Goal: Task Accomplishment & Management: Manage account settings

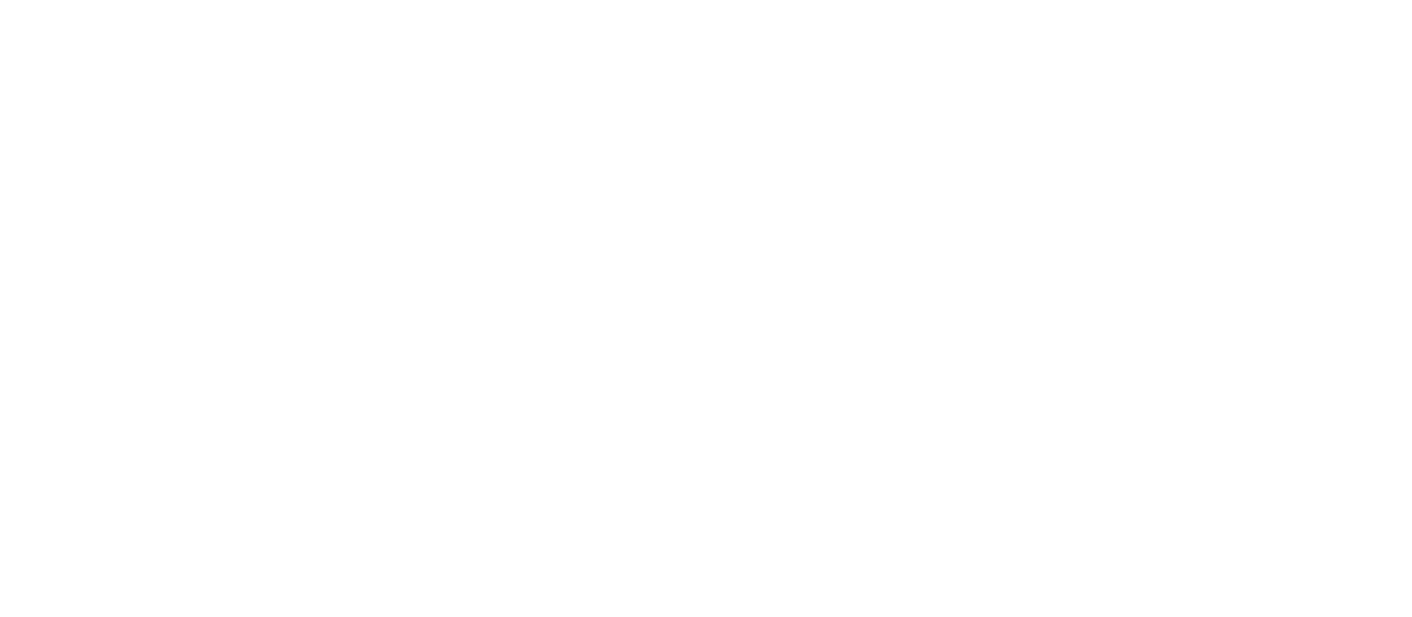
select select "*"
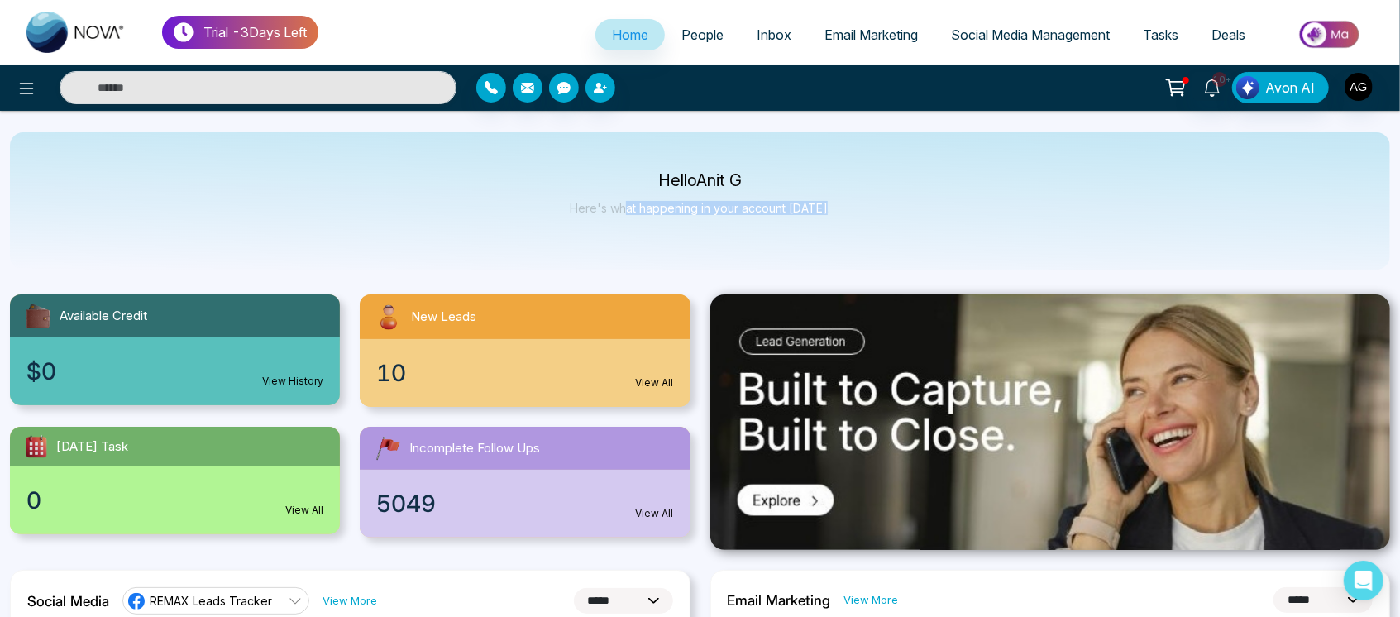
drag, startPoint x: 629, startPoint y: 189, endPoint x: 834, endPoint y: 228, distance: 208.1
click at [834, 228] on div "Hello Anit G Here's what happening in your account [DATE]." at bounding box center [700, 200] width 1380 height 137
drag, startPoint x: 834, startPoint y: 228, endPoint x: 580, endPoint y: 169, distance: 260.8
click at [580, 169] on div "Hello Anit G Here's what happening in your account today." at bounding box center [700, 200] width 1380 height 137
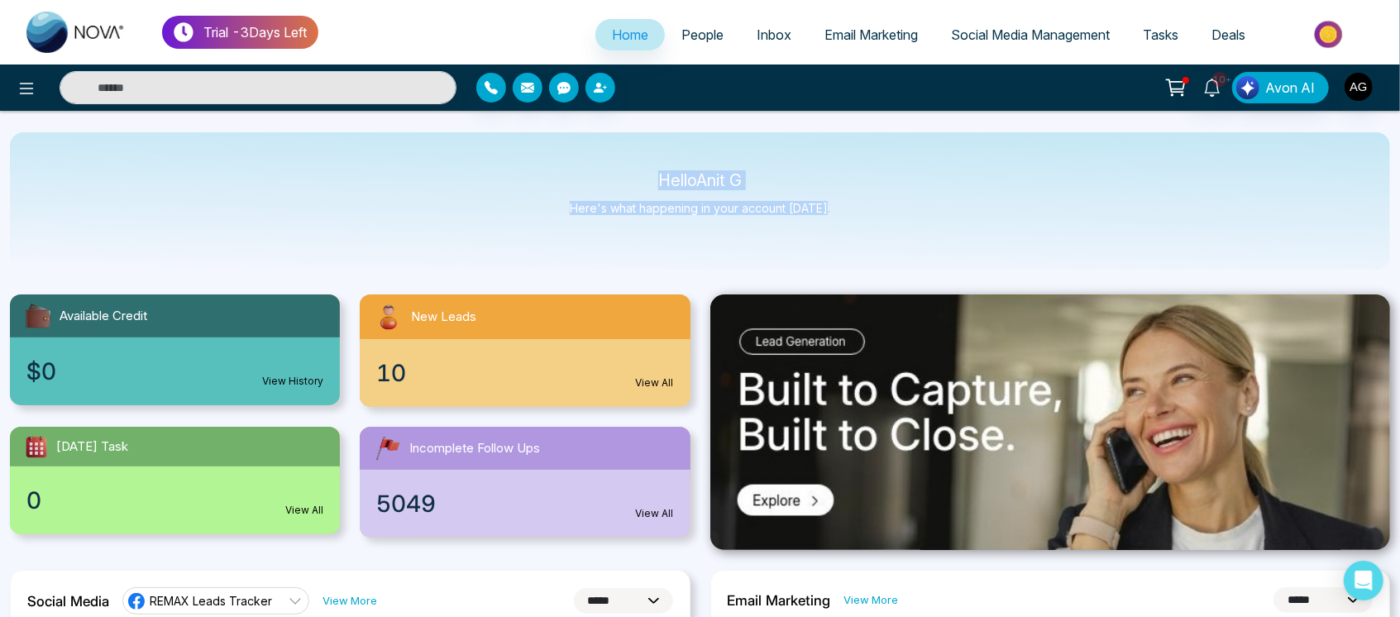
click at [580, 169] on div "Hello Anit G Here's what happening in your account today." at bounding box center [700, 200] width 1380 height 137
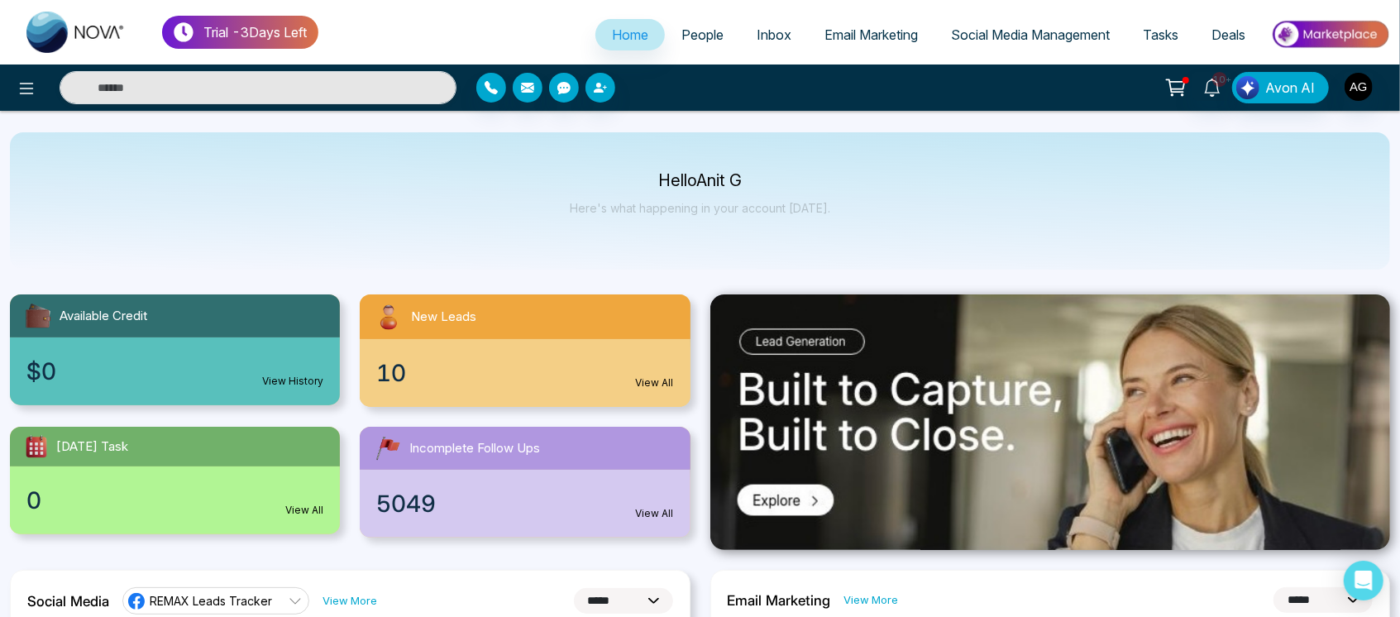
click at [682, 28] on span "People" at bounding box center [703, 34] width 42 height 17
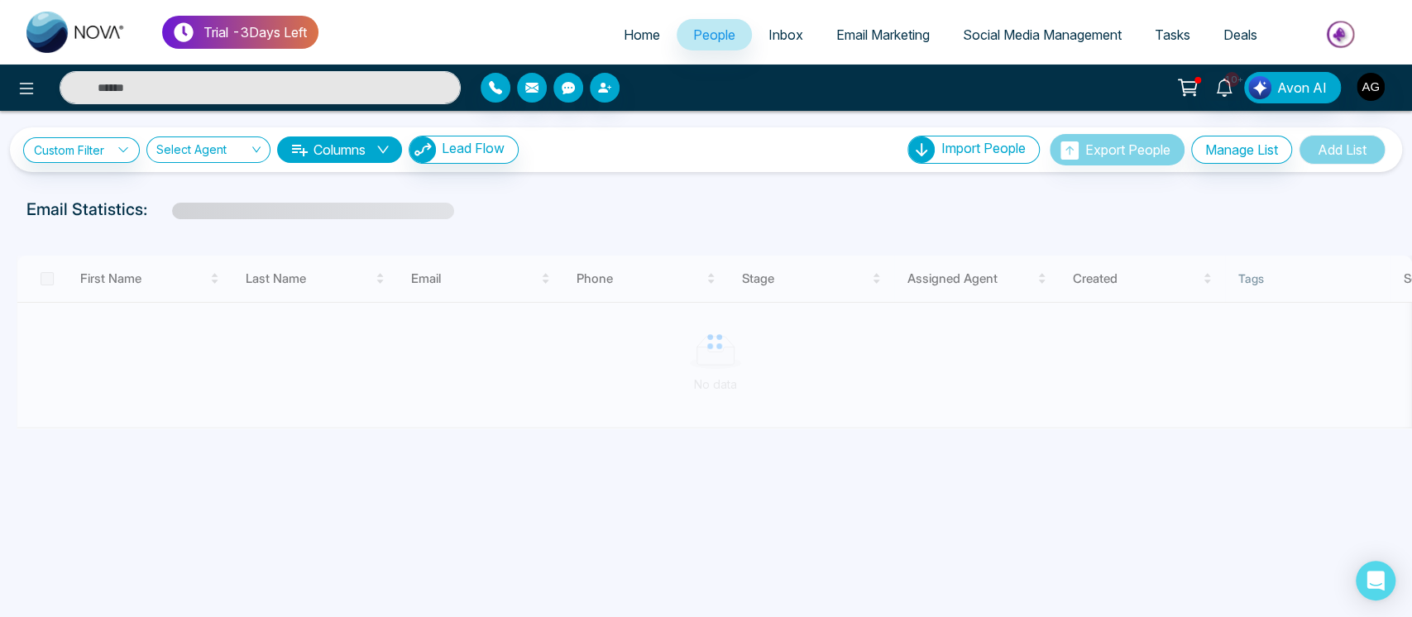
click at [608, 19] on link "Home" at bounding box center [641, 34] width 69 height 31
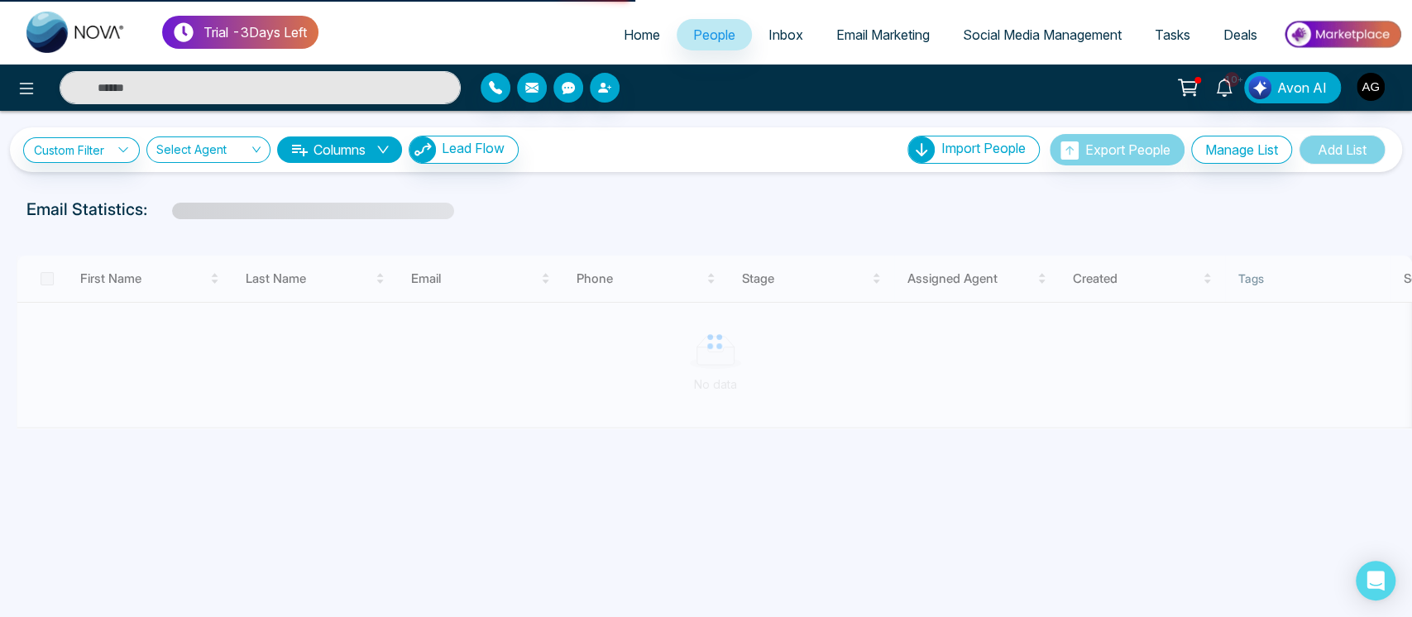
select select "*"
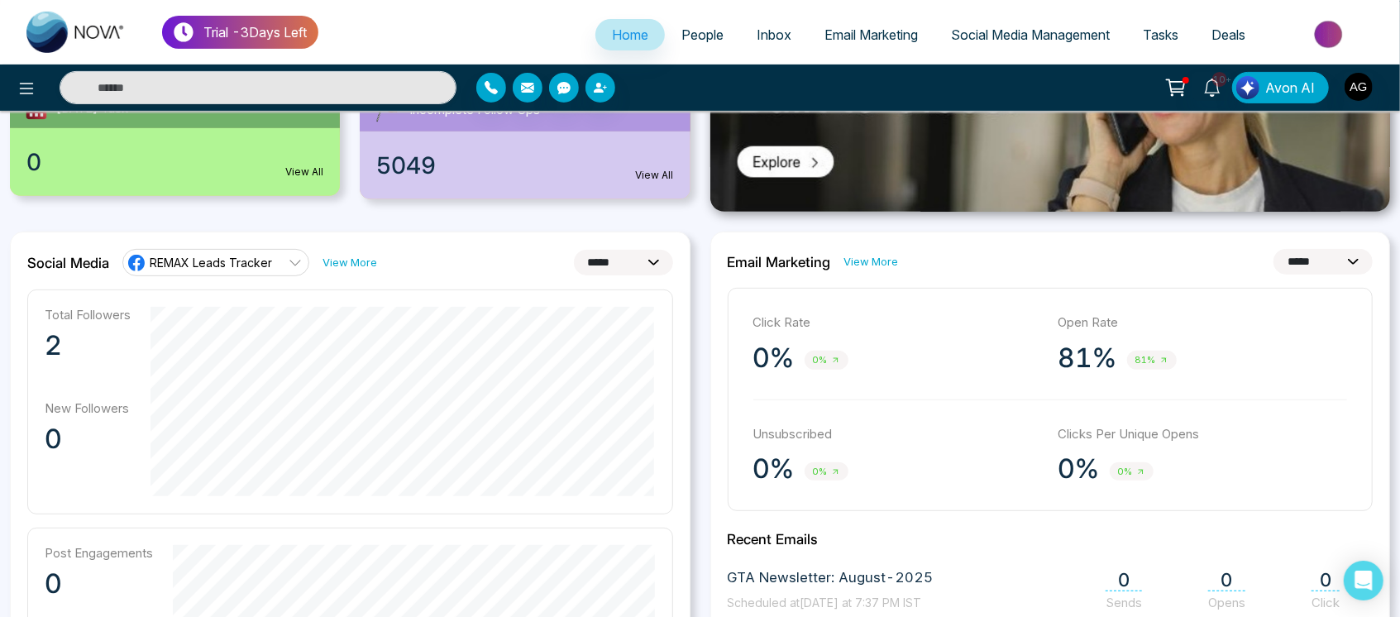
scroll to position [380, 0]
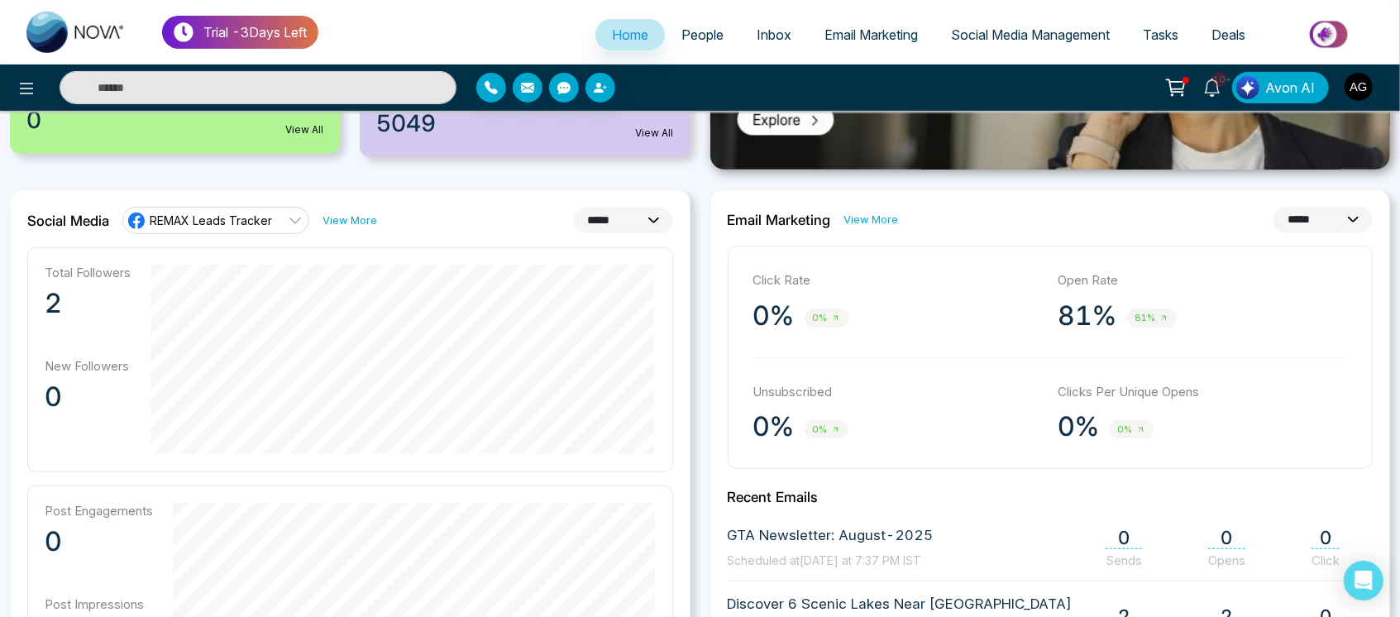
click at [626, 222] on select "**********" at bounding box center [623, 221] width 99 height 26
click at [574, 208] on select "**********" at bounding box center [623, 221] width 99 height 26
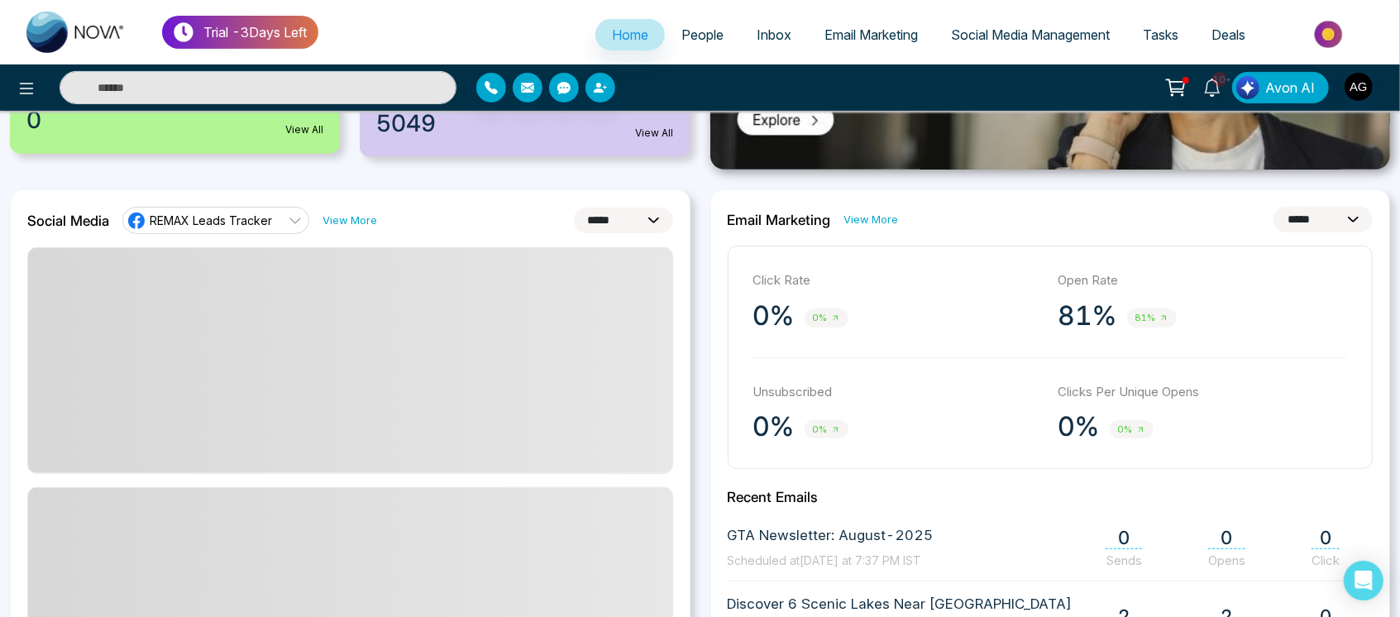
click at [621, 222] on select "**********" at bounding box center [623, 221] width 99 height 26
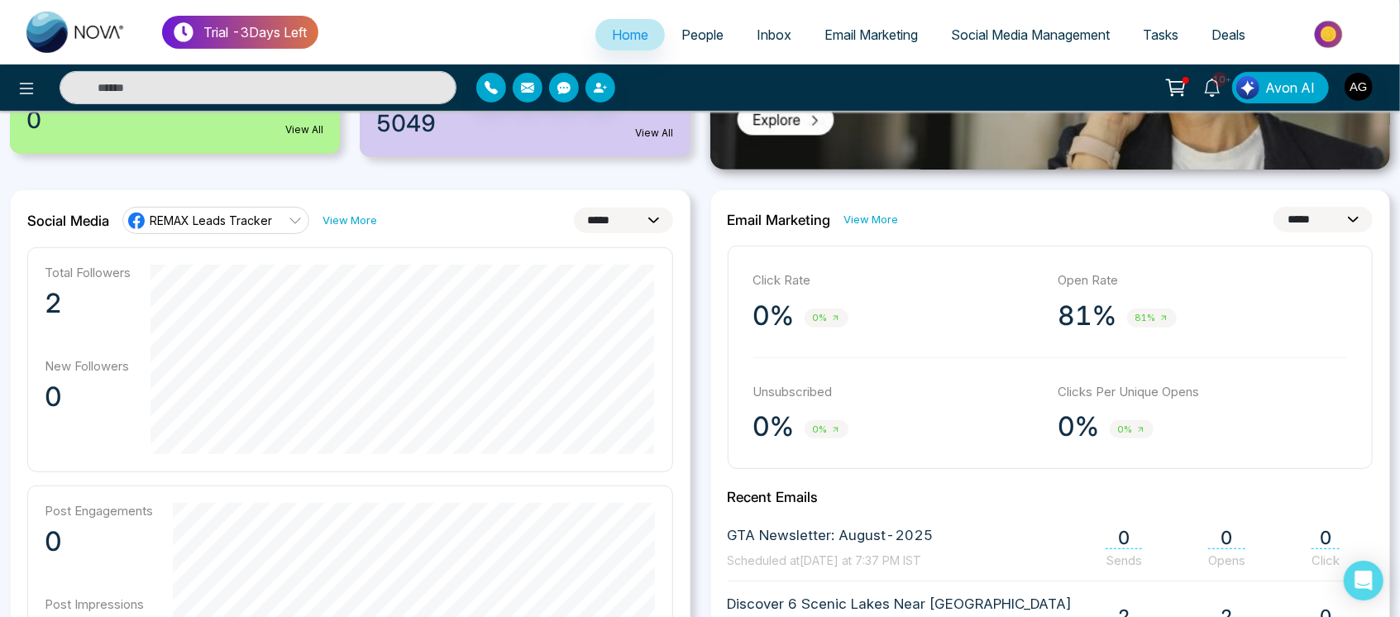
select select "*"
click at [574, 208] on select "**********" at bounding box center [623, 221] width 99 height 26
drag, startPoint x: 393, startPoint y: 224, endPoint x: 31, endPoint y: 203, distance: 362.0
click at [31, 203] on div "**********" at bounding box center [350, 577] width 681 height 776
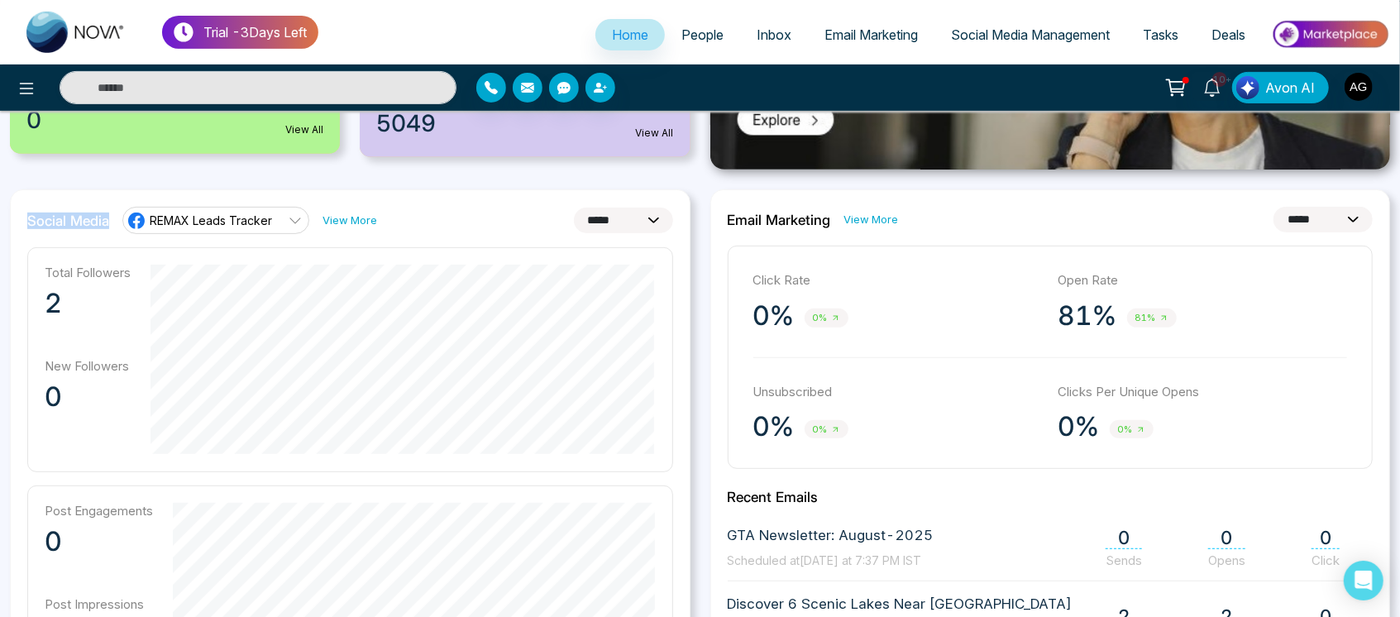
drag, startPoint x: 22, startPoint y: 224, endPoint x: 111, endPoint y: 229, distance: 88.6
click at [111, 229] on div "**********" at bounding box center [350, 577] width 681 height 776
click at [111, 229] on div "Social Media REMAX Leads Tracker View More" at bounding box center [202, 220] width 350 height 26
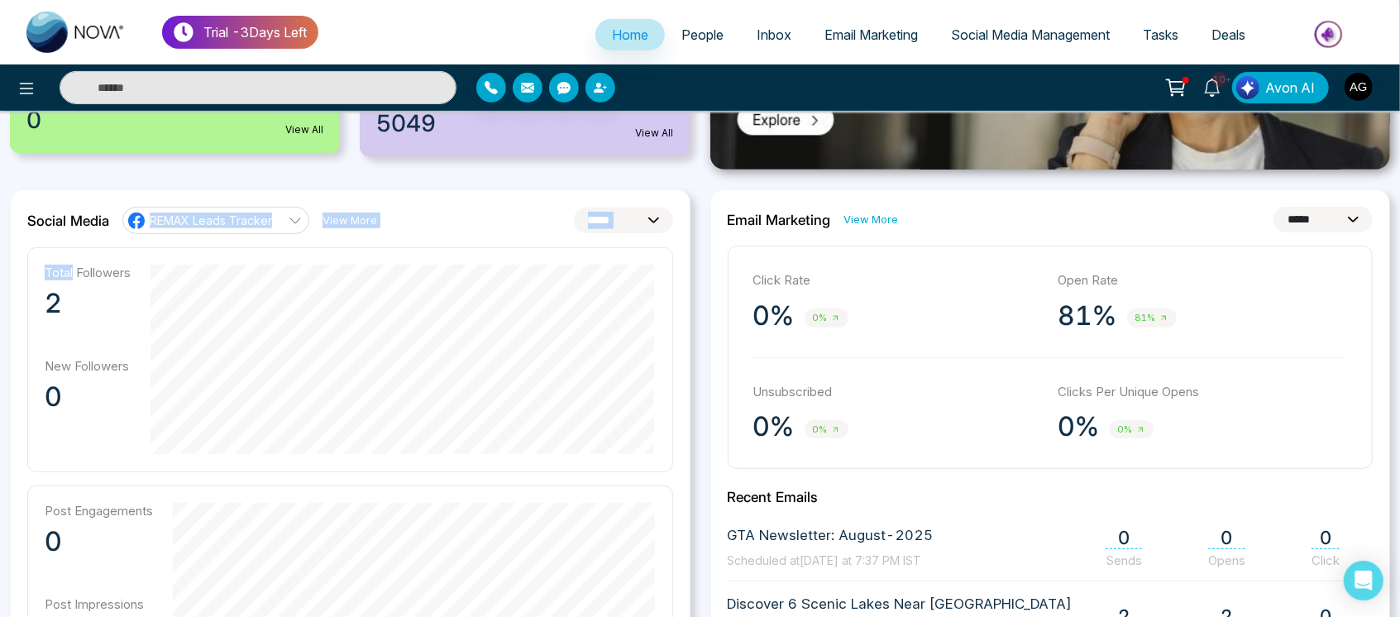
drag, startPoint x: 111, startPoint y: 229, endPoint x: 7, endPoint y: 238, distance: 104.6
click at [7, 238] on div "**********" at bounding box center [350, 577] width 701 height 776
click at [411, 220] on div "**********" at bounding box center [350, 220] width 646 height 26
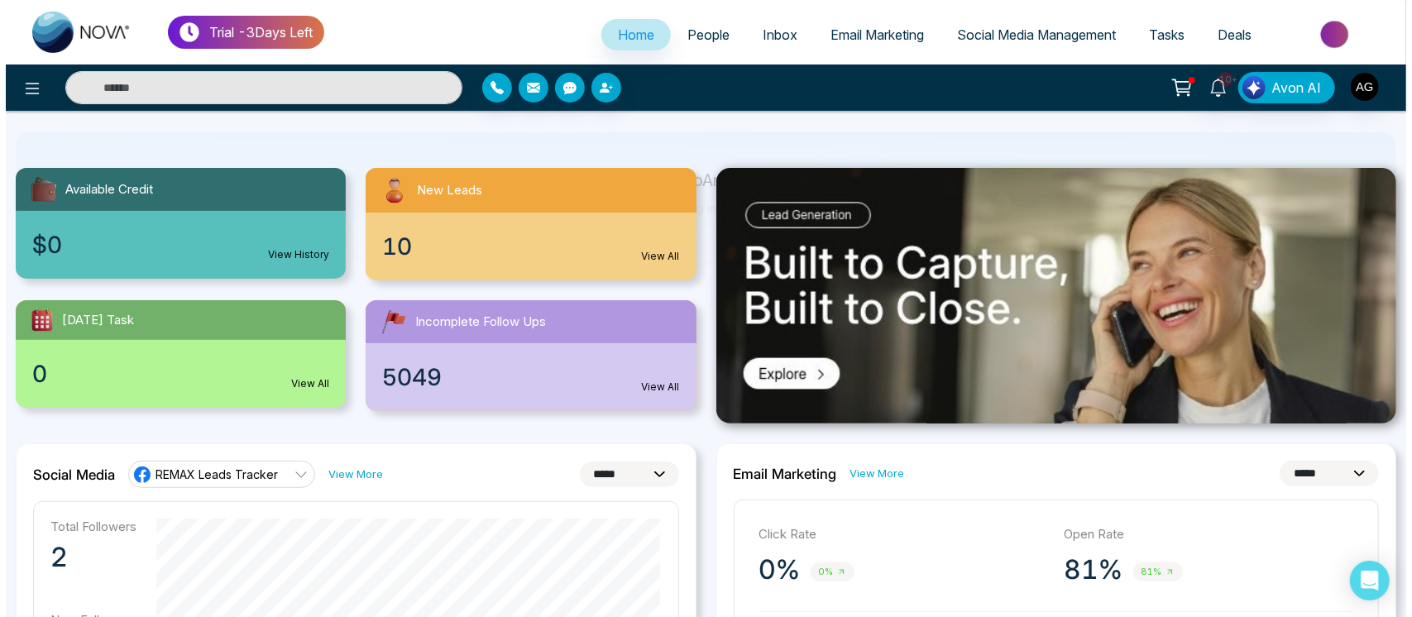
scroll to position [0, 0]
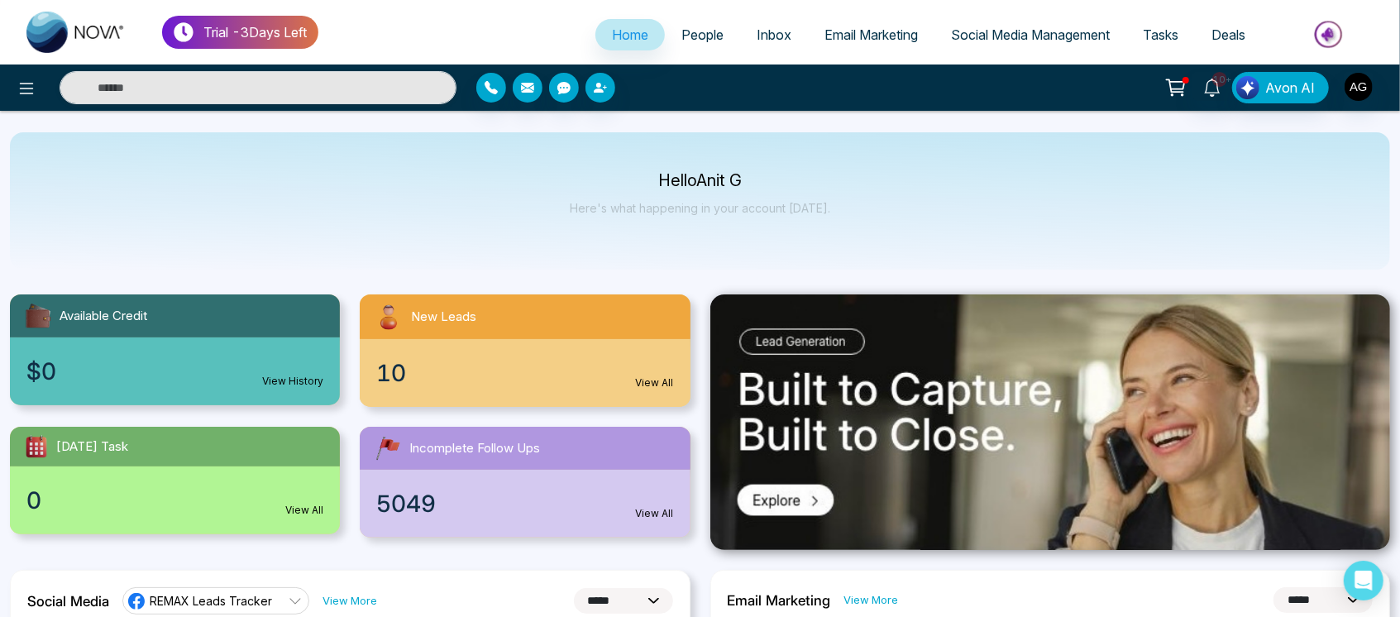
click at [161, 380] on div "$0 View History" at bounding box center [175, 371] width 330 height 68
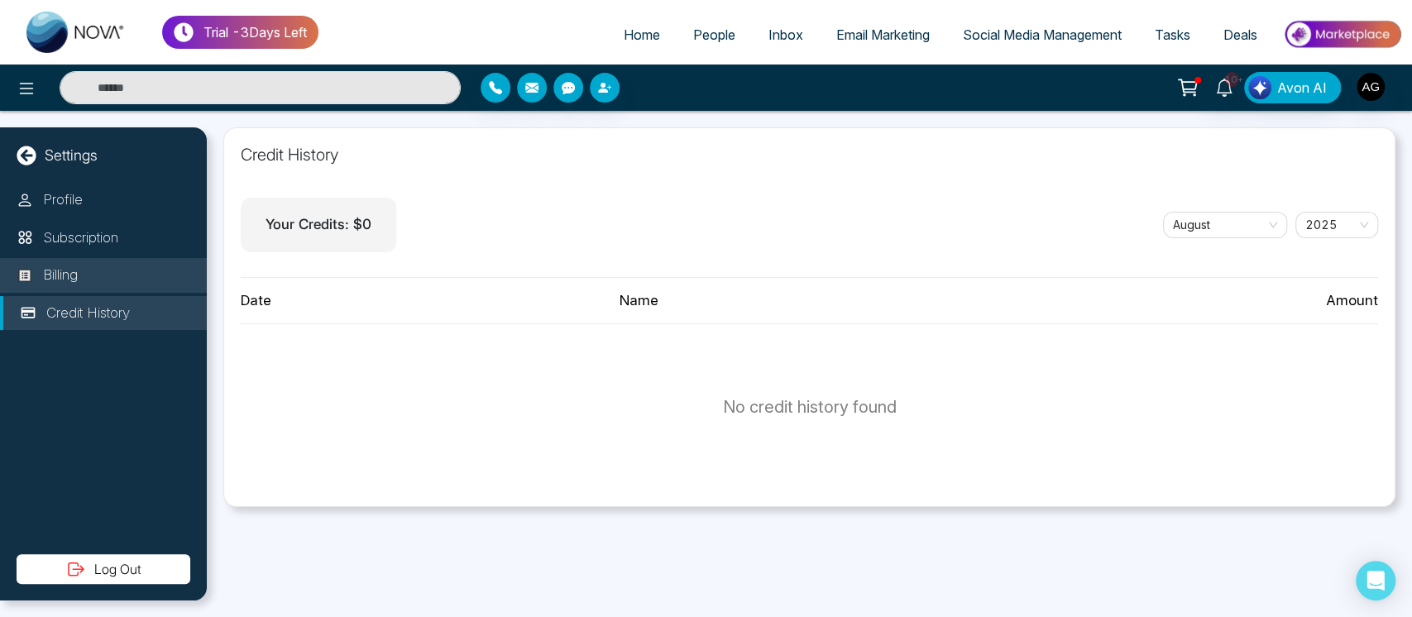
click at [79, 260] on li "Billing" at bounding box center [103, 275] width 207 height 35
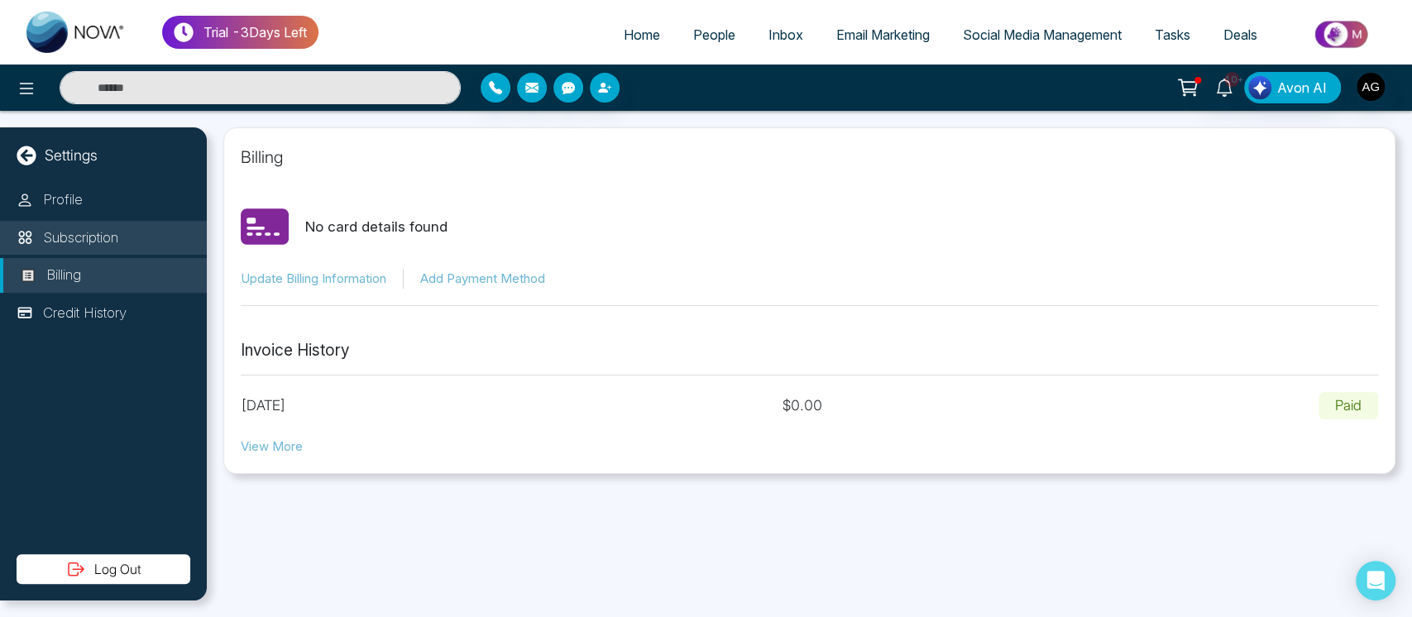
click at [79, 234] on p "Subscription" at bounding box center [80, 238] width 75 height 22
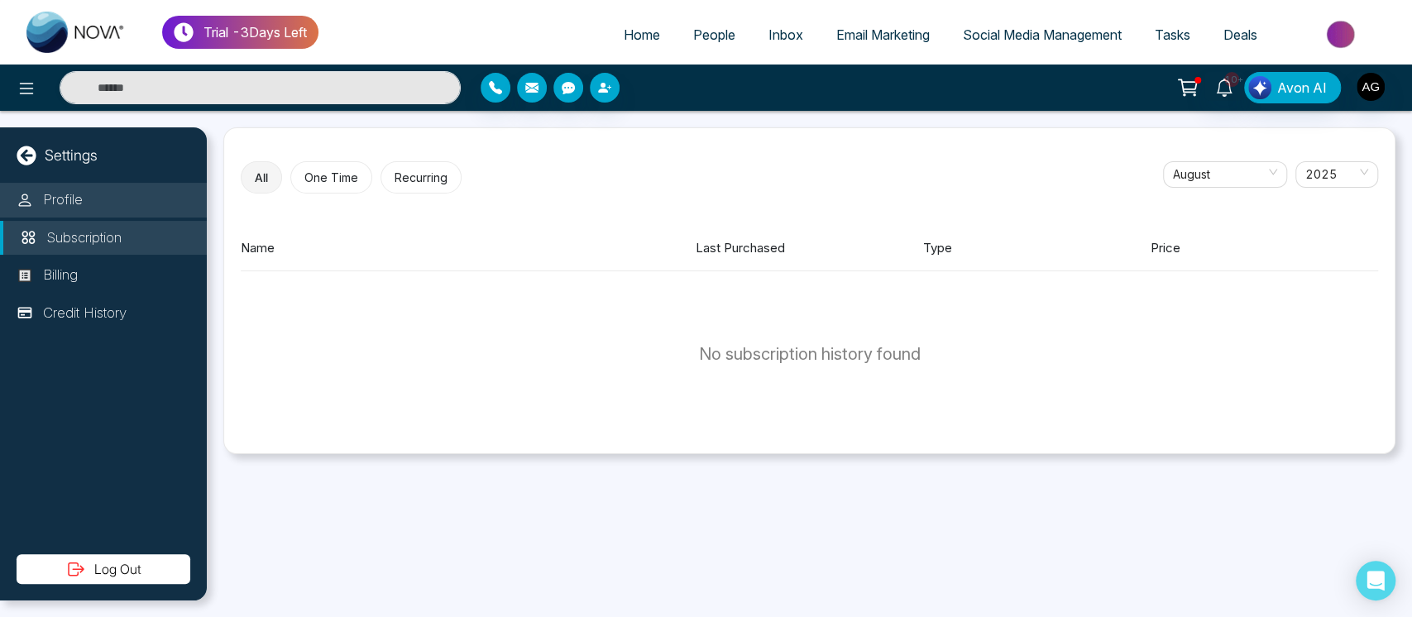
click at [39, 213] on li "Profile" at bounding box center [103, 200] width 207 height 35
select select "***"
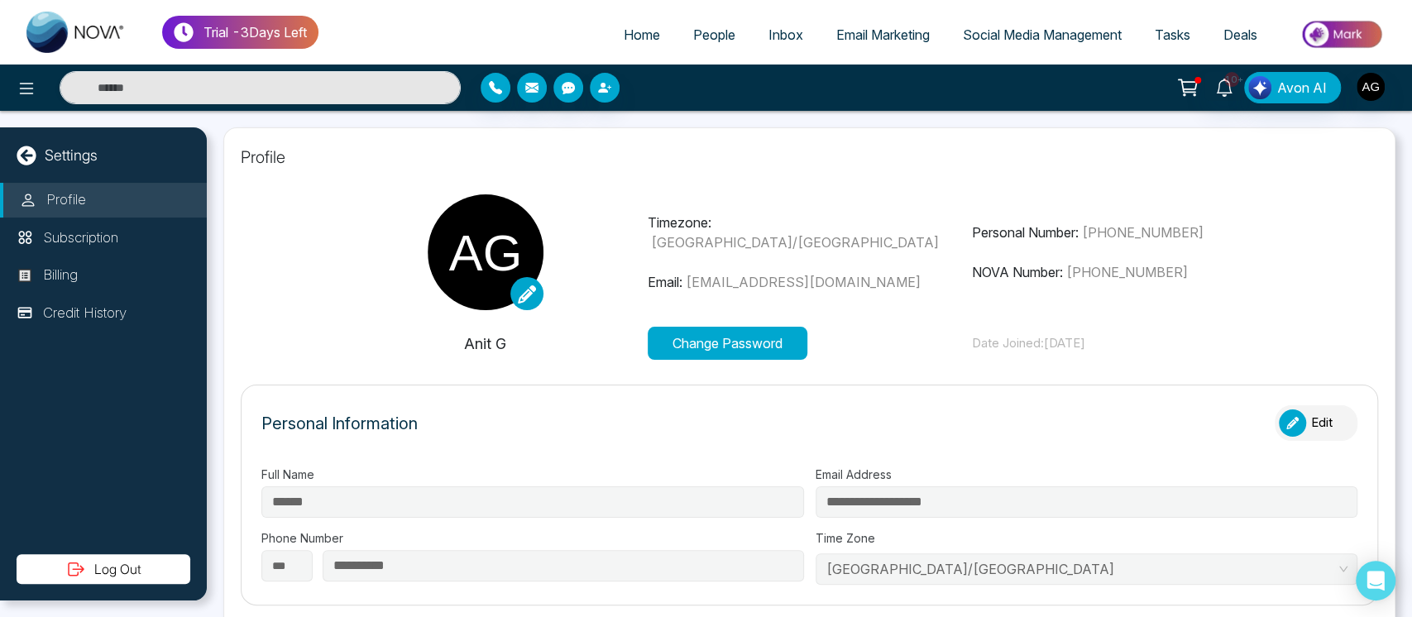
type input "**********"
click at [624, 37] on span "Home" at bounding box center [642, 34] width 36 height 17
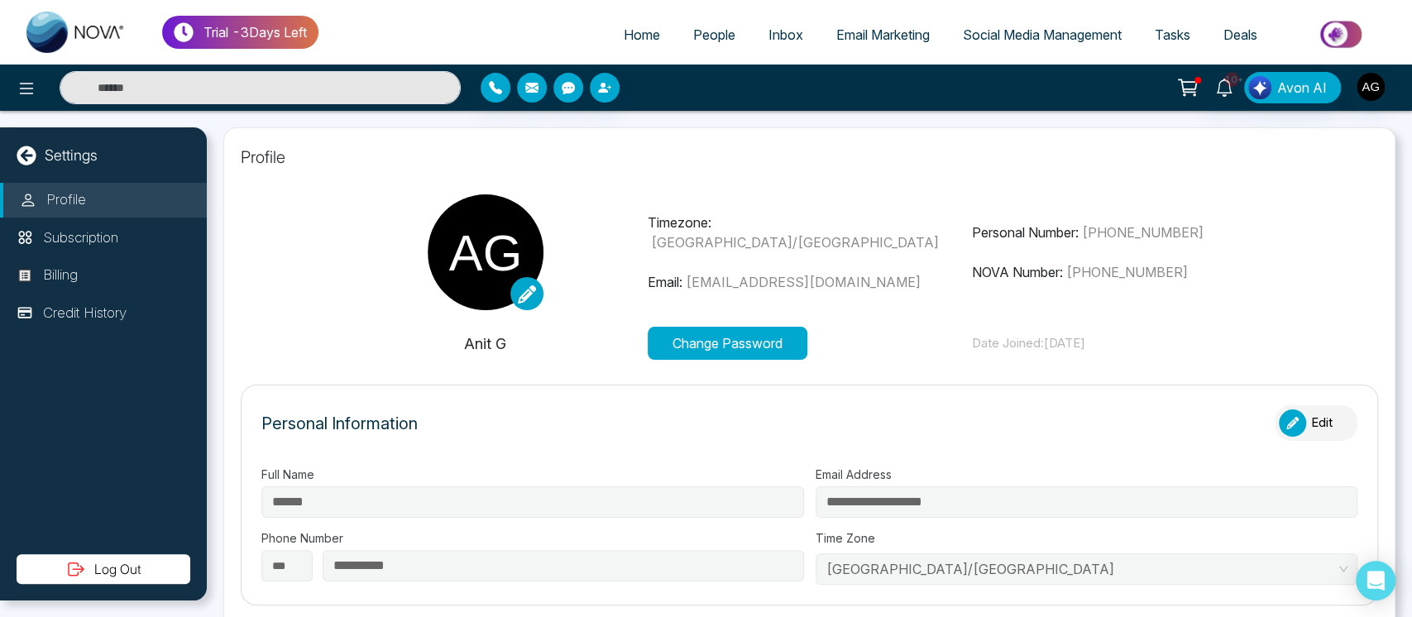
select select "*"
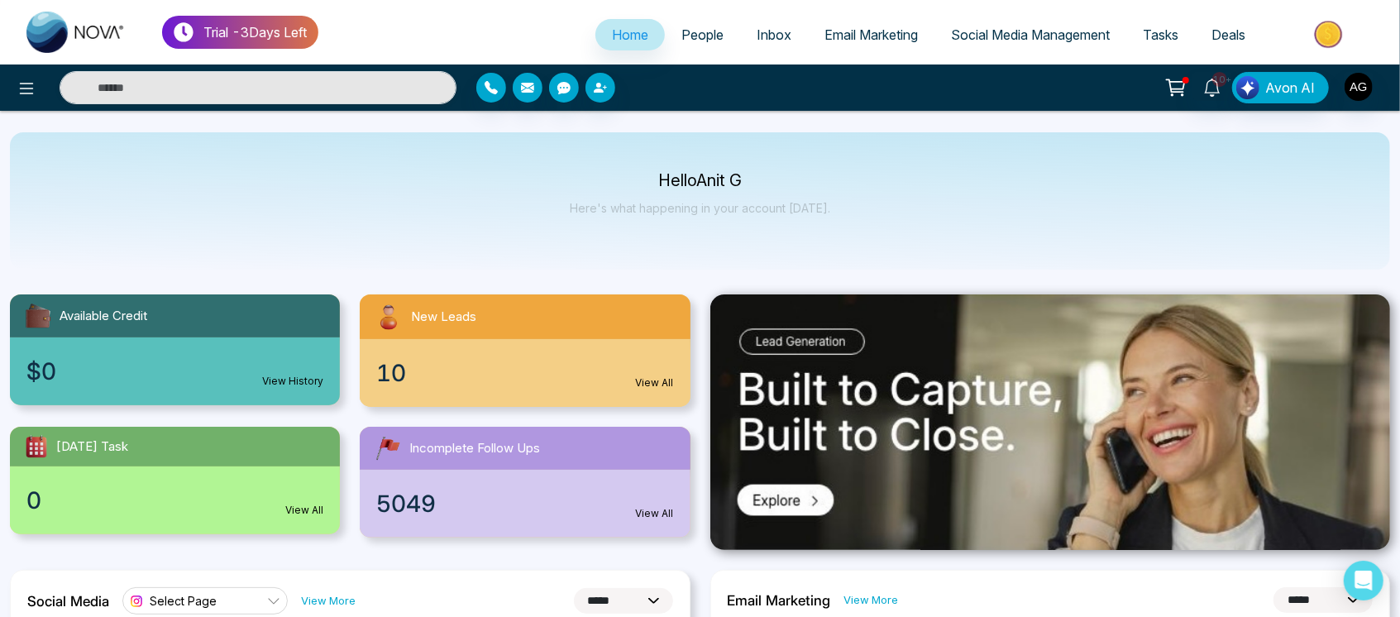
click at [692, 35] on span "People" at bounding box center [703, 34] width 42 height 17
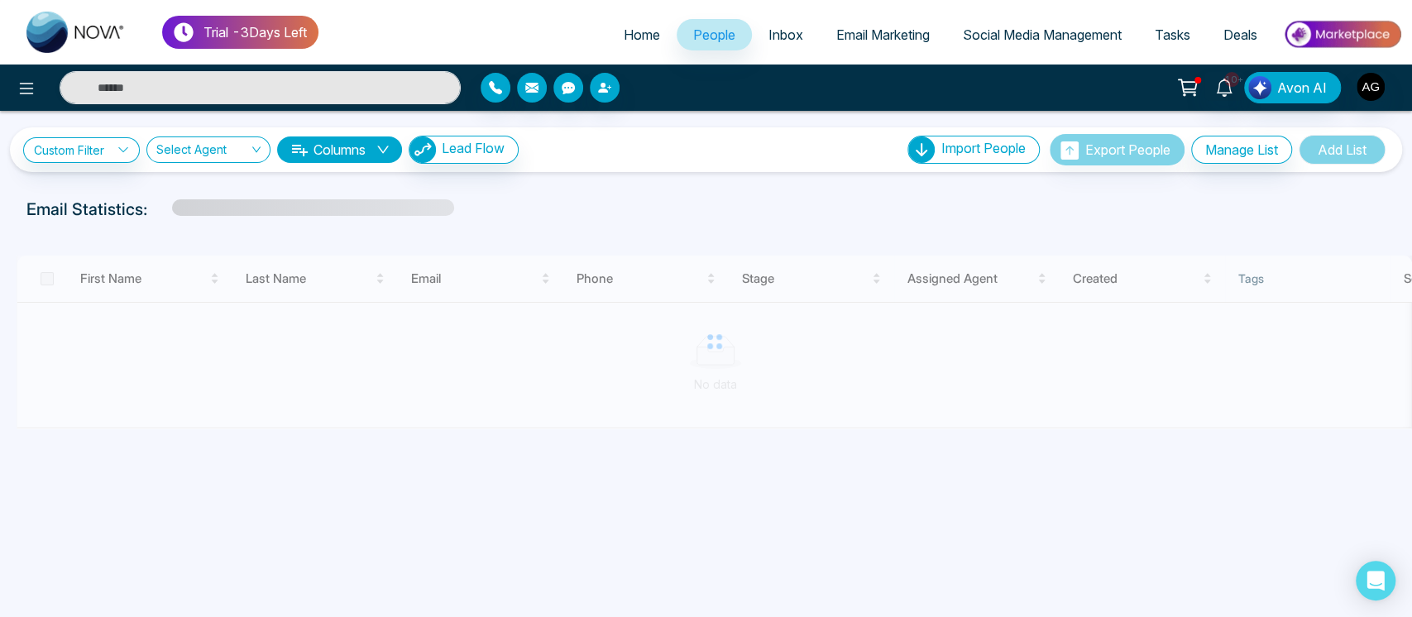
click at [754, 33] on link "Inbox" at bounding box center [786, 34] width 68 height 31
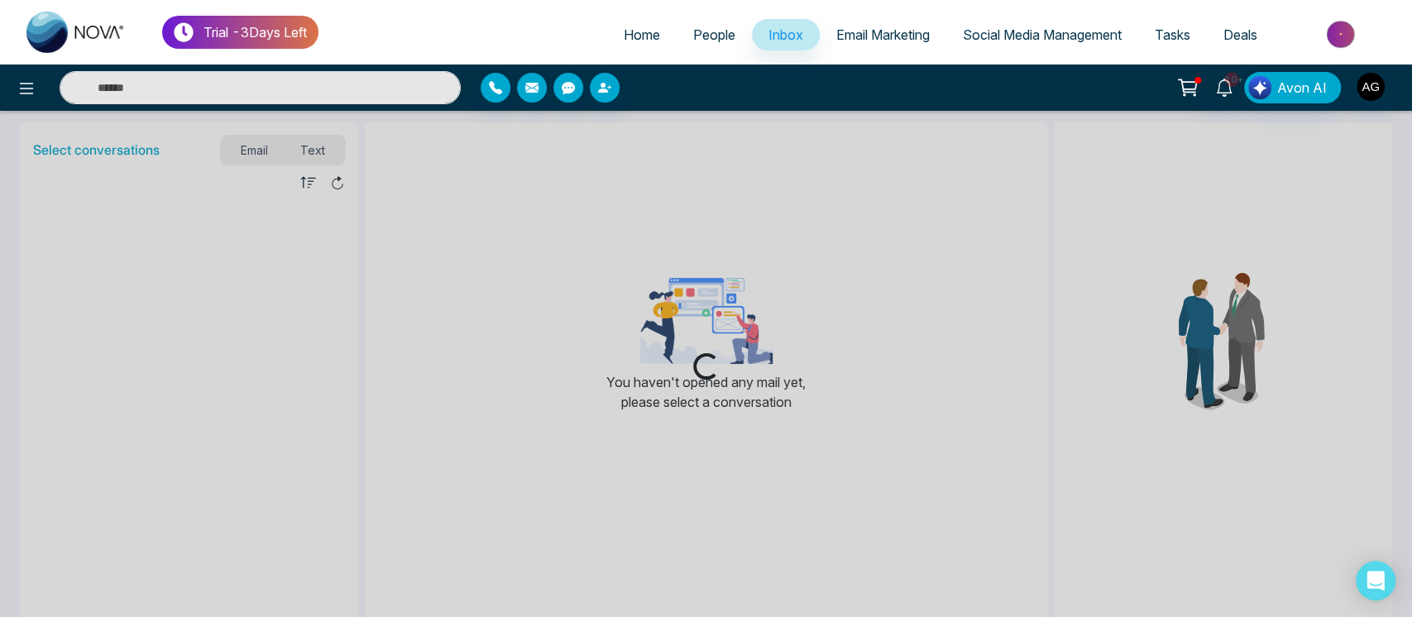
click at [693, 38] on span "People" at bounding box center [714, 34] width 42 height 17
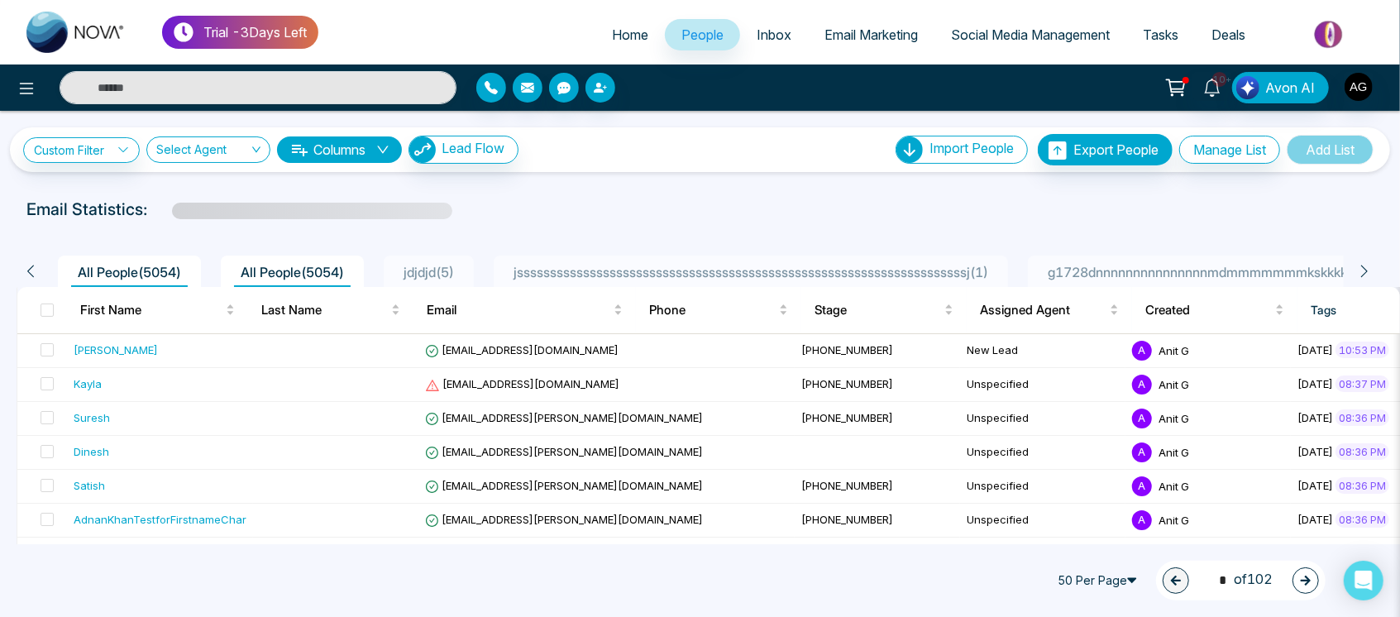
click at [1313, 584] on button "button" at bounding box center [1306, 580] width 26 height 26
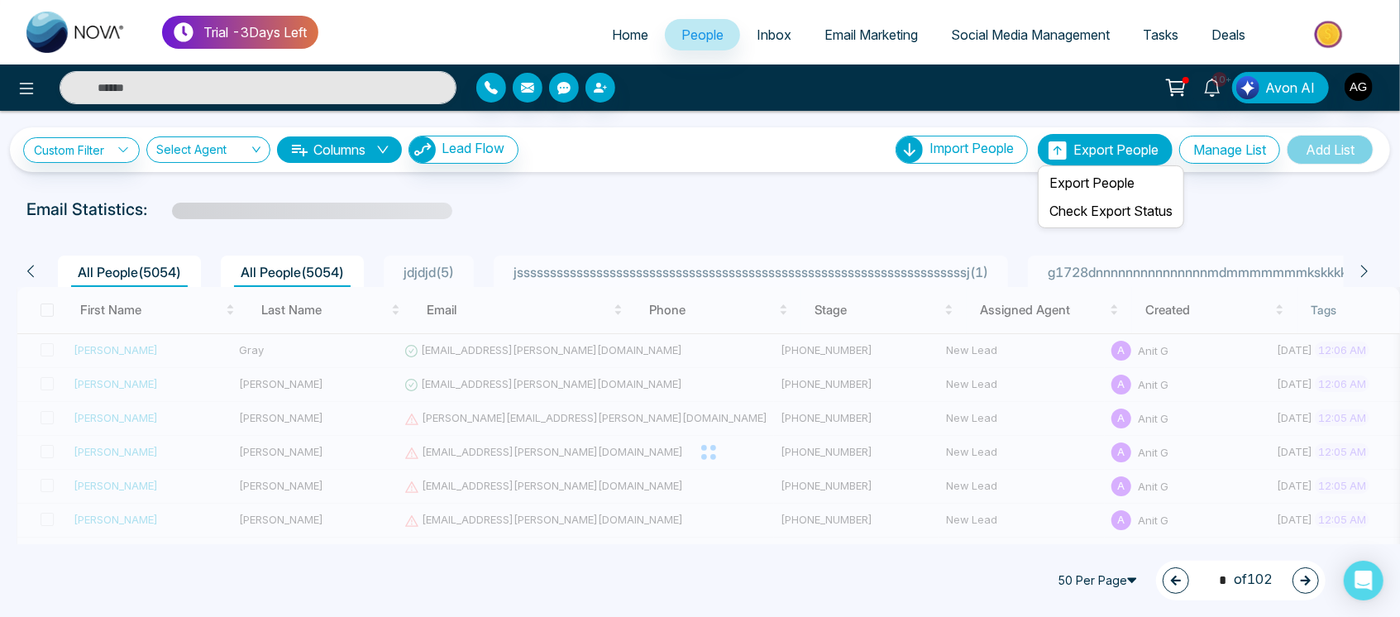
type input "*"
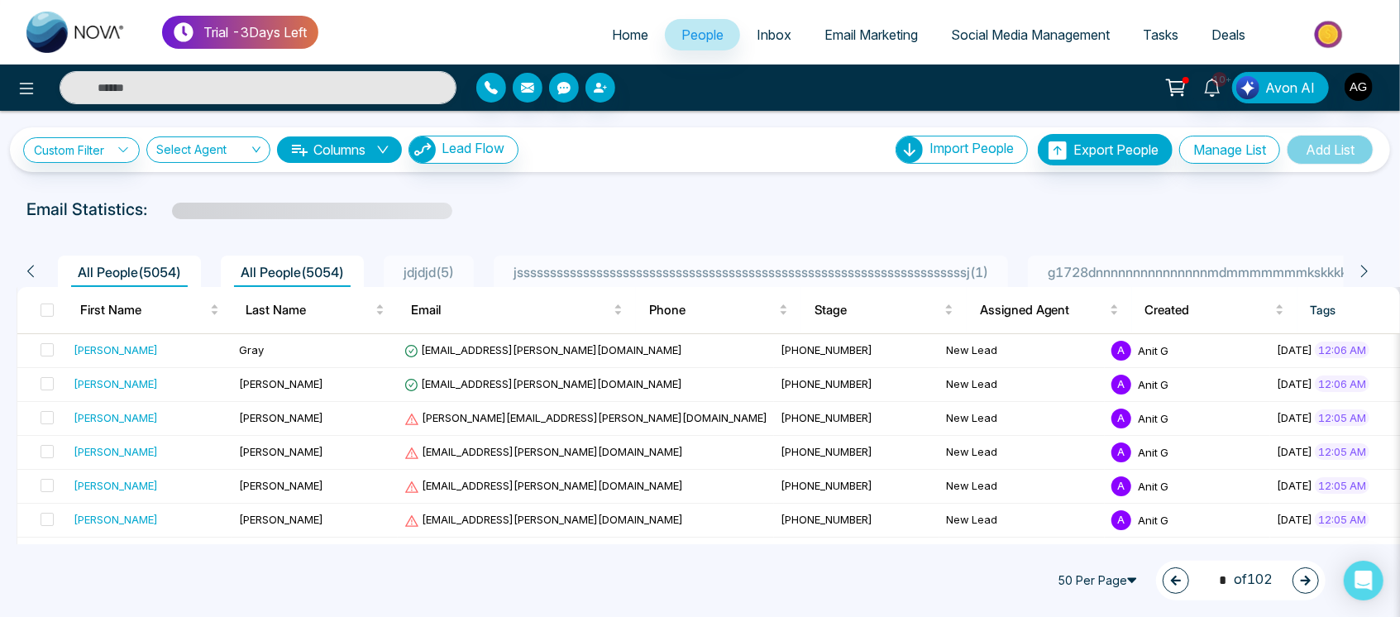
click at [756, 50] on link "Inbox" at bounding box center [774, 34] width 68 height 31
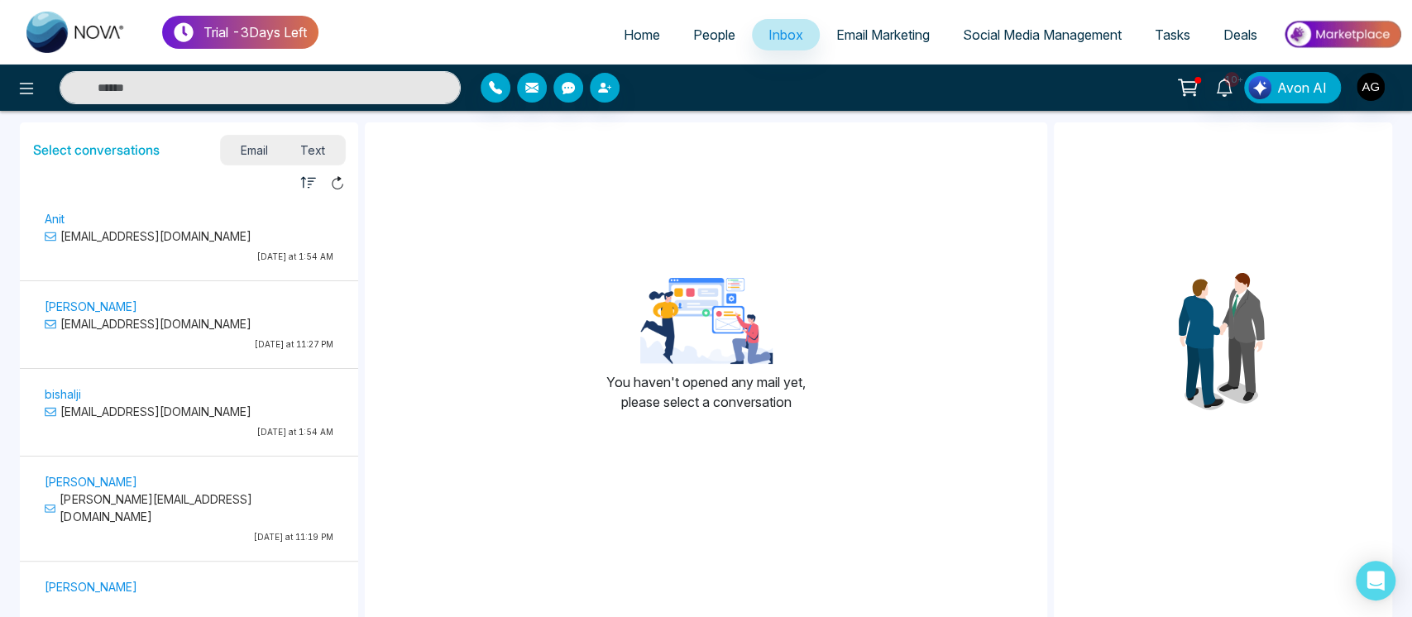
click at [893, 36] on span "Email Marketing" at bounding box center [882, 34] width 93 height 17
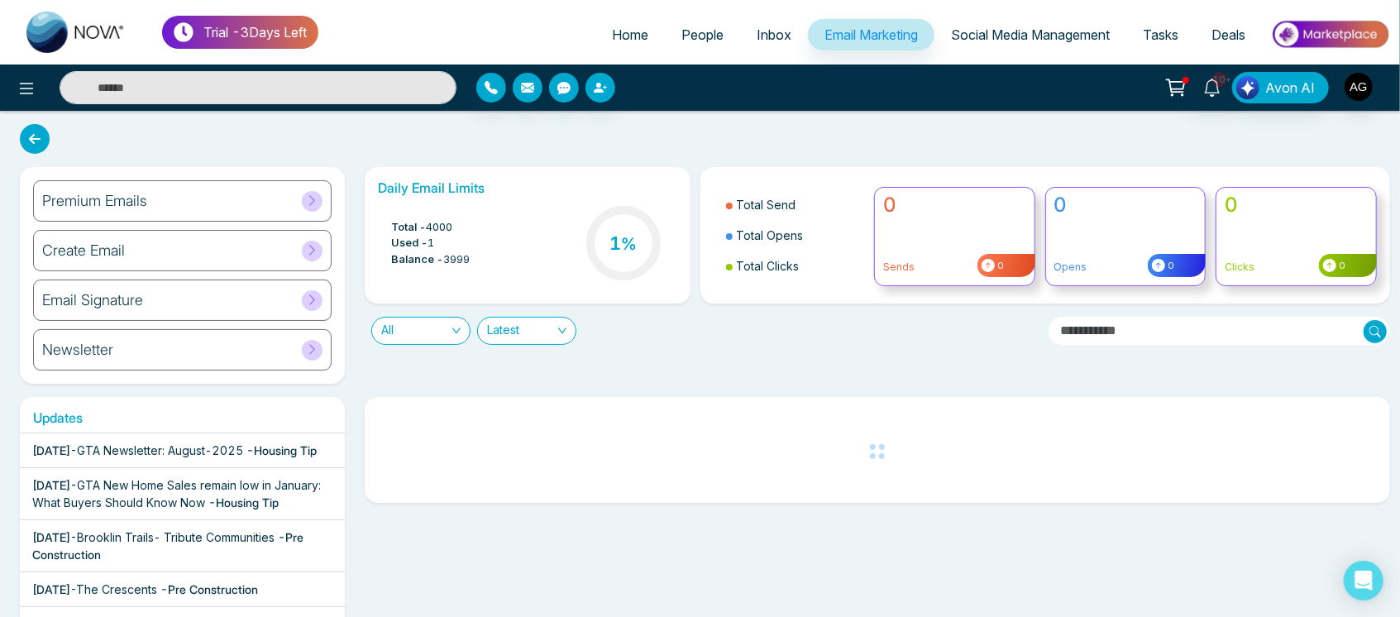
click at [986, 30] on span "Social Media Management" at bounding box center [1030, 34] width 159 height 17
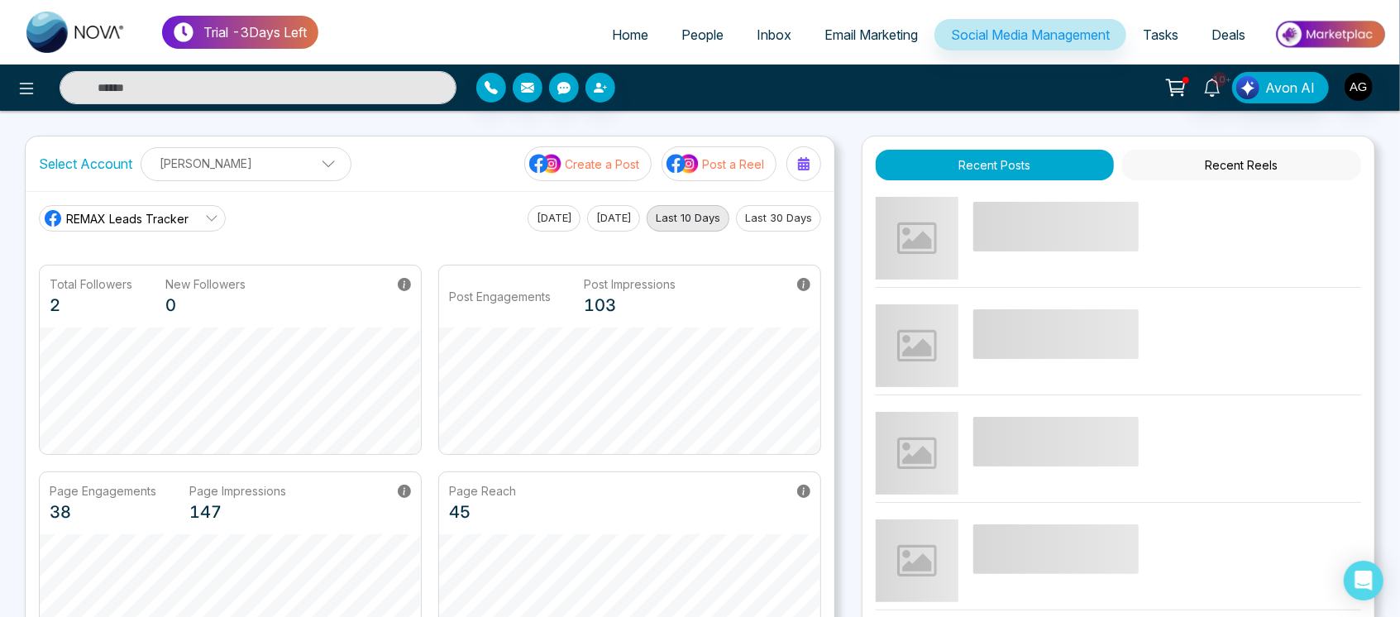
click at [1152, 19] on link "Tasks" at bounding box center [1161, 34] width 69 height 31
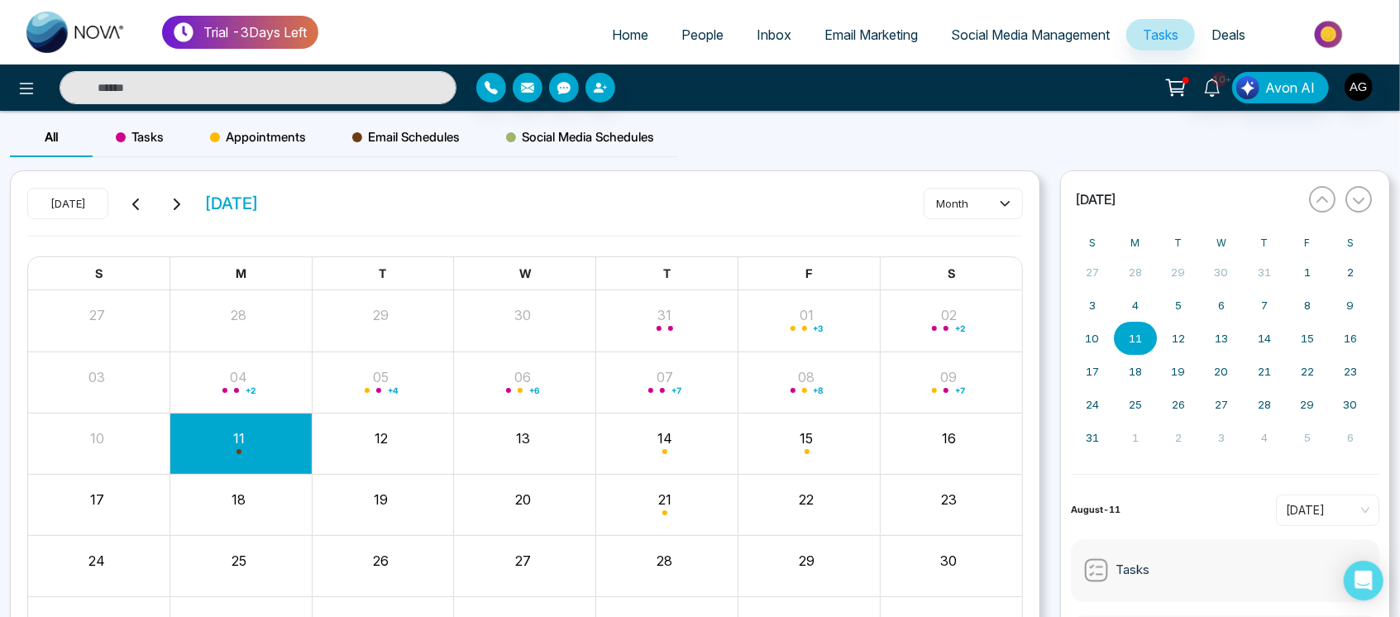
click at [1224, 35] on span "Deals" at bounding box center [1229, 34] width 34 height 17
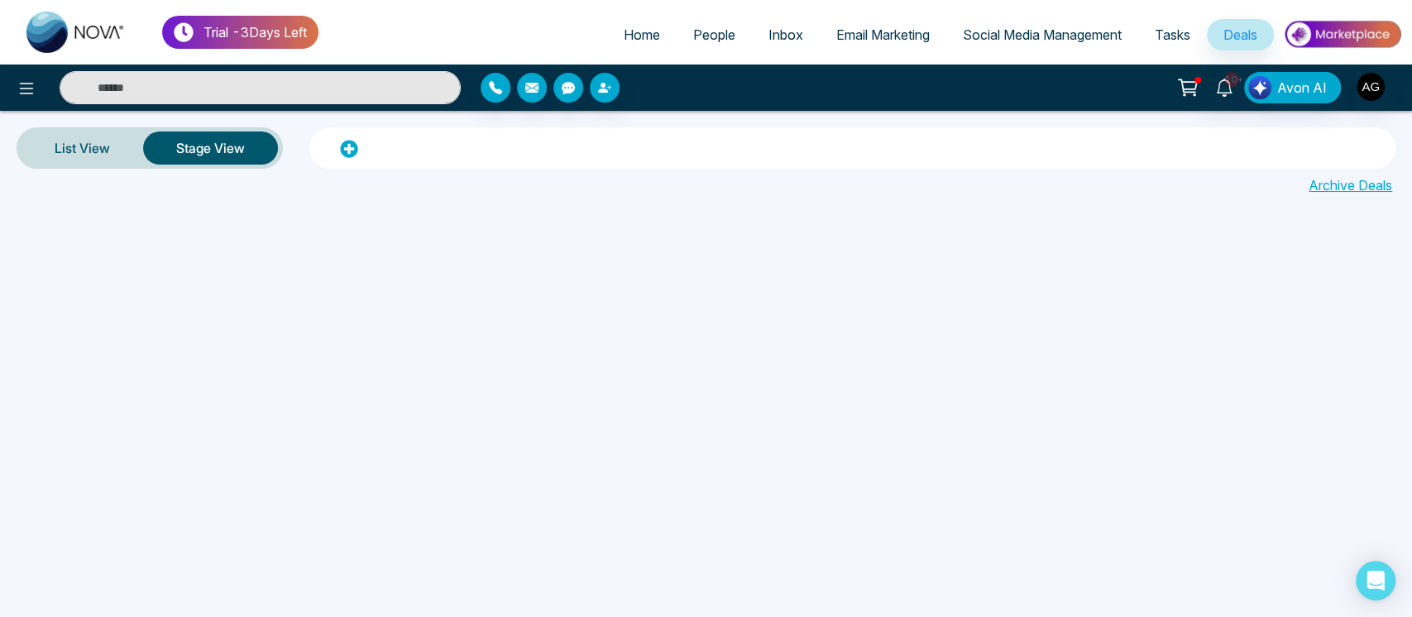
click at [1164, 37] on span "Tasks" at bounding box center [1173, 34] width 36 height 17
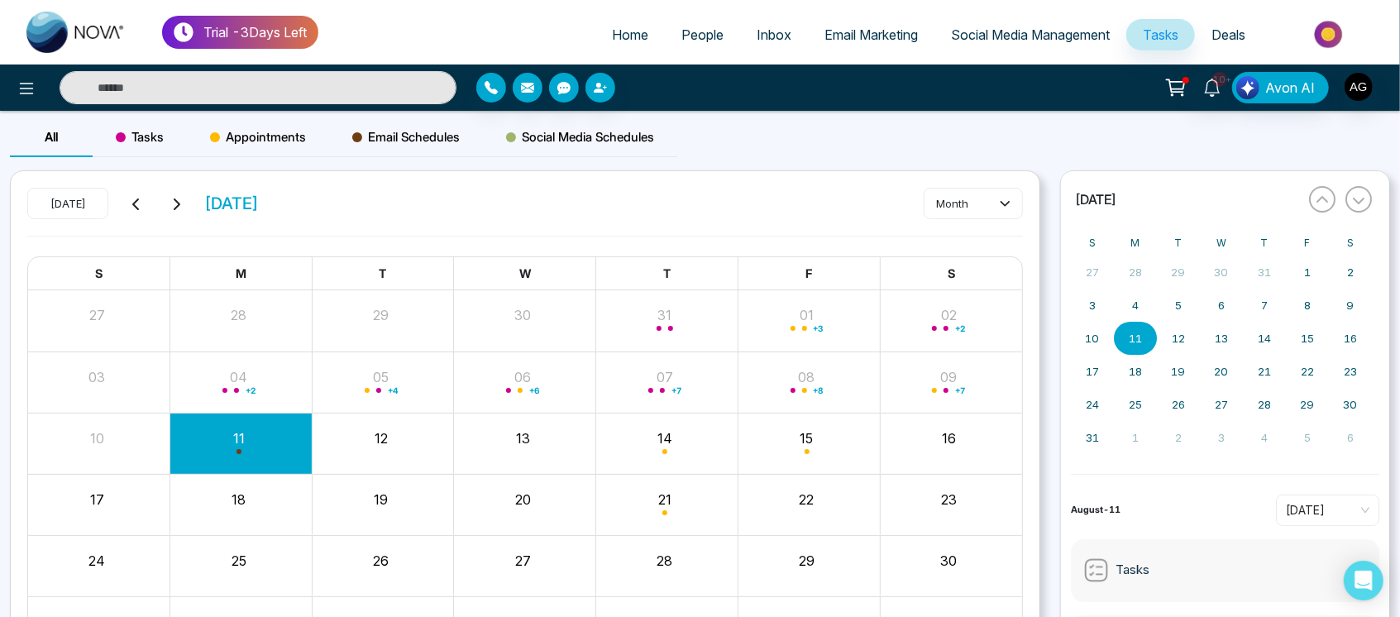
click at [1240, 29] on span "Deals" at bounding box center [1229, 34] width 34 height 17
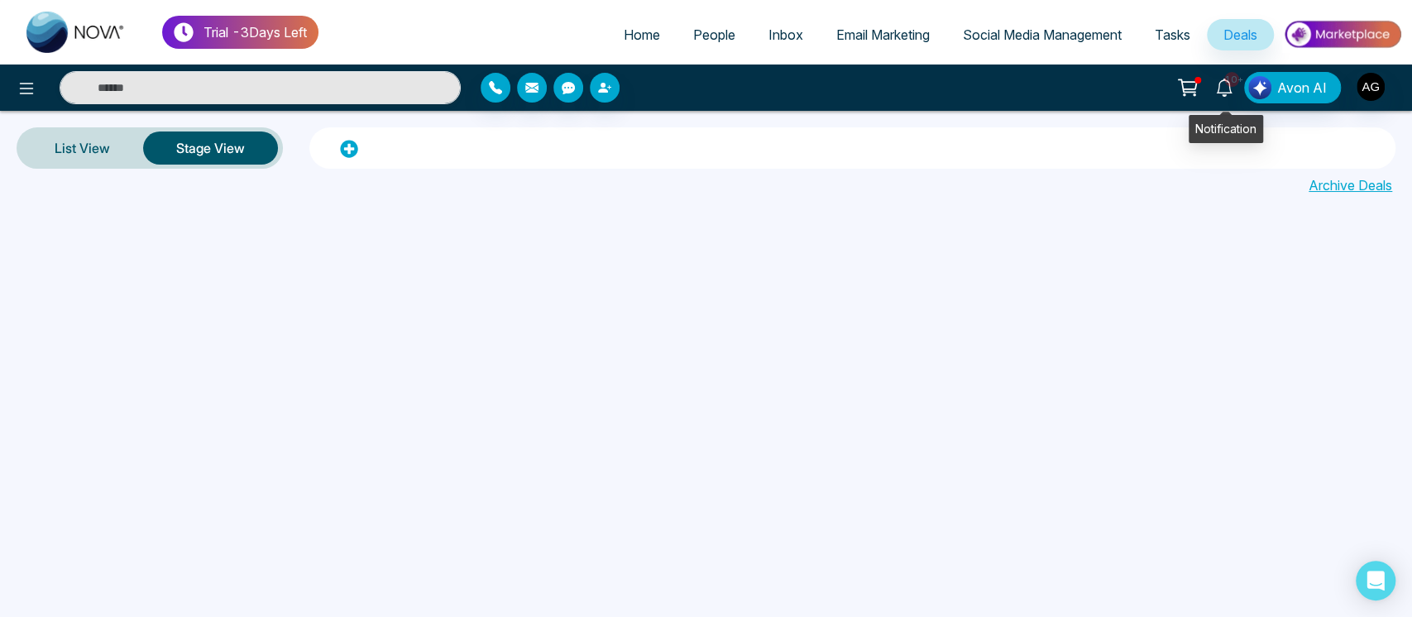
click at [1218, 94] on icon at bounding box center [1224, 88] width 18 height 18
click at [635, 43] on link "Home" at bounding box center [641, 34] width 69 height 31
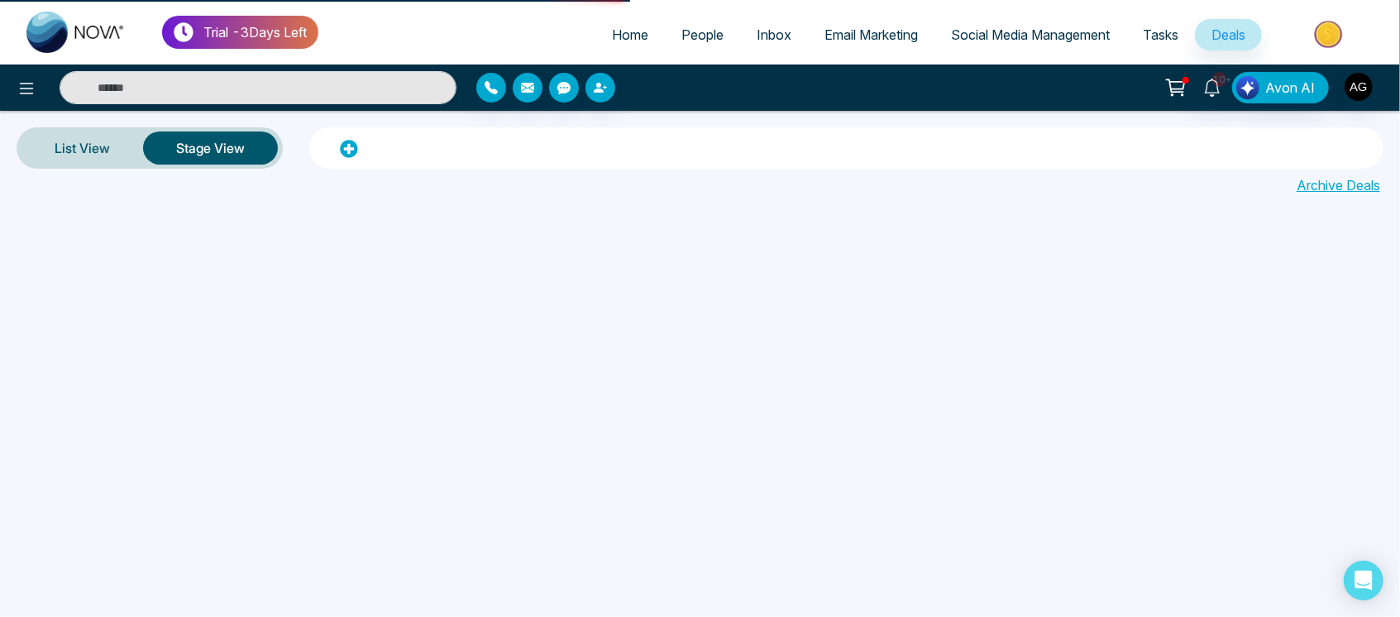
select select "*"
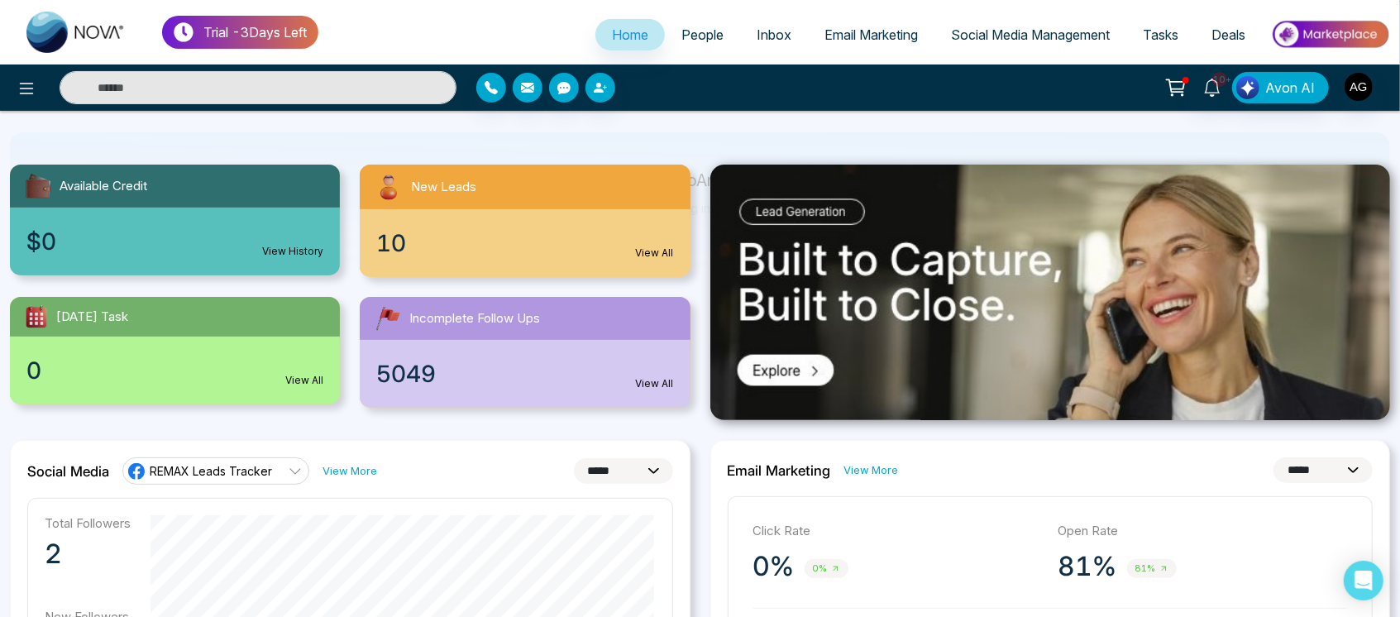
scroll to position [132, 0]
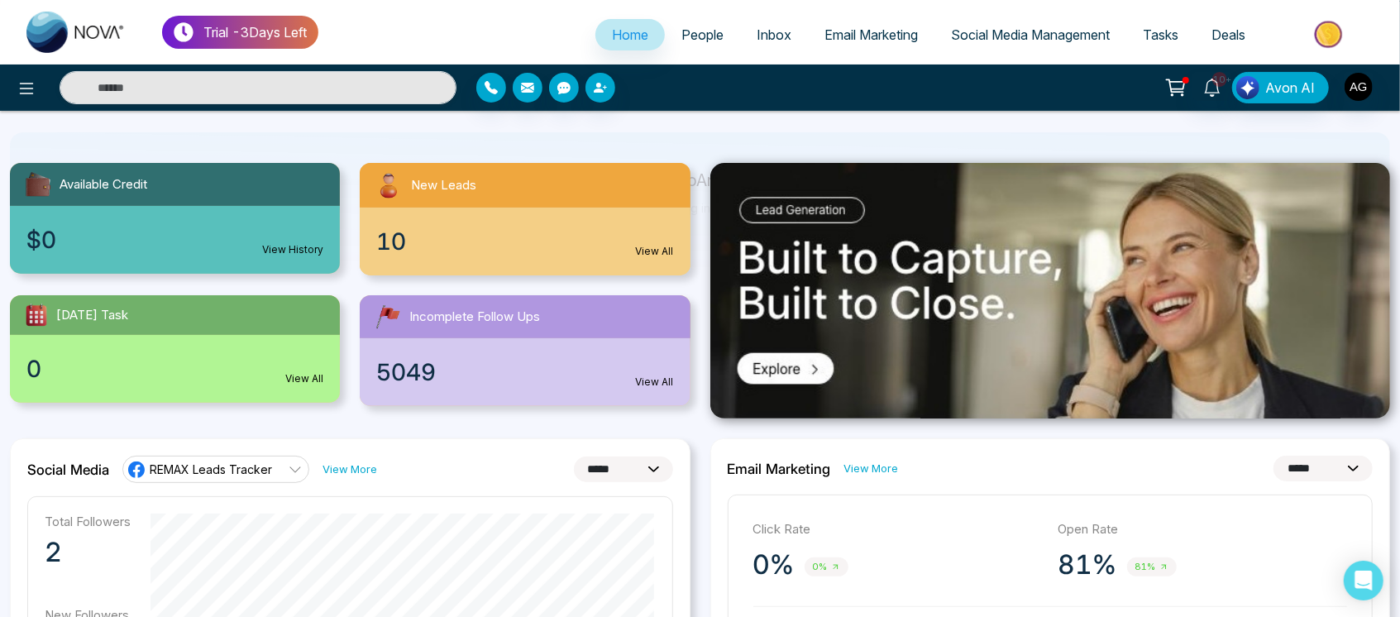
click at [205, 246] on div "$0 View History" at bounding box center [175, 240] width 330 height 68
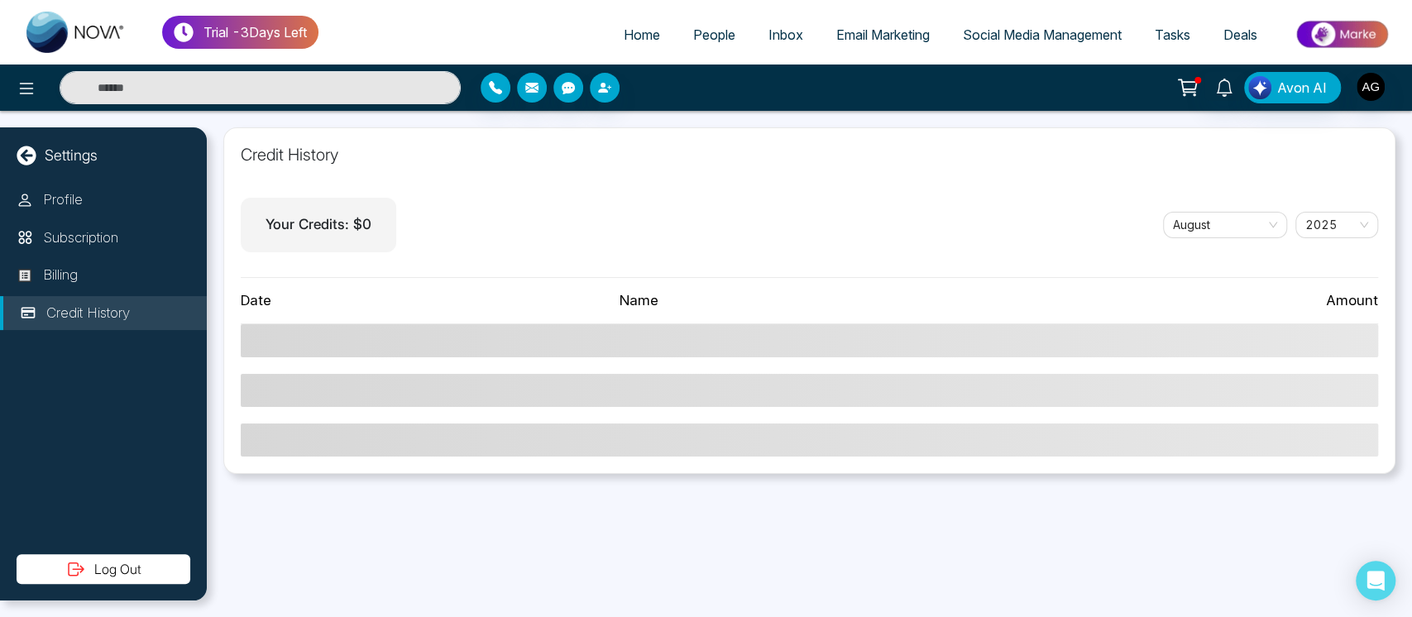
click at [624, 31] on span "Home" at bounding box center [642, 34] width 36 height 17
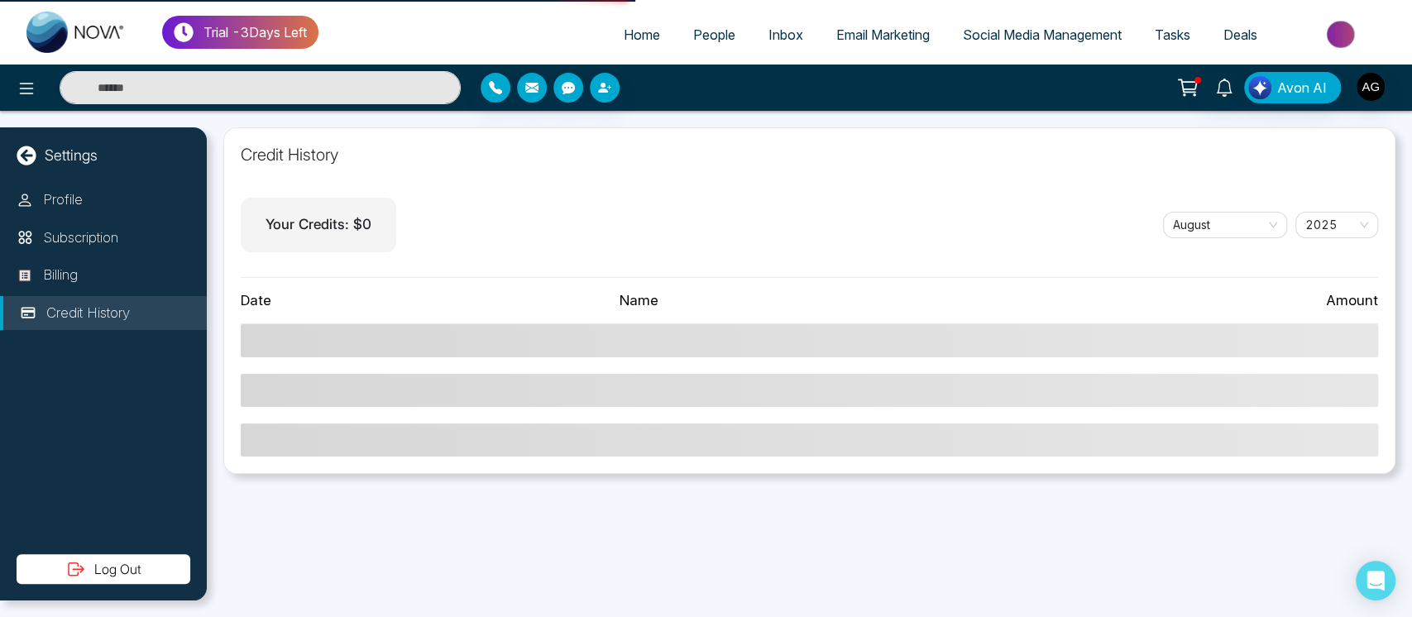
select select "*"
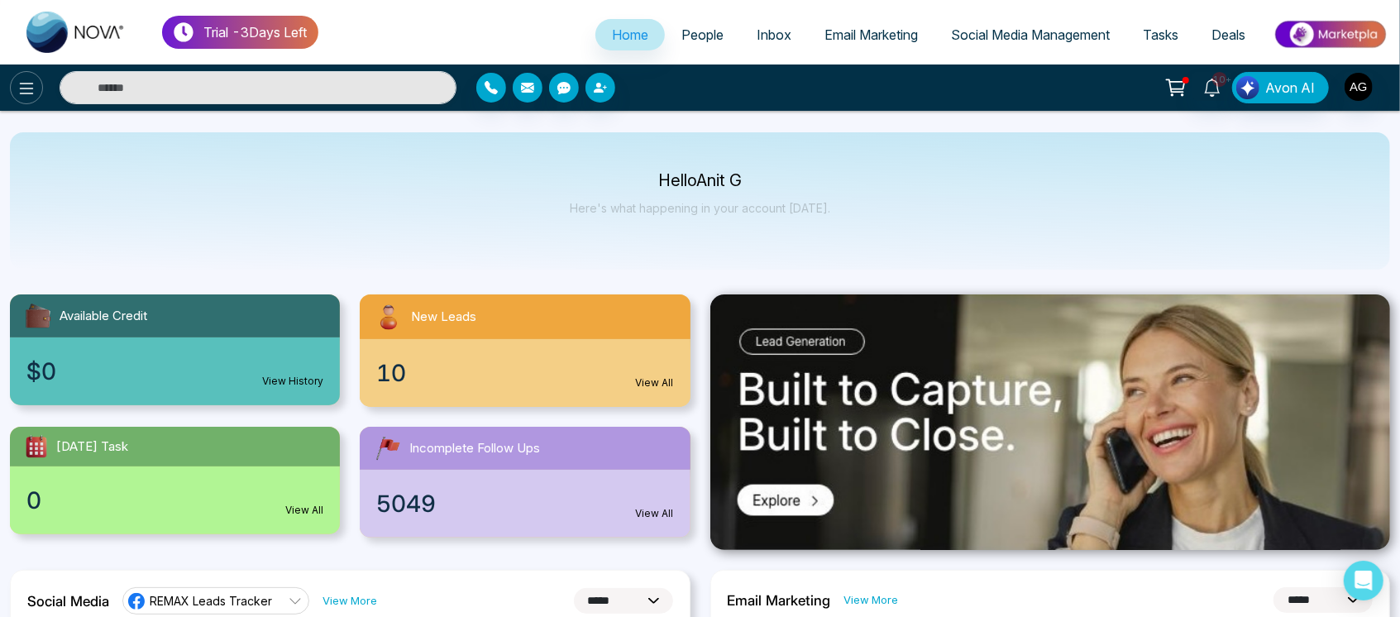
click at [37, 84] on button at bounding box center [26, 87] width 33 height 33
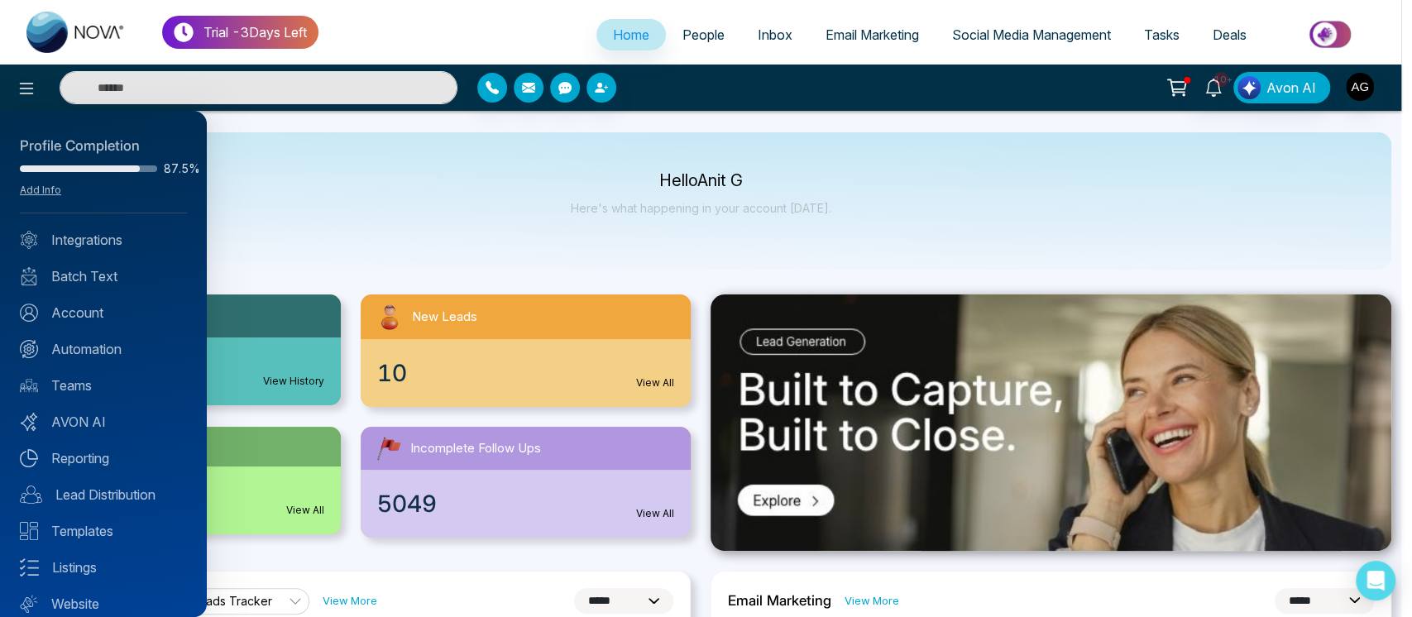
click at [1355, 98] on div at bounding box center [706, 308] width 1412 height 617
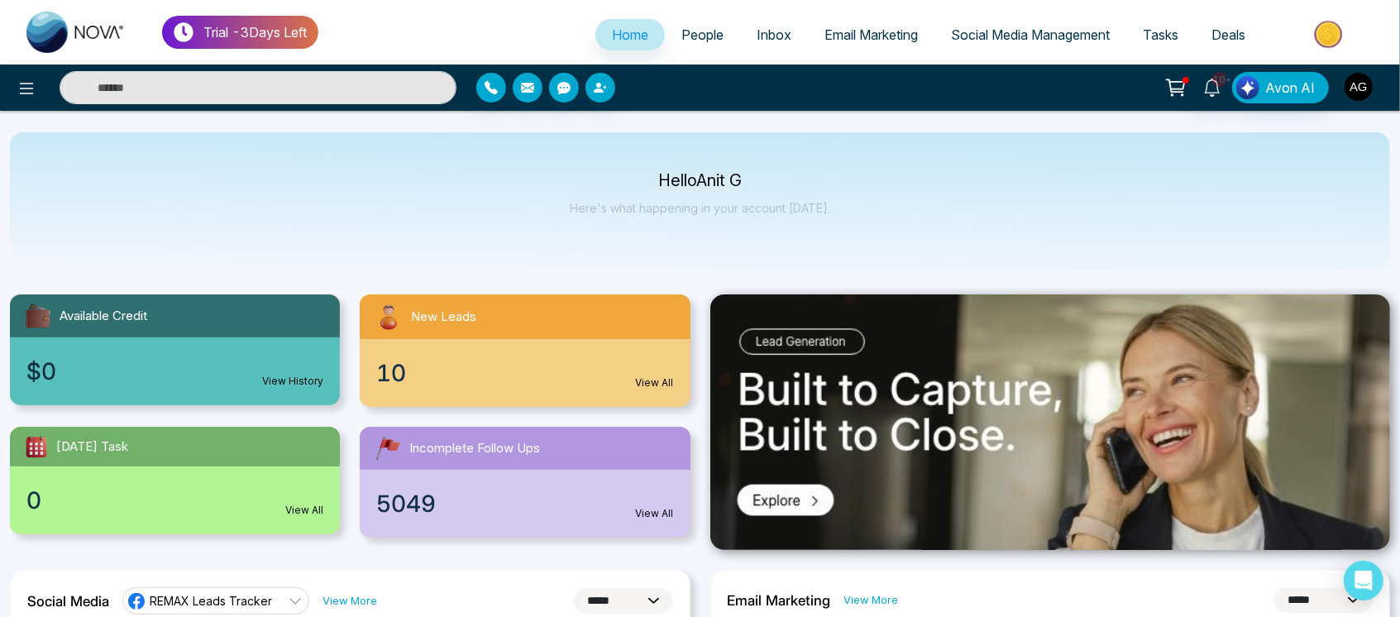
click at [1364, 93] on img "button" at bounding box center [1359, 87] width 28 height 28
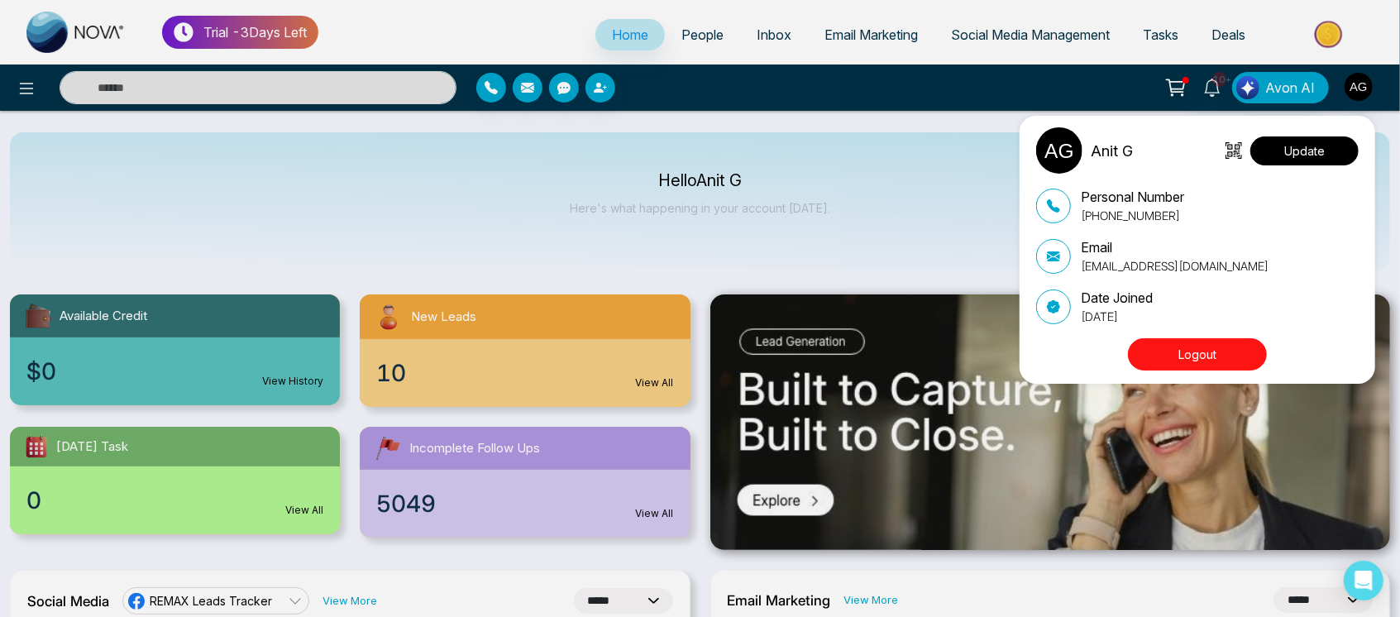
click at [1285, 152] on button "Update" at bounding box center [1305, 150] width 108 height 29
select select
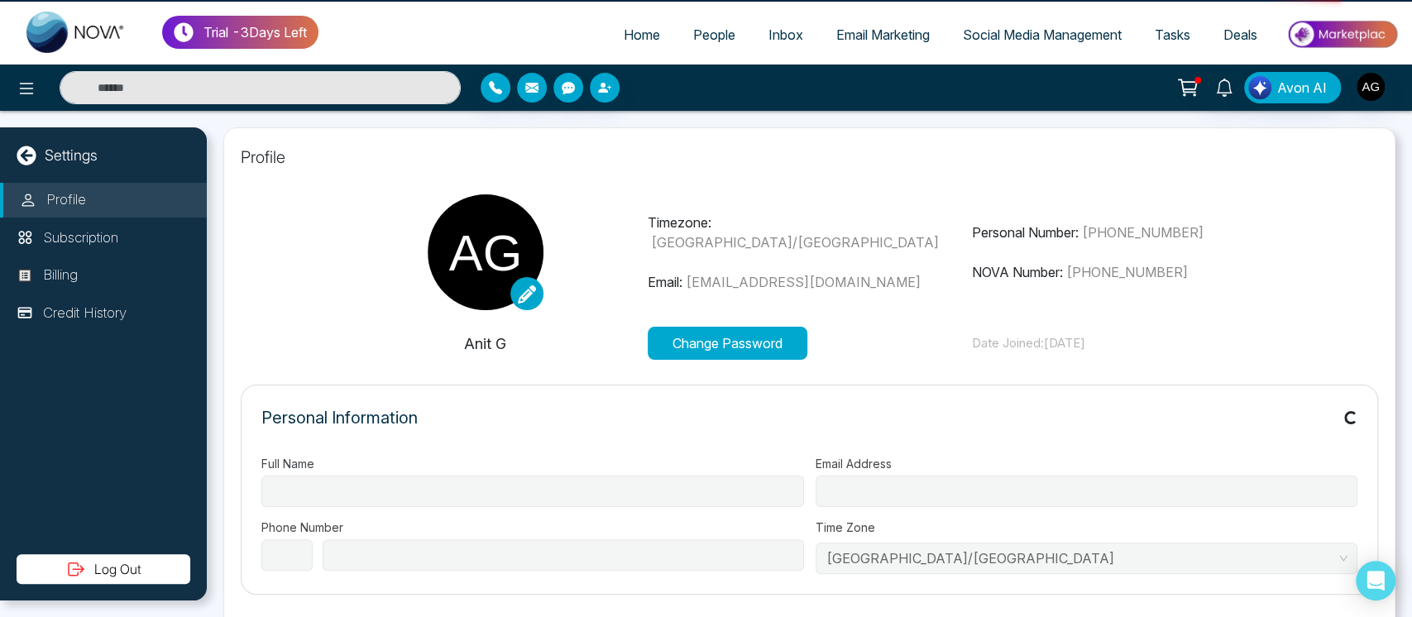
type input "******"
type input "**********"
select select "***"
type input "**********"
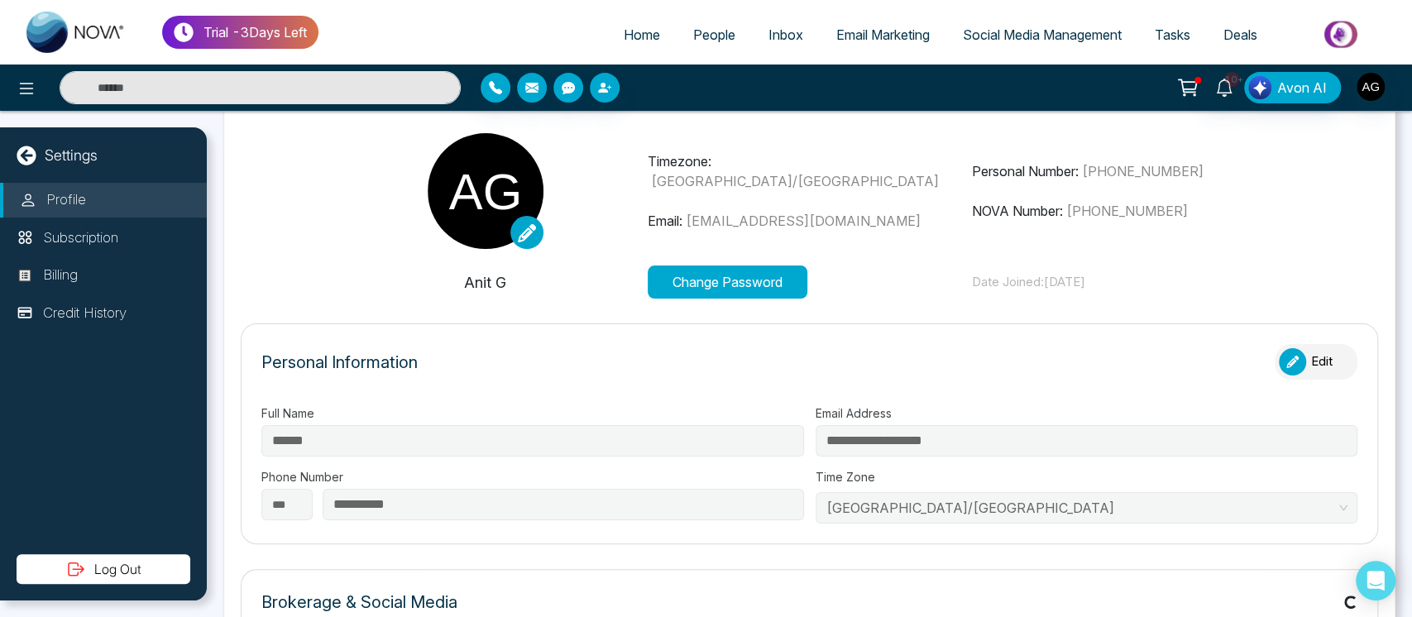
scroll to position [59, 0]
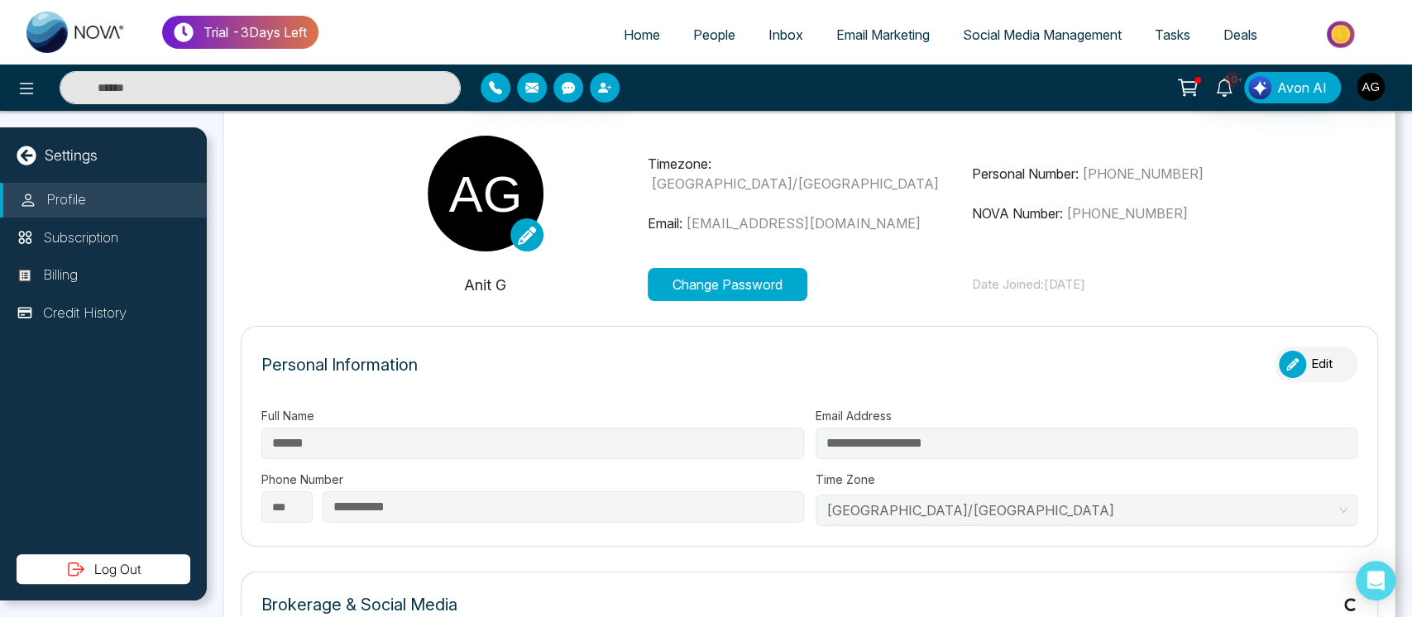
type input "**********"
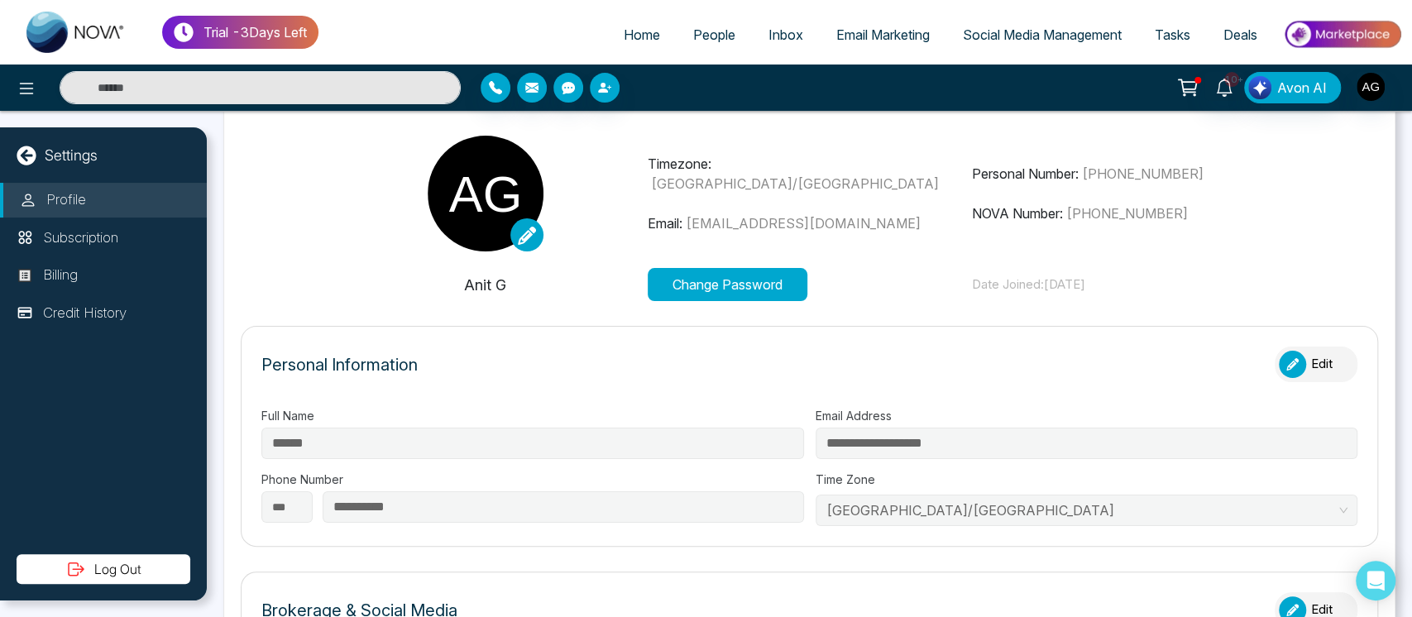
click at [532, 241] on icon at bounding box center [527, 236] width 18 height 18
click at [0, 0] on input "file" at bounding box center [0, 0] width 0 height 0
click at [15, 89] on button at bounding box center [26, 87] width 33 height 33
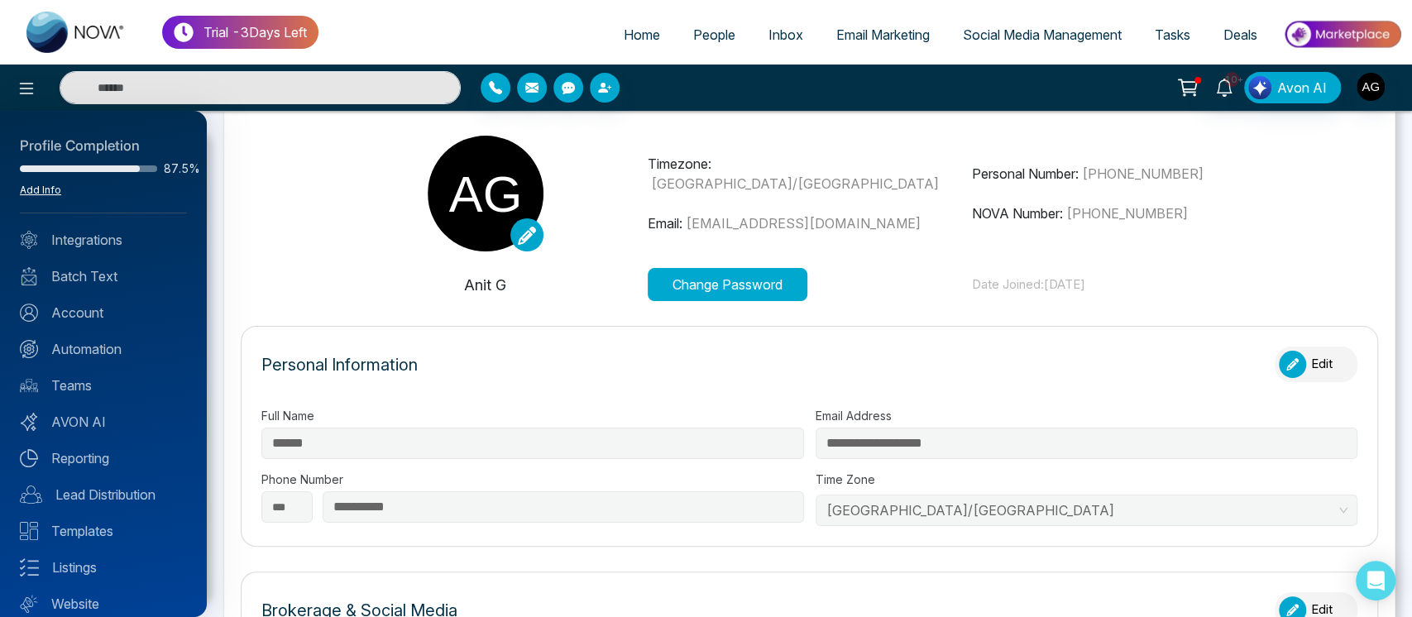
click at [43, 185] on link "Add Info" at bounding box center [40, 190] width 41 height 12
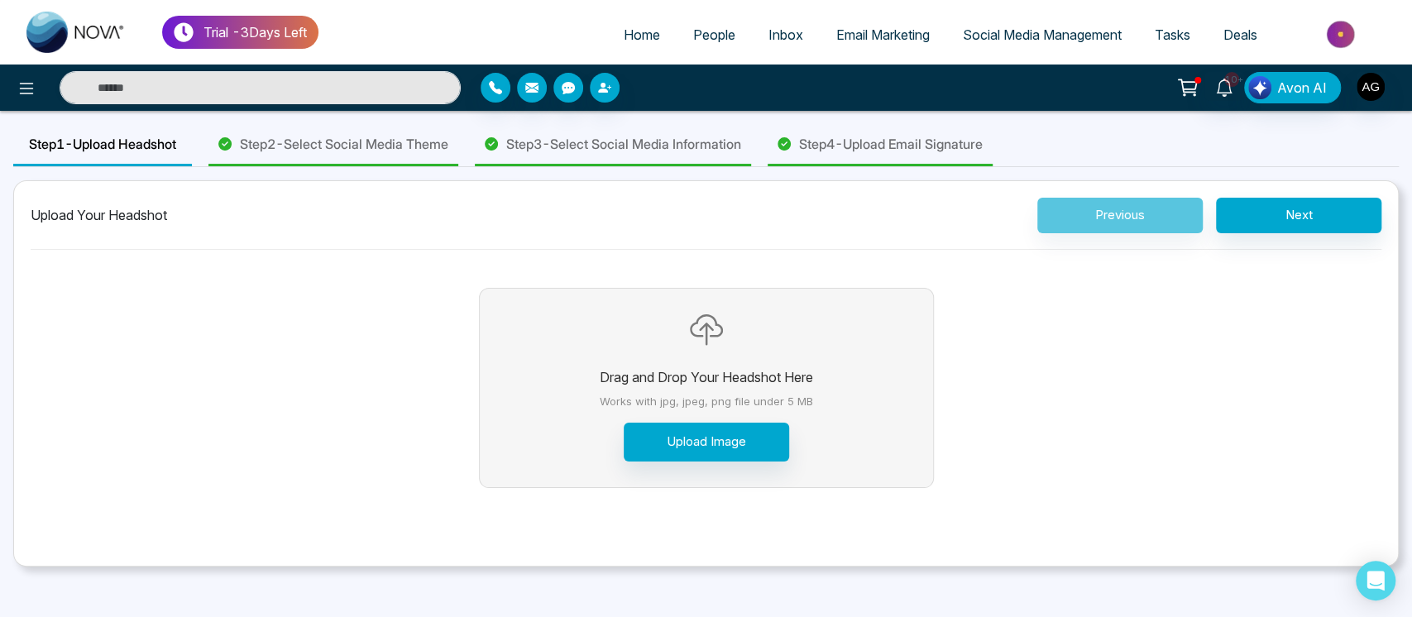
click at [600, 156] on div "Step 3 - Select Social Media Information" at bounding box center [613, 145] width 276 height 42
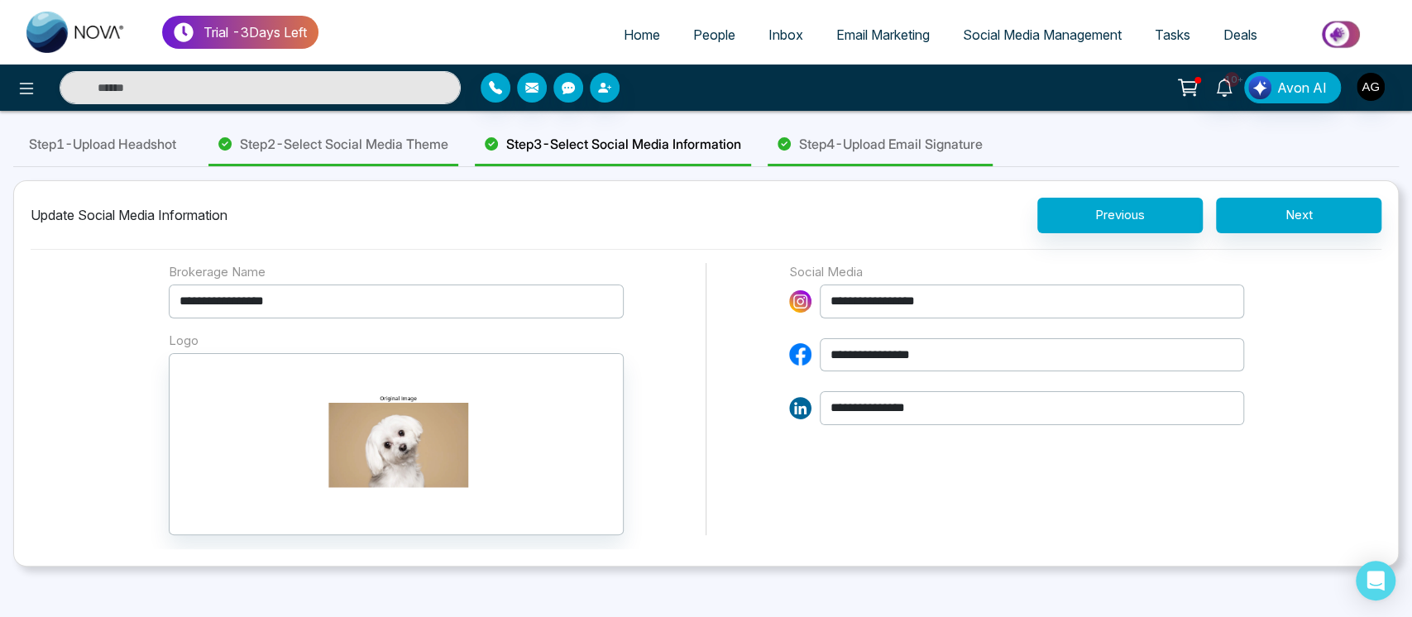
click at [975, 351] on input "**********" at bounding box center [1032, 355] width 424 height 34
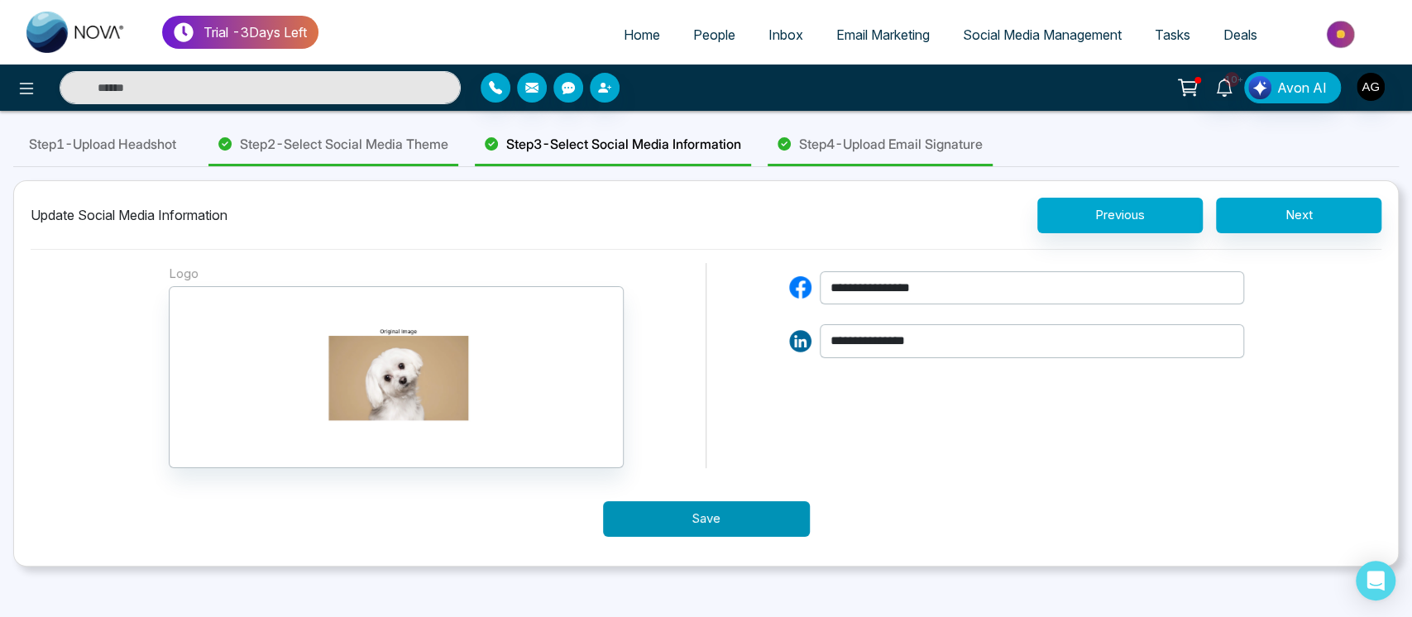
click at [715, 519] on button "Save" at bounding box center [706, 519] width 207 height 36
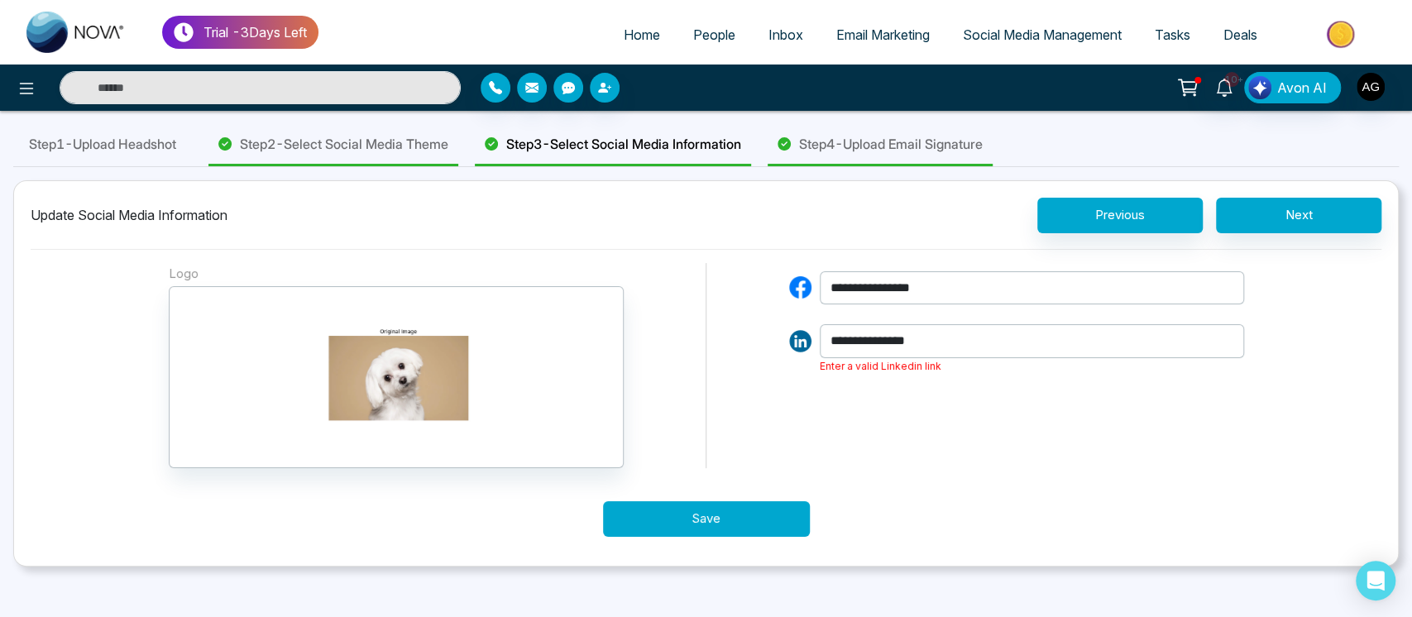
scroll to position [0, 0]
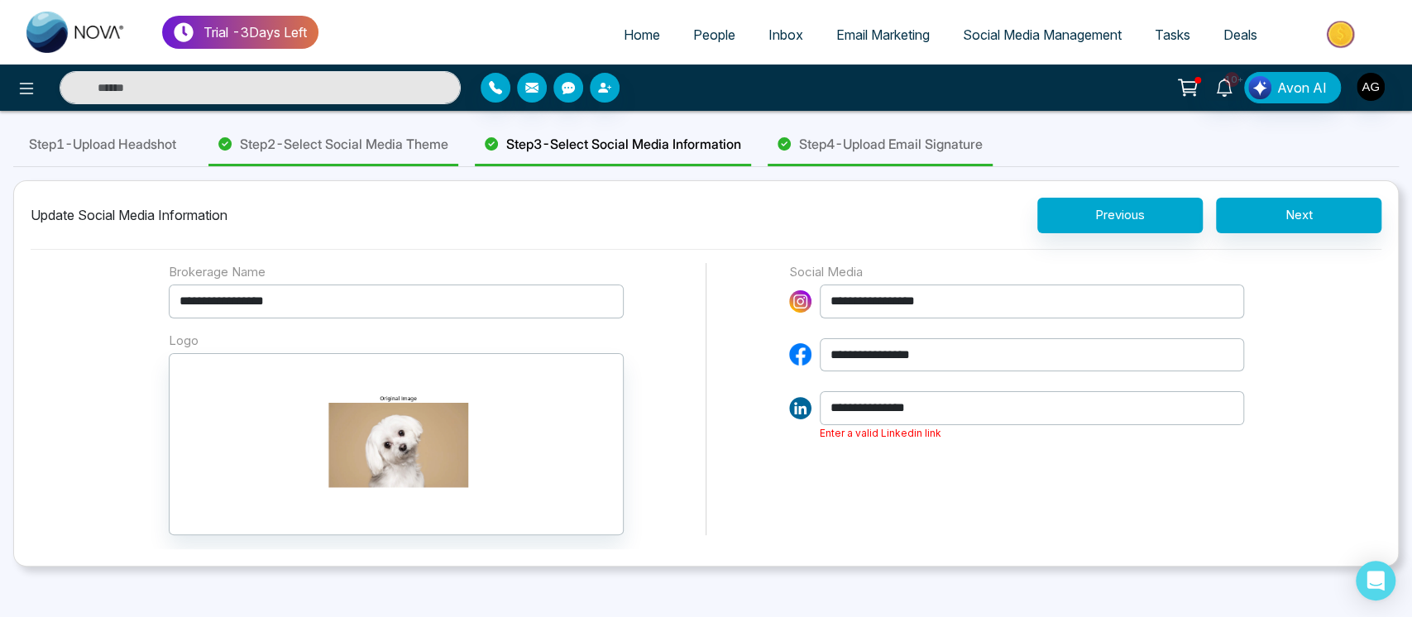
click at [157, 148] on span "Step 1 - Upload Headshot" at bounding box center [102, 144] width 147 height 20
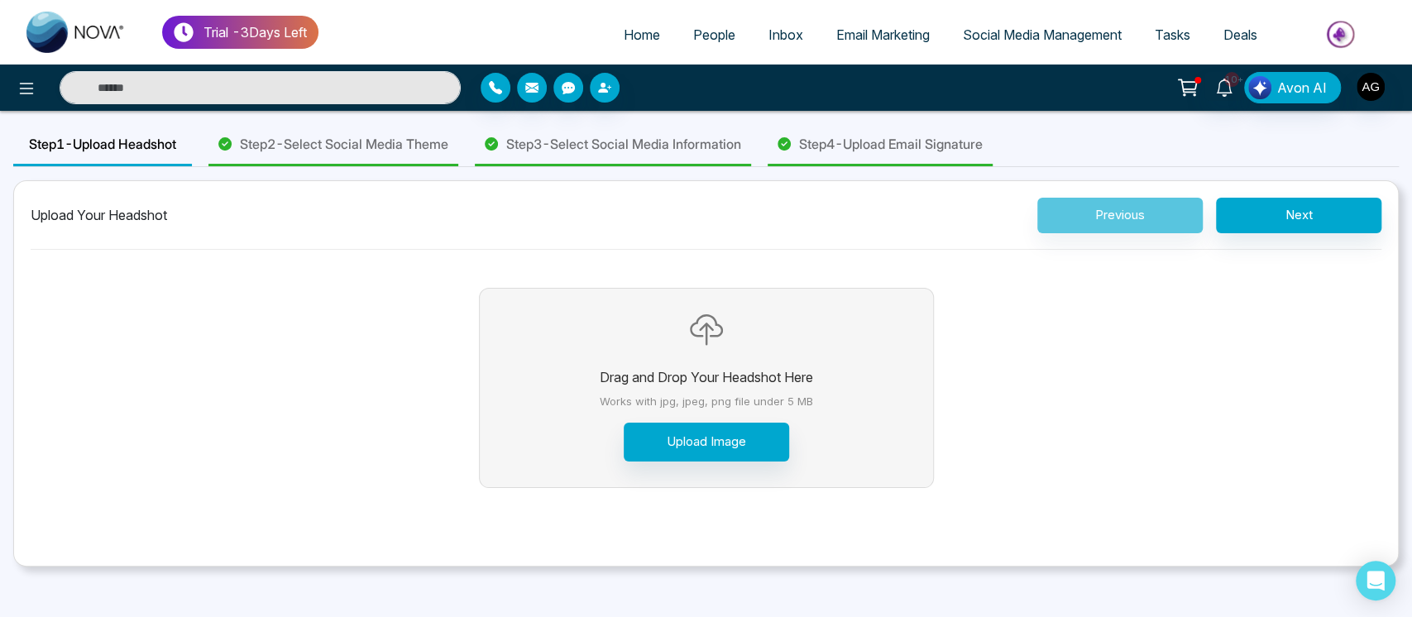
click at [409, 162] on div "Step 2 - Select Social Media Theme" at bounding box center [333, 145] width 250 height 42
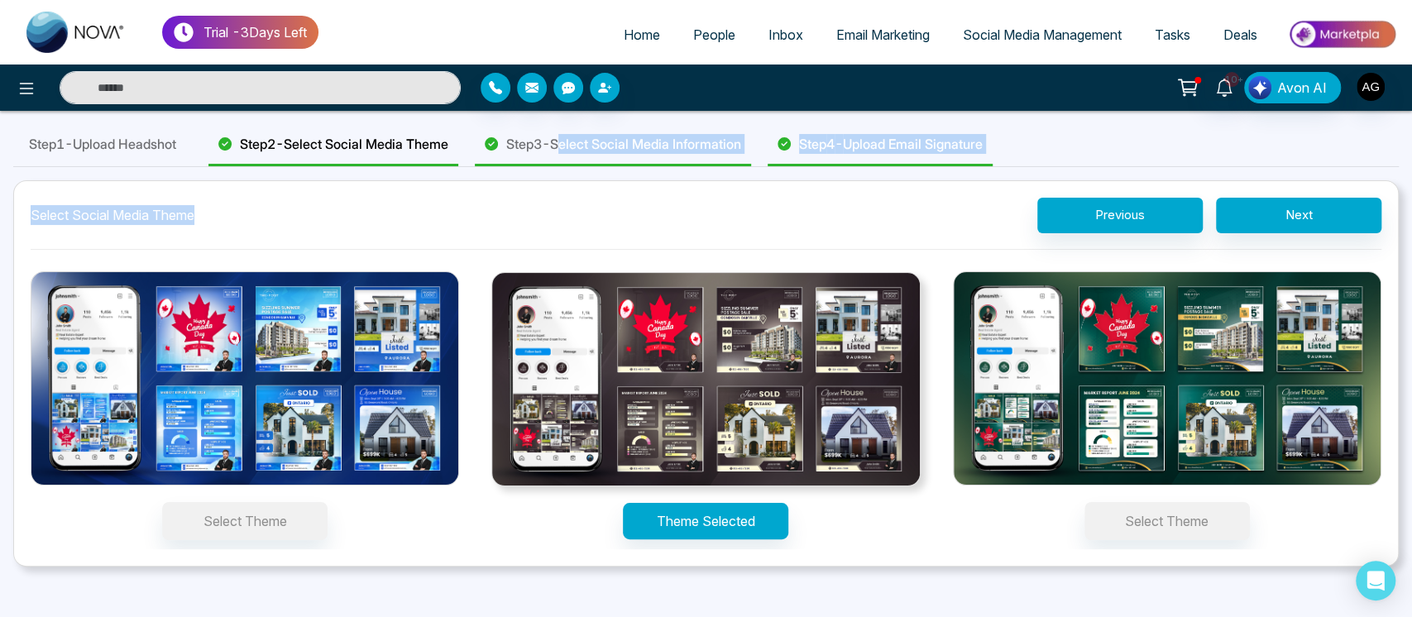
drag, startPoint x: 593, startPoint y: 142, endPoint x: 607, endPoint y: 380, distance: 238.6
click at [607, 380] on div "Step 1 - Upload Headshot Step 2 - Select Social Media Theme Step 3 - Select Soc…" at bounding box center [705, 345] width 1385 height 443
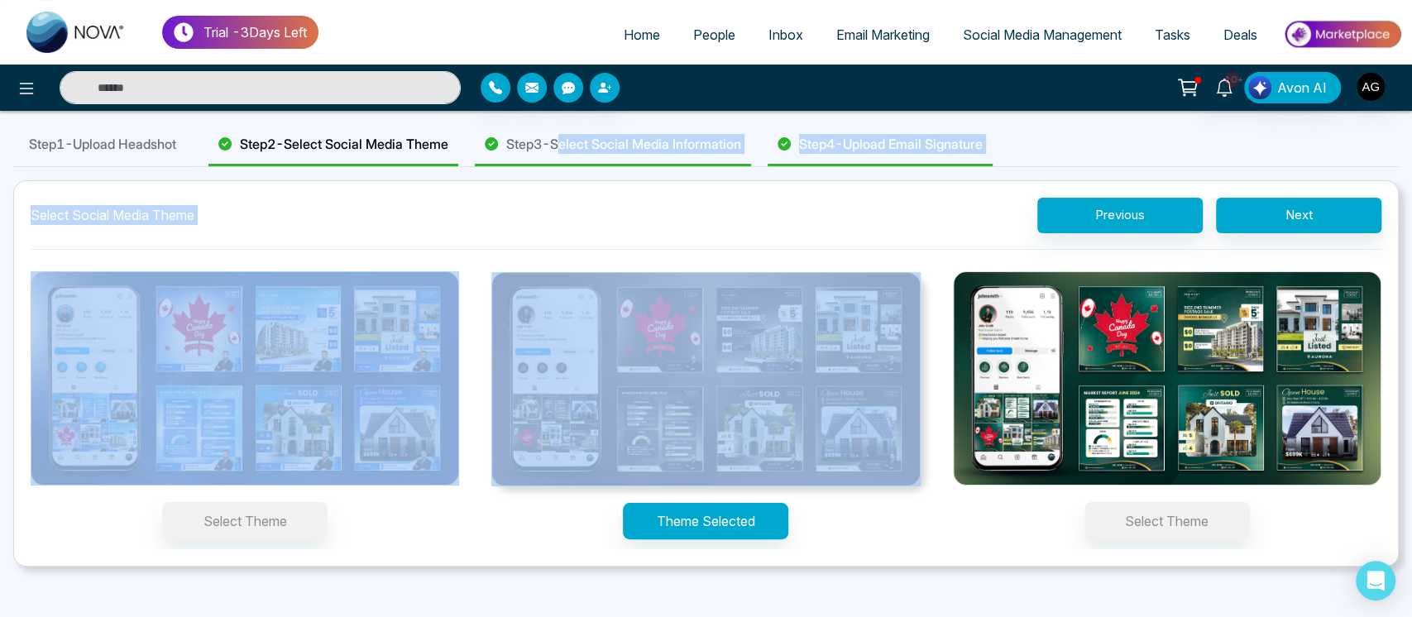
scroll to position [104, 0]
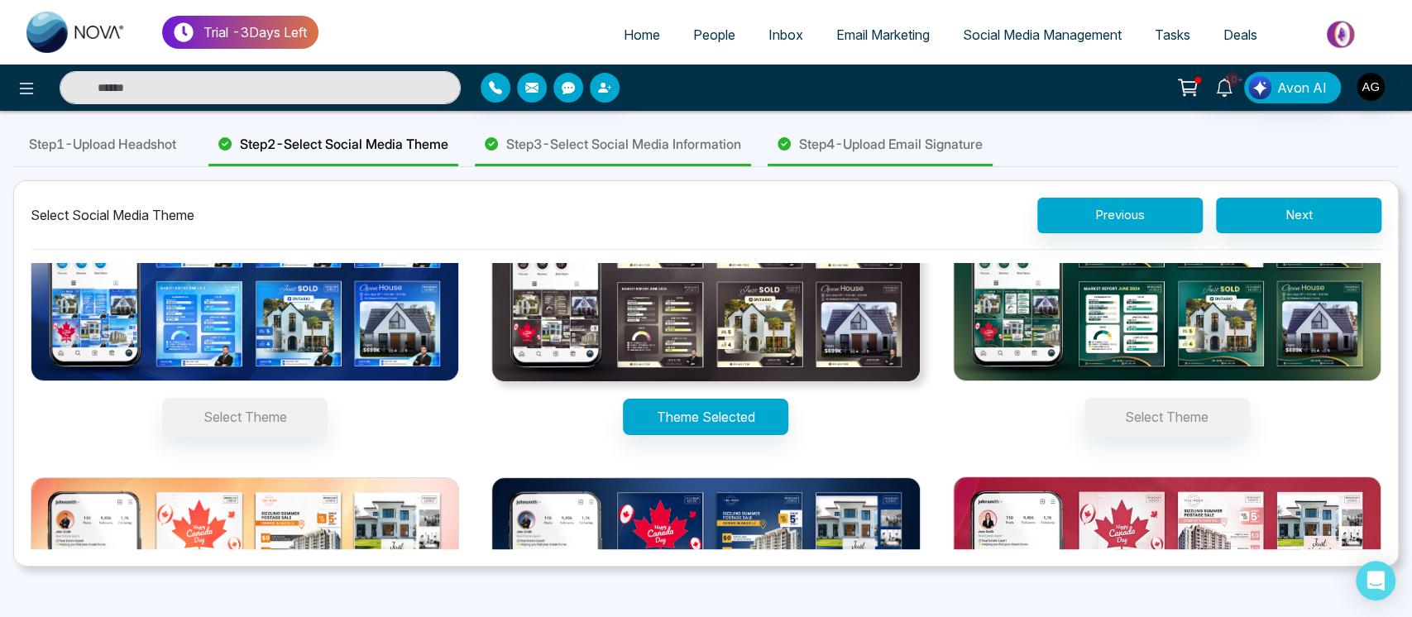
click at [541, 409] on div "Theme Selected" at bounding box center [705, 302] width 428 height 268
click at [623, 409] on button "Theme Selected" at bounding box center [705, 417] width 165 height 36
click at [763, 410] on button "Theme Selected" at bounding box center [705, 417] width 165 height 36
click at [221, 413] on button "Select Theme" at bounding box center [244, 417] width 165 height 38
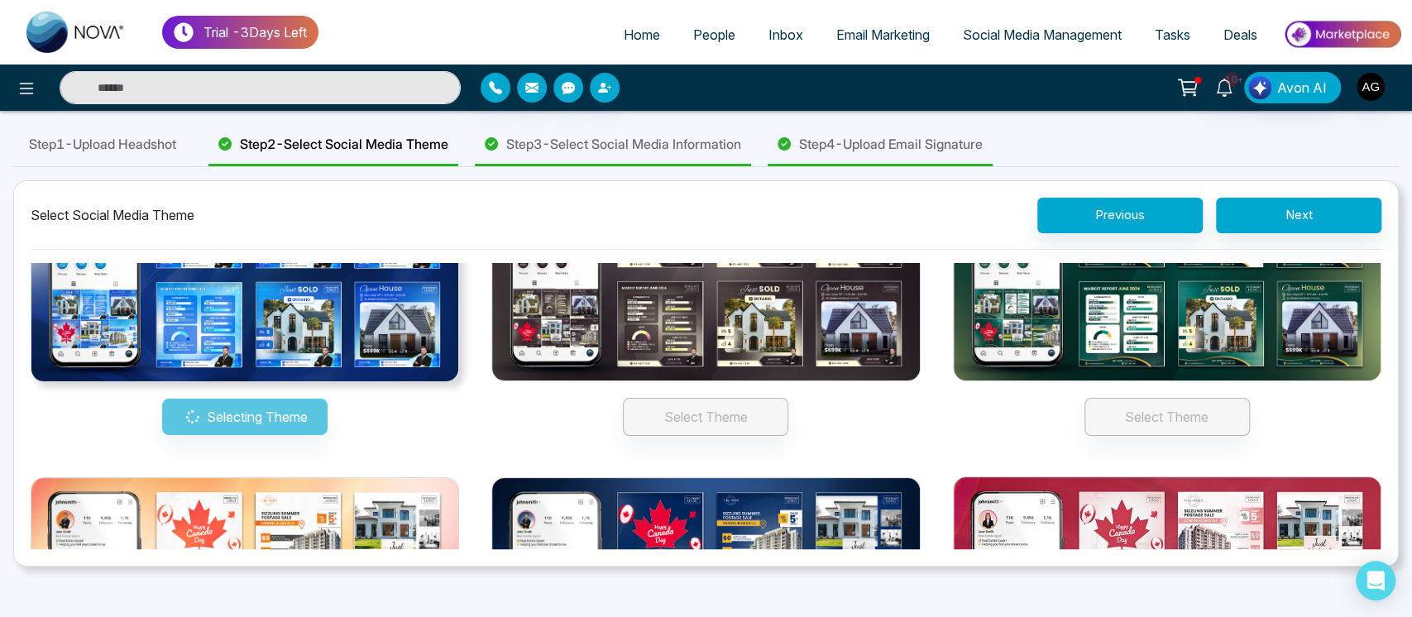
scroll to position [105, 0]
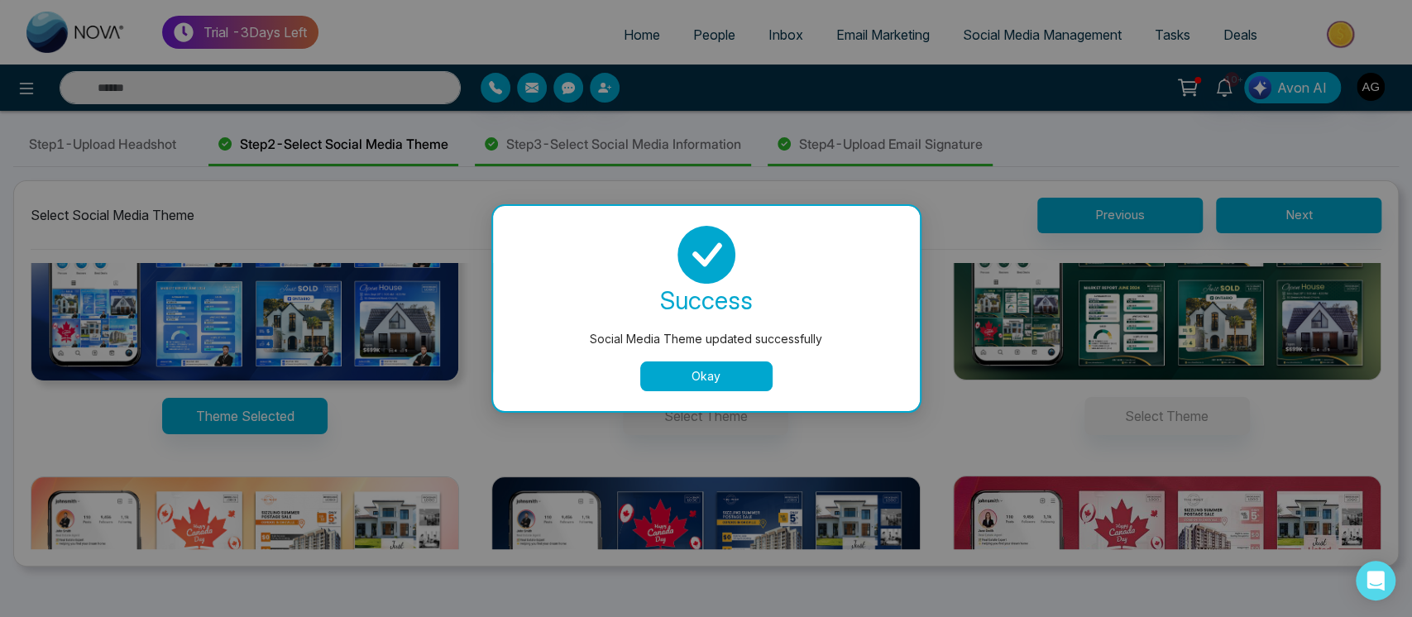
click at [717, 380] on button "Okay" at bounding box center [706, 376] width 132 height 30
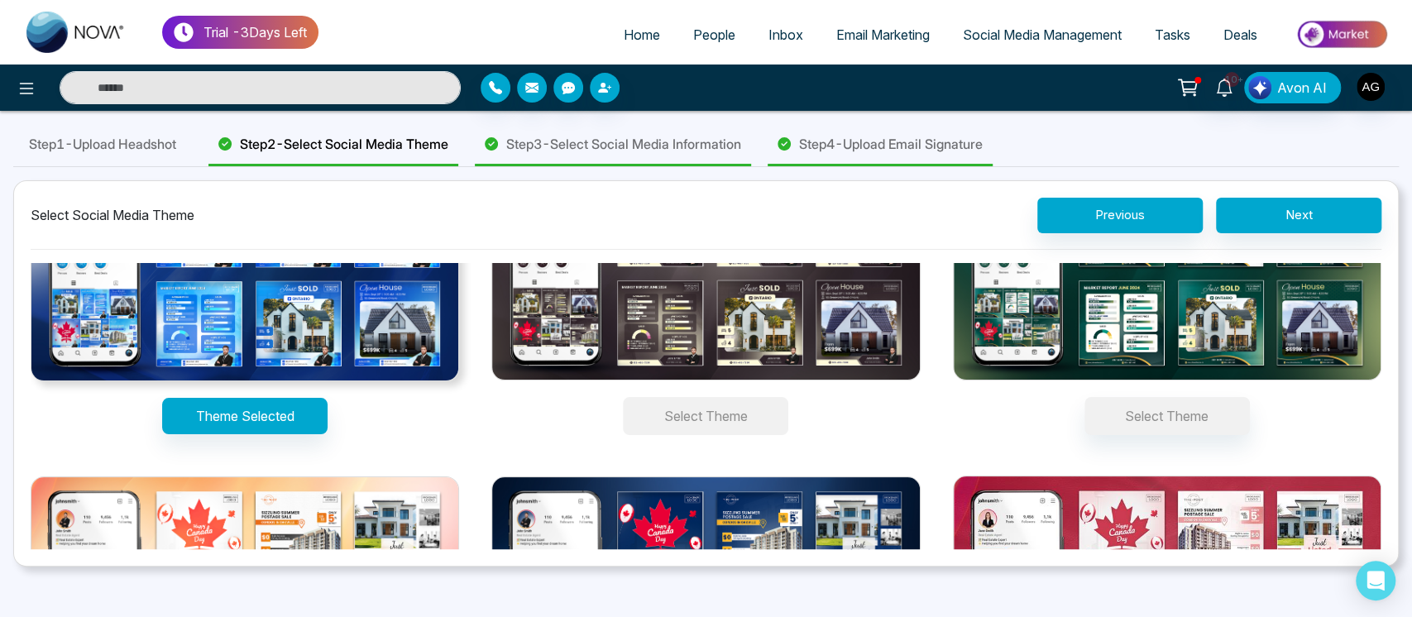
click at [737, 418] on button "Select Theme" at bounding box center [705, 416] width 165 height 38
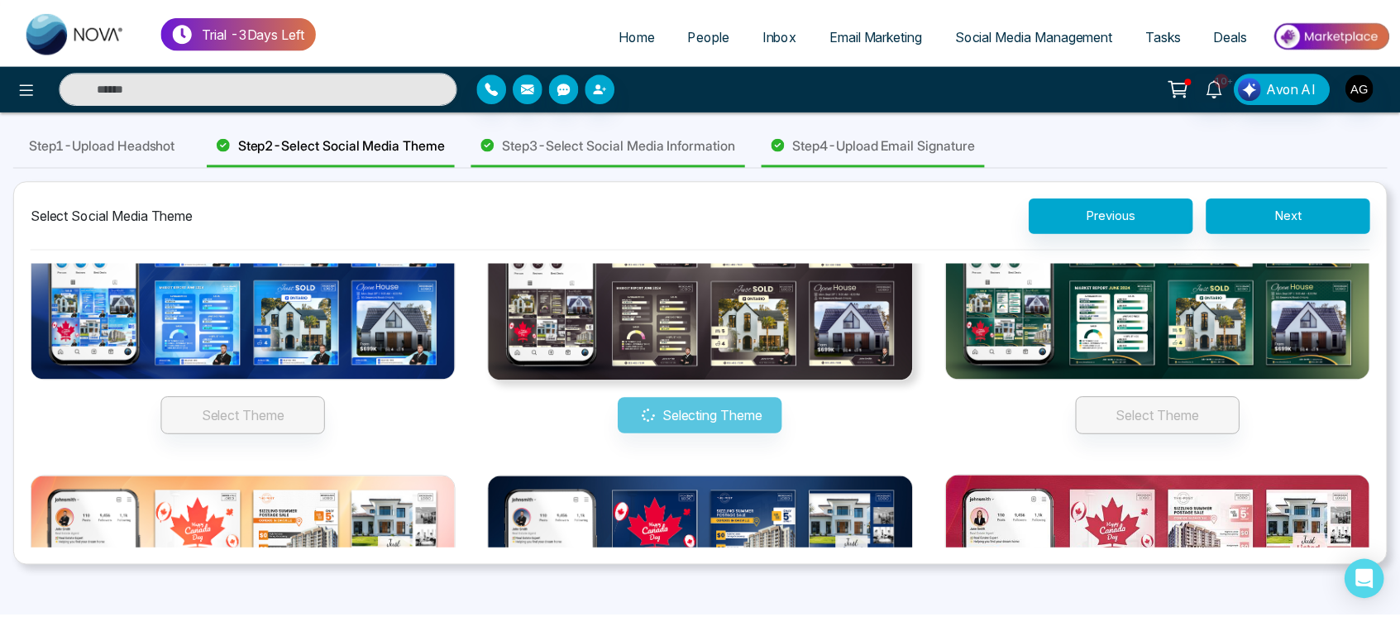
scroll to position [104, 0]
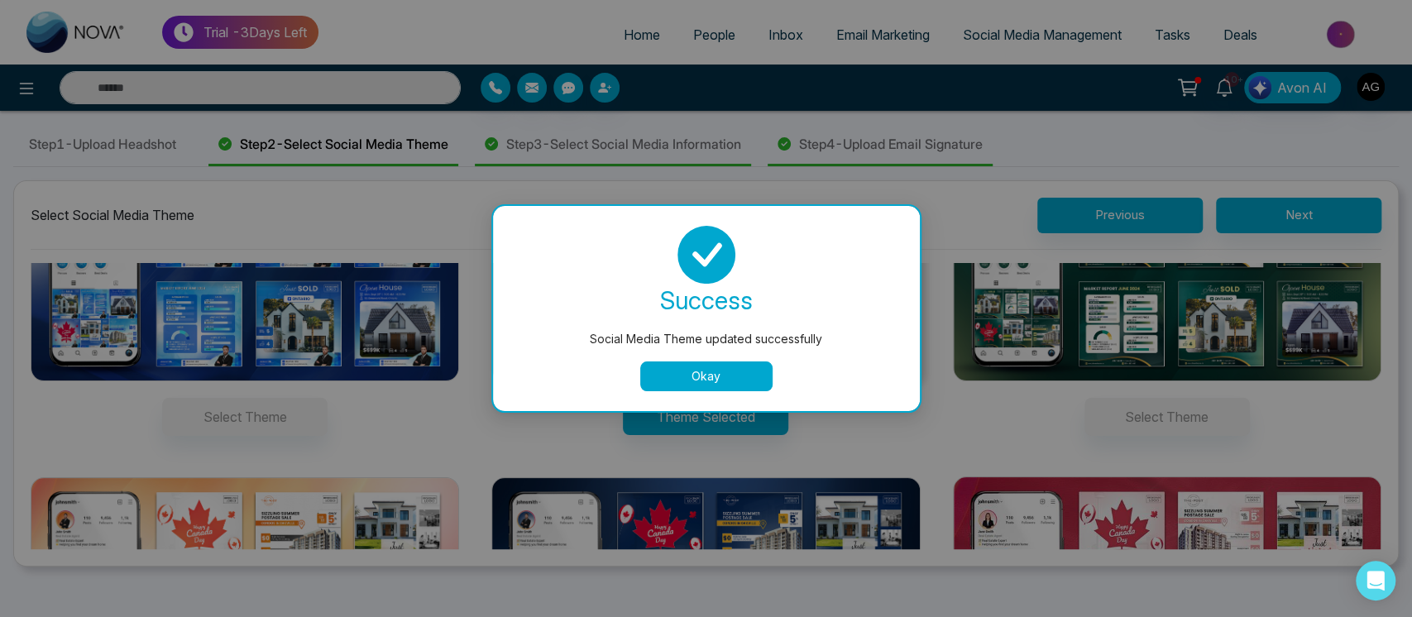
click at [734, 385] on button "Okay" at bounding box center [706, 376] width 132 height 30
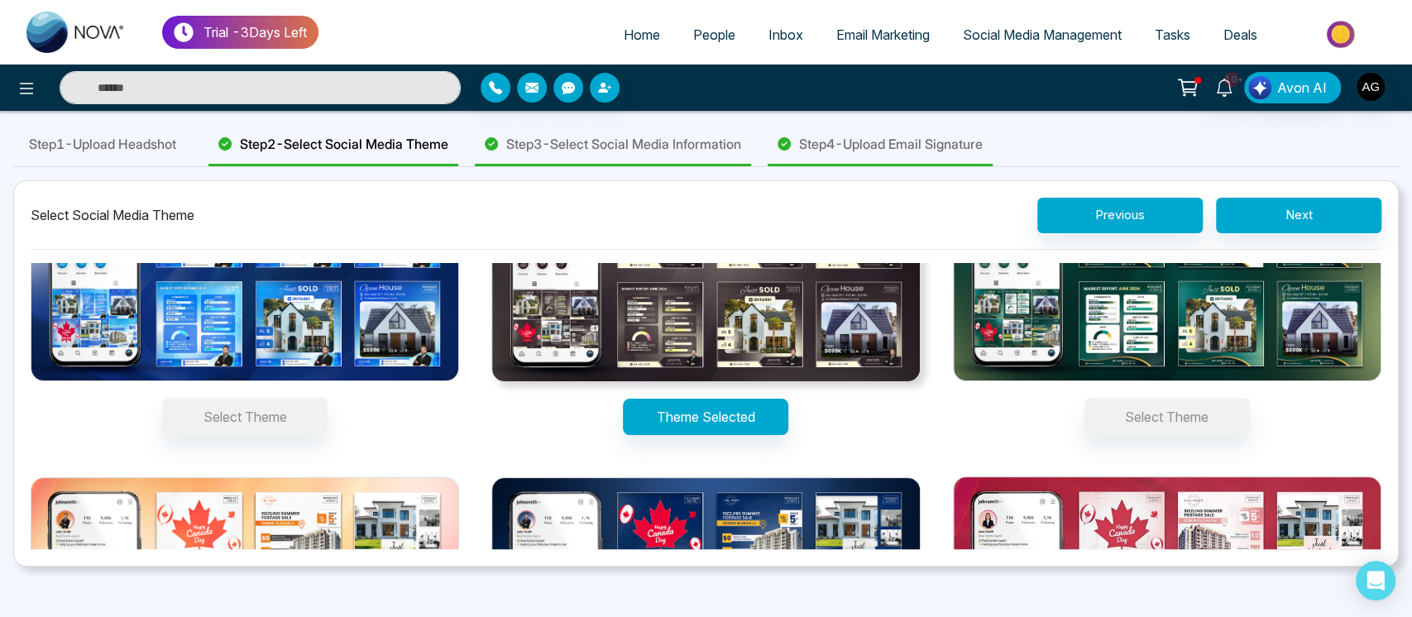
click at [940, 142] on span "Step 4 - Upload Email Signature" at bounding box center [891, 144] width 184 height 20
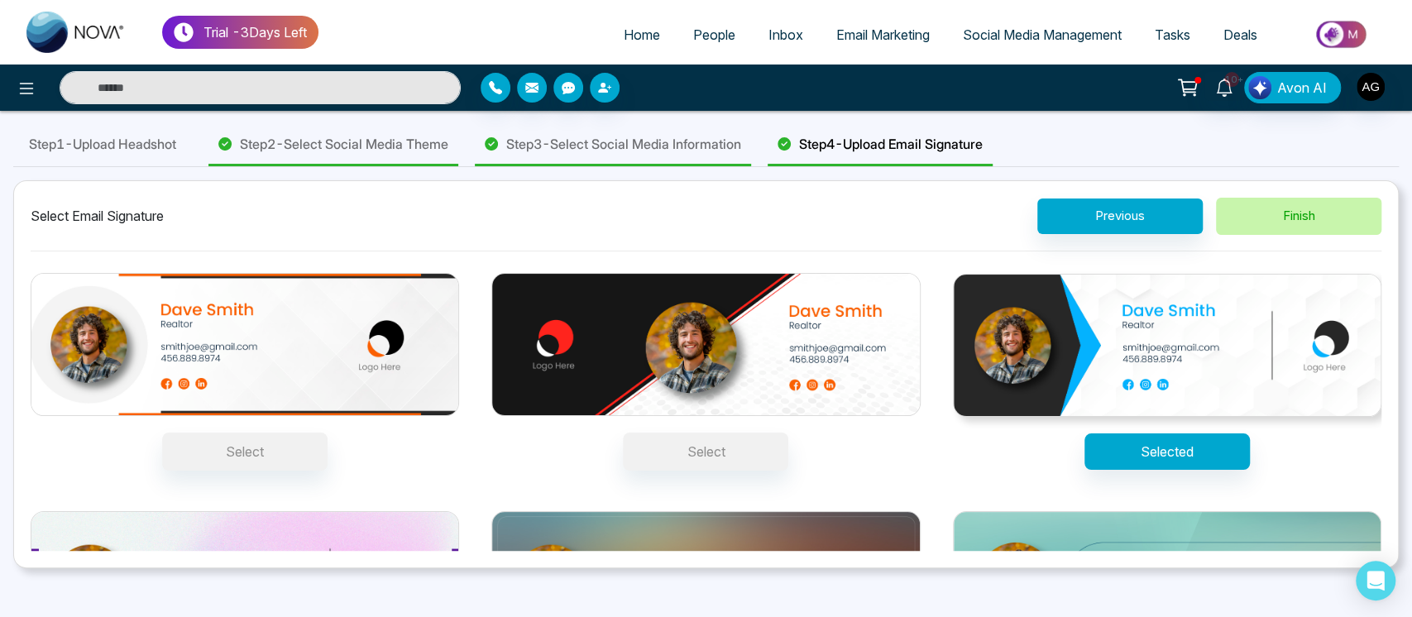
click at [1318, 230] on button "Finish" at bounding box center [1298, 216] width 165 height 37
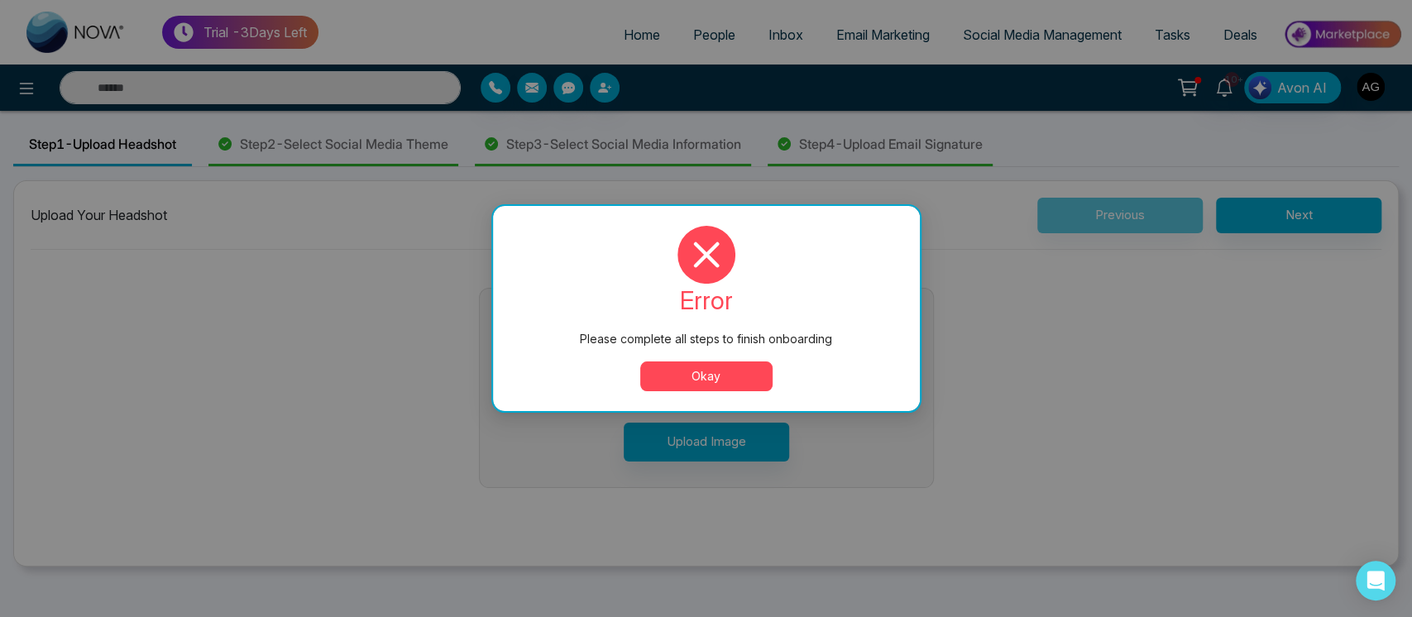
click at [700, 383] on button "Okay" at bounding box center [706, 376] width 132 height 30
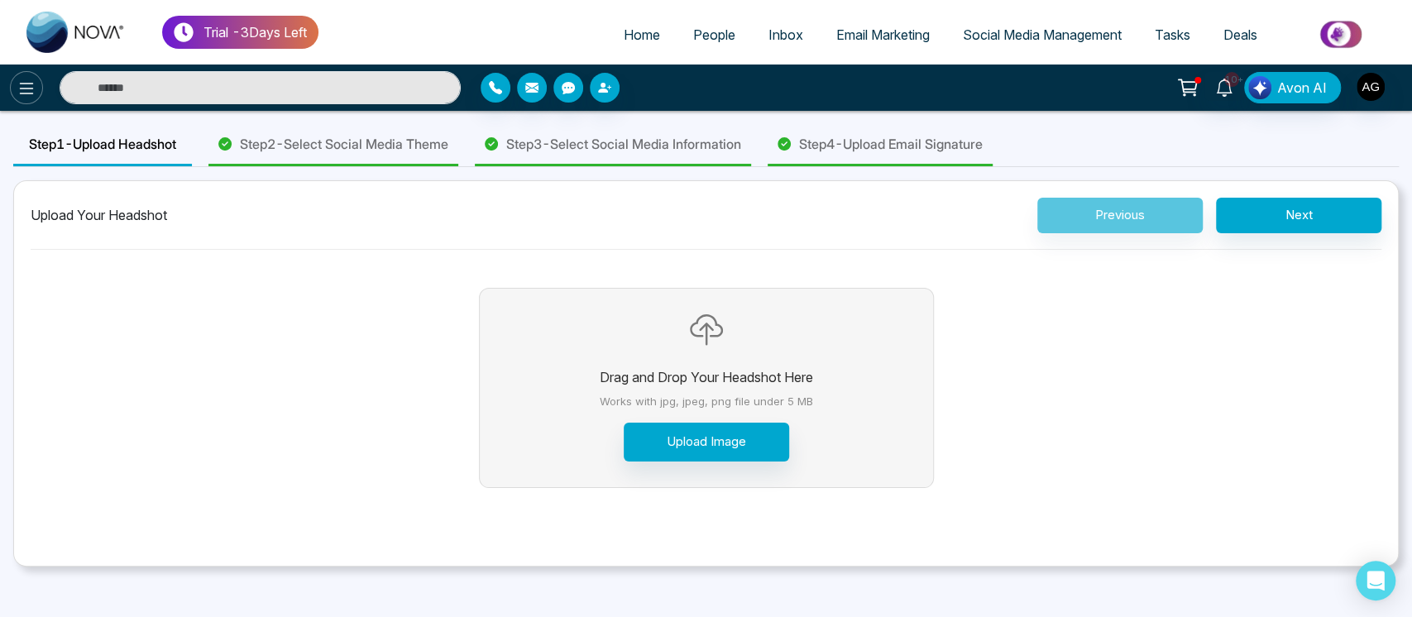
click at [30, 102] on button at bounding box center [26, 87] width 33 height 33
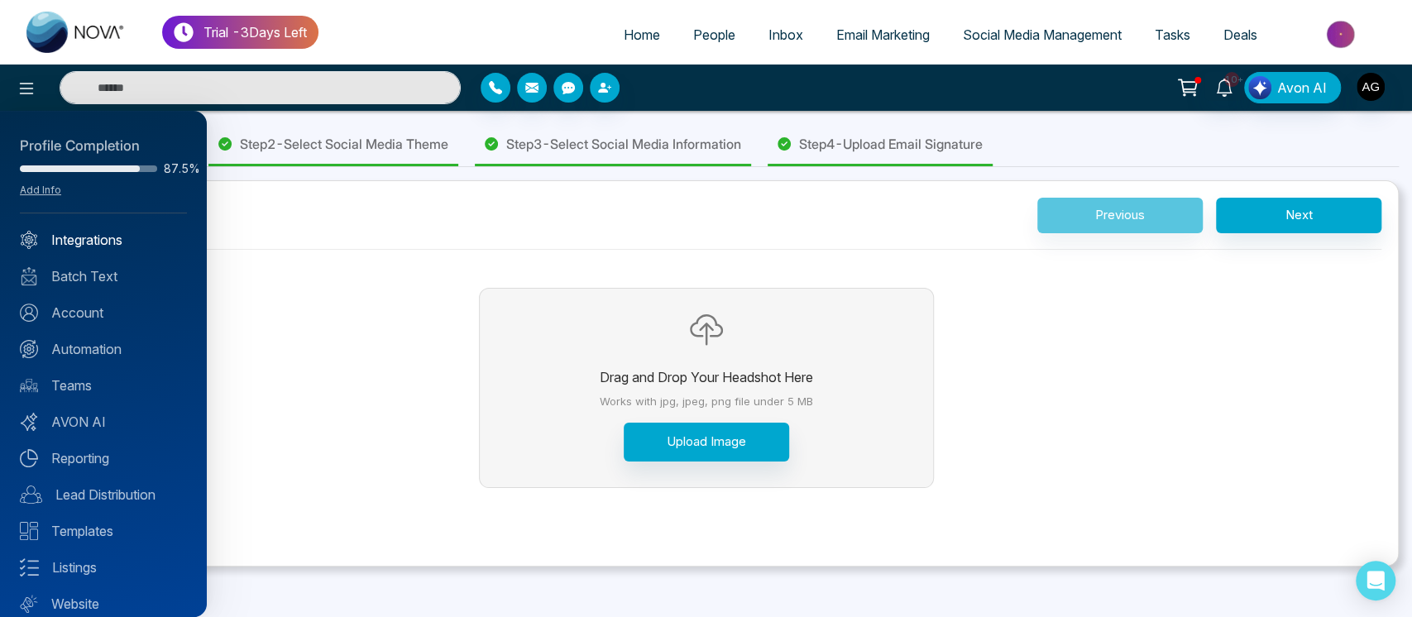
click at [101, 244] on link "Integrations" at bounding box center [103, 240] width 167 height 20
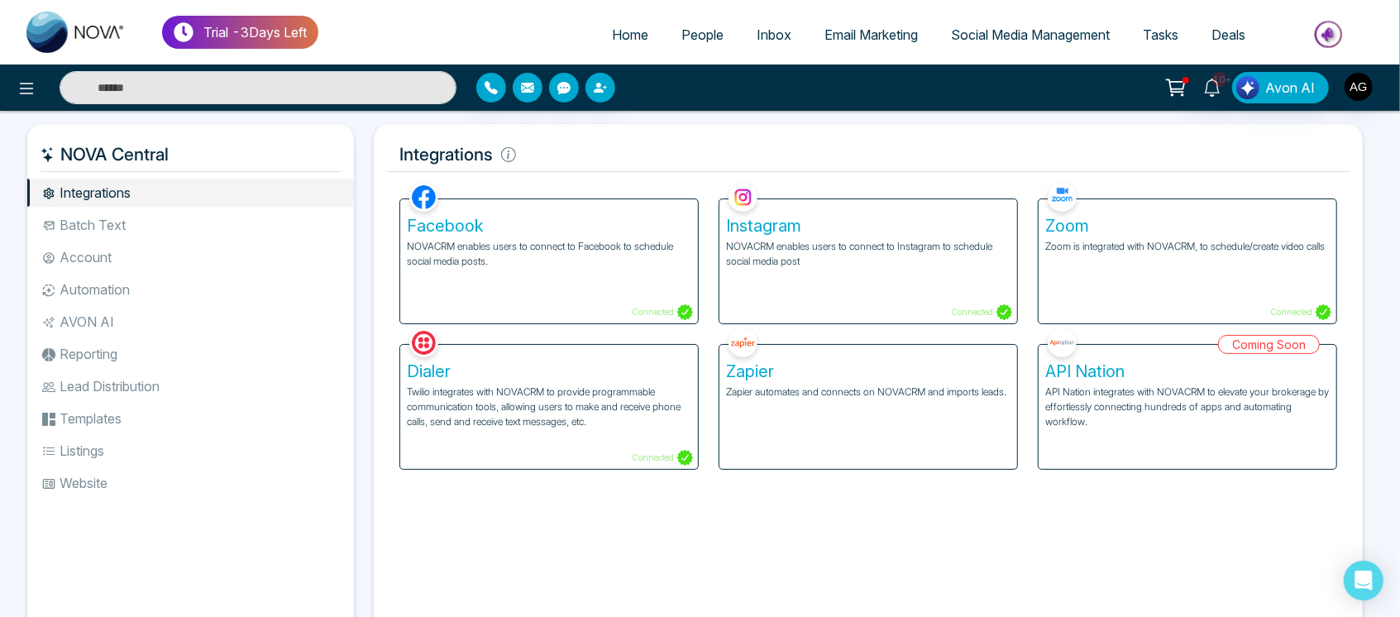
click at [474, 255] on p "NOVACRM enables users to connect to Facebook to schedule social media posts." at bounding box center [549, 254] width 285 height 30
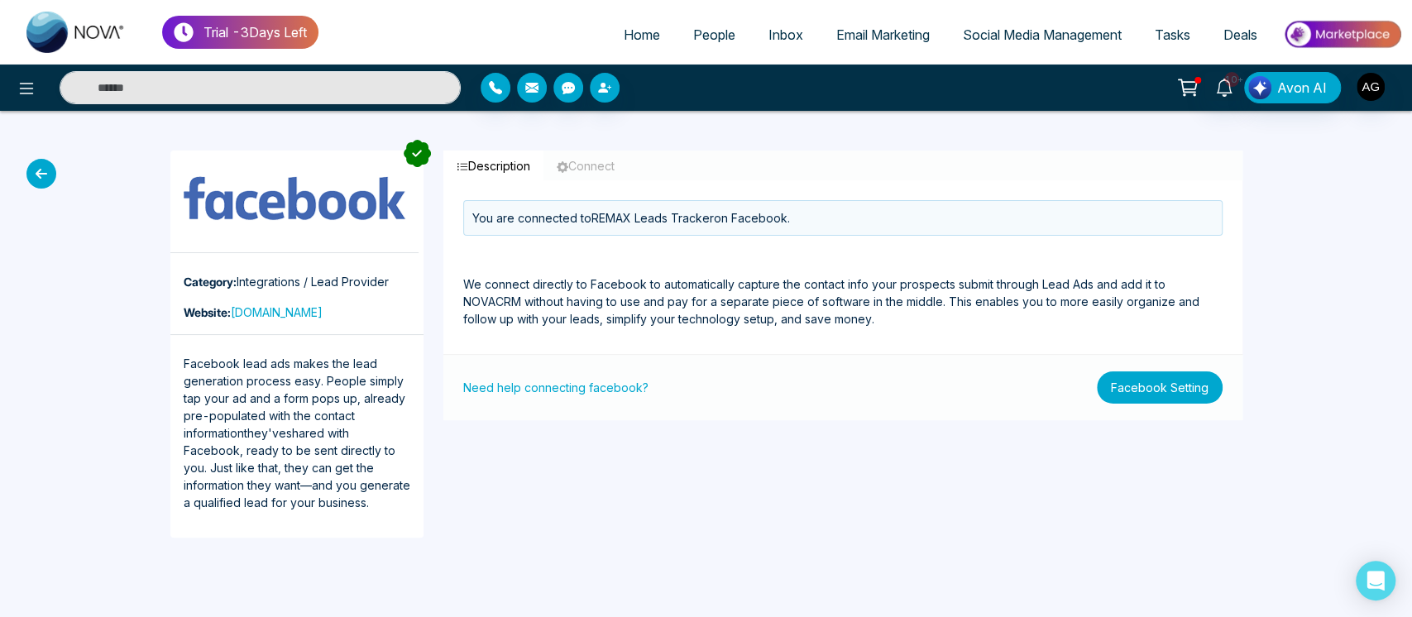
click at [1124, 391] on button "Facebook Setting" at bounding box center [1160, 387] width 126 height 32
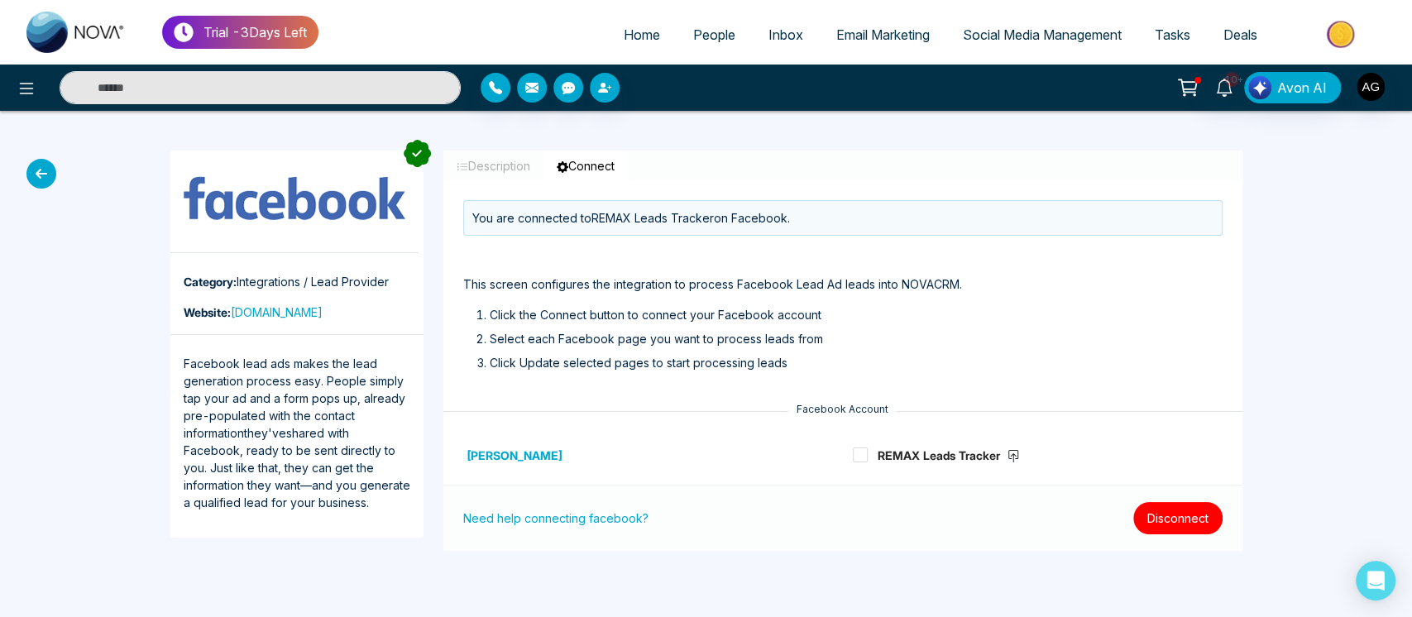
click at [1186, 519] on button "Disconnect" at bounding box center [1177, 518] width 89 height 32
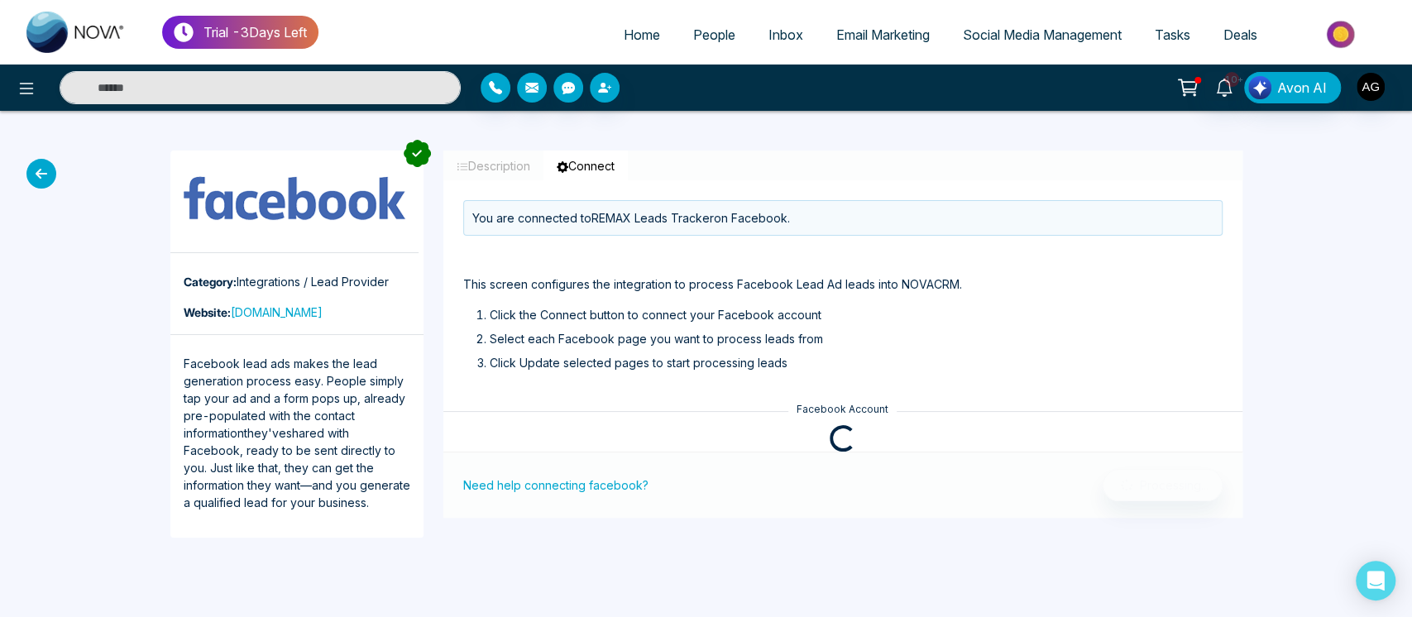
drag, startPoint x: 566, startPoint y: 168, endPoint x: 627, endPoint y: 158, distance: 62.0
click at [627, 158] on button "Connect" at bounding box center [585, 166] width 84 height 31
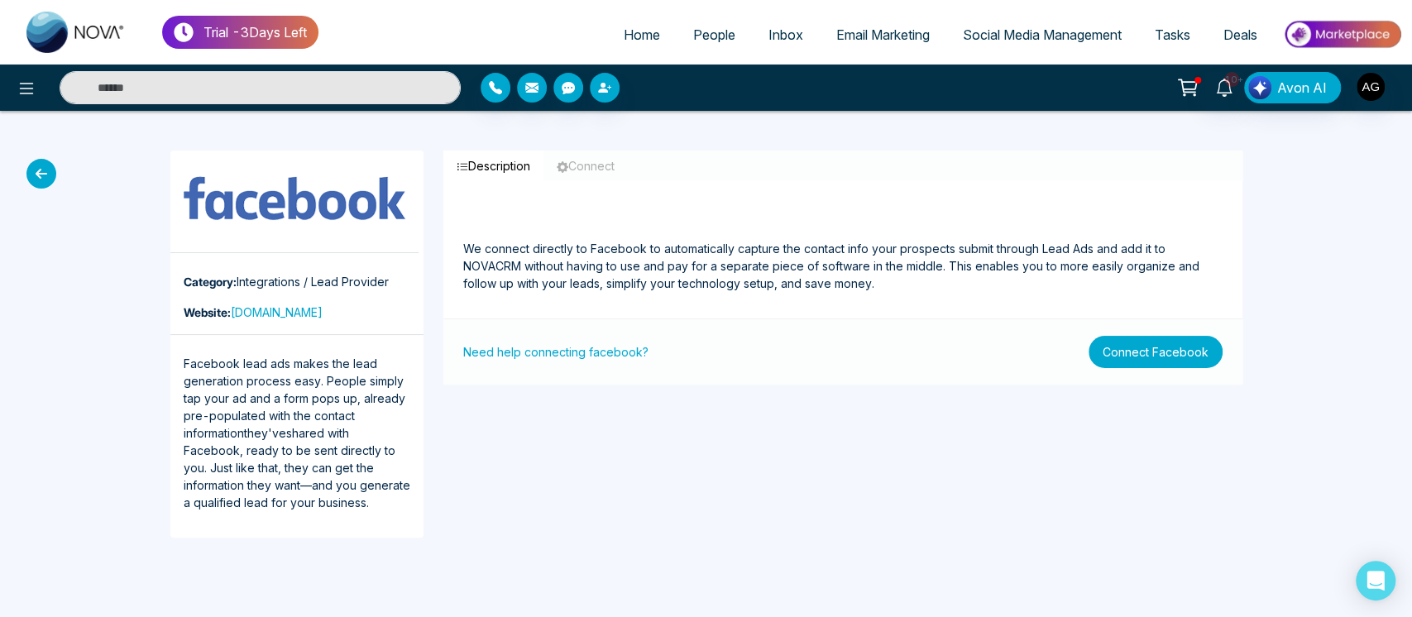
click at [1184, 337] on button "Connect Facebook" at bounding box center [1156, 352] width 134 height 32
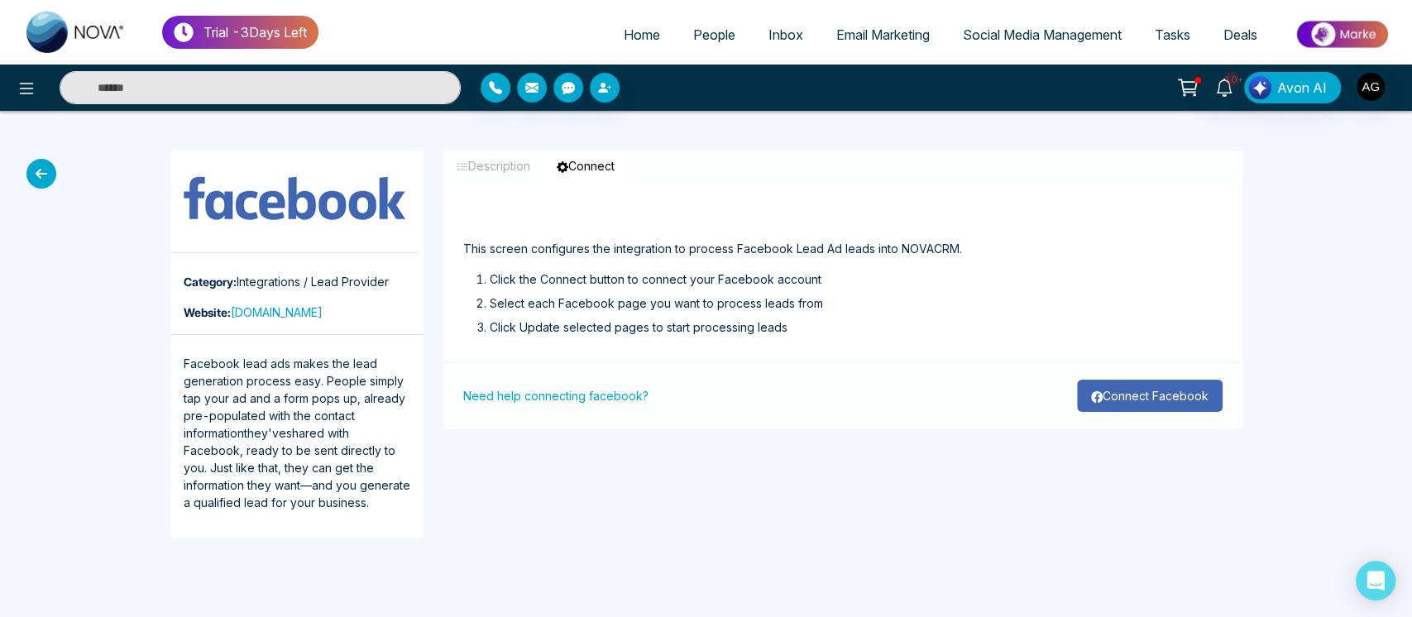
click at [1132, 402] on button "Connect Facebook" at bounding box center [1150, 396] width 146 height 32
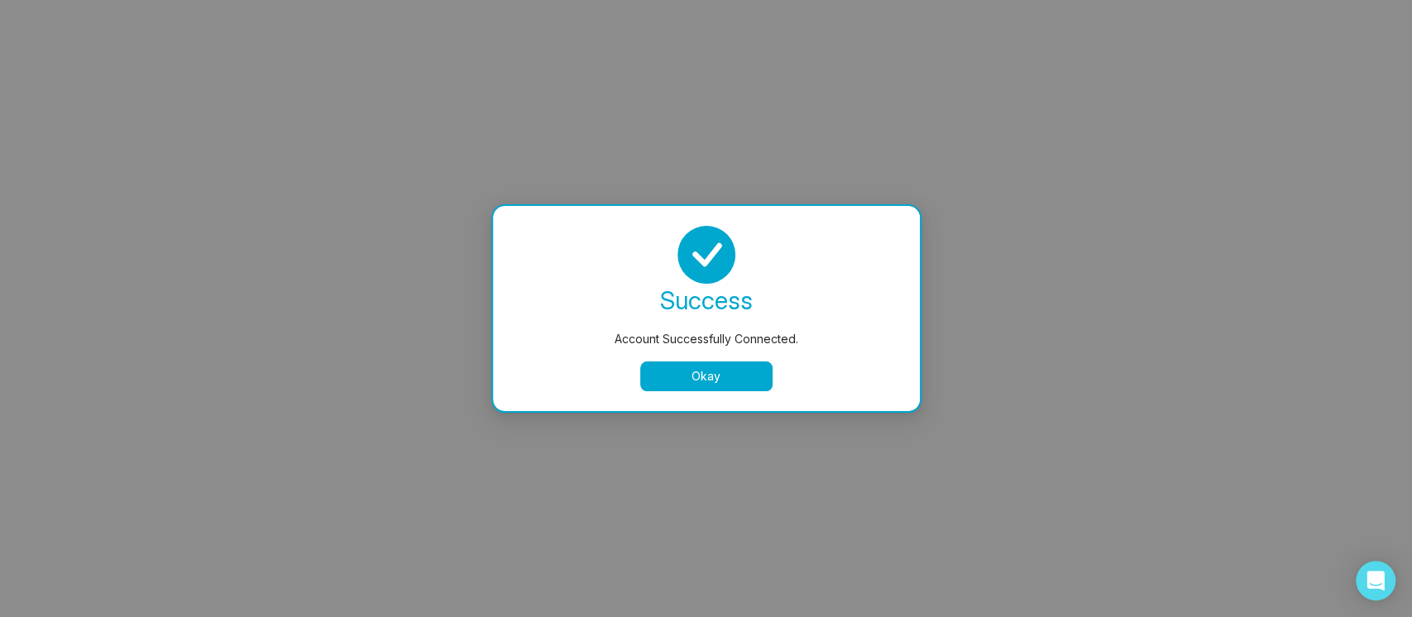
click at [669, 373] on button "Okay" at bounding box center [706, 376] width 132 height 30
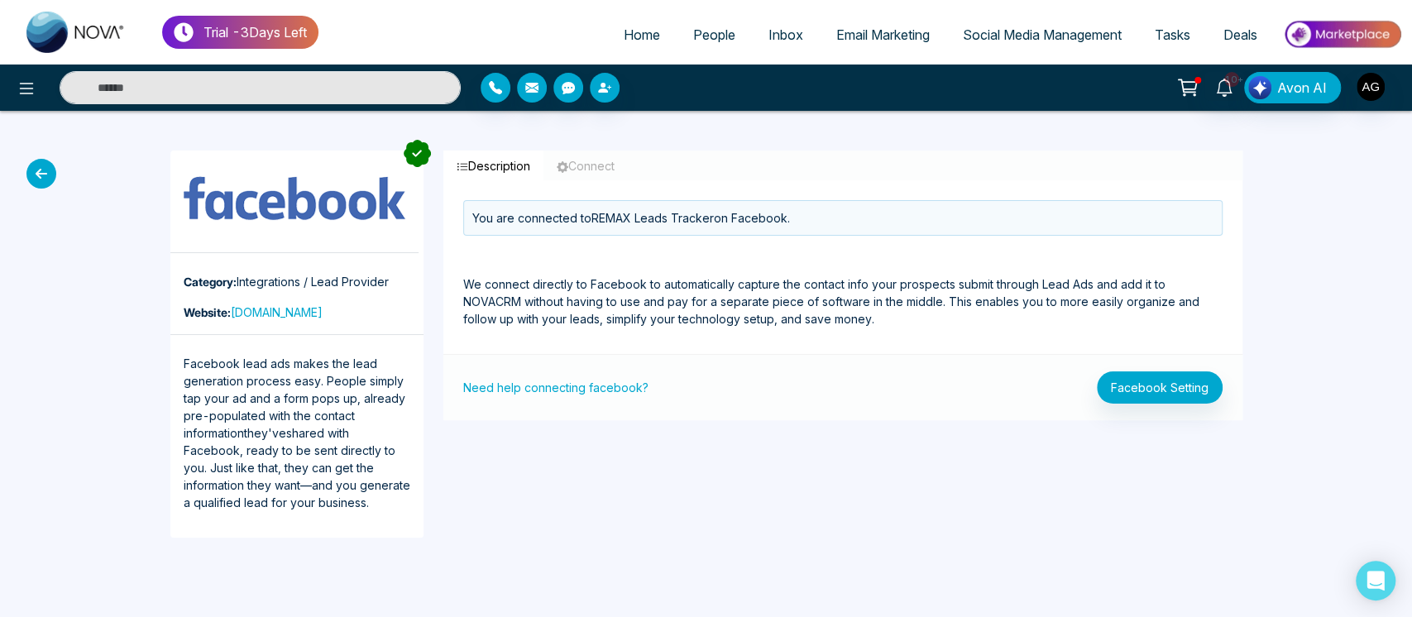
click at [567, 162] on icon "button" at bounding box center [563, 167] width 12 height 12
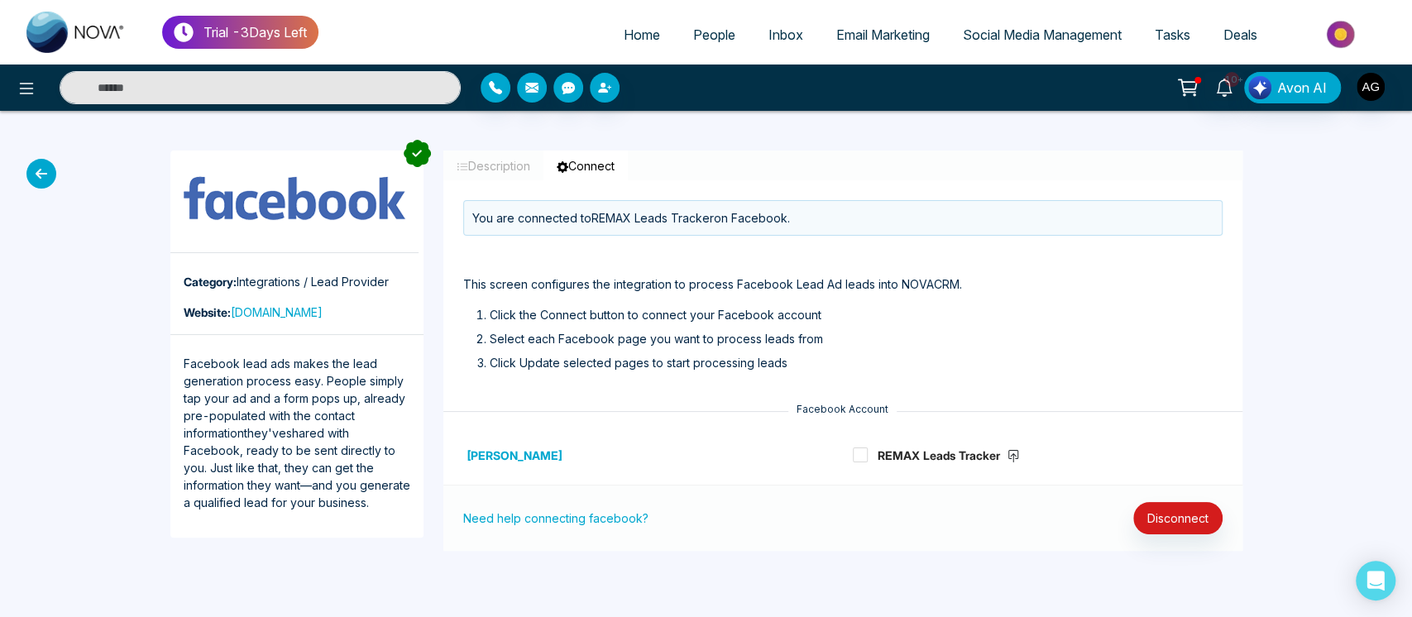
click at [490, 164] on button "Description" at bounding box center [493, 166] width 100 height 31
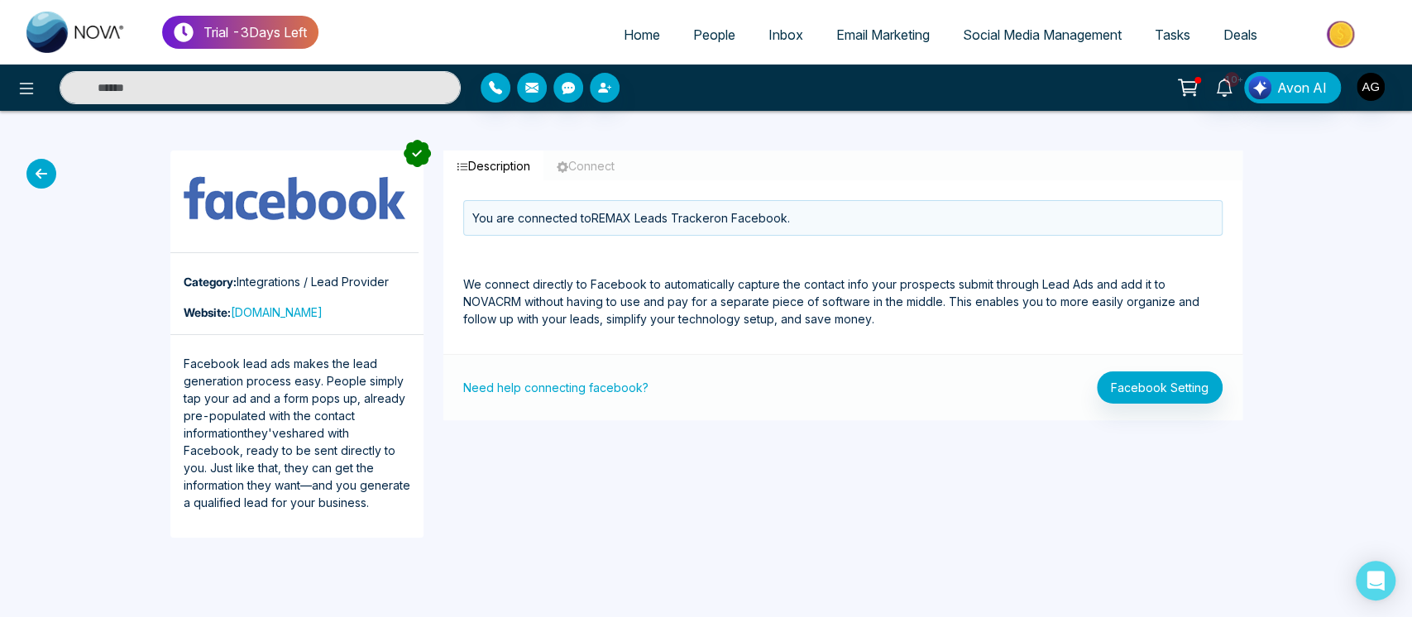
click at [31, 175] on icon at bounding box center [41, 174] width 30 height 30
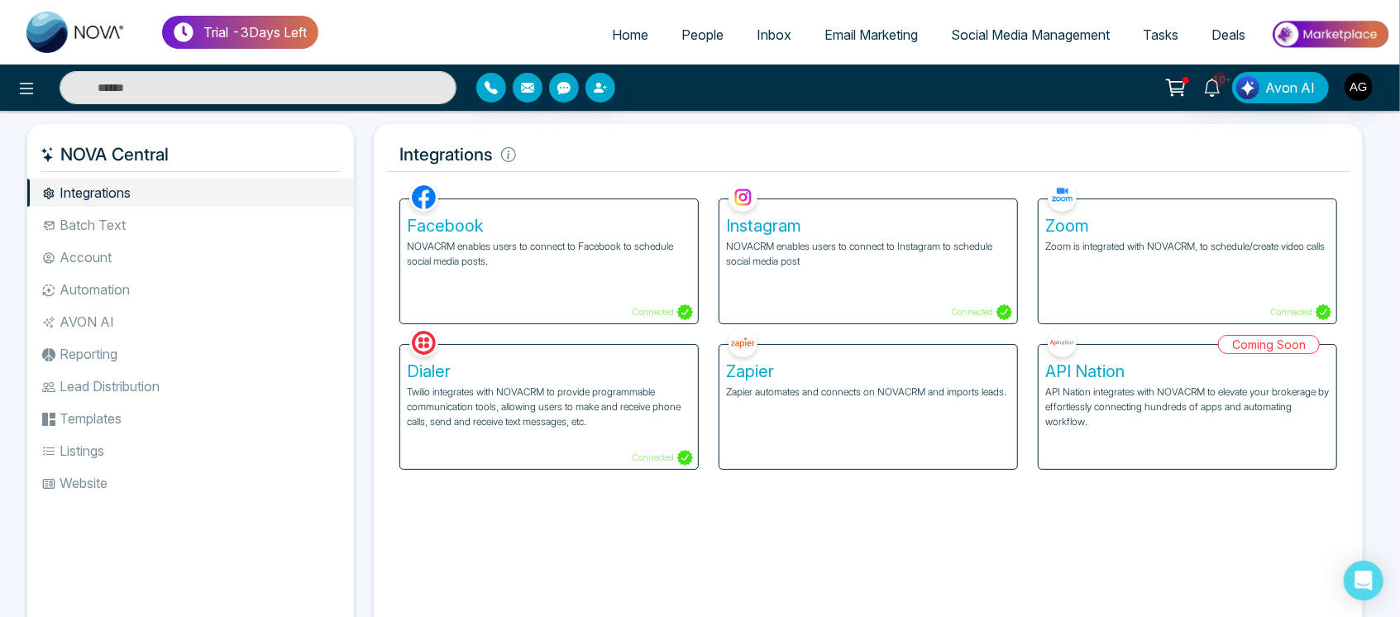
click at [602, 431] on div "Dialer Twilio integrates with NOVACRM to provide programmable communication too…" at bounding box center [549, 407] width 298 height 124
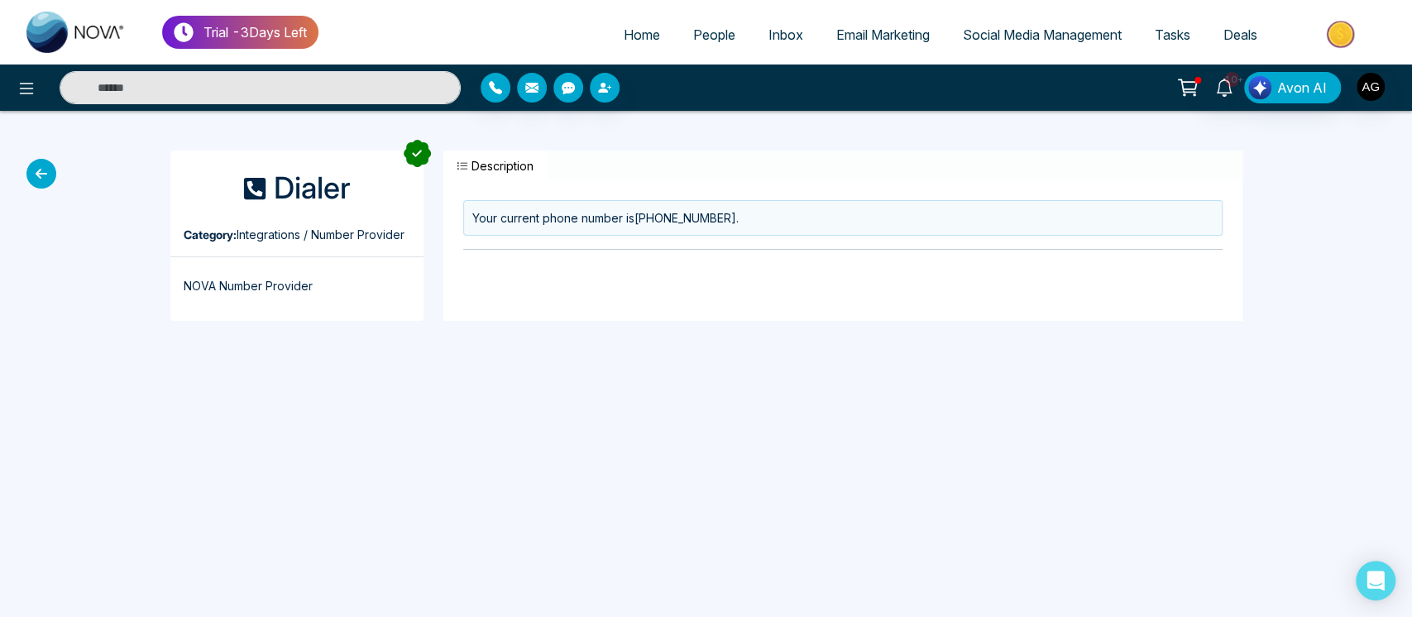
click at [32, 185] on icon at bounding box center [41, 174] width 30 height 30
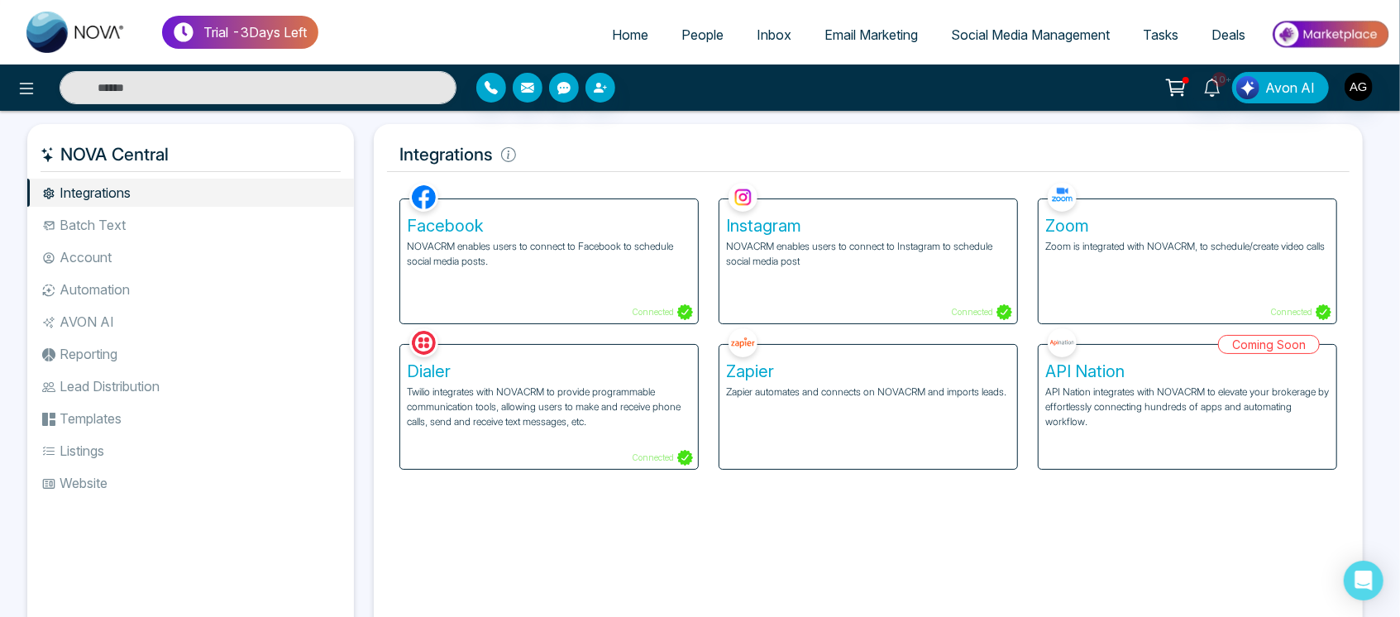
click at [1264, 241] on p "Zoom is integrated with NOVACRM, to schedule/create video calls" at bounding box center [1187, 246] width 285 height 15
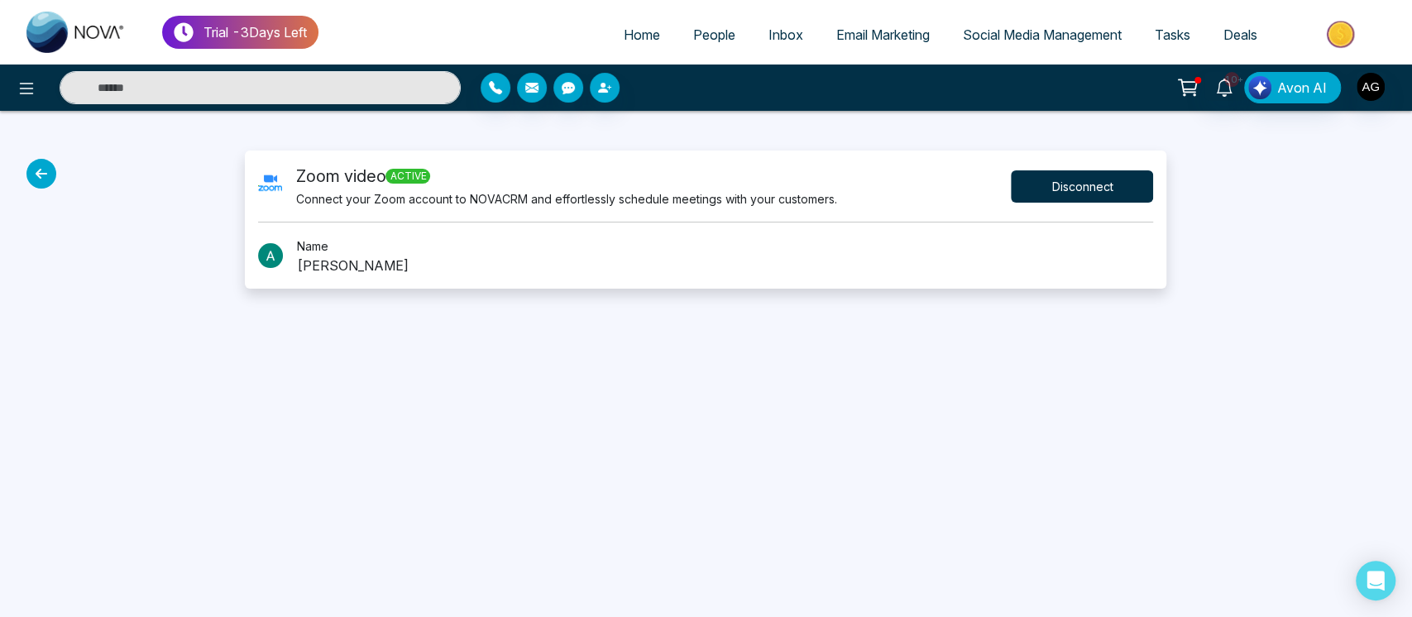
click at [1122, 178] on button "Disconnect" at bounding box center [1082, 186] width 142 height 32
click at [1122, 178] on div "Processing..." at bounding box center [1067, 186] width 173 height 32
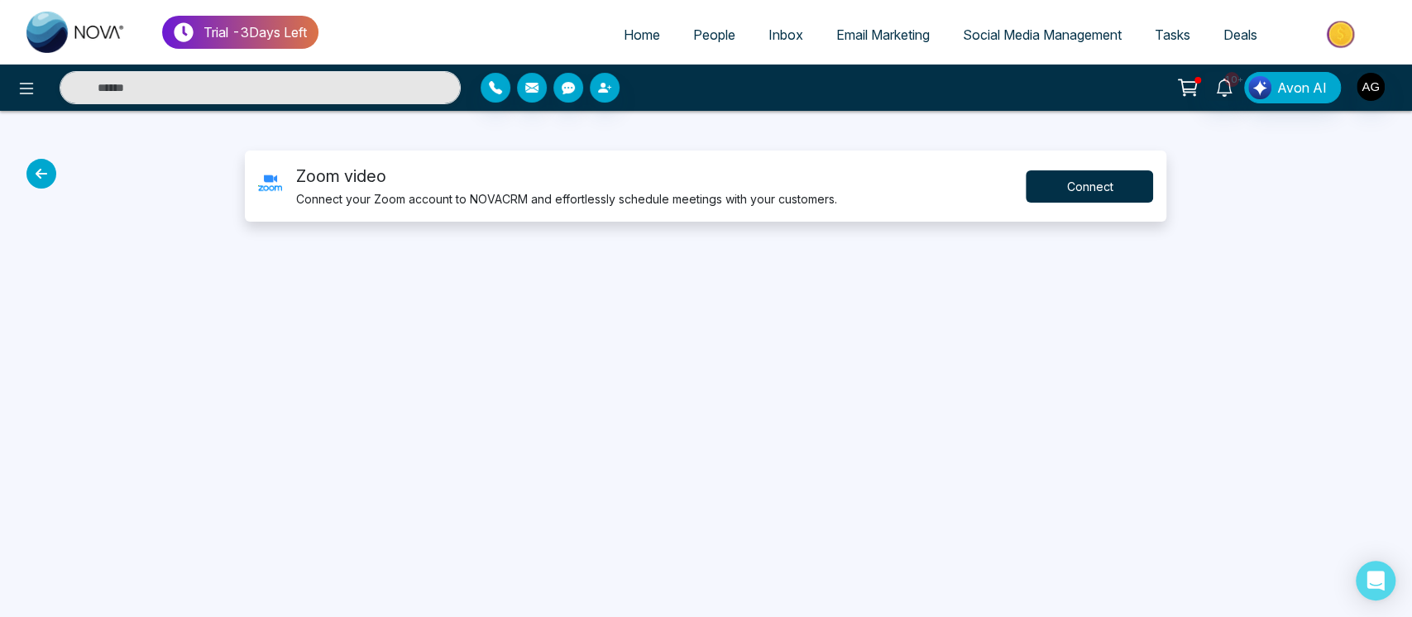
click at [1098, 173] on button "Connect" at bounding box center [1089, 186] width 127 height 32
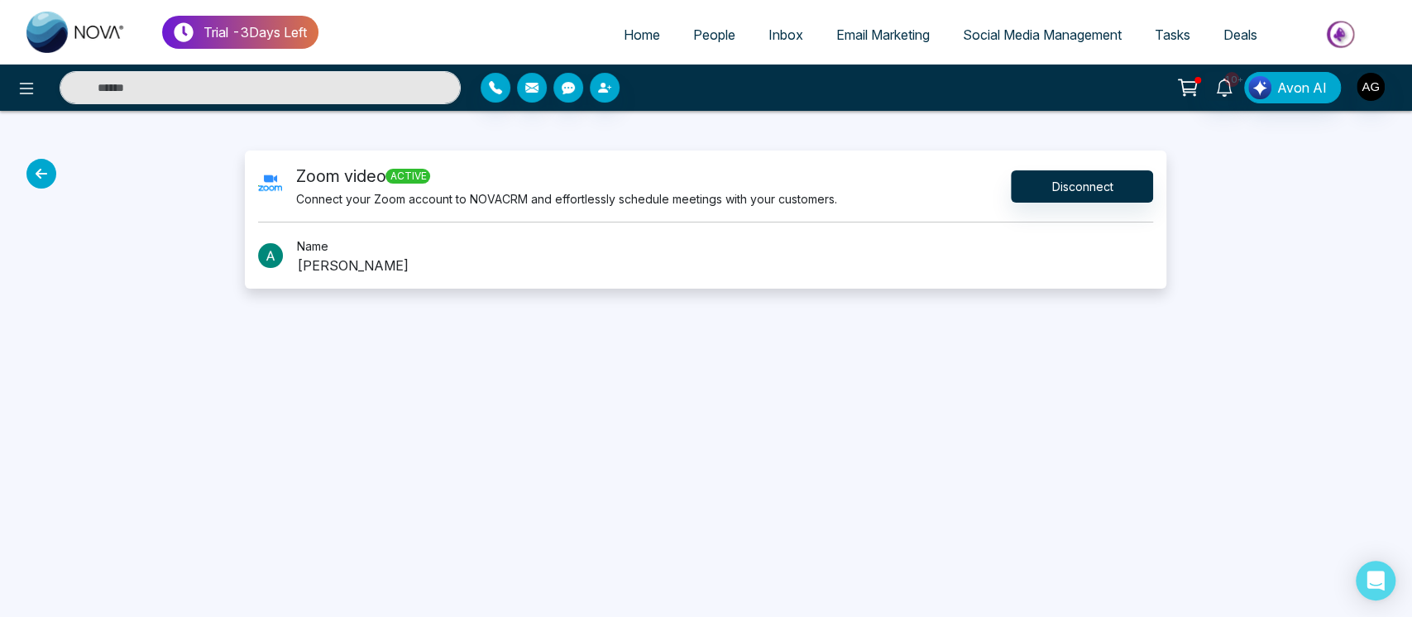
click at [41, 183] on icon at bounding box center [41, 174] width 30 height 30
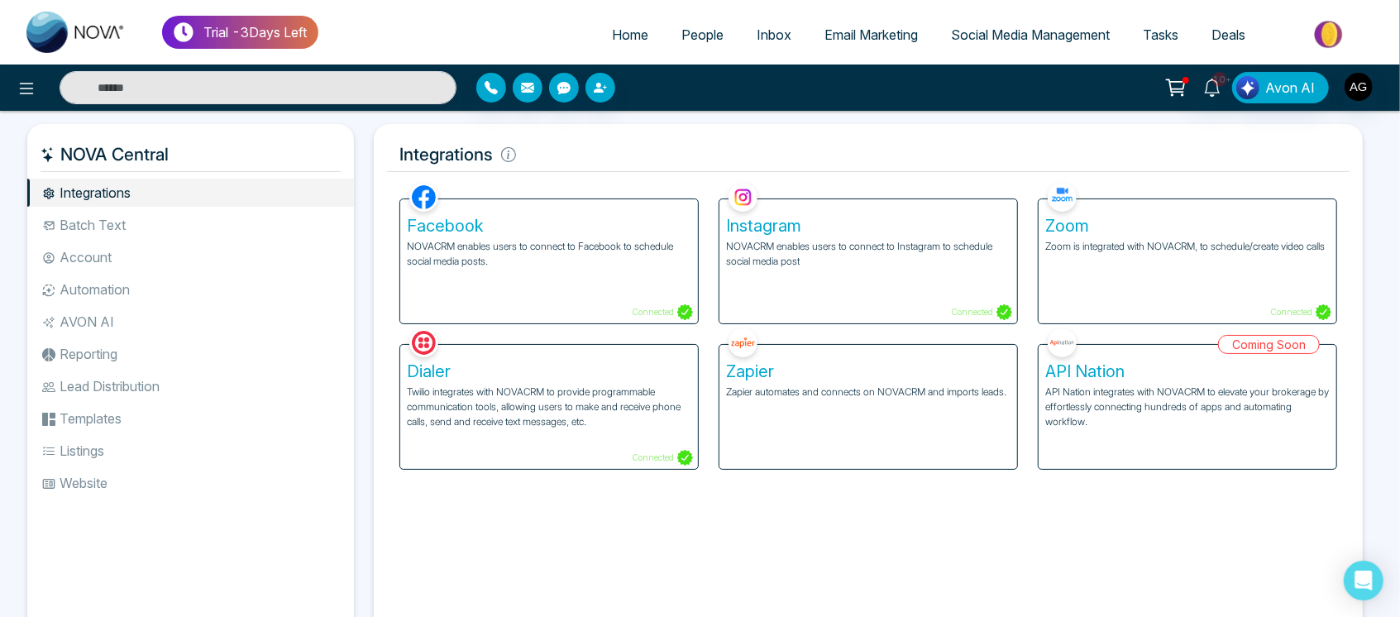
click at [165, 218] on li "Batch Text" at bounding box center [190, 225] width 327 height 28
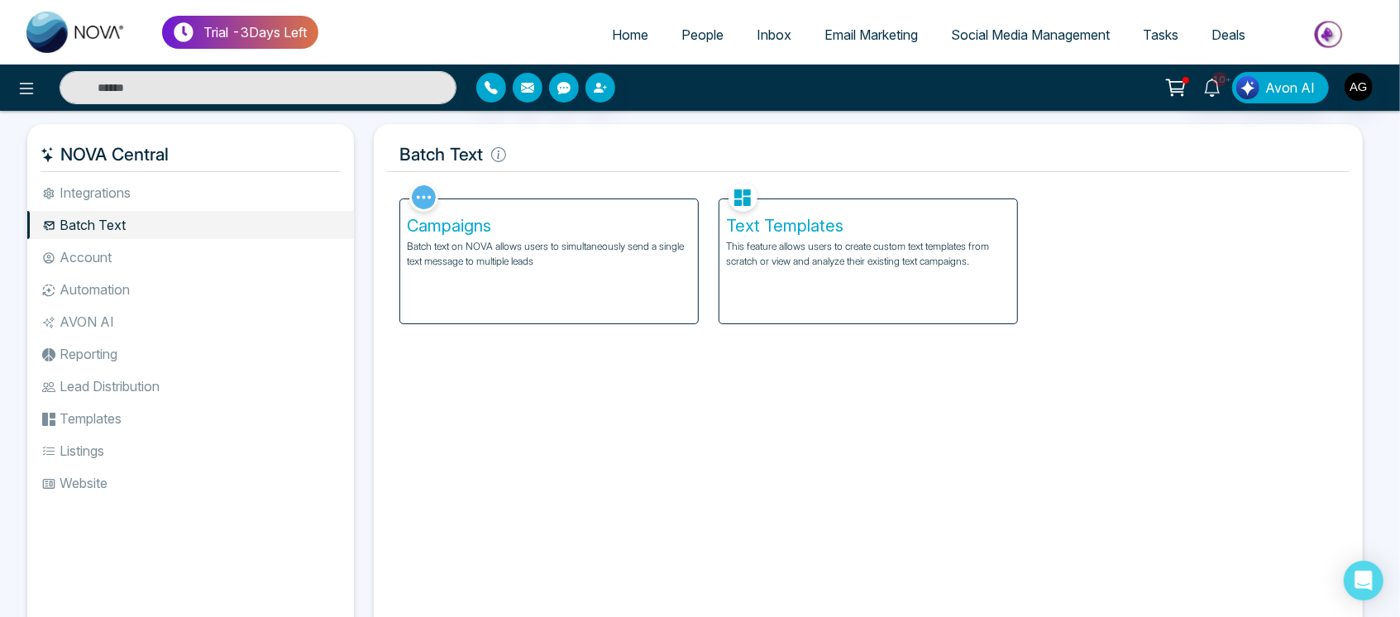
click at [827, 290] on div "Text Templates This feature allows users to create custom text templates from s…" at bounding box center [869, 261] width 298 height 124
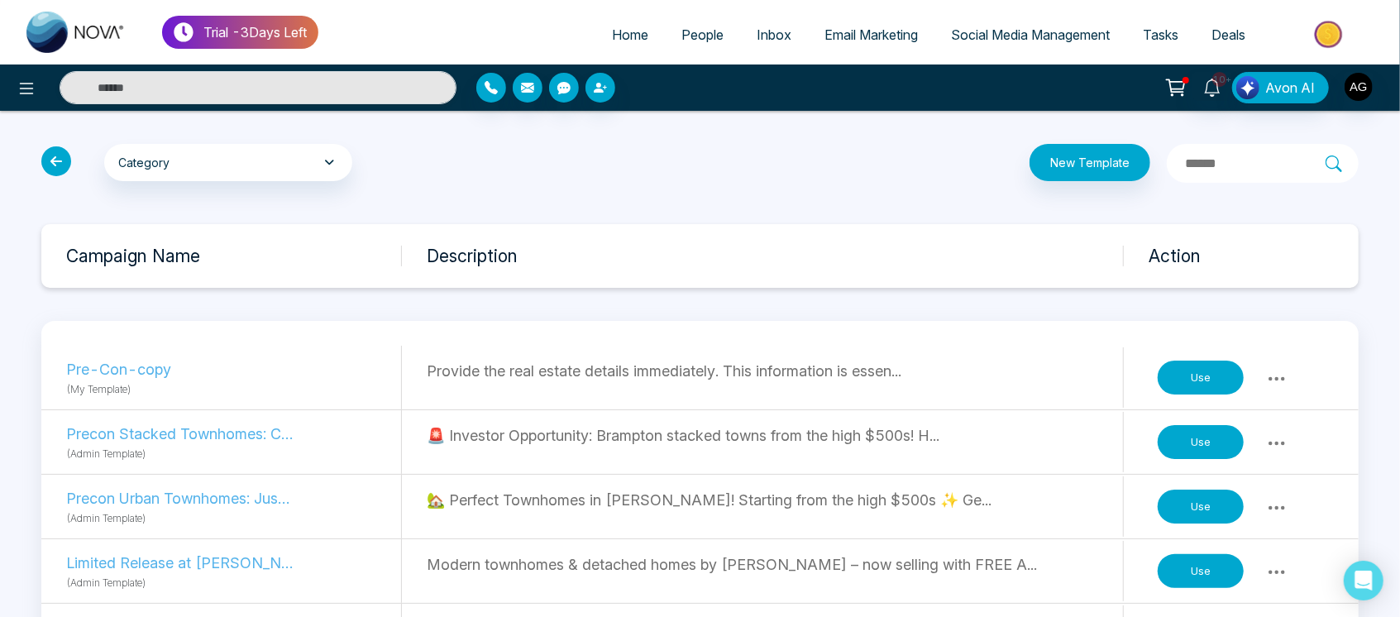
click at [1197, 165] on input "text" at bounding box center [1255, 164] width 142 height 22
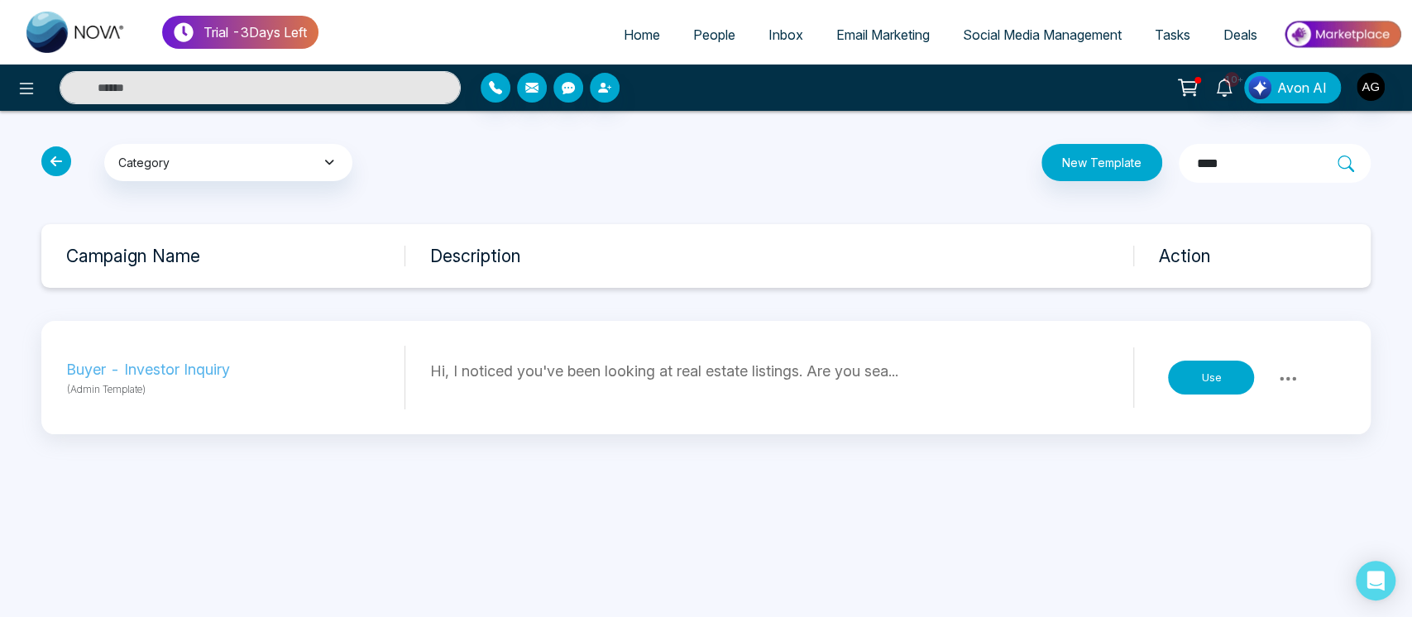
type input "****"
click at [339, 166] on button "Category" at bounding box center [228, 162] width 248 height 37
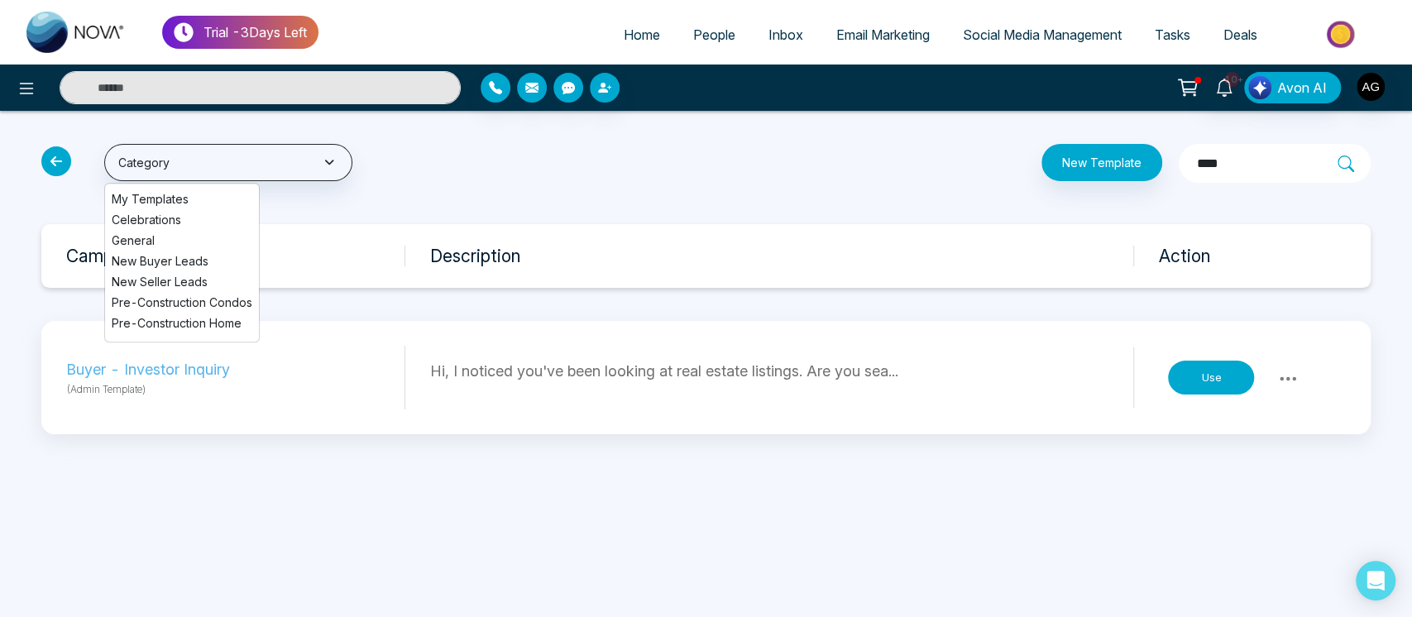
click at [611, 271] on div "Campaign Name Description Action" at bounding box center [705, 256] width 1329 height 64
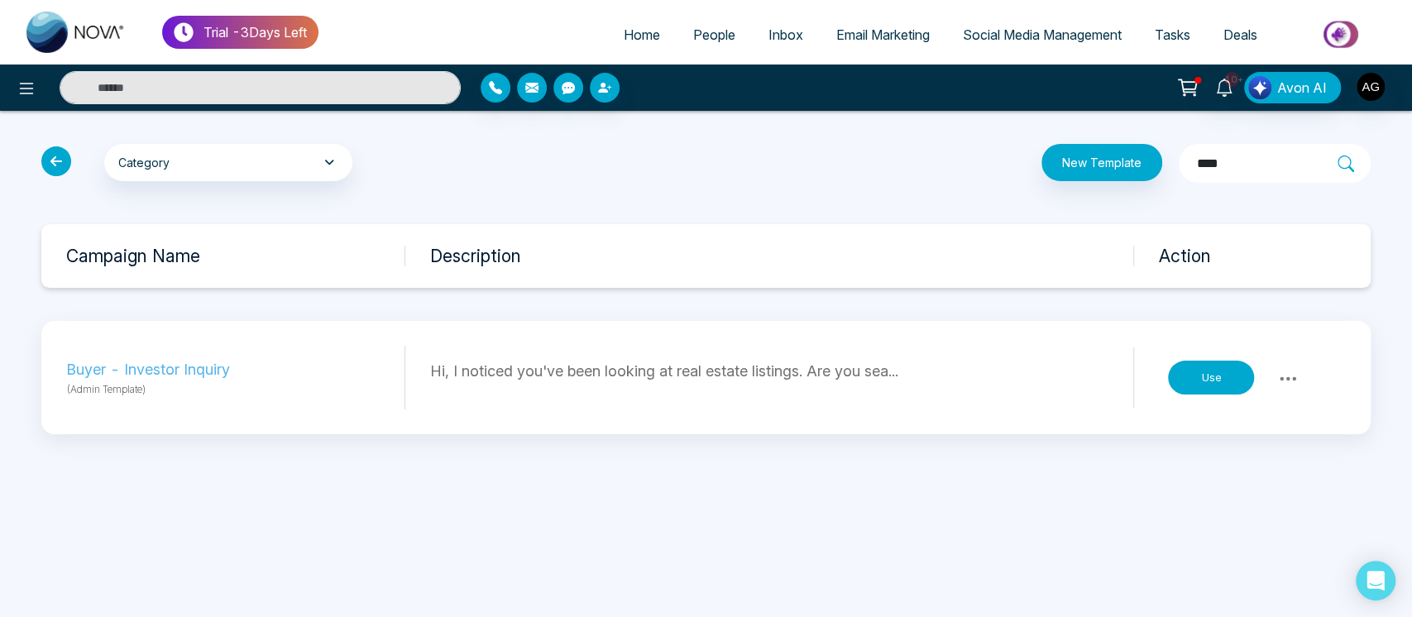
click at [49, 156] on icon at bounding box center [56, 161] width 30 height 30
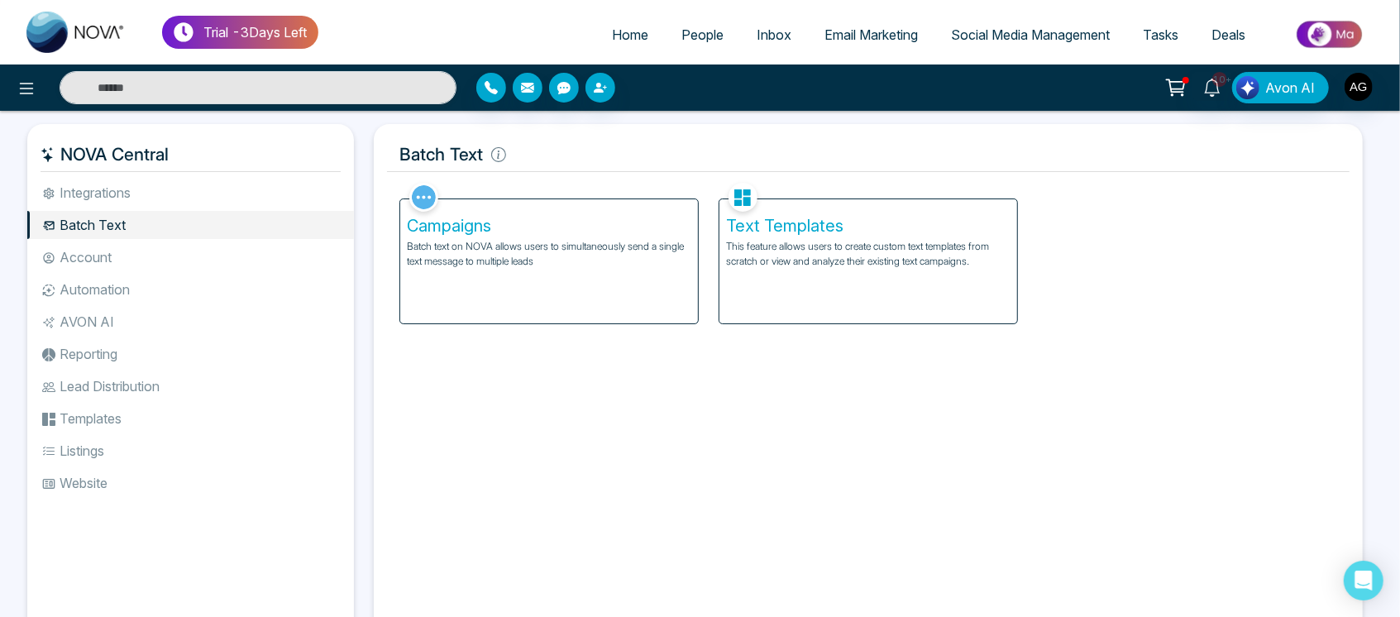
click at [624, 295] on div "Campaigns Batch text on NOVA allows users to simultaneously send a single text …" at bounding box center [549, 261] width 298 height 124
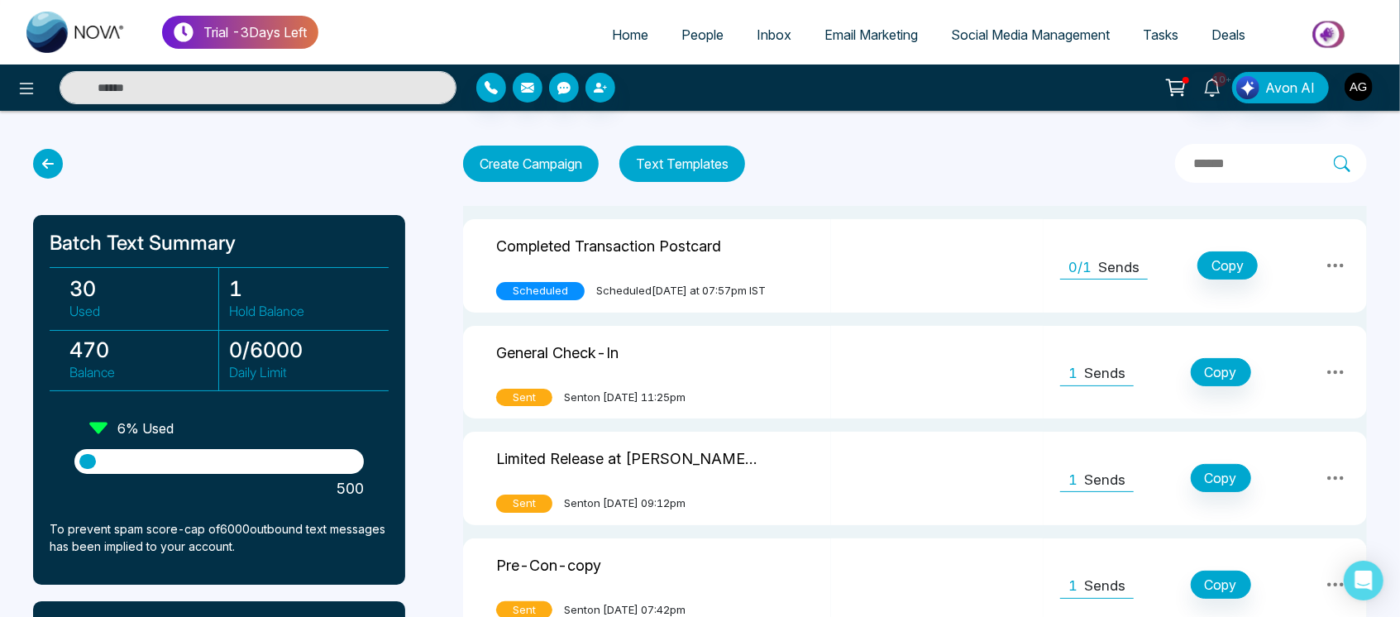
click at [48, 170] on icon at bounding box center [48, 164] width 30 height 30
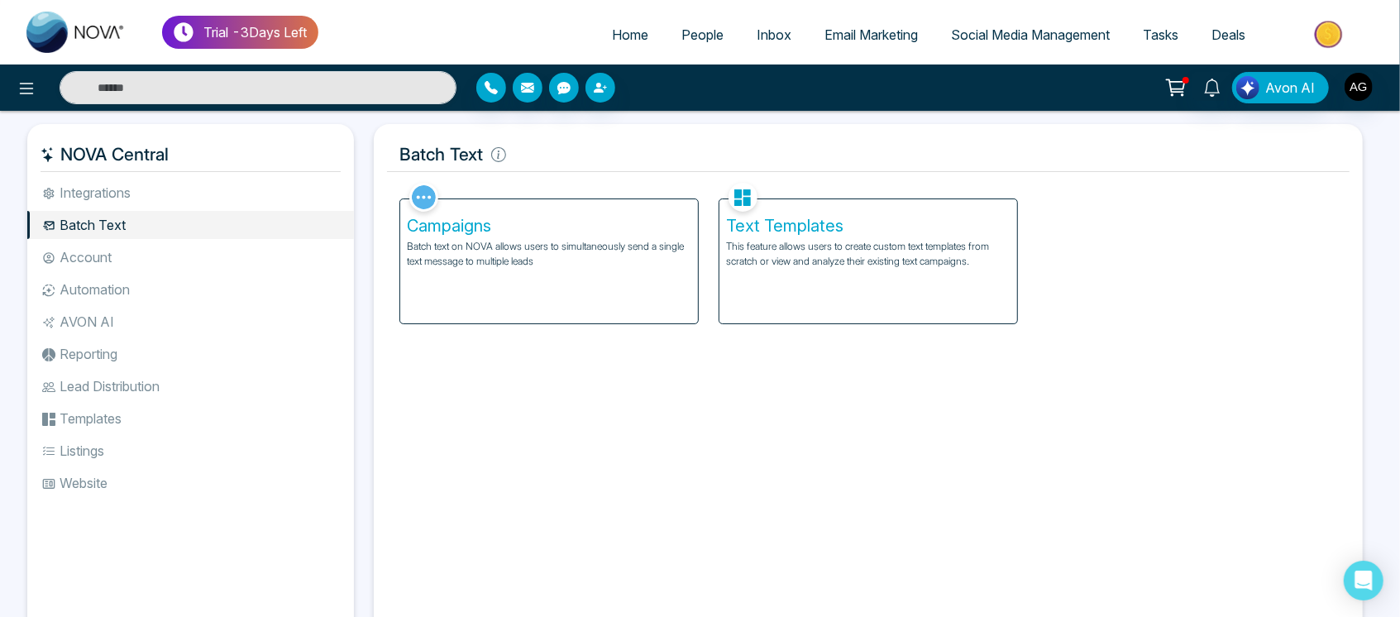
click at [110, 269] on li "Account" at bounding box center [190, 257] width 327 height 28
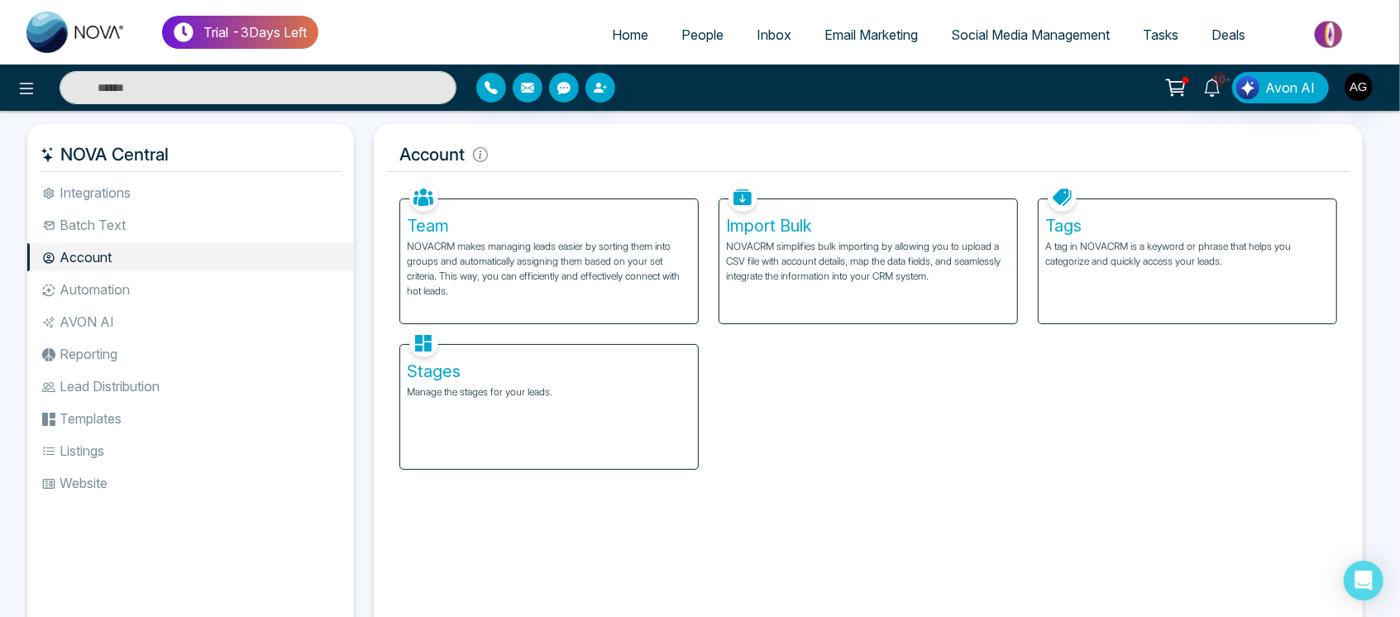
click at [481, 286] on p "NOVACRM makes managing leads easier by sorting them into groups and automatical…" at bounding box center [549, 269] width 285 height 60
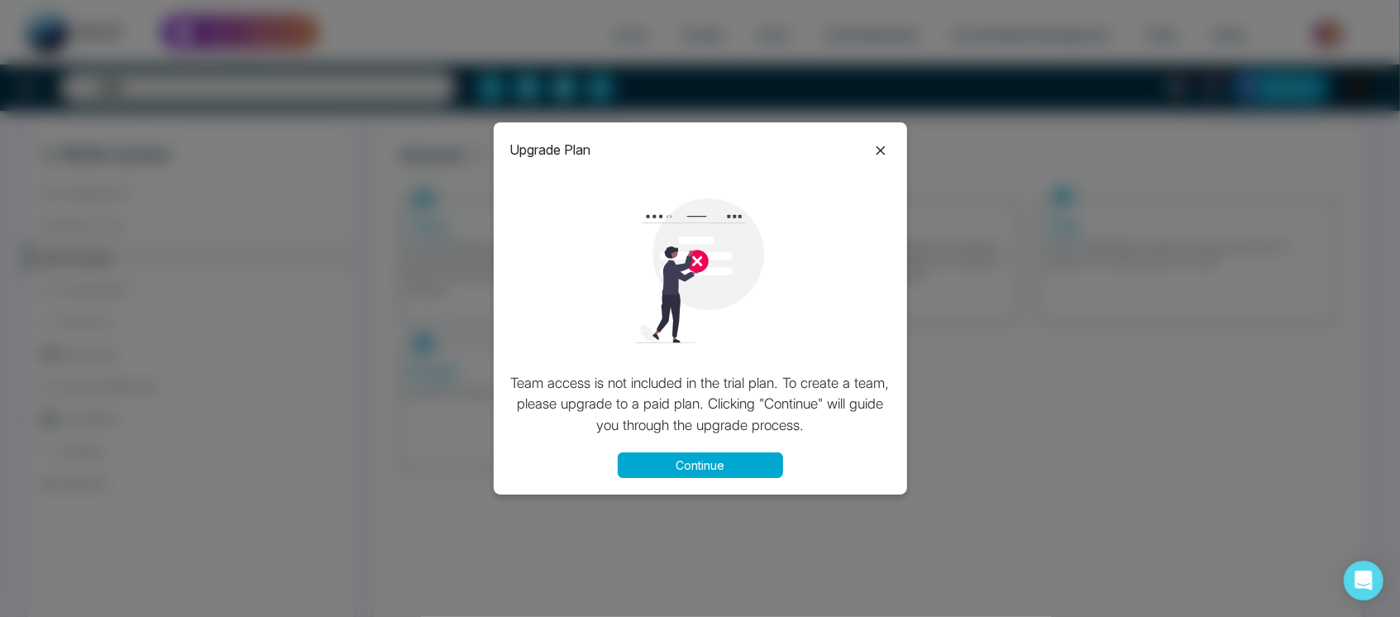
click at [715, 475] on button "Continue" at bounding box center [700, 465] width 165 height 26
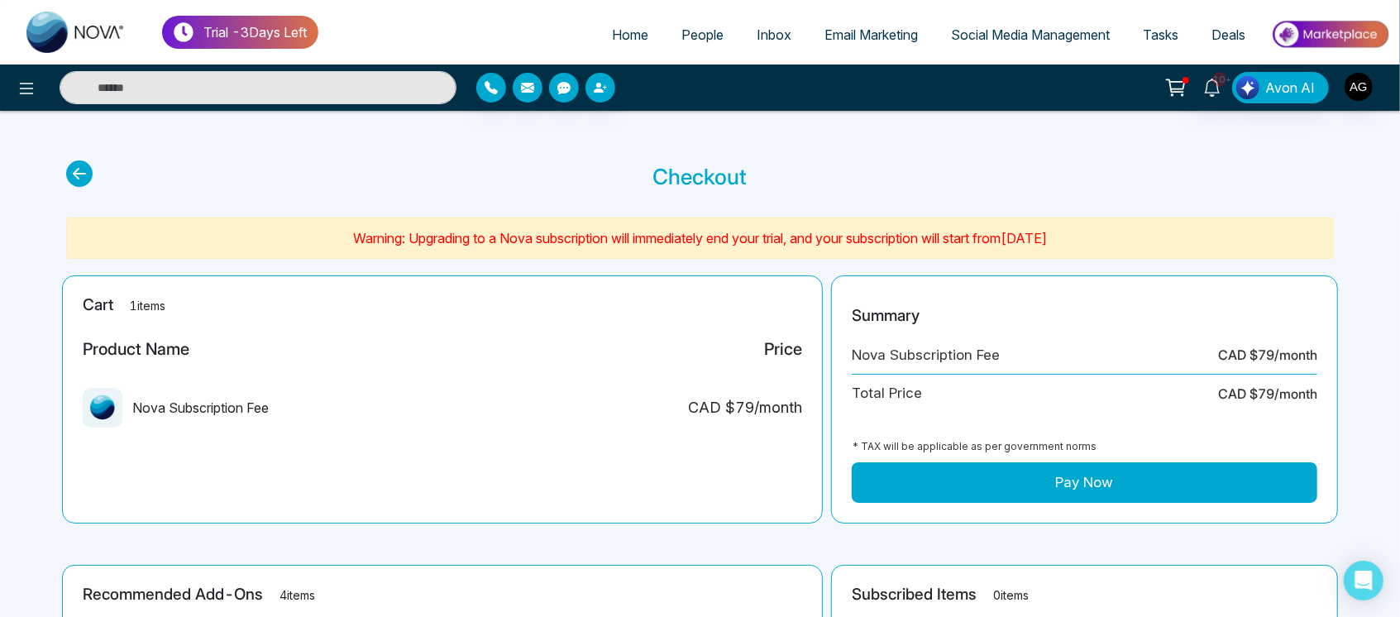
click at [76, 172] on icon at bounding box center [79, 173] width 26 height 26
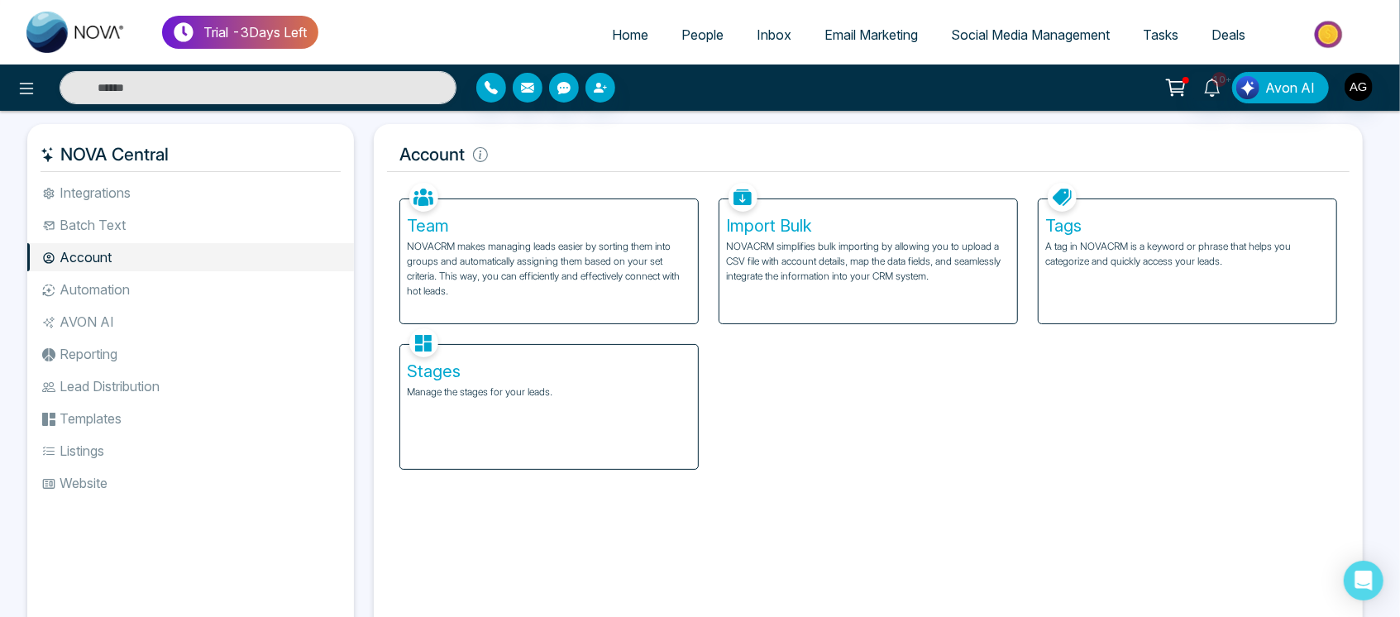
click at [880, 279] on p "NOVACRM simplifies bulk importing by allowing you to upload a CSV file with acc…" at bounding box center [868, 261] width 285 height 45
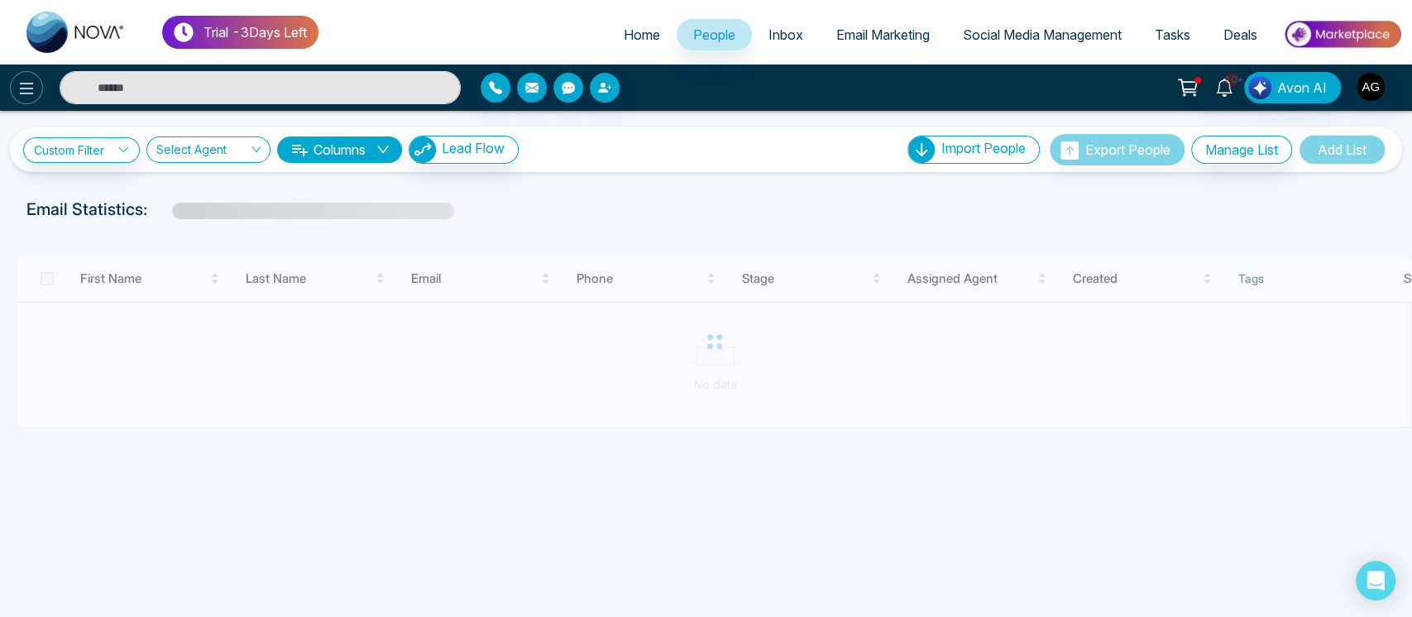
click at [22, 90] on icon at bounding box center [27, 89] width 20 height 20
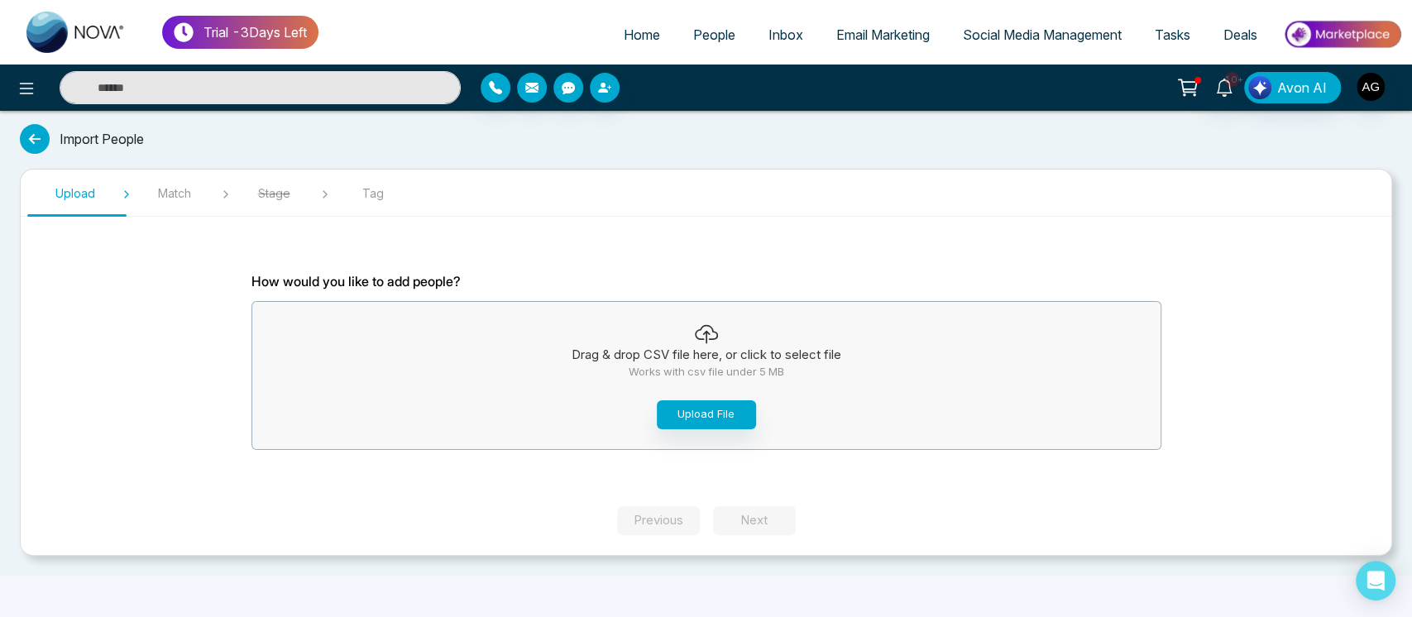
click at [23, 129] on icon at bounding box center [35, 139] width 30 height 30
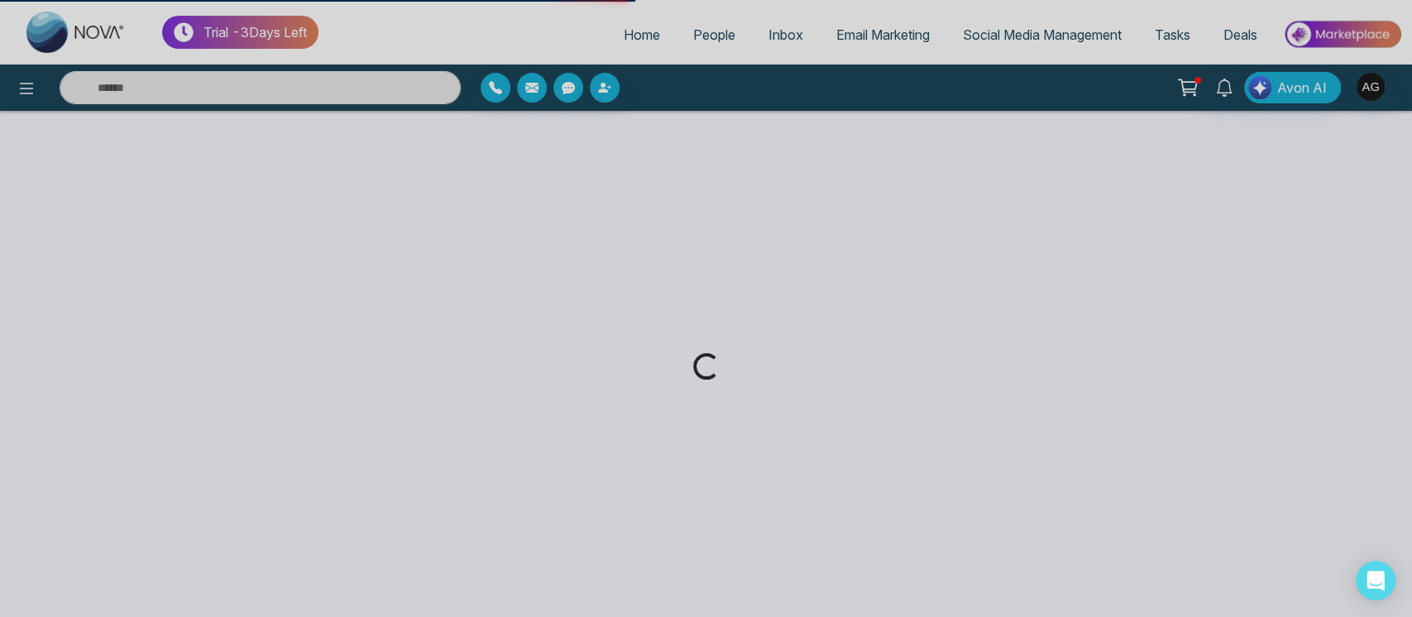
click at [35, 137] on div "Loading..." at bounding box center [706, 308] width 1412 height 617
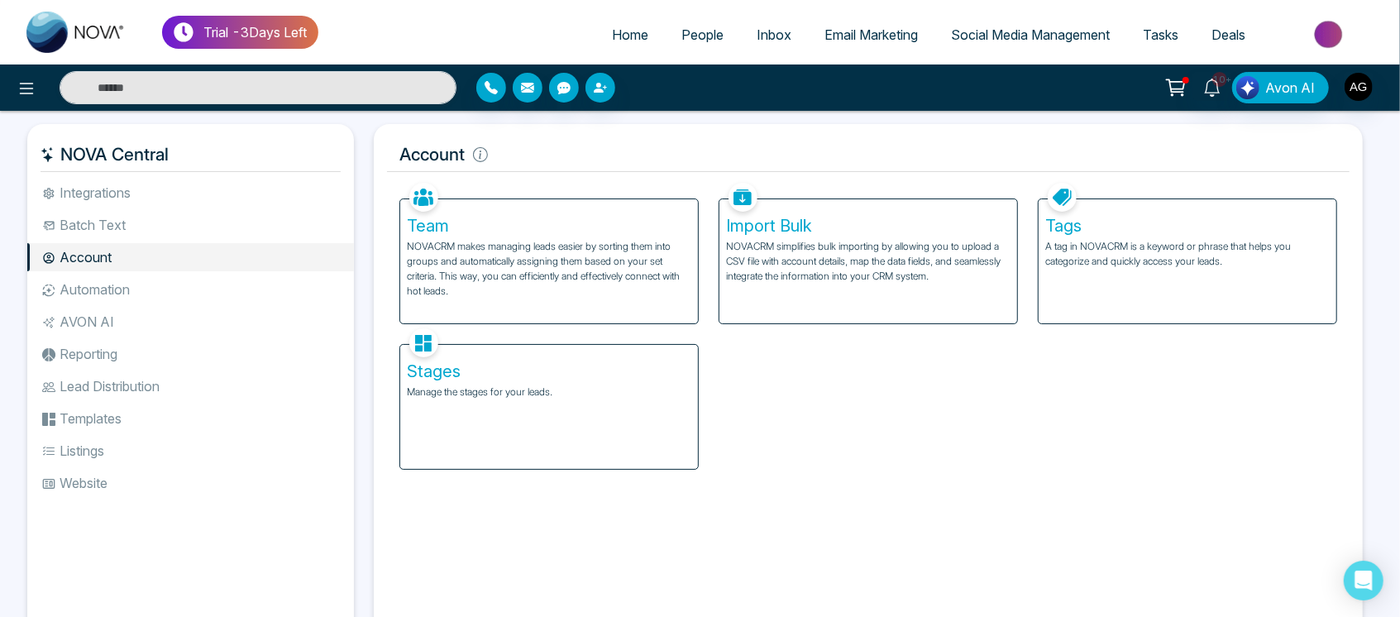
drag, startPoint x: 1279, startPoint y: 328, endPoint x: 1283, endPoint y: 306, distance: 21.9
click at [1283, 306] on div "Team NOVACRM makes managing leads easier by sorting them into groups and automa…" at bounding box center [869, 324] width 958 height 291
click at [1283, 306] on div "Tags A tag in NOVACRM is a keyword or phrase that helps you categorize and quic…" at bounding box center [1188, 261] width 298 height 124
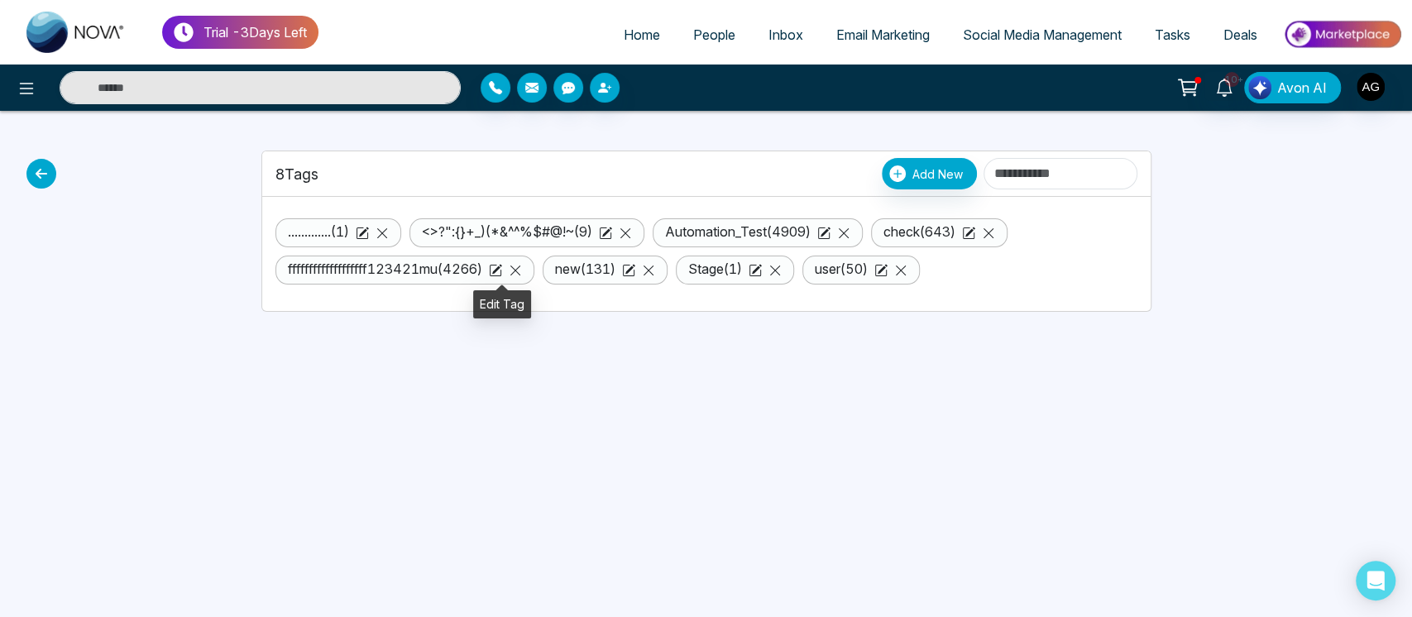
click at [501, 270] on icon at bounding box center [497, 269] width 10 height 10
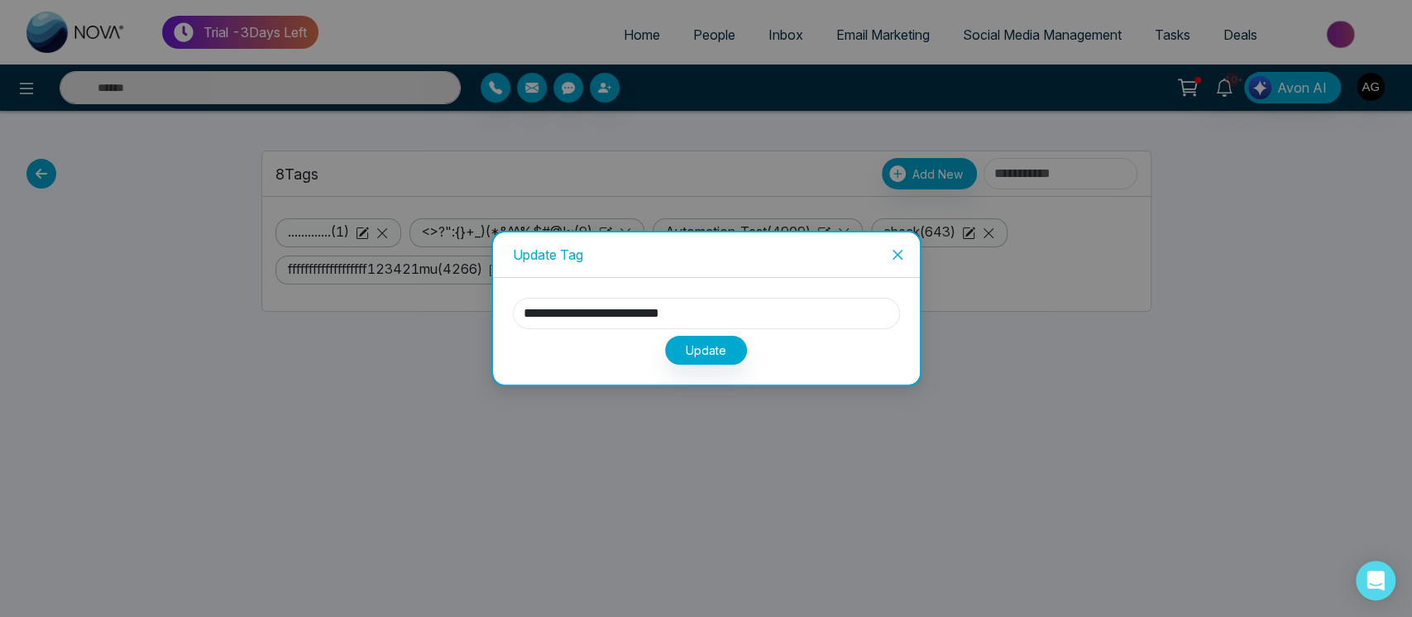
click at [696, 319] on input "**********" at bounding box center [706, 313] width 387 height 31
type input "**********"
click at [696, 361] on button "Update" at bounding box center [706, 350] width 82 height 29
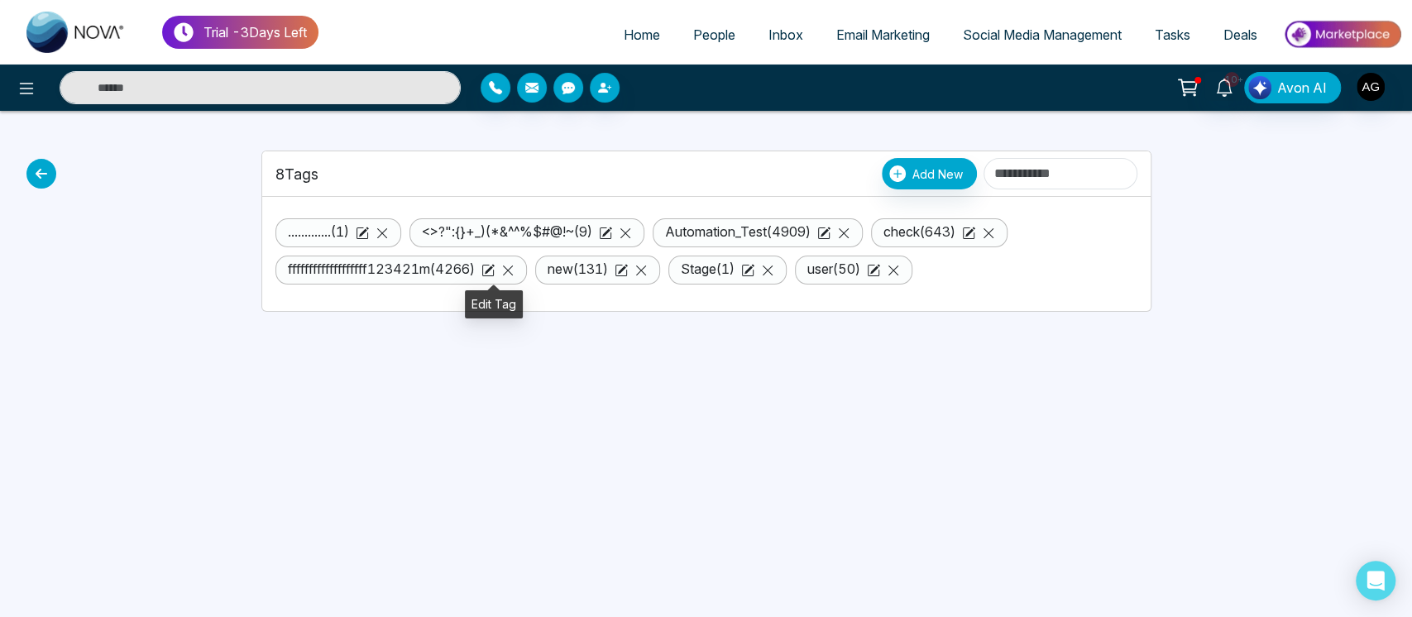
click at [490, 268] on icon at bounding box center [487, 270] width 13 height 13
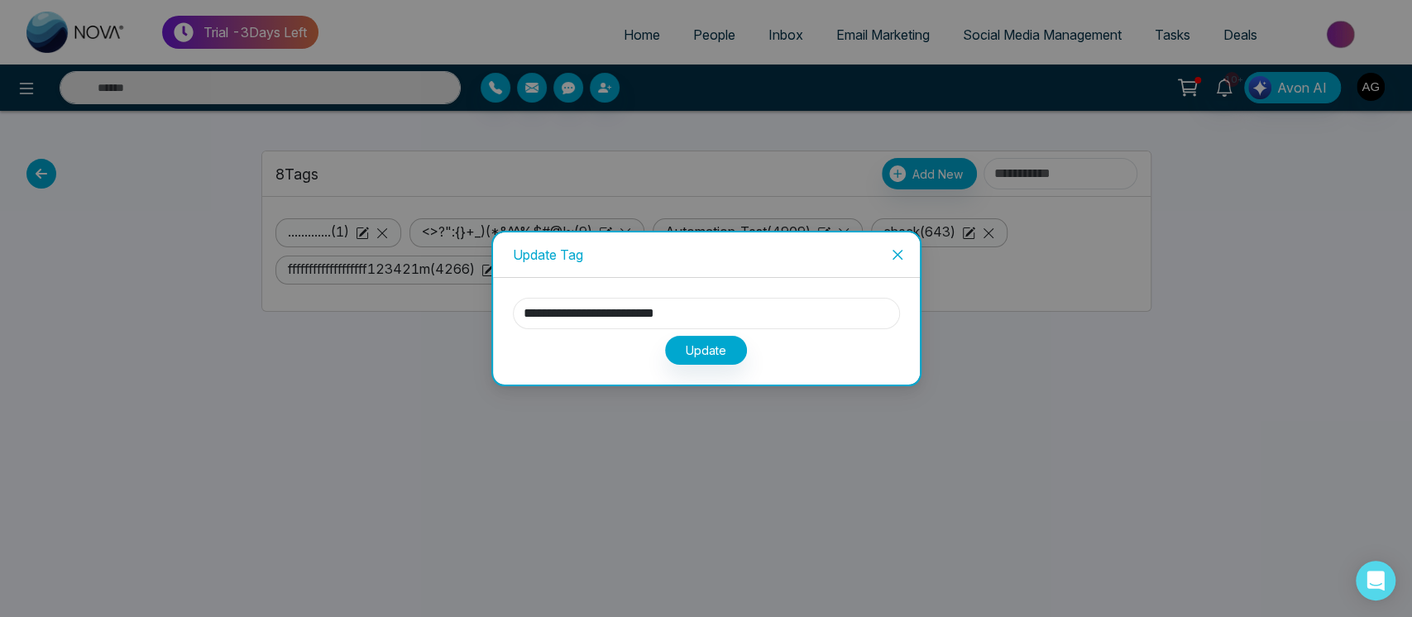
click at [674, 301] on input "**********" at bounding box center [706, 313] width 387 height 31
type input "**********"
click at [704, 340] on button "Update" at bounding box center [706, 350] width 82 height 29
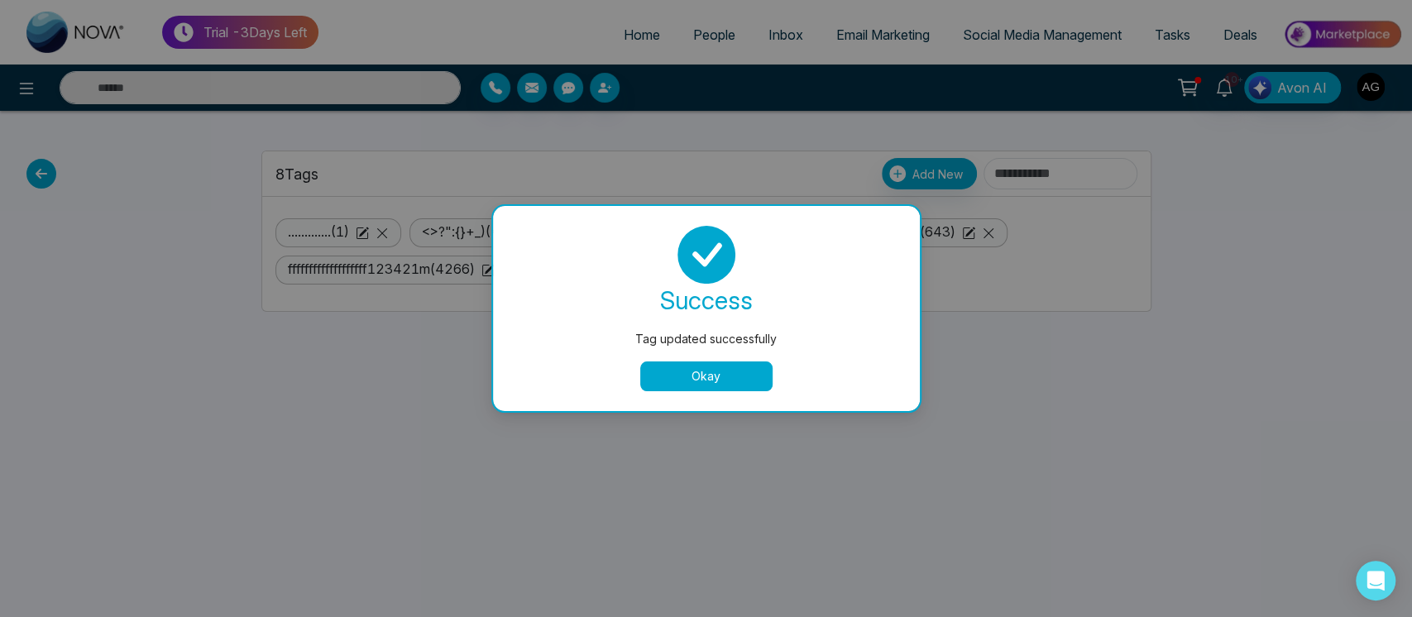
click at [767, 368] on button "Okay" at bounding box center [706, 376] width 132 height 30
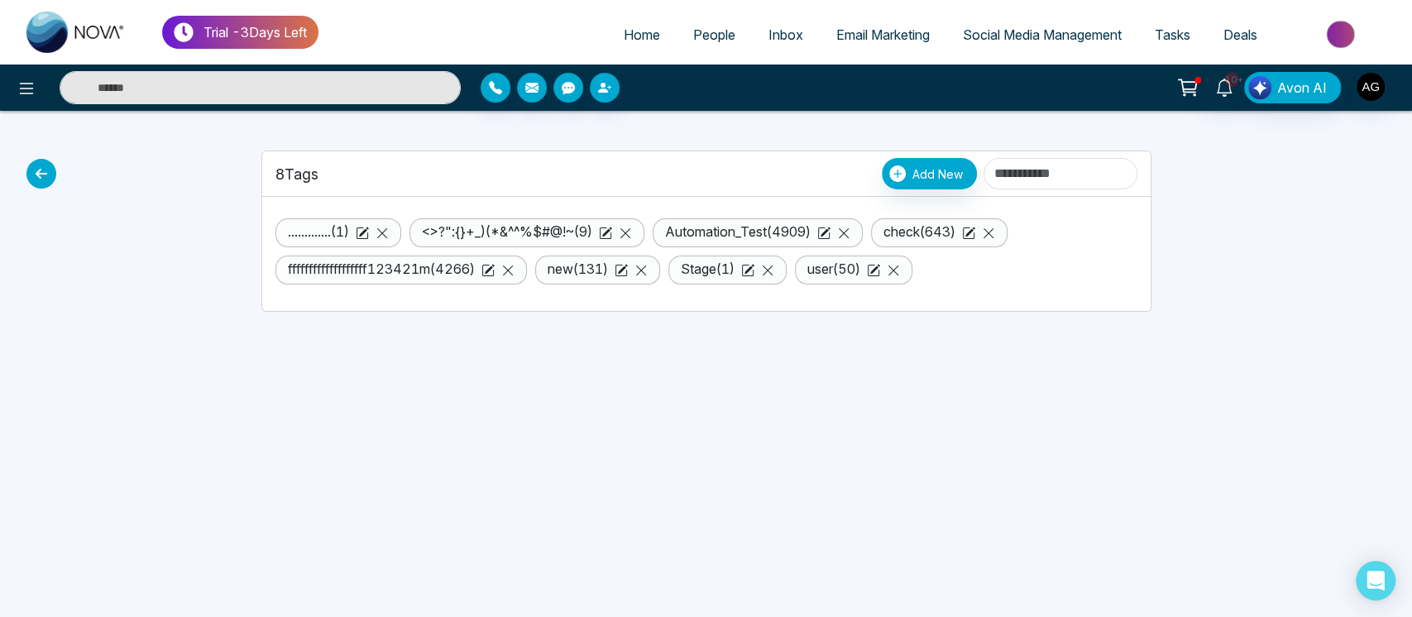
click at [1038, 153] on div "8 Tags Add New" at bounding box center [706, 173] width 888 height 45
drag, startPoint x: 1031, startPoint y: 153, endPoint x: 970, endPoint y: 187, distance: 69.3
click at [970, 187] on div "8 Tags Add New" at bounding box center [706, 173] width 888 height 45
click at [1006, 175] on input at bounding box center [1060, 173] width 154 height 31
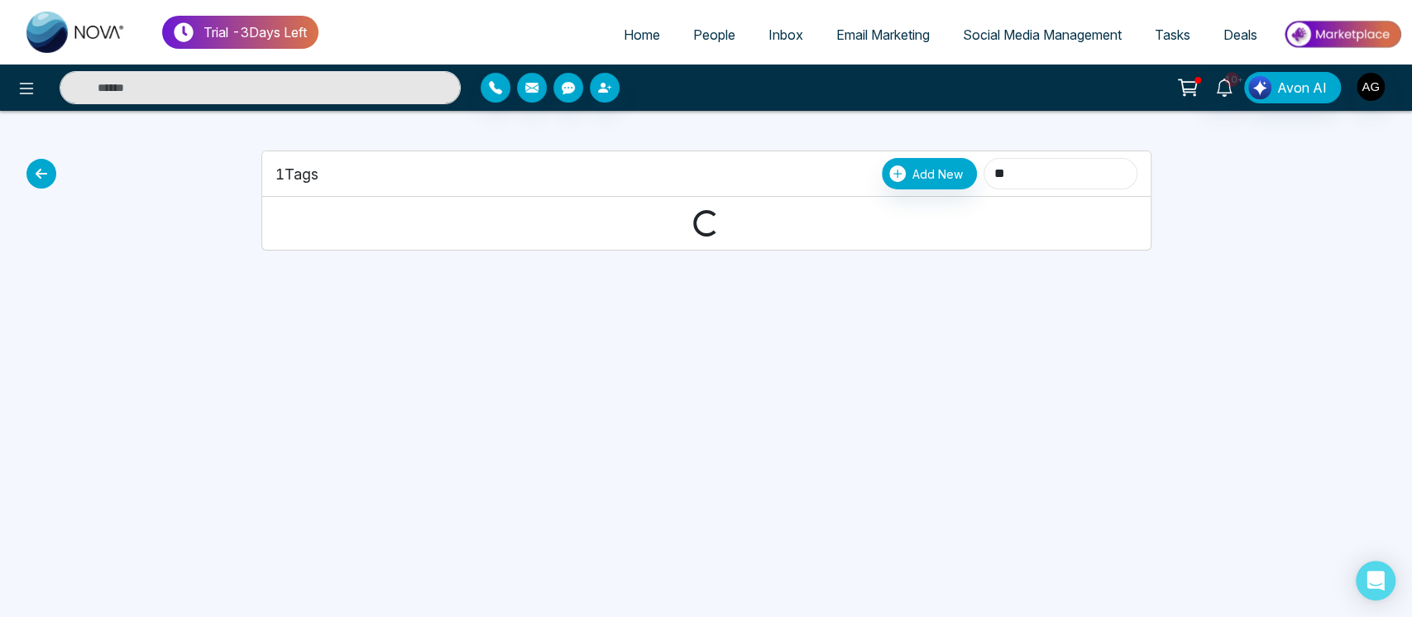
type input "*"
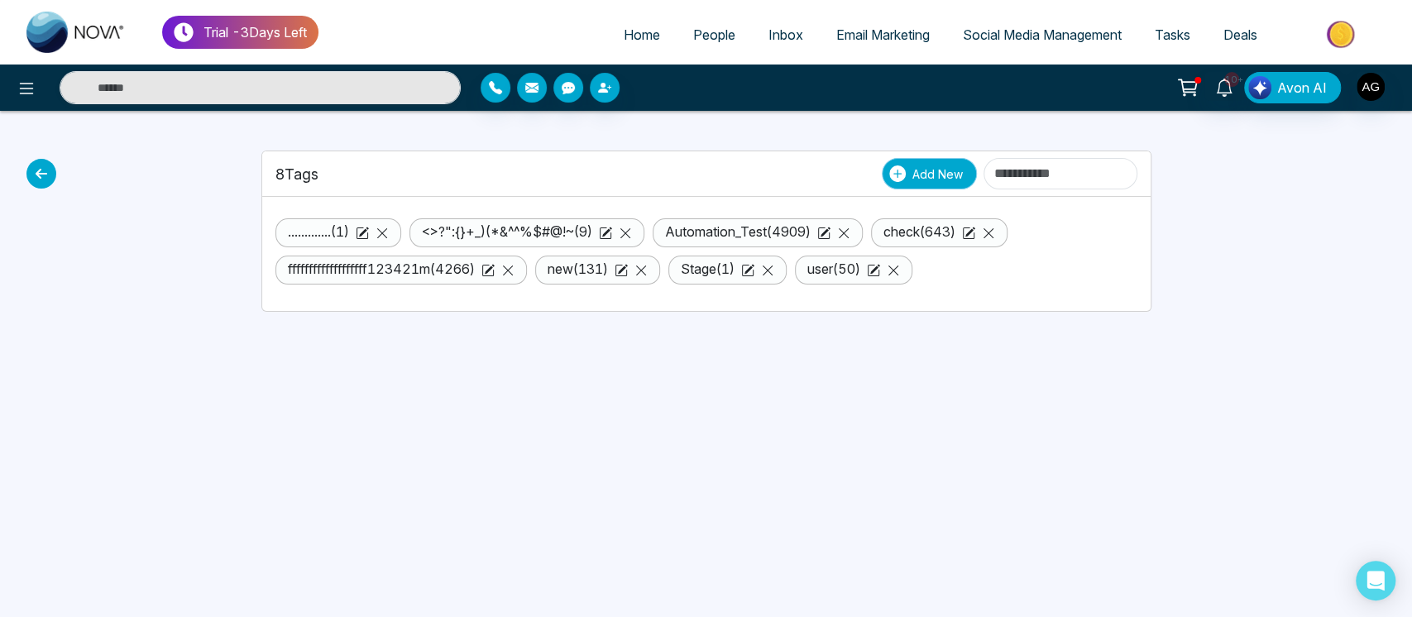
click at [912, 170] on span "Add New" at bounding box center [937, 173] width 50 height 17
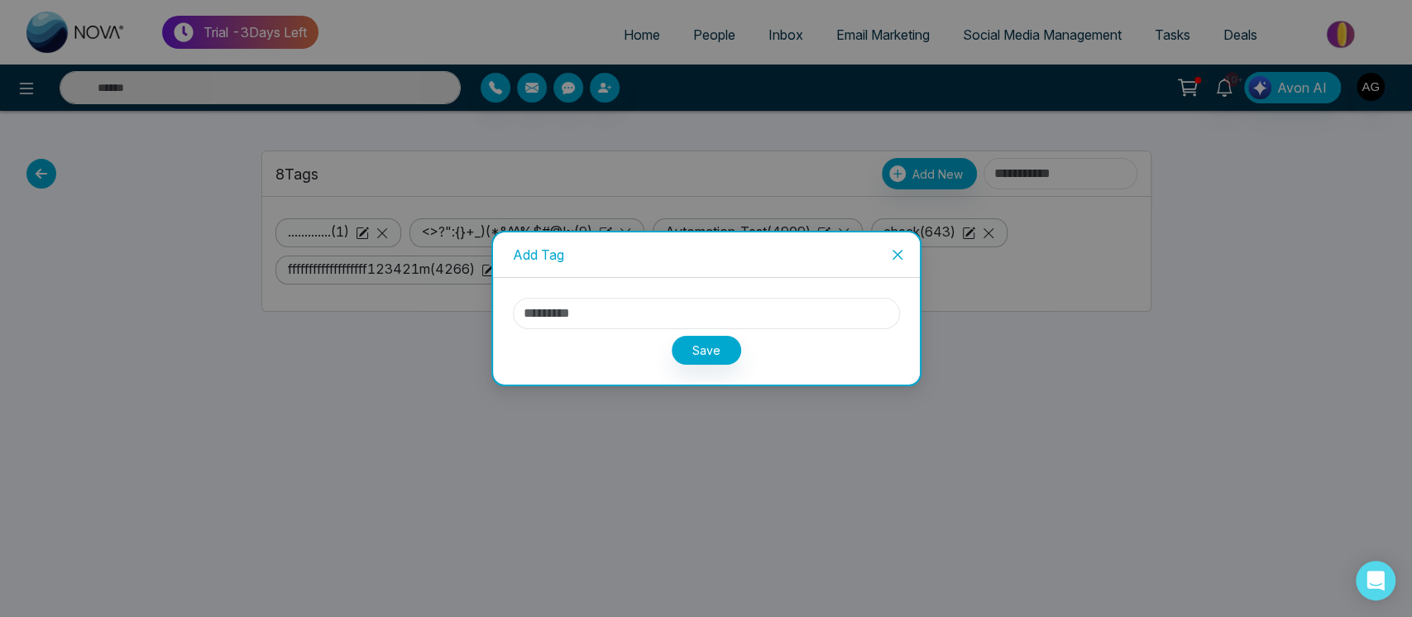
click at [658, 310] on input "text" at bounding box center [706, 313] width 387 height 31
type input "**********"
drag, startPoint x: 660, startPoint y: 304, endPoint x: 476, endPoint y: 308, distance: 183.7
click at [476, 308] on div "**********" at bounding box center [706, 308] width 1412 height 617
type input "*"
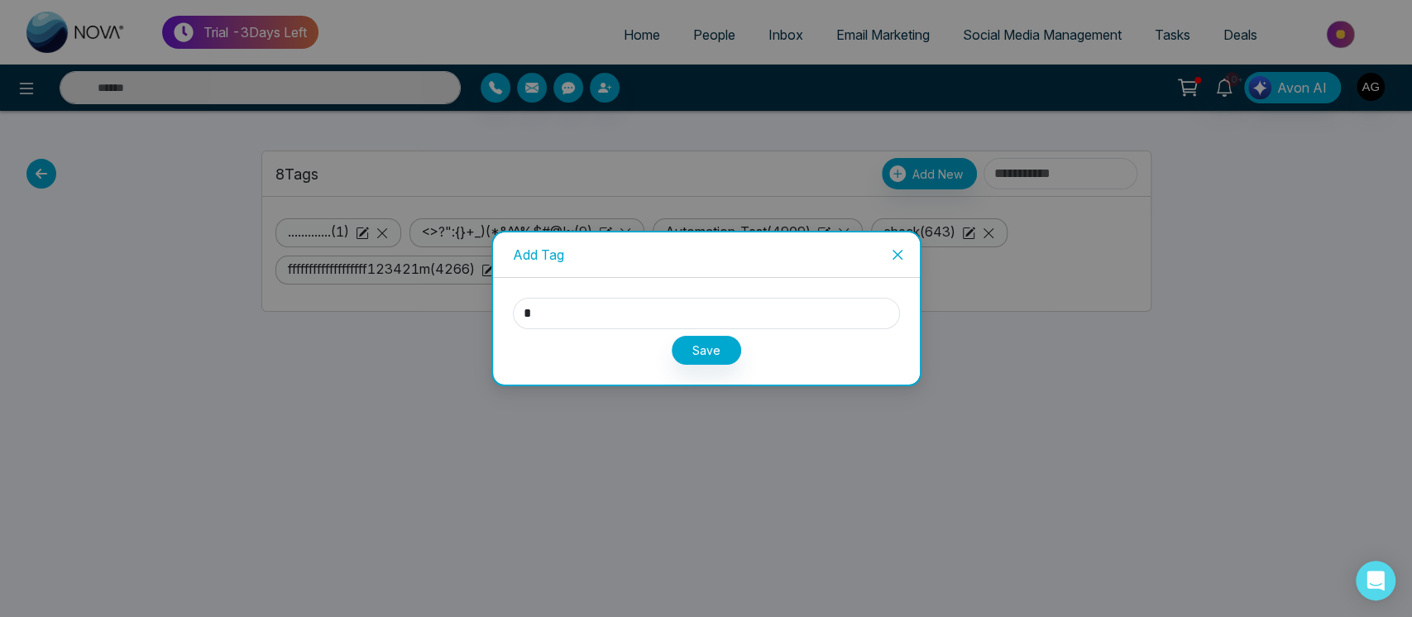
click at [853, 353] on div "Save" at bounding box center [706, 347] width 387 height 36
click at [722, 352] on button "Save" at bounding box center [706, 350] width 69 height 29
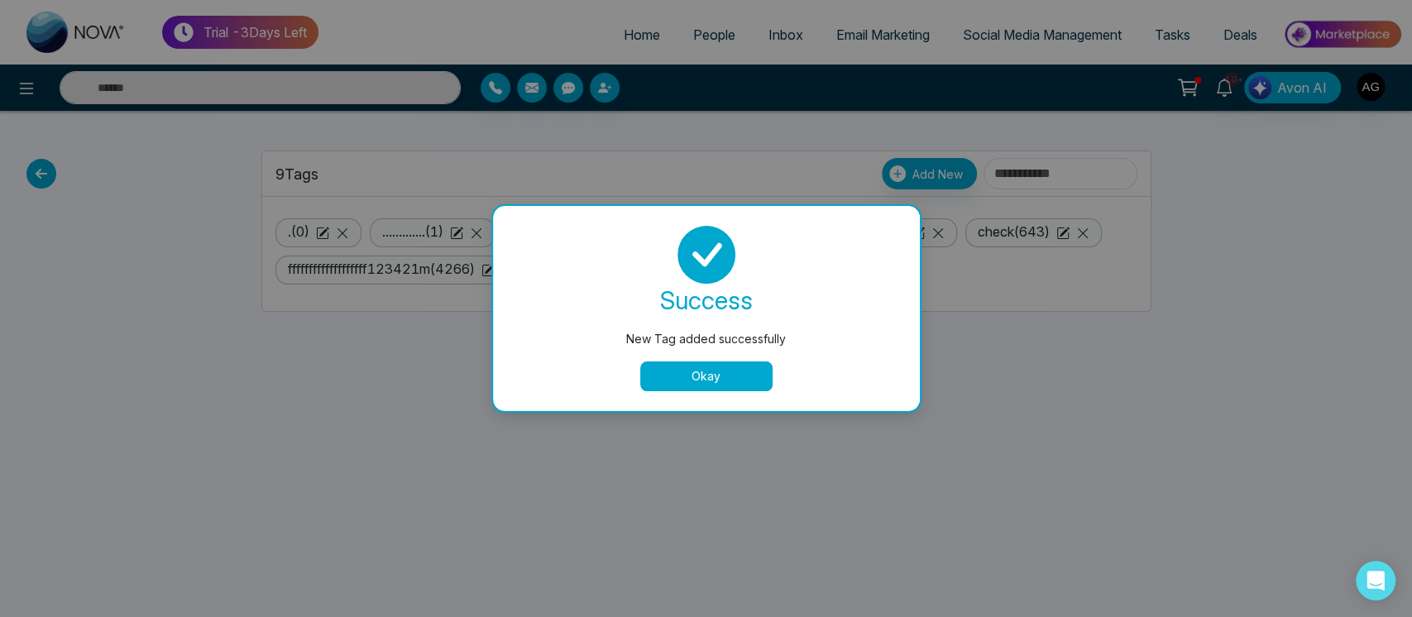
click at [702, 374] on button "Okay" at bounding box center [706, 376] width 132 height 30
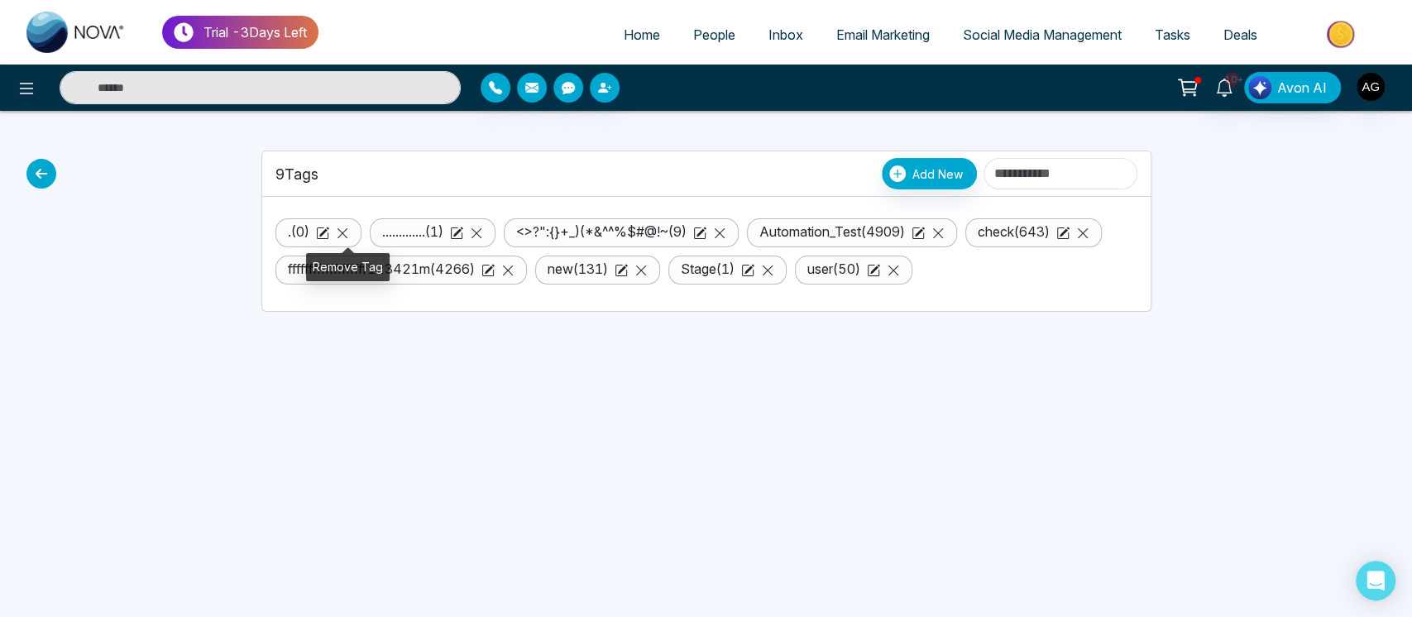
click at [347, 229] on icon at bounding box center [342, 233] width 13 height 13
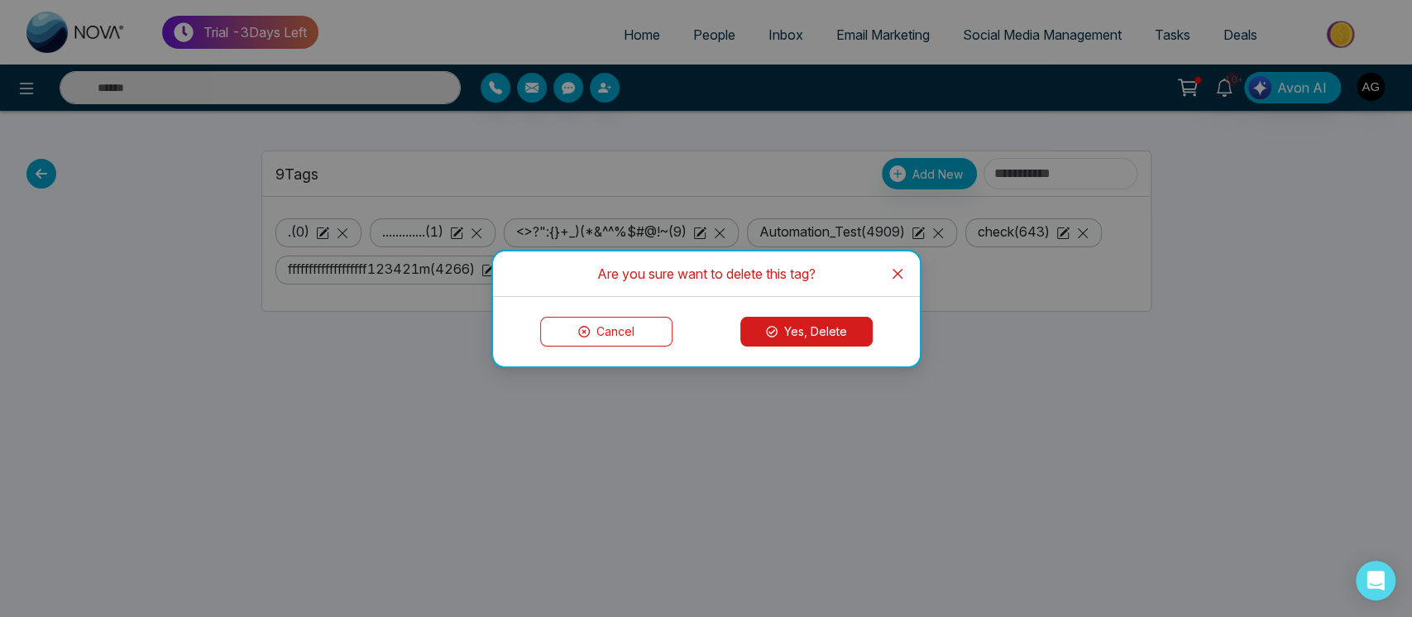
click at [827, 331] on button "Yes, Delete" at bounding box center [806, 332] width 132 height 30
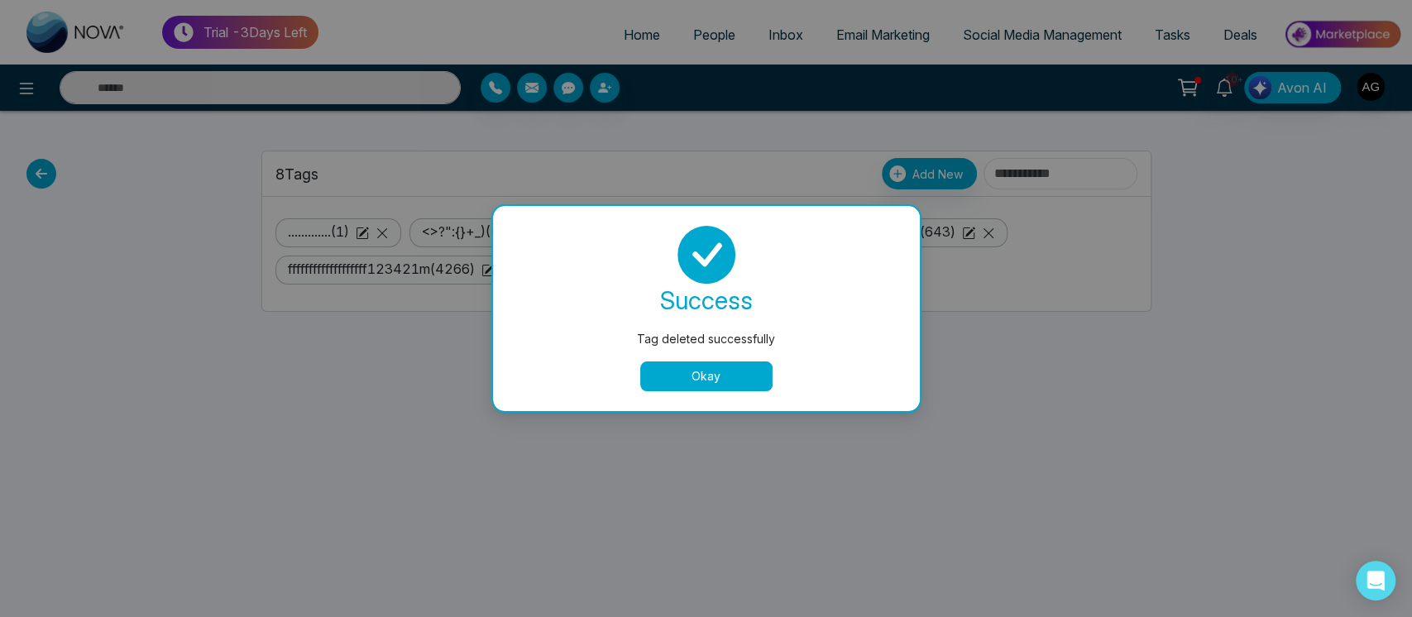
click at [708, 380] on button "Okay" at bounding box center [706, 376] width 132 height 30
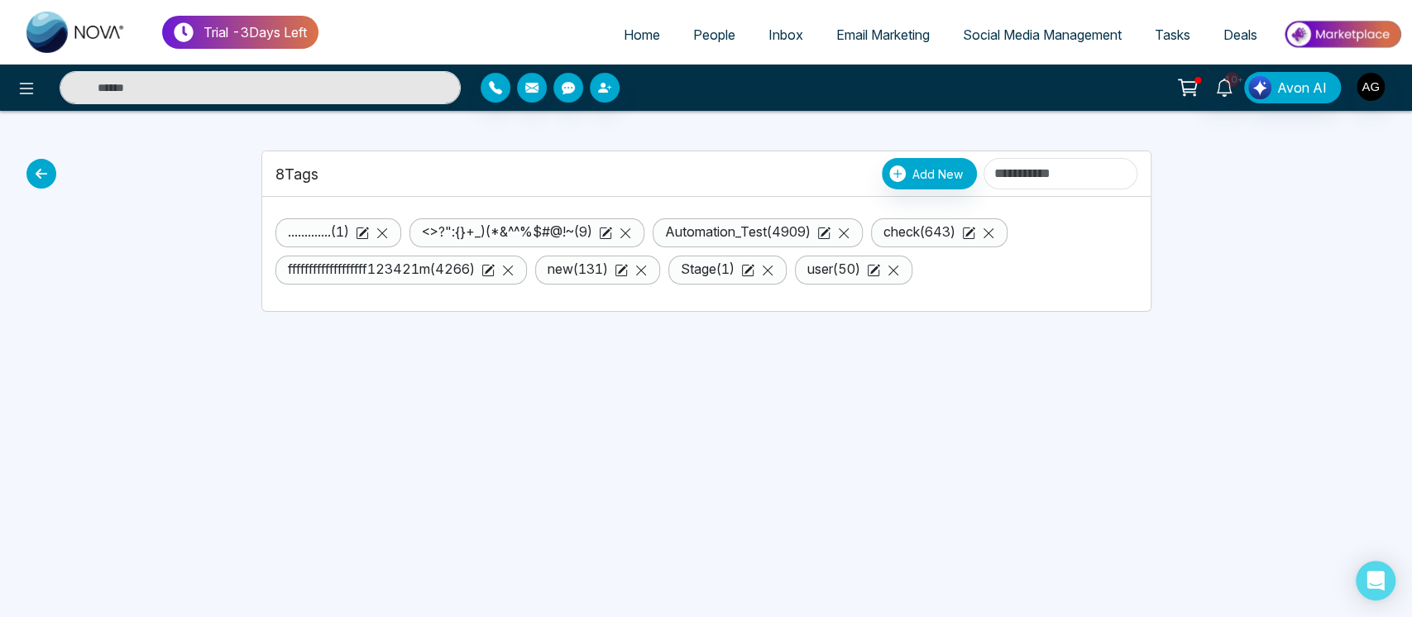
click at [22, 165] on div "Trial - 3 Days Left Home People Inbox Email Marketing Social Media Management T…" at bounding box center [706, 308] width 1412 height 617
click at [34, 169] on icon at bounding box center [41, 174] width 30 height 30
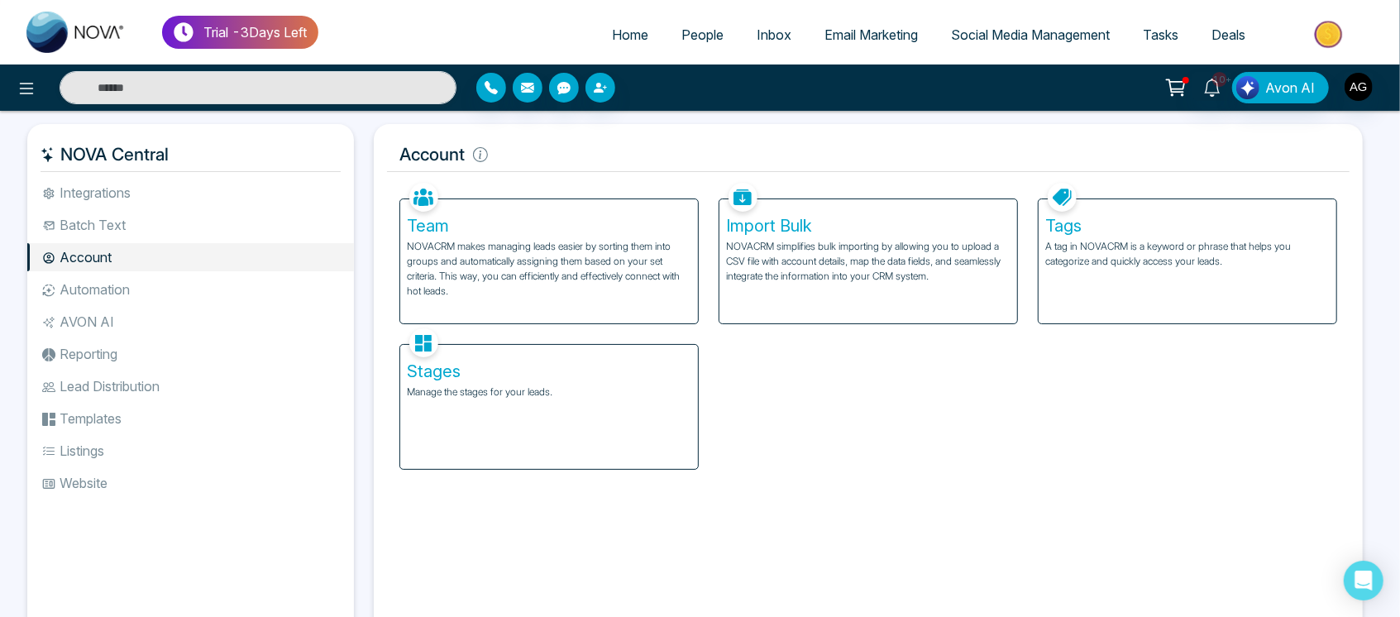
click at [562, 400] on div "Stages Manage the stages for your leads." at bounding box center [549, 407] width 298 height 124
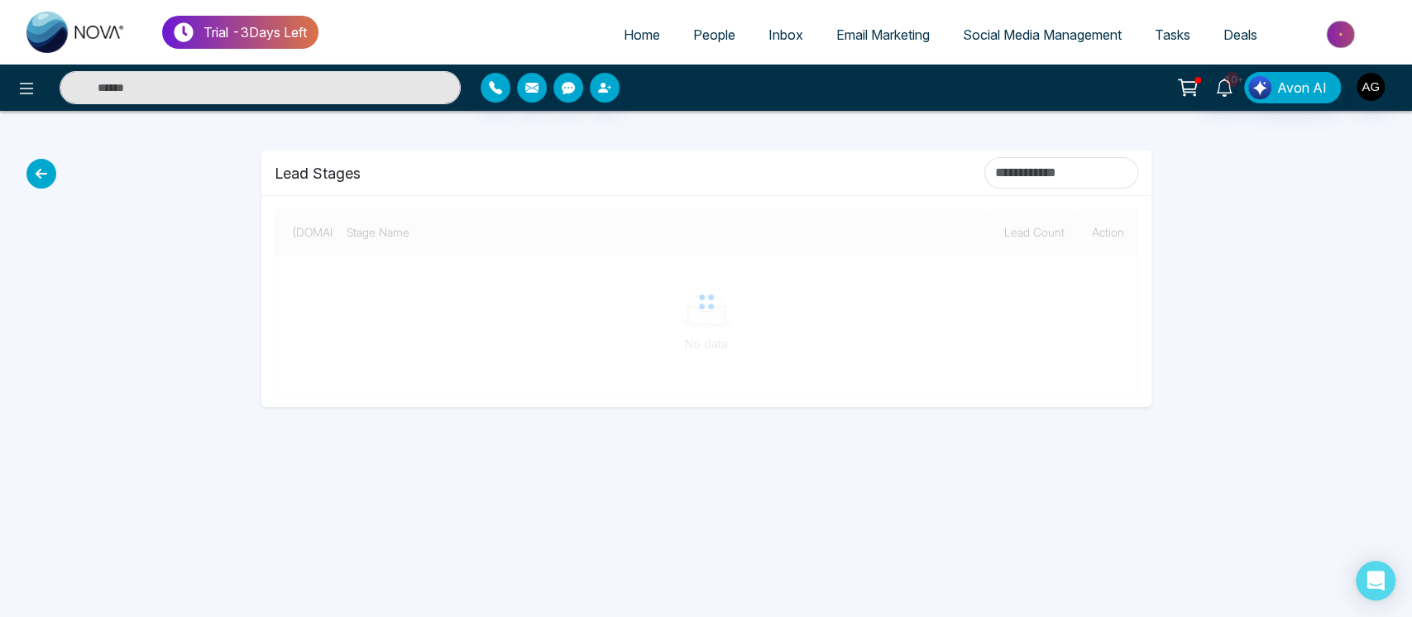
click at [38, 168] on icon at bounding box center [41, 174] width 30 height 30
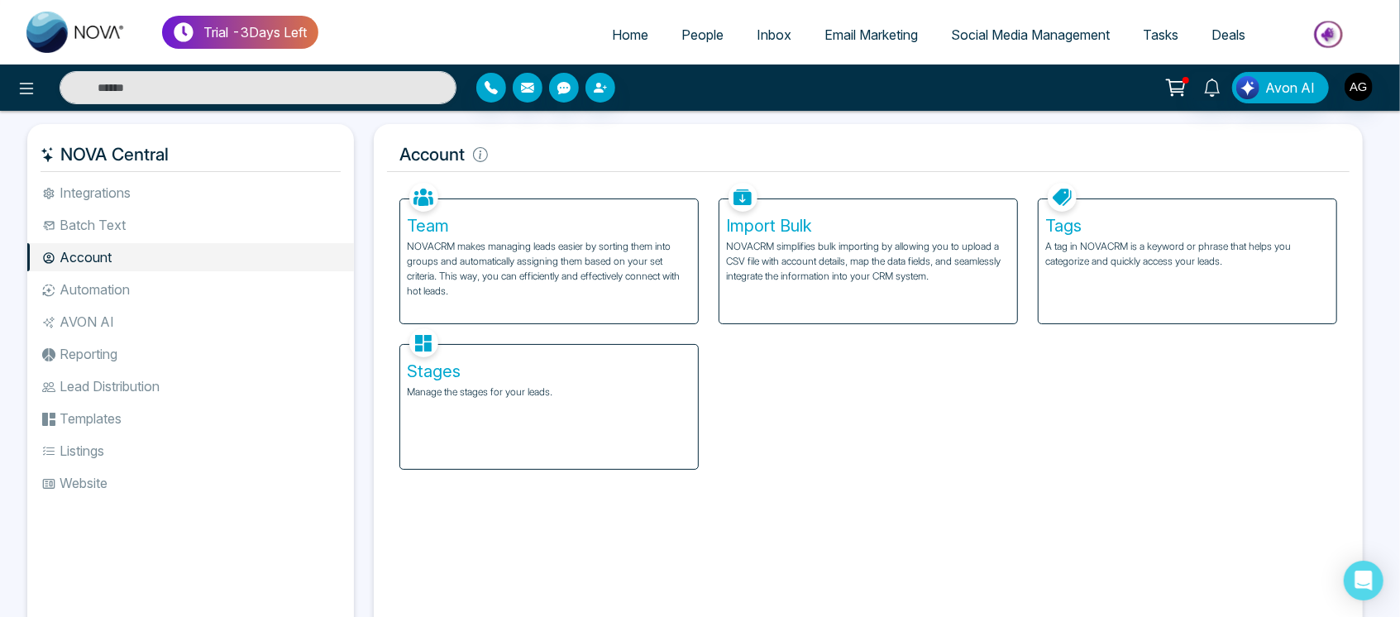
click at [516, 388] on p "Manage the stages for your leads." at bounding box center [549, 392] width 285 height 15
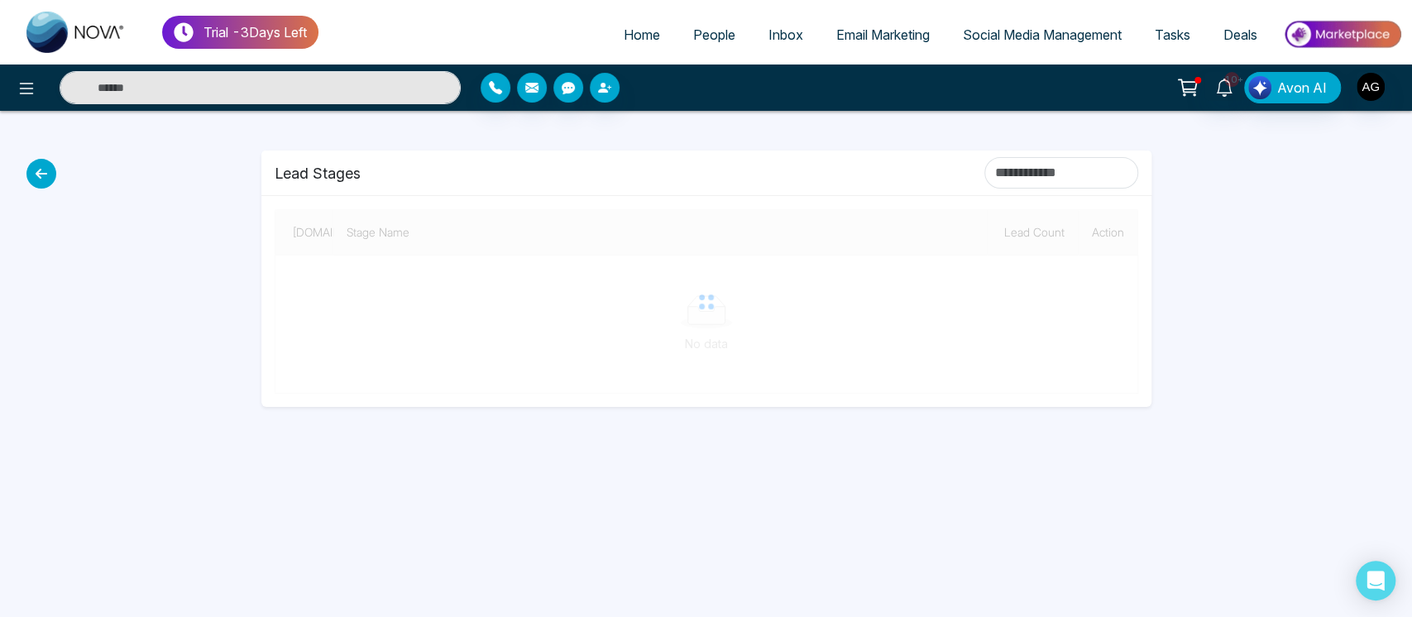
click at [23, 169] on div "Trial - 3 Days Left Home People Inbox Email Marketing Social Media Management T…" at bounding box center [706, 308] width 1412 height 617
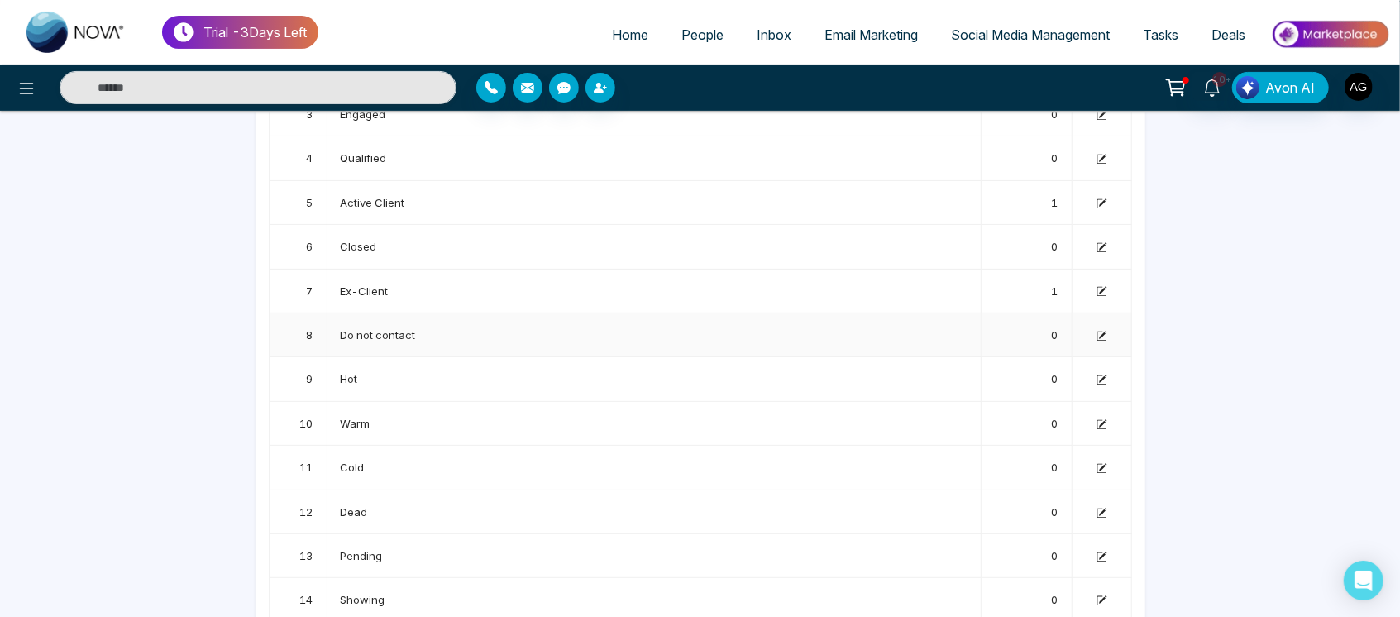
scroll to position [248, 0]
click at [1101, 384] on icon at bounding box center [1102, 383] width 11 height 11
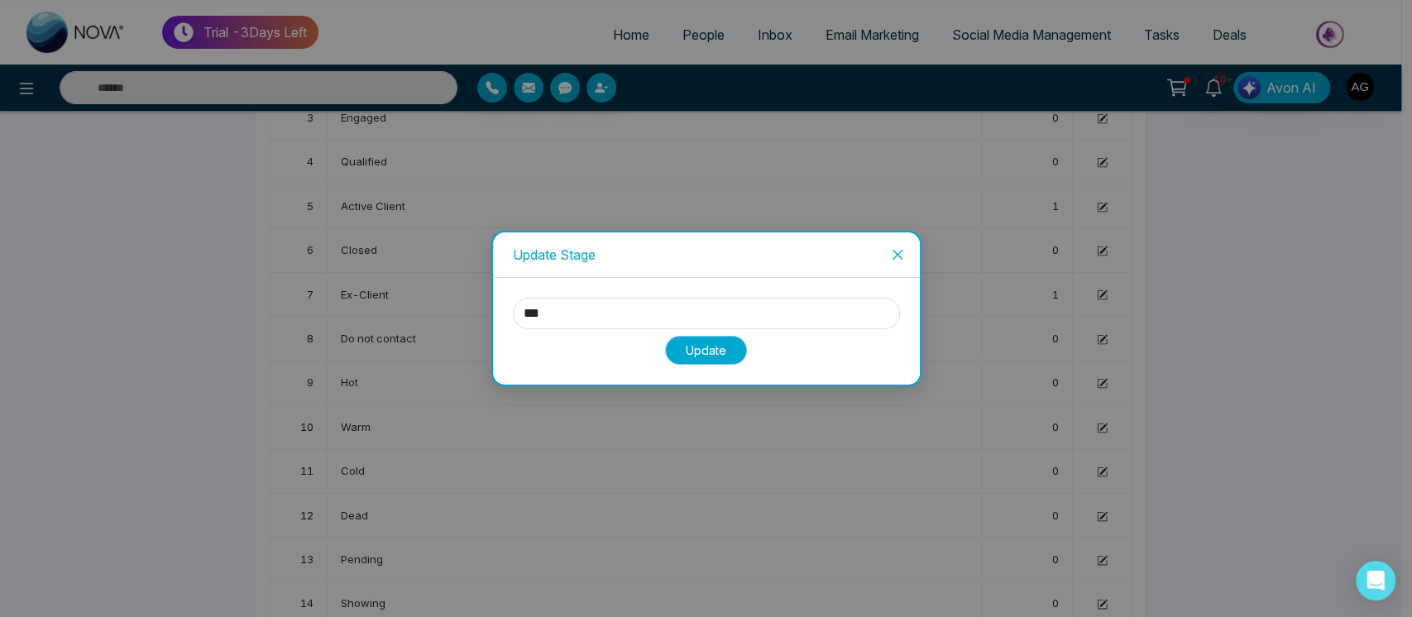
click at [700, 353] on button "Update" at bounding box center [706, 350] width 82 height 29
click at [897, 253] on icon "close" at bounding box center [897, 255] width 10 height 10
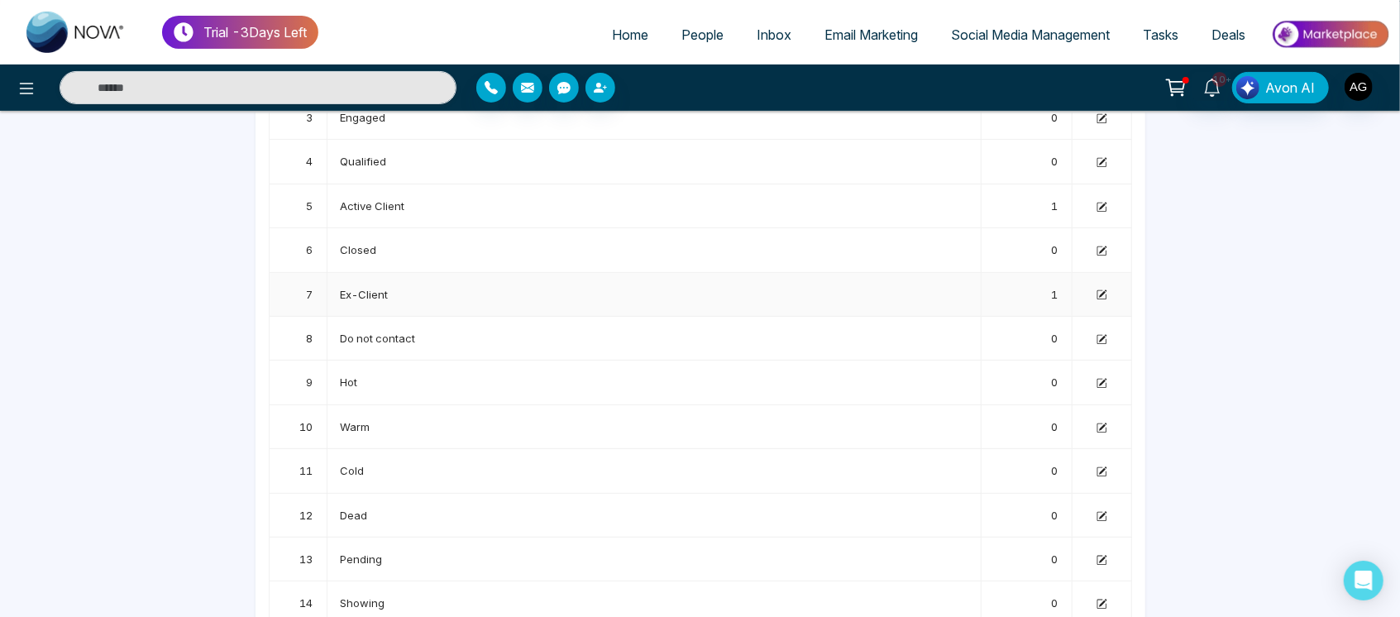
scroll to position [0, 0]
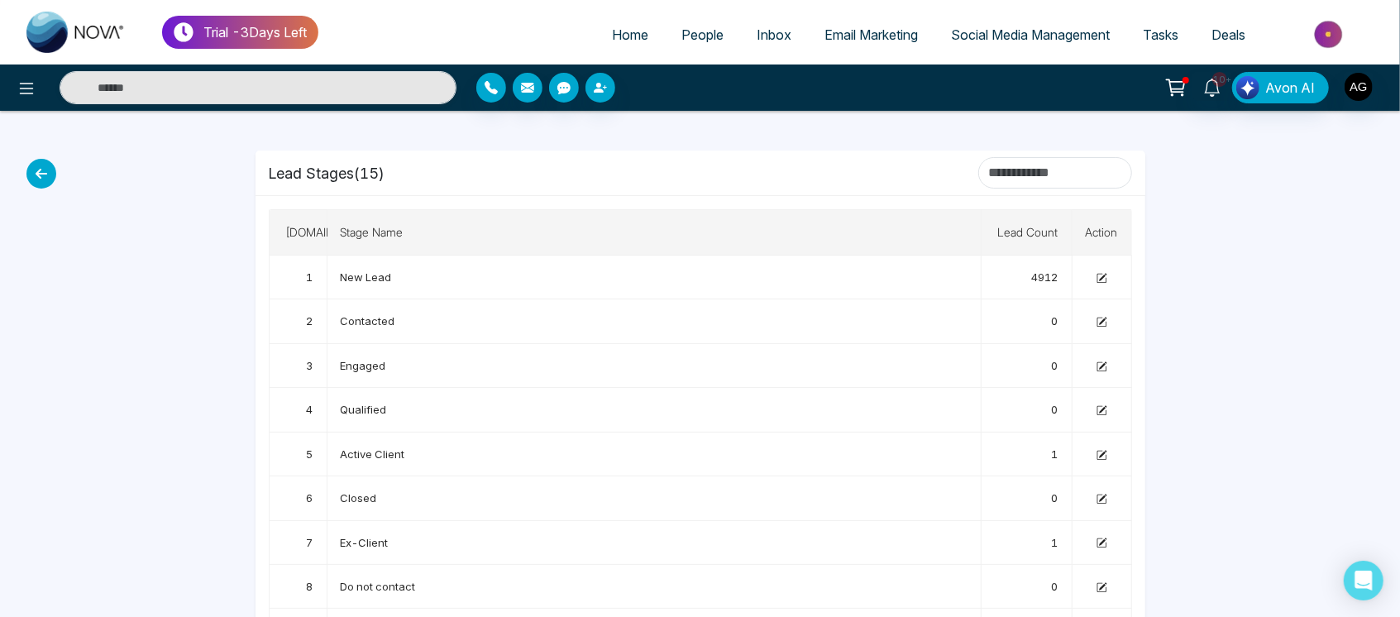
click at [28, 164] on icon at bounding box center [41, 174] width 30 height 30
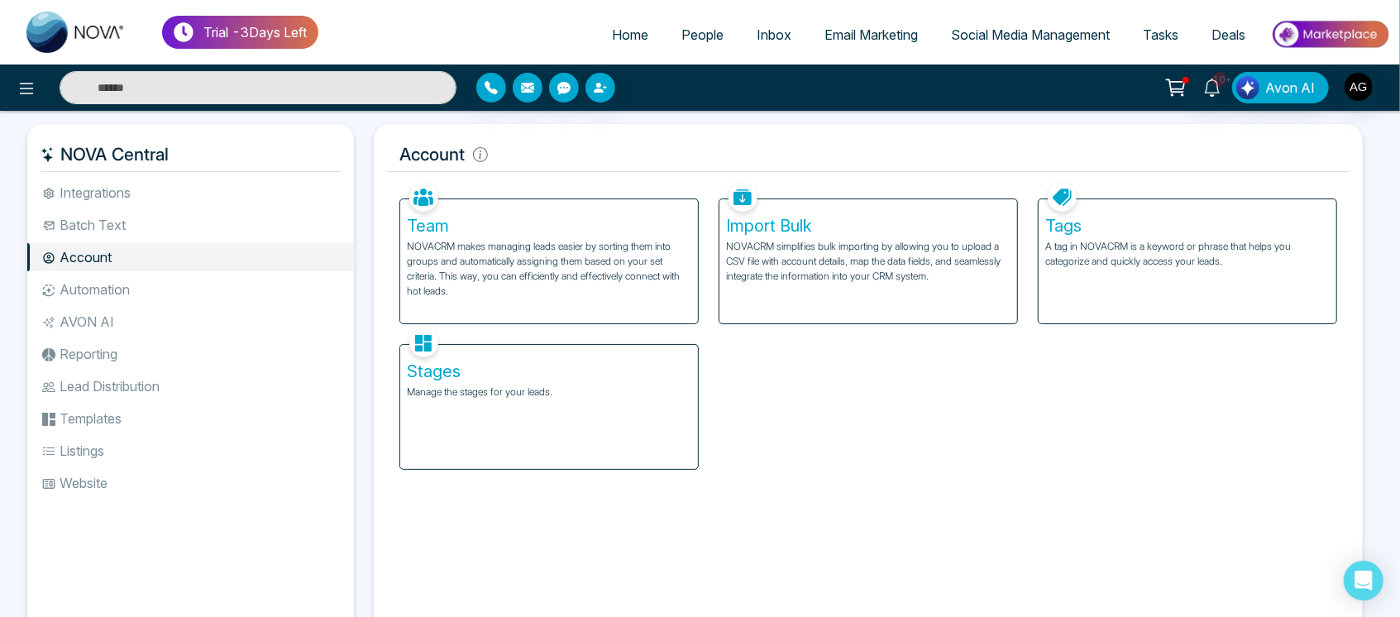
click at [142, 291] on li "Automation" at bounding box center [190, 289] width 327 height 28
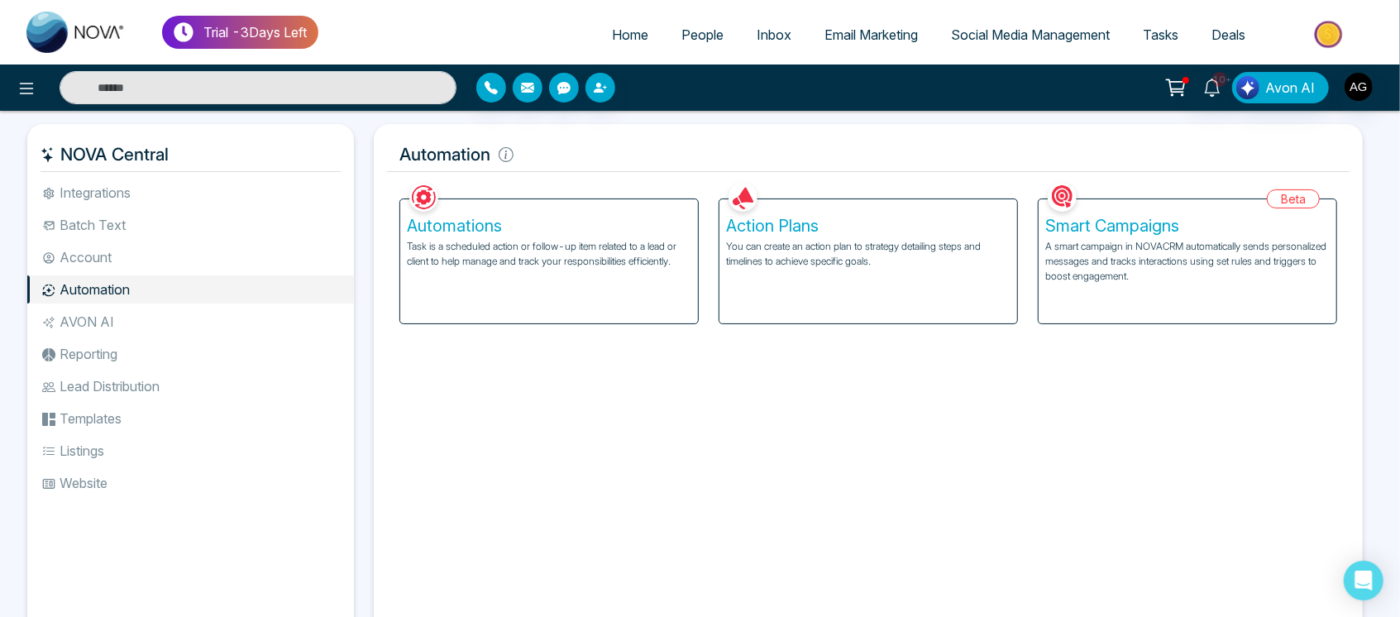
click at [682, 42] on span "People" at bounding box center [703, 34] width 42 height 17
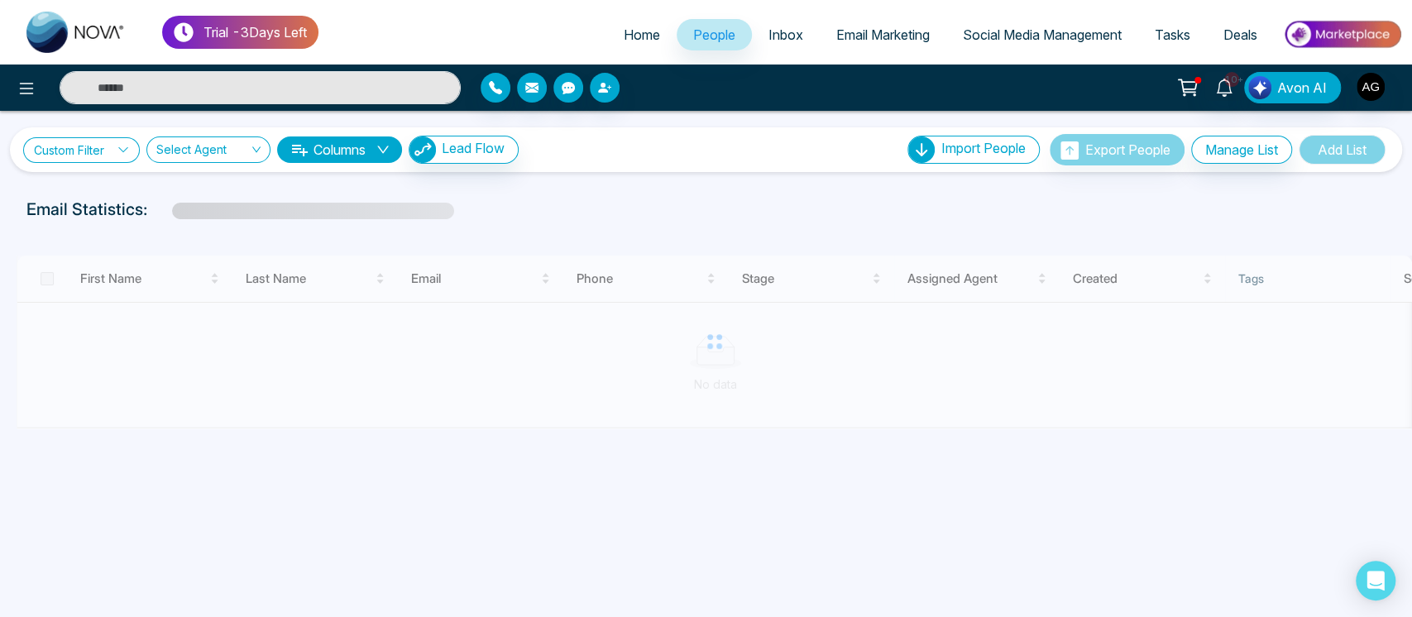
click at [66, 152] on link "Custom Filter" at bounding box center [81, 150] width 117 height 26
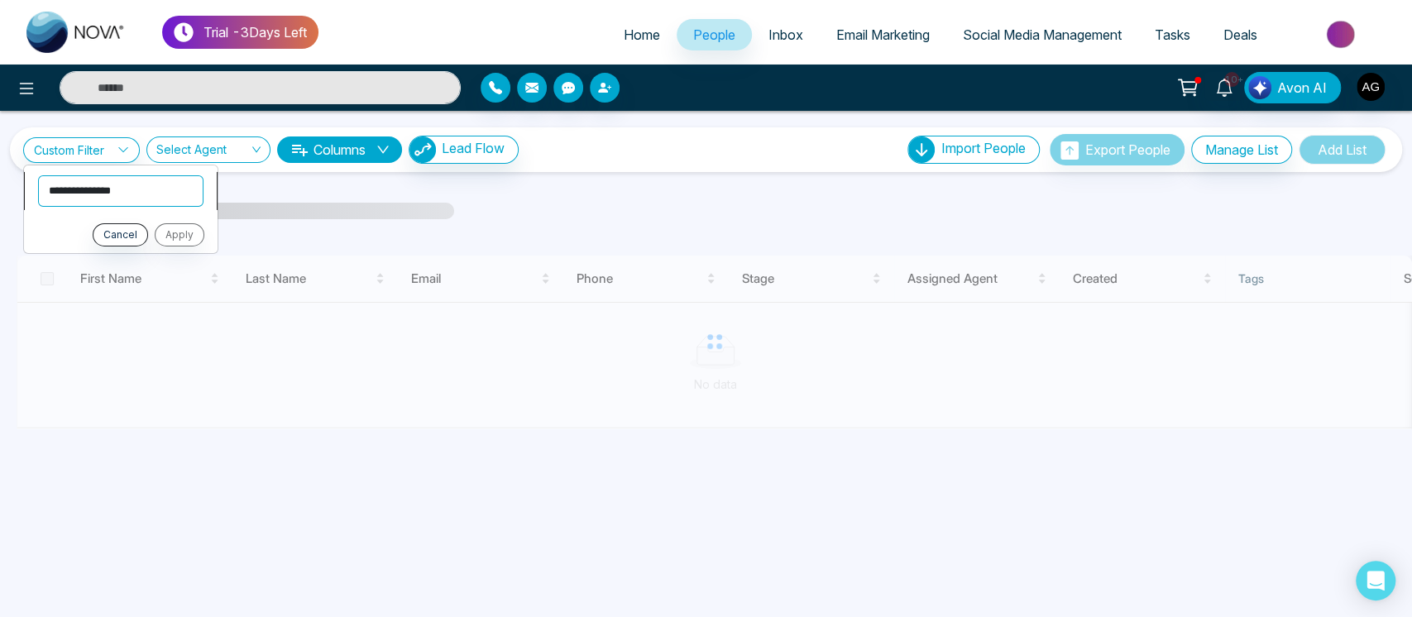
click at [98, 189] on select "**********" at bounding box center [120, 190] width 165 height 31
select select "****"
click at [38, 175] on select "**********" at bounding box center [120, 190] width 165 height 31
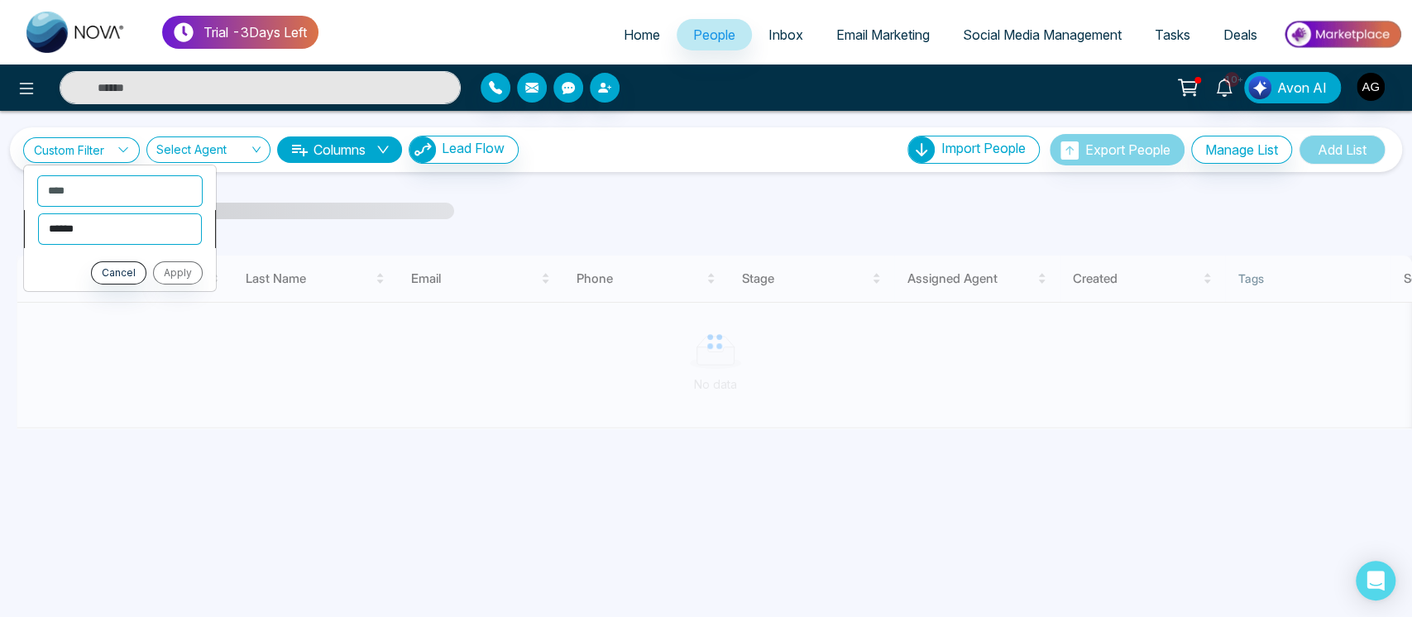
click at [157, 230] on select "**********" at bounding box center [120, 228] width 164 height 31
select select "*******"
click at [38, 213] on select "**********" at bounding box center [120, 228] width 164 height 31
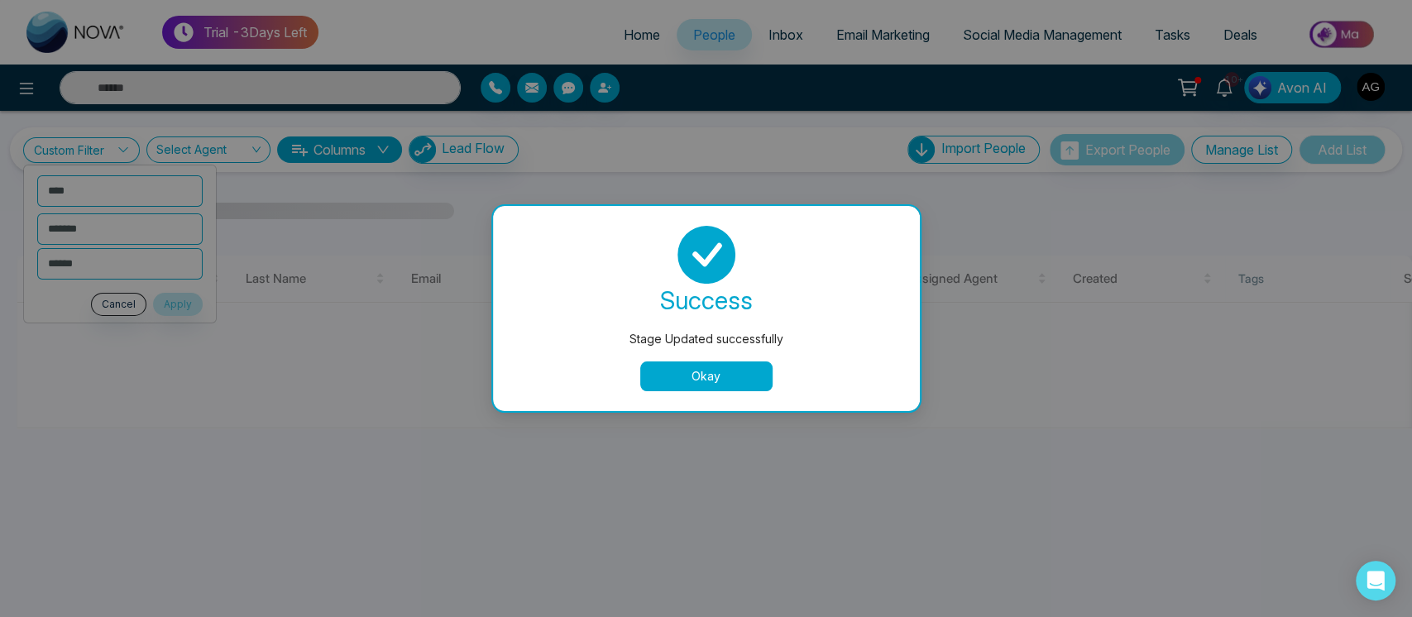
click at [680, 372] on button "Okay" at bounding box center [706, 376] width 132 height 30
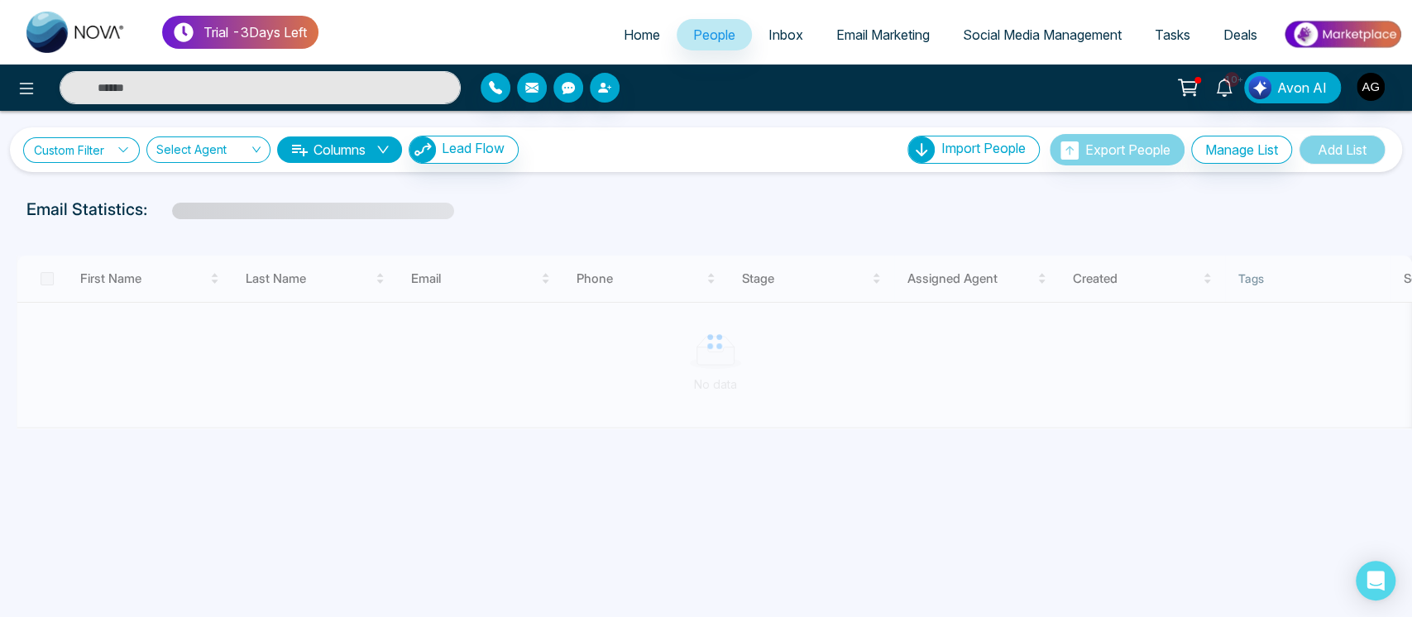
click at [106, 142] on link "Custom Filter" at bounding box center [81, 150] width 117 height 26
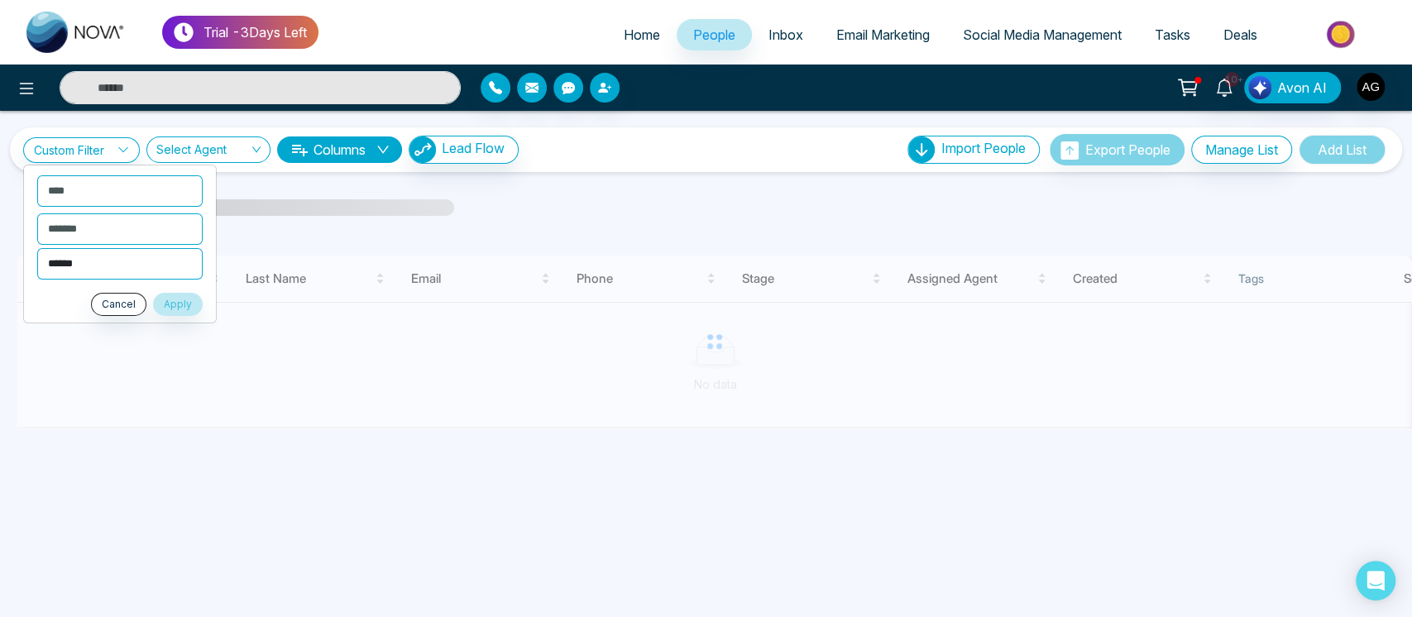
drag, startPoint x: 137, startPoint y: 261, endPoint x: 137, endPoint y: 275, distance: 14.1
click at [137, 261] on select "**********" at bounding box center [119, 262] width 165 height 31
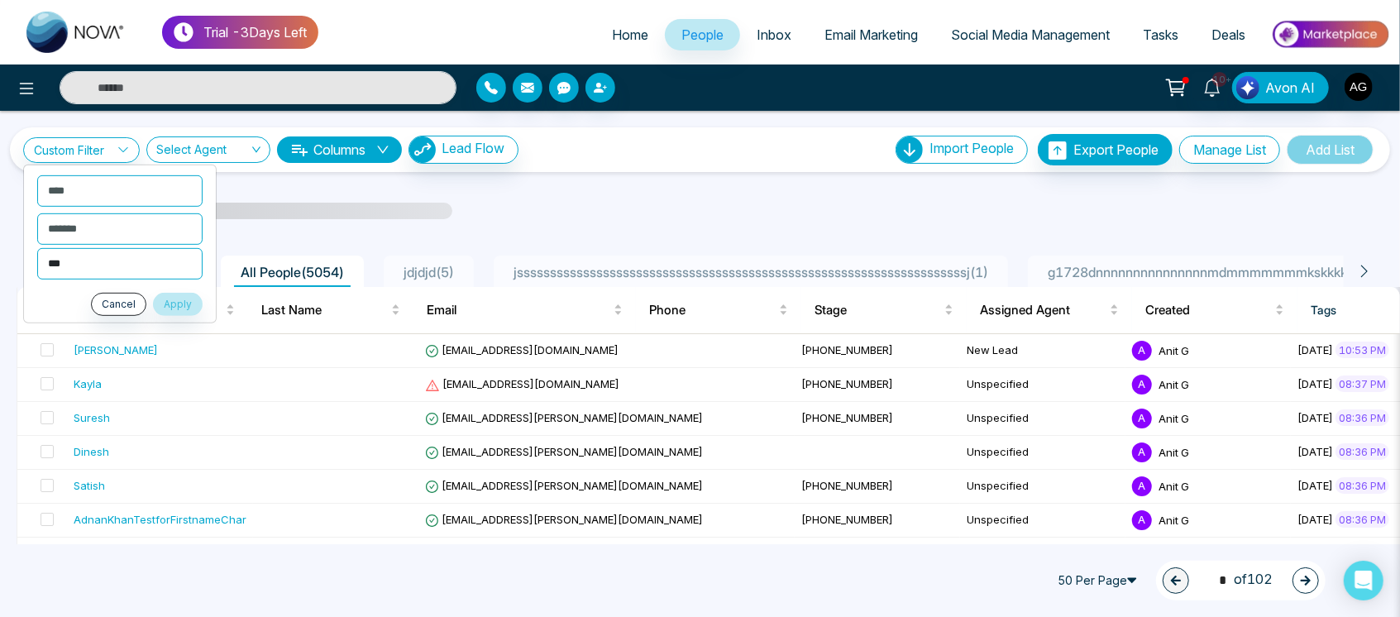
click at [37, 247] on select "**********" at bounding box center [119, 262] width 165 height 31
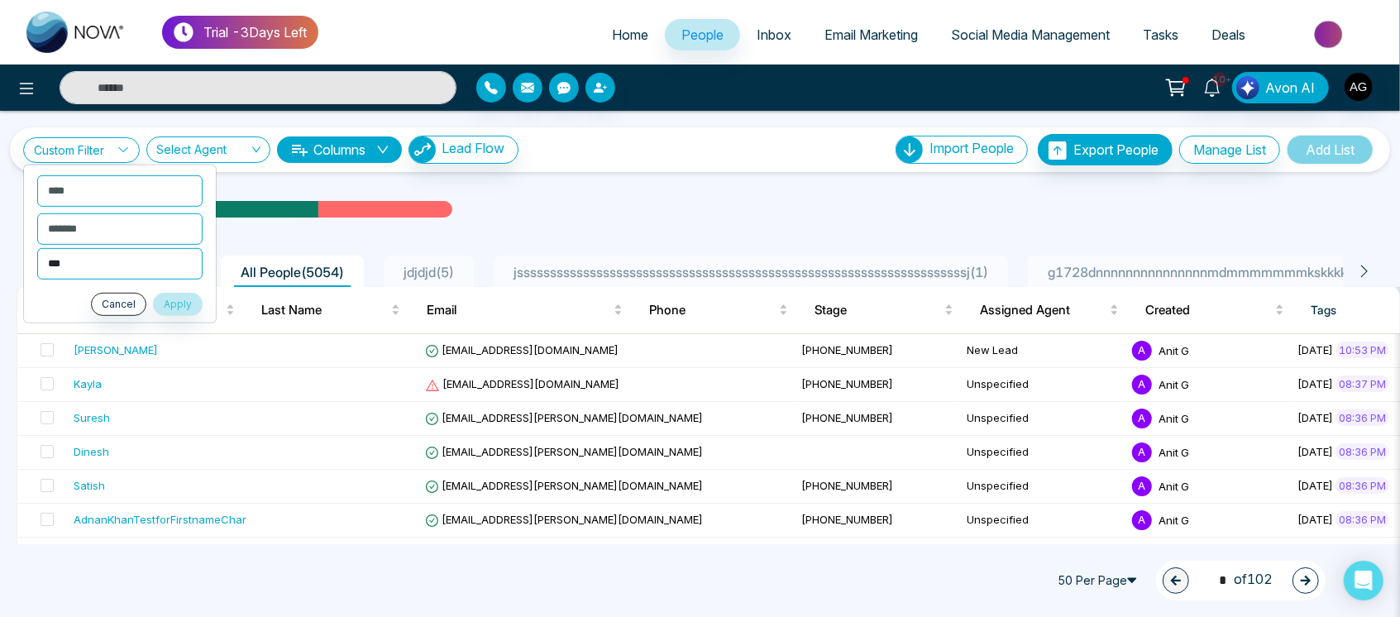
click at [141, 252] on select "**********" at bounding box center [119, 262] width 165 height 31
select select "**********"
click at [37, 247] on select "**********" at bounding box center [119, 262] width 165 height 31
click at [169, 299] on button "Apply" at bounding box center [178, 303] width 50 height 23
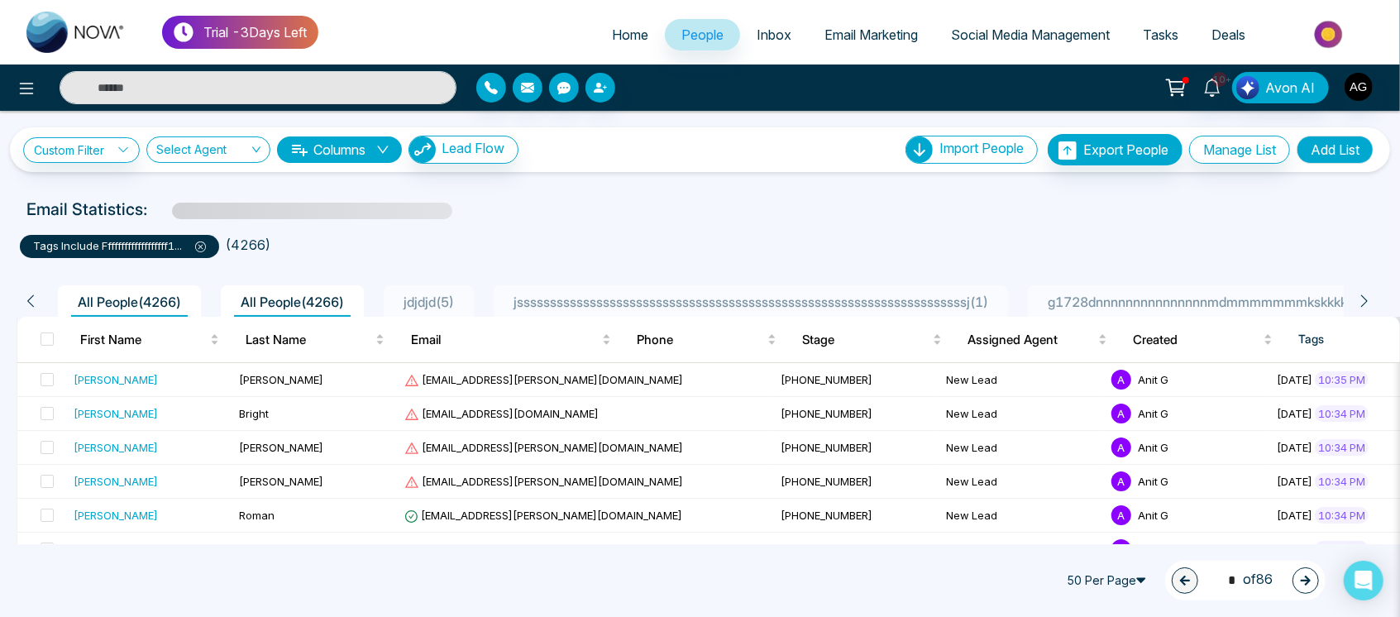
click at [55, 345] on th at bounding box center [42, 340] width 50 height 46
click at [48, 342] on span at bounding box center [47, 339] width 13 height 13
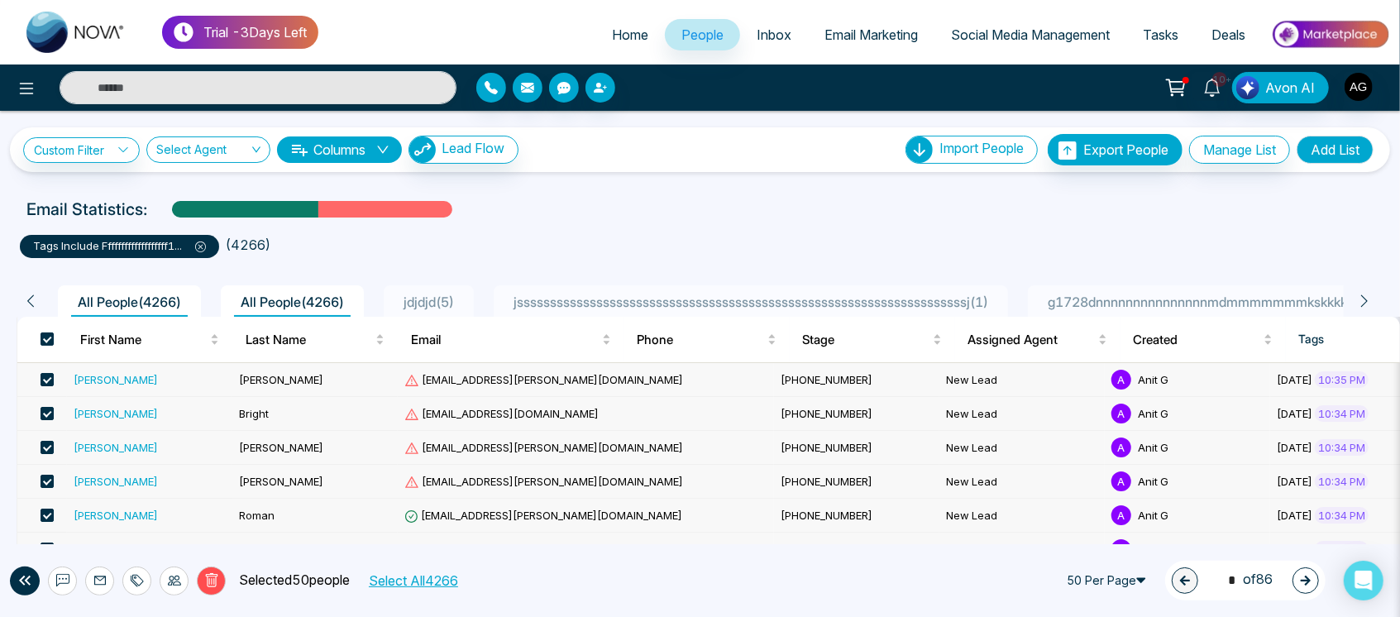
click at [436, 571] on button "Select All 4266" at bounding box center [412, 581] width 101 height 22
click at [208, 577] on icon at bounding box center [211, 580] width 15 height 15
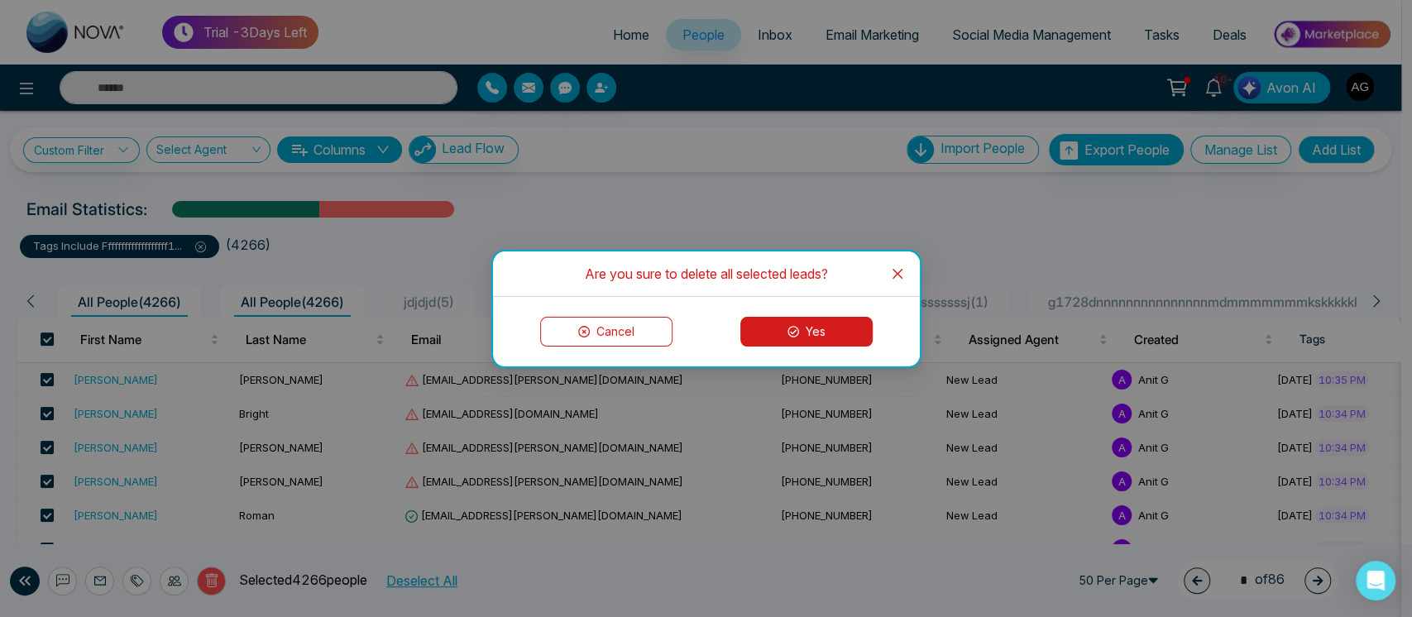
click at [811, 339] on button "Yes" at bounding box center [806, 332] width 132 height 30
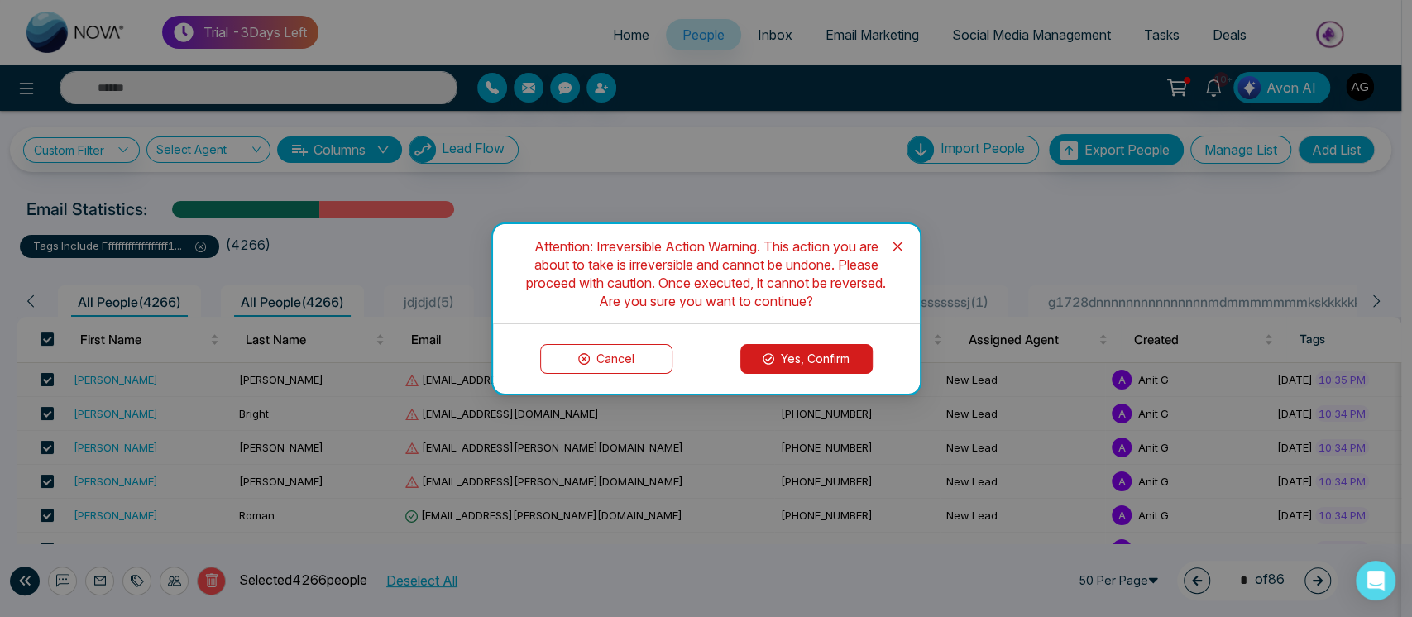
click at [821, 362] on button "Yes, Confirm" at bounding box center [806, 359] width 132 height 30
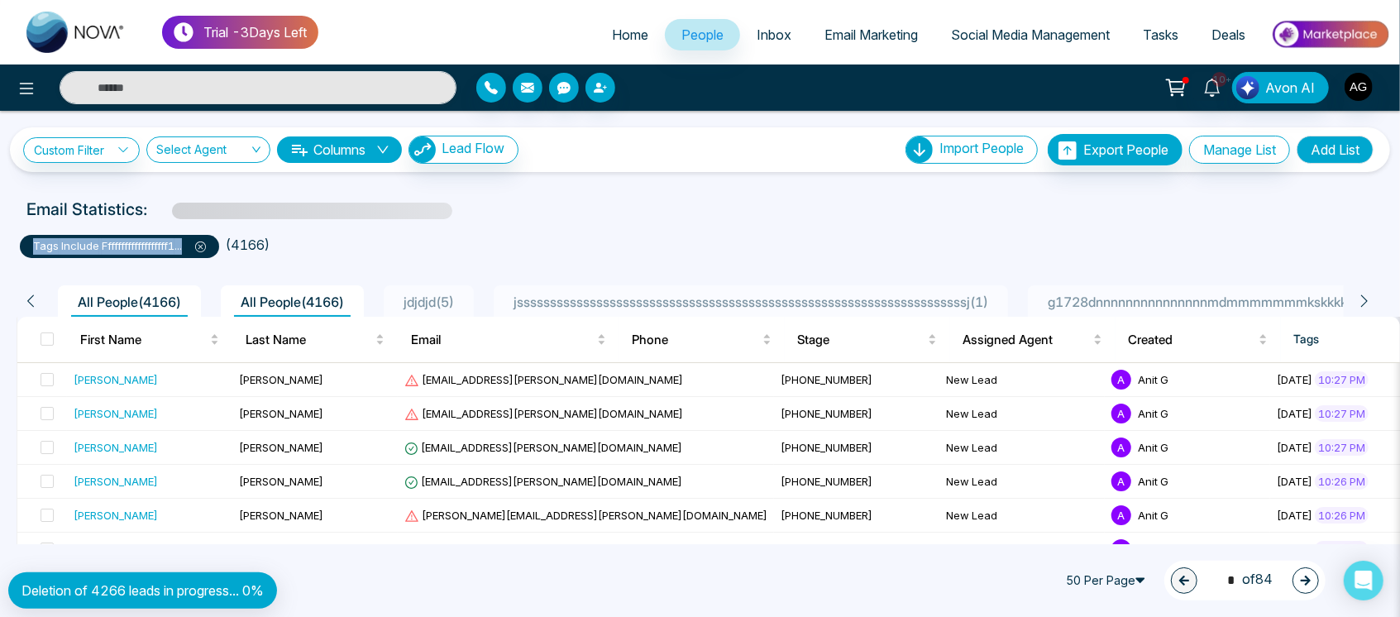
drag, startPoint x: 188, startPoint y: 249, endPoint x: 10, endPoint y: 254, distance: 177.9
click at [10, 254] on div "tags include fffffffffffffffffff1 ... ( 4166 )" at bounding box center [700, 240] width 1380 height 36
drag, startPoint x: 193, startPoint y: 247, endPoint x: 22, endPoint y: 246, distance: 171.2
click at [22, 246] on div "tags include fffffffffffffffffff1 ..." at bounding box center [119, 246] width 199 height 23
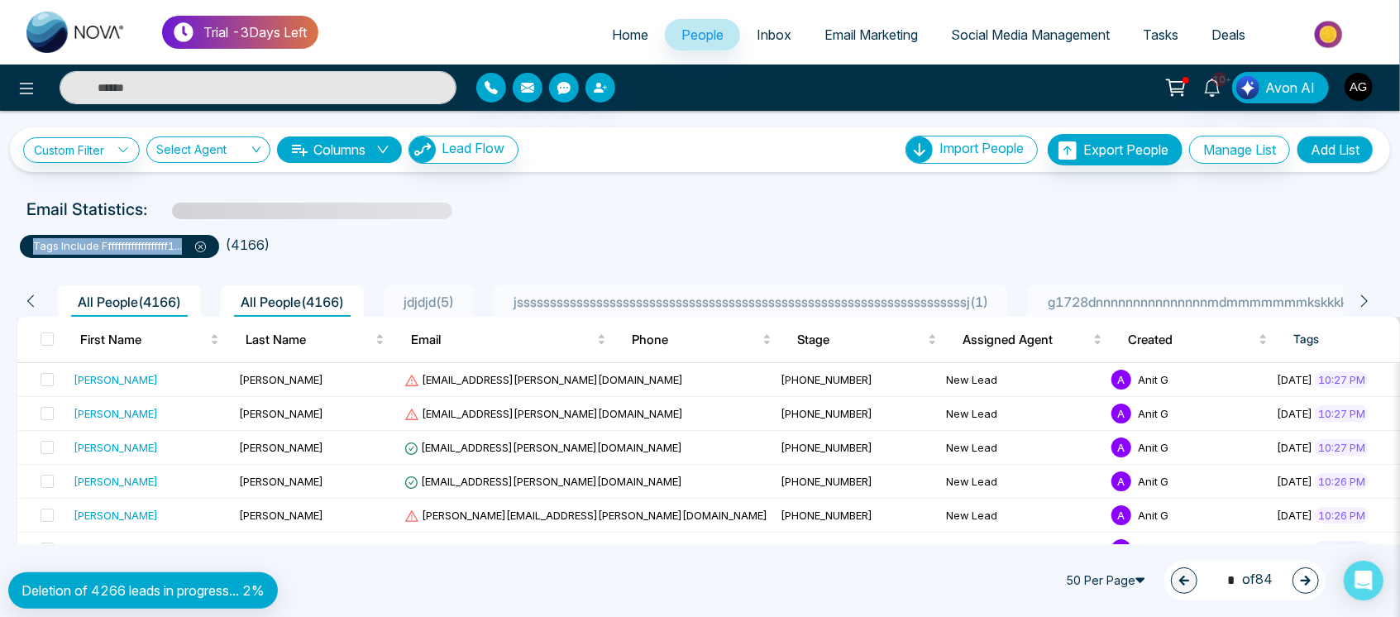
click at [22, 246] on div "tags include fffffffffffffffffff1 ..." at bounding box center [119, 246] width 199 height 23
drag, startPoint x: 22, startPoint y: 246, endPoint x: 196, endPoint y: 244, distance: 174.5
click at [196, 244] on div "tags include fffffffffffffffffff1 ..." at bounding box center [119, 246] width 199 height 23
click at [196, 244] on span at bounding box center [194, 245] width 24 height 13
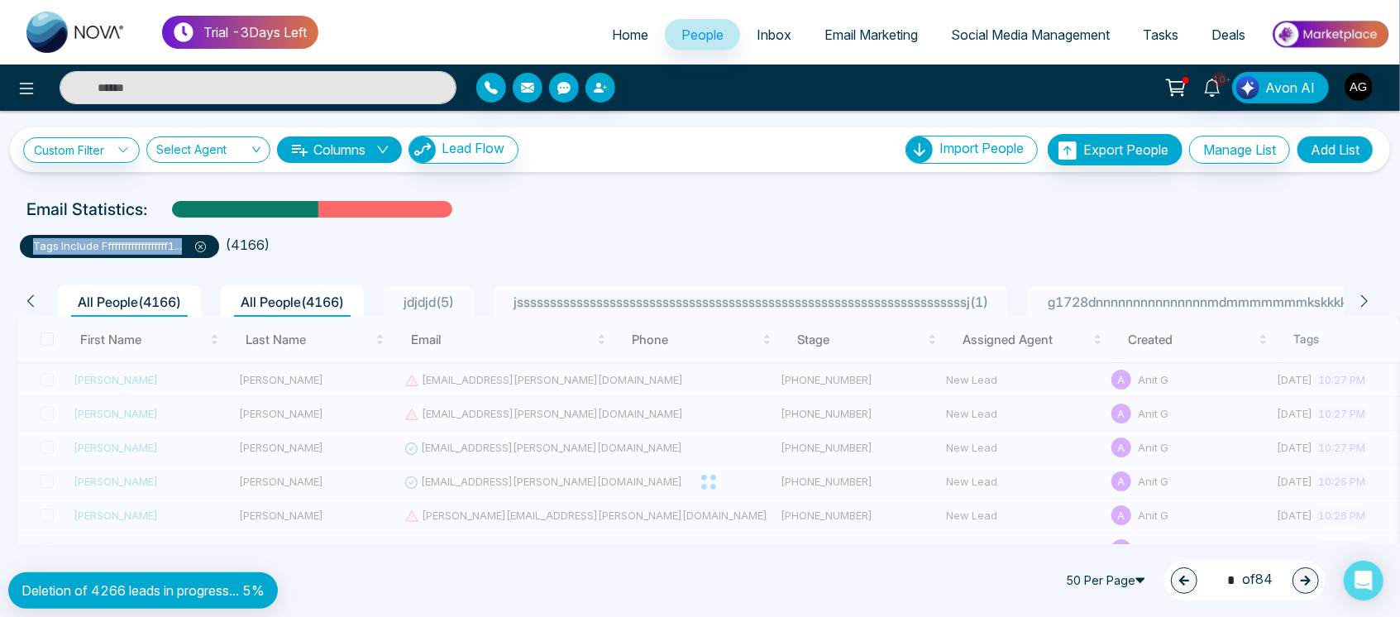
drag, startPoint x: 189, startPoint y: 245, endPoint x: 25, endPoint y: 254, distance: 164.9
click at [25, 254] on div "tags include fffffffffffffffffff1 ..." at bounding box center [119, 246] width 199 height 23
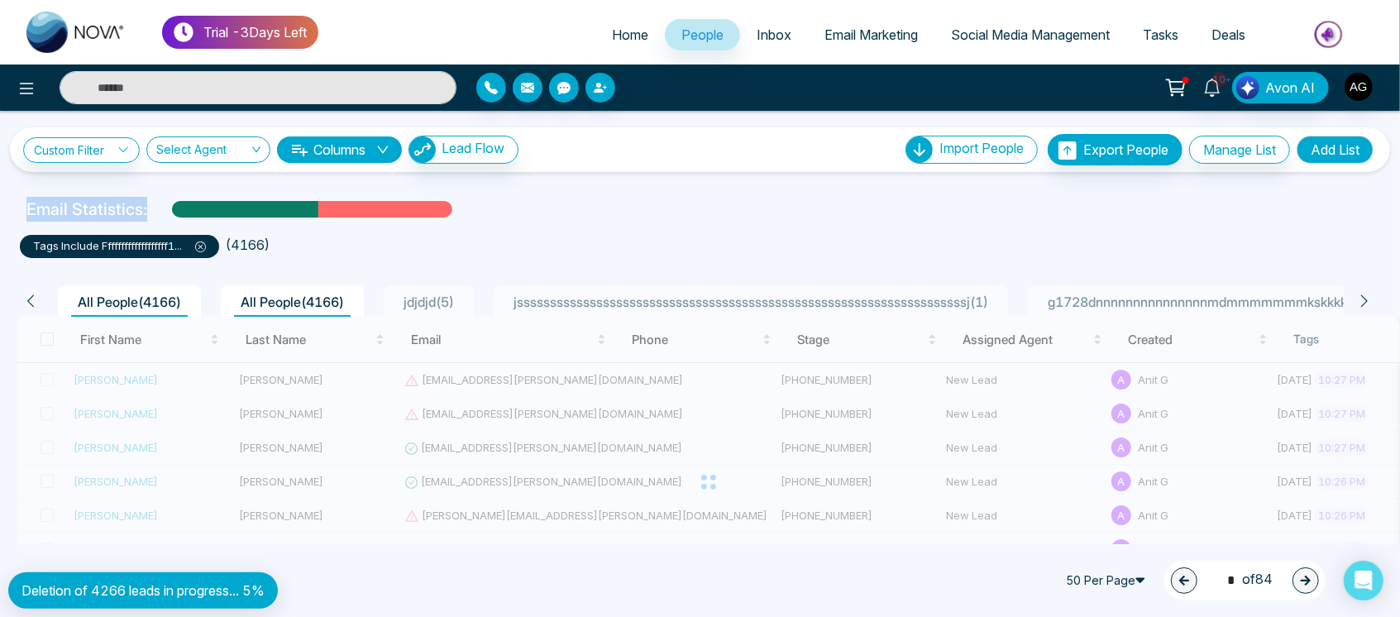
drag, startPoint x: 150, startPoint y: 213, endPoint x: 7, endPoint y: 216, distance: 142.3
click at [7, 216] on div "Email Statistics:" at bounding box center [700, 209] width 1400 height 25
click at [845, 154] on div "**********" at bounding box center [700, 149] width 1354 height 31
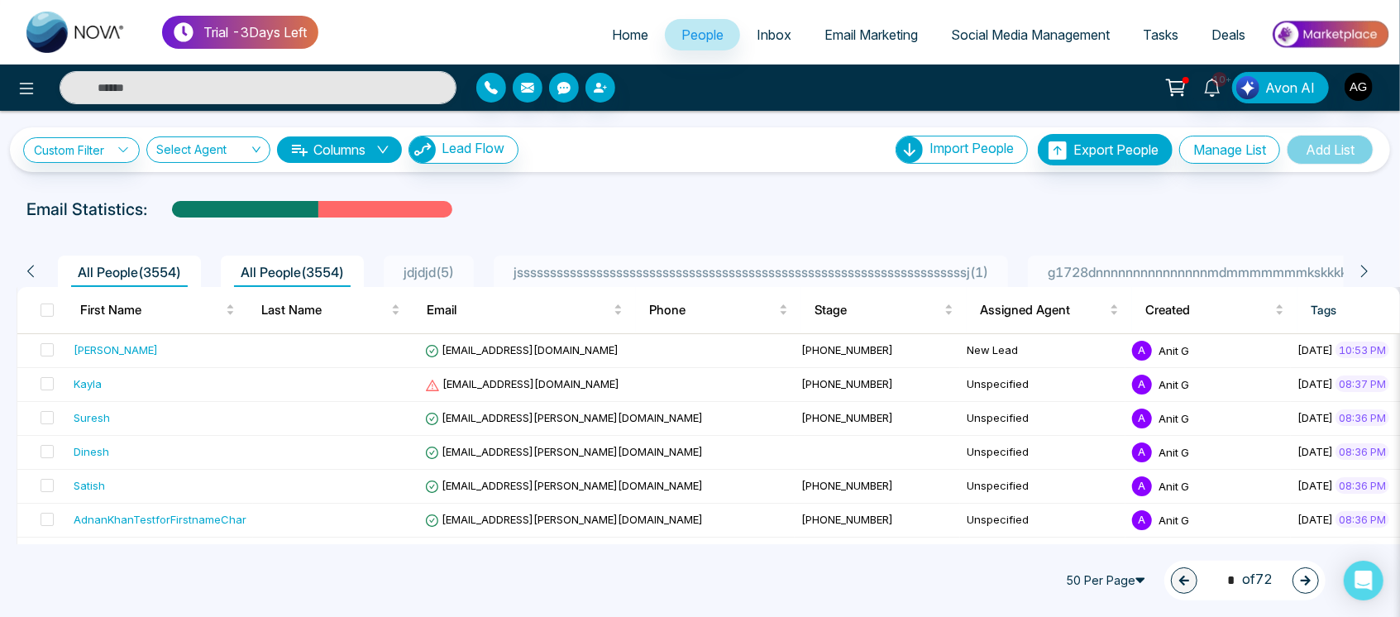
click at [640, 218] on div "Email Statistics:" at bounding box center [699, 209] width 1347 height 25
click at [682, 52] on li "People" at bounding box center [702, 36] width 75 height 34
click at [94, 144] on link "Custom Filter" at bounding box center [81, 150] width 117 height 26
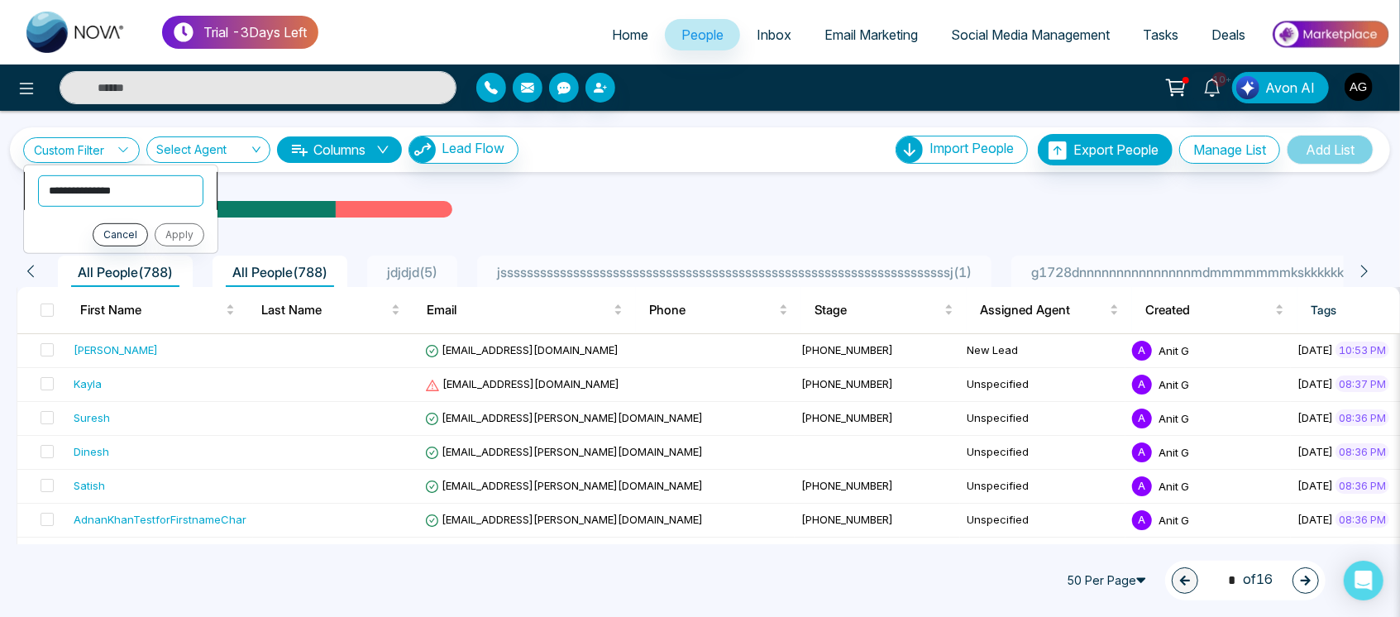
click at [141, 190] on select "**********" at bounding box center [120, 190] width 165 height 31
select select "****"
click at [38, 175] on select "**********" at bounding box center [120, 190] width 165 height 31
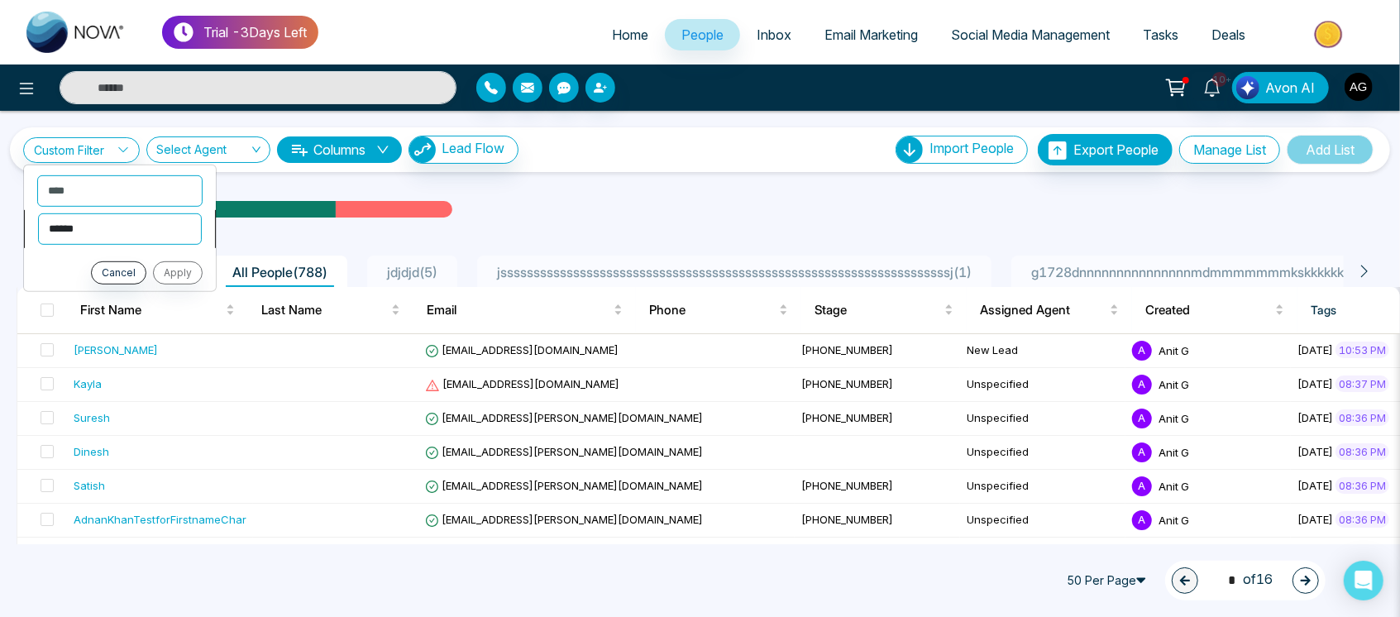
click at [137, 232] on select "**********" at bounding box center [120, 228] width 164 height 31
select select "*******"
click at [38, 213] on select "**********" at bounding box center [120, 228] width 164 height 31
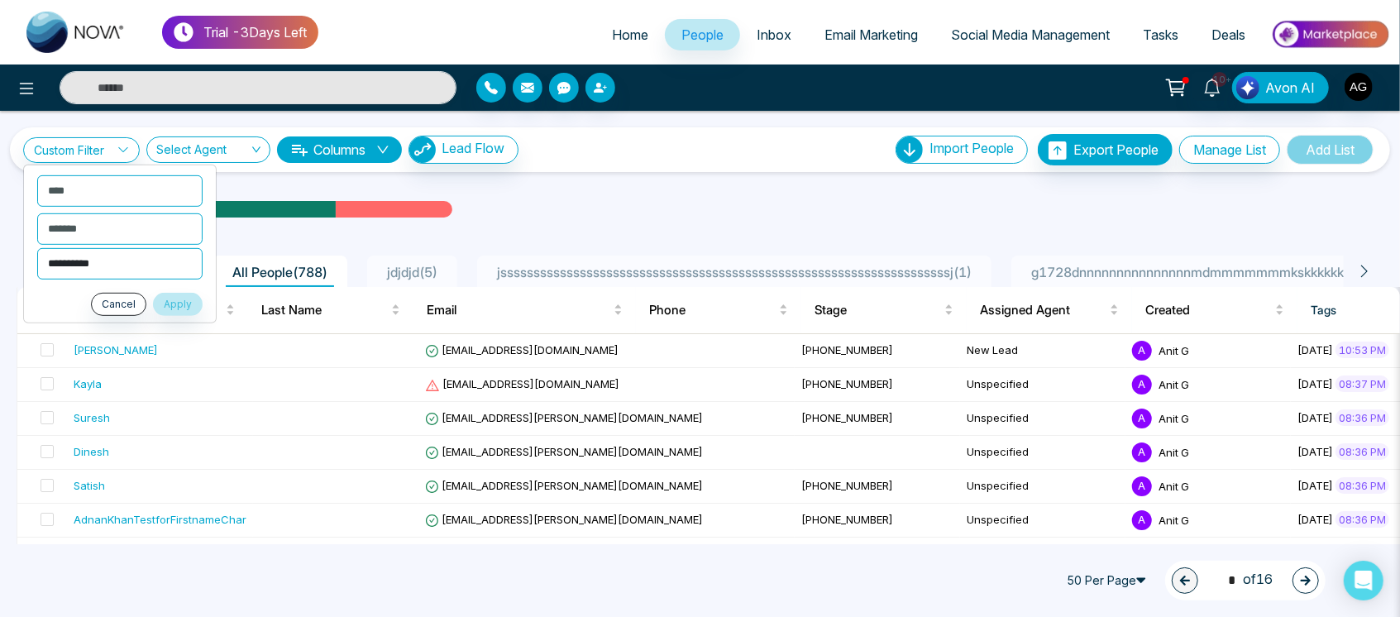
click at [119, 260] on select "**********" at bounding box center [119, 262] width 165 height 31
click at [600, 246] on div "All People ( 788 ) All People ( 788 ) jdjdjd ( 5 ) jsssssssssssssssssssssssssss…" at bounding box center [700, 266] width 1387 height 42
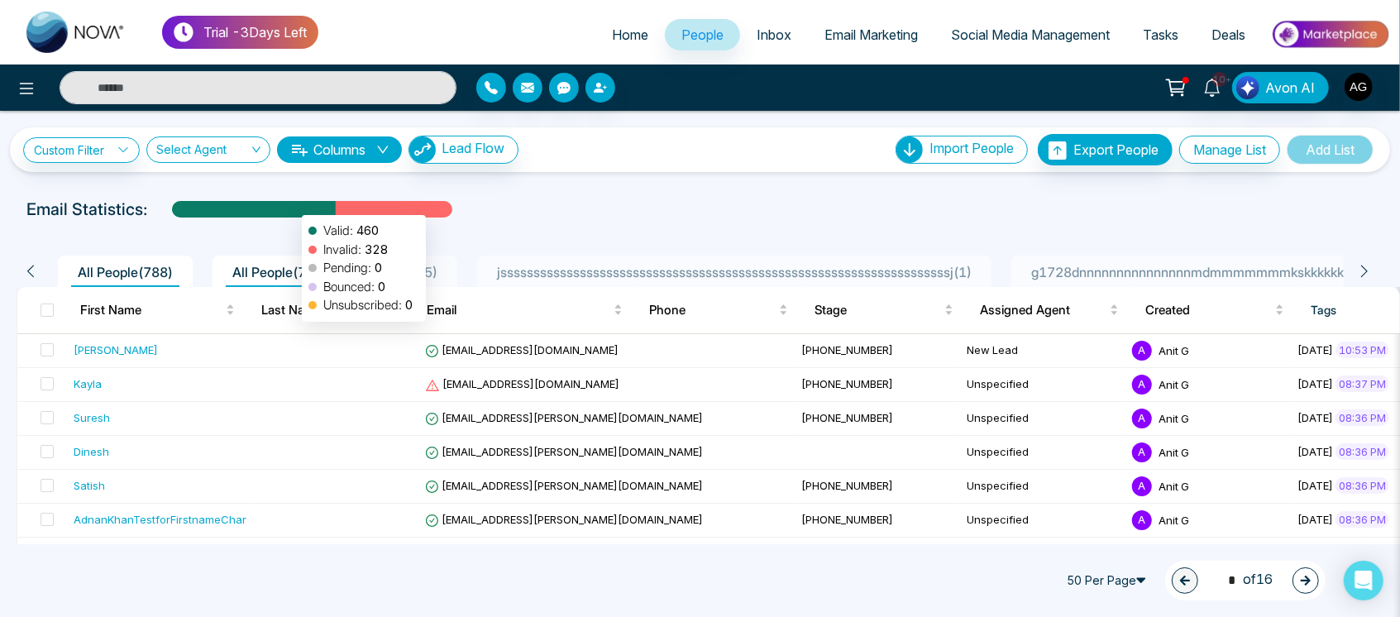
drag, startPoint x: 473, startPoint y: 209, endPoint x: 294, endPoint y: 207, distance: 179.5
click at [294, 207] on div "Email Statistics: Valid: 460 Invalid: 328 Pending: 0 Bounced: 0 Unsubscribed: 0" at bounding box center [699, 209] width 1347 height 25
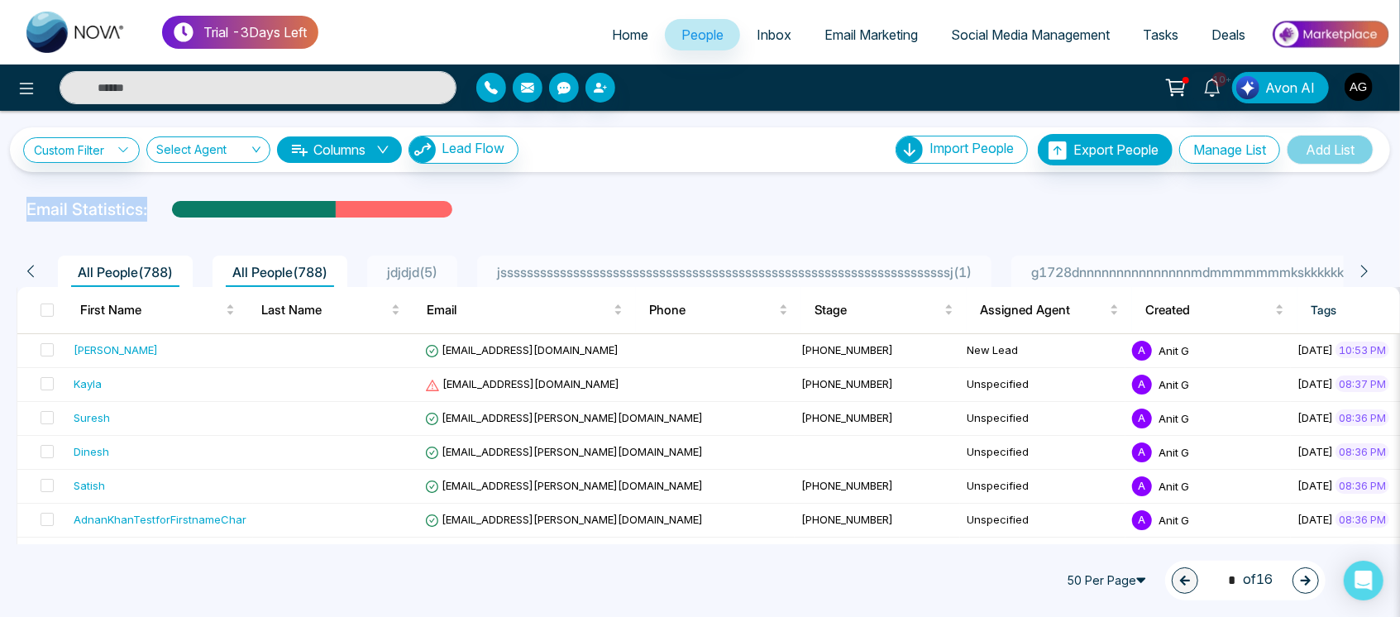
drag, startPoint x: 146, startPoint y: 214, endPoint x: 0, endPoint y: 219, distance: 145.7
click at [0, 219] on div "Email Statistics:" at bounding box center [700, 209] width 1400 height 25
drag, startPoint x: 22, startPoint y: 209, endPoint x: 130, endPoint y: 204, distance: 108.5
click at [130, 204] on div "Email Statistics:" at bounding box center [700, 209] width 1367 height 25
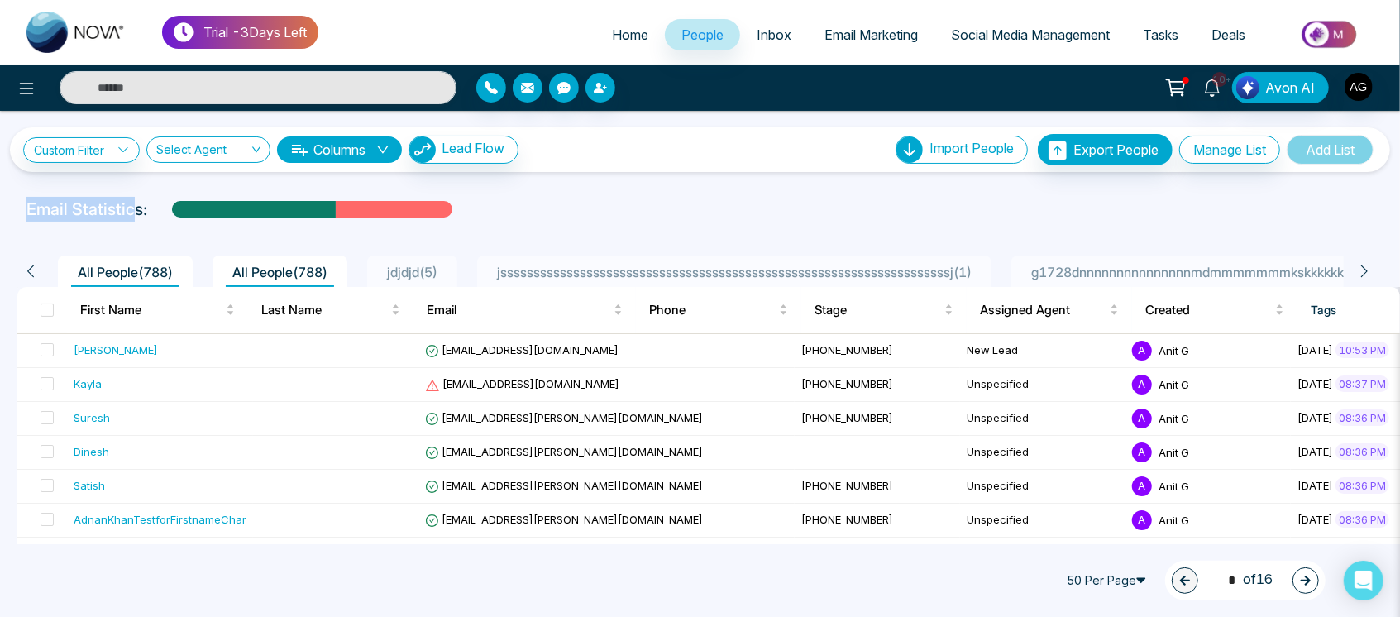
click at [130, 204] on p "Email Statistics:" at bounding box center [86, 209] width 121 height 25
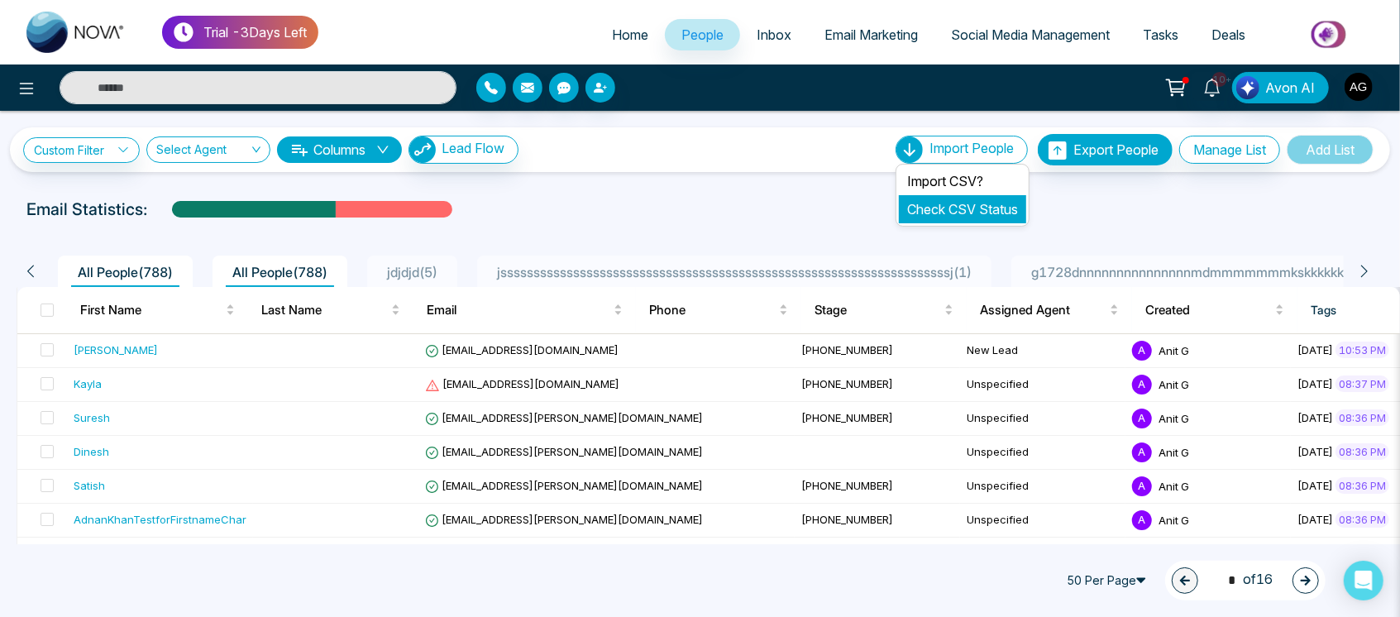
click at [976, 208] on link "Check CSV Status" at bounding box center [962, 209] width 111 height 17
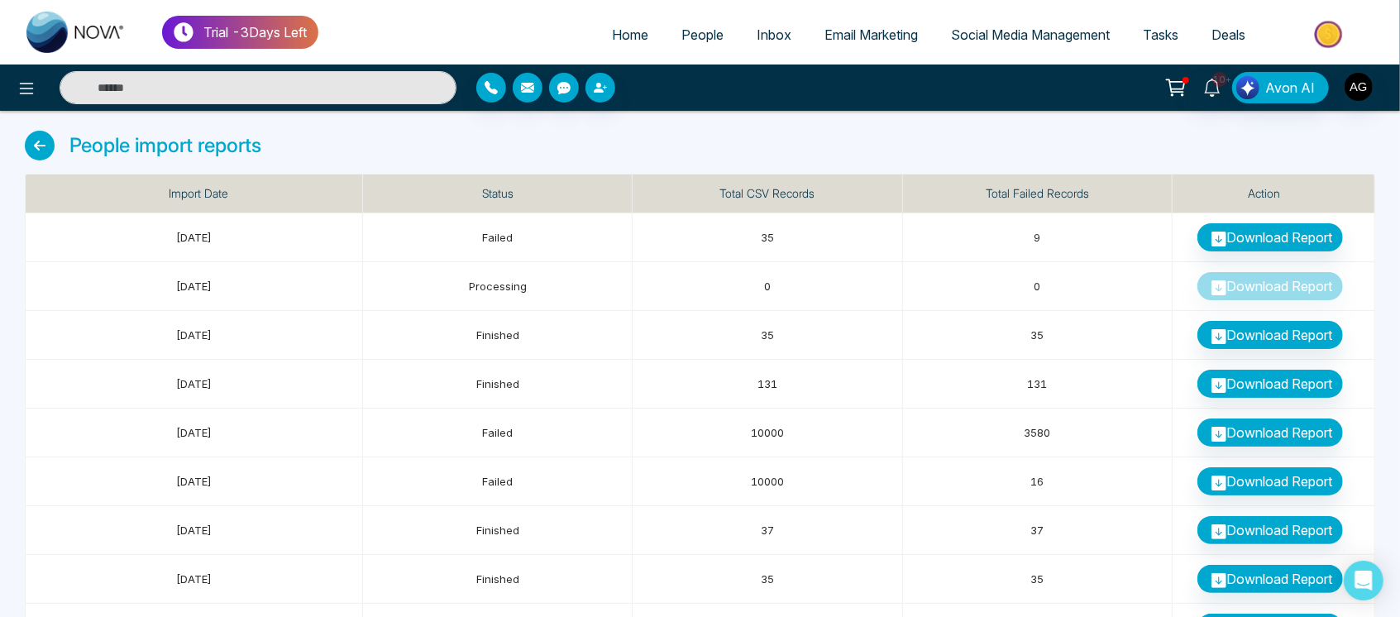
click at [26, 144] on icon at bounding box center [40, 146] width 30 height 30
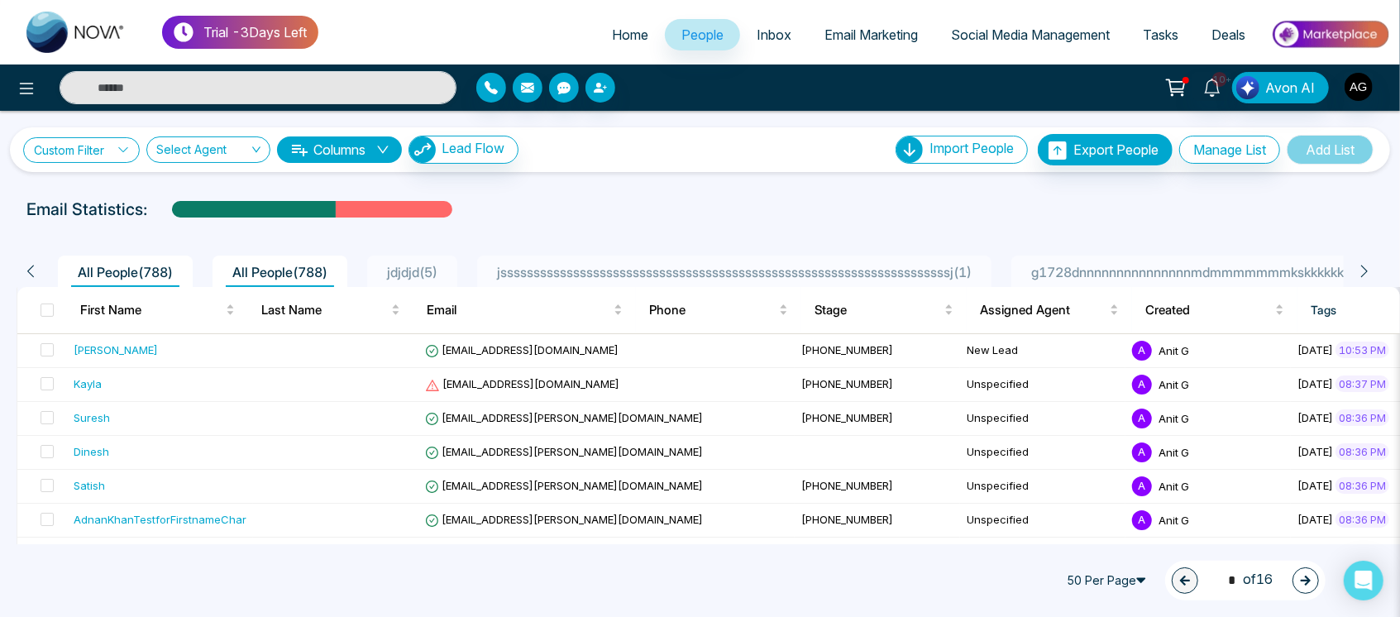
click at [108, 151] on link "Custom Filter" at bounding box center [81, 150] width 117 height 26
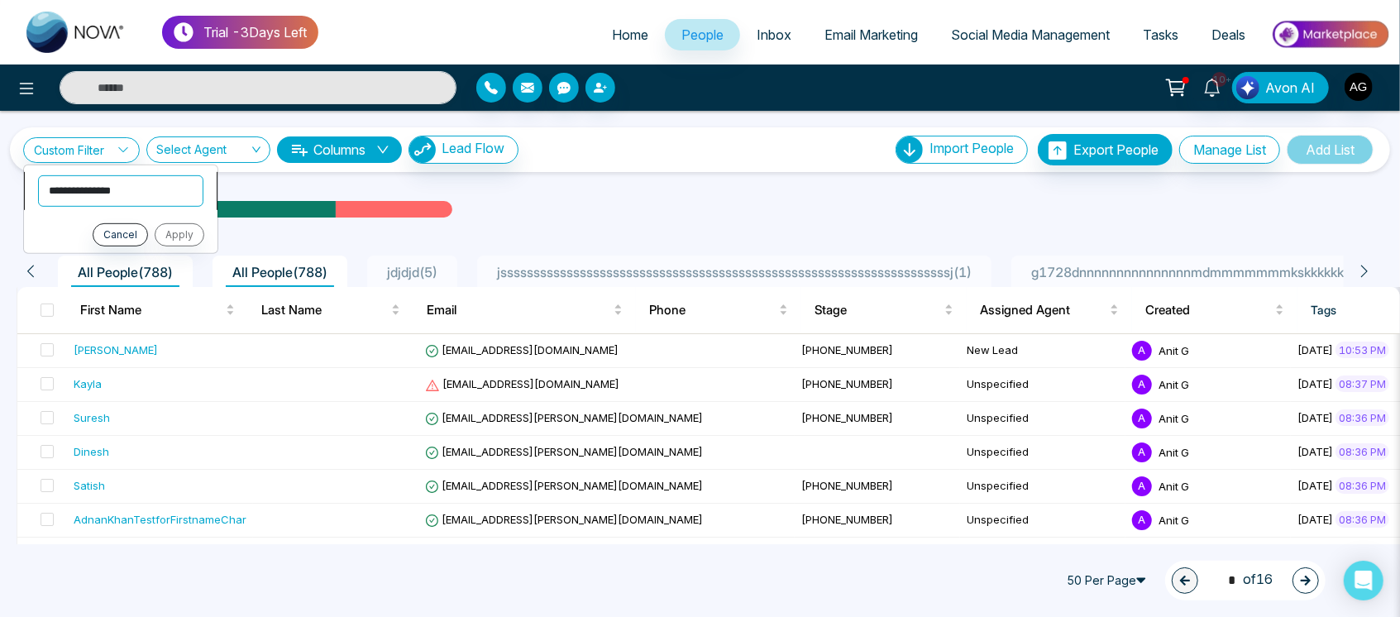
click at [117, 190] on select "**********" at bounding box center [120, 190] width 165 height 31
select select "****"
click at [38, 175] on select "**********" at bounding box center [120, 190] width 165 height 31
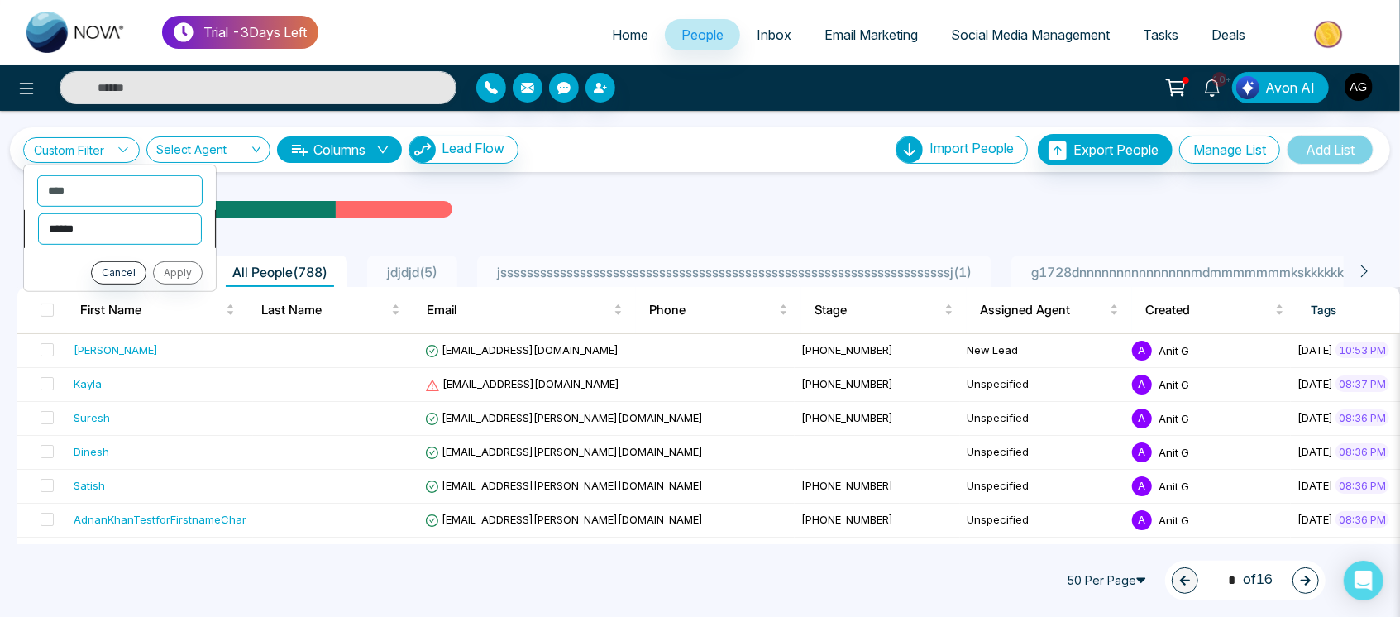
click at [134, 232] on select "**********" at bounding box center [120, 228] width 164 height 31
select select "*******"
click at [38, 213] on select "**********" at bounding box center [120, 228] width 164 height 31
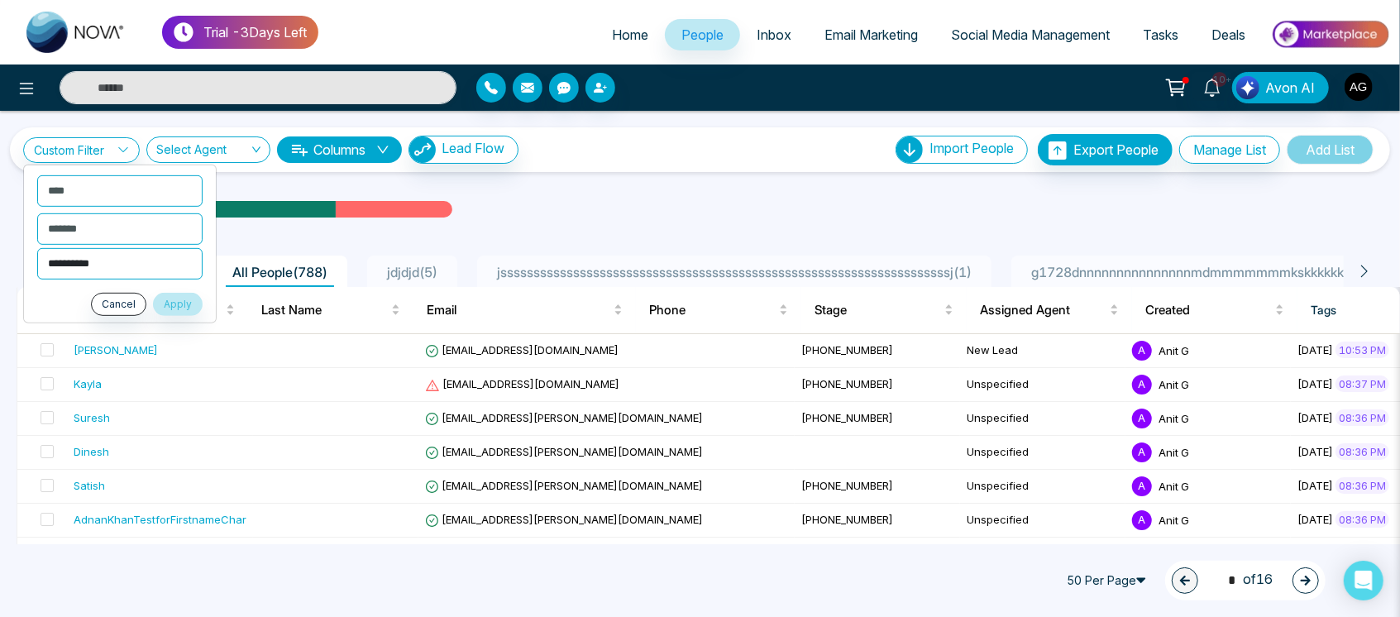
click at [98, 256] on select "**********" at bounding box center [119, 262] width 165 height 31
select select "**********"
click at [37, 247] on select "**********" at bounding box center [119, 262] width 165 height 31
click at [175, 299] on button "Apply" at bounding box center [178, 303] width 50 height 23
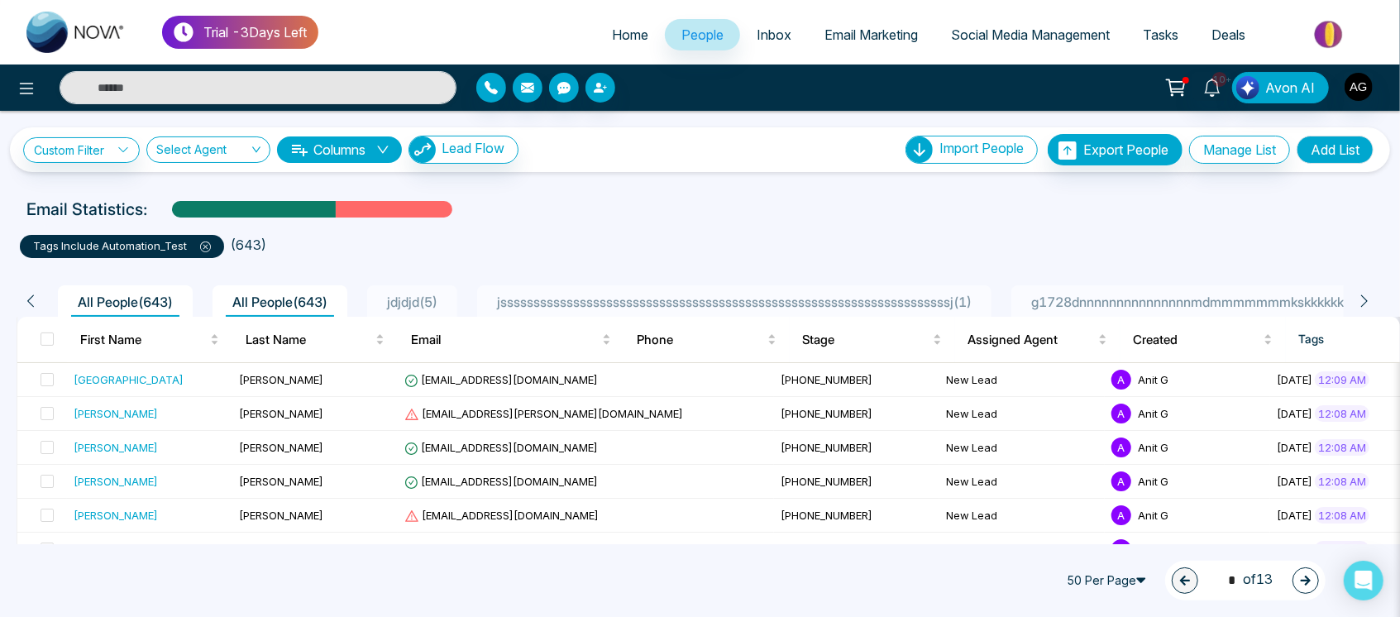
click at [200, 245] on icon at bounding box center [205, 247] width 11 height 11
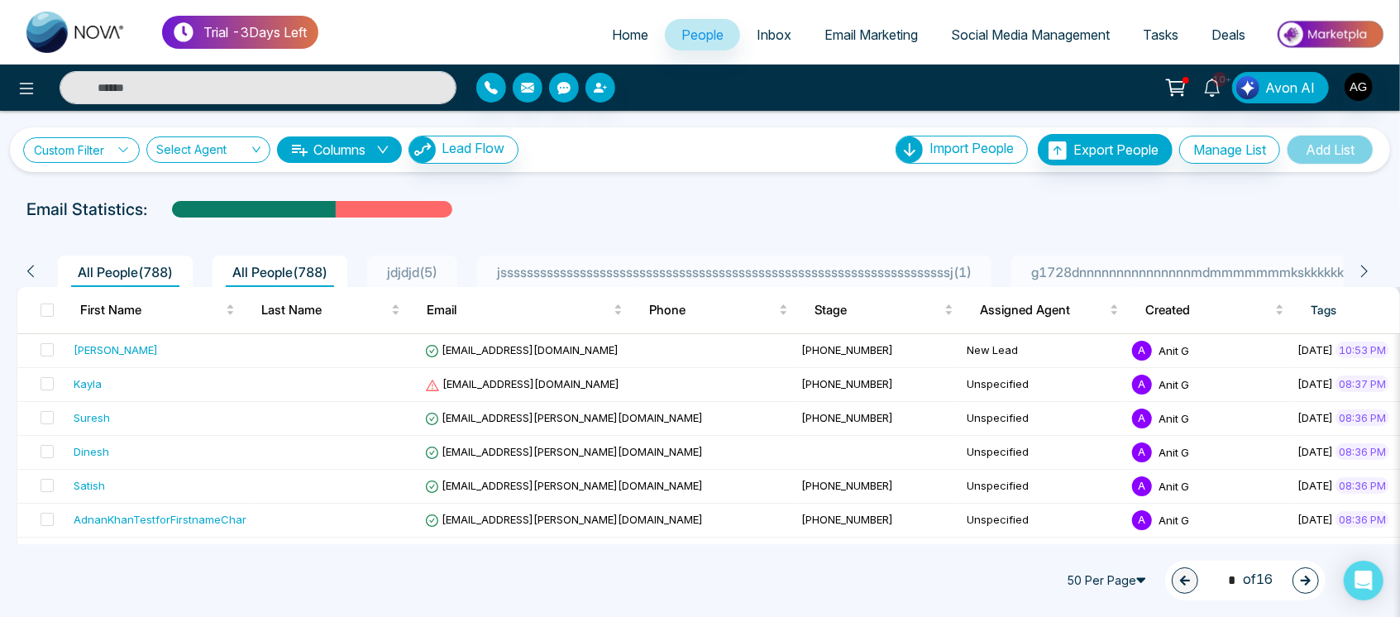
click at [104, 147] on link "Custom Filter" at bounding box center [81, 150] width 117 height 26
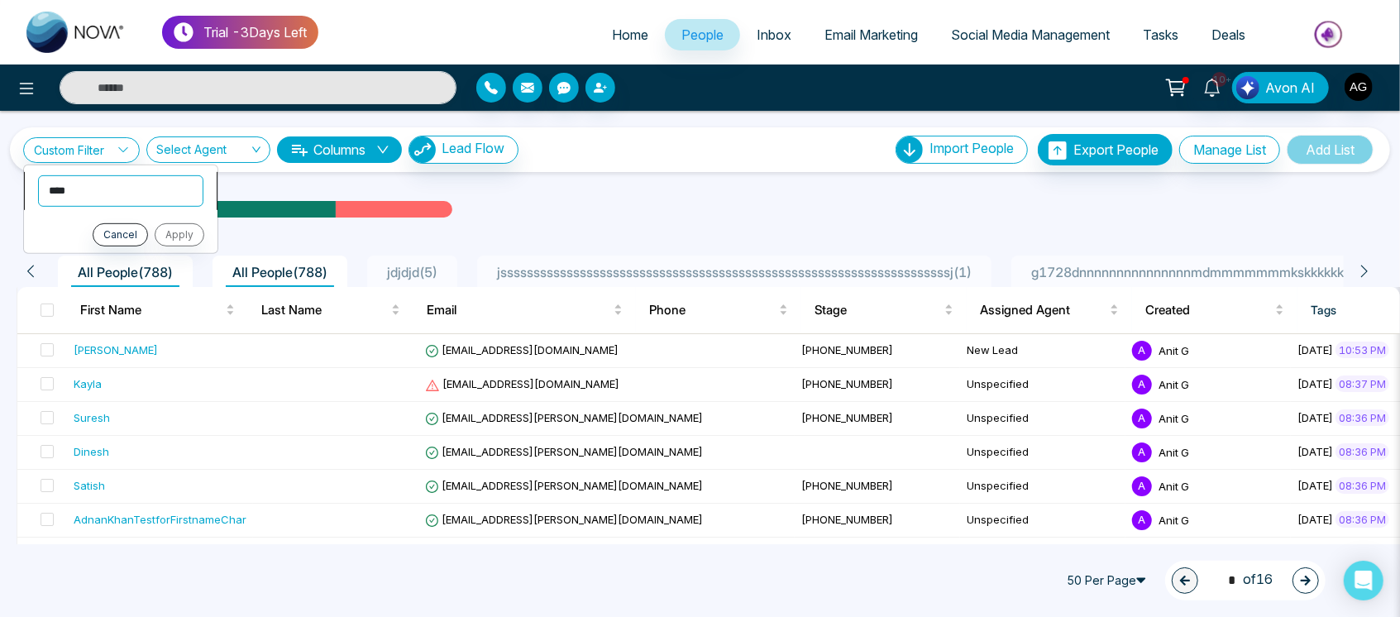
click at [143, 192] on select "**********" at bounding box center [120, 190] width 165 height 31
select select "****"
click at [38, 175] on select "**********" at bounding box center [120, 190] width 165 height 31
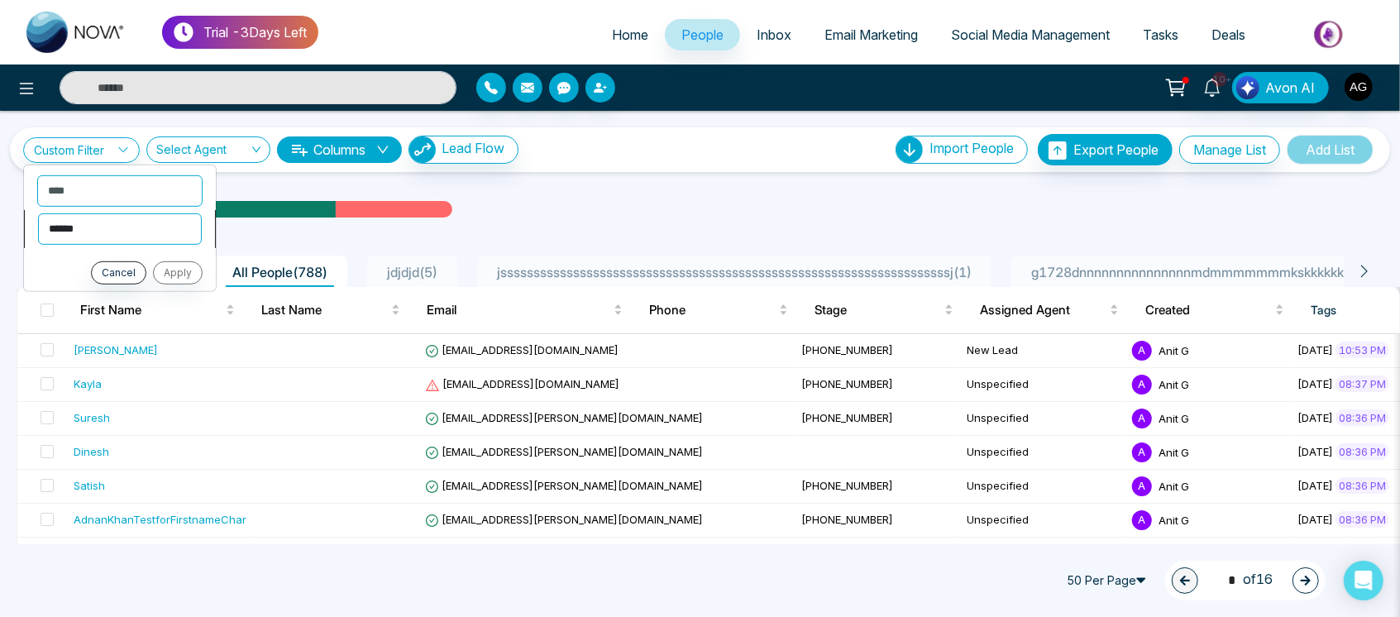
click at [151, 228] on select "**********" at bounding box center [120, 228] width 164 height 31
select select "*******"
click at [38, 213] on select "**********" at bounding box center [120, 228] width 164 height 31
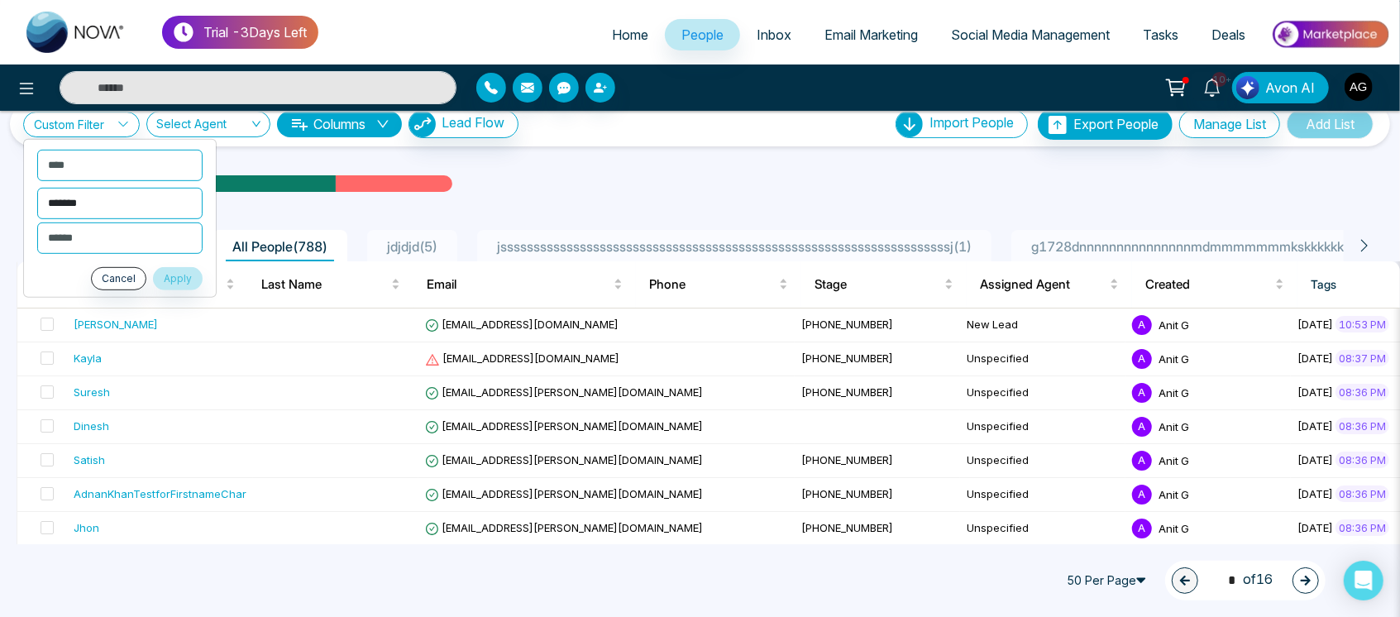
scroll to position [41, 0]
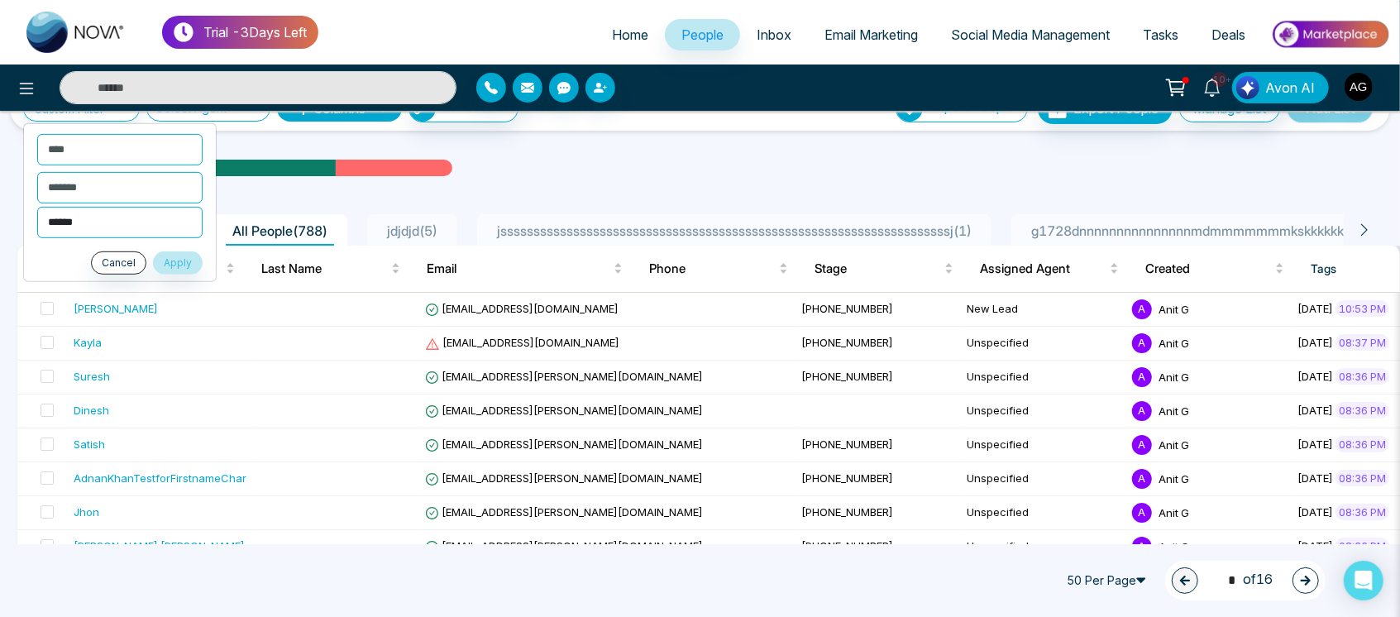
click at [139, 219] on select "**********" at bounding box center [119, 221] width 165 height 31
select select "*****"
click at [37, 206] on select "**********" at bounding box center [119, 221] width 165 height 31
click at [179, 261] on button "Apply" at bounding box center [178, 262] width 50 height 23
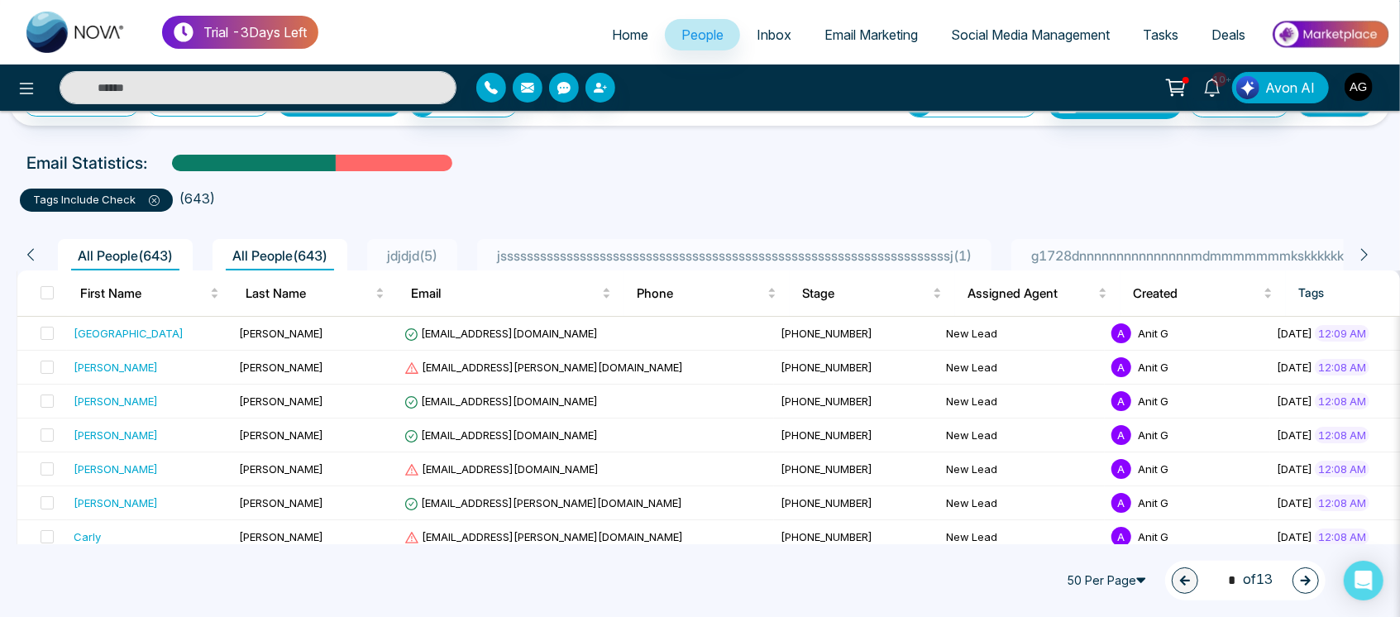
scroll to position [0, 0]
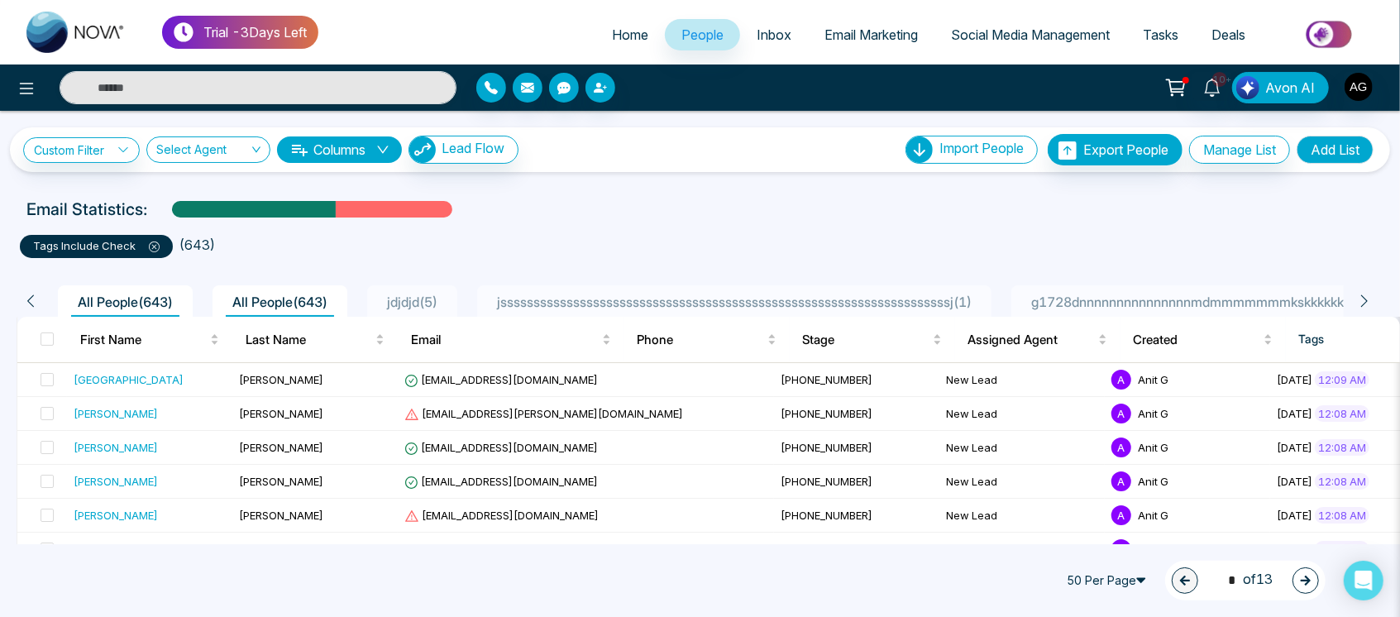
click at [149, 246] on icon at bounding box center [154, 247] width 11 height 11
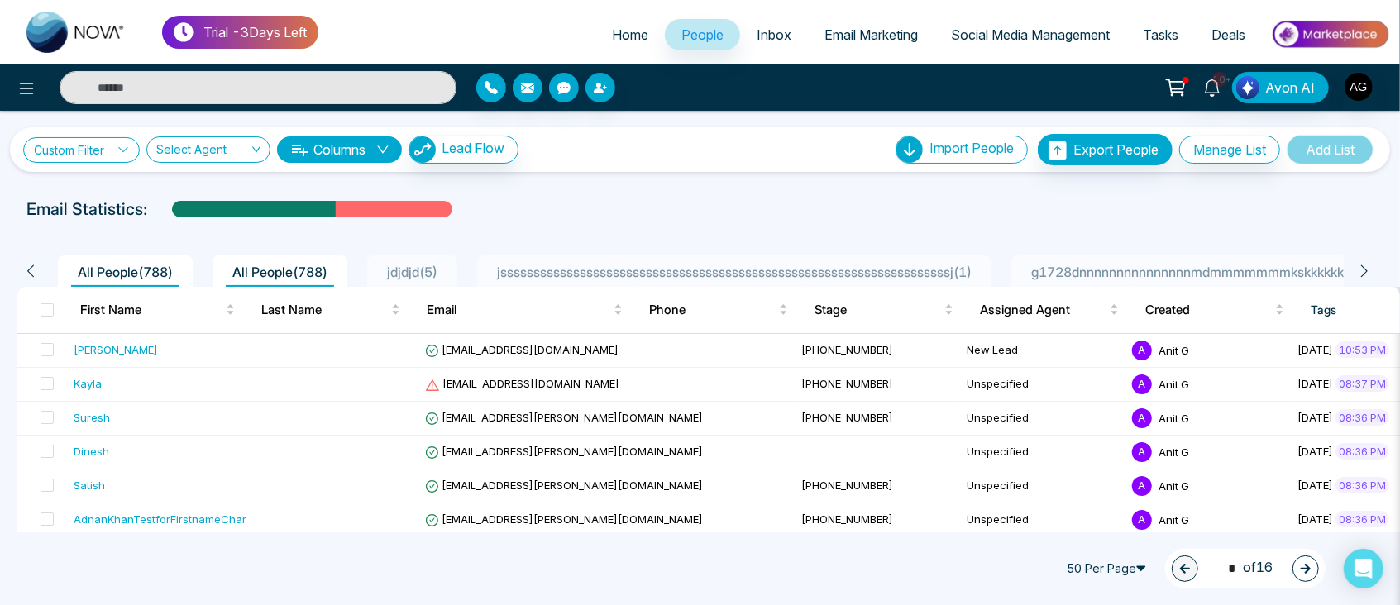
click at [92, 146] on link "Custom Filter" at bounding box center [81, 150] width 117 height 26
click at [130, 183] on select "**********" at bounding box center [120, 190] width 165 height 31
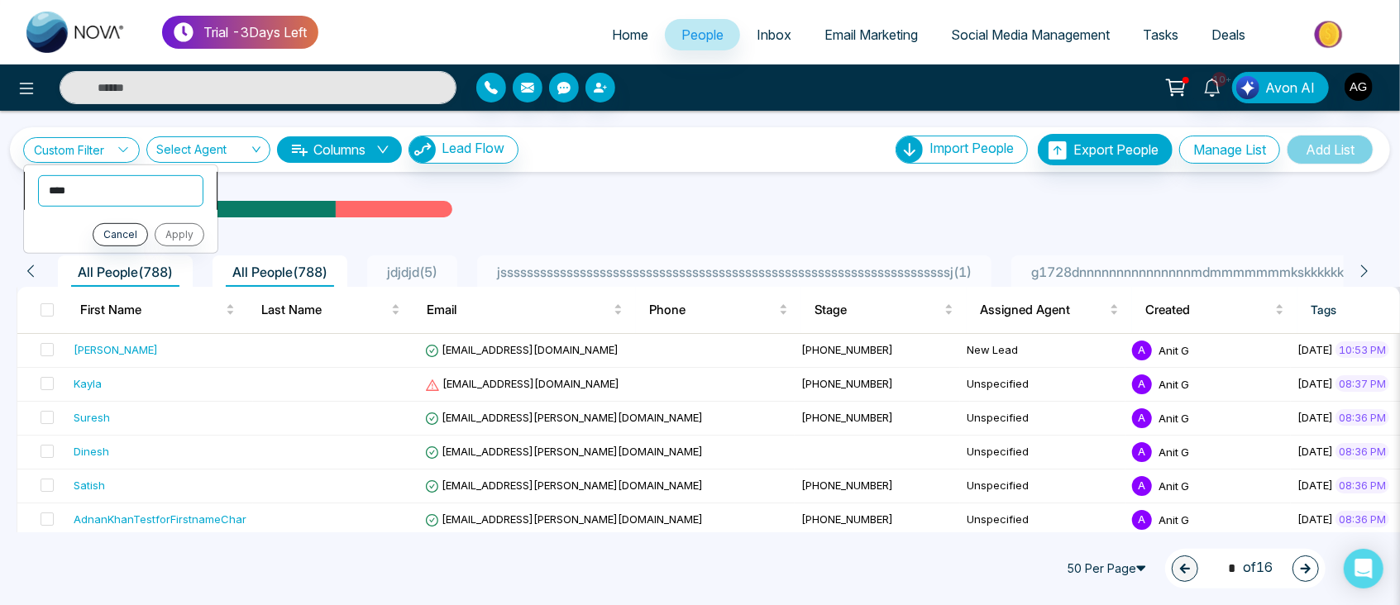
select select "****"
click at [38, 175] on select "**********" at bounding box center [120, 190] width 165 height 31
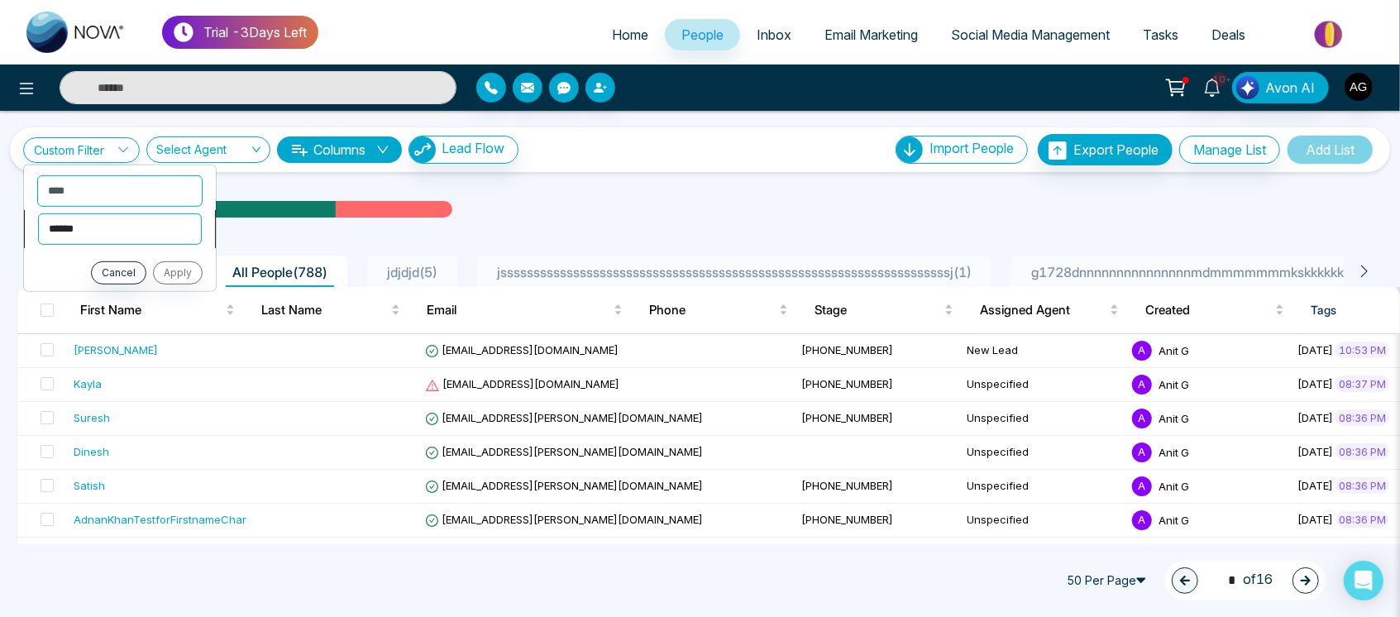
click at [146, 228] on select "**********" at bounding box center [120, 228] width 164 height 31
select select "*******"
click at [38, 213] on select "**********" at bounding box center [120, 228] width 164 height 31
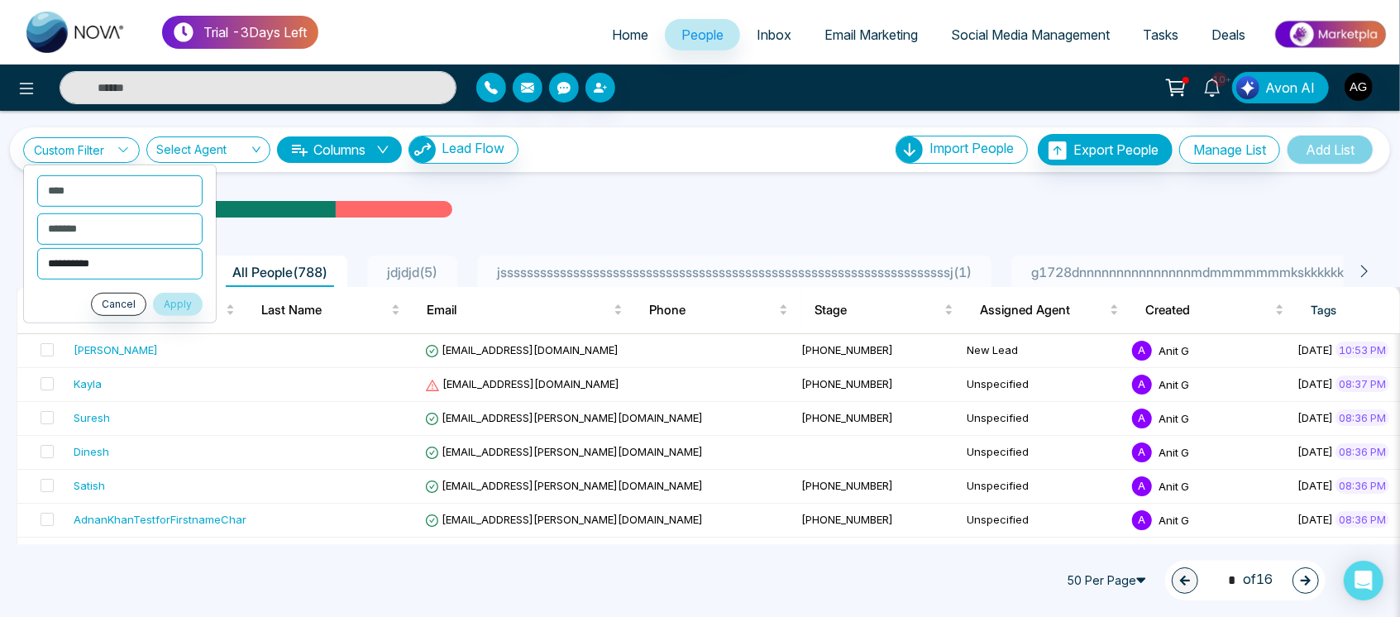
click at [107, 262] on select "**********" at bounding box center [119, 262] width 165 height 31
select select "*****"
click at [37, 247] on select "**********" at bounding box center [119, 262] width 165 height 31
click at [184, 302] on button "Apply" at bounding box center [178, 303] width 50 height 23
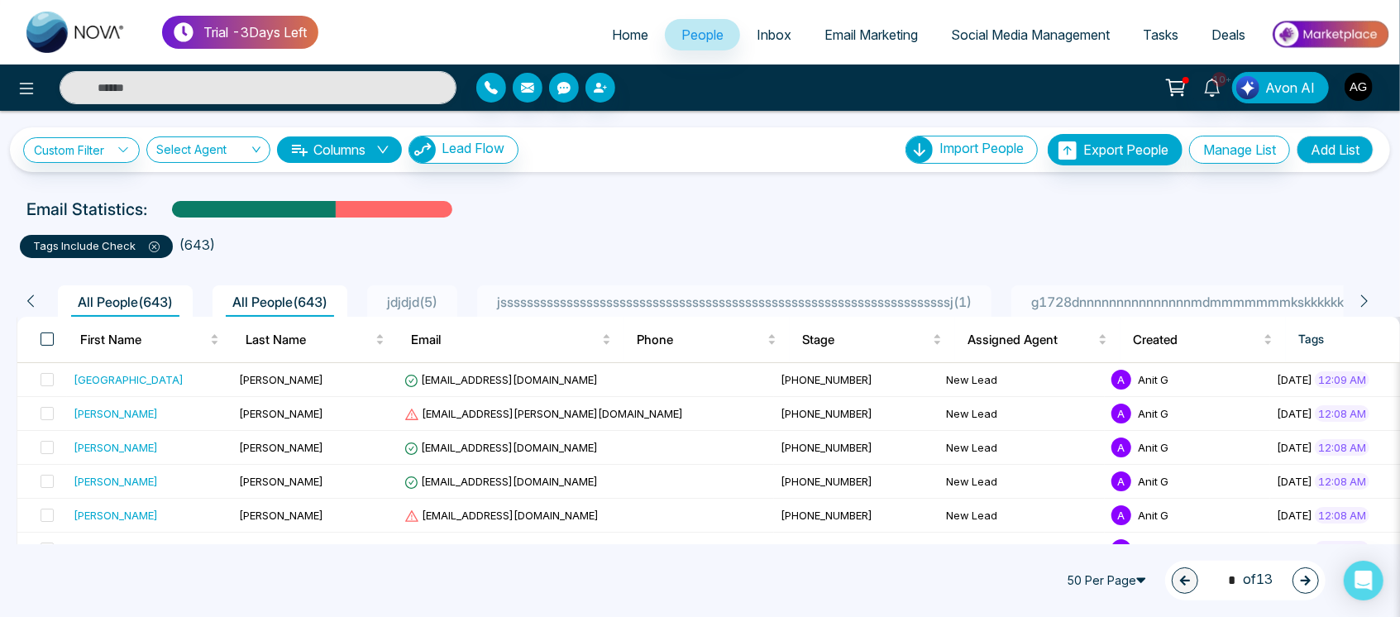
click at [44, 337] on span at bounding box center [47, 339] width 13 height 13
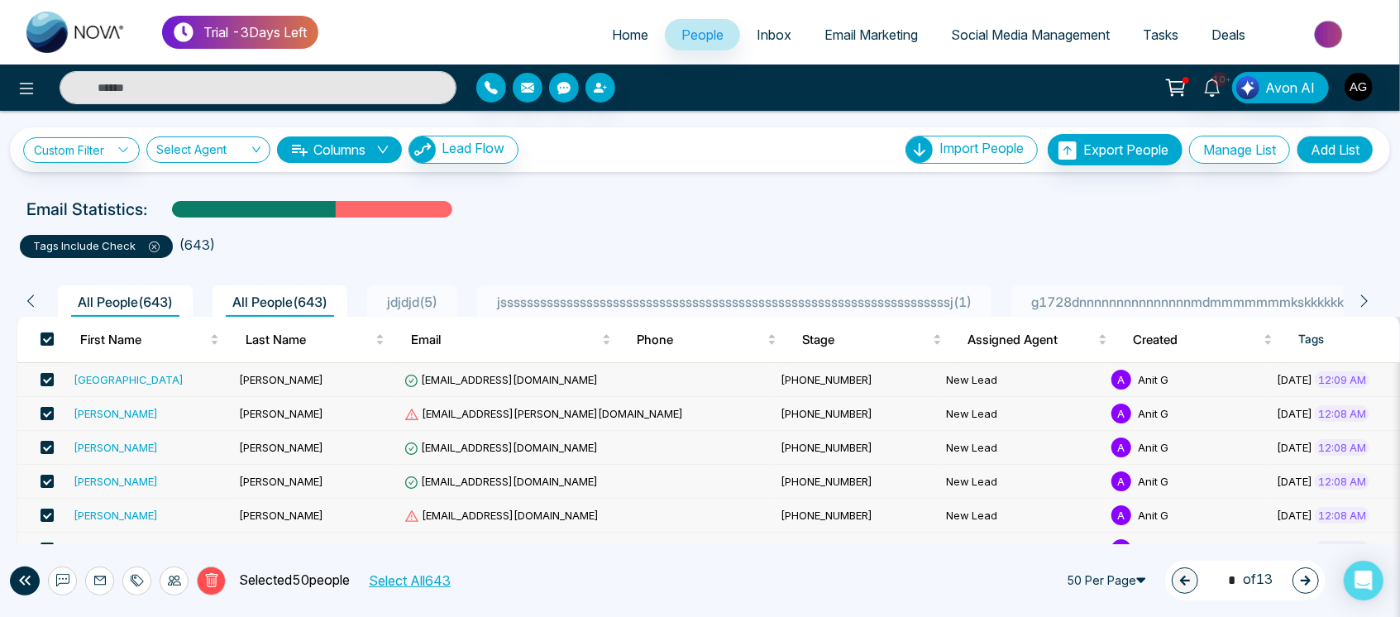
click at [411, 584] on button "Select All 643" at bounding box center [408, 581] width 93 height 22
click at [214, 581] on icon at bounding box center [211, 580] width 15 height 15
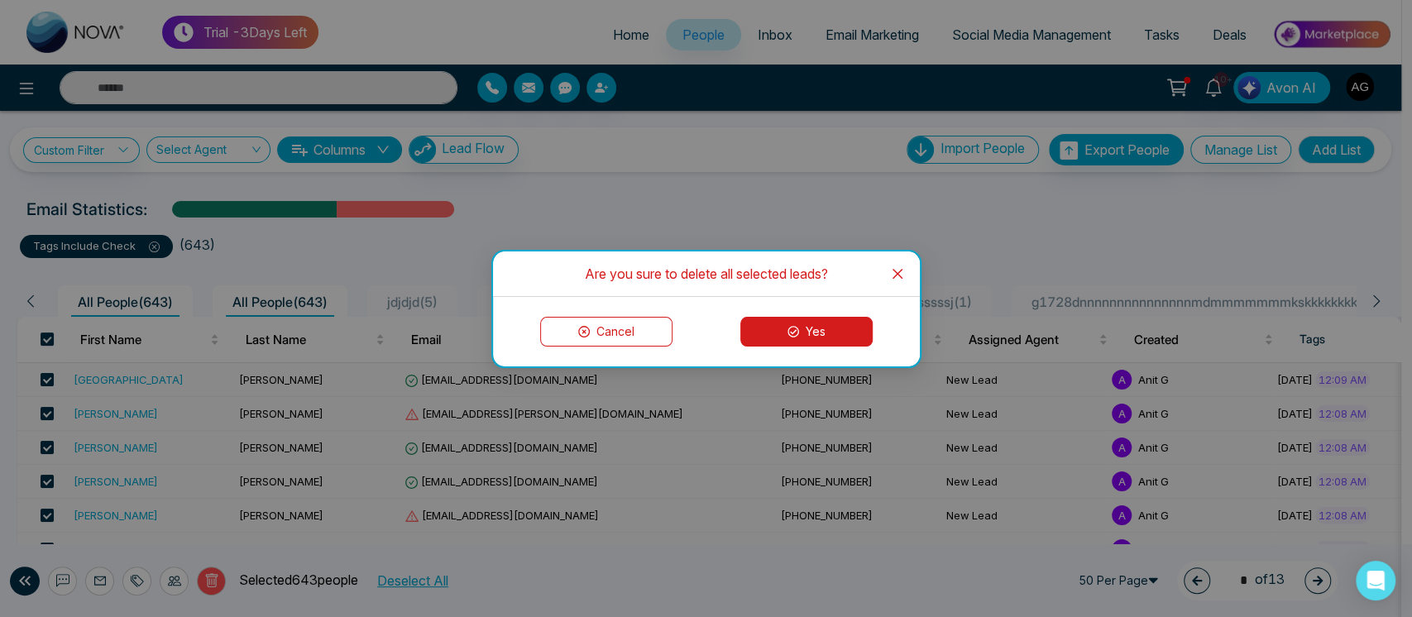
click at [799, 339] on button "Yes" at bounding box center [806, 332] width 132 height 30
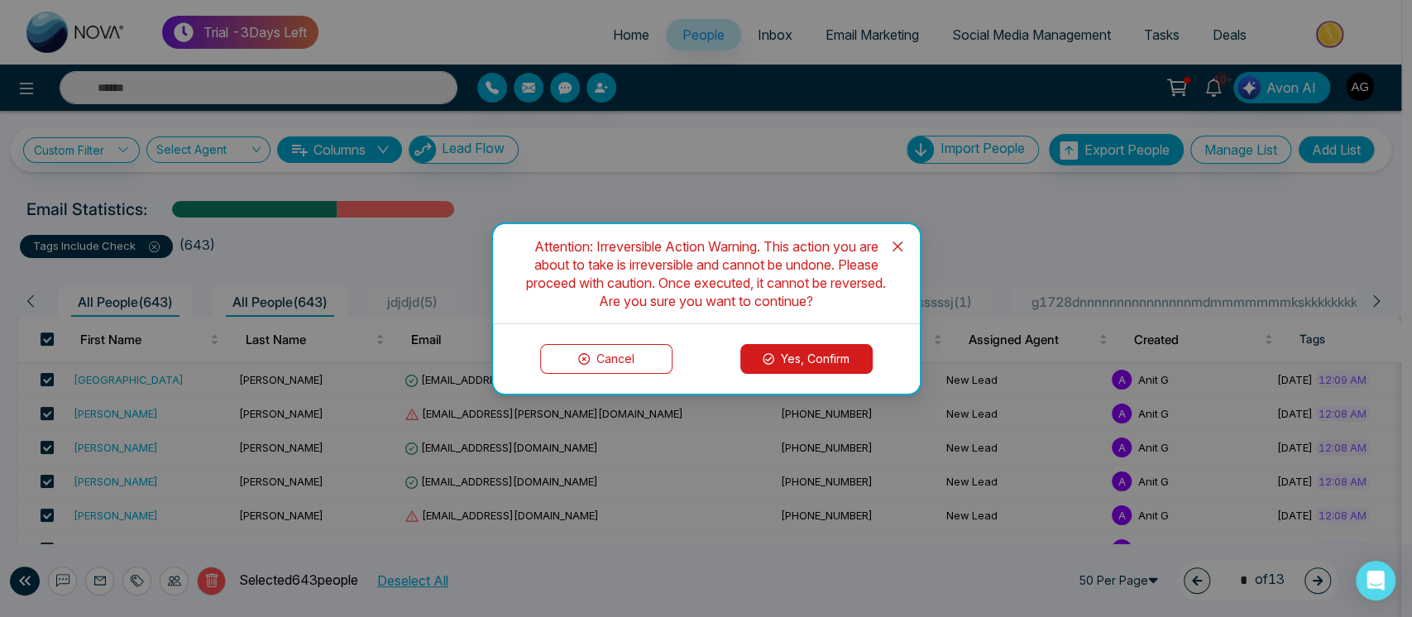
click at [795, 367] on button "Yes, Confirm" at bounding box center [806, 359] width 132 height 30
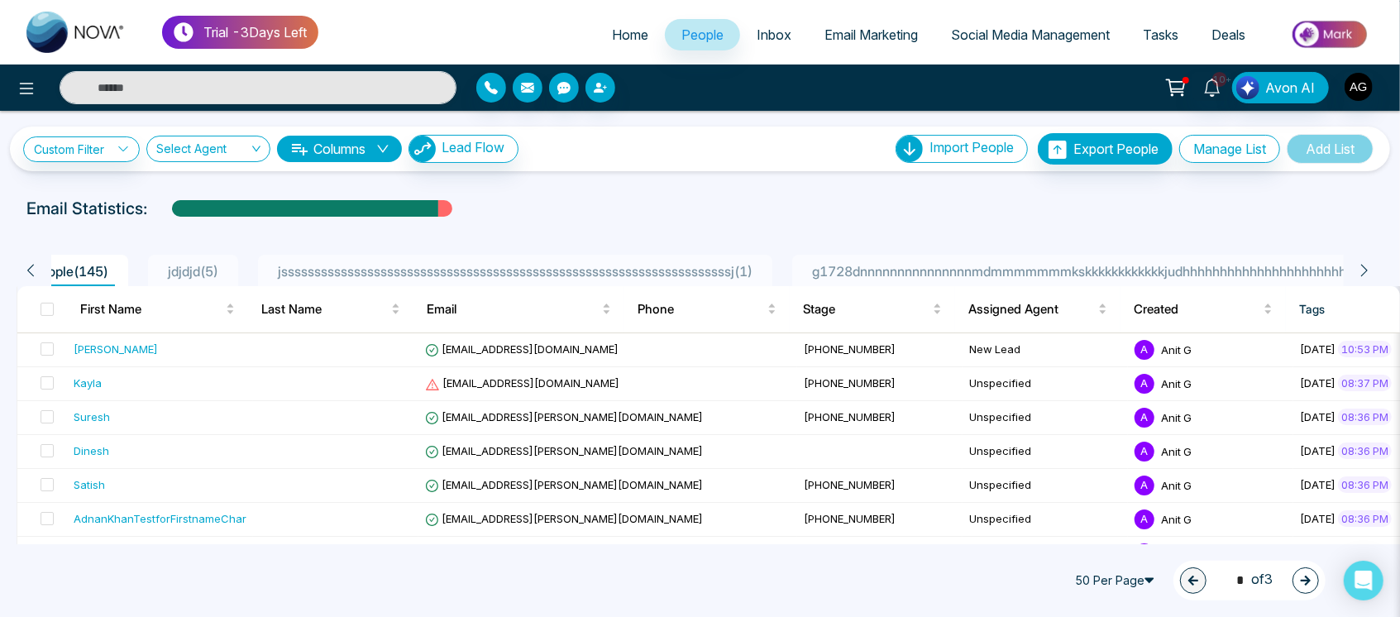
scroll to position [0, 412]
click at [33, 273] on icon at bounding box center [30, 270] width 15 height 15
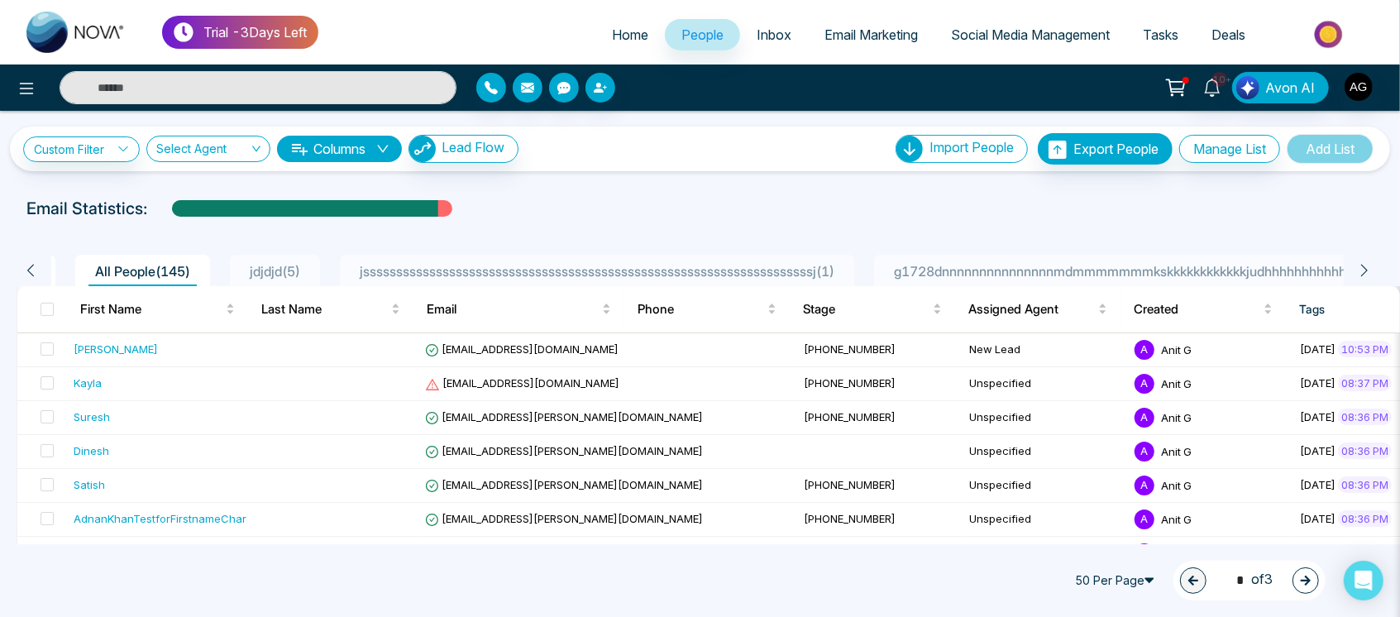
click at [33, 273] on icon at bounding box center [30, 270] width 15 height 15
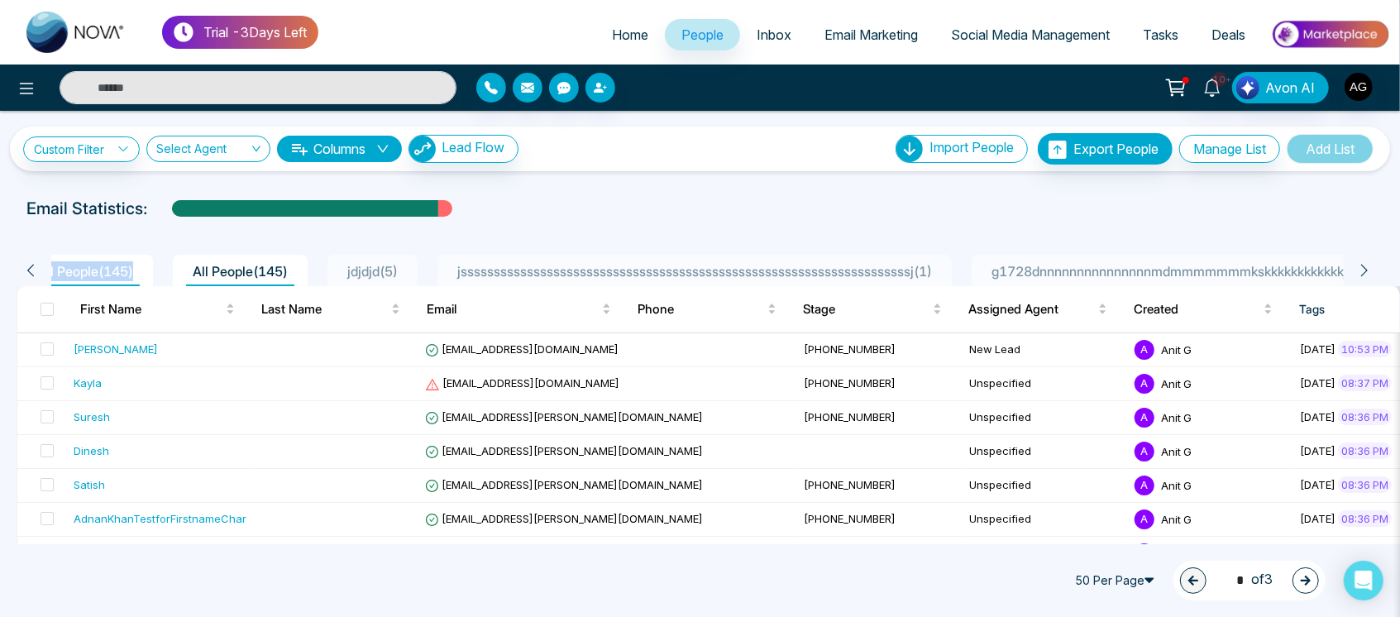
click at [33, 273] on icon at bounding box center [30, 270] width 15 height 15
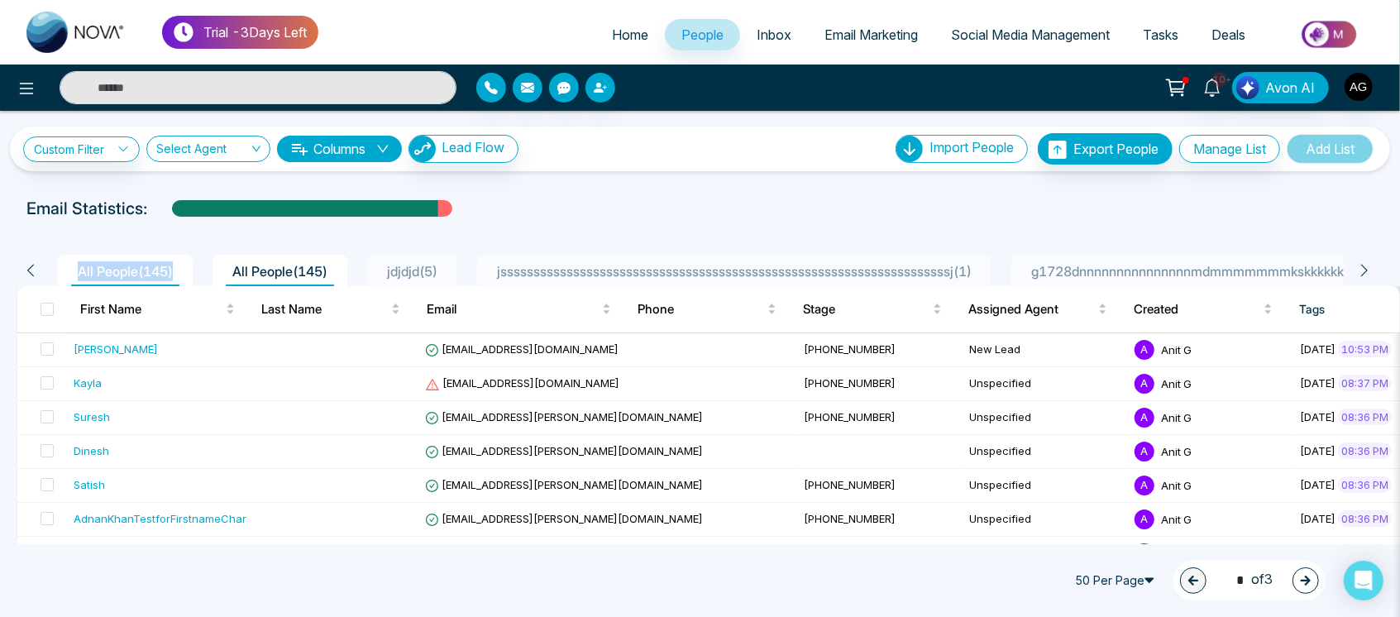
click at [33, 273] on icon at bounding box center [30, 270] width 15 height 15
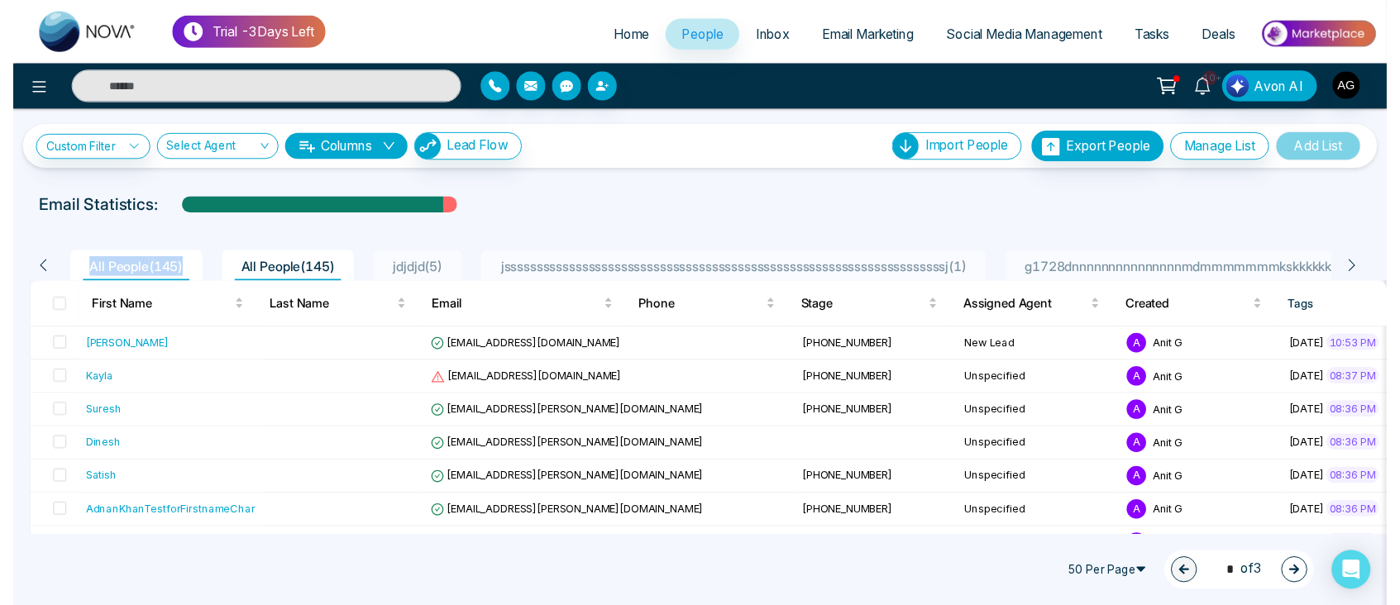
scroll to position [0, 0]
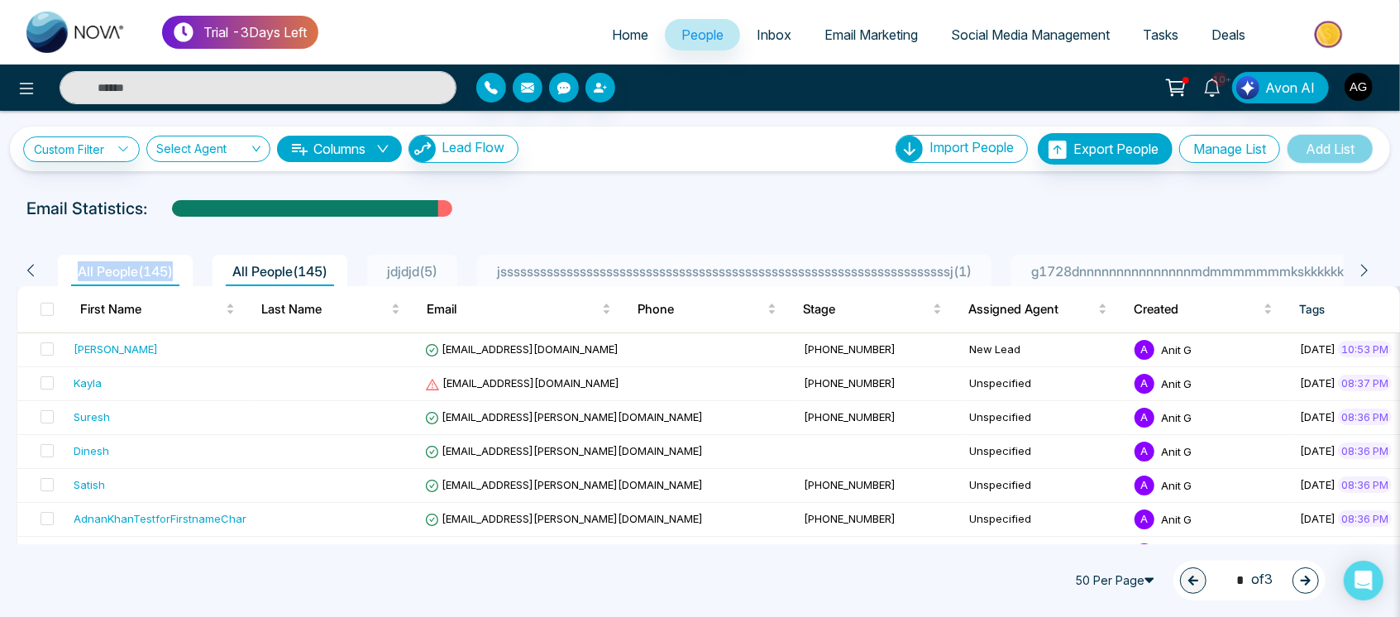
click at [33, 273] on icon at bounding box center [30, 270] width 15 height 15
drag, startPoint x: 486, startPoint y: 222, endPoint x: 232, endPoint y: 216, distance: 254.0
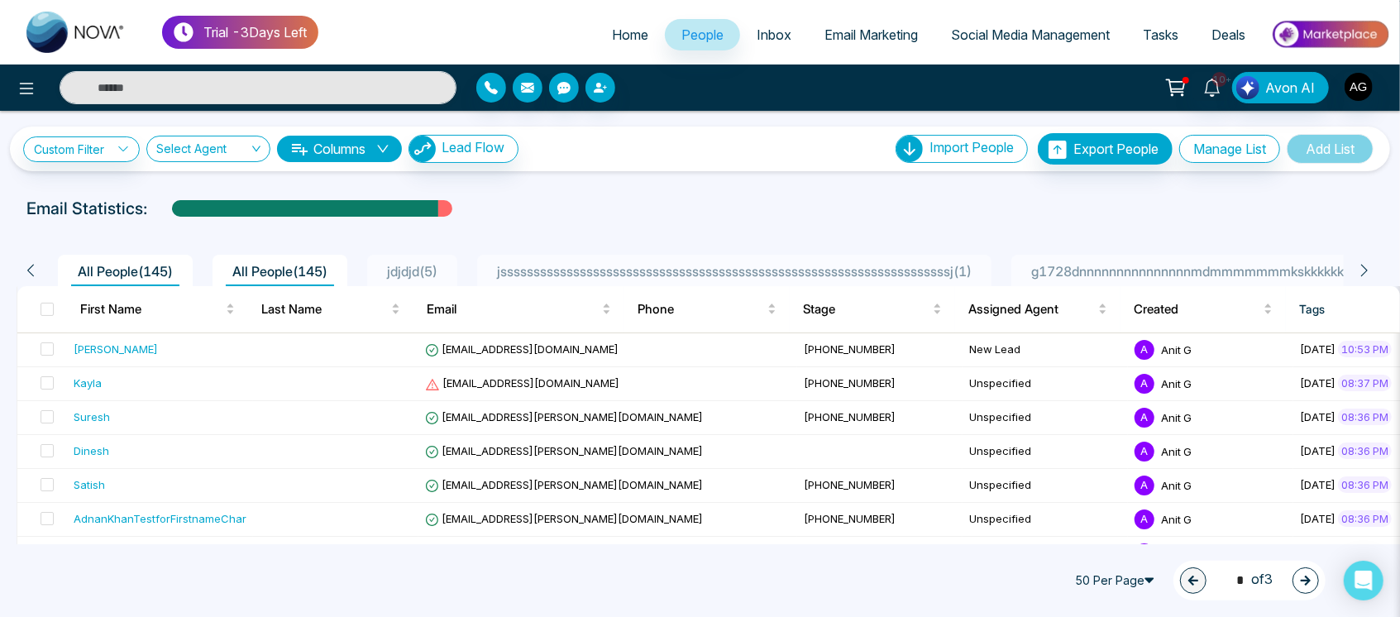
drag, startPoint x: 151, startPoint y: 206, endPoint x: 0, endPoint y: 203, distance: 151.4
click at [0, 203] on div "Email Statistics:" at bounding box center [700, 208] width 1400 height 25
click at [159, 222] on div at bounding box center [700, 224] width 1380 height 7
click at [61, 142] on link "Custom Filter" at bounding box center [81, 149] width 117 height 26
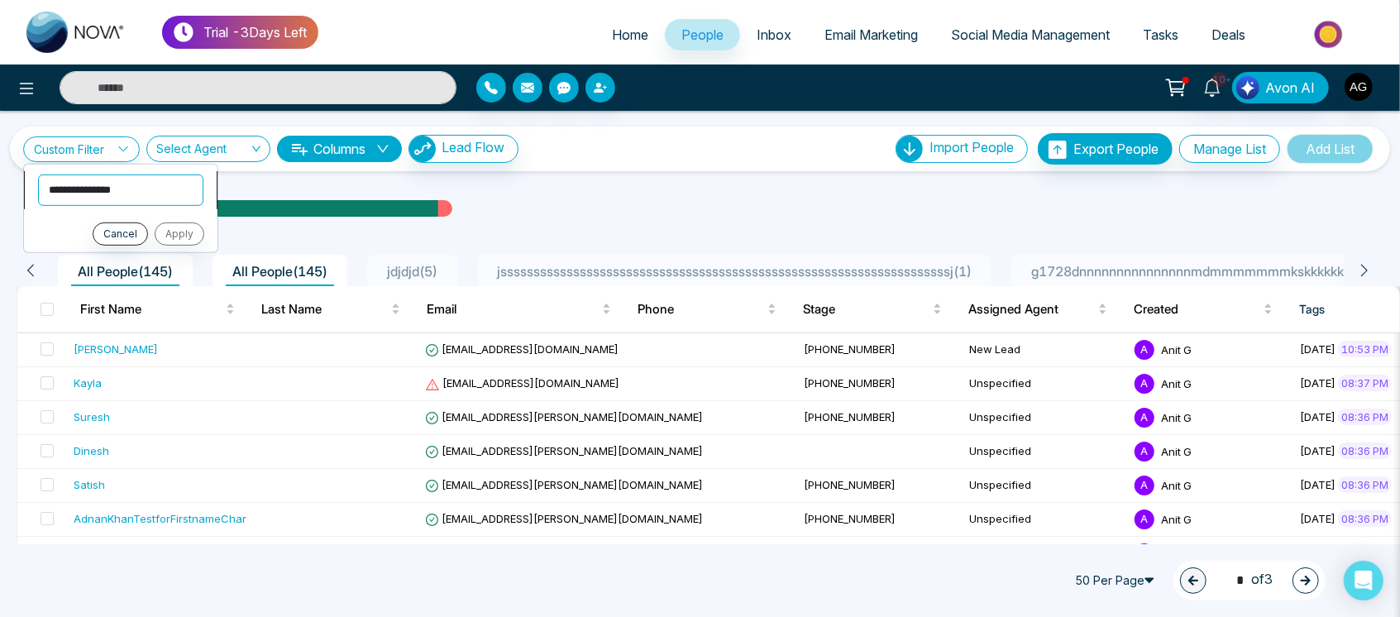
click at [113, 184] on select "**********" at bounding box center [120, 189] width 165 height 31
click at [43, 94] on div at bounding box center [250, 87] width 414 height 33
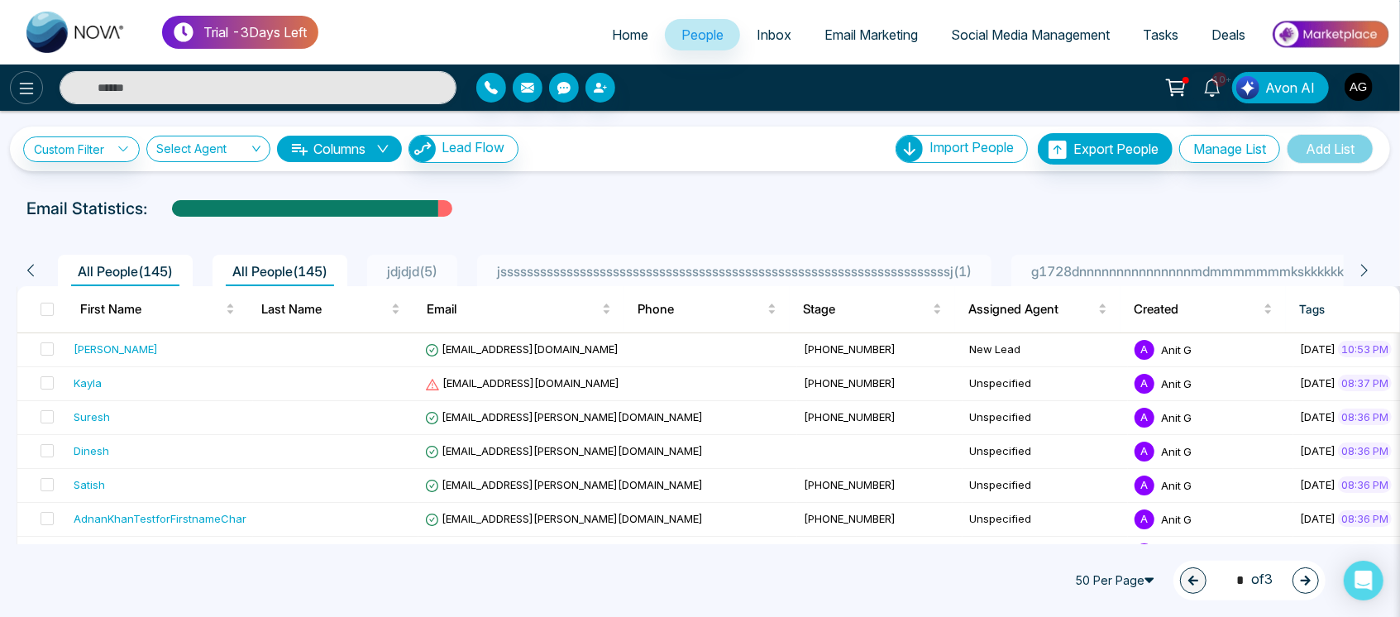
click at [36, 92] on button at bounding box center [26, 87] width 33 height 33
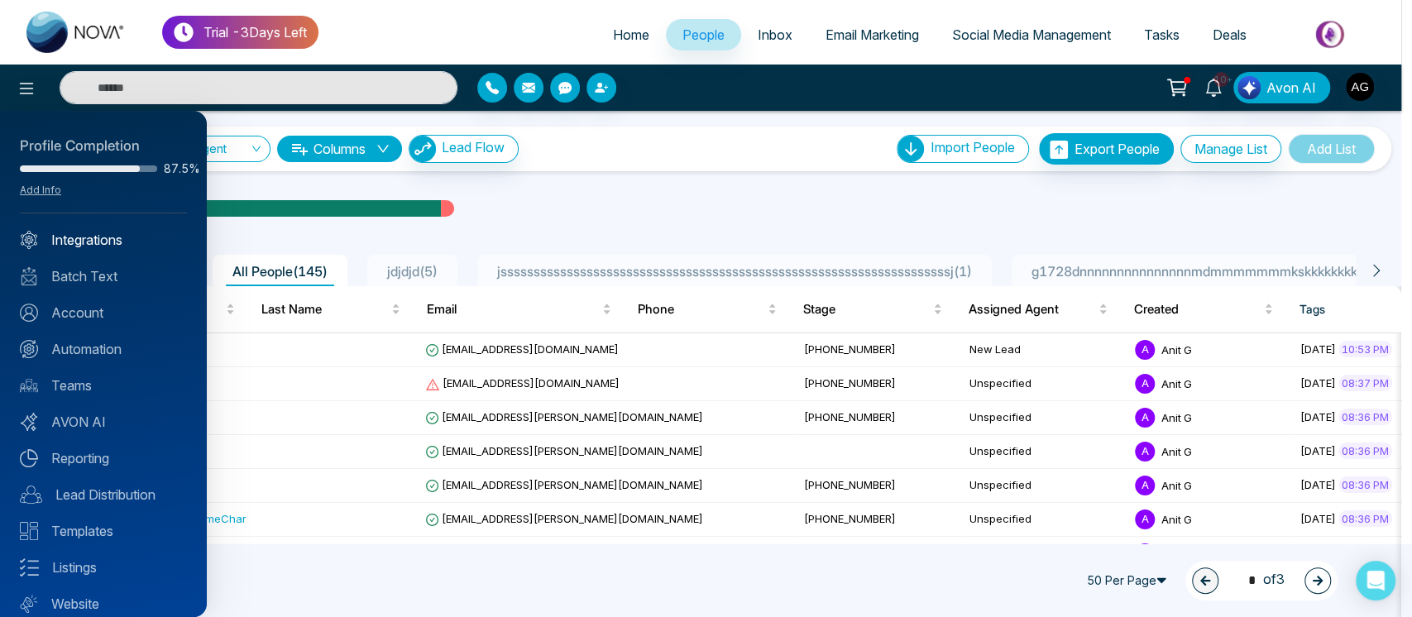
click at [104, 239] on link "Integrations" at bounding box center [103, 240] width 167 height 20
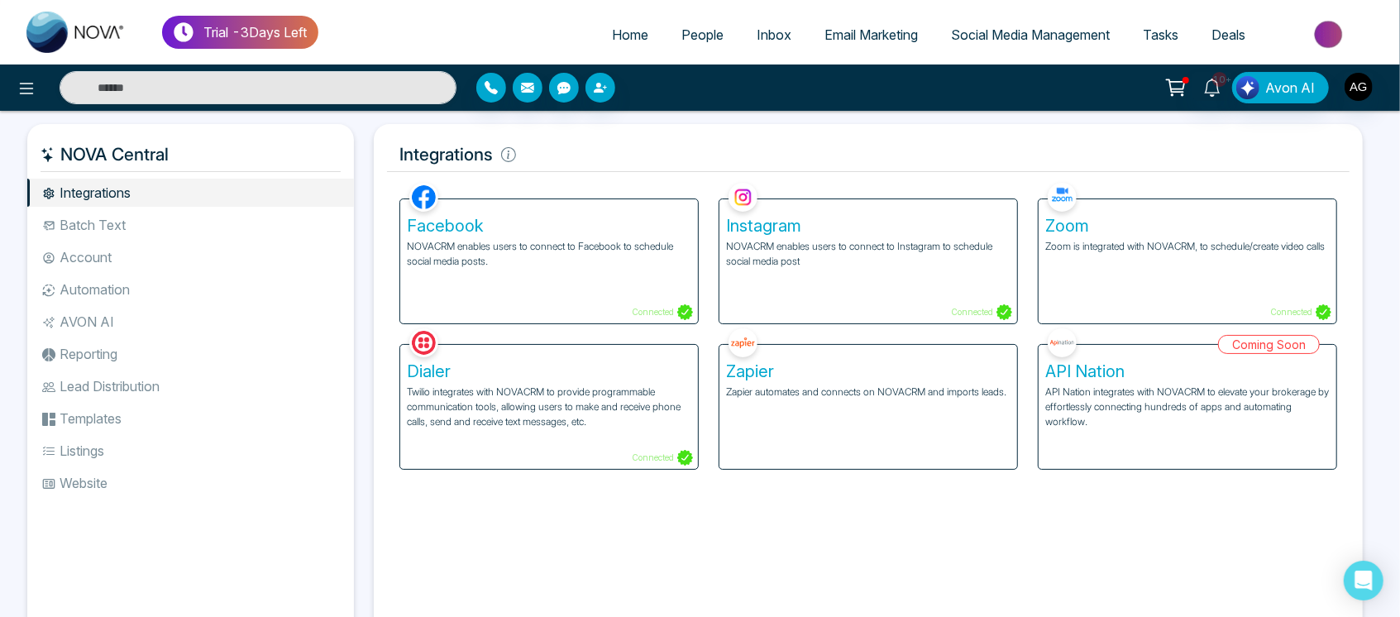
click at [827, 541] on div "Facebook NOVACRM enables users to connect to Facebook to schedule social media …" at bounding box center [868, 404] width 963 height 451
click at [111, 224] on li "Batch Text" at bounding box center [190, 225] width 327 height 28
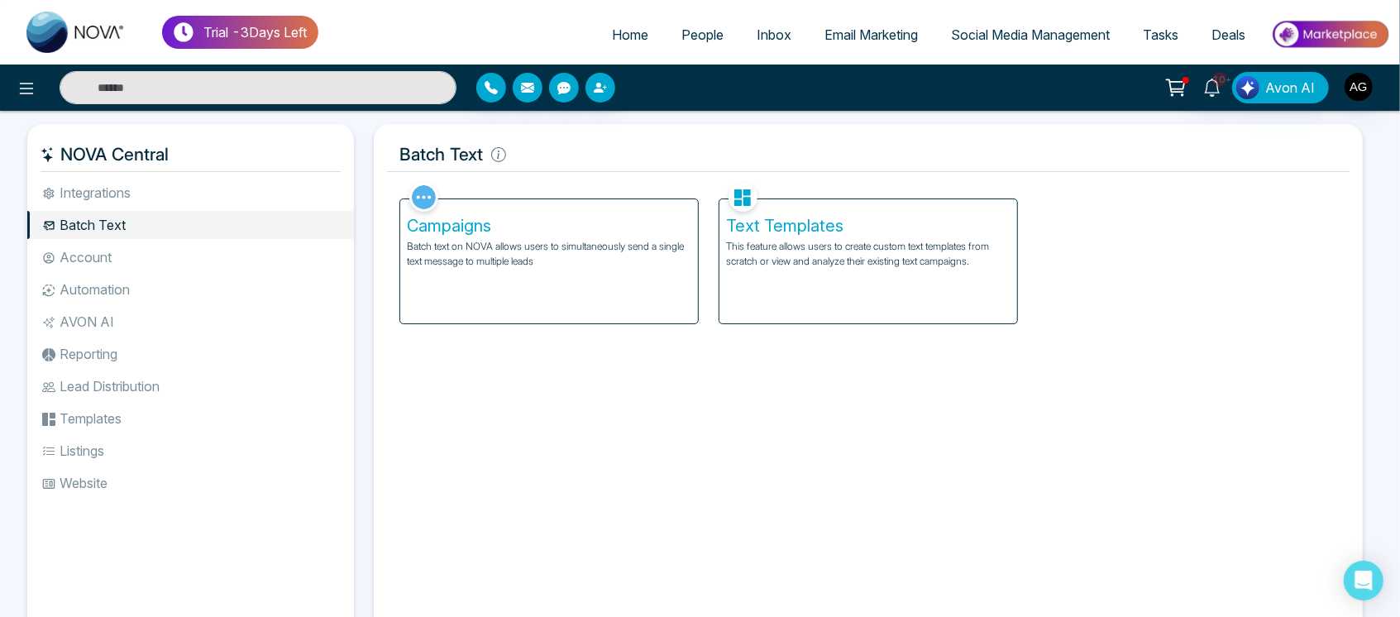
click at [595, 304] on div "Campaigns Batch text on NOVA allows users to simultaneously send a single text …" at bounding box center [549, 261] width 298 height 124
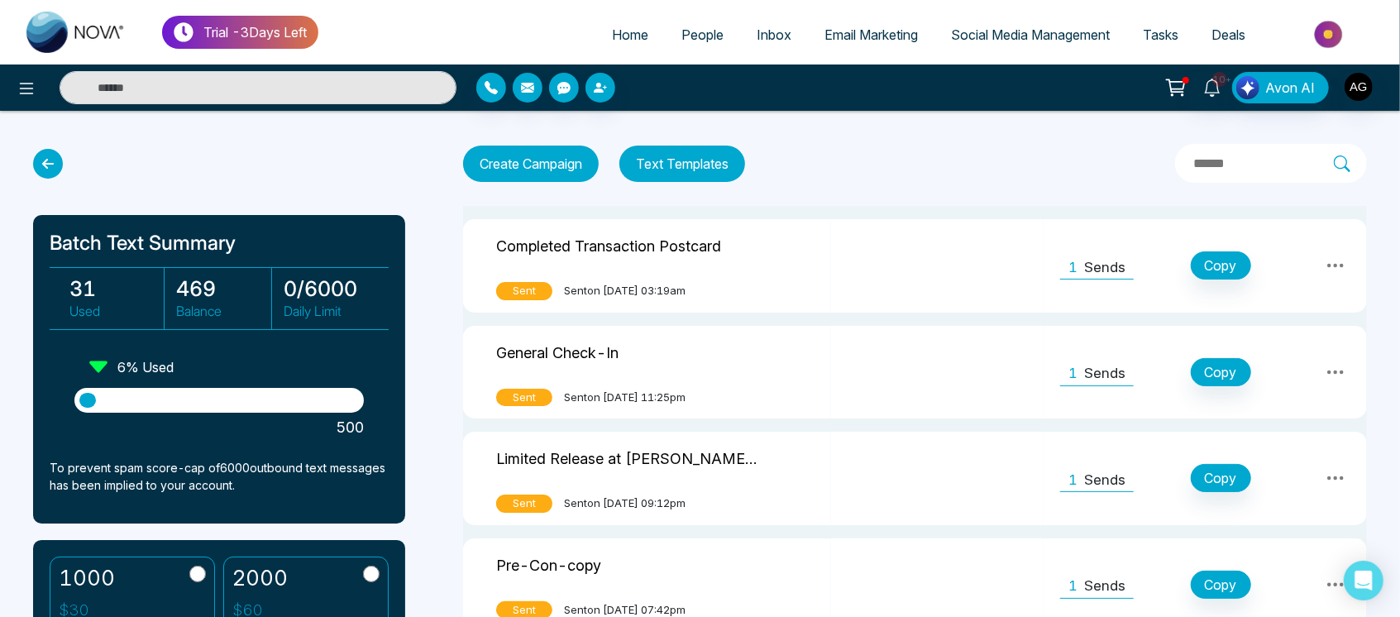
click at [43, 176] on icon at bounding box center [48, 164] width 30 height 30
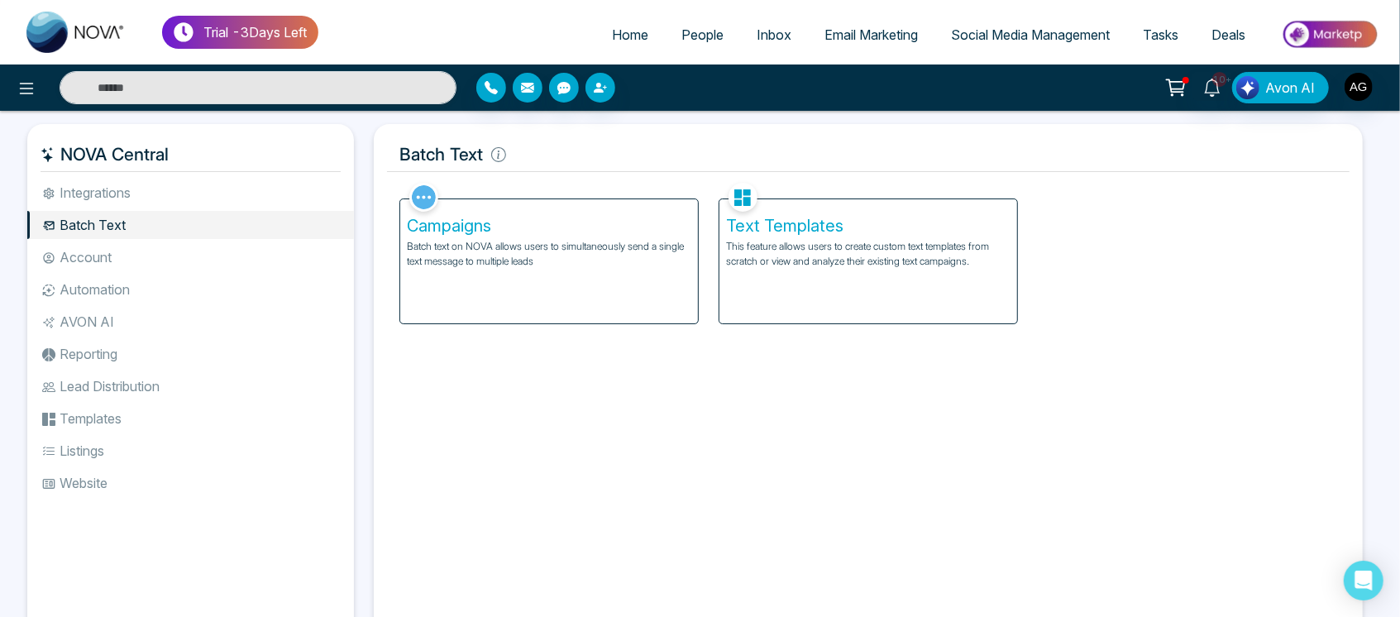
click at [562, 234] on h5 "Campaigns" at bounding box center [549, 226] width 285 height 20
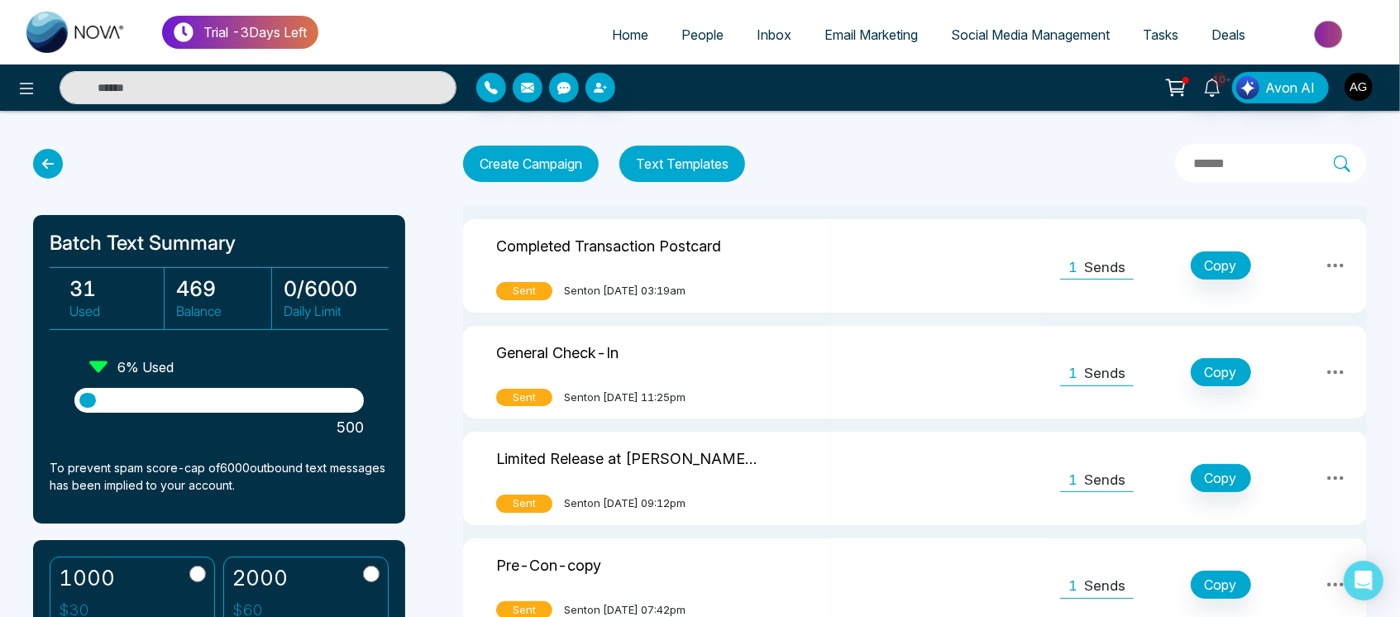
click at [54, 178] on div at bounding box center [219, 164] width 372 height 30
click at [41, 156] on icon at bounding box center [48, 164] width 30 height 30
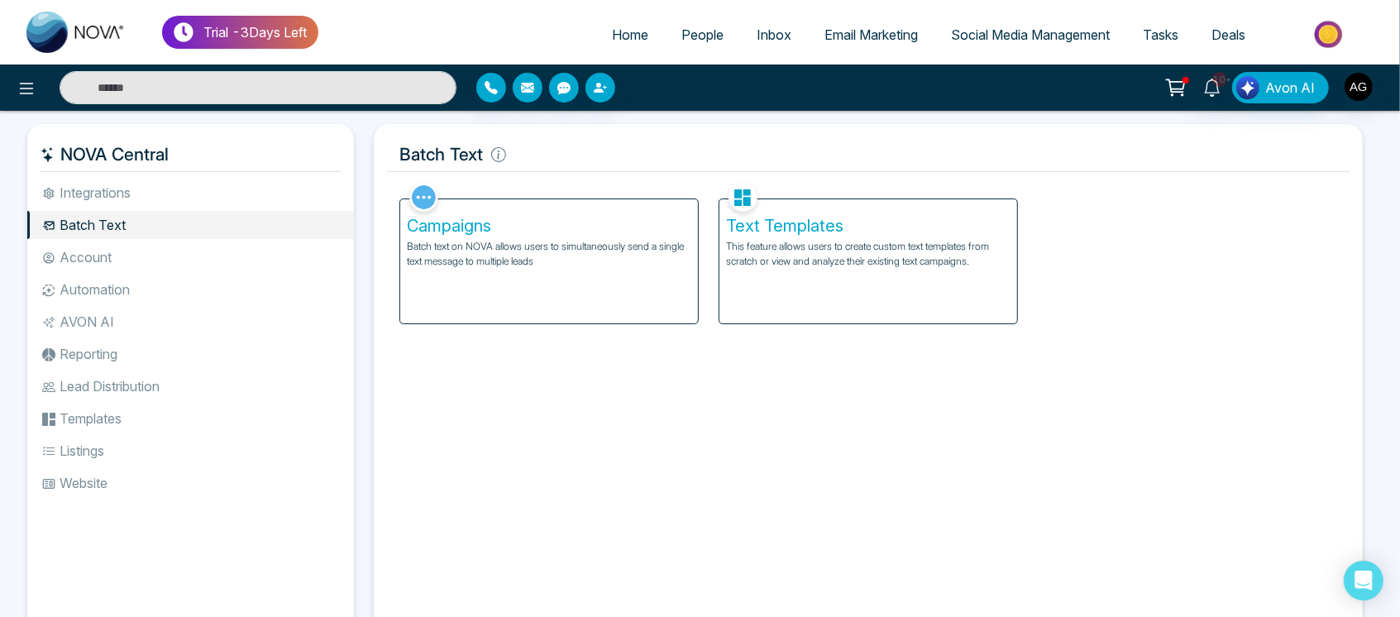
click at [507, 268] on p "Batch text on NOVA allows users to simultaneously send a single text message to…" at bounding box center [549, 254] width 285 height 30
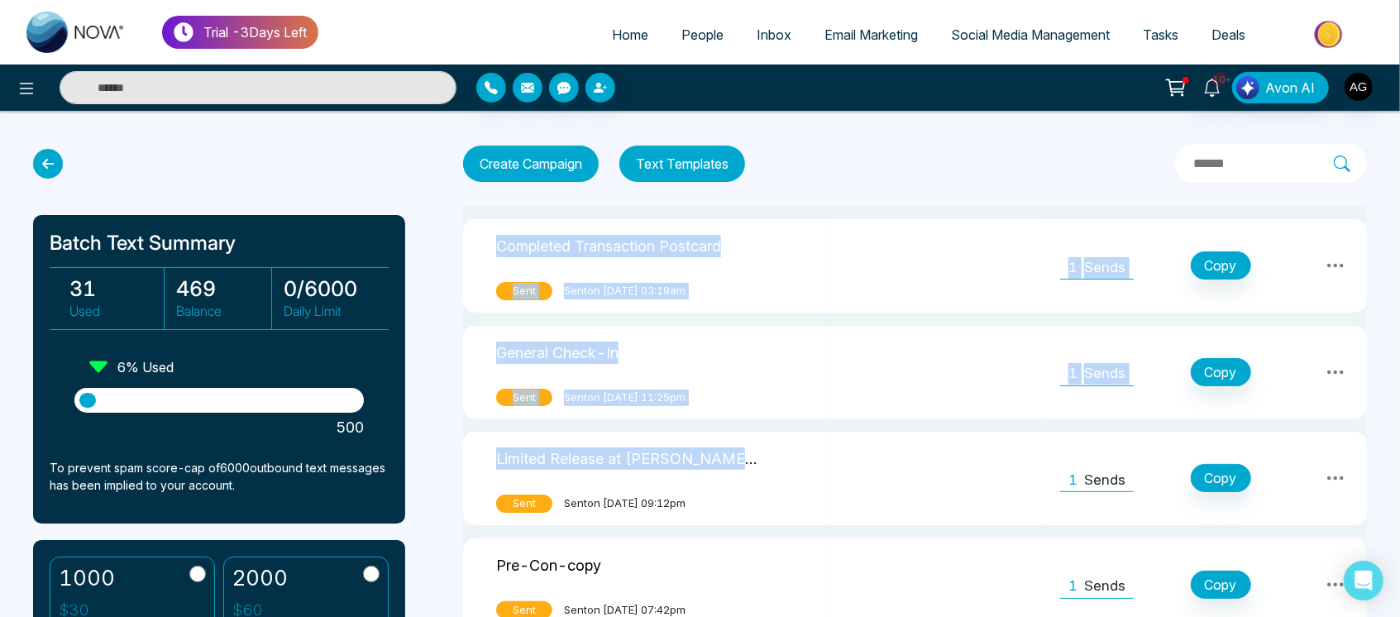
drag, startPoint x: 476, startPoint y: 242, endPoint x: 821, endPoint y: 471, distance: 413.4
click at [798, 471] on div "Limited Release at Ellis Lane, Caledon!" at bounding box center [647, 461] width 302 height 34
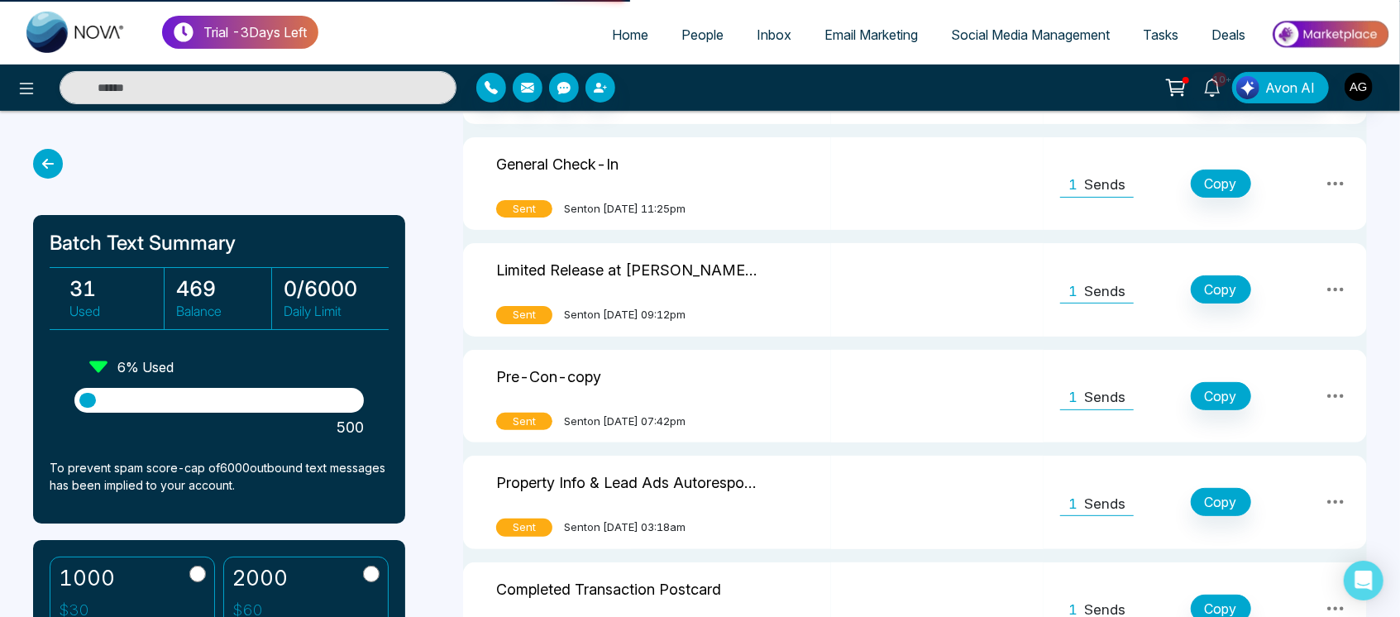
scroll to position [244, 0]
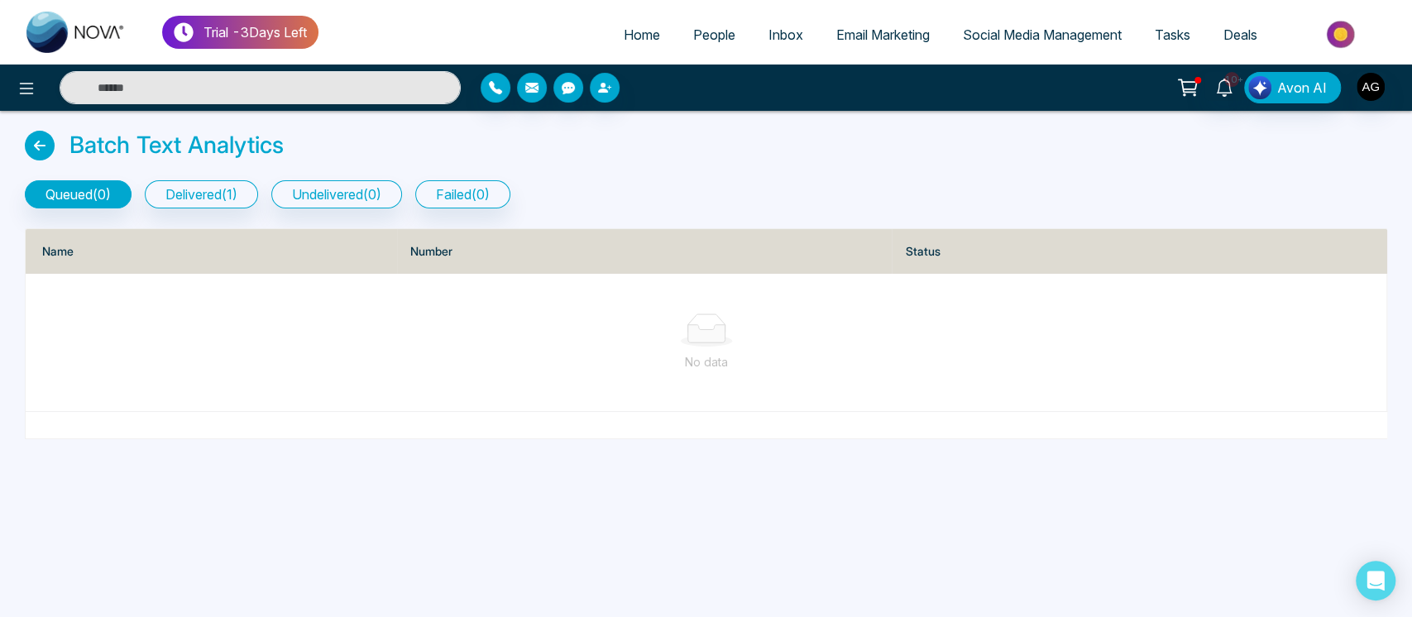
click at [42, 159] on icon at bounding box center [40, 146] width 30 height 30
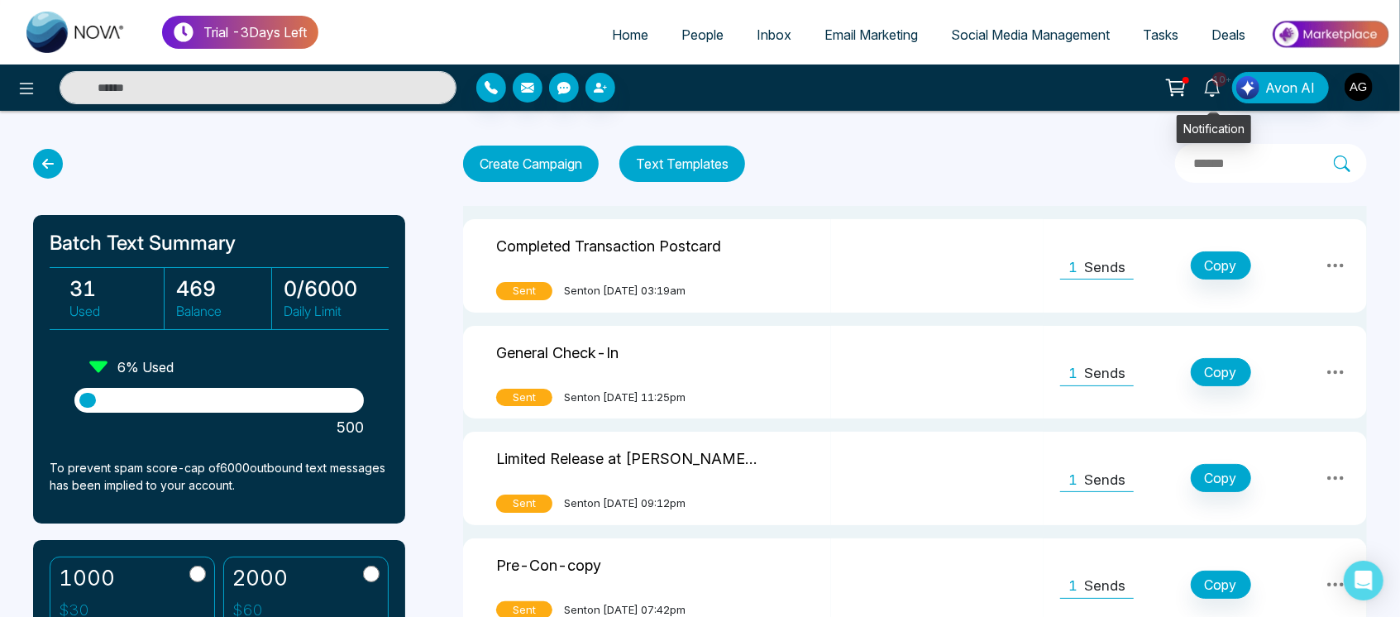
click at [1225, 92] on link "10+" at bounding box center [1213, 86] width 40 height 29
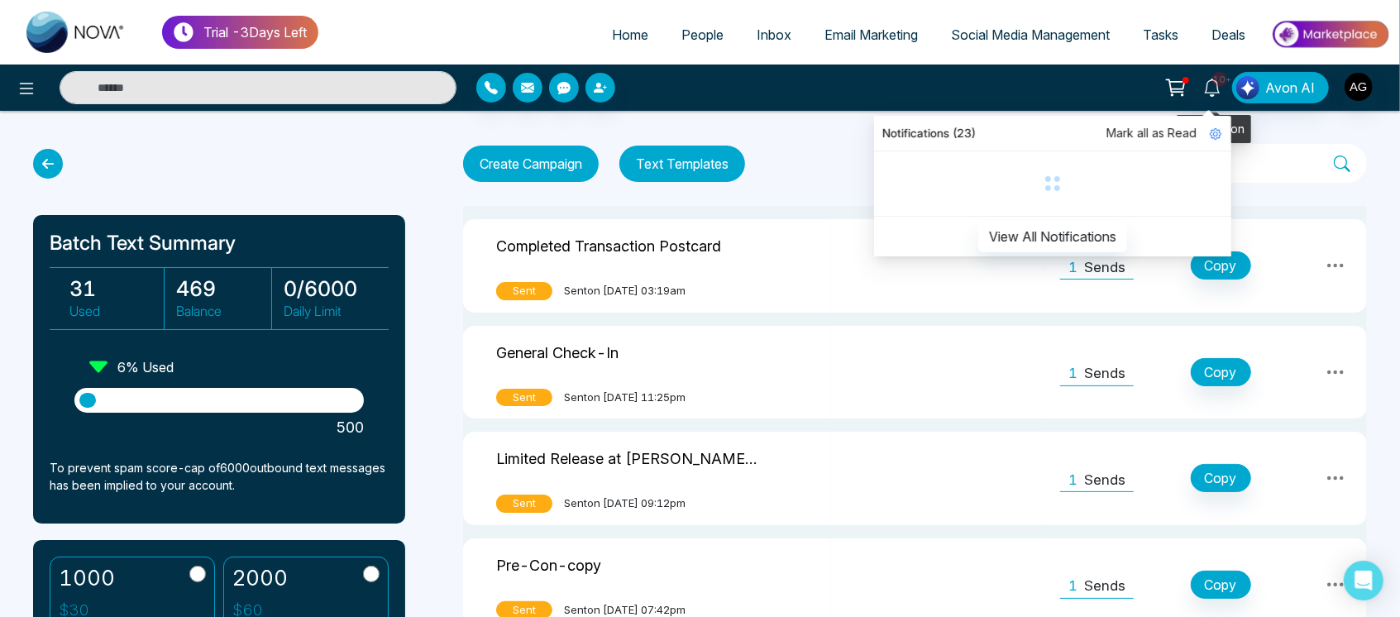
click at [1225, 92] on div "10+ Notifications (23) Mark all as Read View All Notifications" at bounding box center [1213, 87] width 40 height 31
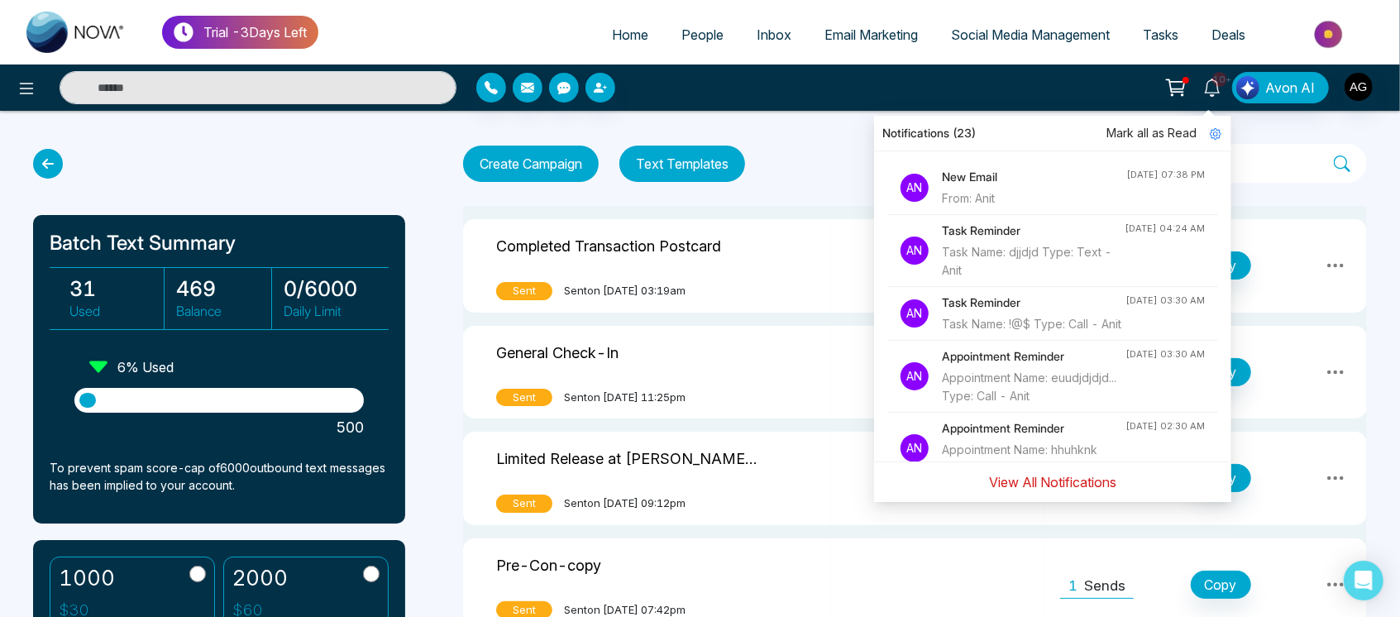
click at [1022, 469] on button "View All Notifications" at bounding box center [1052, 482] width 149 height 31
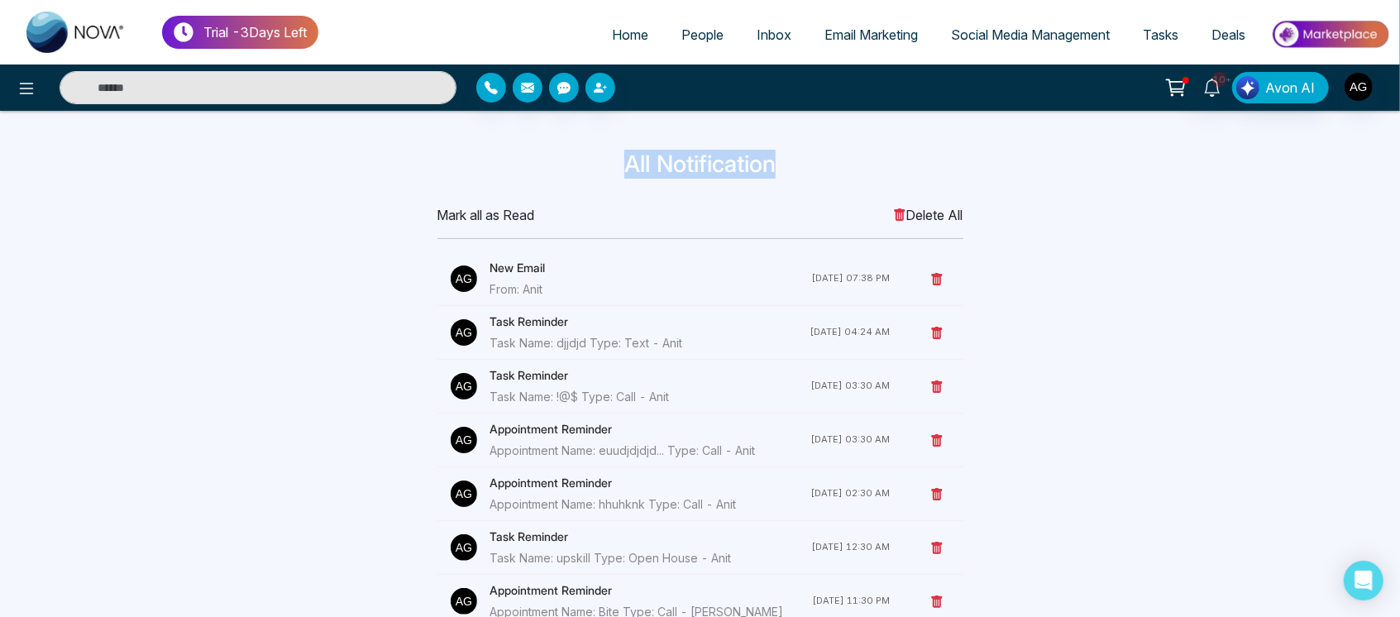
drag, startPoint x: 612, startPoint y: 165, endPoint x: 843, endPoint y: 167, distance: 230.8
click at [843, 167] on h3 "All Notification" at bounding box center [701, 165] width 1072 height 28
drag, startPoint x: 843, startPoint y: 167, endPoint x: 569, endPoint y: 162, distance: 273.8
click at [569, 162] on h3 "All Notification" at bounding box center [701, 165] width 1072 height 28
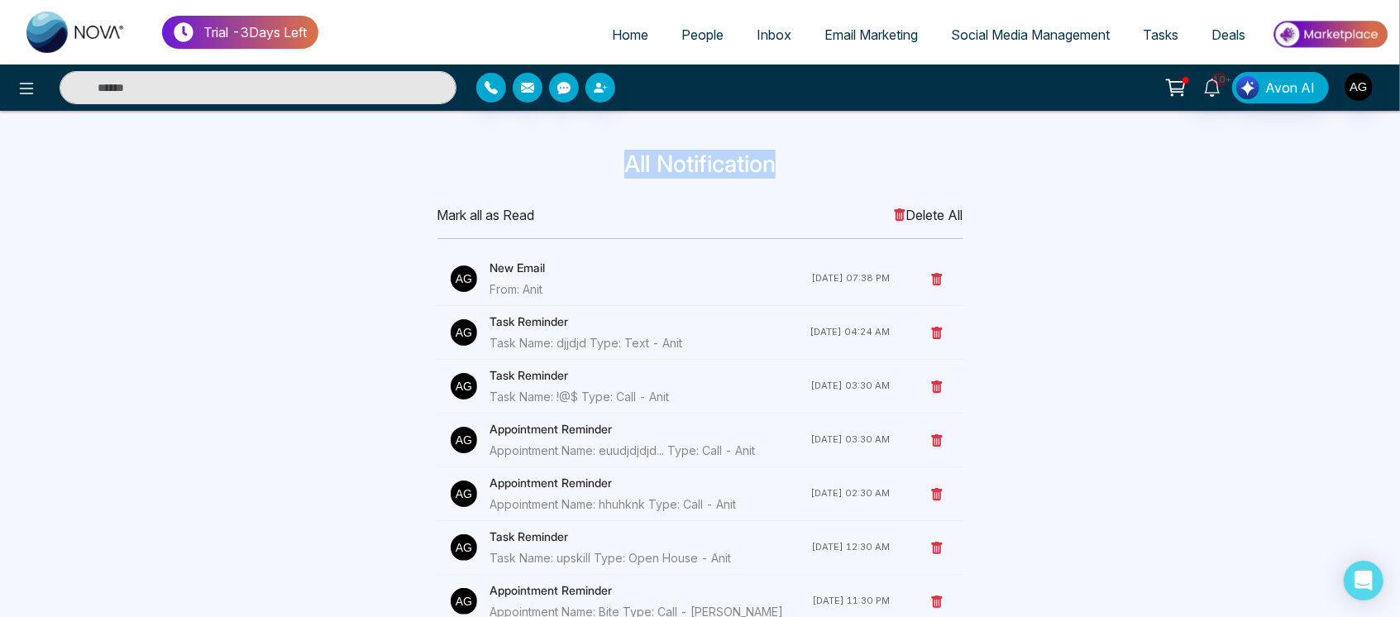
click at [569, 162] on h3 "All Notification" at bounding box center [701, 165] width 1072 height 28
drag, startPoint x: 569, startPoint y: 162, endPoint x: 863, endPoint y: 164, distance: 293.6
click at [863, 164] on h3 "All Notification" at bounding box center [701, 165] width 1072 height 28
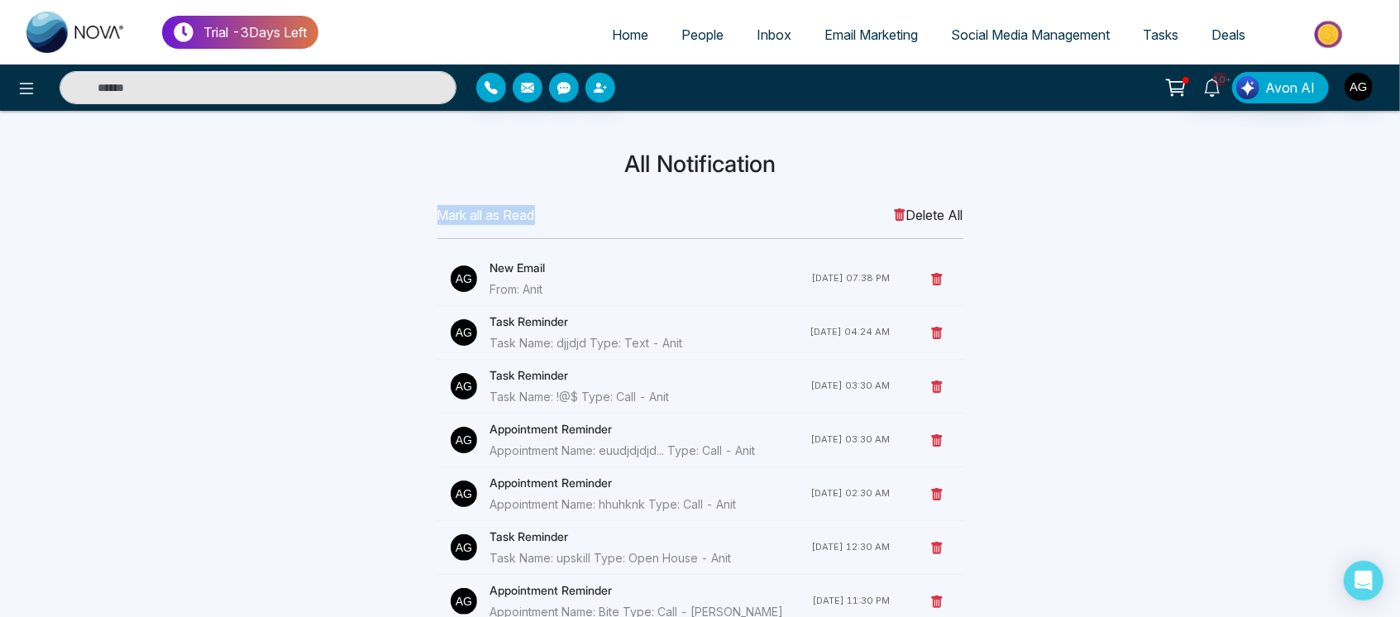
drag, startPoint x: 783, startPoint y: 173, endPoint x: 563, endPoint y: 201, distance: 221.8
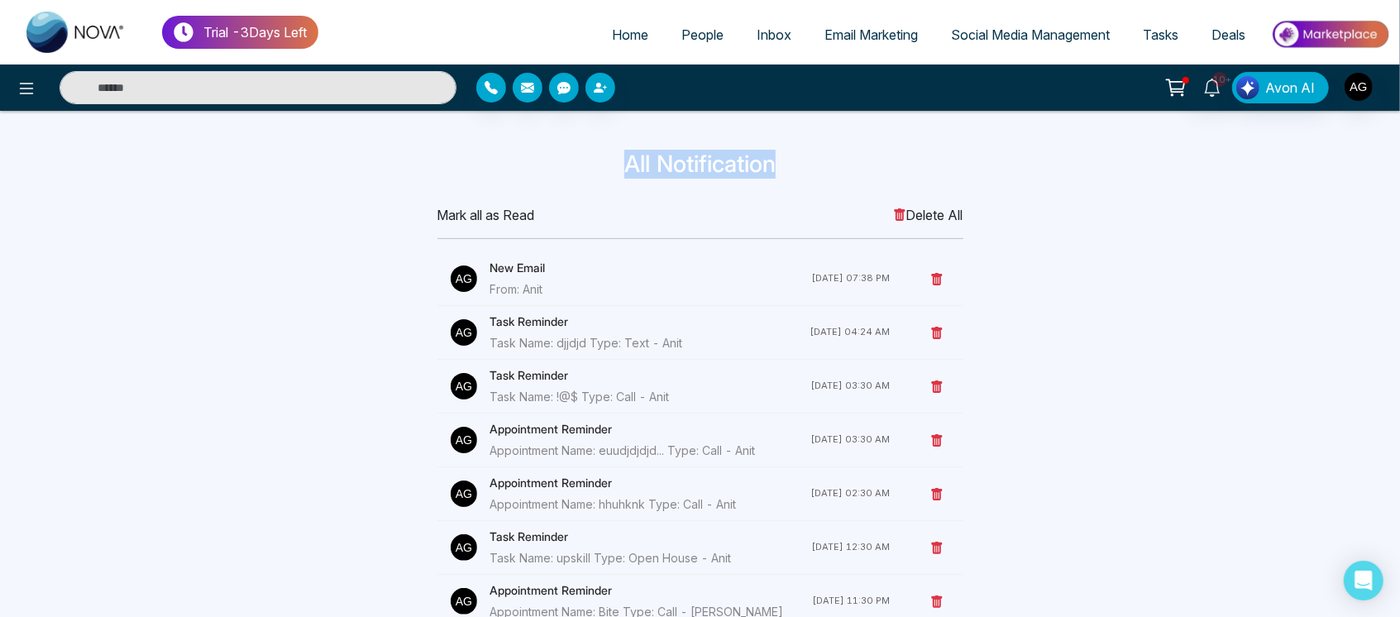
drag, startPoint x: 605, startPoint y: 162, endPoint x: 830, endPoint y: 169, distance: 225.1
click at [830, 169] on h3 "All Notification" at bounding box center [701, 165] width 1072 height 28
drag, startPoint x: 830, startPoint y: 169, endPoint x: 562, endPoint y: 166, distance: 267.2
click at [562, 166] on h3 "All Notification" at bounding box center [701, 165] width 1072 height 28
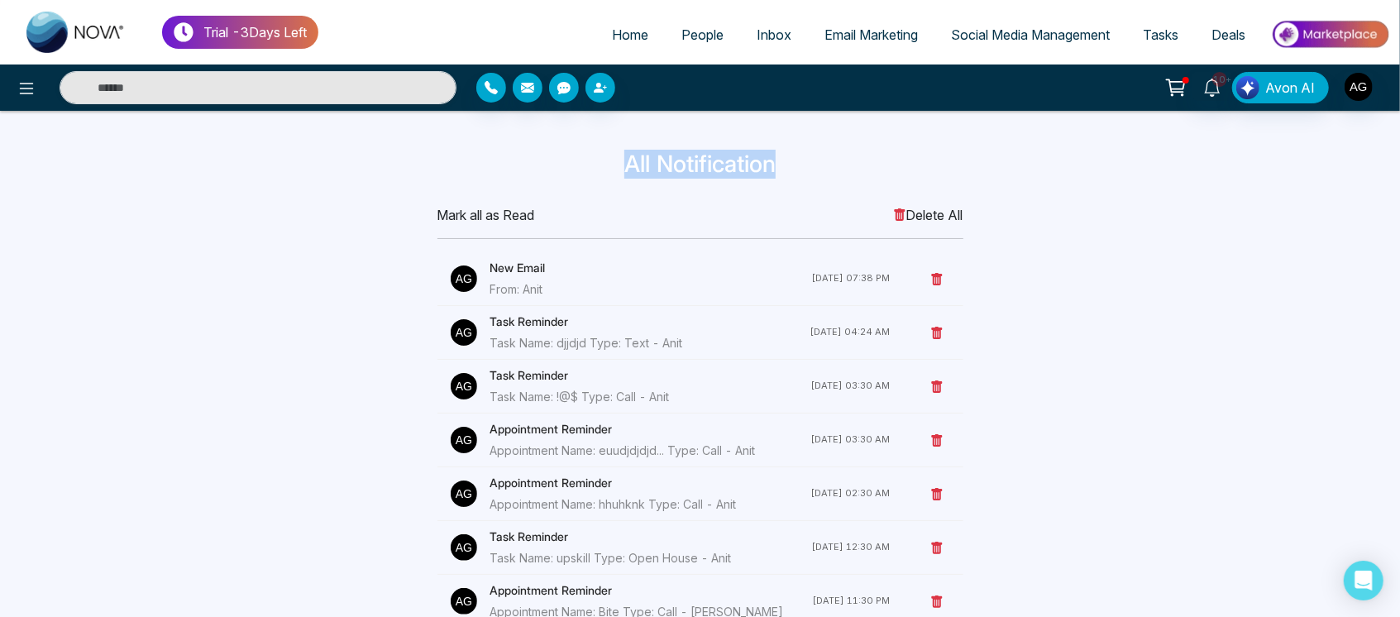
click at [562, 166] on h3 "All Notification" at bounding box center [701, 165] width 1072 height 28
drag, startPoint x: 597, startPoint y: 166, endPoint x: 775, endPoint y: 179, distance: 178.3
click at [775, 179] on div "All Notification" at bounding box center [701, 168] width 1092 height 35
drag, startPoint x: 613, startPoint y: 170, endPoint x: 816, endPoint y: 157, distance: 203.9
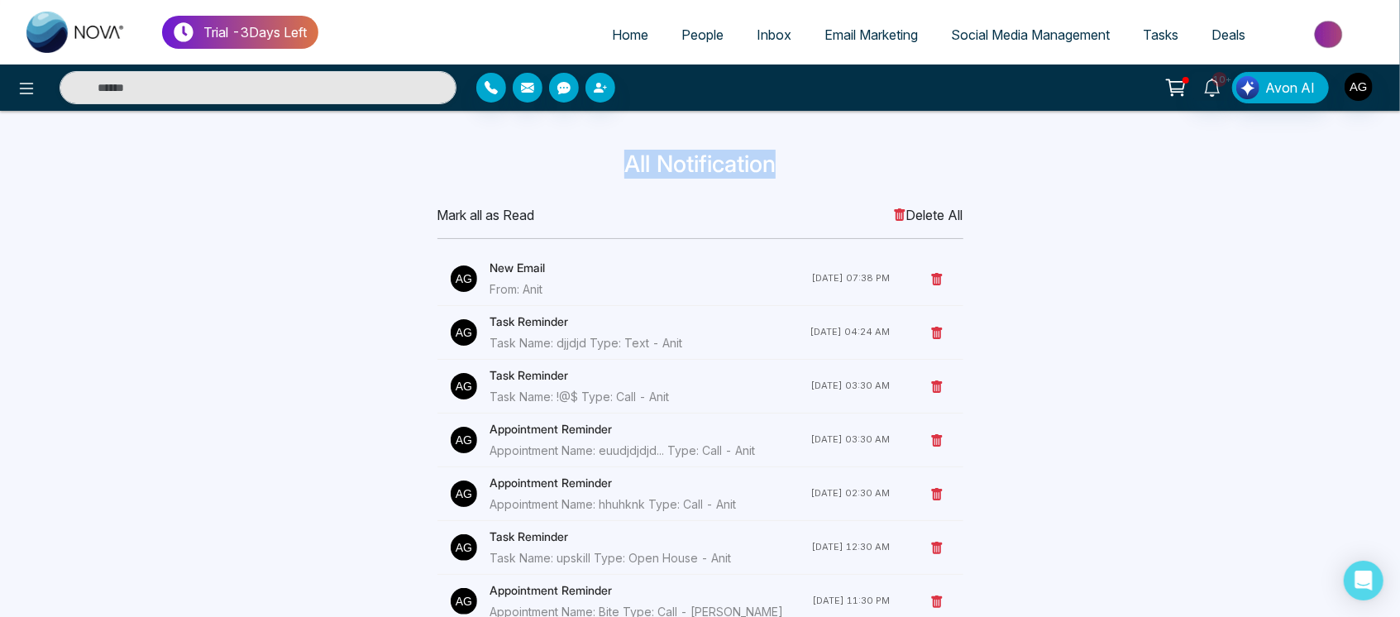
click at [816, 157] on h3 "All Notification" at bounding box center [701, 165] width 1072 height 28
drag, startPoint x: 816, startPoint y: 157, endPoint x: 596, endPoint y: 150, distance: 220.1
click at [596, 151] on h3 "All Notification" at bounding box center [701, 165] width 1072 height 28
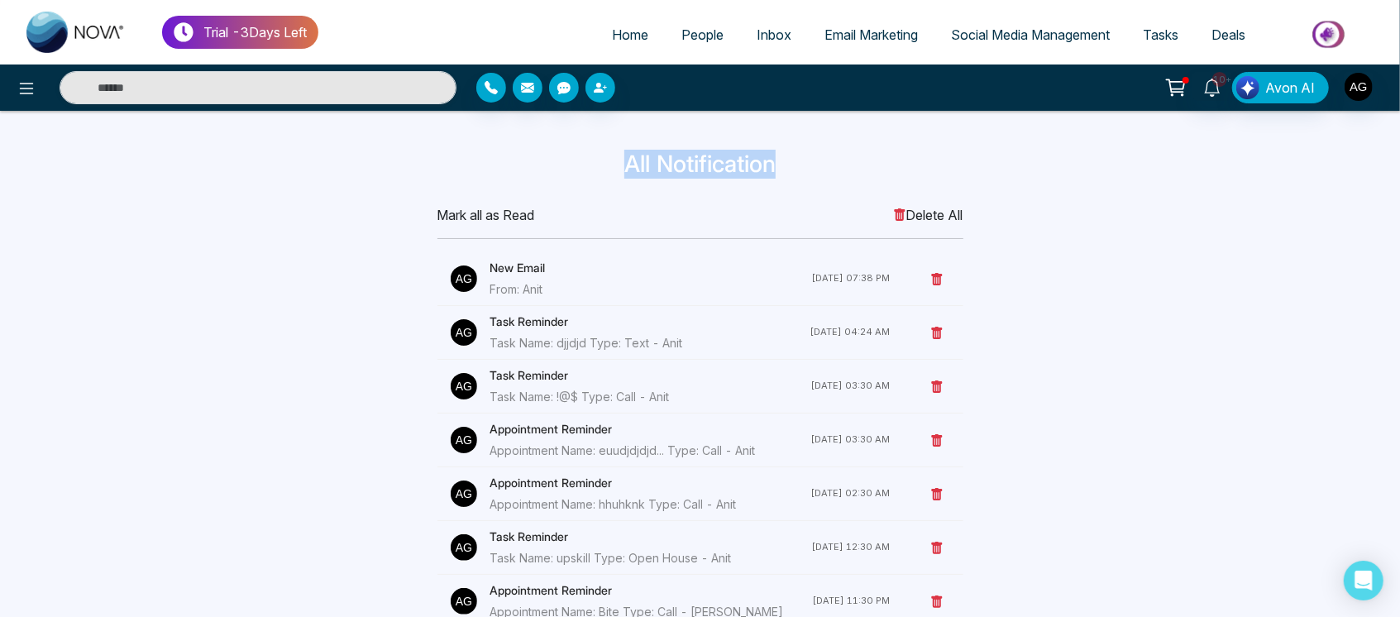
drag, startPoint x: 602, startPoint y: 164, endPoint x: 827, endPoint y: 170, distance: 225.1
click at [827, 170] on h3 "All Notification" at bounding box center [701, 165] width 1072 height 28
drag, startPoint x: 827, startPoint y: 170, endPoint x: 596, endPoint y: 175, distance: 231.7
click at [596, 175] on h3 "All Notification" at bounding box center [701, 165] width 1072 height 28
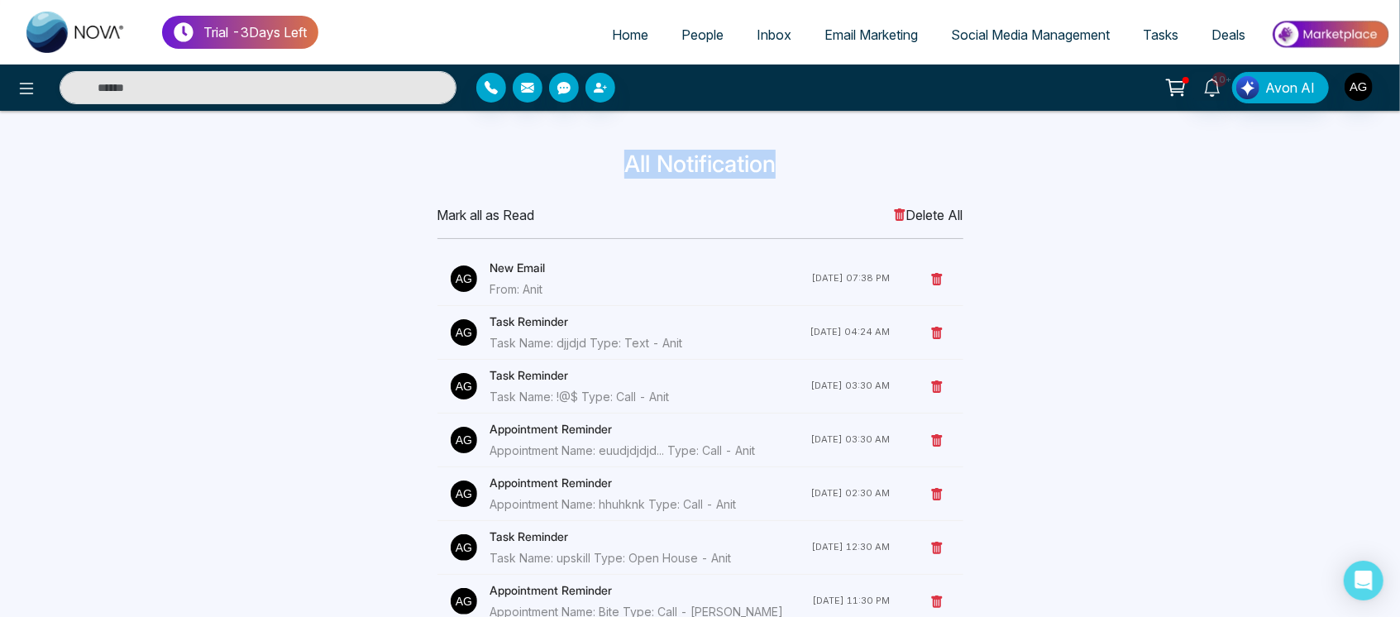
click at [684, 174] on h3 "All Notification" at bounding box center [701, 165] width 1072 height 28
click at [533, 270] on h4 "New Email" at bounding box center [651, 268] width 322 height 18
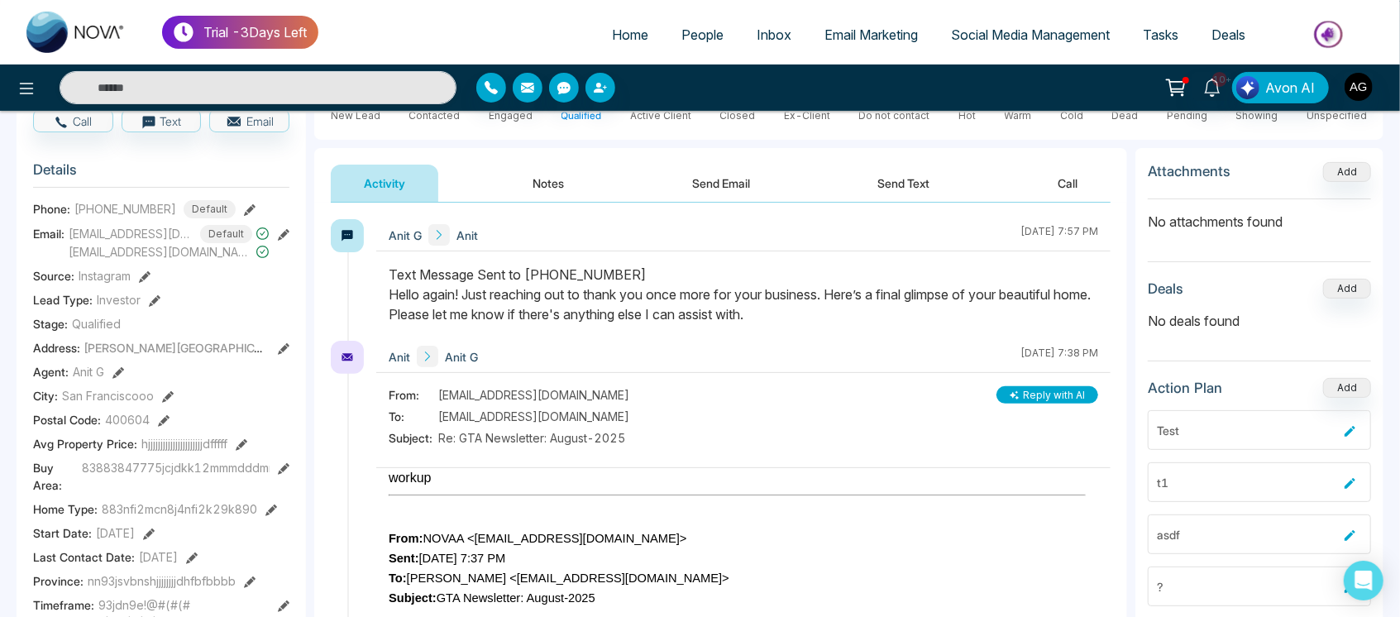
scroll to position [176, 0]
drag, startPoint x: 375, startPoint y: 275, endPoint x: 823, endPoint y: 333, distance: 452.0
click at [823, 333] on div "Anit G Anit August 11 2025 | 7:57 PM" at bounding box center [721, 279] width 780 height 122
click at [823, 333] on div at bounding box center [743, 302] width 734 height 76
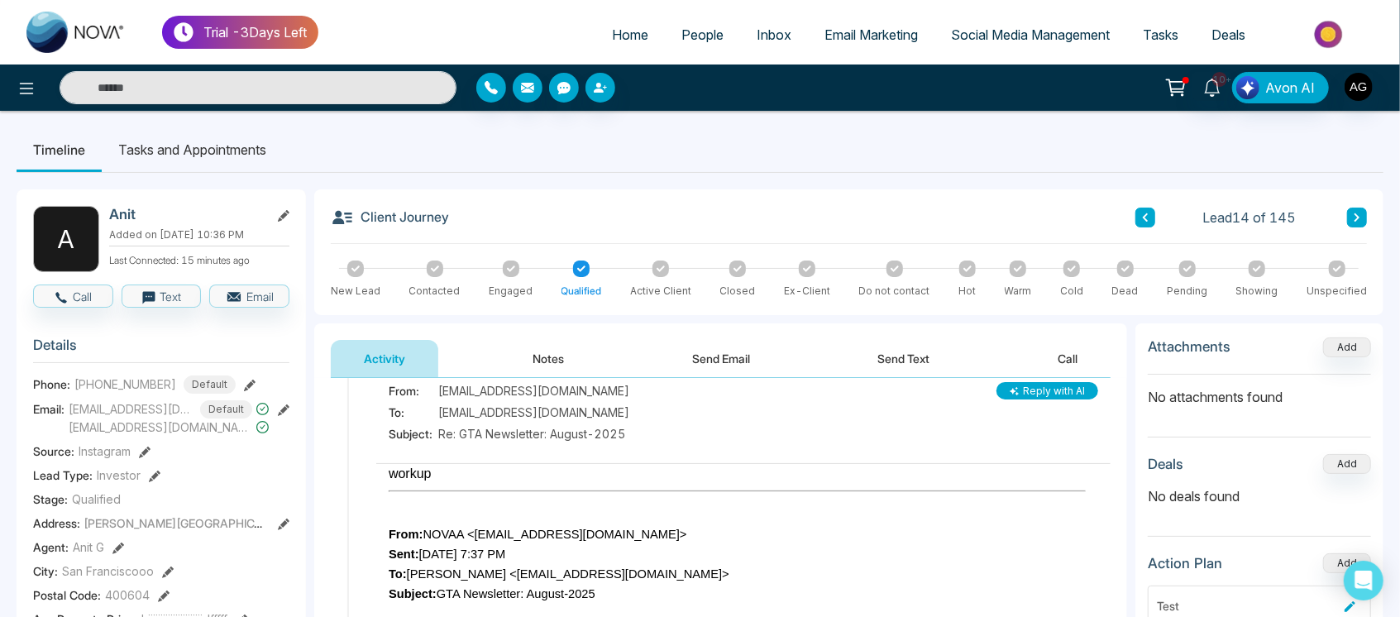
scroll to position [0, 0]
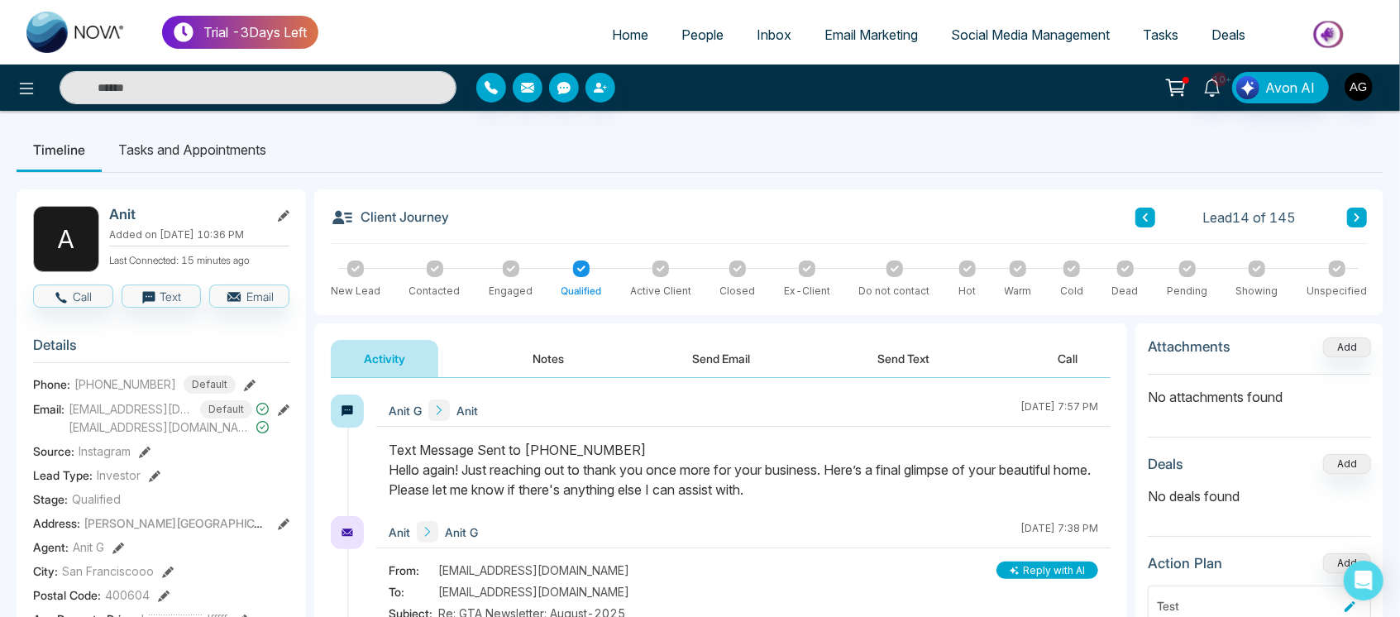
click at [43, 87] on div at bounding box center [250, 87] width 414 height 33
click at [19, 84] on icon at bounding box center [27, 89] width 20 height 20
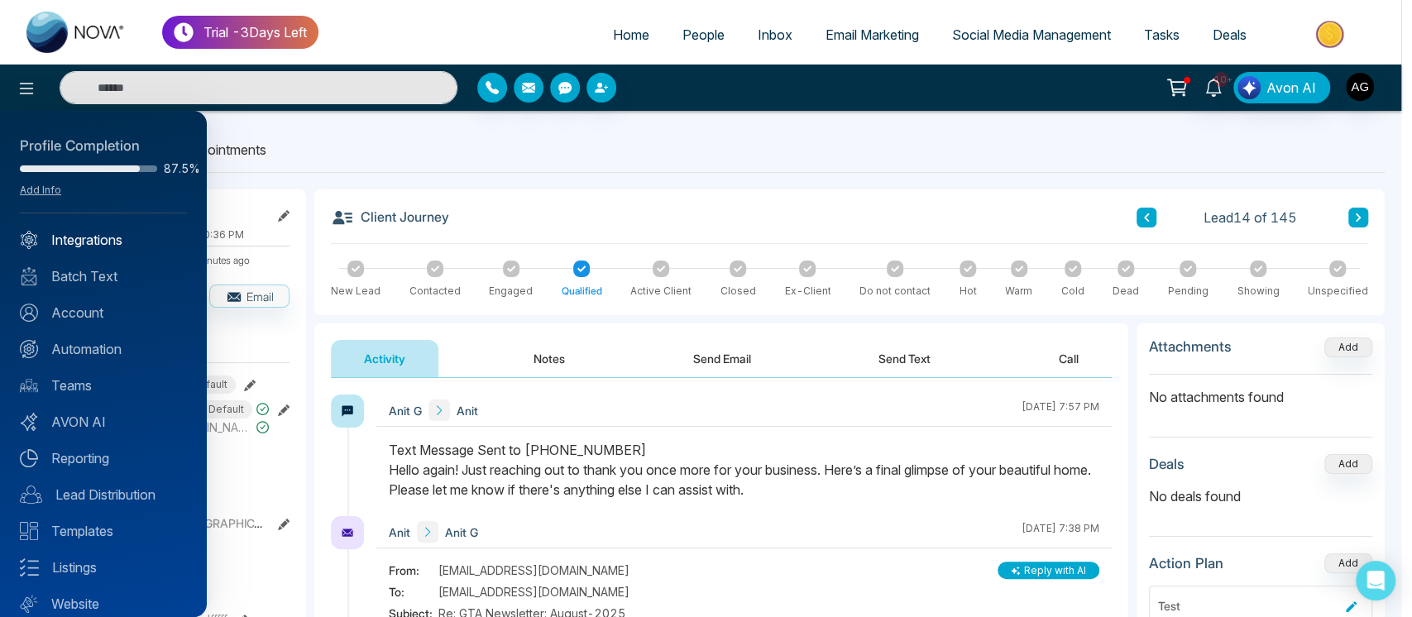
click at [72, 237] on link "Integrations" at bounding box center [103, 240] width 167 height 20
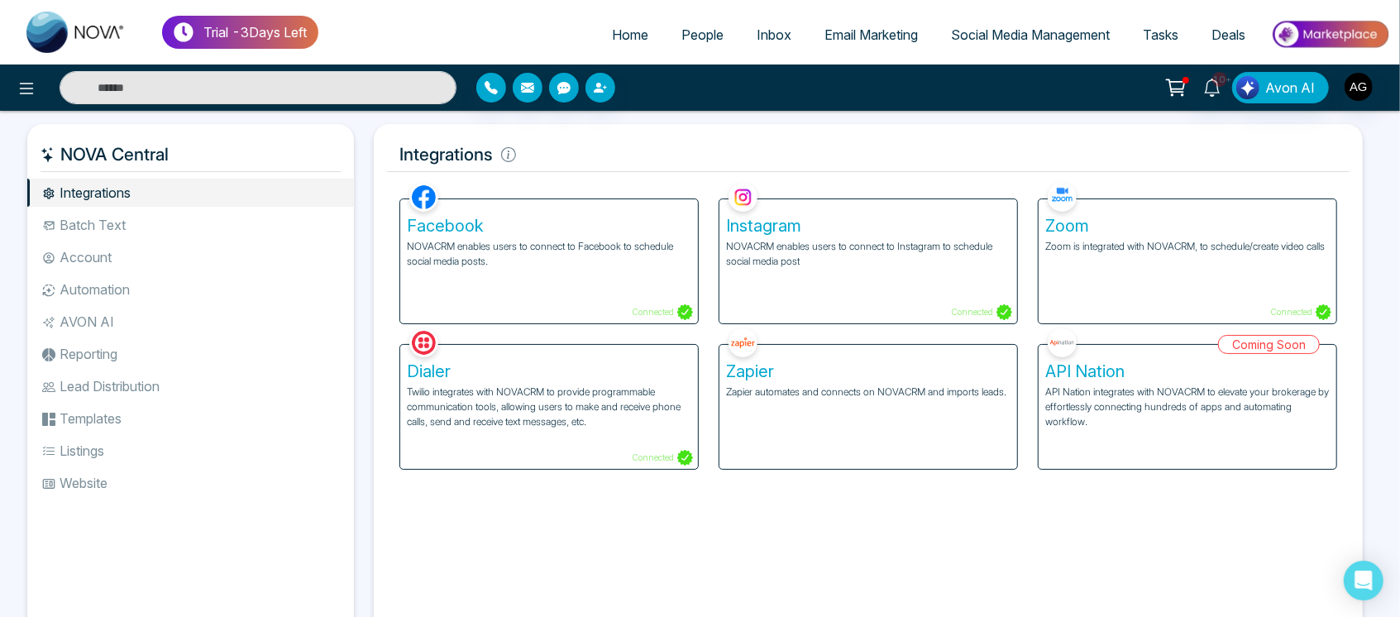
click at [238, 235] on li "Batch Text" at bounding box center [190, 225] width 327 height 28
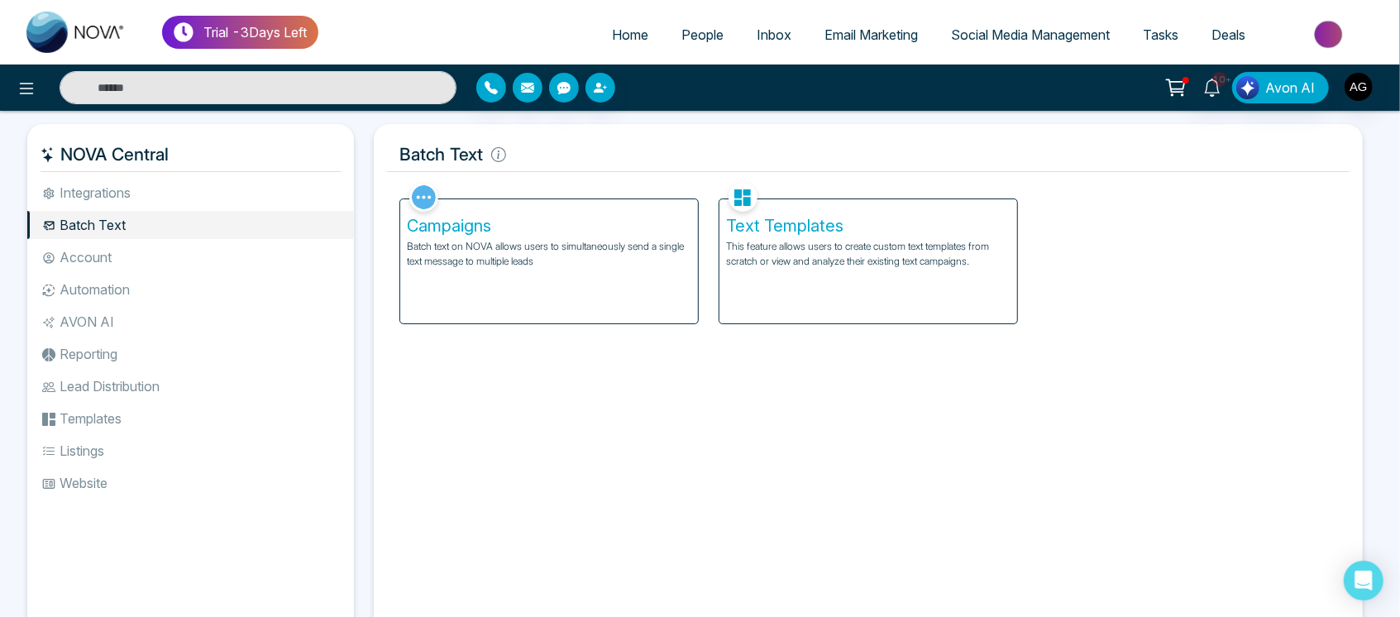
click at [816, 296] on div "Text Templates This feature allows users to create custom text templates from s…" at bounding box center [869, 261] width 298 height 124
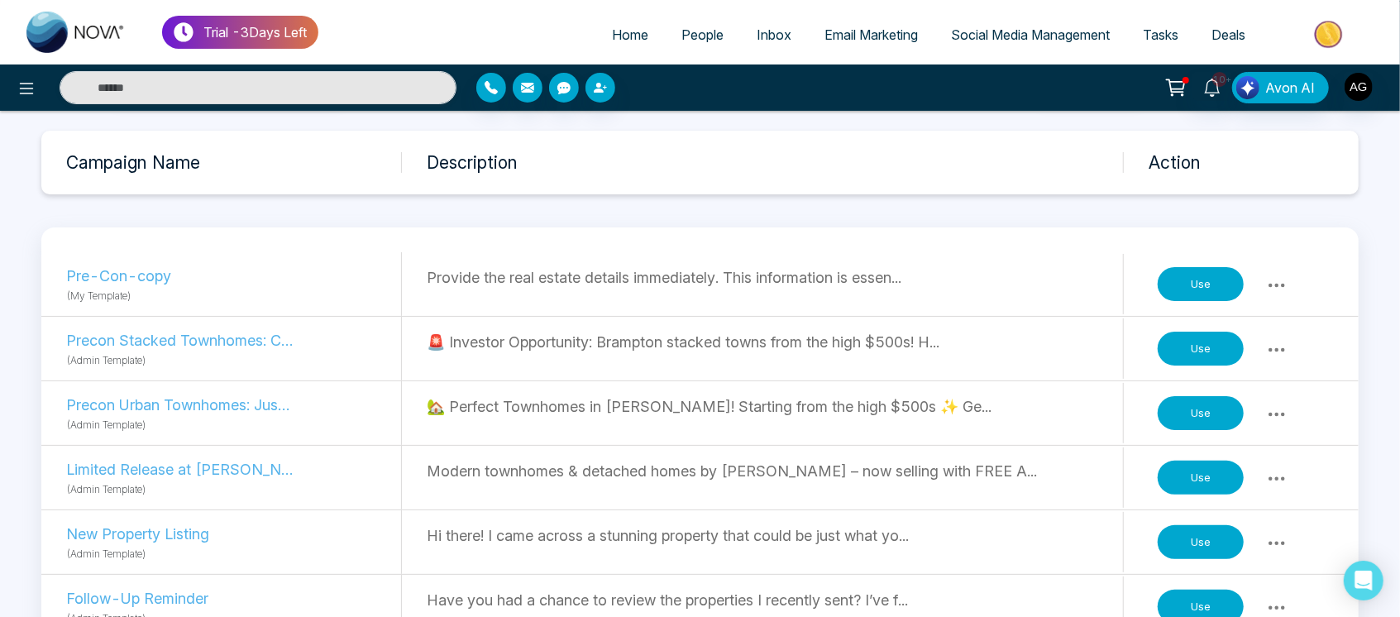
scroll to position [94, 0]
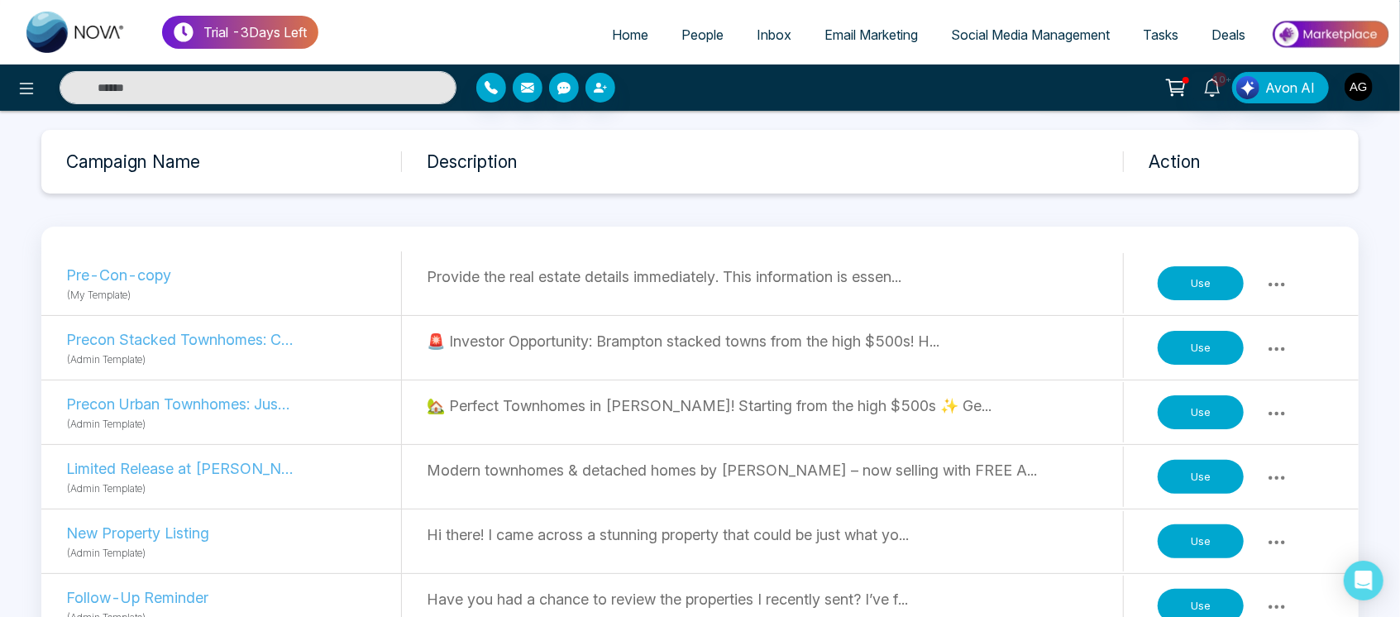
click at [1201, 427] on button "Use" at bounding box center [1201, 412] width 86 height 35
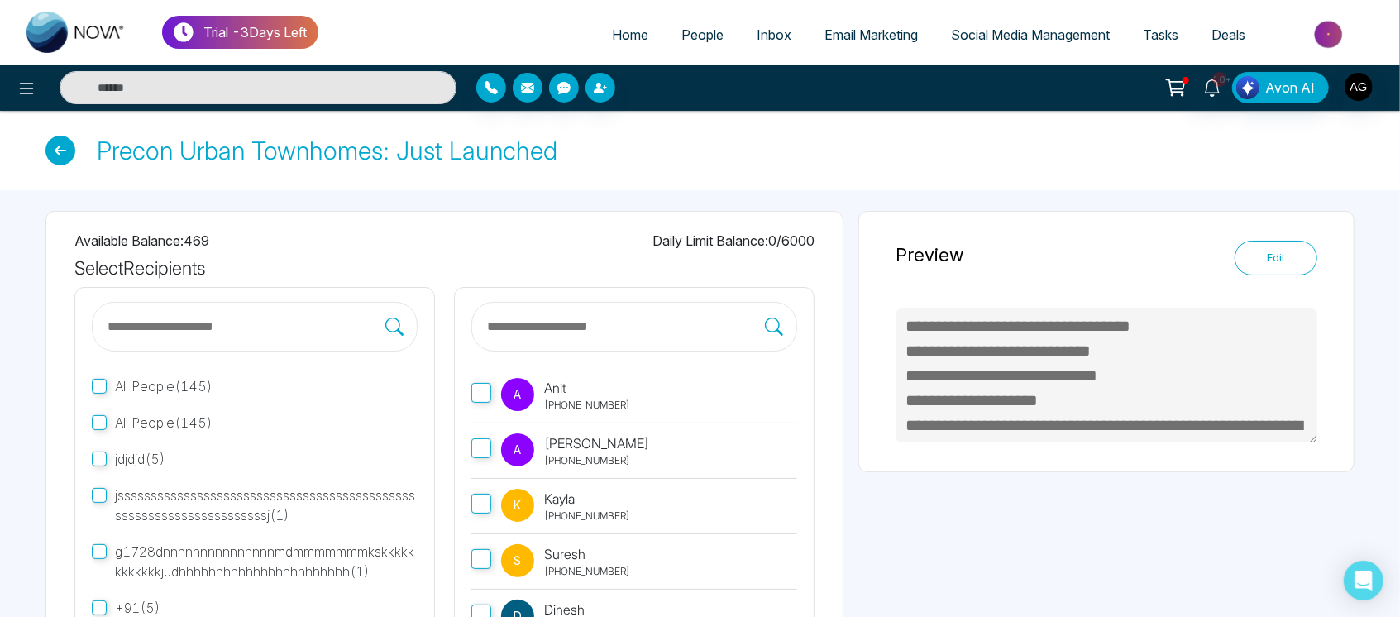
click at [66, 155] on icon at bounding box center [60, 151] width 30 height 30
type textarea "**********"
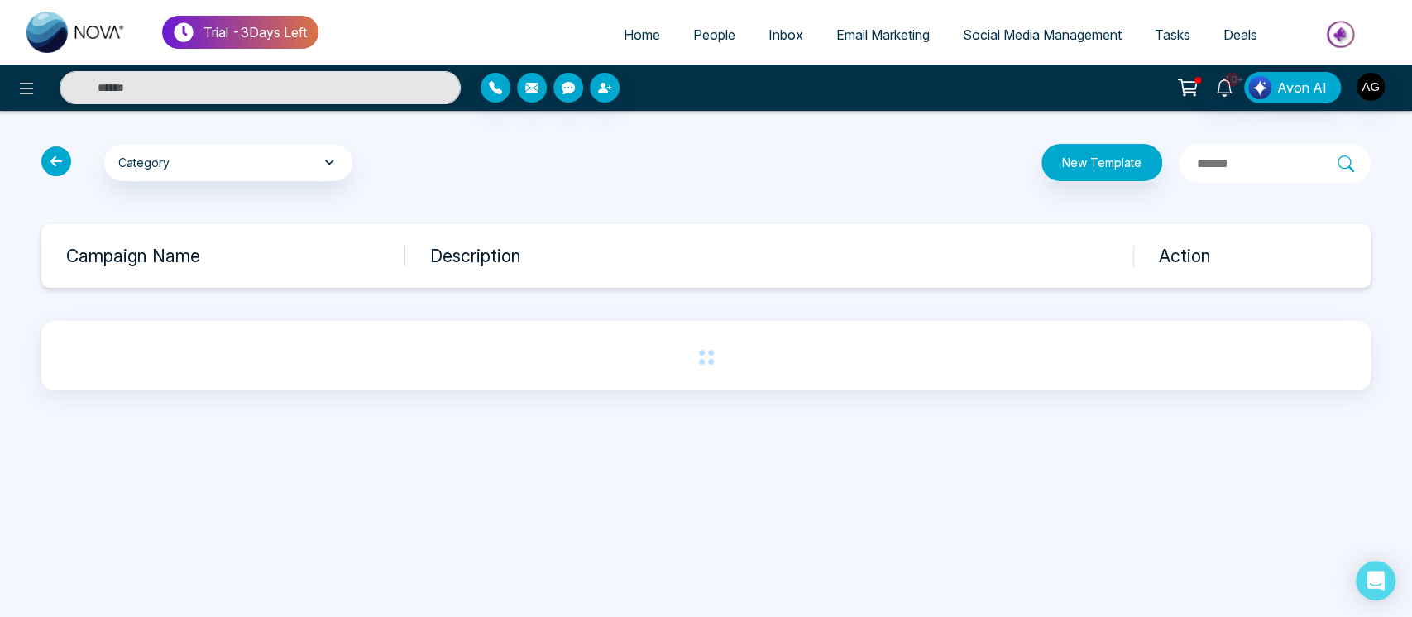
click at [66, 155] on icon at bounding box center [56, 161] width 30 height 30
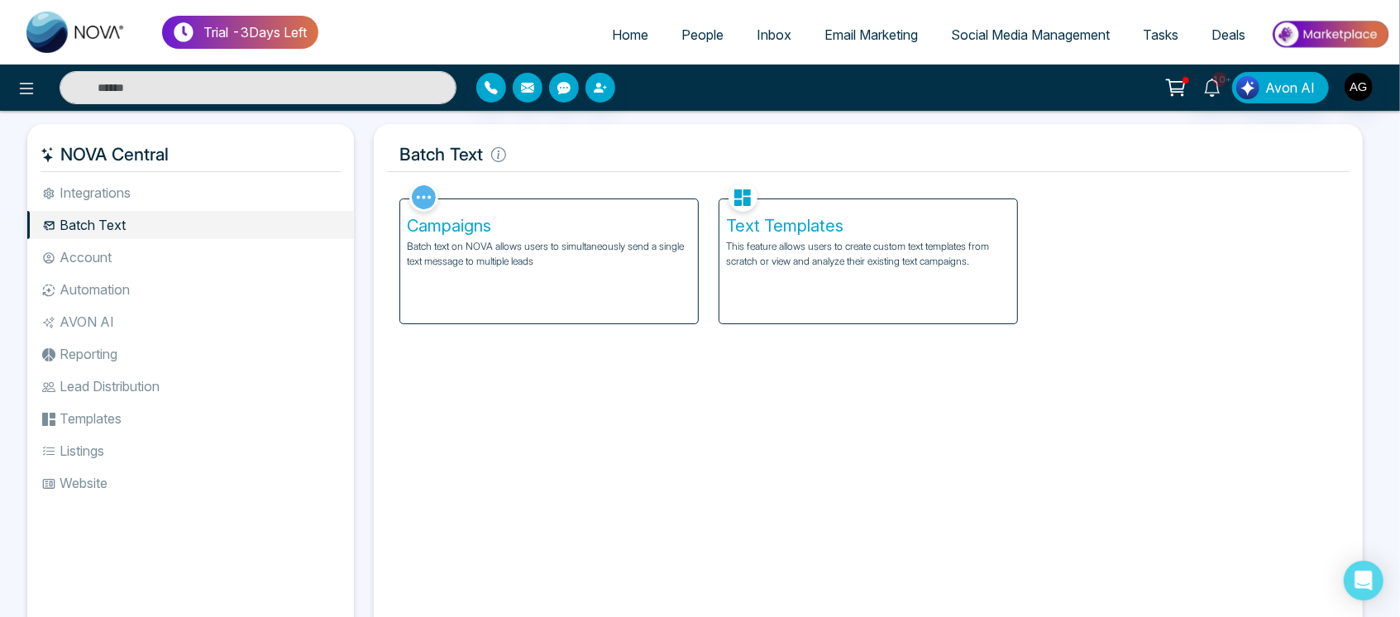
click at [125, 247] on li "Account" at bounding box center [190, 257] width 327 height 28
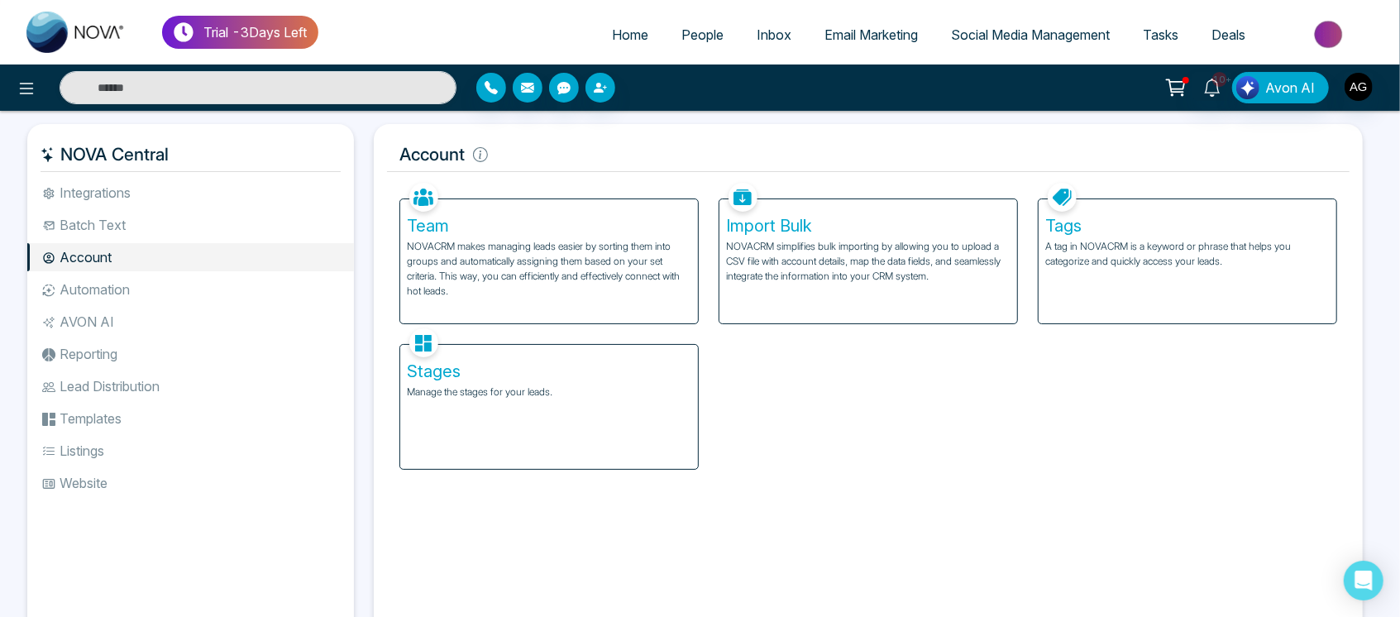
click at [807, 322] on div "Import Bulk NOVACRM simplifies bulk importing by allowing you to upload a CSV f…" at bounding box center [869, 261] width 298 height 124
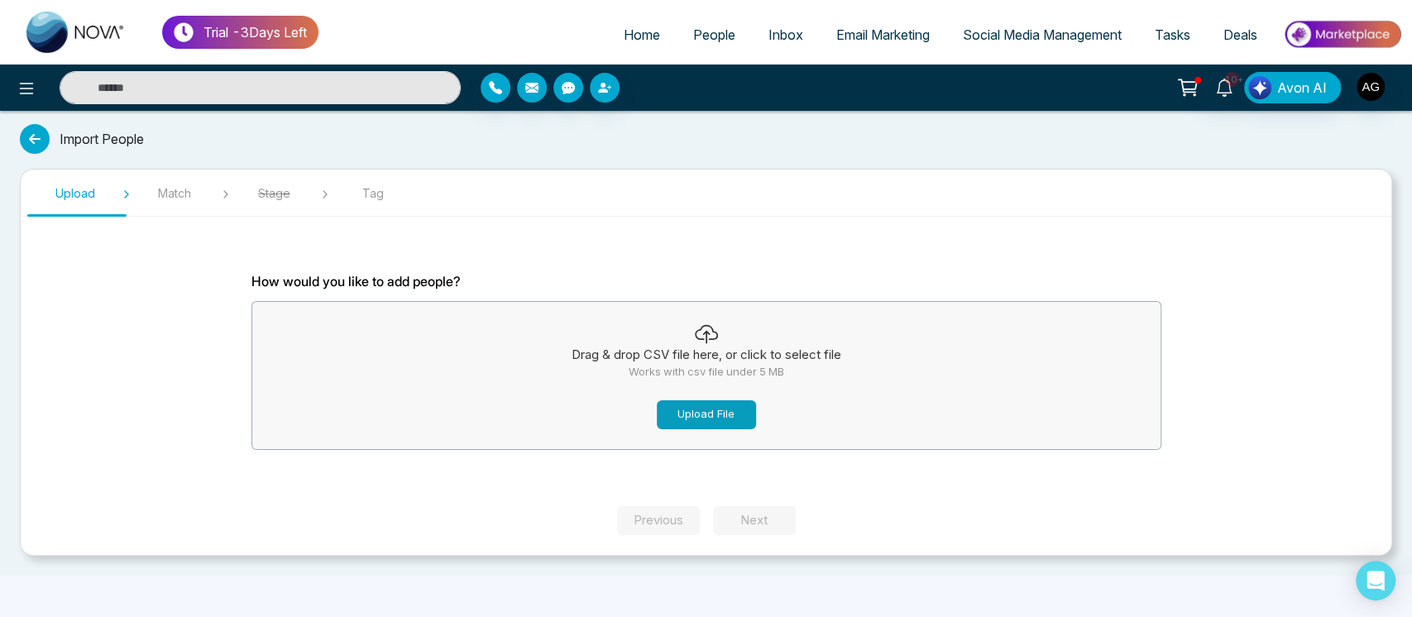
click at [715, 413] on button "Upload File" at bounding box center [706, 414] width 99 height 29
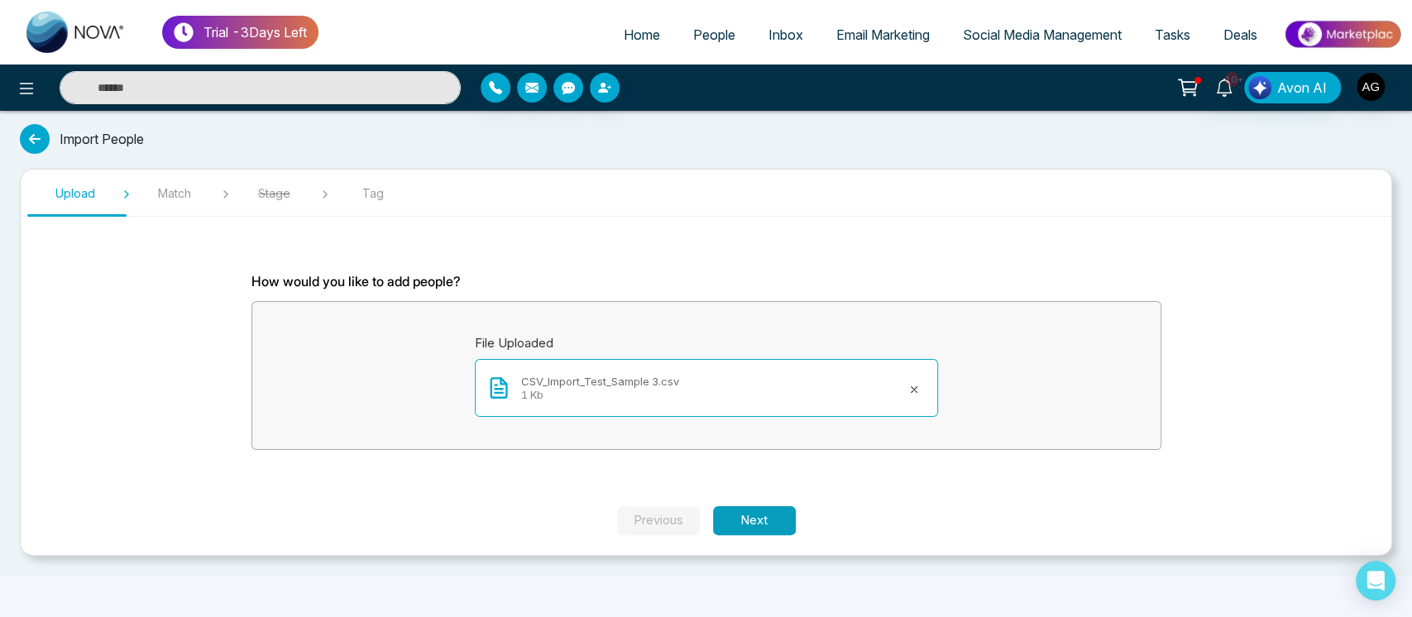
click at [754, 508] on section "Upload Match Stage Tag How would you like to add people? File Uploaded CSV_Impo…" at bounding box center [706, 362] width 1372 height 387
click at [754, 508] on button "Next" at bounding box center [754, 520] width 83 height 29
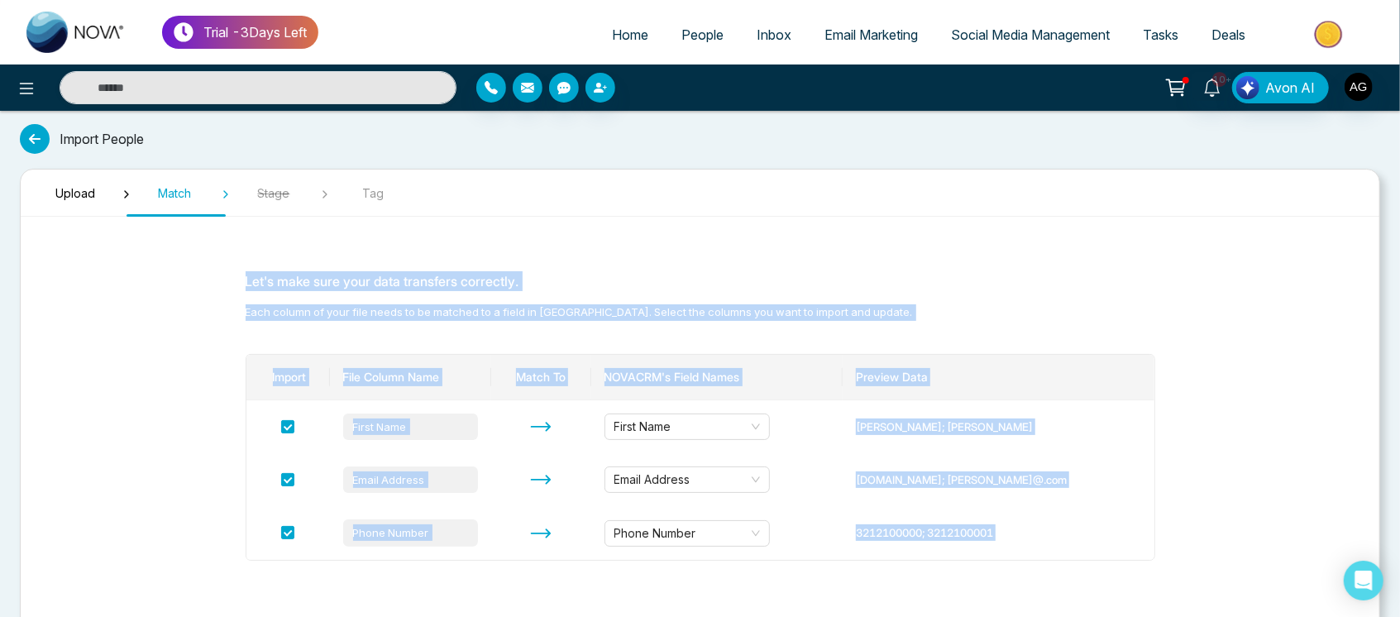
click at [764, 256] on section "Let's make sure your data transfers correctly. Each column of your file needs t…" at bounding box center [700, 426] width 993 height 392
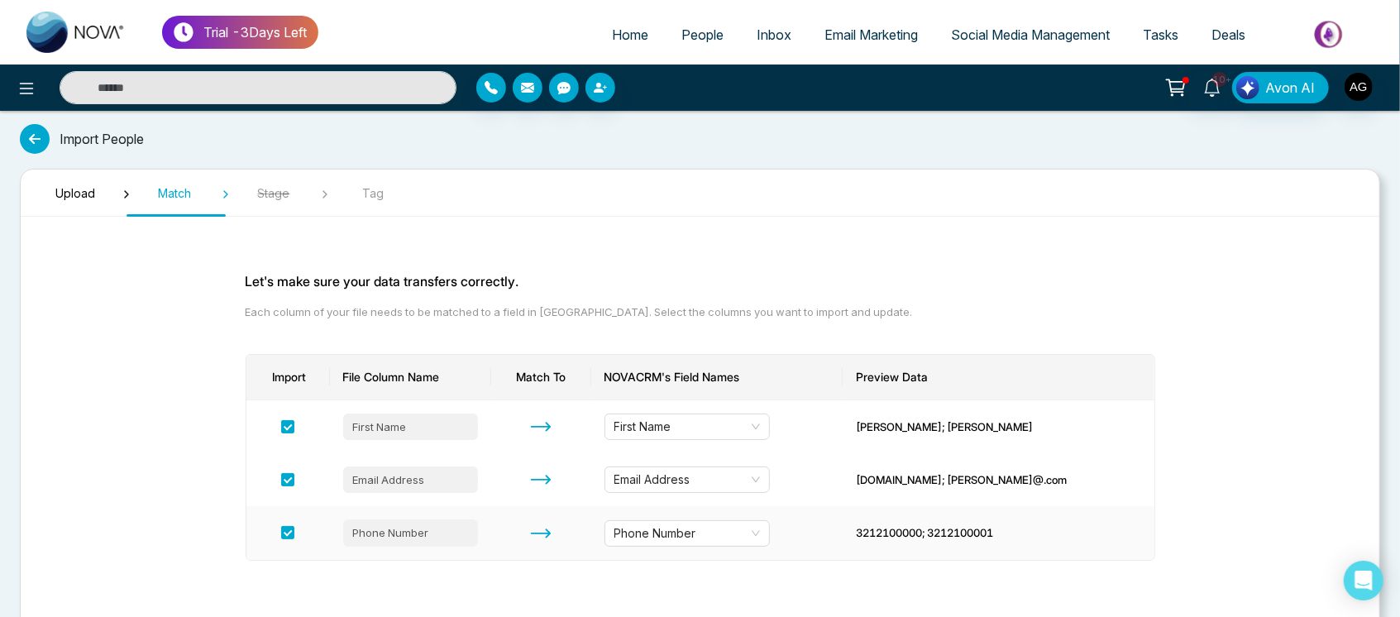
scroll to position [73, 0]
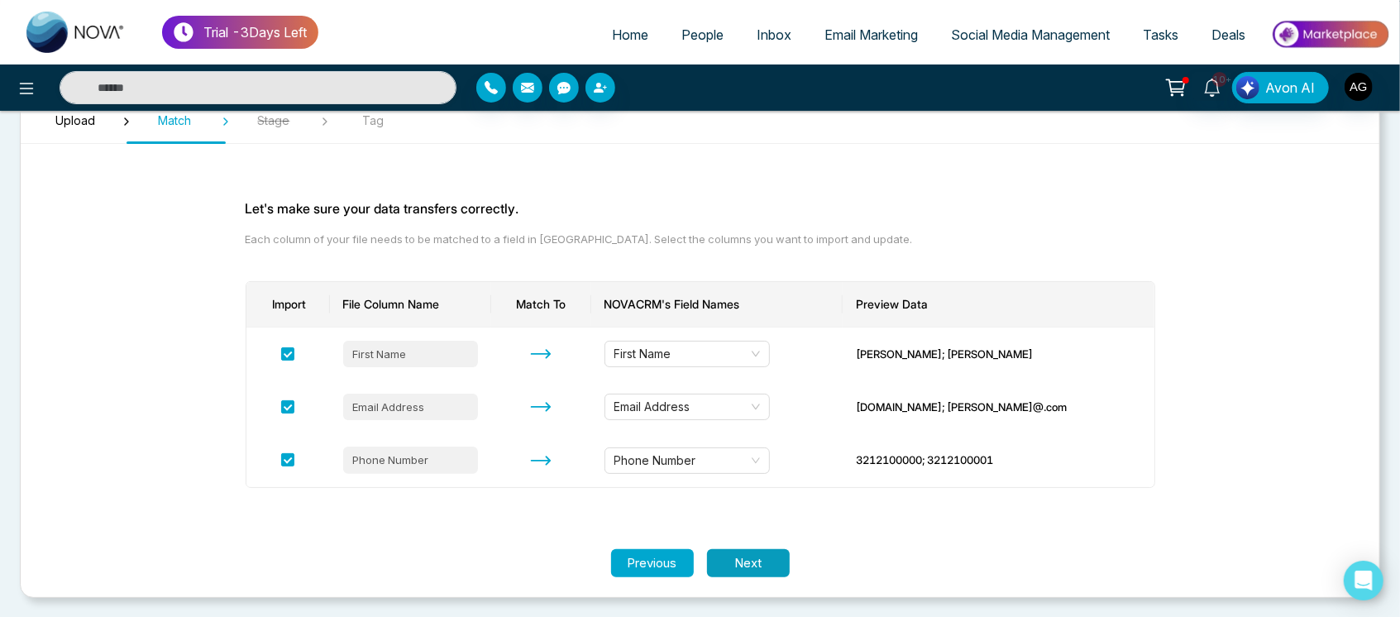
click at [721, 551] on button "Next" at bounding box center [748, 563] width 83 height 29
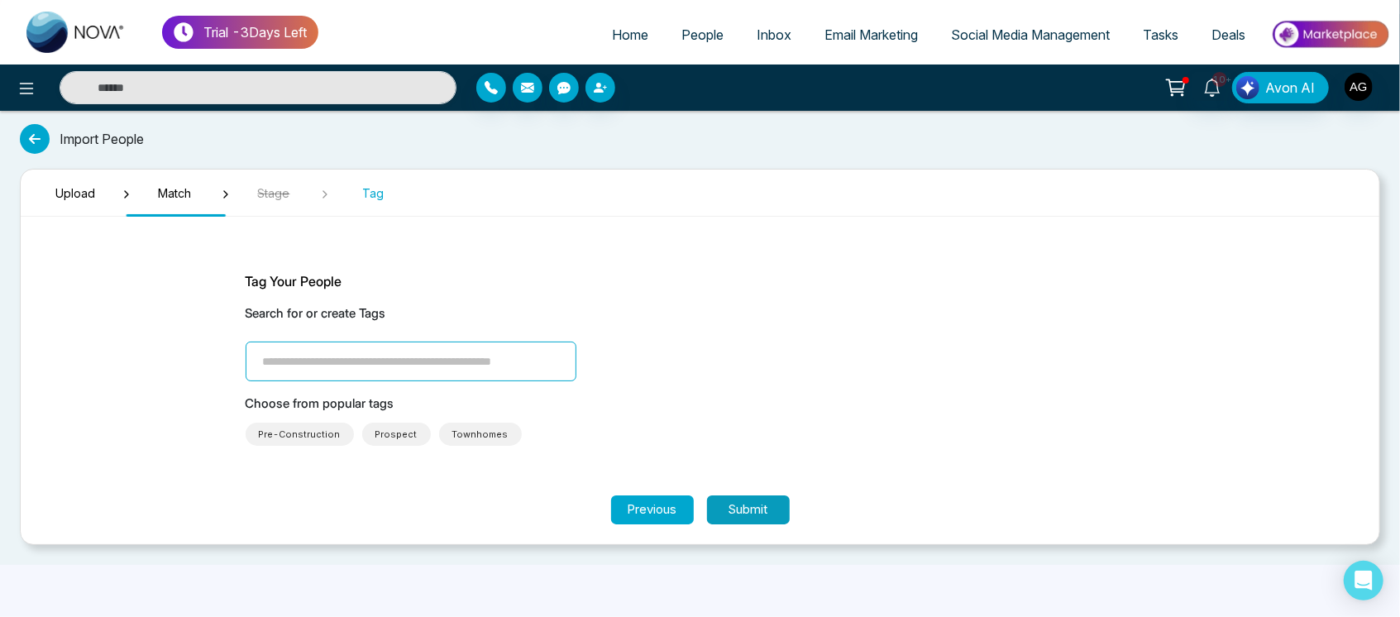
scroll to position [0, 0]
click at [481, 432] on span "Townhomes" at bounding box center [486, 434] width 56 height 17
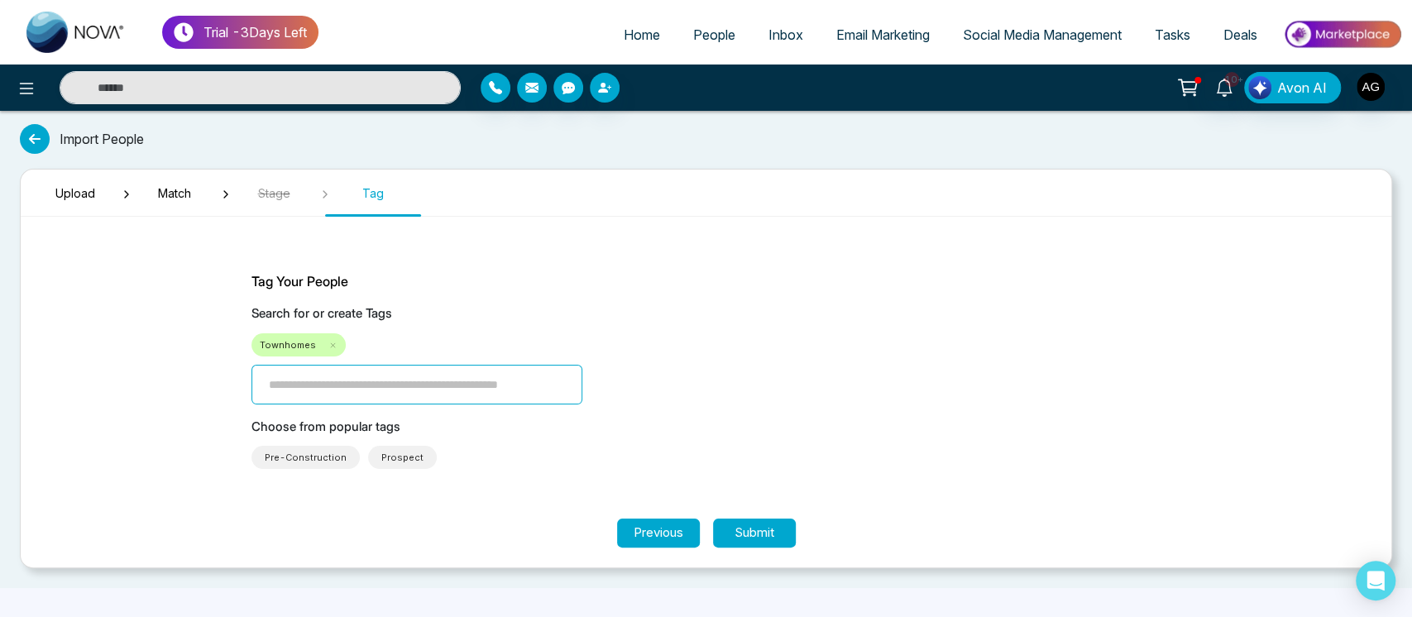
click at [381, 453] on span "Prospect" at bounding box center [402, 457] width 42 height 17
click at [297, 447] on span "Pre-Construction" at bounding box center [305, 457] width 108 height 23
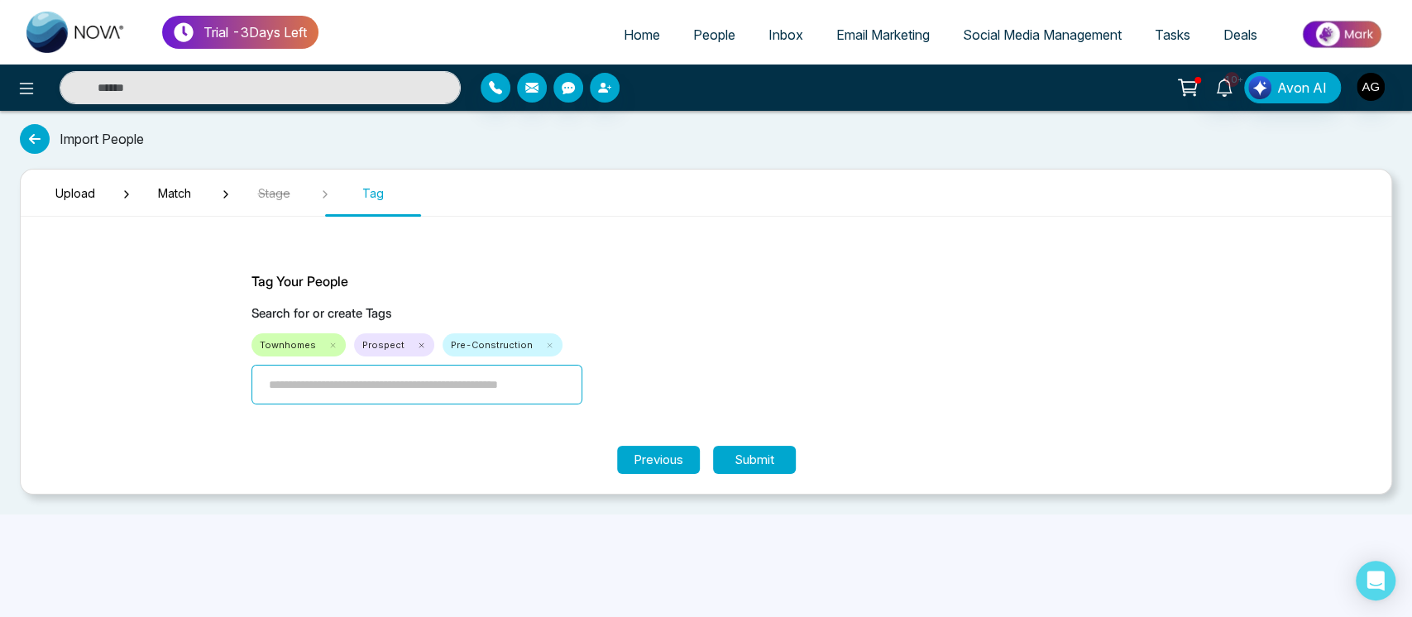
click at [417, 348] on icon at bounding box center [421, 345] width 9 height 9
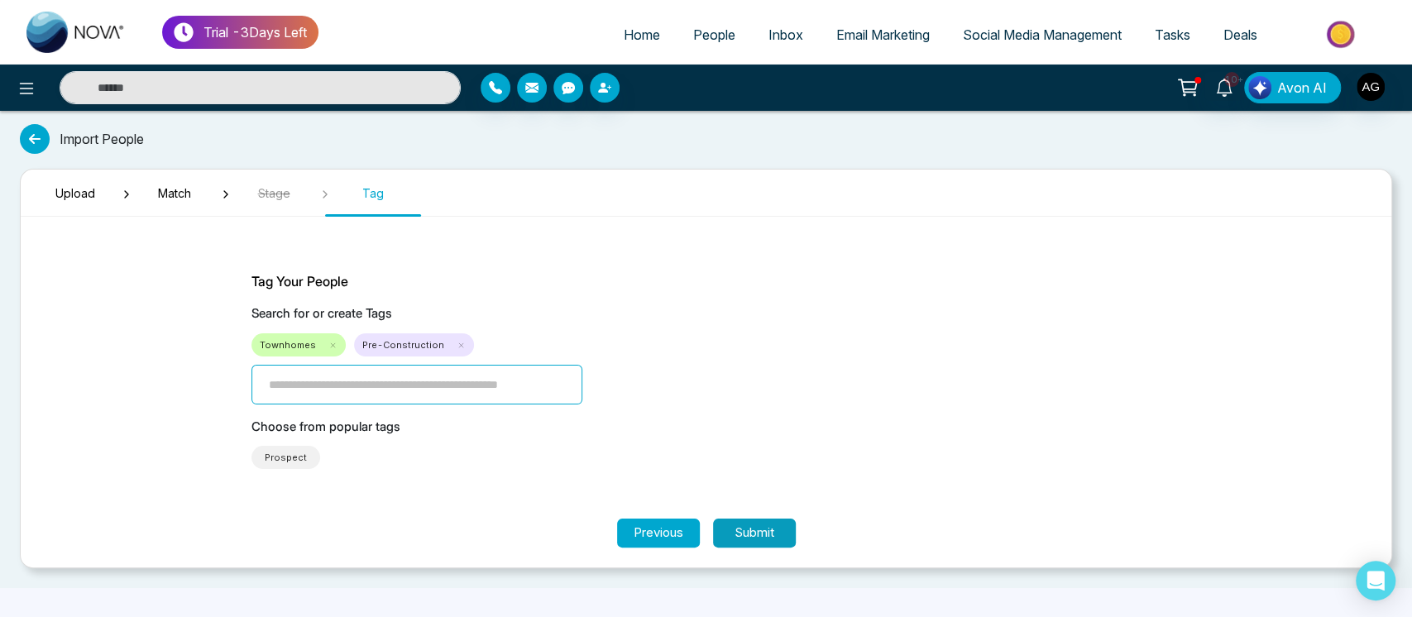
click at [728, 524] on button "Submit" at bounding box center [754, 533] width 83 height 29
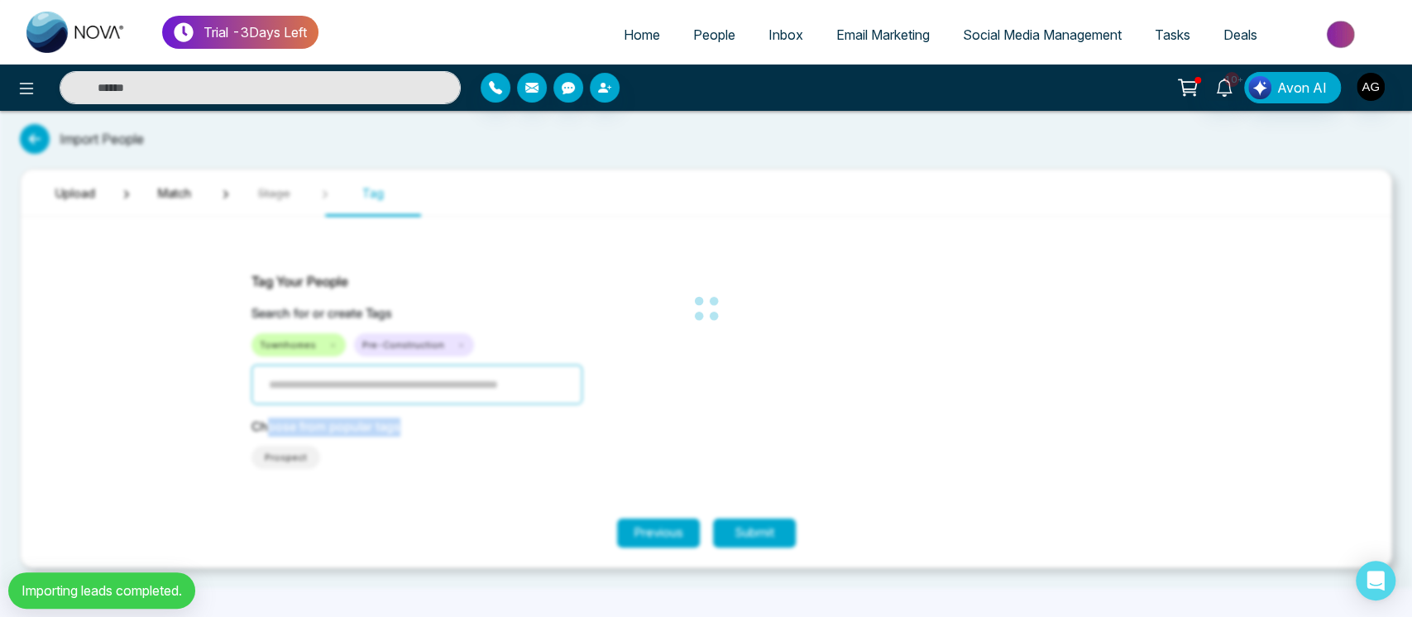
drag, startPoint x: 266, startPoint y: 404, endPoint x: 440, endPoint y: 420, distance: 175.2
click at [440, 420] on div "Trial - 3 Days Left Home People Inbox Email Marketing Social Media Management T…" at bounding box center [706, 308] width 1412 height 617
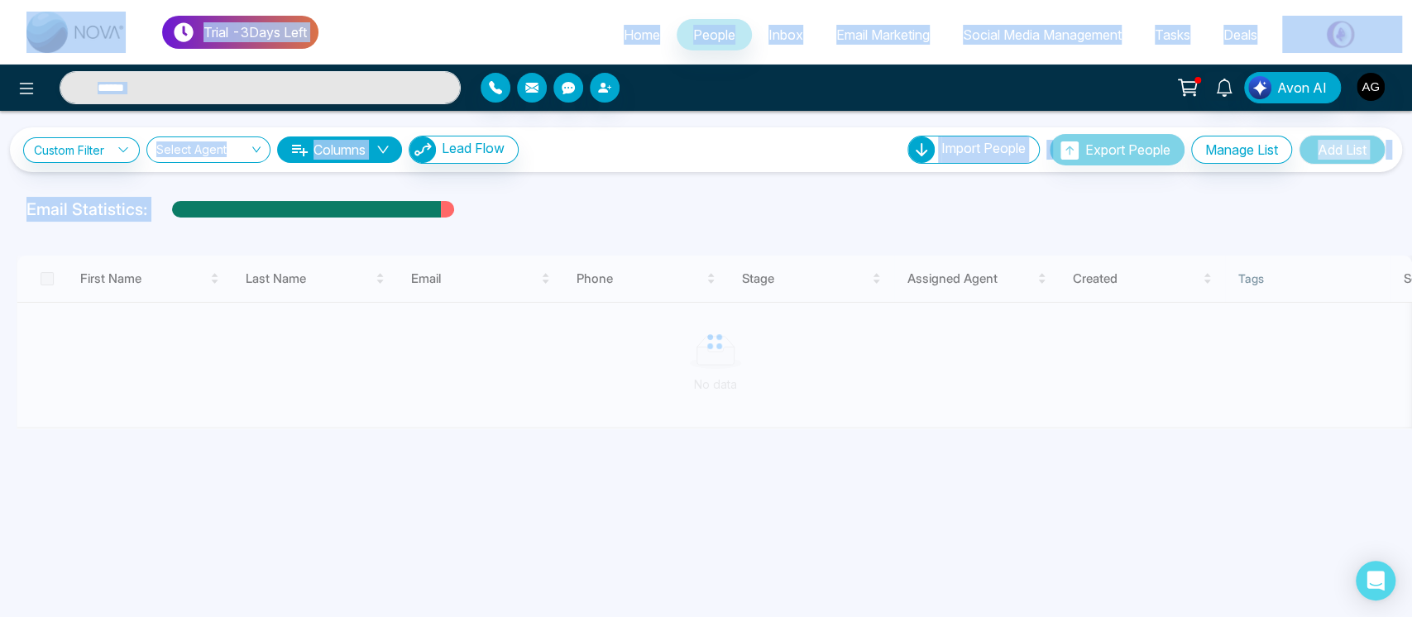
click at [121, 400] on div at bounding box center [714, 342] width 1395 height 173
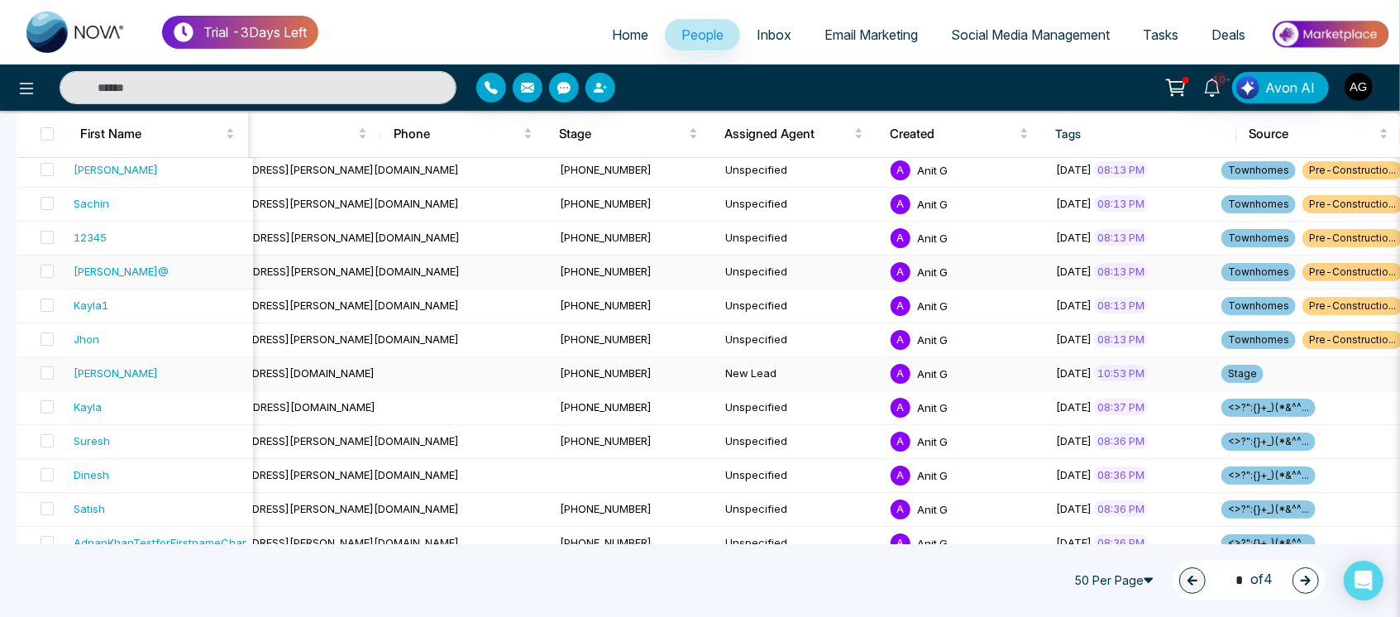
scroll to position [0, 275]
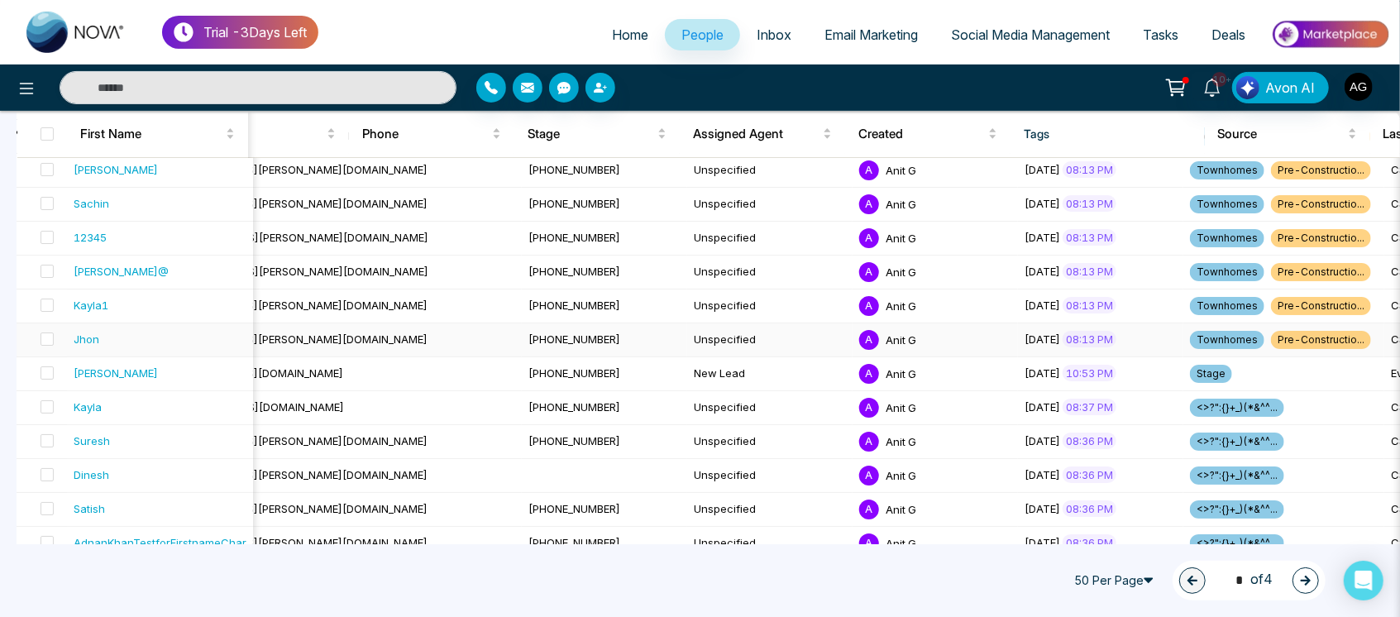
click at [1025, 334] on div "August 11, 2025 08:13 PM" at bounding box center [1101, 339] width 152 height 17
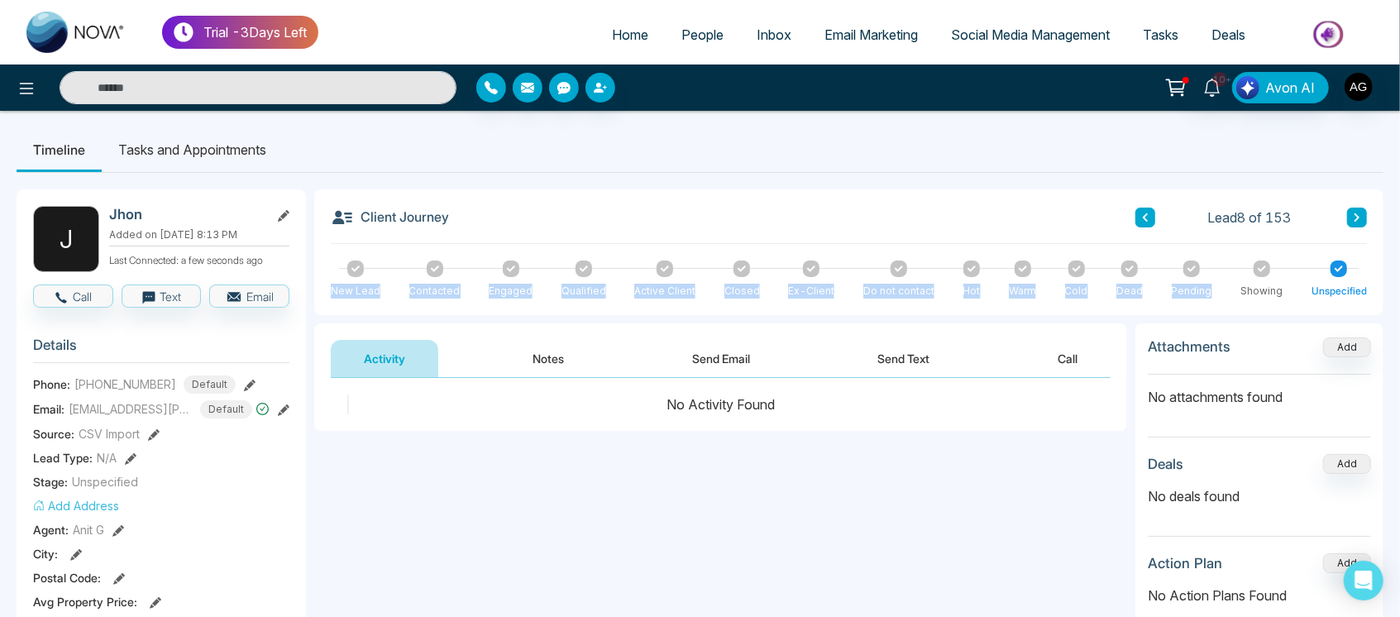
drag, startPoint x: 321, startPoint y: 268, endPoint x: 1238, endPoint y: 291, distance: 917.6
click at [1238, 291] on div "Client Journey Lead 8 of 153 New Lead Contacted Engaged Qualified Active Client…" at bounding box center [848, 252] width 1069 height 126
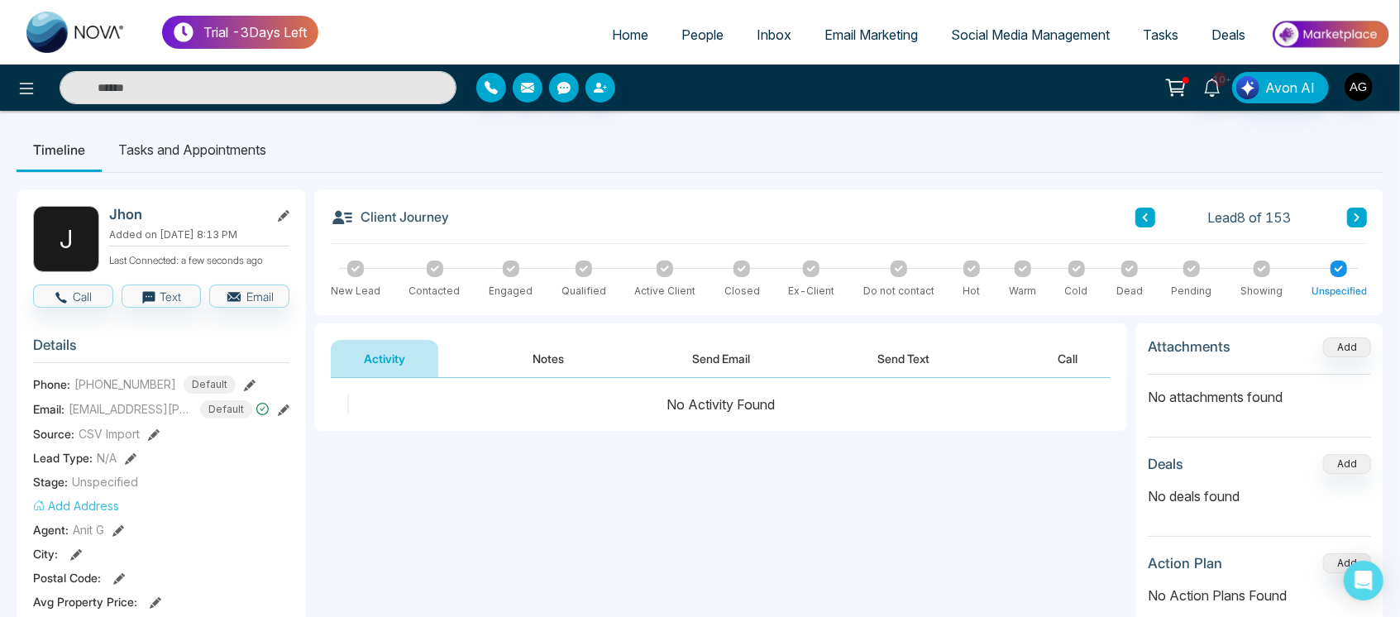
click at [1359, 209] on button at bounding box center [1357, 218] width 20 height 20
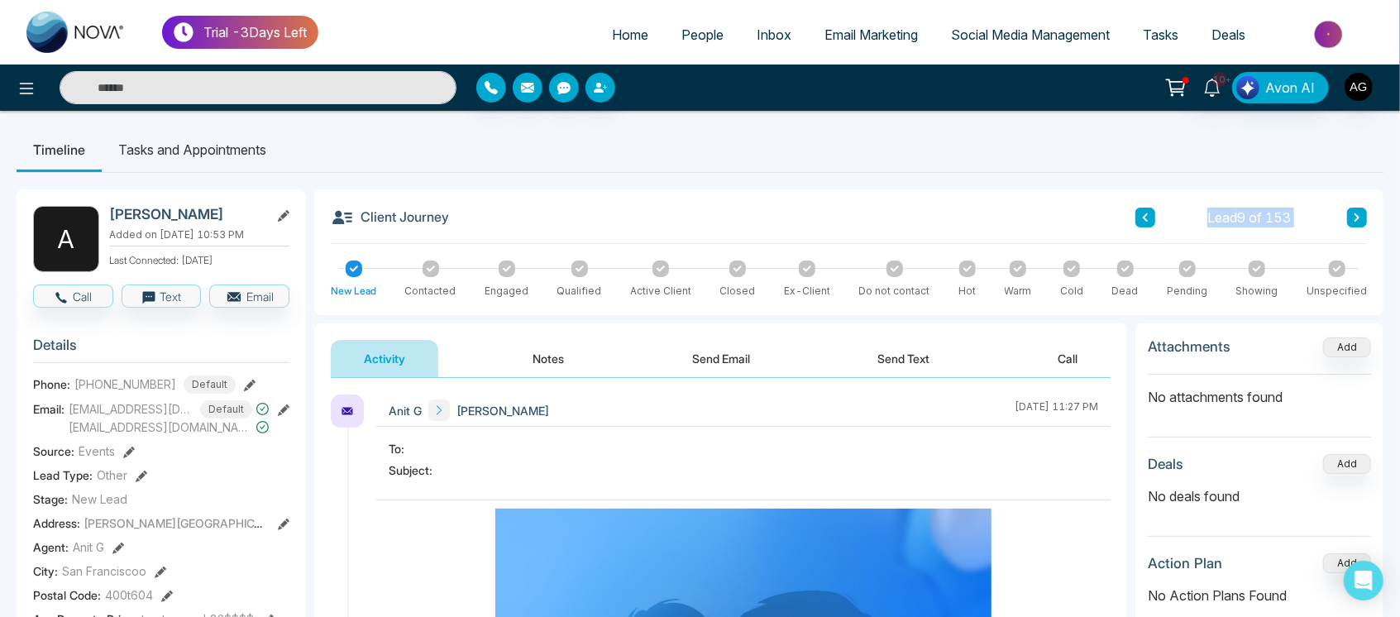
drag, startPoint x: 1191, startPoint y: 207, endPoint x: 1344, endPoint y: 221, distance: 153.7
click at [1344, 221] on div "Lead 9 of 153" at bounding box center [1252, 218] width 232 height 20
click at [1312, 214] on div "Lead 9 of 153" at bounding box center [1252, 218] width 232 height 20
click at [1356, 218] on icon at bounding box center [1357, 218] width 8 height 10
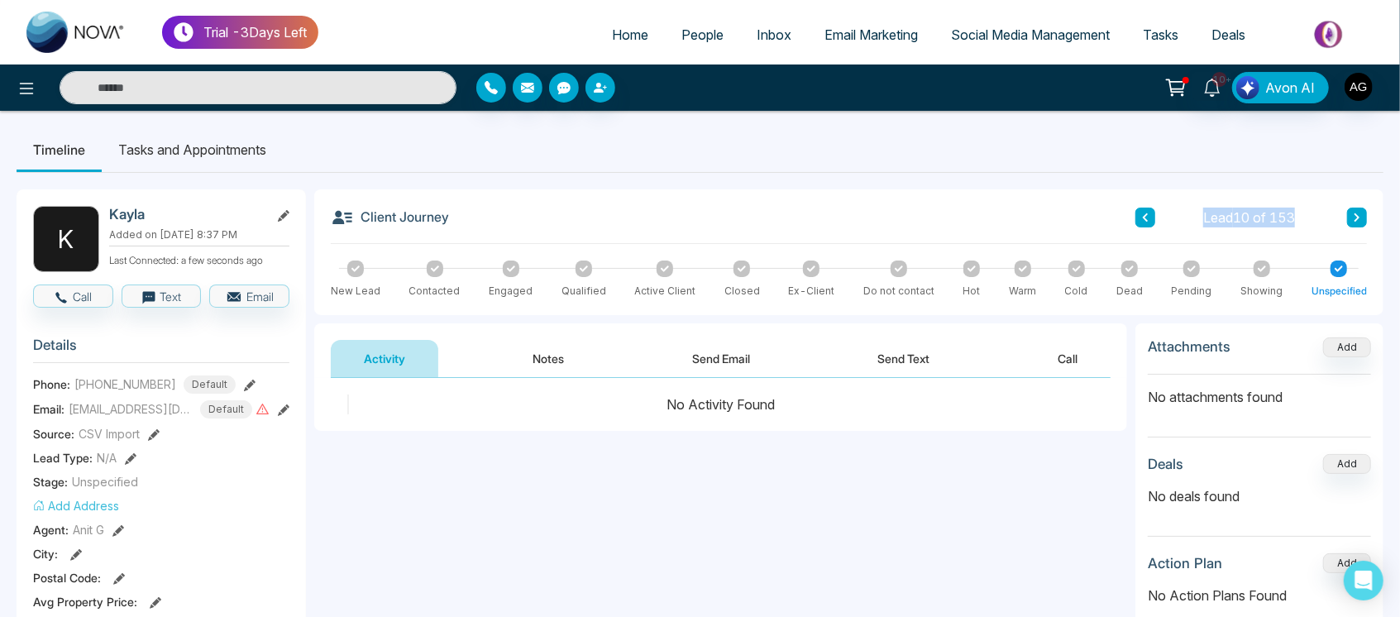
drag, startPoint x: 1198, startPoint y: 215, endPoint x: 1315, endPoint y: 222, distance: 117.7
click at [1315, 222] on div "Lead 10 of 153" at bounding box center [1252, 218] width 232 height 20
click at [1356, 213] on icon at bounding box center [1357, 218] width 8 height 10
click at [29, 88] on icon at bounding box center [27, 89] width 14 height 12
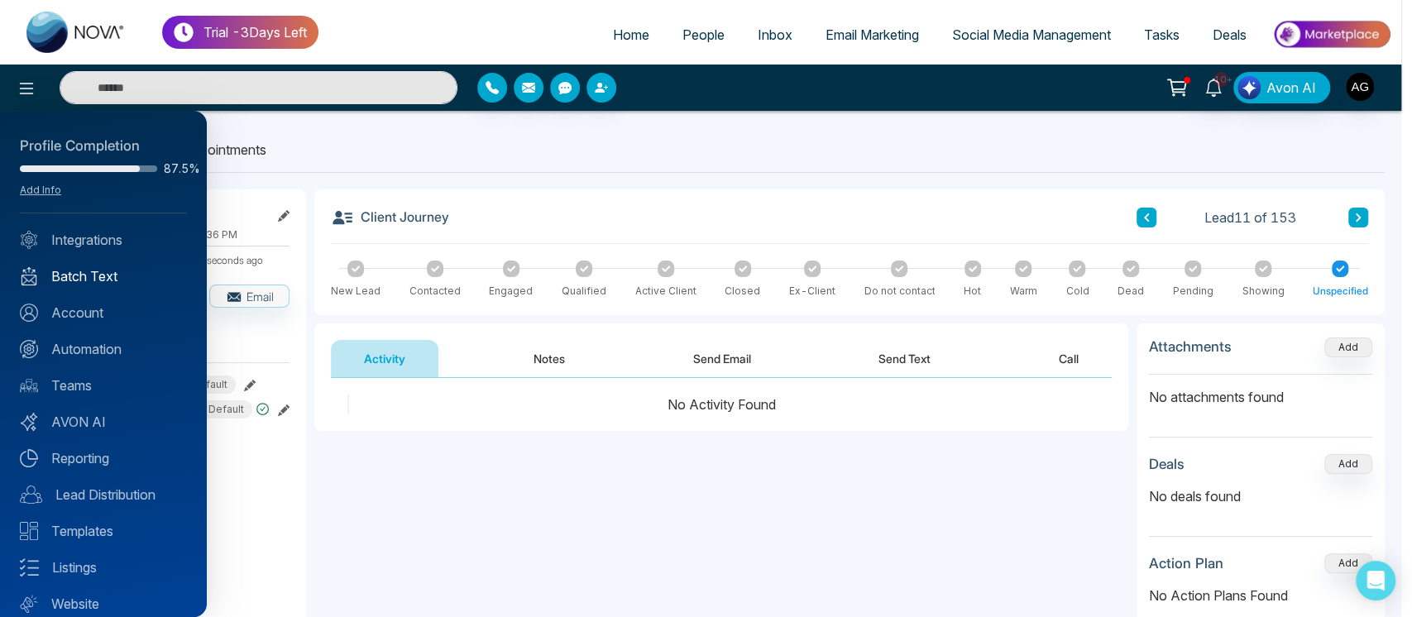
click at [111, 278] on link "Batch Text" at bounding box center [103, 276] width 167 height 20
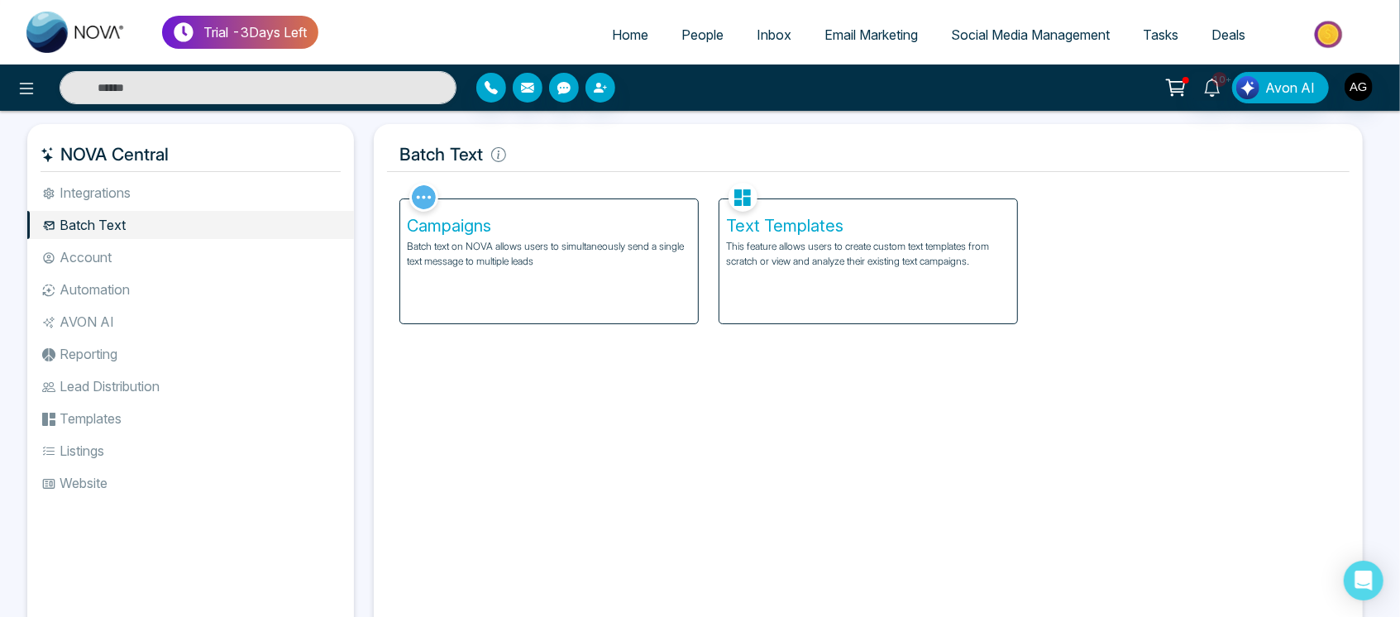
click at [139, 261] on li "Account" at bounding box center [190, 257] width 327 height 28
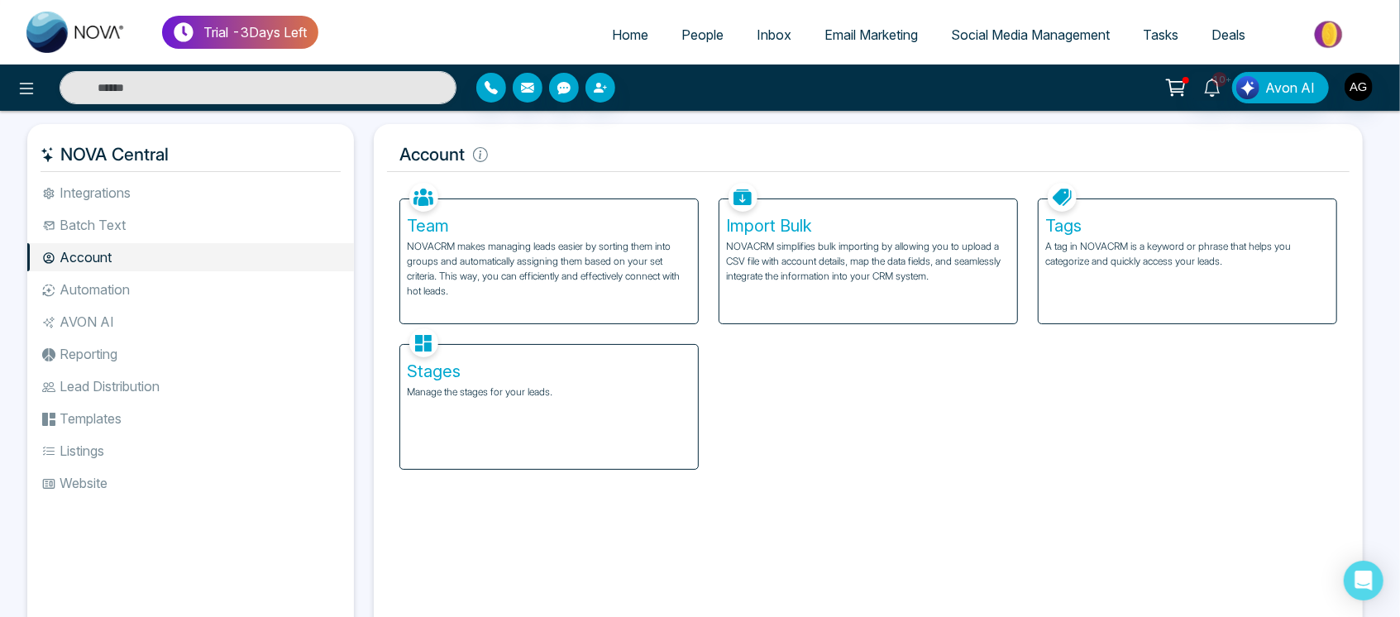
click at [908, 255] on p "NOVACRM simplifies bulk importing by allowing you to upload a CSV file with acc…" at bounding box center [868, 261] width 285 height 45
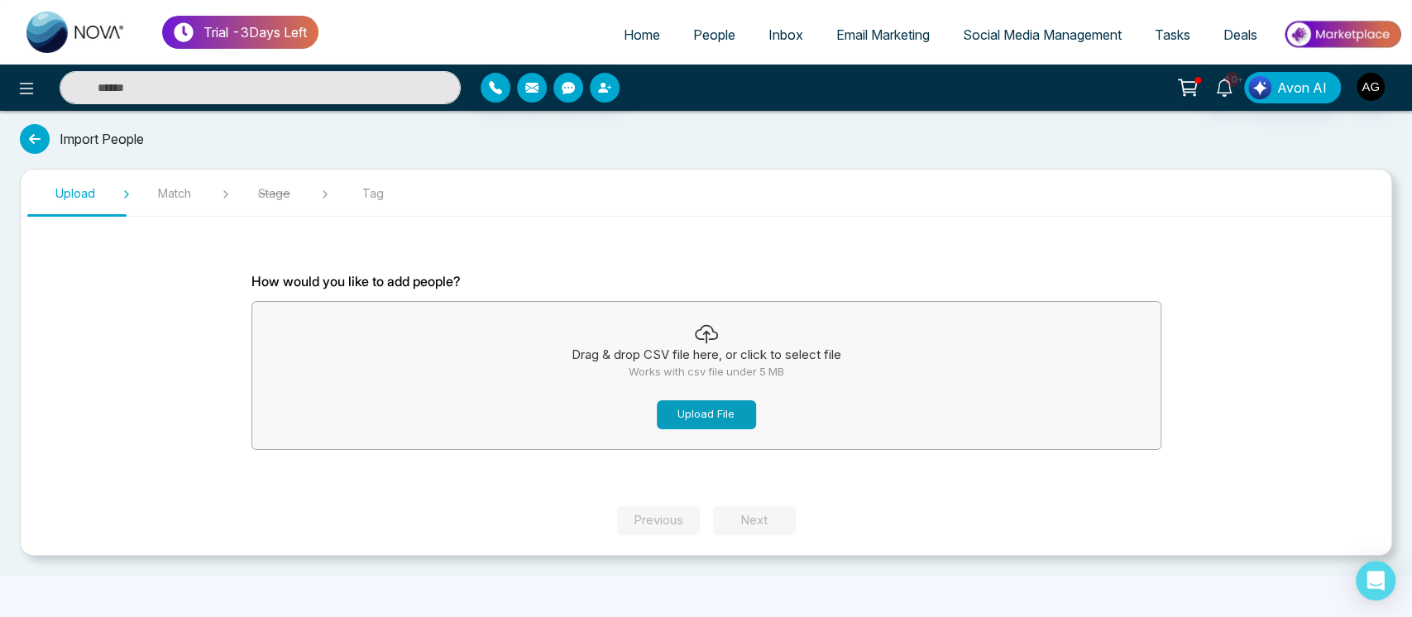
click at [711, 424] on button "Upload File" at bounding box center [706, 414] width 99 height 29
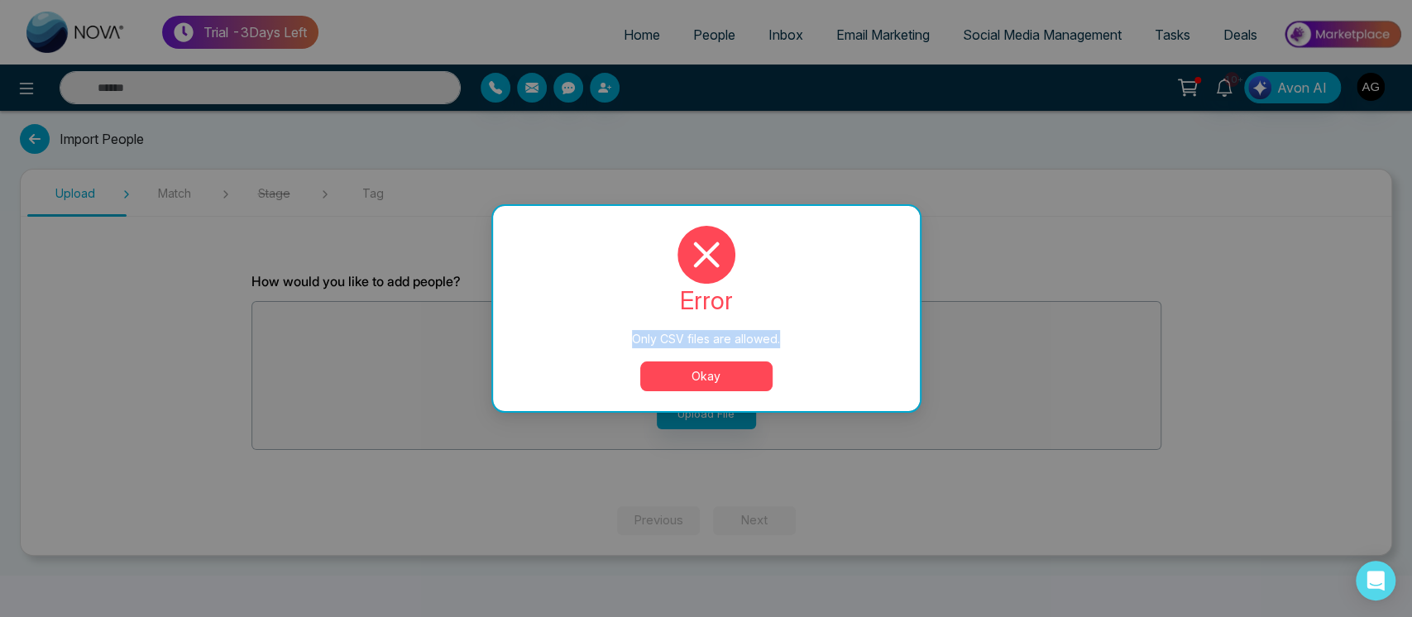
drag, startPoint x: 628, startPoint y: 345, endPoint x: 793, endPoint y: 347, distance: 165.4
click at [793, 347] on div "Only CSV files are allowed." at bounding box center [706, 339] width 361 height 18
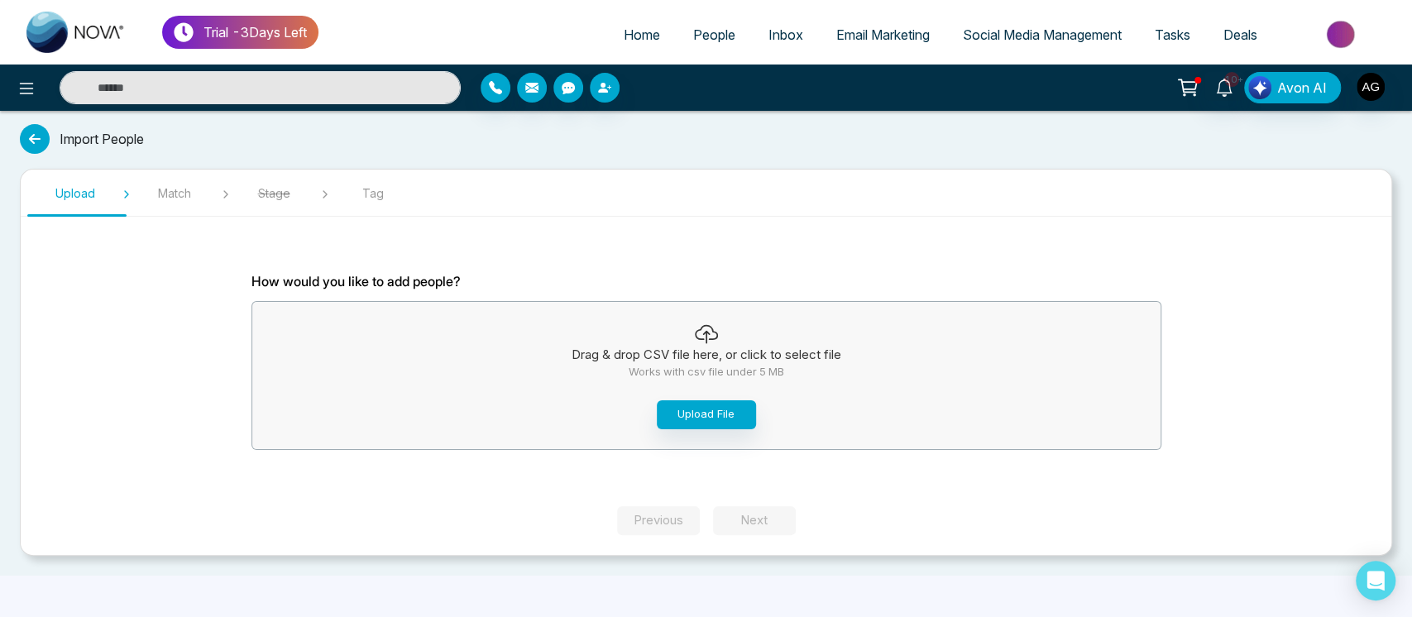
click at [22, 138] on icon at bounding box center [35, 139] width 30 height 30
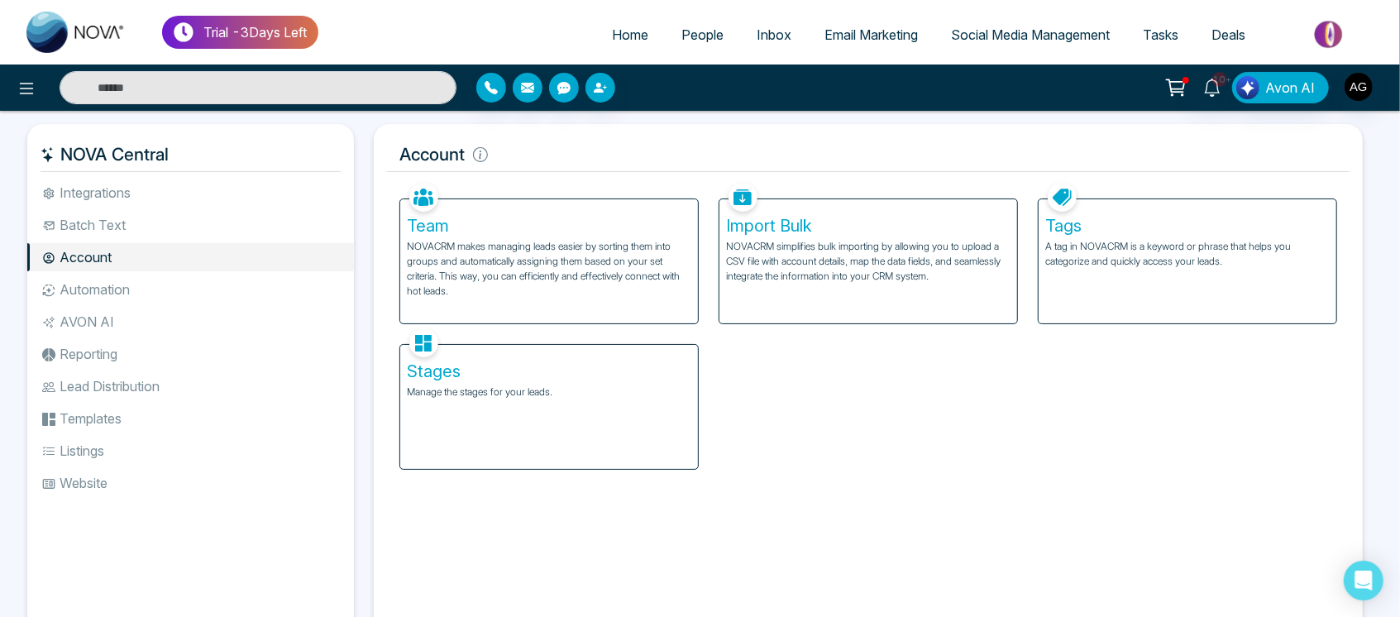
click at [526, 412] on div "Stages Manage the stages for your leads." at bounding box center [549, 407] width 298 height 124
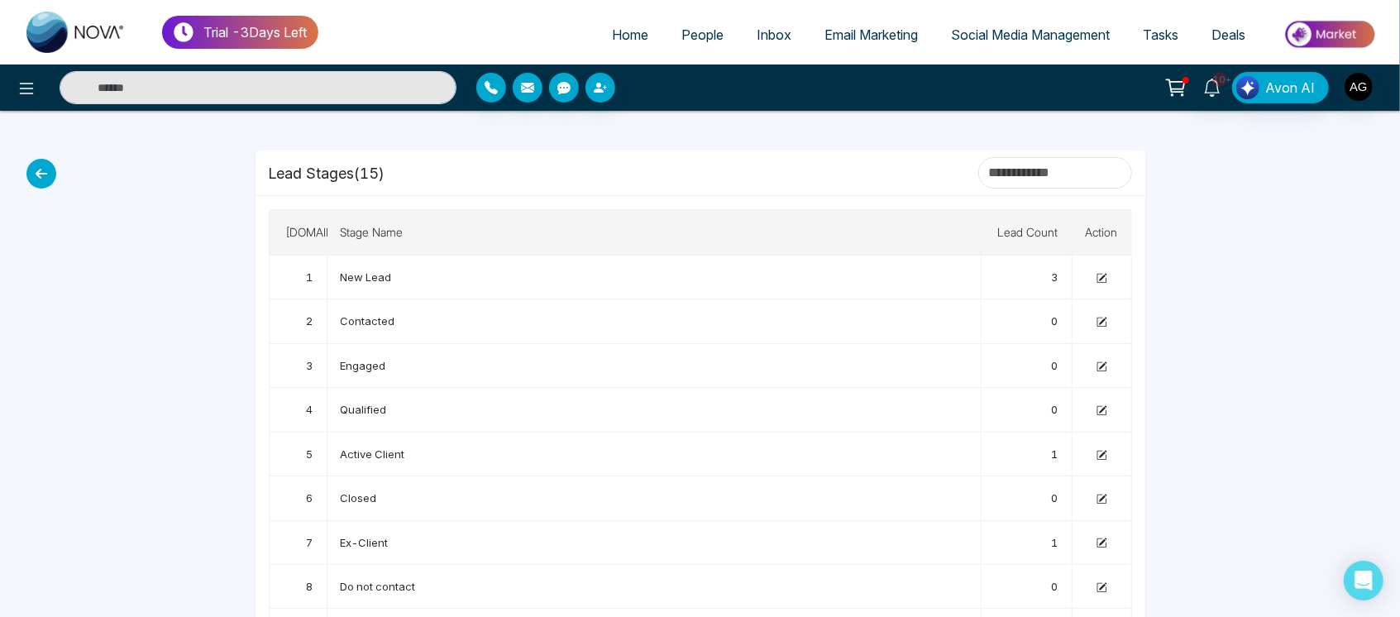
click at [40, 170] on icon at bounding box center [41, 174] width 30 height 30
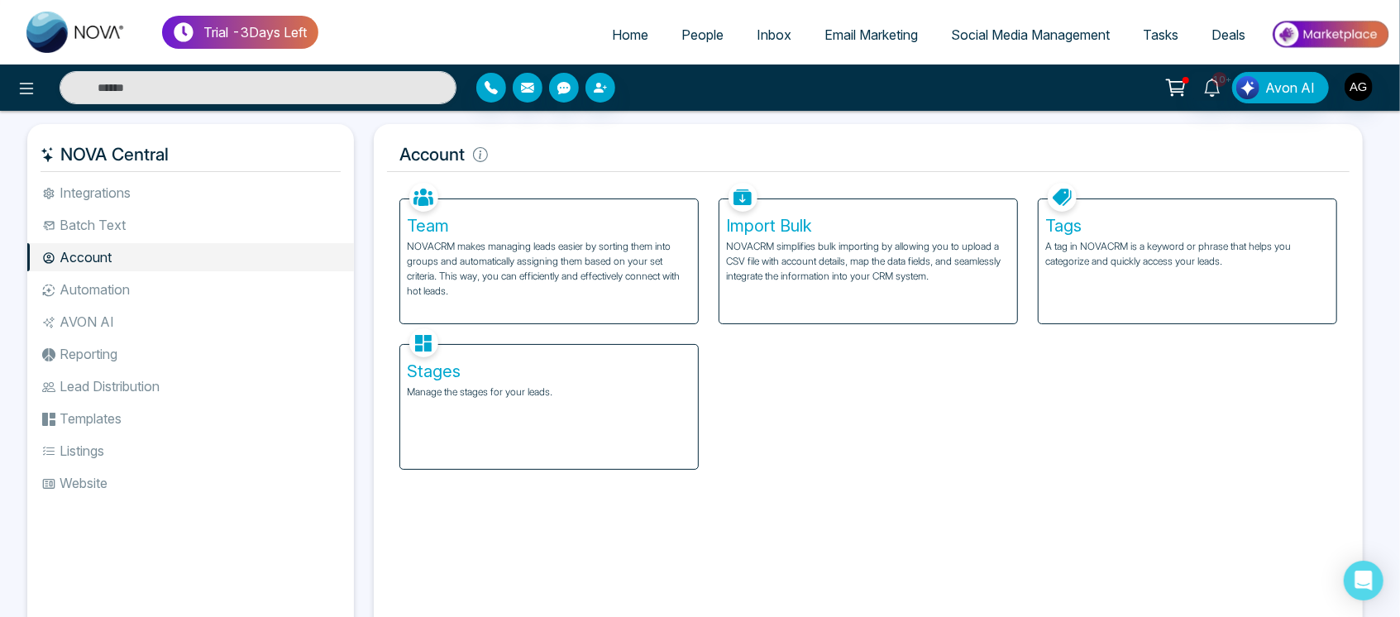
click at [1178, 294] on div "Tags A tag in NOVACRM is a keyword or phrase that helps you categorize and quic…" at bounding box center [1188, 261] width 298 height 124
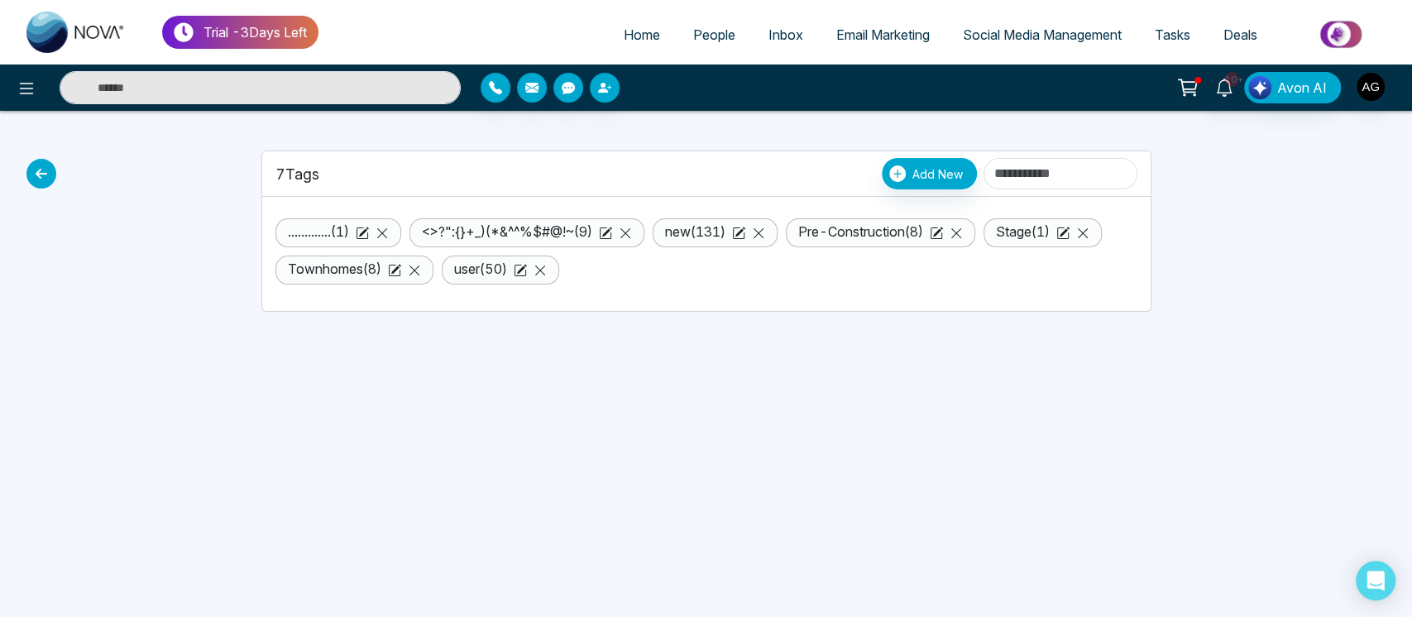
click at [37, 175] on icon at bounding box center [41, 174] width 30 height 30
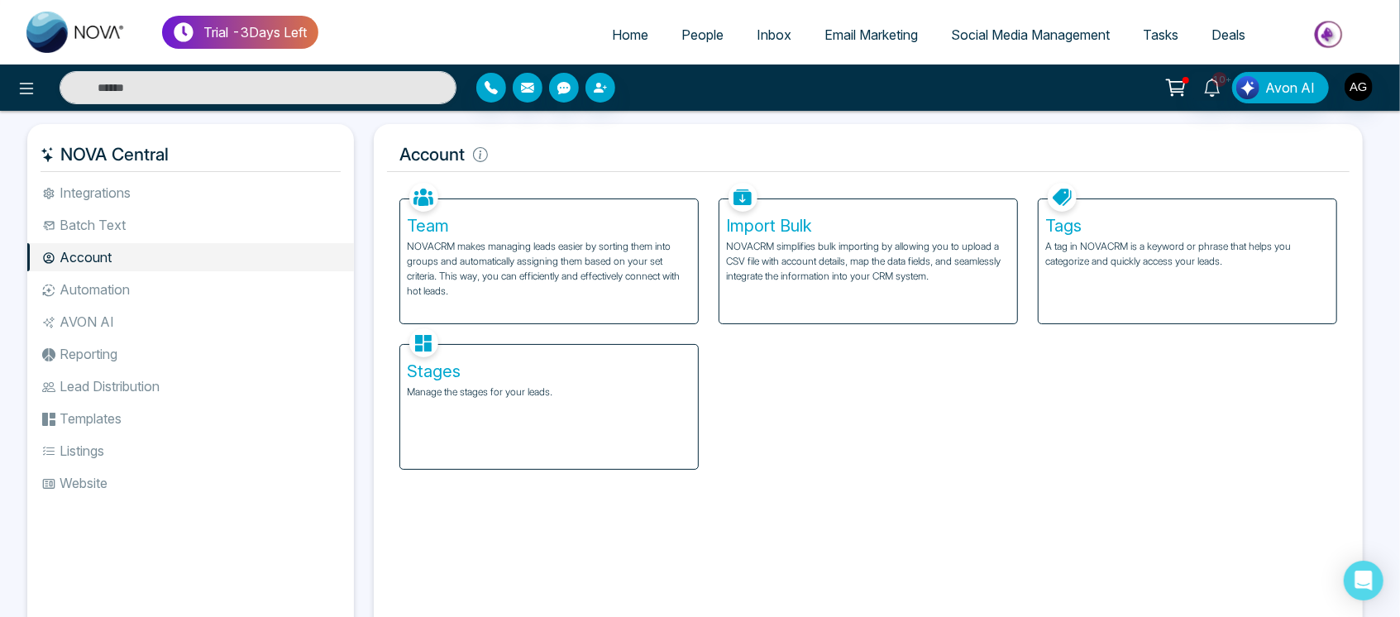
click at [558, 390] on p "Manage the stages for your leads." at bounding box center [549, 392] width 285 height 15
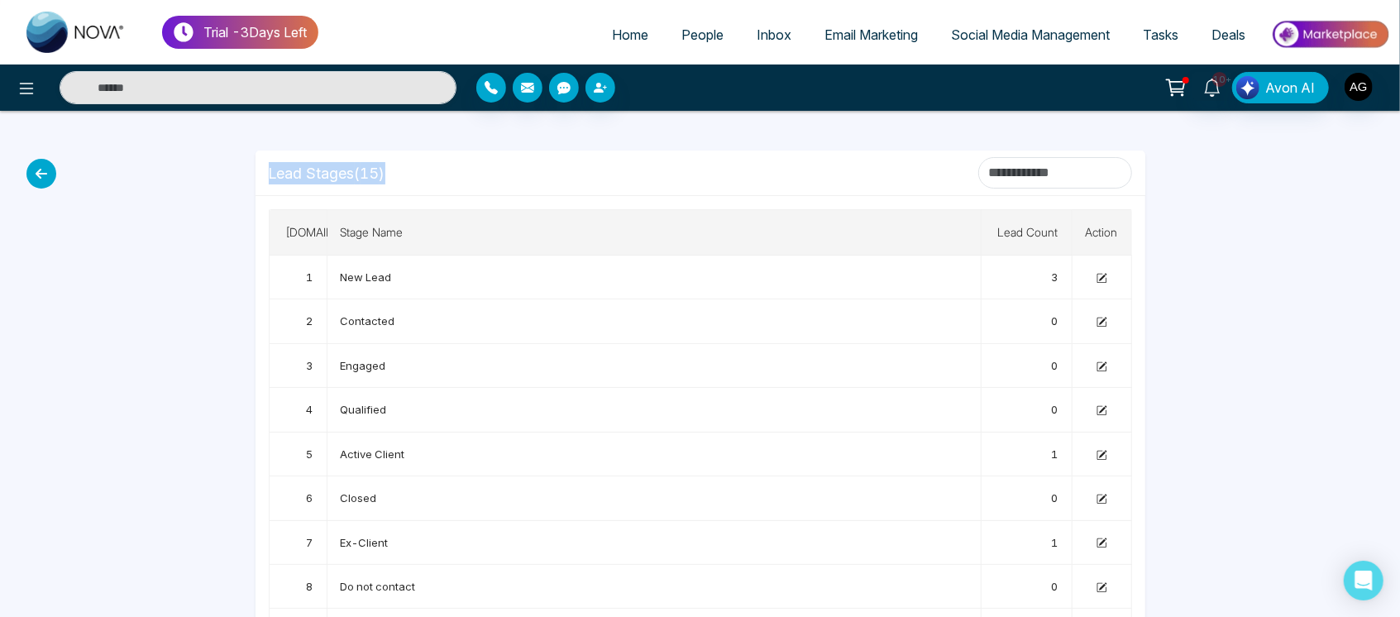
drag, startPoint x: 247, startPoint y: 171, endPoint x: 413, endPoint y: 177, distance: 165.5
click at [413, 177] on div "Lead Stages ( 15 ) S.No Stage Name Lead Count Action 1 New Lead 3 2 Contacted 0…" at bounding box center [701, 521] width 910 height 821
click at [413, 177] on div "Lead Stages ( 15 )" at bounding box center [701, 172] width 864 height 31
drag, startPoint x: 256, startPoint y: 176, endPoint x: 403, endPoint y: 172, distance: 146.5
click at [403, 172] on div "Lead Stages ( 15 )" at bounding box center [701, 173] width 890 height 45
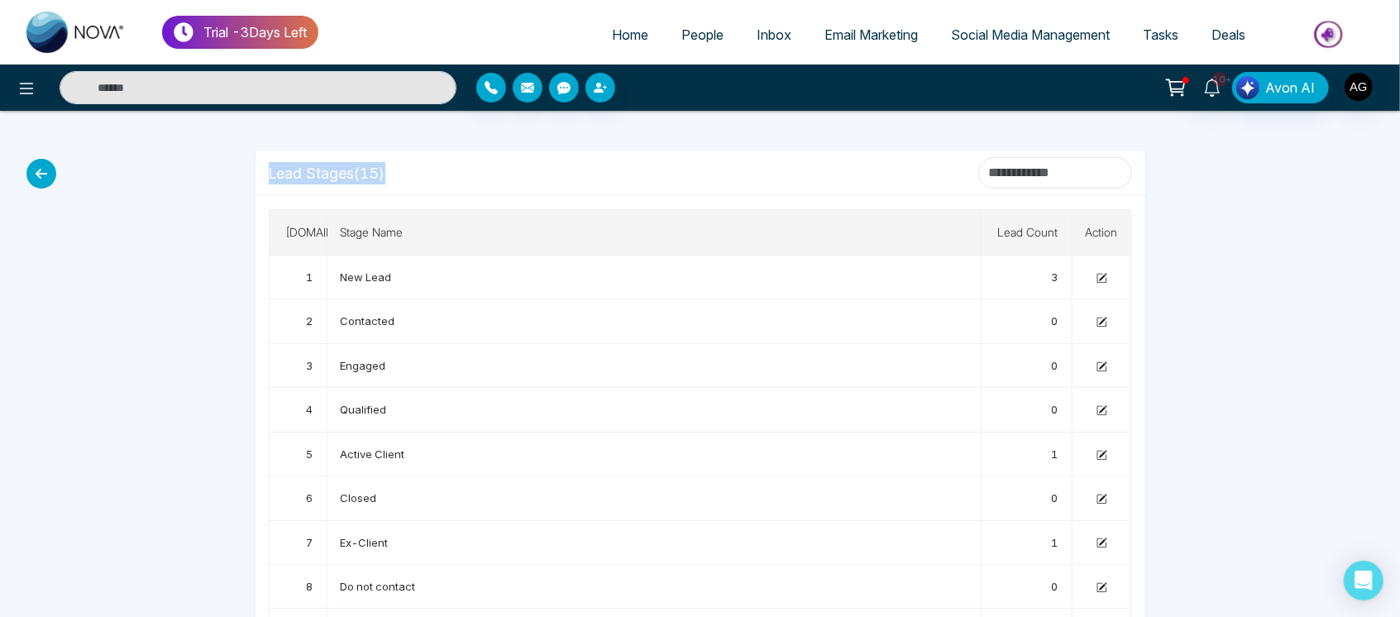
click at [403, 172] on div "Lead Stages ( 15 )" at bounding box center [701, 172] width 864 height 31
drag, startPoint x: 258, startPoint y: 175, endPoint x: 409, endPoint y: 179, distance: 151.4
click at [409, 179] on div "Lead Stages ( 15 )" at bounding box center [701, 173] width 890 height 45
click at [409, 179] on div "Lead Stages ( 15 )" at bounding box center [701, 172] width 864 height 31
drag, startPoint x: 331, startPoint y: 228, endPoint x: 490, endPoint y: 227, distance: 158.8
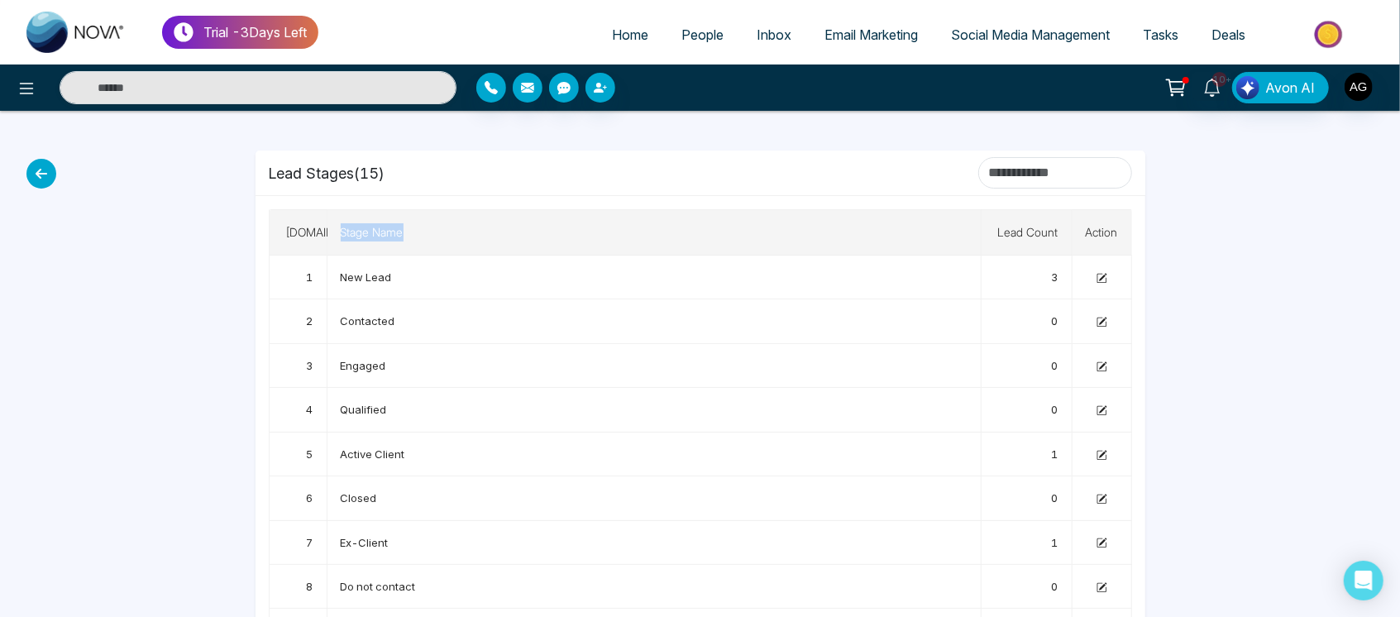
click at [490, 227] on th "Stage Name" at bounding box center [655, 232] width 654 height 45
drag, startPoint x: 278, startPoint y: 225, endPoint x: 518, endPoint y: 238, distance: 240.2
click at [518, 238] on tr "S.No Stage Name Lead Count Action" at bounding box center [701, 232] width 863 height 45
click at [518, 238] on th "Stage Name" at bounding box center [655, 232] width 654 height 45
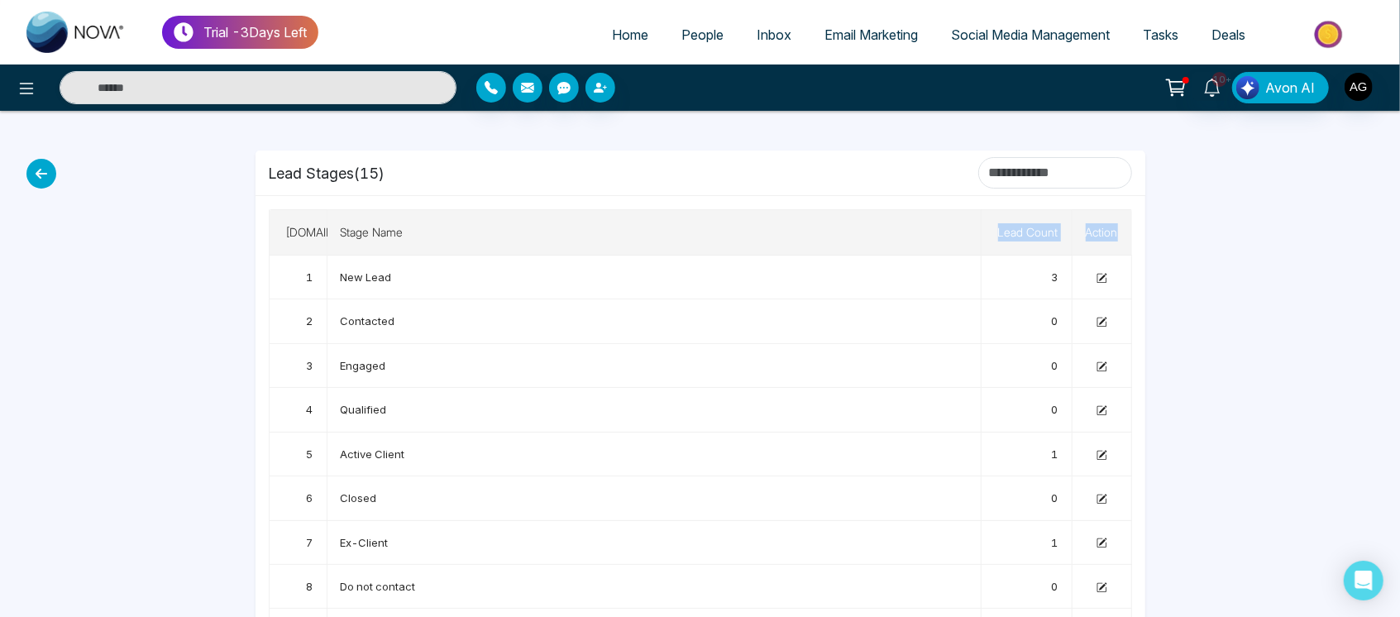
drag, startPoint x: 996, startPoint y: 229, endPoint x: 1128, endPoint y: 235, distance: 132.5
click at [1128, 235] on tr "S.No Stage Name Lead Count Action" at bounding box center [701, 232] width 863 height 45
click at [37, 167] on icon at bounding box center [41, 174] width 30 height 30
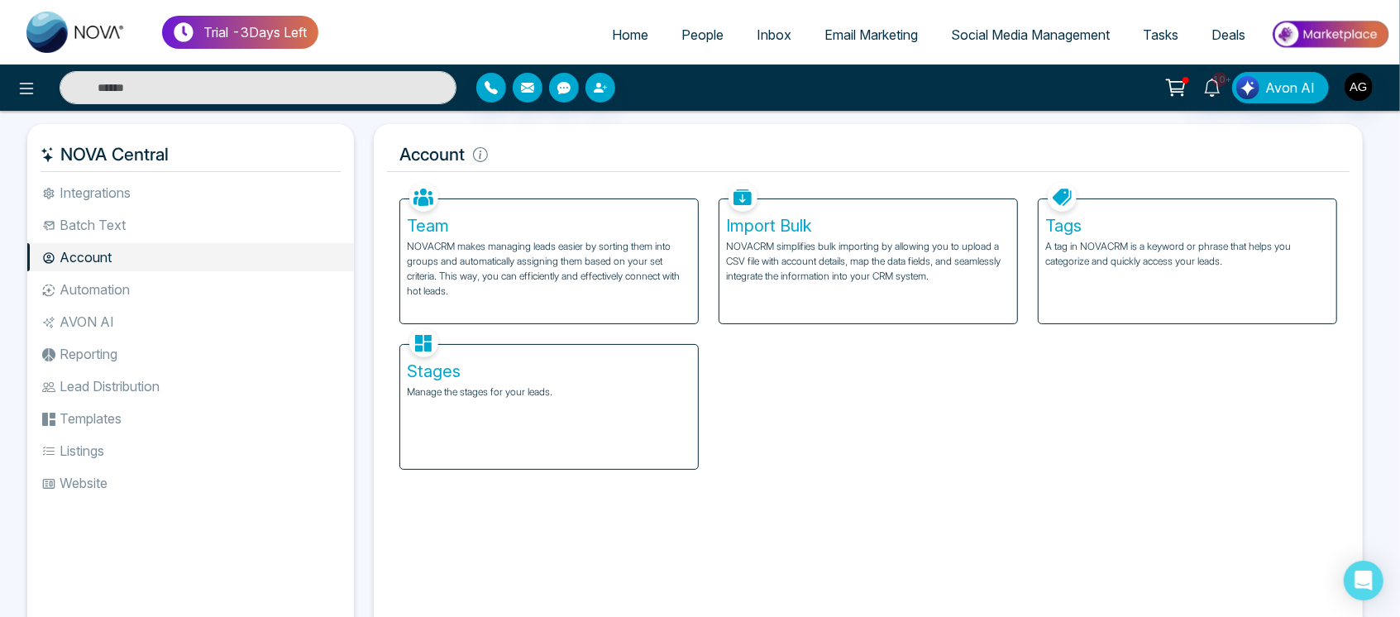
click at [183, 281] on li "Automation" at bounding box center [190, 289] width 327 height 28
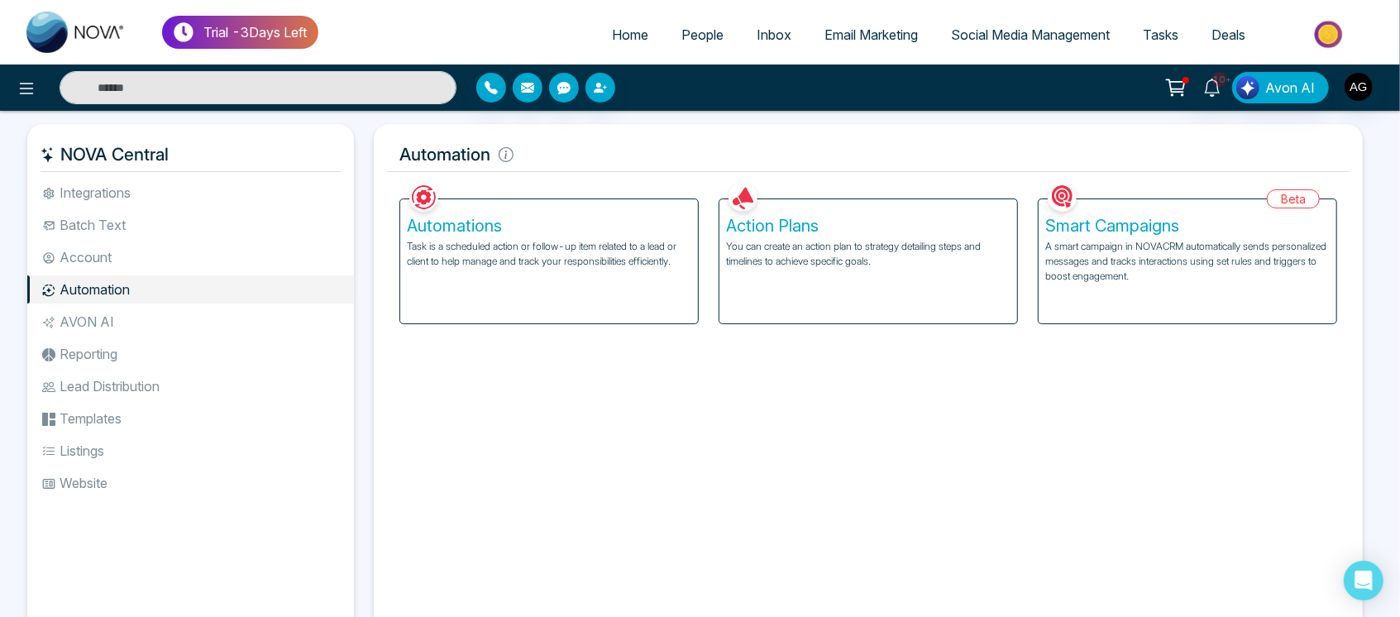
click at [668, 287] on div "Automations Task is a scheduled action or follow-up item related to a lead or c…" at bounding box center [549, 261] width 298 height 124
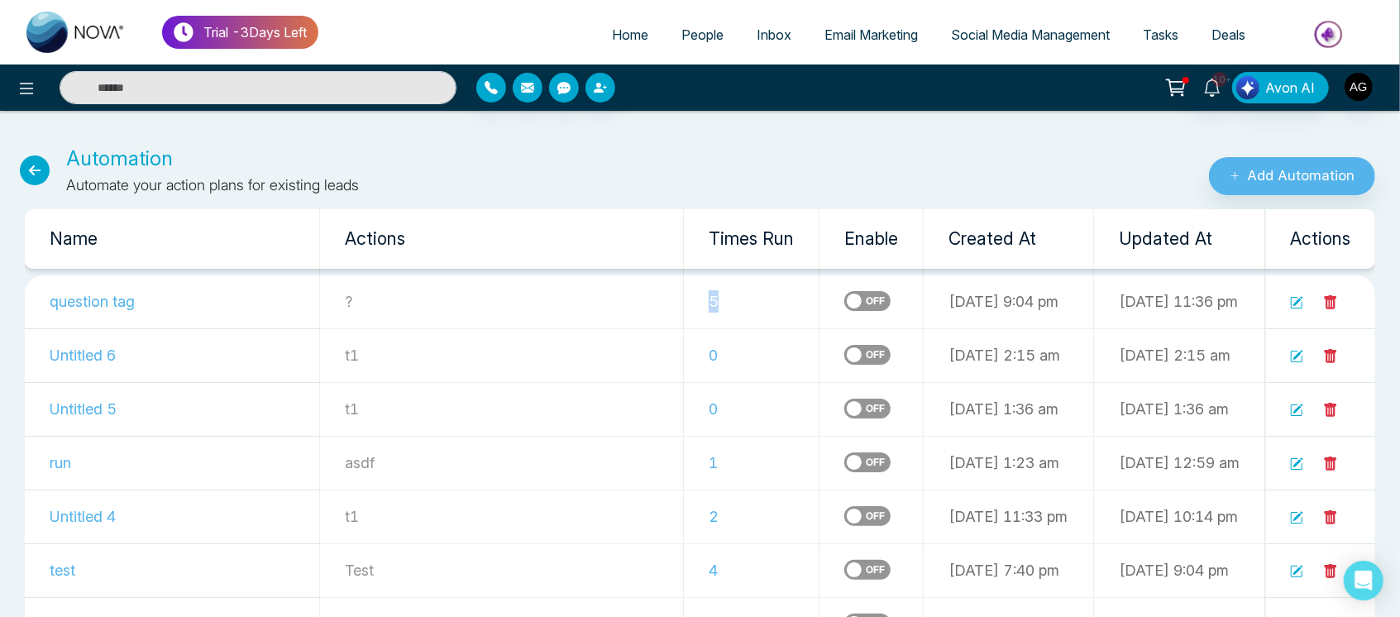
drag, startPoint x: 602, startPoint y: 301, endPoint x: 702, endPoint y: 295, distance: 100.3
click at [702, 295] on td "5" at bounding box center [752, 302] width 136 height 54
drag, startPoint x: 298, startPoint y: 296, endPoint x: 357, endPoint y: 293, distance: 59.6
click at [357, 293] on td "?" at bounding box center [501, 302] width 364 height 54
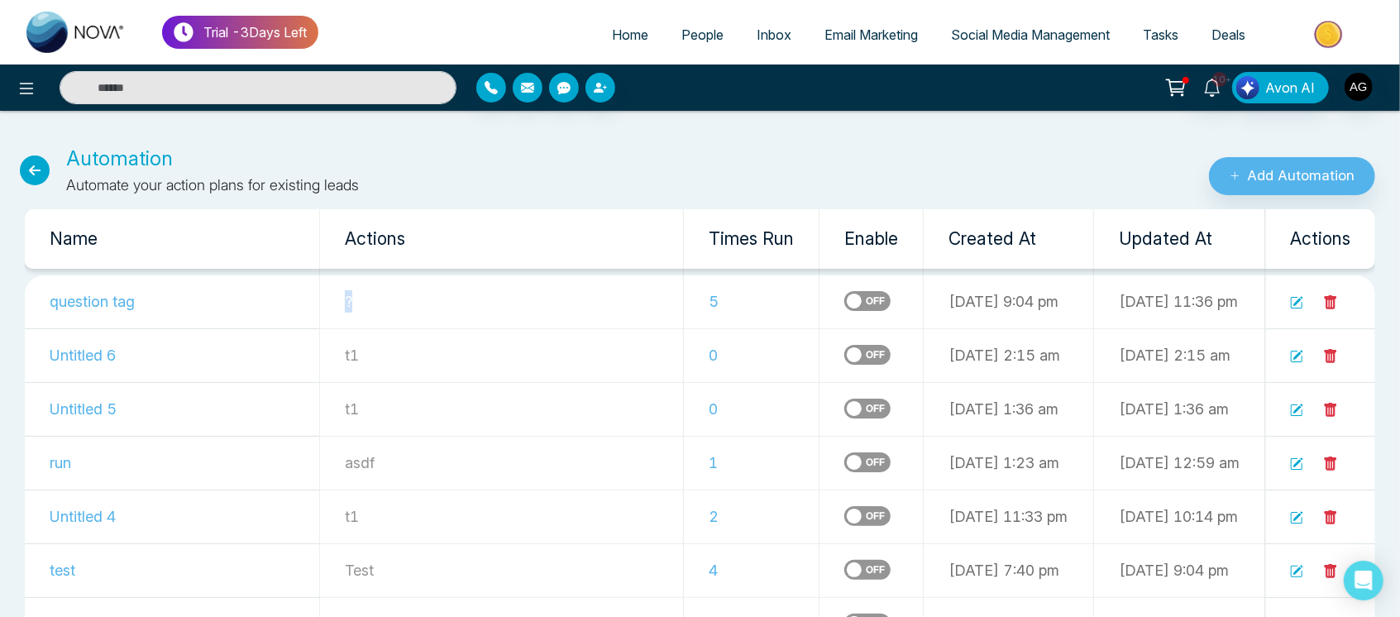
click at [357, 293] on p "?" at bounding box center [501, 301] width 313 height 22
click at [16, 159] on div "Automation Automate your action plans for existing leads" at bounding box center [467, 170] width 934 height 52
click at [26, 170] on icon at bounding box center [35, 171] width 30 height 30
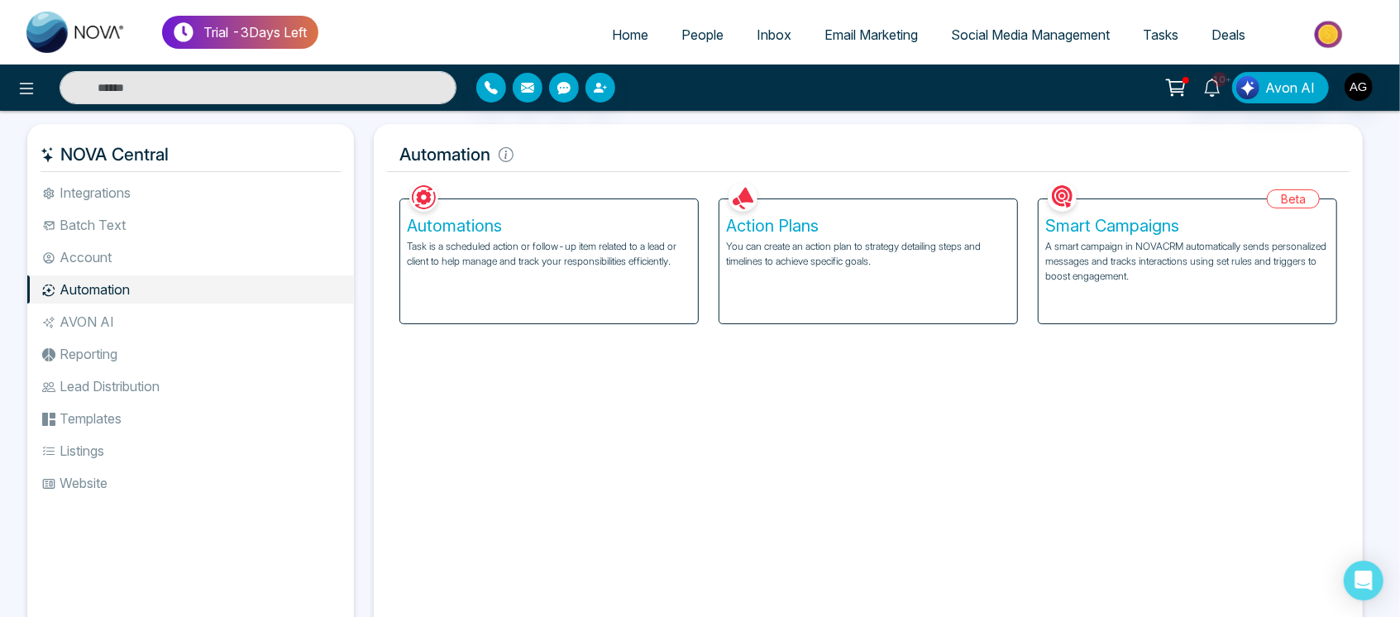
click at [702, 43] on link "People" at bounding box center [702, 34] width 75 height 31
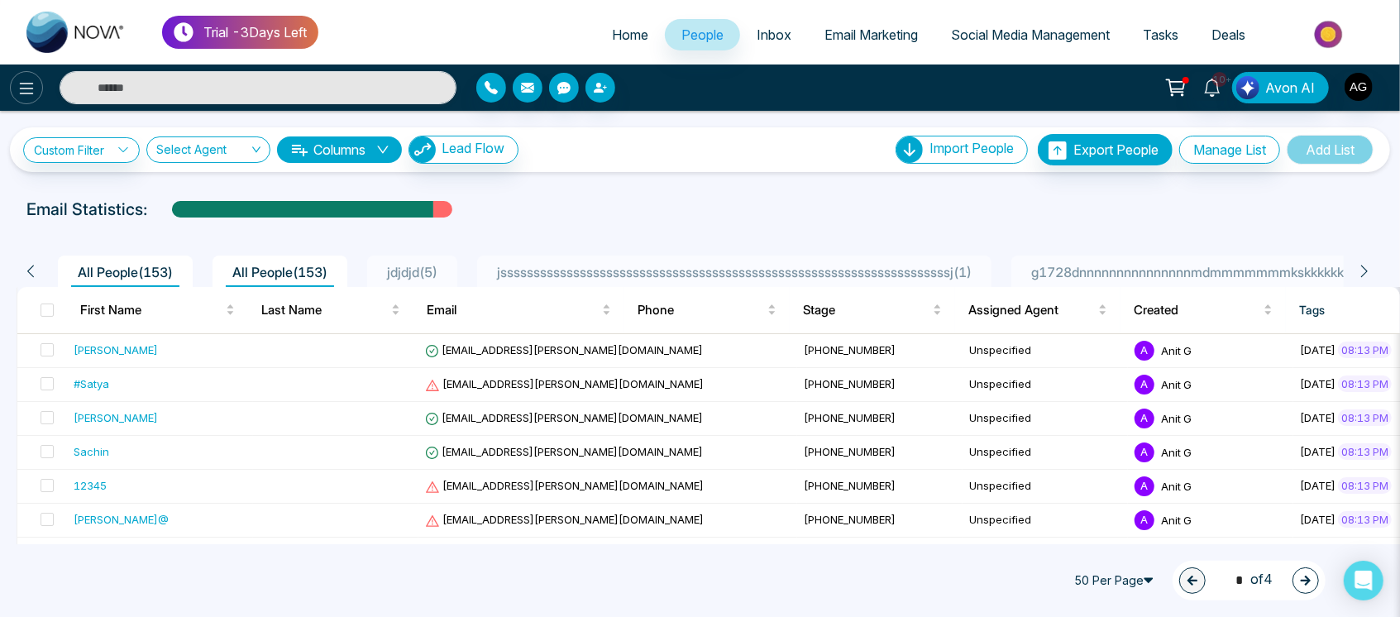
click at [31, 79] on icon at bounding box center [27, 89] width 20 height 20
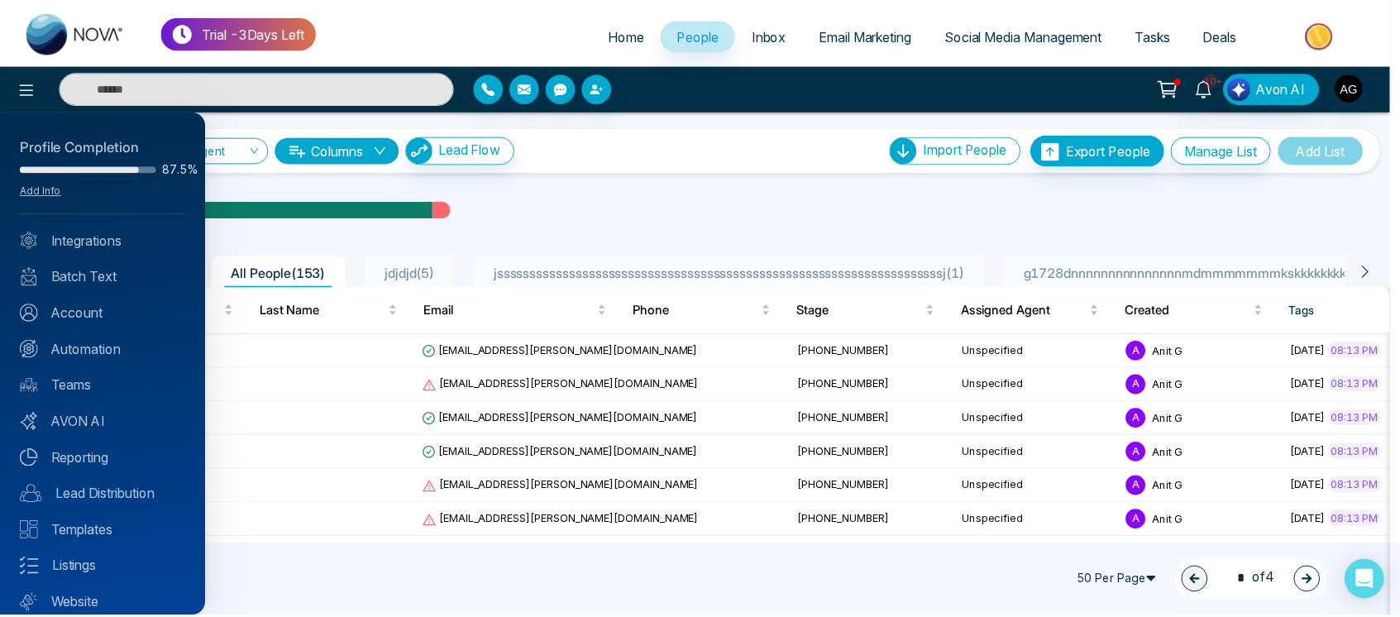
scroll to position [53, 0]
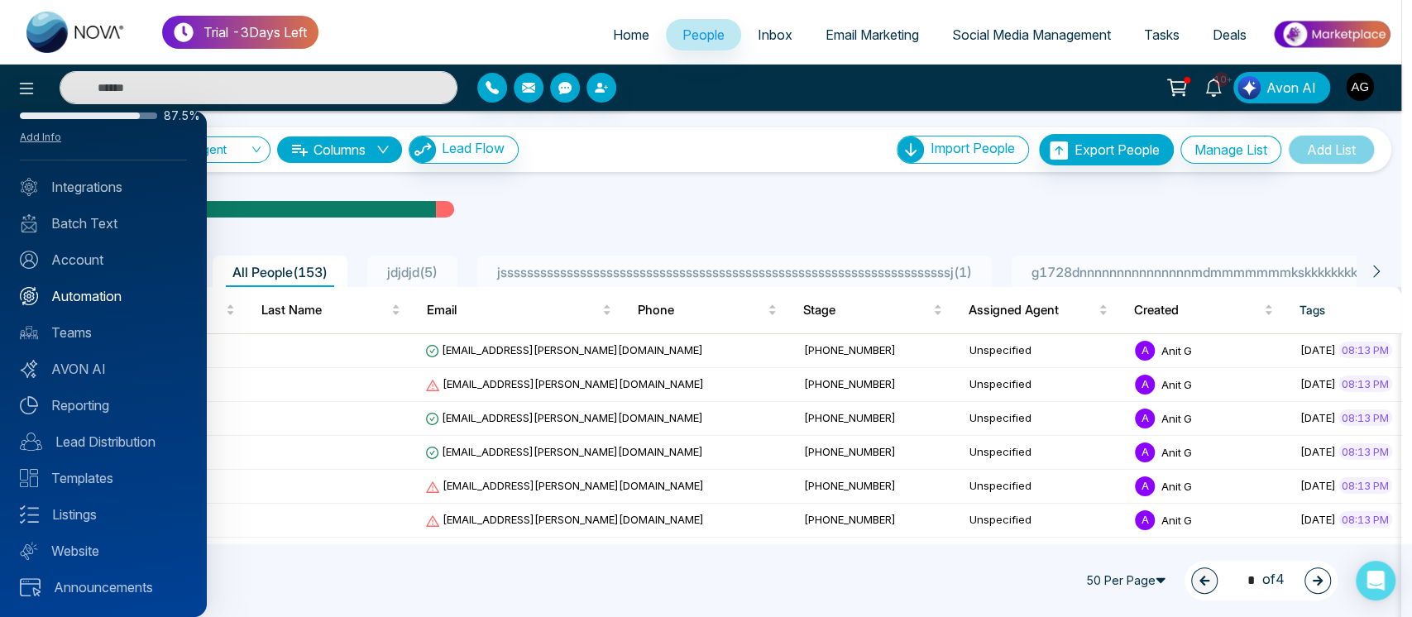
click at [126, 295] on link "Automation" at bounding box center [103, 296] width 167 height 20
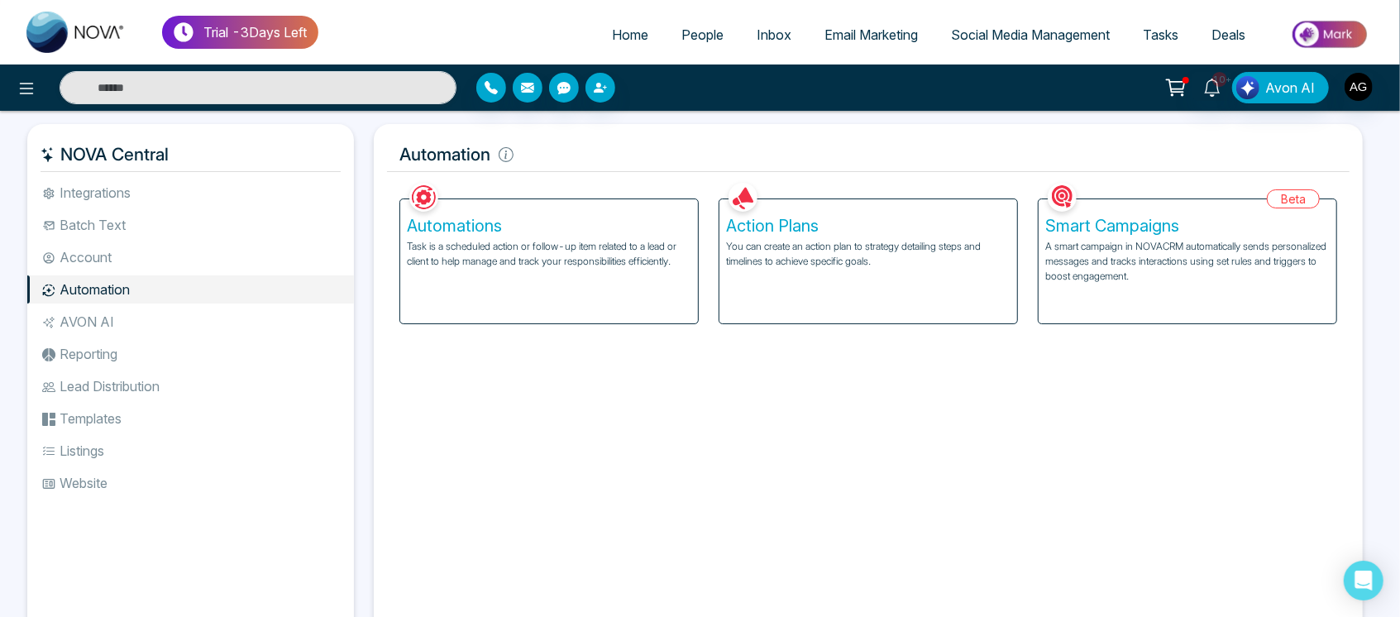
click at [663, 263] on p "Task is a scheduled action or follow-up item related to a lead or client to hel…" at bounding box center [549, 254] width 285 height 30
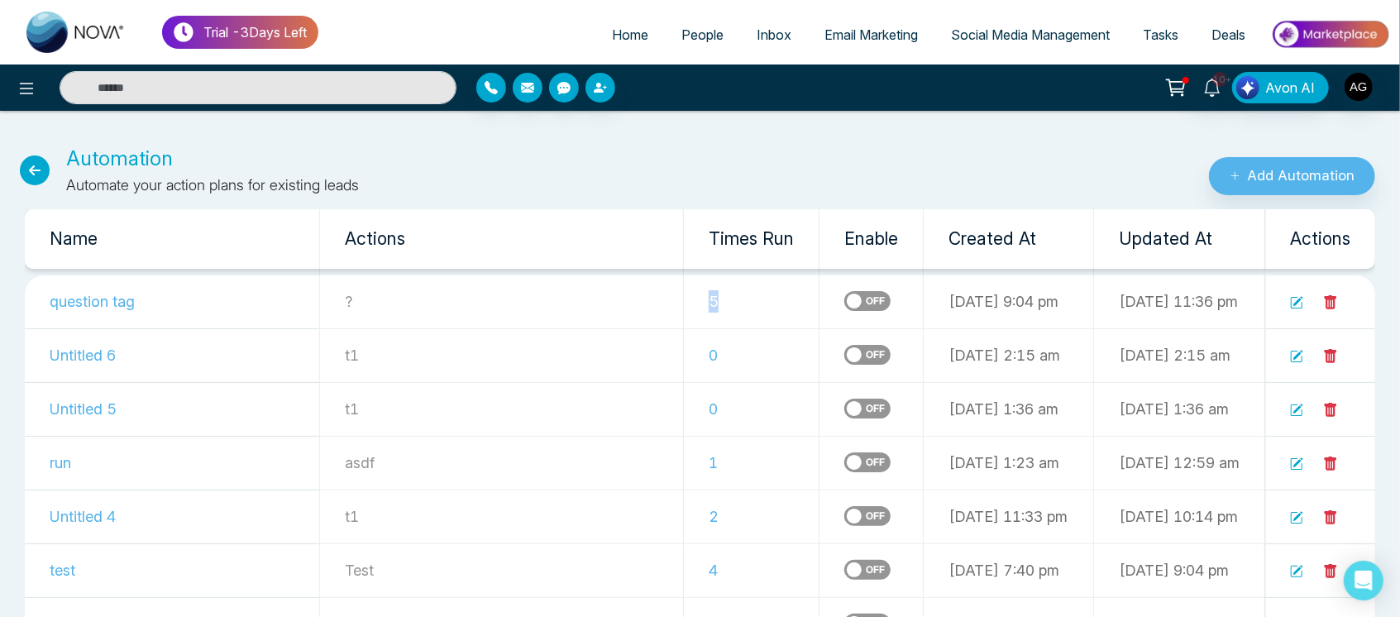
drag, startPoint x: 609, startPoint y: 304, endPoint x: 651, endPoint y: 295, distance: 43.2
click at [684, 295] on td "5" at bounding box center [752, 302] width 136 height 54
drag, startPoint x: 40, startPoint y: 297, endPoint x: 661, endPoint y: 304, distance: 621.2
click at [661, 304] on tr "question tag ? 5 08-08-2025 9:04 pm 08-08-2025 11:36 pm" at bounding box center [700, 302] width 1351 height 54
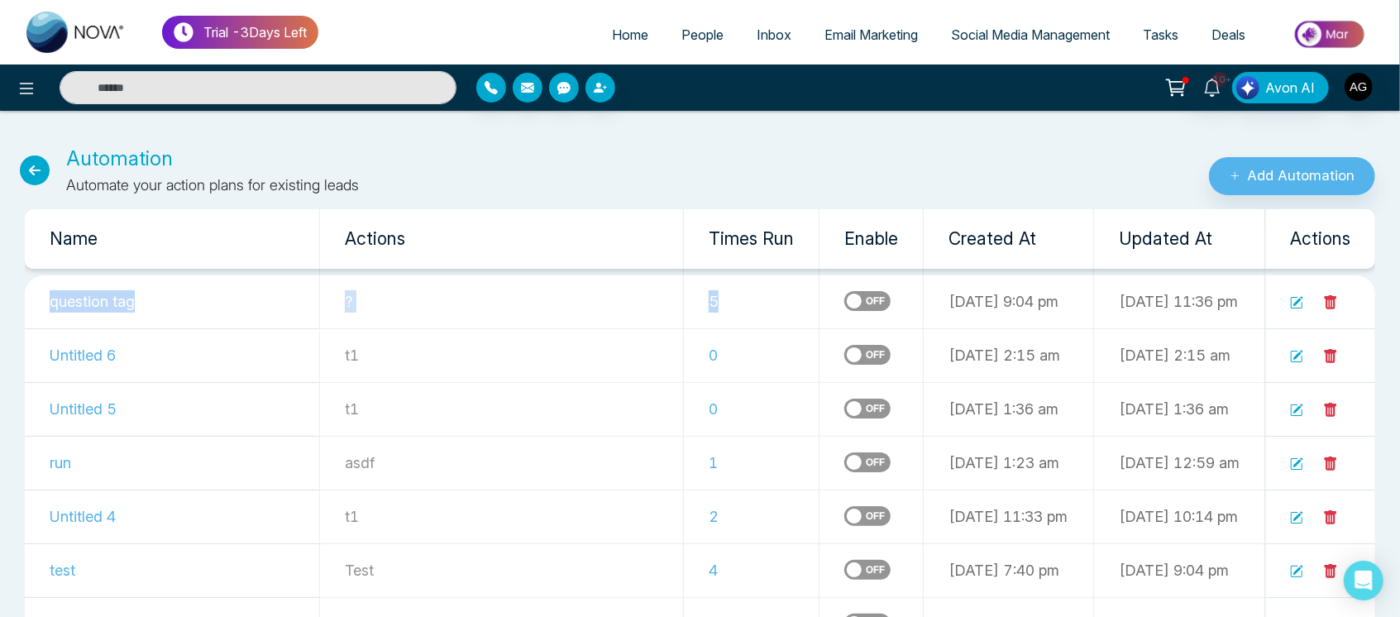
click at [684, 304] on td "5" at bounding box center [752, 302] width 136 height 54
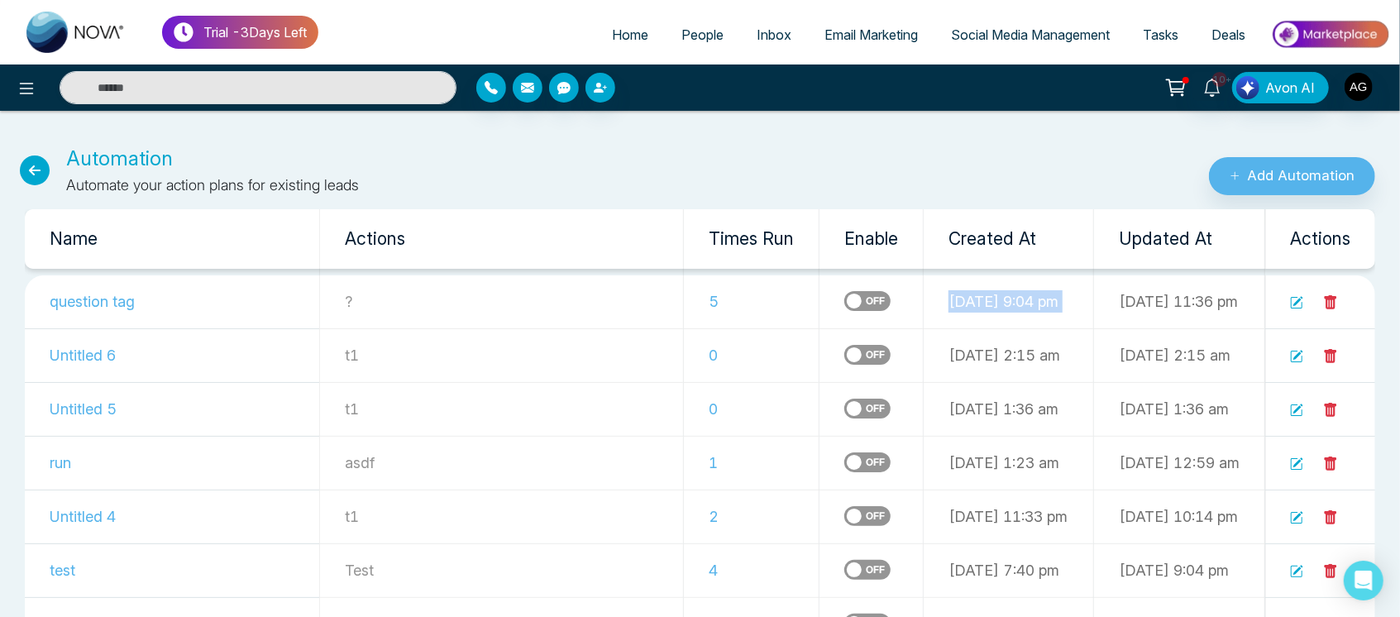
drag, startPoint x: 846, startPoint y: 304, endPoint x: 1071, endPoint y: 297, distance: 225.1
click at [1071, 297] on tr "question tag ? 5 08-08-2025 9:04 pm 08-08-2025 11:36 pm" at bounding box center [700, 302] width 1351 height 54
click at [1094, 297] on td "08-08-2025 11:36 pm" at bounding box center [1179, 302] width 171 height 54
drag, startPoint x: 1071, startPoint y: 297, endPoint x: 1264, endPoint y: 295, distance: 192.7
click at [1264, 295] on td "08-08-2025 11:36 pm" at bounding box center [1179, 302] width 171 height 54
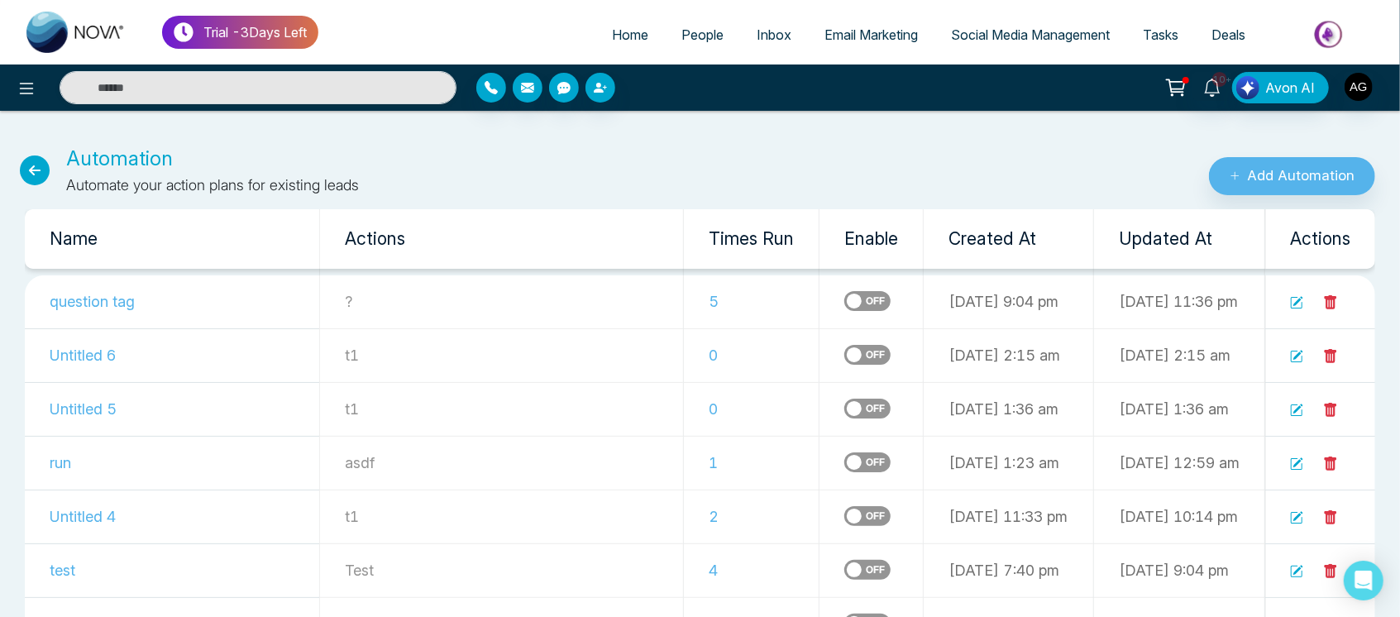
click at [1264, 295] on td "08-08-2025 11:36 pm" at bounding box center [1179, 302] width 171 height 54
click at [26, 162] on icon at bounding box center [35, 171] width 30 height 30
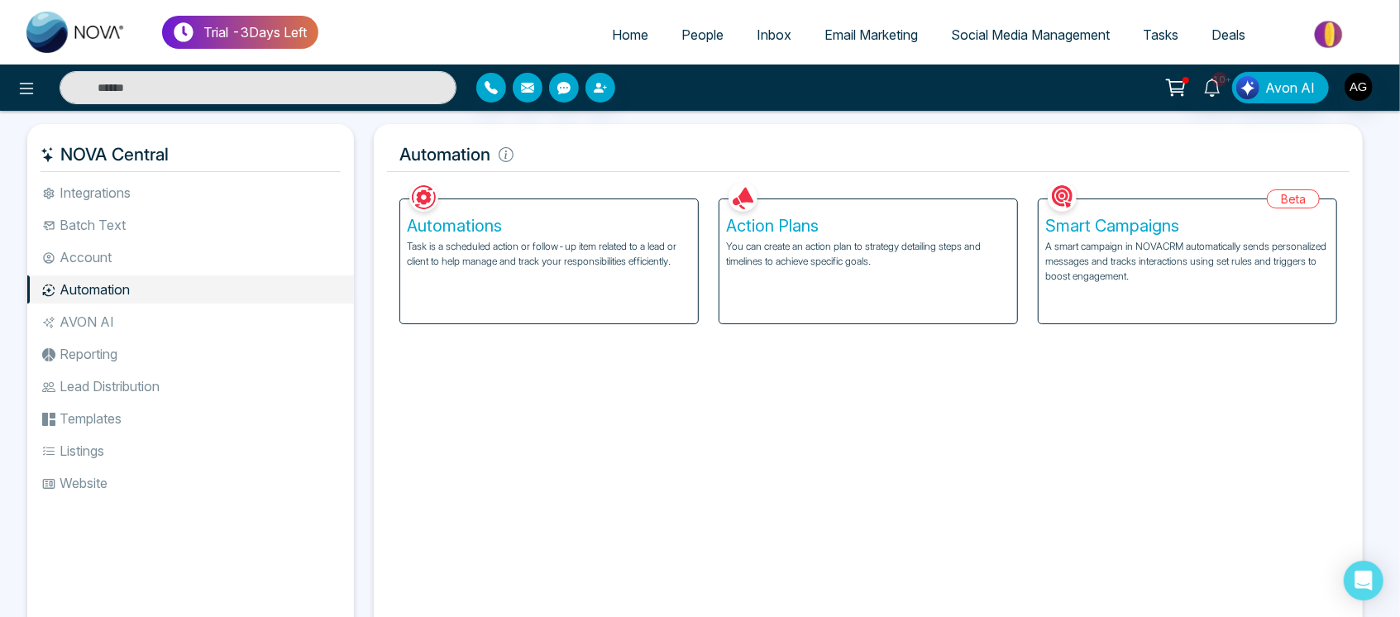
click at [231, 313] on li "AVON AI" at bounding box center [190, 322] width 327 height 28
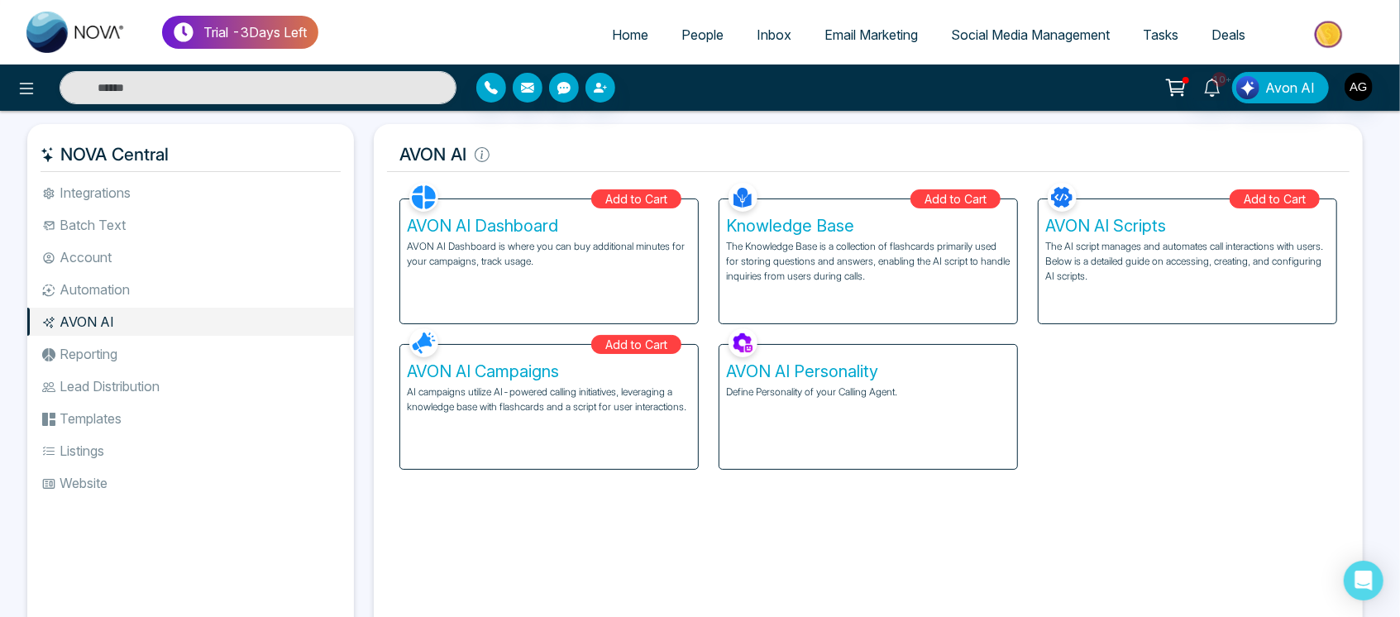
click at [189, 283] on li "Automation" at bounding box center [190, 289] width 327 height 28
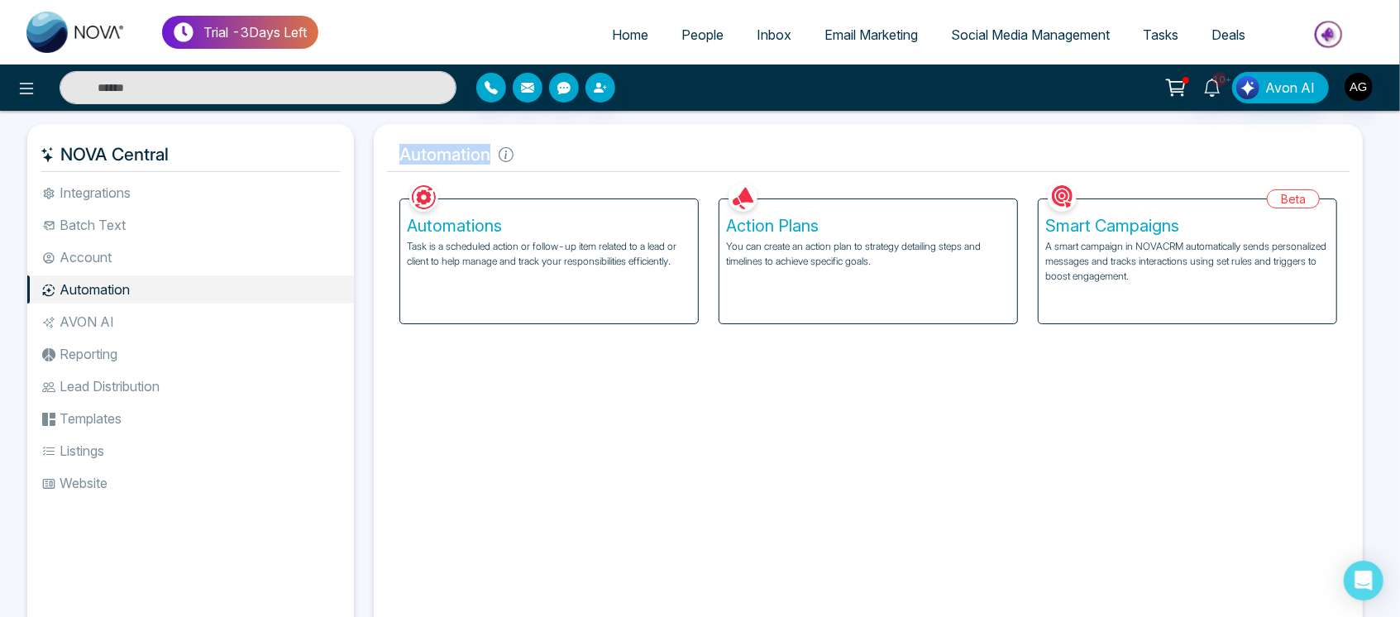
drag, startPoint x: 390, startPoint y: 151, endPoint x: 549, endPoint y: 154, distance: 158.8
click at [549, 154] on h5 "Automation" at bounding box center [868, 154] width 963 height 35
drag, startPoint x: 549, startPoint y: 154, endPoint x: 397, endPoint y: 156, distance: 152.2
click at [397, 156] on h5 "Automation" at bounding box center [868, 154] width 963 height 35
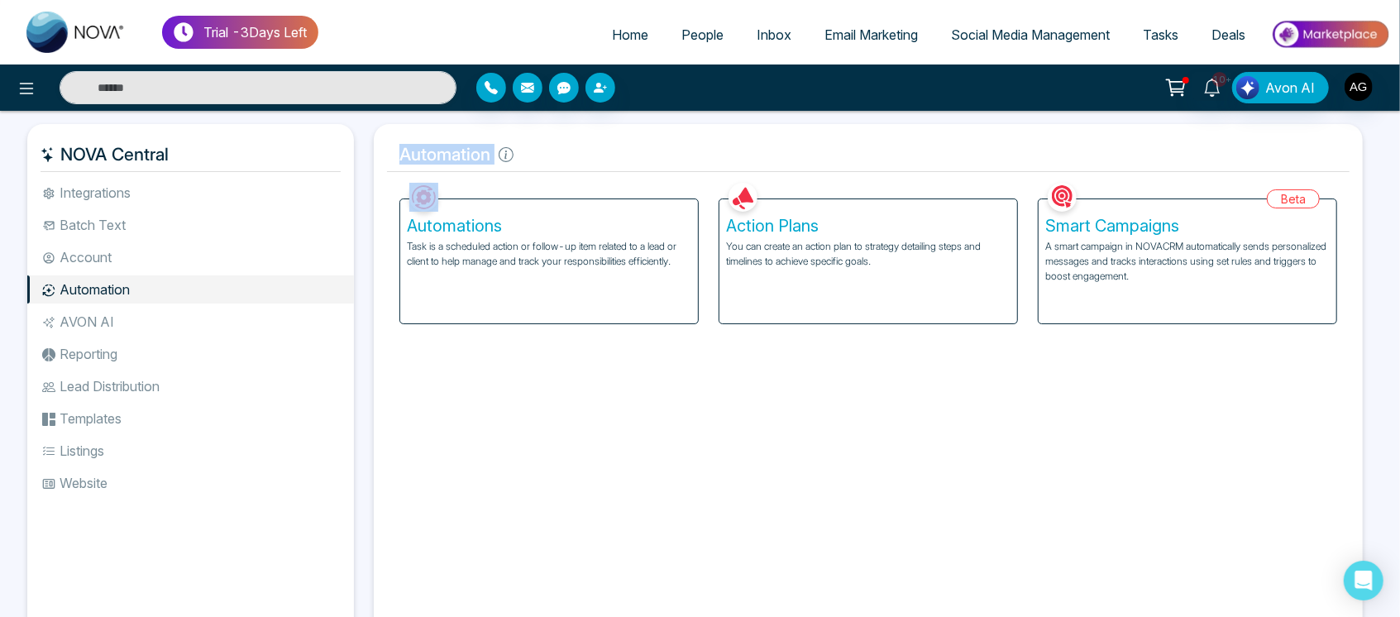
click at [397, 156] on h5 "Automation" at bounding box center [868, 154] width 963 height 35
drag, startPoint x: 397, startPoint y: 156, endPoint x: 536, endPoint y: 150, distance: 139.1
click at [536, 150] on h5 "Automation" at bounding box center [868, 154] width 963 height 35
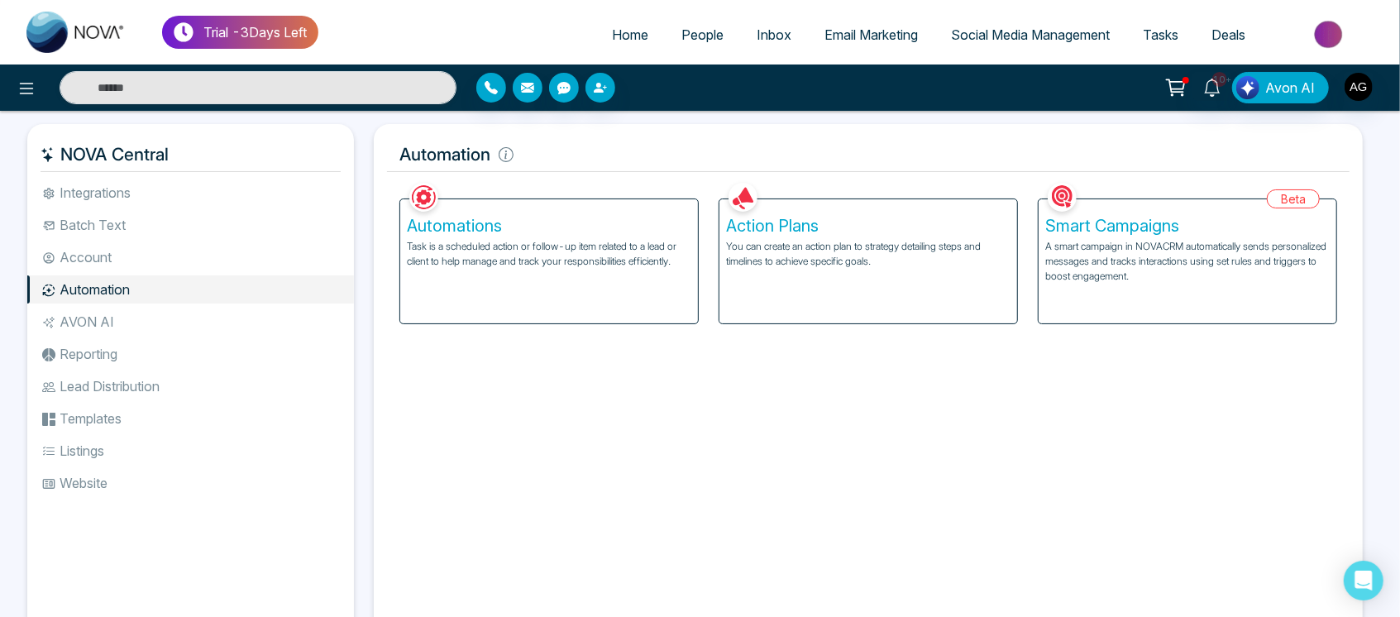
click at [423, 148] on h5 "Automation" at bounding box center [868, 154] width 963 height 35
drag, startPoint x: 401, startPoint y: 151, endPoint x: 605, endPoint y: 160, distance: 204.5
click at [605, 160] on h5 "Automation" at bounding box center [868, 154] width 963 height 35
drag, startPoint x: 495, startPoint y: 156, endPoint x: 400, endPoint y: 149, distance: 95.4
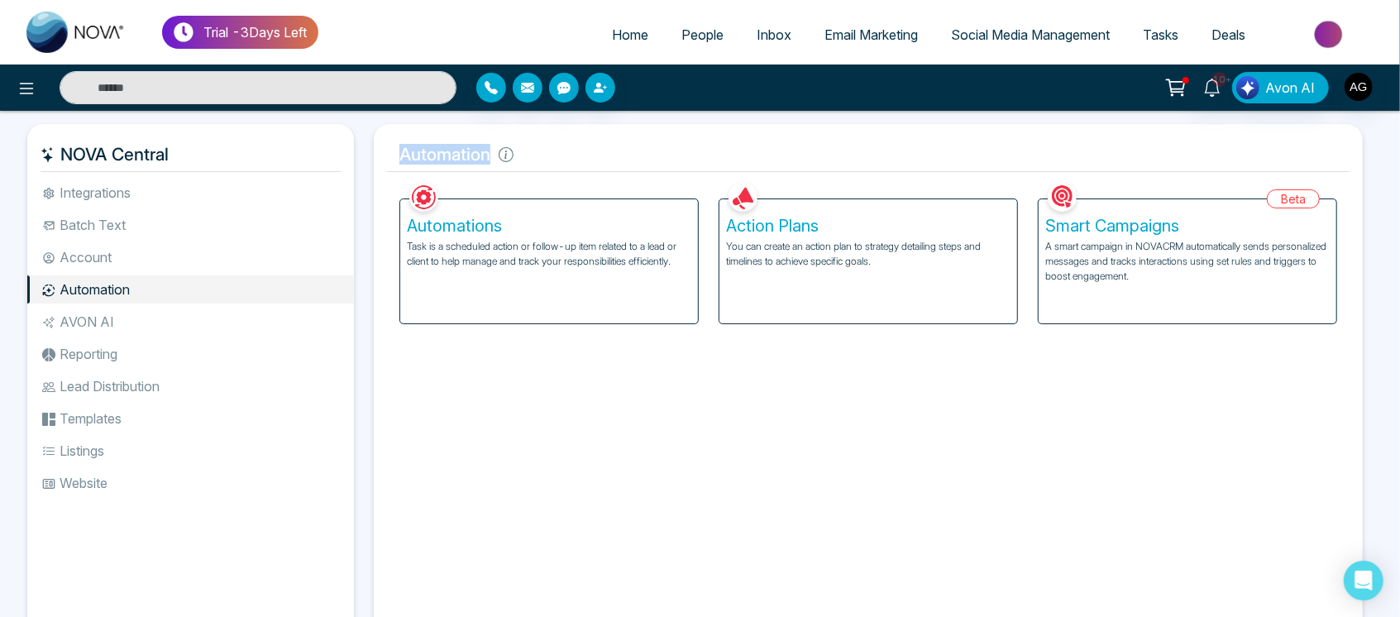
click at [400, 149] on h5 "Automation" at bounding box center [868, 154] width 963 height 35
drag, startPoint x: 400, startPoint y: 149, endPoint x: 510, endPoint y: 156, distance: 111.1
click at [510, 156] on h5 "Automation" at bounding box center [868, 154] width 963 height 35
click at [510, 156] on icon at bounding box center [506, 154] width 15 height 15
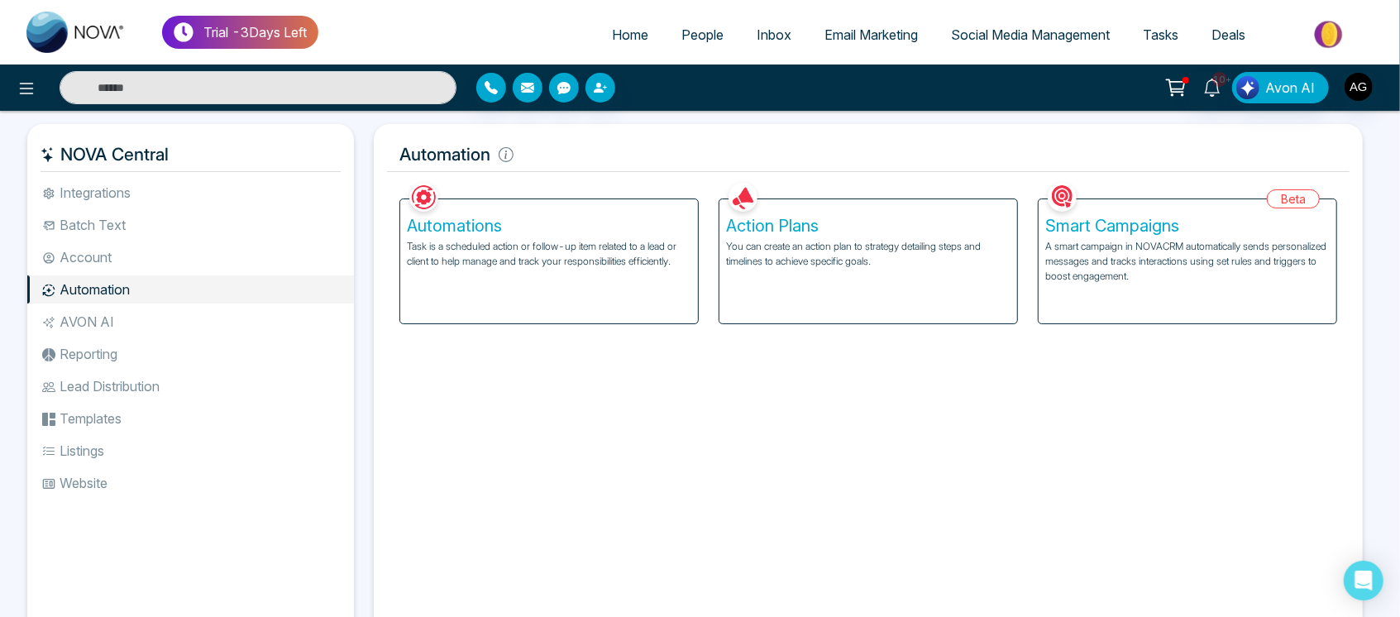
click at [570, 156] on h5 "Automation" at bounding box center [868, 154] width 963 height 35
drag, startPoint x: 490, startPoint y: 160, endPoint x: 380, endPoint y: 158, distance: 109.2
click at [380, 158] on div "Automation Facebook NOVACRM enables users to connect to Facebook to schedule so…" at bounding box center [868, 383] width 989 height 519
drag, startPoint x: 380, startPoint y: 158, endPoint x: 487, endPoint y: 156, distance: 106.7
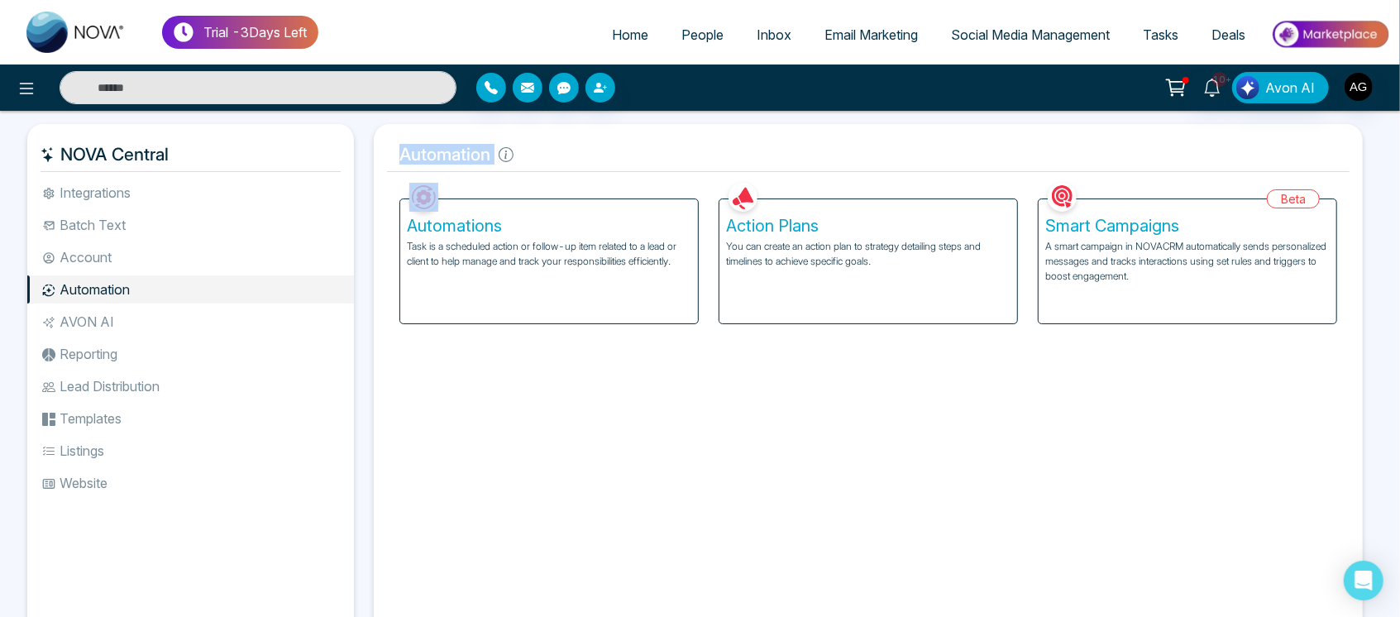
click at [487, 156] on div "Automation Facebook NOVACRM enables users to connect to Facebook to schedule so…" at bounding box center [868, 383] width 989 height 519
click at [487, 156] on h5 "Automation" at bounding box center [868, 154] width 963 height 35
drag, startPoint x: 487, startPoint y: 156, endPoint x: 364, endPoint y: 166, distance: 123.7
click at [364, 166] on div "Automation Facebook NOVACRM enables users to connect to Facebook to schedule so…" at bounding box center [868, 383] width 1009 height 519
click at [398, 149] on h5 "Automation" at bounding box center [868, 154] width 963 height 35
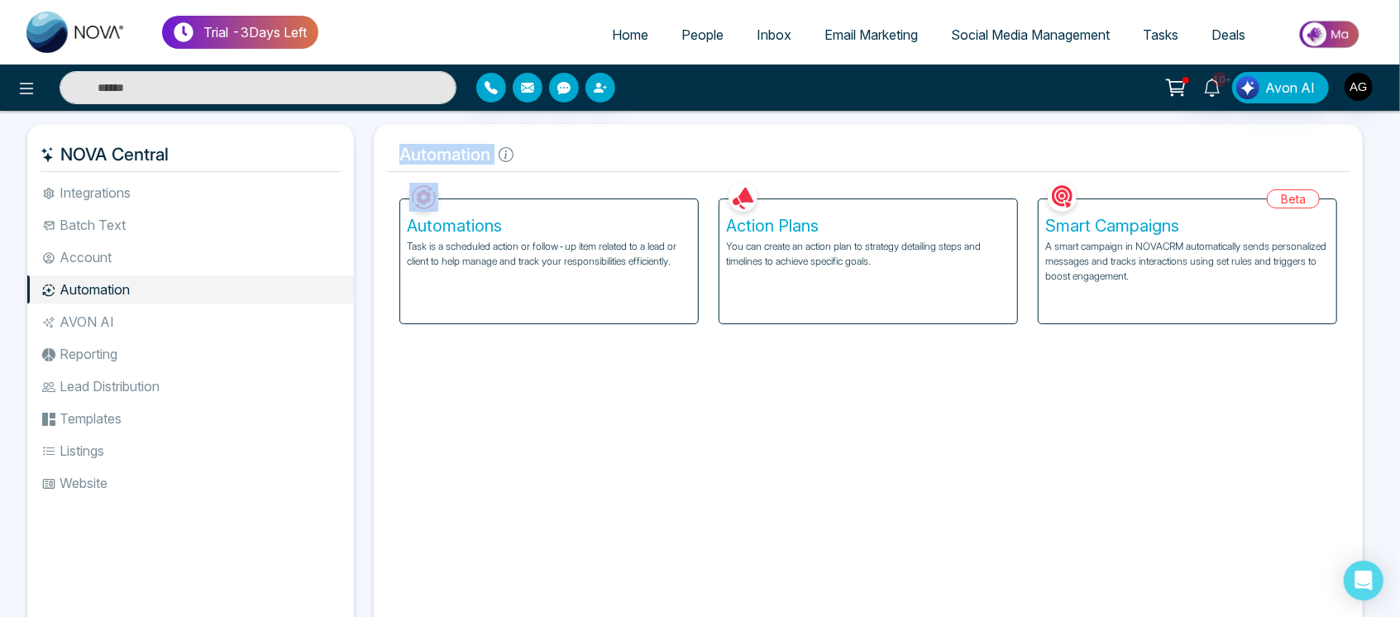
drag, startPoint x: 398, startPoint y: 149, endPoint x: 490, endPoint y: 160, distance: 93.3
click at [490, 160] on h5 "Automation" at bounding box center [868, 154] width 963 height 35
drag, startPoint x: 490, startPoint y: 160, endPoint x: 390, endPoint y: 160, distance: 100.9
click at [390, 160] on h5 "Automation" at bounding box center [868, 154] width 963 height 35
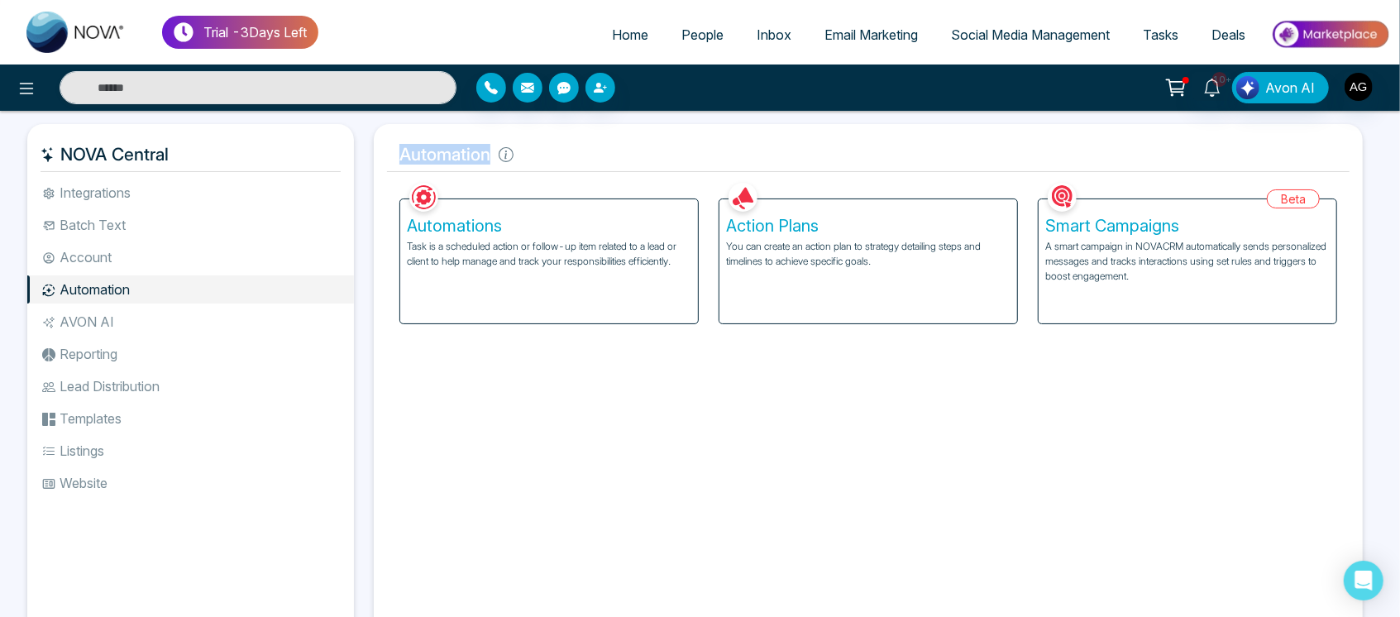
click at [390, 160] on h5 "Automation" at bounding box center [868, 154] width 963 height 35
click at [509, 156] on icon at bounding box center [506, 154] width 15 height 15
drag, startPoint x: 494, startPoint y: 151, endPoint x: 377, endPoint y: 151, distance: 116.6
click at [377, 151] on div "Automation Facebook NOVACRM enables users to connect to Facebook to schedule so…" at bounding box center [868, 383] width 989 height 519
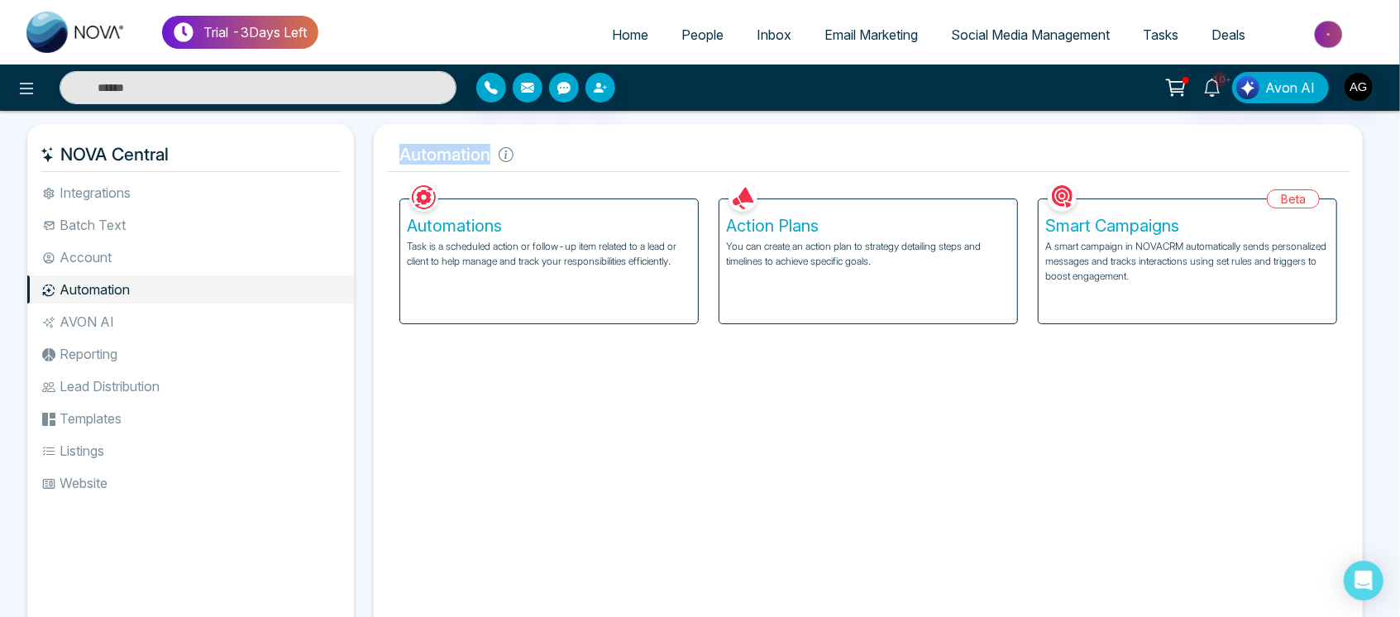
drag, startPoint x: 377, startPoint y: 151, endPoint x: 470, endPoint y: 149, distance: 92.7
click at [470, 149] on div "Automation Facebook NOVACRM enables users to connect to Facebook to schedule so…" at bounding box center [868, 383] width 989 height 519
click at [470, 149] on h5 "Automation" at bounding box center [868, 154] width 963 height 35
drag, startPoint x: 488, startPoint y: 150, endPoint x: 371, endPoint y: 156, distance: 117.6
click at [371, 156] on div "Automation Facebook NOVACRM enables users to connect to Facebook to schedule so…" at bounding box center [868, 383] width 1009 height 519
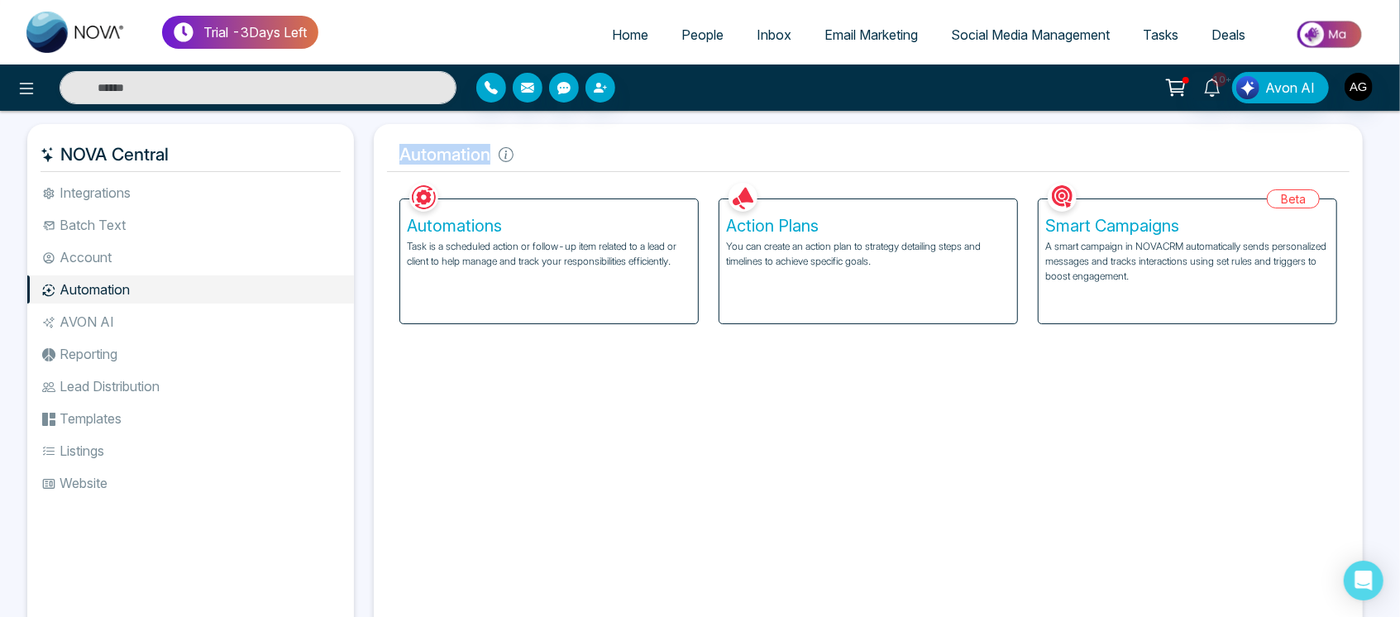
click at [371, 156] on div "Automation Facebook NOVACRM enables users to connect to Facebook to schedule so…" at bounding box center [868, 383] width 1009 height 519
drag, startPoint x: 371, startPoint y: 156, endPoint x: 481, endPoint y: 145, distance: 110.6
click at [481, 145] on div "Automation Facebook NOVACRM enables users to connect to Facebook to schedule so…" at bounding box center [868, 383] width 1009 height 519
click at [481, 145] on h5 "Automation" at bounding box center [868, 154] width 963 height 35
drag, startPoint x: 489, startPoint y: 151, endPoint x: 389, endPoint y: 155, distance: 100.2
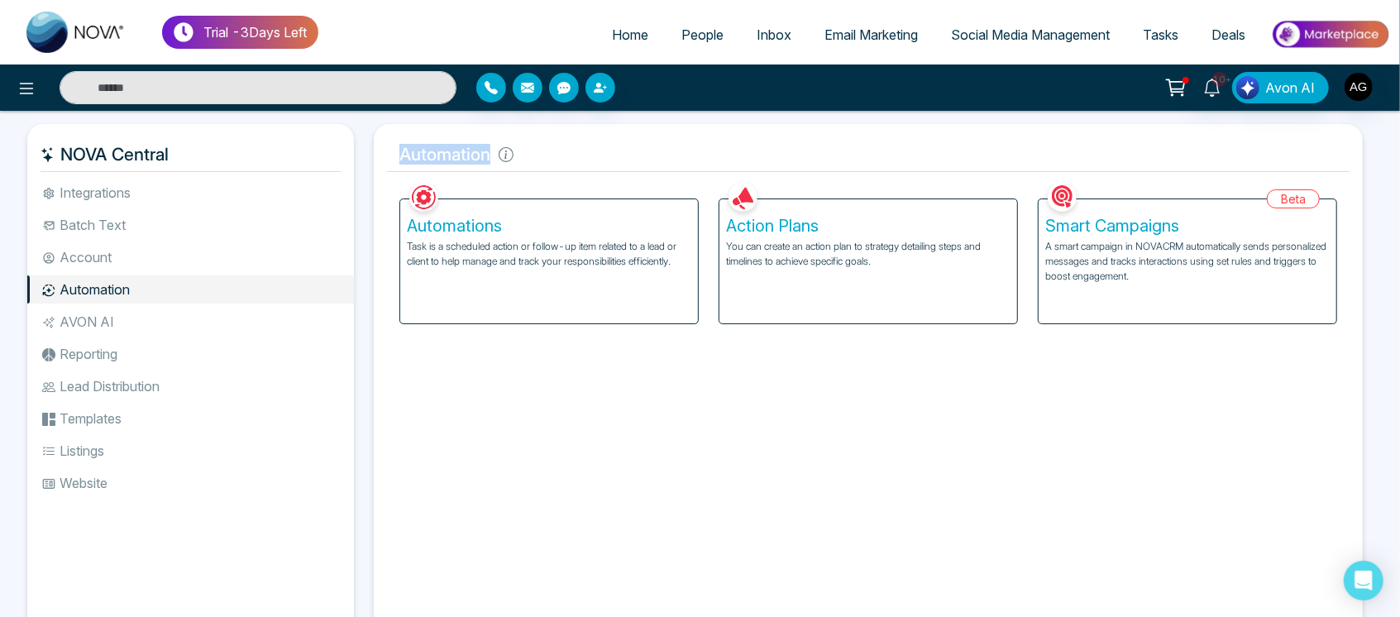
click at [389, 155] on h5 "Automation" at bounding box center [868, 154] width 963 height 35
drag, startPoint x: 490, startPoint y: 151, endPoint x: 395, endPoint y: 150, distance: 94.3
click at [395, 150] on h5 "Automation" at bounding box center [868, 154] width 963 height 35
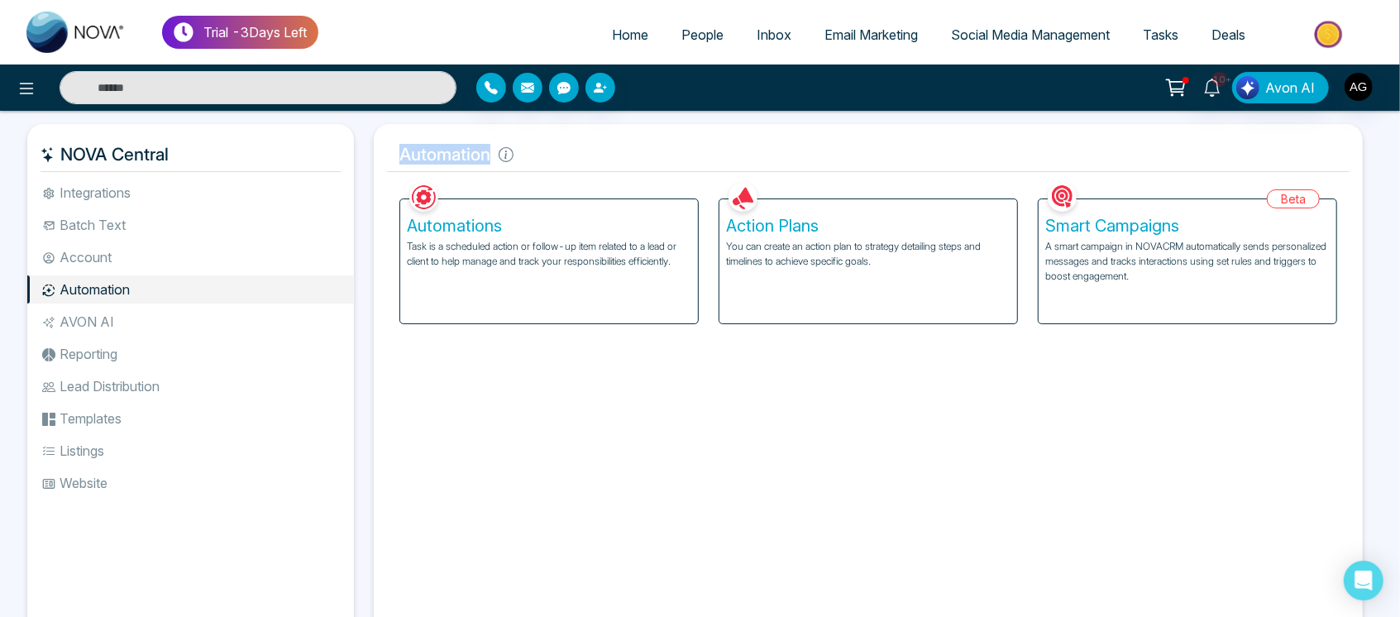
drag, startPoint x: 487, startPoint y: 151, endPoint x: 393, endPoint y: 152, distance: 94.3
click at [393, 152] on h5 "Automation" at bounding box center [868, 154] width 963 height 35
drag, startPoint x: 488, startPoint y: 151, endPoint x: 379, endPoint y: 157, distance: 109.4
click at [379, 157] on div "Automation Facebook NOVACRM enables users to connect to Facebook to schedule so…" at bounding box center [868, 383] width 989 height 519
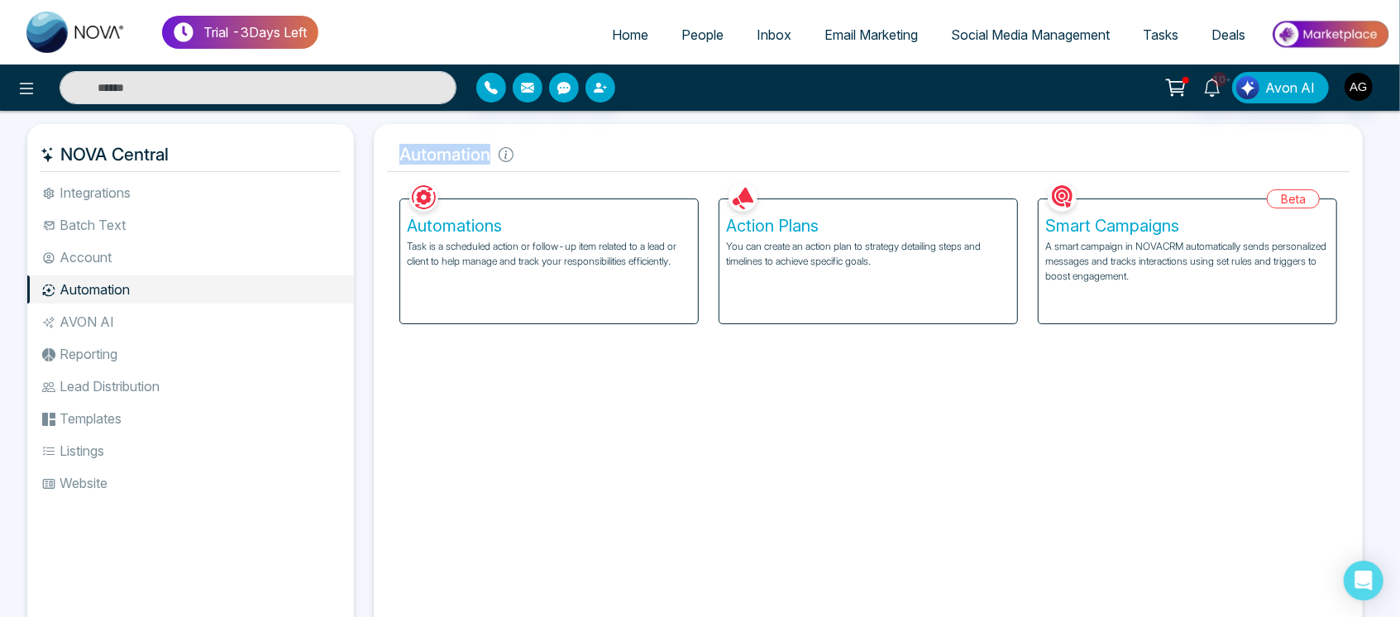
click at [379, 157] on div "Automation Facebook NOVACRM enables users to connect to Facebook to schedule so…" at bounding box center [868, 383] width 989 height 519
drag, startPoint x: 491, startPoint y: 159, endPoint x: 385, endPoint y: 161, distance: 106.7
click at [385, 161] on div "Automation Facebook NOVACRM enables users to connect to Facebook to schedule so…" at bounding box center [868, 383] width 989 height 519
drag, startPoint x: 491, startPoint y: 155, endPoint x: 371, endPoint y: 156, distance: 119.9
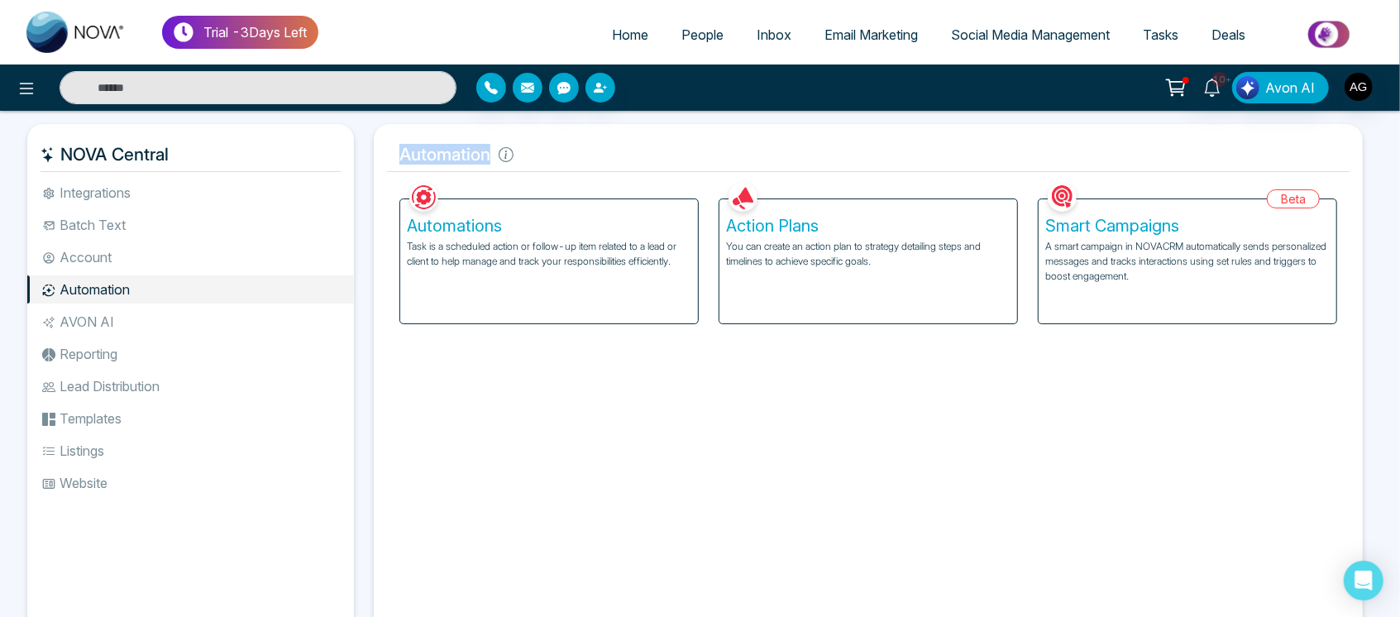
click at [371, 156] on div "Automation Facebook NOVACRM enables users to connect to Facebook to schedule so…" at bounding box center [868, 383] width 1009 height 519
drag, startPoint x: 397, startPoint y: 148, endPoint x: 496, endPoint y: 159, distance: 99.8
click at [496, 159] on h5 "Automation" at bounding box center [868, 154] width 963 height 35
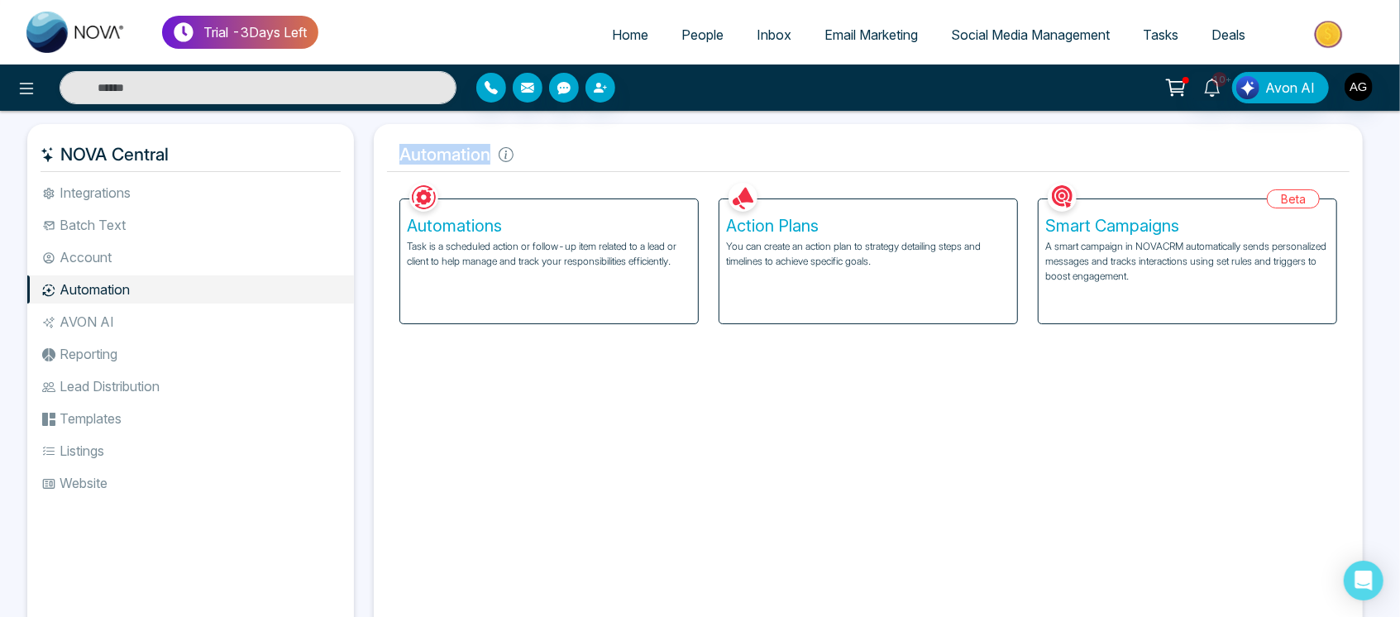
drag, startPoint x: 495, startPoint y: 159, endPoint x: 400, endPoint y: 160, distance: 95.1
click at [400, 160] on h5 "Automation" at bounding box center [868, 154] width 963 height 35
drag, startPoint x: 400, startPoint y: 160, endPoint x: 477, endPoint y: 160, distance: 77.8
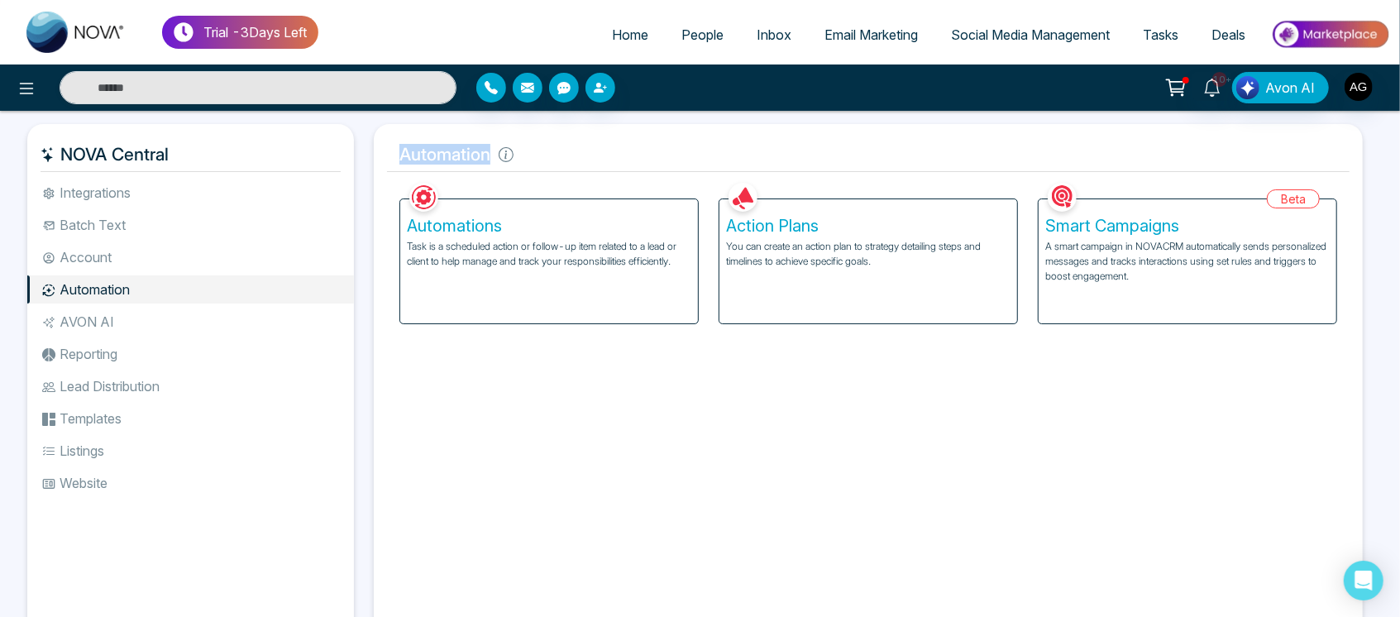
click at [477, 160] on h5 "Automation" at bounding box center [868, 154] width 963 height 35
drag, startPoint x: 493, startPoint y: 150, endPoint x: 388, endPoint y: 158, distance: 105.4
click at [388, 158] on h5 "Automation" at bounding box center [868, 154] width 963 height 35
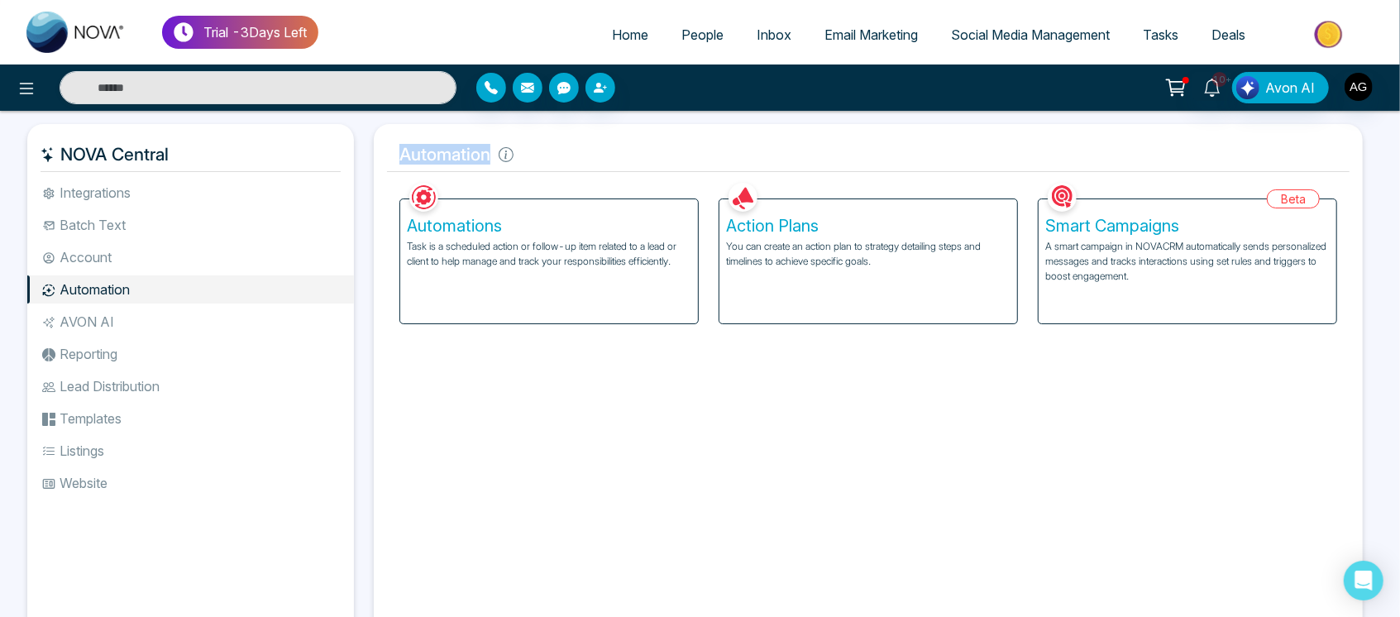
drag, startPoint x: 388, startPoint y: 158, endPoint x: 496, endPoint y: 158, distance: 108.4
click at [496, 158] on h5 "Automation" at bounding box center [868, 154] width 963 height 35
drag, startPoint x: 496, startPoint y: 158, endPoint x: 396, endPoint y: 160, distance: 100.1
click at [396, 160] on h5 "Automation" at bounding box center [868, 154] width 963 height 35
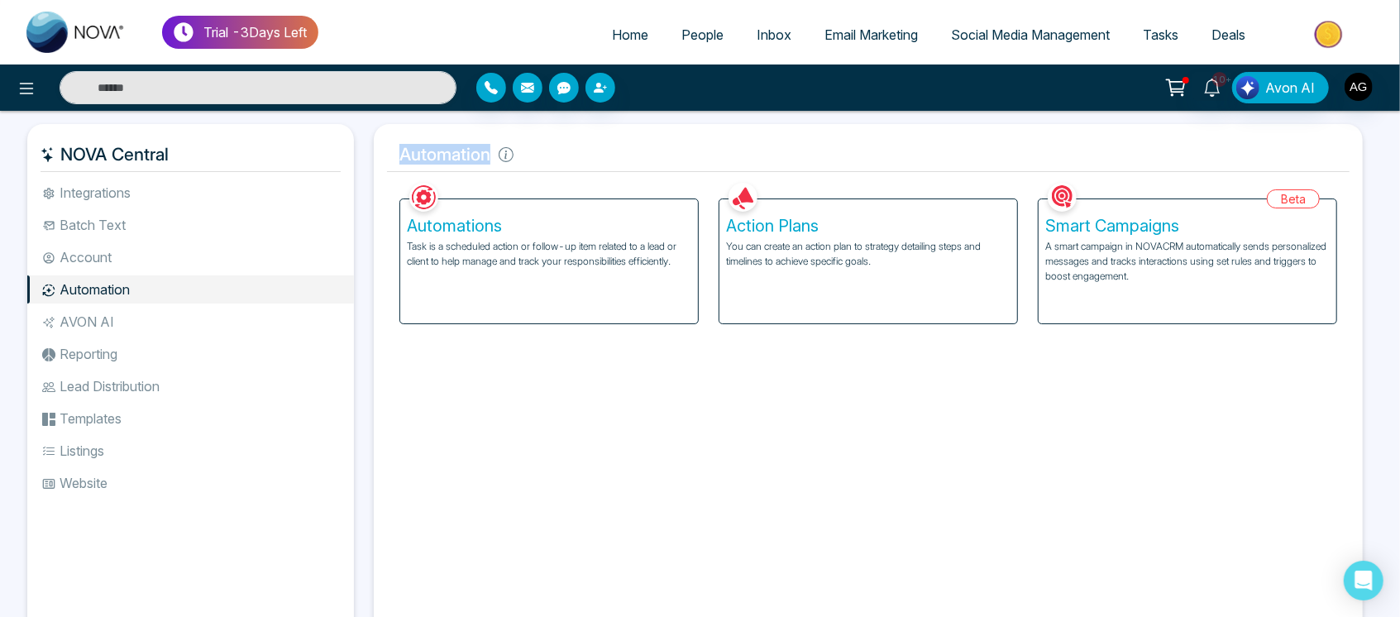
click at [396, 160] on h5 "Automation" at bounding box center [868, 154] width 963 height 35
drag, startPoint x: 396, startPoint y: 158, endPoint x: 491, endPoint y: 162, distance: 95.2
click at [491, 162] on h5 "Automation" at bounding box center [868, 154] width 963 height 35
drag, startPoint x: 486, startPoint y: 158, endPoint x: 369, endPoint y: 158, distance: 117.5
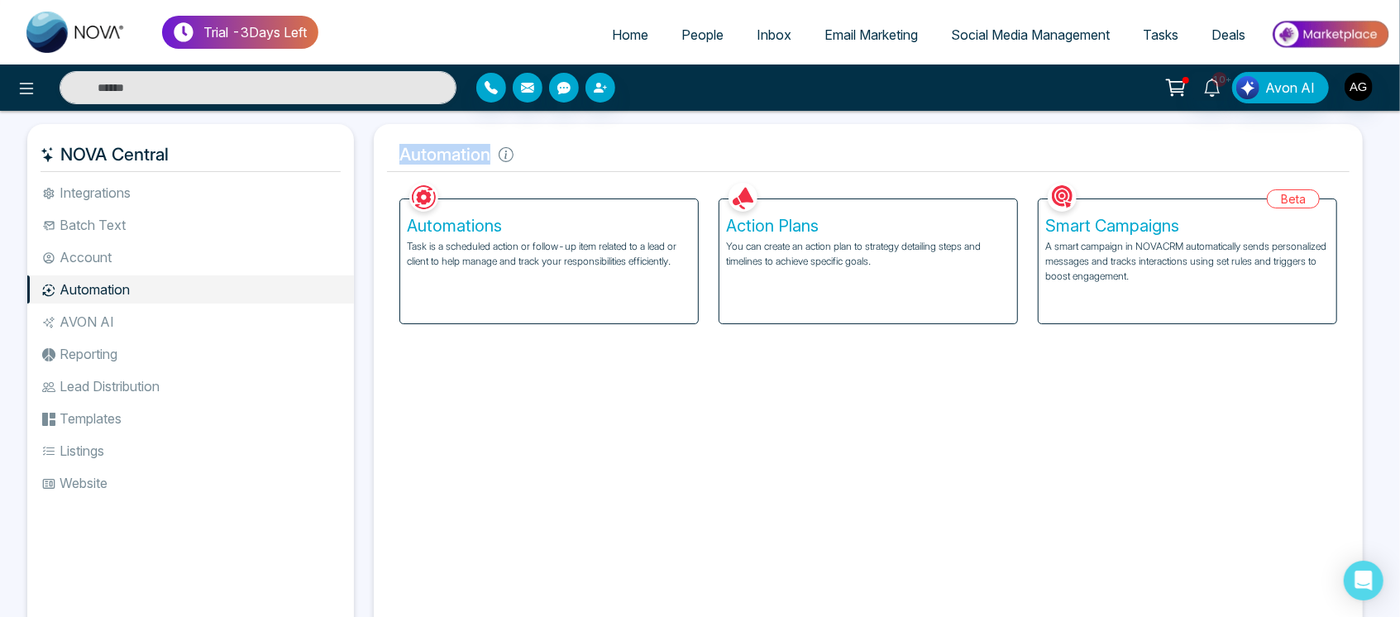
click at [369, 158] on div "Automation Facebook NOVACRM enables users to connect to Facebook to schedule so…" at bounding box center [868, 383] width 1009 height 519
drag, startPoint x: 484, startPoint y: 156, endPoint x: 496, endPoint y: 155, distance: 12.5
click at [496, 155] on h5 "Automation" at bounding box center [868, 154] width 963 height 35
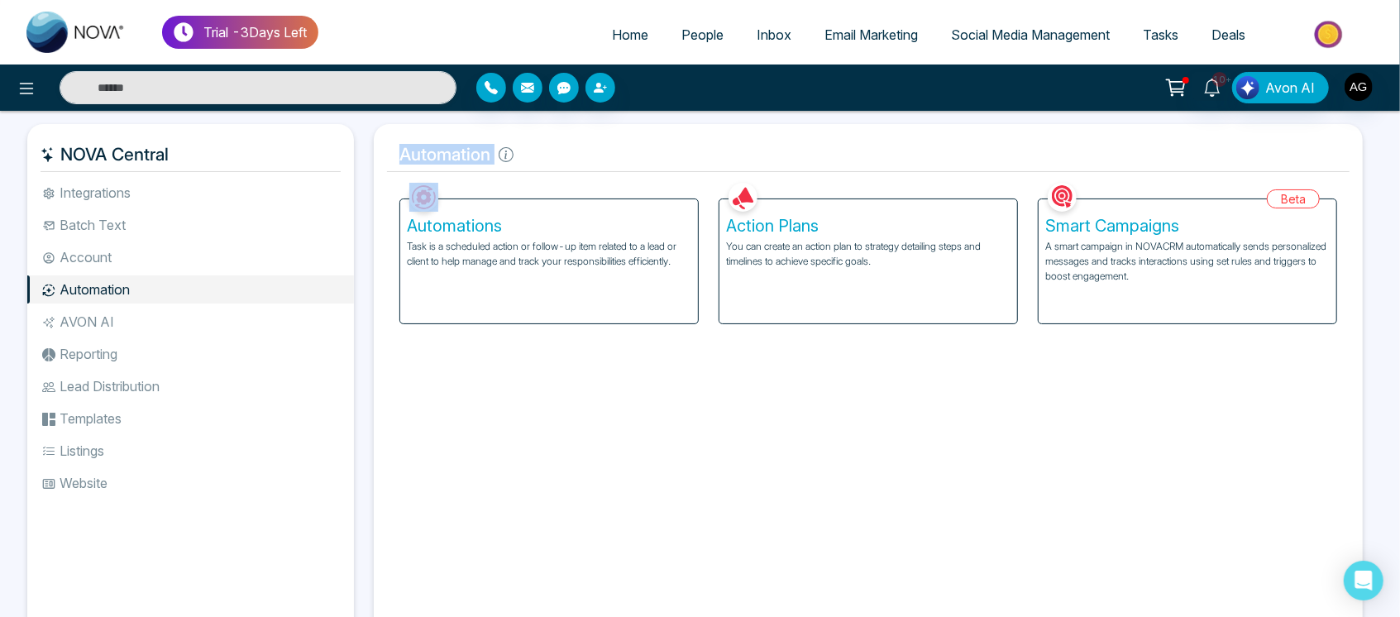
drag, startPoint x: 496, startPoint y: 155, endPoint x: 361, endPoint y: 155, distance: 134.8
click at [361, 155] on div "NOVA Central Integrations Batch Text Account Automation AVON AI Reporting Lead …" at bounding box center [700, 383] width 1346 height 519
click at [361, 155] on div "NOVA Central Integrations Batch Text Account Automation AVON AI Reporting Lead …" at bounding box center [195, 383] width 337 height 519
drag, startPoint x: 491, startPoint y: 156, endPoint x: 385, endPoint y: 156, distance: 105.9
click at [385, 156] on div "Automation Facebook NOVACRM enables users to connect to Facebook to schedule so…" at bounding box center [868, 383] width 989 height 519
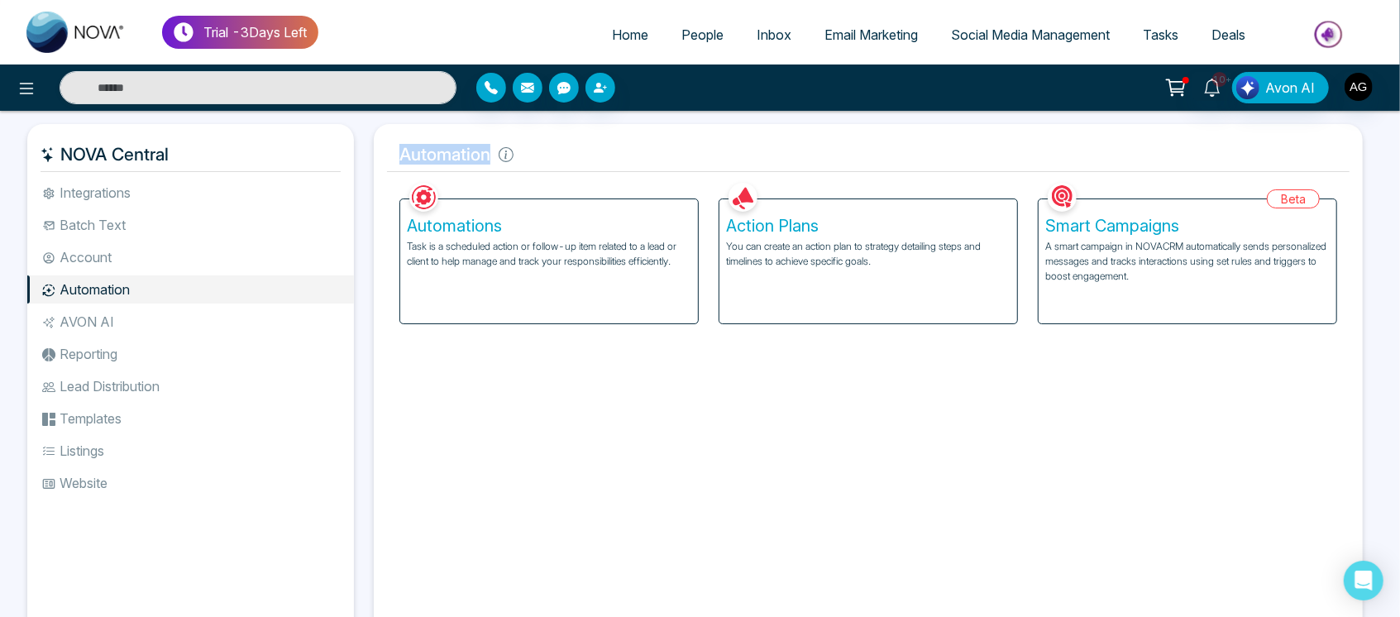
click at [385, 156] on div "Automation Facebook NOVACRM enables users to connect to Facebook to schedule so…" at bounding box center [868, 383] width 989 height 519
drag, startPoint x: 496, startPoint y: 156, endPoint x: 371, endPoint y: 153, distance: 124.9
click at [371, 153] on div "Automation Facebook NOVACRM enables users to connect to Facebook to schedule so…" at bounding box center [868, 383] width 1009 height 519
drag, startPoint x: 492, startPoint y: 156, endPoint x: 390, endPoint y: 161, distance: 102.7
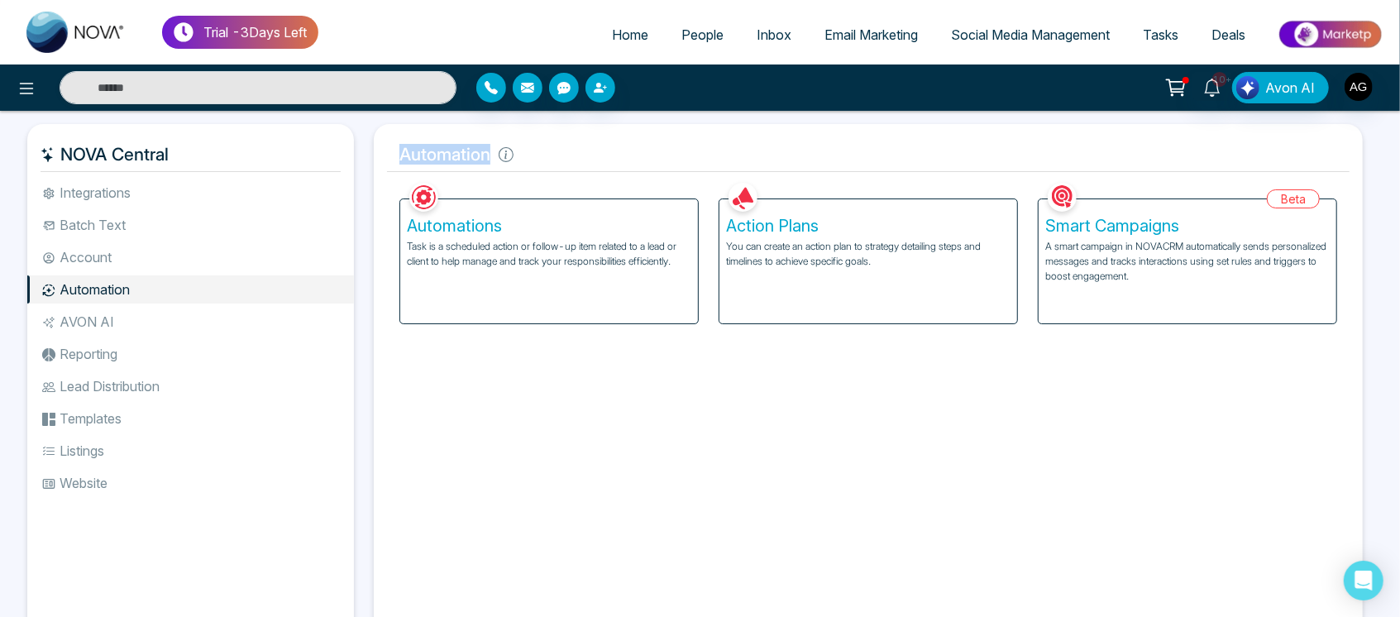
click at [390, 161] on h5 "Automation" at bounding box center [868, 154] width 963 height 35
drag, startPoint x: 487, startPoint y: 159, endPoint x: 371, endPoint y: 152, distance: 116.0
click at [371, 152] on div "Automation Facebook NOVACRM enables users to connect to Facebook to schedule so…" at bounding box center [868, 383] width 1009 height 519
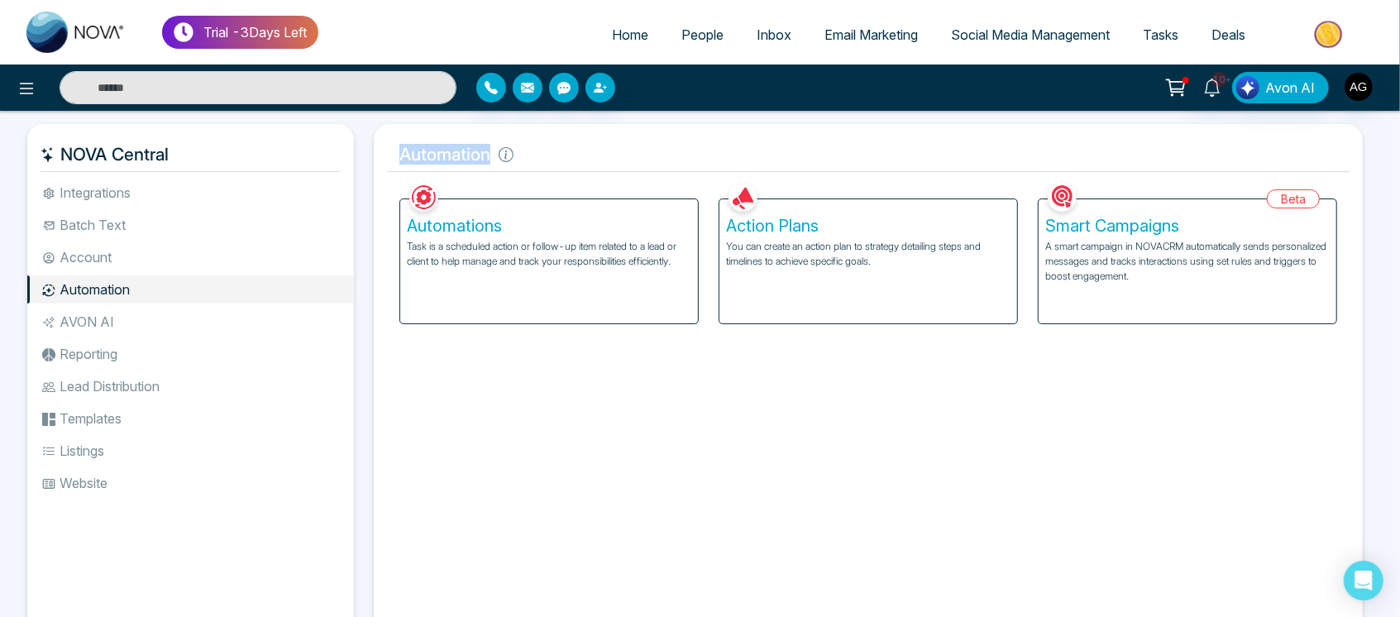
drag, startPoint x: 398, startPoint y: 156, endPoint x: 489, endPoint y: 160, distance: 91.1
click at [489, 160] on h5 "Automation" at bounding box center [868, 154] width 963 height 35
drag, startPoint x: 489, startPoint y: 160, endPoint x: 372, endPoint y: 151, distance: 116.9
click at [372, 151] on div "Automation Facebook NOVACRM enables users to connect to Facebook to schedule so…" at bounding box center [868, 383] width 1009 height 519
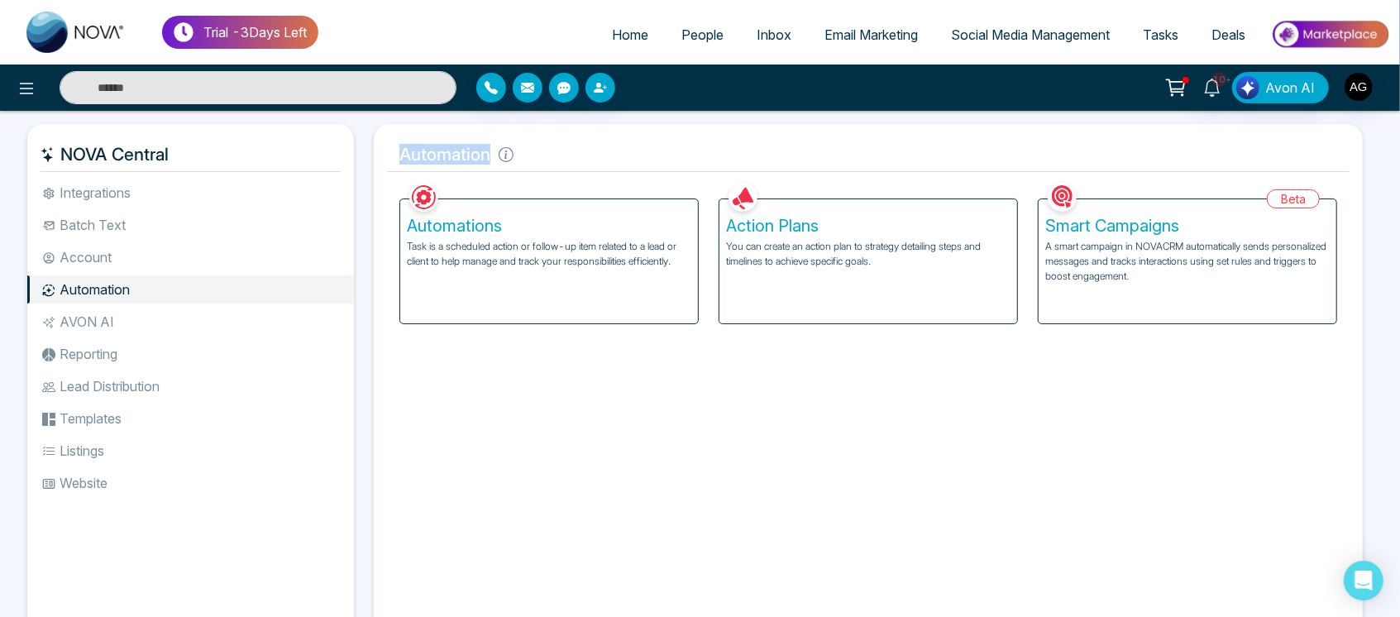
click at [372, 151] on div "Automation Facebook NOVACRM enables users to connect to Facebook to schedule so…" at bounding box center [868, 383] width 1009 height 519
click at [137, 261] on li "Account" at bounding box center [190, 257] width 327 height 28
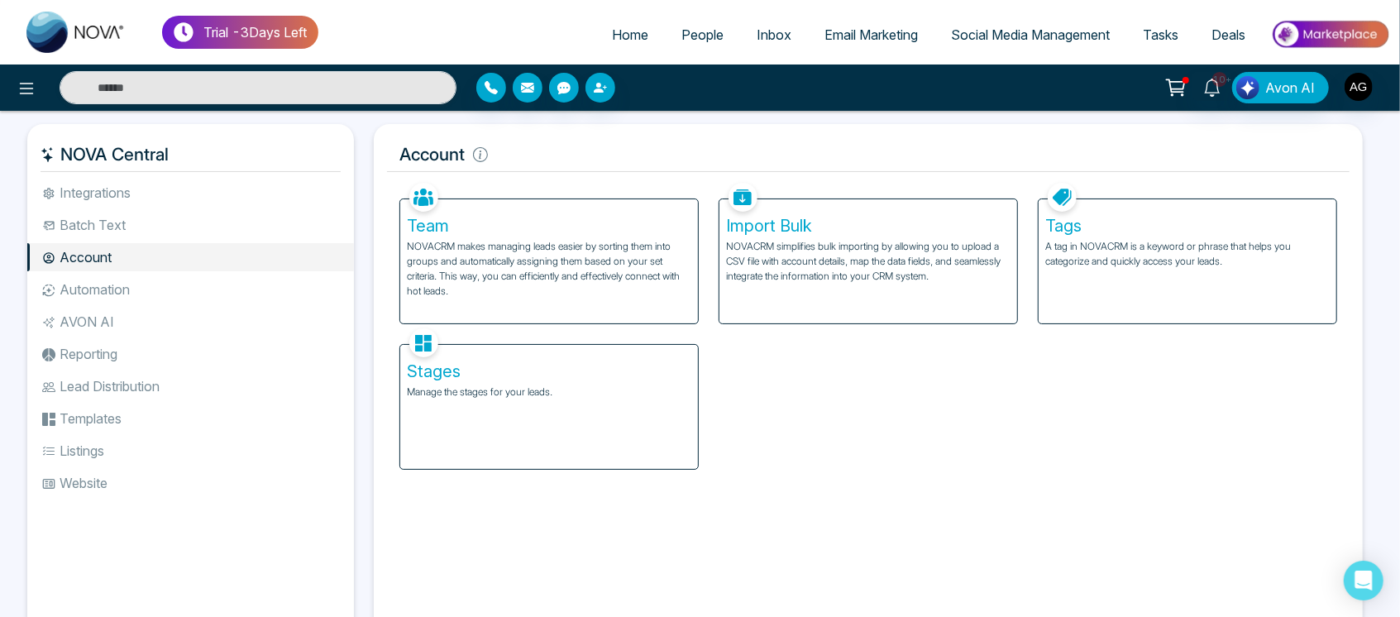
click at [136, 182] on li "Integrations" at bounding box center [190, 193] width 327 height 28
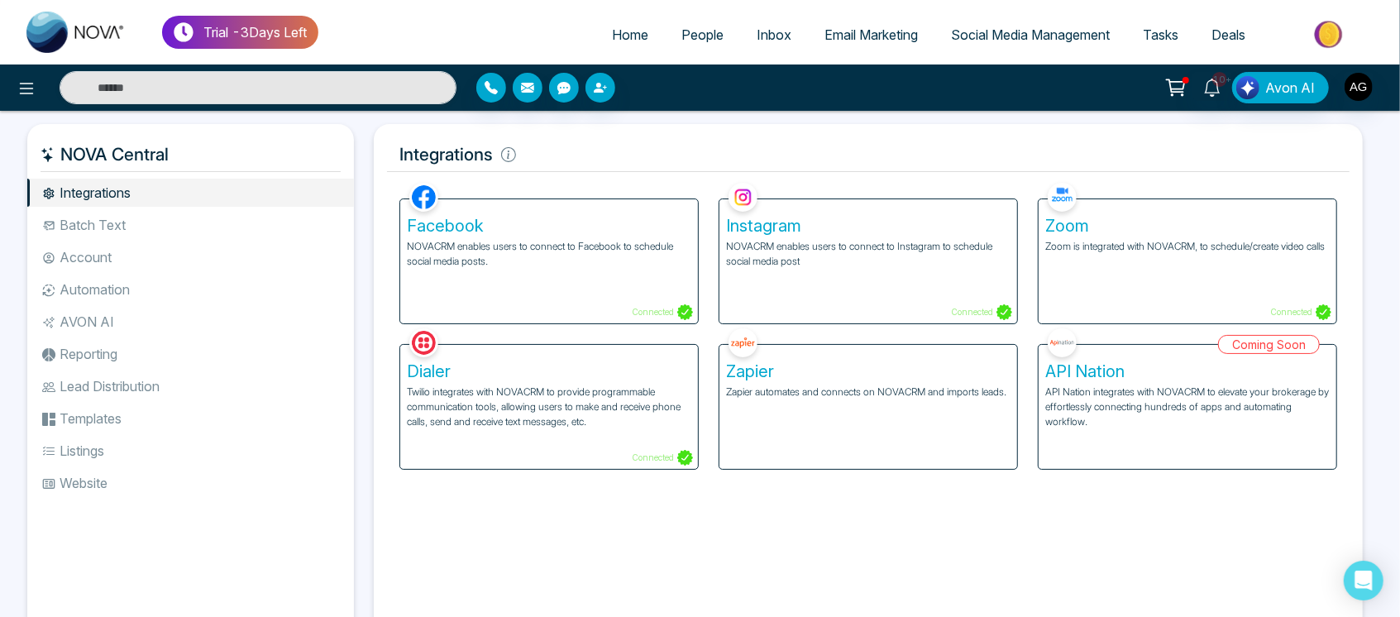
click at [137, 302] on li "Automation" at bounding box center [190, 289] width 327 height 28
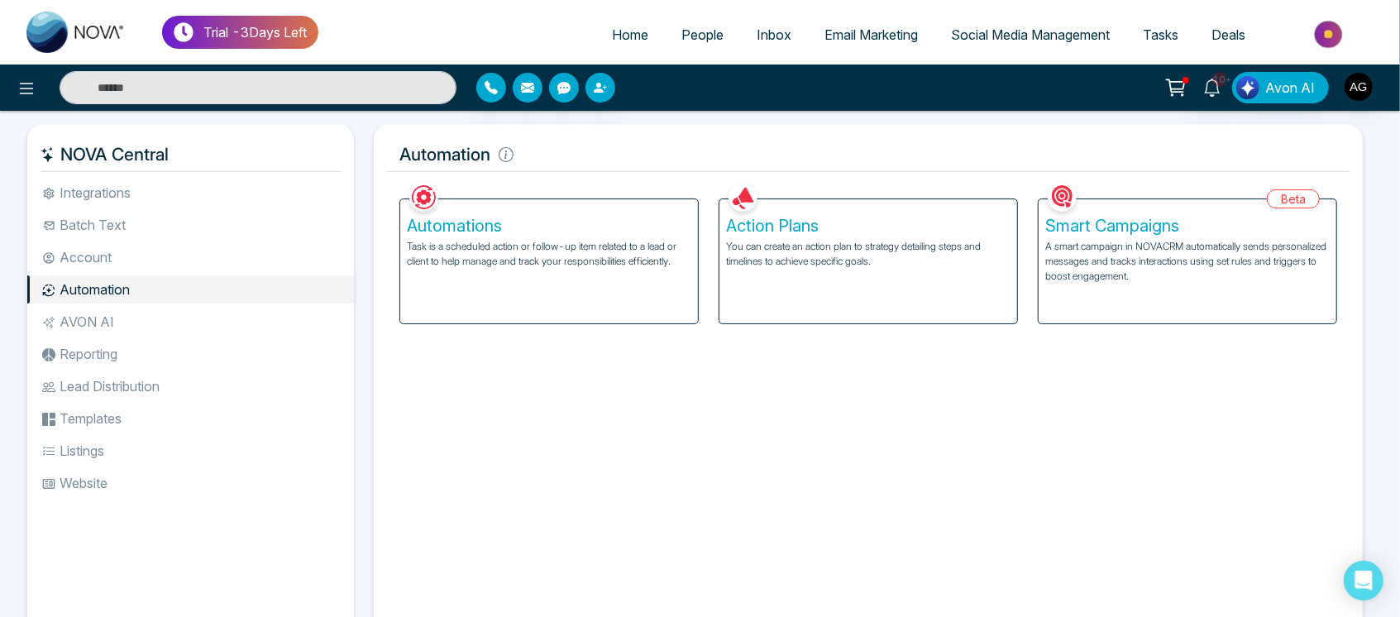
click at [117, 268] on li "Account" at bounding box center [190, 257] width 327 height 28
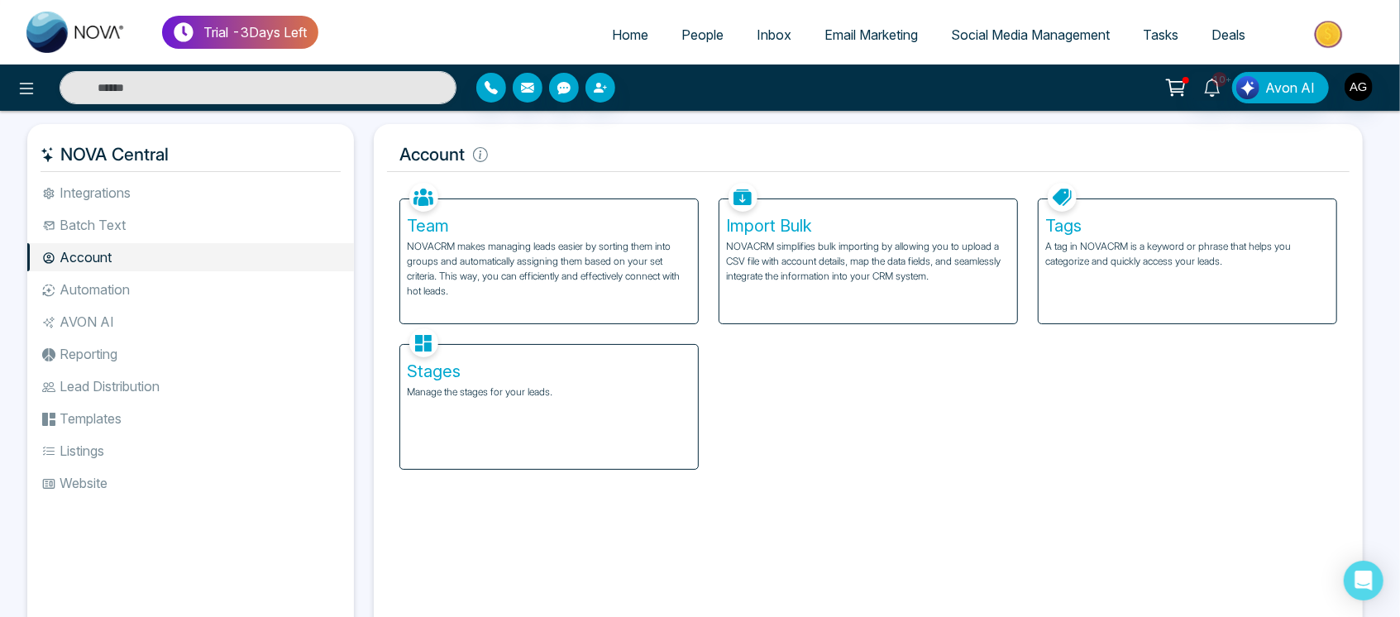
click at [137, 229] on li "Batch Text" at bounding box center [190, 225] width 327 height 28
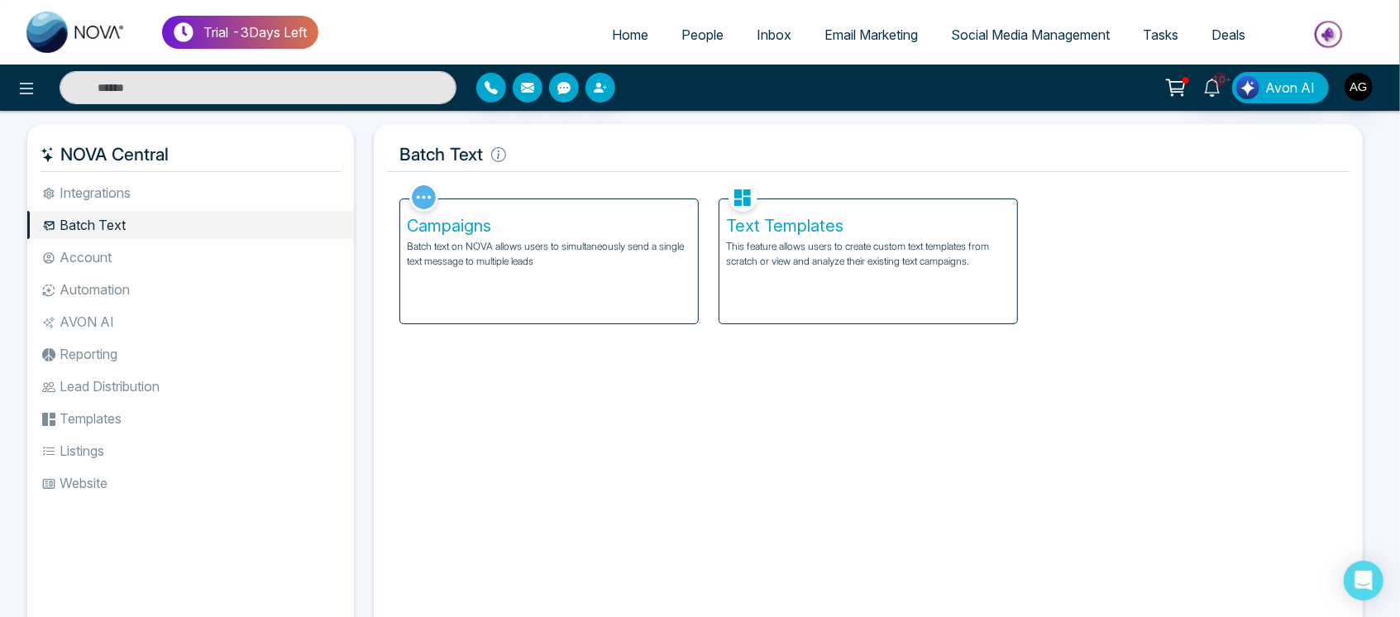
click at [140, 260] on li "Account" at bounding box center [190, 257] width 327 height 28
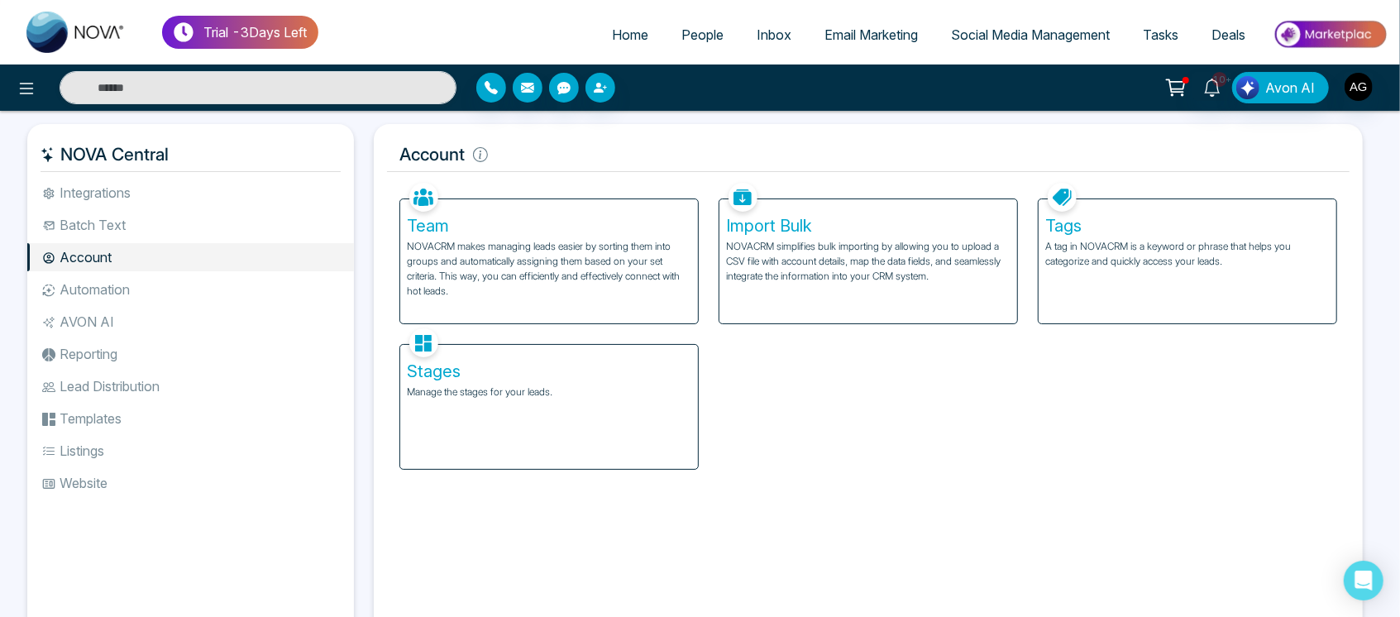
click at [144, 294] on li "Automation" at bounding box center [190, 289] width 327 height 28
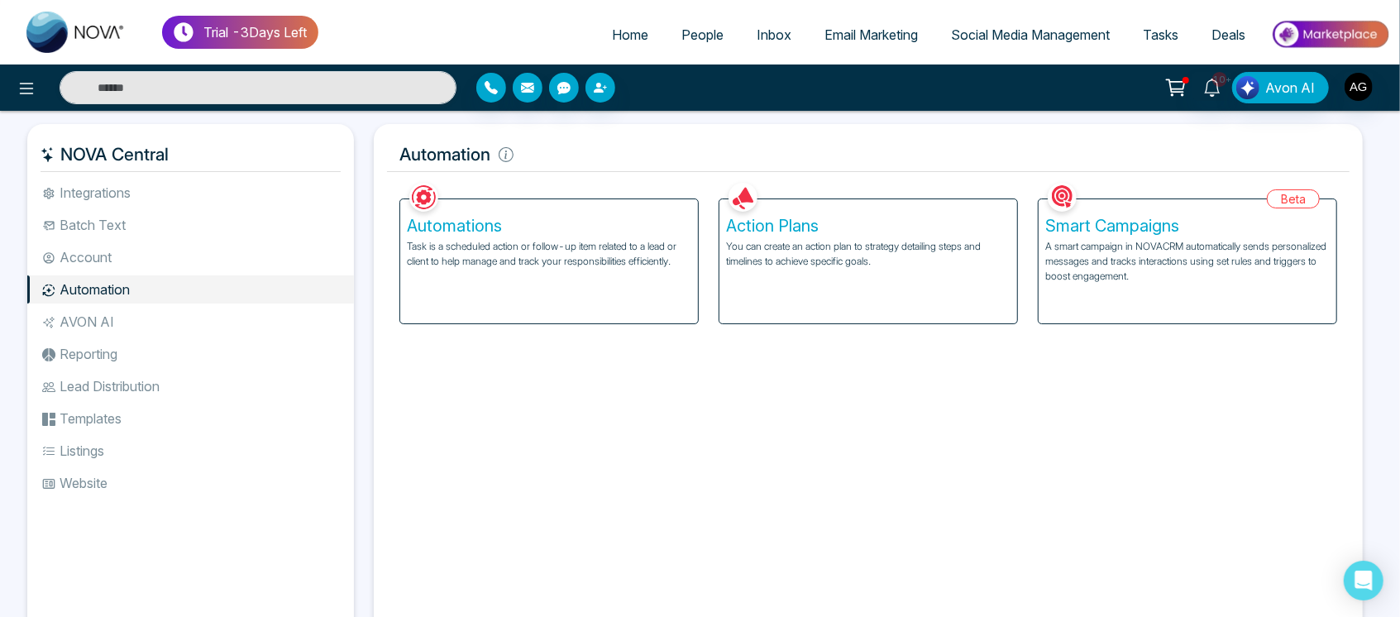
click at [69, 330] on li "AVON AI" at bounding box center [190, 322] width 327 height 28
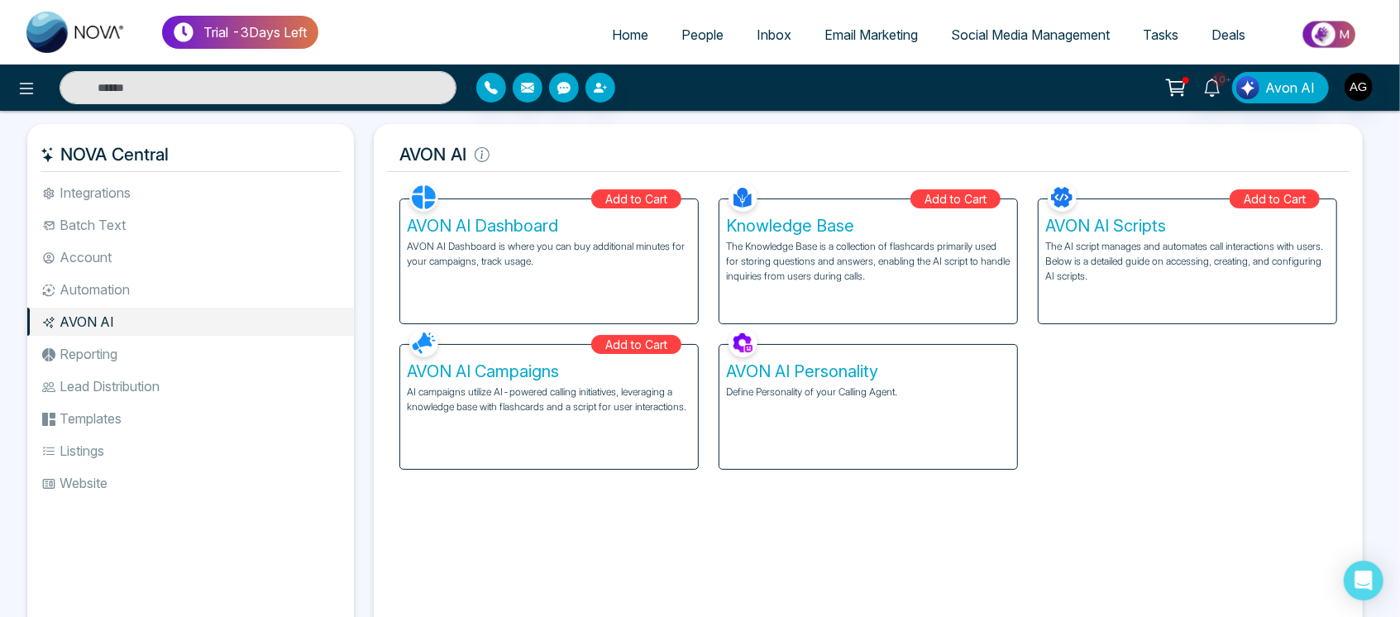
click at [122, 355] on li "Reporting" at bounding box center [190, 354] width 327 height 28
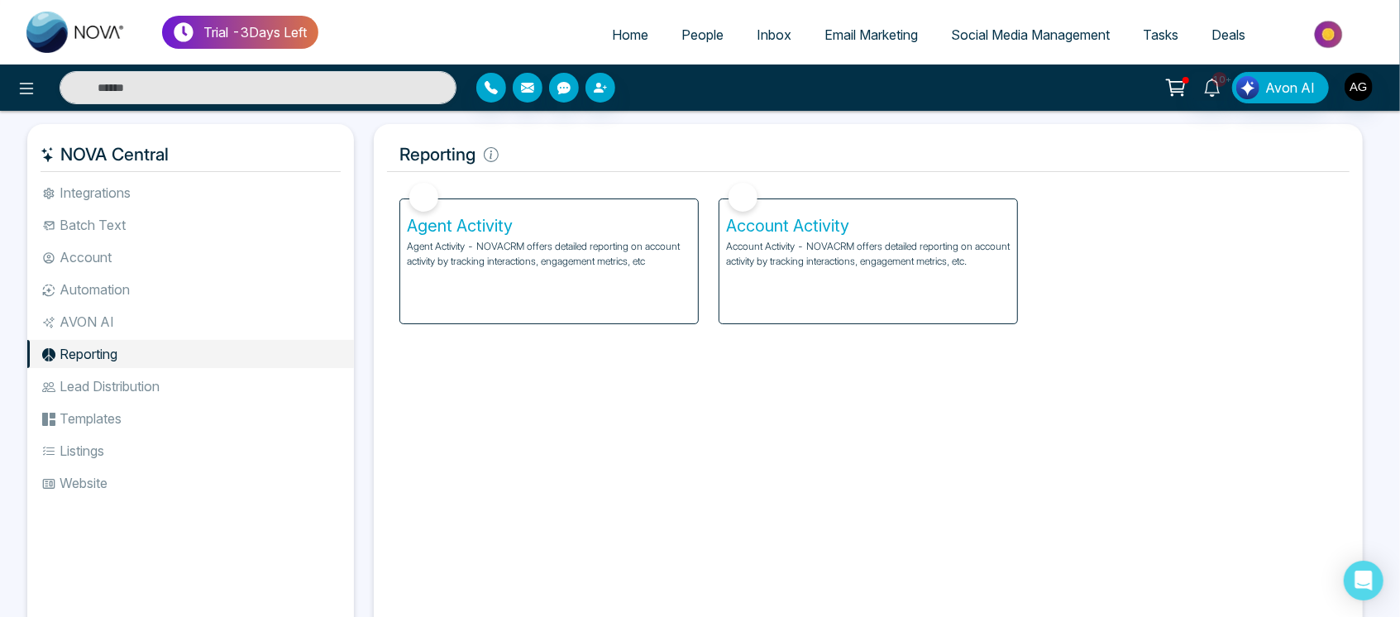
click at [144, 316] on li "AVON AI" at bounding box center [190, 322] width 327 height 28
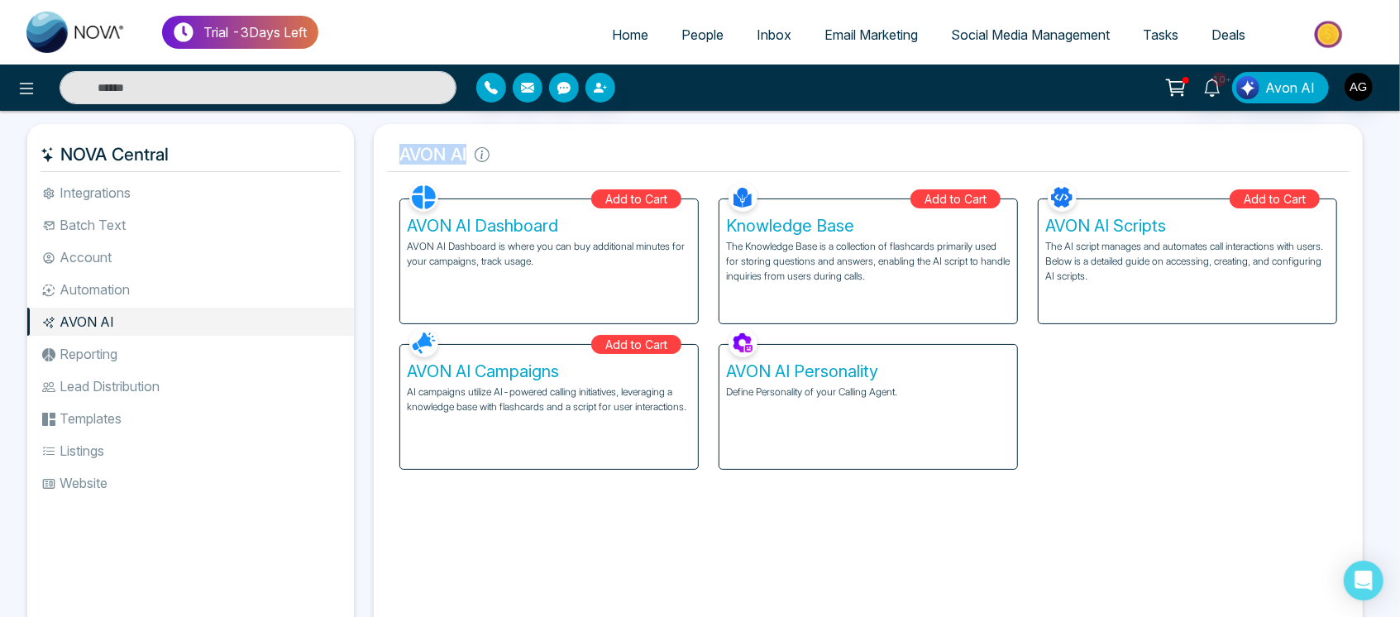
drag, startPoint x: 398, startPoint y: 162, endPoint x: 525, endPoint y: 155, distance: 127.6
click at [525, 155] on h5 "AVON AI" at bounding box center [868, 154] width 963 height 35
drag, startPoint x: 467, startPoint y: 156, endPoint x: 372, endPoint y: 156, distance: 94.3
click at [372, 156] on div "AVON AI Facebook NOVACRM enables users to connect to Facebook to schedule socia…" at bounding box center [868, 383] width 1009 height 519
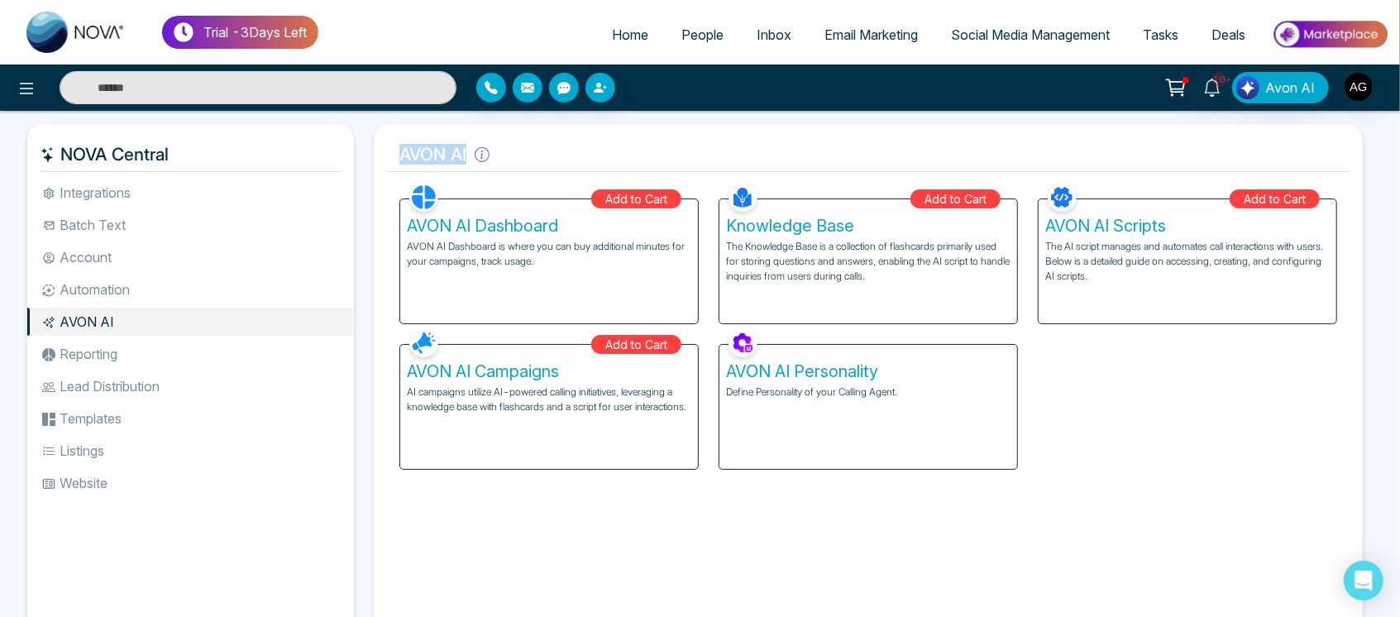
click at [372, 156] on div "AVON AI Facebook NOVACRM enables users to connect to Facebook to schedule socia…" at bounding box center [868, 383] width 1009 height 519
drag, startPoint x: 372, startPoint y: 156, endPoint x: 547, endPoint y: 160, distance: 174.6
click at [547, 160] on div "AVON AI Facebook NOVACRM enables users to connect to Facebook to schedule socia…" at bounding box center [868, 383] width 1009 height 519
click at [547, 160] on h5 "AVON AI" at bounding box center [868, 154] width 963 height 35
drag, startPoint x: 391, startPoint y: 149, endPoint x: 525, endPoint y: 143, distance: 134.1
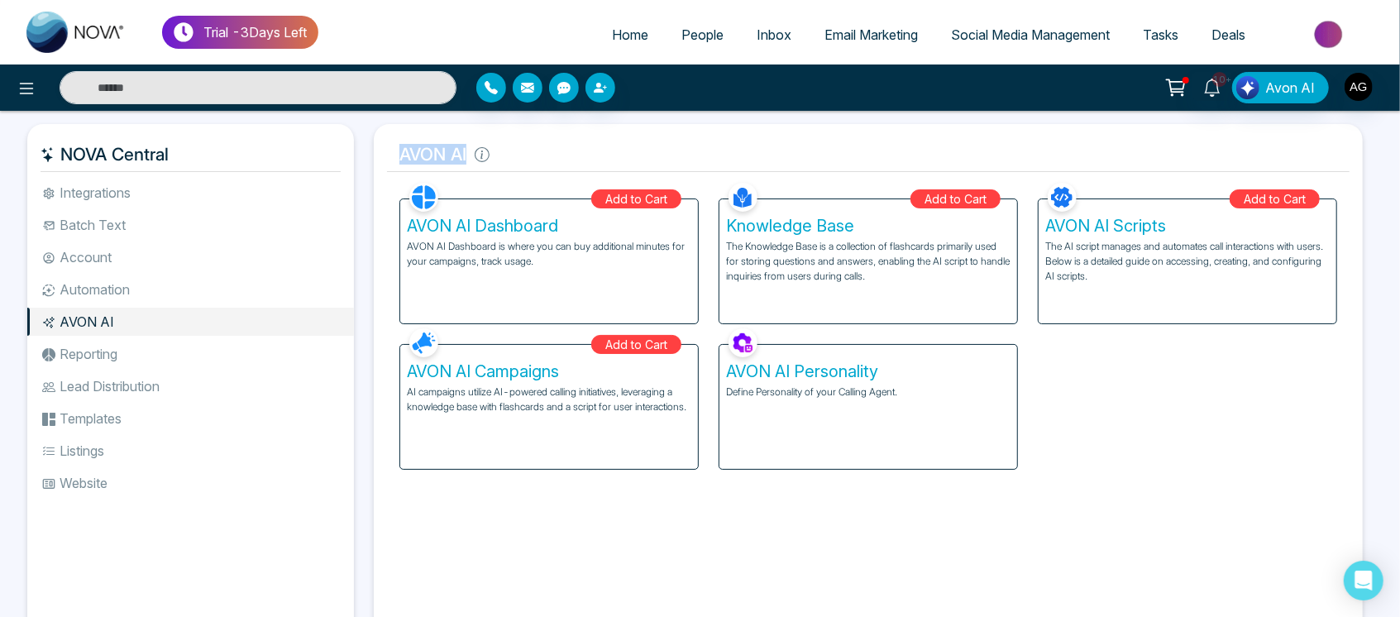
click at [525, 143] on h5 "AVON AI" at bounding box center [868, 154] width 963 height 35
click at [393, 179] on div "Add to Cart AVON AI Dashboard AVON AI Dashboard is where you can buy additional…" at bounding box center [549, 252] width 319 height 146
drag, startPoint x: 399, startPoint y: 151, endPoint x: 543, endPoint y: 151, distance: 144.8
click at [543, 151] on h5 "AVON AI" at bounding box center [868, 154] width 963 height 35
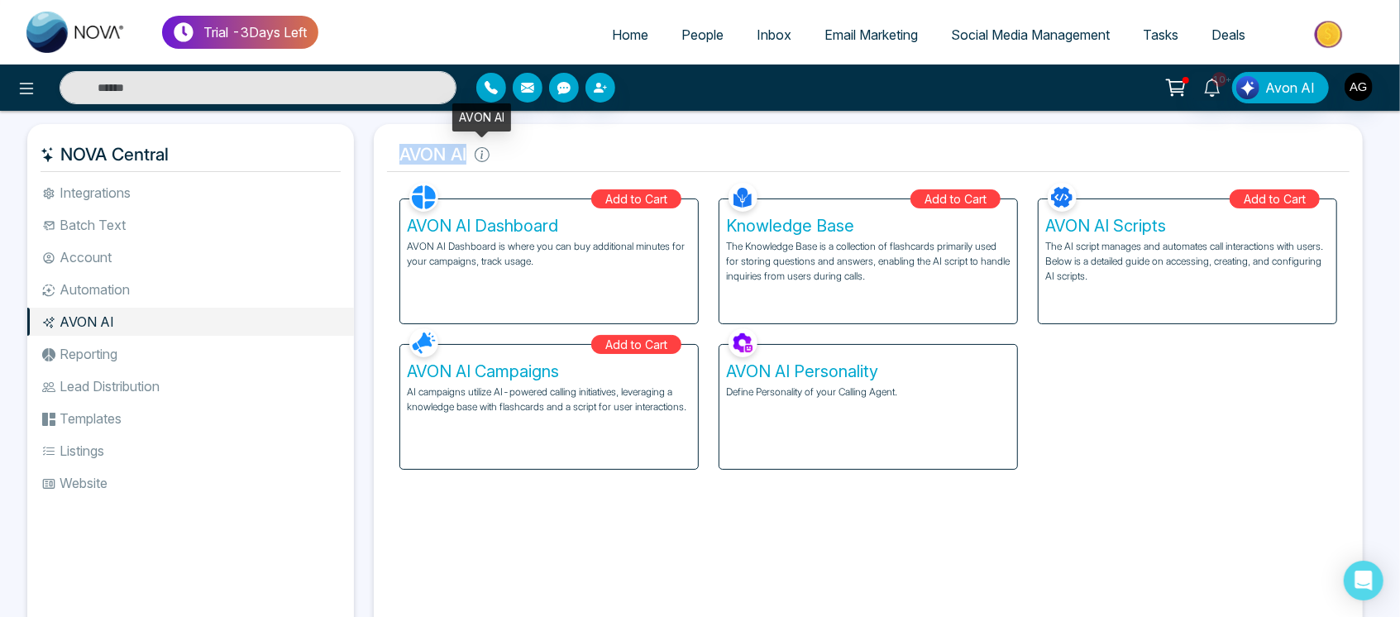
drag, startPoint x: 383, startPoint y: 150, endPoint x: 509, endPoint y: 169, distance: 127.2
click at [509, 169] on div "AVON AI Facebook NOVACRM enables users to connect to Facebook to schedule socia…" at bounding box center [868, 383] width 989 height 519
click at [509, 169] on h5 "AVON AI" at bounding box center [868, 154] width 963 height 35
drag, startPoint x: 468, startPoint y: 156, endPoint x: 366, endPoint y: 151, distance: 101.9
click at [366, 151] on div "AVON AI Facebook NOVACRM enables users to connect to Facebook to schedule socia…" at bounding box center [868, 383] width 1009 height 519
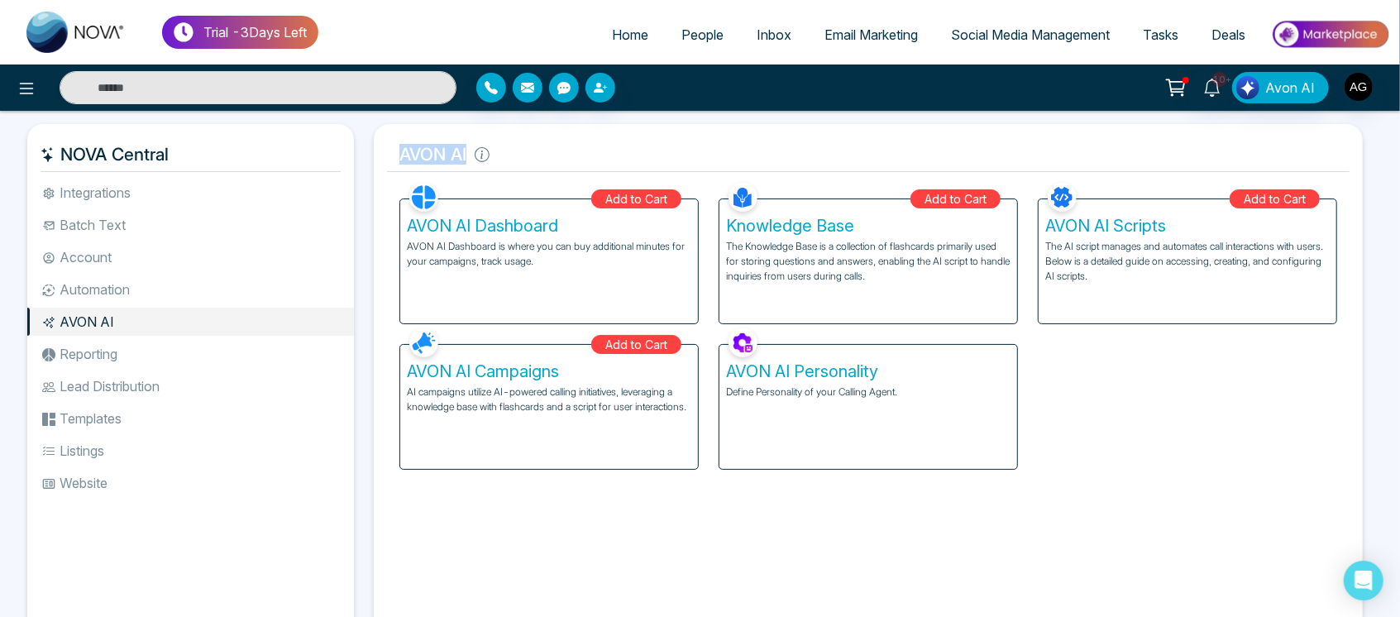
click at [366, 151] on div "AVON AI Facebook NOVACRM enables users to connect to Facebook to schedule socia…" at bounding box center [868, 383] width 1009 height 519
drag, startPoint x: 366, startPoint y: 151, endPoint x: 543, endPoint y: 162, distance: 176.5
click at [543, 162] on div "AVON AI Facebook NOVACRM enables users to connect to Facebook to schedule socia…" at bounding box center [868, 383] width 1009 height 519
click at [543, 162] on h5 "AVON AI" at bounding box center [868, 154] width 963 height 35
drag, startPoint x: 476, startPoint y: 156, endPoint x: 390, endPoint y: 156, distance: 85.2
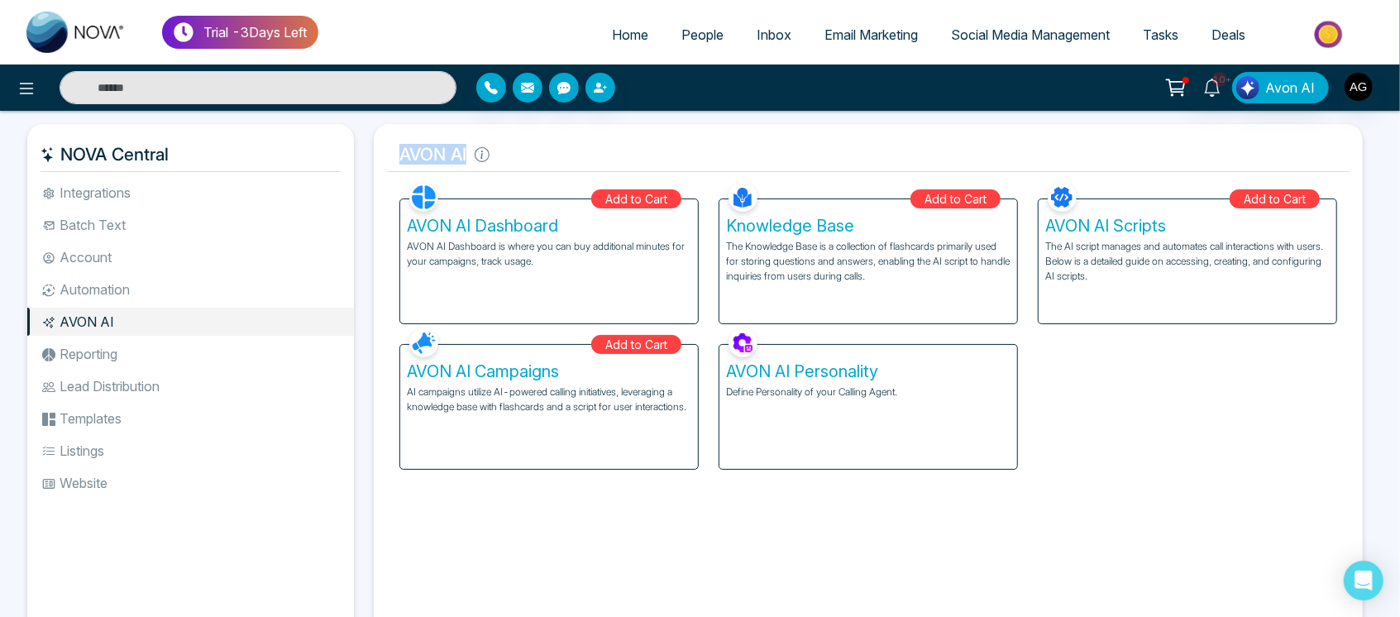
click at [390, 156] on h5 "AVON AI" at bounding box center [868, 154] width 963 height 35
drag, startPoint x: 390, startPoint y: 156, endPoint x: 514, endPoint y: 162, distance: 123.4
click at [514, 162] on h5 "AVON AI" at bounding box center [868, 154] width 963 height 35
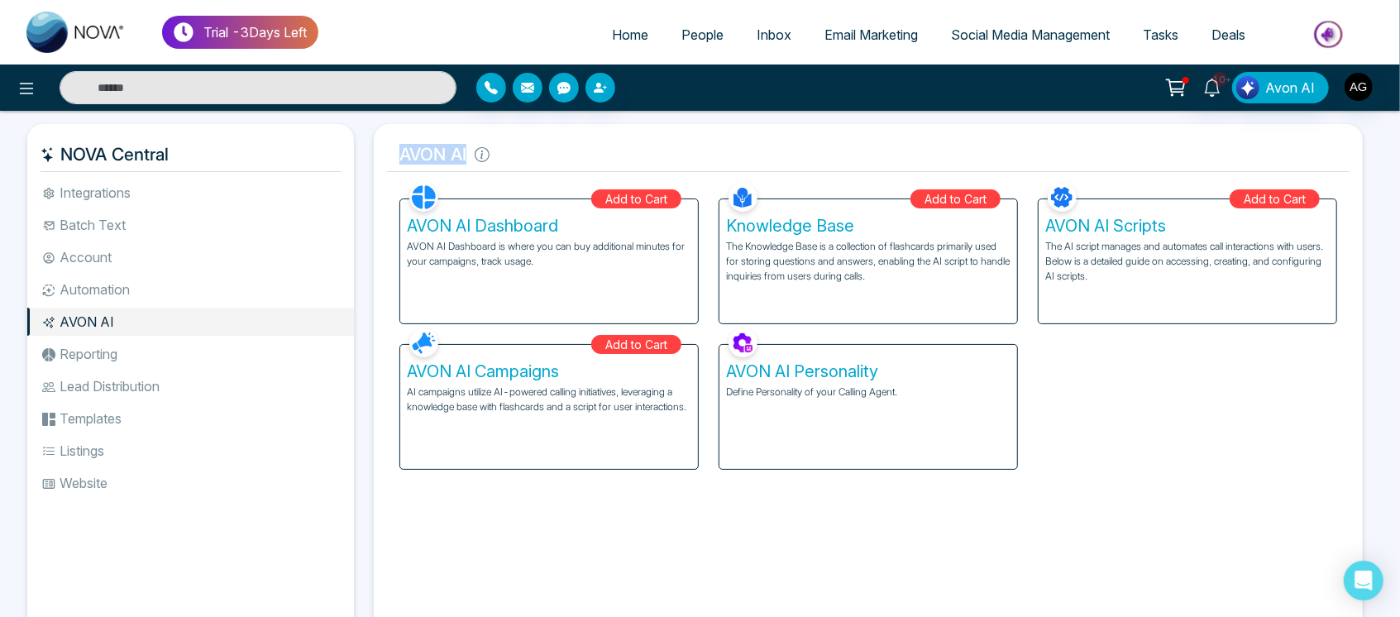
drag, startPoint x: 468, startPoint y: 157, endPoint x: 397, endPoint y: 161, distance: 71.3
click at [397, 161] on h5 "AVON AI" at bounding box center [868, 154] width 963 height 35
drag, startPoint x: 470, startPoint y: 159, endPoint x: 371, endPoint y: 151, distance: 99.5
click at [371, 151] on div "AVON AI Facebook NOVACRM enables users to connect to Facebook to schedule socia…" at bounding box center [868, 383] width 1009 height 519
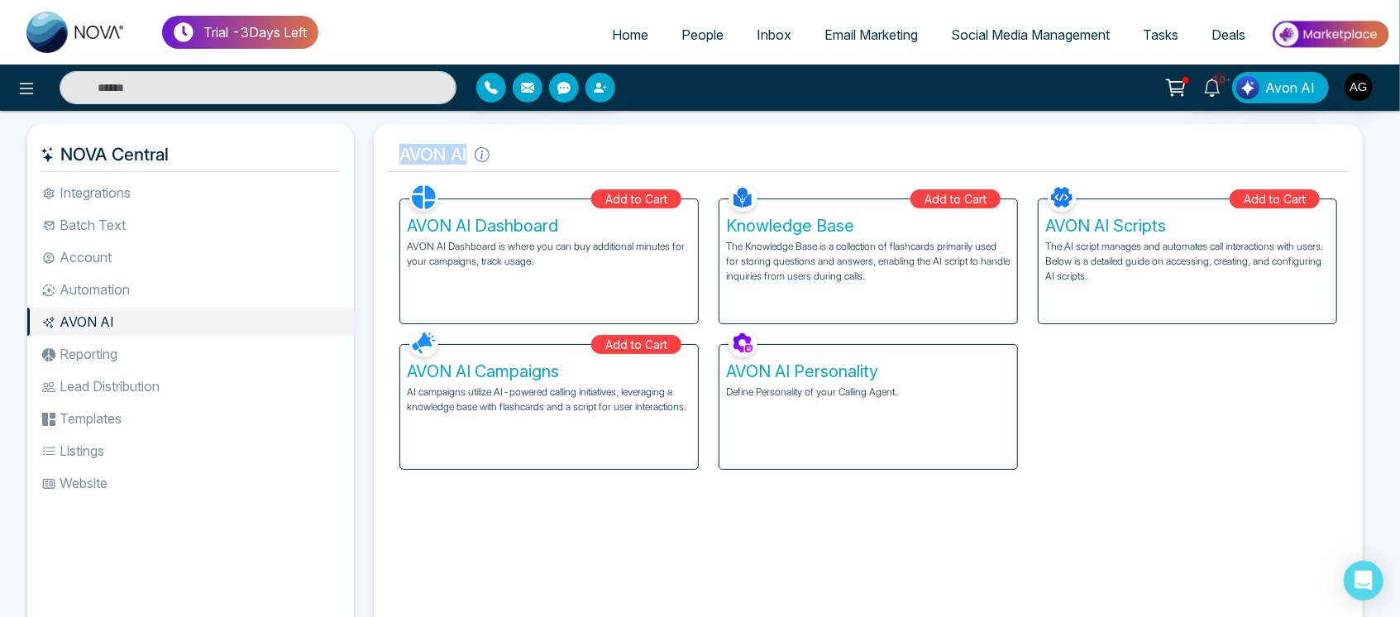
click at [371, 151] on div "AVON AI Facebook NOVACRM enables users to connect to Facebook to schedule socia…" at bounding box center [868, 383] width 1009 height 519
drag, startPoint x: 497, startPoint y: 162, endPoint x: 382, endPoint y: 165, distance: 115.0
click at [382, 165] on div "AVON AI Facebook NOVACRM enables users to connect to Facebook to schedule socia…" at bounding box center [868, 383] width 989 height 519
drag, startPoint x: 496, startPoint y: 160, endPoint x: 384, endPoint y: 145, distance: 113.6
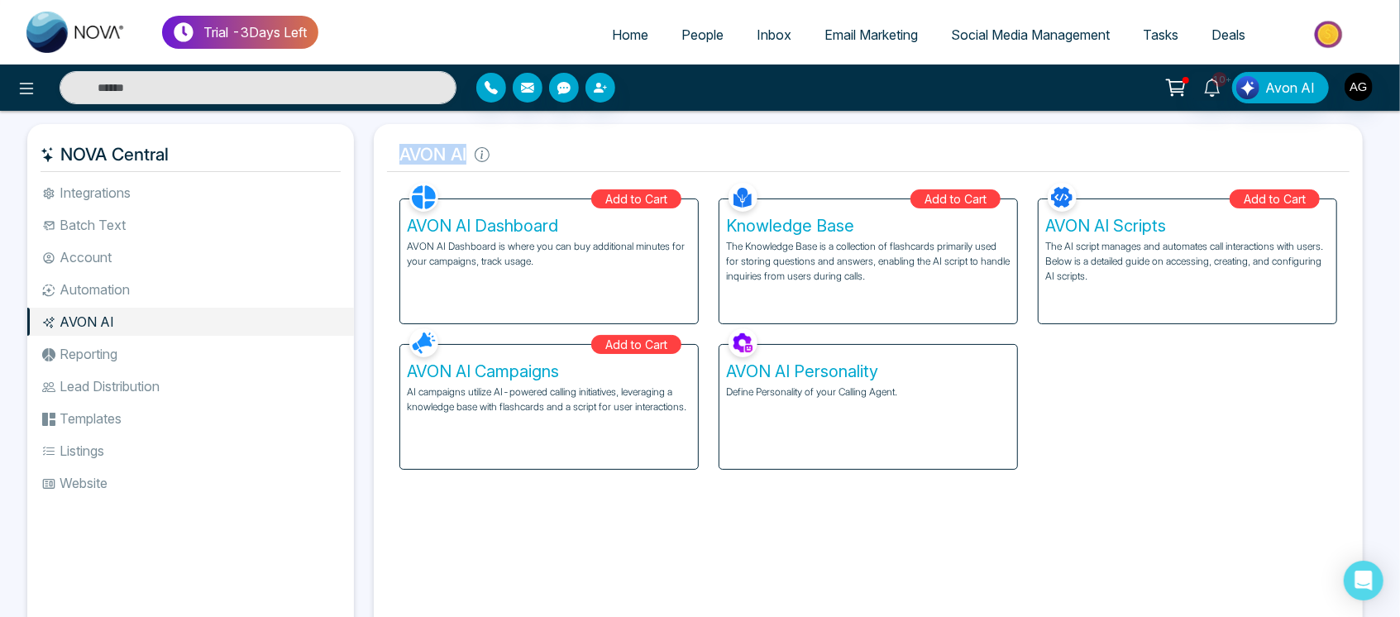
click at [384, 145] on div "AVON AI Facebook NOVACRM enables users to connect to Facebook to schedule socia…" at bounding box center [868, 383] width 989 height 519
drag, startPoint x: 502, startPoint y: 153, endPoint x: 373, endPoint y: 156, distance: 129.1
click at [374, 156] on div "AVON AI Facebook NOVACRM enables users to connect to Facebook to schedule socia…" at bounding box center [868, 383] width 989 height 519
click at [391, 155] on h5 "AVON AI" at bounding box center [868, 154] width 963 height 35
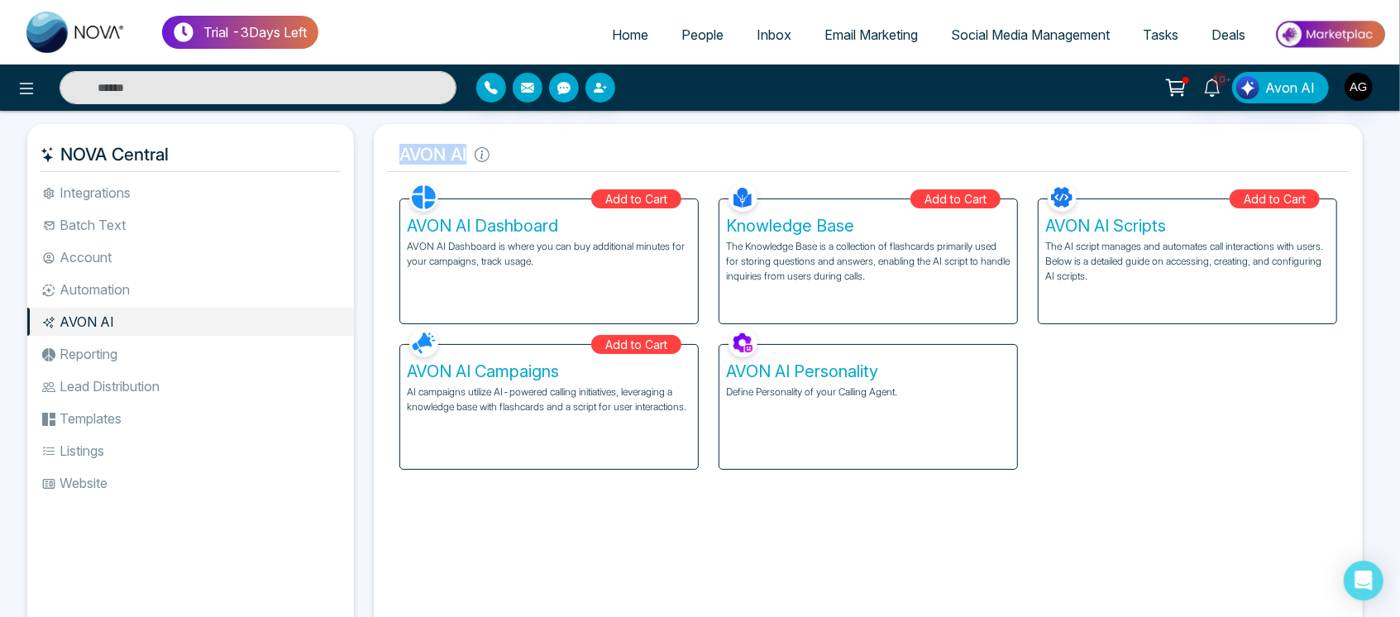
drag, startPoint x: 493, startPoint y: 156, endPoint x: 391, endPoint y: 155, distance: 101.7
click at [391, 155] on h5 "AVON AI" at bounding box center [868, 154] width 963 height 35
click at [1122, 259] on p "The AI script manages and automates call interactions with users. Below is a de…" at bounding box center [1187, 261] width 285 height 45
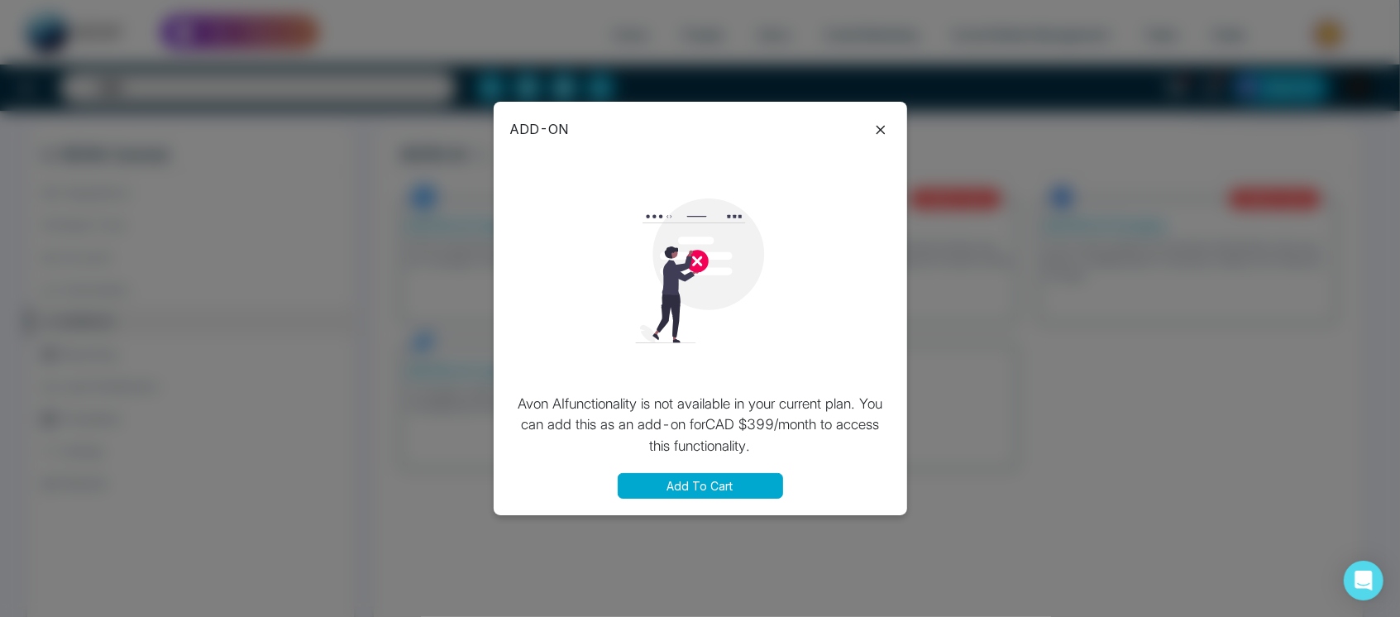
click at [885, 123] on icon at bounding box center [881, 130] width 20 height 20
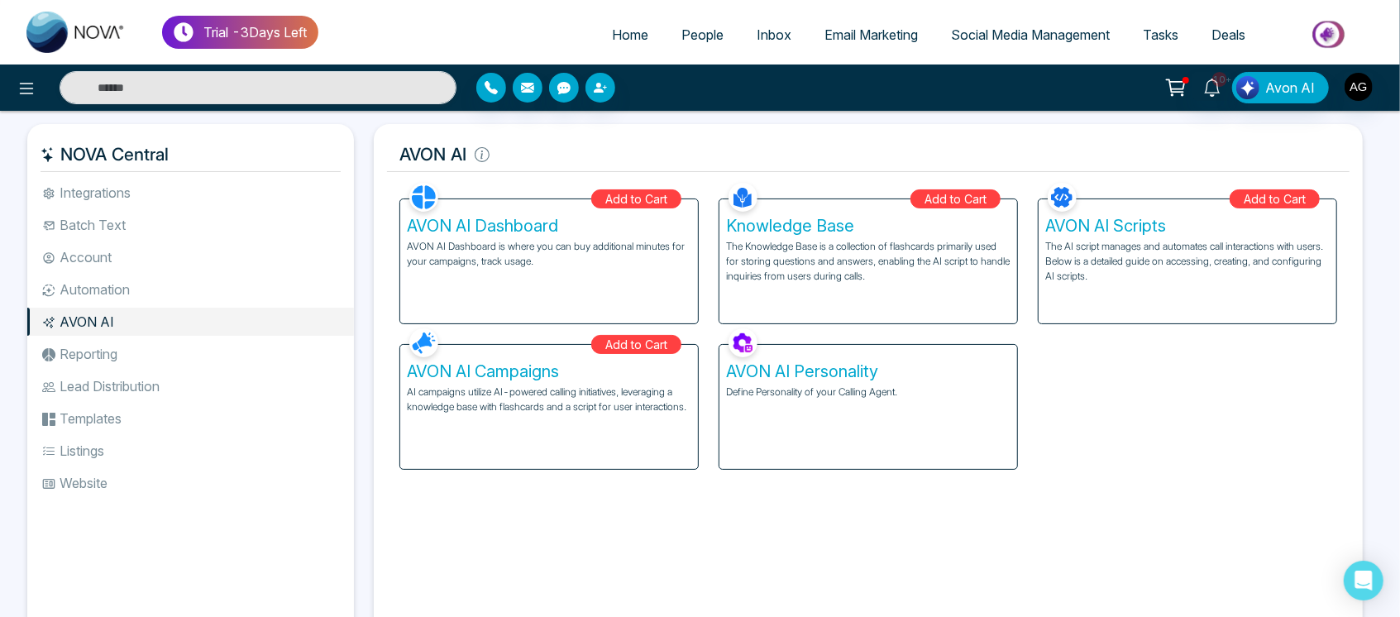
click at [132, 361] on li "Reporting" at bounding box center [190, 354] width 327 height 28
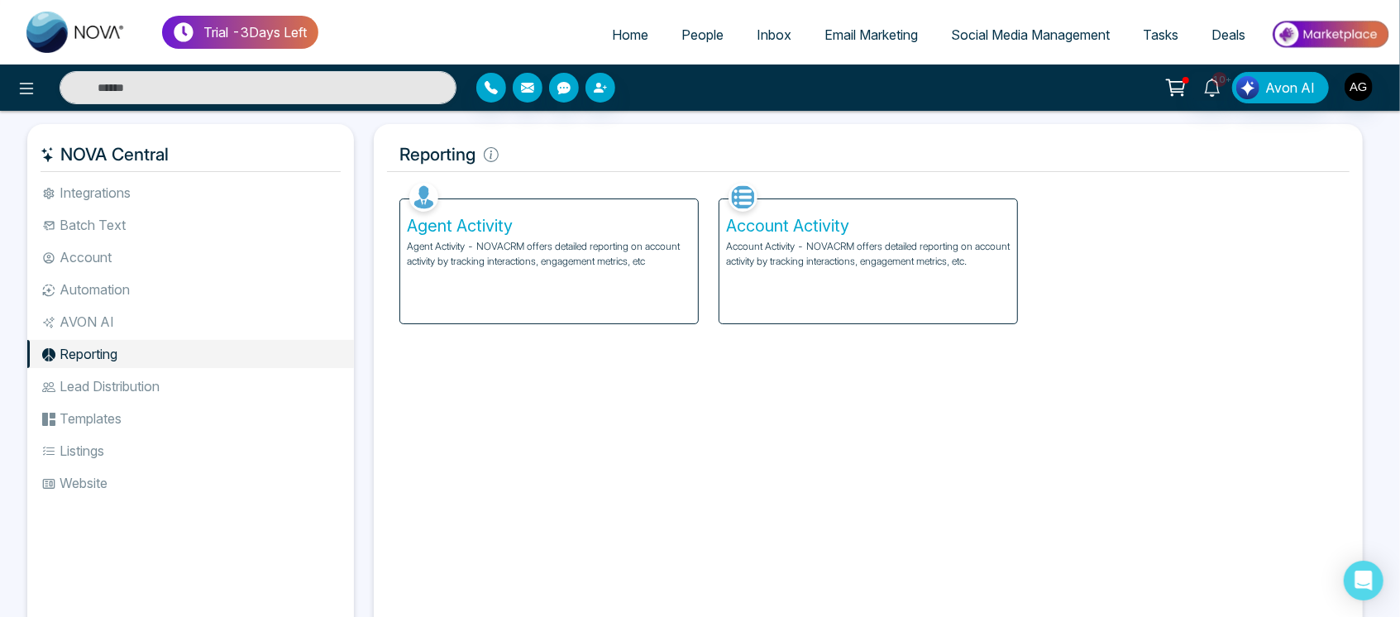
click at [132, 215] on li "Batch Text" at bounding box center [190, 225] width 327 height 28
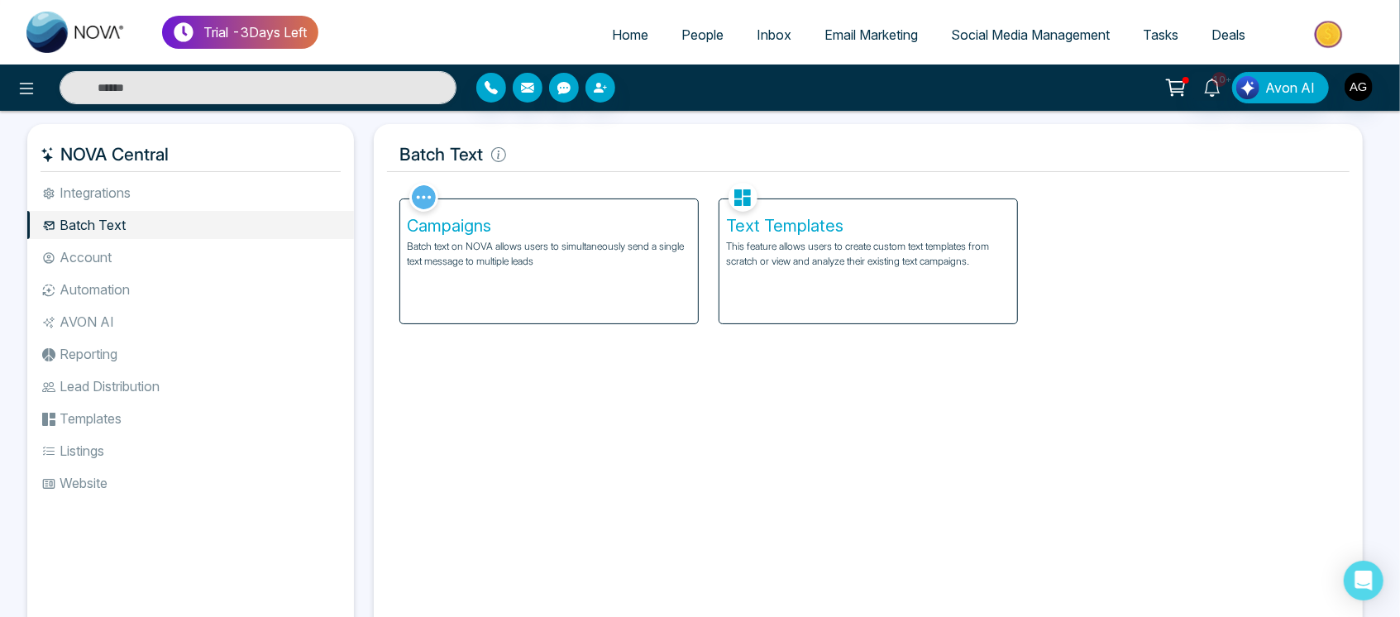
click at [135, 200] on li "Integrations" at bounding box center [190, 193] width 327 height 28
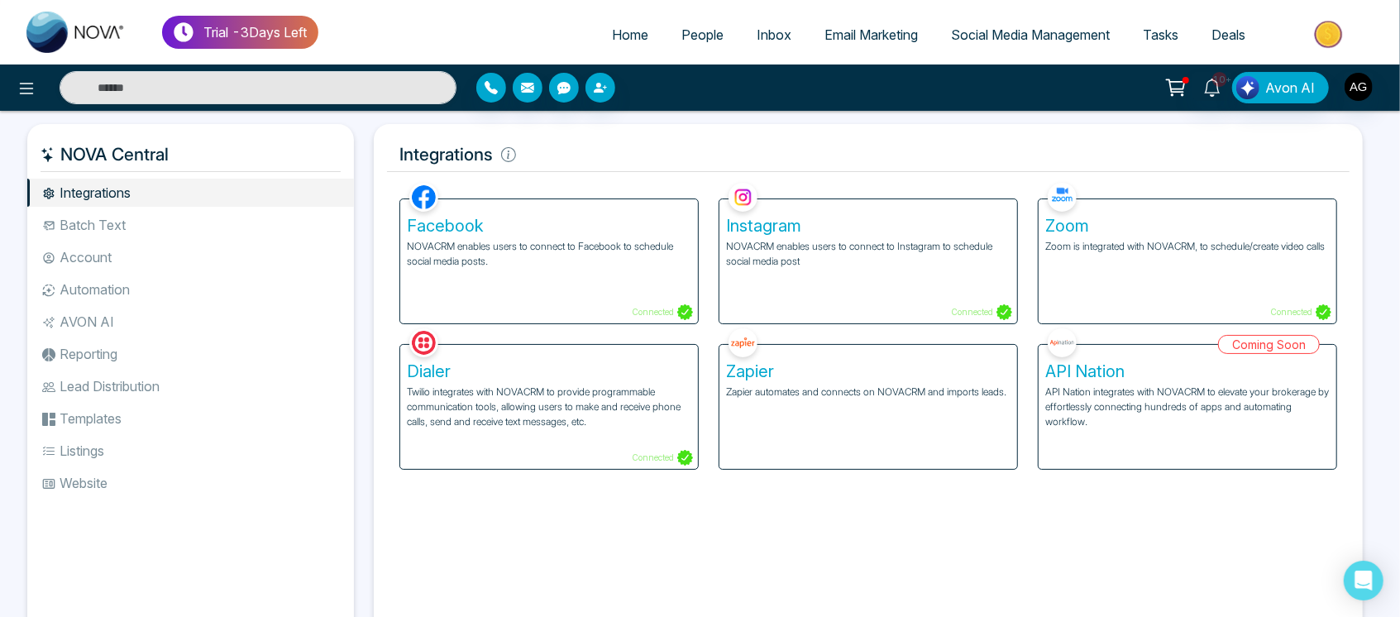
click at [149, 272] on ul "Integrations Batch Text Account Automation AVON AI Reporting Lead Distribution …" at bounding box center [190, 395] width 327 height 432
click at [112, 266] on li "Account" at bounding box center [190, 257] width 327 height 28
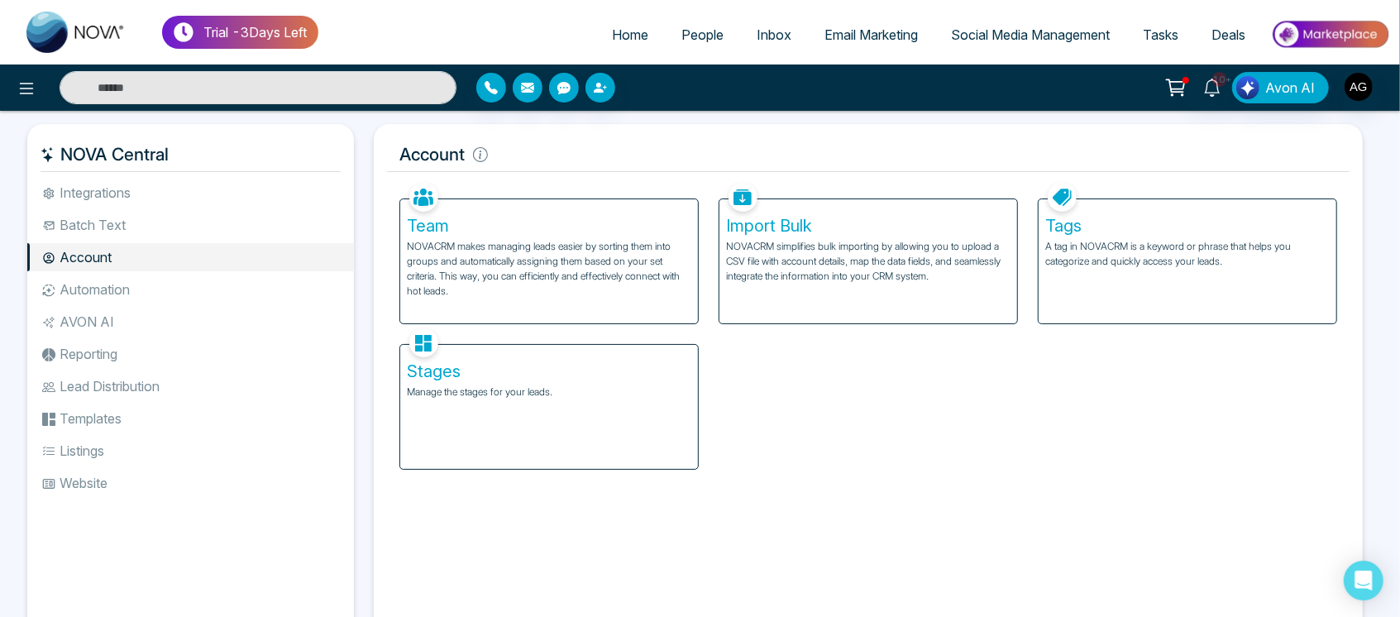
click at [119, 284] on li "Automation" at bounding box center [190, 289] width 327 height 28
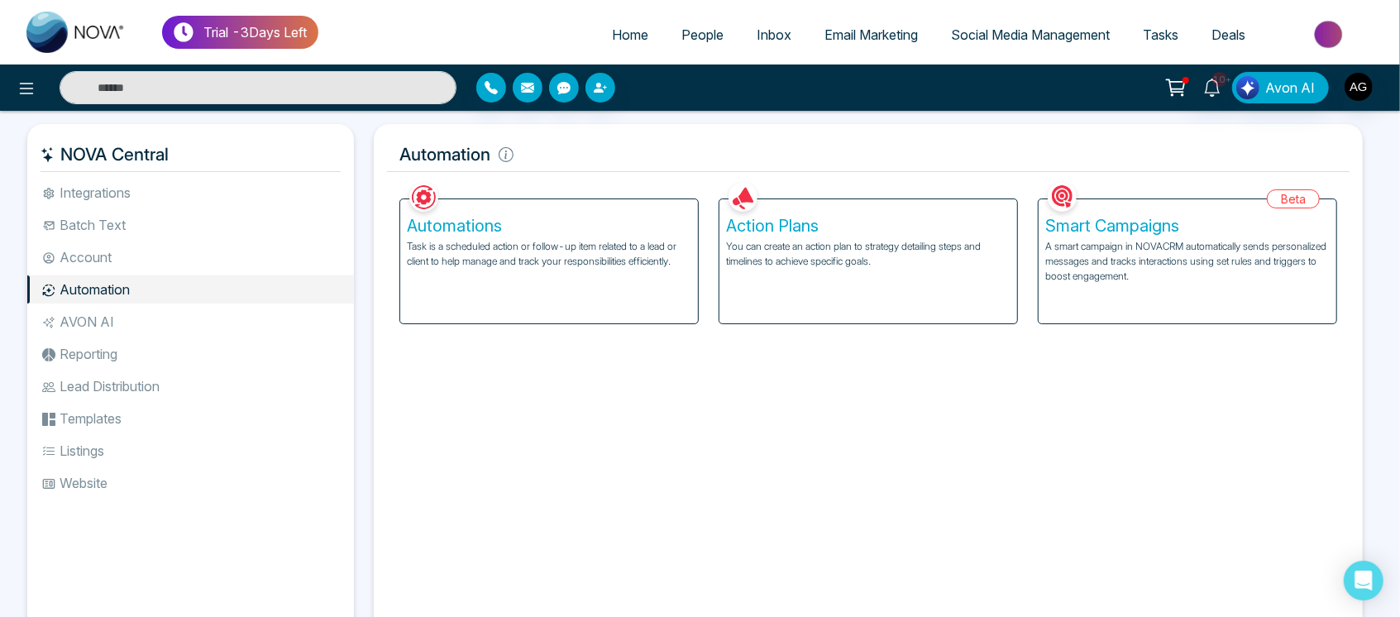
click at [1031, 36] on span "Social Media Management" at bounding box center [1030, 34] width 159 height 17
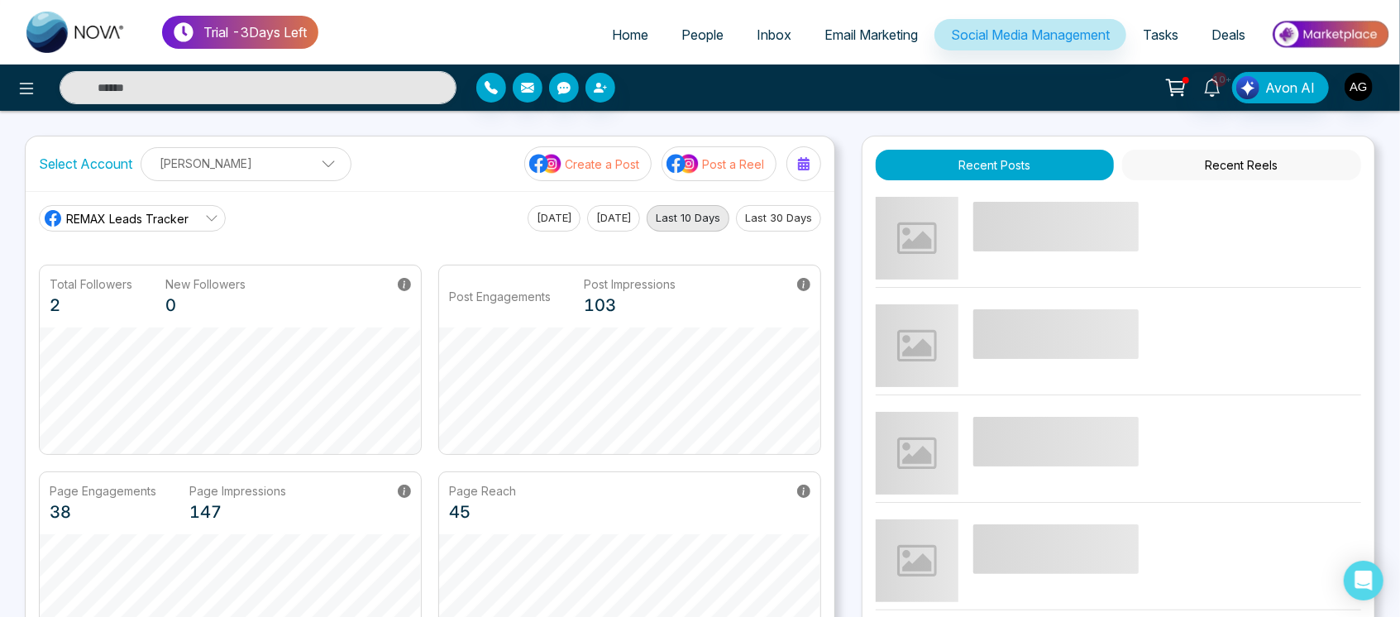
click at [600, 179] on button "Create a Post" at bounding box center [587, 163] width 127 height 35
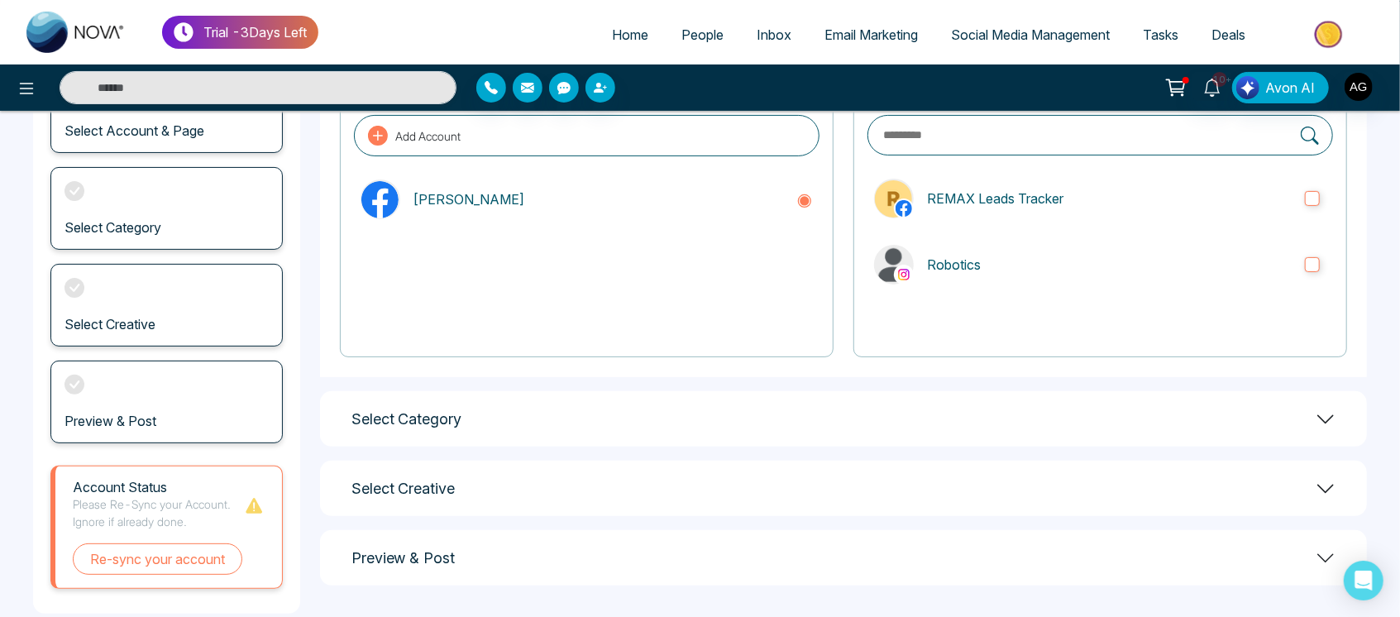
scroll to position [174, 0]
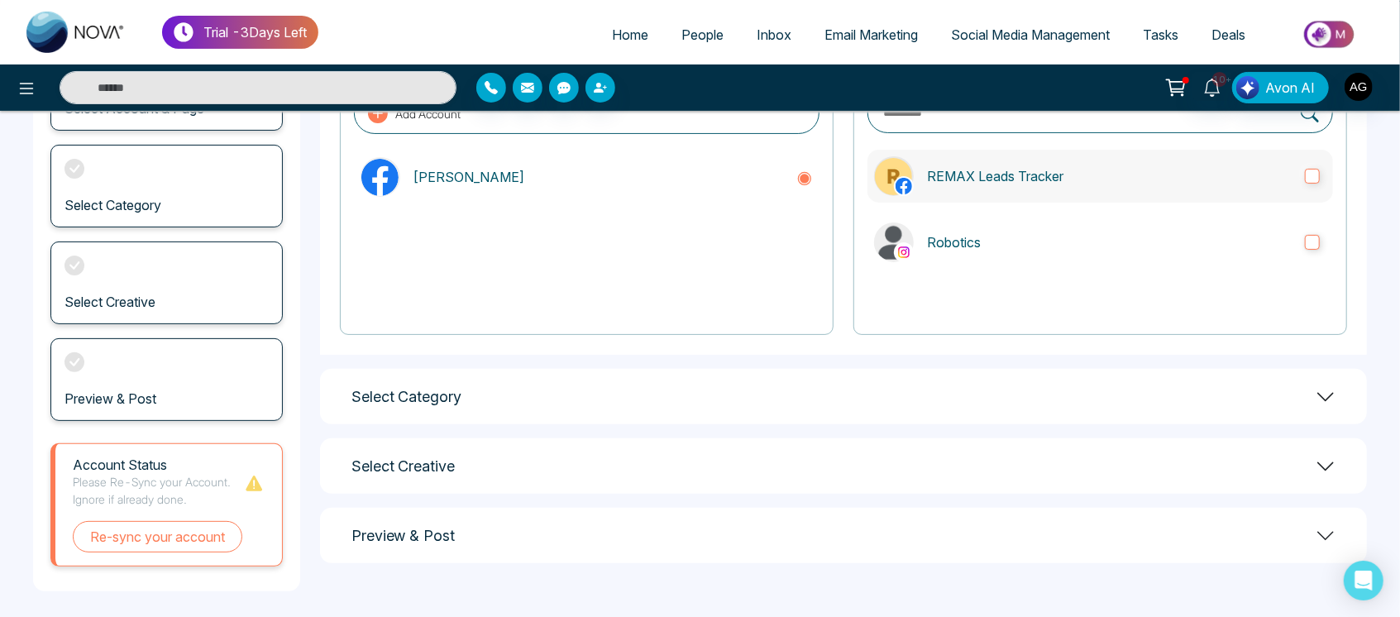
click at [1062, 177] on p "REMAX Leads Tracker" at bounding box center [1109, 176] width 365 height 20
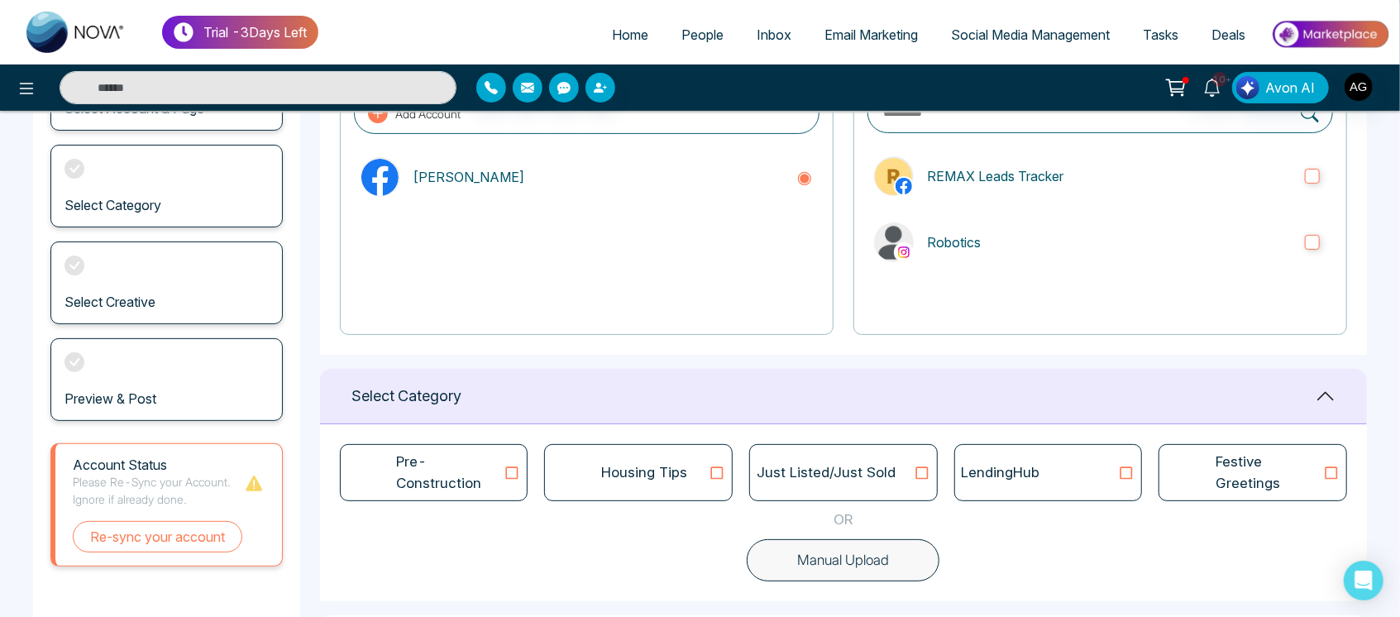
scroll to position [330, 0]
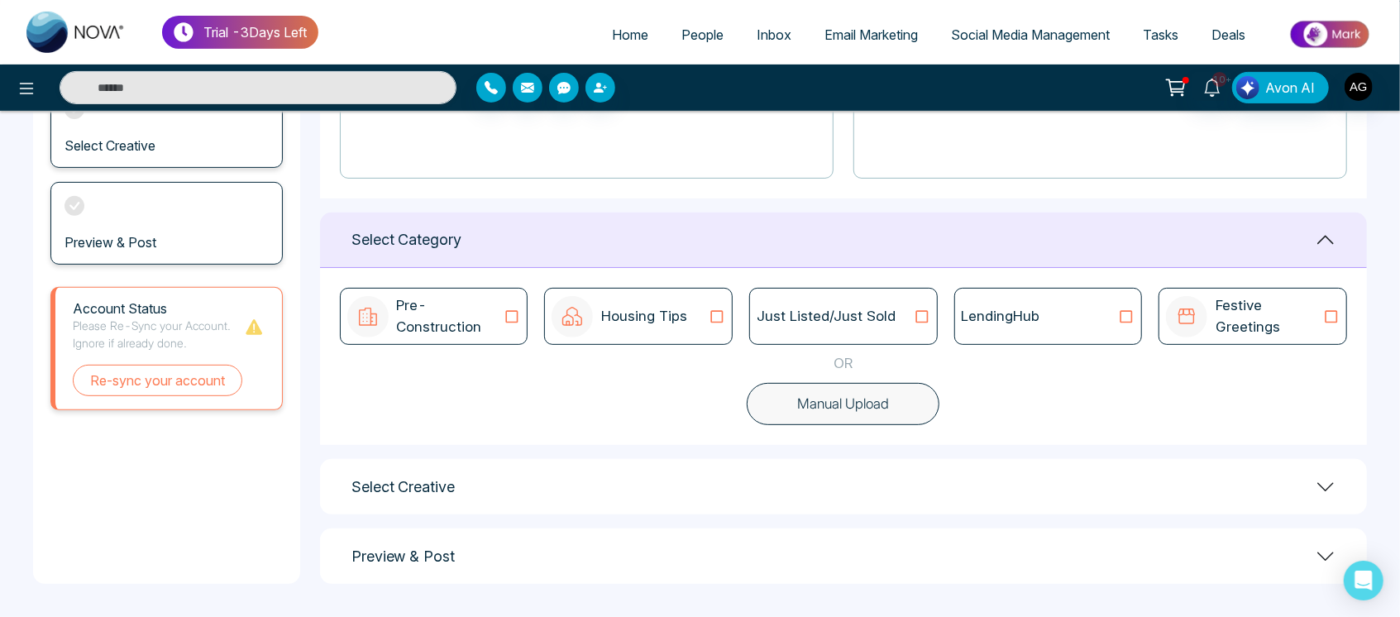
click at [869, 409] on button "Manual Upload" at bounding box center [843, 404] width 193 height 43
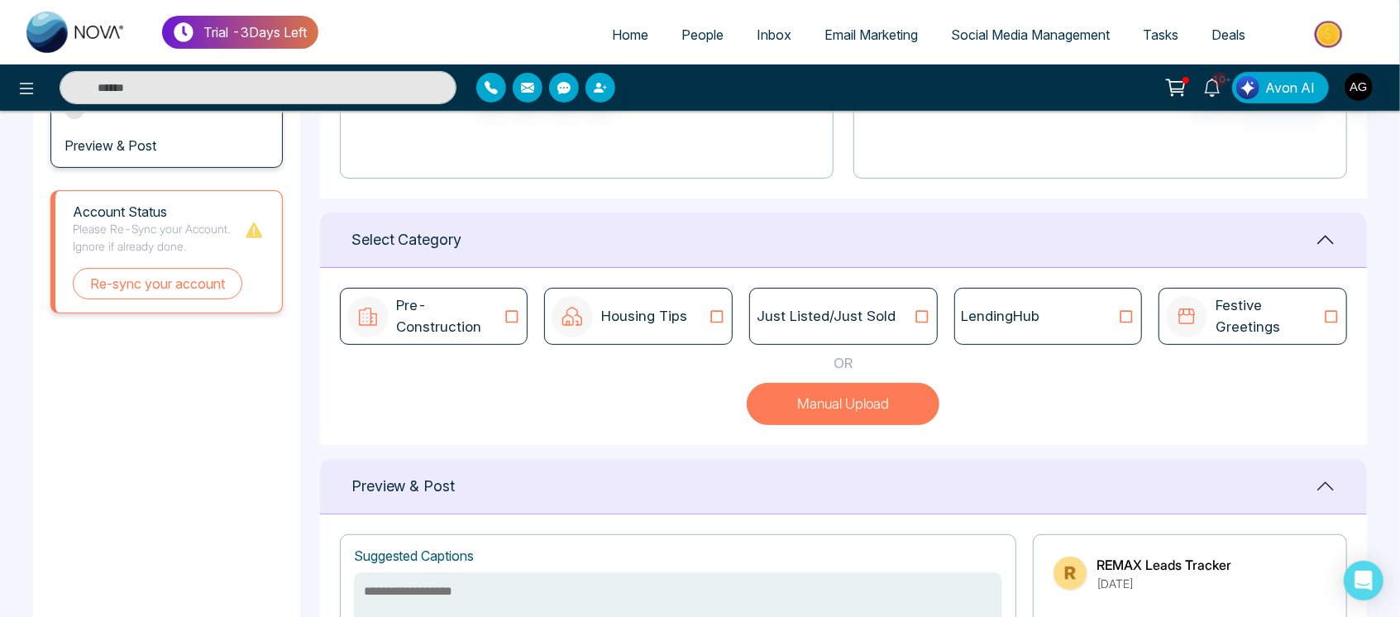
scroll to position [665, 0]
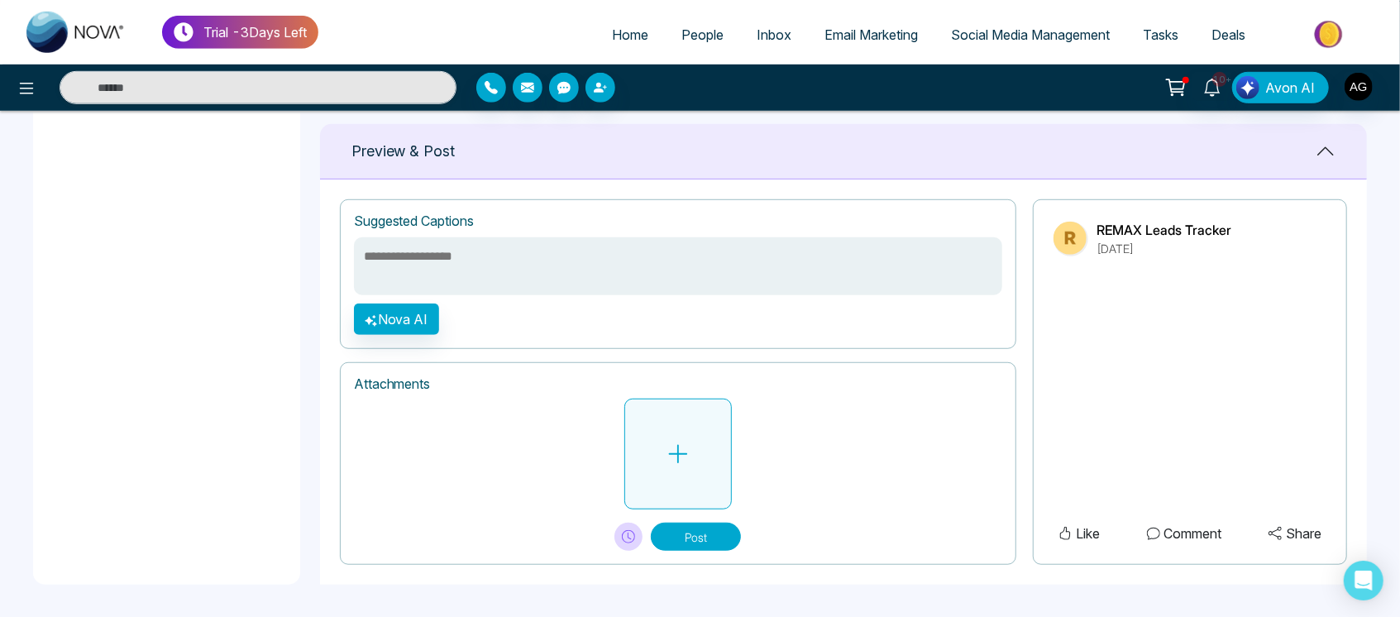
click at [676, 487] on button at bounding box center [678, 454] width 108 height 111
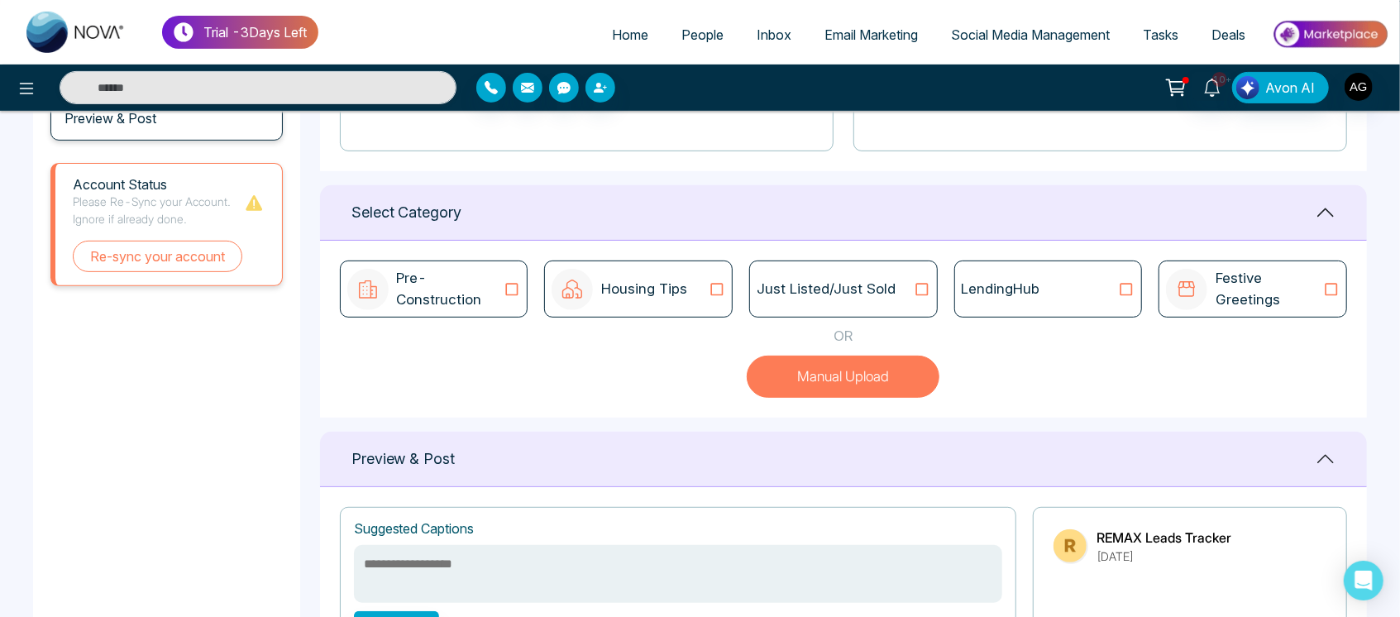
scroll to position [370, 0]
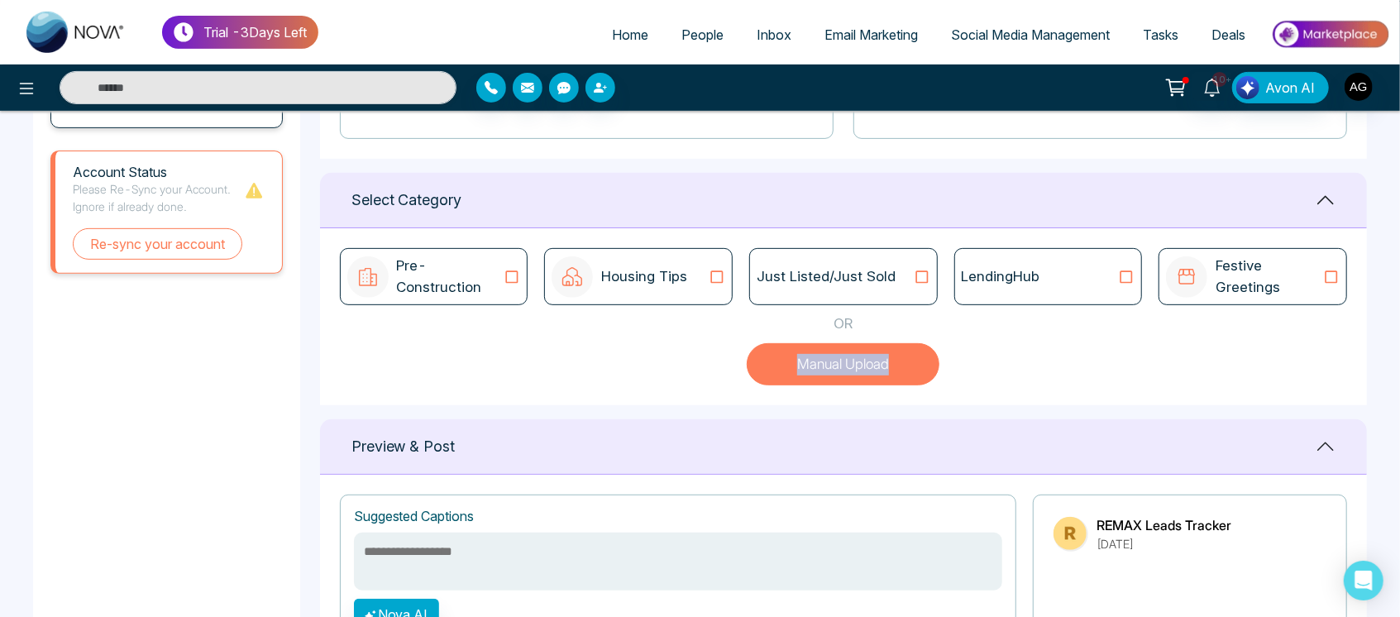
drag, startPoint x: 713, startPoint y: 366, endPoint x: 1017, endPoint y: 387, distance: 304.3
click at [1017, 387] on div "Pre-Construction Housing Tips Just Listed/Just Sold LendingHub Festive Greeting…" at bounding box center [843, 316] width 1047 height 177
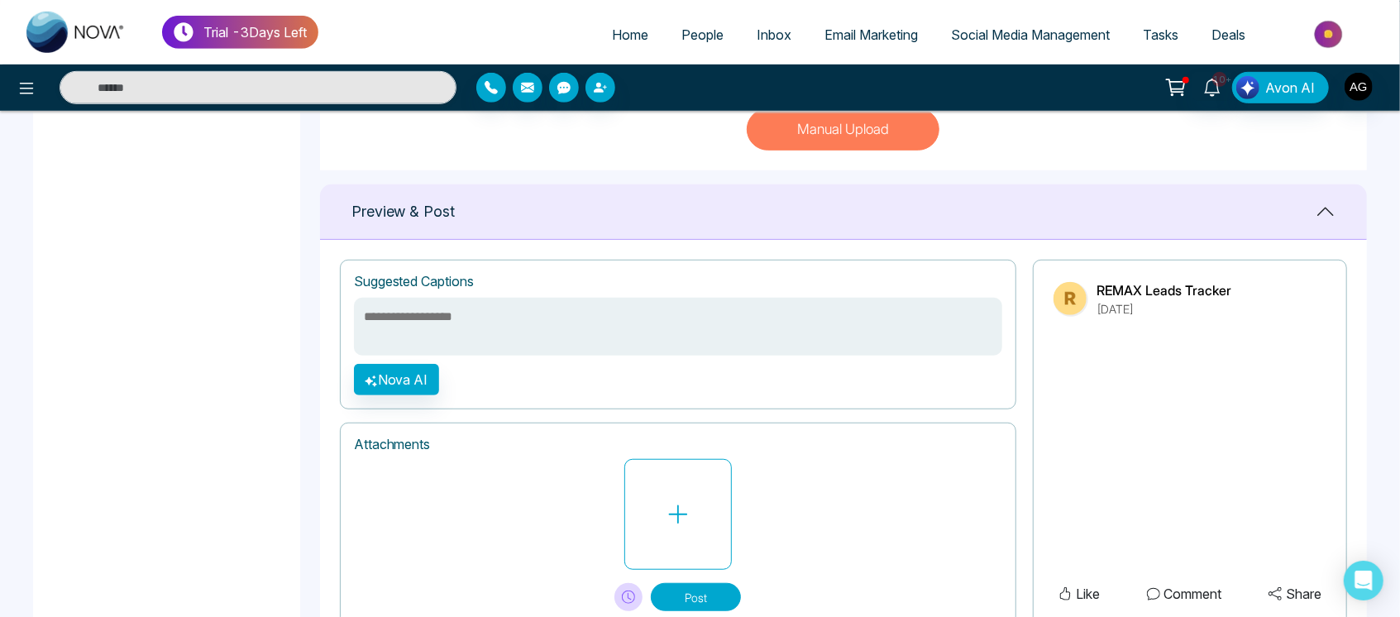
scroll to position [603, 0]
click at [471, 208] on div "Preview & Post" at bounding box center [843, 213] width 1047 height 55
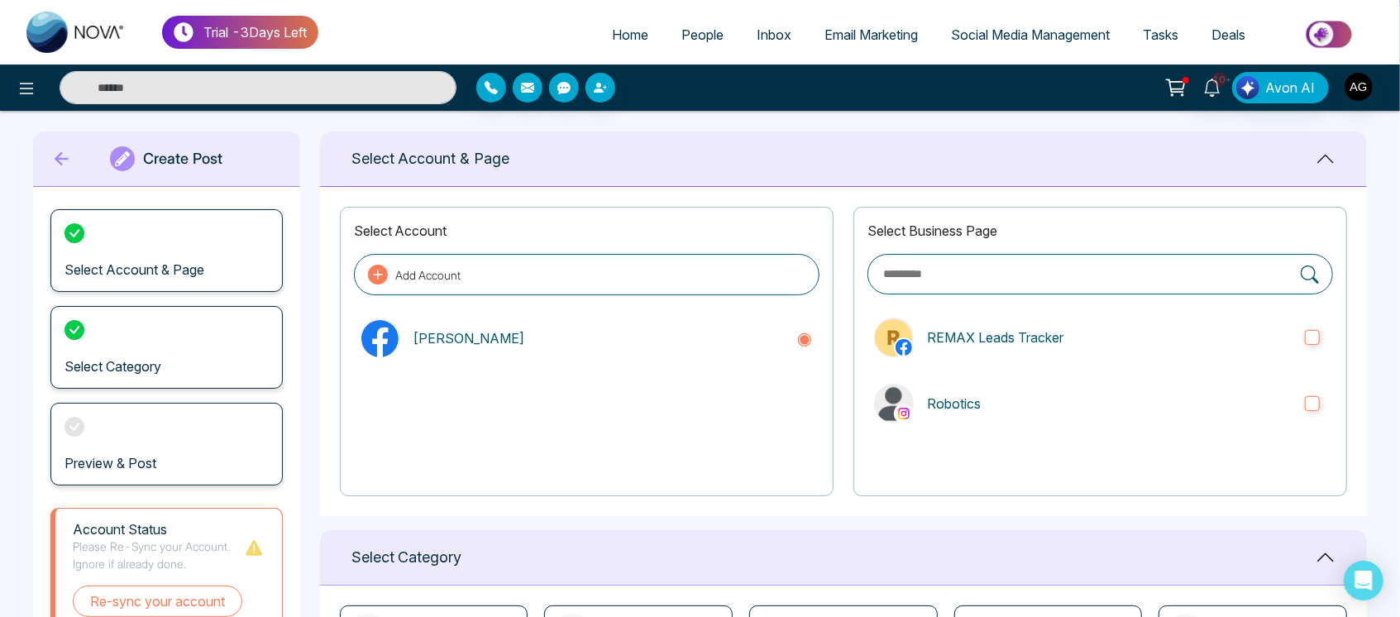
scroll to position [11, 0]
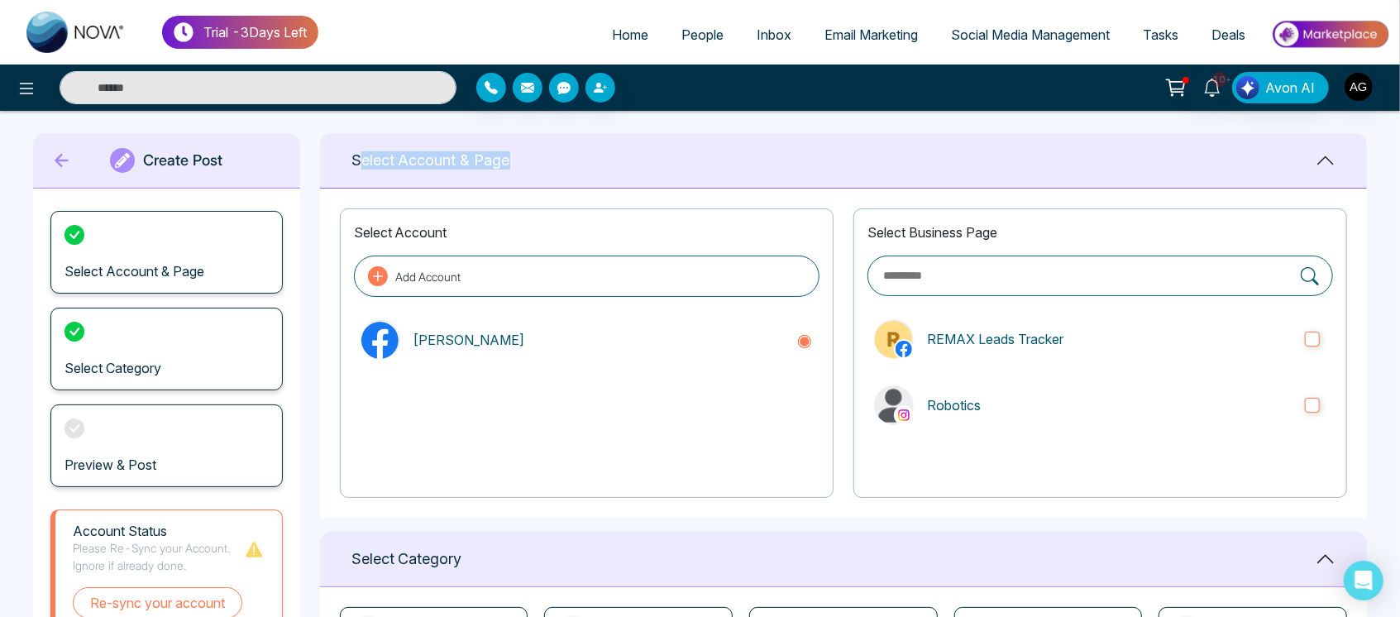
drag, startPoint x: 524, startPoint y: 157, endPoint x: 356, endPoint y: 159, distance: 167.1
click at [356, 159] on div "Select Account & Page" at bounding box center [843, 160] width 1047 height 55
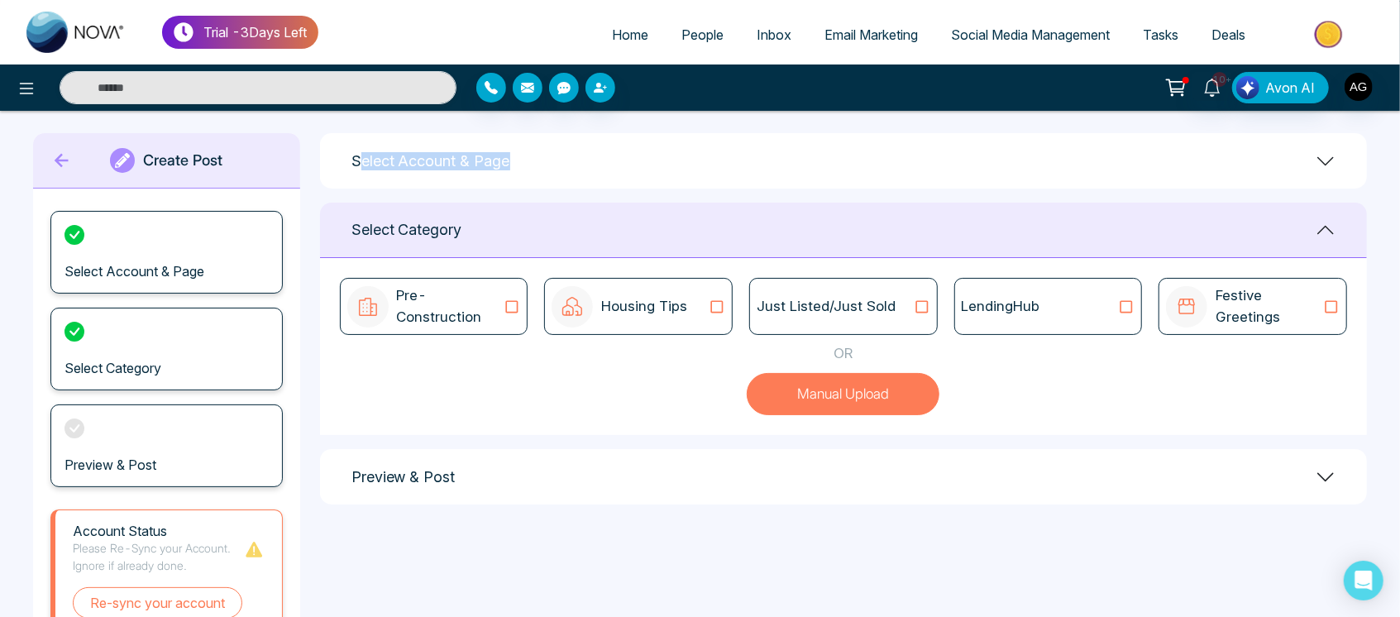
click at [356, 159] on h1 "Select Account & Page" at bounding box center [431, 161] width 159 height 18
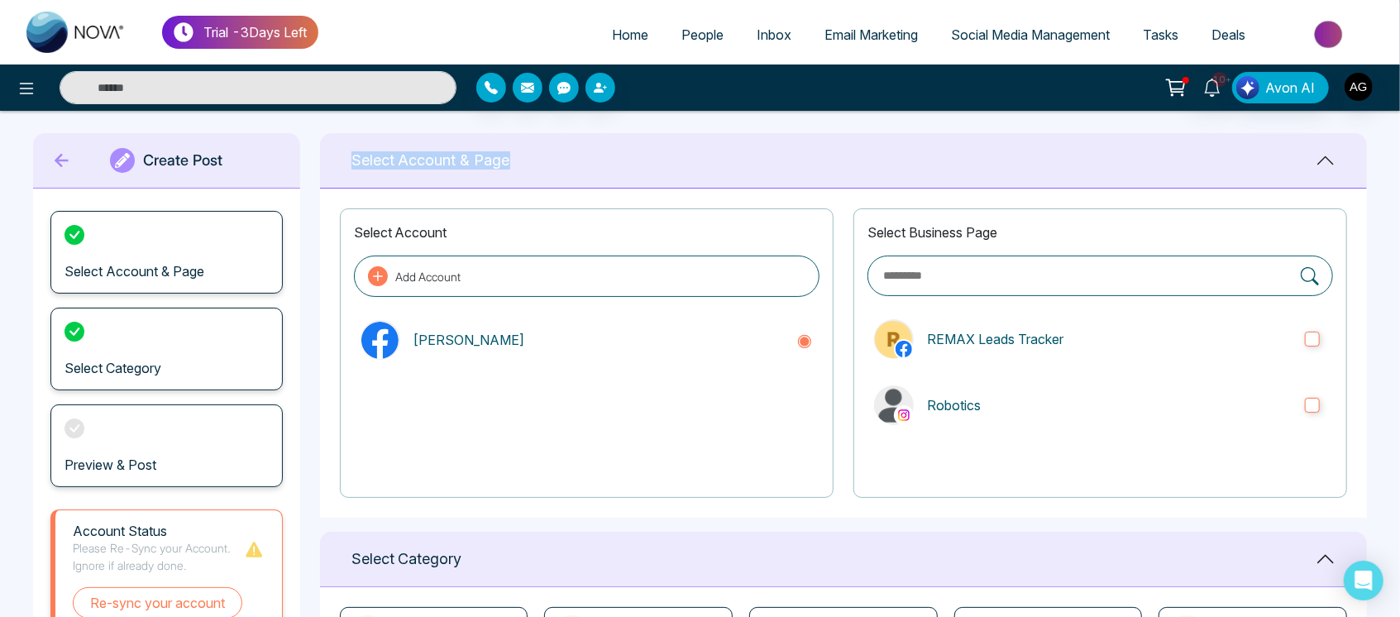
drag, startPoint x: 514, startPoint y: 160, endPoint x: 355, endPoint y: 159, distance: 159.6
click at [355, 159] on div "Select Account & Page" at bounding box center [843, 160] width 1047 height 55
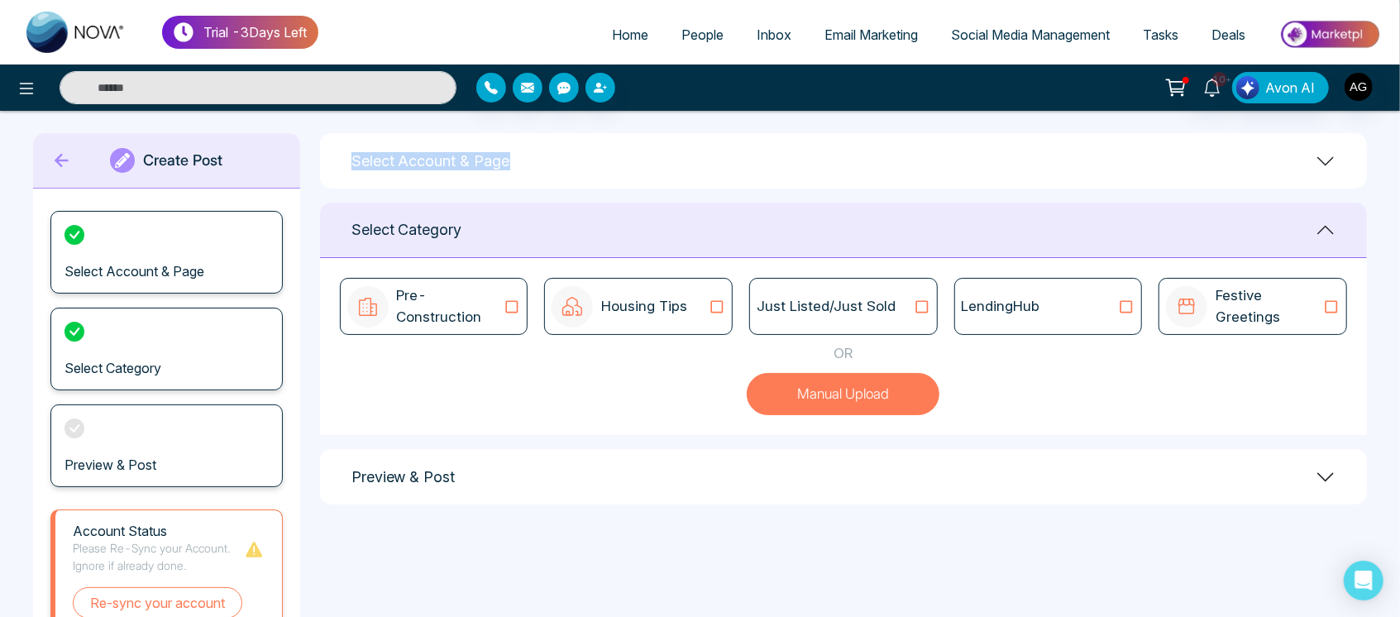
click at [355, 159] on h1 "Select Account & Page" at bounding box center [431, 161] width 159 height 18
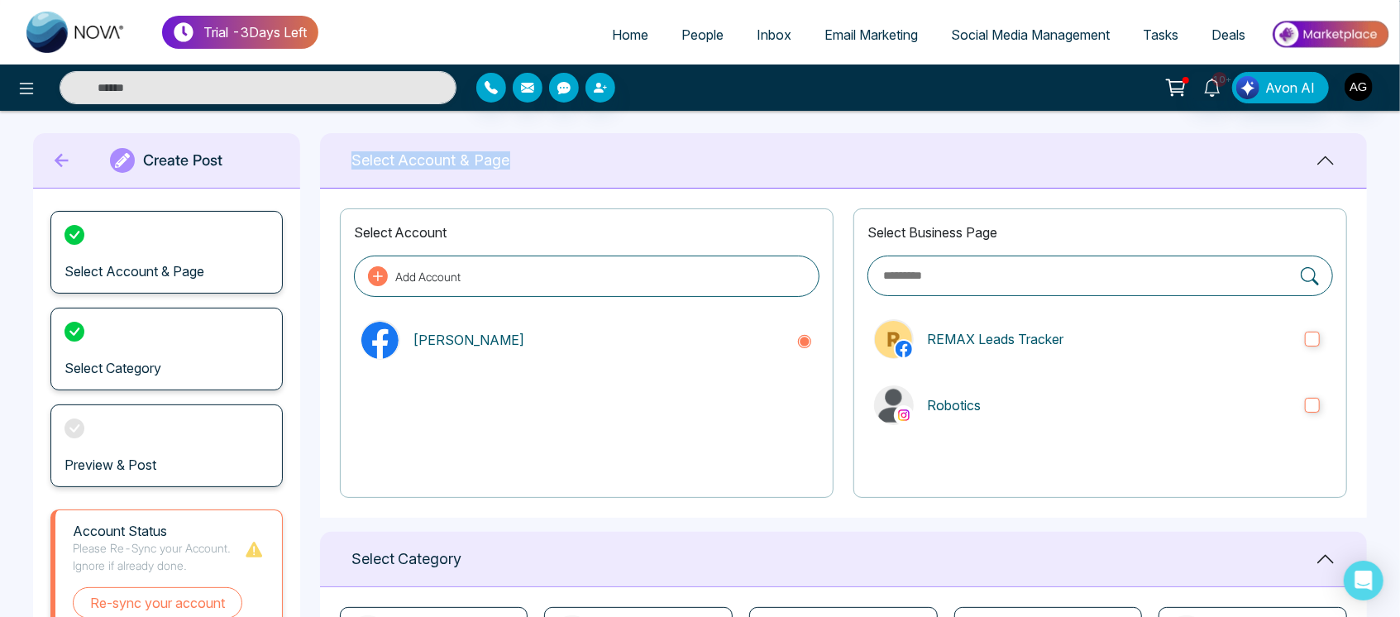
drag, startPoint x: 516, startPoint y: 166, endPoint x: 348, endPoint y: 166, distance: 167.9
click at [348, 166] on div "Select Account & Page" at bounding box center [843, 160] width 1047 height 55
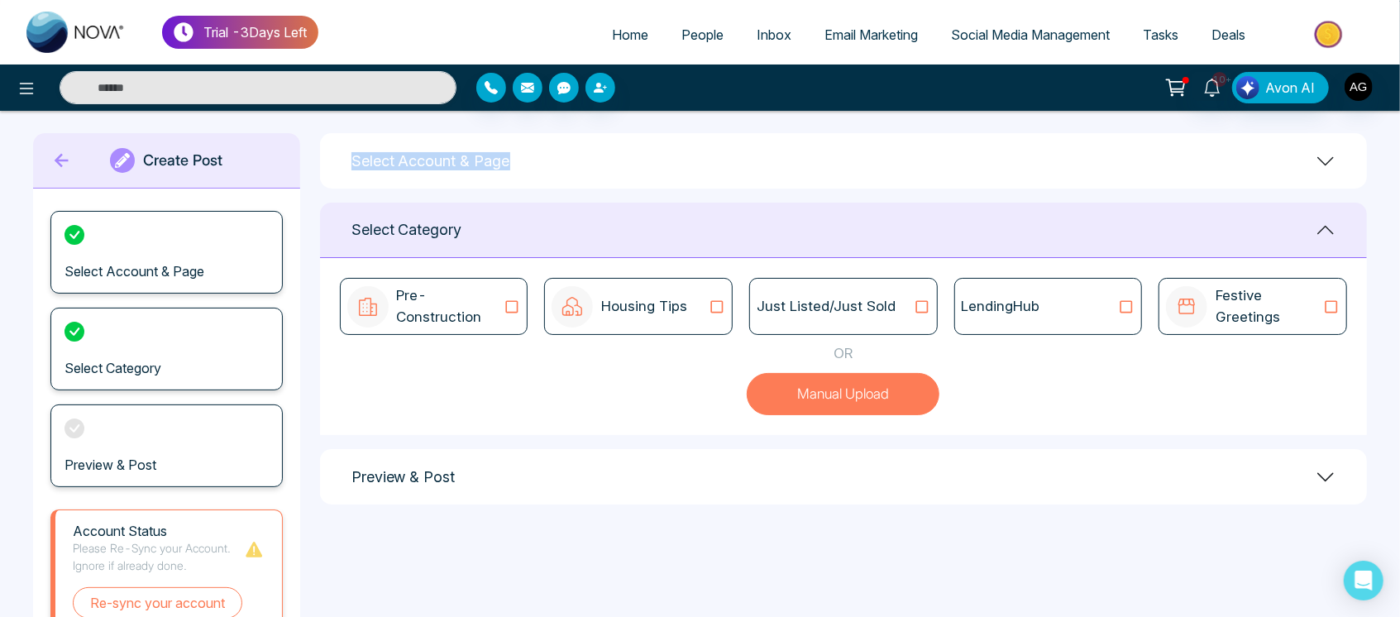
click at [348, 166] on div "Select Account & Page" at bounding box center [843, 160] width 1047 height 55
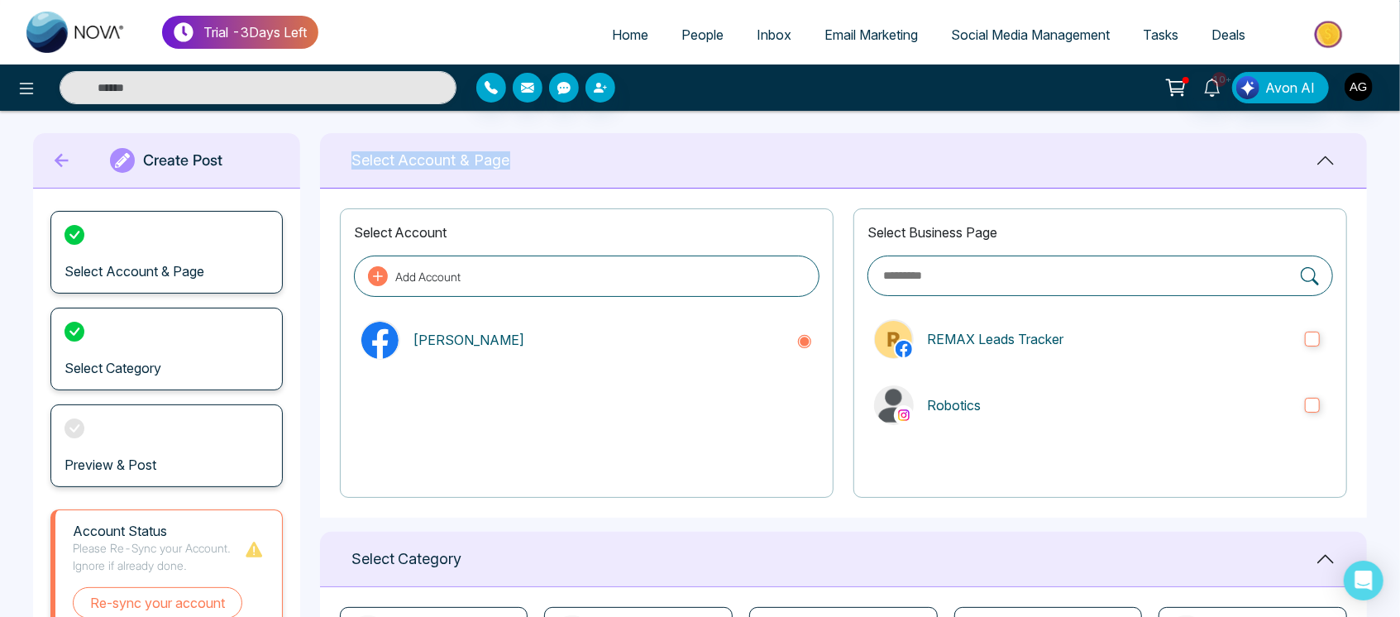
drag, startPoint x: 520, startPoint y: 164, endPoint x: 334, endPoint y: 163, distance: 186.1
click at [334, 163] on div "Select Account & Page" at bounding box center [843, 160] width 1047 height 55
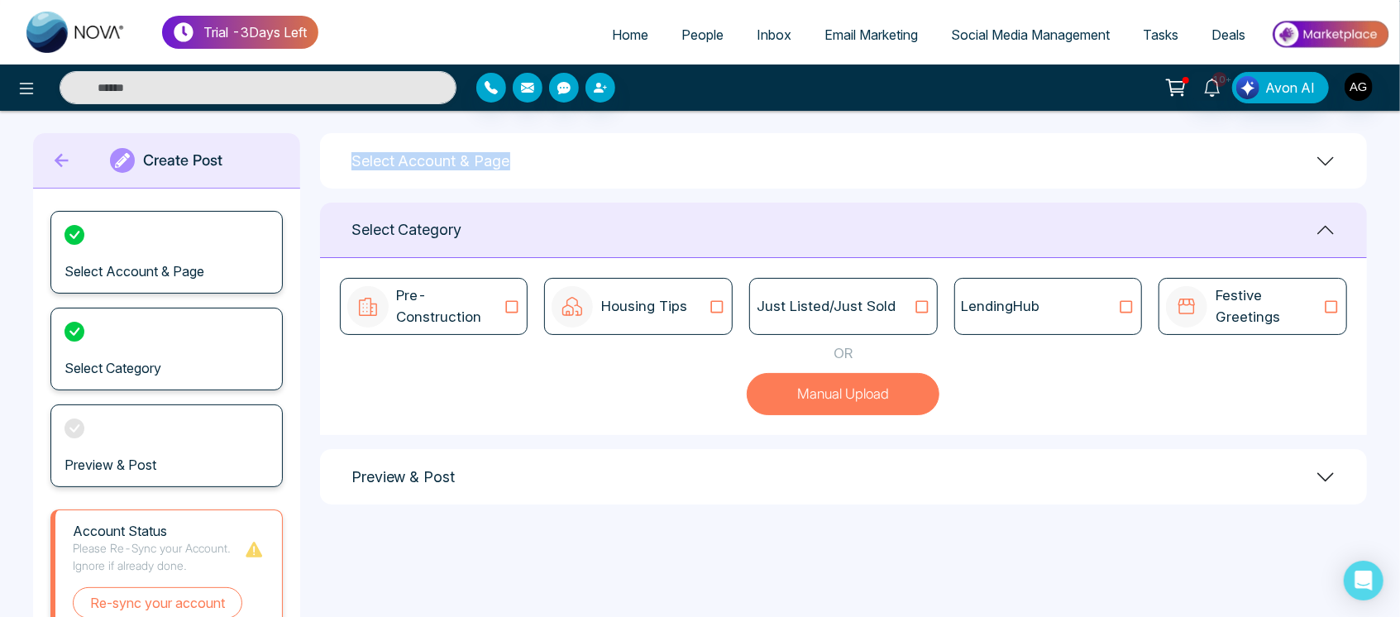
click at [334, 163] on div "Select Account & Page" at bounding box center [843, 160] width 1047 height 55
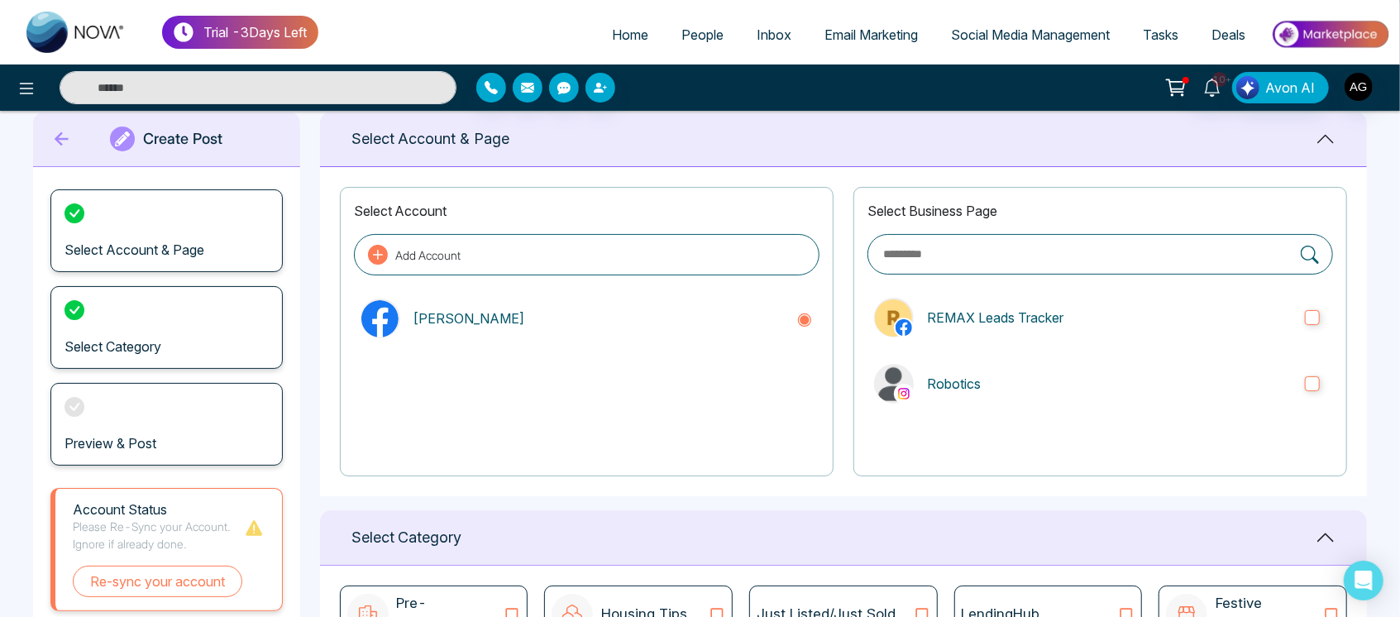
scroll to position [31, 0]
drag, startPoint x: 855, startPoint y: 224, endPoint x: 1014, endPoint y: 227, distance: 158.8
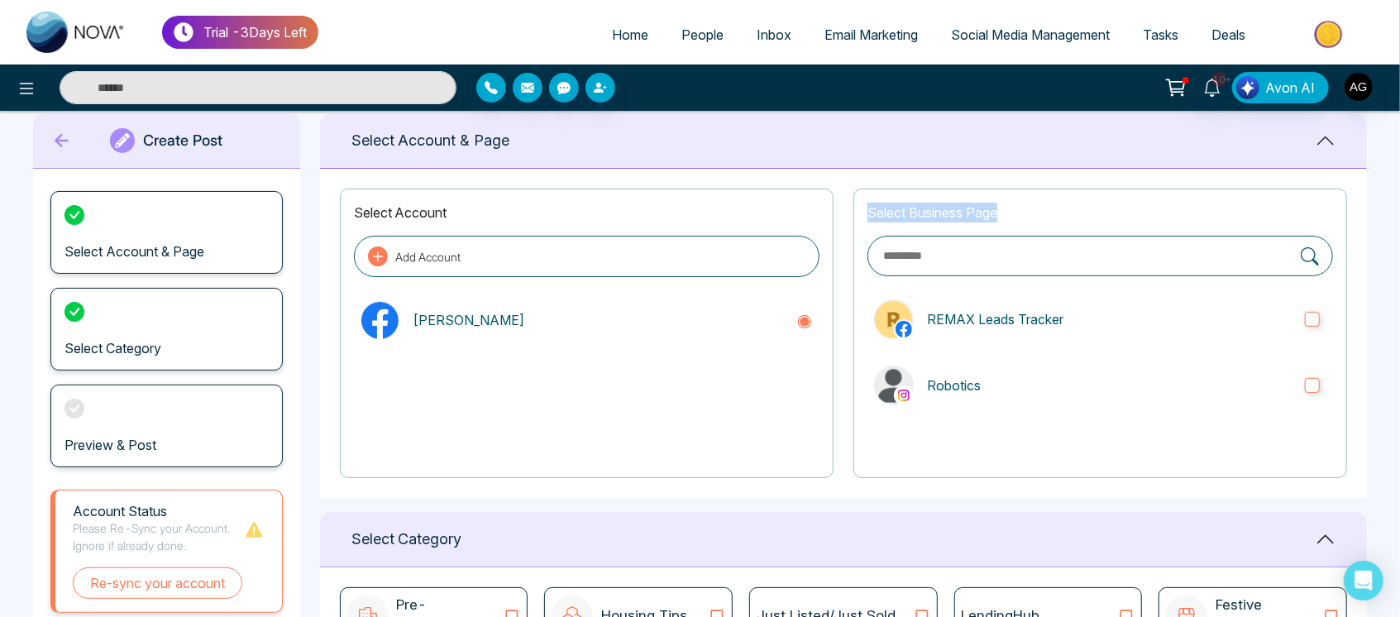
click at [1014, 227] on div "Select Business Page REMAX Leads Tracker Robotics" at bounding box center [1101, 333] width 494 height 289
drag, startPoint x: 1014, startPoint y: 227, endPoint x: 895, endPoint y: 227, distance: 119.1
click at [895, 227] on div "Select Business Page REMAX Leads Tracker Robotics" at bounding box center [1101, 333] width 494 height 289
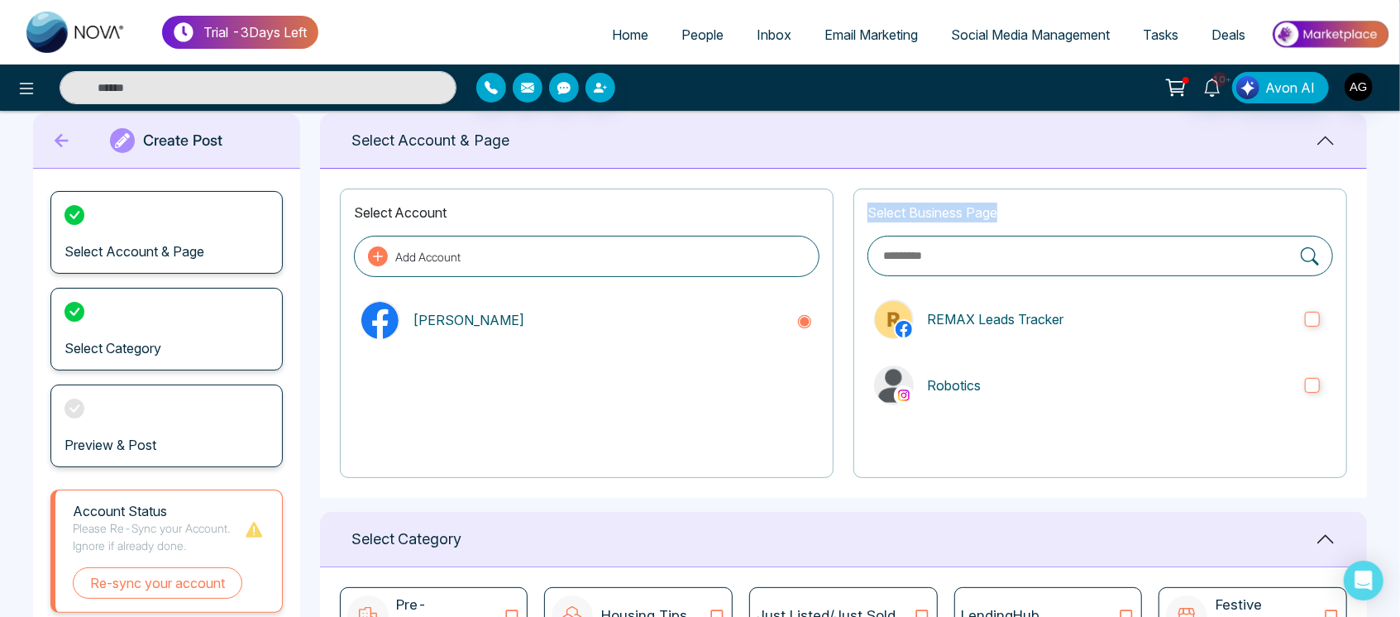
drag, startPoint x: 856, startPoint y: 216, endPoint x: 1028, endPoint y: 220, distance: 172.1
click at [1028, 220] on div "Select Business Page REMAX Leads Tracker Robotics" at bounding box center [1101, 333] width 494 height 289
click at [1028, 220] on p "Select Business Page" at bounding box center [1101, 213] width 466 height 20
drag, startPoint x: 859, startPoint y: 217, endPoint x: 979, endPoint y: 206, distance: 121.2
click at [979, 206] on div "Select Business Page REMAX Leads Tracker Robotics" at bounding box center [1101, 333] width 494 height 289
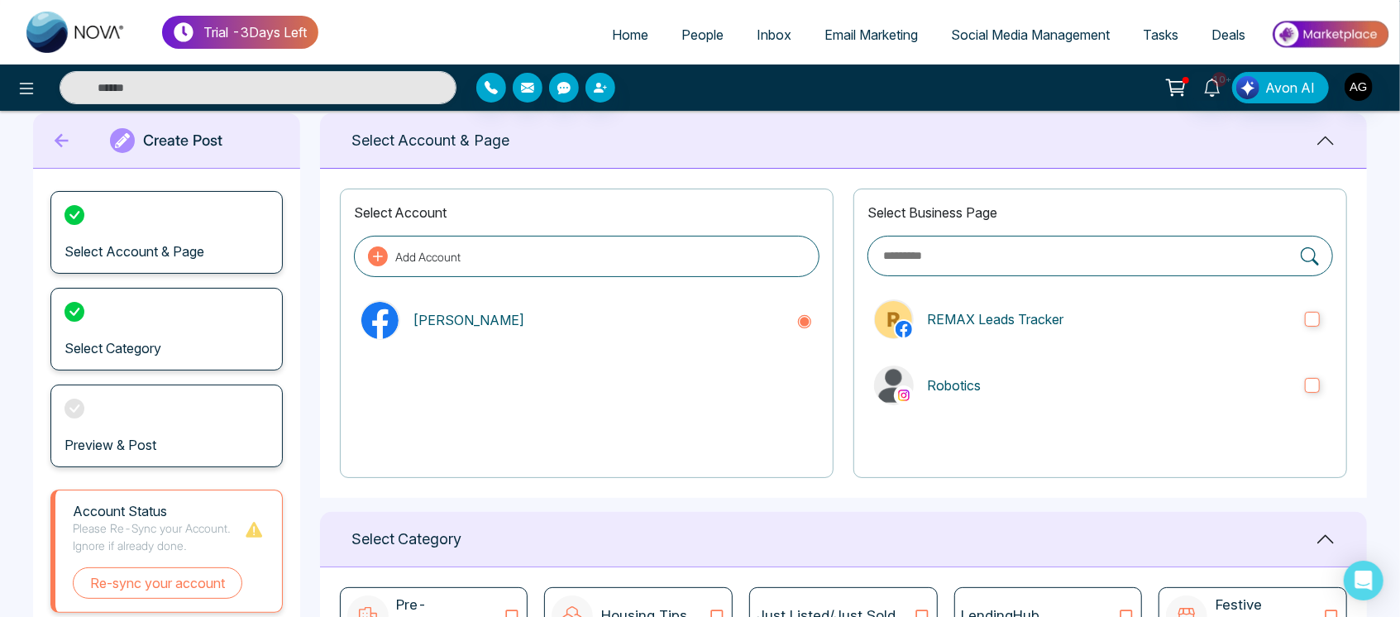
click at [1017, 206] on p "Select Business Page" at bounding box center [1101, 213] width 466 height 20
drag, startPoint x: 1017, startPoint y: 206, endPoint x: 850, endPoint y: 216, distance: 166.5
click at [850, 216] on div "Select Account Add Account Anit Gupta Select Business Page REMAX Leads Tracker …" at bounding box center [843, 333] width 1047 height 329
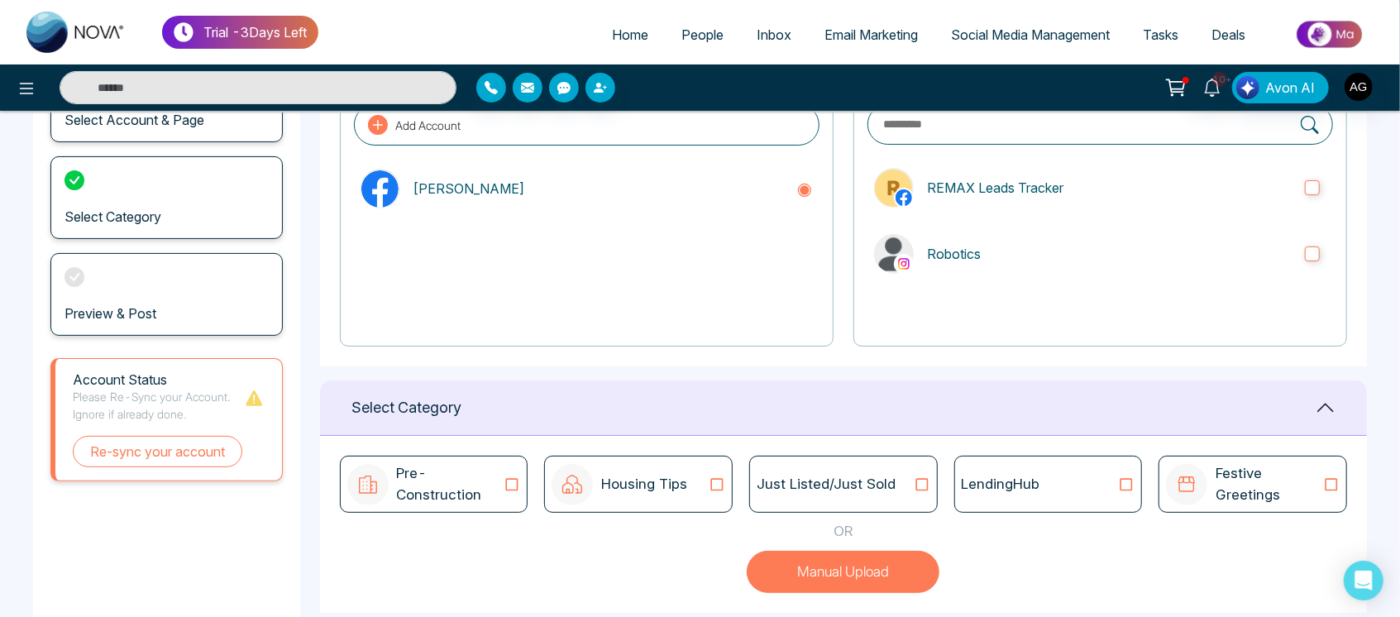
scroll to position [0, 0]
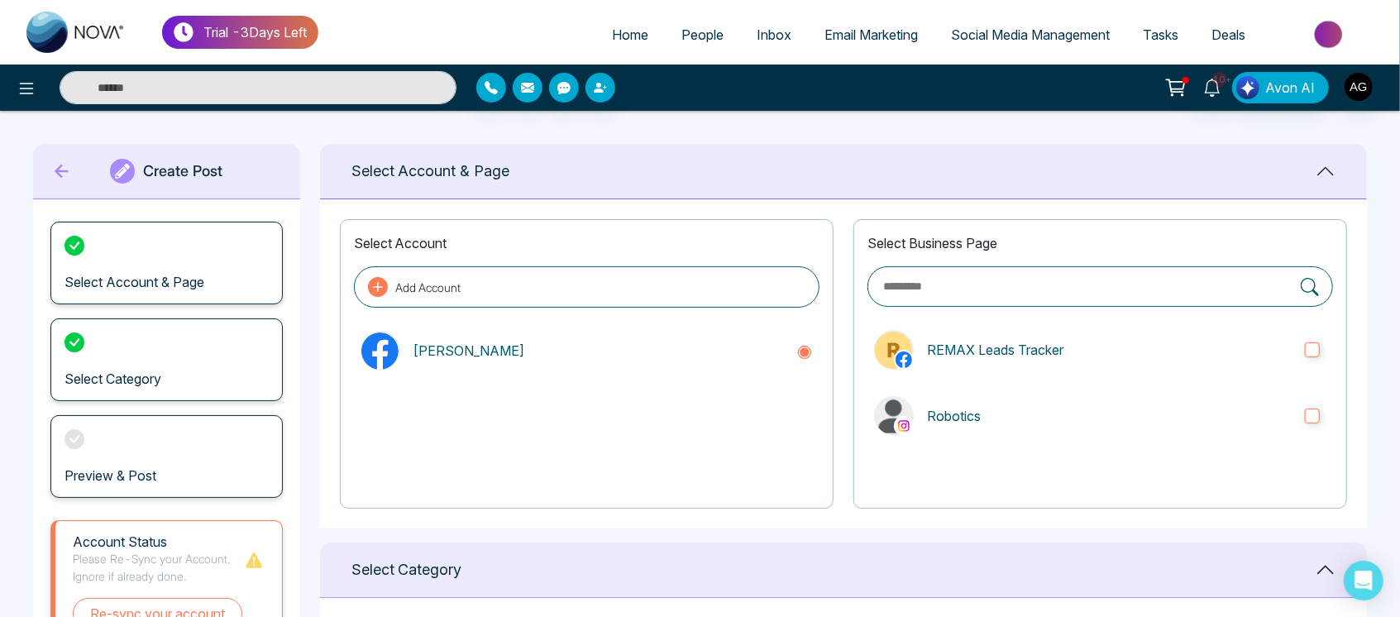
click at [66, 168] on icon at bounding box center [62, 171] width 25 height 33
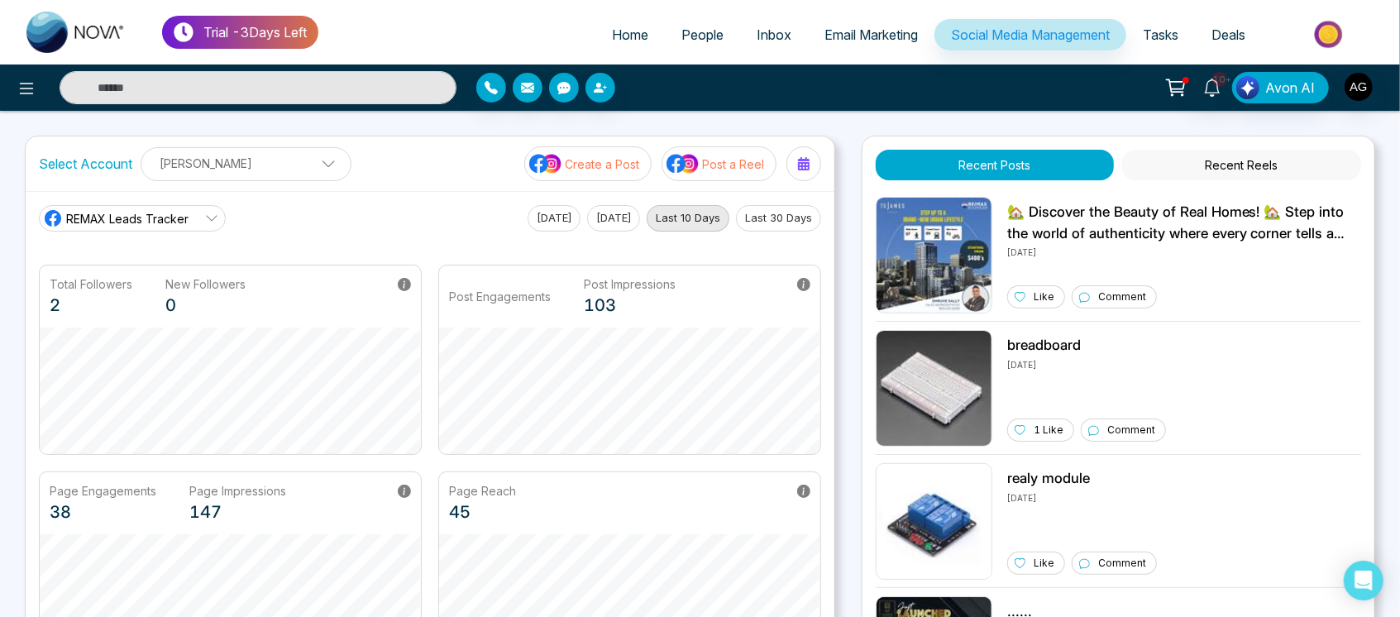
click at [619, 43] on link "Home" at bounding box center [630, 34] width 69 height 31
select select "*"
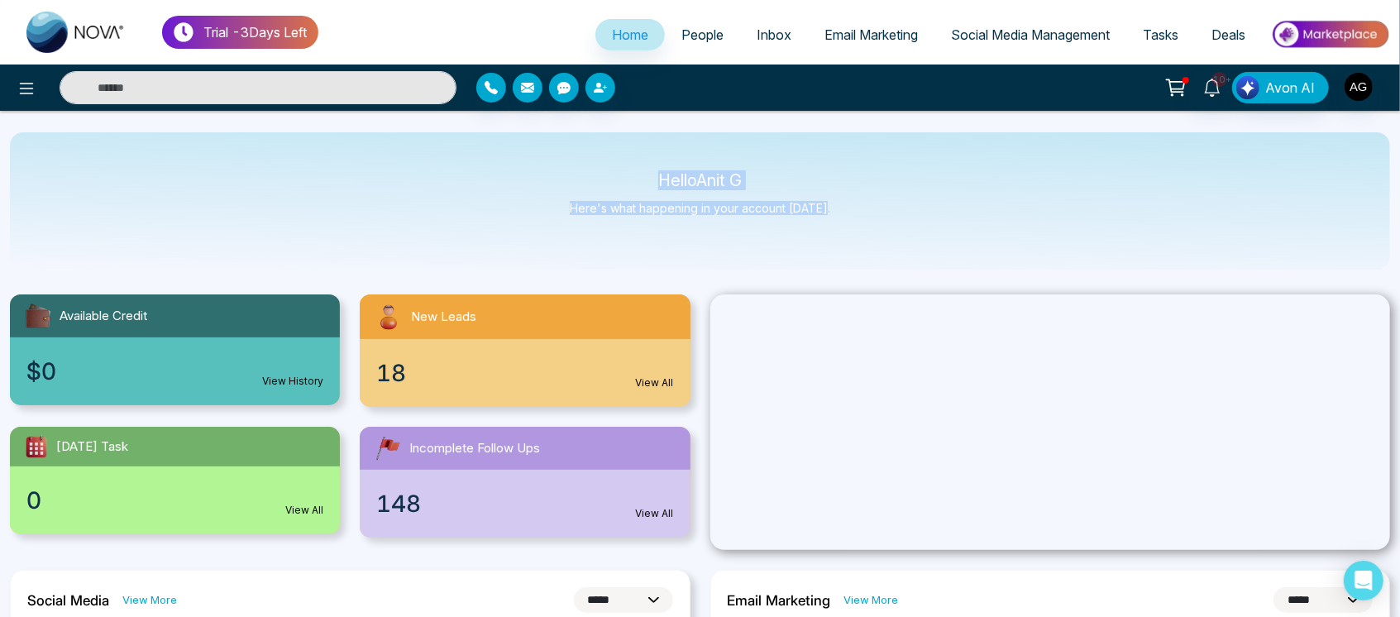
drag, startPoint x: 641, startPoint y: 146, endPoint x: 841, endPoint y: 194, distance: 205.6
click at [841, 194] on div "Hello Anit G Here's what happening in your account today." at bounding box center [700, 200] width 1380 height 137
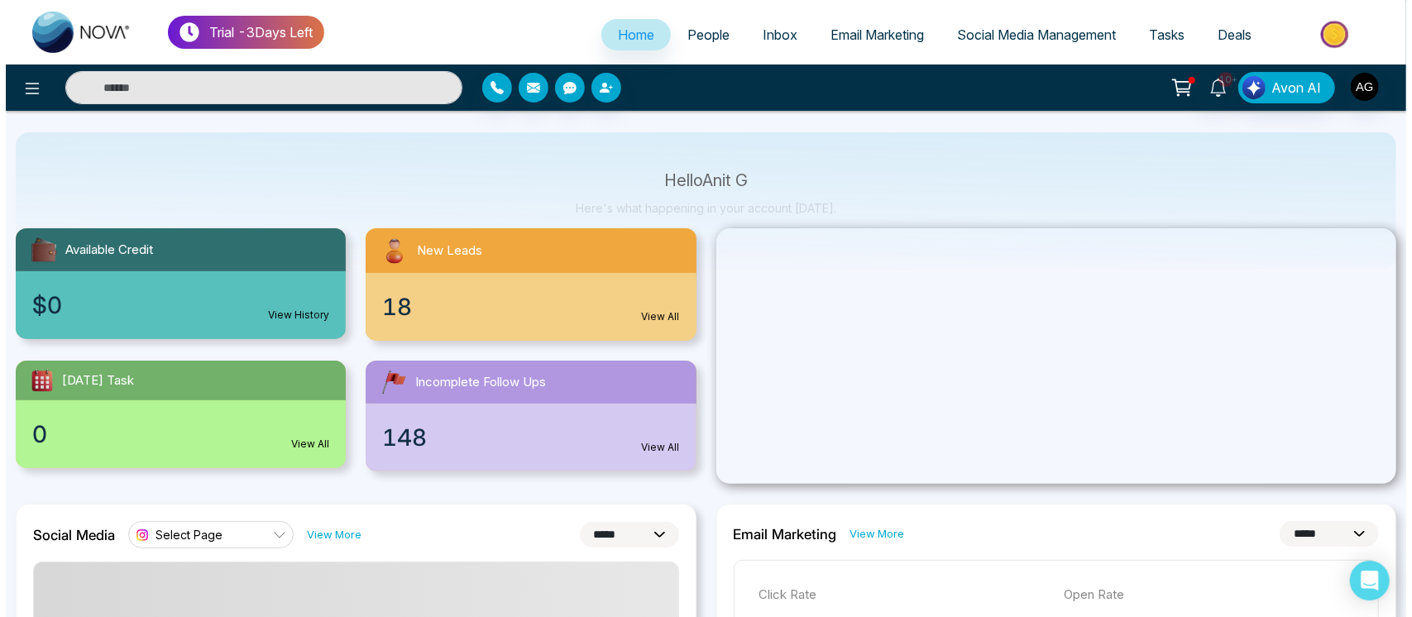
scroll to position [65, 0]
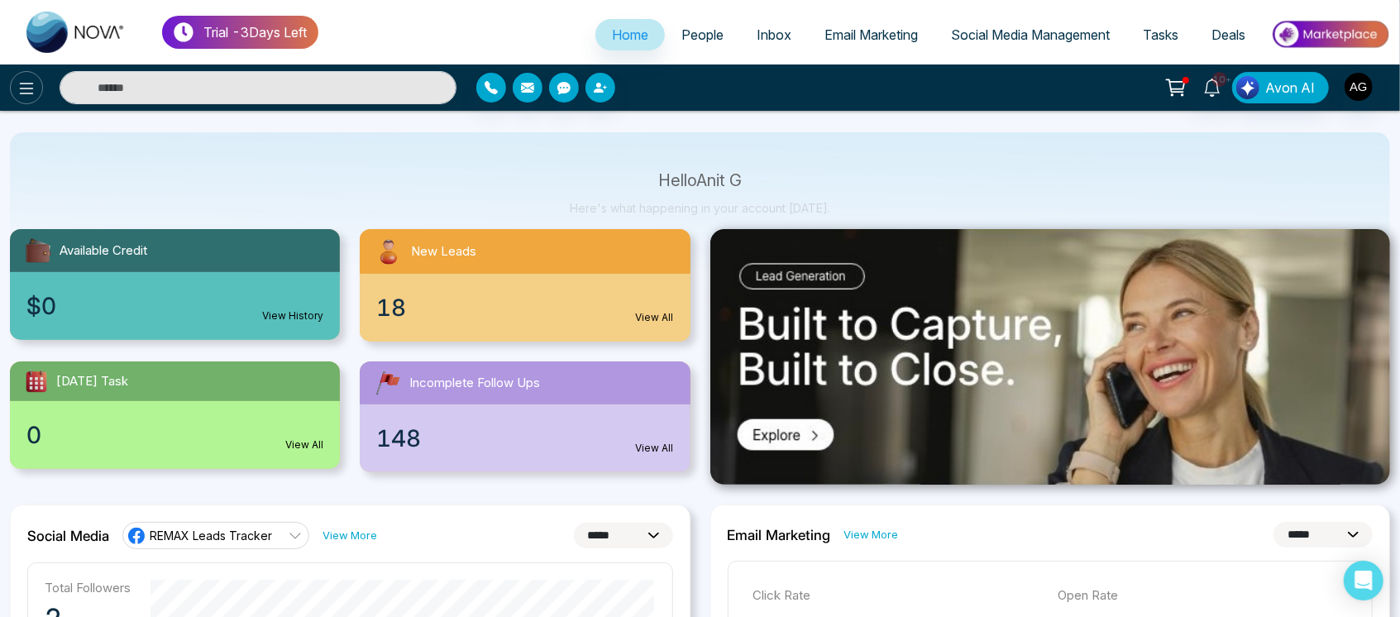
click at [21, 89] on icon at bounding box center [27, 89] width 20 height 20
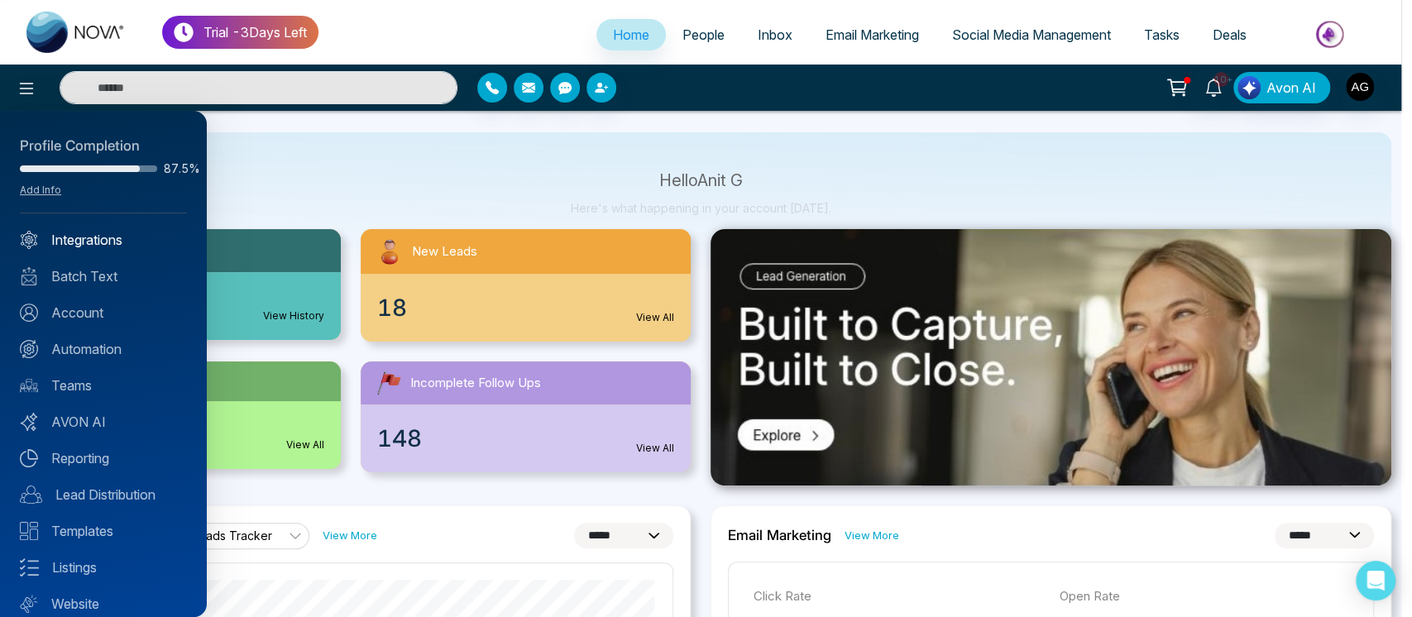
click at [75, 230] on link "Integrations" at bounding box center [103, 240] width 167 height 20
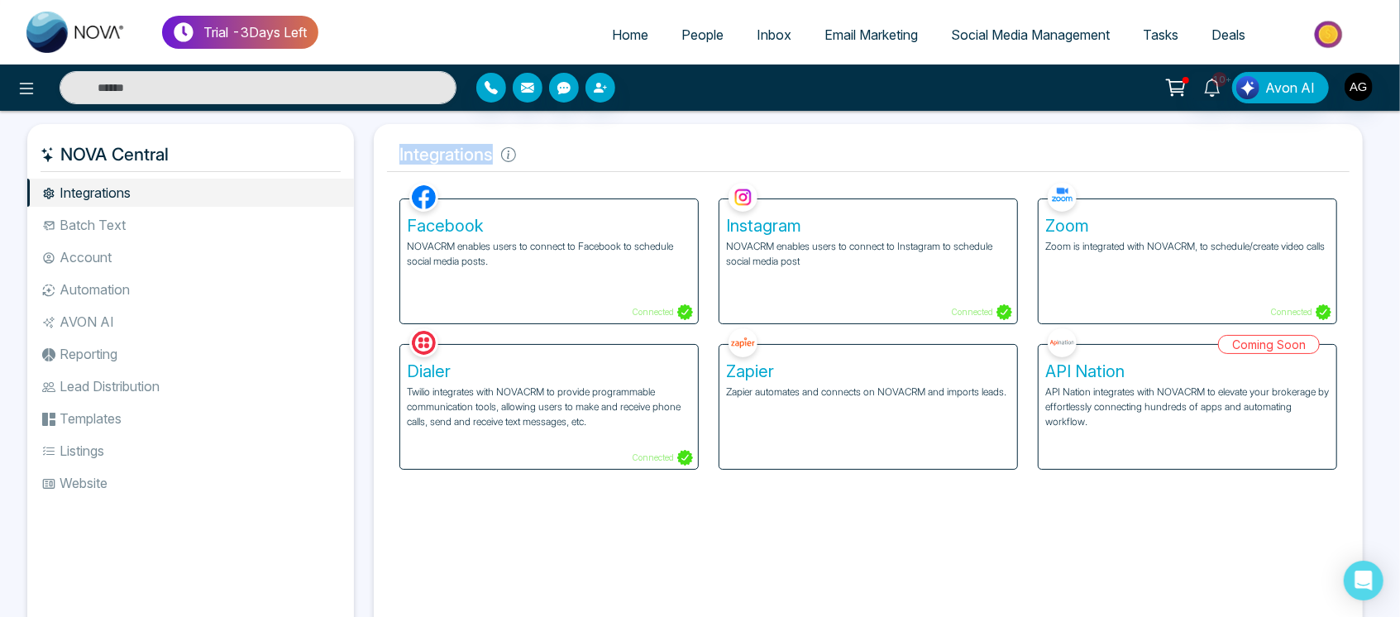
drag, startPoint x: 386, startPoint y: 149, endPoint x: 559, endPoint y: 165, distance: 173.6
click at [559, 165] on h5 "Integrations" at bounding box center [868, 154] width 963 height 35
drag, startPoint x: 559, startPoint y: 165, endPoint x: 395, endPoint y: 156, distance: 164.0
click at [395, 156] on h5 "Integrations" at bounding box center [868, 154] width 963 height 35
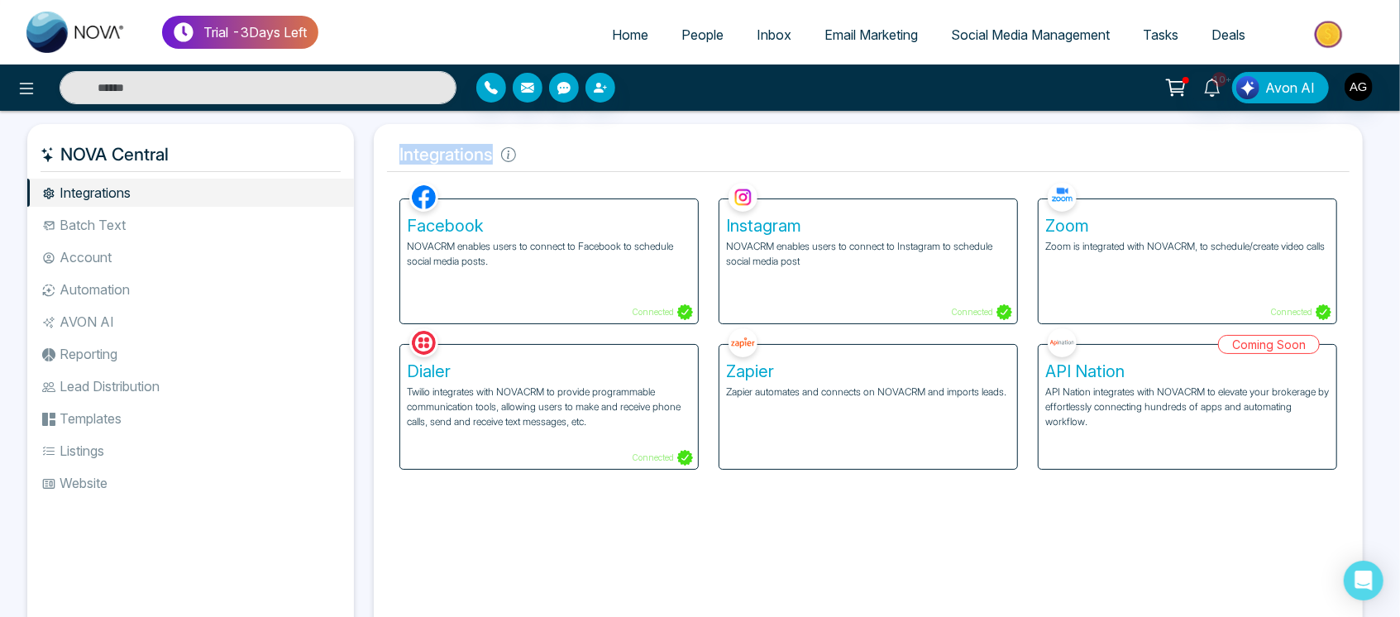
click at [395, 156] on h5 "Integrations" at bounding box center [868, 154] width 963 height 35
drag, startPoint x: 395, startPoint y: 156, endPoint x: 523, endPoint y: 169, distance: 128.1
click at [523, 169] on h5 "Integrations" at bounding box center [868, 154] width 963 height 35
drag, startPoint x: 523, startPoint y: 150, endPoint x: 396, endPoint y: 161, distance: 127.1
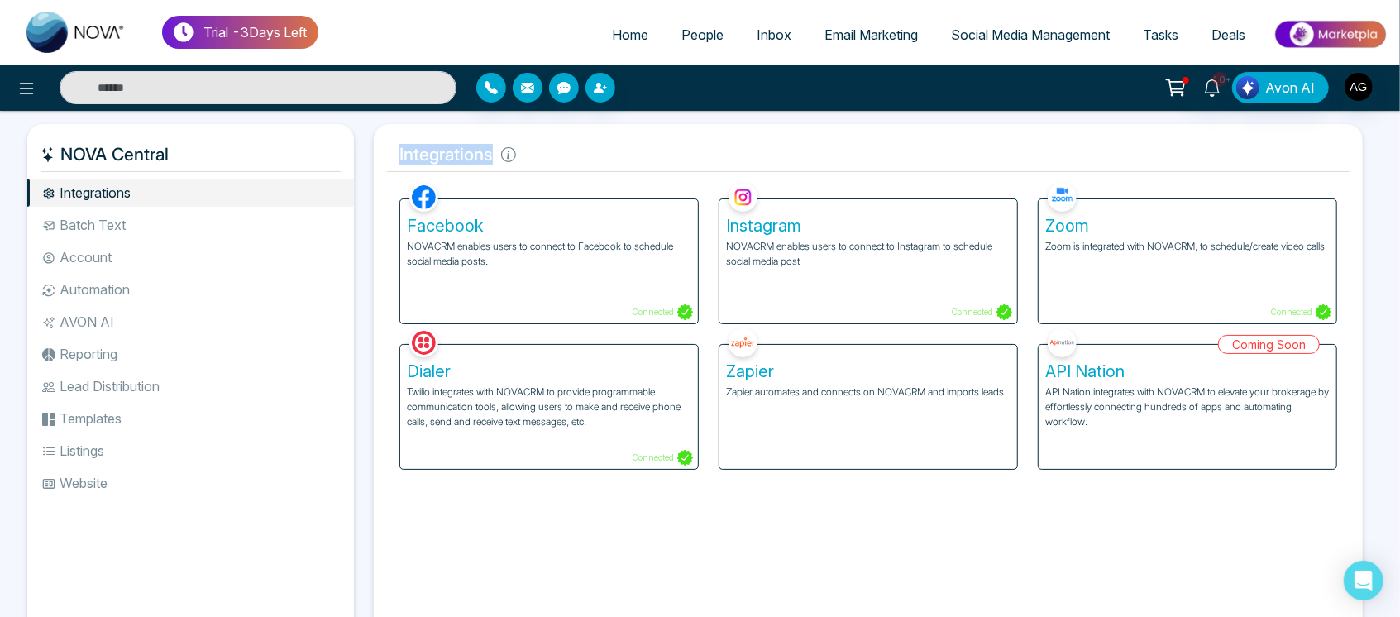
click at [396, 161] on h5 "Integrations" at bounding box center [868, 154] width 963 height 35
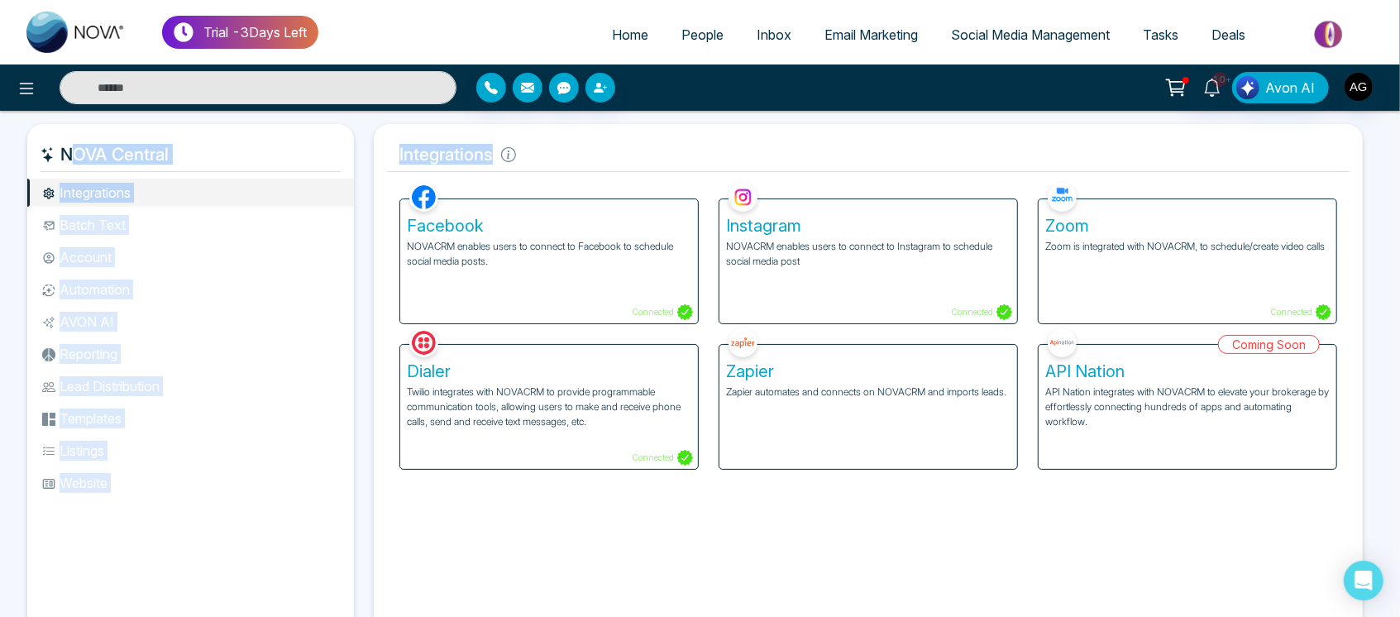
drag, startPoint x: 496, startPoint y: 166, endPoint x: 358, endPoint y: 149, distance: 139.2
click at [358, 149] on div "NOVA Central Integrations Batch Text Account Automation AVON AI Reporting Lead …" at bounding box center [700, 383] width 1346 height 519
click at [415, 152] on h5 "Integrations" at bounding box center [868, 154] width 963 height 35
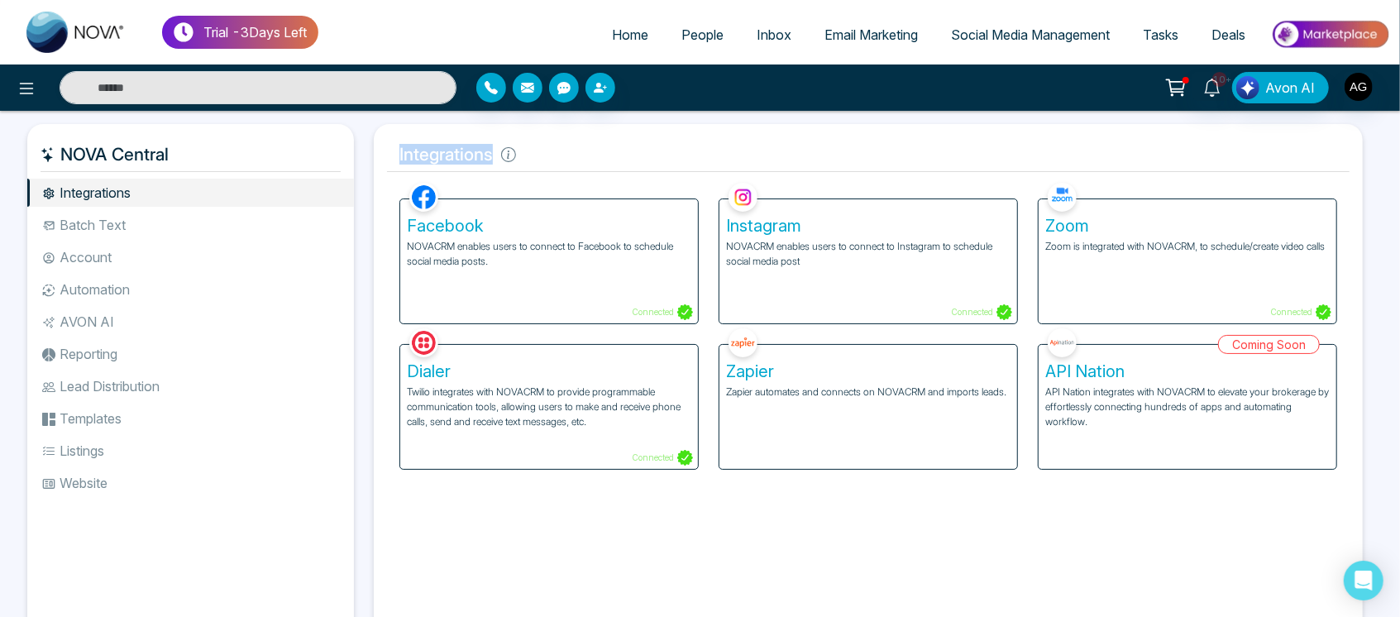
drag, startPoint x: 531, startPoint y: 151, endPoint x: 391, endPoint y: 149, distance: 139.8
click at [391, 149] on h5 "Integrations" at bounding box center [868, 154] width 963 height 35
drag, startPoint x: 496, startPoint y: 151, endPoint x: 387, endPoint y: 162, distance: 109.8
click at [387, 162] on h5 "Integrations" at bounding box center [868, 154] width 963 height 35
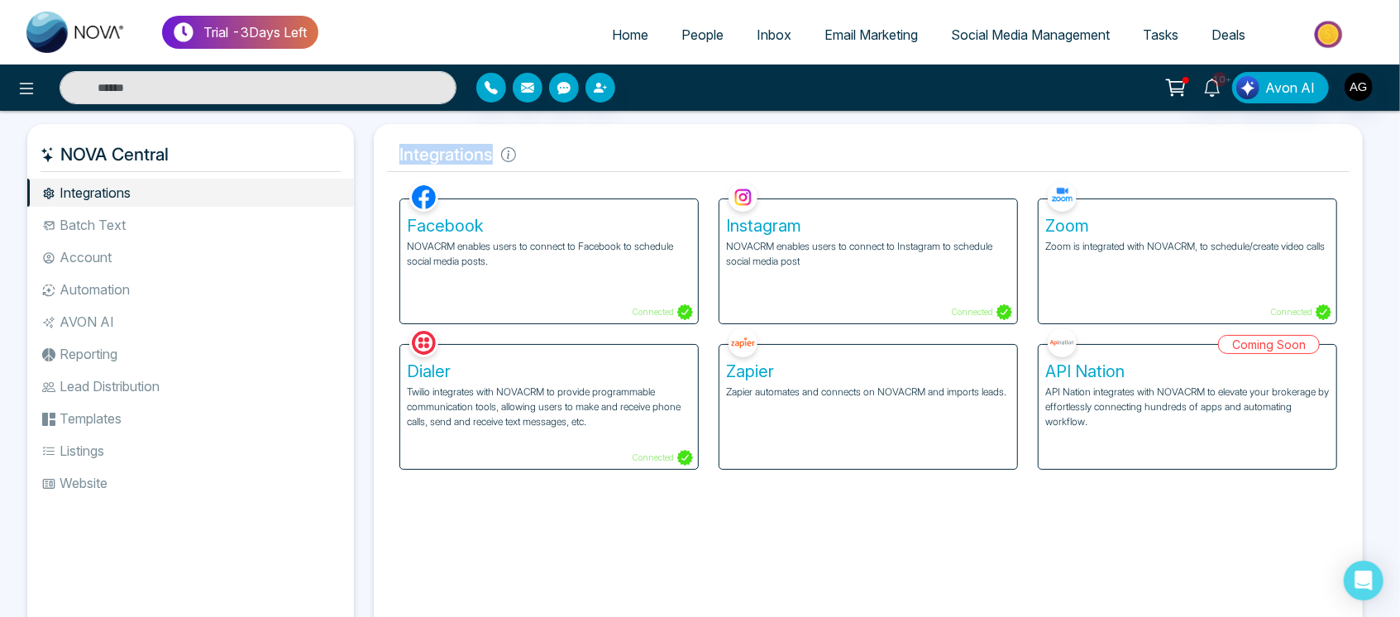
click at [387, 162] on h5 "Integrations" at bounding box center [868, 154] width 963 height 35
drag, startPoint x: 490, startPoint y: 158, endPoint x: 378, endPoint y: 146, distance: 112.4
click at [378, 146] on div "Integrations Facebook NOVACRM enables users to connect to Facebook to schedule …" at bounding box center [868, 383] width 989 height 519
drag, startPoint x: 495, startPoint y: 157, endPoint x: 380, endPoint y: 155, distance: 115.0
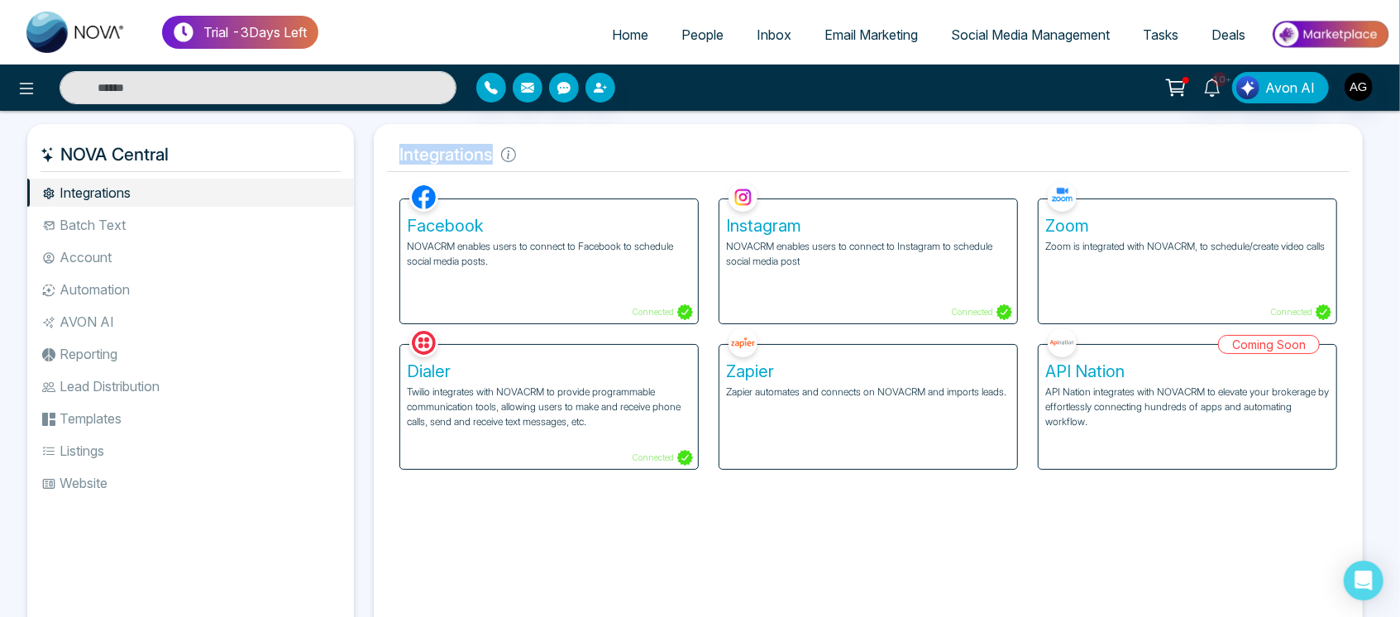
click at [380, 155] on div "Integrations Facebook NOVACRM enables users to connect to Facebook to schedule …" at bounding box center [868, 383] width 989 height 519
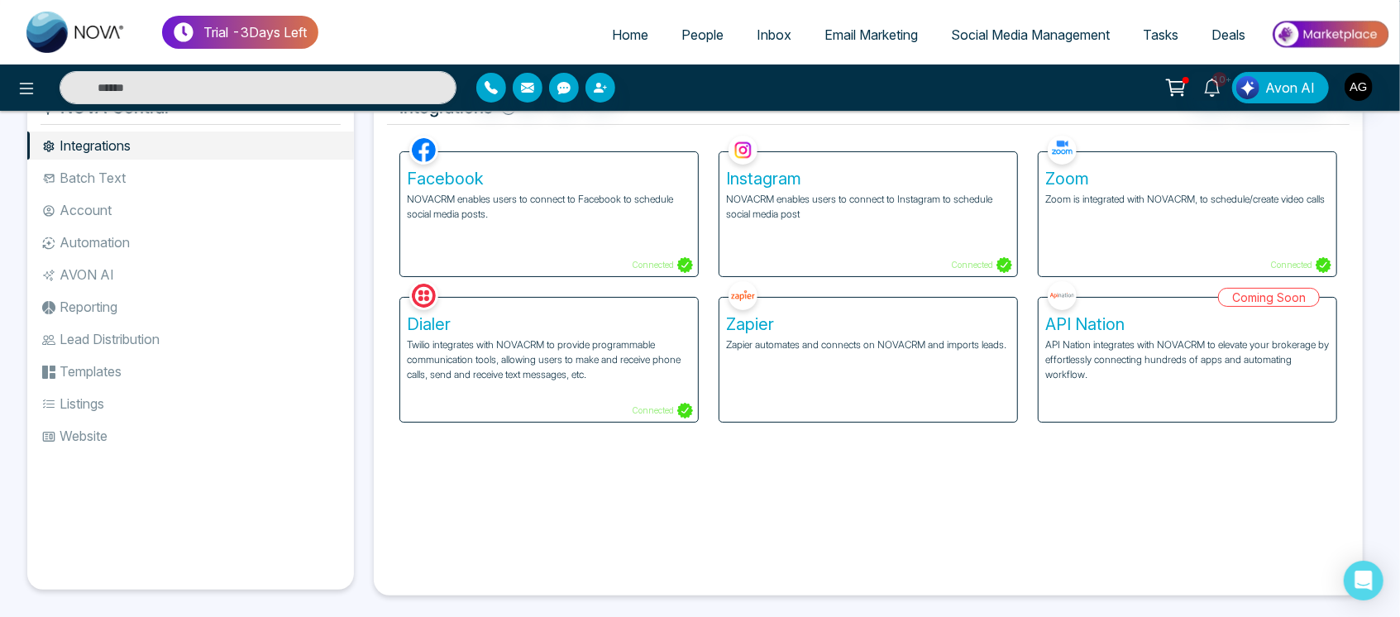
scroll to position [48, 0]
click at [220, 199] on li "Account" at bounding box center [190, 209] width 327 height 28
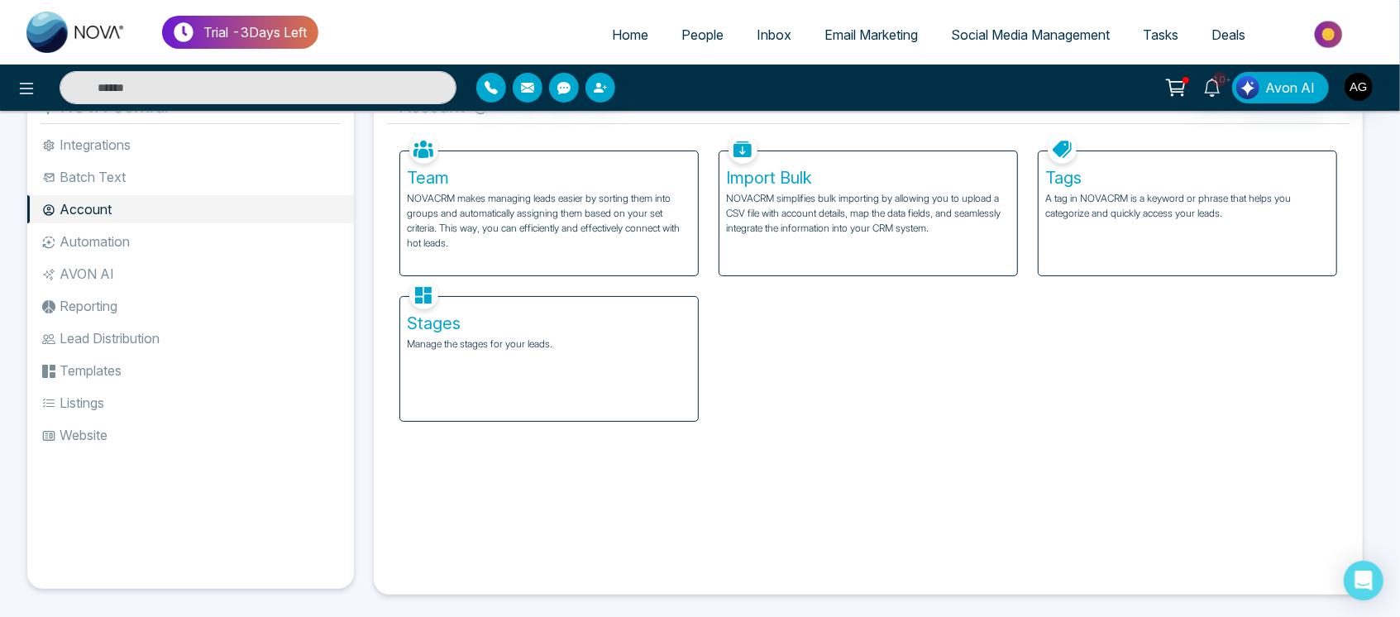
click at [155, 243] on li "Automation" at bounding box center [190, 241] width 327 height 28
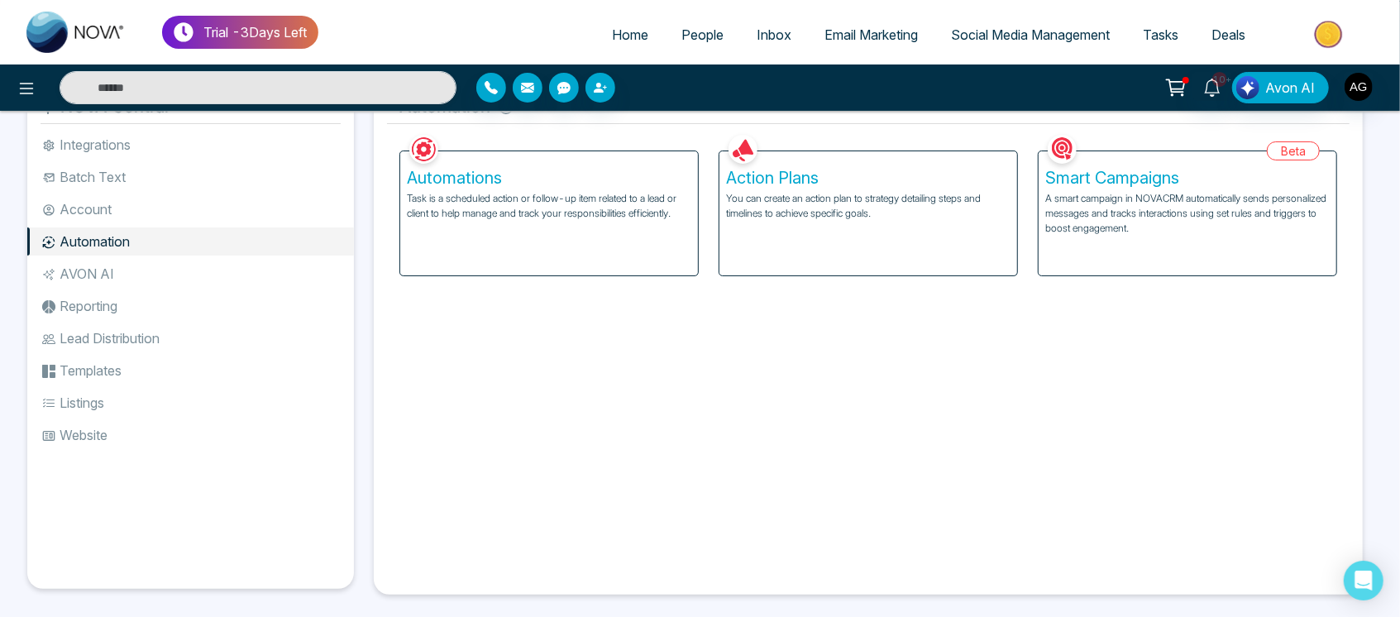
click at [1002, 234] on div "Action Plans You can create an action plan to strategy detailing steps and time…" at bounding box center [869, 213] width 298 height 124
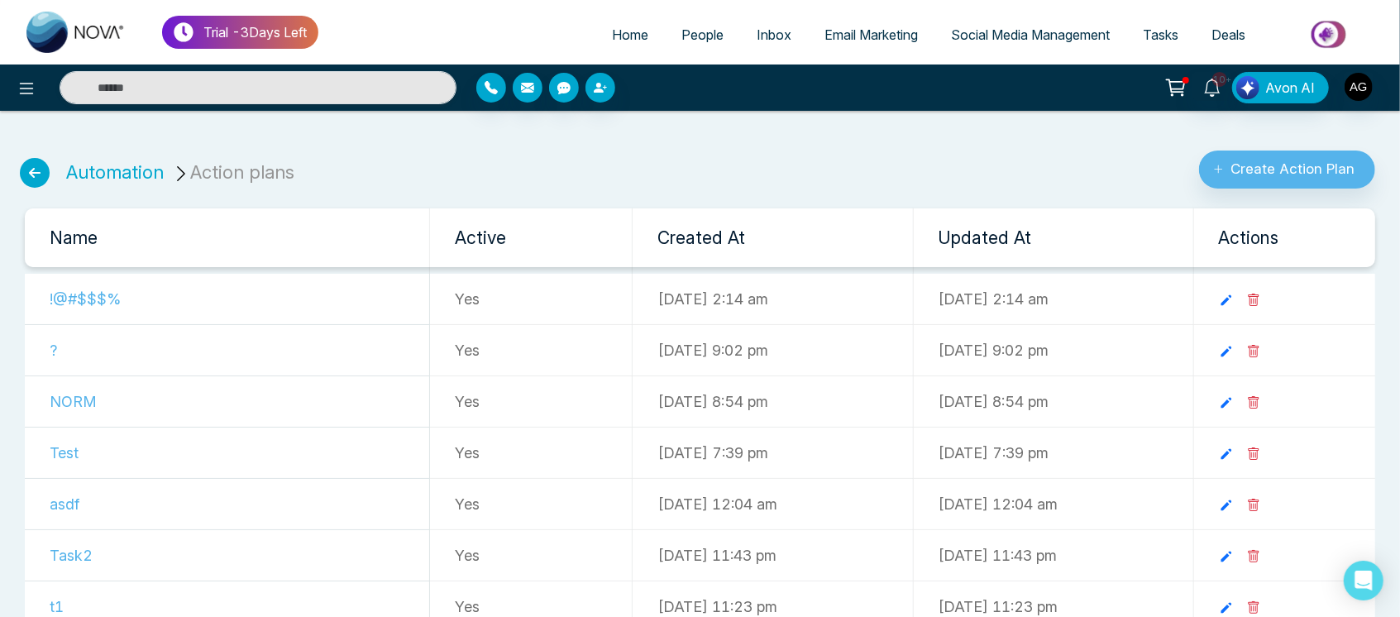
scroll to position [34, 0]
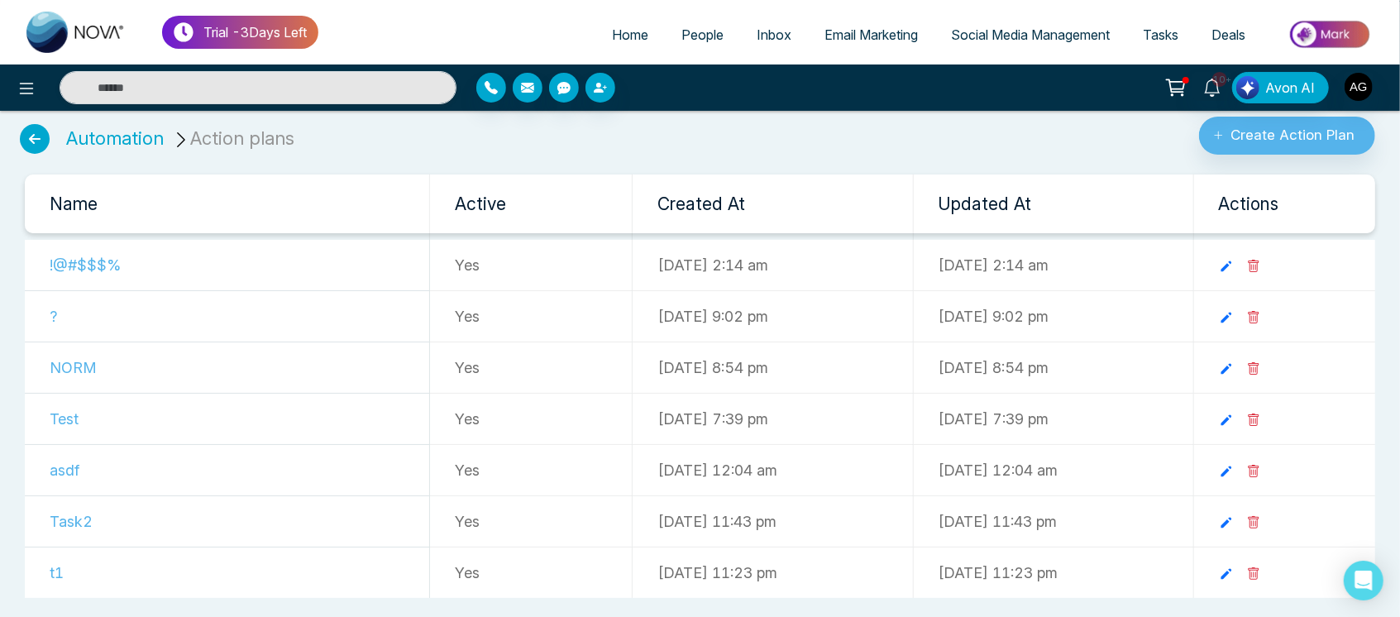
click at [19, 133] on ul "Automation Action plans" at bounding box center [158, 128] width 296 height 51
click at [1286, 564] on td at bounding box center [1285, 573] width 182 height 51
click at [1247, 569] on link at bounding box center [1233, 572] width 28 height 17
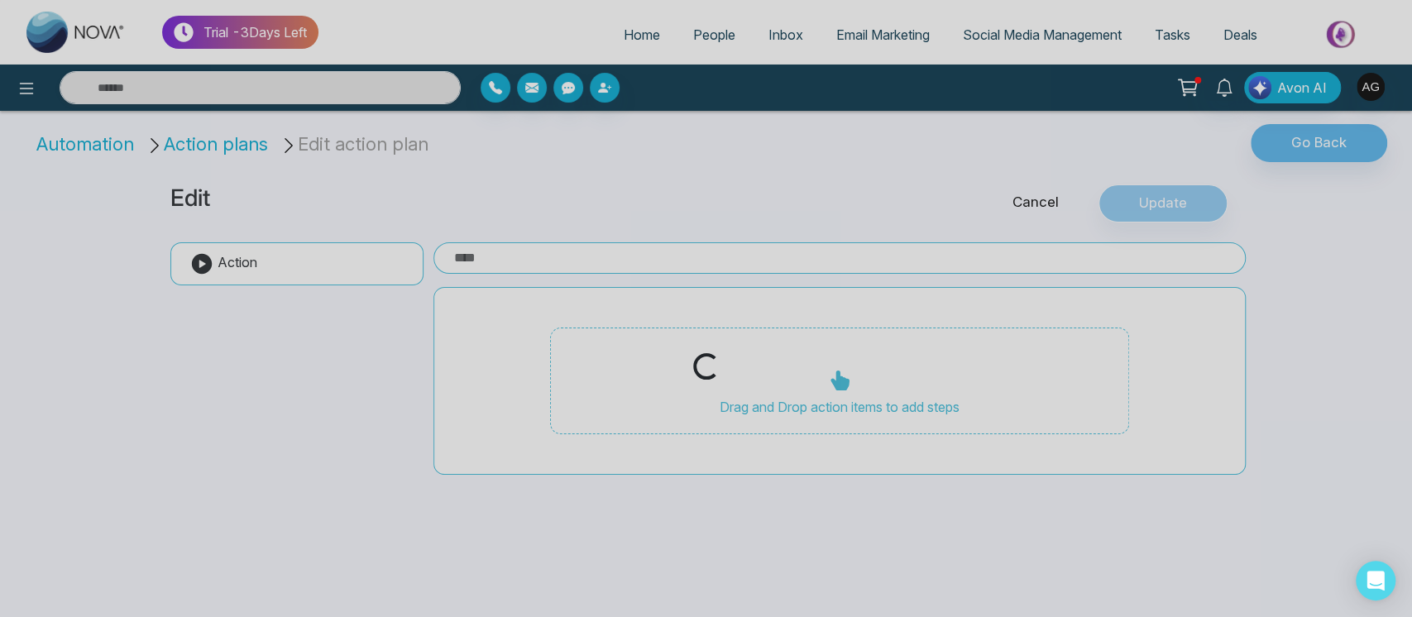
type input "**"
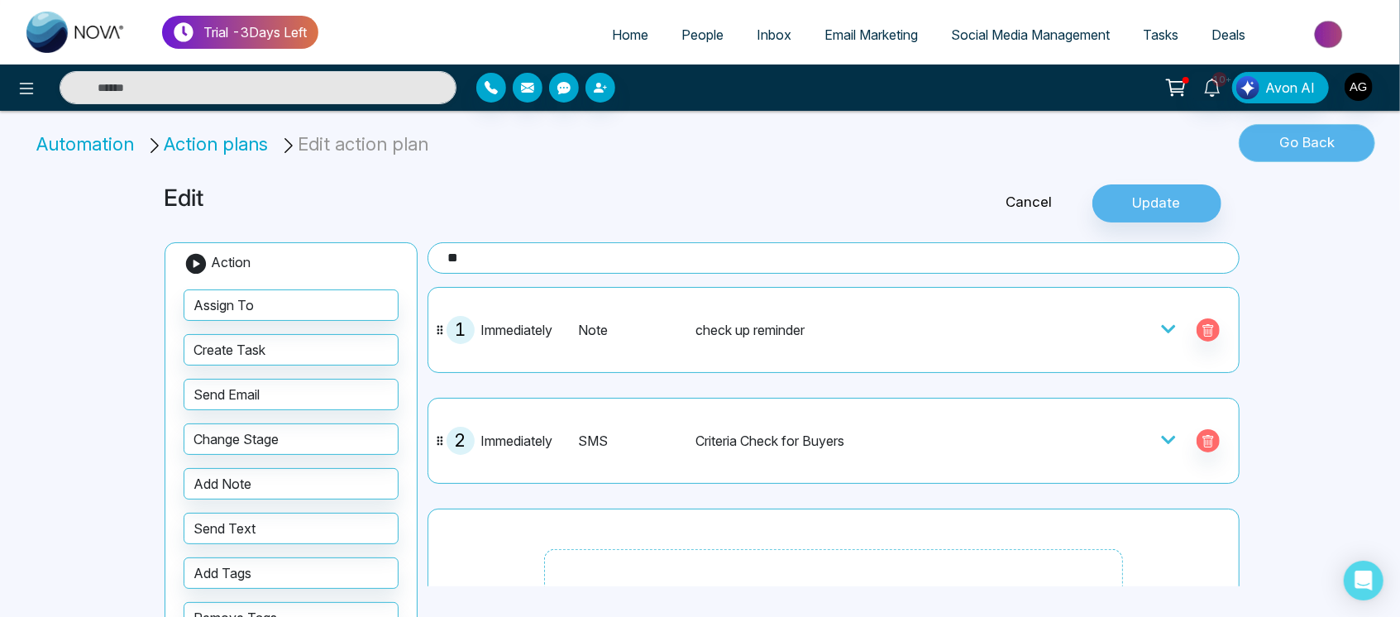
click at [1300, 145] on button "Go Back" at bounding box center [1307, 143] width 136 height 38
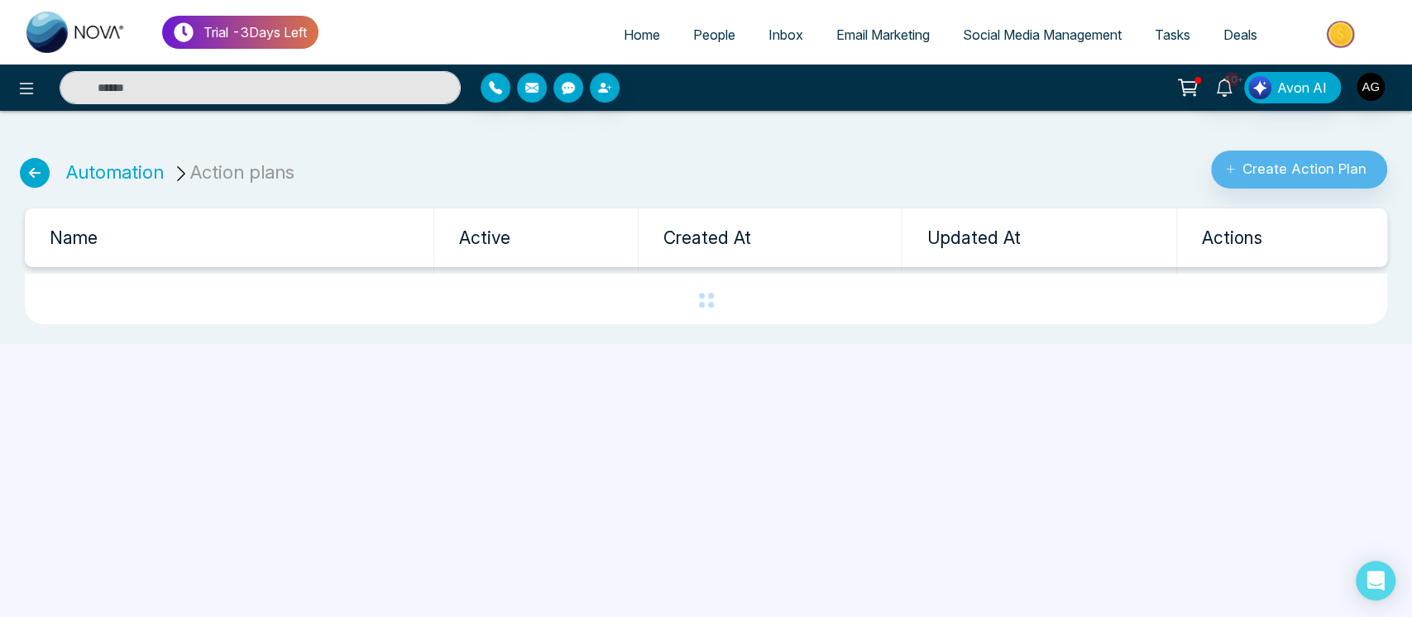
click at [31, 175] on icon at bounding box center [35, 173] width 30 height 30
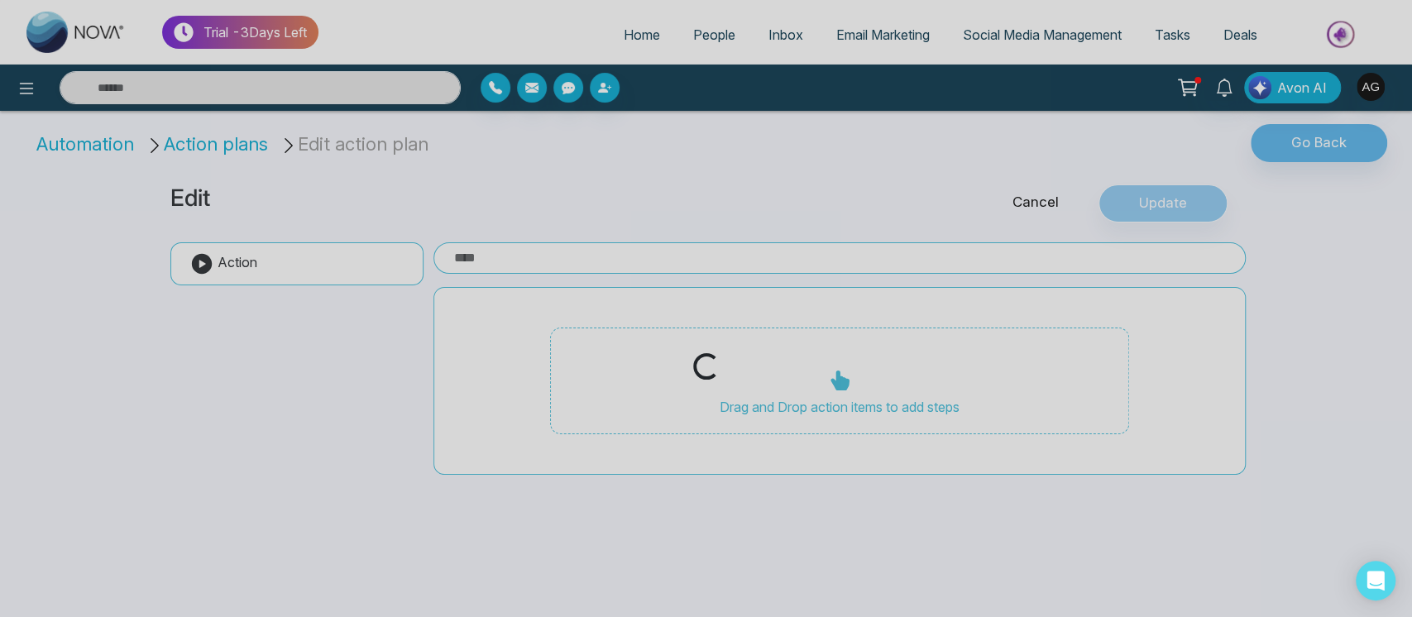
type input "**"
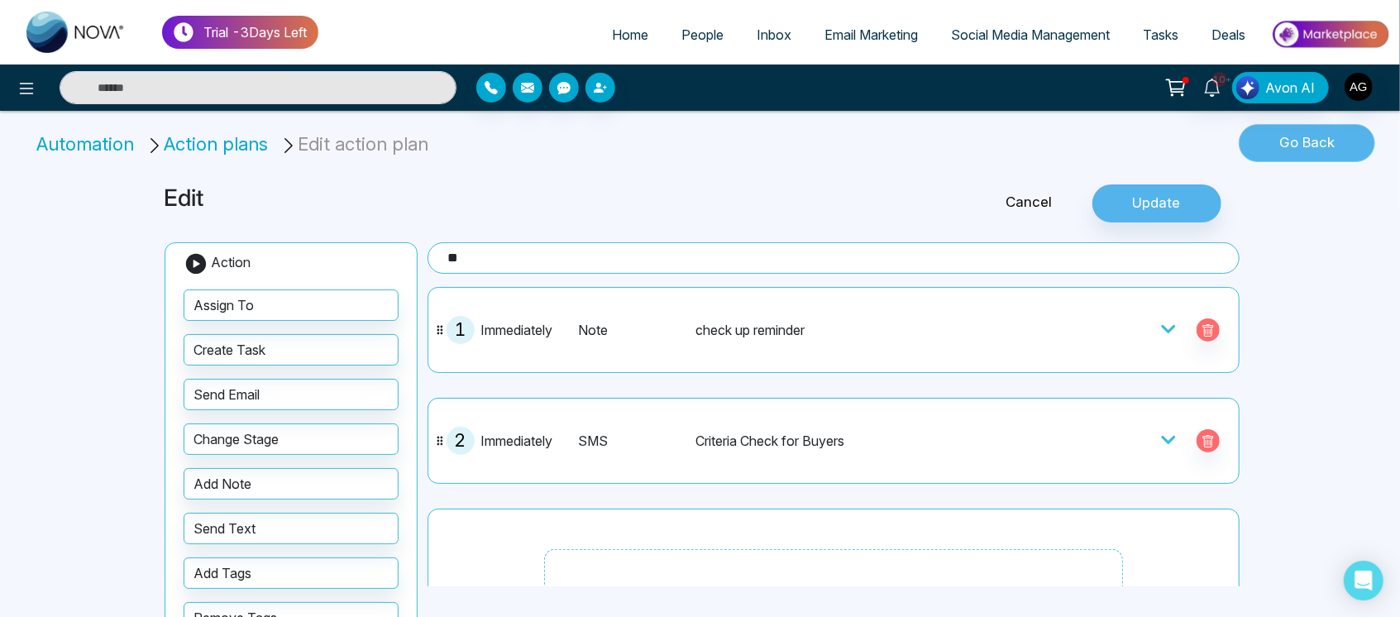
click at [1317, 149] on button "Go Back" at bounding box center [1307, 143] width 136 height 38
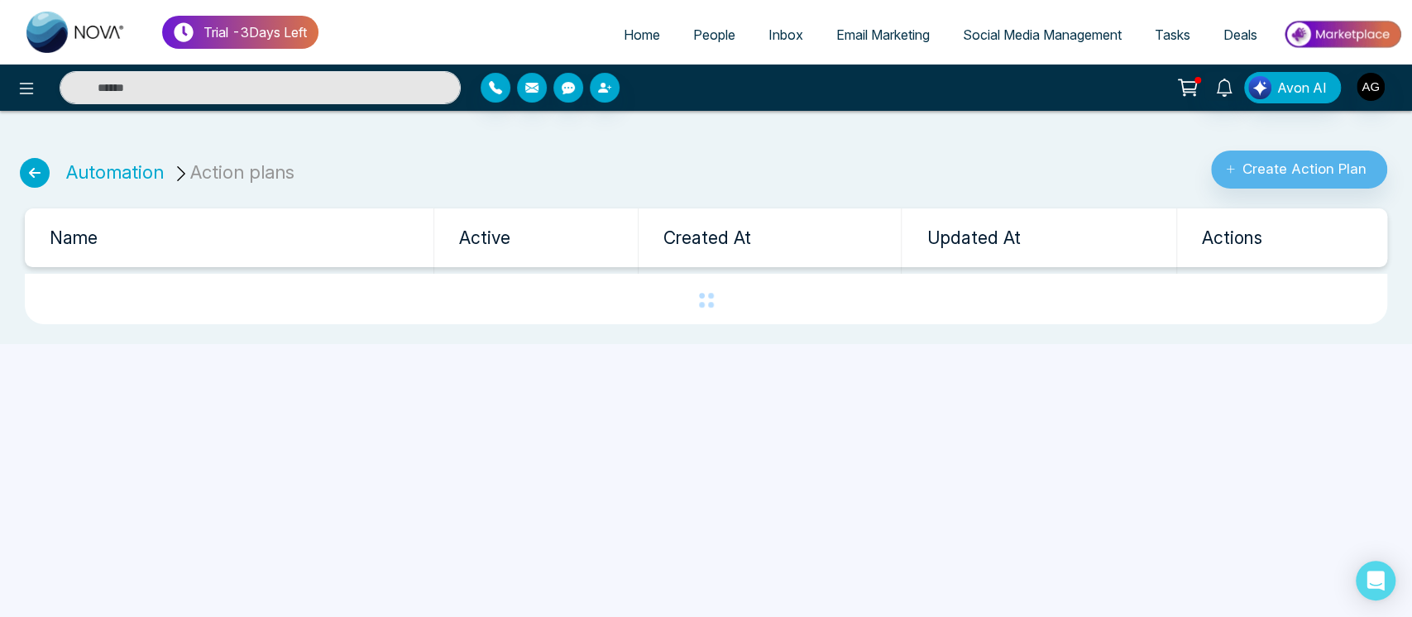
drag, startPoint x: 0, startPoint y: 178, endPoint x: 19, endPoint y: 172, distance: 19.9
click at [19, 172] on div "Automation Action plans Create Action Plan" at bounding box center [706, 156] width 1412 height 65
click at [19, 172] on ul "Automation Action plans" at bounding box center [158, 162] width 296 height 51
click at [26, 172] on icon at bounding box center [35, 173] width 30 height 30
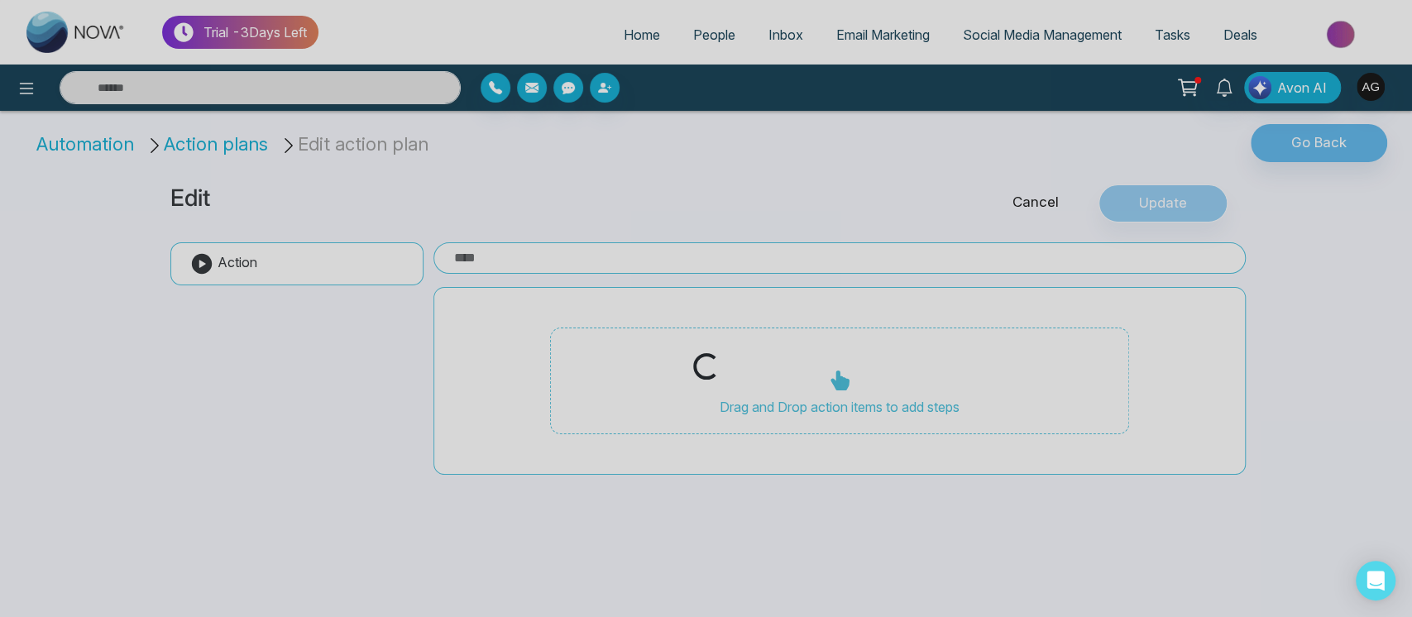
type input "**"
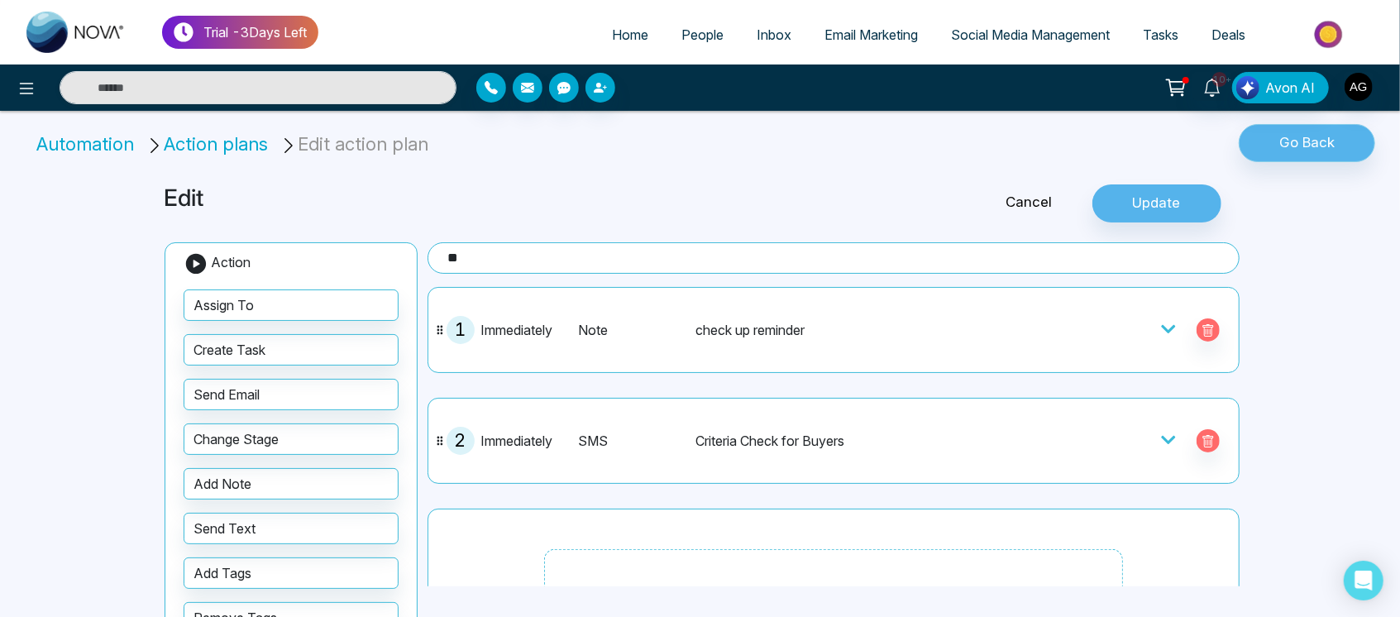
drag, startPoint x: 1369, startPoint y: 125, endPoint x: 1319, endPoint y: 138, distance: 51.4
click at [1319, 138] on div "Go Back" at bounding box center [1167, 147] width 467 height 47
click at [1319, 138] on button "Go Back" at bounding box center [1307, 143] width 136 height 38
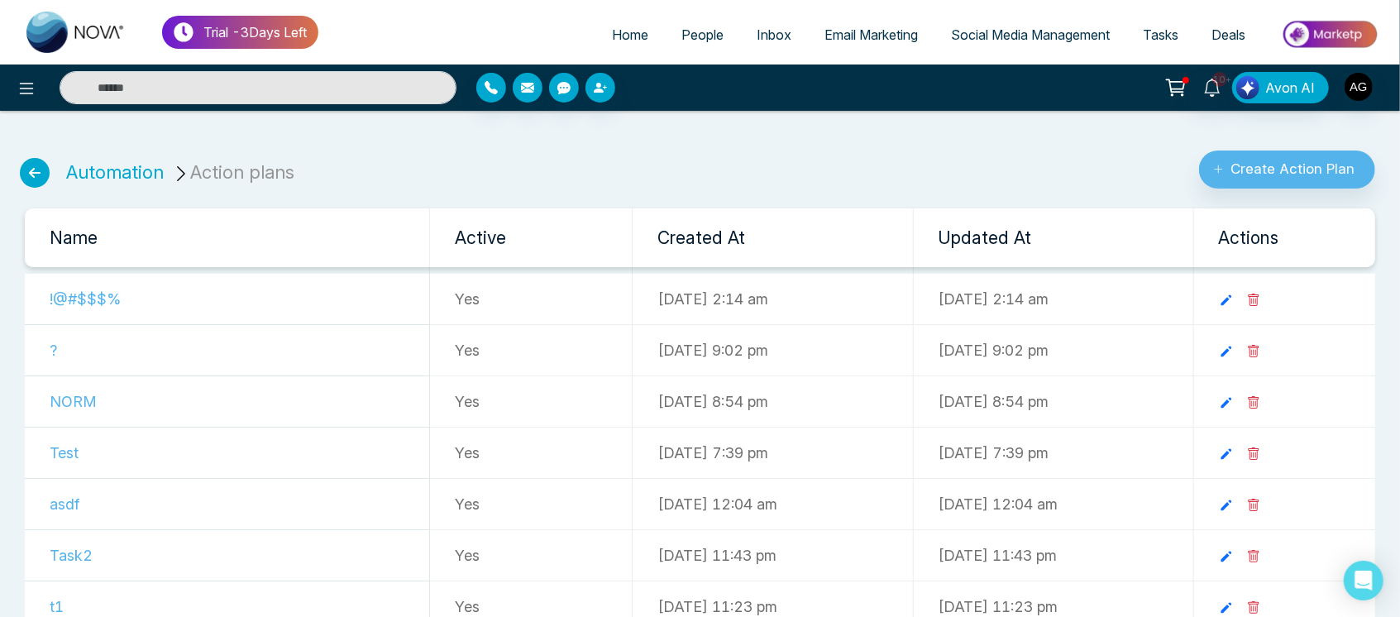
click at [29, 165] on icon at bounding box center [35, 173] width 30 height 30
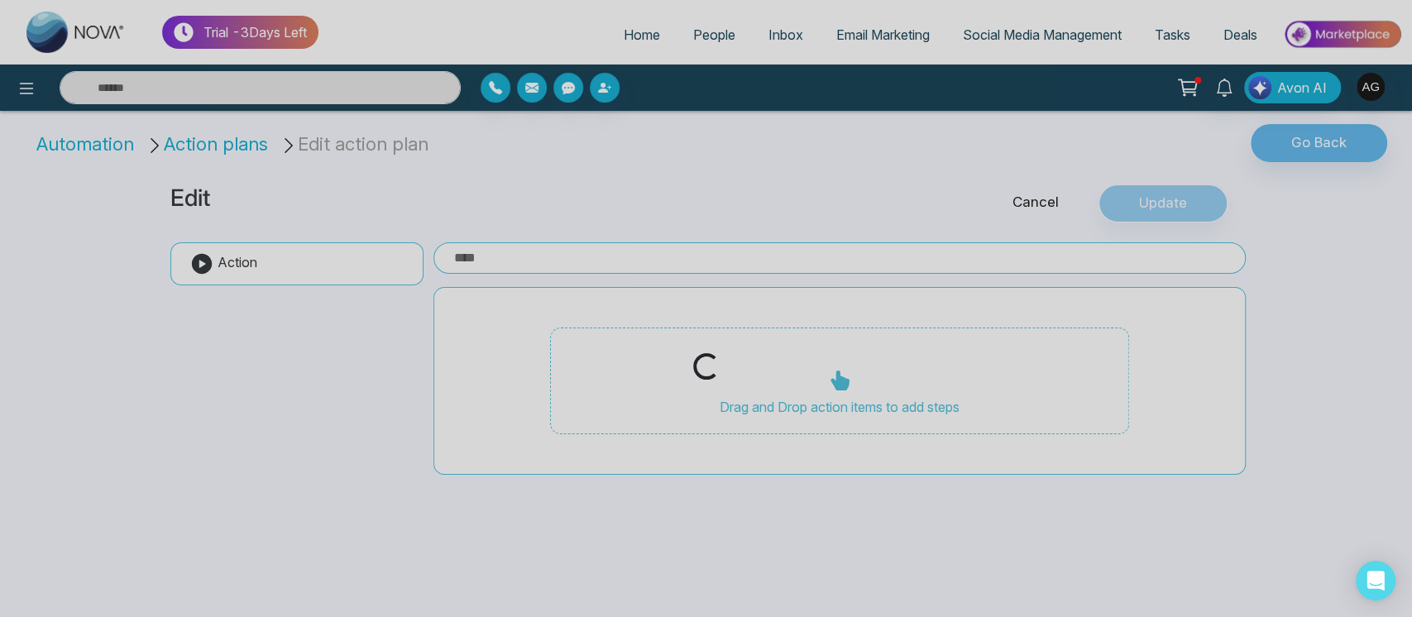
type input "**"
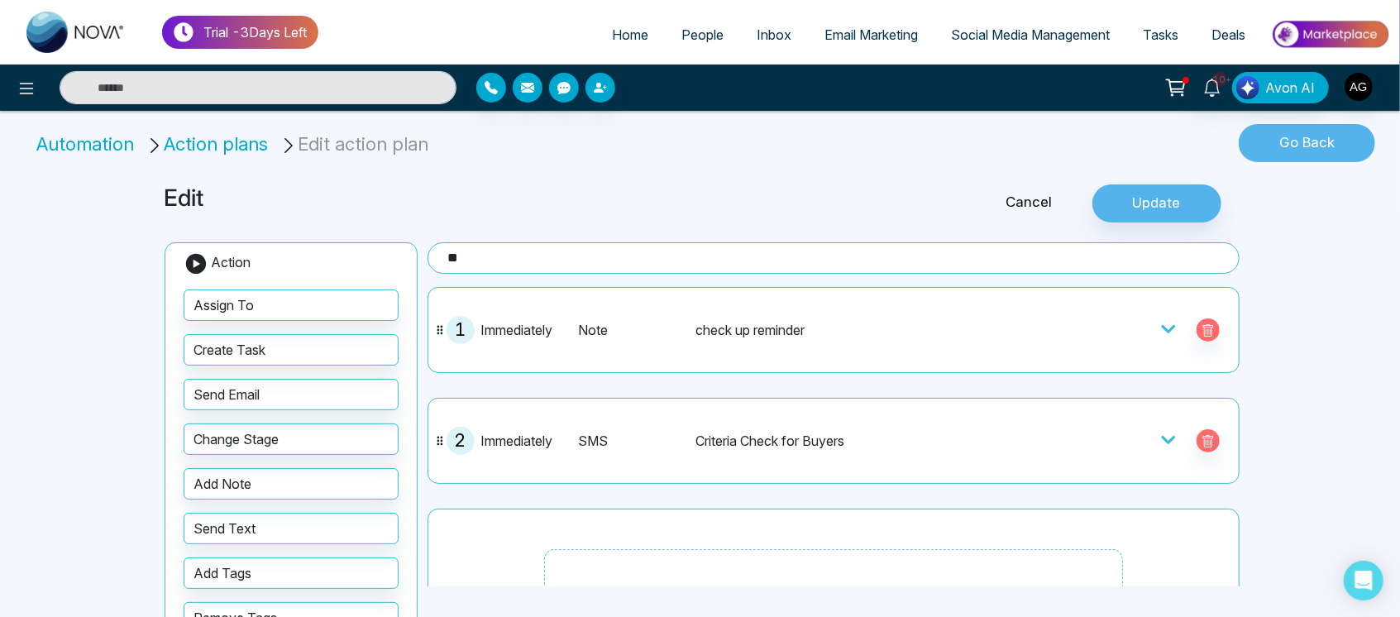
click at [1317, 151] on button "Go Back" at bounding box center [1307, 143] width 136 height 38
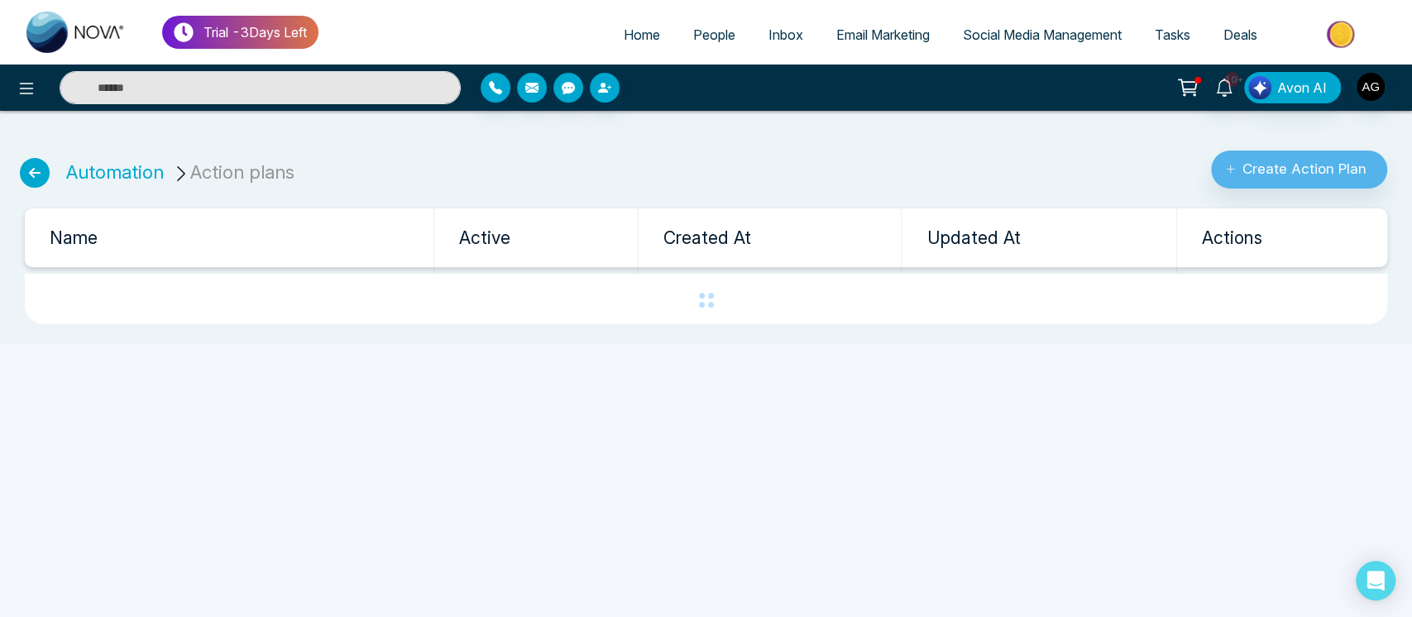
click at [31, 167] on icon at bounding box center [35, 173] width 30 height 30
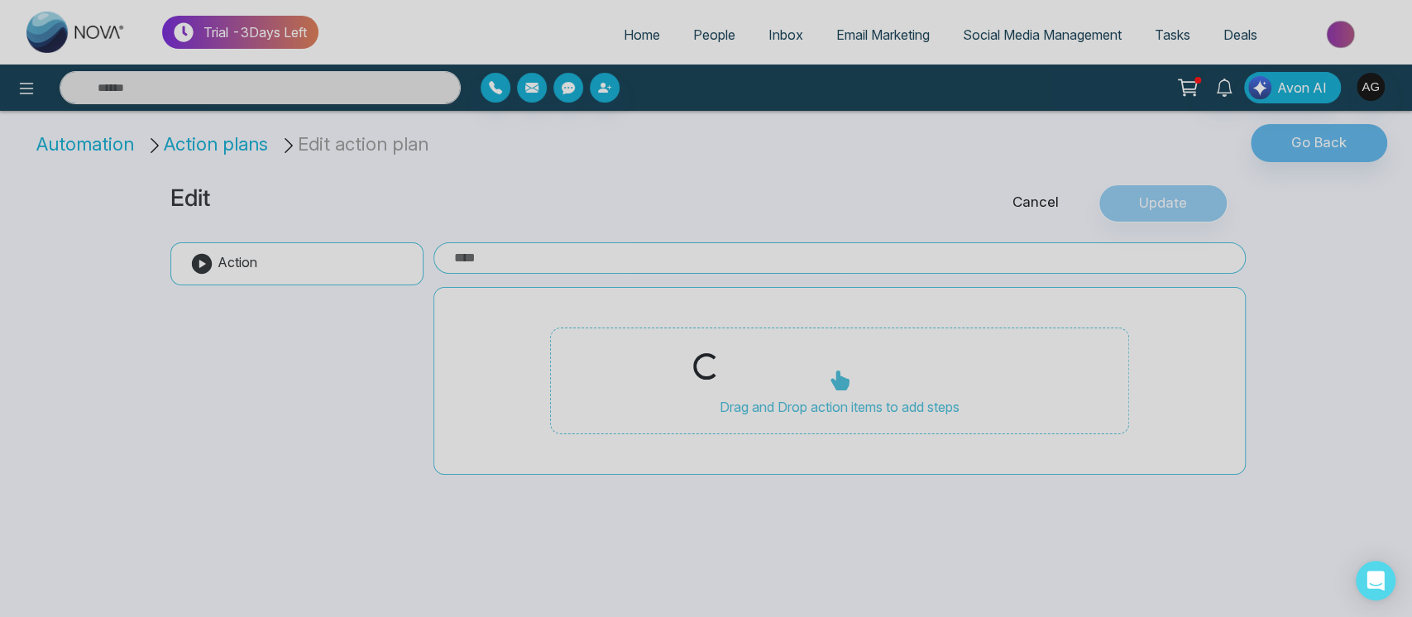
type input "**"
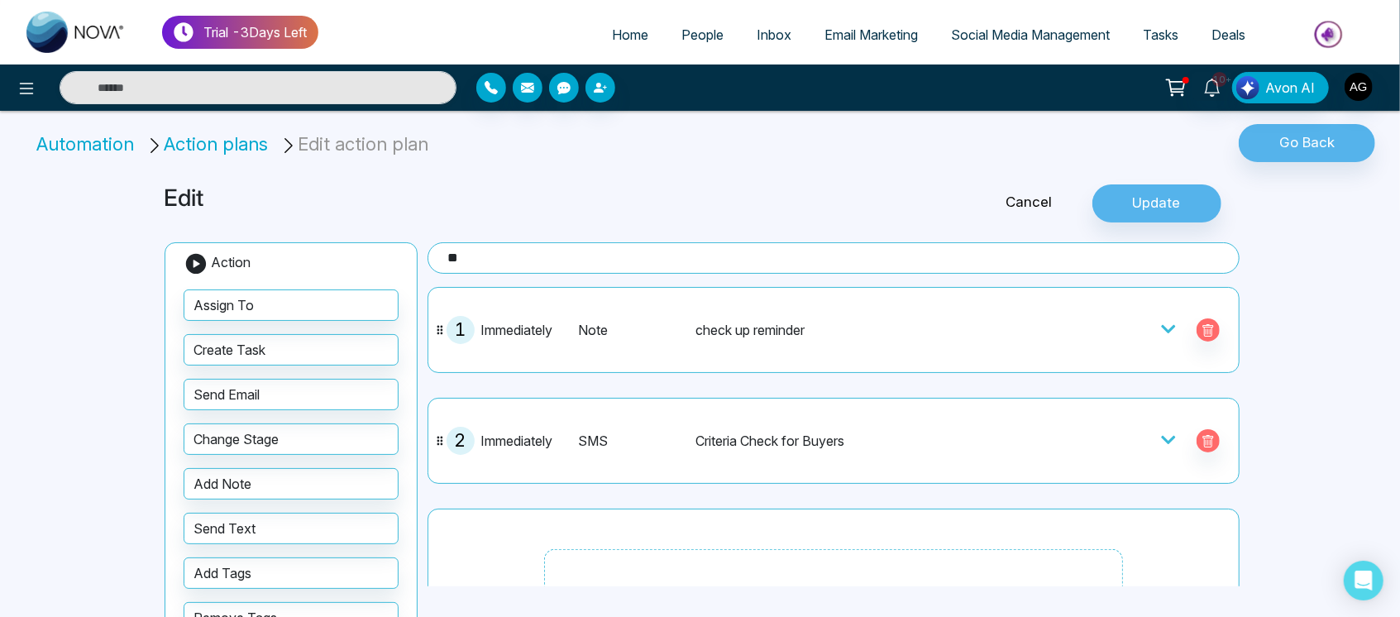
click at [1019, 201] on link "Cancel" at bounding box center [1030, 203] width 126 height 22
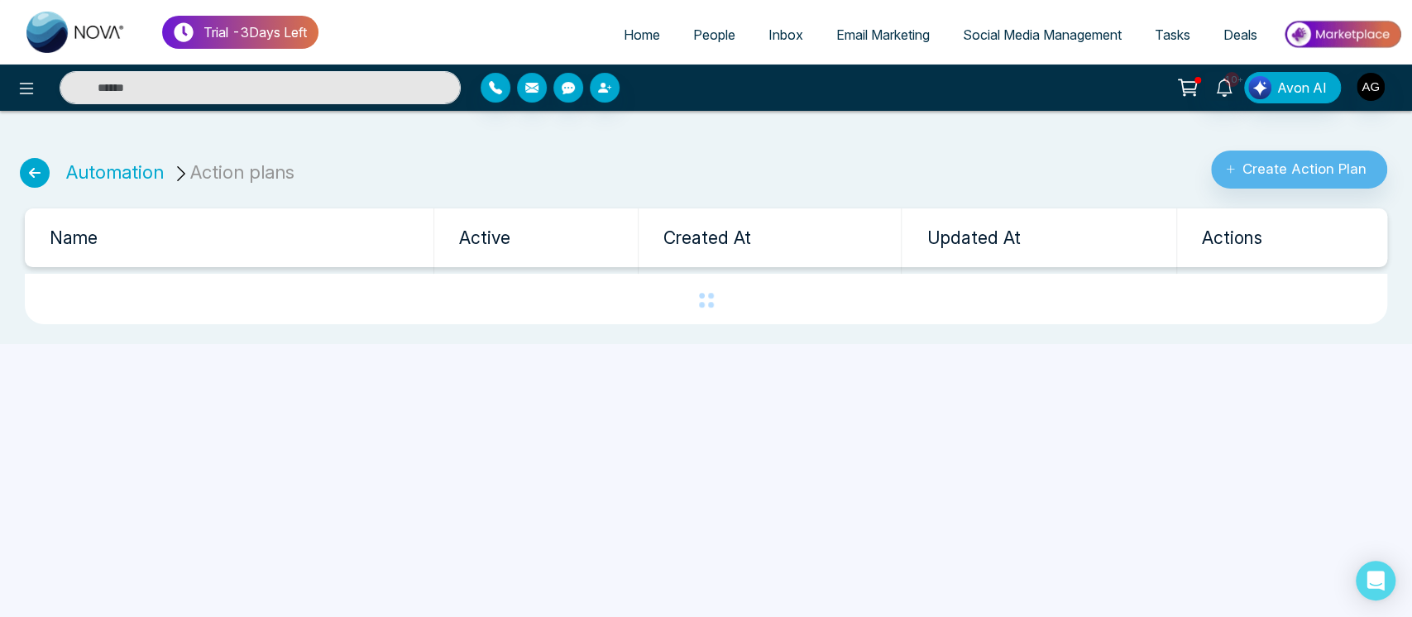
click at [31, 170] on icon at bounding box center [35, 173] width 30 height 30
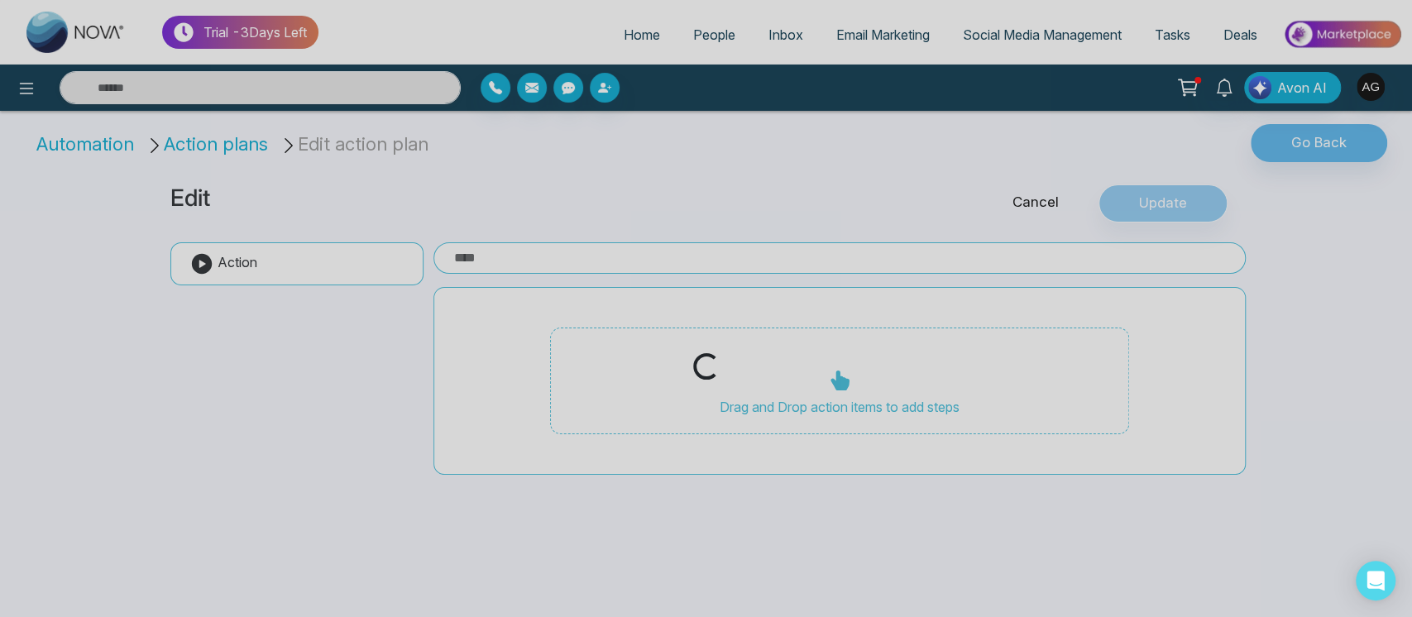
type input "**"
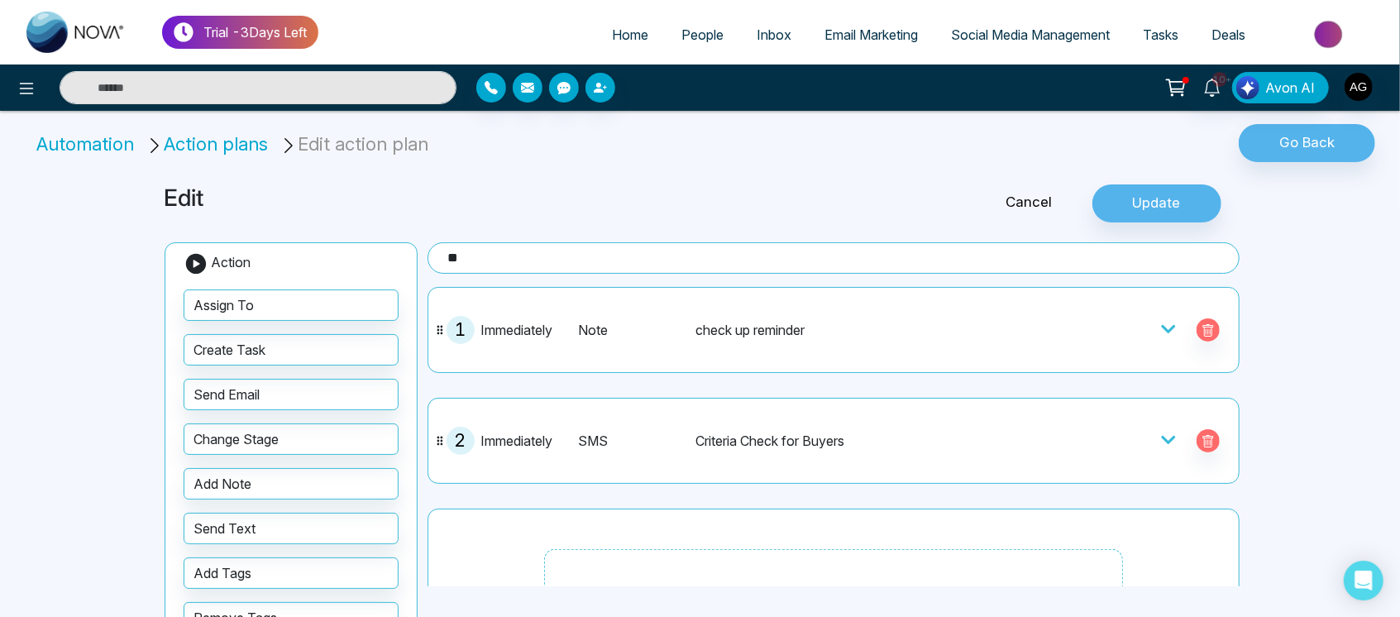
click at [1341, 162] on div "Go Back" at bounding box center [1167, 147] width 467 height 47
click at [1336, 149] on button "Go Back" at bounding box center [1307, 143] width 136 height 38
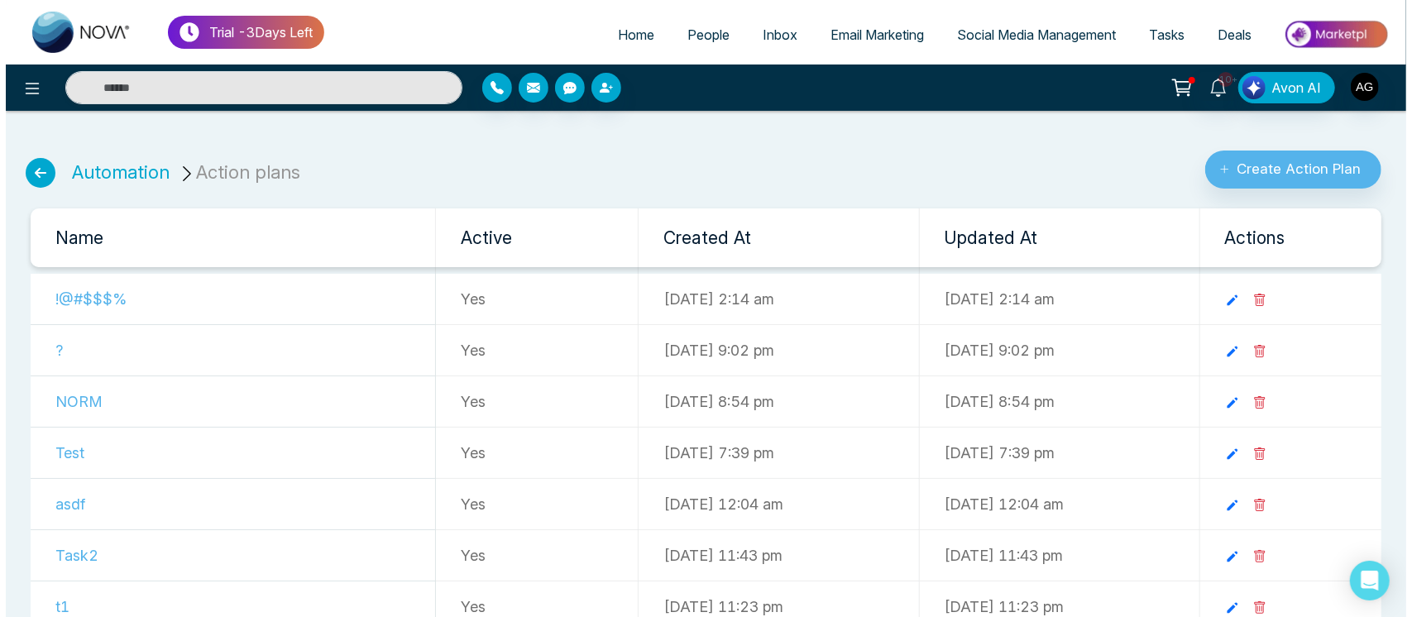
scroll to position [34, 0]
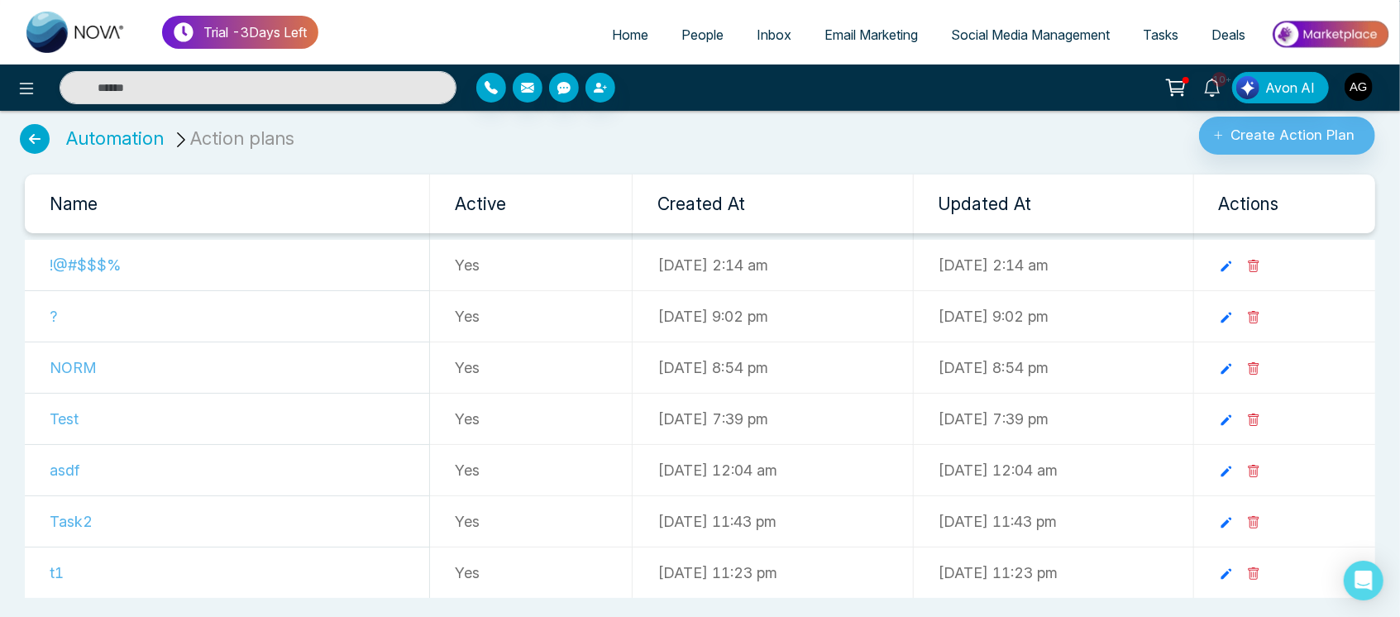
click at [1261, 567] on icon at bounding box center [1253, 573] width 13 height 13
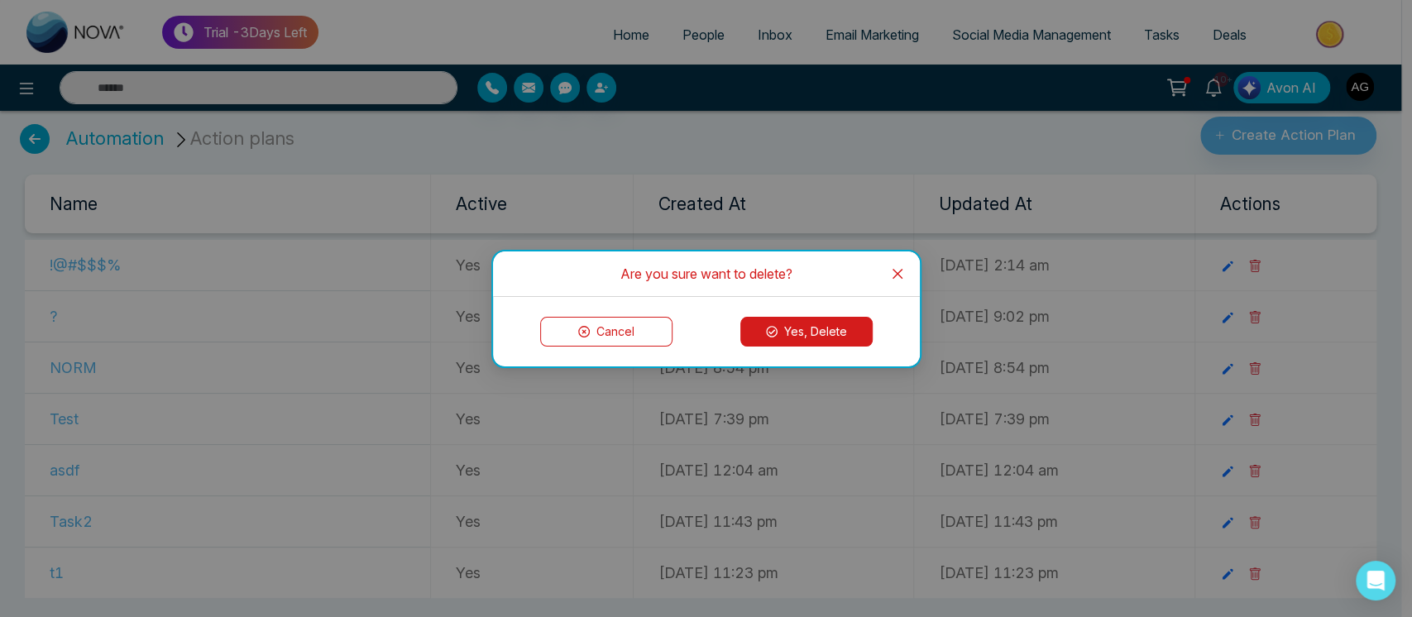
click at [780, 323] on button "Yes, Delete" at bounding box center [806, 332] width 132 height 30
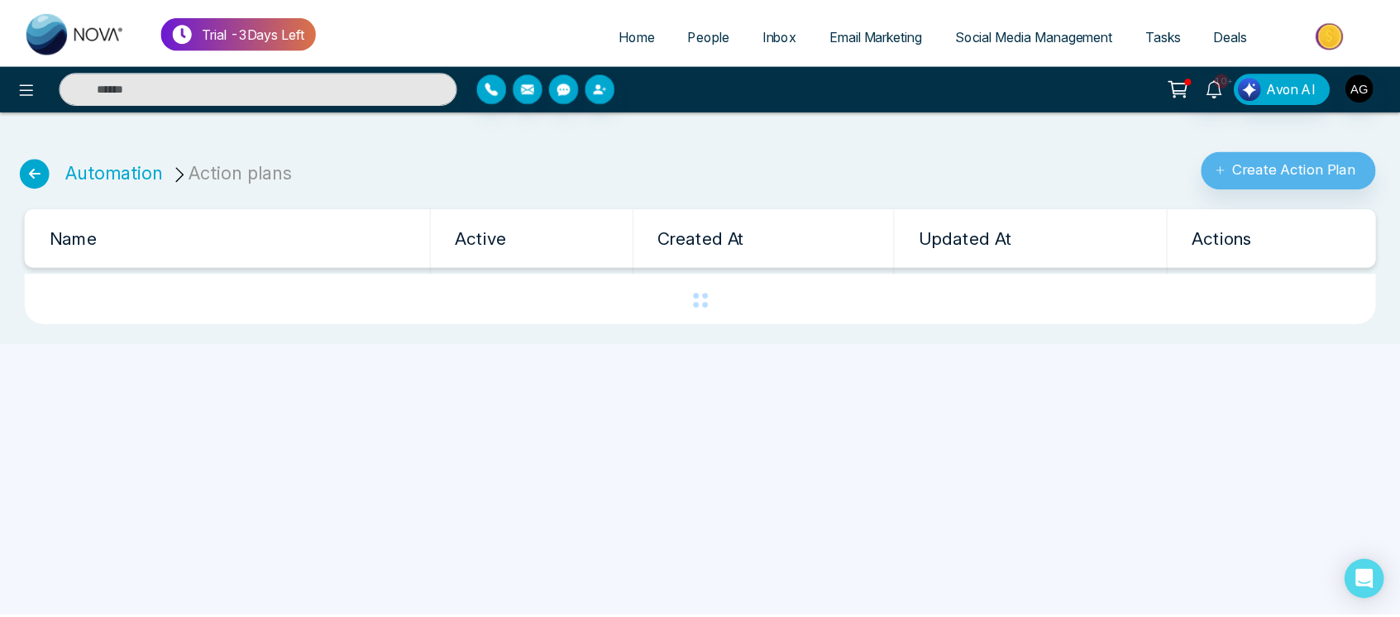
scroll to position [0, 0]
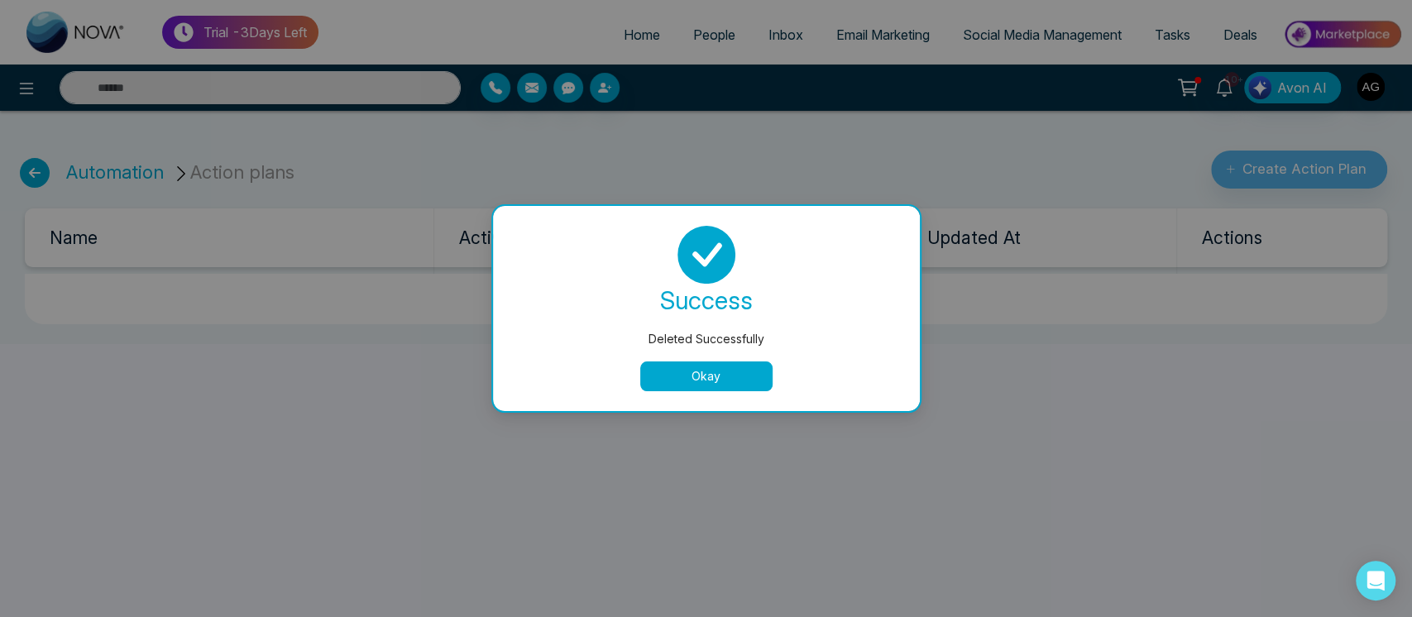
click at [729, 366] on button "Okay" at bounding box center [706, 376] width 132 height 30
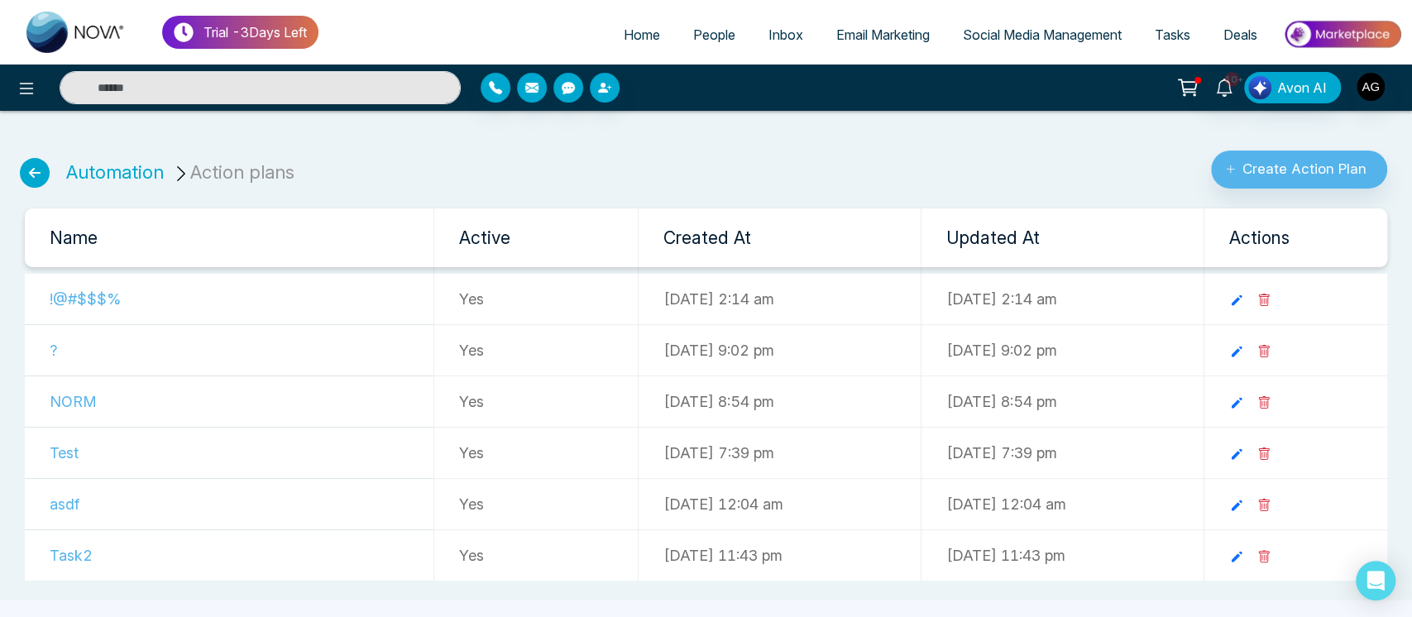
click at [1270, 448] on icon at bounding box center [1263, 453] width 13 height 13
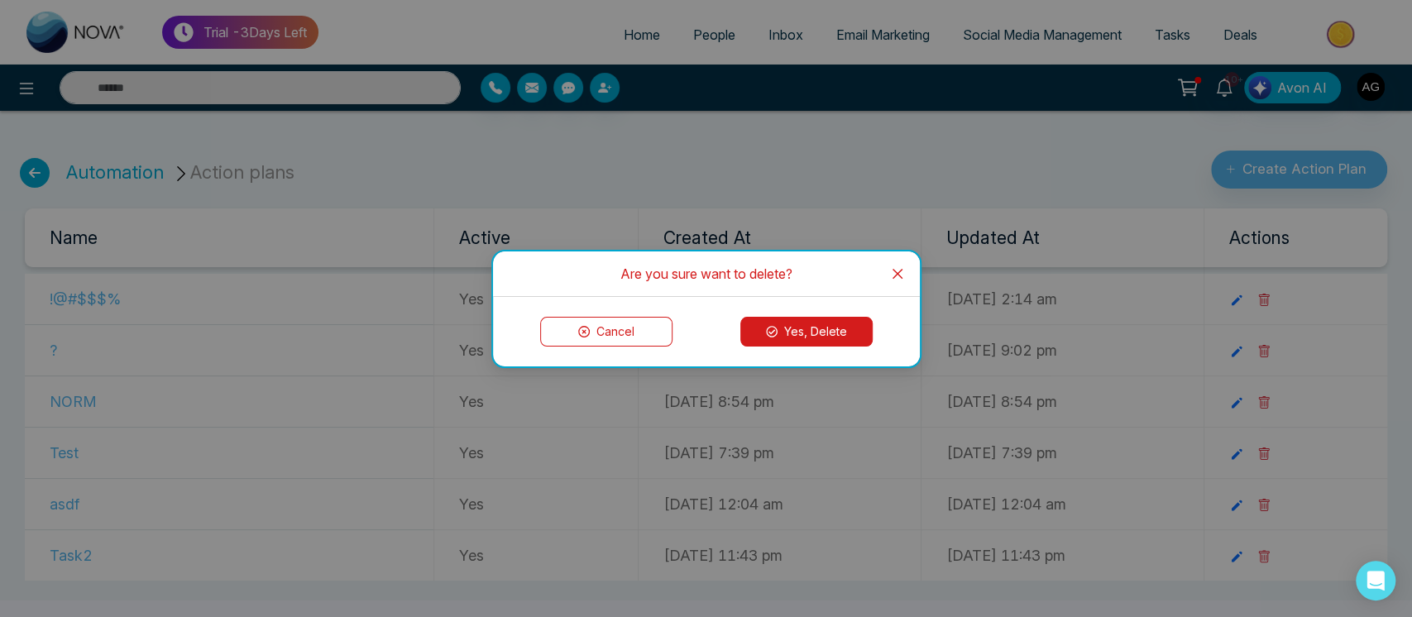
click at [785, 328] on button "Yes, Delete" at bounding box center [806, 332] width 132 height 30
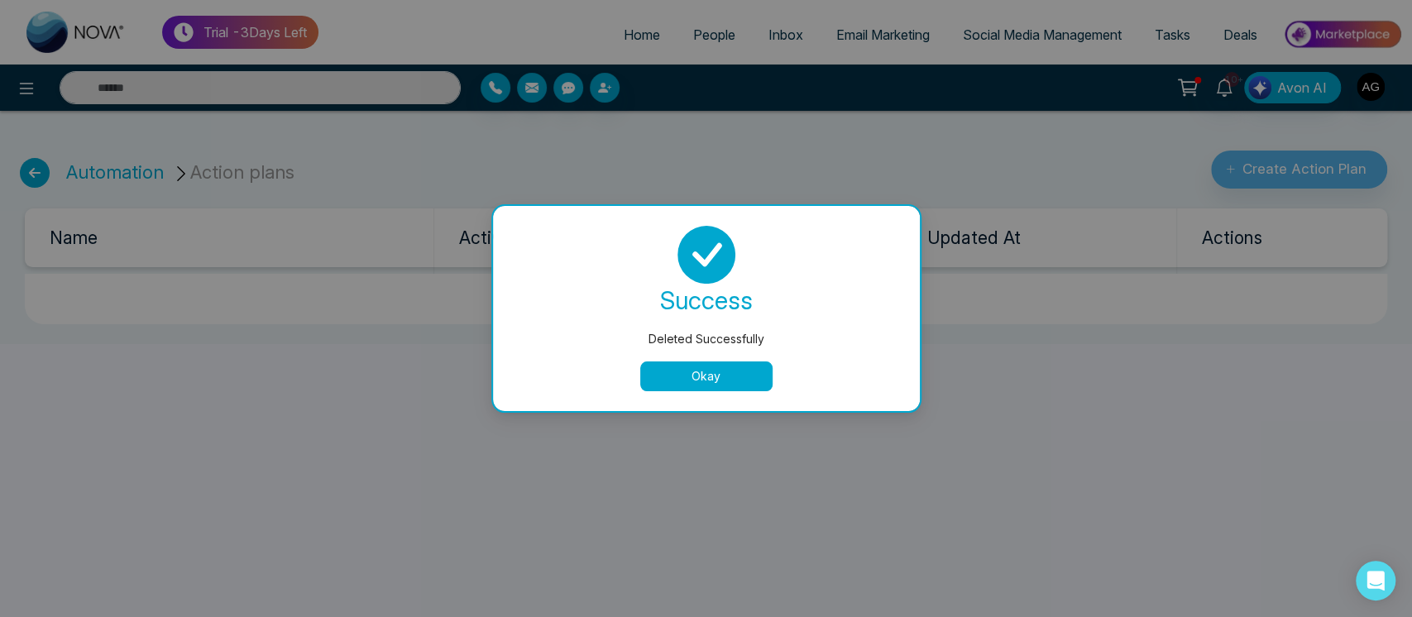
click at [720, 379] on button "Okay" at bounding box center [706, 376] width 132 height 30
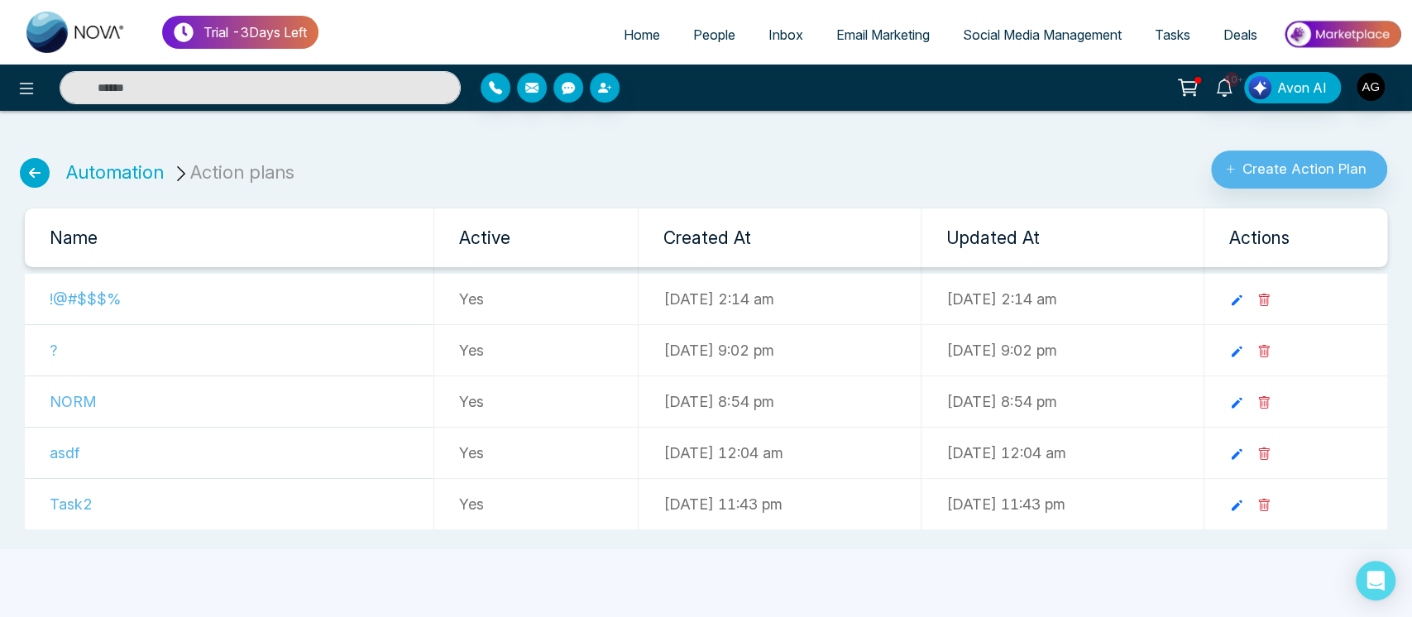
click at [1270, 499] on icon at bounding box center [1263, 505] width 13 height 13
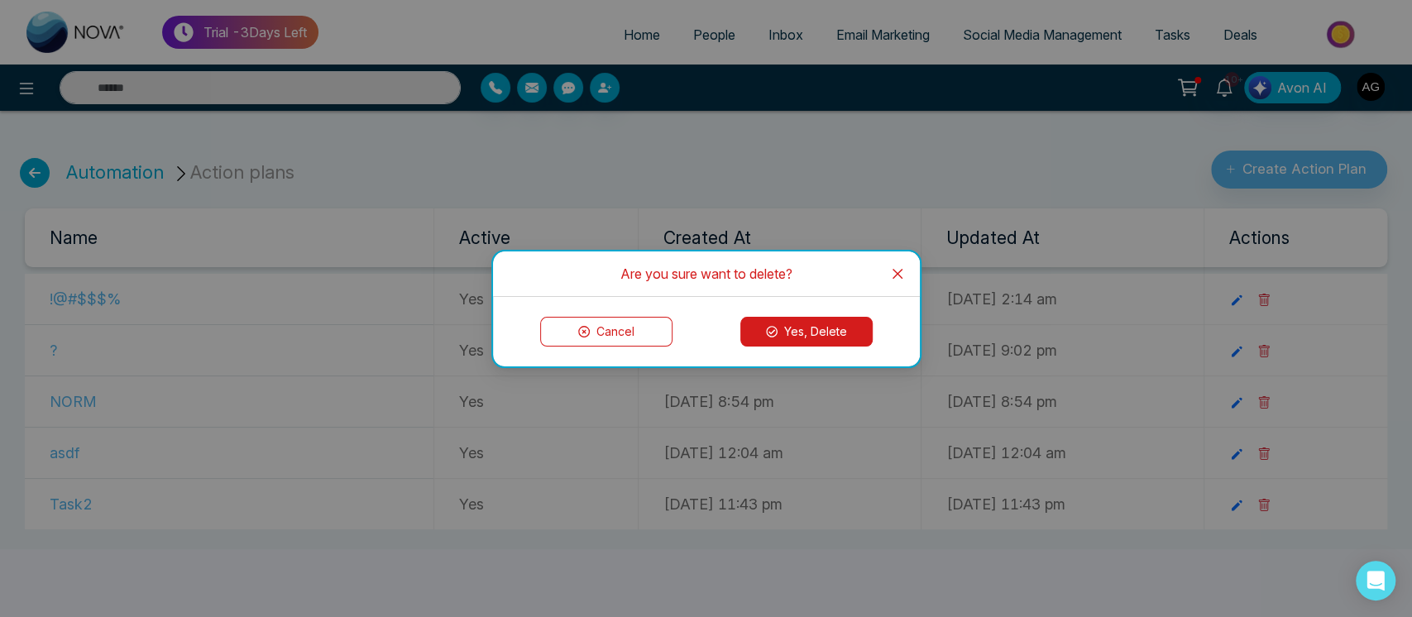
click at [827, 328] on button "Yes, Delete" at bounding box center [806, 332] width 132 height 30
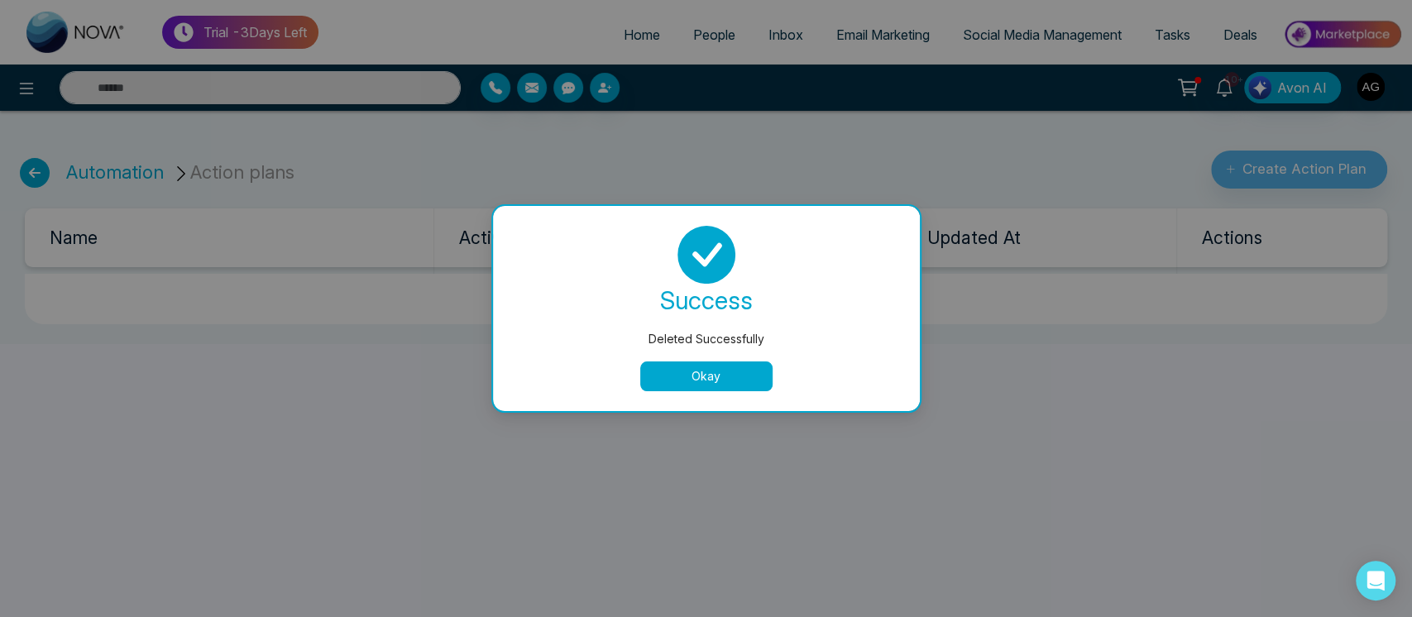
click at [713, 371] on button "Okay" at bounding box center [706, 376] width 132 height 30
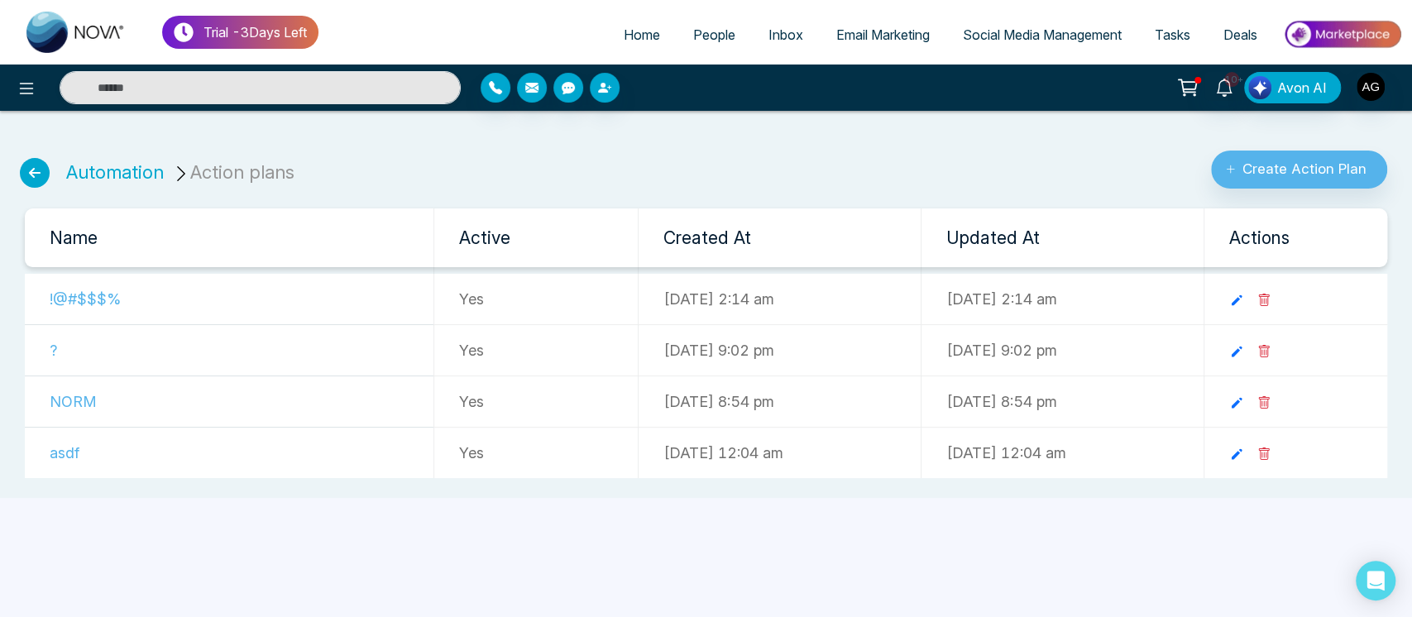
click at [1295, 463] on td at bounding box center [1295, 453] width 184 height 51
click at [1270, 455] on icon at bounding box center [1263, 453] width 13 height 13
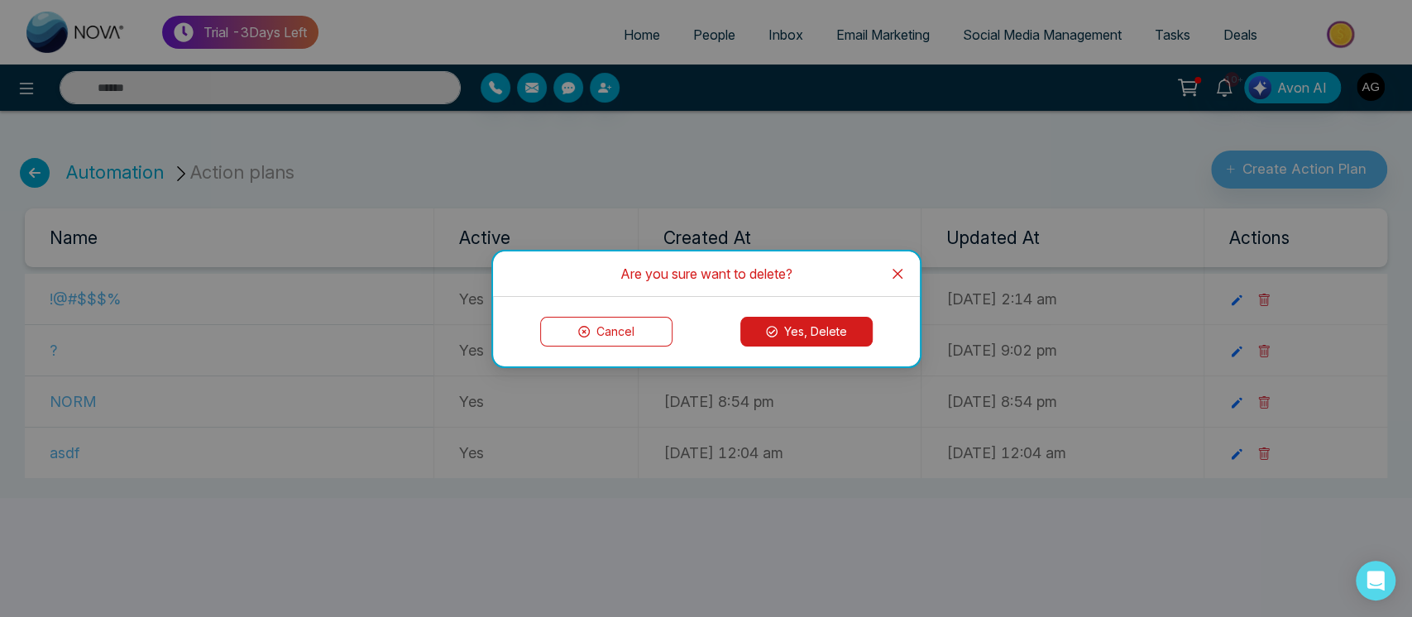
click at [783, 333] on button "Yes, Delete" at bounding box center [806, 332] width 132 height 30
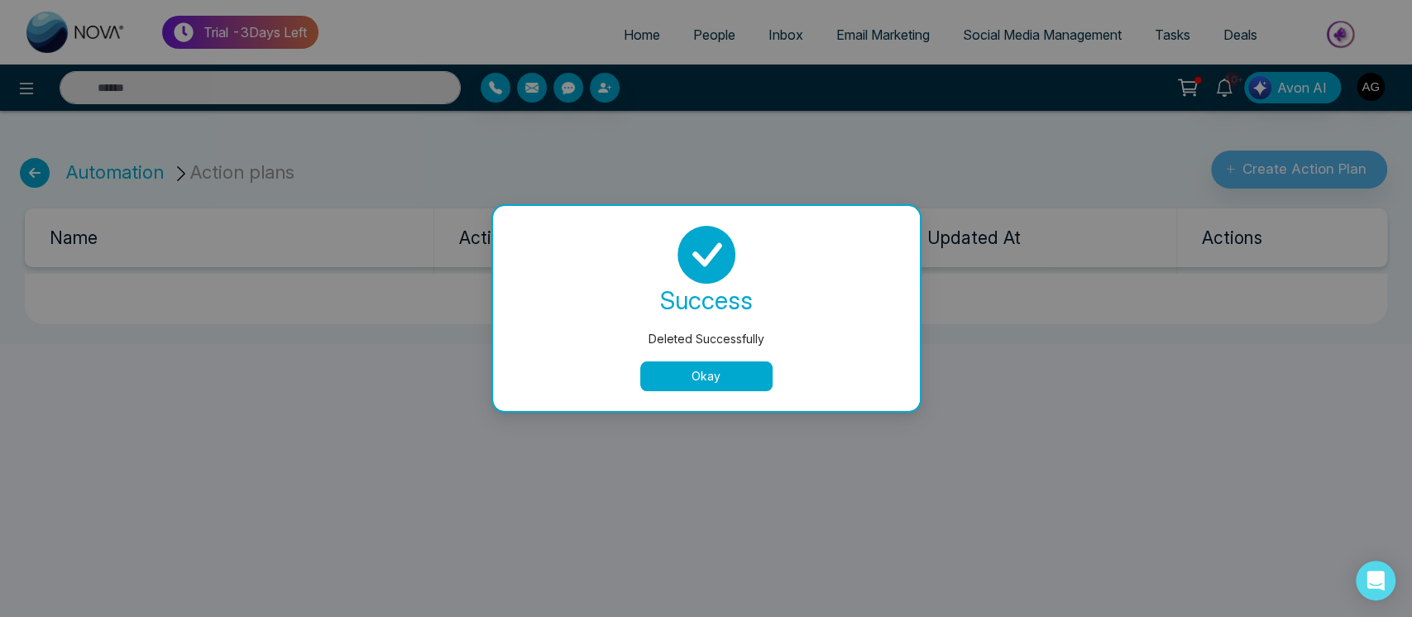
click at [700, 386] on button "Okay" at bounding box center [706, 376] width 132 height 30
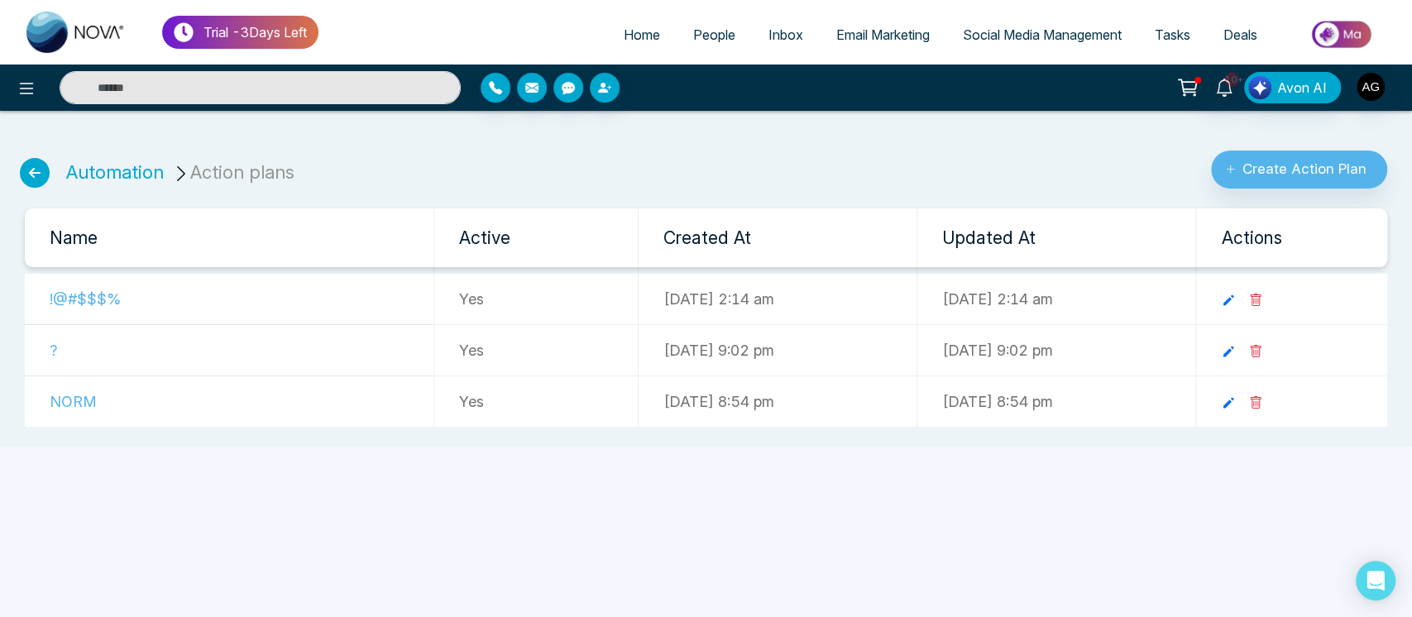
click at [1261, 398] on icon at bounding box center [1256, 402] width 11 height 12
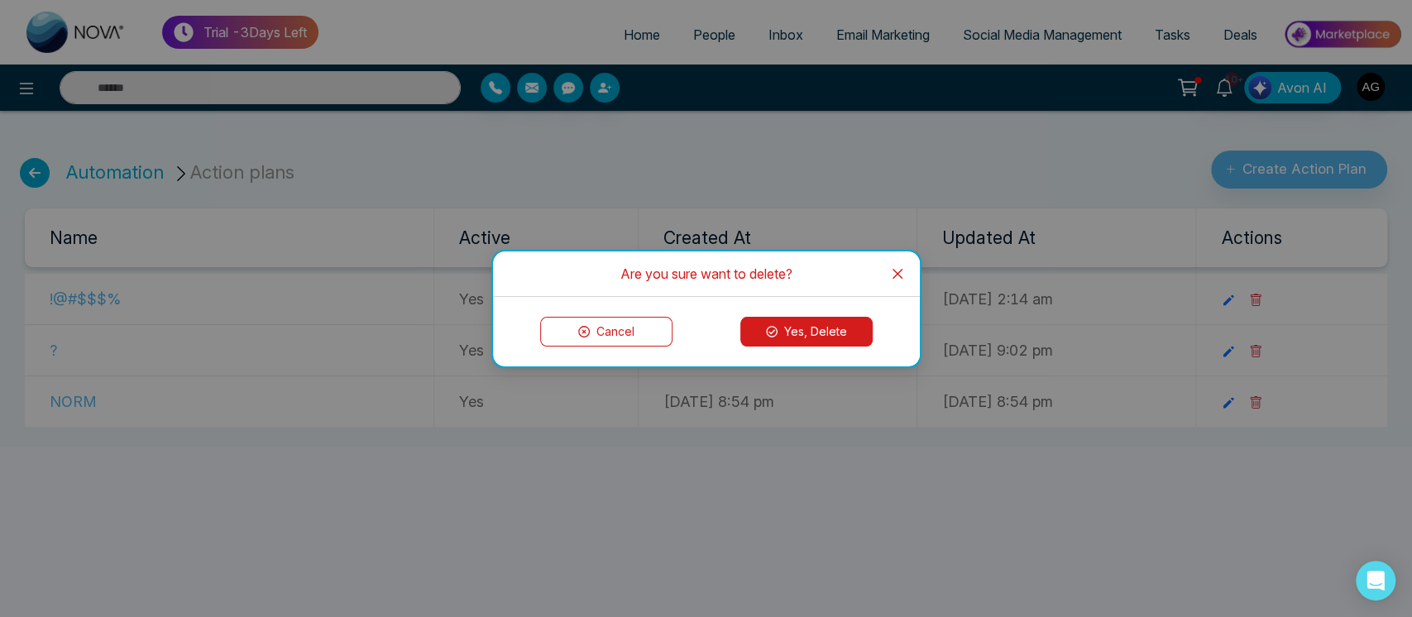
click at [781, 328] on button "Yes, Delete" at bounding box center [806, 332] width 132 height 30
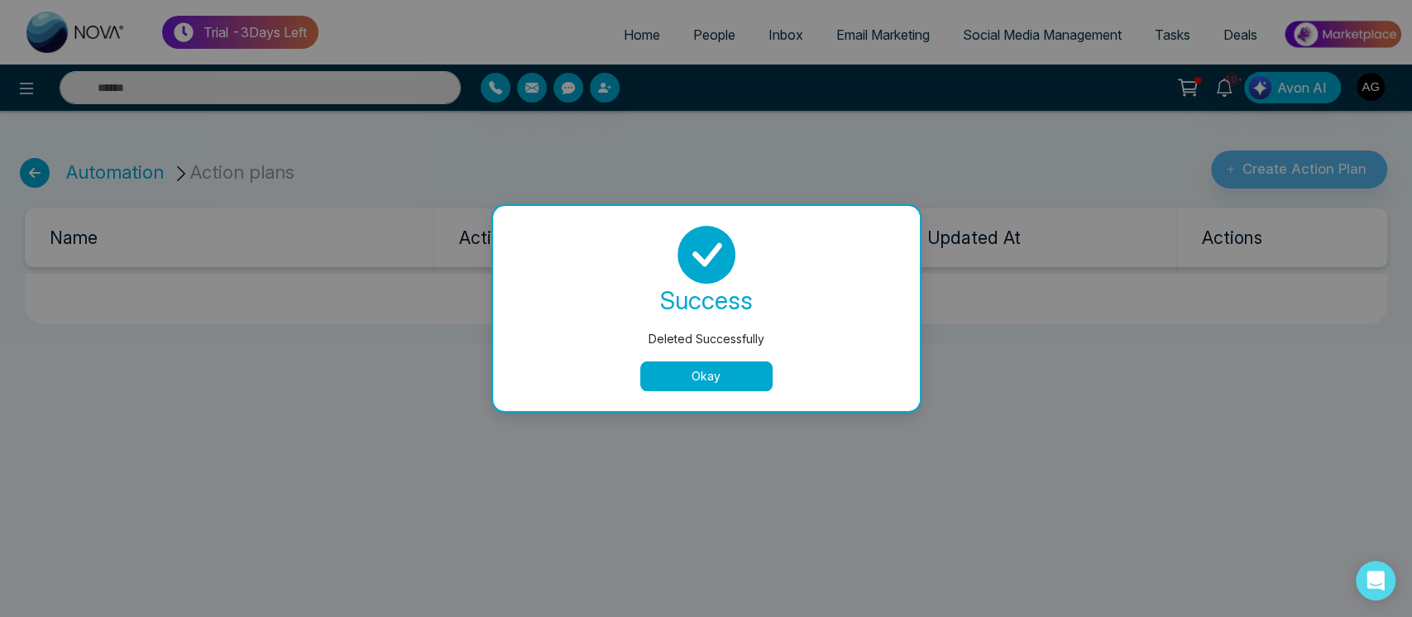
click at [723, 363] on button "Okay" at bounding box center [706, 376] width 132 height 30
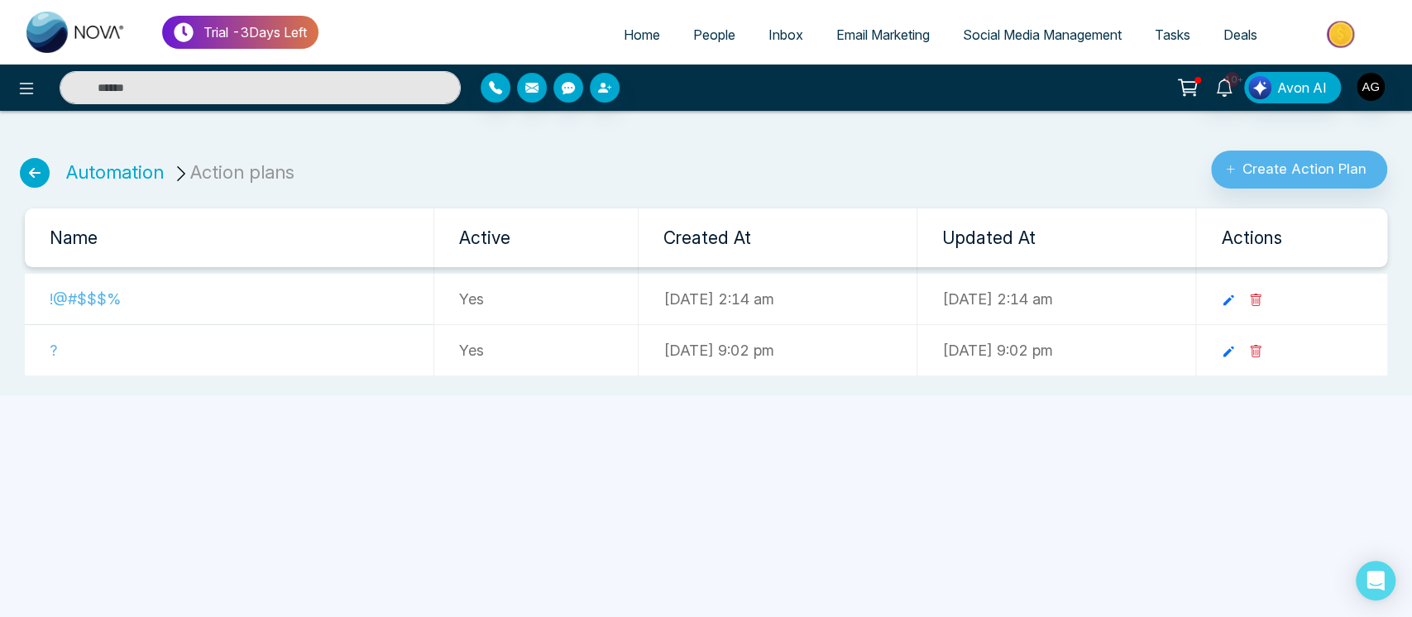
click at [1262, 345] on icon at bounding box center [1255, 351] width 13 height 13
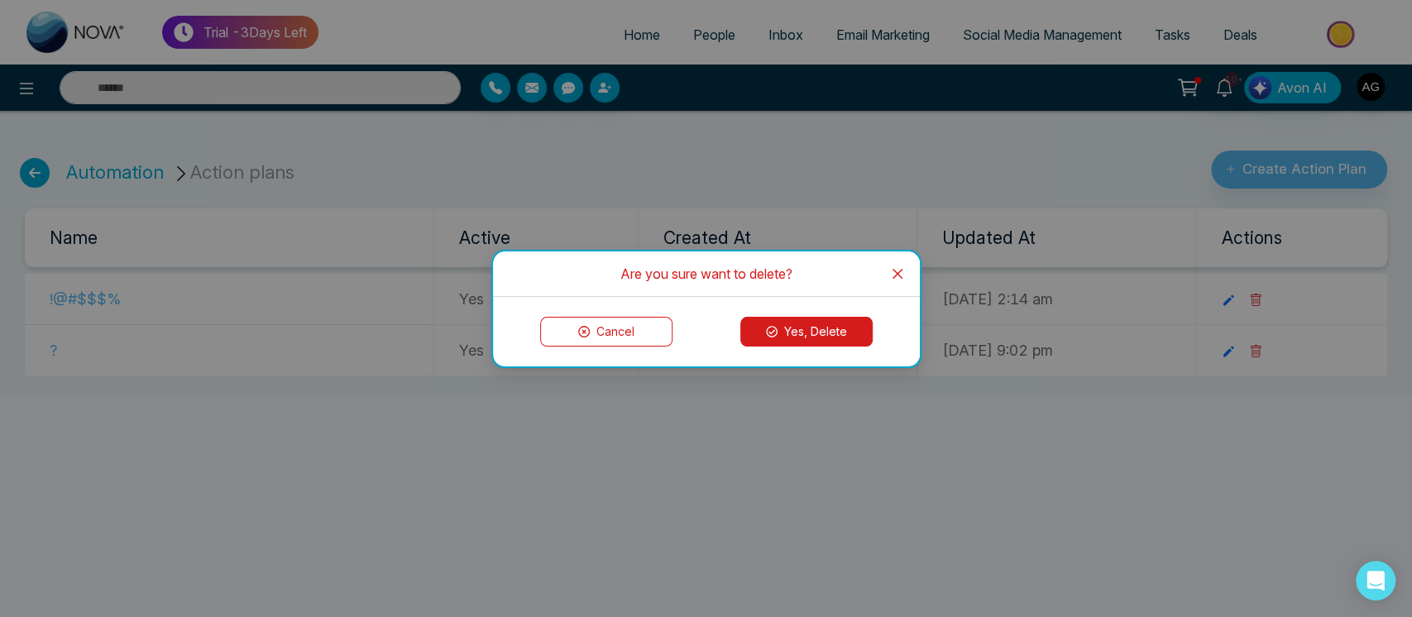
click at [838, 327] on button "Yes, Delete" at bounding box center [806, 332] width 132 height 30
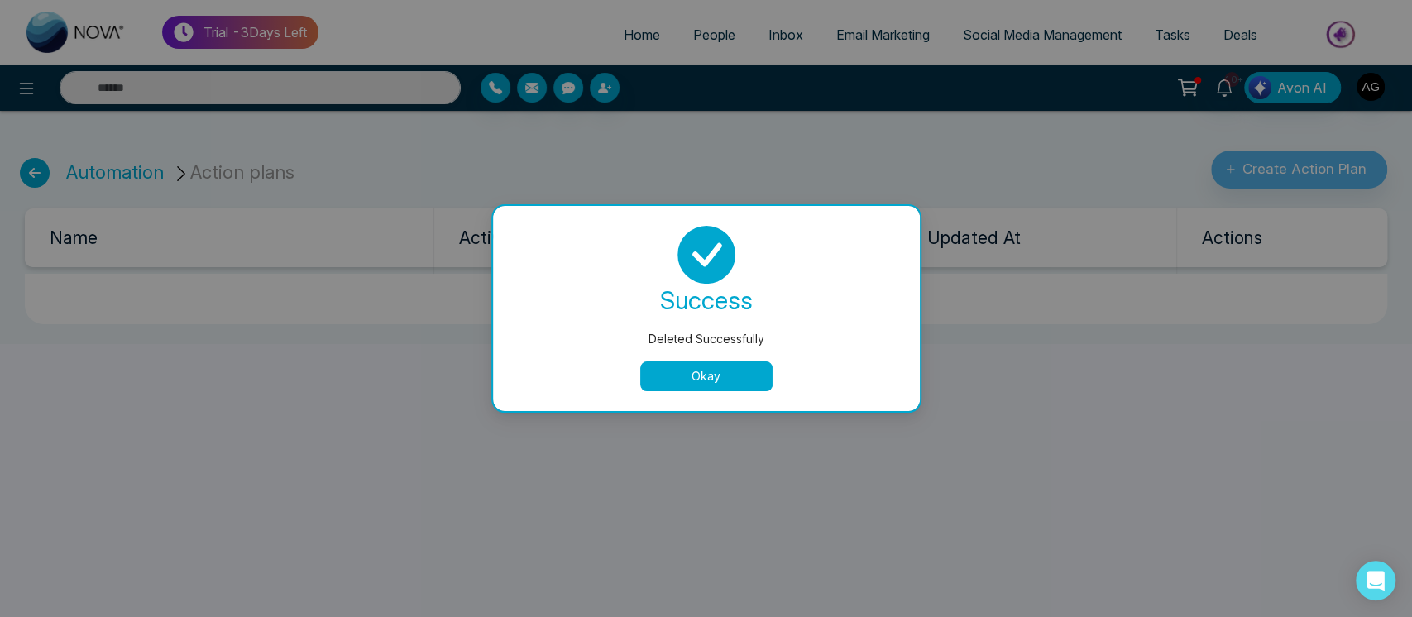
click at [734, 347] on div "Deleted Successfully" at bounding box center [706, 339] width 361 height 18
click at [739, 383] on button "Okay" at bounding box center [706, 376] width 132 height 30
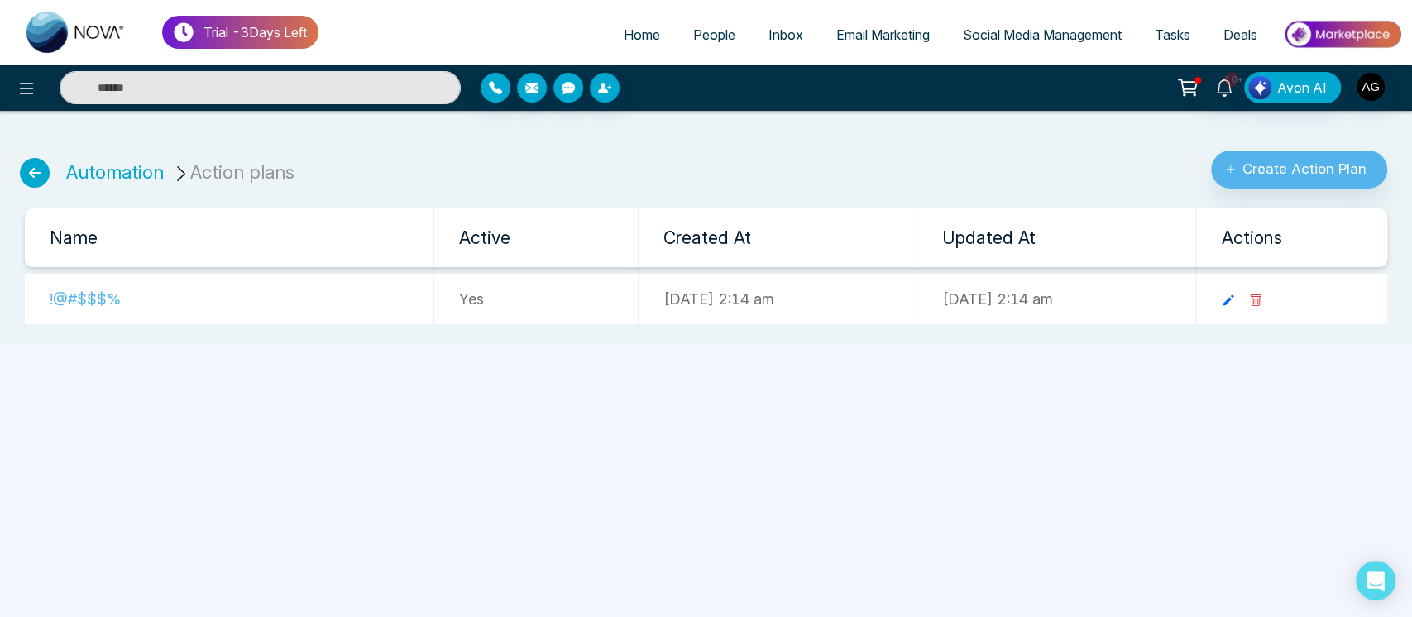
click at [1262, 301] on icon at bounding box center [1255, 300] width 13 height 13
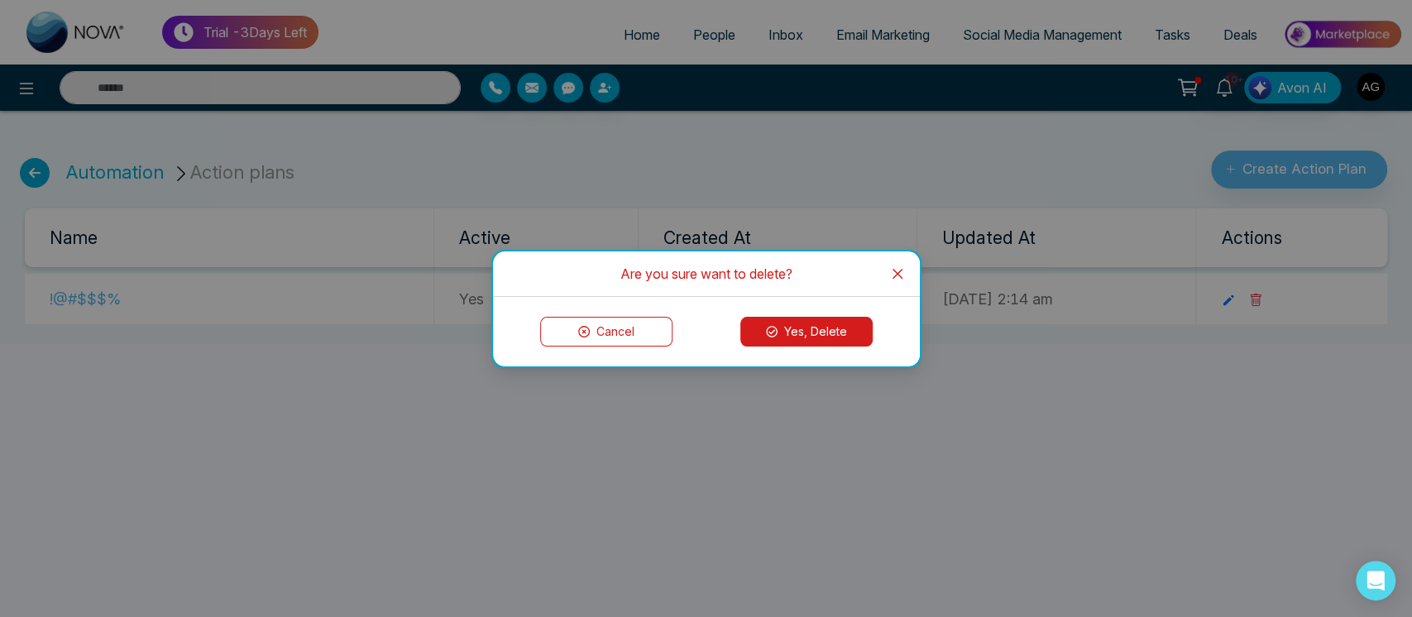
click at [782, 337] on button "Yes, Delete" at bounding box center [806, 332] width 132 height 30
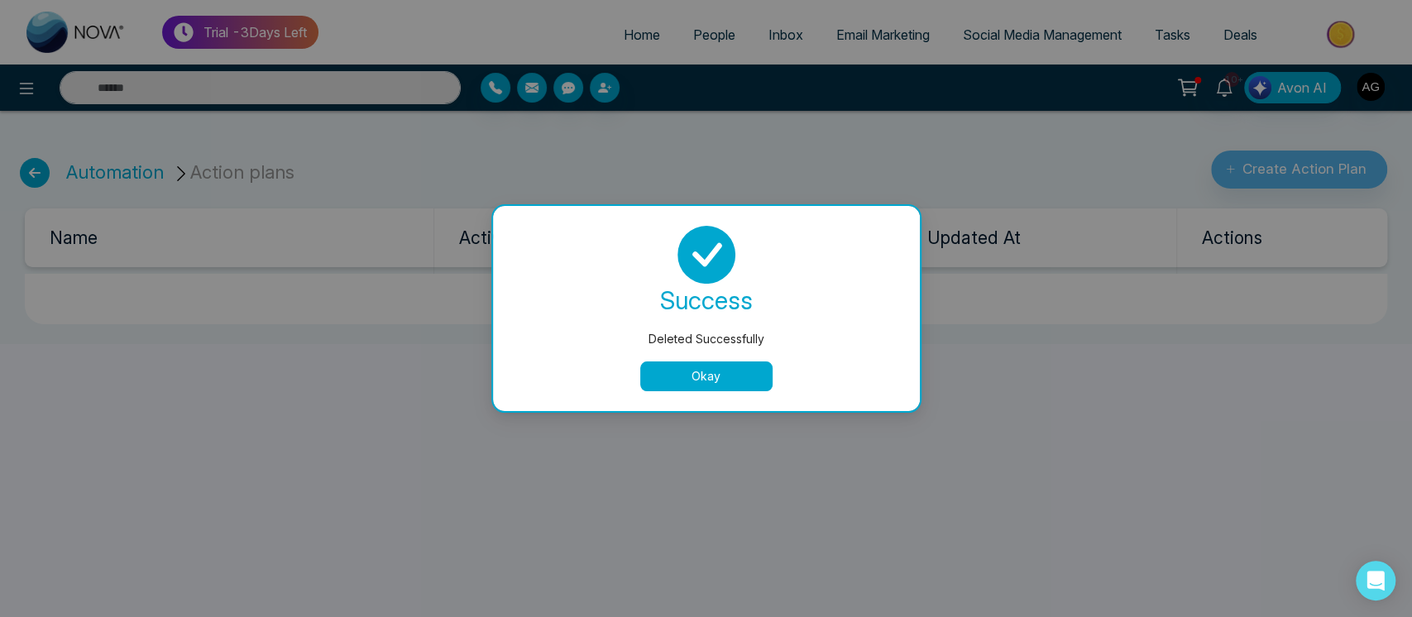
click at [672, 388] on button "Okay" at bounding box center [706, 376] width 132 height 30
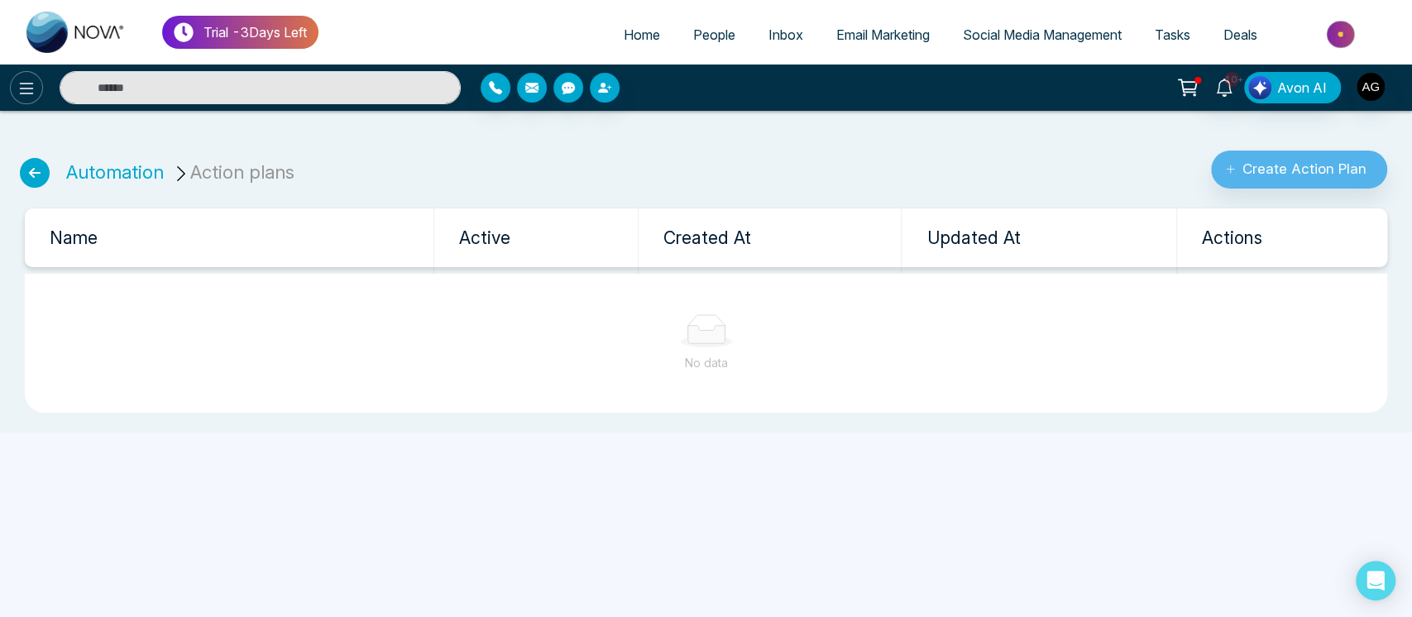
click at [20, 87] on icon at bounding box center [27, 89] width 20 height 20
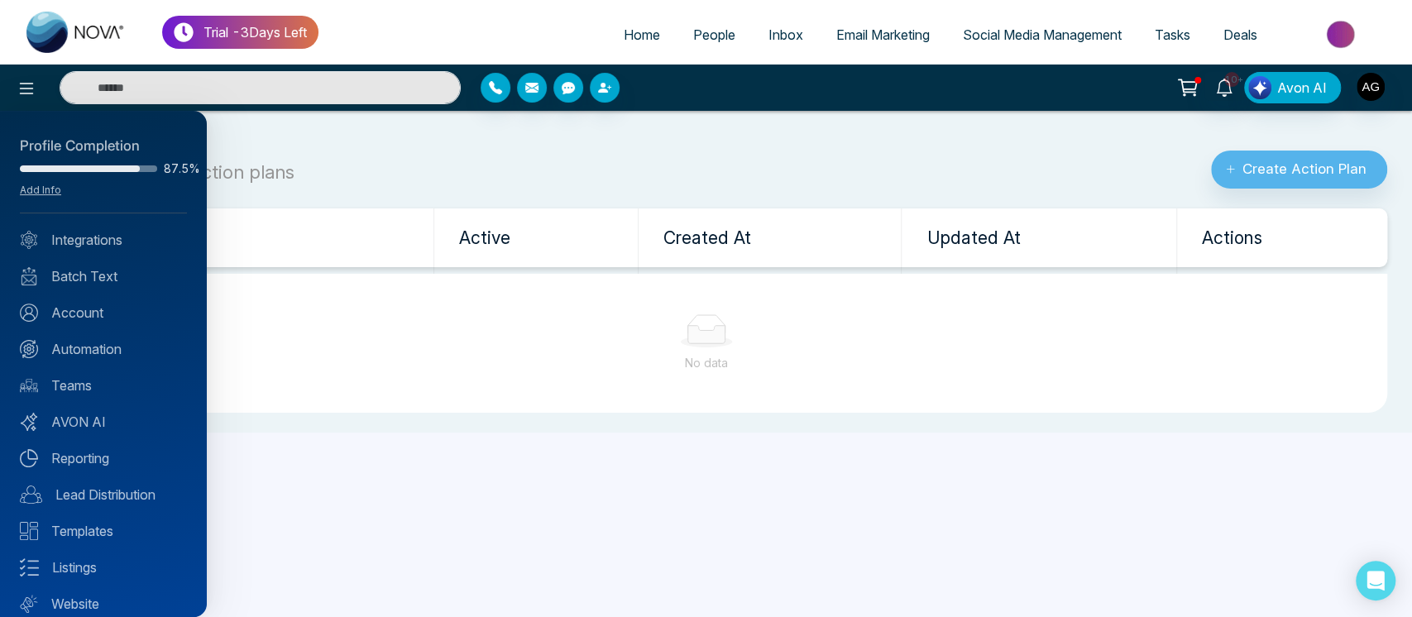
click at [67, 323] on div "Profile Completion 87.5% Add Info Integrations Batch Text Account Automation Te…" at bounding box center [103, 364] width 207 height 506
click at [89, 357] on link "Automation" at bounding box center [103, 349] width 167 height 20
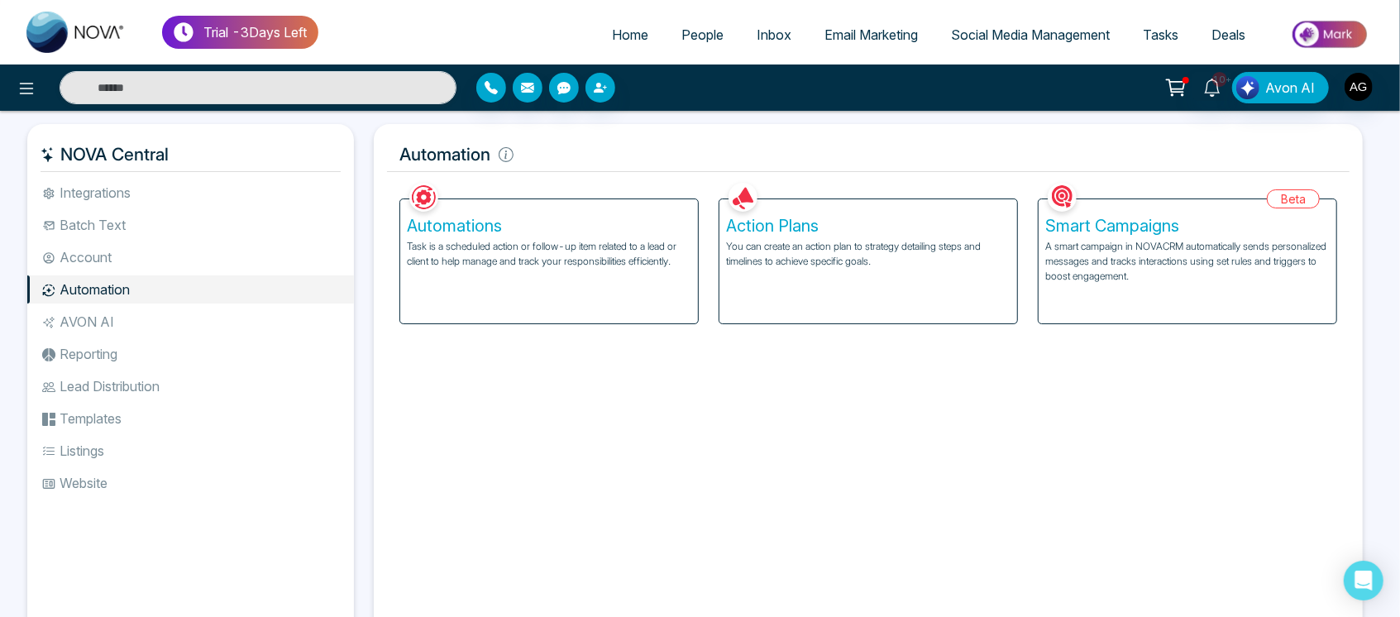
click at [550, 242] on p "Task is a scheduled action or follow-up item related to a lead or client to hel…" at bounding box center [549, 254] width 285 height 30
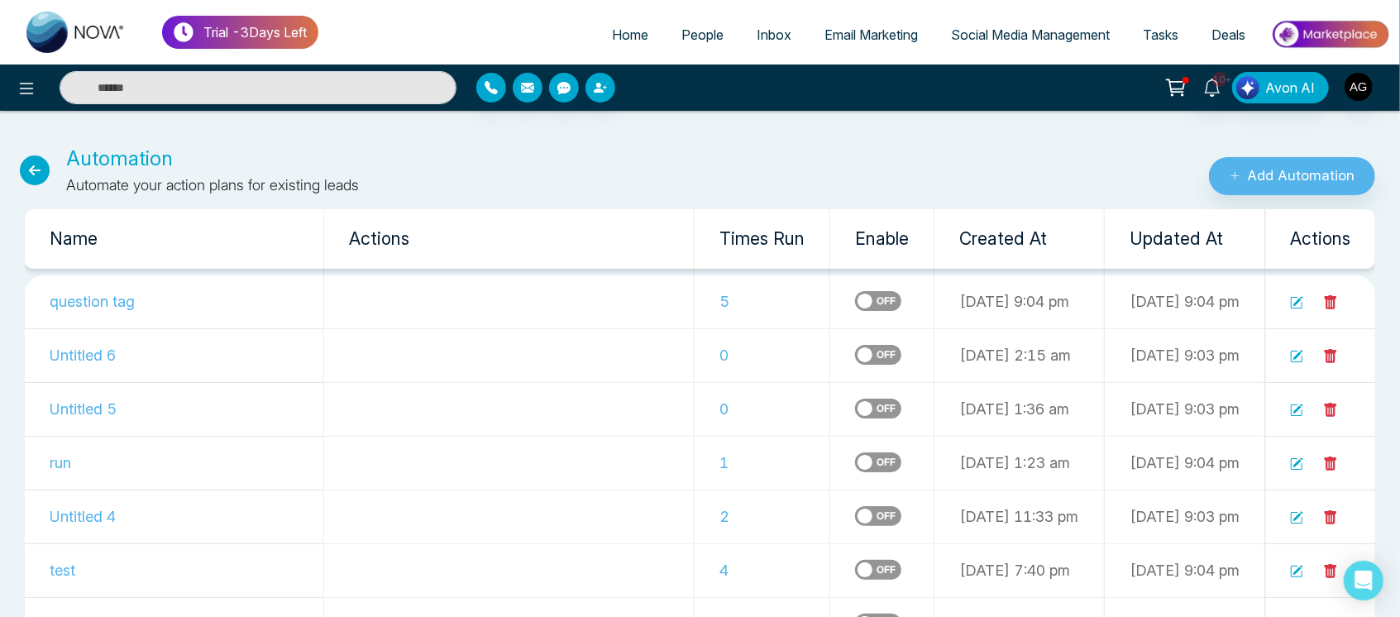
scroll to position [55, 0]
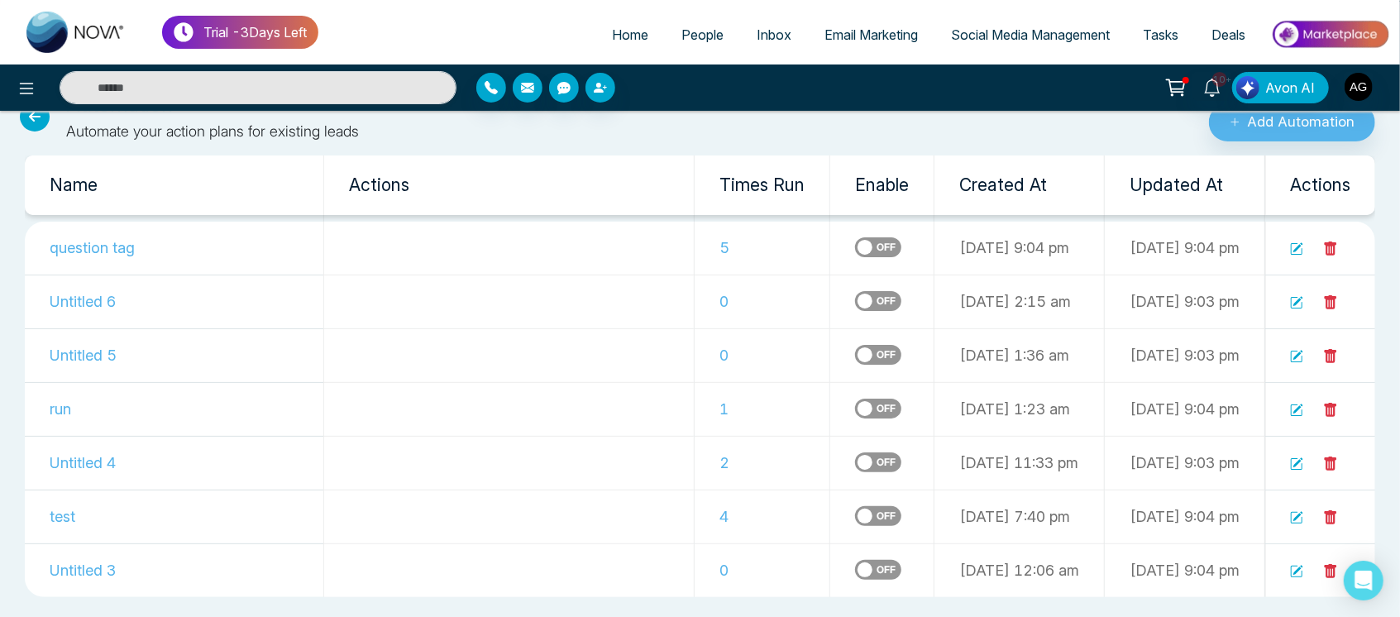
click at [855, 519] on label at bounding box center [878, 516] width 46 height 20
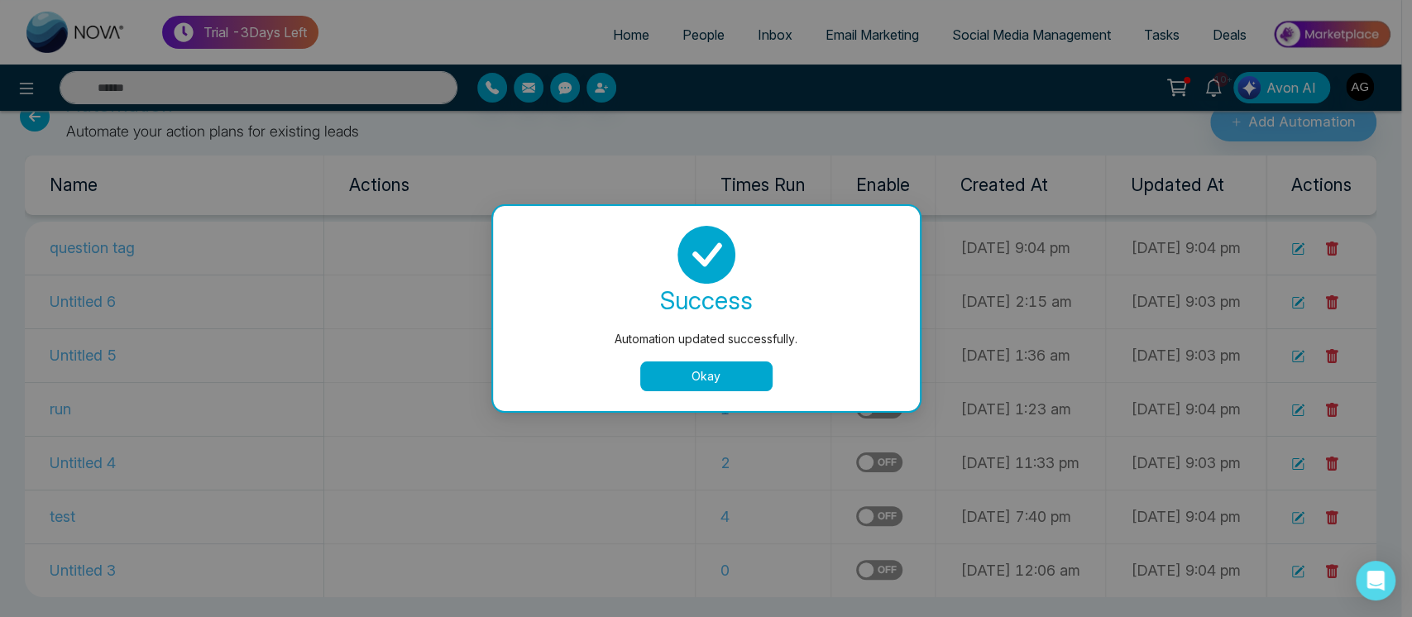
click at [696, 377] on button "Okay" at bounding box center [706, 376] width 132 height 30
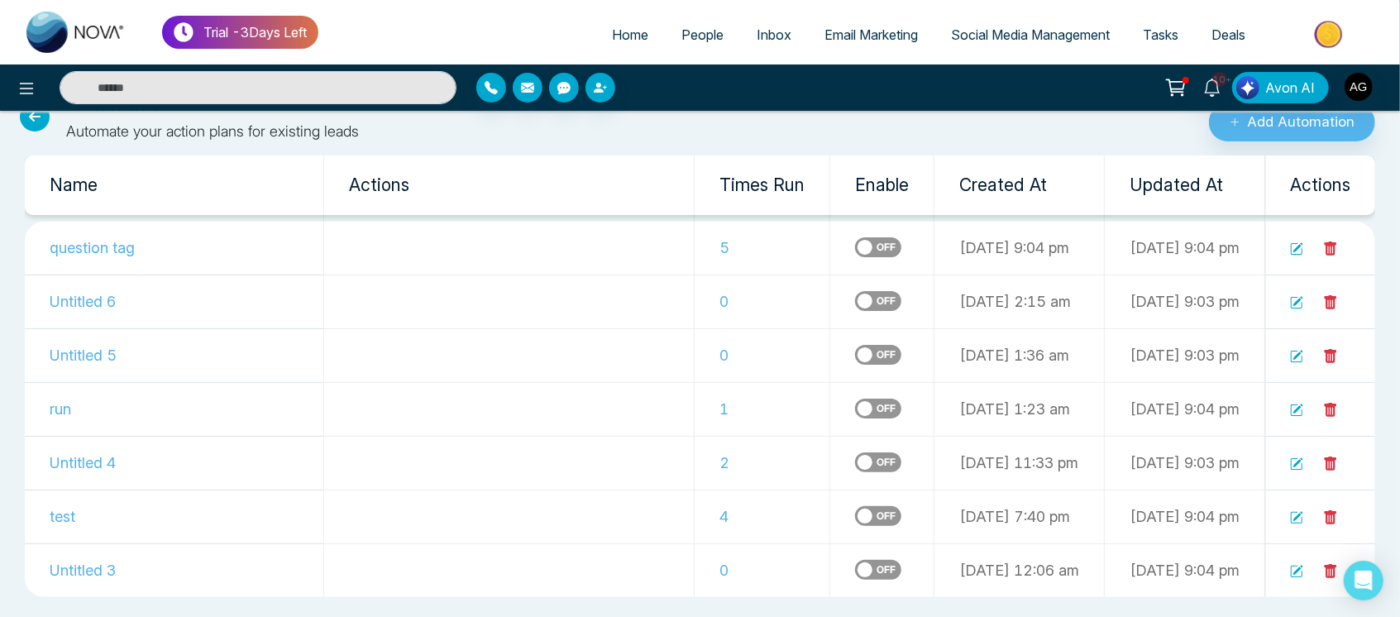
click at [1297, 518] on icon at bounding box center [1299, 517] width 10 height 10
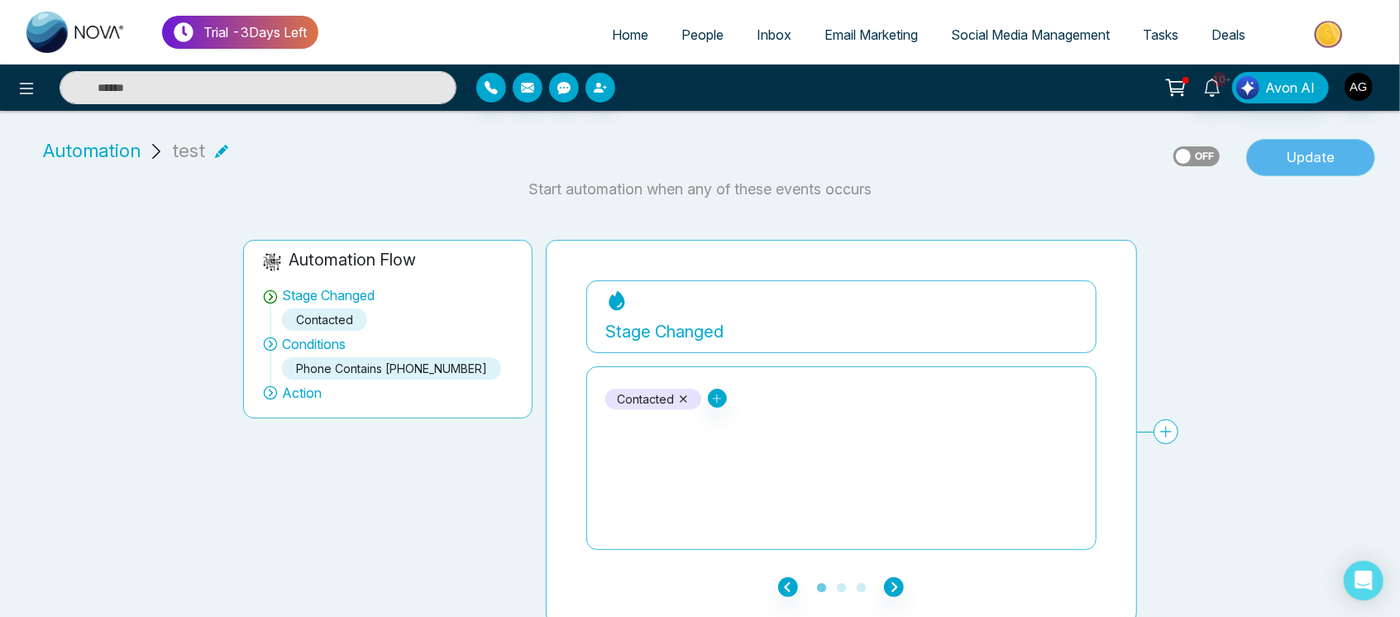
click at [1318, 143] on button "Update" at bounding box center [1310, 158] width 129 height 38
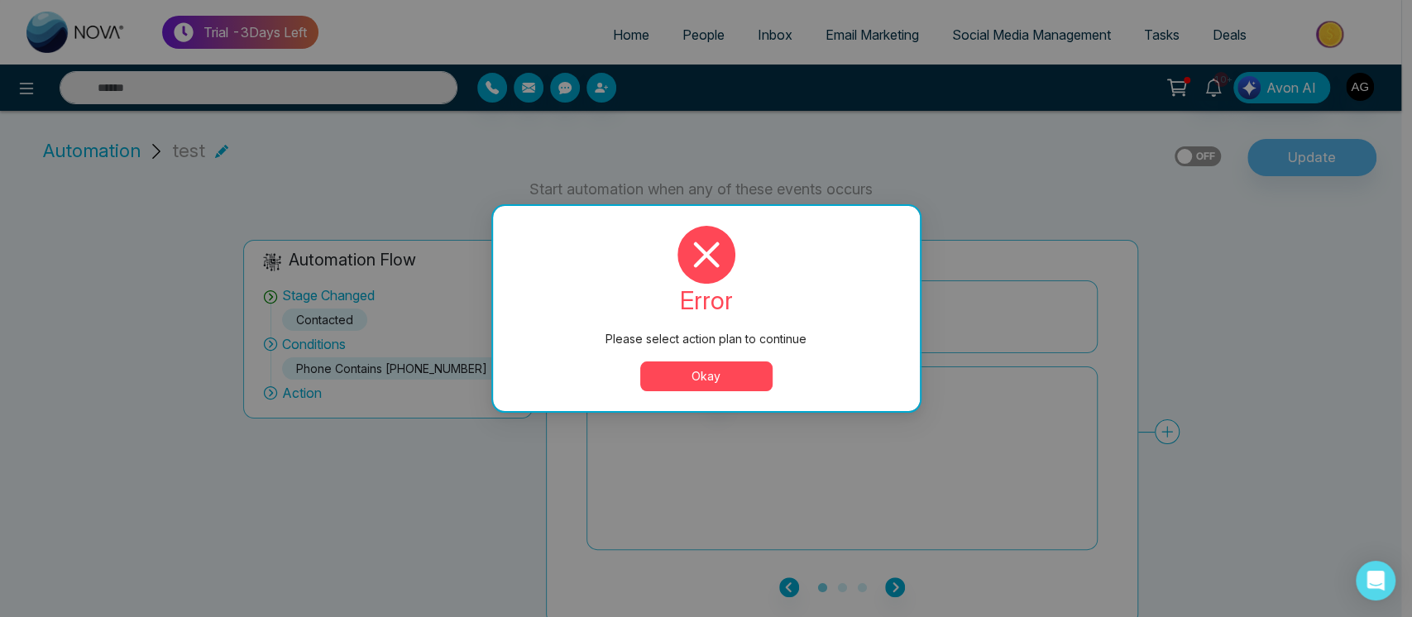
click at [688, 374] on button "Okay" at bounding box center [706, 376] width 132 height 30
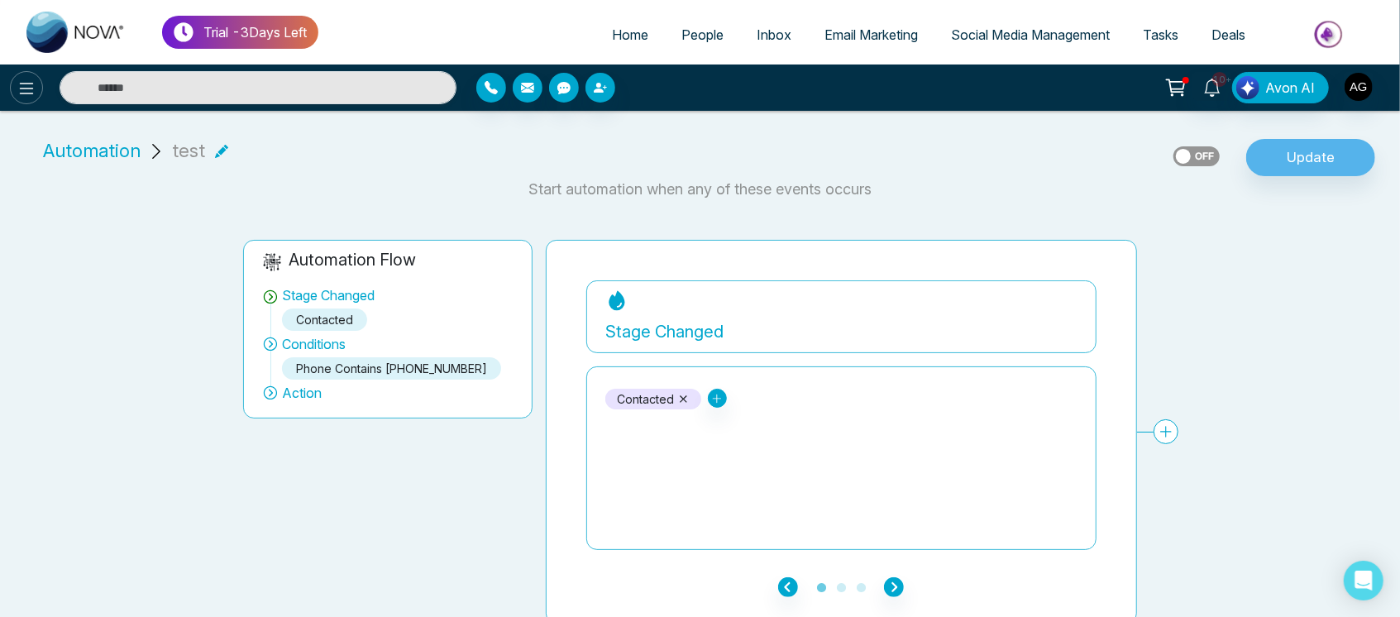
click at [27, 83] on icon at bounding box center [27, 89] width 14 height 12
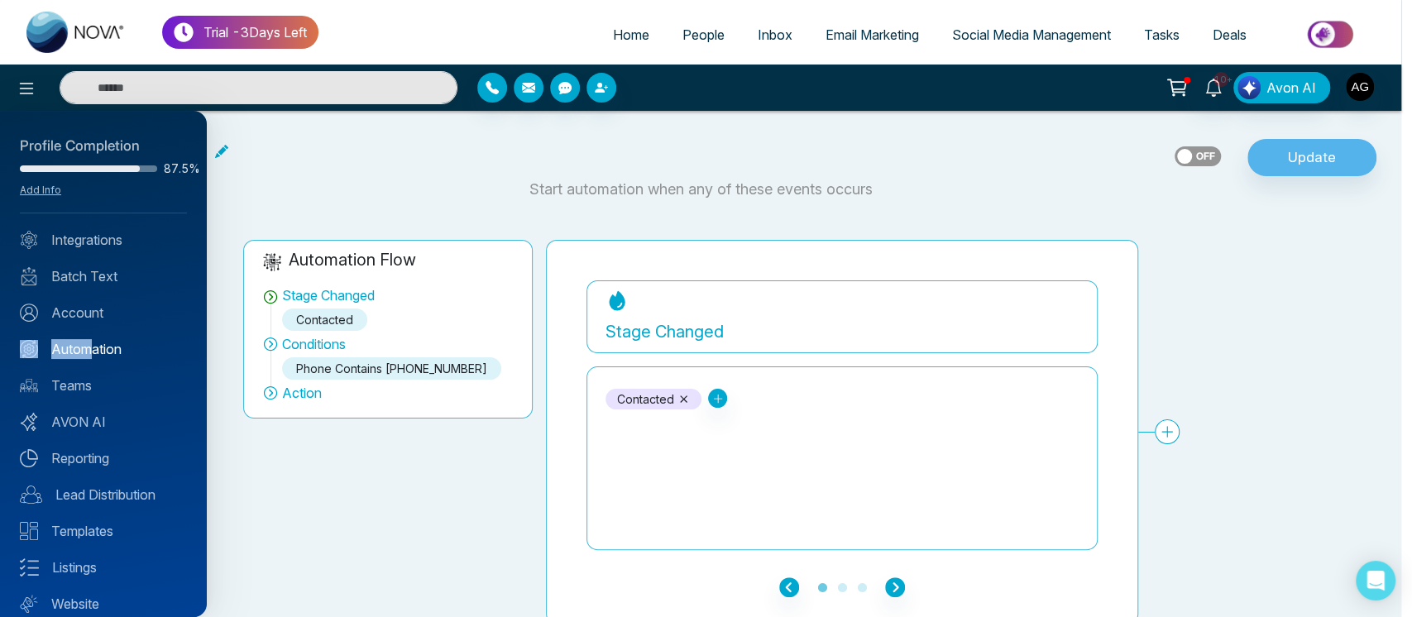
drag, startPoint x: 91, startPoint y: 360, endPoint x: 108, endPoint y: 357, distance: 17.5
click at [108, 357] on div "Profile Completion 87.5% Add Info Integrations Batch Text Account Automation Te…" at bounding box center [103, 364] width 207 height 506
click at [108, 357] on link "Automation" at bounding box center [103, 349] width 167 height 20
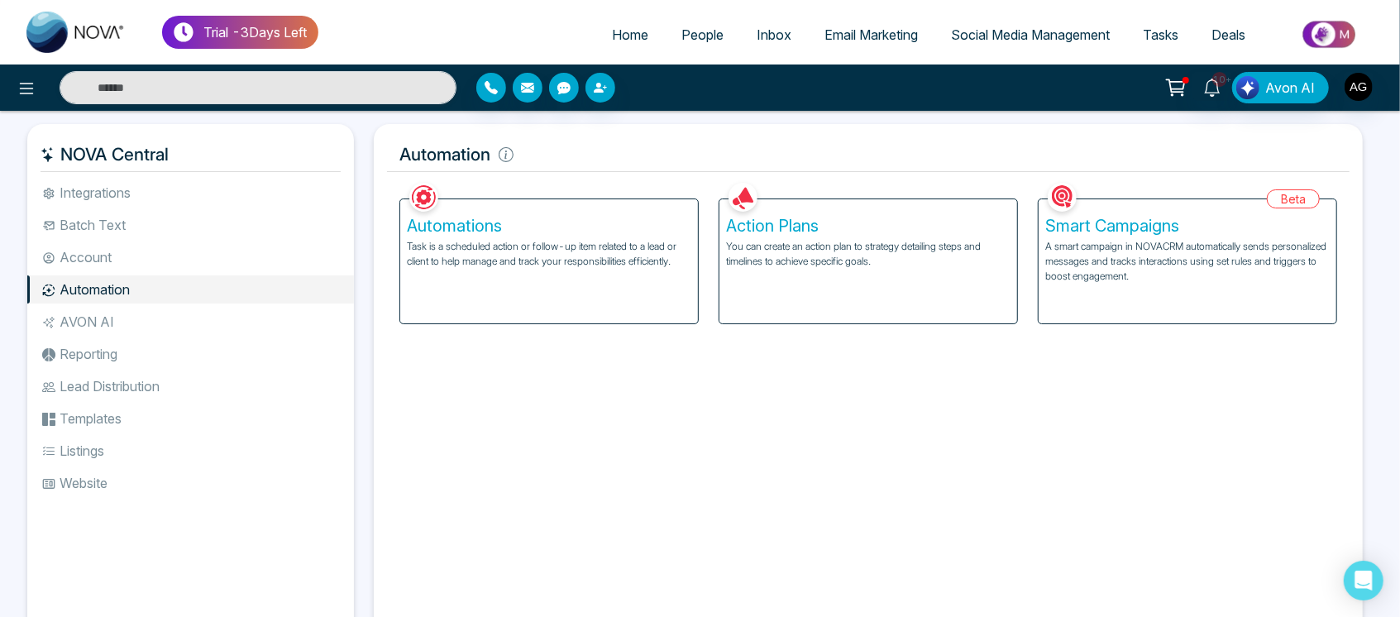
click at [549, 282] on div "Automations Task is a scheduled action or follow-up item related to a lead or c…" at bounding box center [549, 261] width 298 height 124
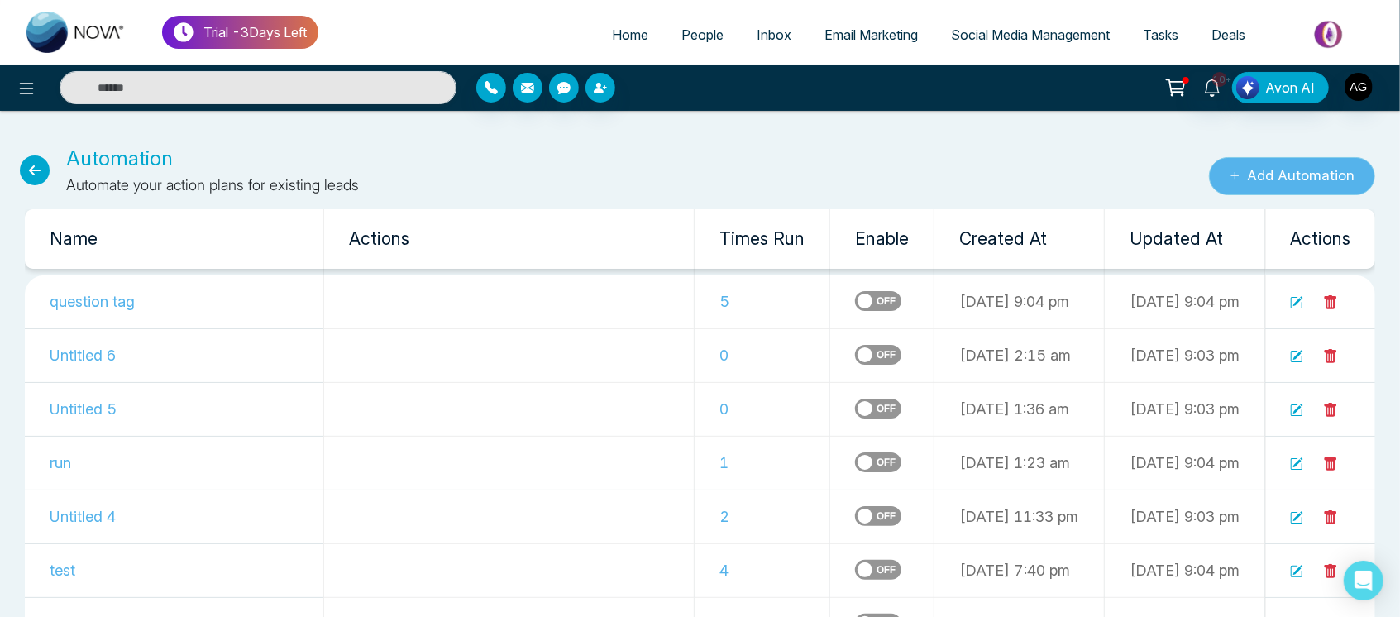
click at [1277, 166] on button "Add Automation" at bounding box center [1292, 176] width 166 height 38
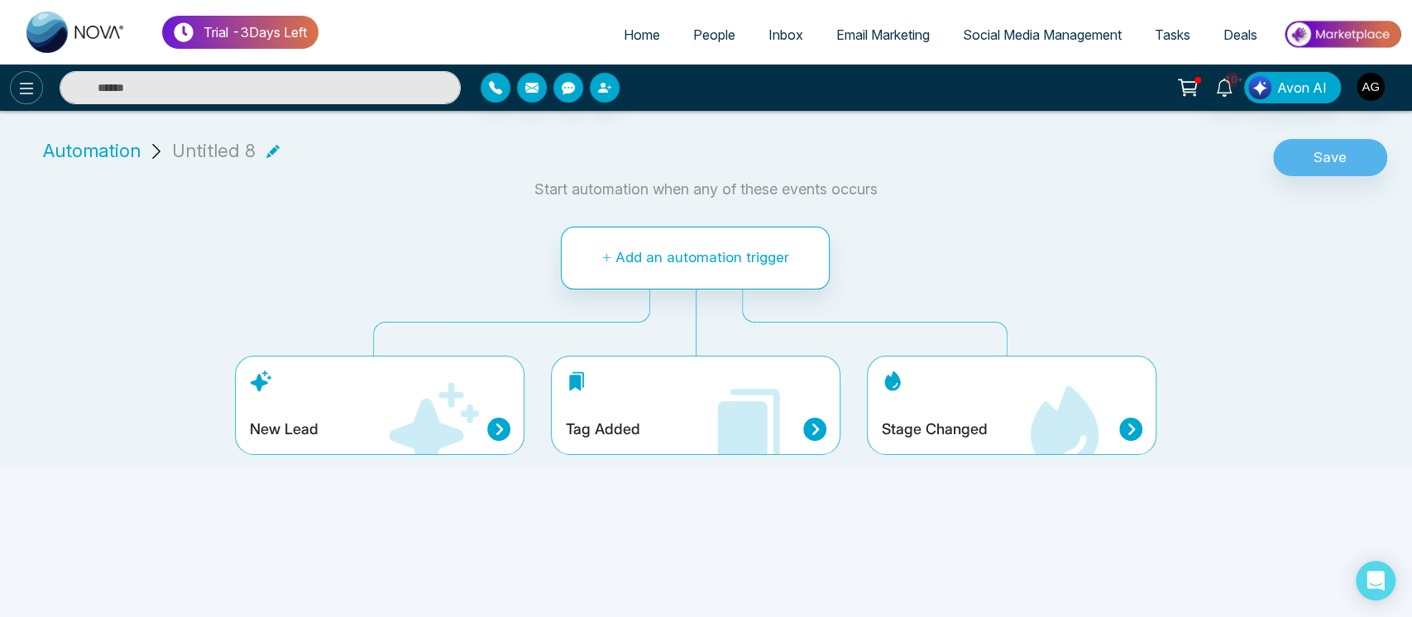
click at [33, 85] on icon at bounding box center [27, 89] width 20 height 20
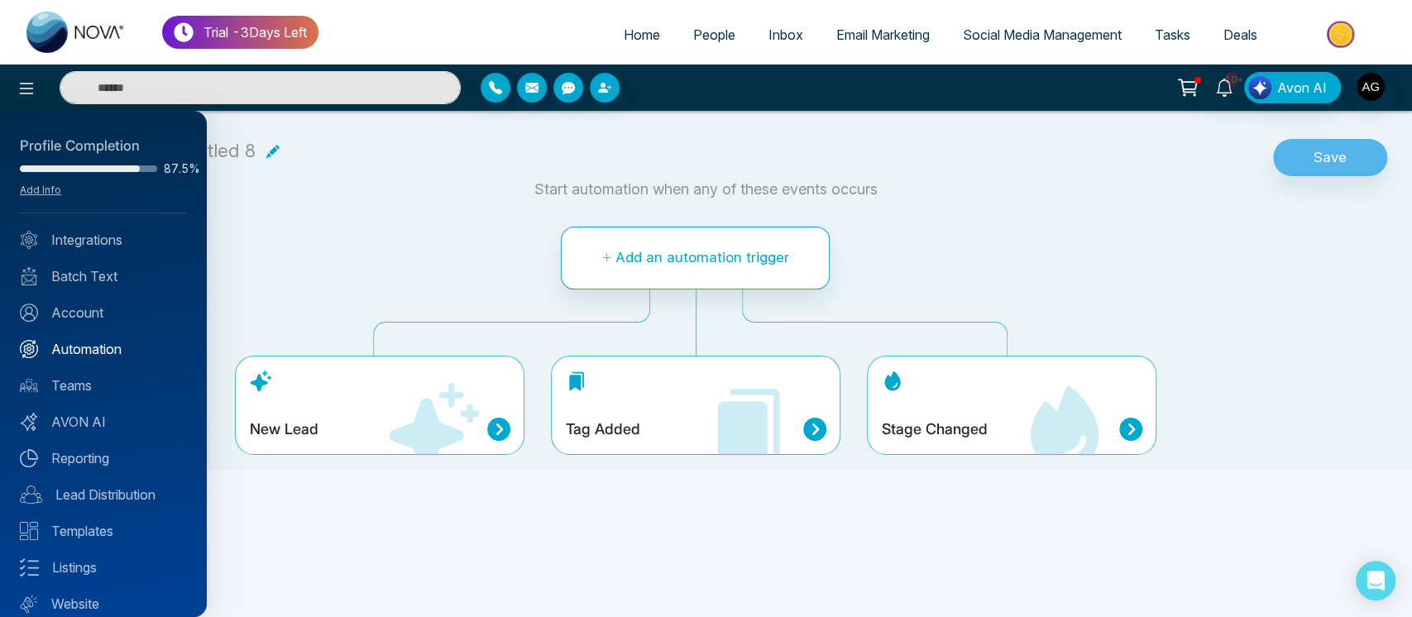
click at [127, 344] on link "Automation" at bounding box center [103, 349] width 167 height 20
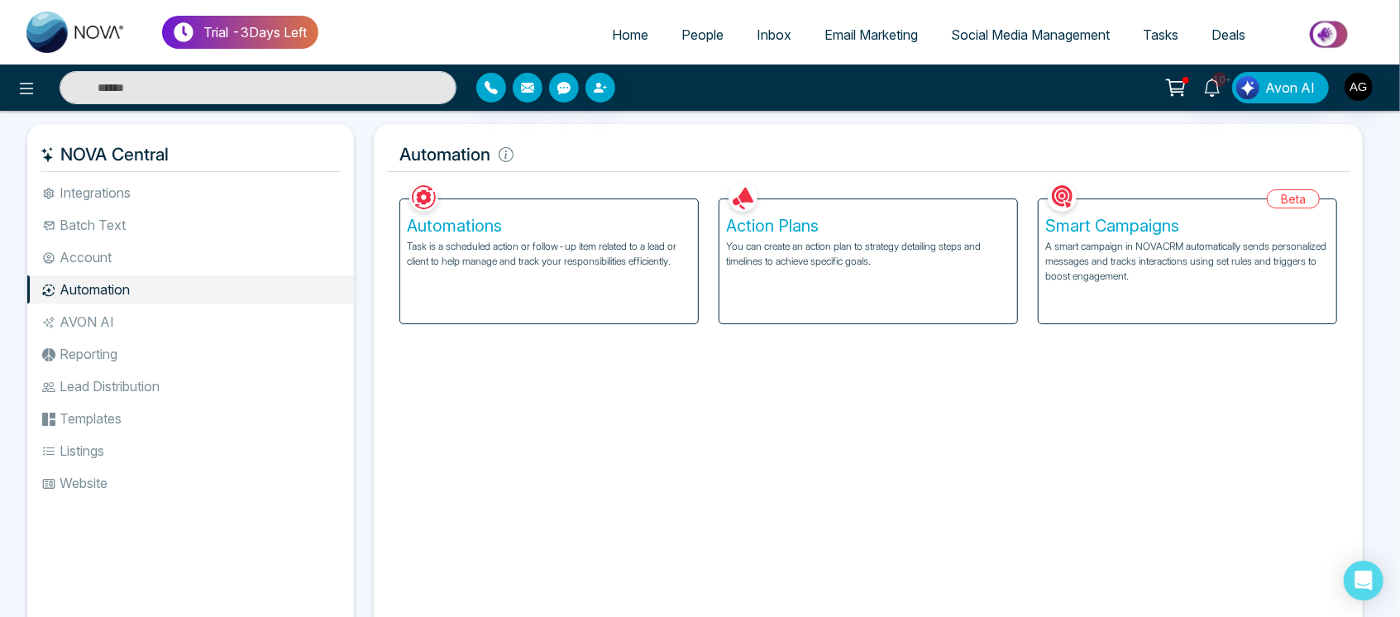
click at [834, 273] on div "Action Plans You can create an action plan to strategy detailing steps and time…" at bounding box center [869, 261] width 298 height 124
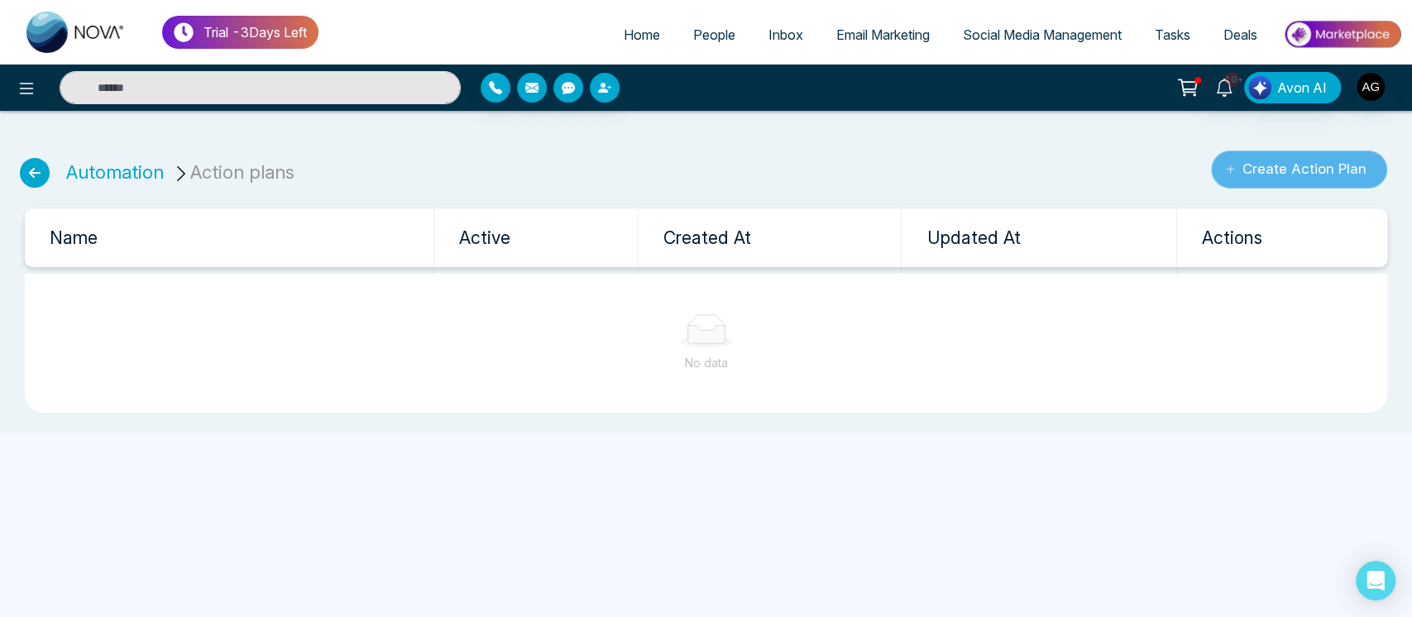
click at [1283, 176] on button "Create Action Plan" at bounding box center [1299, 170] width 176 height 38
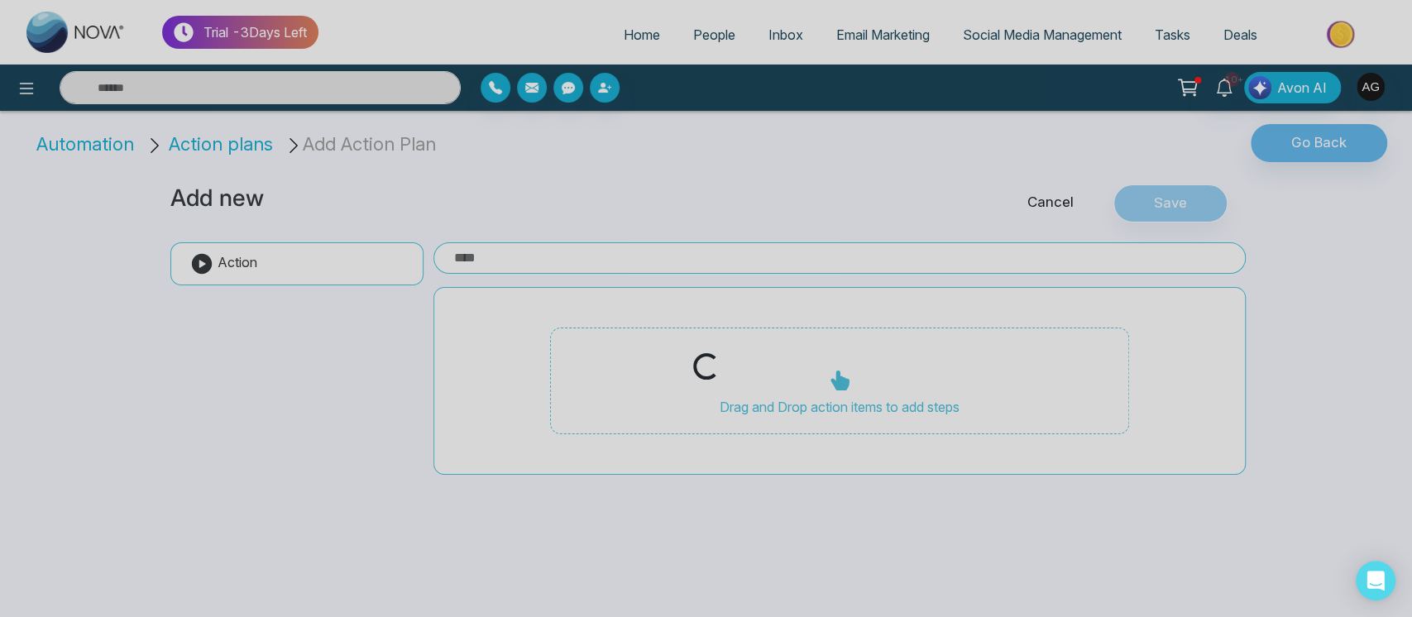
drag, startPoint x: 610, startPoint y: 250, endPoint x: 558, endPoint y: 256, distance: 51.7
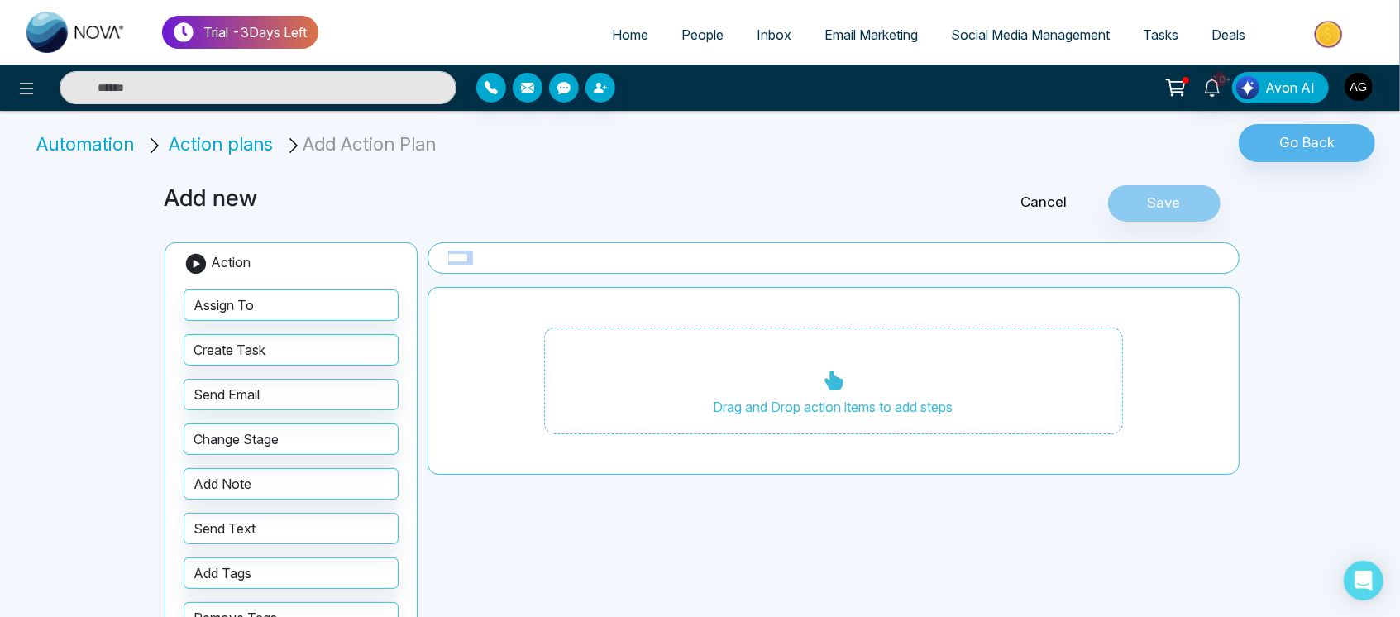
click at [558, 256] on input "text" at bounding box center [834, 257] width 812 height 31
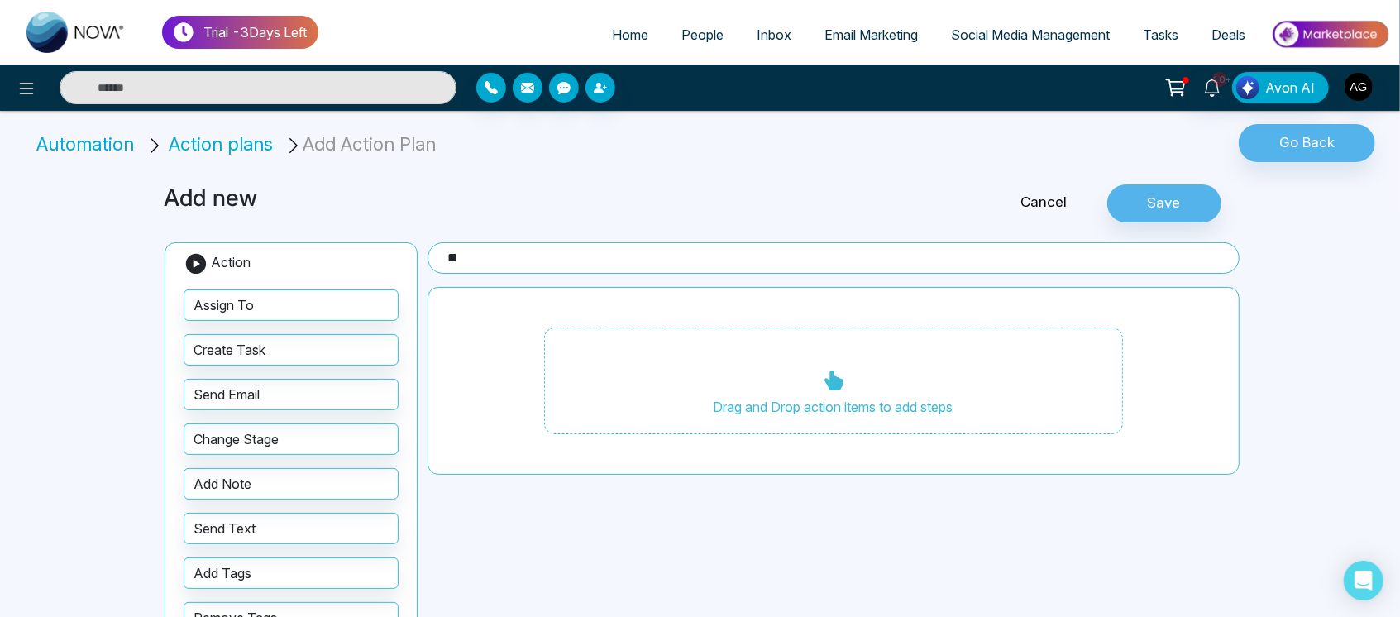
type input "*"
type input "*****"
click at [1135, 216] on button "Save" at bounding box center [1165, 203] width 114 height 38
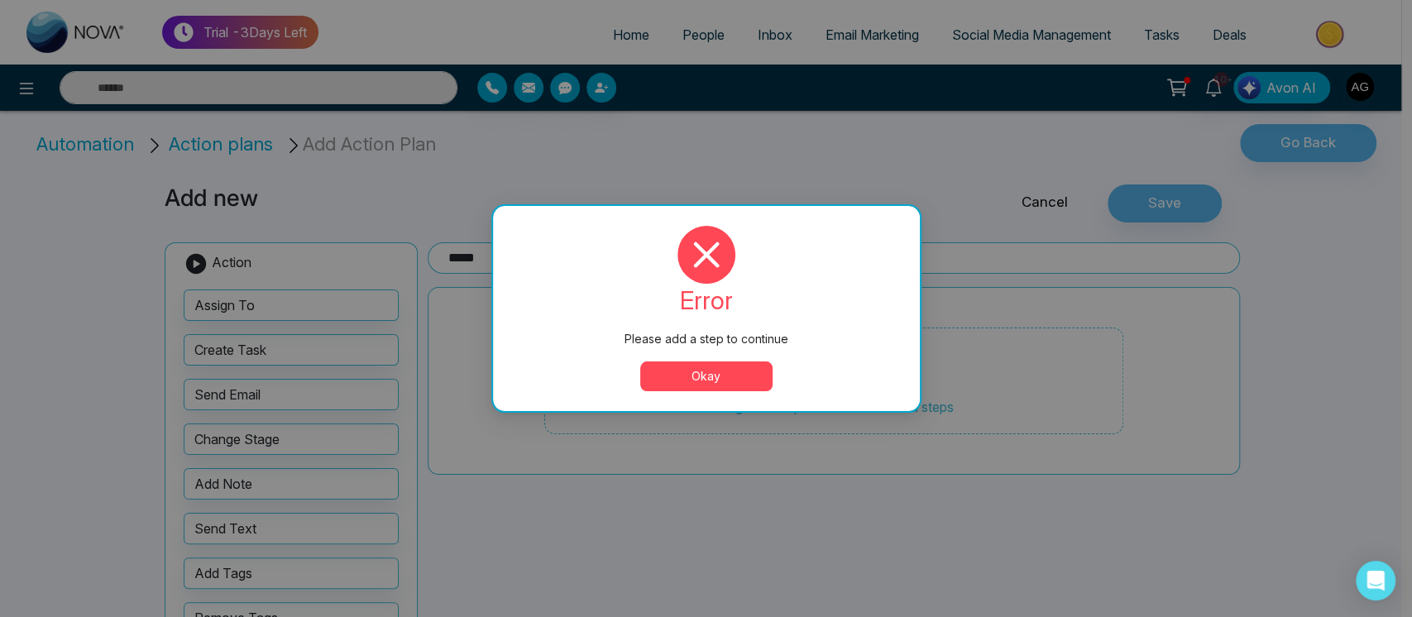
click at [742, 388] on button "Okay" at bounding box center [706, 376] width 132 height 30
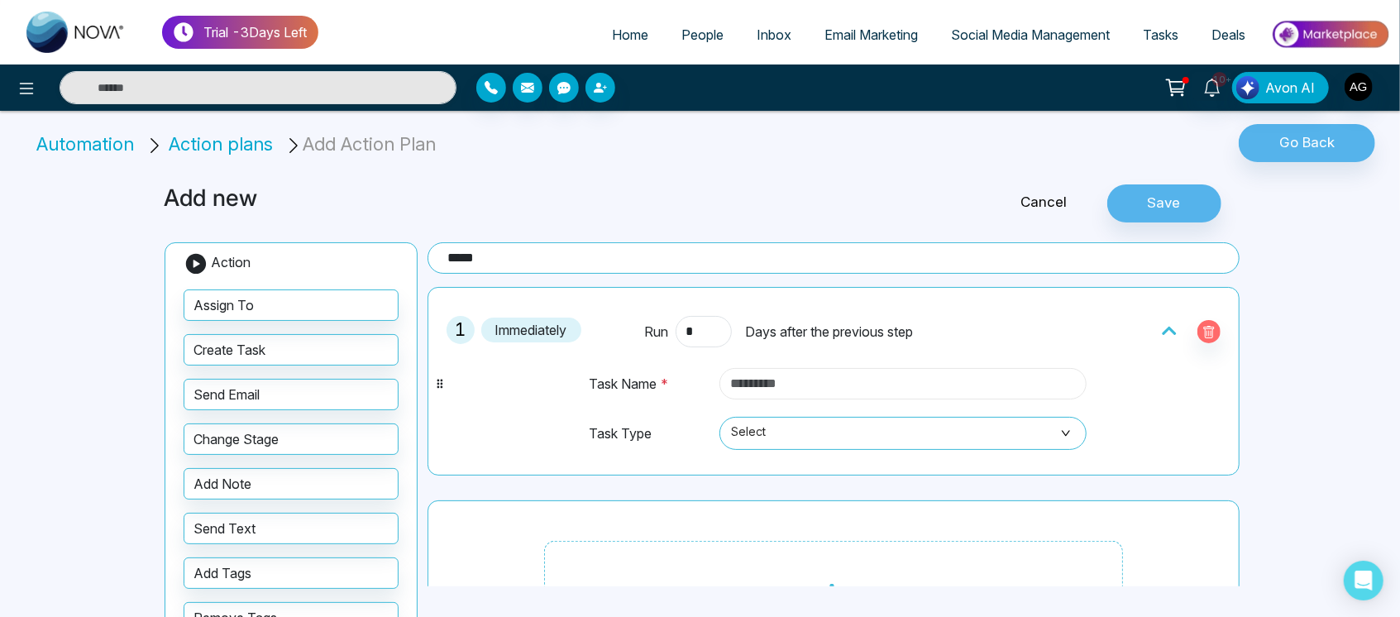
click at [882, 382] on input "text" at bounding box center [903, 383] width 367 height 31
type input "******"
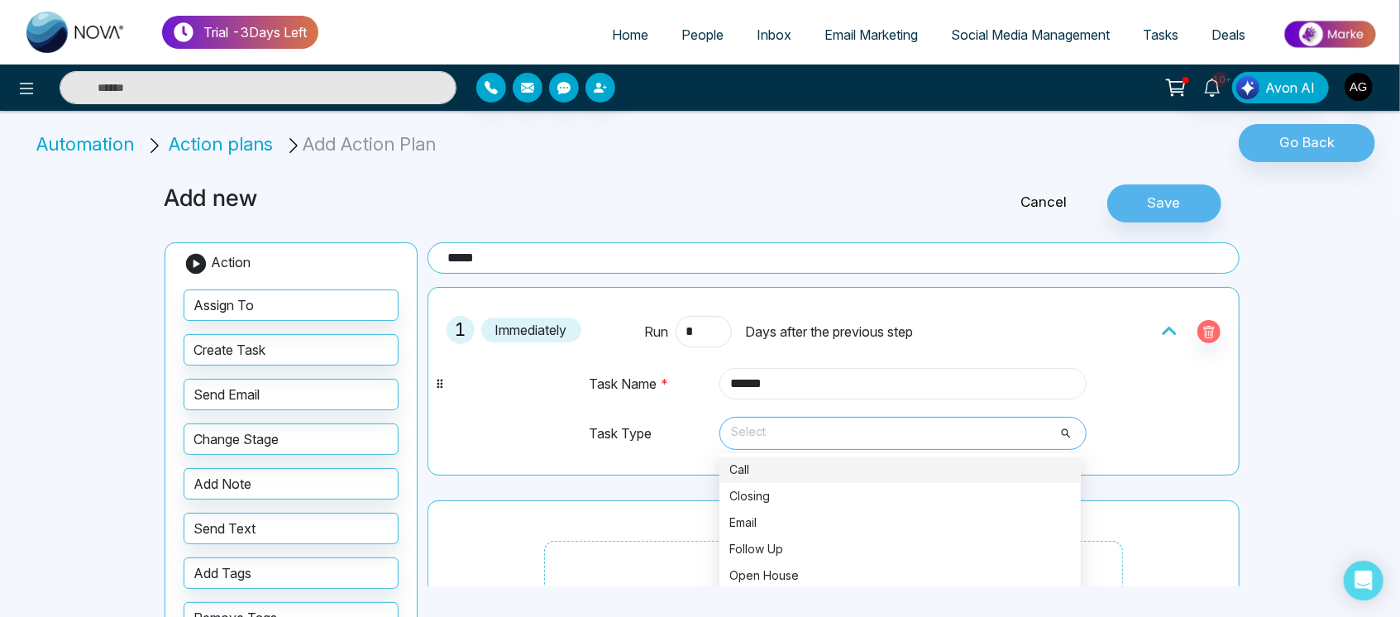
click at [1002, 437] on span "Select" at bounding box center [903, 433] width 344 height 28
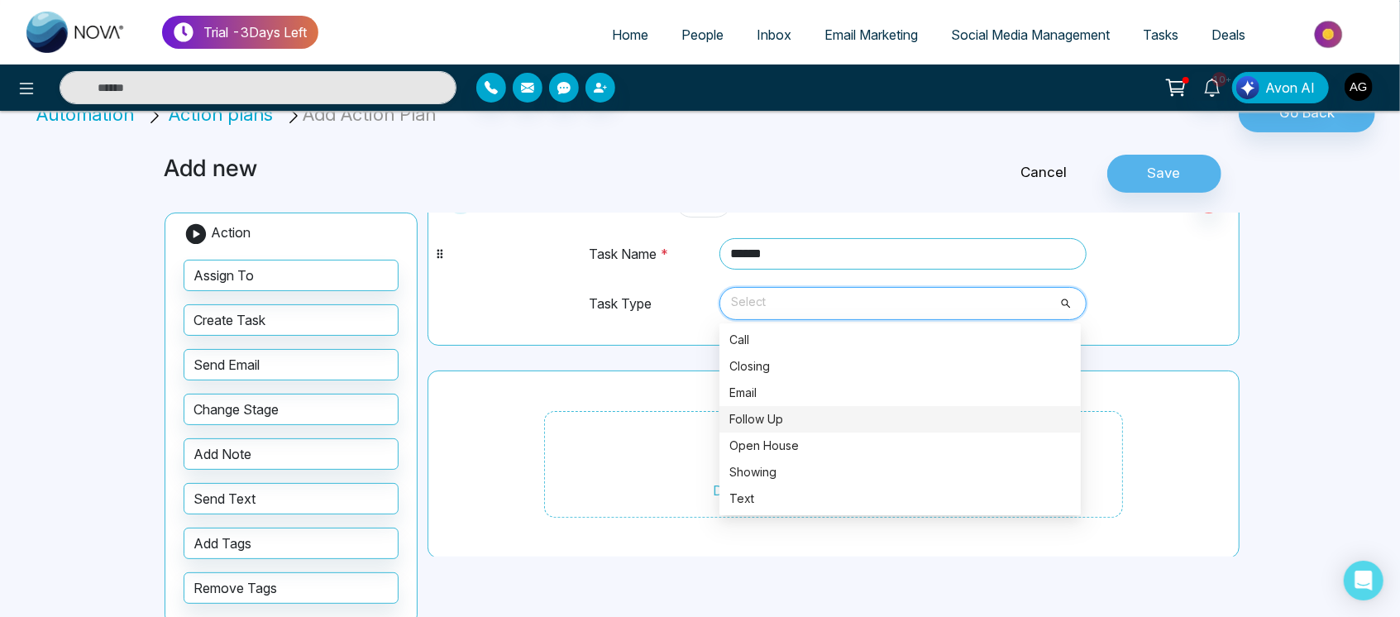
scroll to position [33, 0]
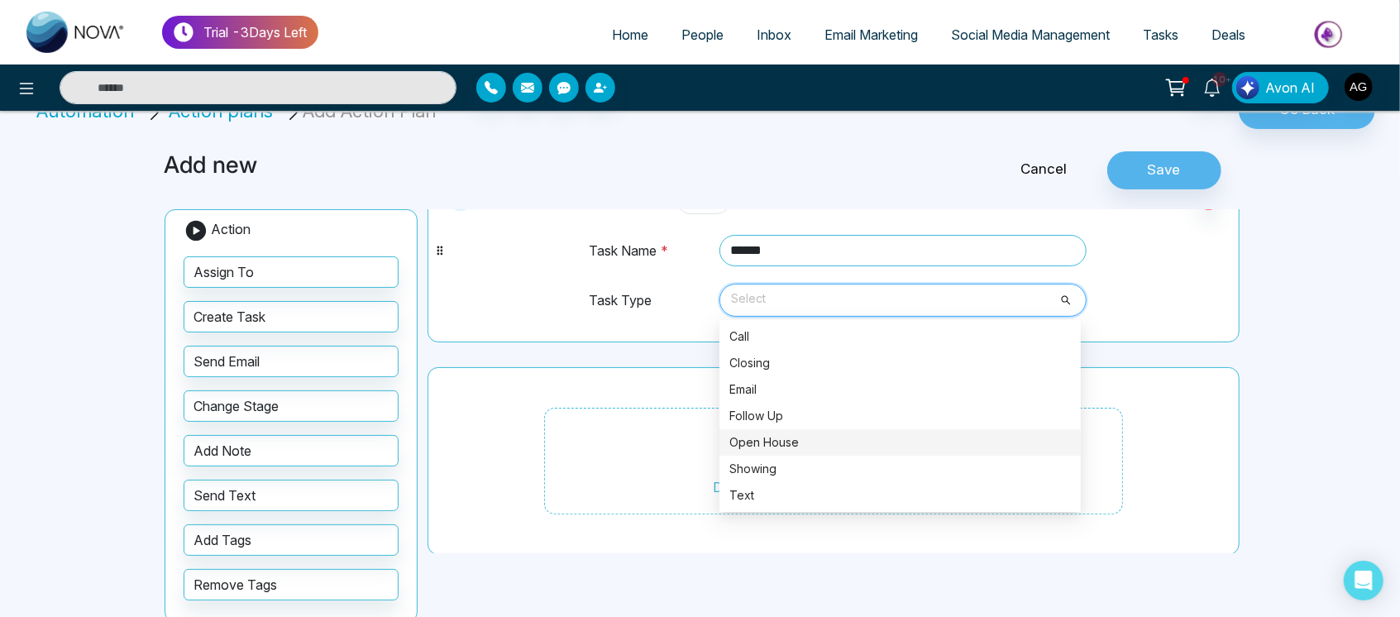
click at [871, 434] on div "Open House" at bounding box center [901, 442] width 342 height 18
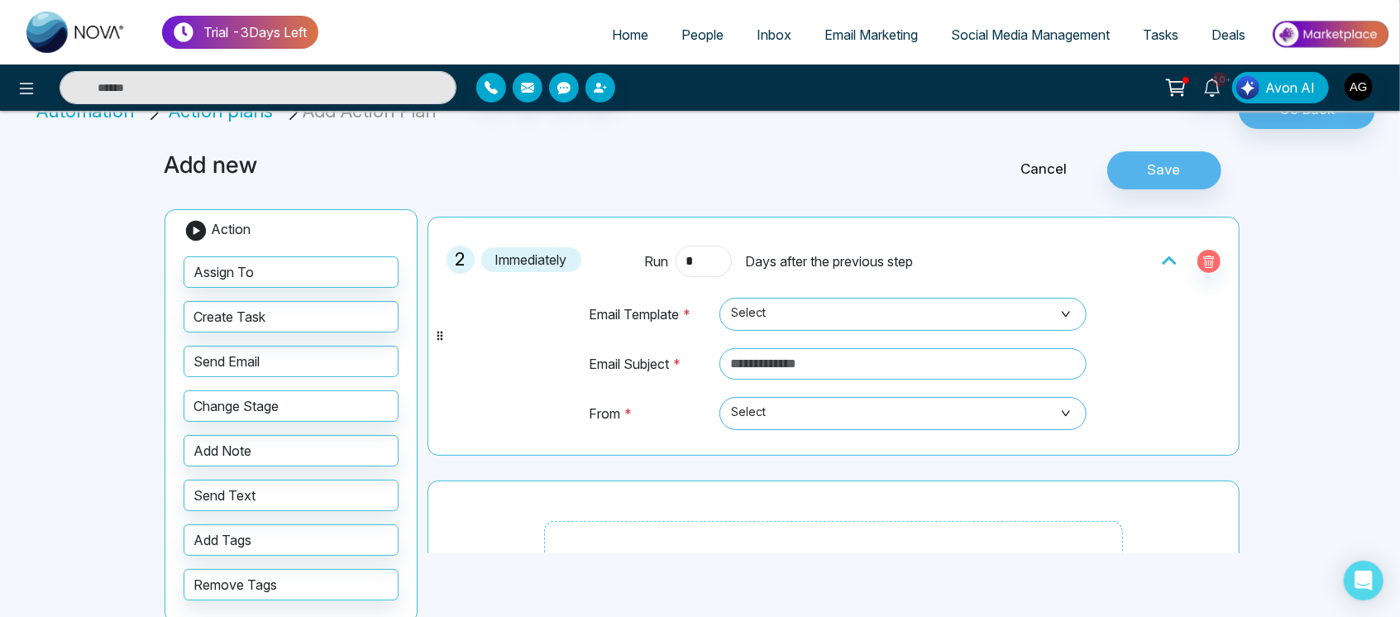
scroll to position [247, 0]
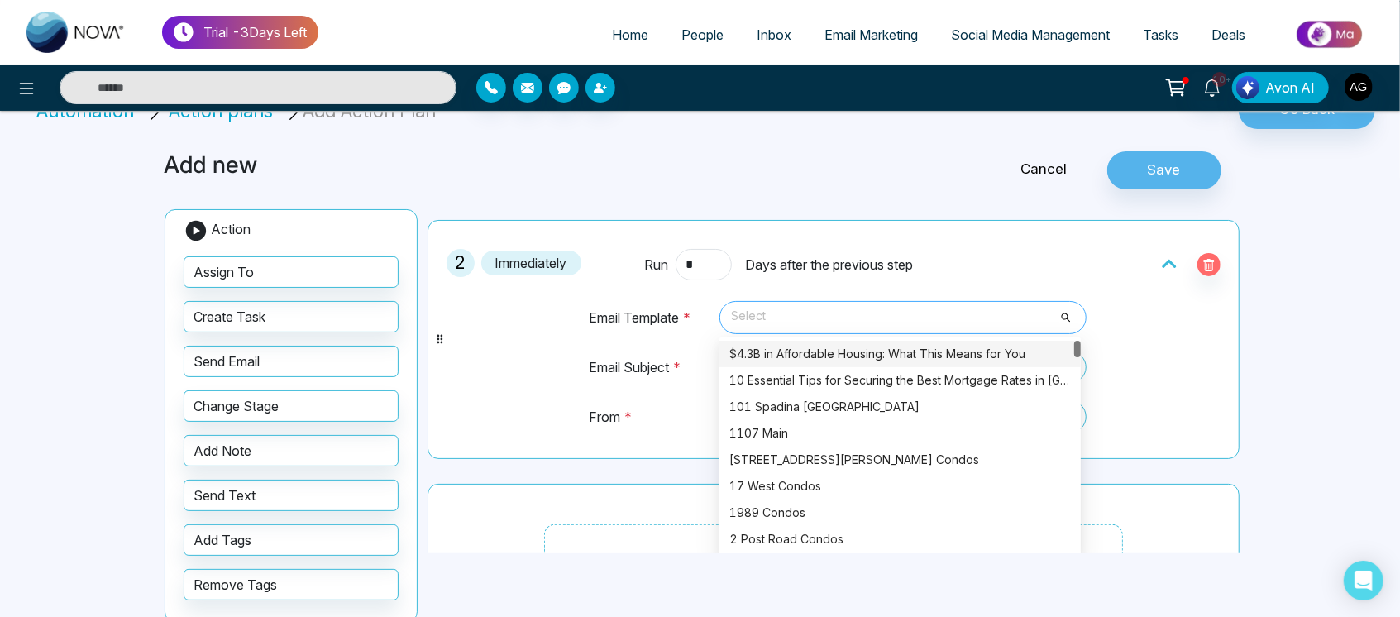
click at [852, 310] on span "Select" at bounding box center [903, 318] width 344 height 28
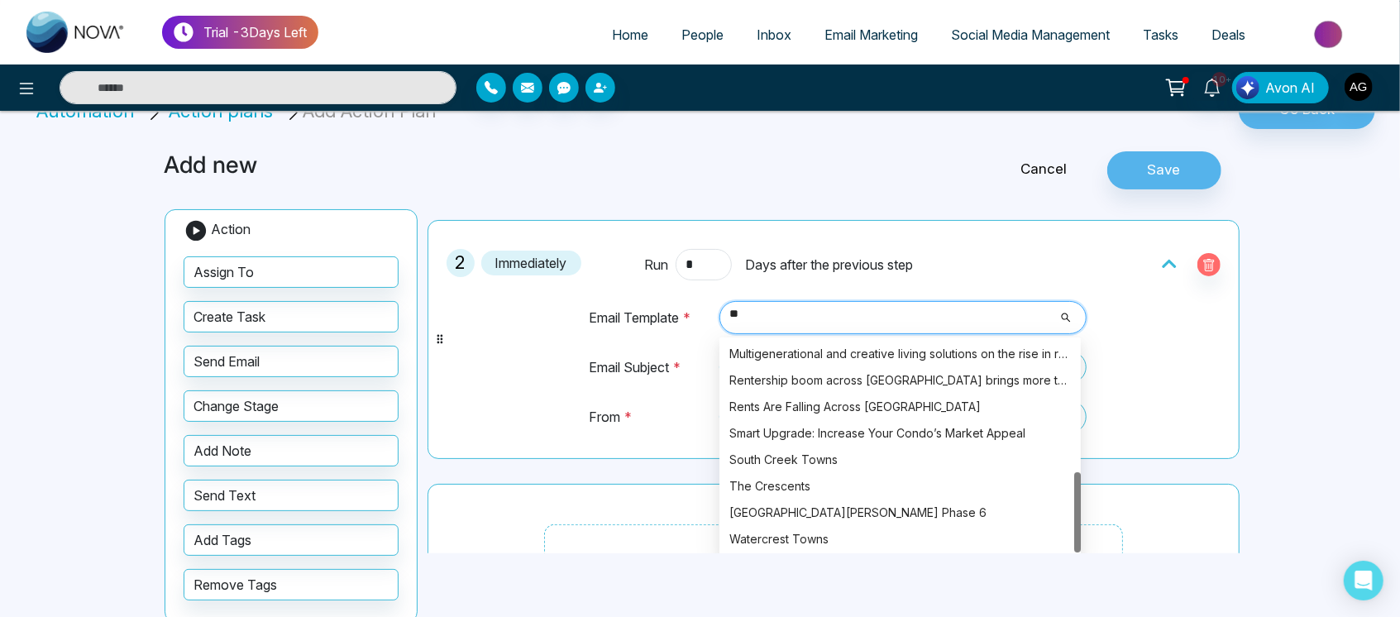
scroll to position [344, 0]
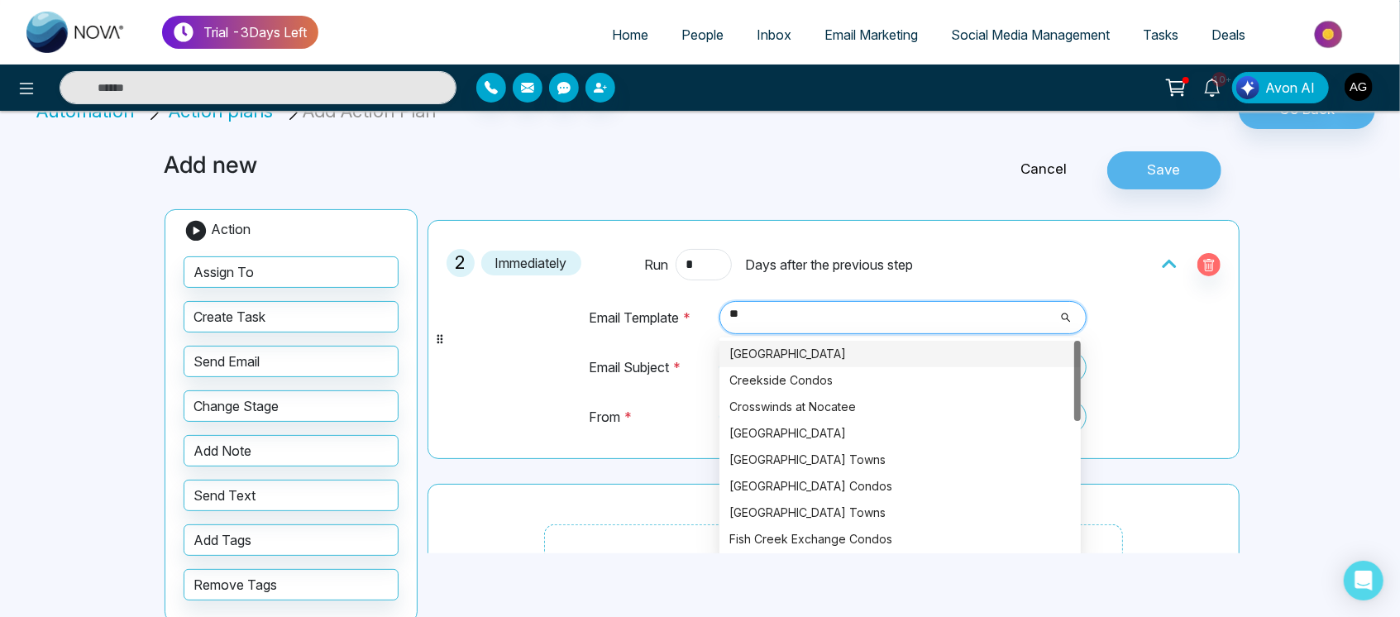
type input "*"
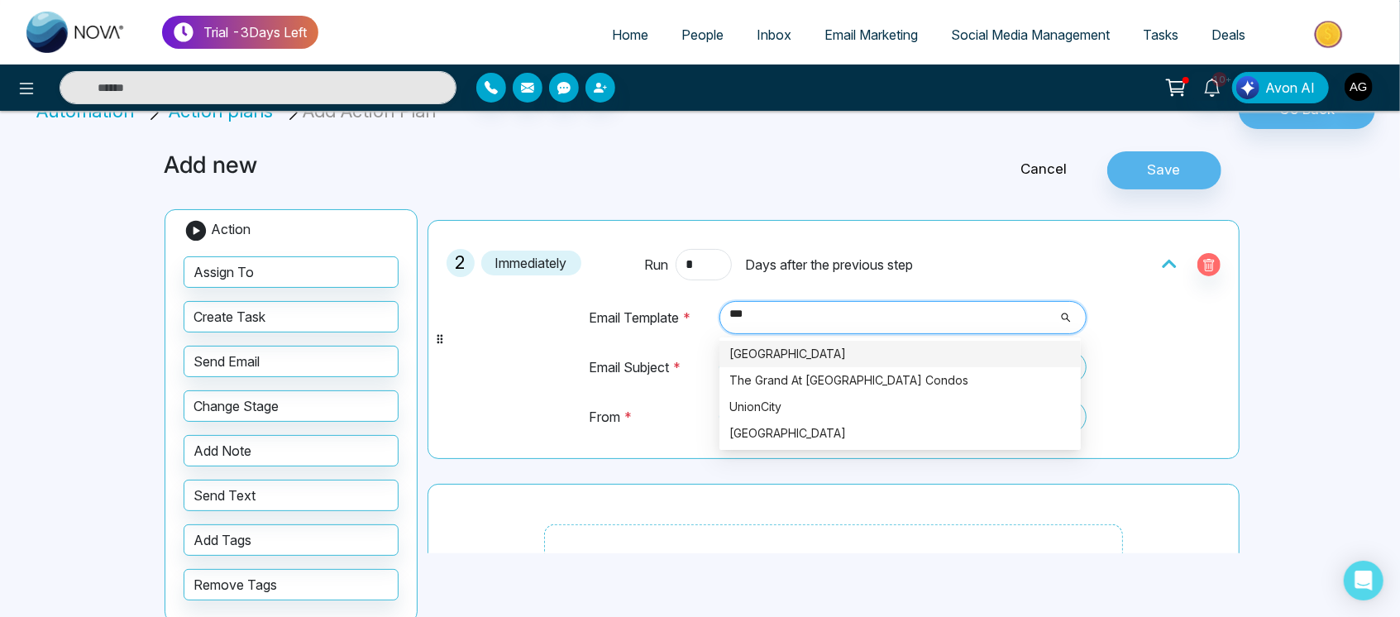
type input "***"
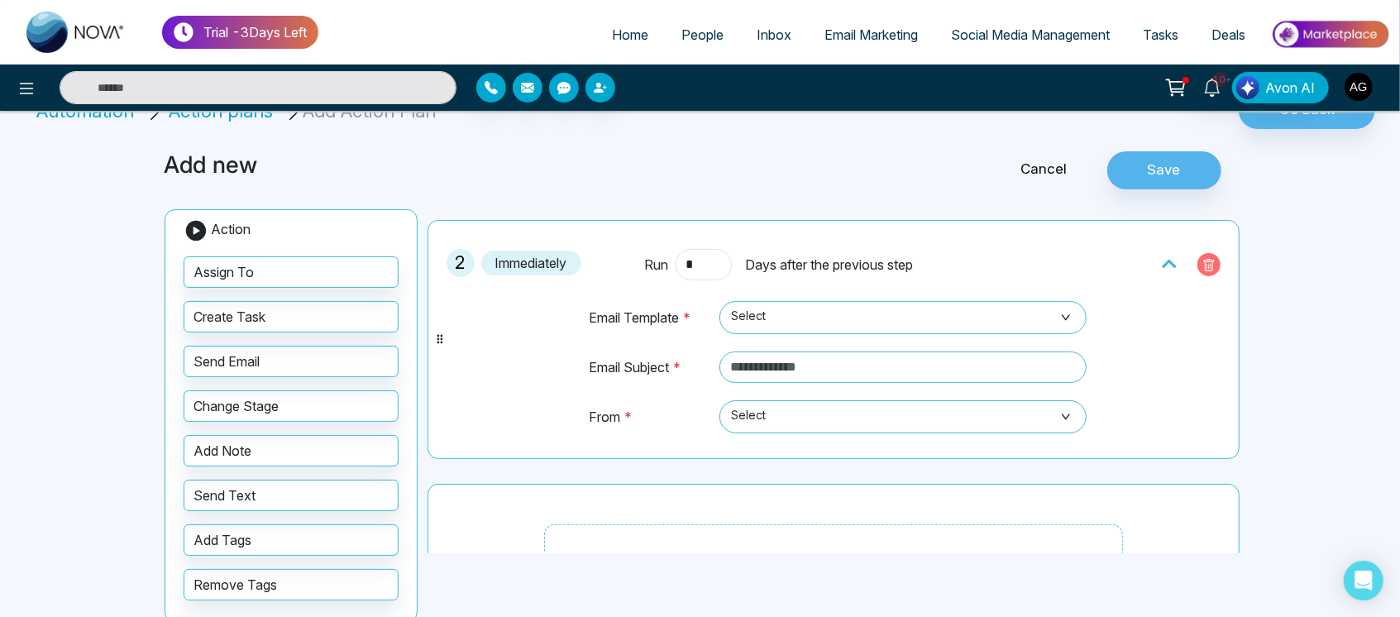
click at [1203, 266] on icon "button" at bounding box center [1209, 265] width 13 height 13
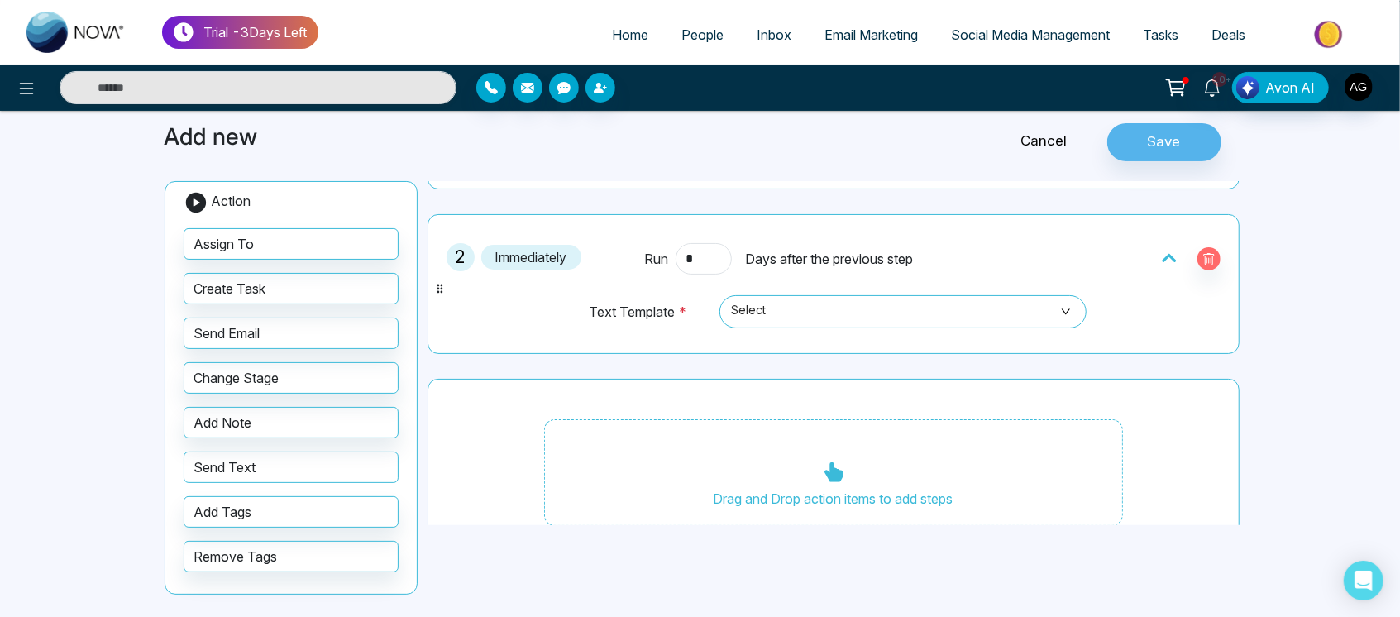
scroll to position [265, 0]
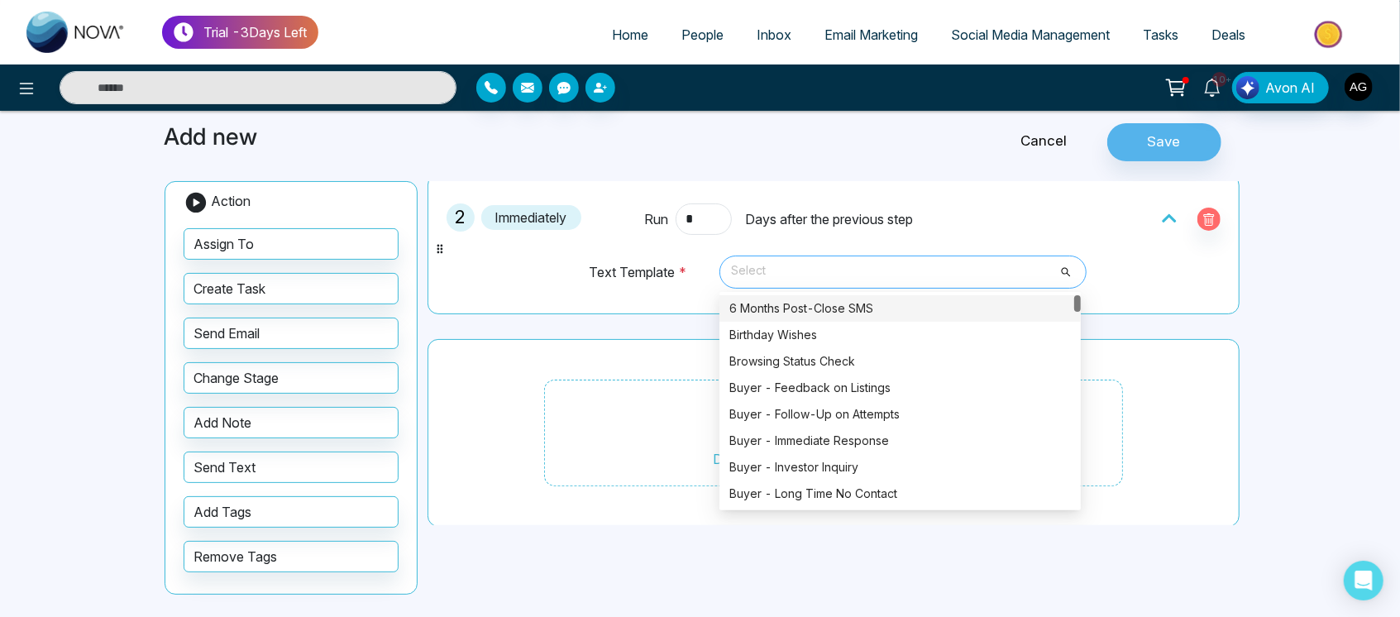
click at [939, 268] on span "Select" at bounding box center [903, 272] width 344 height 28
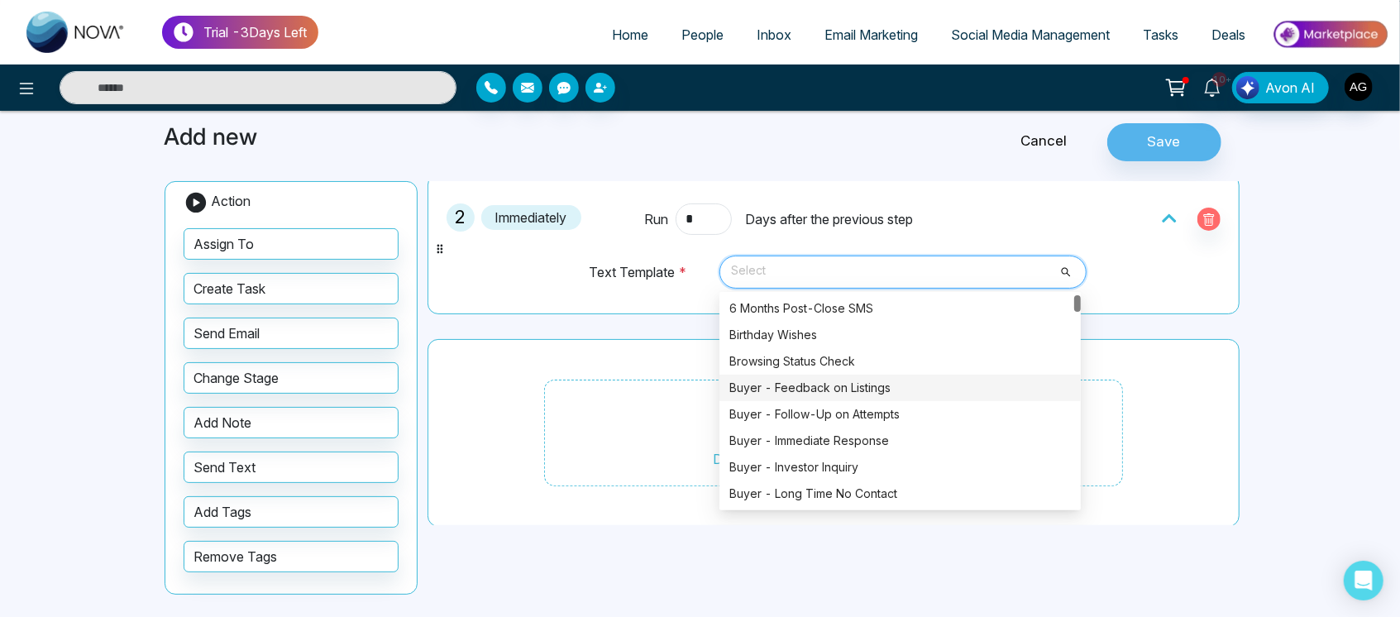
click at [836, 259] on span "Select" at bounding box center [903, 272] width 344 height 28
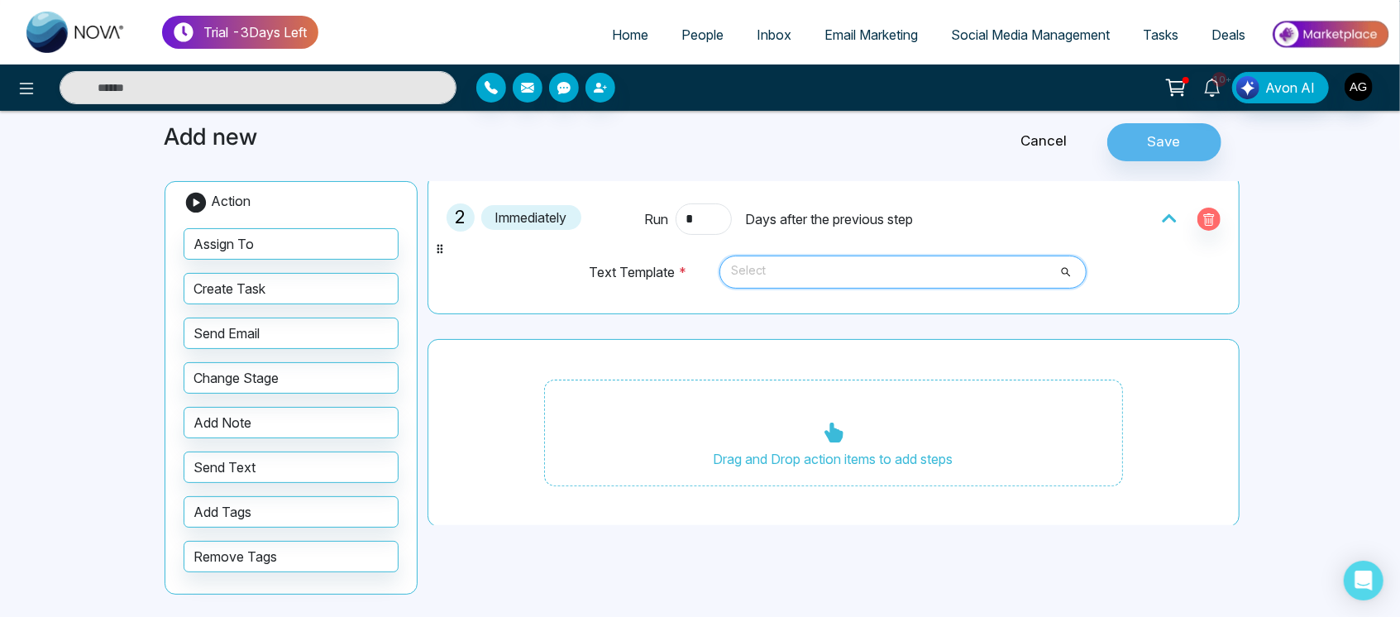
click at [886, 268] on span "Select" at bounding box center [903, 272] width 344 height 28
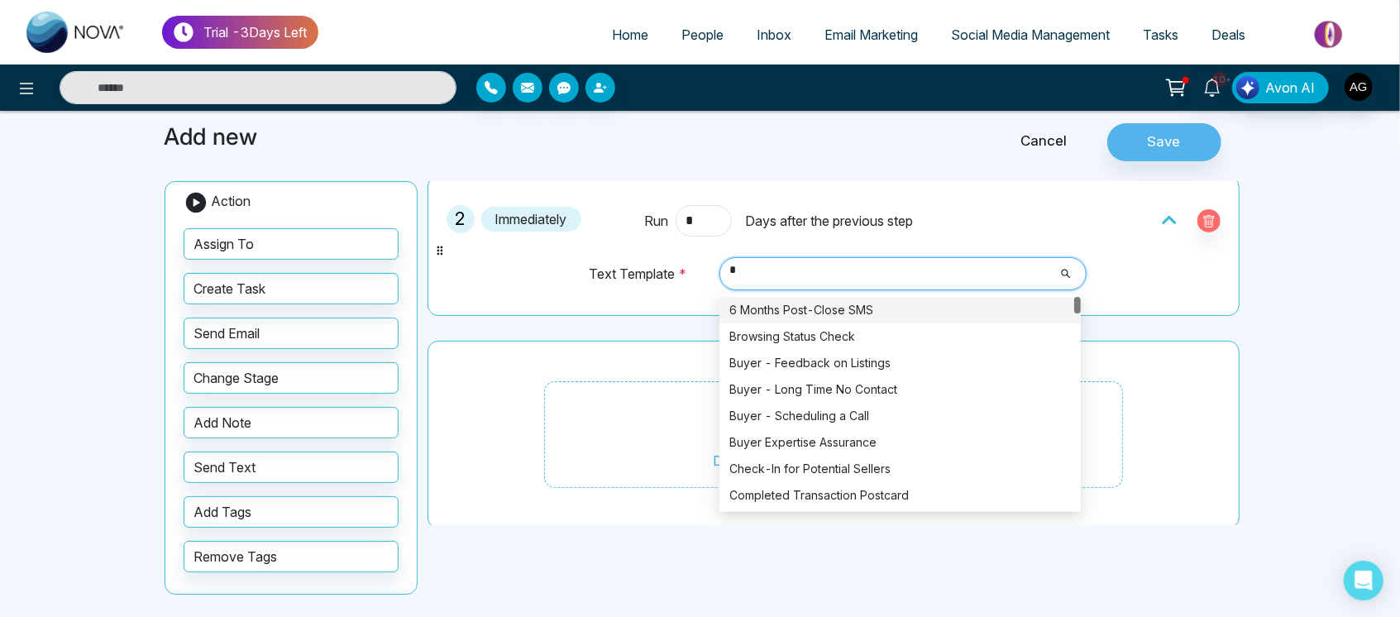
scroll to position [262, 0]
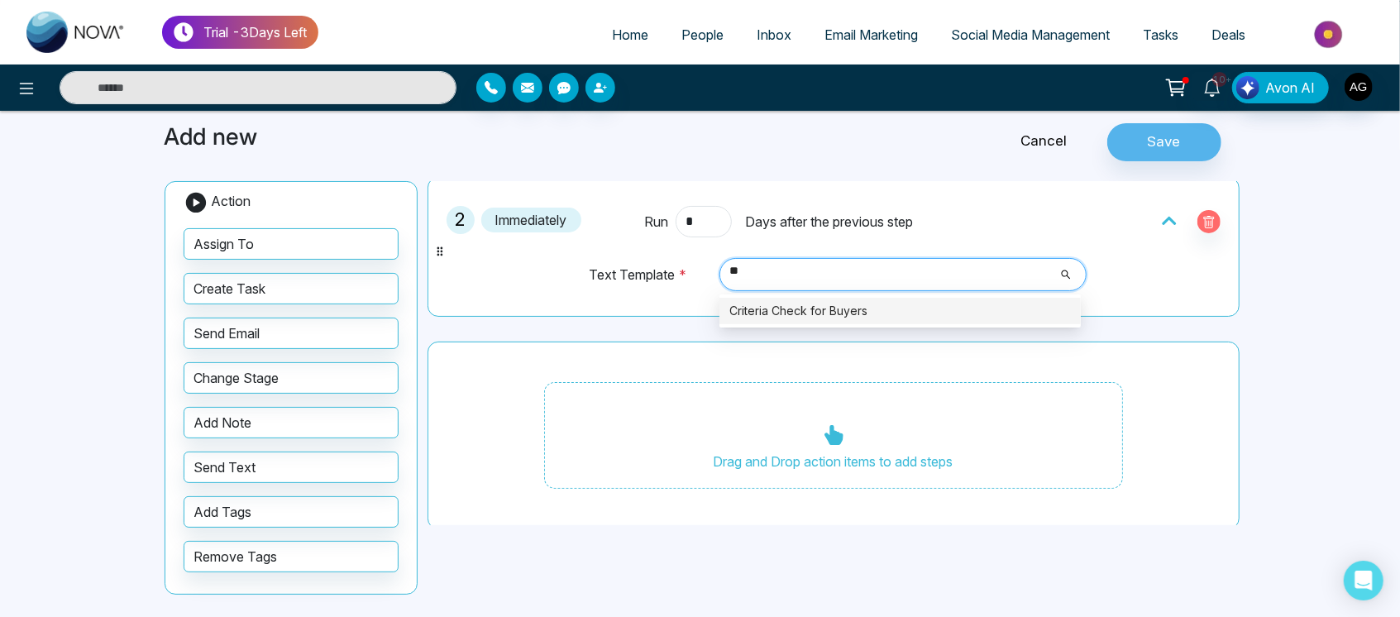
type input "***"
click at [843, 298] on div "Criteria Check for Buyers" at bounding box center [900, 311] width 361 height 26
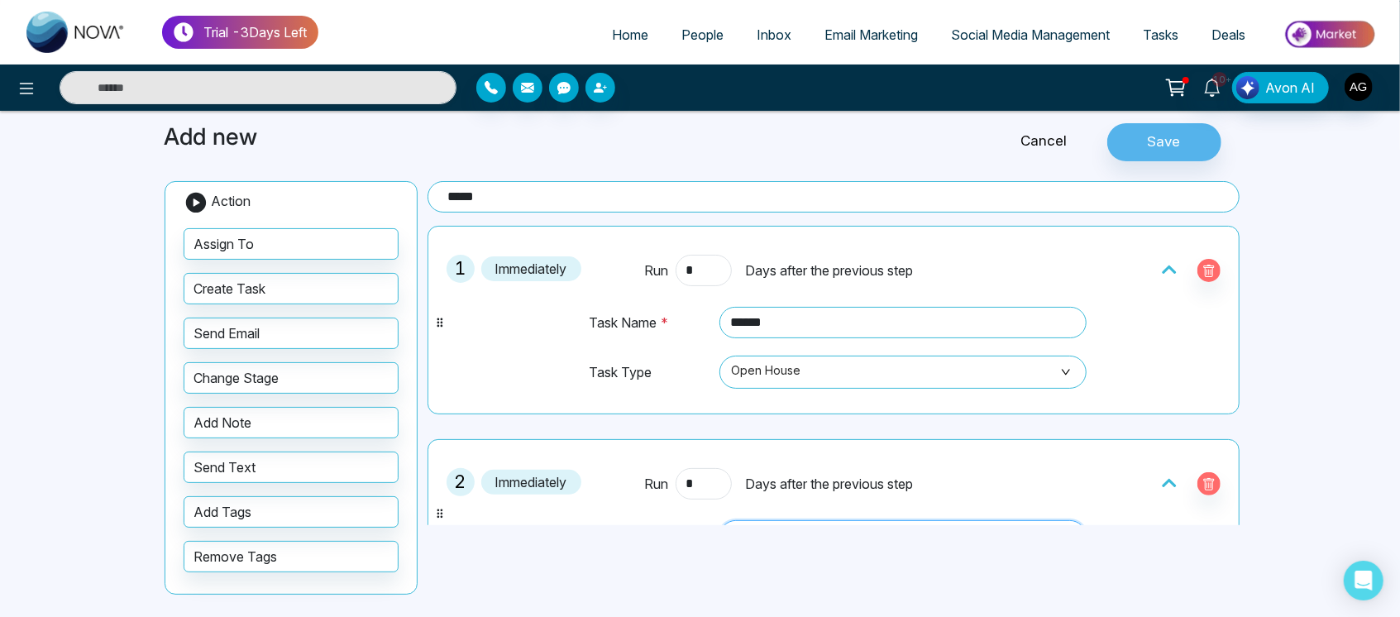
scroll to position [0, 0]
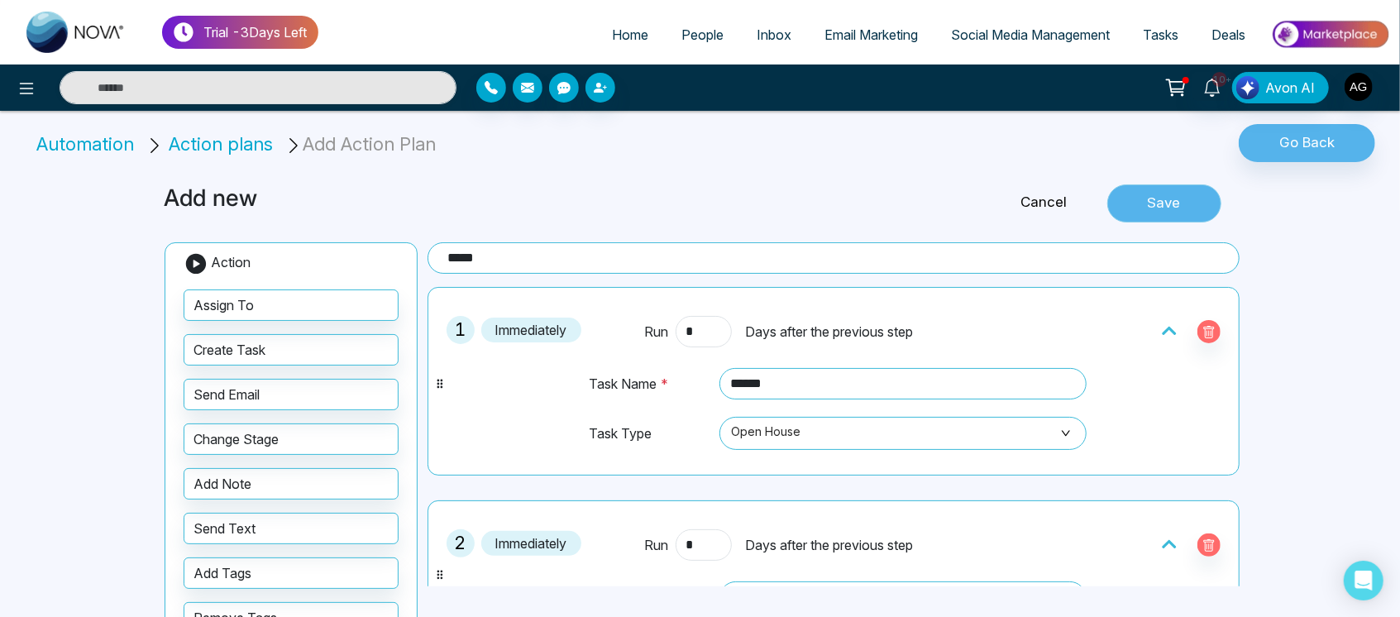
click at [1151, 208] on button "Save" at bounding box center [1165, 203] width 114 height 38
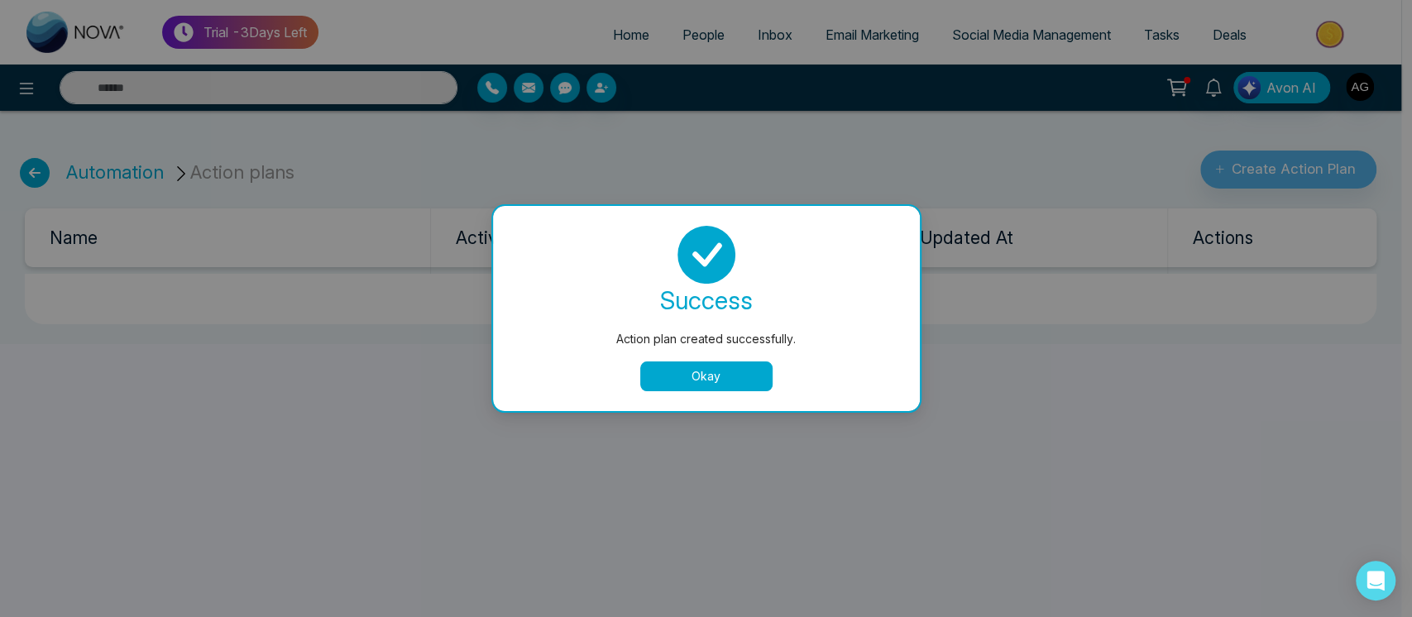
click at [715, 364] on button "Okay" at bounding box center [706, 376] width 132 height 30
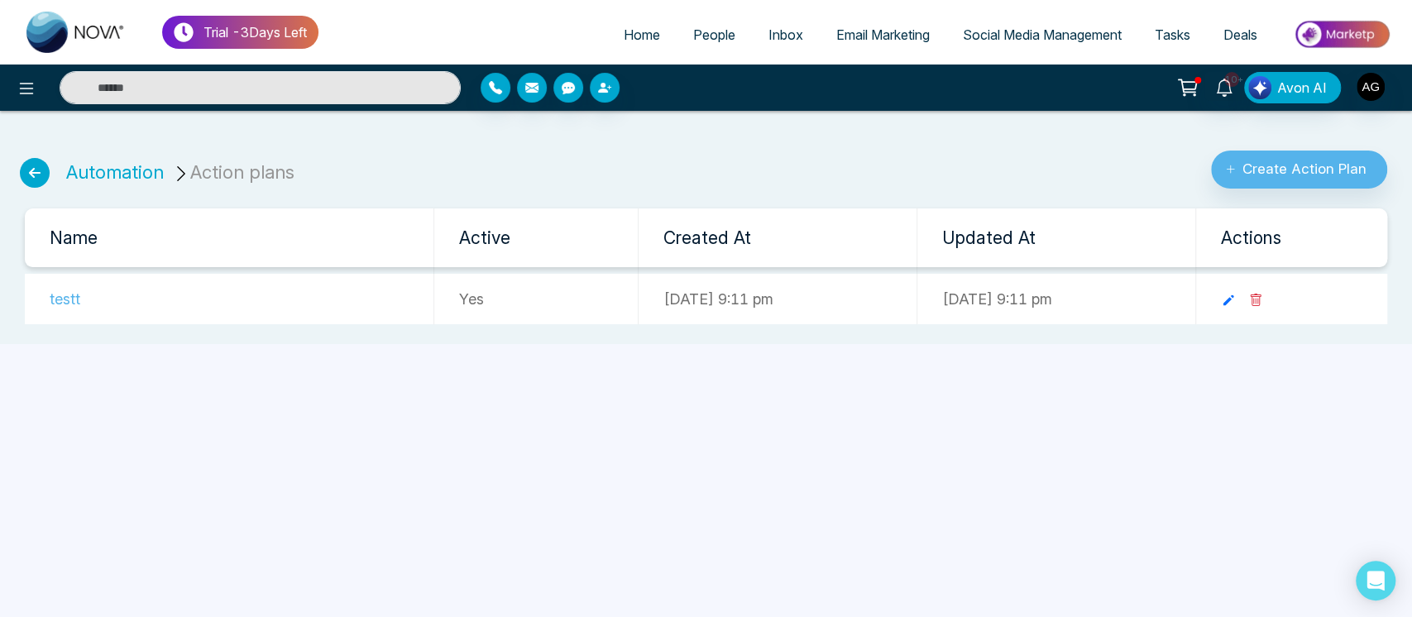
click at [26, 171] on icon at bounding box center [35, 173] width 30 height 30
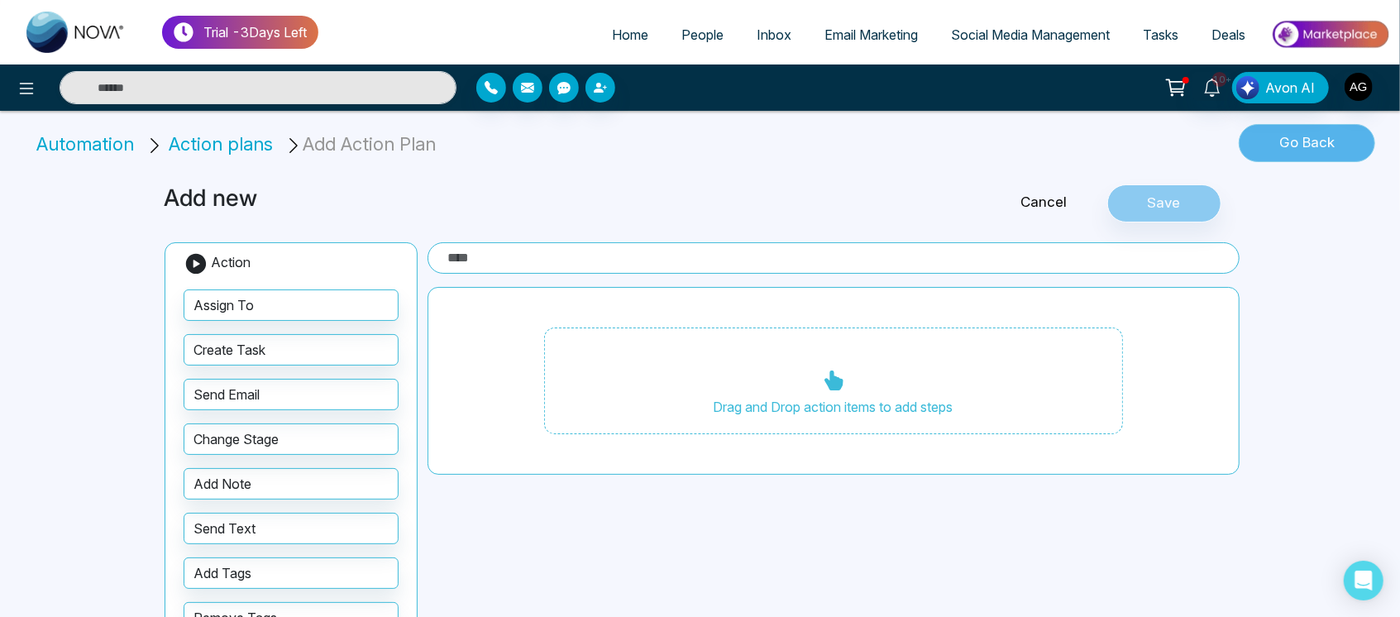
click at [1318, 152] on button "Go Back" at bounding box center [1307, 143] width 136 height 38
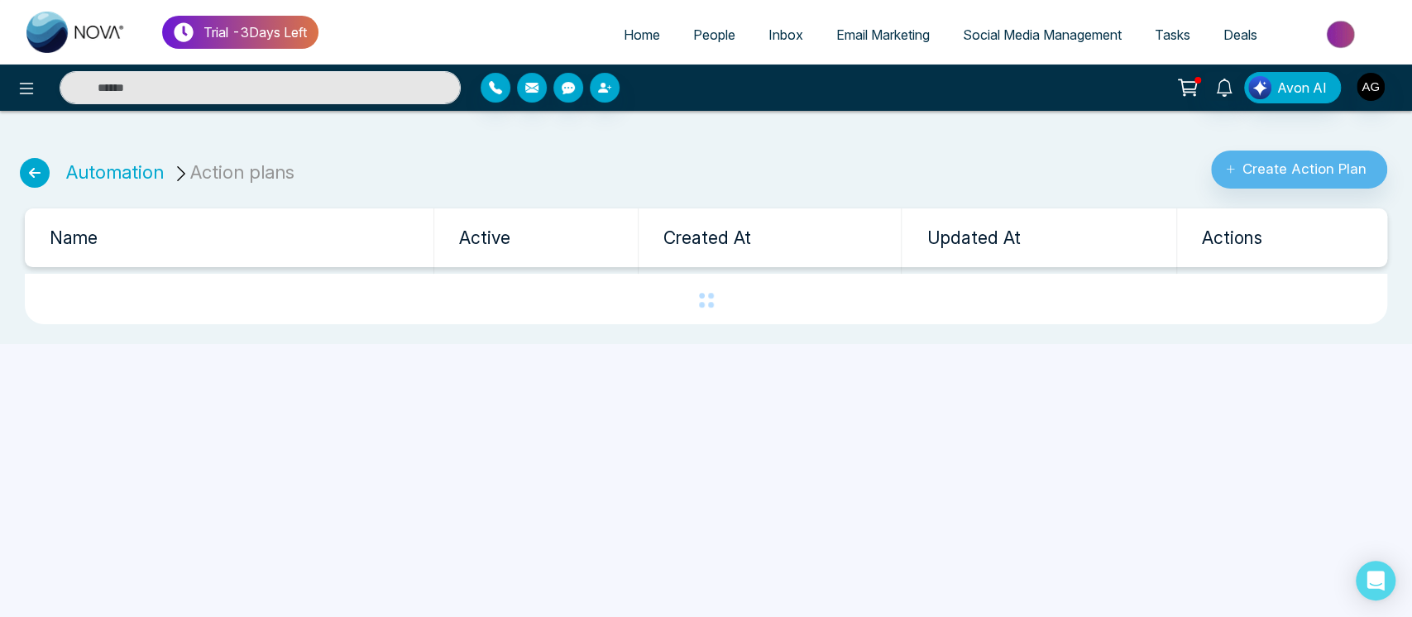
click at [26, 170] on icon at bounding box center [35, 173] width 30 height 30
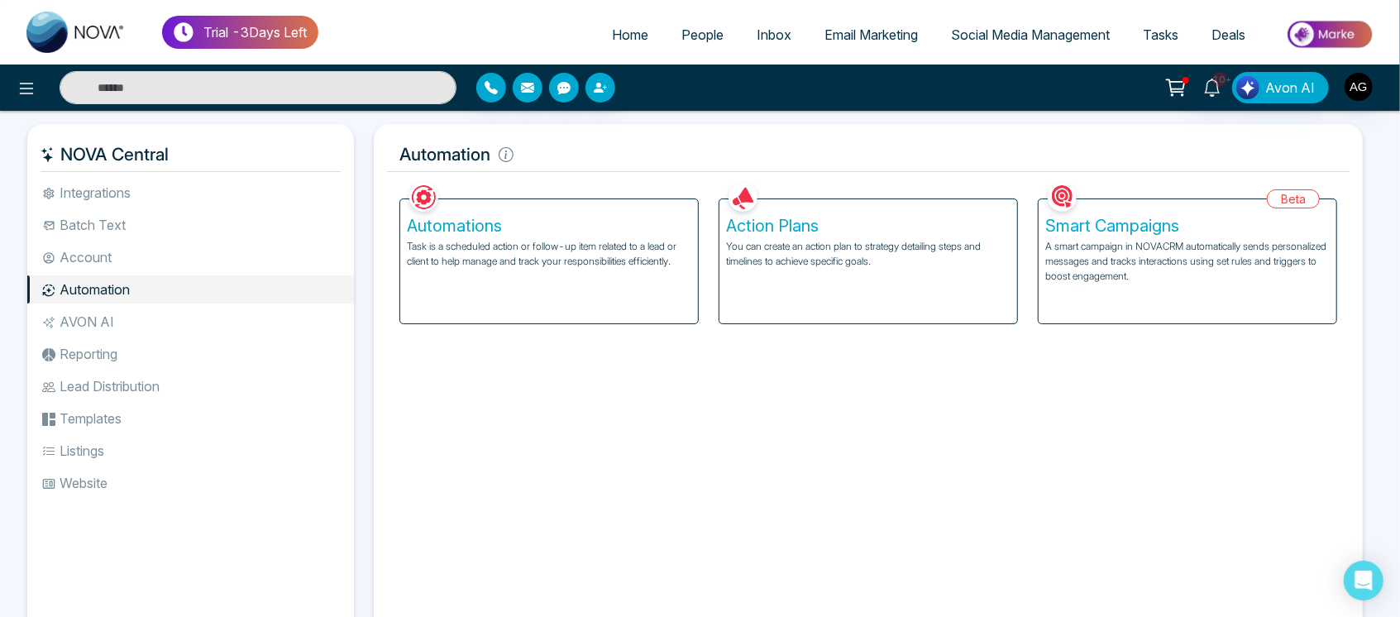
click at [810, 307] on div "Action Plans You can create an action plan to strategy detailing steps and time…" at bounding box center [869, 261] width 298 height 124
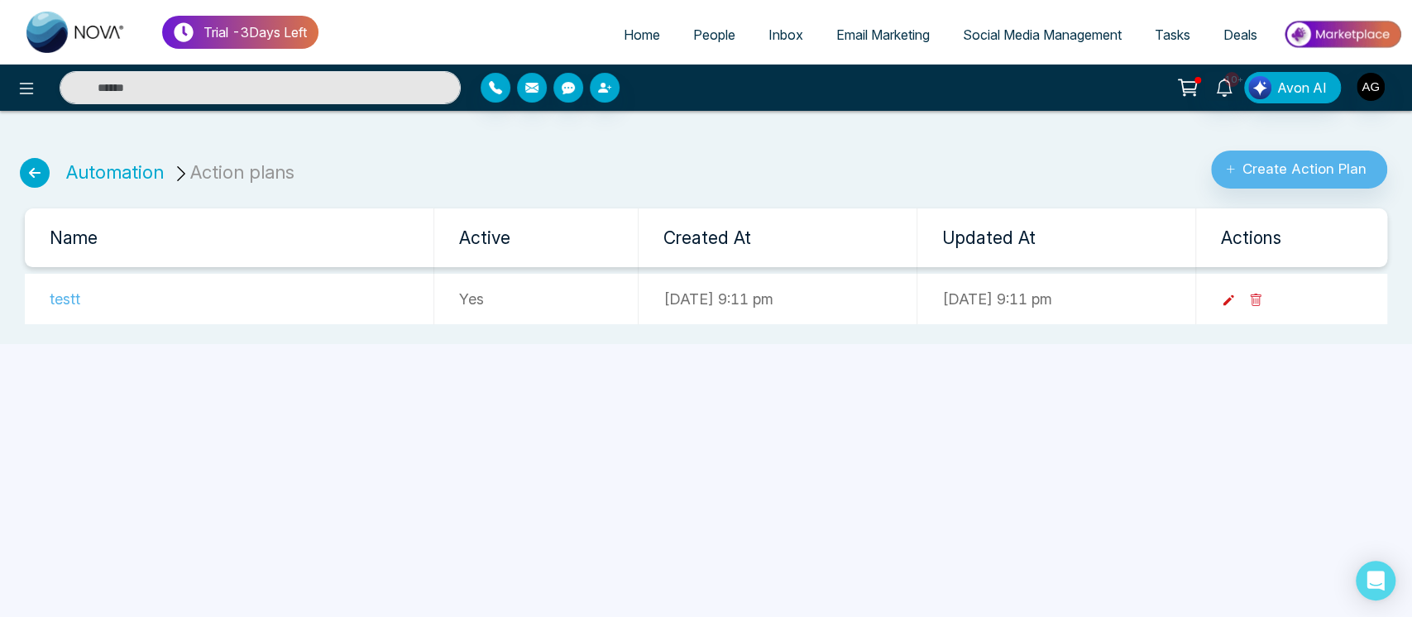
click at [1236, 304] on icon at bounding box center [1228, 300] width 15 height 15
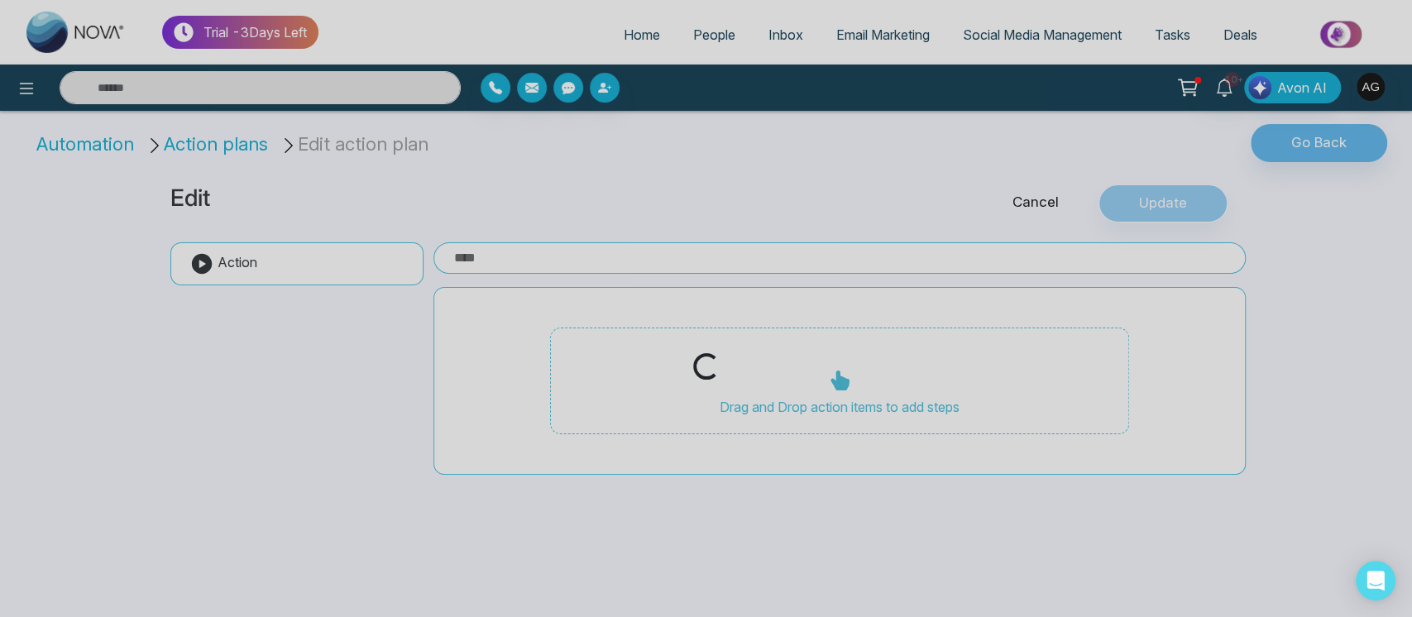
type input "*****"
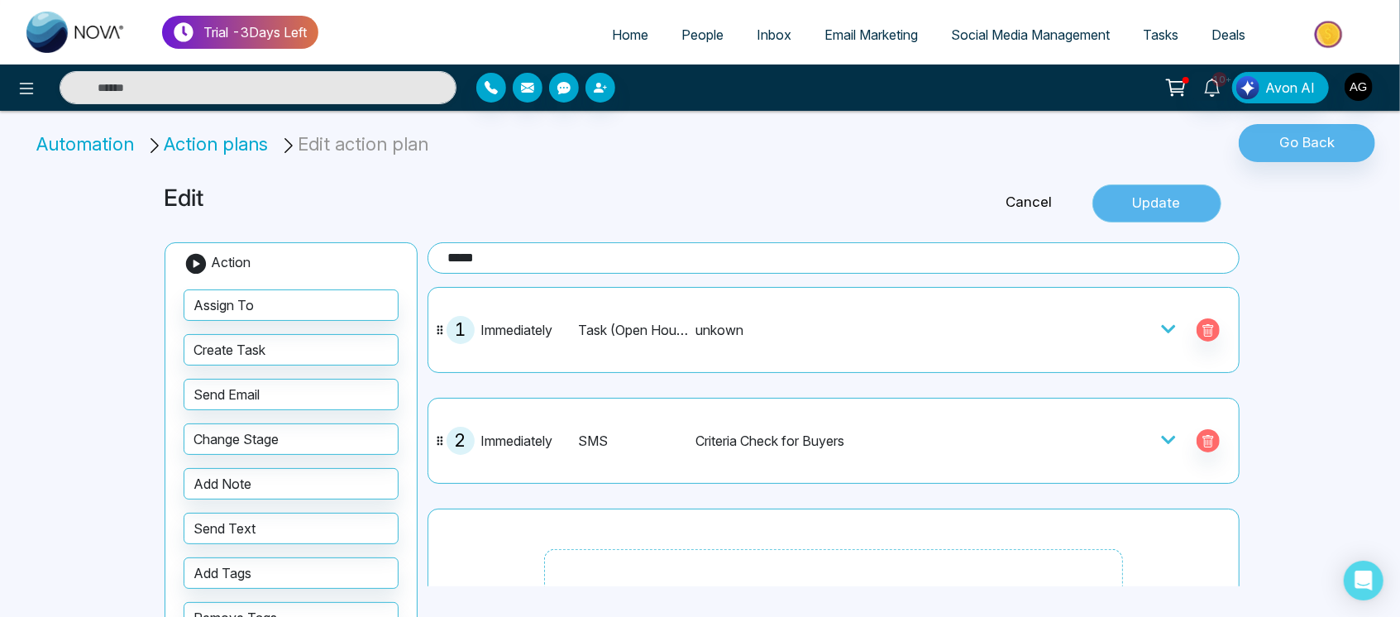
click at [1167, 206] on button "Update" at bounding box center [1157, 203] width 129 height 38
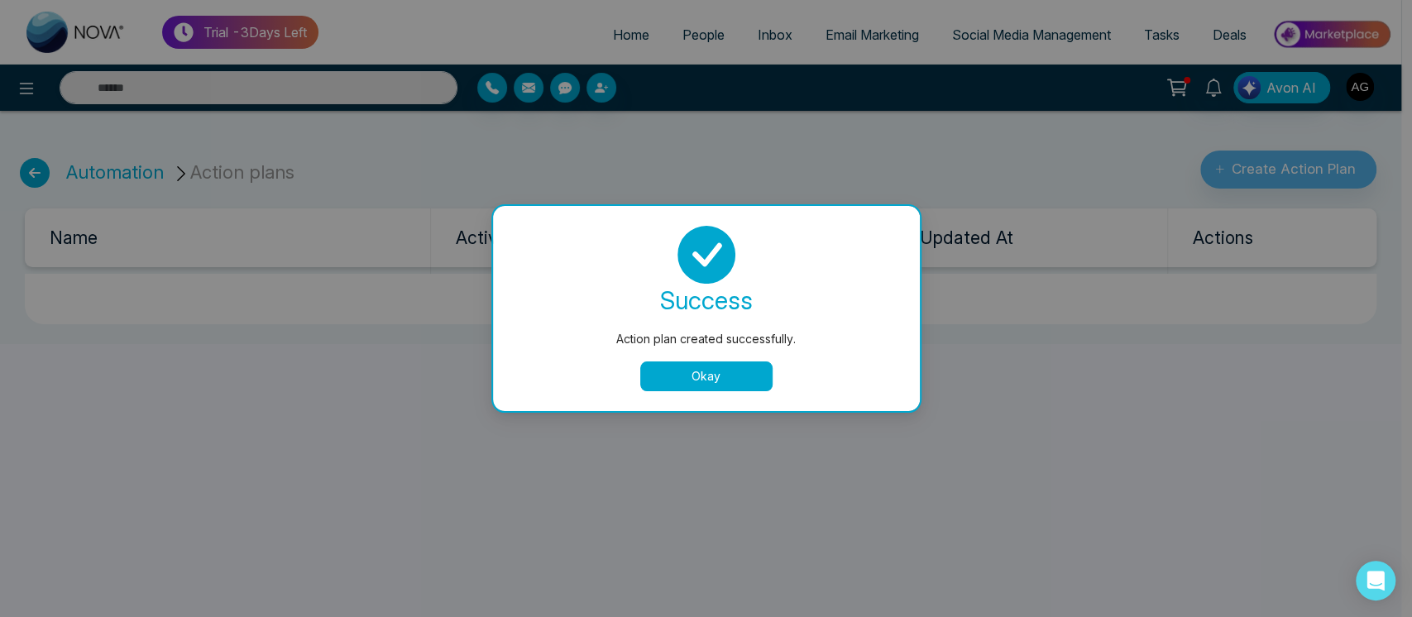
click at [701, 381] on button "Okay" at bounding box center [706, 376] width 132 height 30
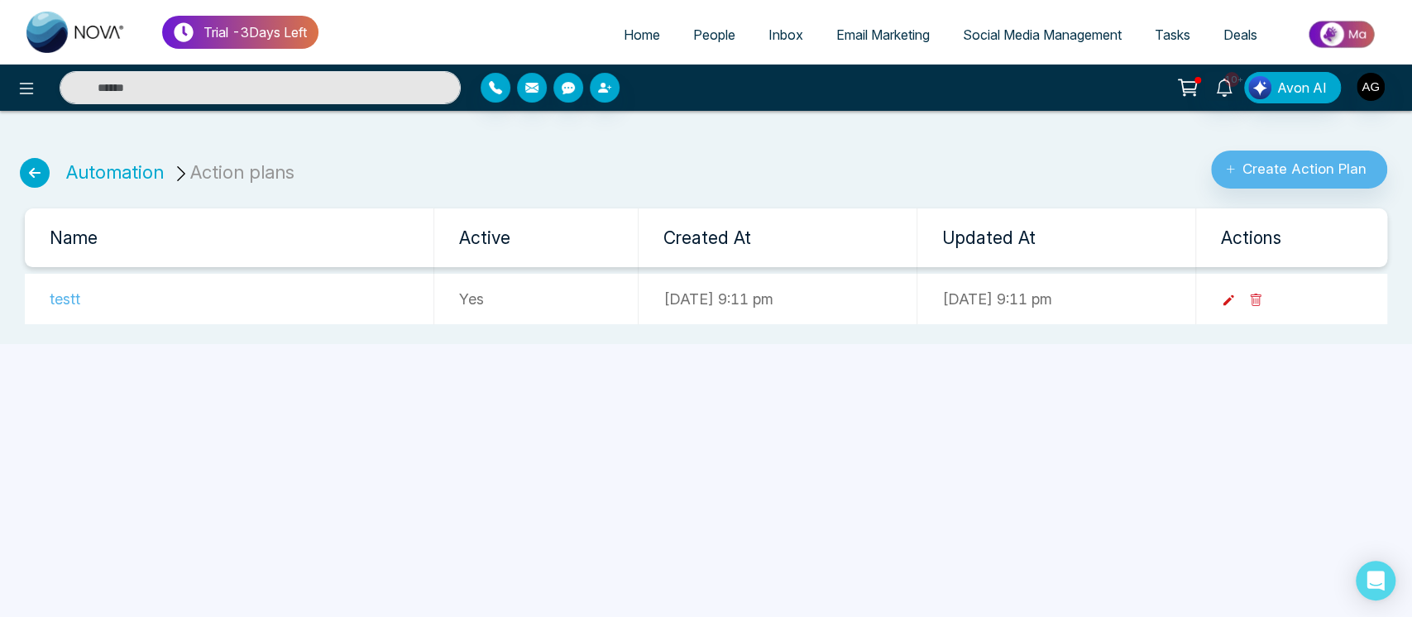
click at [1236, 293] on icon at bounding box center [1228, 300] width 15 height 15
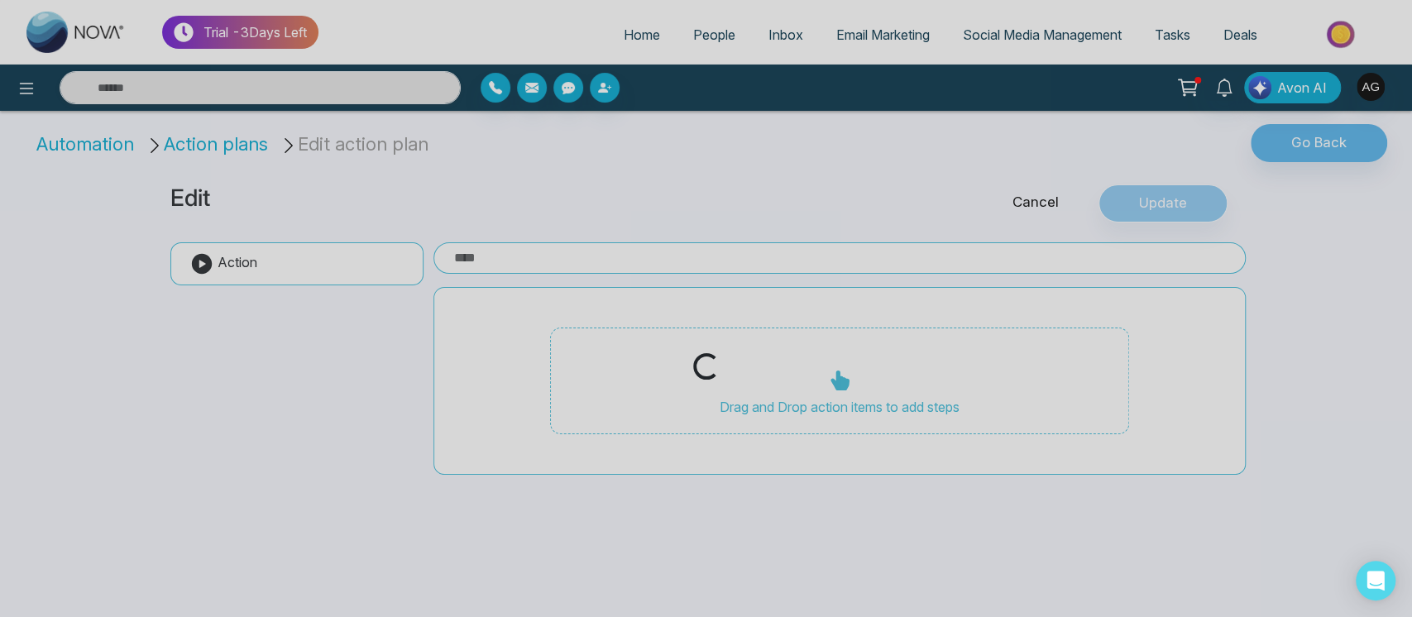
type input "*****"
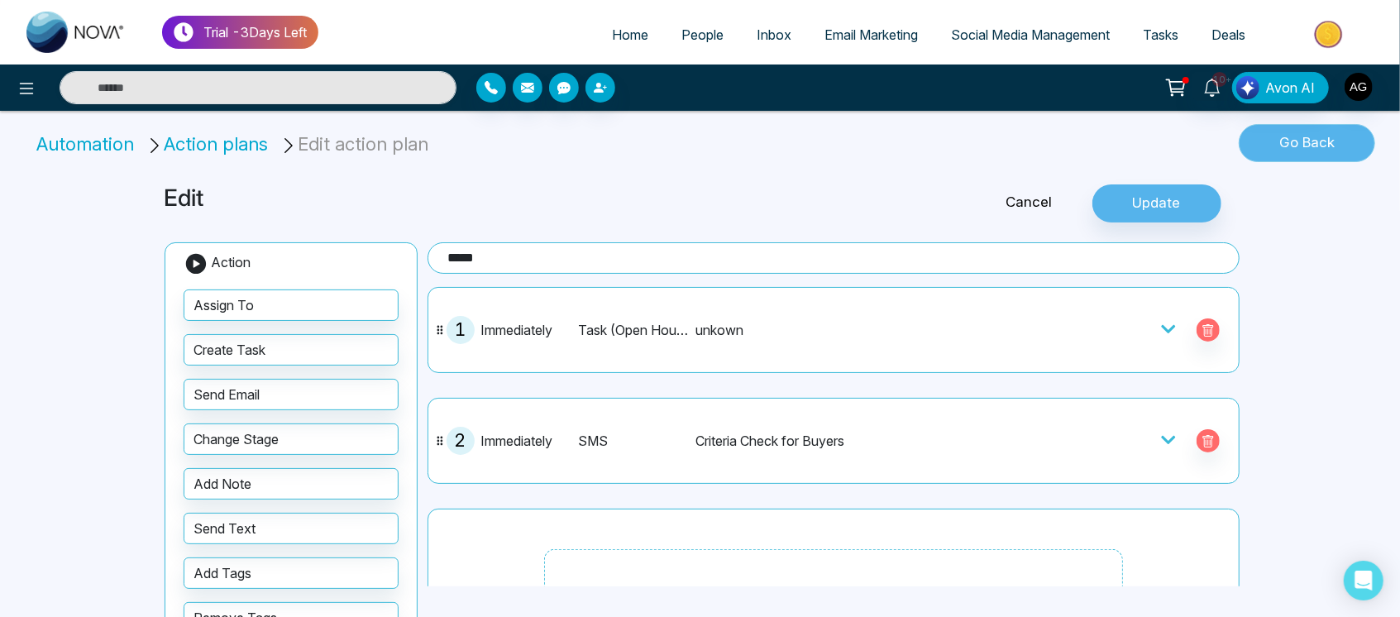
click at [1343, 147] on button "Go Back" at bounding box center [1307, 143] width 136 height 38
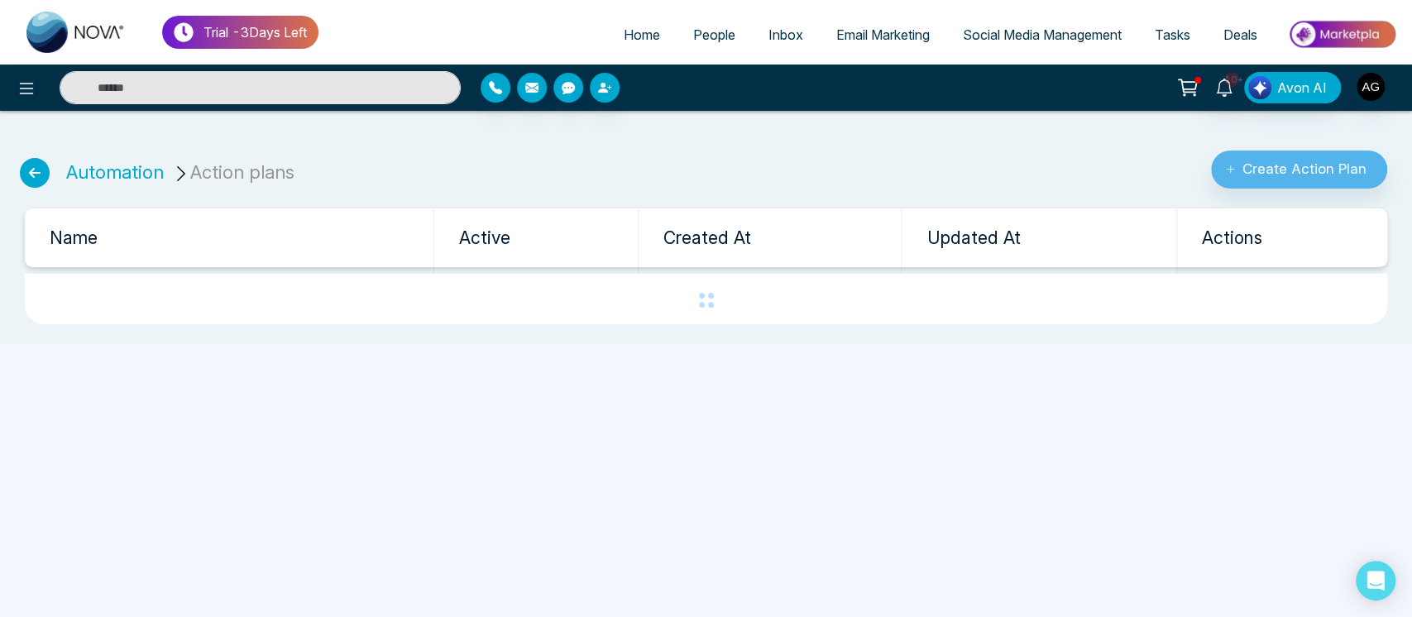
click at [31, 167] on icon at bounding box center [35, 173] width 30 height 30
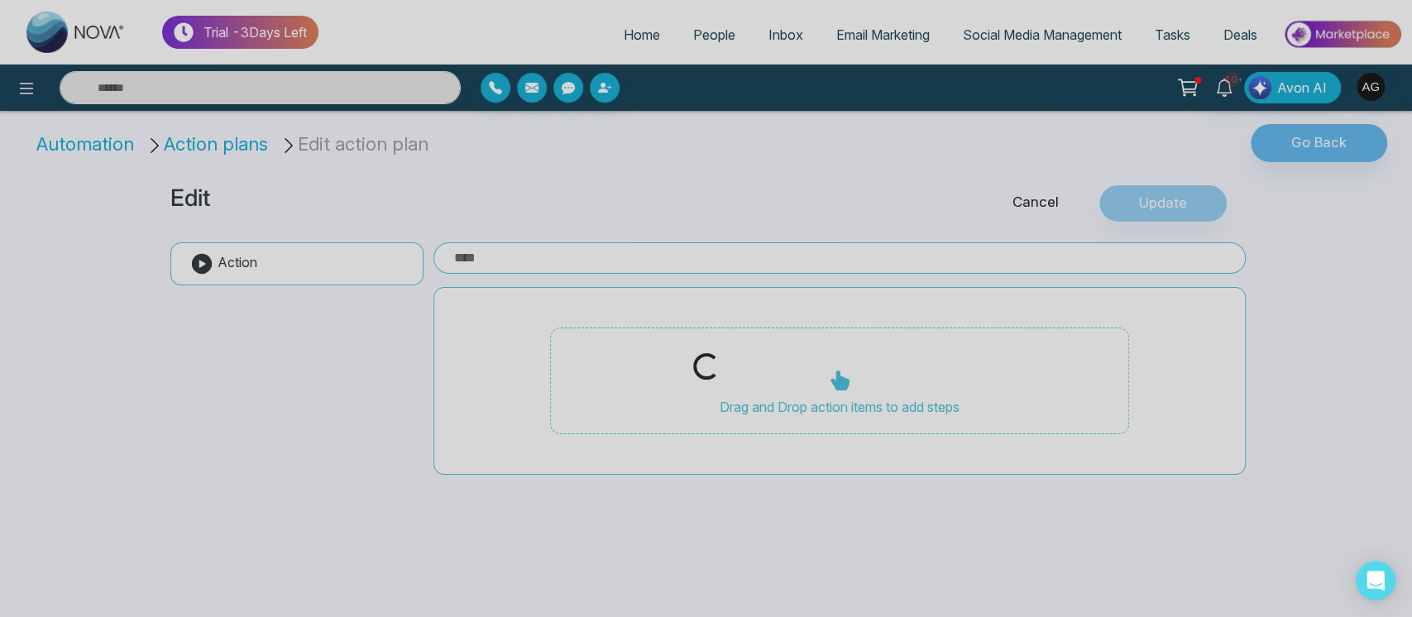
type input "*****"
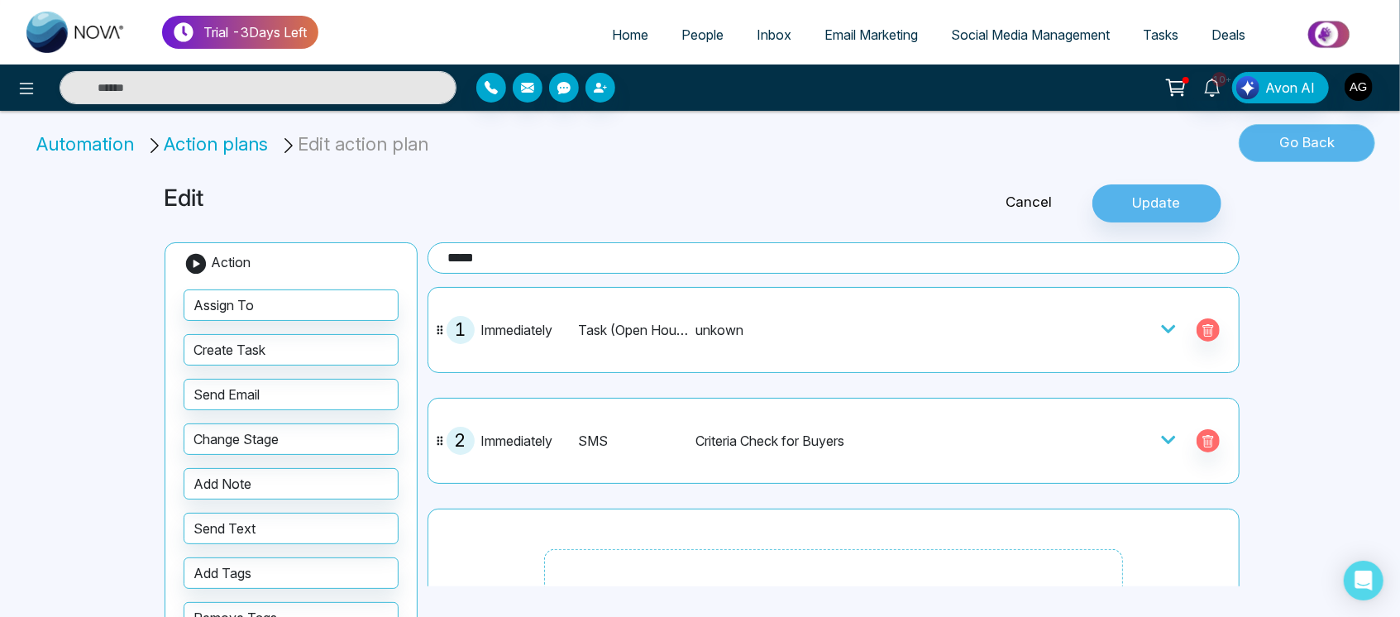
click at [1317, 149] on button "Go Back" at bounding box center [1307, 143] width 136 height 38
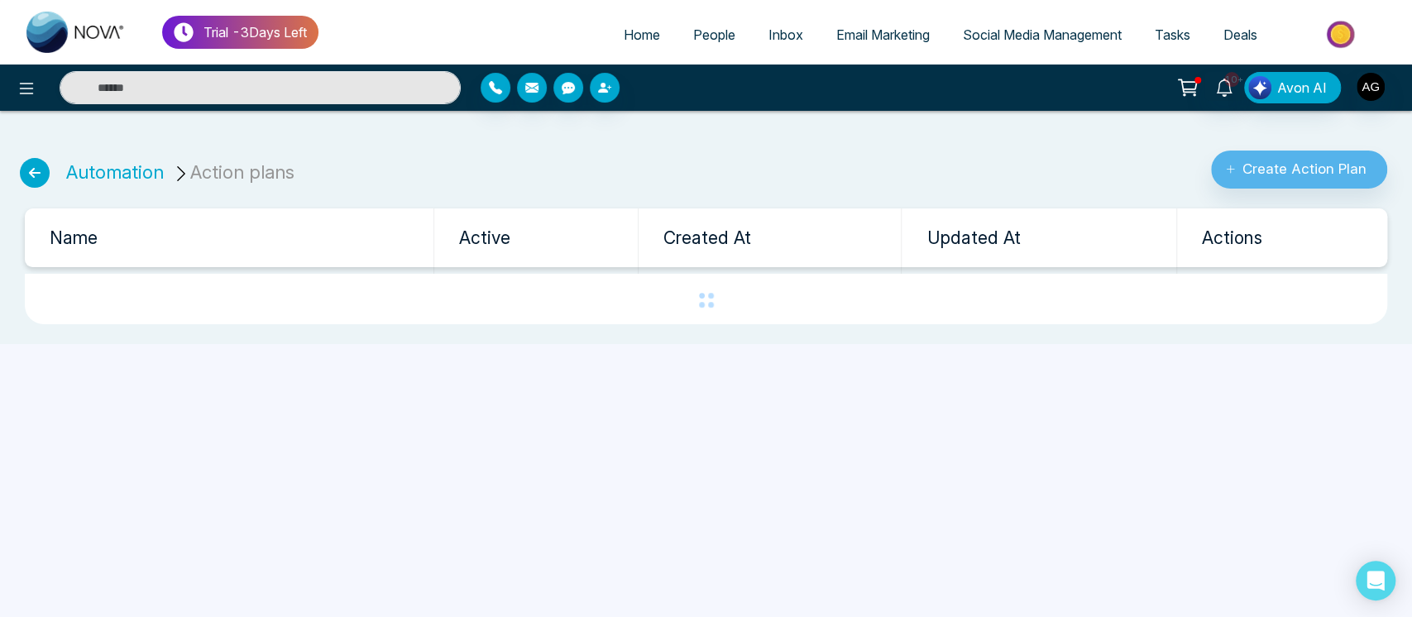
click at [31, 182] on icon at bounding box center [35, 173] width 30 height 30
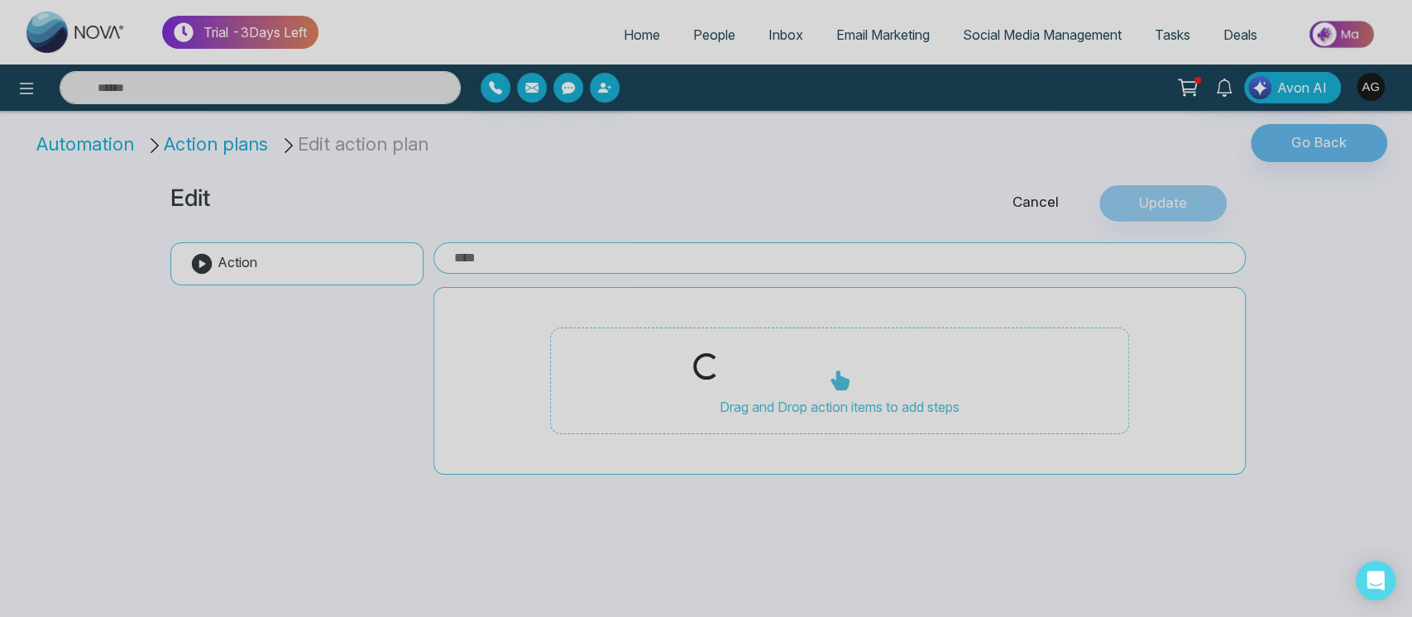
click at [1333, 141] on div "Loading..." at bounding box center [706, 308] width 1412 height 617
type input "*****"
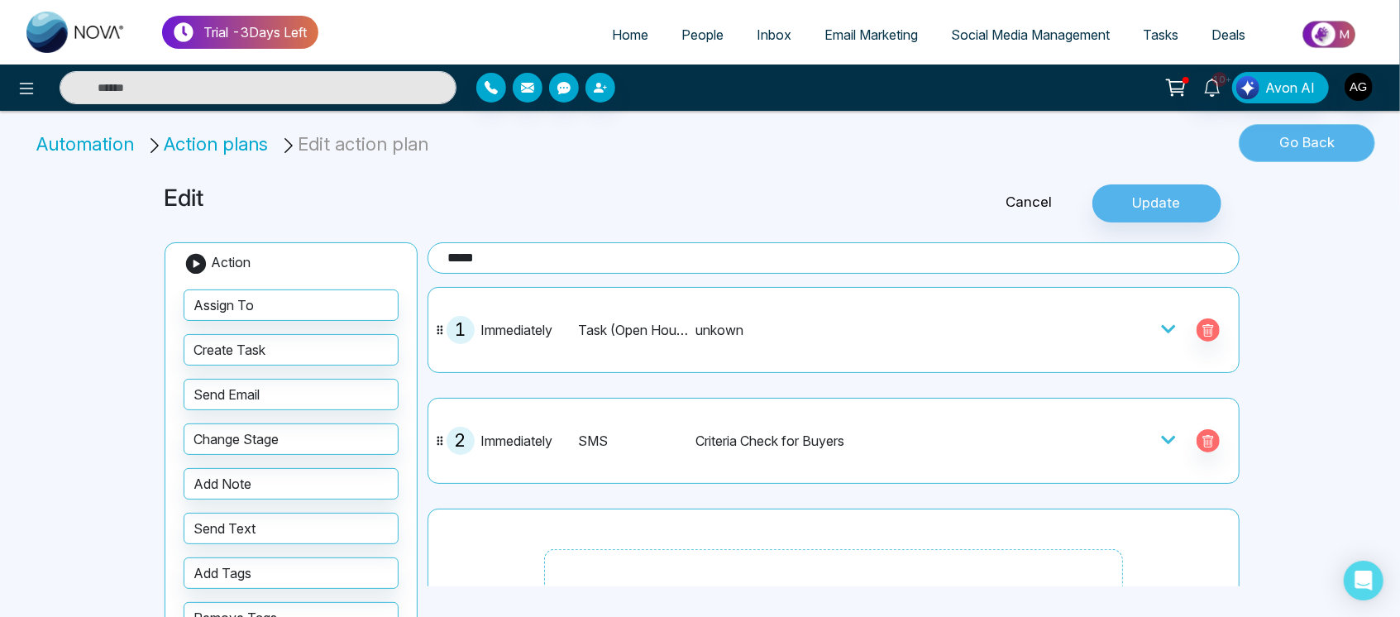
click at [1309, 142] on button "Go Back" at bounding box center [1307, 143] width 136 height 38
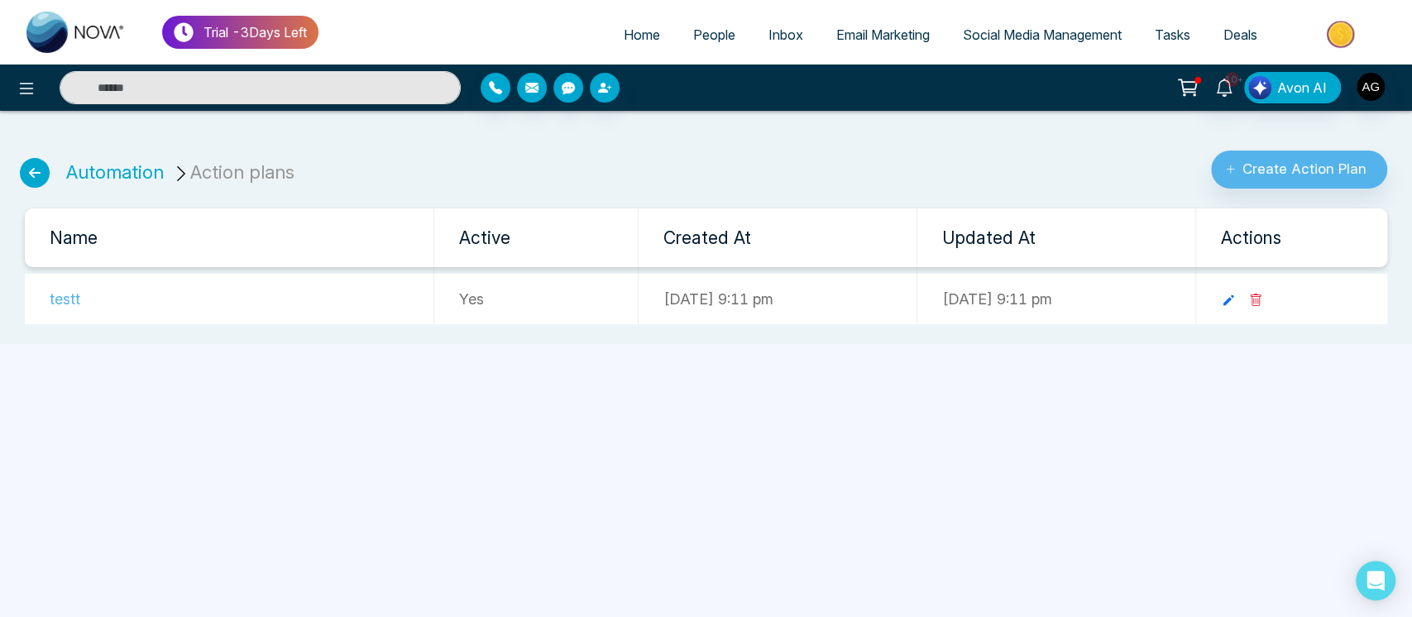
click at [35, 166] on icon at bounding box center [35, 173] width 30 height 30
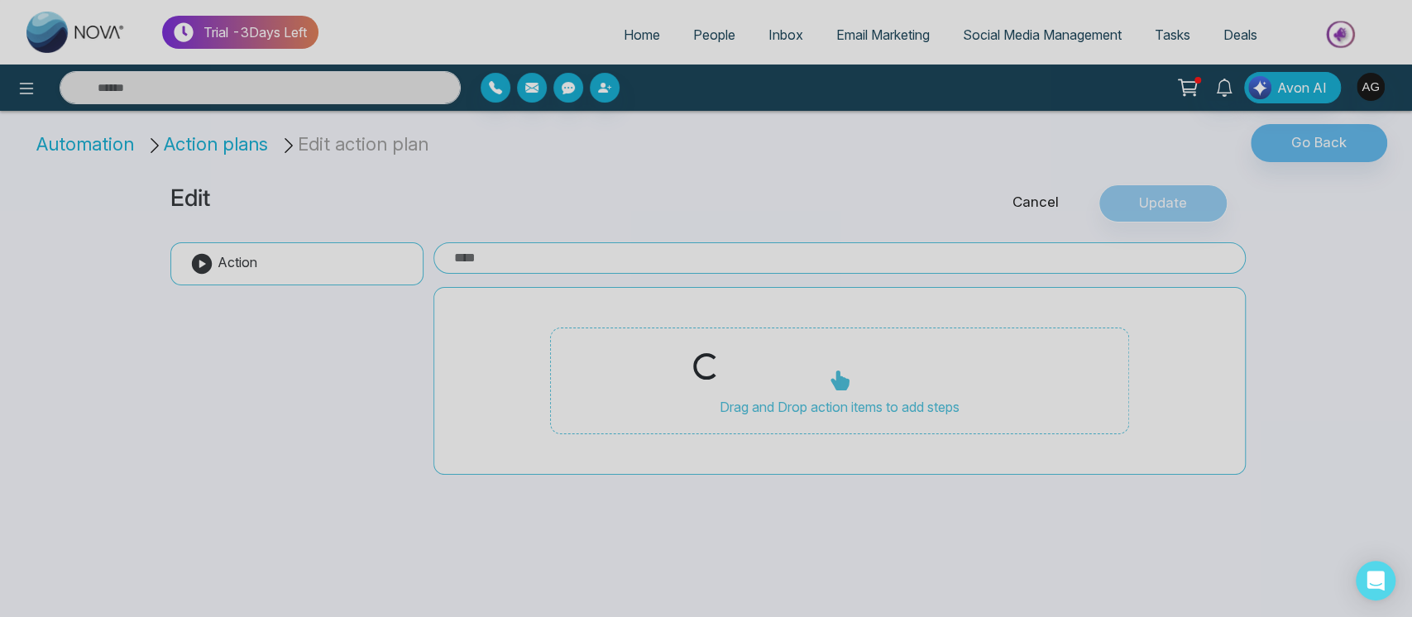
type input "*****"
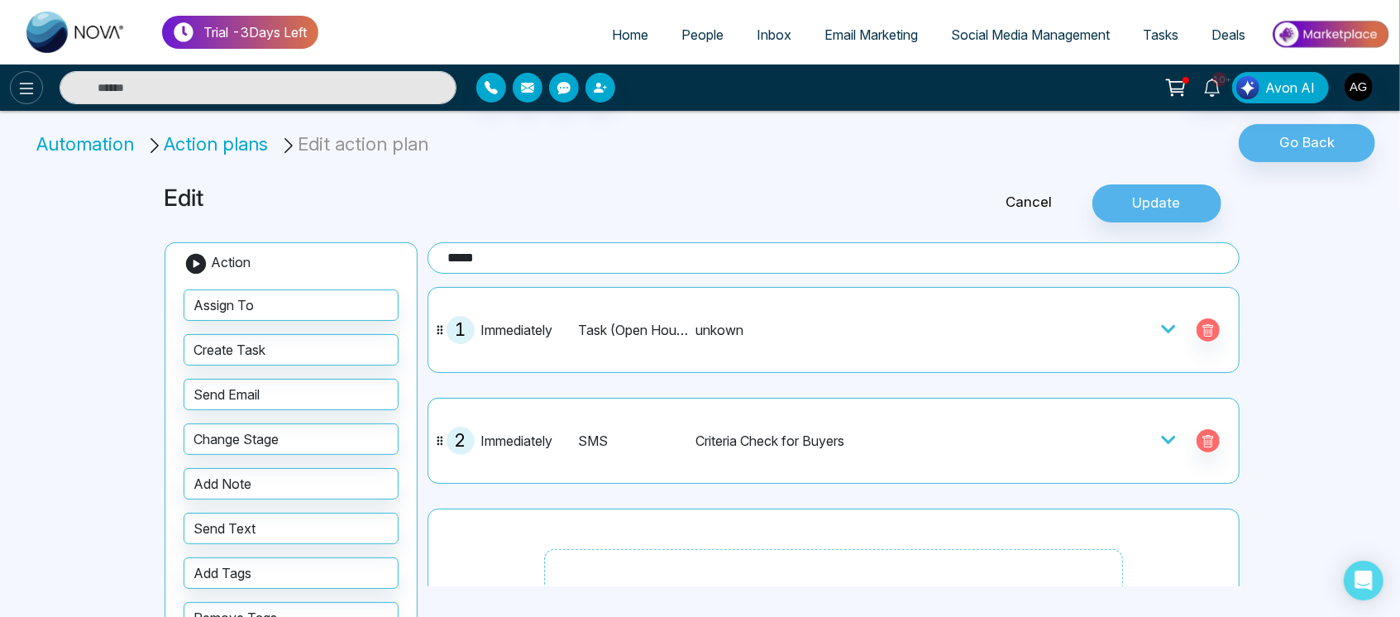
click at [34, 97] on icon at bounding box center [27, 89] width 20 height 20
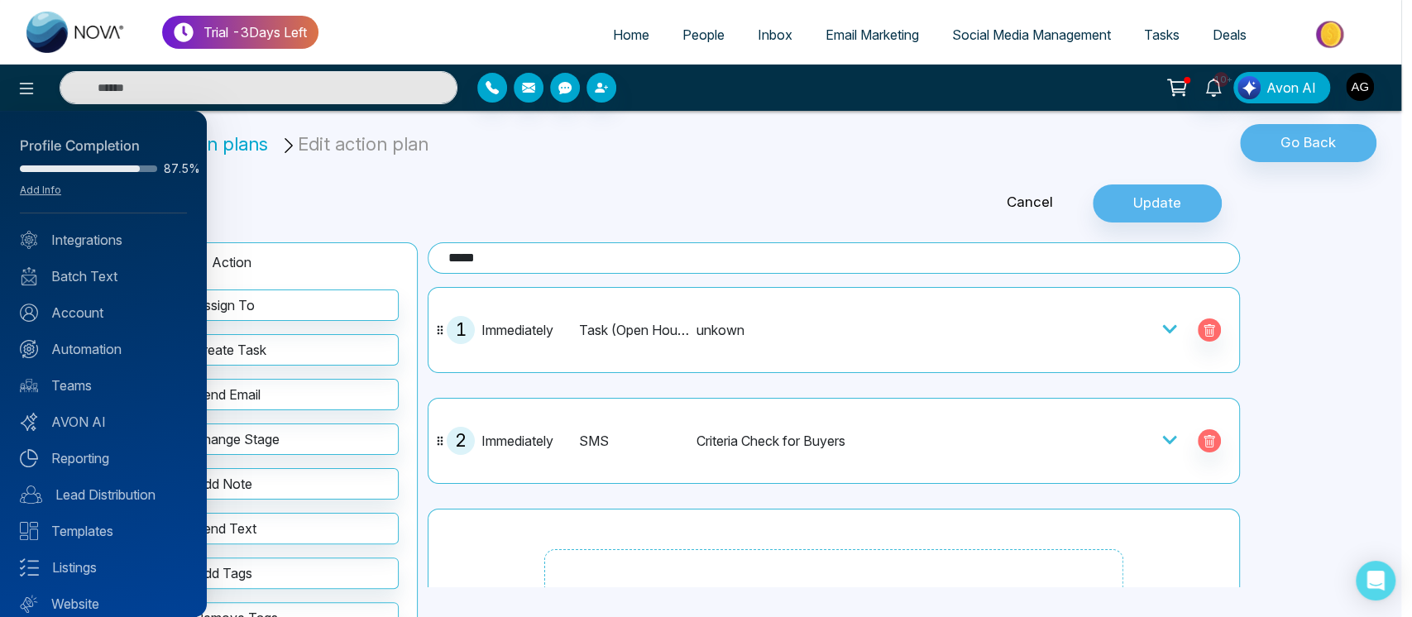
click at [123, 361] on div "Profile Completion 87.5% Add Info Integrations Batch Text Account Automation Te…" at bounding box center [103, 364] width 207 height 506
click at [109, 342] on link "Automation" at bounding box center [103, 349] width 167 height 20
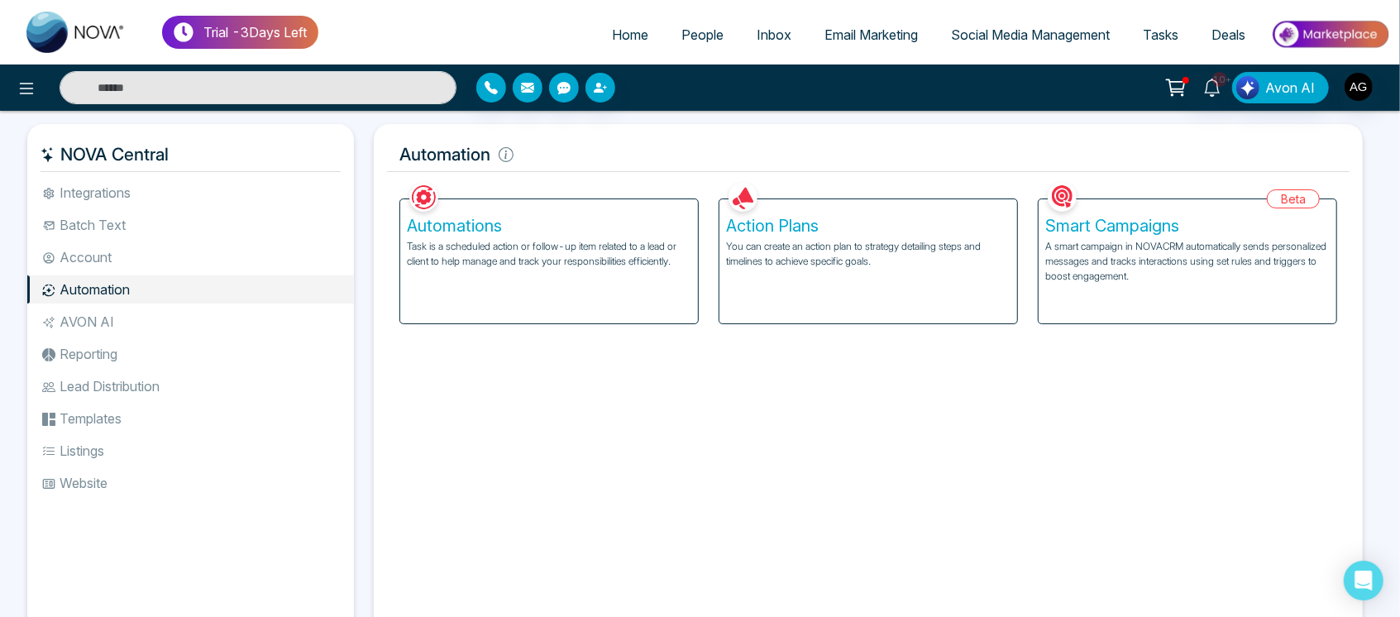
click at [569, 299] on div "Automations Task is a scheduled action or follow-up item related to a lead or c…" at bounding box center [549, 261] width 298 height 124
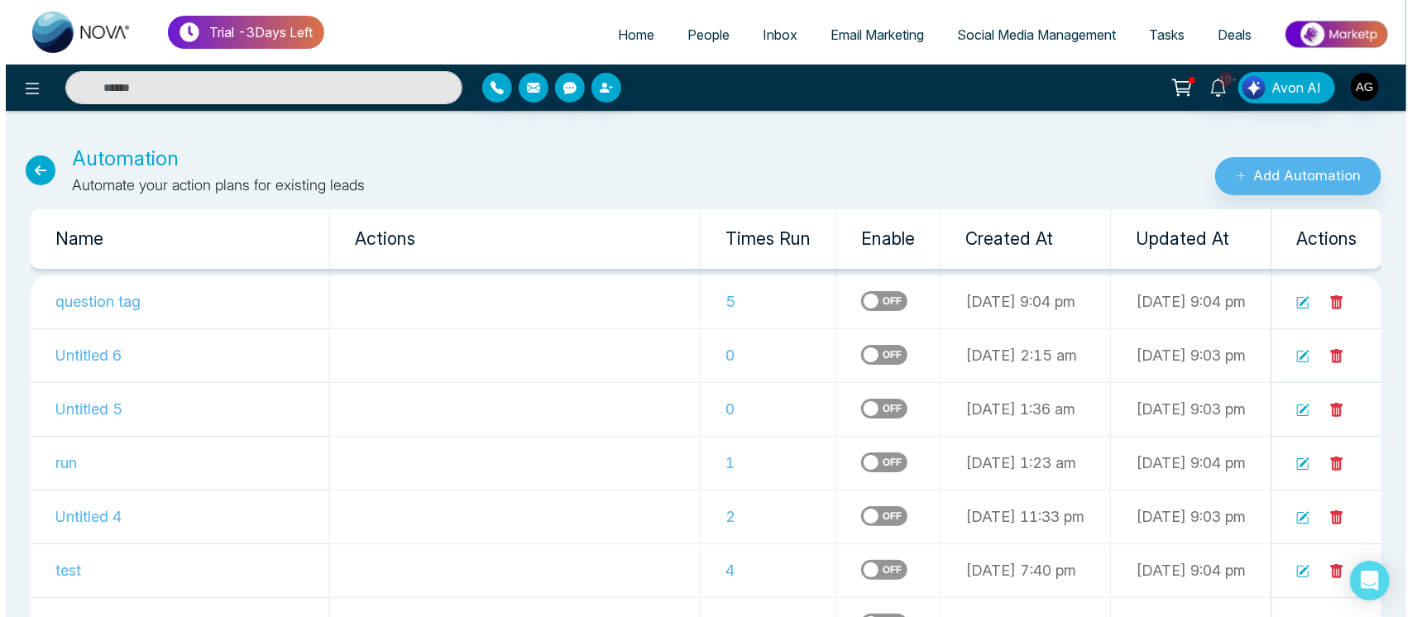
scroll to position [55, 0]
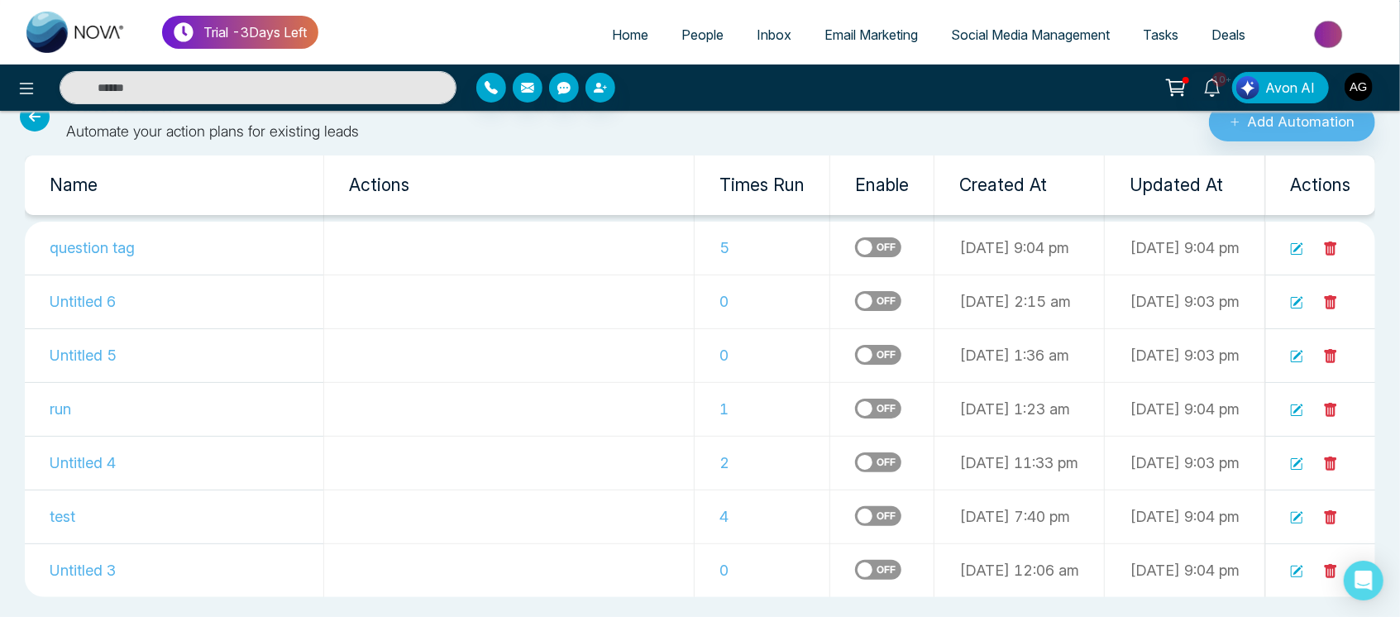
click at [1330, 242] on icon at bounding box center [1331, 249] width 12 height 14
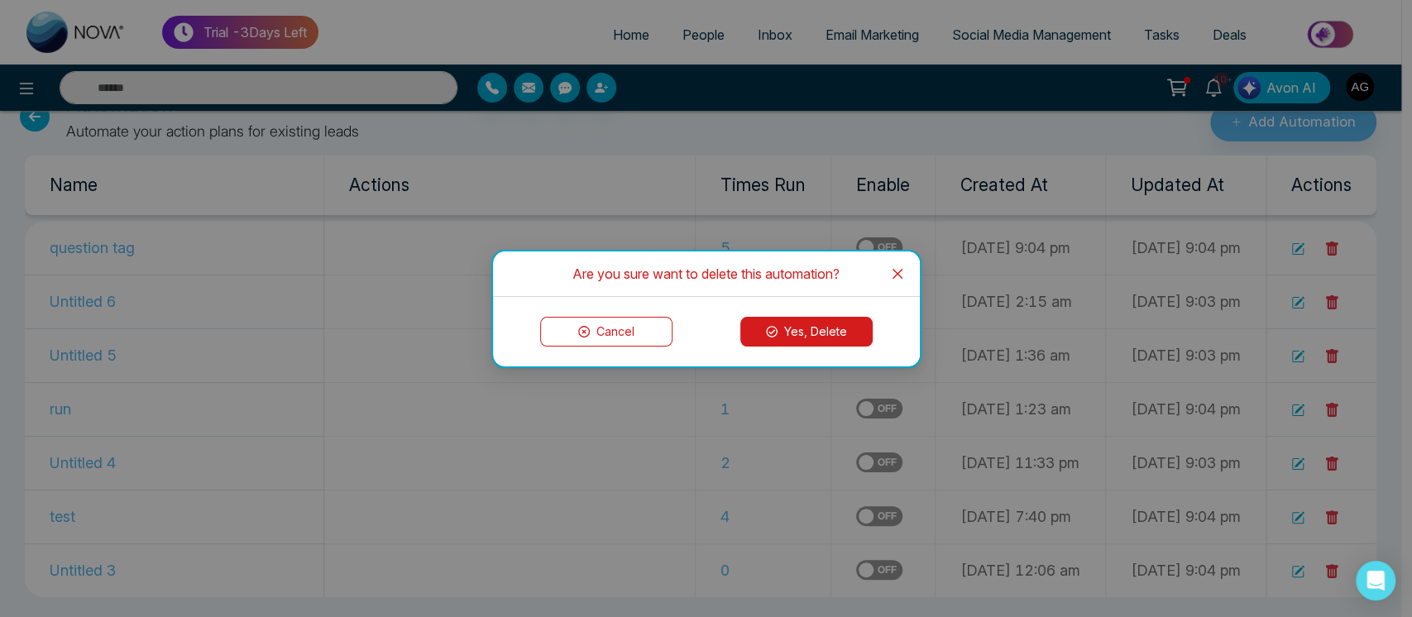
click at [805, 321] on button "Yes, Delete" at bounding box center [806, 332] width 132 height 30
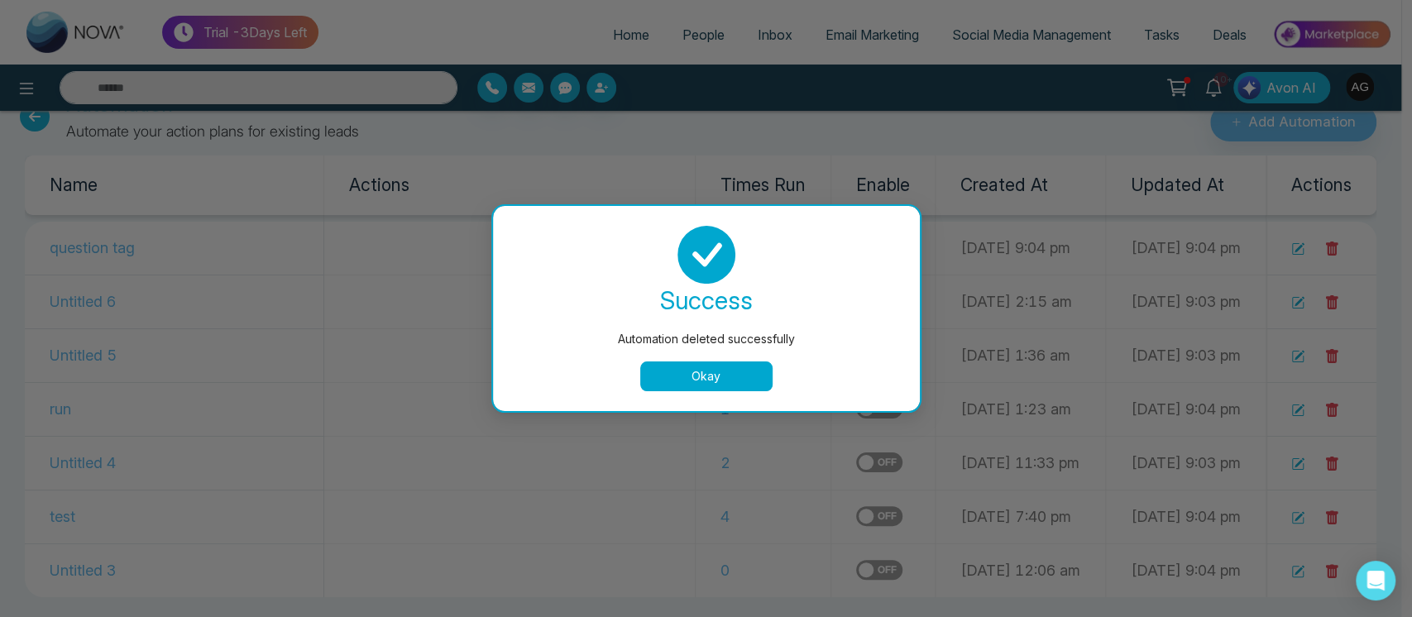
scroll to position [1, 0]
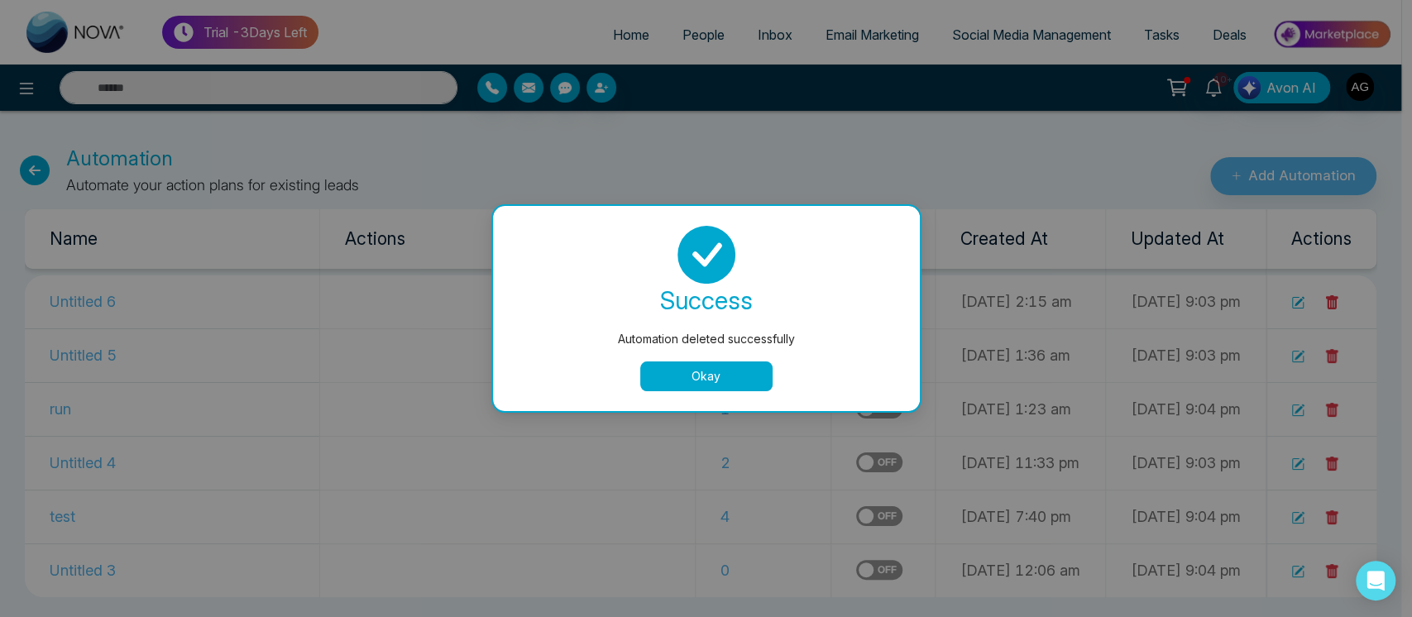
drag, startPoint x: 695, startPoint y: 356, endPoint x: 711, endPoint y: 373, distance: 22.8
click at [711, 373] on div "success Automation deleted successfully Okay" at bounding box center [706, 308] width 387 height 165
click at [711, 373] on button "Okay" at bounding box center [706, 376] width 132 height 30
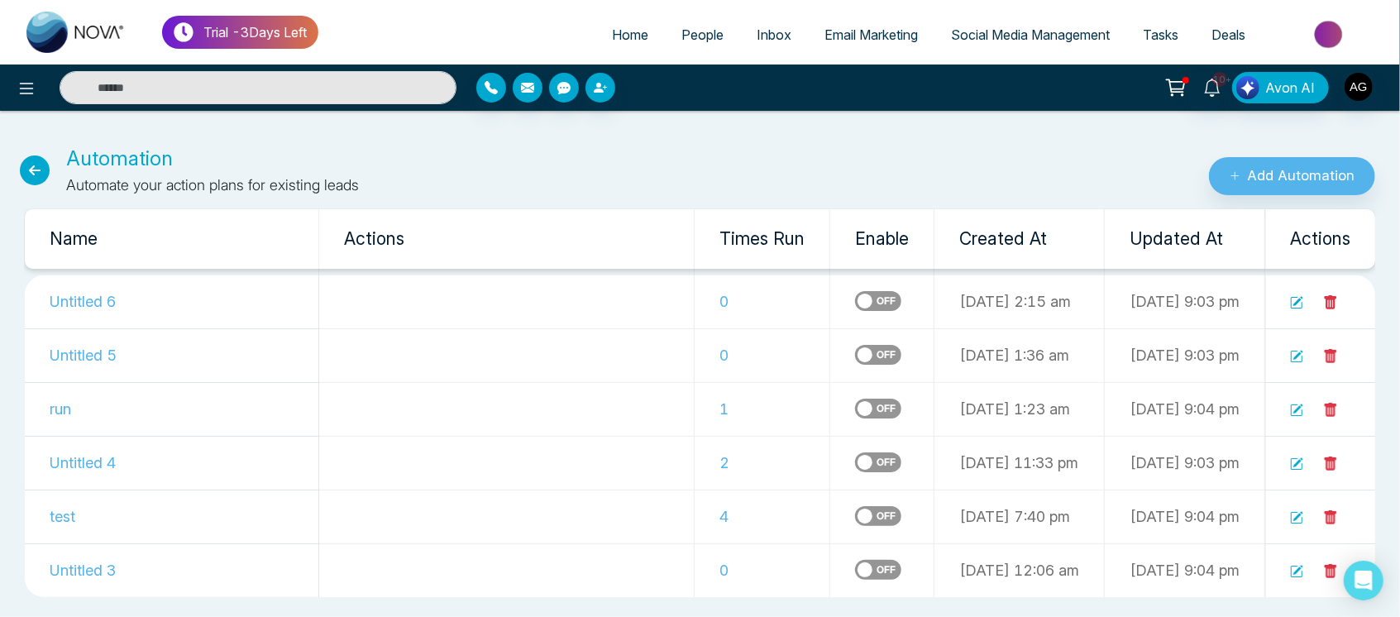
click at [855, 463] on label at bounding box center [878, 462] width 46 height 20
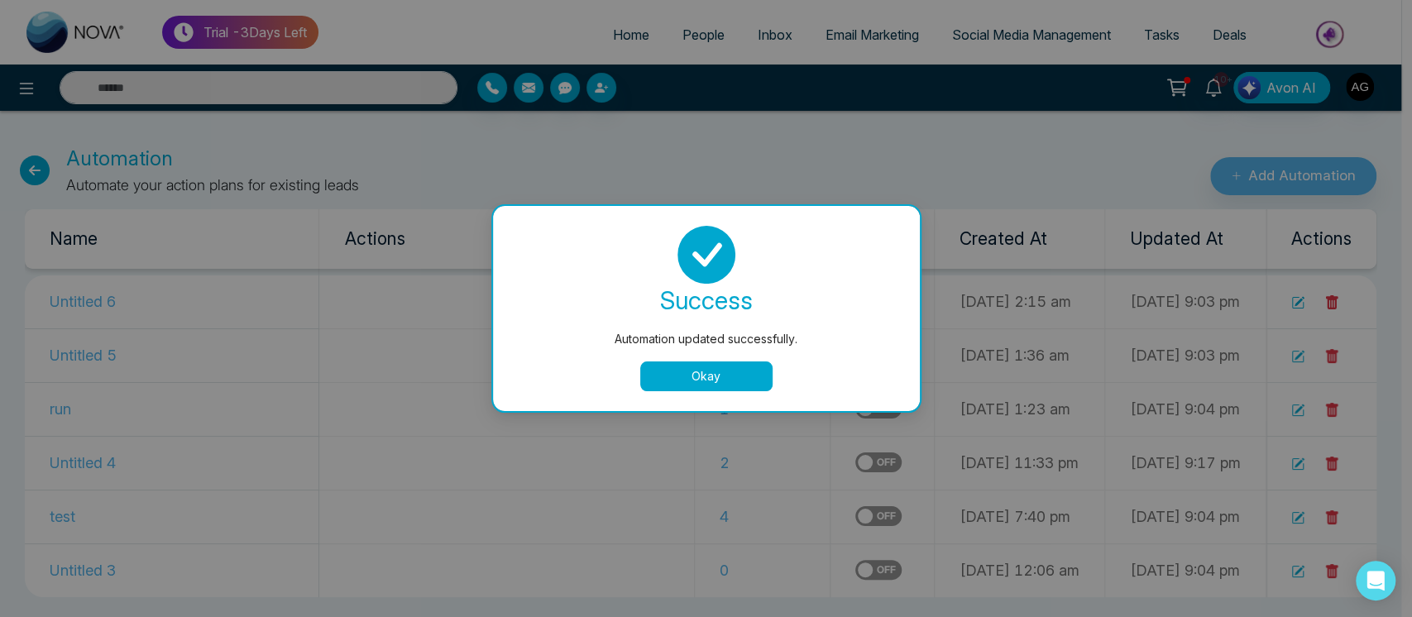
click at [728, 387] on button "Okay" at bounding box center [706, 376] width 132 height 30
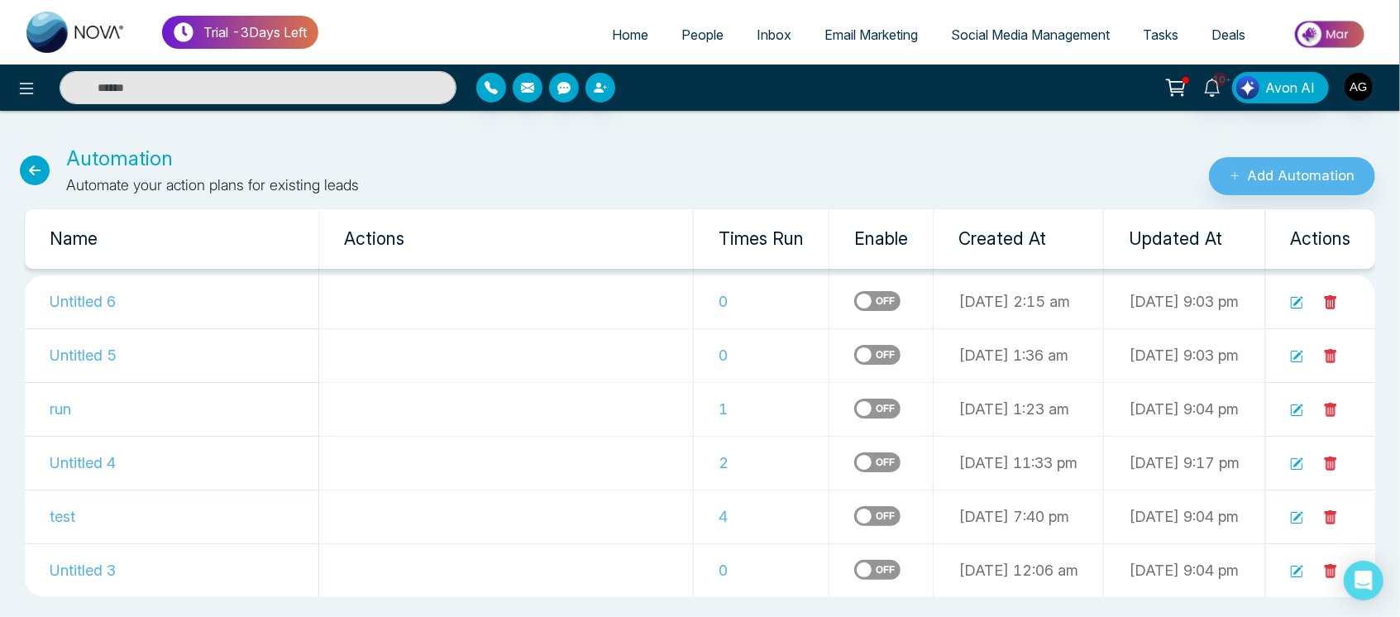
click at [1330, 301] on icon at bounding box center [1330, 302] width 15 height 15
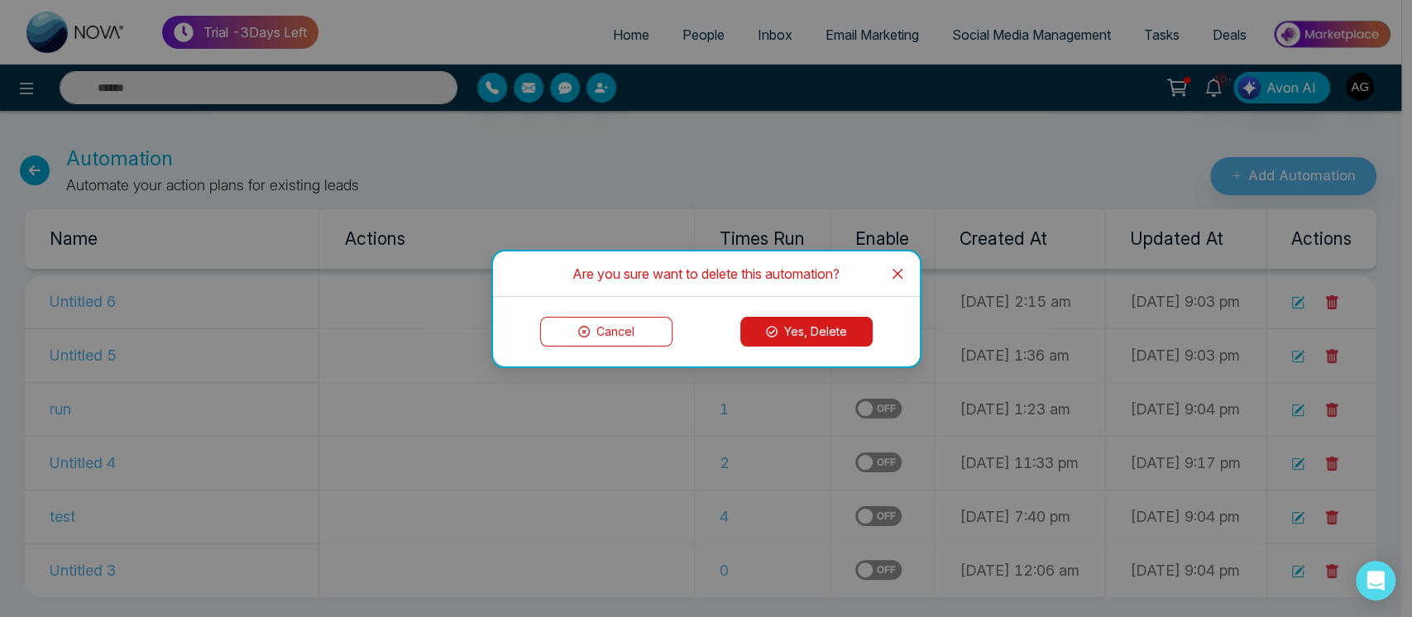
click at [821, 329] on button "Yes, Delete" at bounding box center [806, 332] width 132 height 30
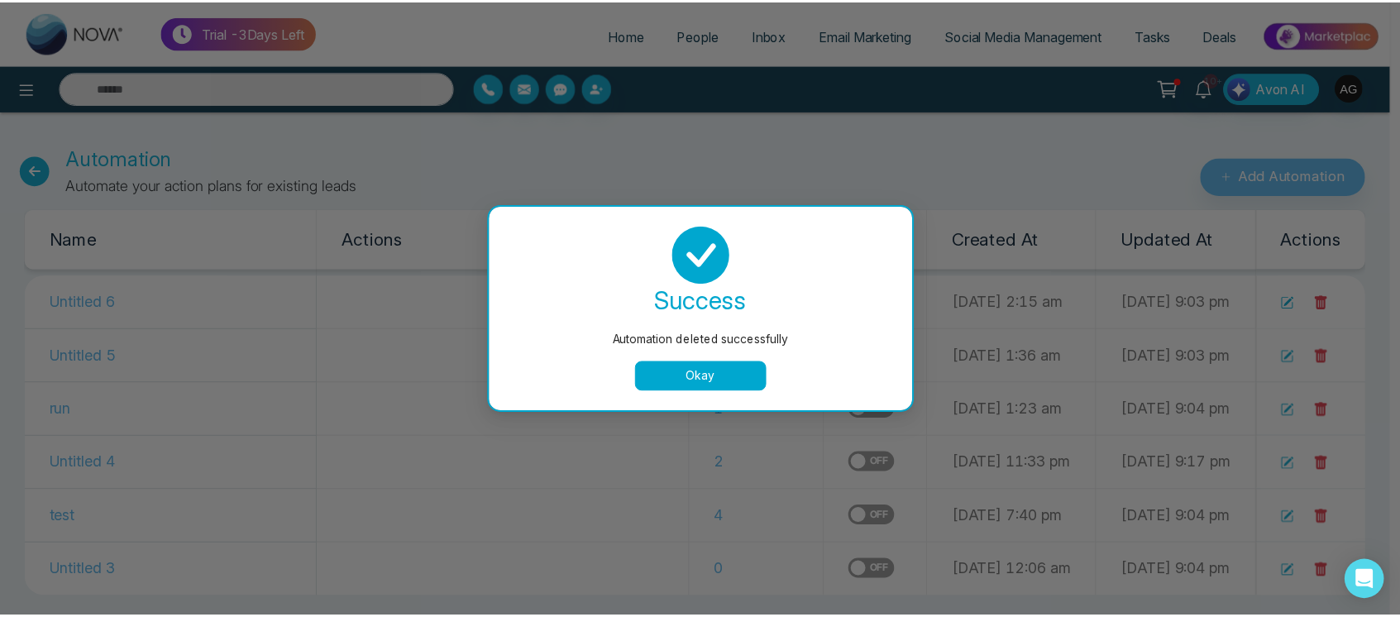
scroll to position [0, 0]
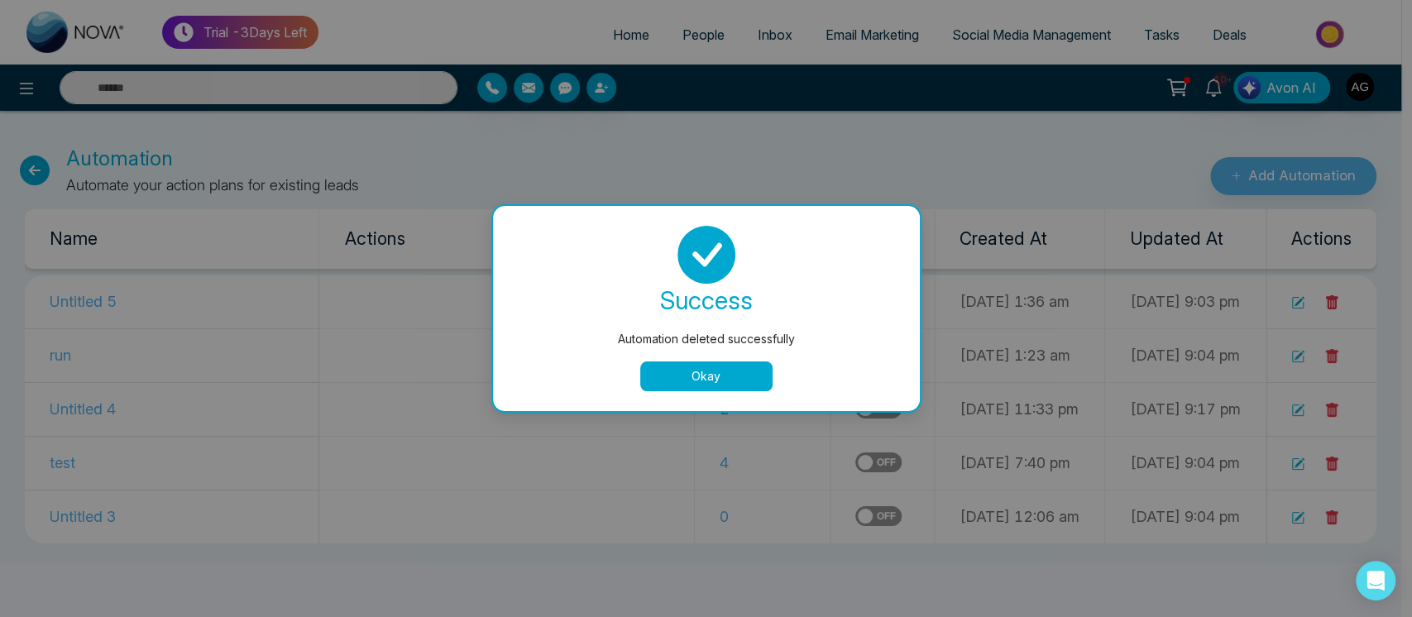
click at [726, 379] on button "Okay" at bounding box center [706, 376] width 132 height 30
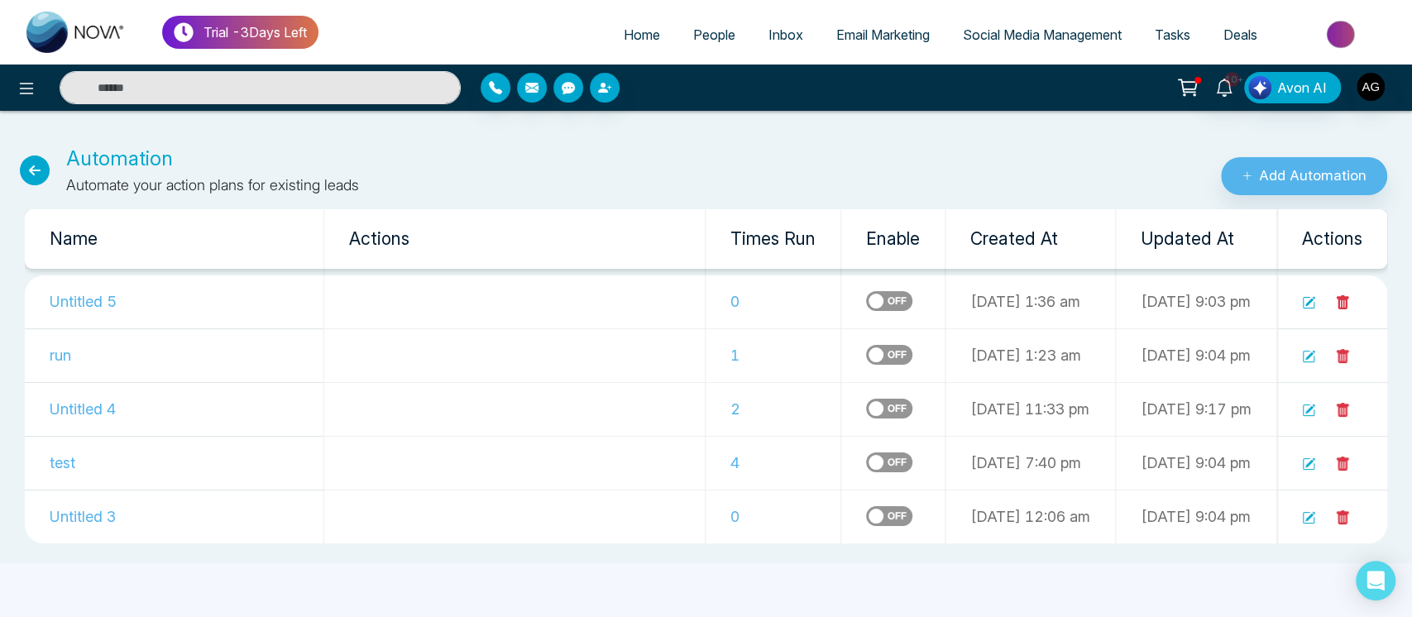
click at [1339, 299] on icon at bounding box center [1343, 302] width 12 height 14
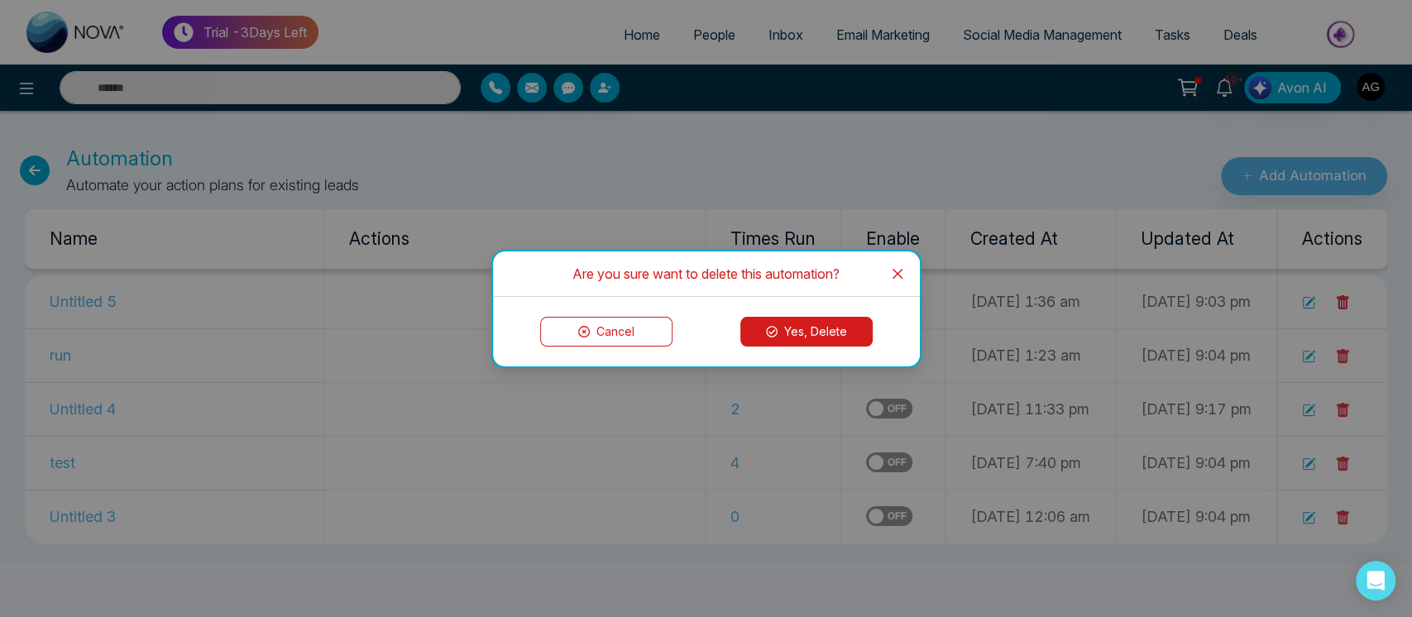
click at [807, 328] on button "Yes, Delete" at bounding box center [806, 332] width 132 height 30
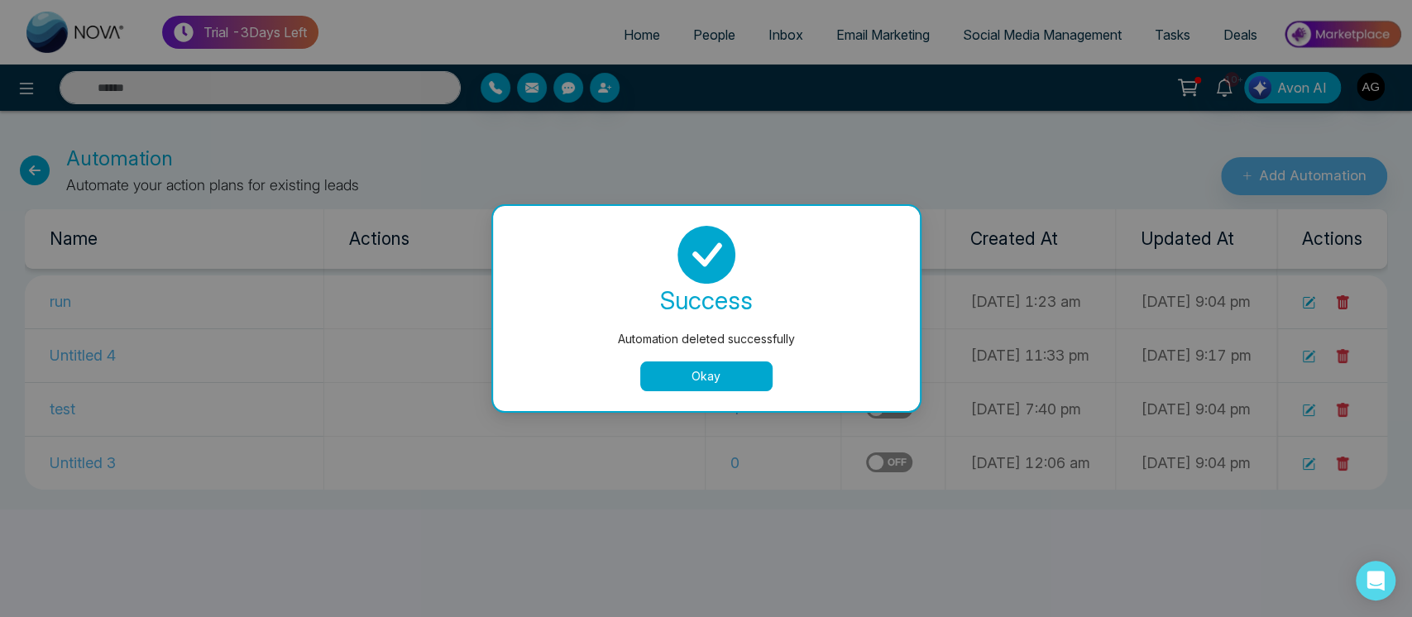
click at [739, 383] on button "Okay" at bounding box center [706, 376] width 132 height 30
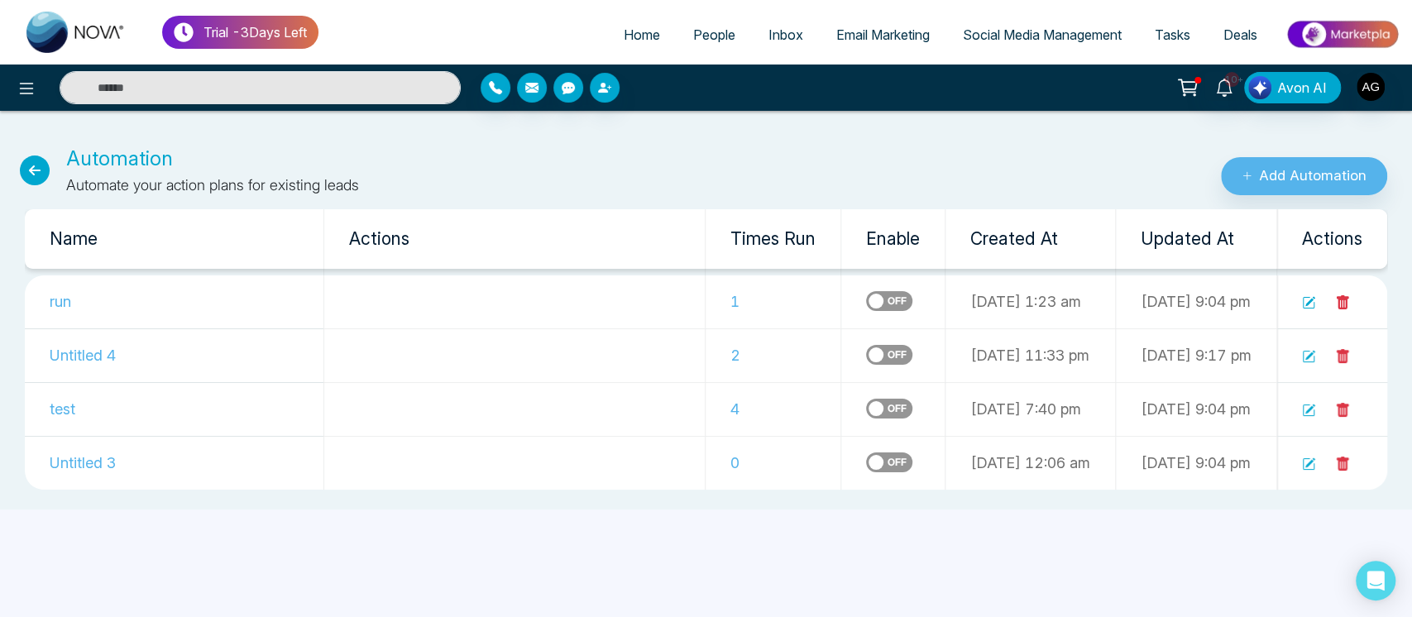
click at [1312, 300] on icon at bounding box center [1310, 302] width 10 height 10
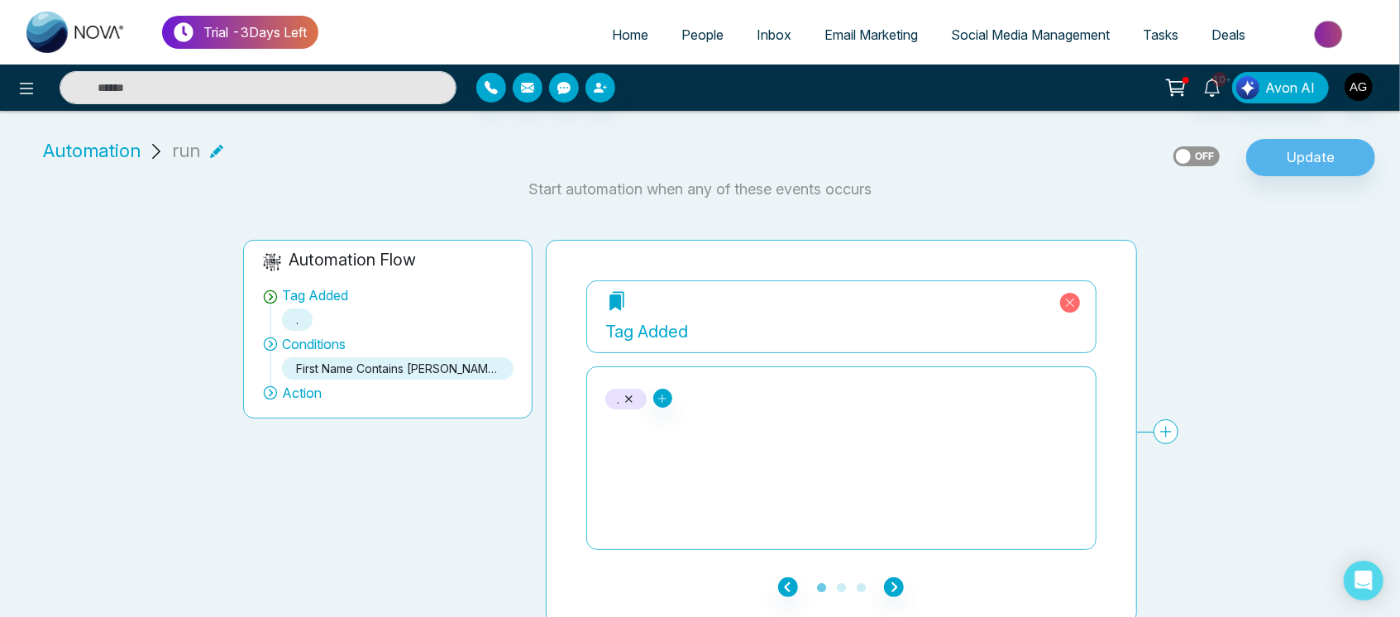
scroll to position [7, 0]
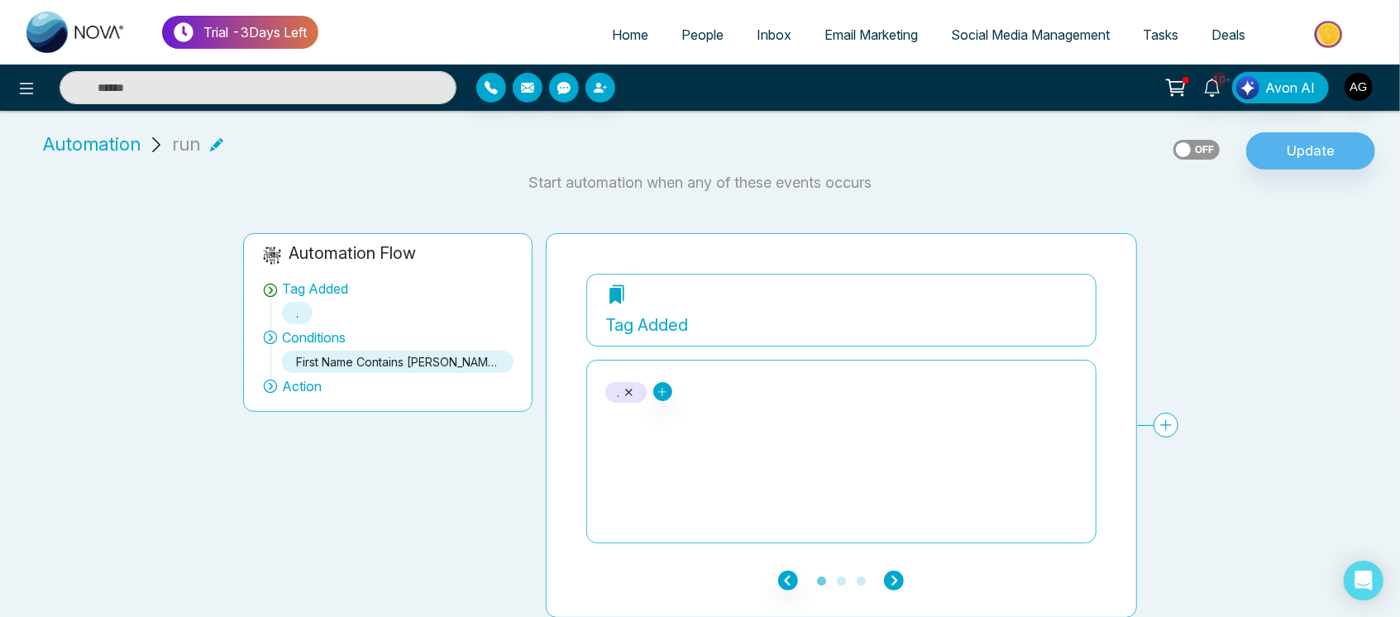
click at [893, 586] on icon "button" at bounding box center [894, 581] width 20 height 20
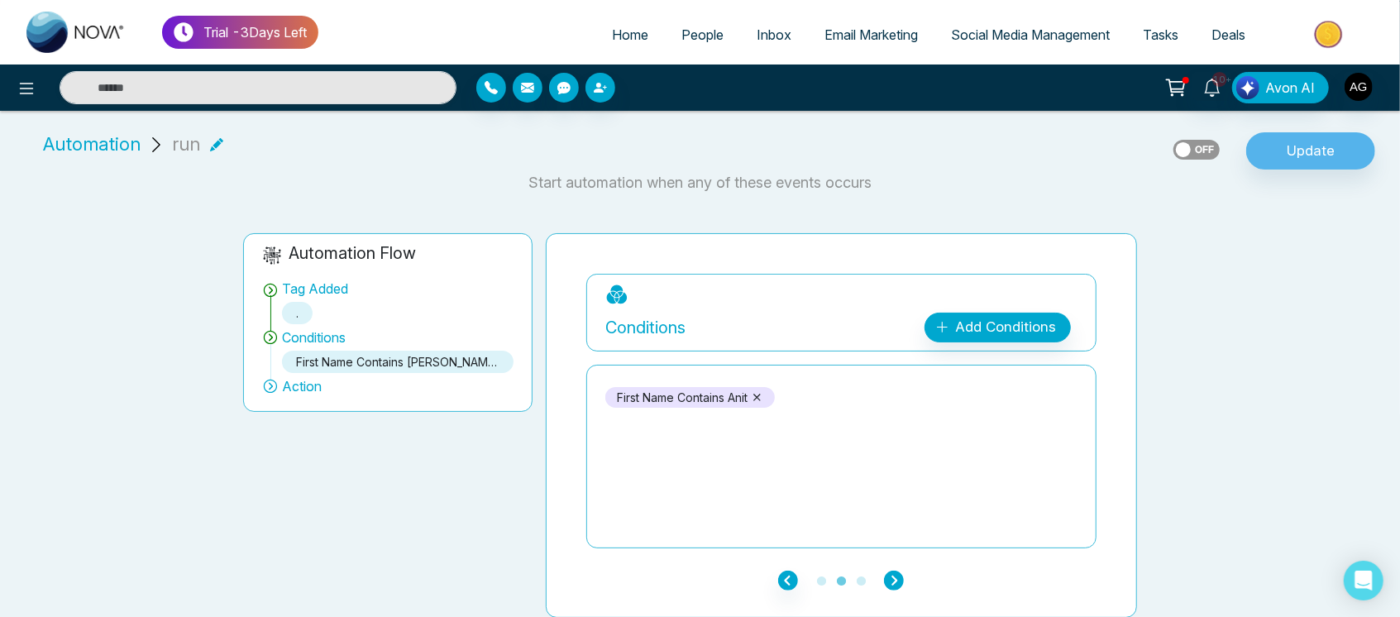
click at [893, 586] on icon "button" at bounding box center [894, 581] width 20 height 20
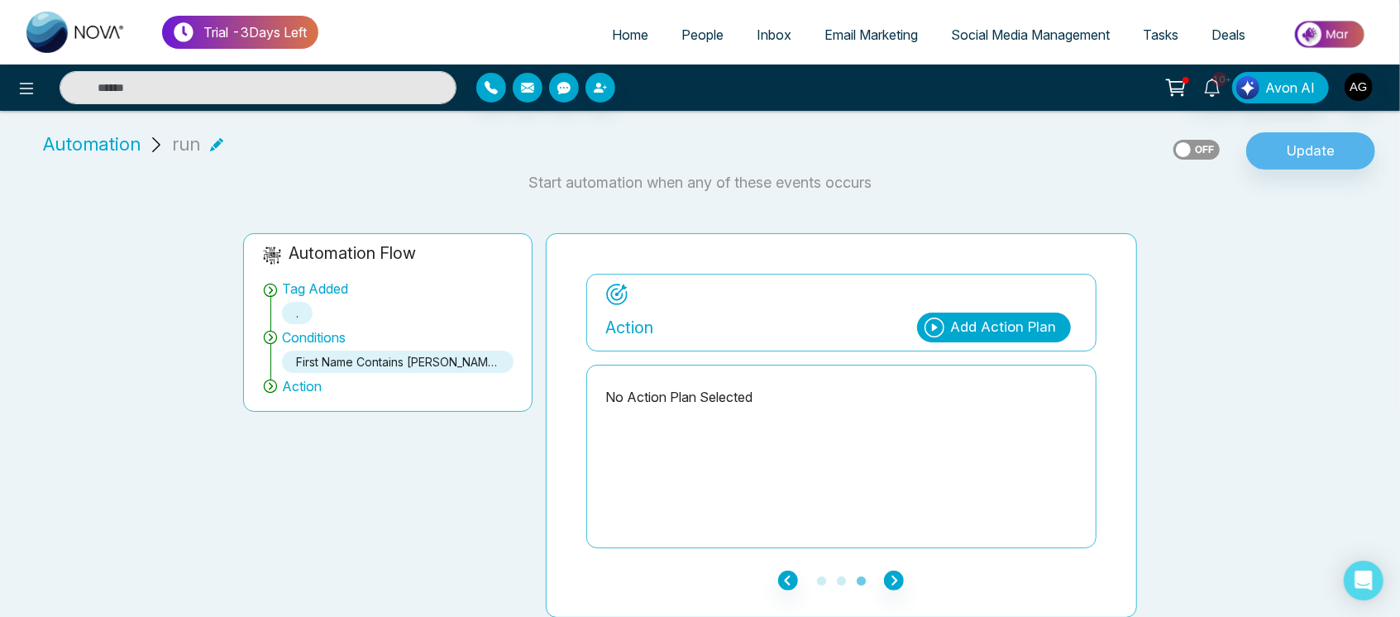
click at [998, 311] on div "Action Add Action Plan" at bounding box center [841, 324] width 472 height 36
click at [1015, 334] on div "Add Action Plan" at bounding box center [1004, 328] width 106 height 22
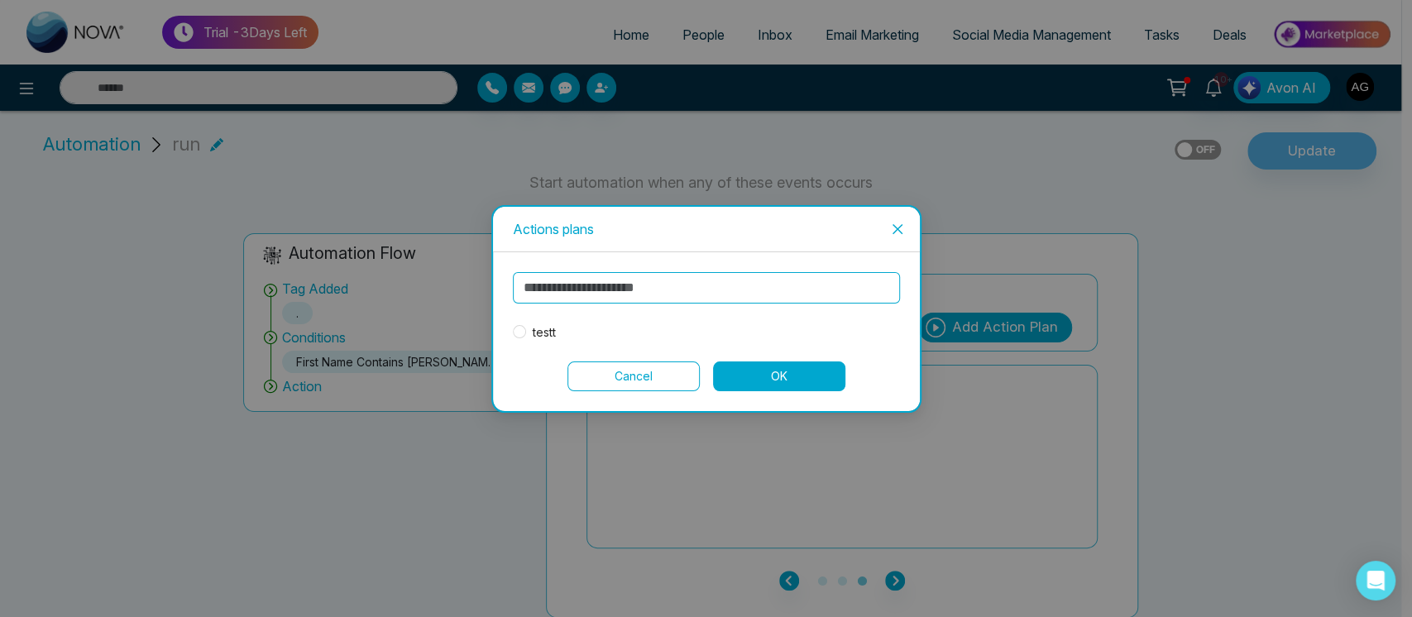
click at [535, 341] on div "testt Cancel OK" at bounding box center [706, 331] width 387 height 119
click at [776, 375] on button "OK" at bounding box center [779, 376] width 132 height 30
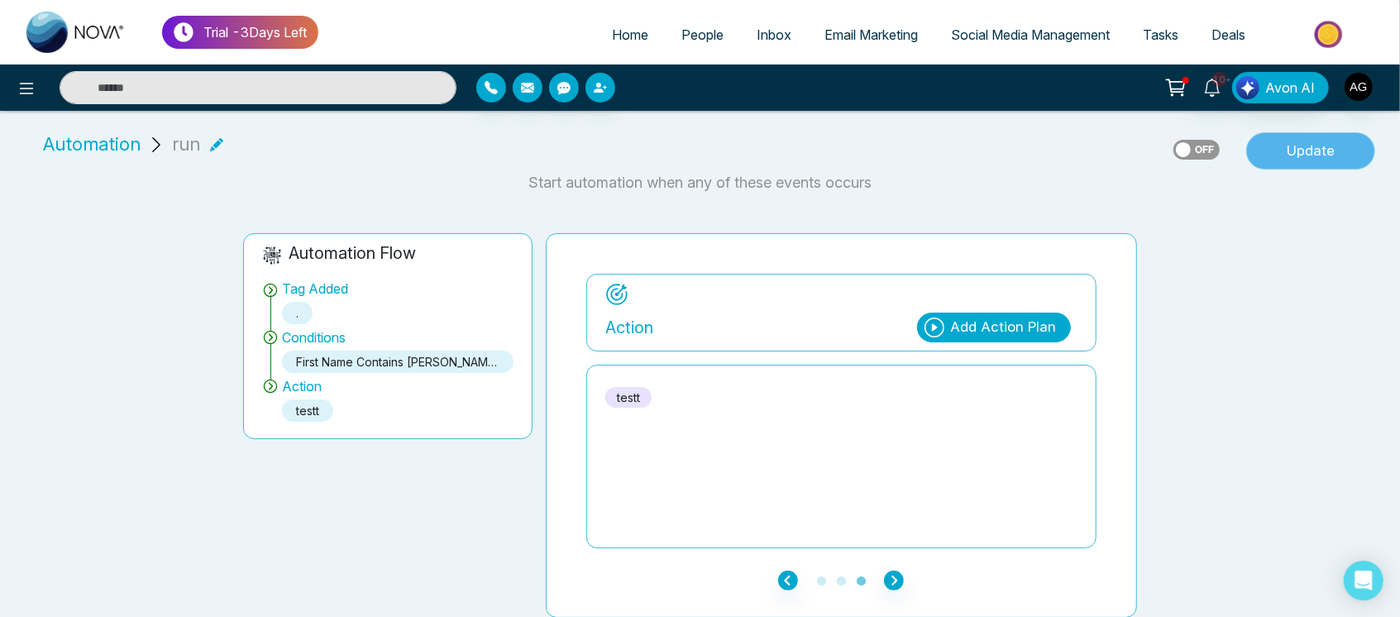
click at [1313, 151] on button "Update" at bounding box center [1310, 151] width 129 height 38
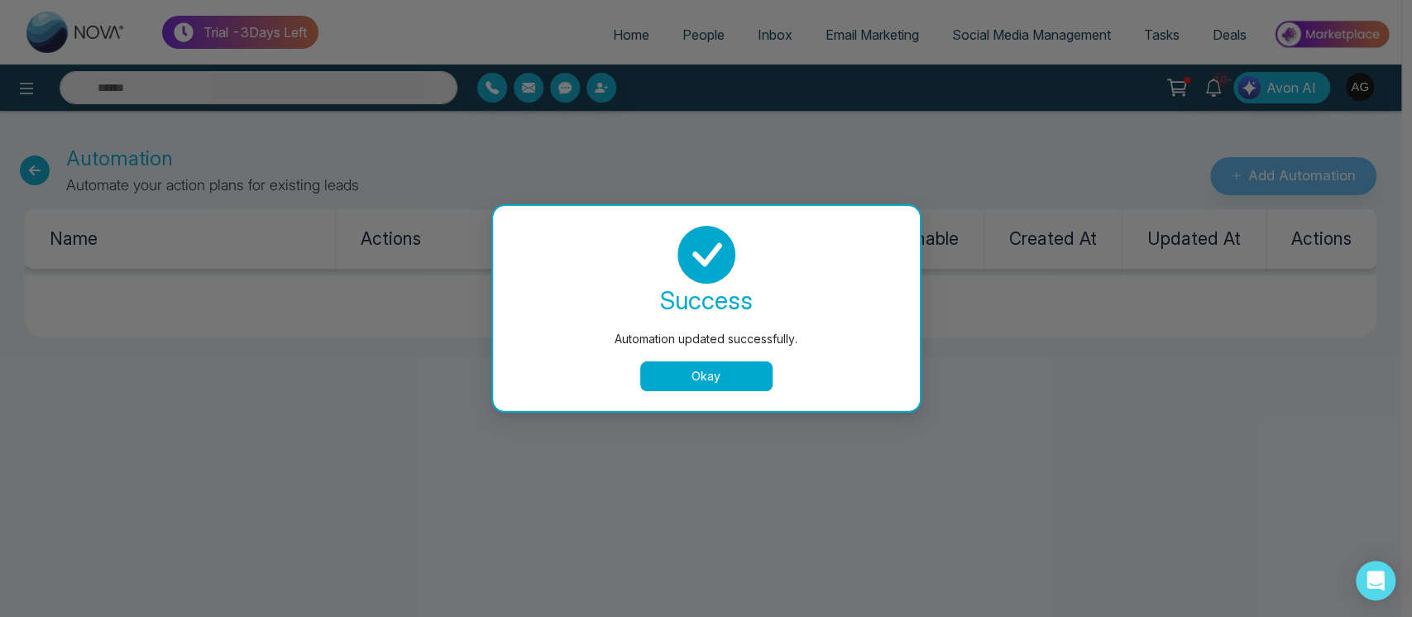
click at [713, 376] on button "Okay" at bounding box center [706, 376] width 132 height 30
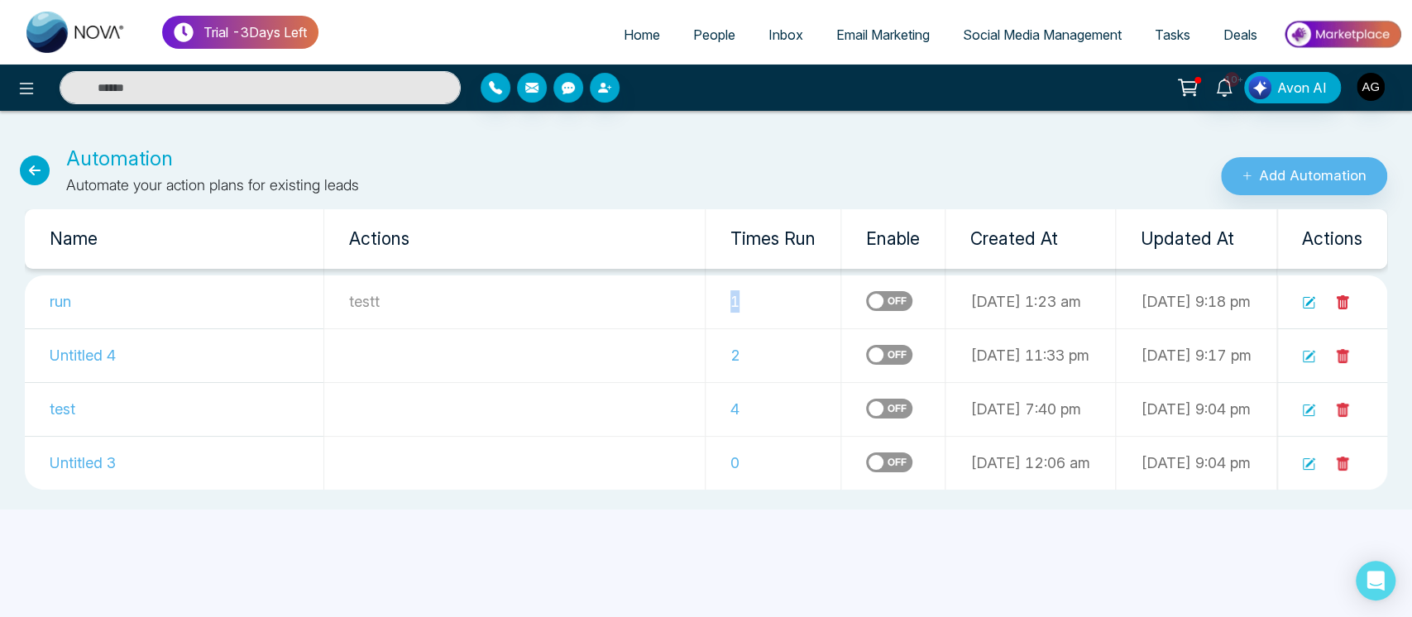
drag, startPoint x: 622, startPoint y: 293, endPoint x: 675, endPoint y: 294, distance: 53.0
click at [706, 294] on td "1" at bounding box center [774, 302] width 136 height 54
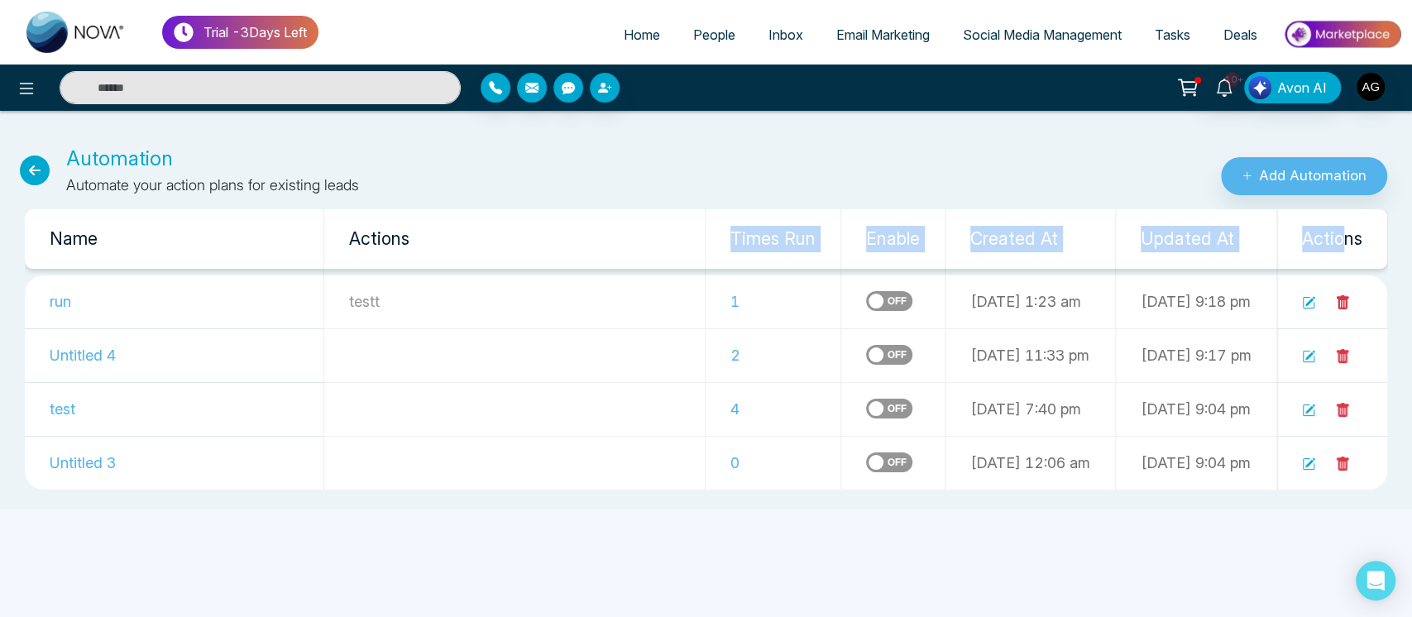
drag, startPoint x: 631, startPoint y: 244, endPoint x: 1350, endPoint y: 255, distance: 718.9
click at [1350, 255] on tr "Name Actions Times Run Enable Created At Updated At Actions" at bounding box center [706, 239] width 1362 height 60
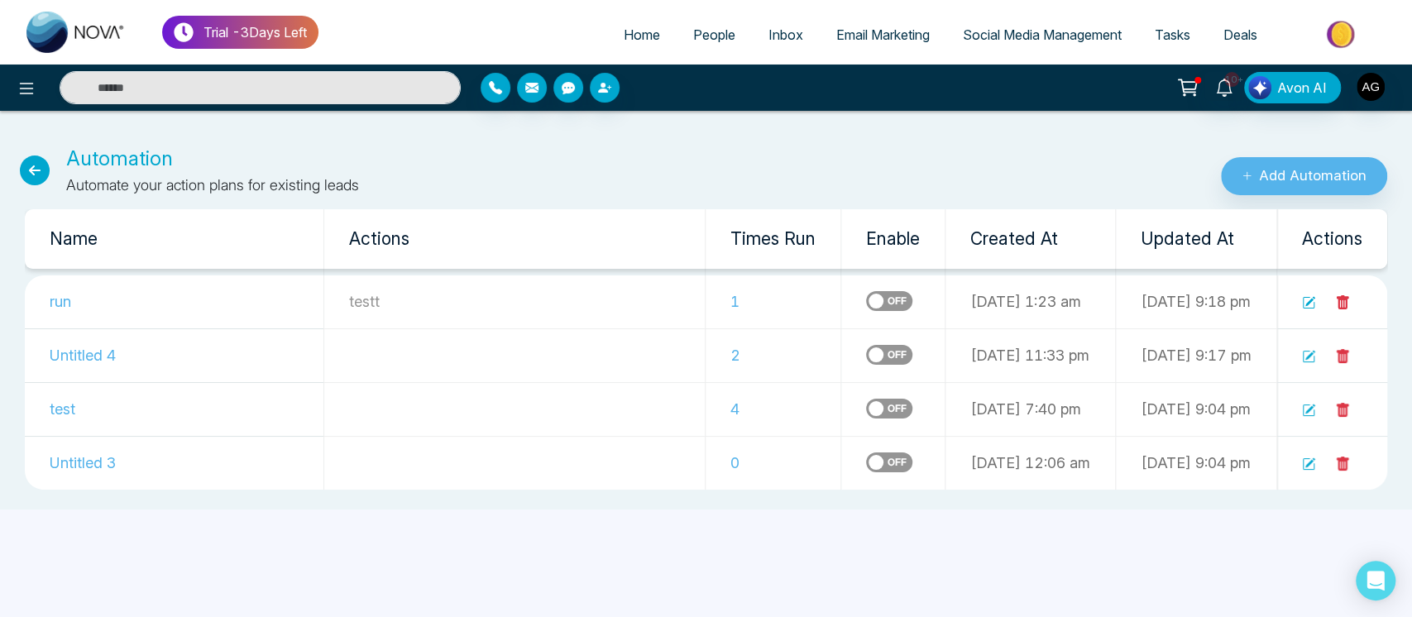
click at [1038, 165] on div "Add Automation" at bounding box center [1176, 170] width 471 height 52
click at [866, 294] on label at bounding box center [889, 301] width 46 height 20
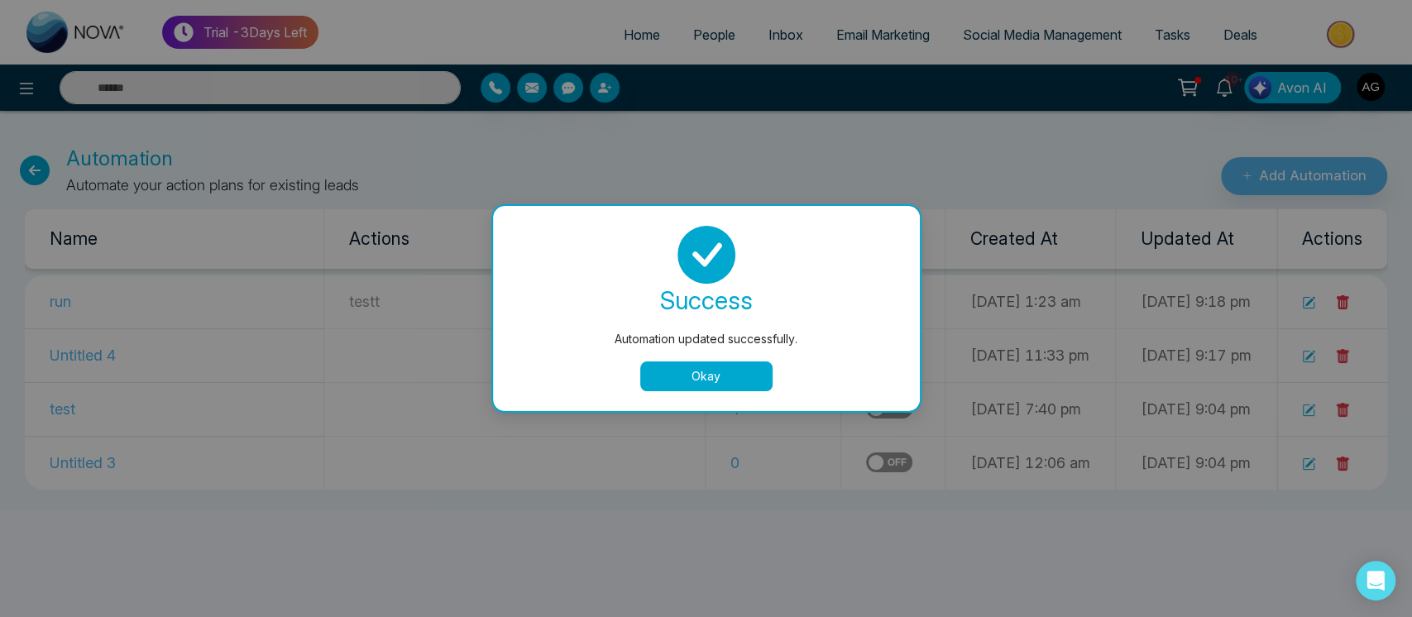
click at [733, 371] on button "Okay" at bounding box center [706, 376] width 132 height 30
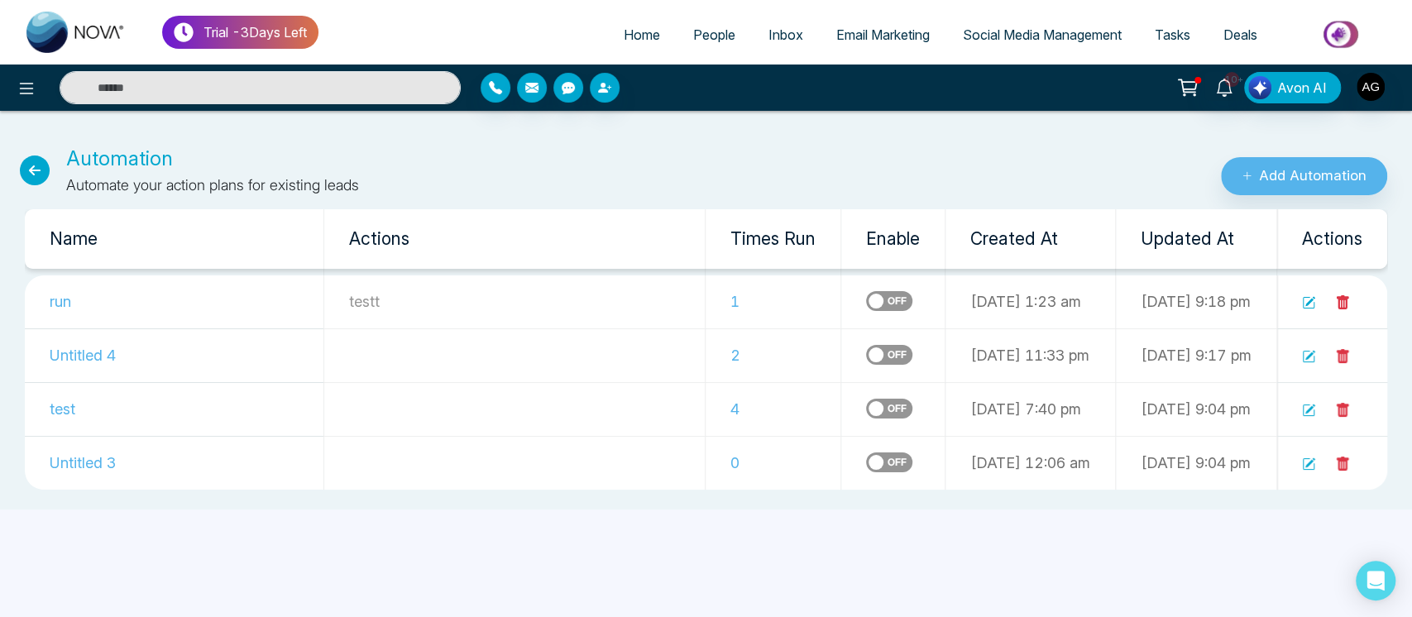
click at [1314, 305] on icon at bounding box center [1309, 303] width 12 height 12
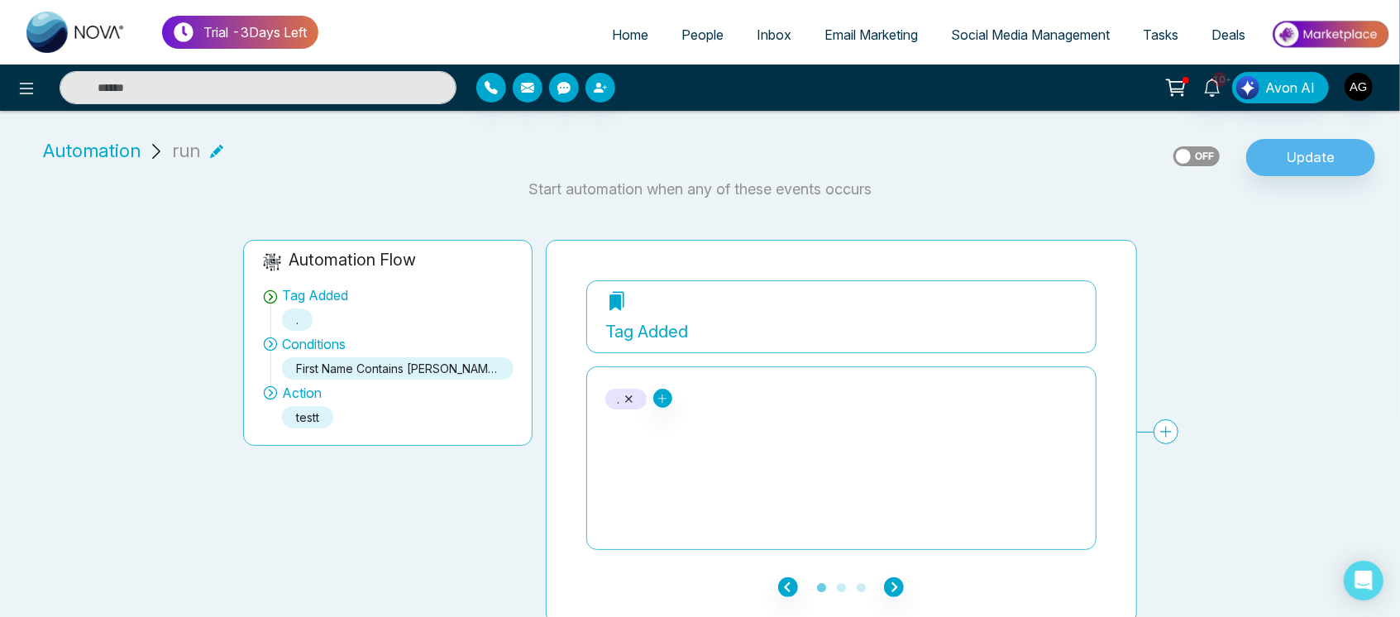
click at [701, 24] on link "People" at bounding box center [702, 34] width 75 height 31
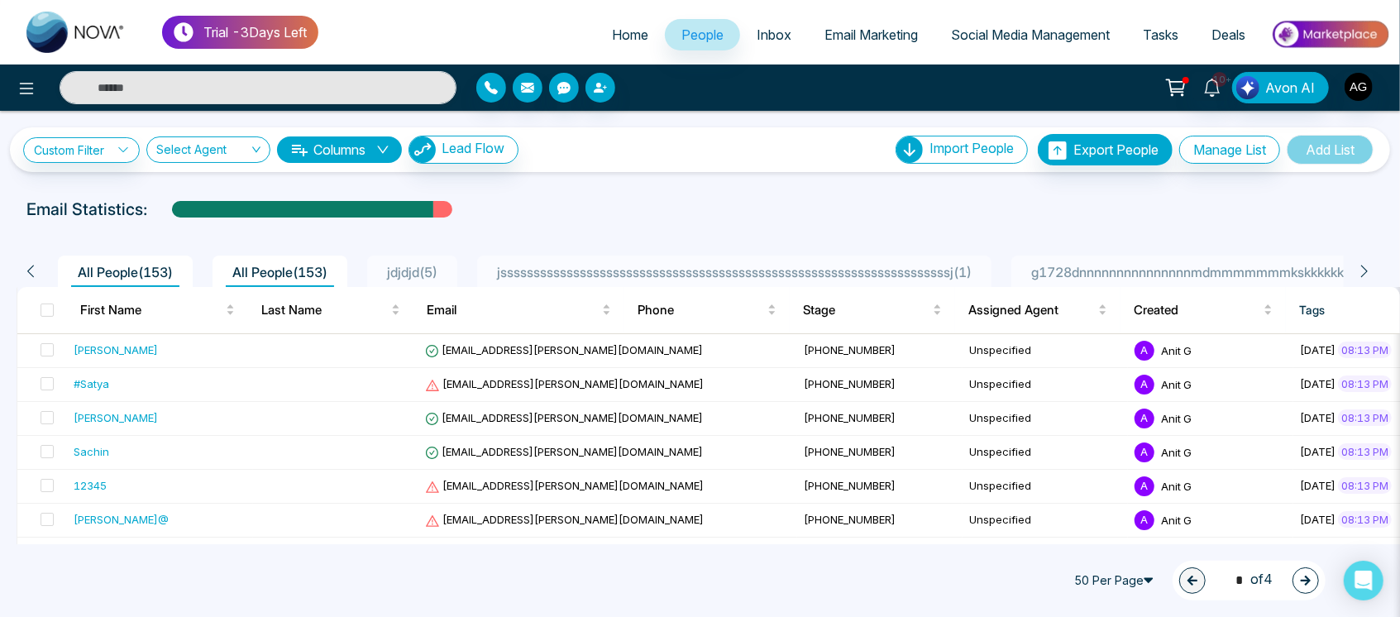
click at [822, 268] on span "jssssssssssssssssssssssssssssssssssssssssssssssssssssssssssssssssssssj ( 1 )" at bounding box center [734, 272] width 488 height 17
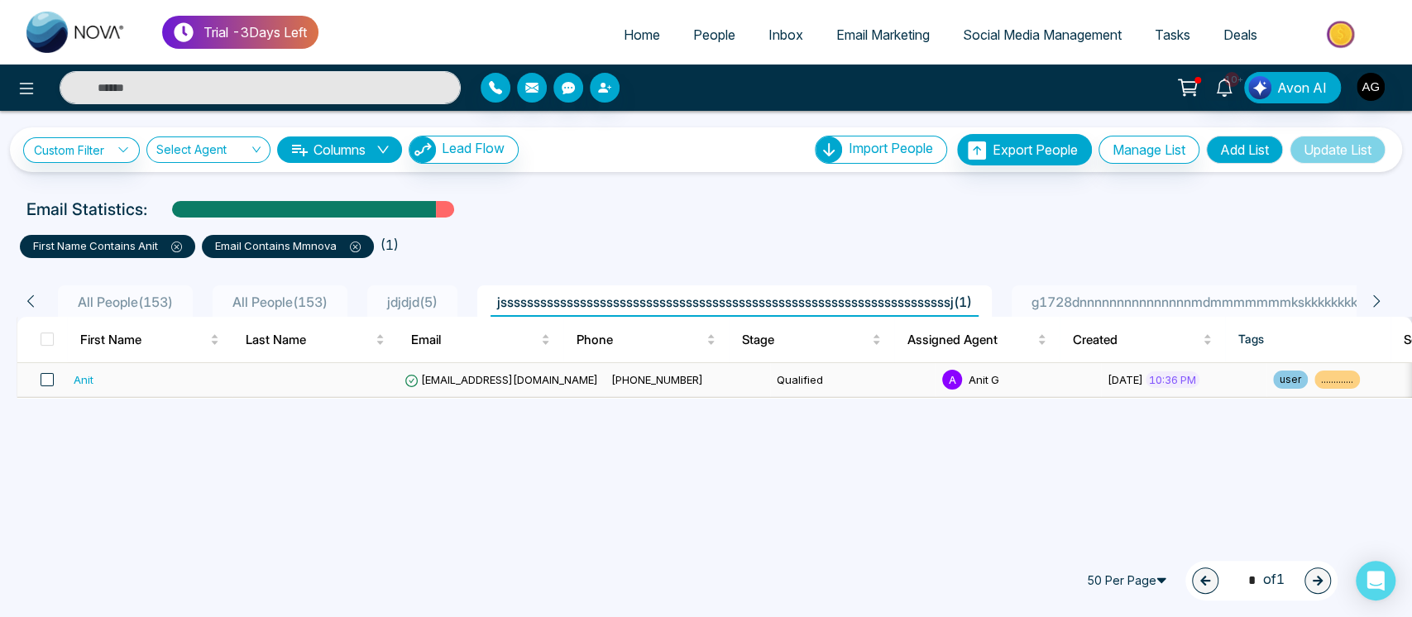
click at [46, 378] on span at bounding box center [47, 379] width 13 height 13
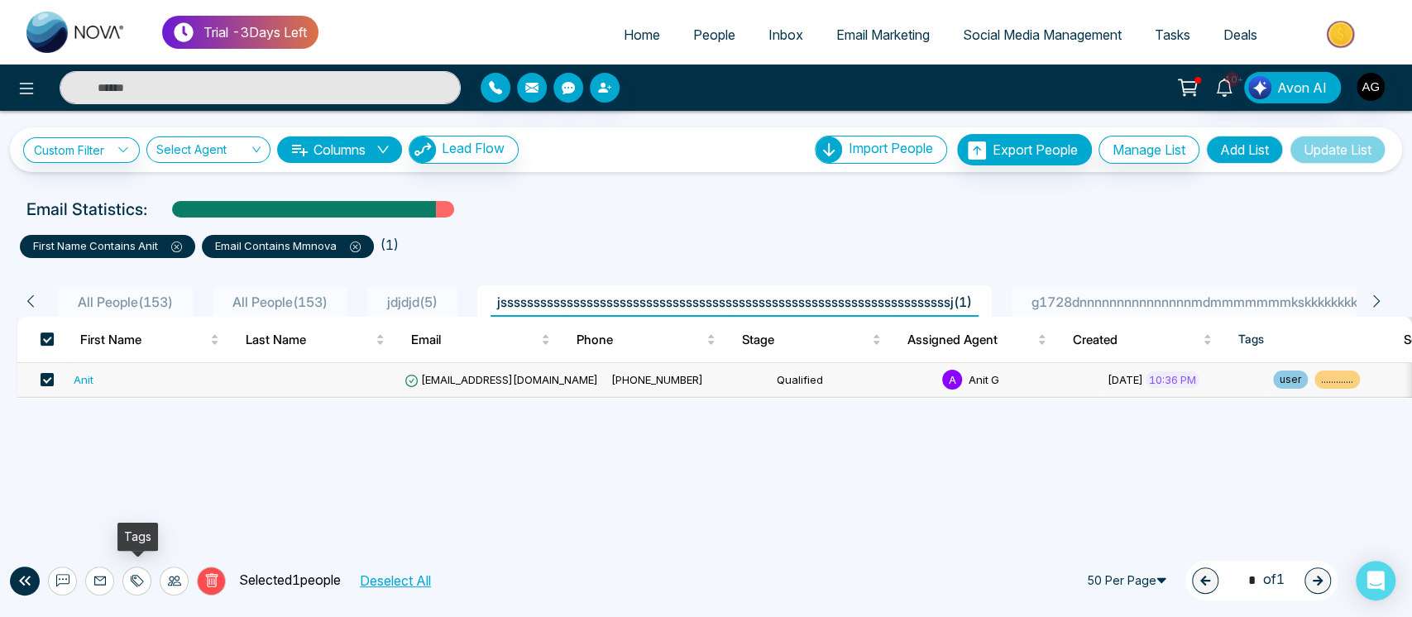
click at [139, 580] on icon at bounding box center [137, 580] width 13 height 13
click at [122, 519] on link "Add Tags" at bounding box center [95, 517] width 53 height 14
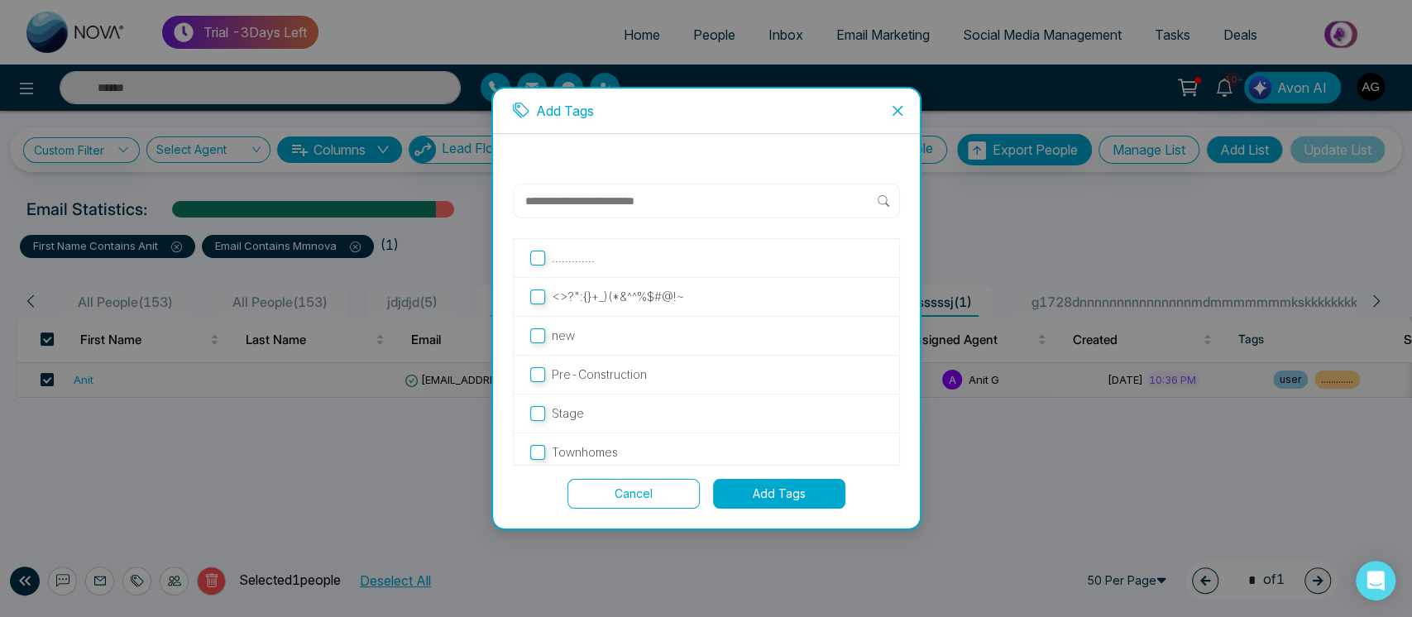
click at [728, 203] on input "text" at bounding box center [701, 201] width 354 height 20
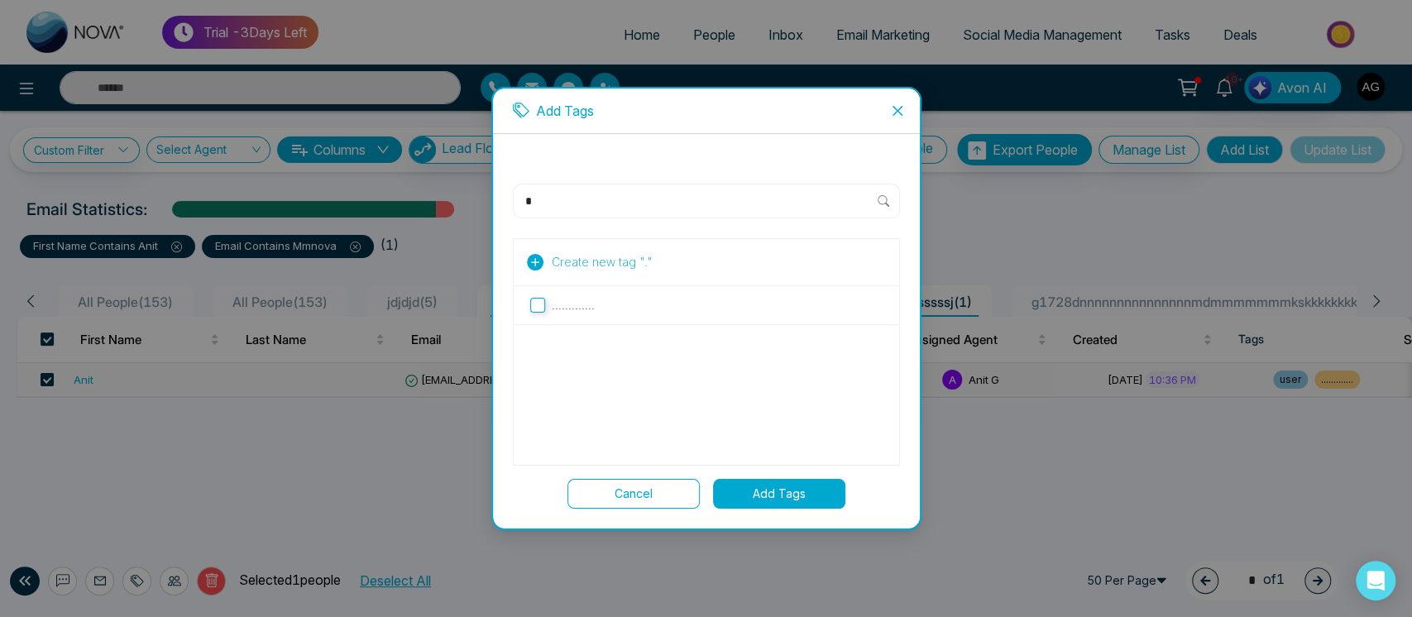
type input "*"
click at [529, 263] on icon at bounding box center [535, 262] width 17 height 17
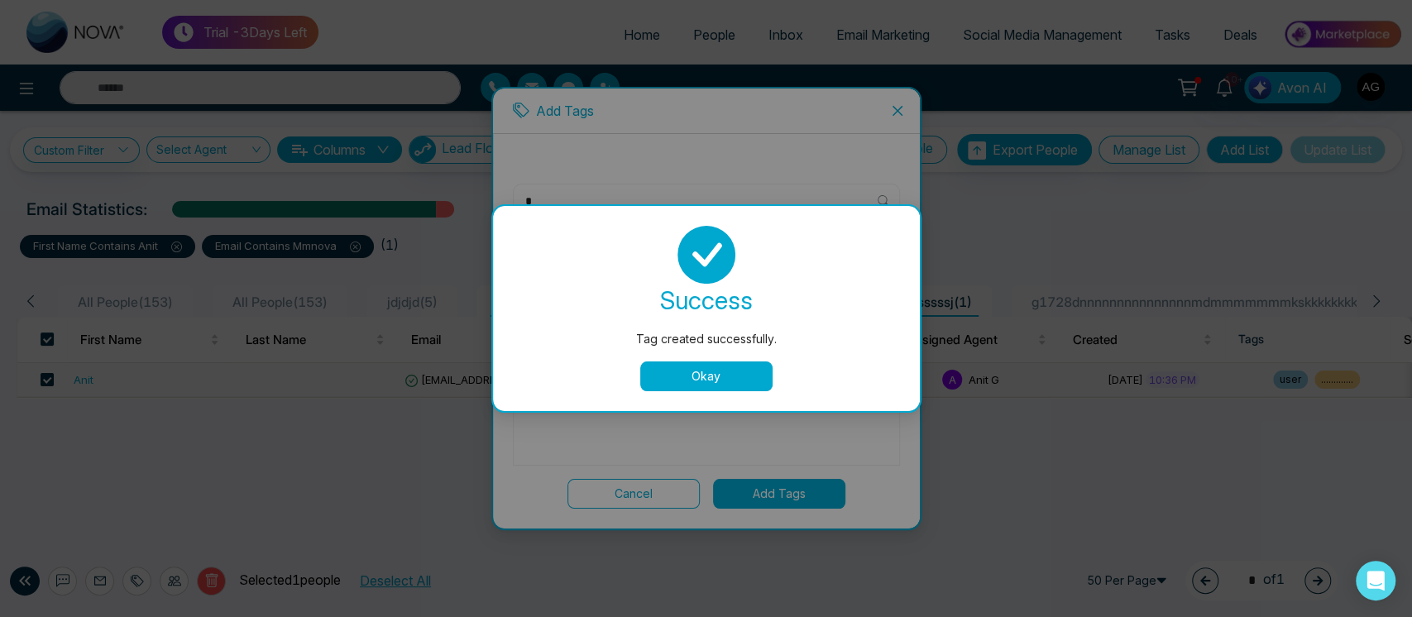
click at [733, 378] on button "Okay" at bounding box center [706, 376] width 132 height 30
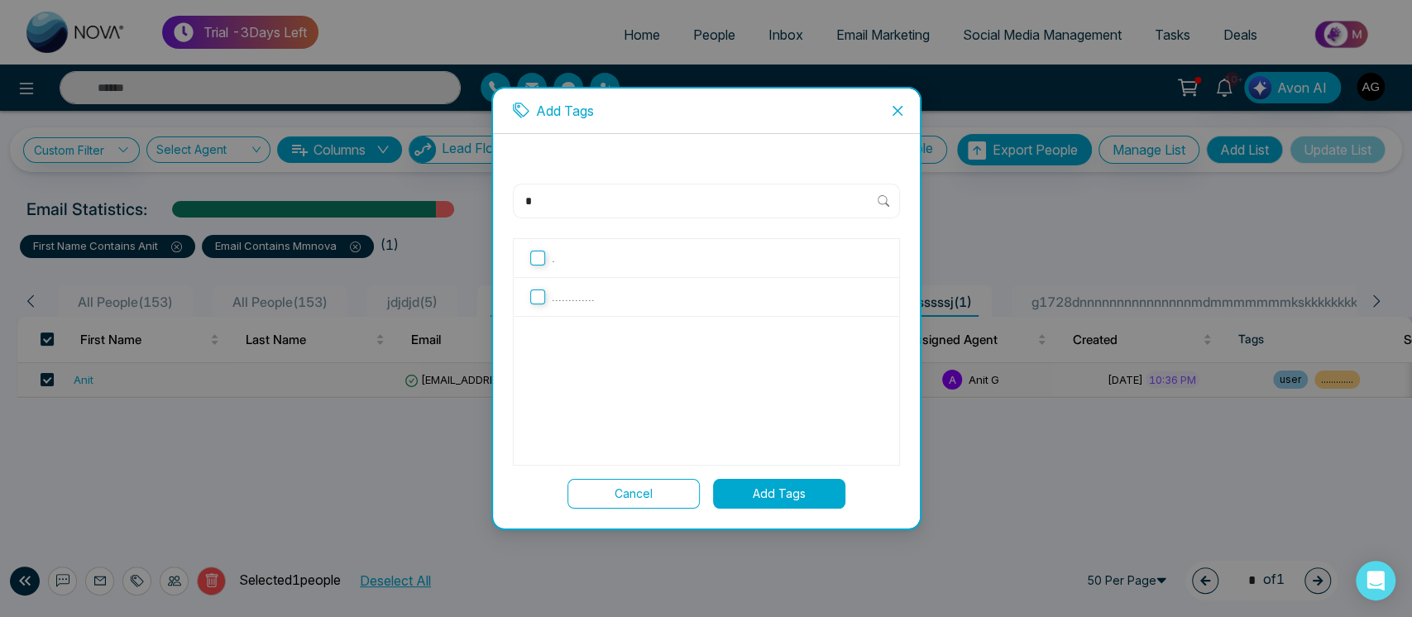
click at [782, 493] on button "Add Tags" at bounding box center [779, 494] width 132 height 30
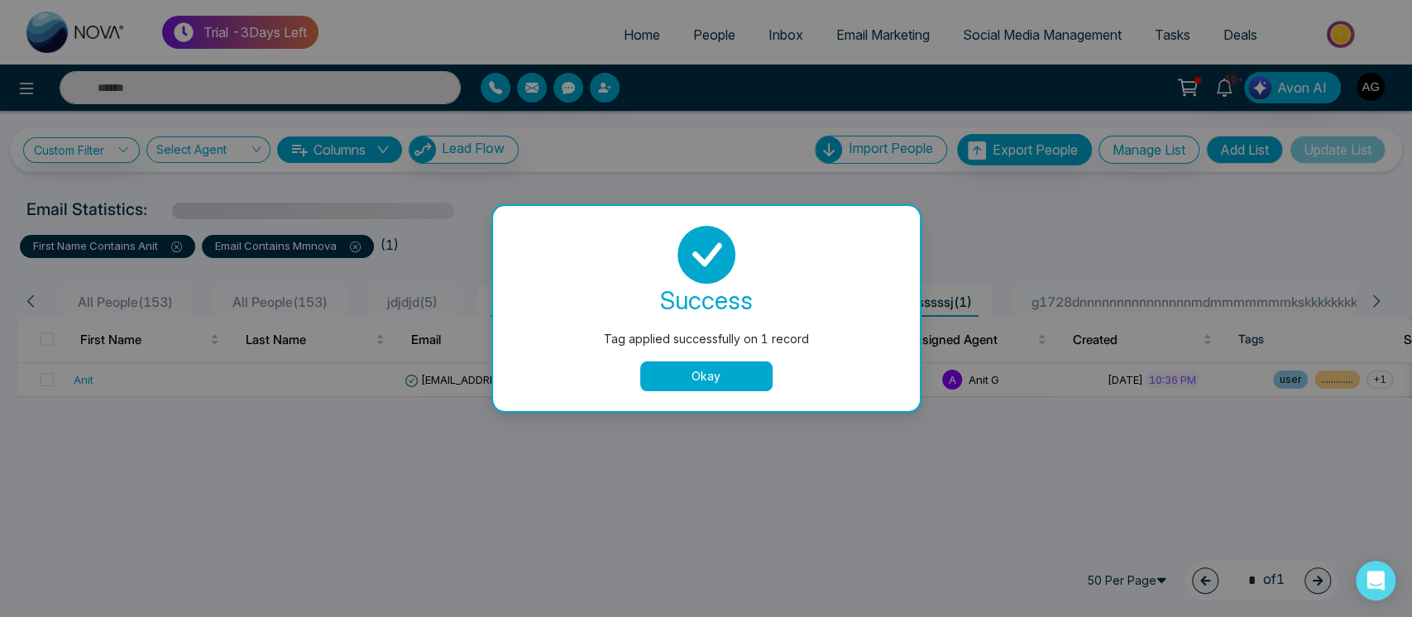
click at [737, 376] on button "Okay" at bounding box center [706, 376] width 132 height 30
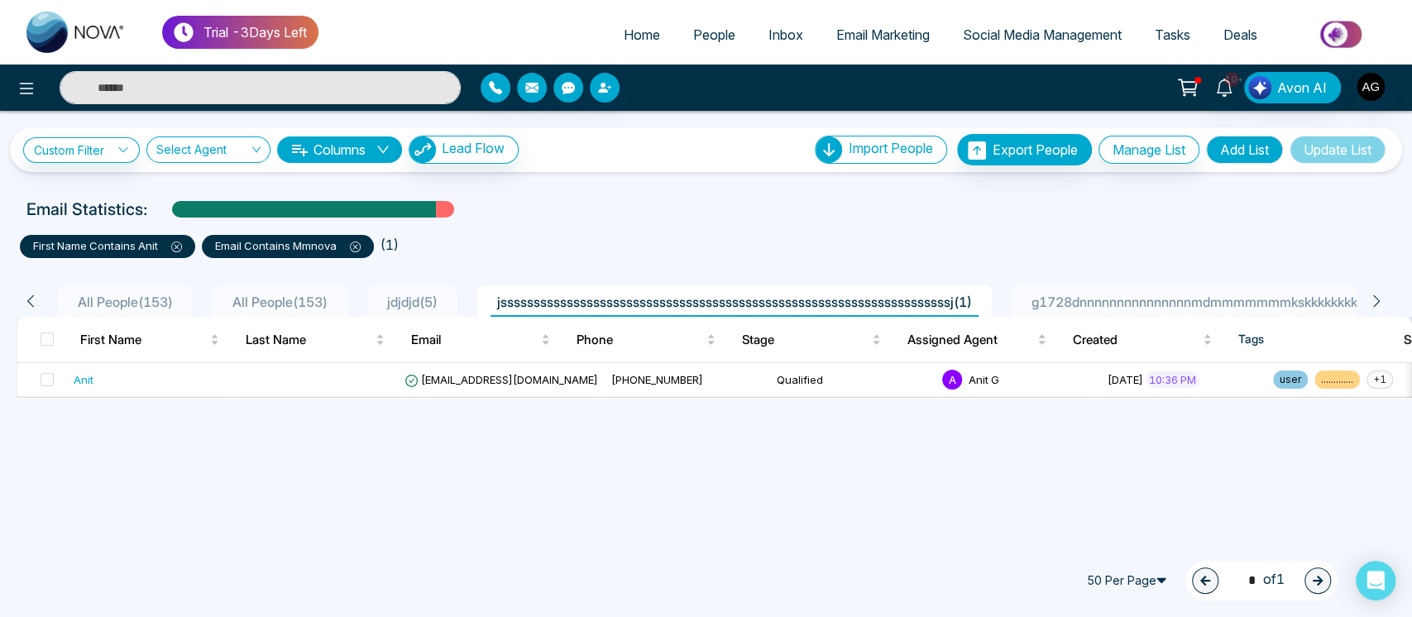
click at [355, 248] on icon at bounding box center [355, 247] width 11 height 11
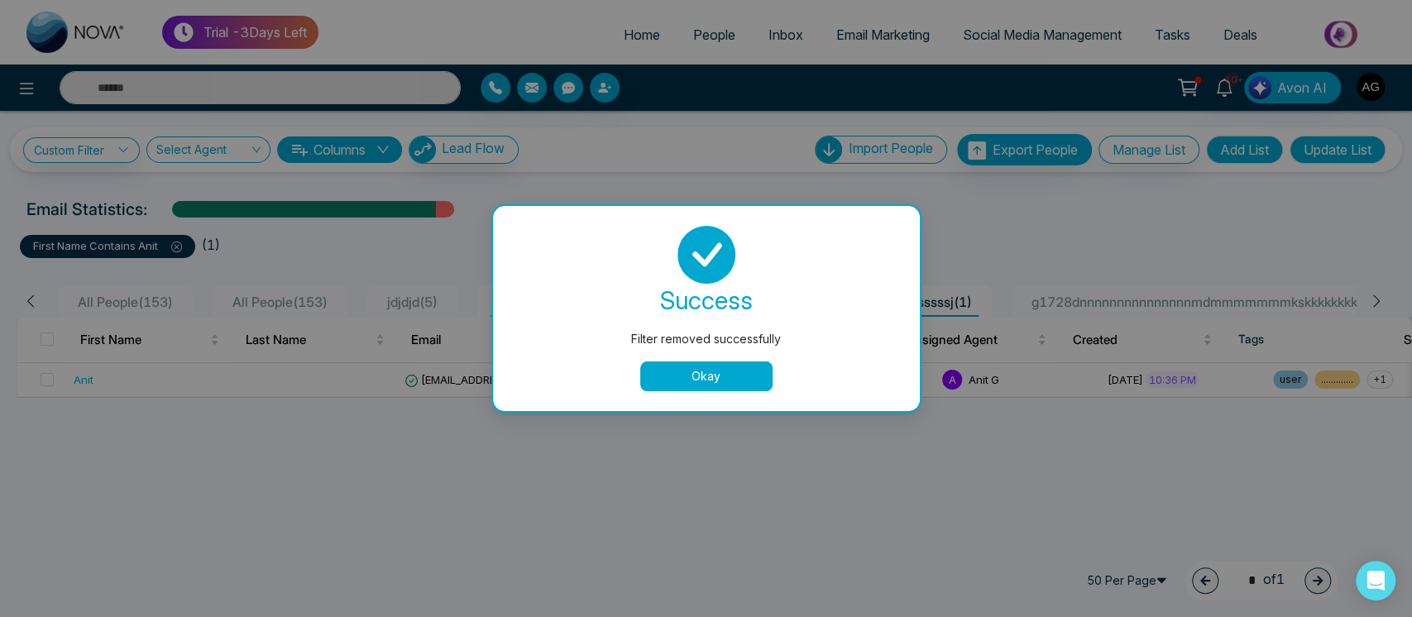
click at [744, 371] on button "Okay" at bounding box center [706, 376] width 132 height 30
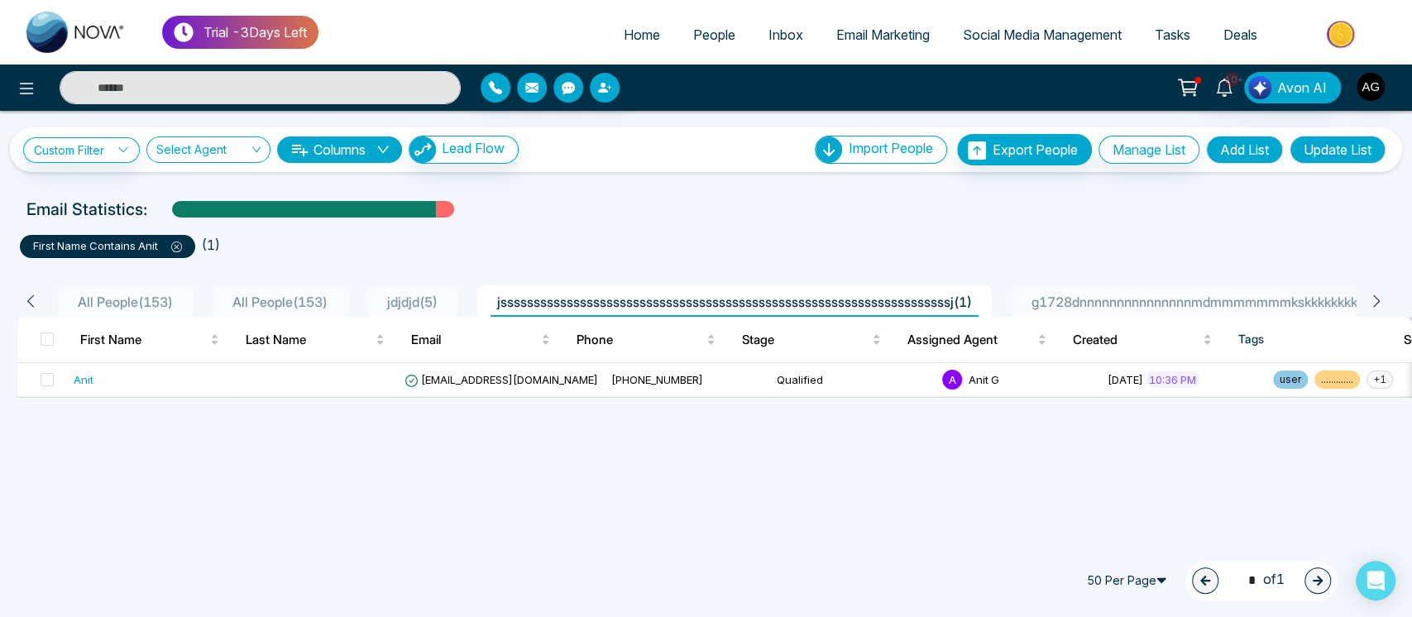
click at [1341, 146] on button "Update List" at bounding box center [1338, 150] width 96 height 28
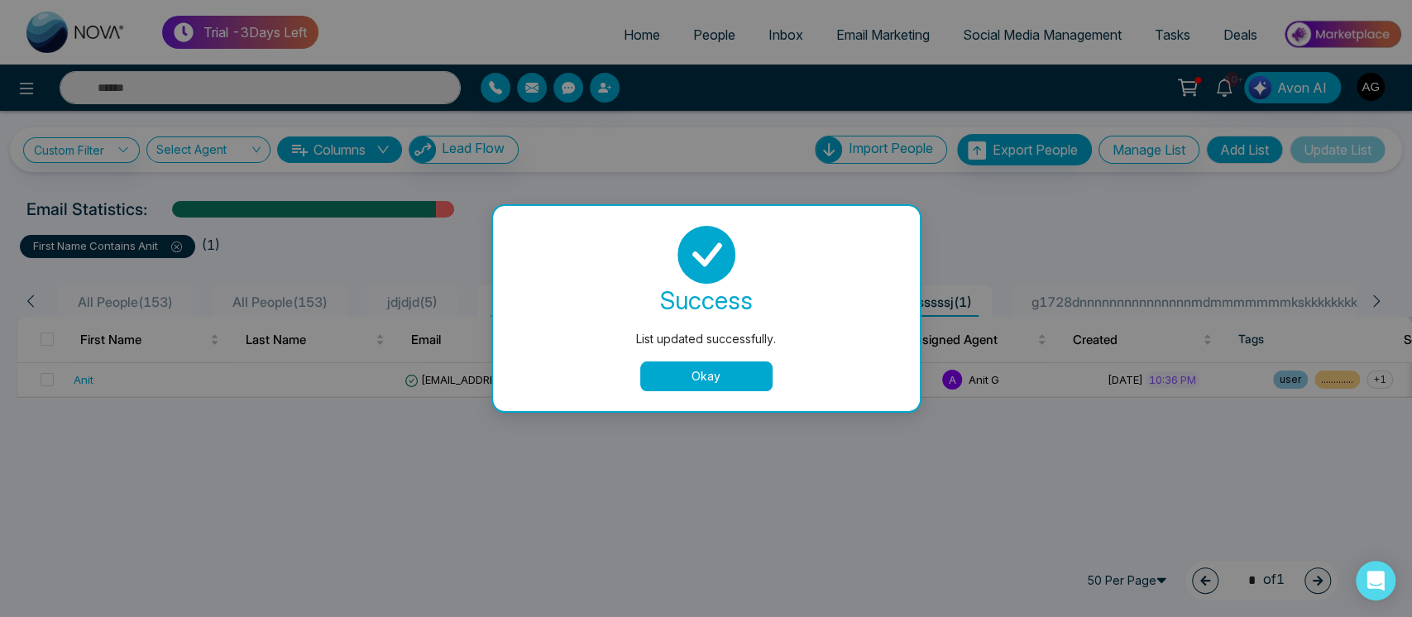
click at [727, 378] on button "Okay" at bounding box center [706, 376] width 132 height 30
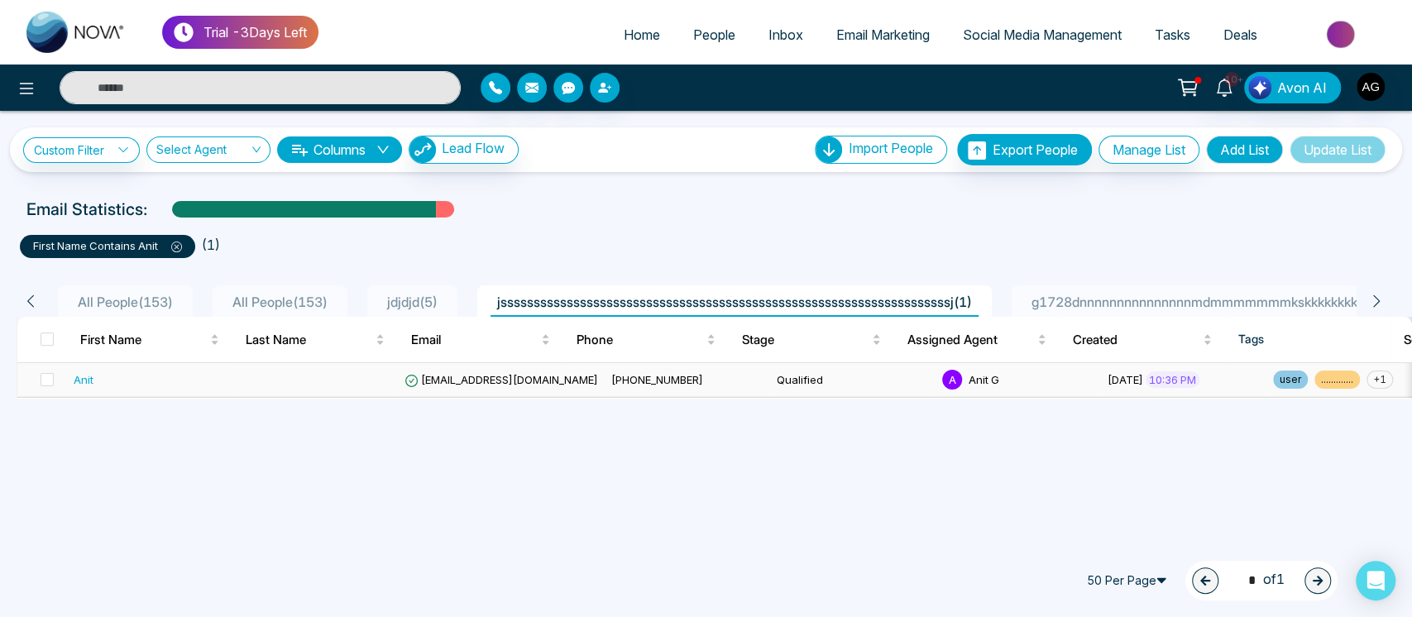
click at [770, 382] on td "Qualified" at bounding box center [852, 380] width 165 height 34
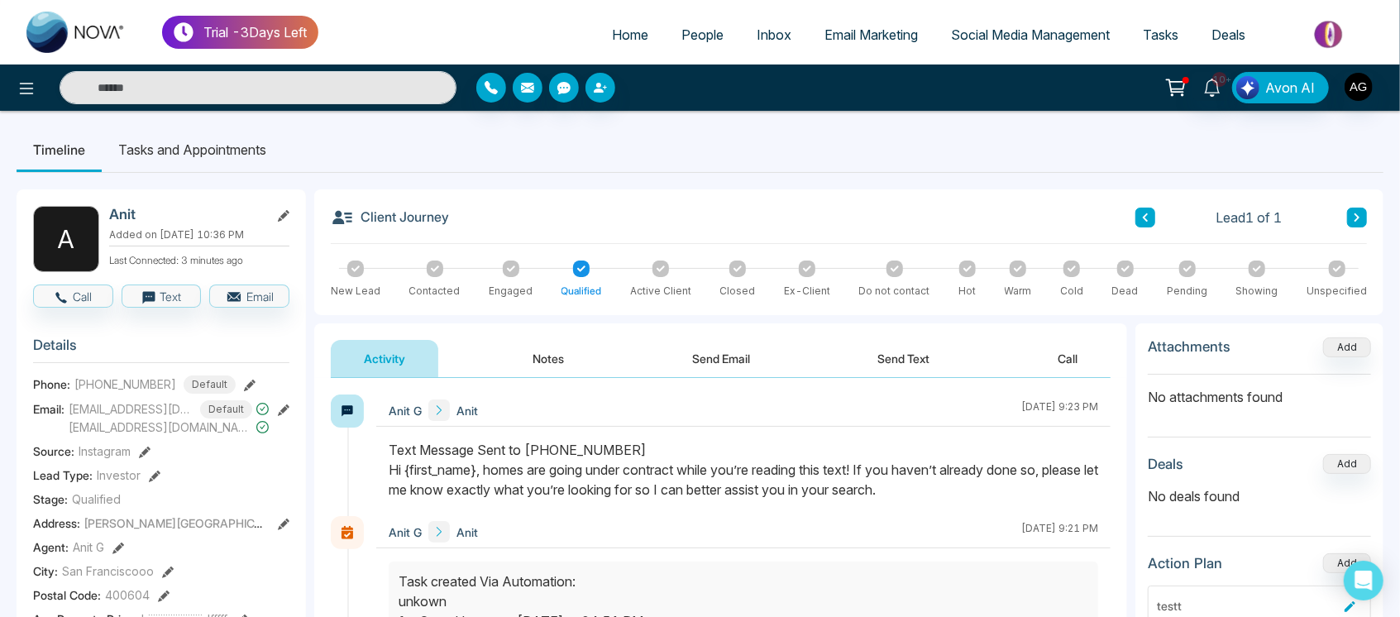
click at [179, 140] on li "Tasks and Appointments" at bounding box center [192, 149] width 181 height 45
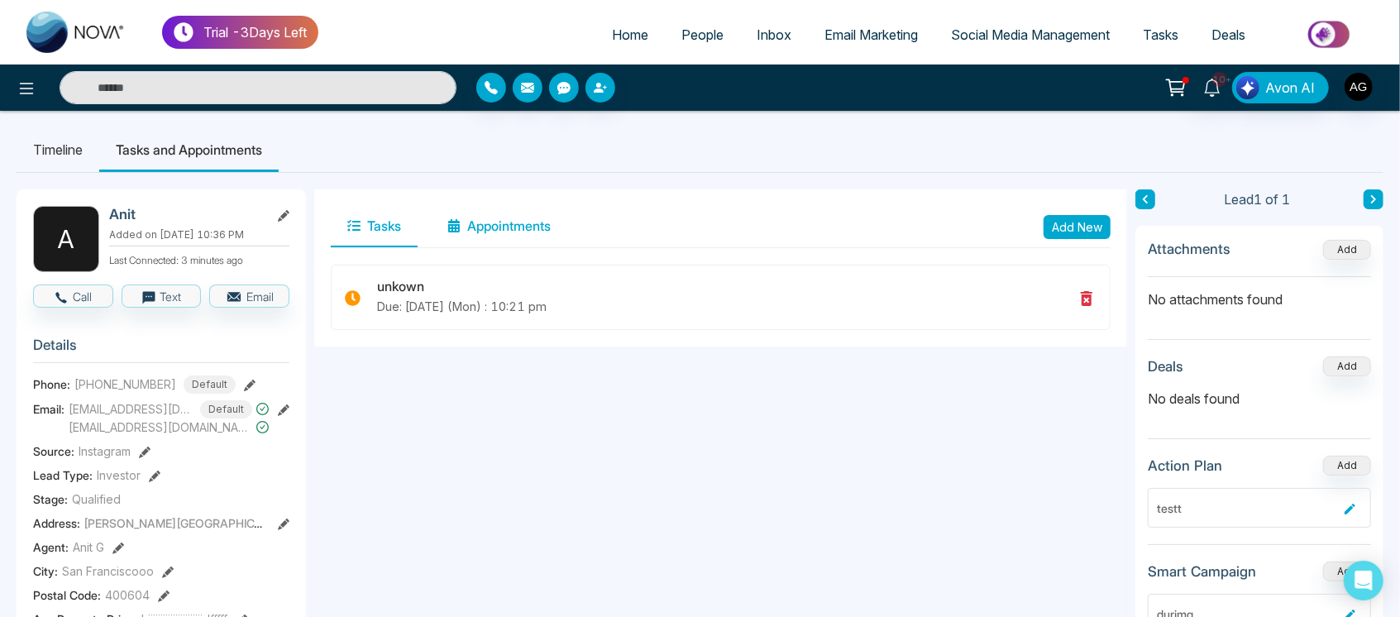
click at [552, 212] on button "Appointments" at bounding box center [499, 226] width 136 height 41
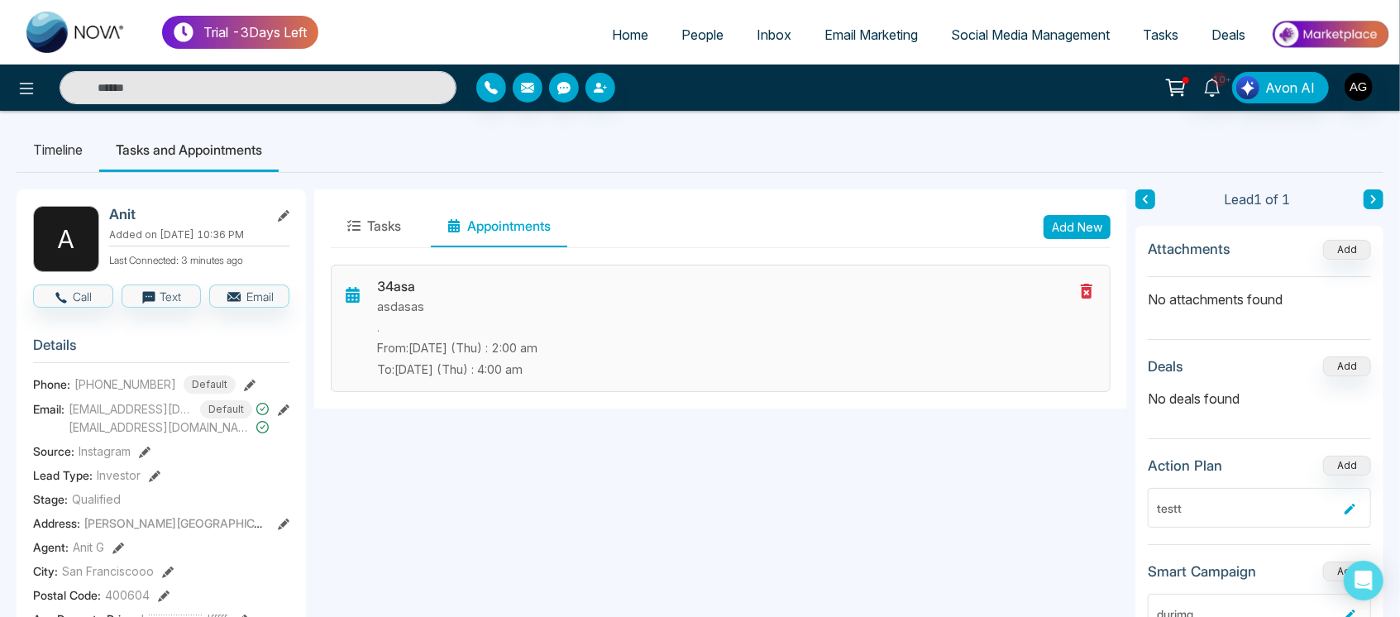
drag, startPoint x: 341, startPoint y: 275, endPoint x: 625, endPoint y: 390, distance: 306.9
click at [625, 390] on div "34asa asdasas . From: Aug-14-2025 (Thu) : 2:00 am To: Aug-14-2025 (Thu) : 4:00 …" at bounding box center [721, 328] width 780 height 127
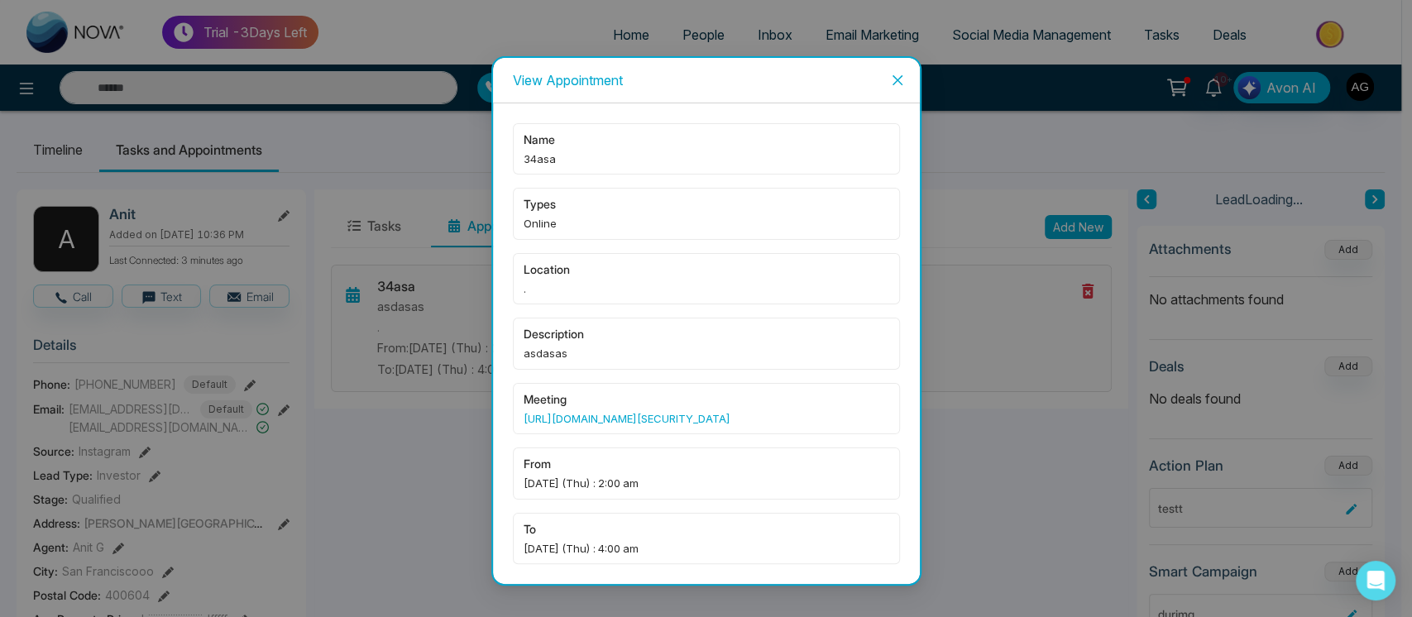
click at [625, 390] on div "meeting https://us05web.zoom.us/j/86911855063?pwd=DLJIJwcJToSmJSruNLv1oQOUXMJCX…" at bounding box center [706, 408] width 387 height 51
click at [912, 62] on span "Close" at bounding box center [897, 80] width 45 height 45
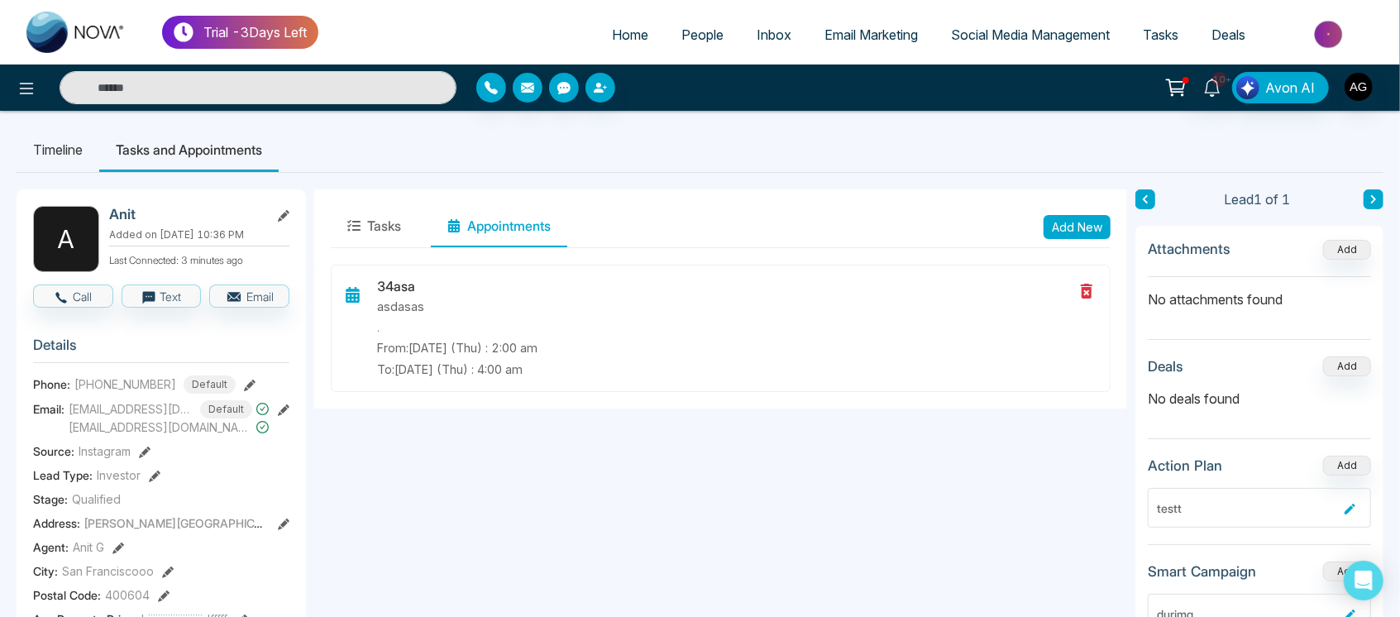
click at [347, 218] on button "Tasks" at bounding box center [374, 226] width 87 height 41
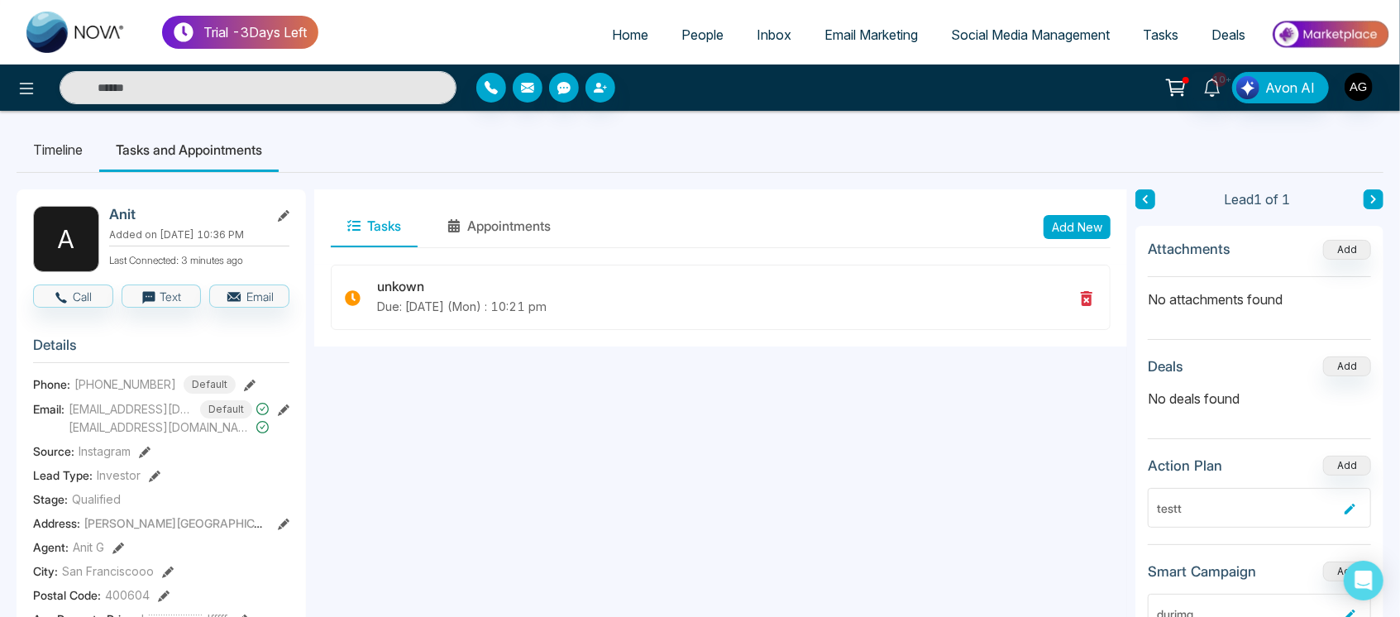
click at [582, 34] on ul "Home People Inbox Email Marketing Social Media Management Tasks Deals" at bounding box center [854, 35] width 1072 height 45
click at [93, 156] on li "Timeline" at bounding box center [58, 149] width 83 height 45
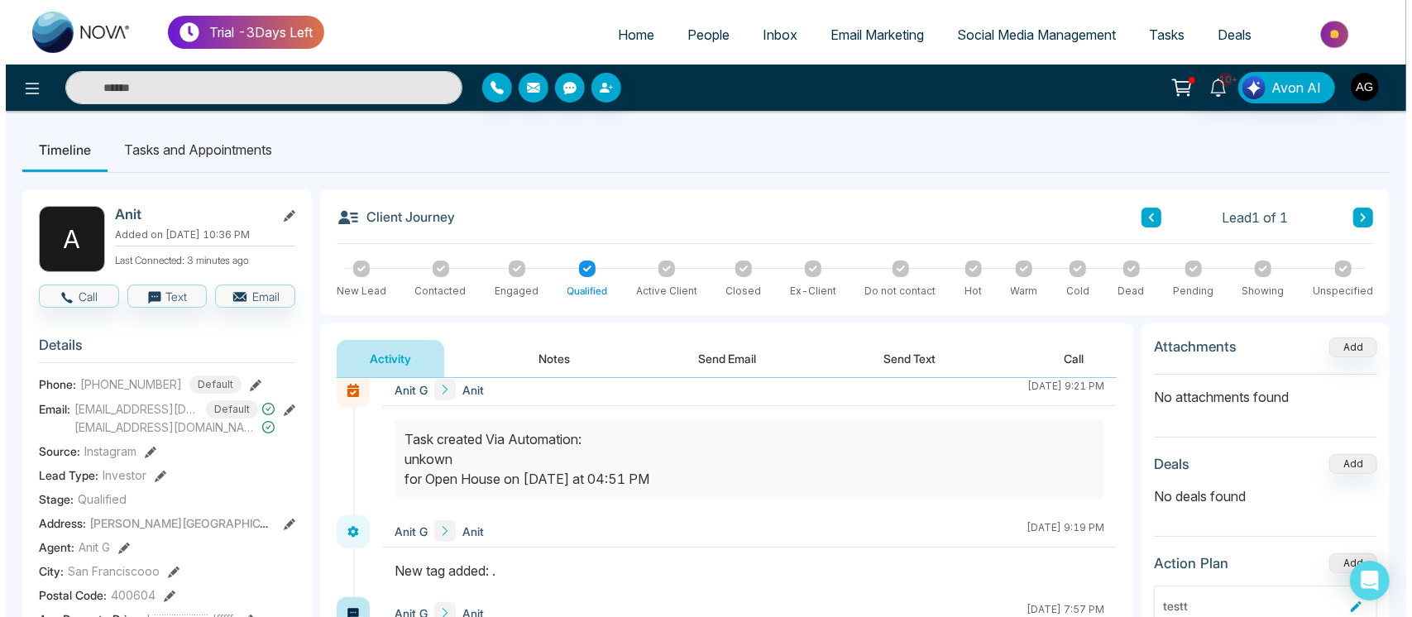
scroll to position [143, 0]
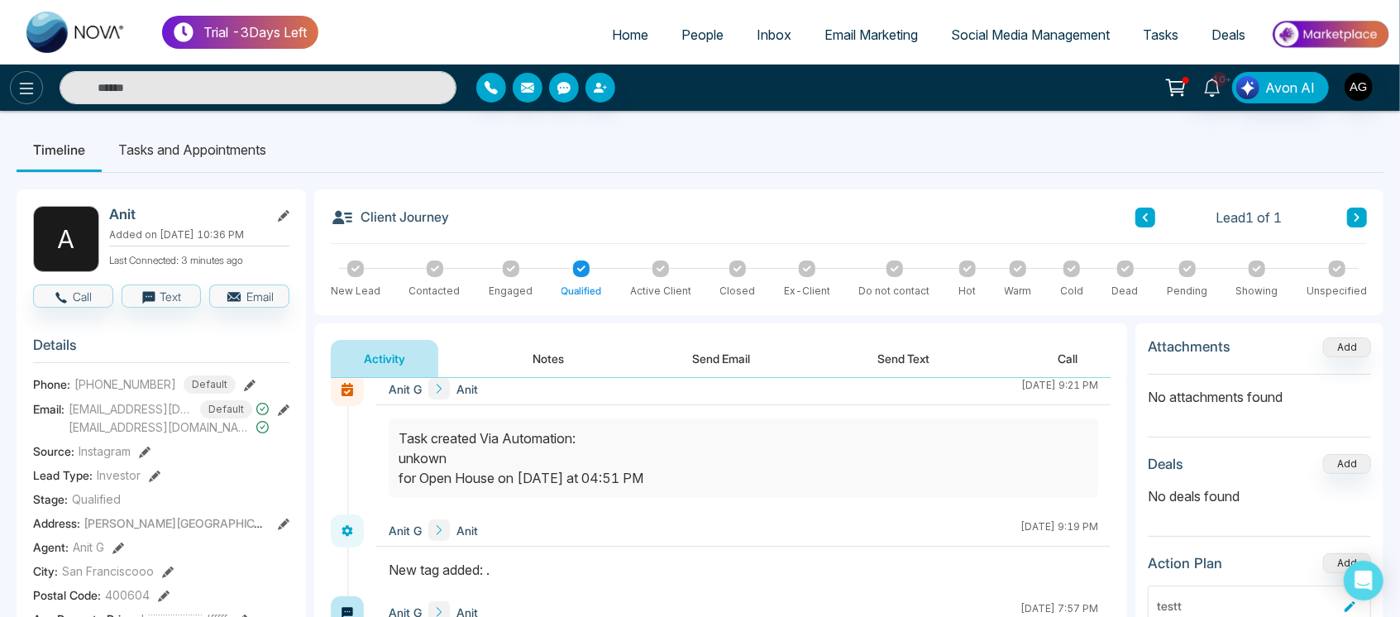
click at [26, 76] on button at bounding box center [26, 87] width 33 height 33
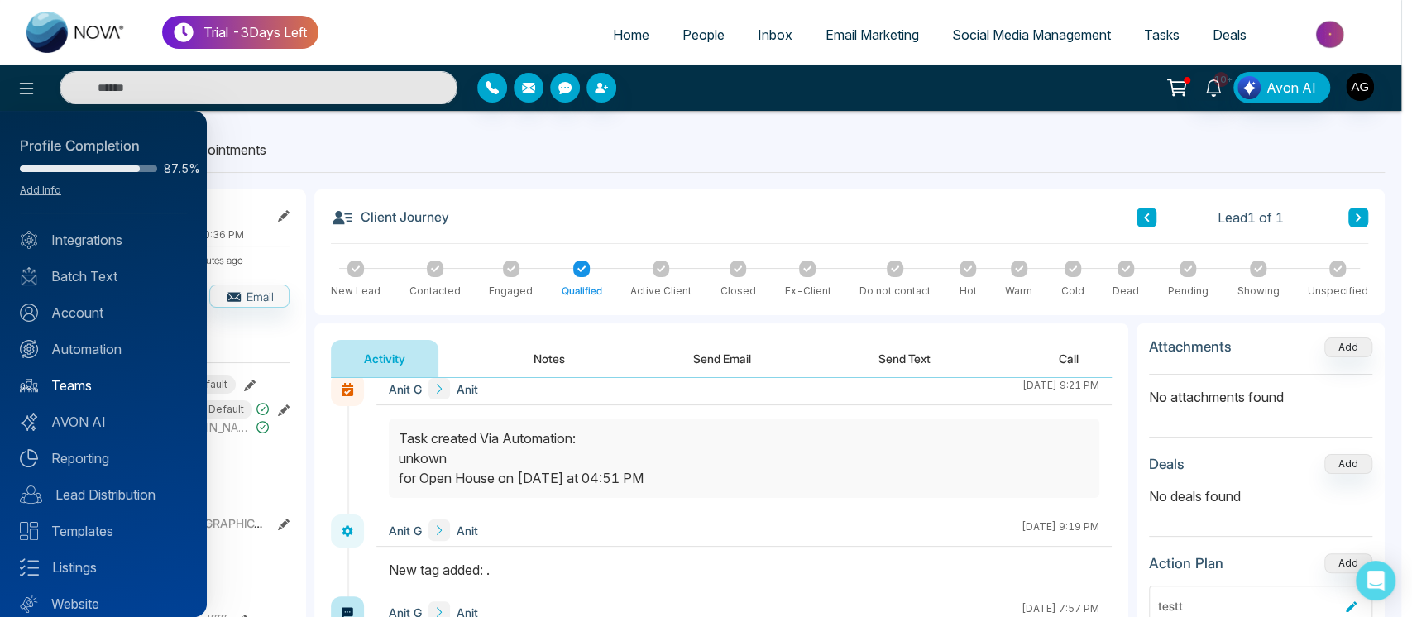
click at [103, 390] on link "Teams" at bounding box center [103, 386] width 167 height 20
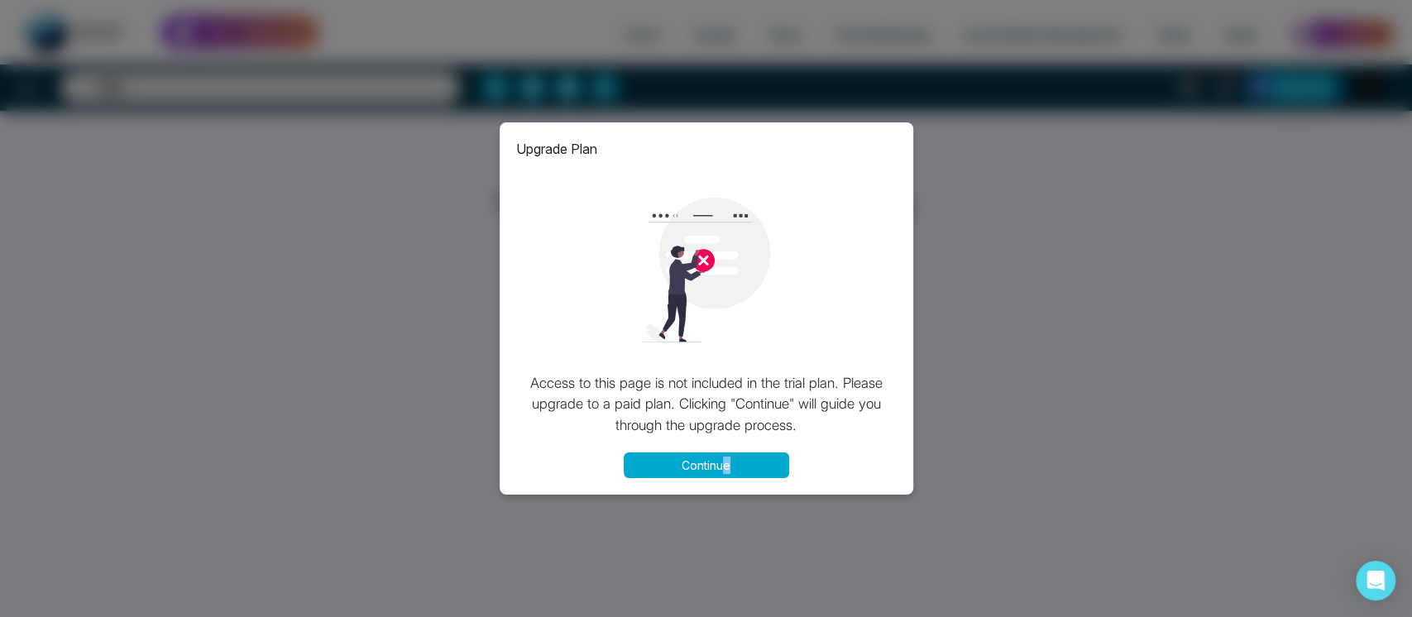
drag, startPoint x: 726, startPoint y: 483, endPoint x: 759, endPoint y: 455, distance: 43.4
click at [759, 455] on div "Upgrade Plan Access to this page is not included in the trial plan. Please upgr…" at bounding box center [707, 308] width 414 height 372
click at [921, 97] on div "Upgrade Plan Access to this page is not included in the trial plan. Please upgr…" at bounding box center [706, 308] width 1412 height 617
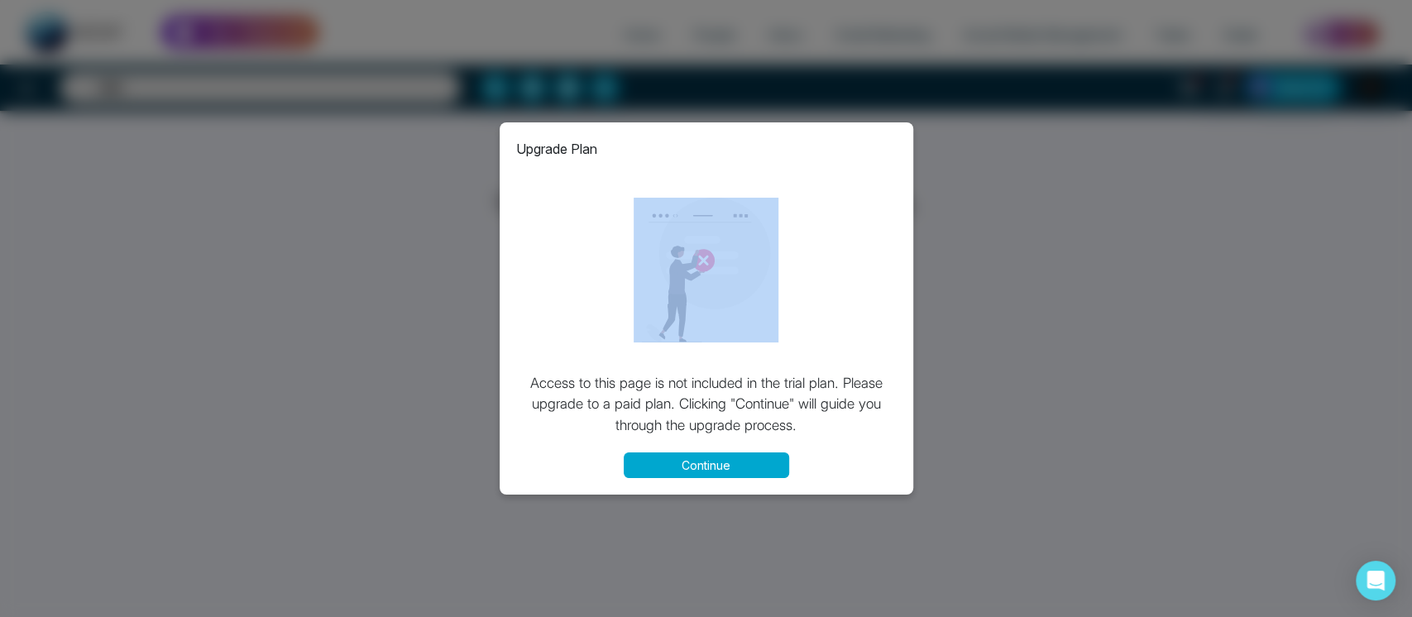
click at [921, 97] on div "Upgrade Plan Access to this page is not included in the trial plan. Please upgr…" at bounding box center [706, 308] width 1412 height 617
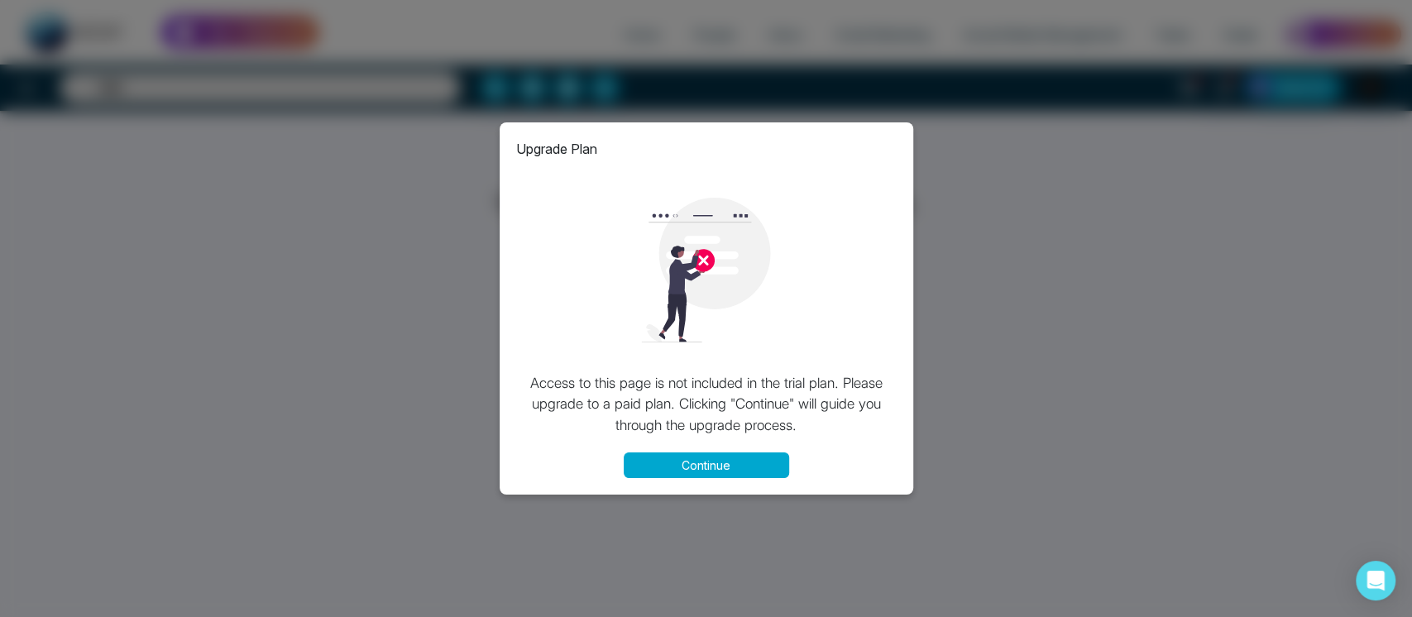
click at [728, 451] on div "Upgrade Plan Access to this page is not included in the trial plan. Please upgr…" at bounding box center [707, 308] width 414 height 372
drag, startPoint x: 725, startPoint y: 481, endPoint x: 743, endPoint y: 471, distance: 20.4
click at [743, 471] on div "Upgrade Plan Access to this page is not included in the trial plan. Please upgr…" at bounding box center [707, 308] width 414 height 372
click at [743, 471] on button "Continue" at bounding box center [706, 465] width 165 height 26
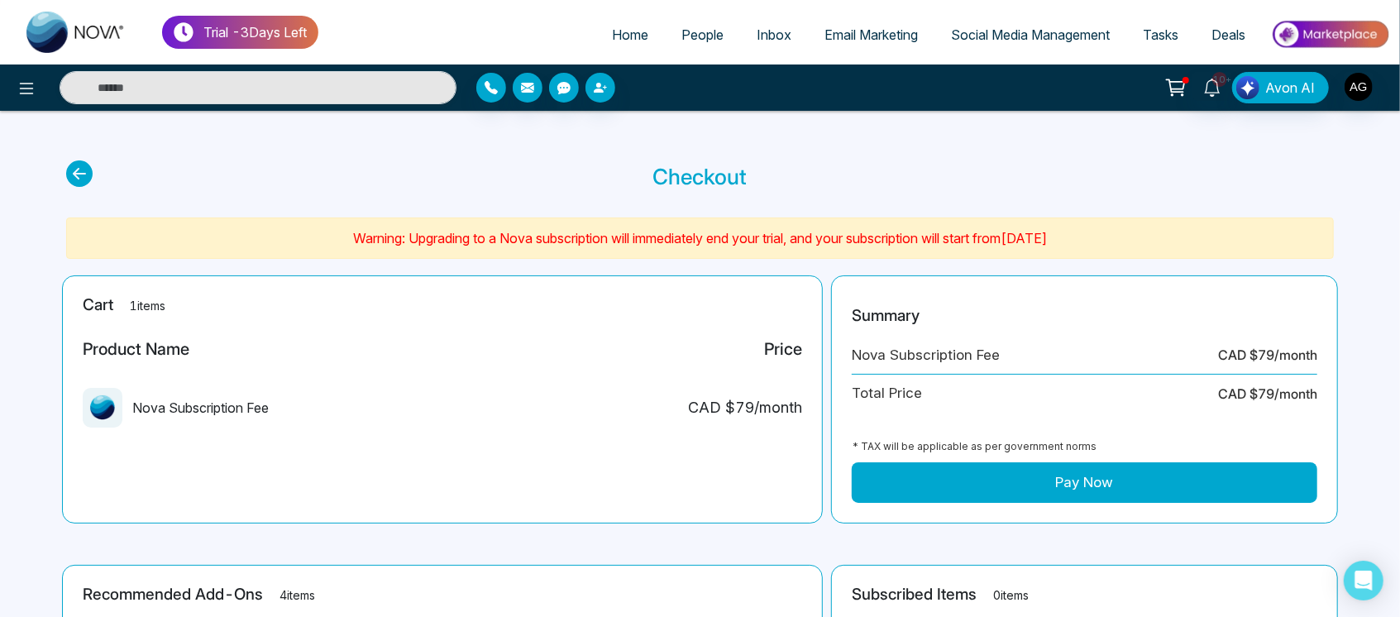
click at [66, 172] on icon at bounding box center [79, 173] width 26 height 26
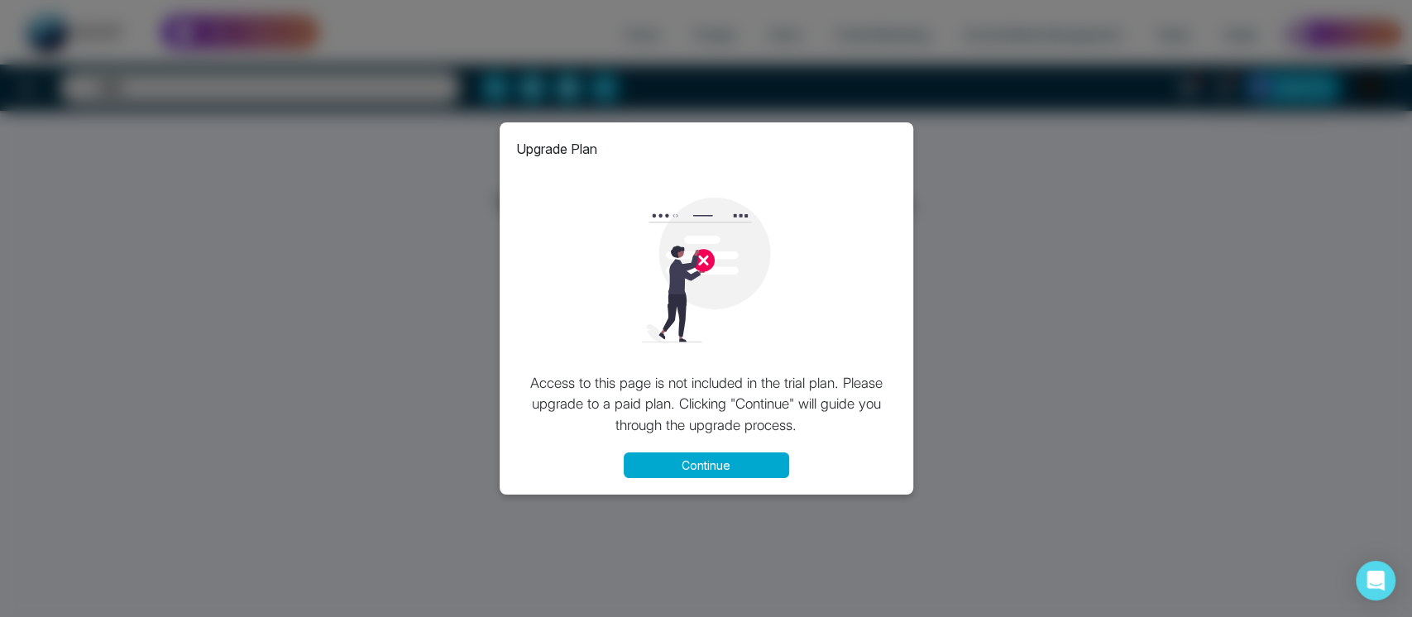
click at [952, 84] on div "Upgrade Plan Access to this page is not included in the trial plan. Please upgr…" at bounding box center [706, 308] width 1412 height 617
click at [754, 470] on button "Continue" at bounding box center [706, 465] width 165 height 26
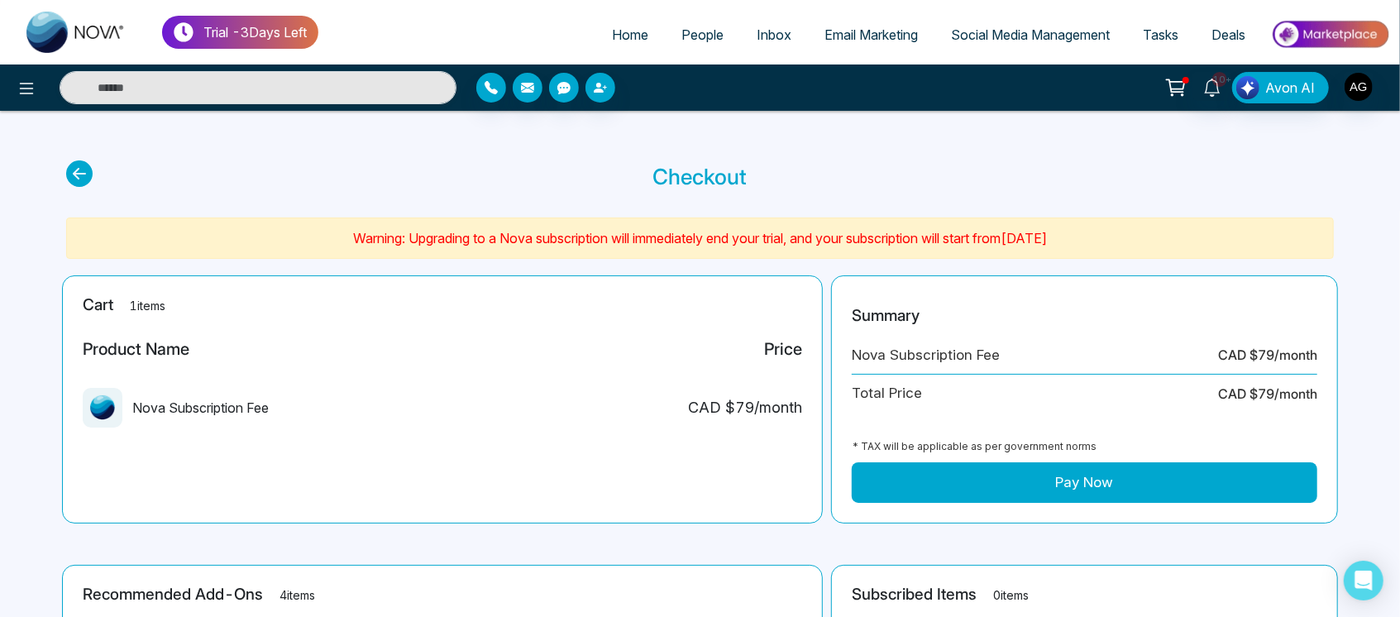
click at [74, 162] on icon at bounding box center [79, 173] width 26 height 26
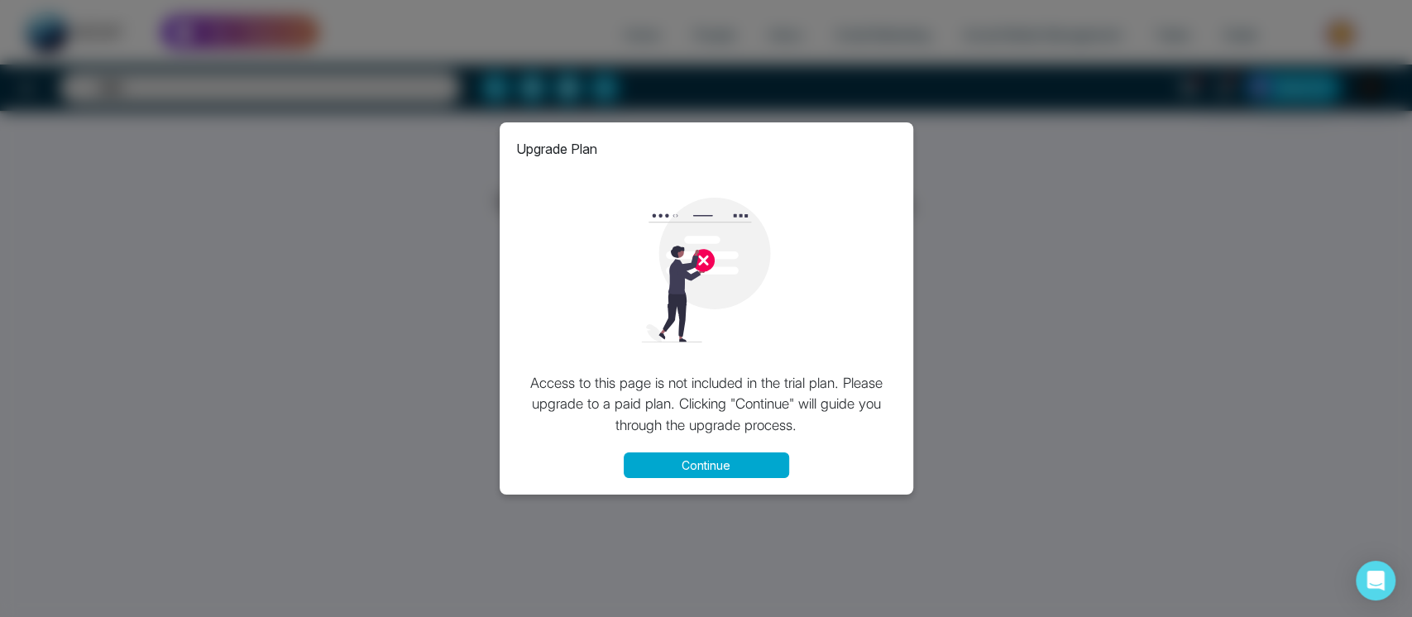
click at [763, 464] on button "Continue" at bounding box center [706, 465] width 165 height 26
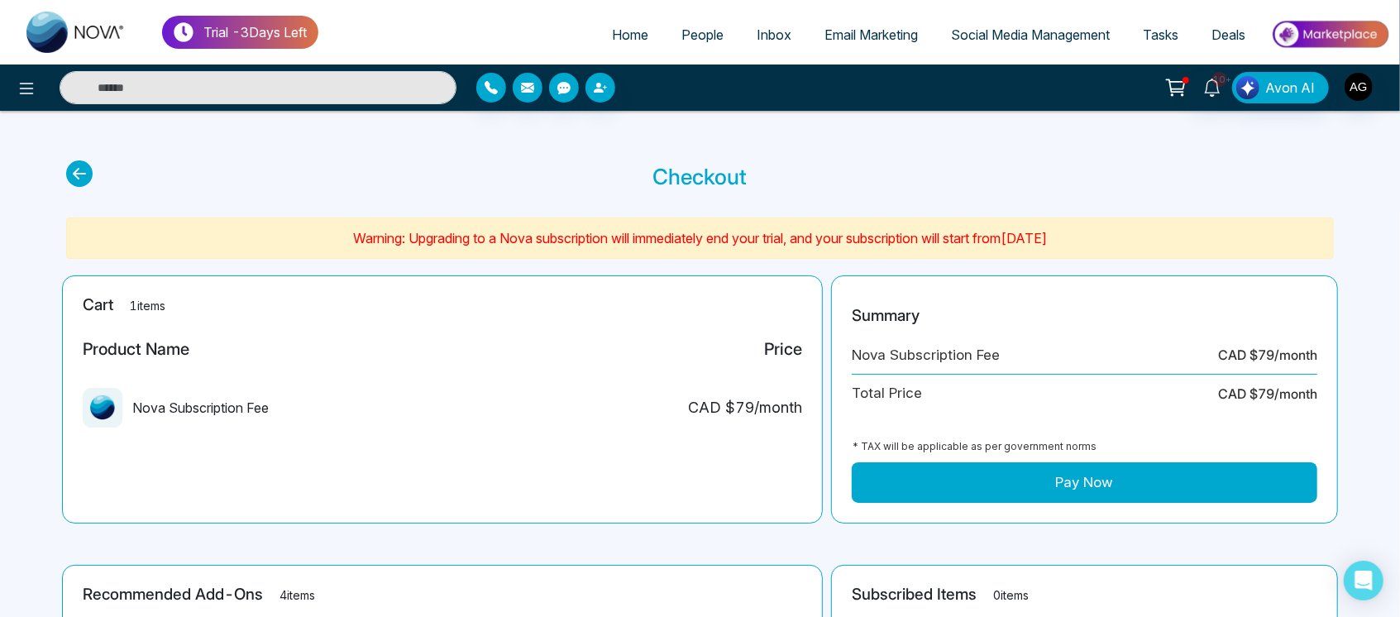
click at [612, 29] on span "Home" at bounding box center [630, 34] width 36 height 17
select select "*"
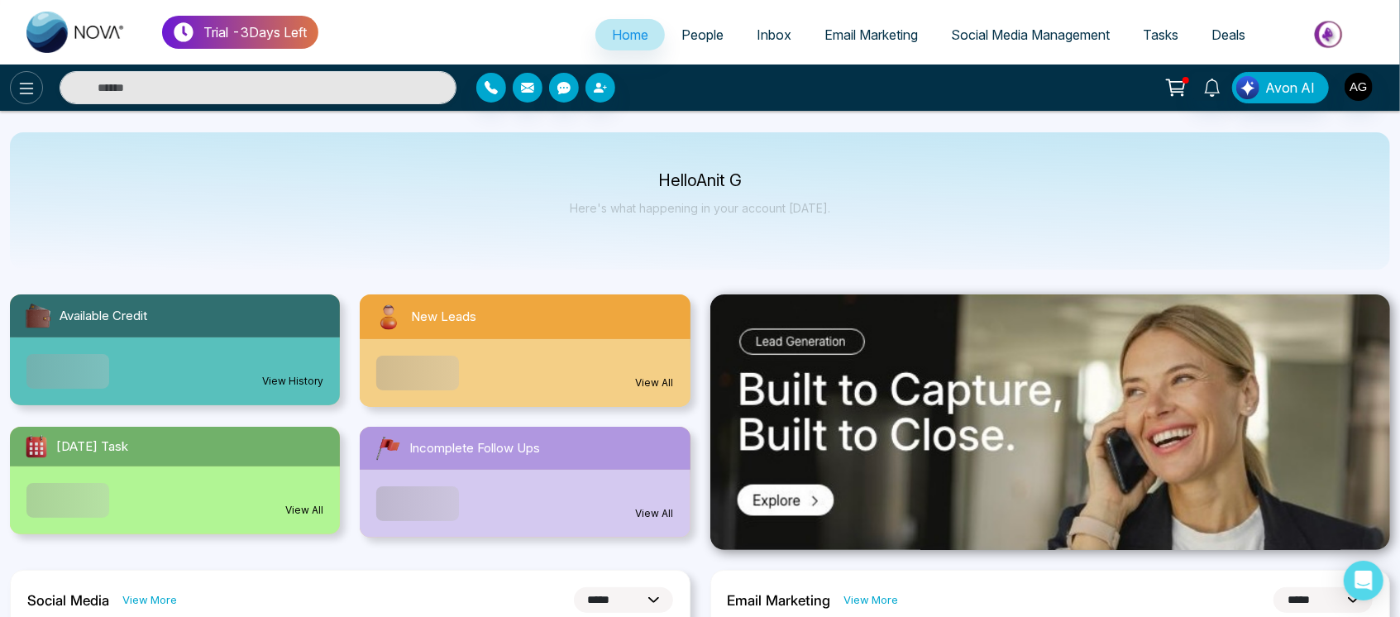
click at [26, 96] on icon at bounding box center [27, 89] width 20 height 20
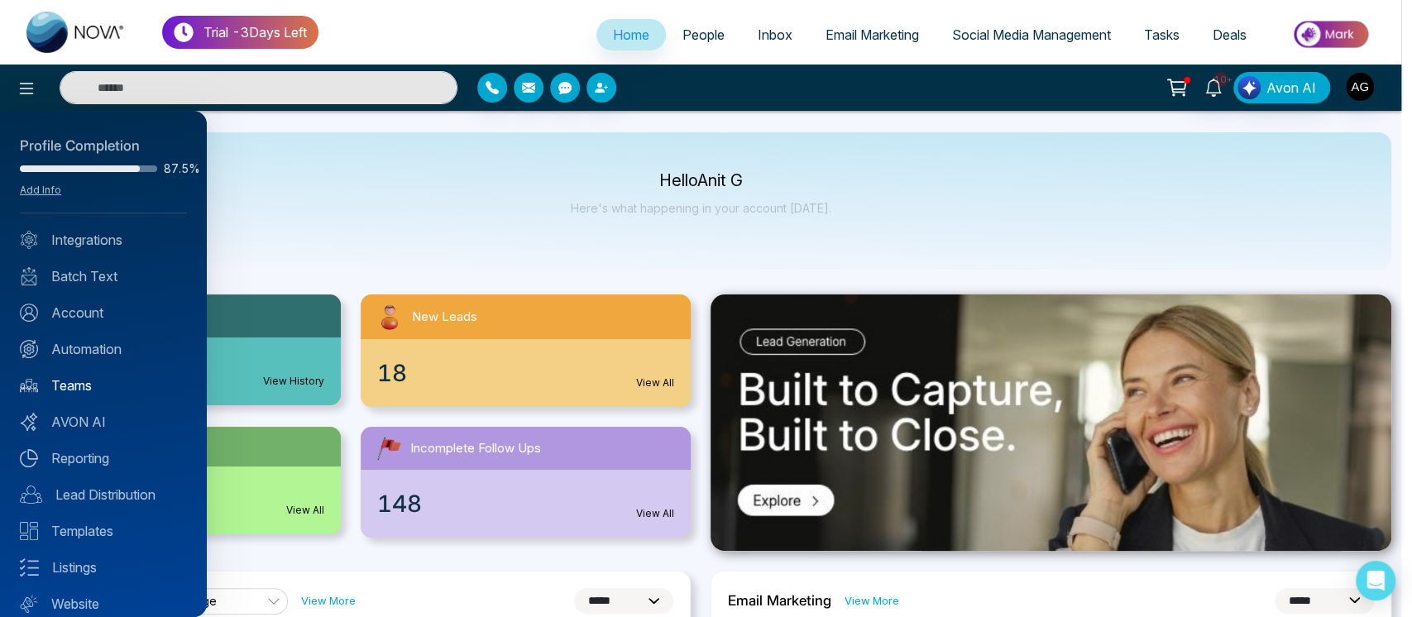
scroll to position [53, 0]
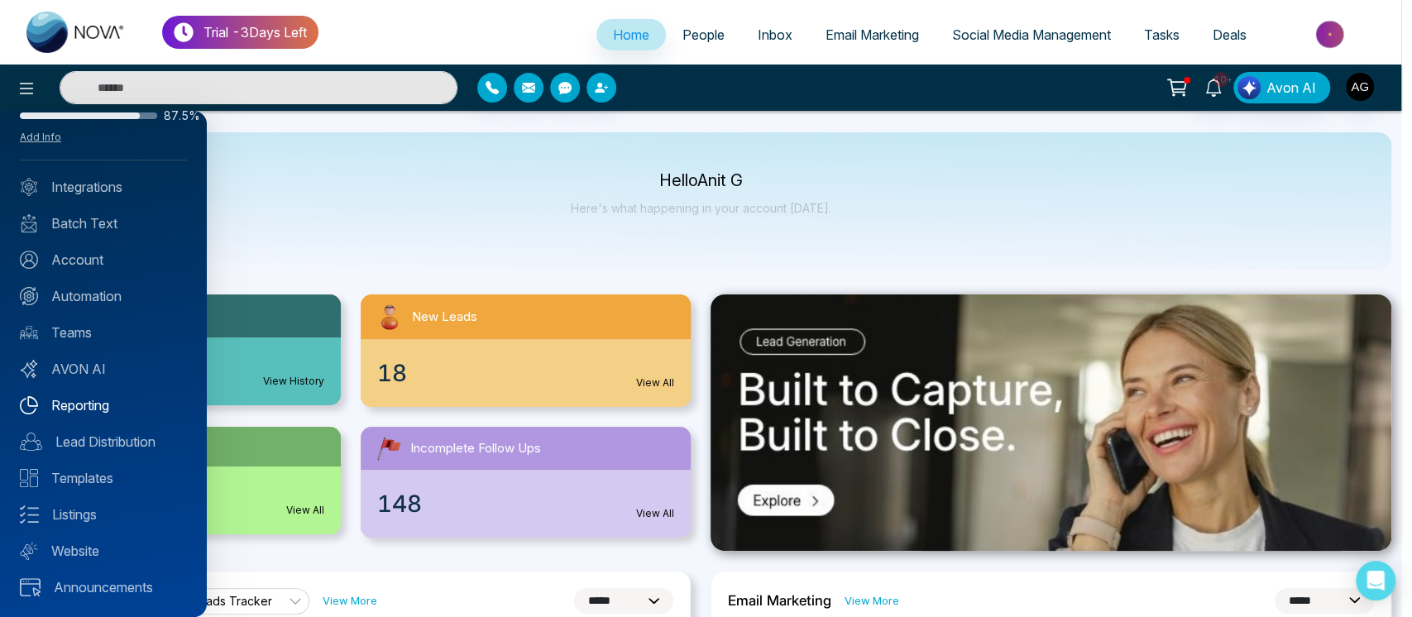
click at [99, 401] on link "Reporting" at bounding box center [103, 405] width 167 height 20
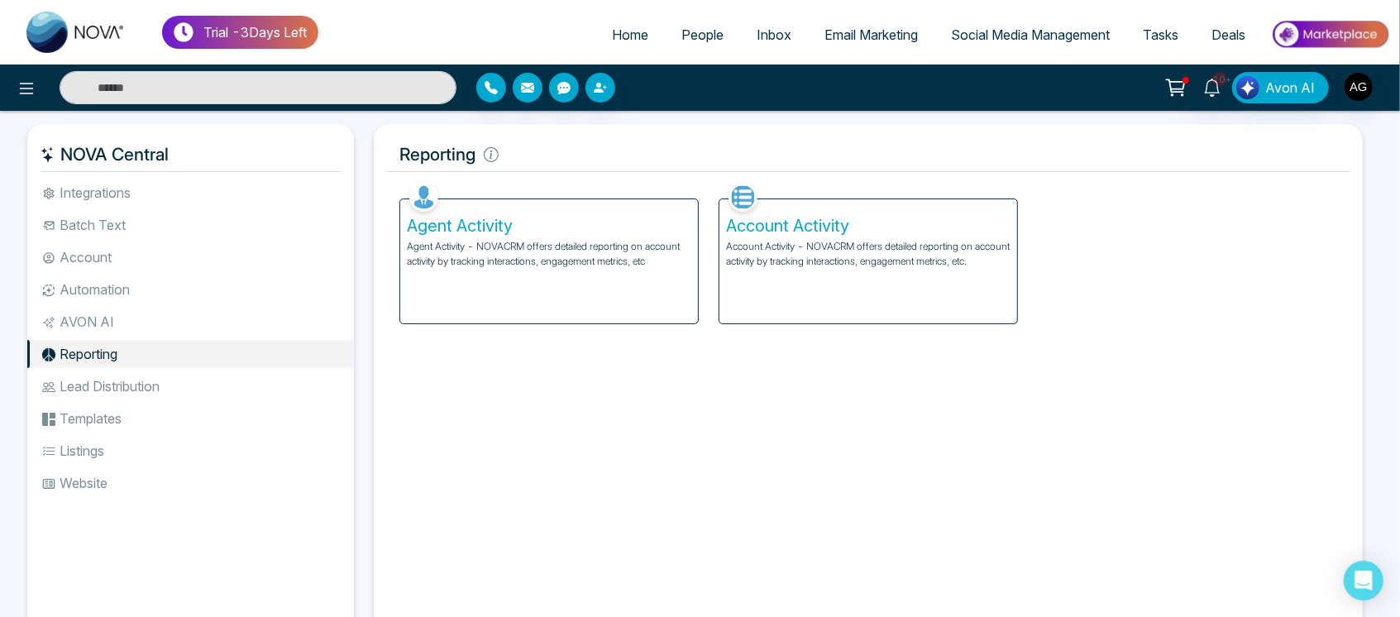
click at [540, 295] on div "Agent Activity Agent Activity - NOVACRM offers detailed reporting on account ac…" at bounding box center [549, 261] width 298 height 124
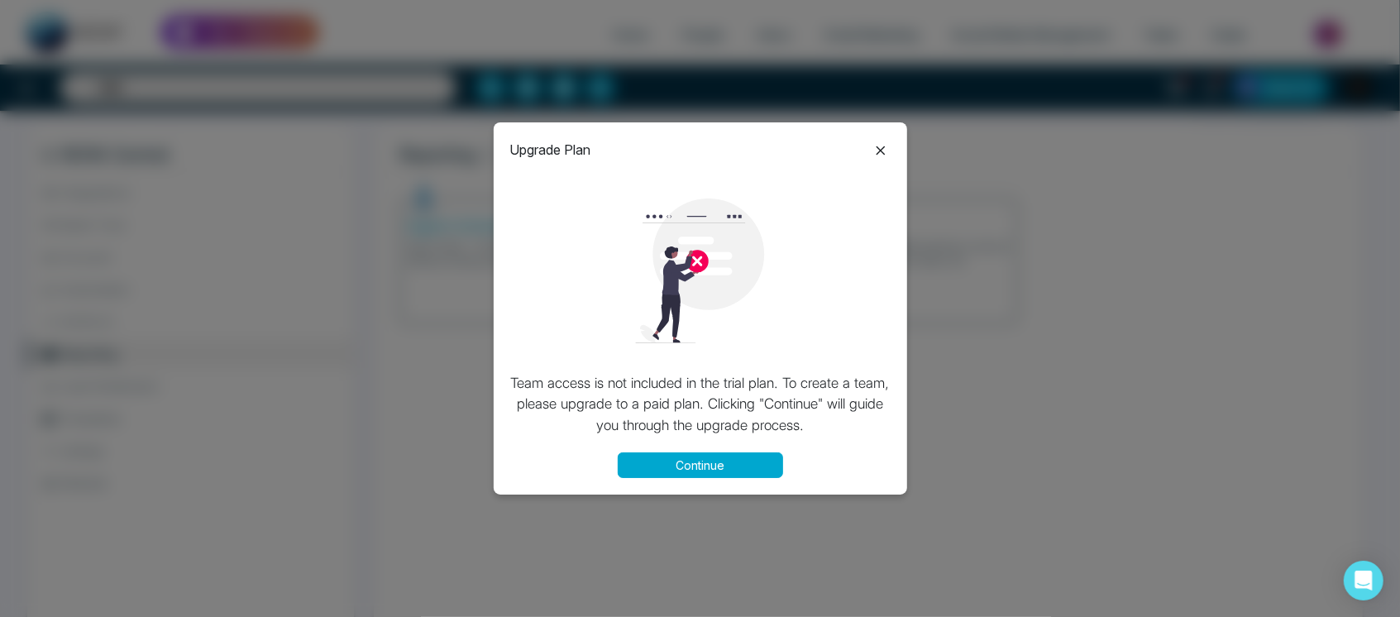
click at [883, 146] on icon at bounding box center [881, 151] width 20 height 20
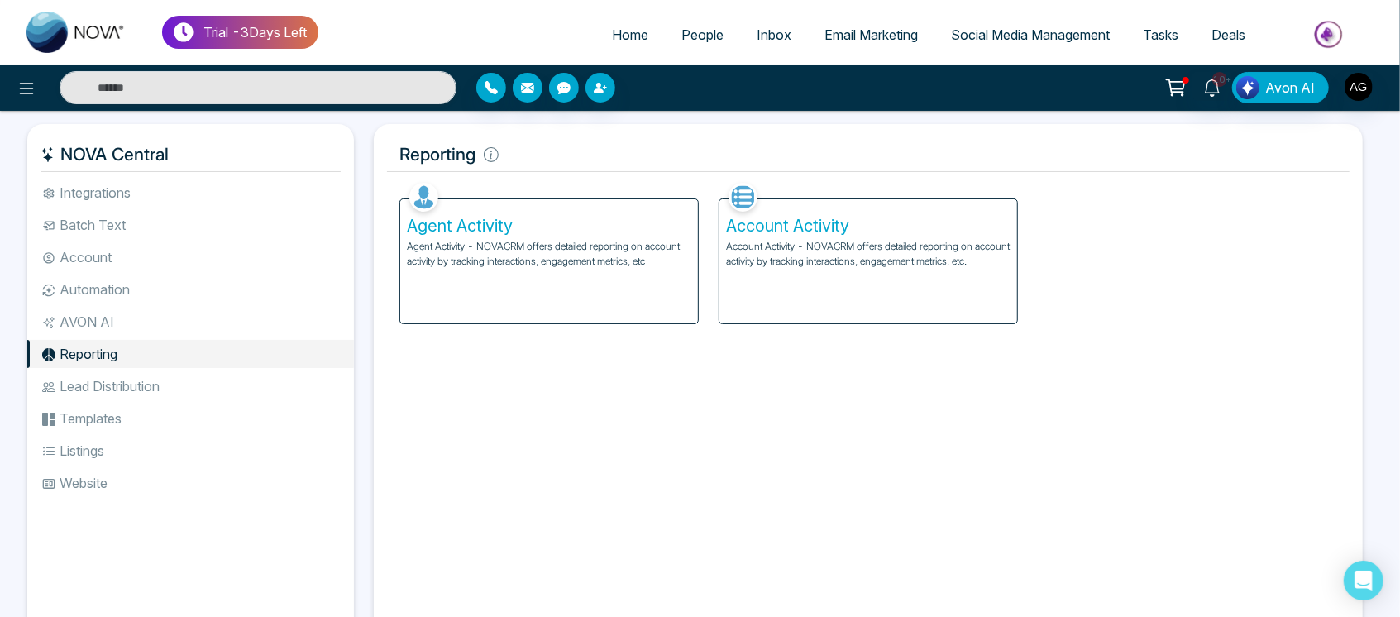
click at [823, 289] on div "Account Activity Account Activity - NOVACRM offers detailed reporting on accoun…" at bounding box center [869, 261] width 298 height 124
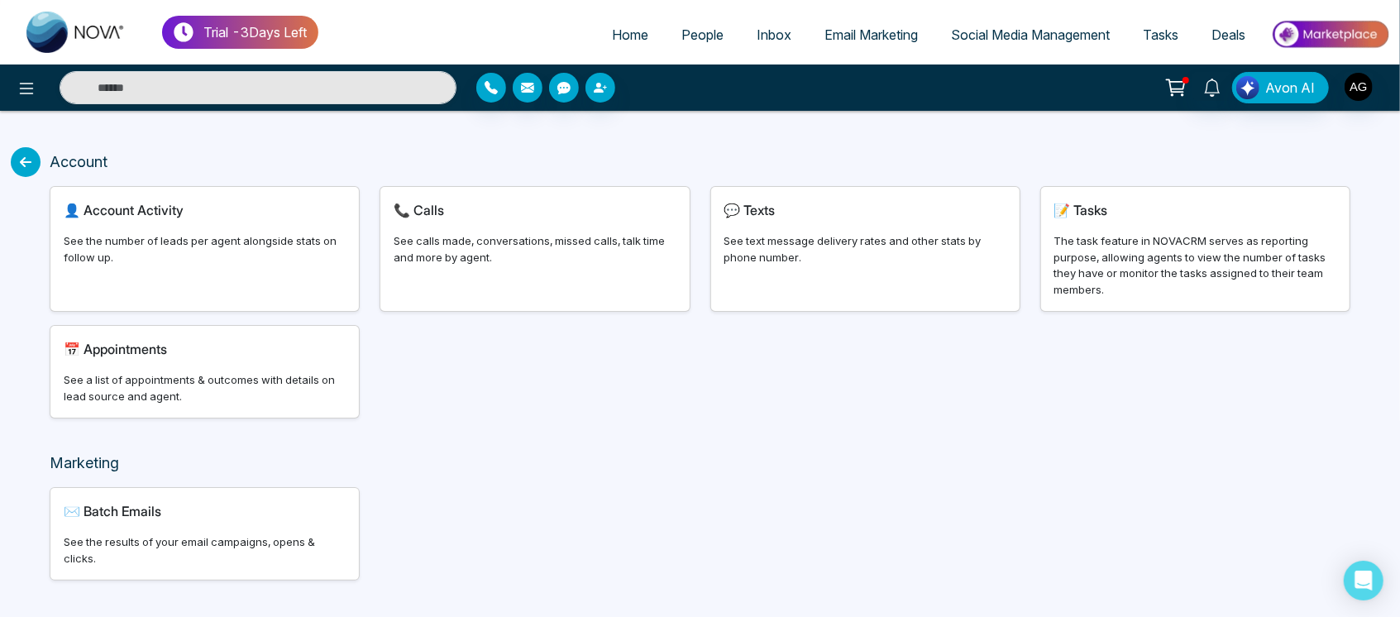
click at [8, 154] on div "Account 👤 Account Activity See the number of leads per agent alongside stats on…" at bounding box center [700, 382] width 1400 height 543
click at [26, 168] on icon at bounding box center [26, 162] width 30 height 30
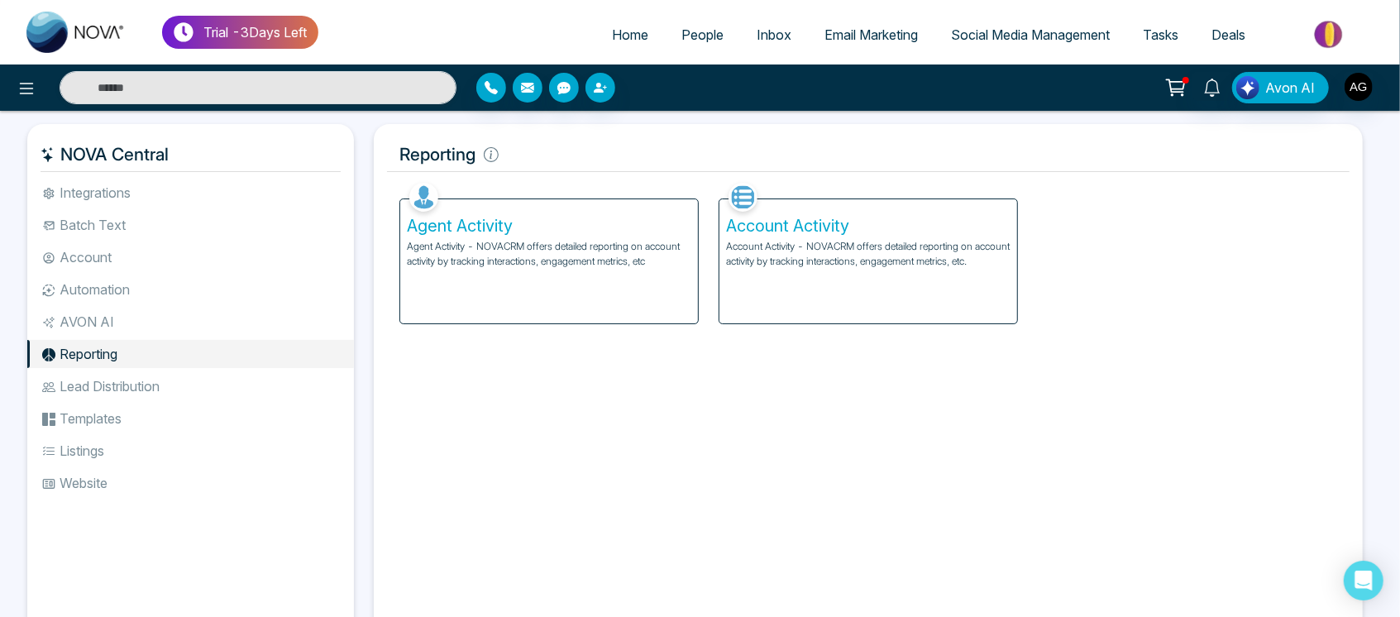
click at [123, 334] on li "AVON AI" at bounding box center [190, 322] width 327 height 28
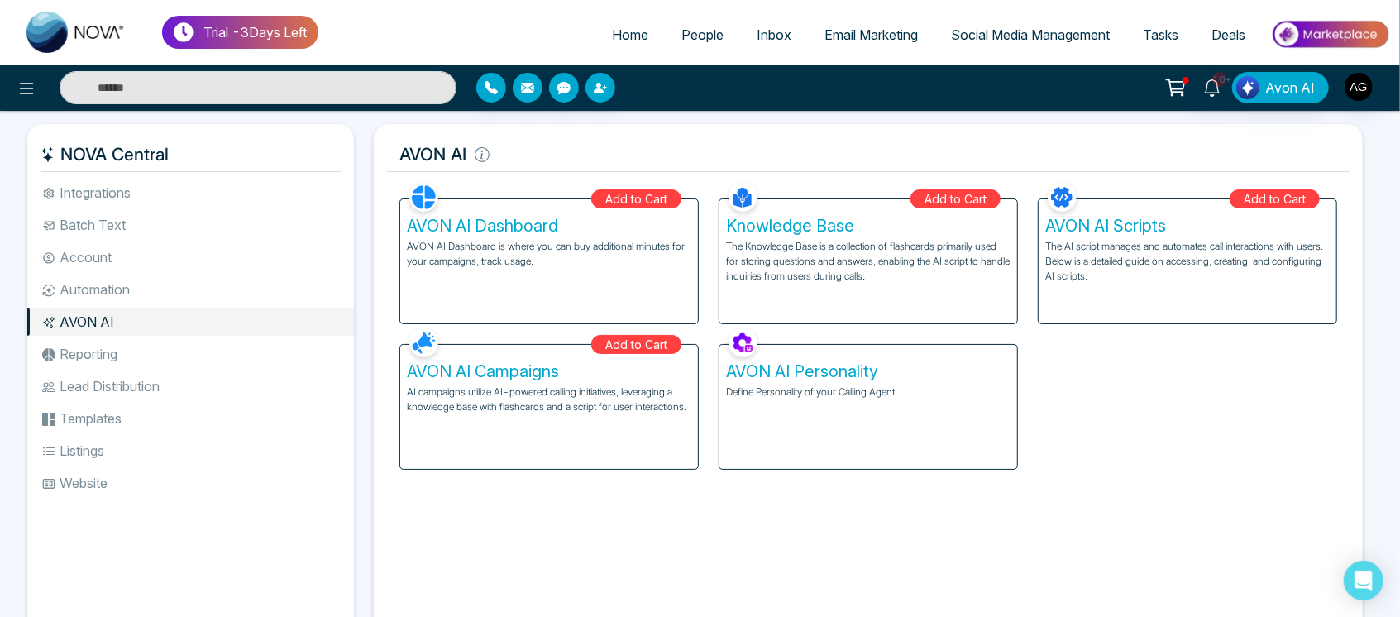
click at [930, 422] on div "AVON AI Personality Define Personality of your Calling Agent." at bounding box center [869, 407] width 298 height 124
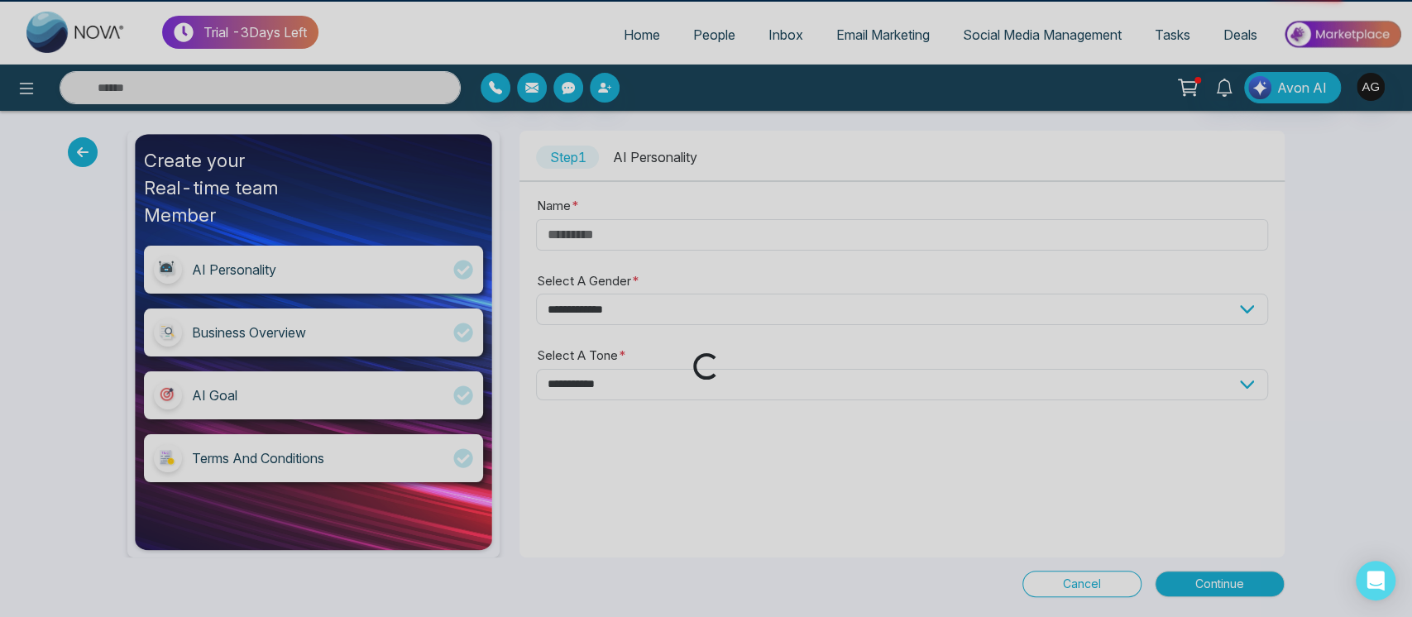
type input "****"
select select "****"
select select "********"
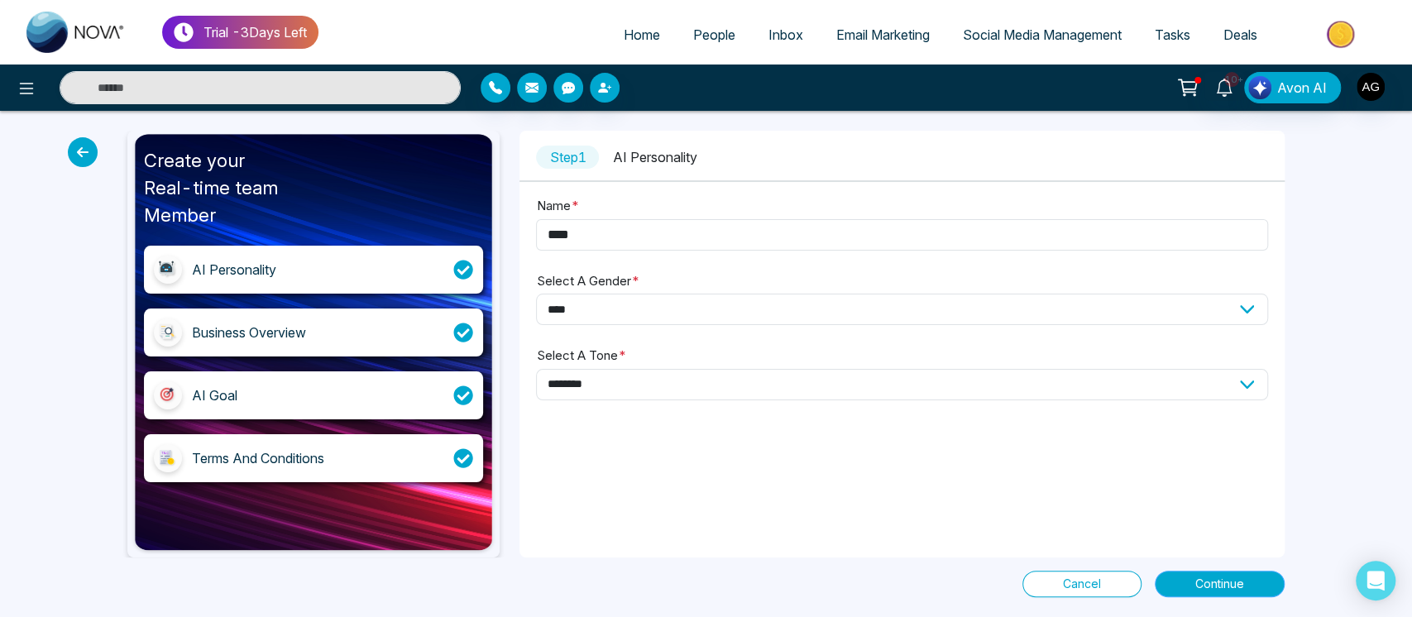
click at [1236, 586] on span "Continue" at bounding box center [1219, 584] width 49 height 18
select select "*****"
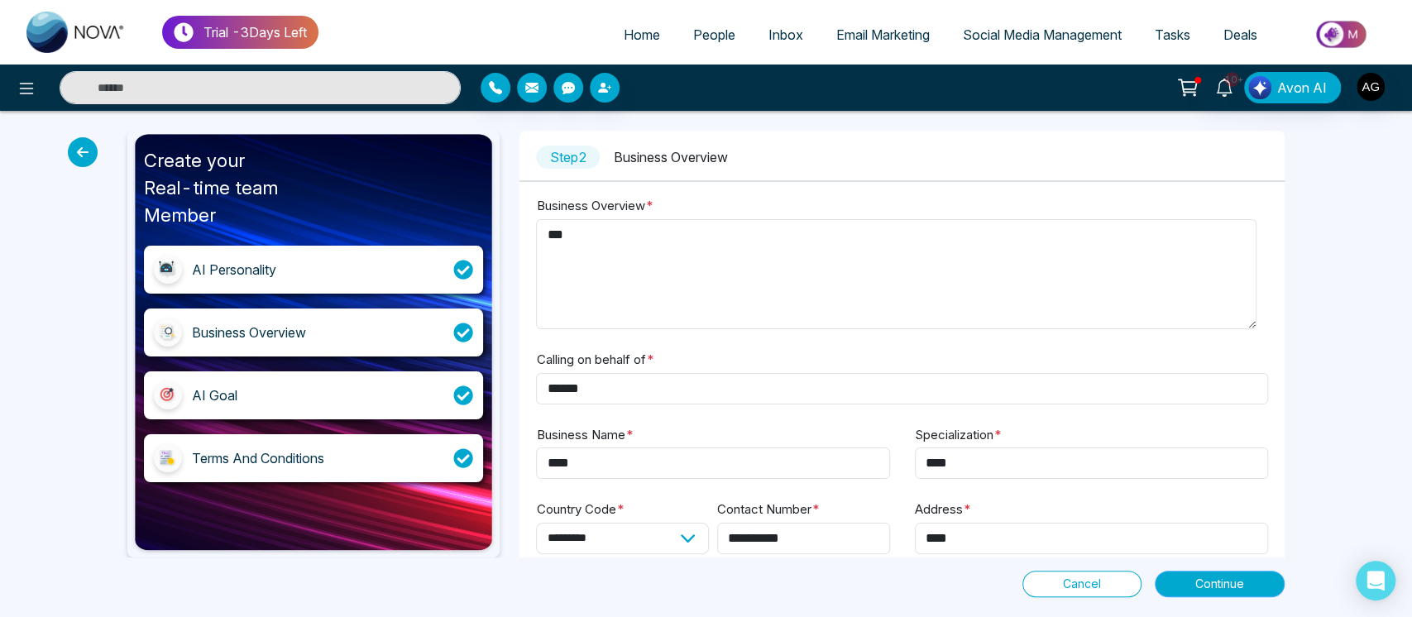
scroll to position [106, 0]
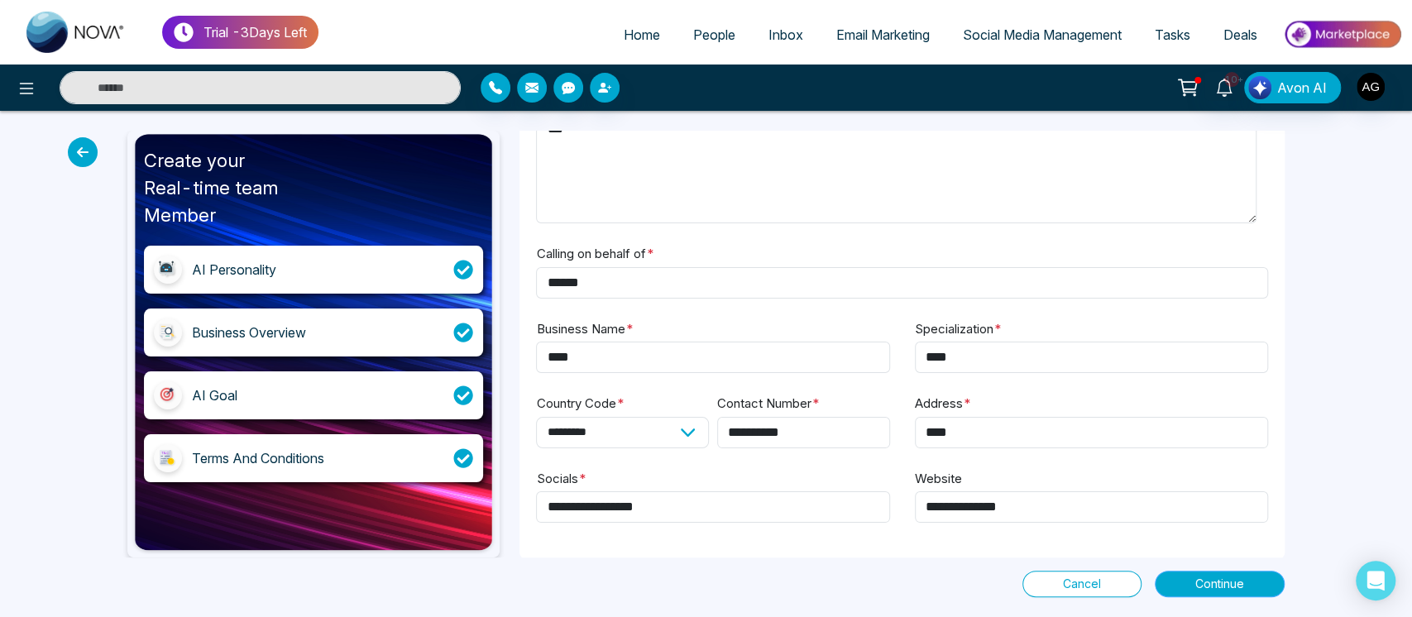
click at [1226, 579] on span "Continue" at bounding box center [1219, 584] width 49 height 18
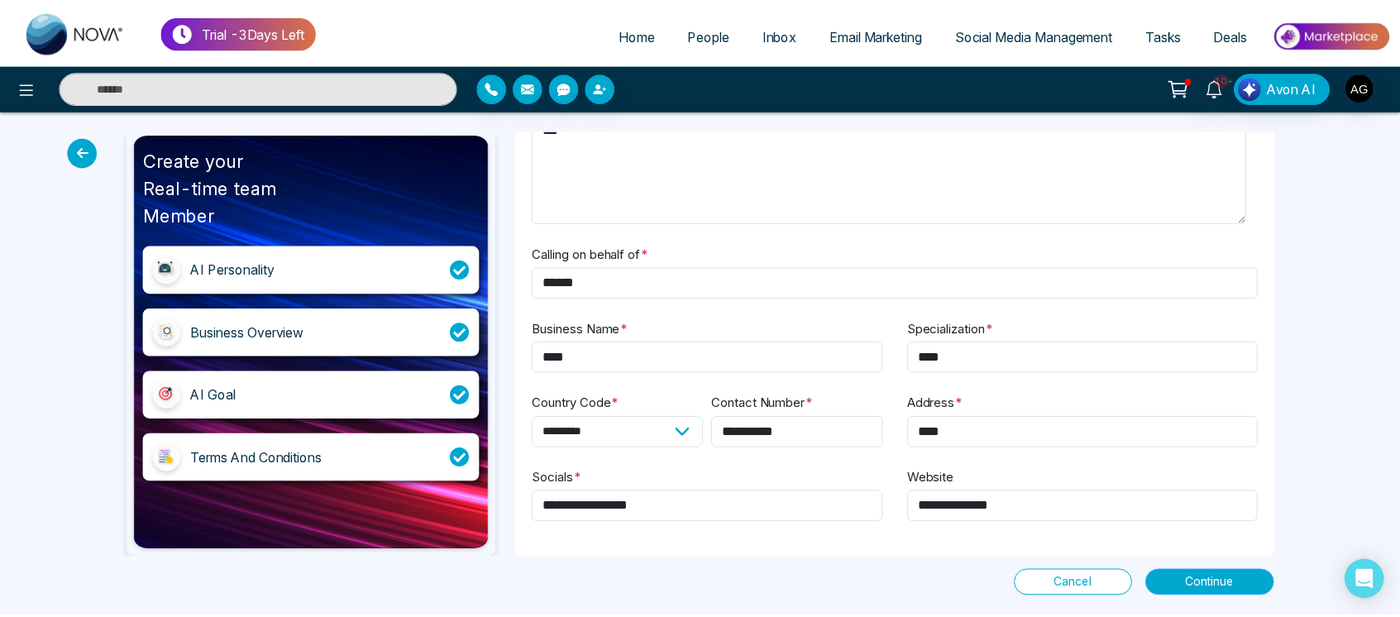
scroll to position [0, 0]
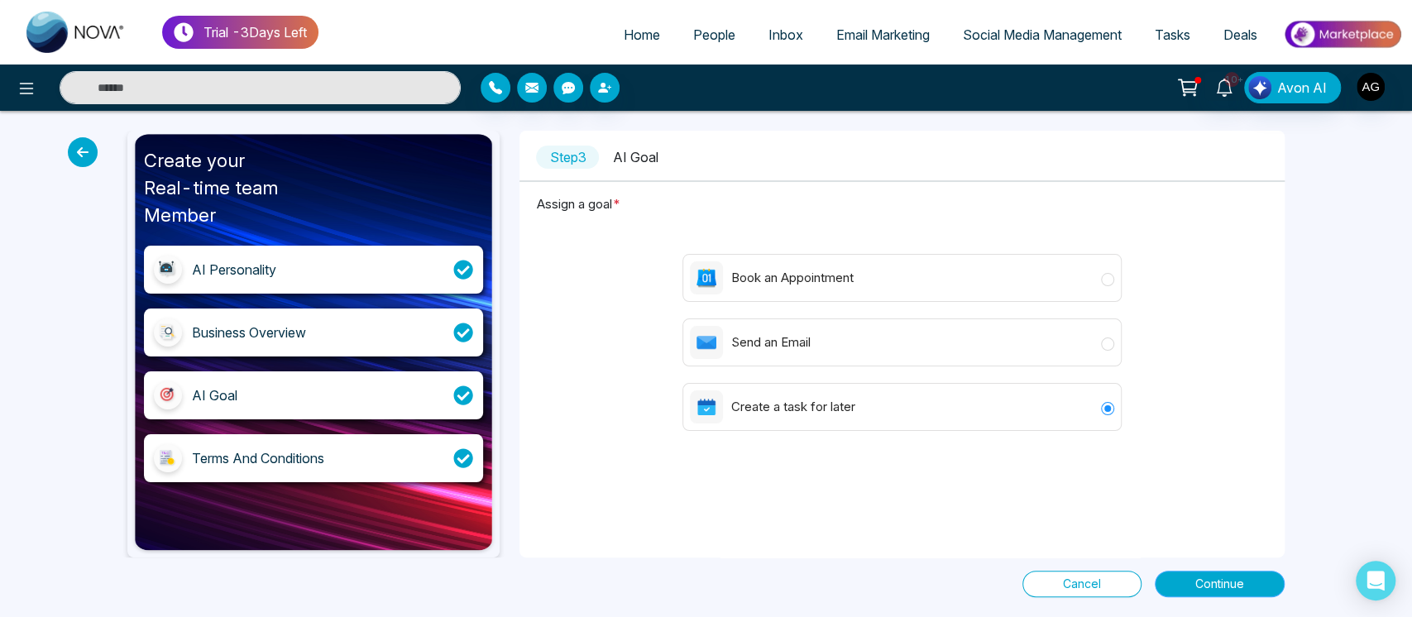
click at [1244, 579] on button "Continue" at bounding box center [1220, 584] width 130 height 26
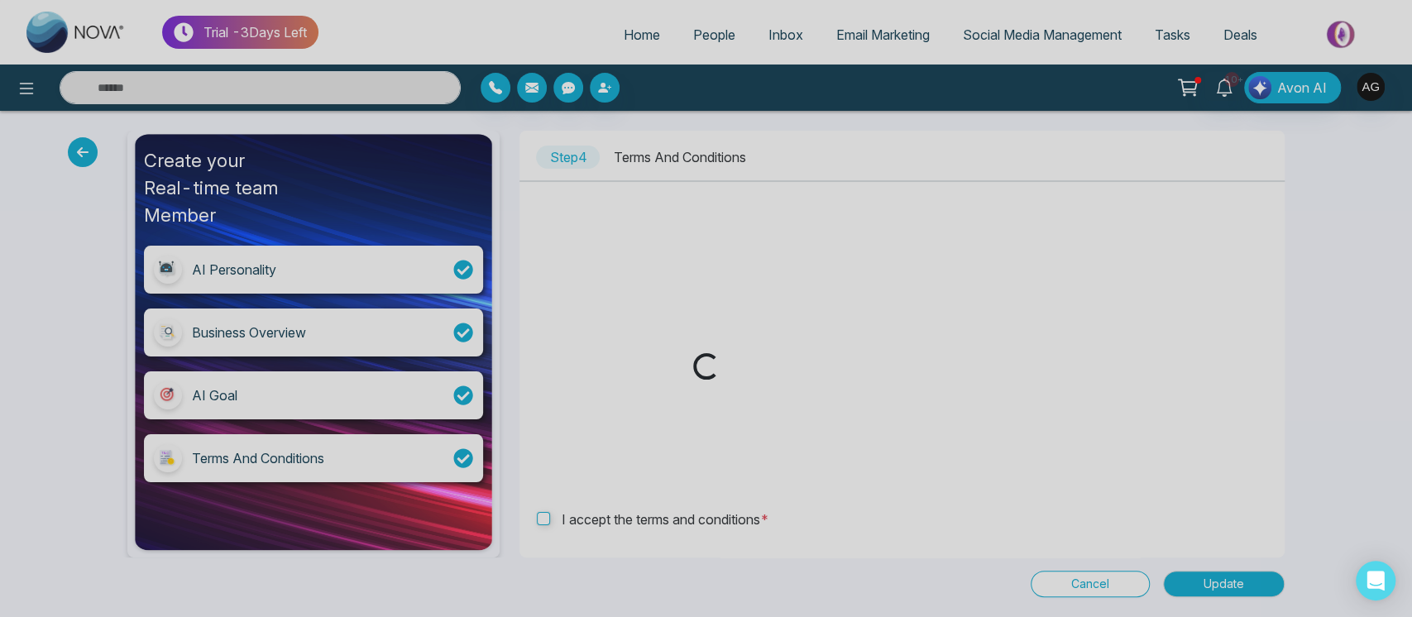
click at [1103, 588] on div "Loading..." at bounding box center [706, 308] width 1412 height 617
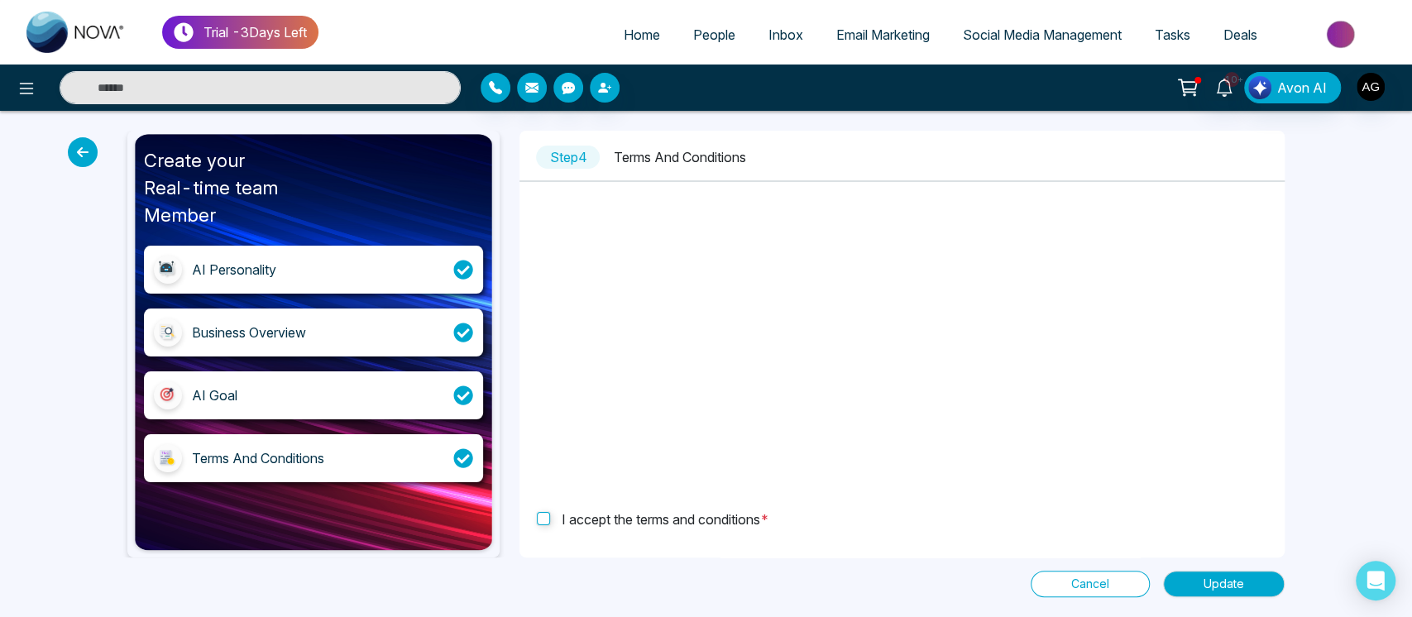
click at [1069, 582] on button "Cancel" at bounding box center [1090, 584] width 119 height 26
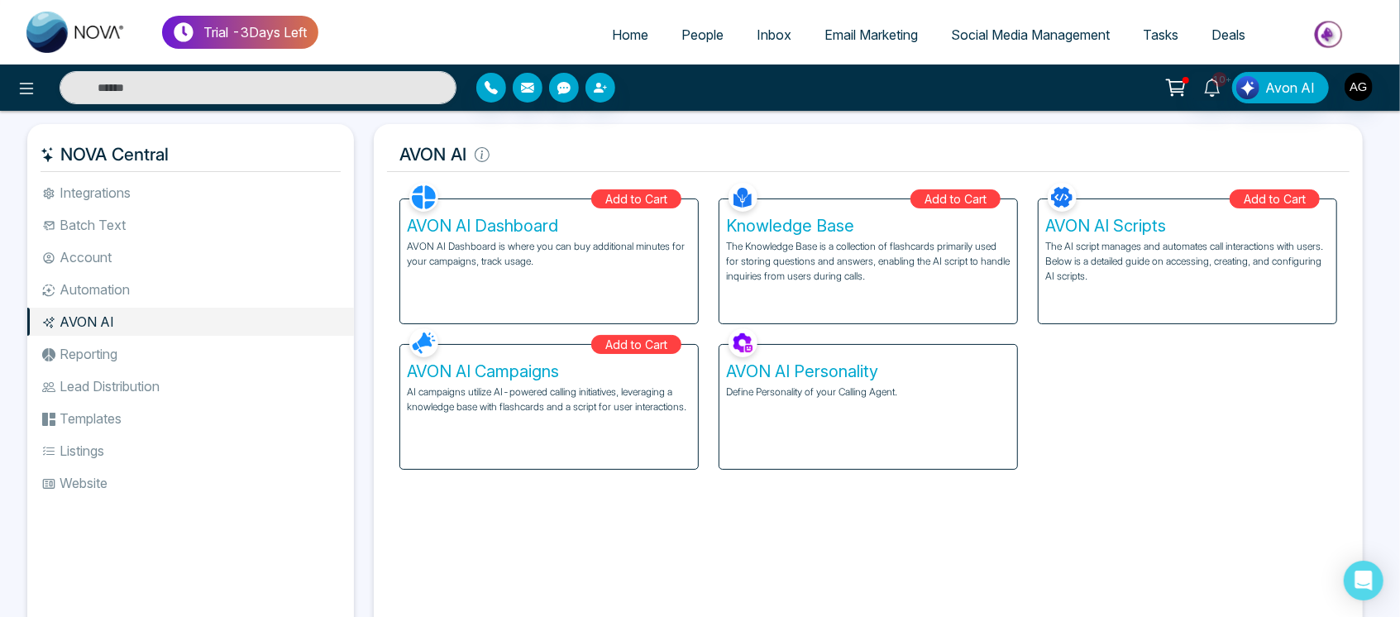
click at [136, 370] on ul "Integrations Batch Text Account Automation AVON AI Reporting Lead Distribution …" at bounding box center [190, 395] width 327 height 432
click at [159, 357] on li "Reporting" at bounding box center [190, 354] width 327 height 28
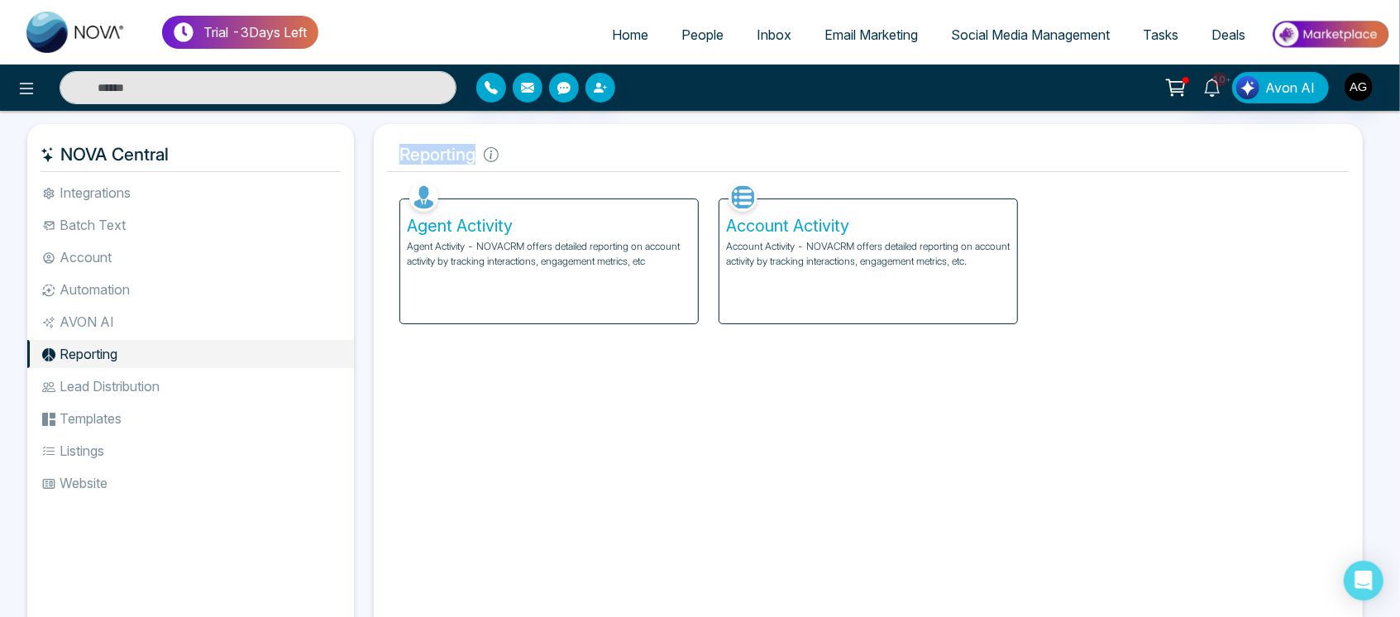
drag, startPoint x: 509, startPoint y: 149, endPoint x: 373, endPoint y: 156, distance: 135.8
click at [374, 156] on div "Reporting Facebook NOVACRM enables users to connect to Facebook to schedule soc…" at bounding box center [868, 383] width 989 height 519
drag, startPoint x: 373, startPoint y: 156, endPoint x: 521, endPoint y: 142, distance: 148.6
click at [521, 142] on div "Reporting Facebook NOVACRM enables users to connect to Facebook to schedule soc…" at bounding box center [868, 383] width 989 height 519
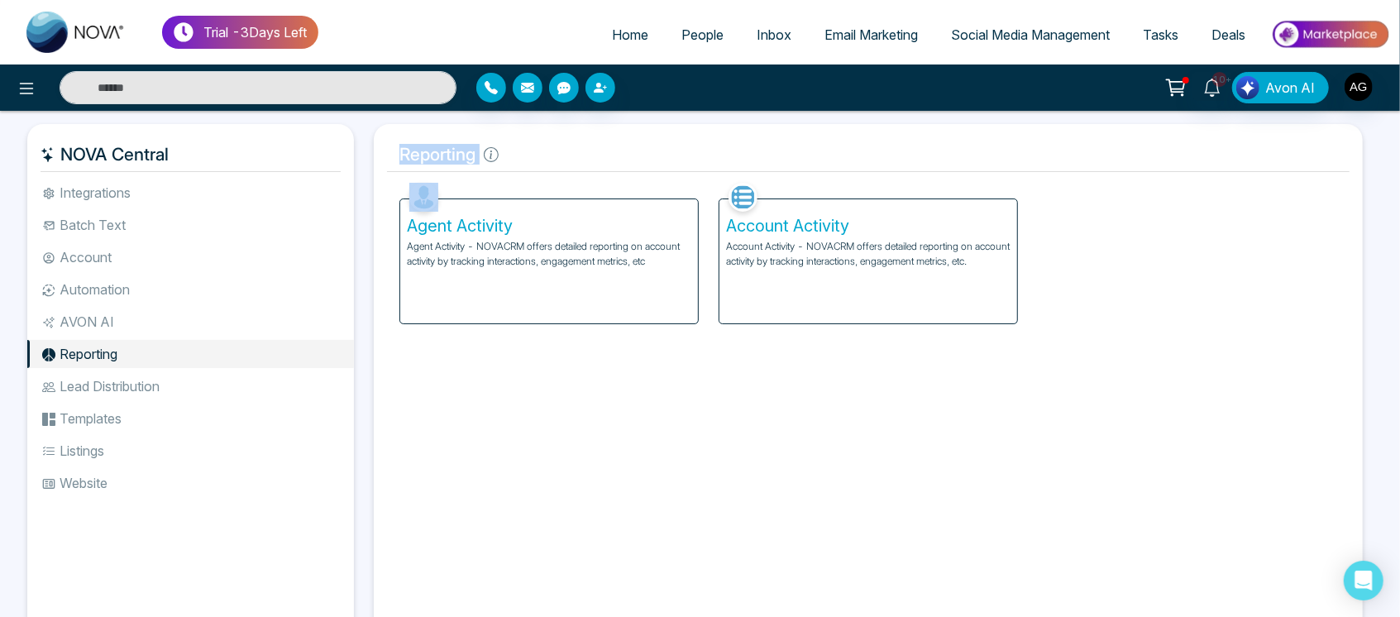
click at [521, 142] on h5 "Reporting" at bounding box center [868, 154] width 963 height 35
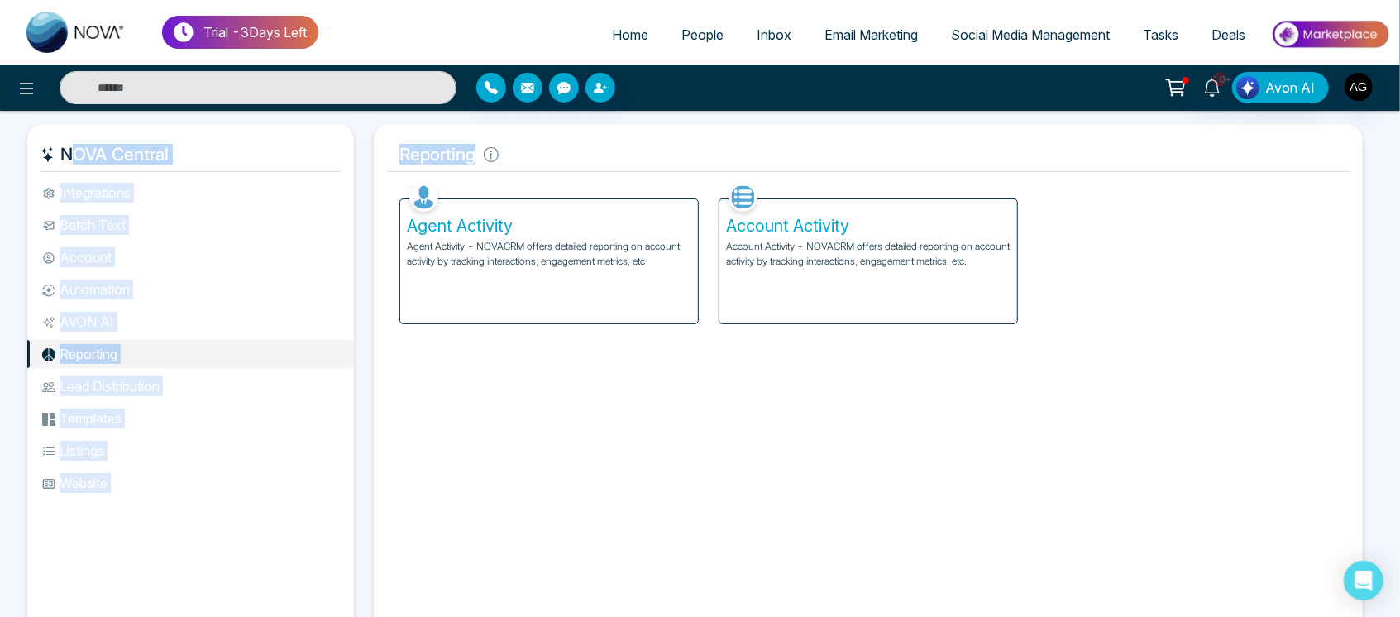
drag, startPoint x: 513, startPoint y: 152, endPoint x: 361, endPoint y: 156, distance: 152.2
click at [361, 156] on div "NOVA Central Integrations Batch Text Account Automation AVON AI Reporting Lead …" at bounding box center [700, 383] width 1346 height 519
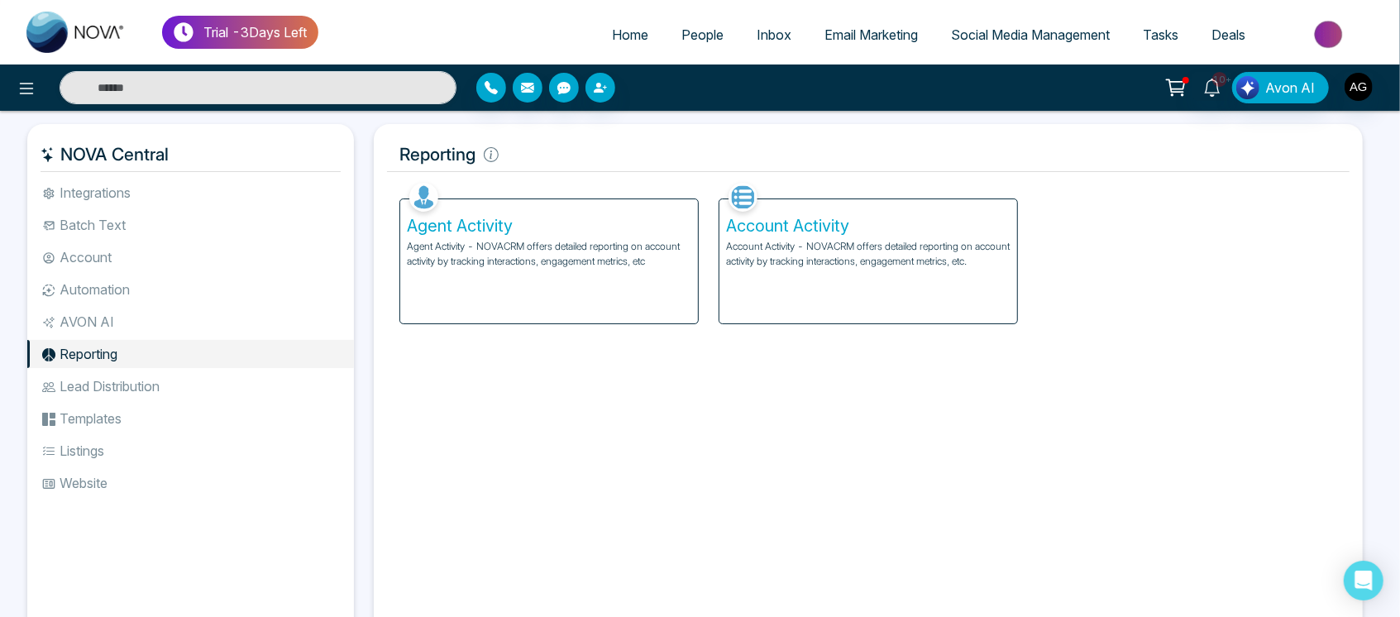
click at [361, 156] on div "NOVA Central Integrations Batch Text Account Automation AVON AI Reporting Lead …" at bounding box center [195, 383] width 337 height 519
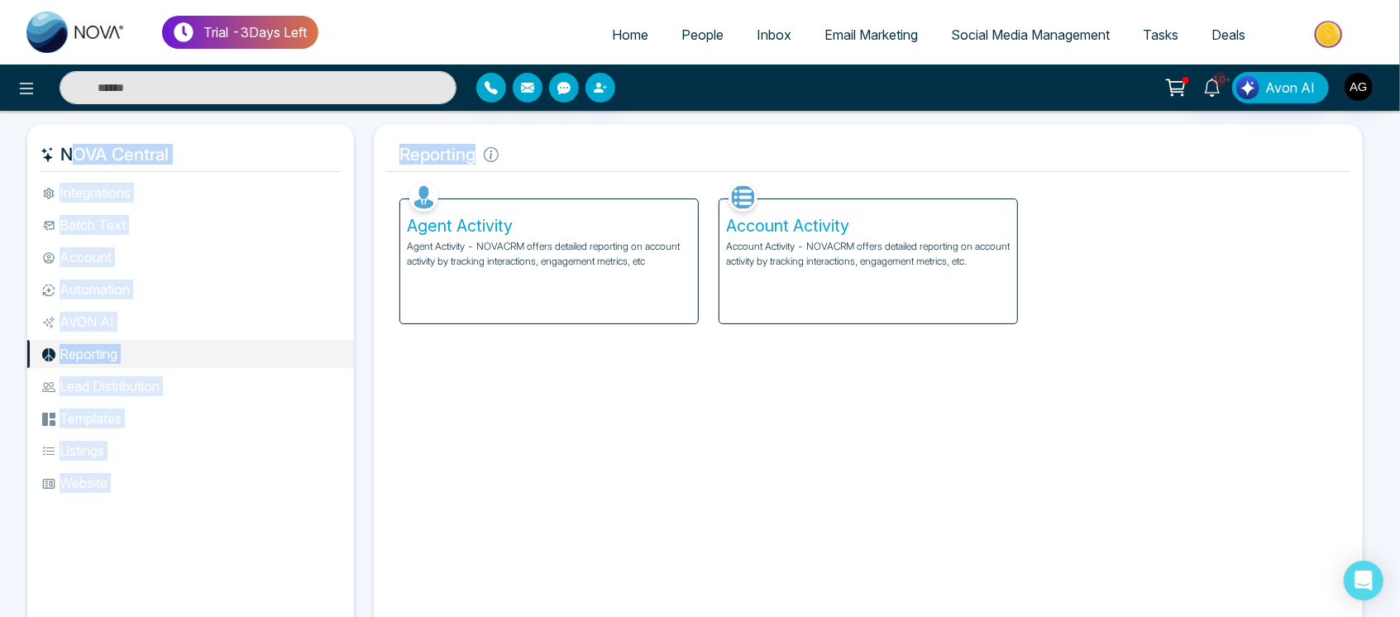
drag, startPoint x: 361, startPoint y: 156, endPoint x: 526, endPoint y: 162, distance: 165.5
click at [526, 162] on div "NOVA Central Integrations Batch Text Account Automation AVON AI Reporting Lead …" at bounding box center [700, 383] width 1346 height 519
click at [526, 162] on h5 "Reporting" at bounding box center [868, 154] width 963 height 35
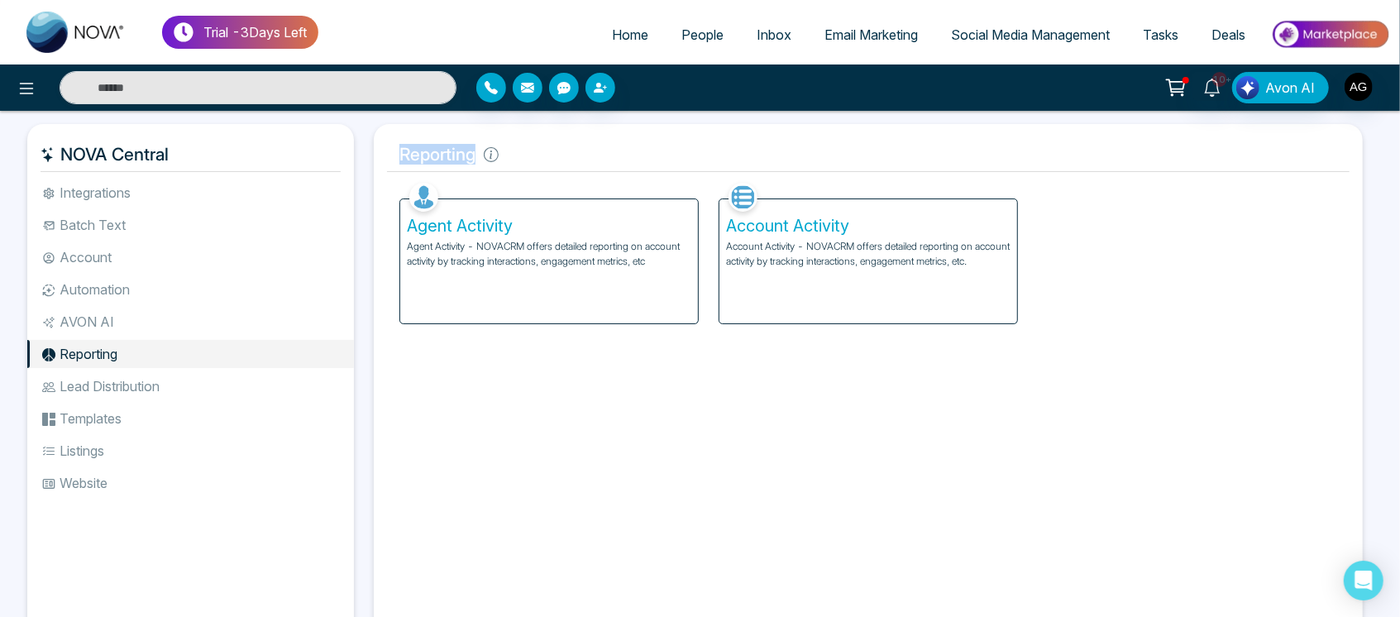
drag, startPoint x: 481, startPoint y: 154, endPoint x: 387, endPoint y: 162, distance: 93.8
click at [387, 162] on h5 "Reporting" at bounding box center [868, 154] width 963 height 35
drag, startPoint x: 387, startPoint y: 162, endPoint x: 529, endPoint y: 156, distance: 142.4
click at [529, 156] on h5 "Reporting" at bounding box center [868, 154] width 963 height 35
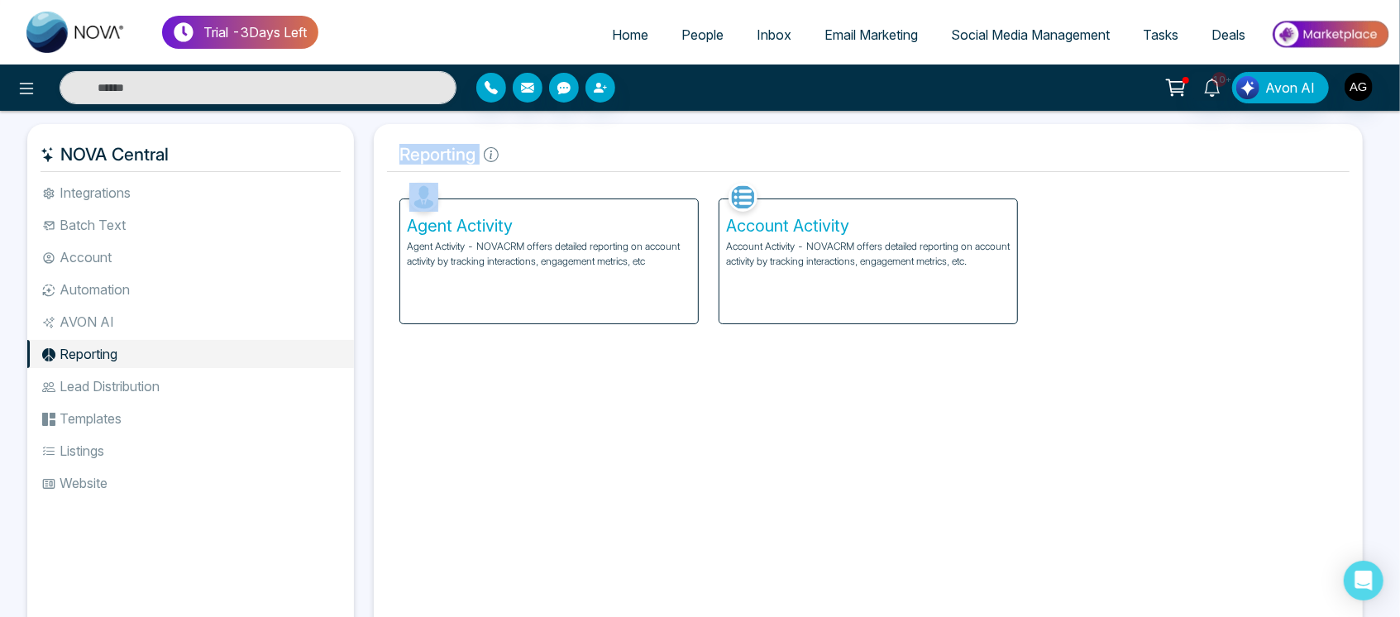
click at [529, 156] on h5 "Reporting" at bounding box center [868, 154] width 963 height 35
click at [173, 389] on li "Lead Distribution" at bounding box center [190, 386] width 327 height 28
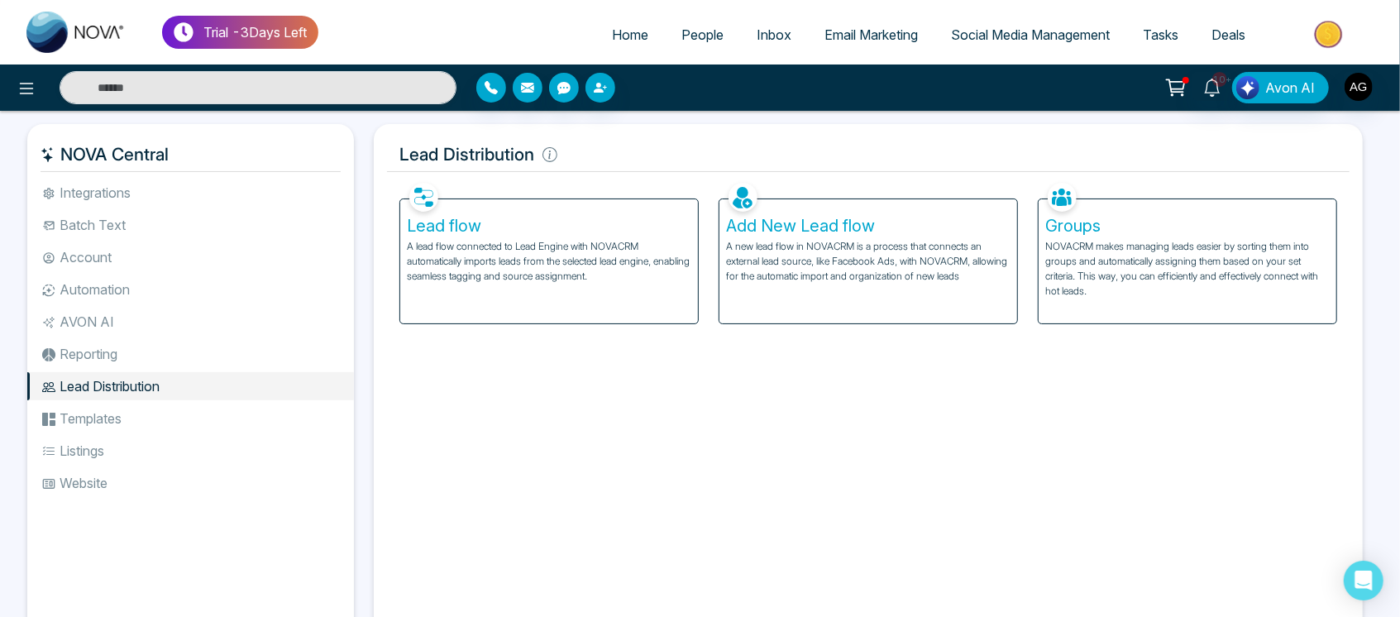
click at [108, 415] on li "Templates" at bounding box center [190, 418] width 327 height 28
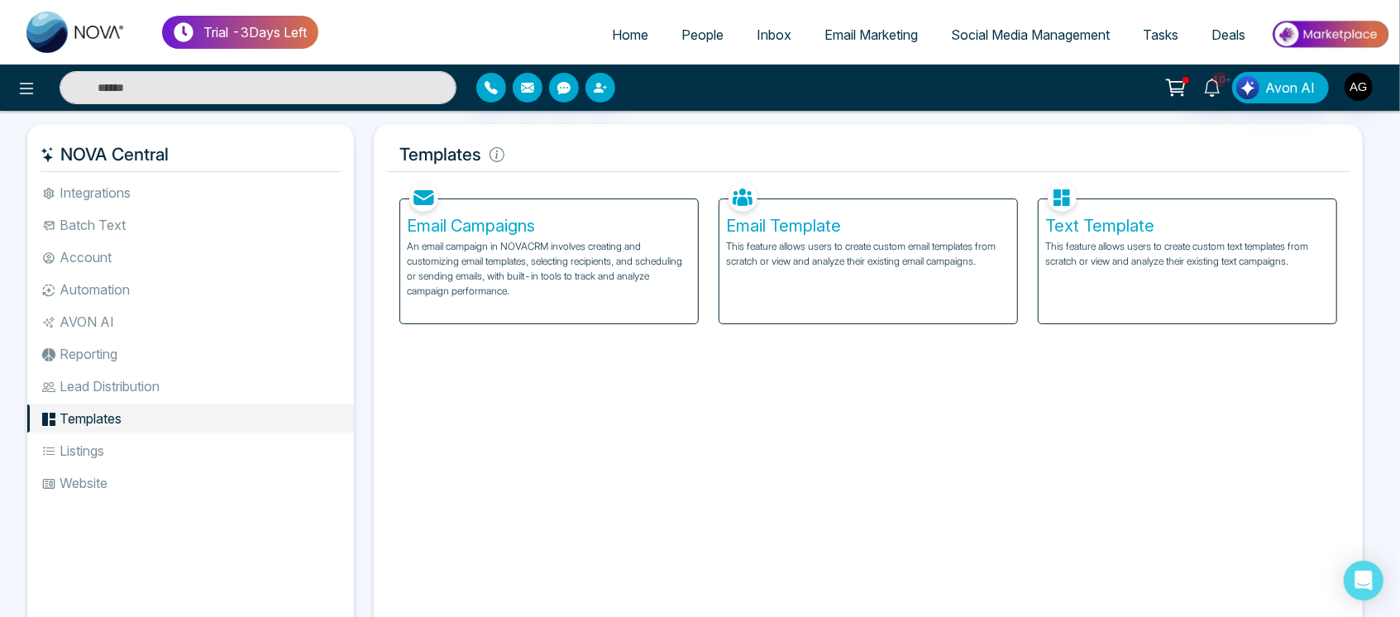
click at [103, 445] on li "Listings" at bounding box center [190, 451] width 327 height 28
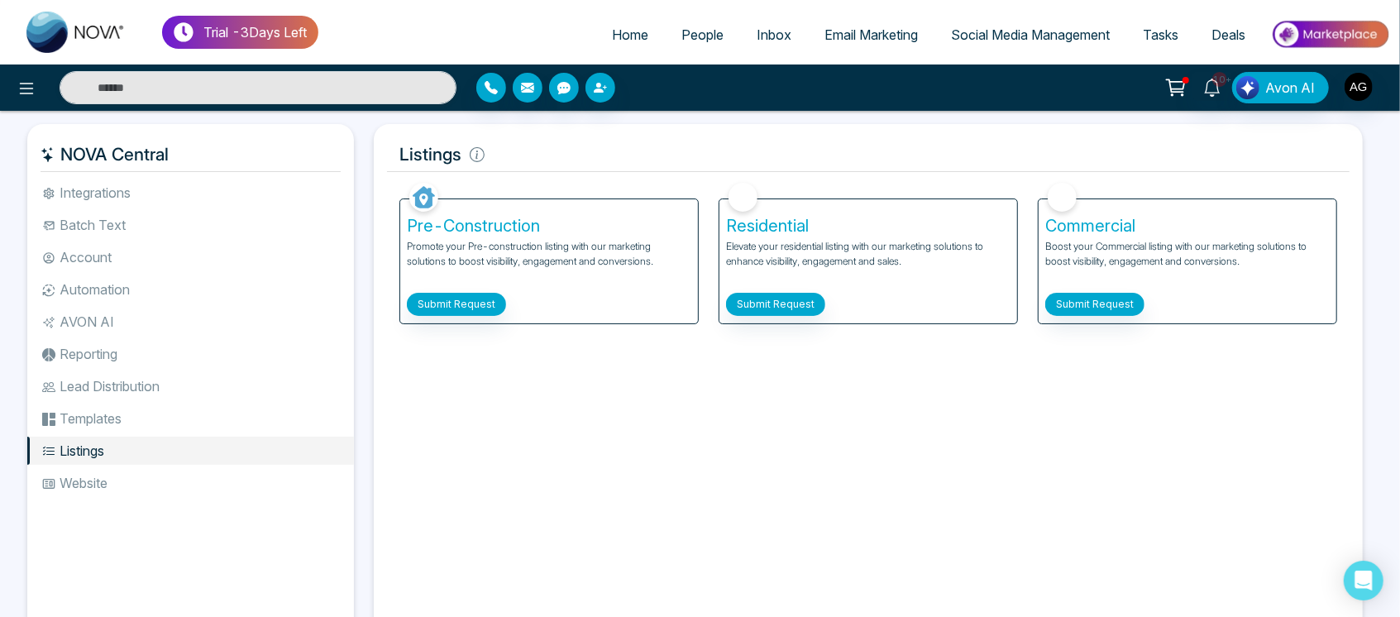
click at [136, 361] on li "Reporting" at bounding box center [190, 354] width 327 height 28
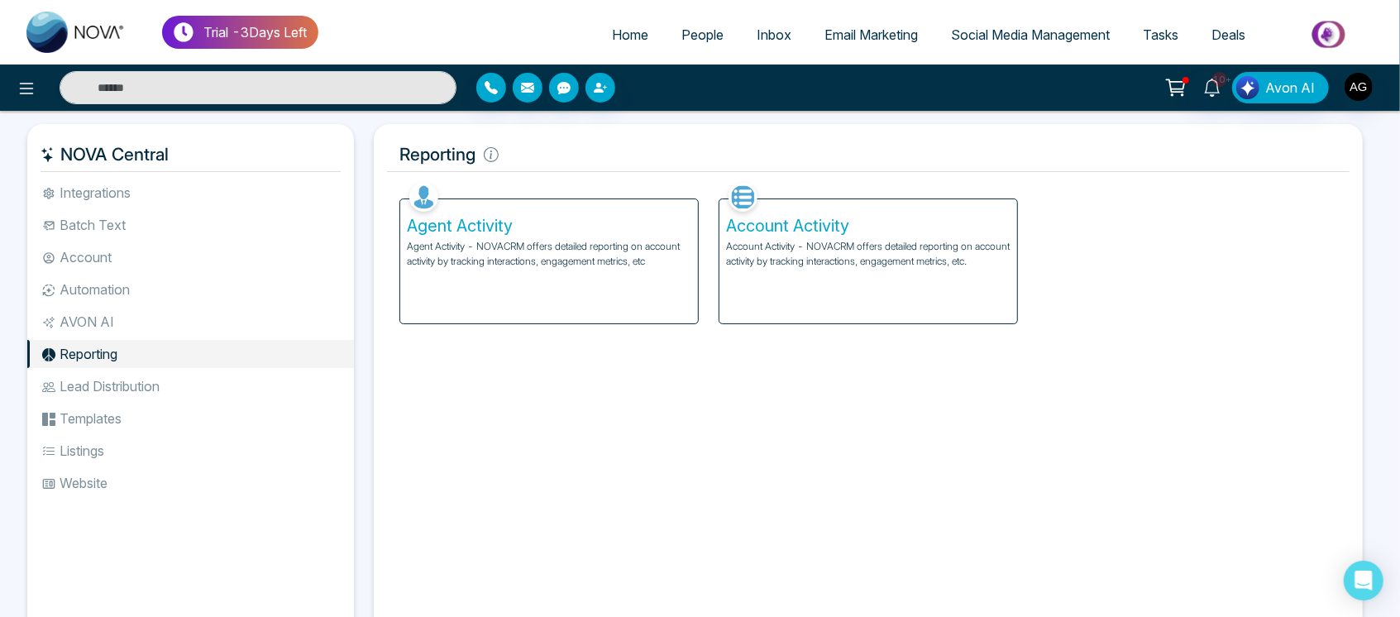
click at [130, 374] on li "Lead Distribution" at bounding box center [190, 386] width 327 height 28
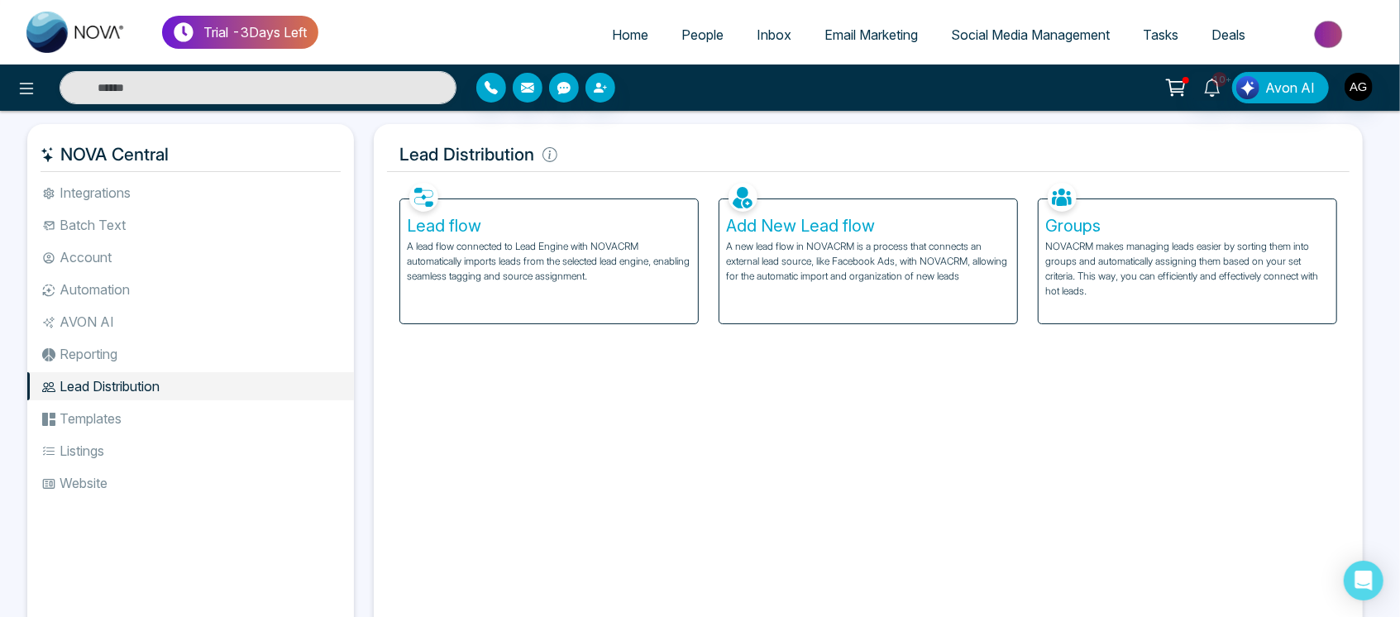
click at [123, 426] on li "Templates" at bounding box center [190, 418] width 327 height 28
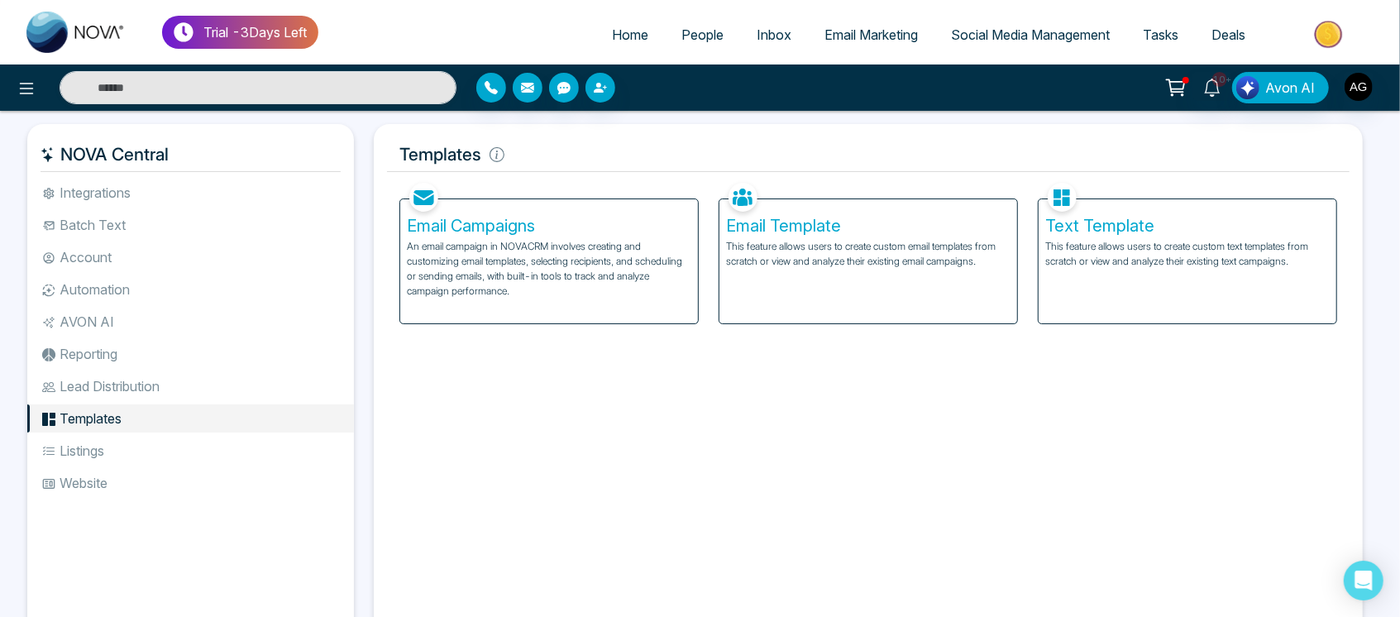
click at [86, 450] on li "Listings" at bounding box center [190, 451] width 327 height 28
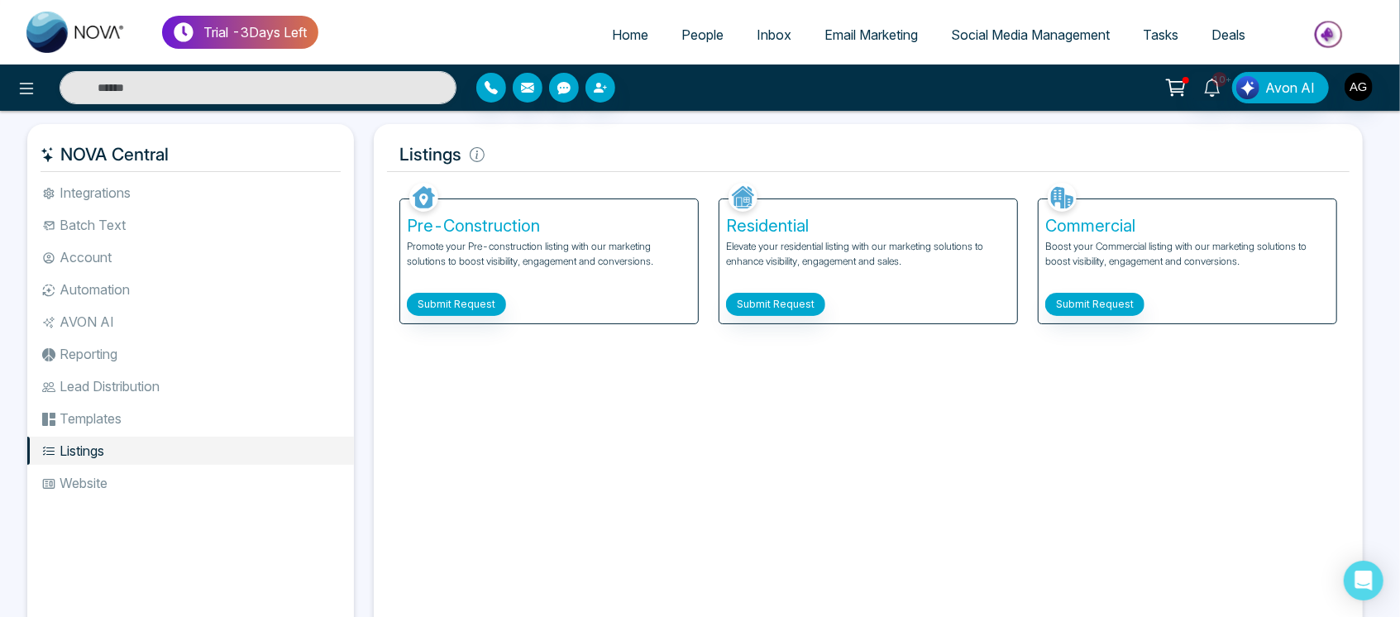
click at [90, 481] on li "Website" at bounding box center [190, 483] width 327 height 28
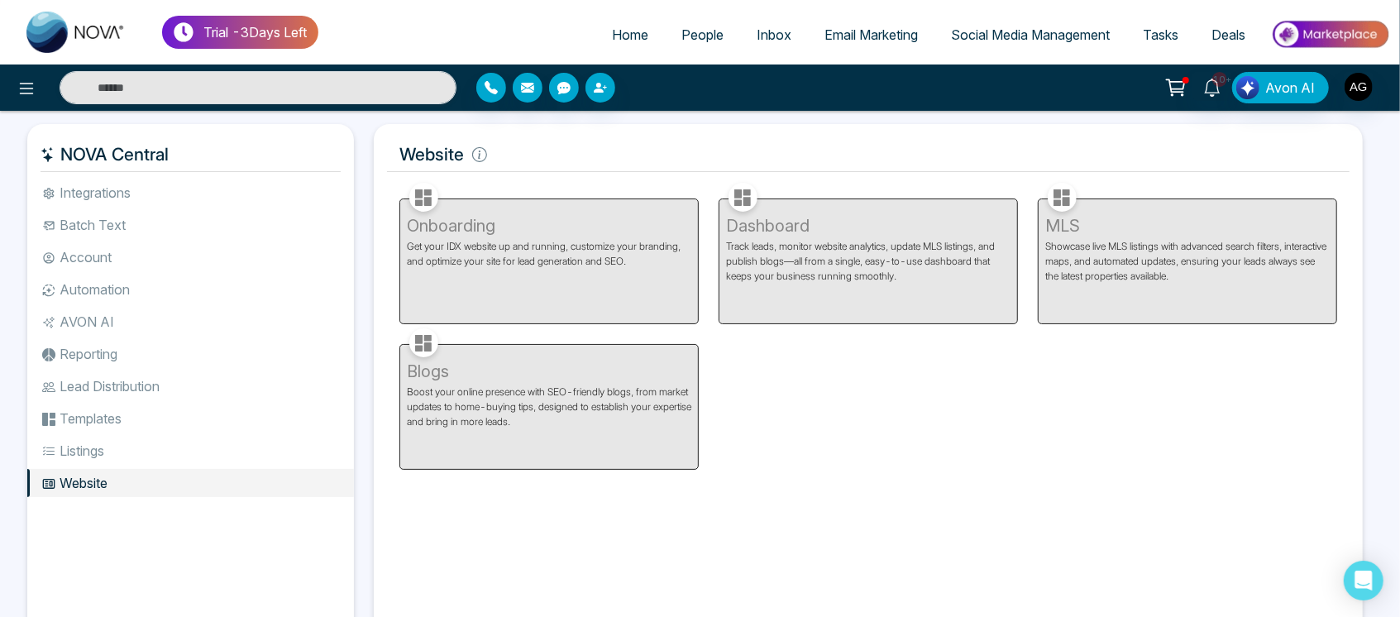
click at [111, 452] on li "Listings" at bounding box center [190, 451] width 327 height 28
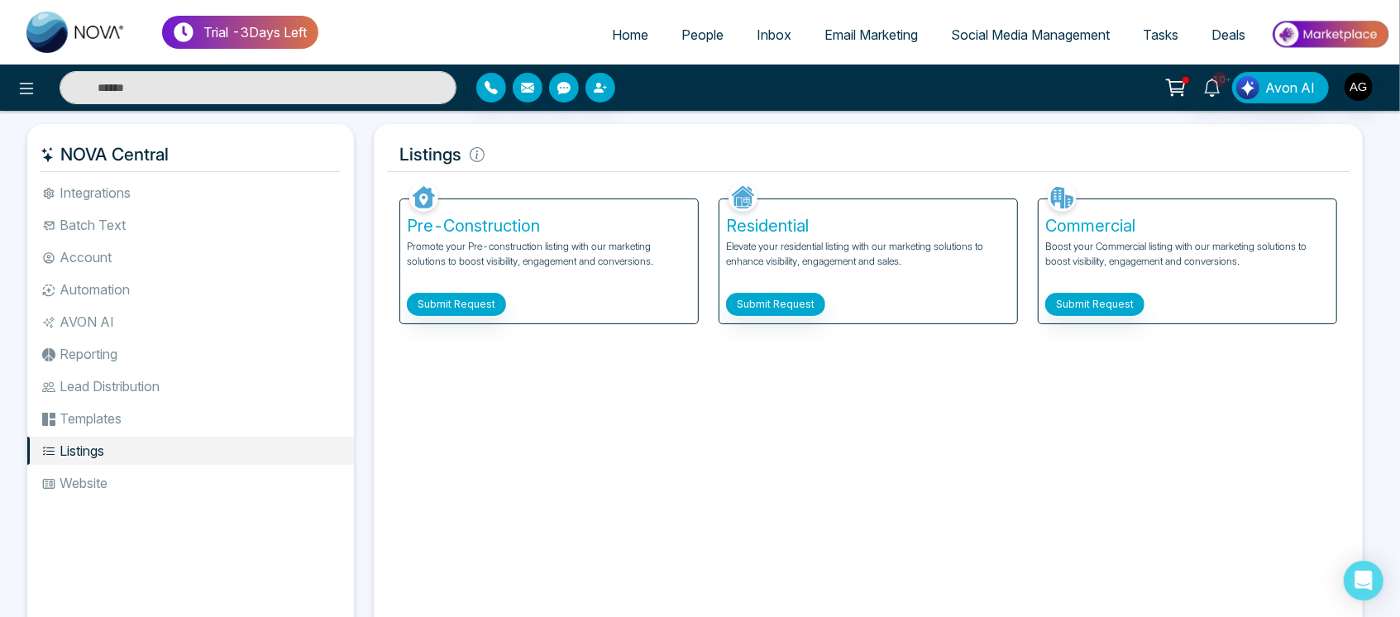
click at [129, 419] on li "Templates" at bounding box center [190, 418] width 327 height 28
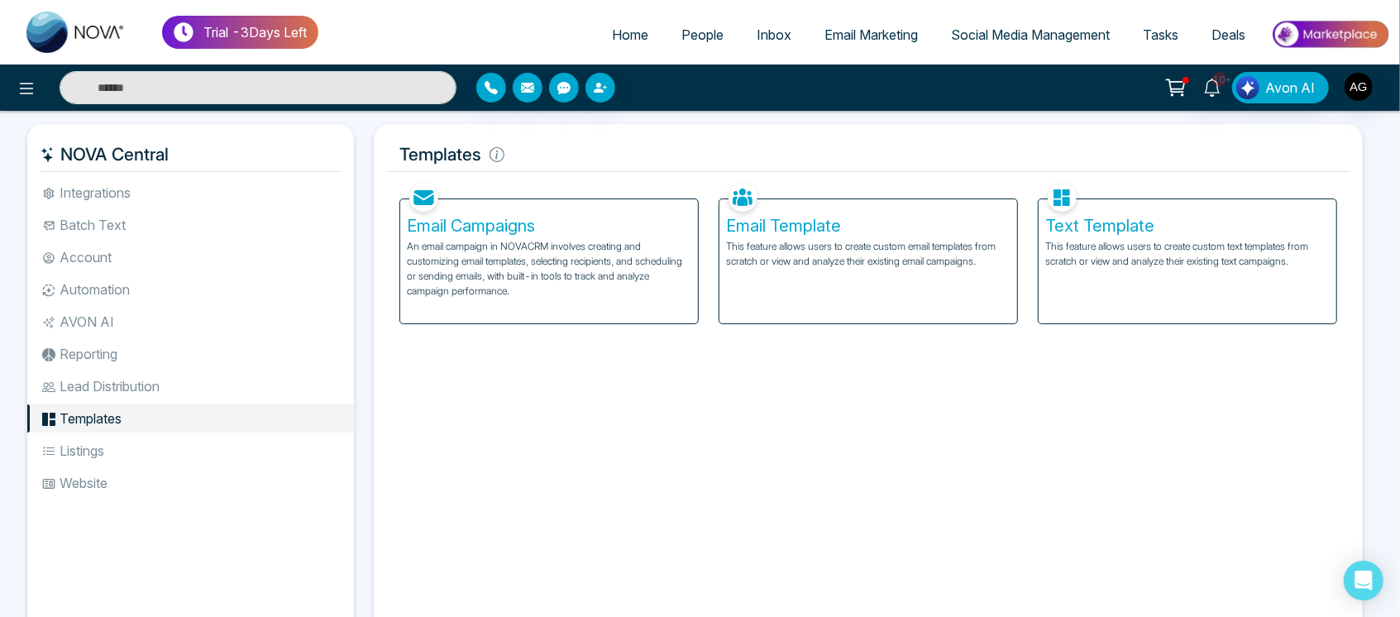
click at [121, 460] on li "Listings" at bounding box center [190, 451] width 327 height 28
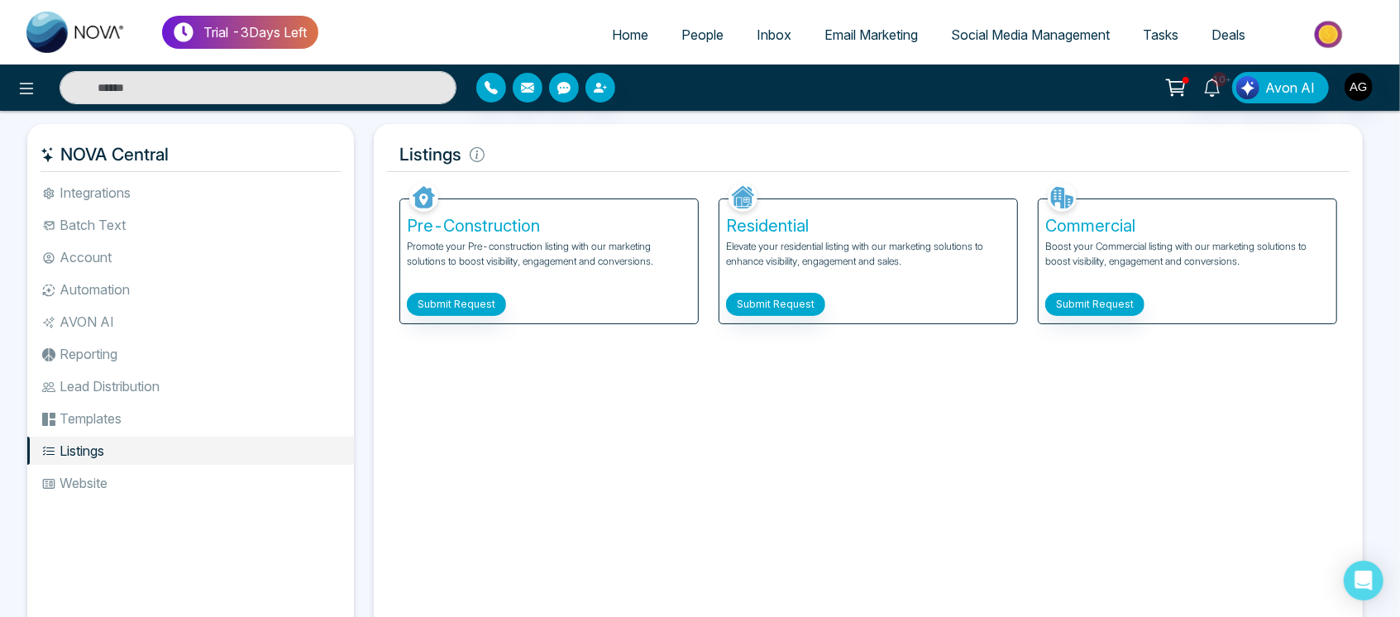
click at [132, 420] on li "Templates" at bounding box center [190, 418] width 327 height 28
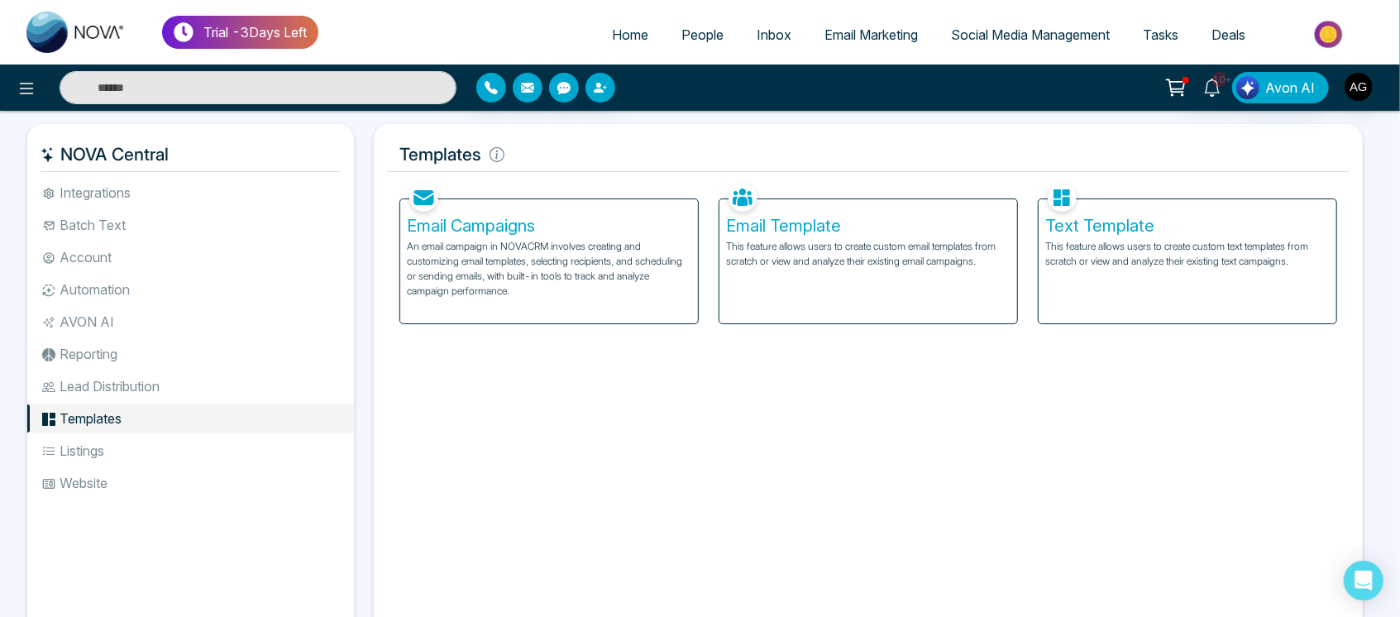
click at [159, 357] on li "Reporting" at bounding box center [190, 354] width 327 height 28
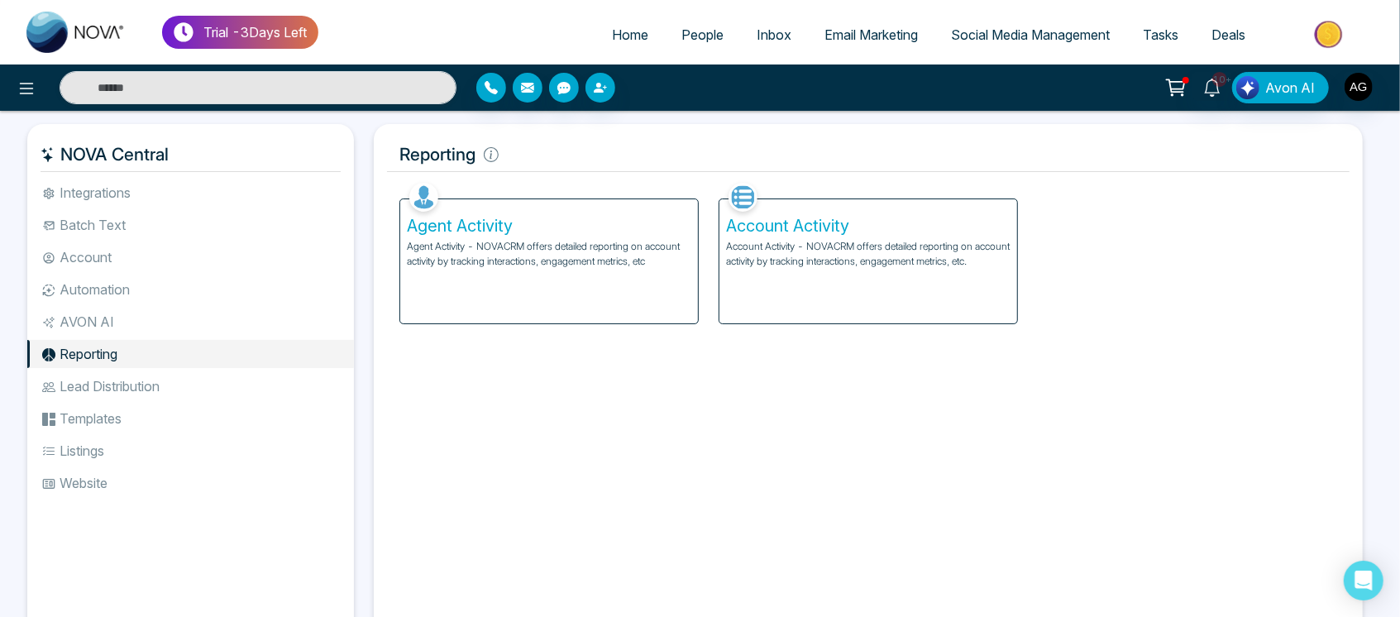
click at [98, 317] on li "AVON AI" at bounding box center [190, 322] width 327 height 28
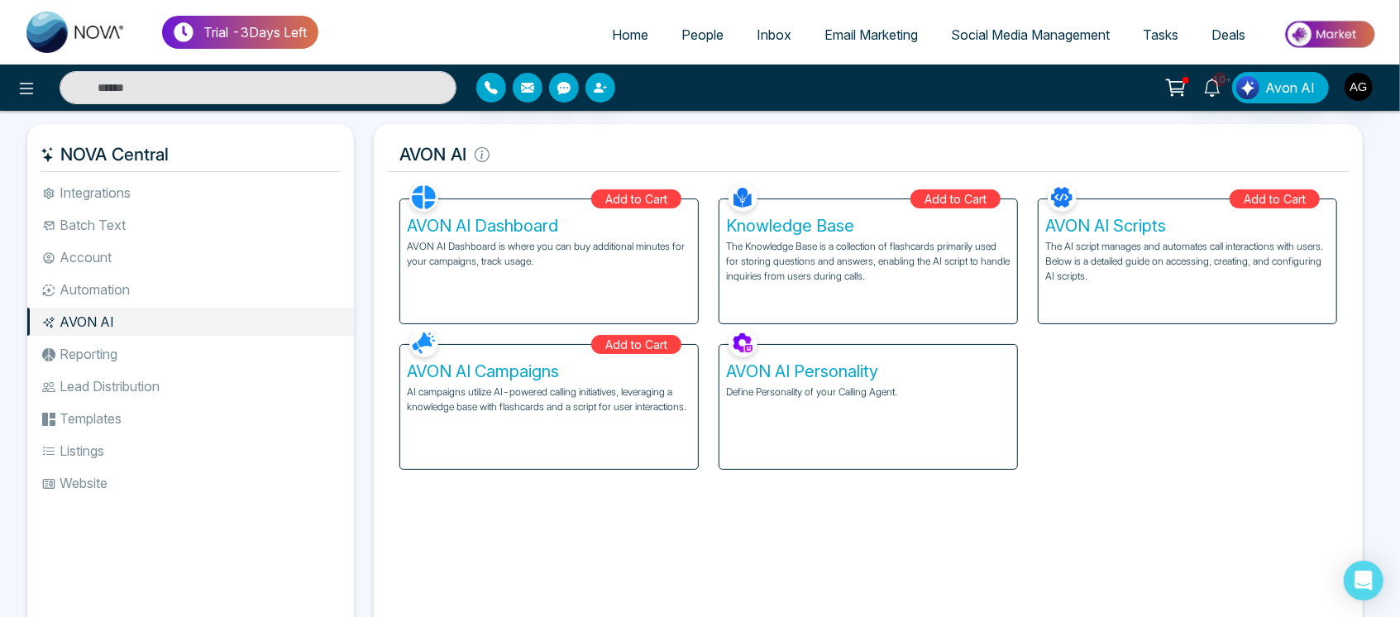
click at [127, 283] on li "Automation" at bounding box center [190, 289] width 327 height 28
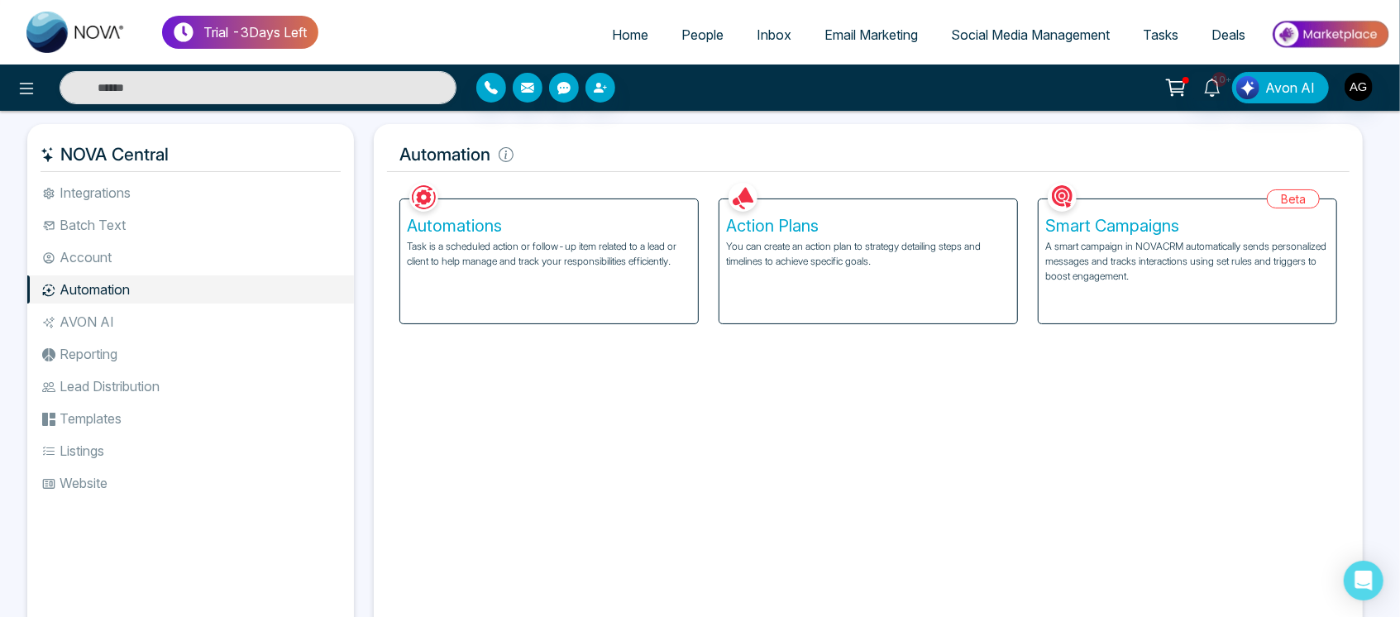
click at [137, 312] on li "AVON AI" at bounding box center [190, 322] width 327 height 28
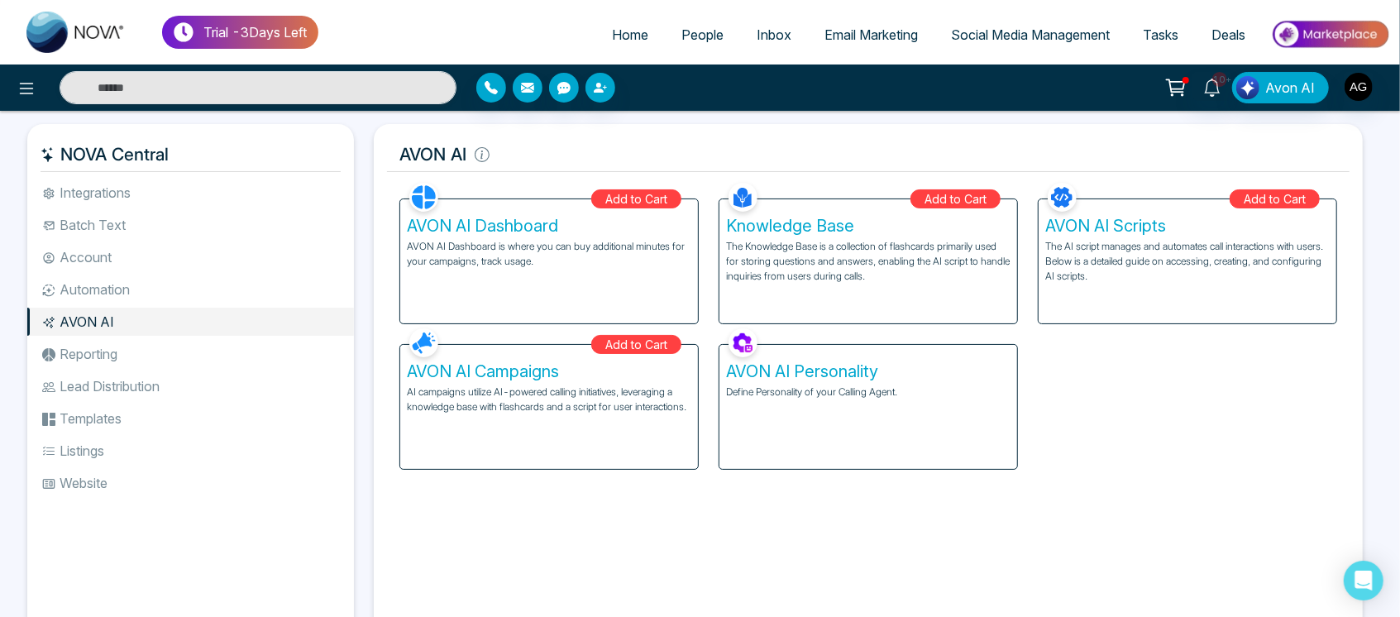
click at [115, 365] on li "Reporting" at bounding box center [190, 354] width 327 height 28
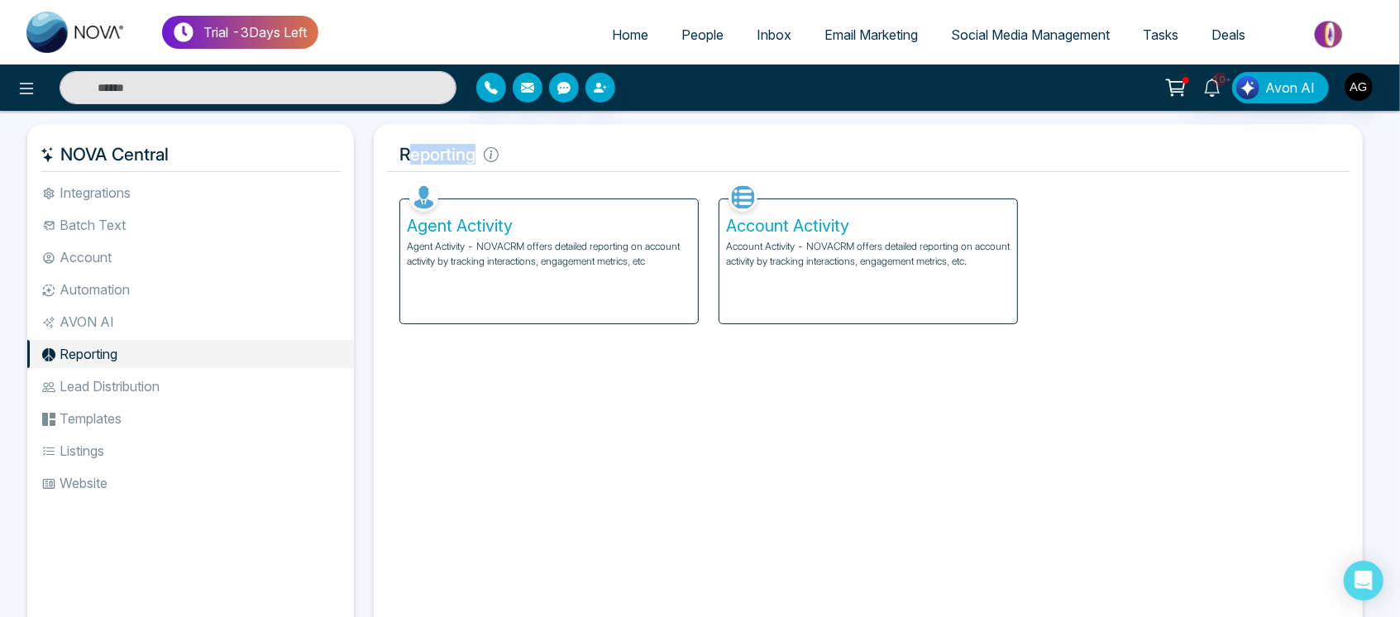
drag, startPoint x: 505, startPoint y: 160, endPoint x: 410, endPoint y: 153, distance: 95.4
click at [410, 153] on h5 "Reporting" at bounding box center [868, 154] width 963 height 35
drag, startPoint x: 384, startPoint y: 153, endPoint x: 490, endPoint y: 154, distance: 105.9
click at [490, 154] on div "Reporting Facebook NOVACRM enables users to connect to Facebook to schedule soc…" at bounding box center [868, 383] width 989 height 519
click at [490, 154] on icon at bounding box center [491, 154] width 15 height 15
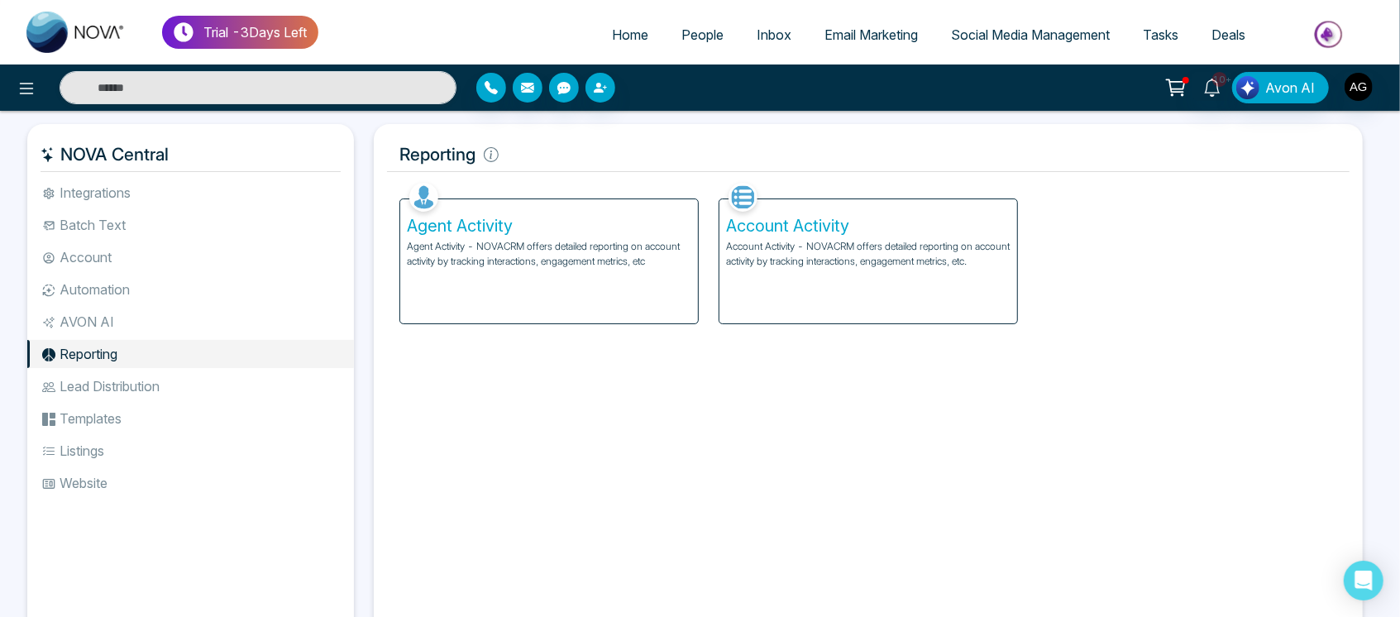
click at [159, 396] on li "Lead Distribution" at bounding box center [190, 386] width 327 height 28
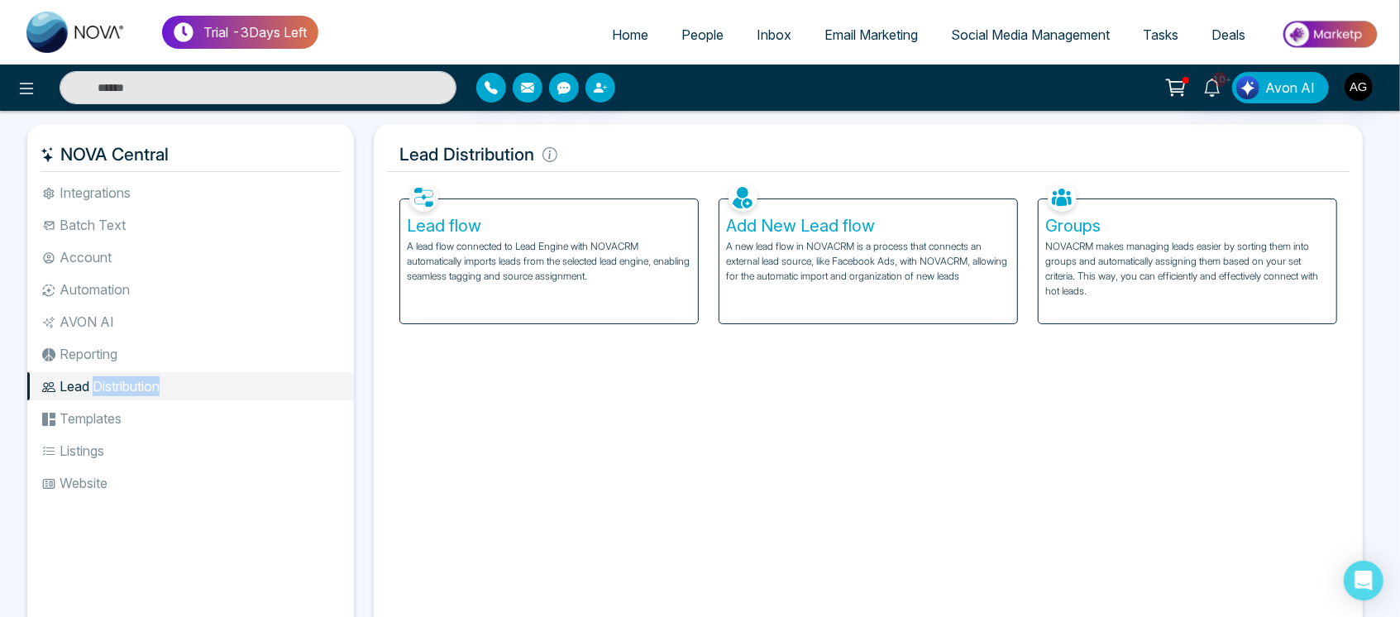
click at [159, 396] on li "Lead Distribution" at bounding box center [190, 386] width 327 height 28
click at [405, 400] on div "Facebook NOVACRM enables users to connect to Facebook to schedule social media …" at bounding box center [868, 404] width 963 height 451
drag, startPoint x: 392, startPoint y: 152, endPoint x: 596, endPoint y: 141, distance: 204.6
click at [596, 141] on h5 "Lead Distribution" at bounding box center [868, 154] width 963 height 35
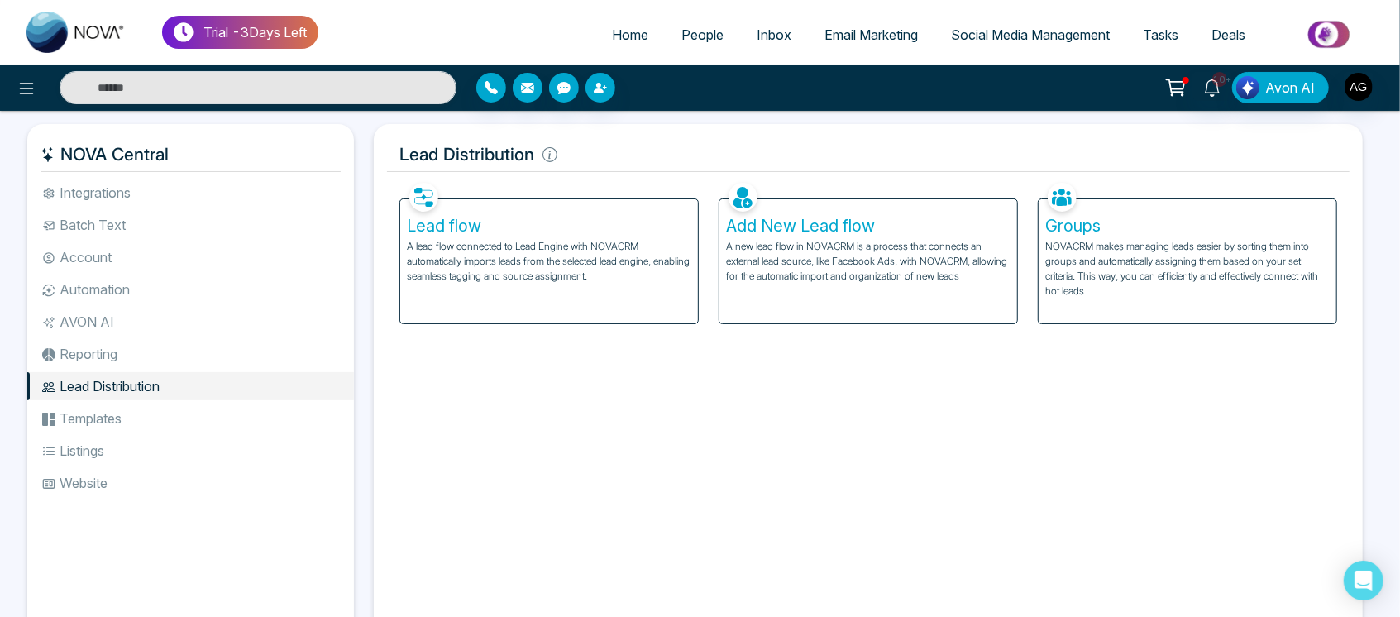
click at [179, 423] on li "Templates" at bounding box center [190, 418] width 327 height 28
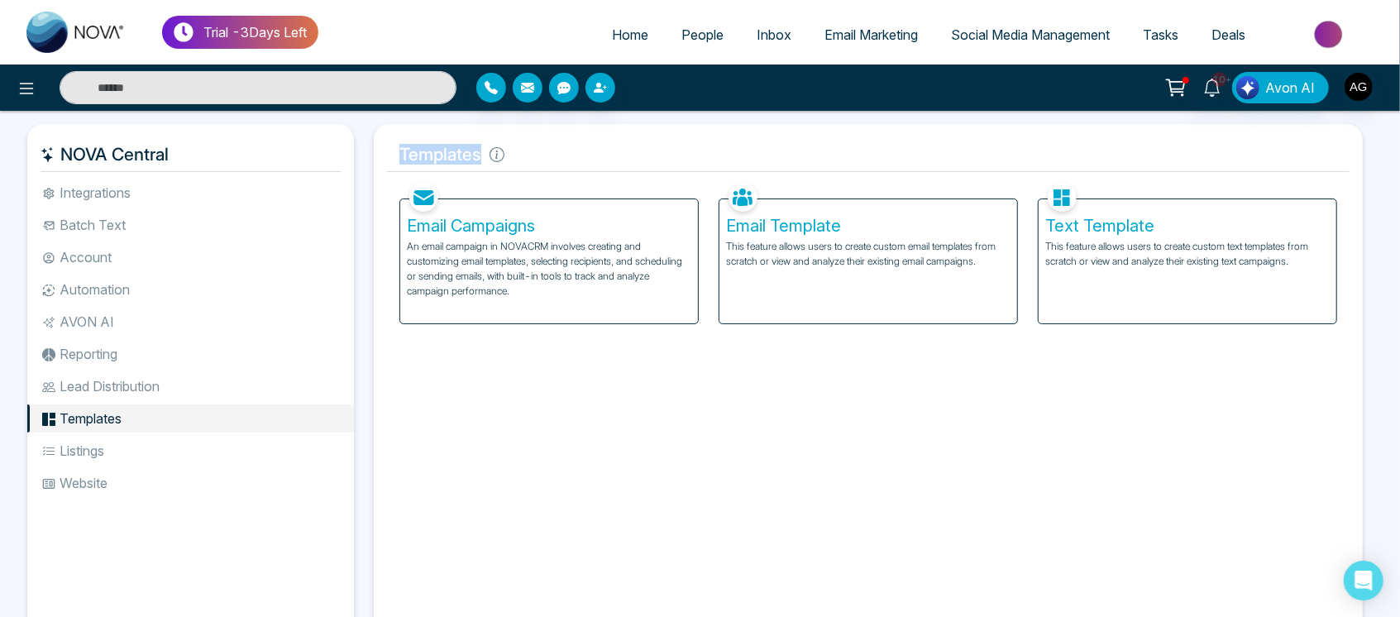
drag, startPoint x: 484, startPoint y: 146, endPoint x: 372, endPoint y: 151, distance: 111.8
click at [372, 151] on div "Templates Facebook NOVACRM enables users to connect to Facebook to schedule soc…" at bounding box center [868, 383] width 1009 height 519
click at [545, 156] on h5 "Templates" at bounding box center [868, 154] width 963 height 35
drag, startPoint x: 490, startPoint y: 155, endPoint x: 384, endPoint y: 152, distance: 105.9
click at [384, 152] on div "Templates Facebook NOVACRM enables users to connect to Facebook to schedule soc…" at bounding box center [868, 383] width 989 height 519
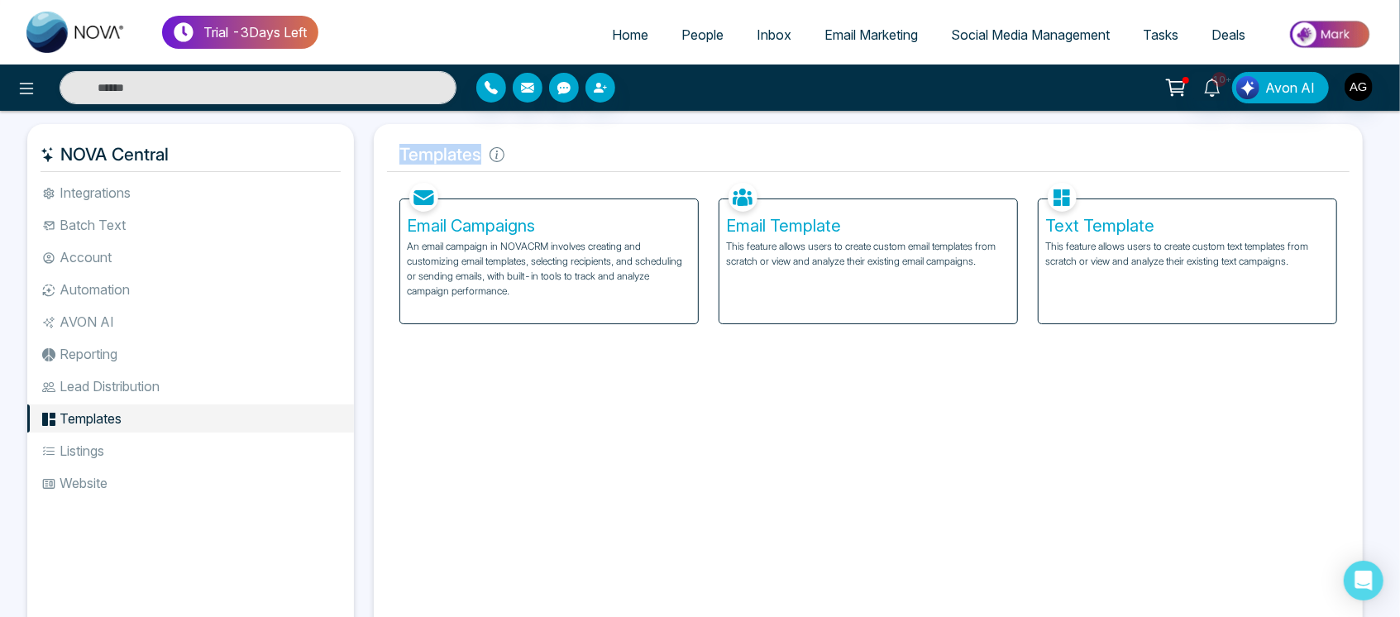
click at [384, 152] on div "Templates Facebook NOVACRM enables users to connect to Facebook to schedule soc…" at bounding box center [868, 383] width 989 height 519
drag, startPoint x: 483, startPoint y: 156, endPoint x: 390, endPoint y: 156, distance: 92.6
click at [390, 156] on h5 "Templates" at bounding box center [868, 154] width 963 height 35
click at [531, 245] on p "An email campaign in NOVACRM involves creating and customizing email templates,…" at bounding box center [549, 269] width 285 height 60
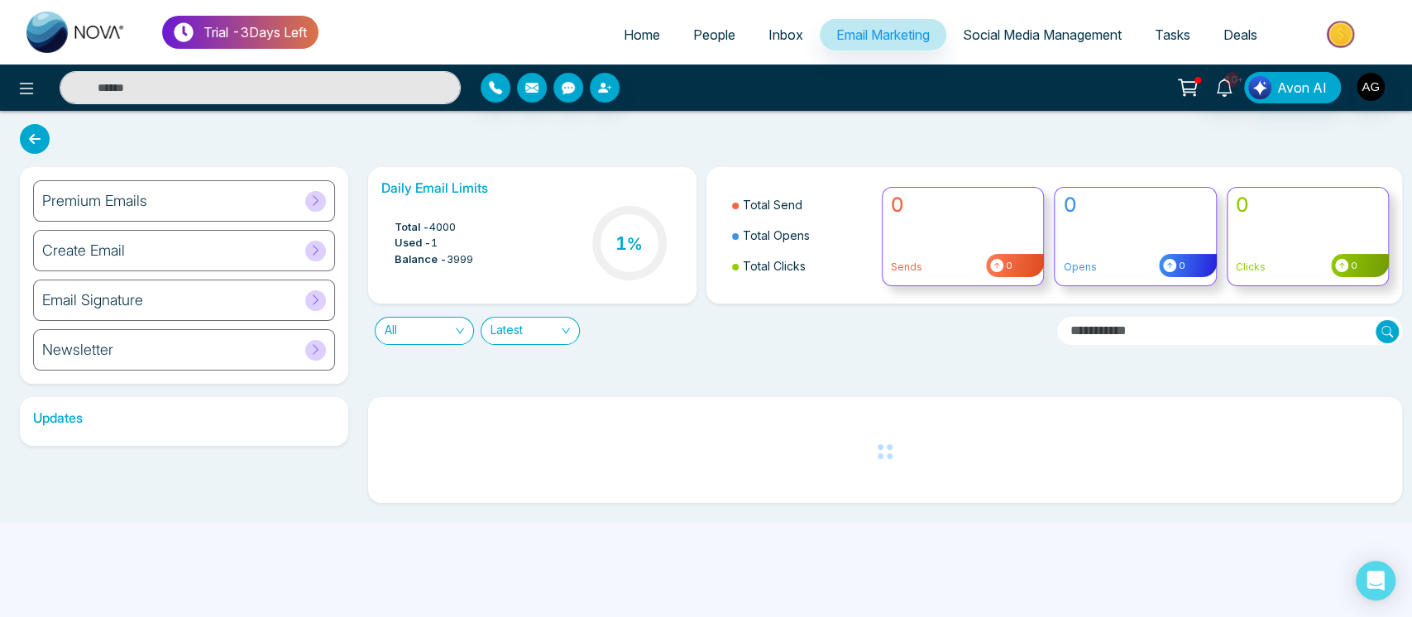
click at [27, 136] on icon at bounding box center [35, 139] width 30 height 30
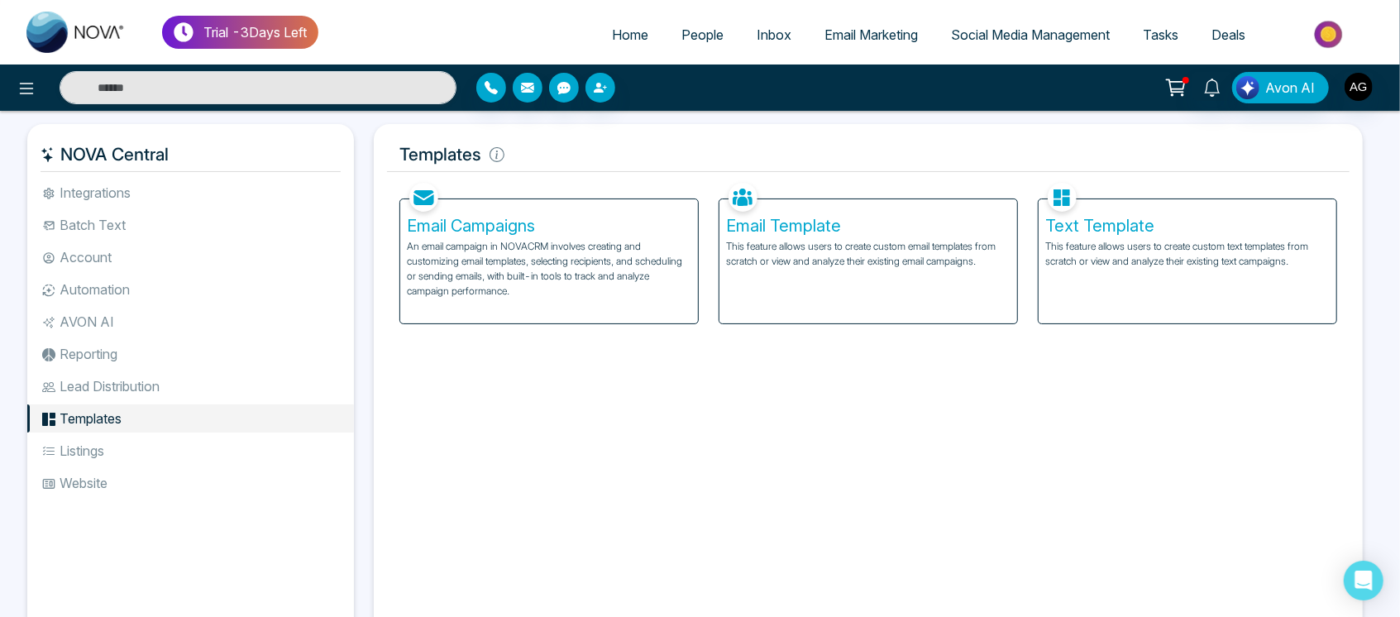
click at [602, 308] on div "Email Campaigns An email campaign in NOVACRM involves creating and customizing …" at bounding box center [549, 261] width 298 height 124
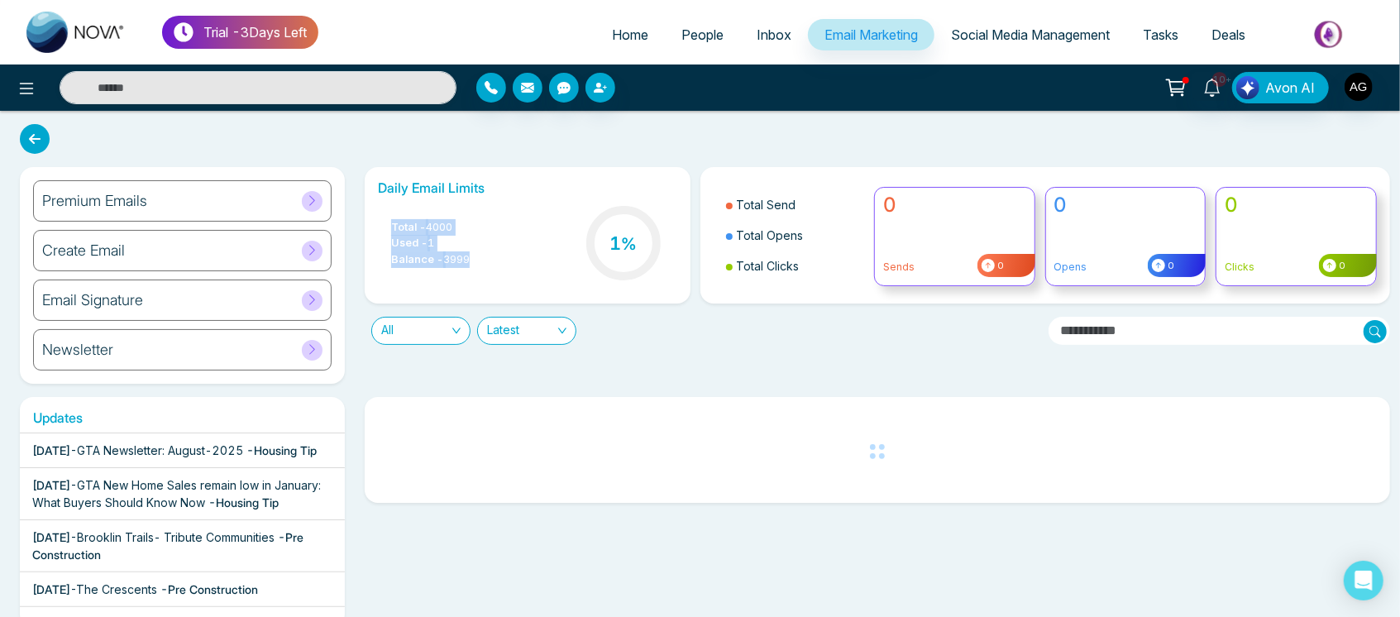
drag, startPoint x: 380, startPoint y: 210, endPoint x: 502, endPoint y: 268, distance: 134.7
click at [502, 268] on div "Total - 4000 Used - 1 Balance - 3999 1 %" at bounding box center [527, 245] width 299 height 84
drag, startPoint x: 351, startPoint y: 189, endPoint x: 506, endPoint y: 273, distance: 176.9
click at [506, 273] on div "Premium Emails Create Email Email Signature Newsletter Daily Email Limits Total…" at bounding box center [700, 275] width 1380 height 217
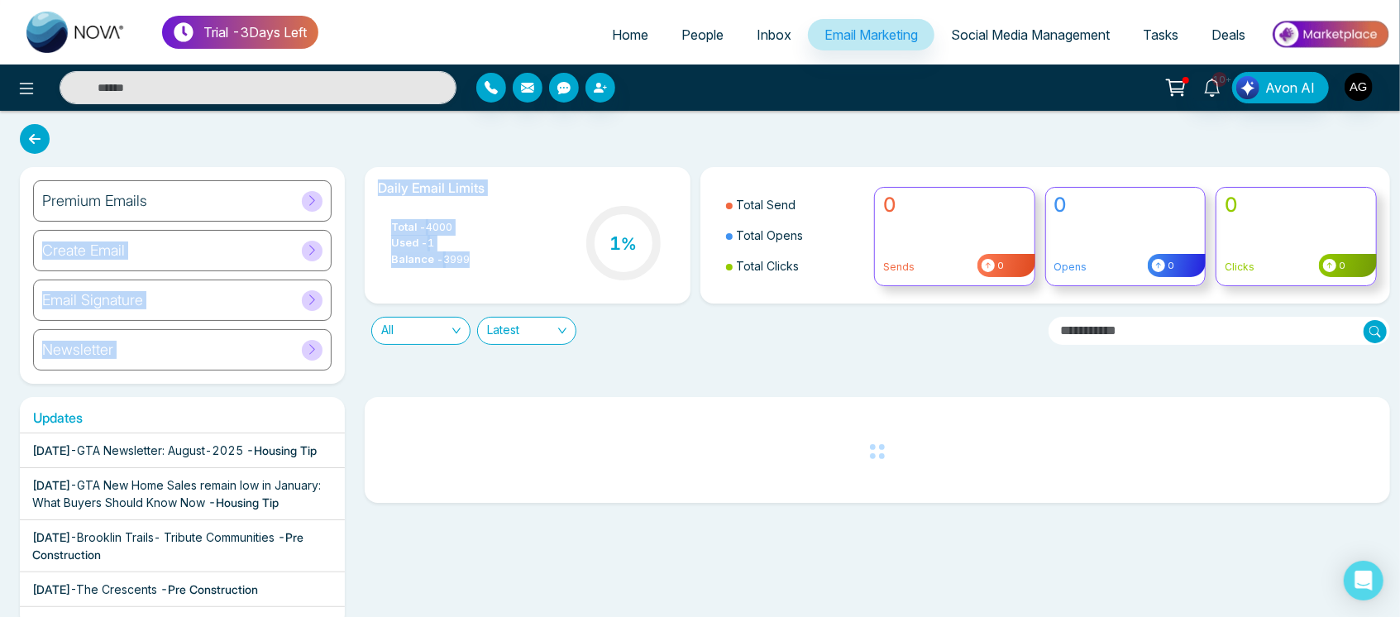
click at [506, 273] on div "Total - 4000 Used - 1 Balance - 3999 1 %" at bounding box center [527, 245] width 299 height 84
drag, startPoint x: 372, startPoint y: 183, endPoint x: 485, endPoint y: 274, distance: 144.7
click at [485, 274] on div "Daily Email Limits Total - 4000 Used - 1 Balance - 3999 1 %" at bounding box center [527, 235] width 325 height 136
click at [485, 274] on div "Total - 4000 Used - 1 Balance - 3999 1 %" at bounding box center [527, 245] width 299 height 84
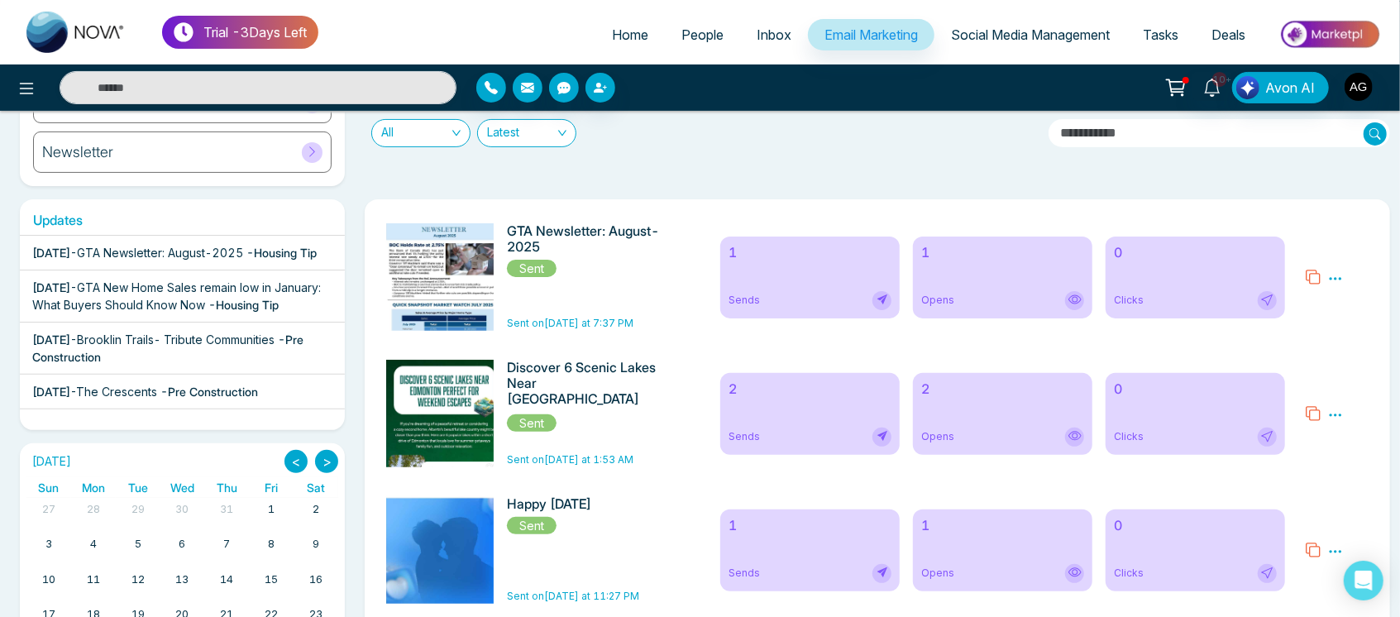
scroll to position [199, 0]
click at [1335, 281] on icon at bounding box center [1335, 277] width 15 height 15
click at [1313, 332] on link "Analytics" at bounding box center [1306, 326] width 48 height 14
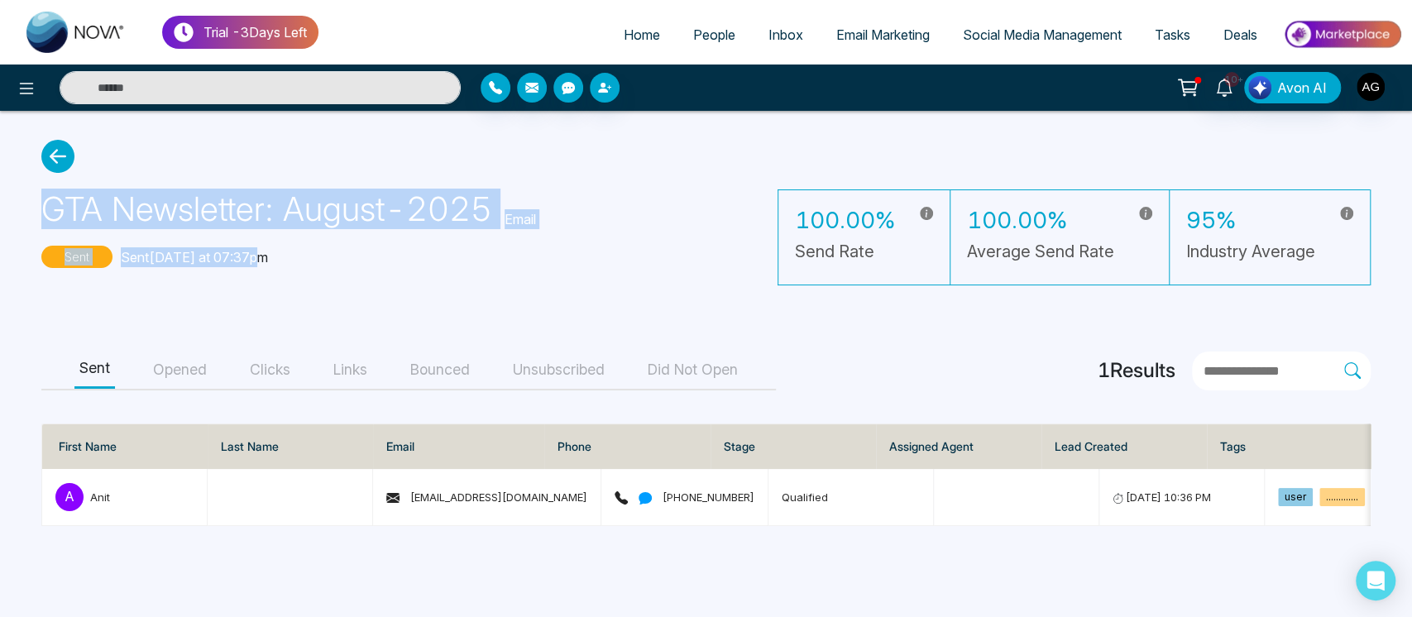
drag, startPoint x: 35, startPoint y: 209, endPoint x: 275, endPoint y: 255, distance: 244.1
click at [275, 255] on main "GTA Newsletter: August-2025 Email Sent Sent today at 07:37pm 100.00% Send Rate …" at bounding box center [706, 333] width 1412 height 444
click at [275, 255] on div "Sent Sent today at 07:37pm" at bounding box center [288, 264] width 495 height 36
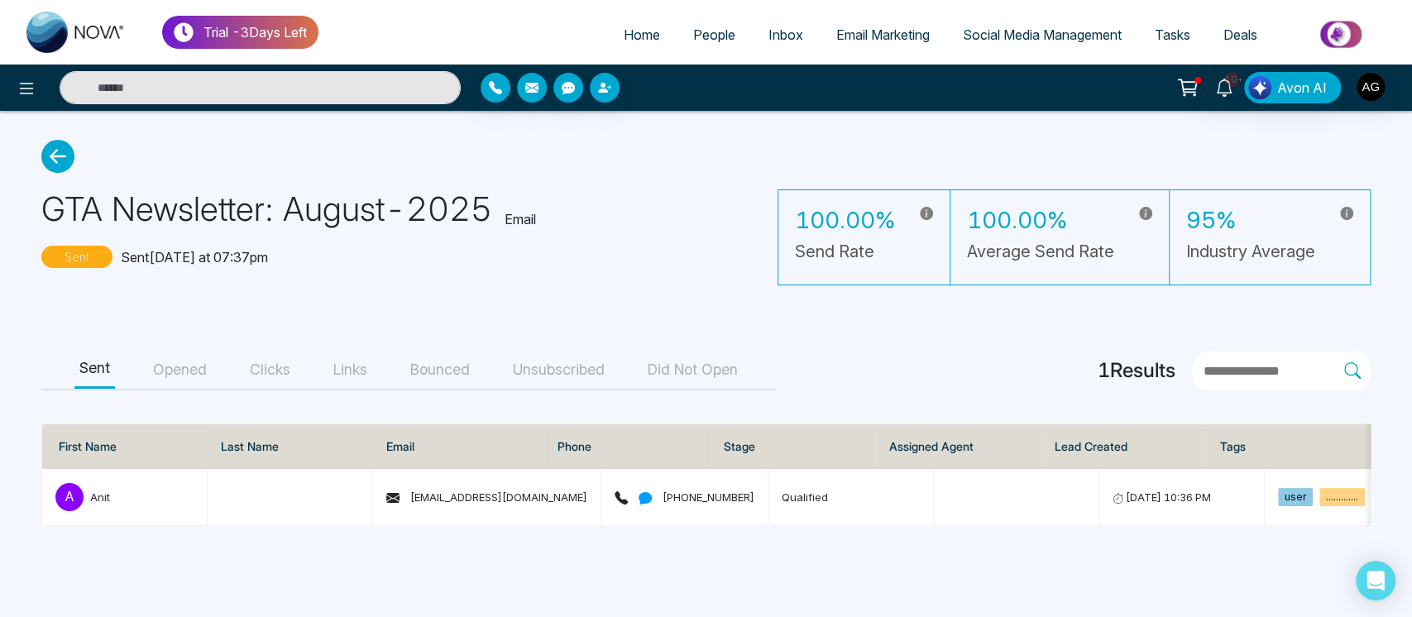
click at [180, 367] on button "Opened" at bounding box center [180, 370] width 64 height 37
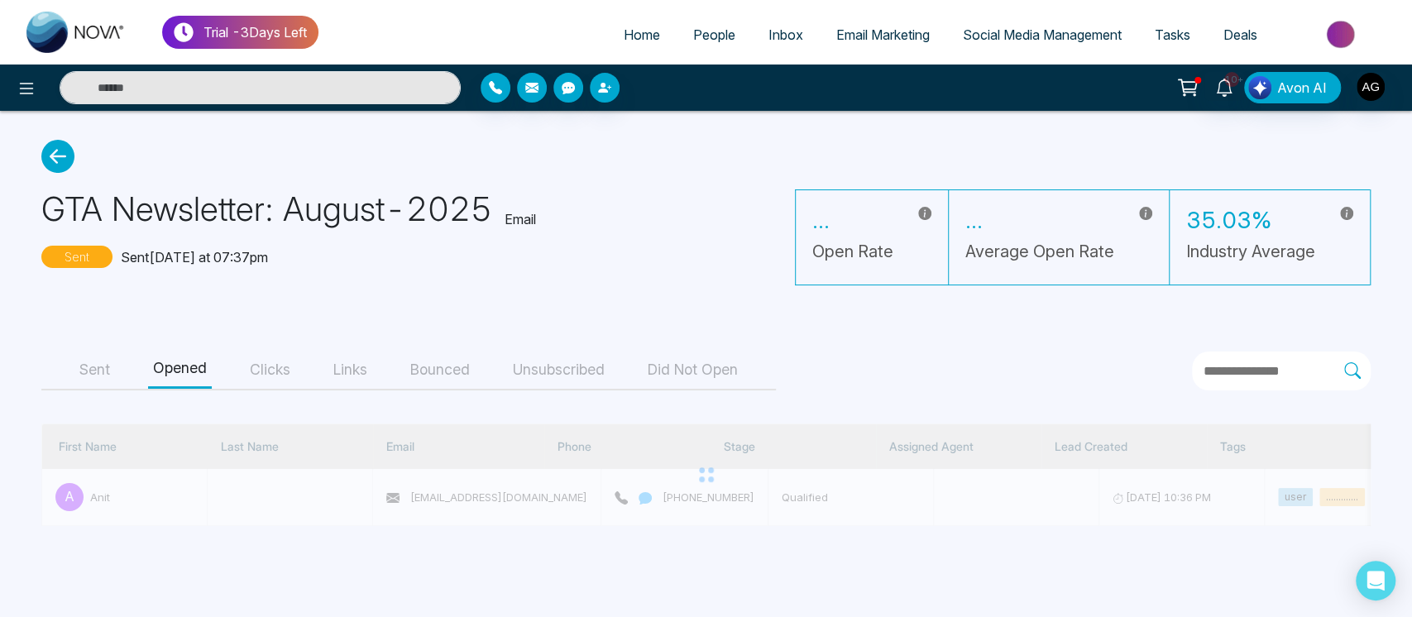
click at [99, 376] on button "Sent" at bounding box center [94, 370] width 41 height 37
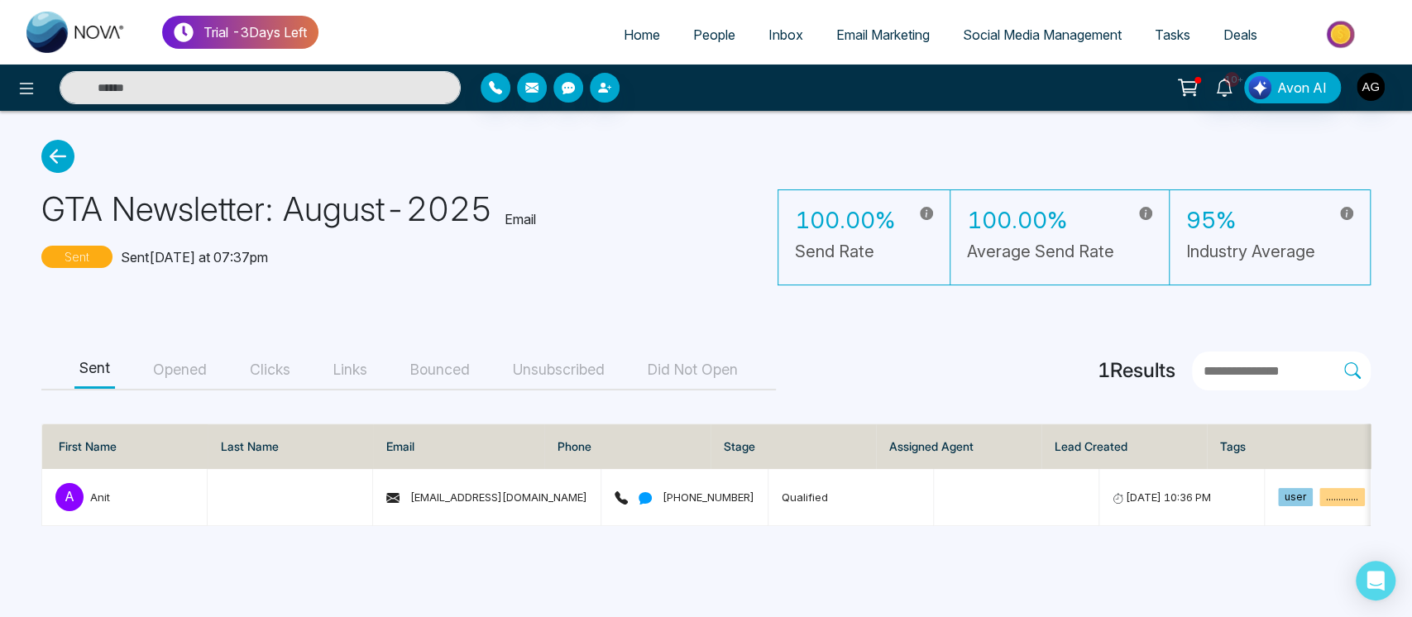
click at [1098, 377] on h4 "1 Results" at bounding box center [1137, 371] width 78 height 24
click at [1135, 366] on div "1 Results" at bounding box center [1234, 371] width 273 height 39
click at [1228, 366] on input "text" at bounding box center [1273, 372] width 142 height 22
click at [1202, 366] on input "text" at bounding box center [1273, 372] width 142 height 22
click at [663, 493] on span "[PHONE_NUMBER]" at bounding box center [685, 496] width 140 height 13
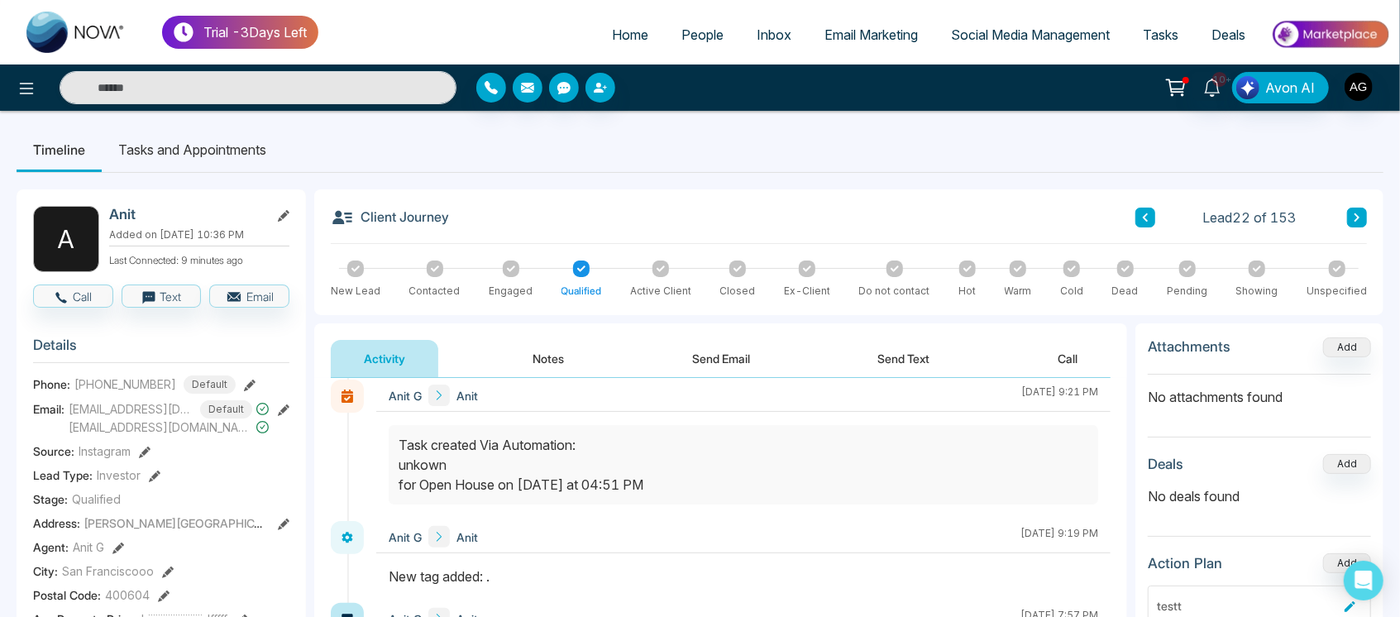
scroll to position [138, 0]
drag, startPoint x: 400, startPoint y: 440, endPoint x: 736, endPoint y: 483, distance: 339.4
click at [736, 483] on div "Task created Via Automation: unkown for Open House on Aug, 11 2025 at 04:51 PM" at bounding box center [744, 463] width 690 height 60
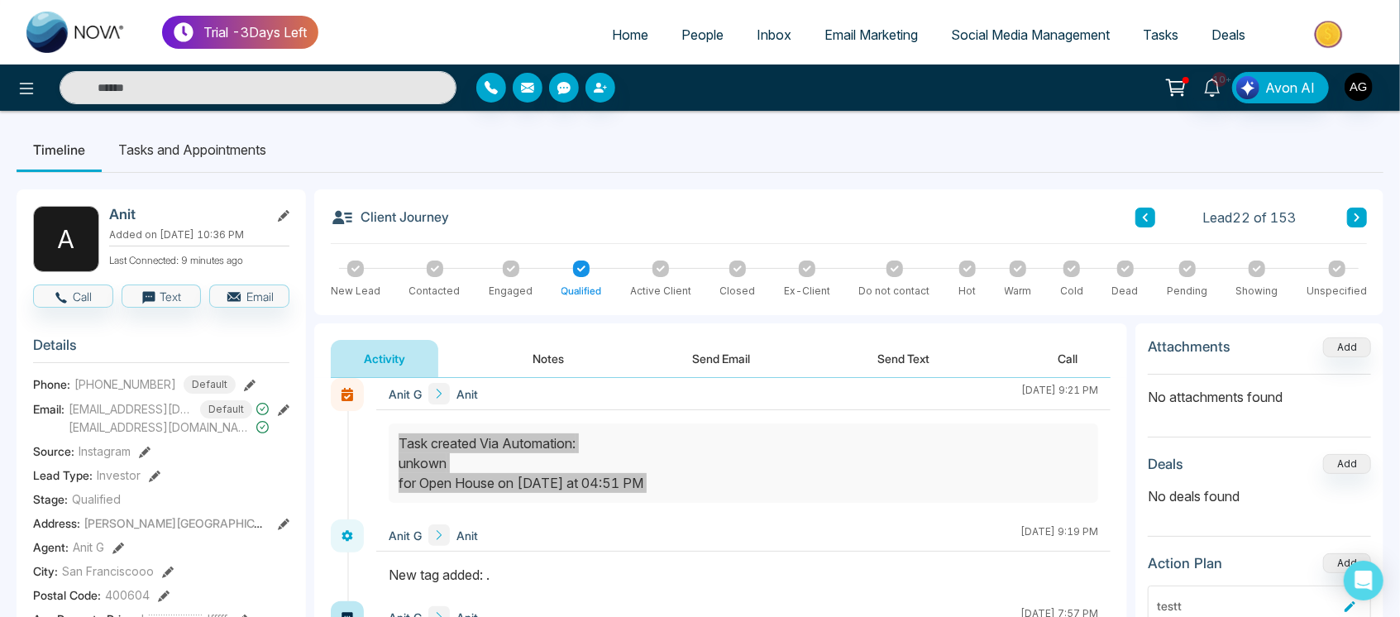
drag, startPoint x: 736, startPoint y: 483, endPoint x: 389, endPoint y: 435, distance: 350.7
click at [389, 435] on div at bounding box center [744, 462] width 710 height 79
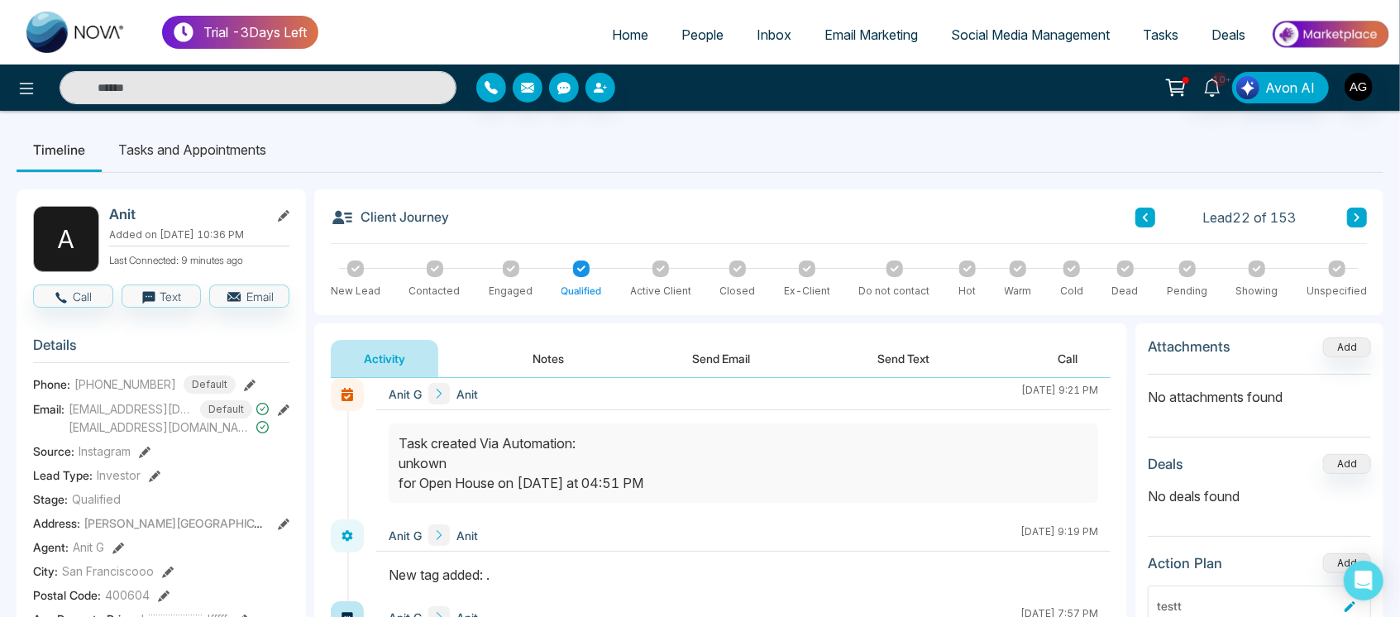
drag, startPoint x: 389, startPoint y: 435, endPoint x: 777, endPoint y: 499, distance: 393.1
click at [777, 499] on div at bounding box center [744, 462] width 710 height 79
click at [27, 92] on icon at bounding box center [27, 89] width 20 height 20
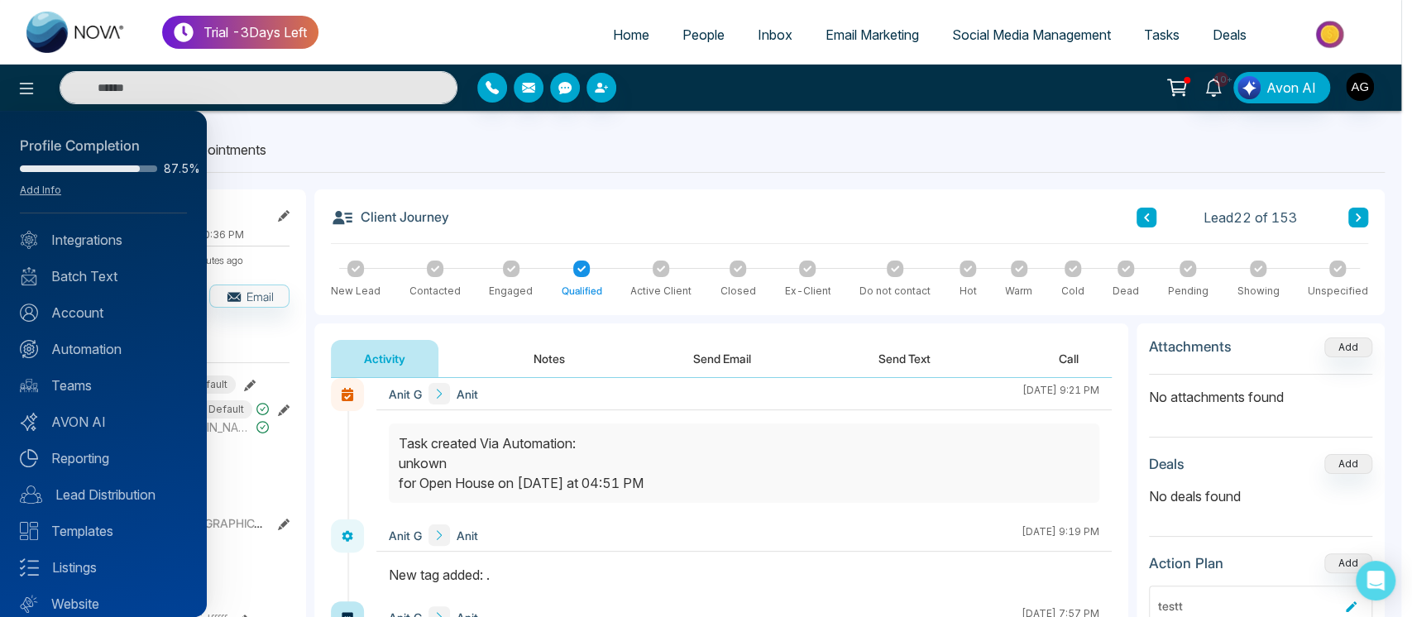
click at [119, 326] on div "Profile Completion 87.5% Add Info Integrations Batch Text Account Automation Te…" at bounding box center [103, 364] width 207 height 506
click at [116, 319] on link "Account" at bounding box center [103, 313] width 167 height 20
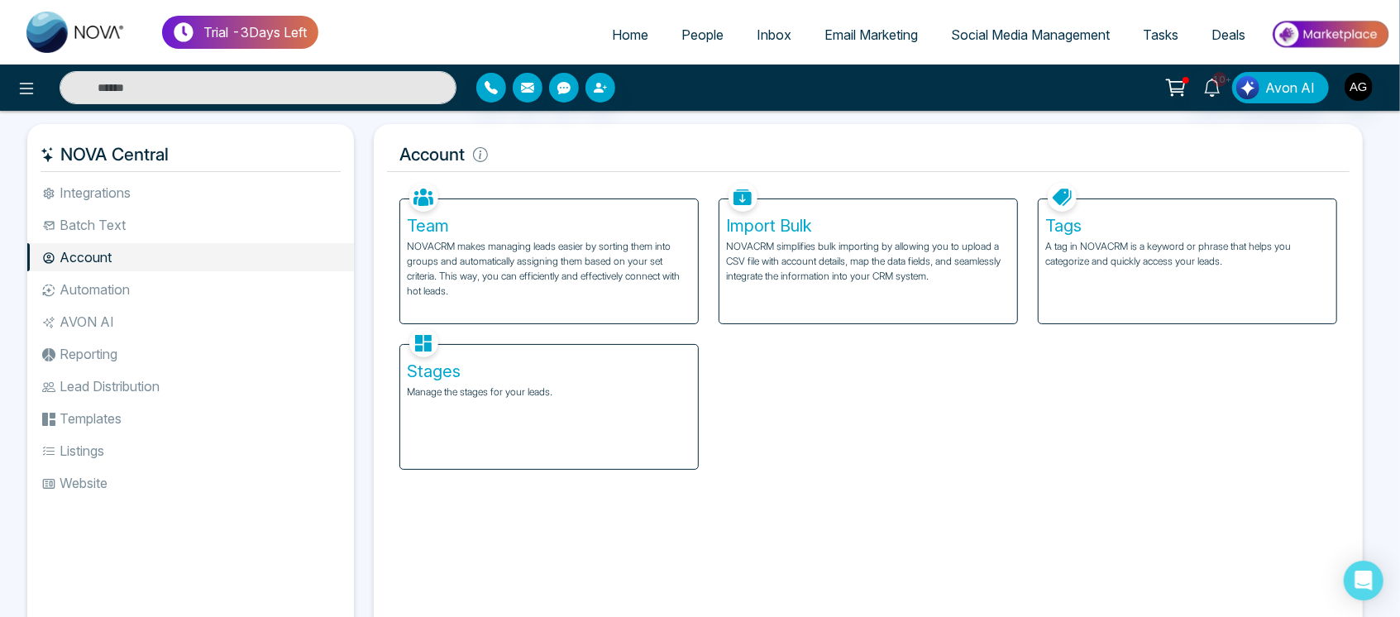
click at [139, 294] on li "Automation" at bounding box center [190, 289] width 327 height 28
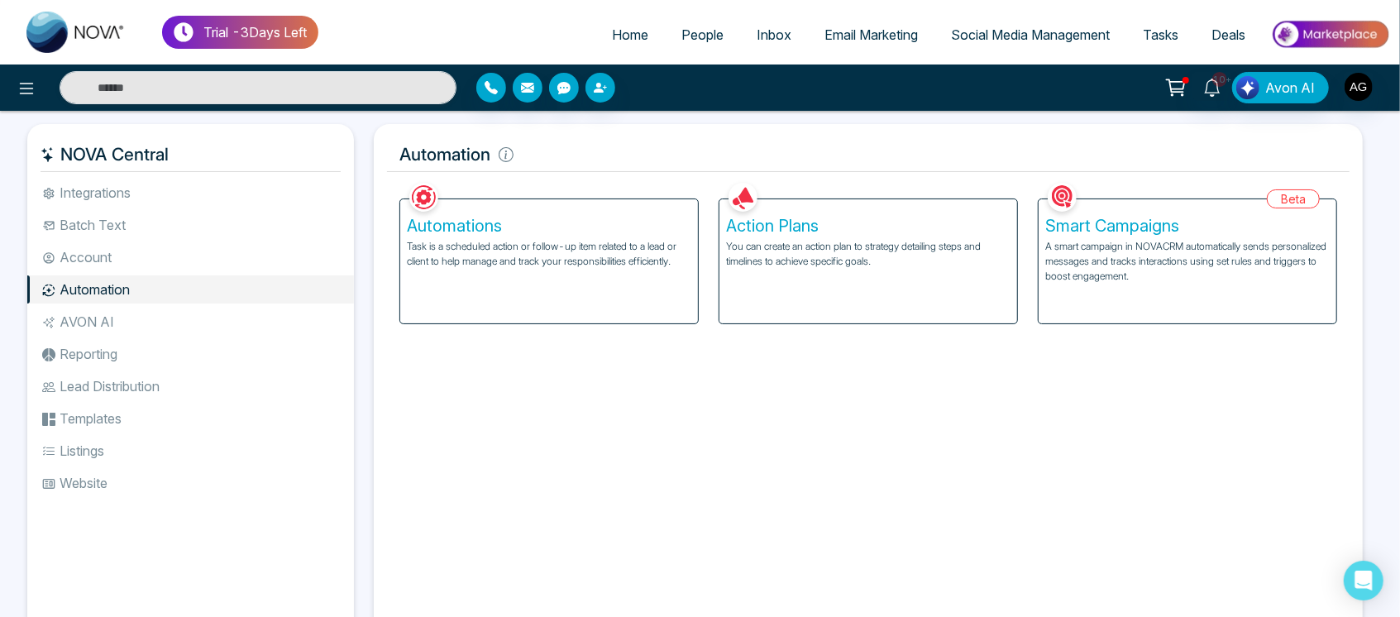
click at [146, 361] on li "Reporting" at bounding box center [190, 354] width 327 height 28
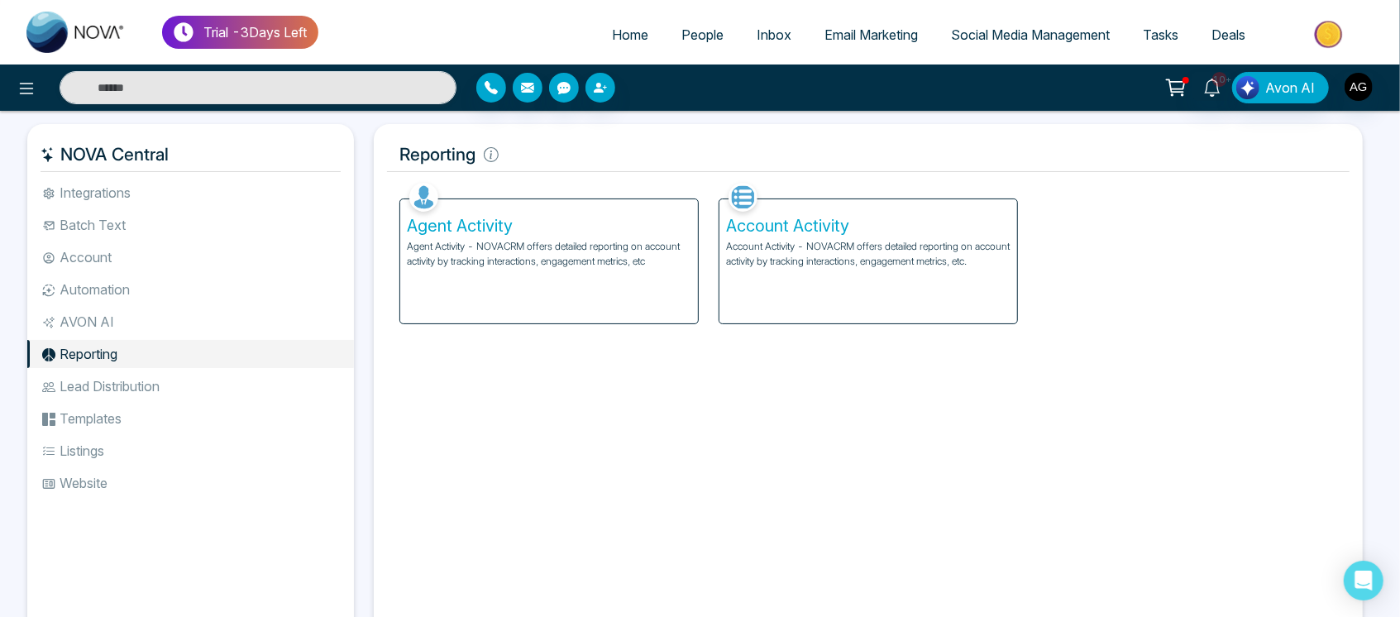
click at [165, 389] on li "Lead Distribution" at bounding box center [190, 386] width 327 height 28
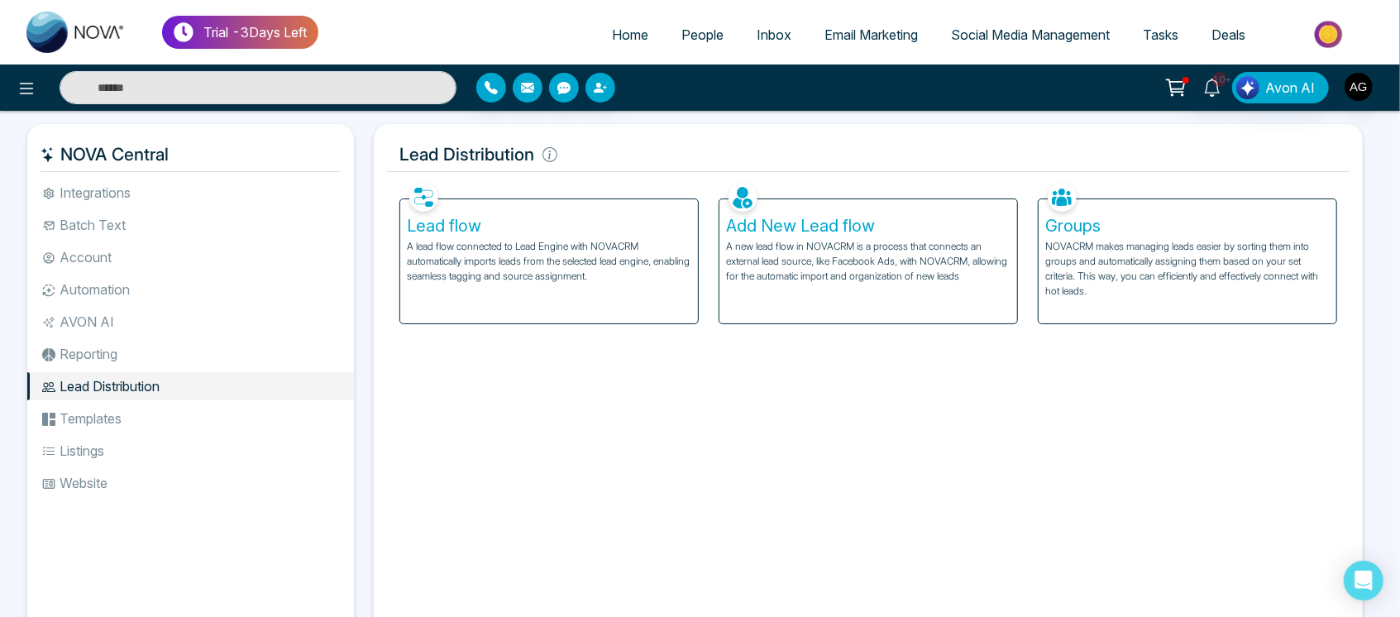
click at [105, 417] on li "Templates" at bounding box center [190, 418] width 327 height 28
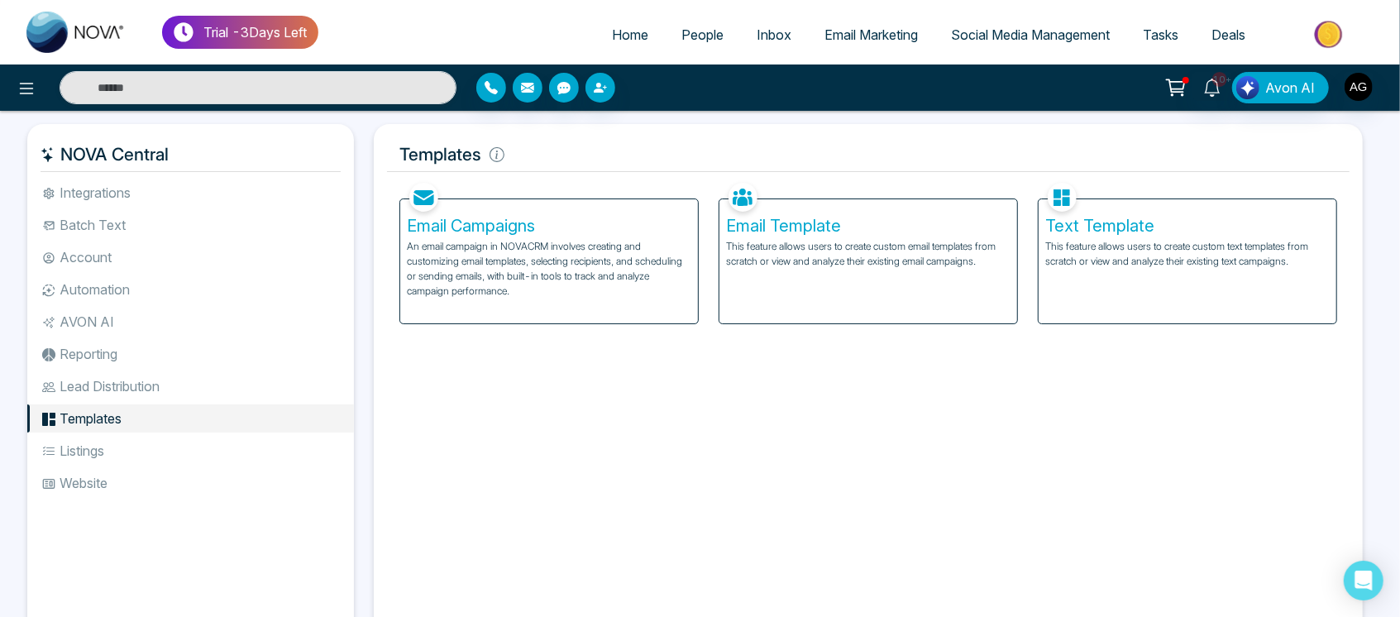
click at [556, 299] on div "Email Campaigns An email campaign in NOVACRM involves creating and customizing …" at bounding box center [549, 261] width 298 height 124
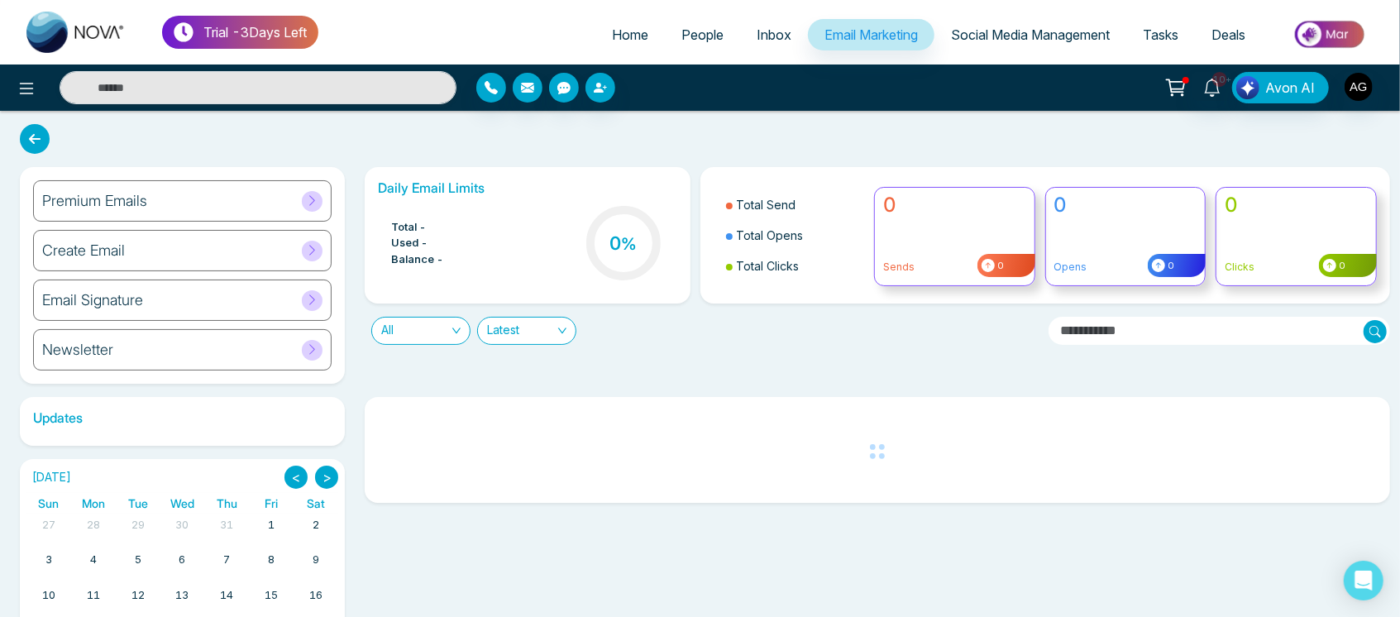
click at [256, 199] on div "Premium Emails" at bounding box center [182, 200] width 299 height 41
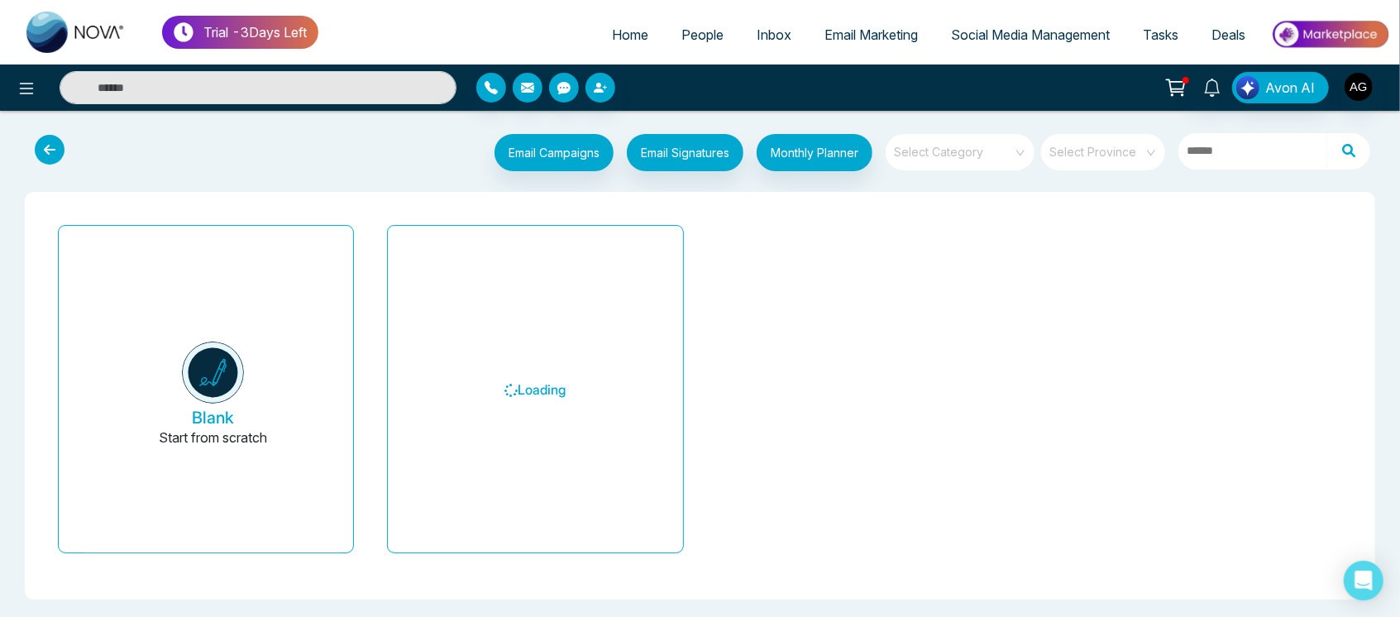
scroll to position [2, 0]
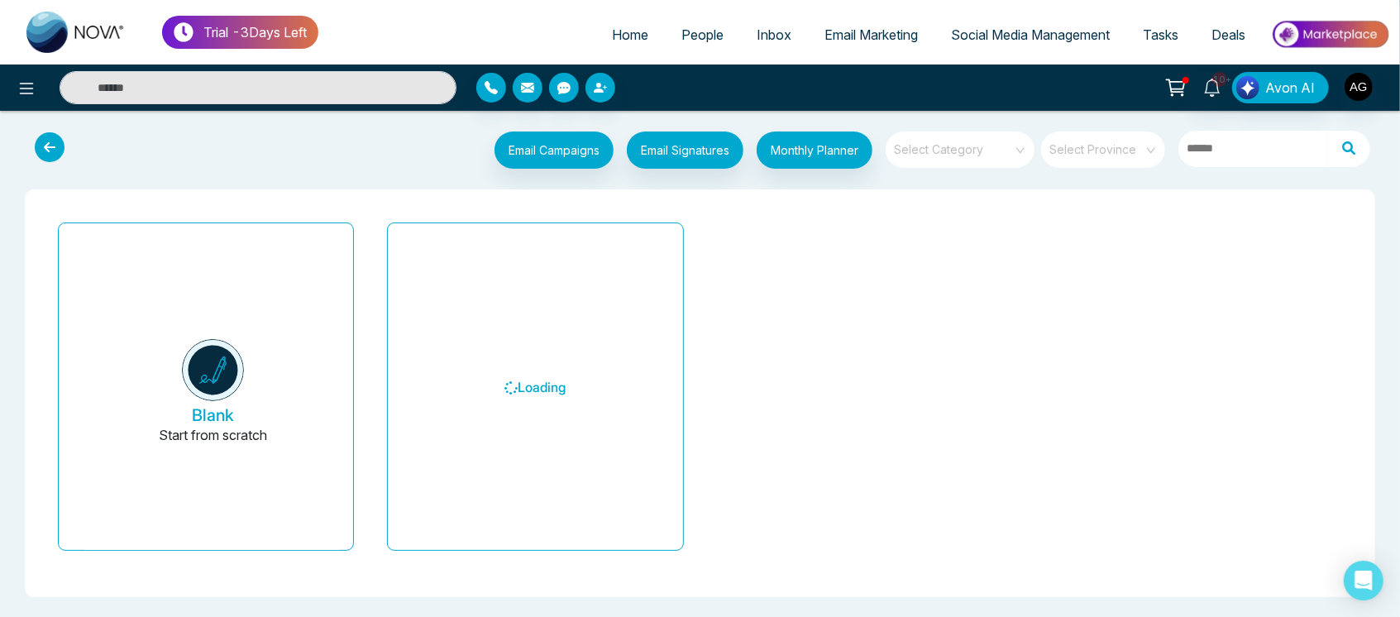
drag, startPoint x: 471, startPoint y: 147, endPoint x: 1011, endPoint y: 153, distance: 540.1
click at [1011, 153] on div "Email Campaigns Start from scratch? View my campaigns Email Signatures Monthly …" at bounding box center [756, 152] width 1247 height 41
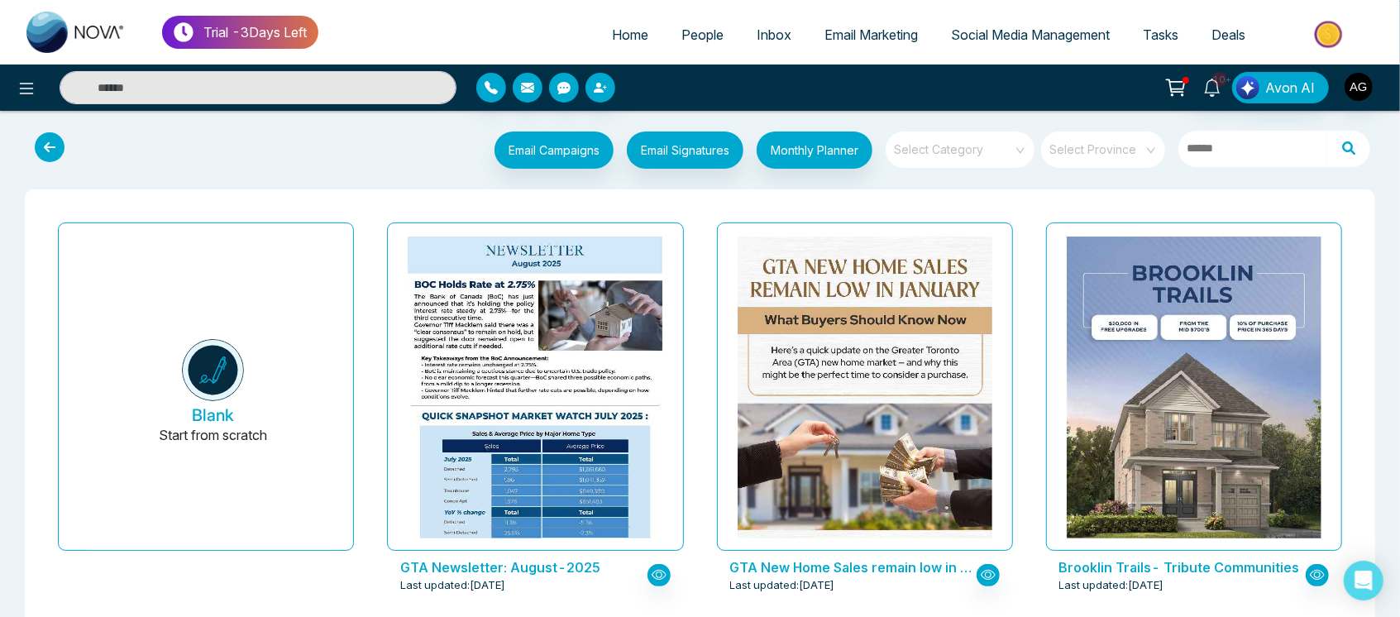
click at [1011, 153] on input "search" at bounding box center [954, 144] width 119 height 25
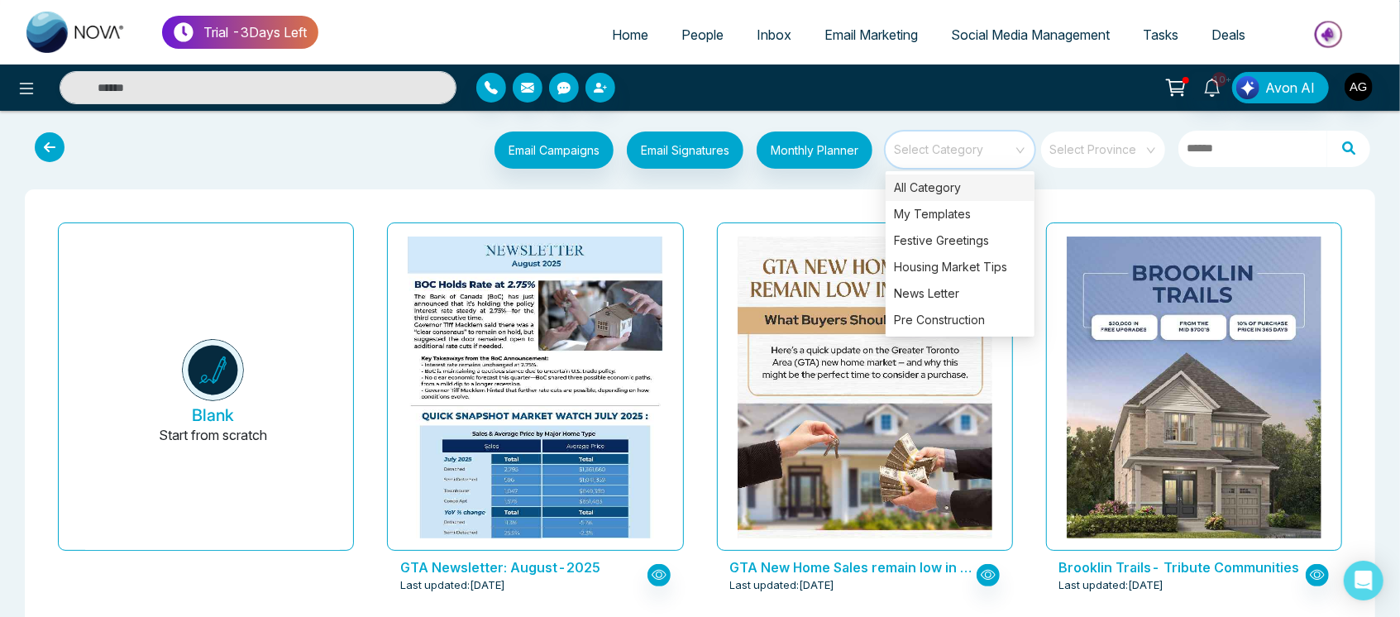
click at [1150, 141] on div "Select Province" at bounding box center [1103, 150] width 124 height 36
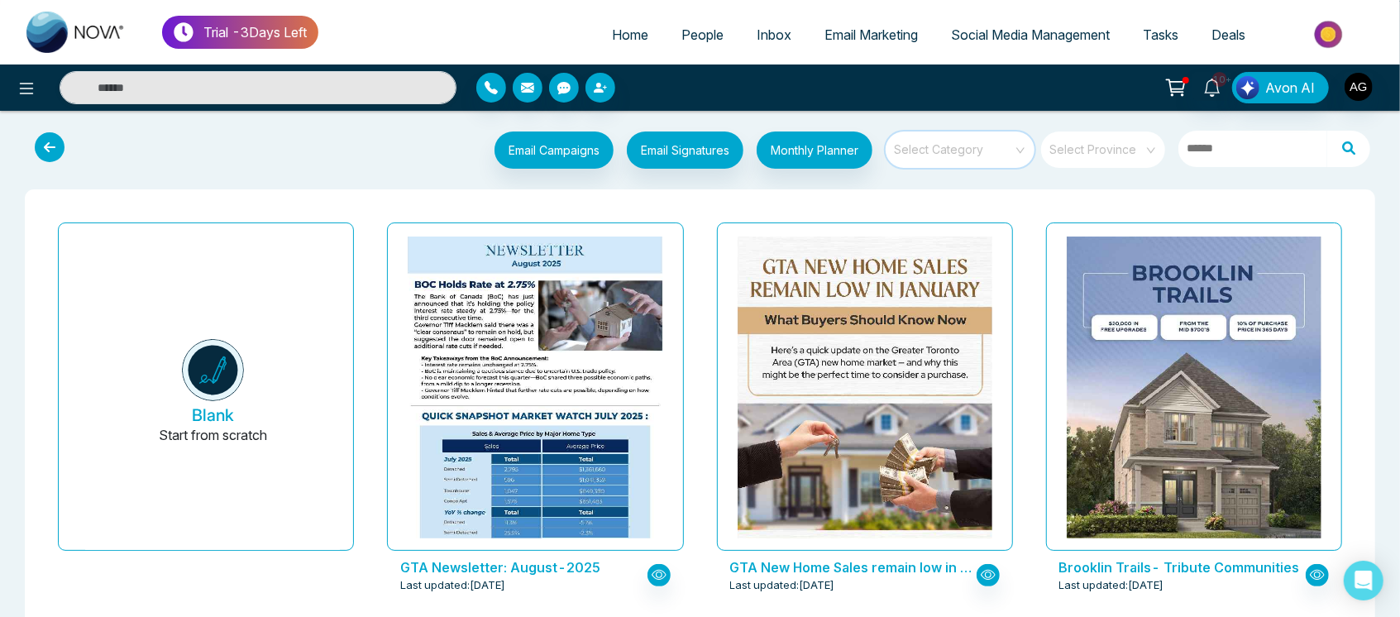
click at [964, 153] on input "search" at bounding box center [954, 144] width 119 height 25
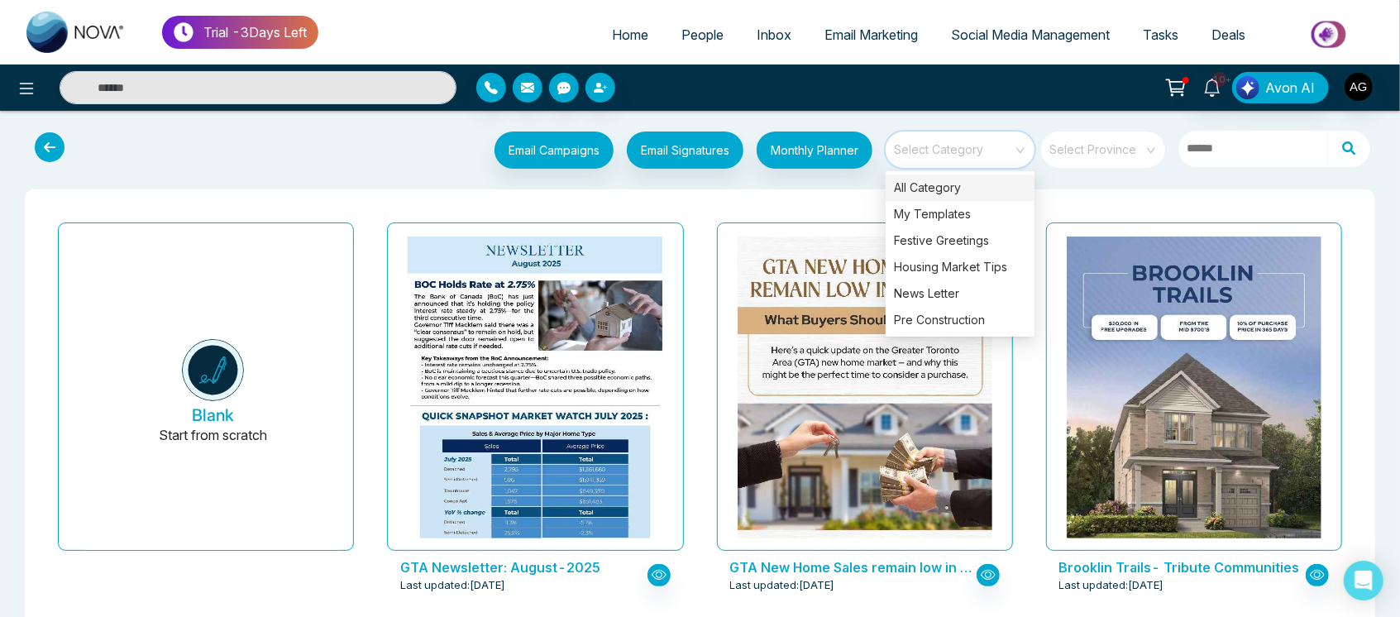
click at [1113, 150] on input "search" at bounding box center [1097, 144] width 94 height 25
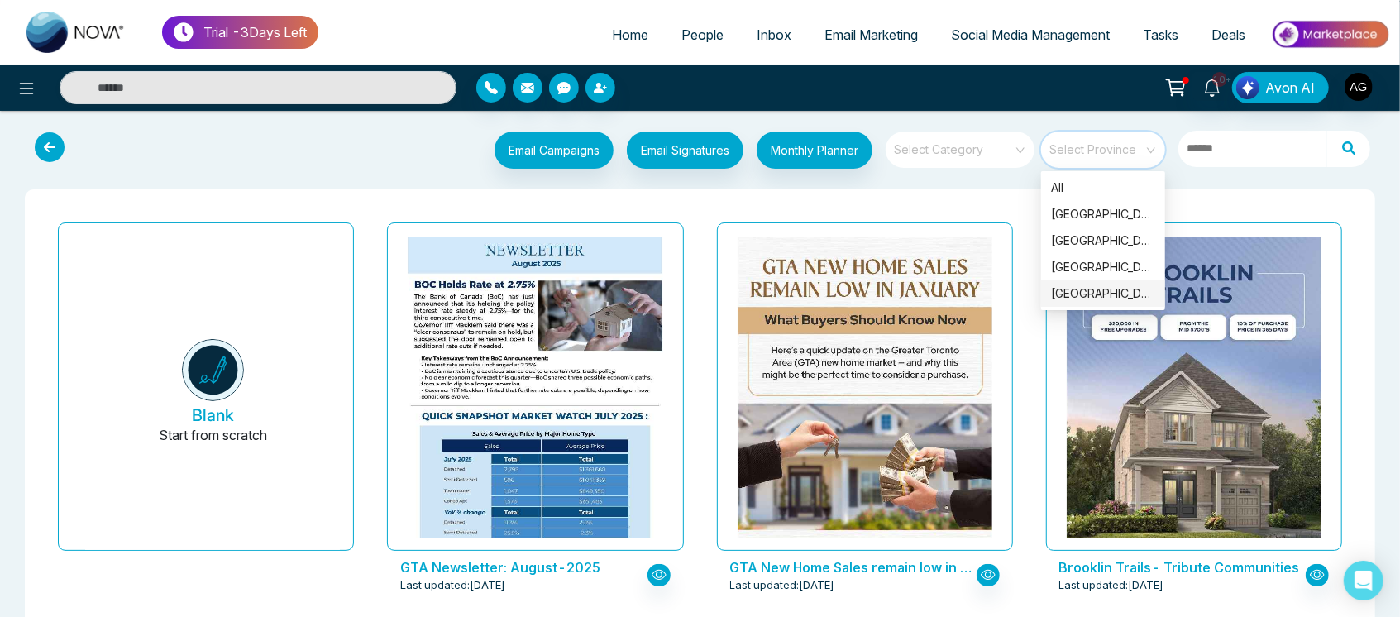
click at [1092, 288] on div "Manitoba" at bounding box center [1103, 294] width 104 height 18
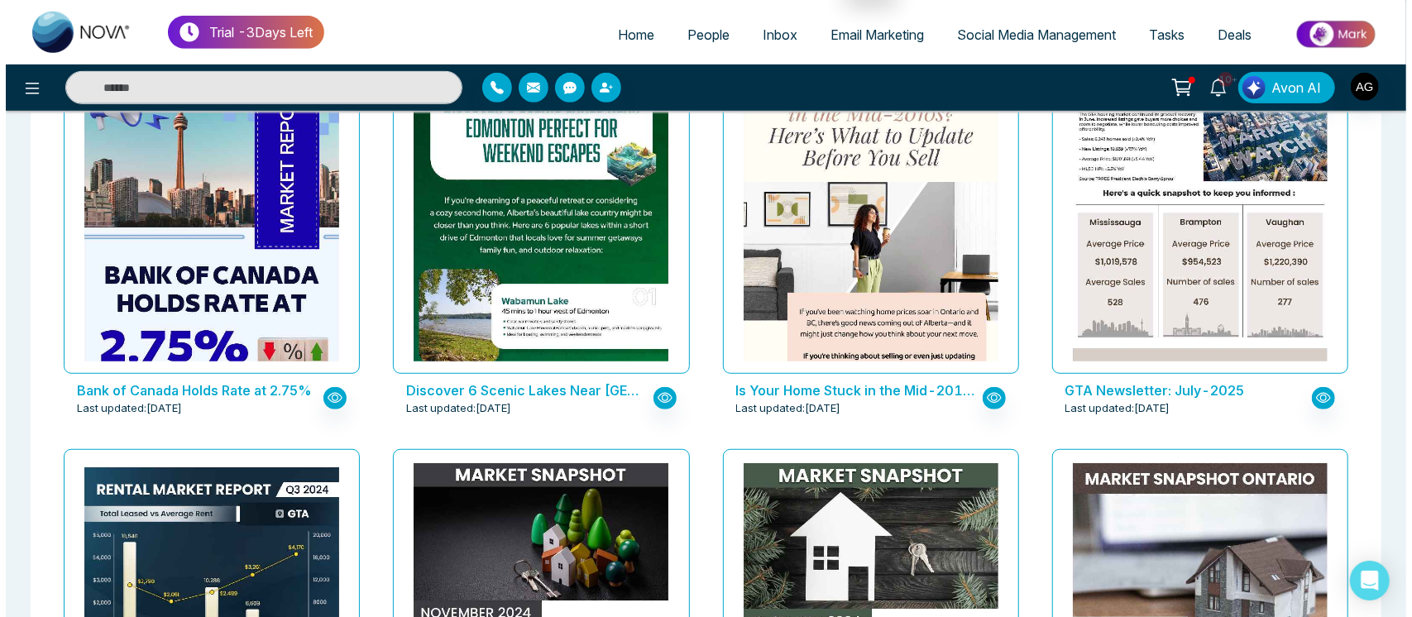
scroll to position [638, 0]
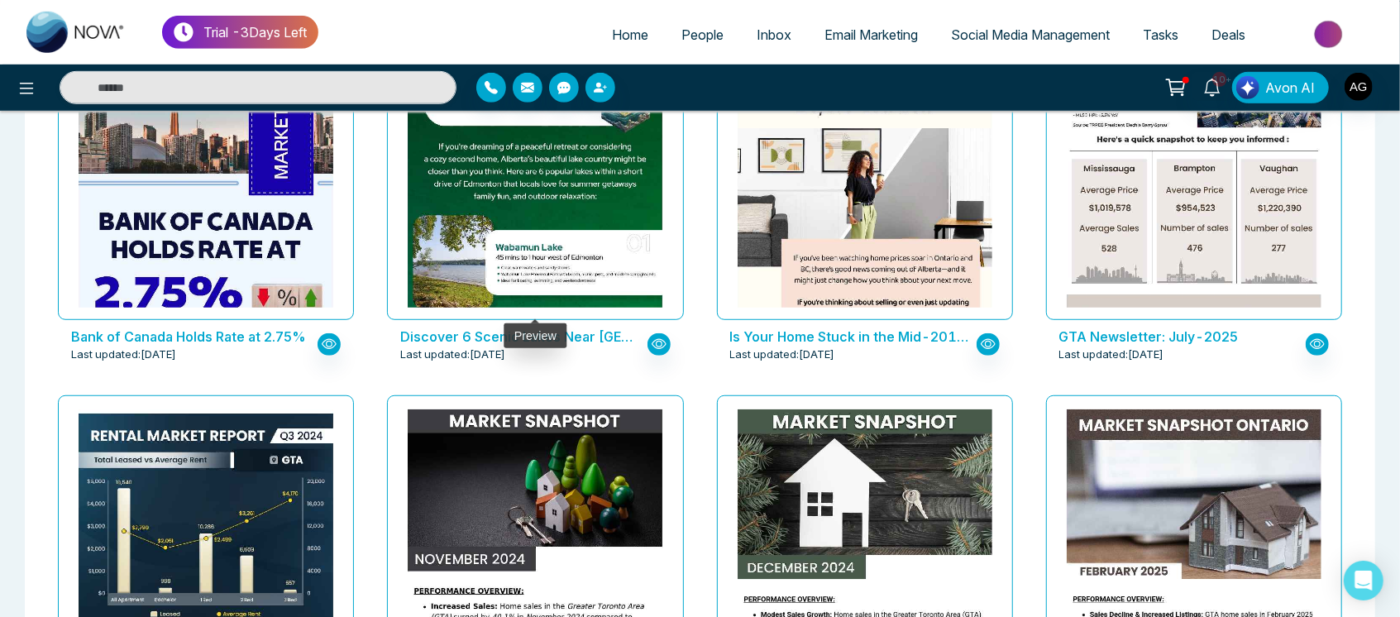
click at [536, 309] on div at bounding box center [535, 156] width 296 height 328
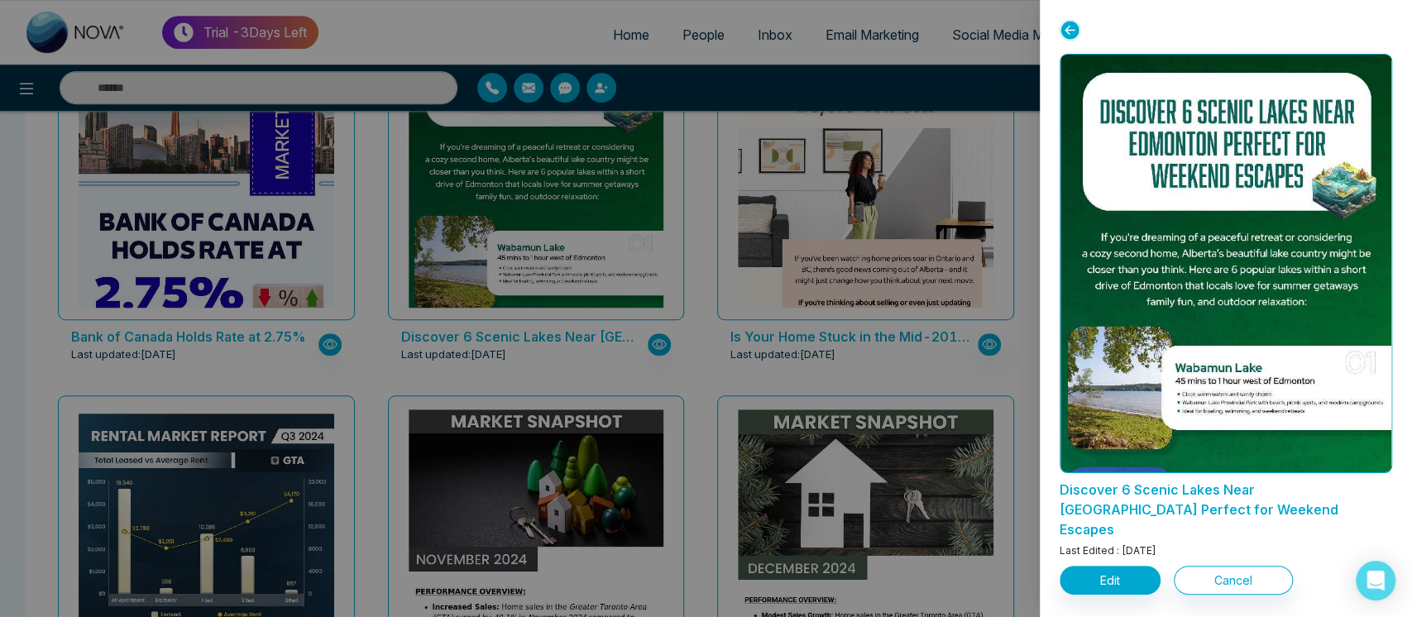
drag, startPoint x: 1182, startPoint y: 526, endPoint x: 1032, endPoint y: 486, distance: 154.9
click at [1032, 486] on div "Discover 6 Scenic Lakes Near Edmonton Perfect for Weekend Escapes Last Edited :…" at bounding box center [706, 308] width 1412 height 617
click at [1053, 506] on div "Discover 6 Scenic Lakes Near Edmonton Perfect for Weekend Escapes Last Edited :…" at bounding box center [1226, 308] width 372 height 617
click at [1136, 566] on button "Edit" at bounding box center [1110, 580] width 101 height 29
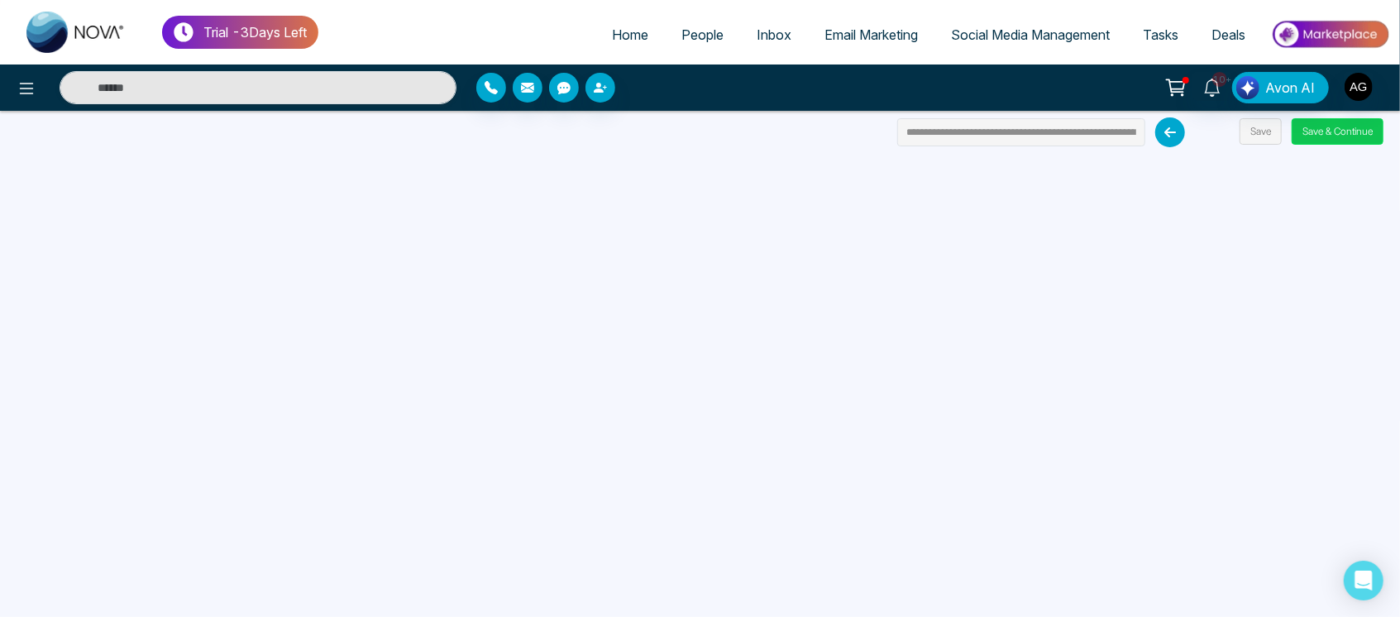
click at [1347, 126] on button "Save & Continue" at bounding box center [1338, 131] width 92 height 26
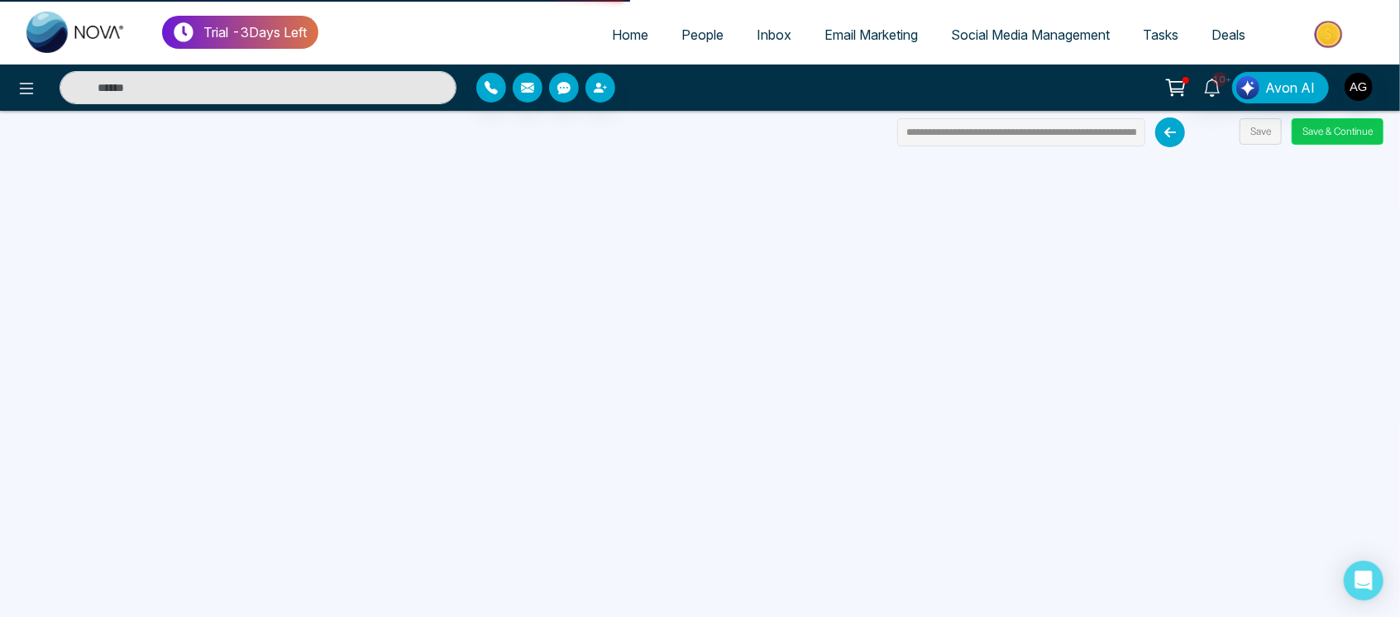
click at [1364, 125] on button "Save & Continue" at bounding box center [1338, 131] width 92 height 26
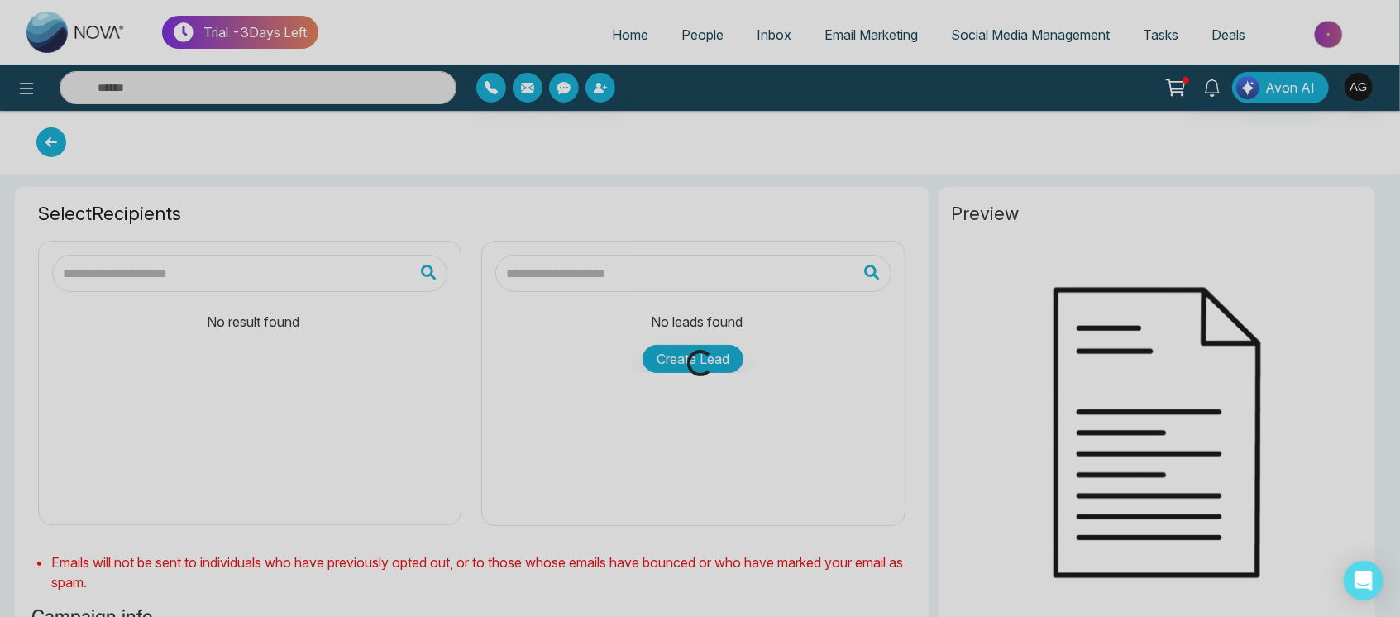
type input "**********"
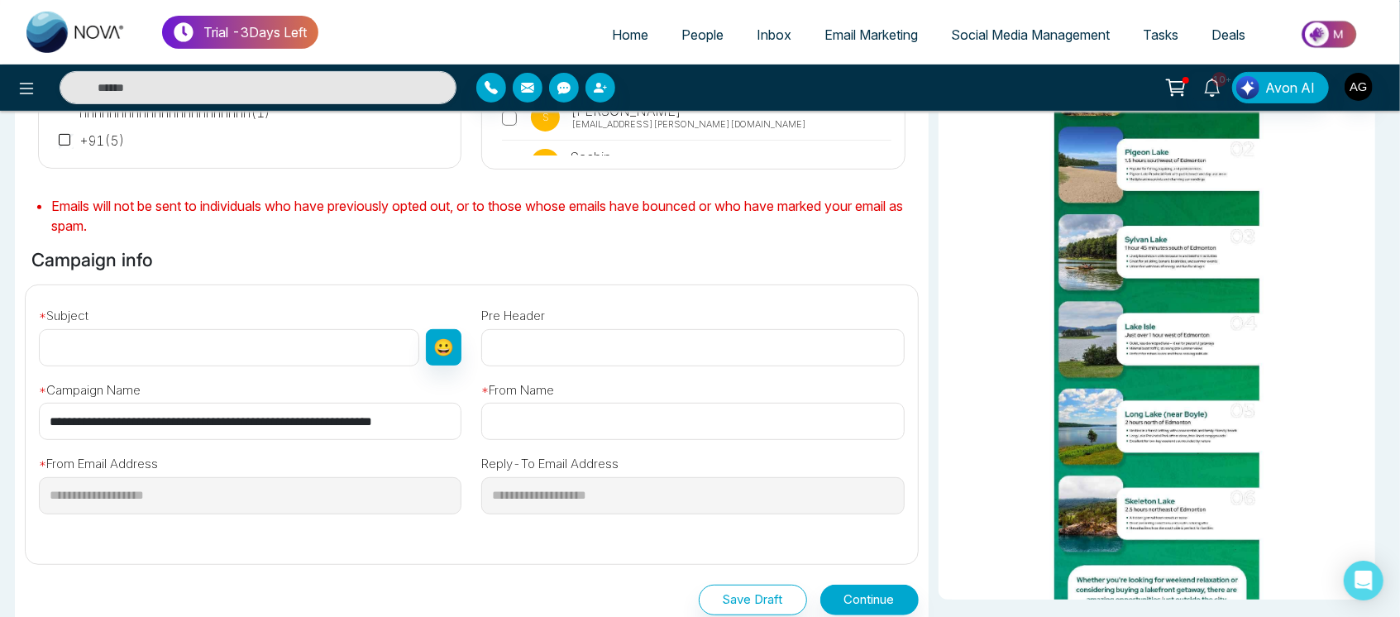
scroll to position [371, 0]
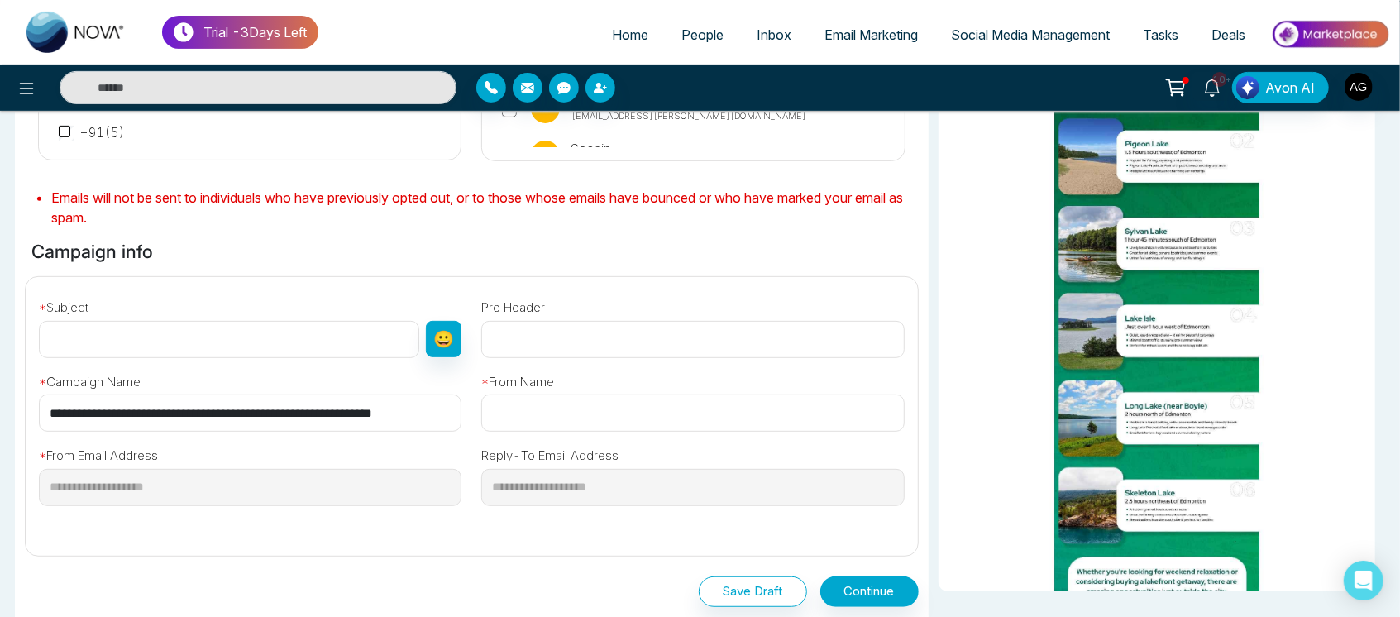
click at [163, 330] on input "text" at bounding box center [229, 339] width 380 height 37
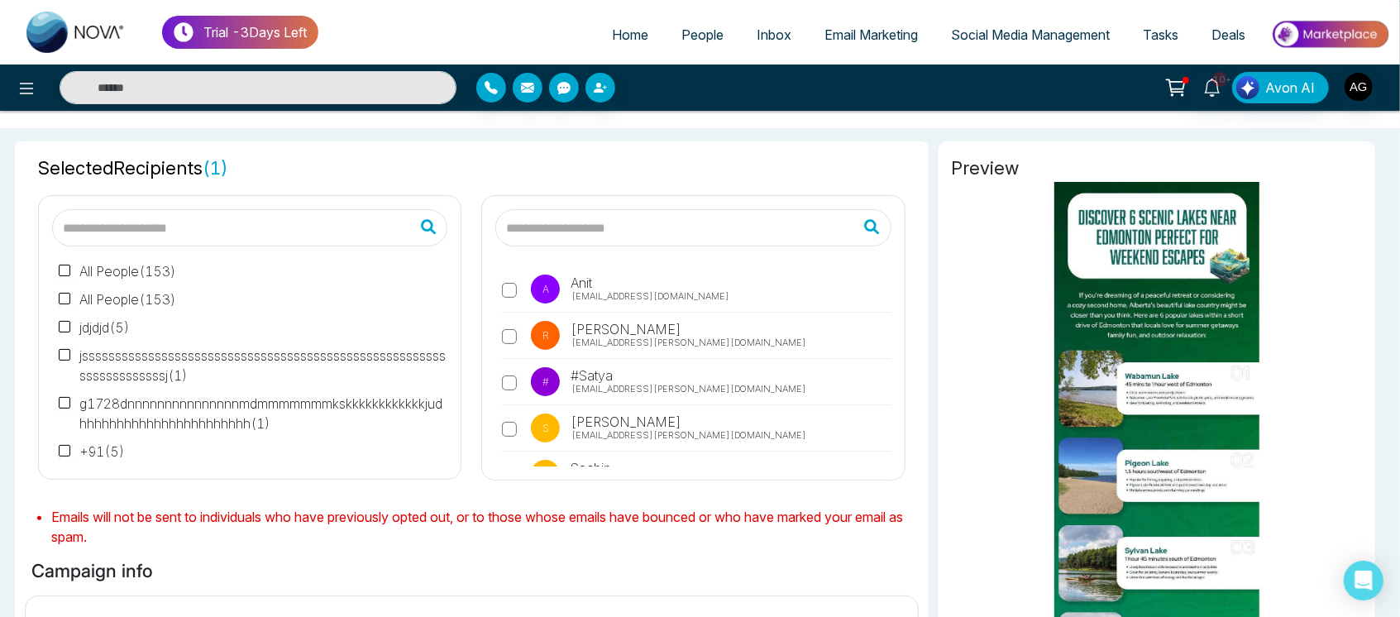
scroll to position [0, 0]
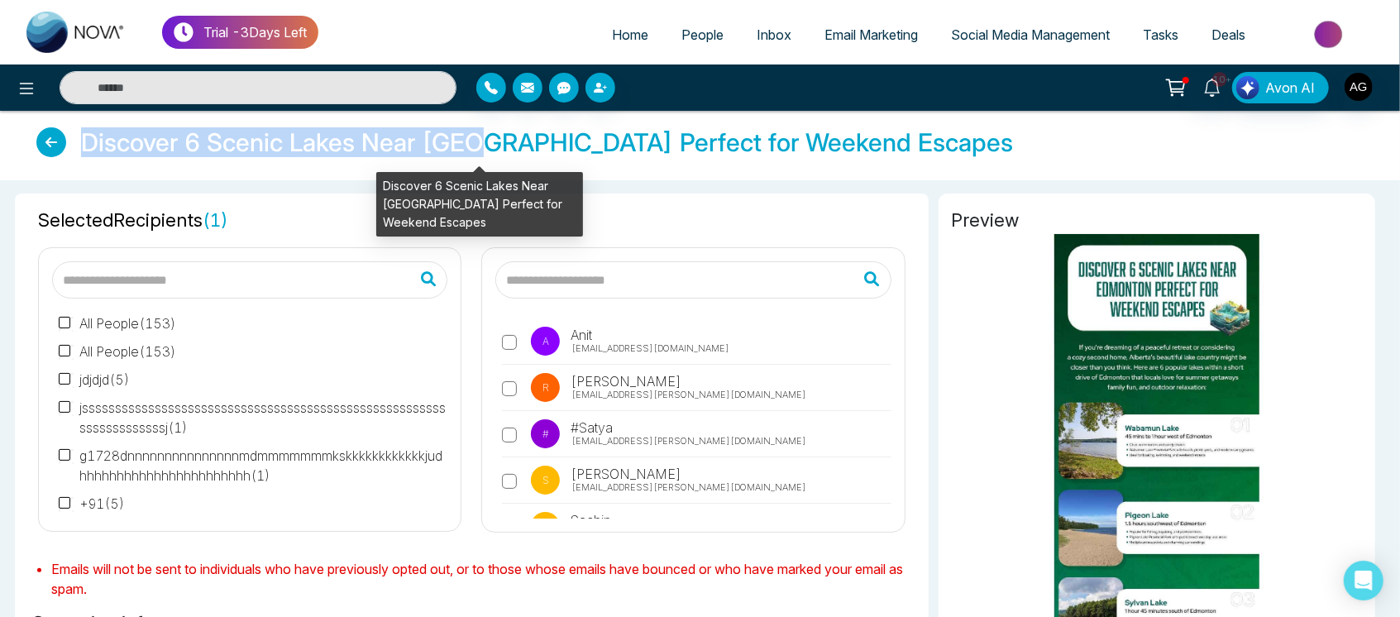
drag, startPoint x: 86, startPoint y: 132, endPoint x: 488, endPoint y: 343, distance: 454.0
click at [878, 146] on div "Discover 6 Scenic Lakes Near [GEOGRAPHIC_DATA] Perfect for Weekend Escapes" at bounding box center [700, 145] width 1367 height 36
click at [258, 191] on div "Selected Recipients ( 1 ) All People ( 153 ) All People ( 153 ) jdjdjd ( 5 ) js…" at bounding box center [700, 602] width 1371 height 845
click at [482, 153] on h4 "Discover 6 Scenic Lakes Near [GEOGRAPHIC_DATA] Perfect for Weekend Escapes" at bounding box center [547, 142] width 932 height 30
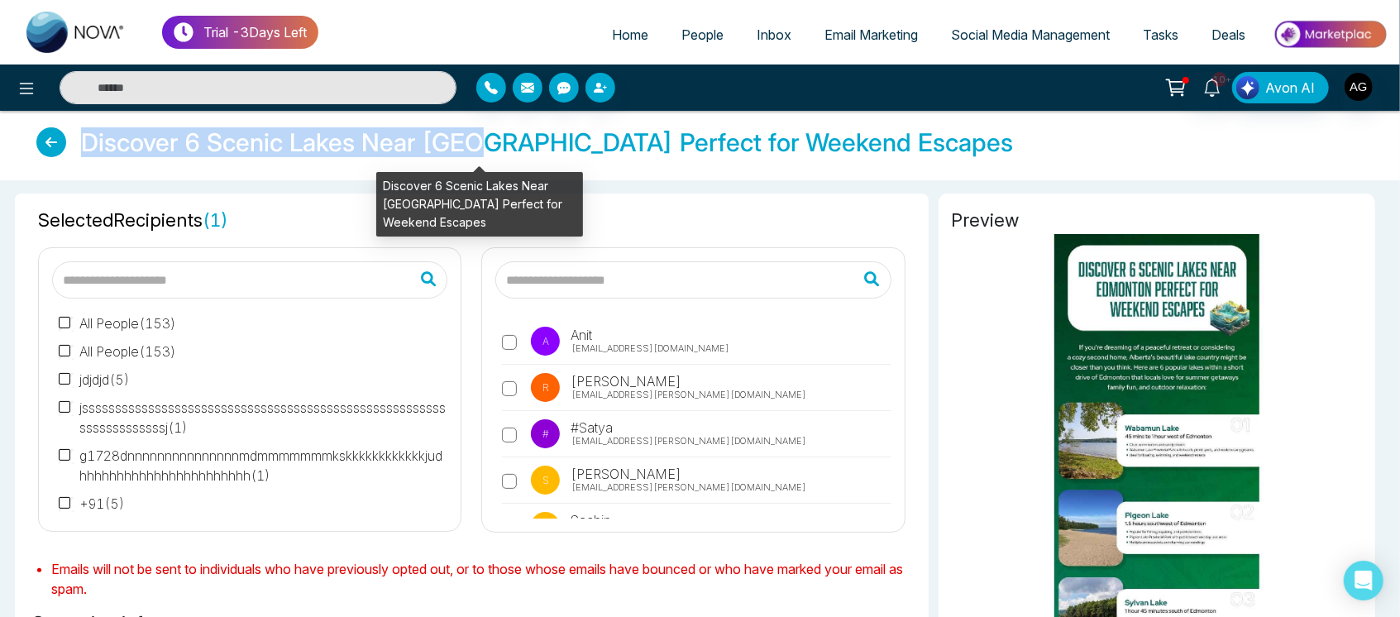
click at [247, 170] on div "Discover 6 Scenic Lakes Near [GEOGRAPHIC_DATA] Perfect for Weekend Escapes" at bounding box center [700, 145] width 1374 height 63
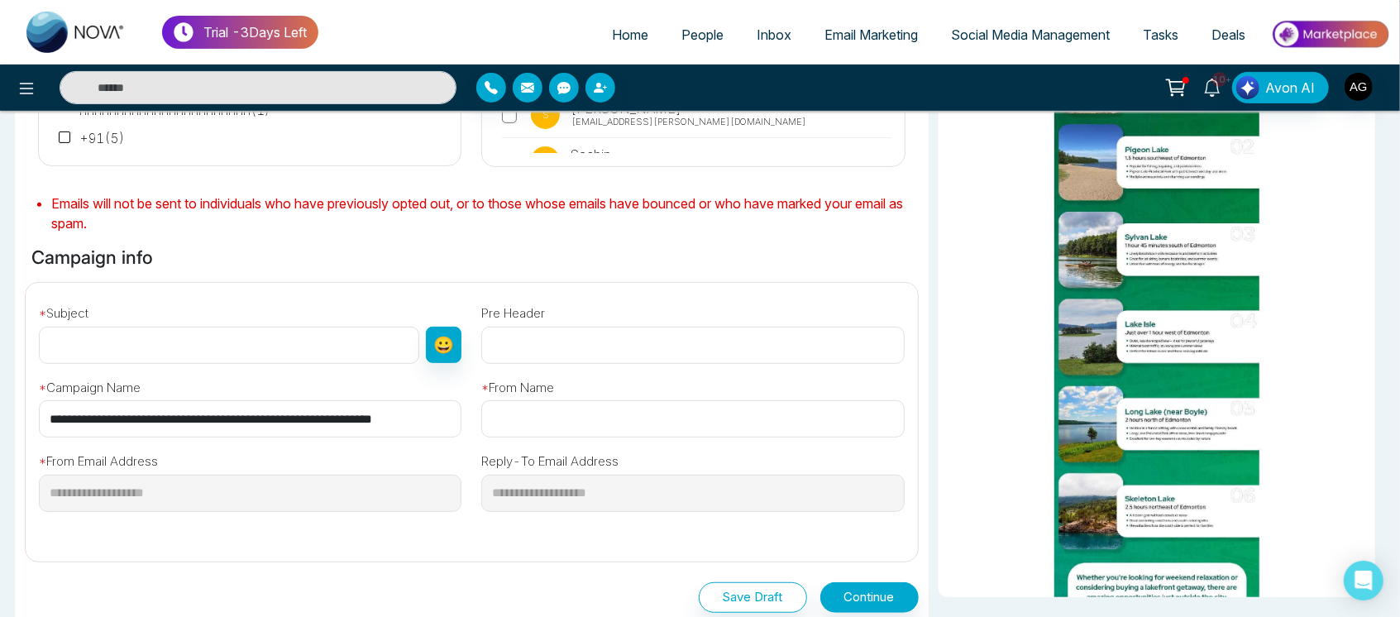
scroll to position [367, 0]
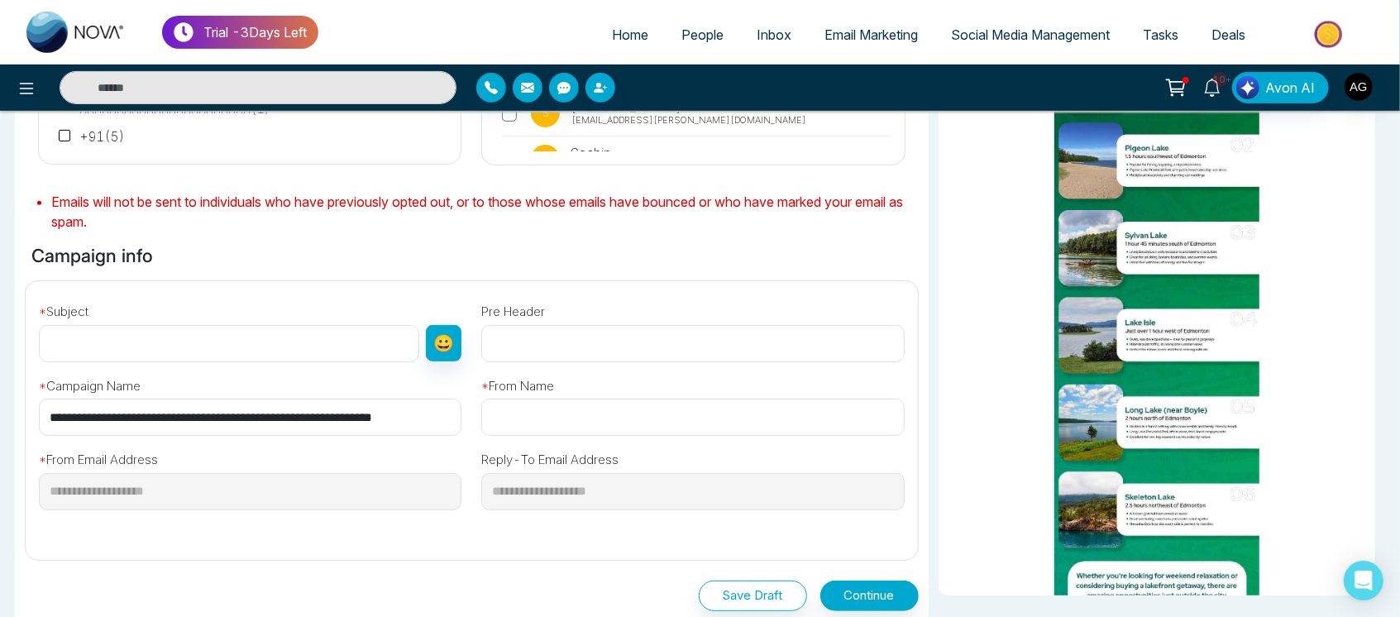
click at [268, 420] on input "**********" at bounding box center [250, 417] width 423 height 37
click at [205, 342] on input "text" at bounding box center [229, 343] width 380 height 37
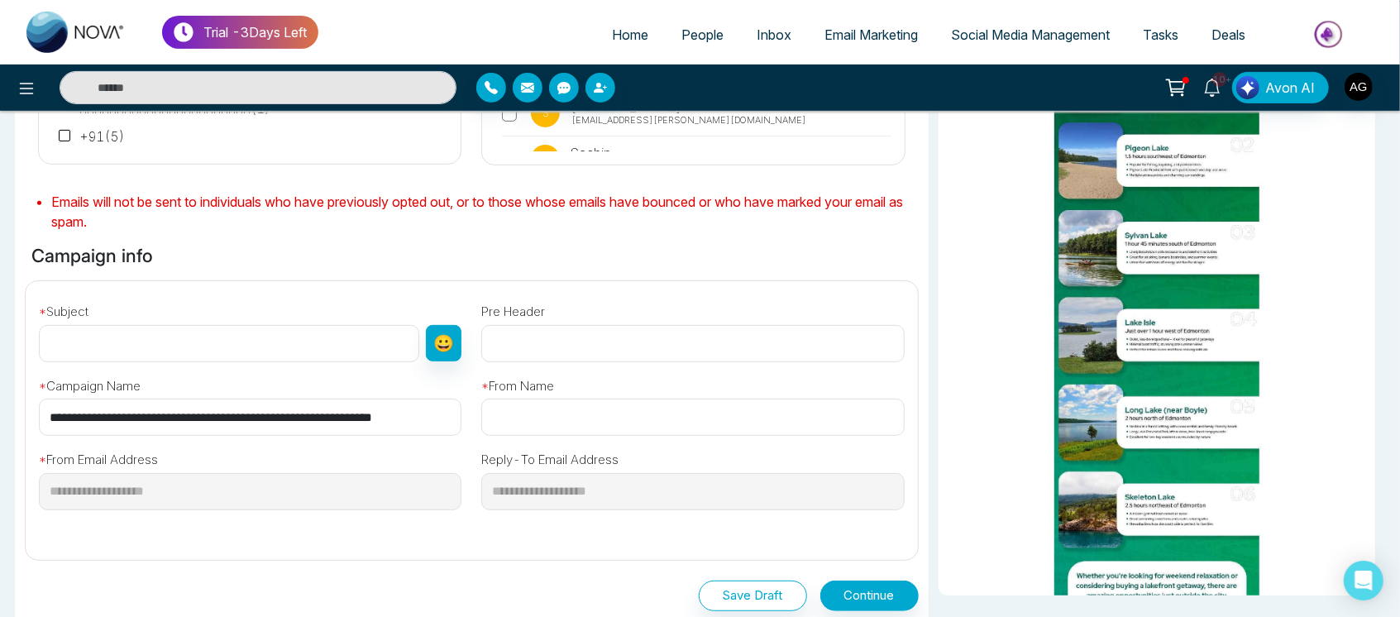
paste input "**********"
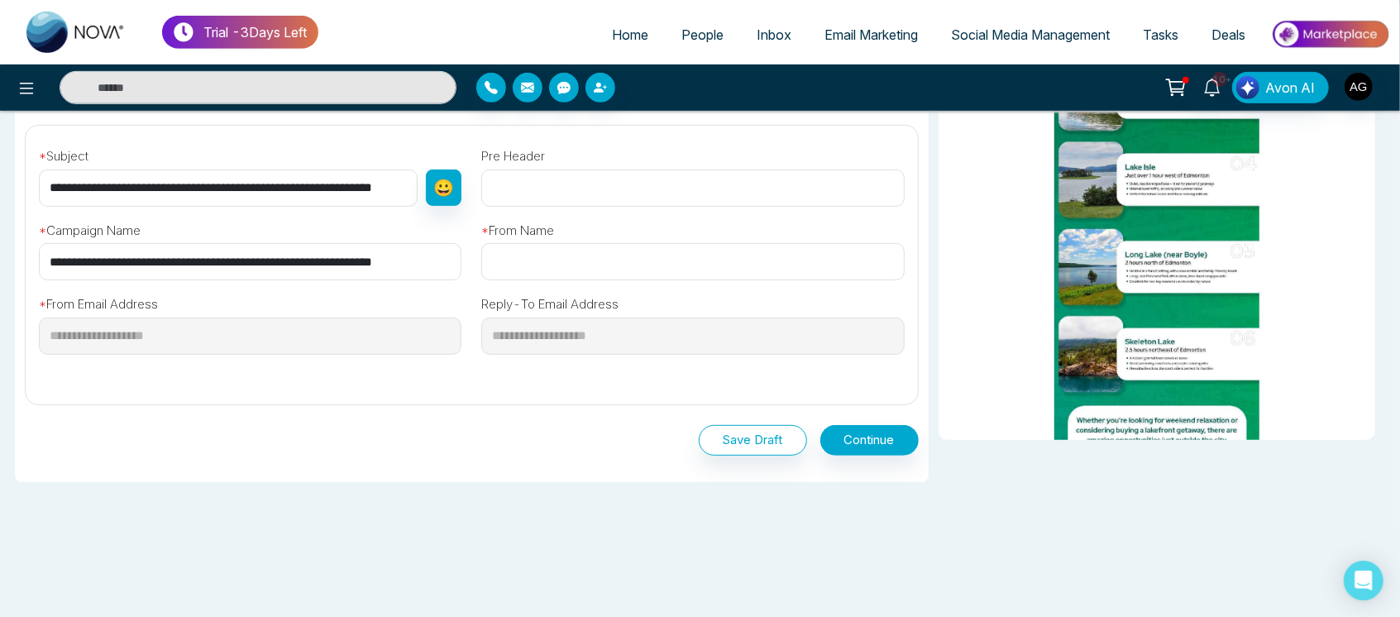
scroll to position [530, 0]
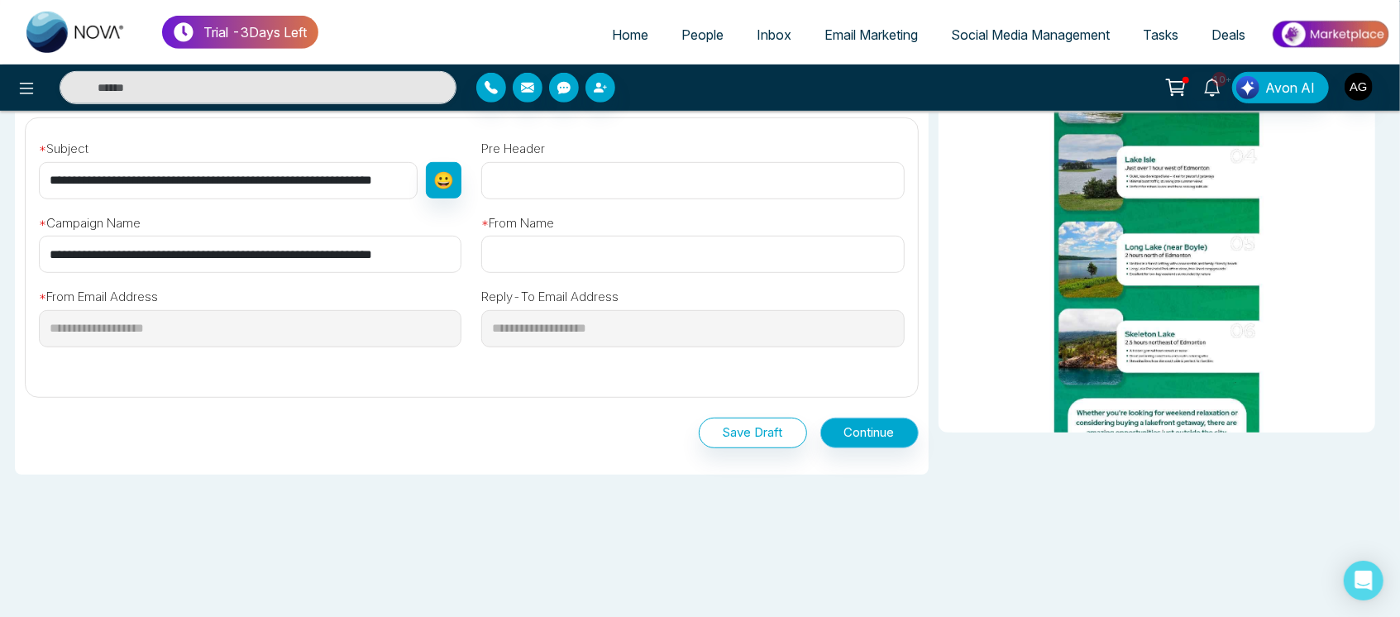
type input "**********"
click at [878, 435] on button "Continue" at bounding box center [870, 433] width 98 height 31
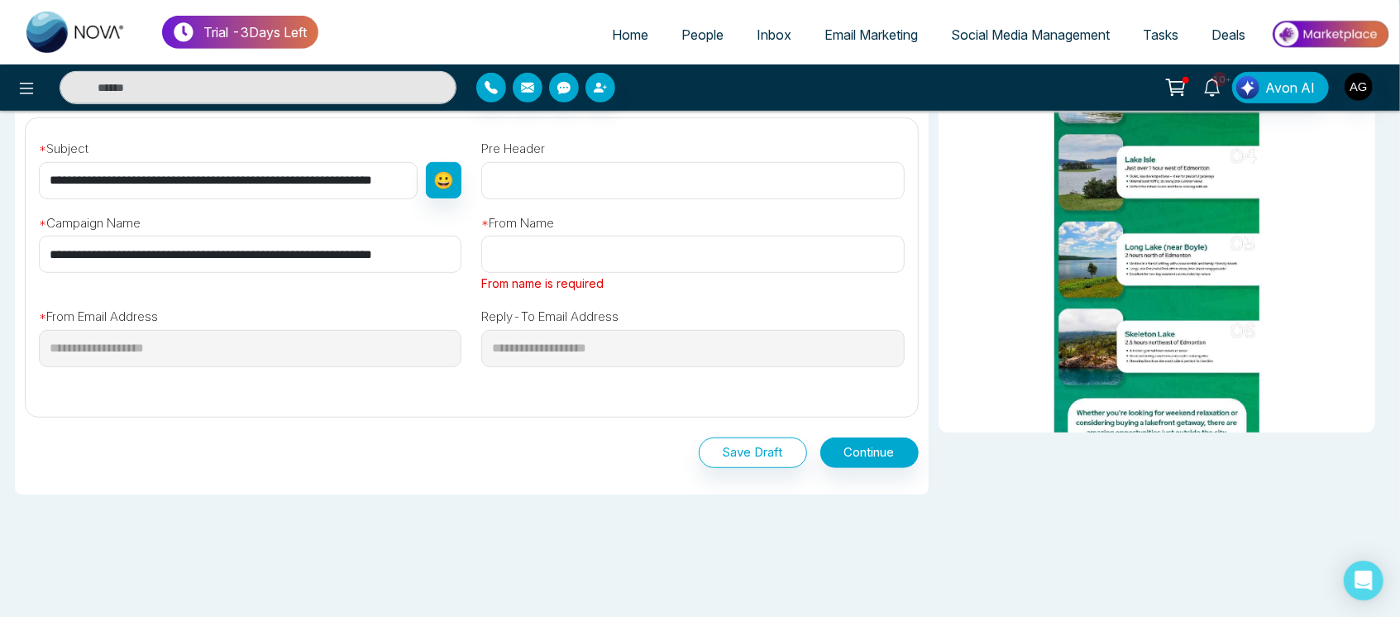
click at [596, 260] on input "text" at bounding box center [692, 254] width 423 height 37
type input "*******"
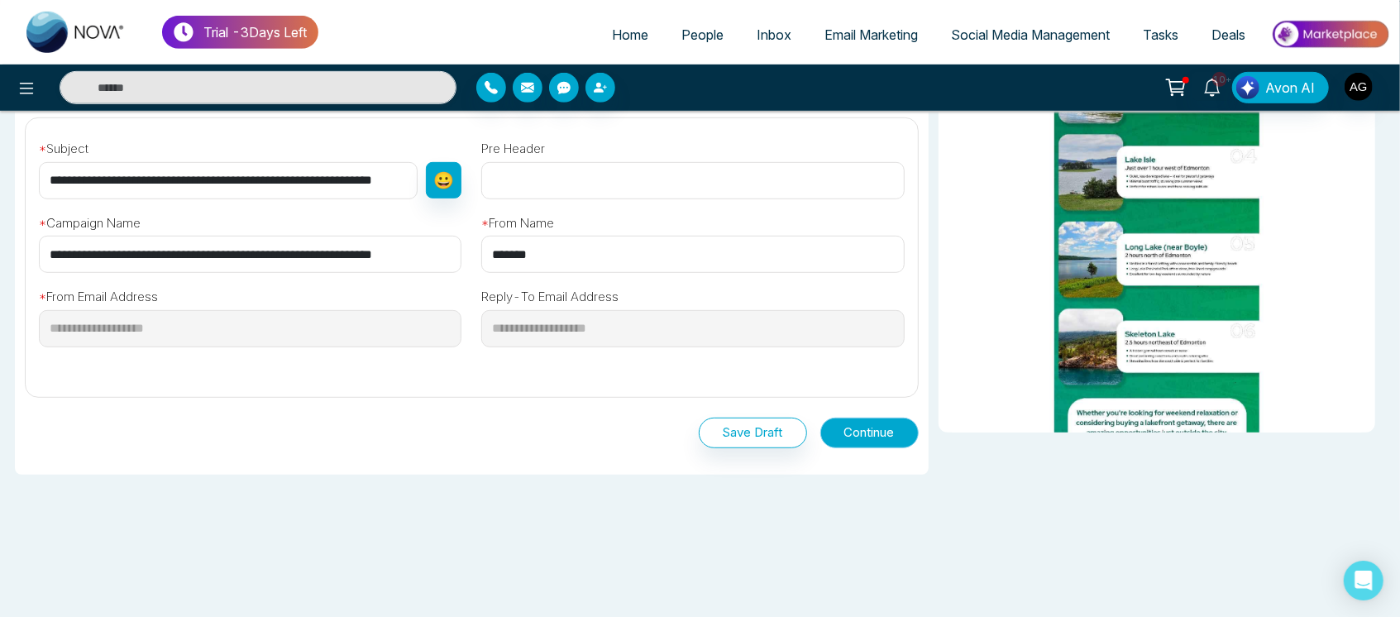
click at [835, 419] on button "Continue" at bounding box center [870, 433] width 98 height 31
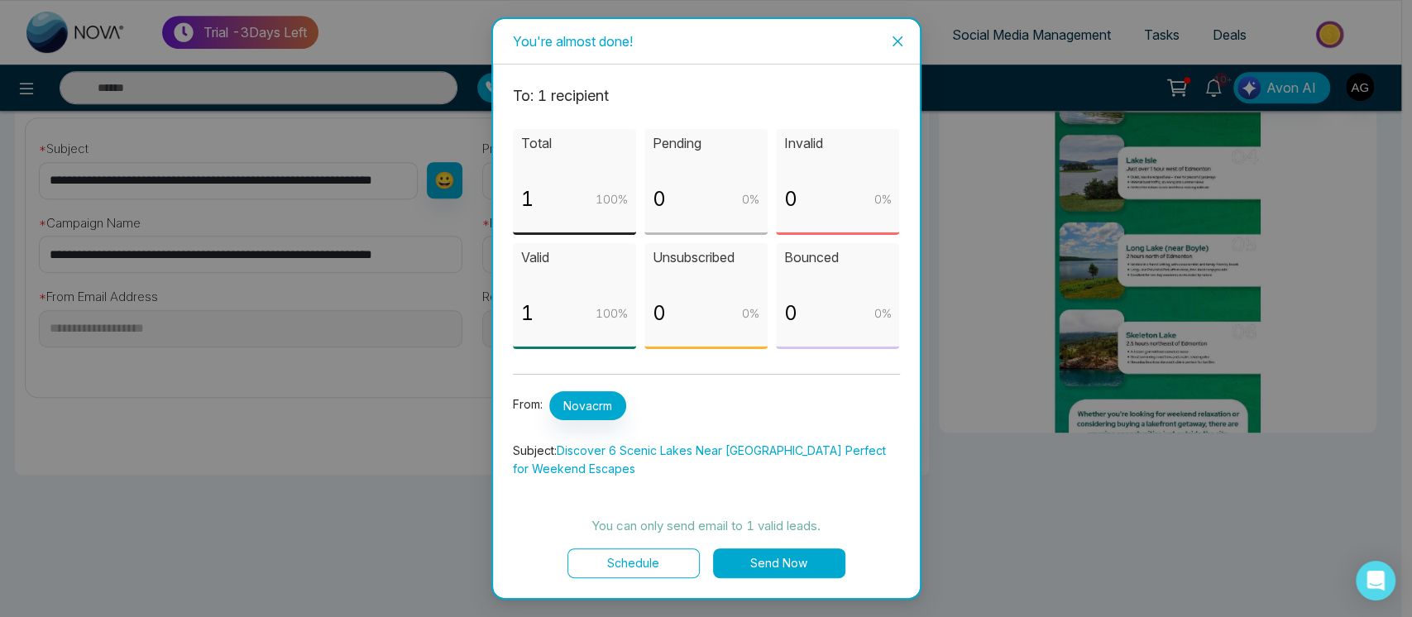
click at [774, 562] on button "Send Now" at bounding box center [779, 563] width 132 height 30
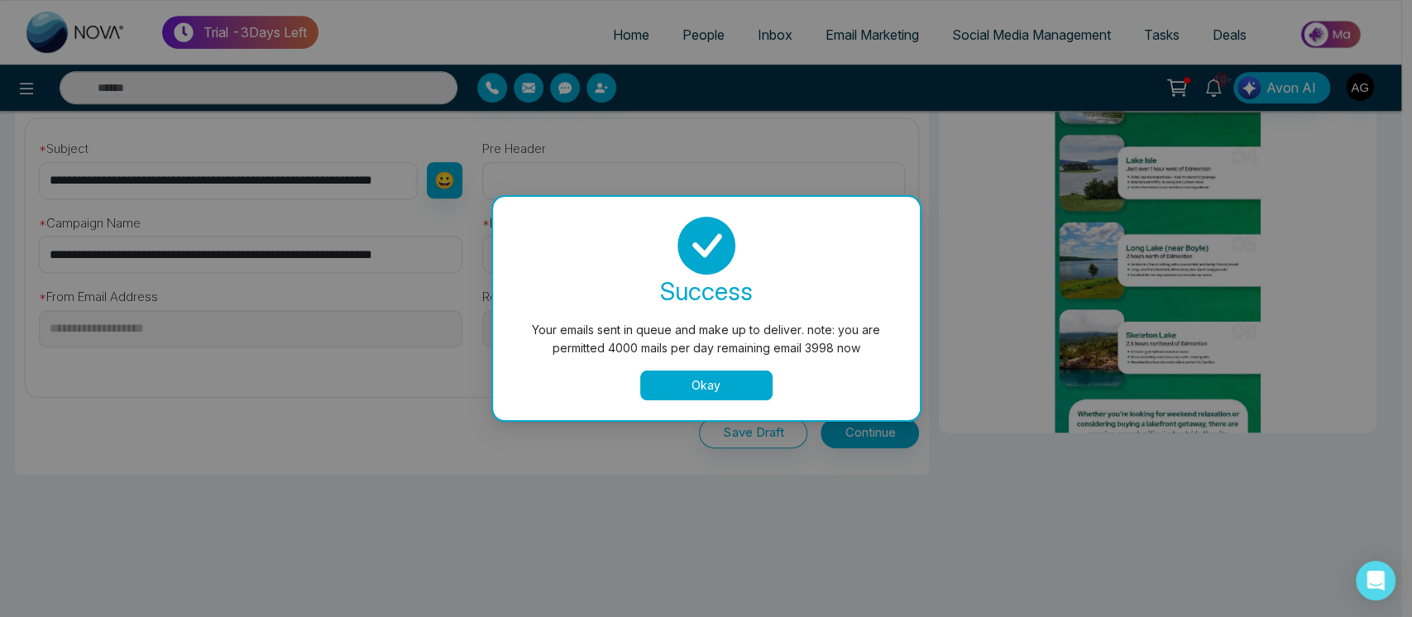
click at [680, 386] on button "Okay" at bounding box center [706, 386] width 132 height 30
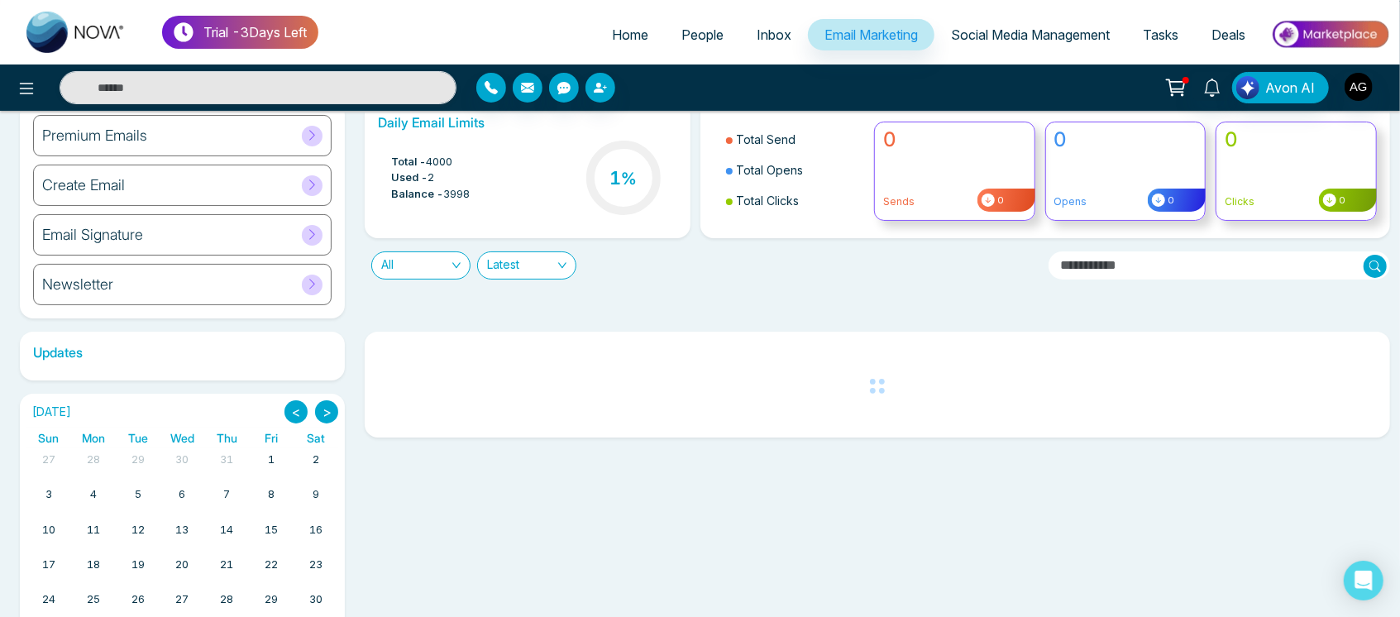
scroll to position [66, 0]
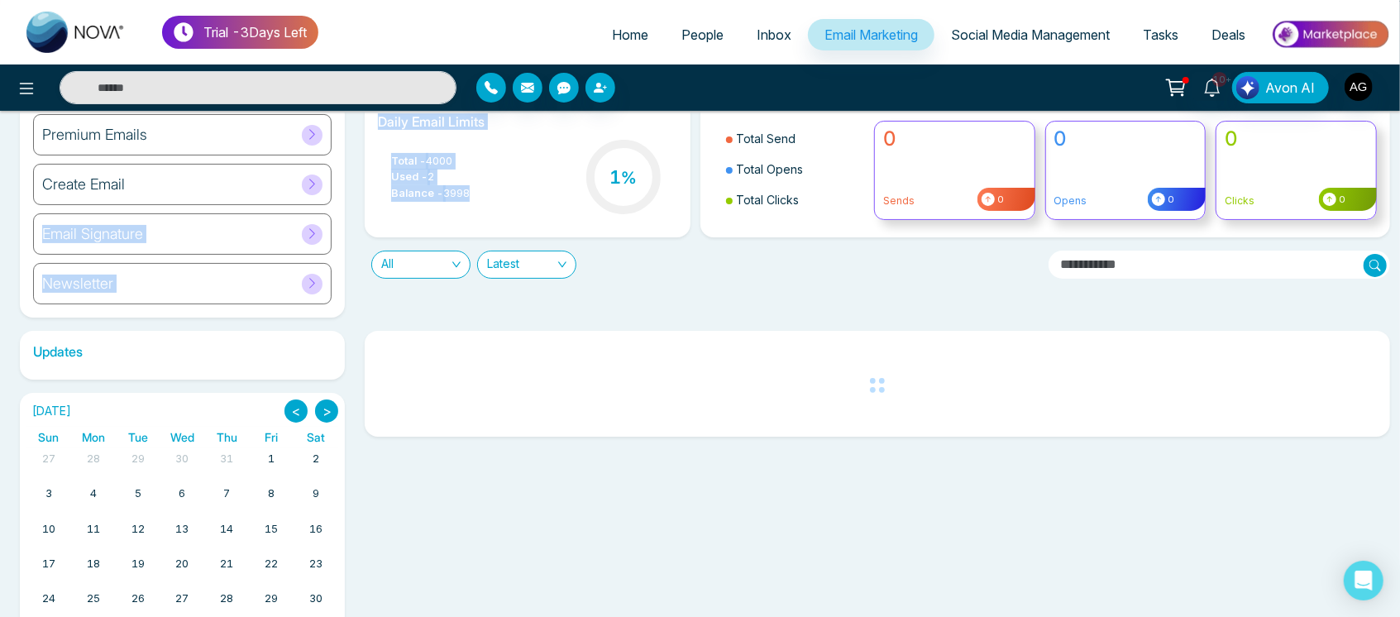
drag, startPoint x: 484, startPoint y: 196, endPoint x: 321, endPoint y: 175, distance: 164.3
click at [321, 175] on div "Premium Emails Create Email Email Signature Newsletter Daily Email Limits Total…" at bounding box center [700, 209] width 1380 height 217
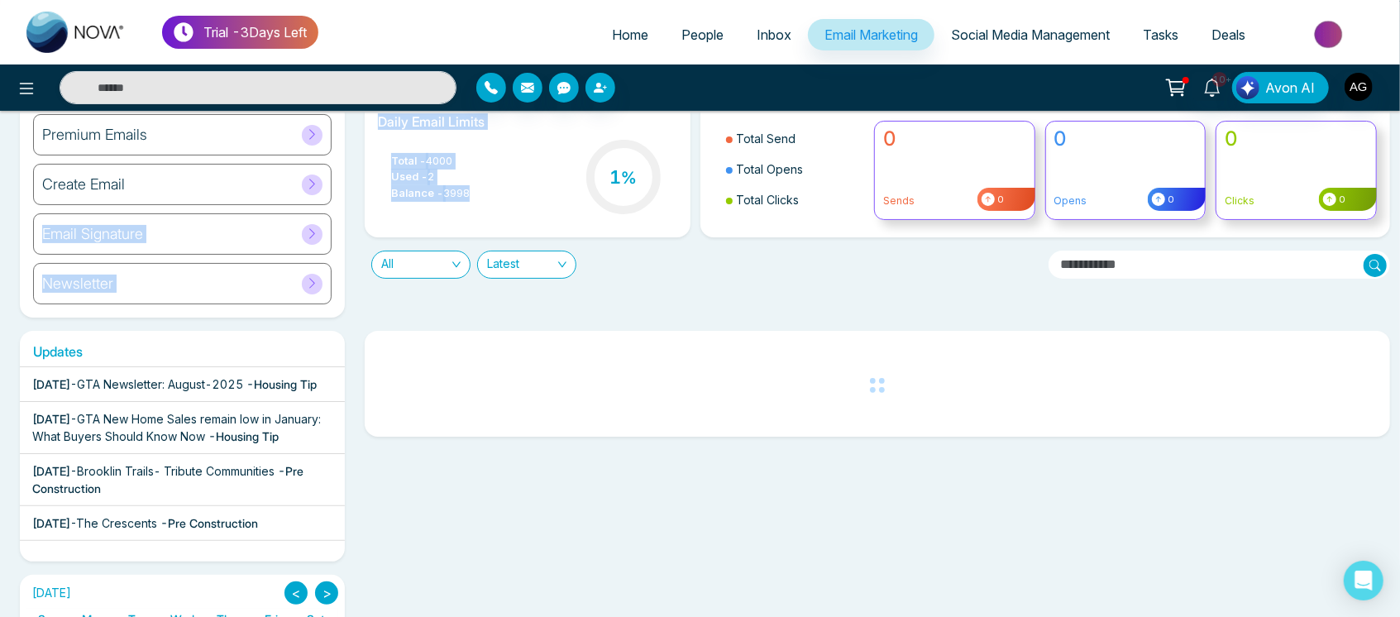
click at [452, 164] on span "4000" at bounding box center [439, 161] width 26 height 17
drag, startPoint x: 387, startPoint y: 154, endPoint x: 496, endPoint y: 196, distance: 117.0
click at [496, 196] on div "Total - 4000 Used - 2 Balance - 3998 1 %" at bounding box center [527, 178] width 299 height 84
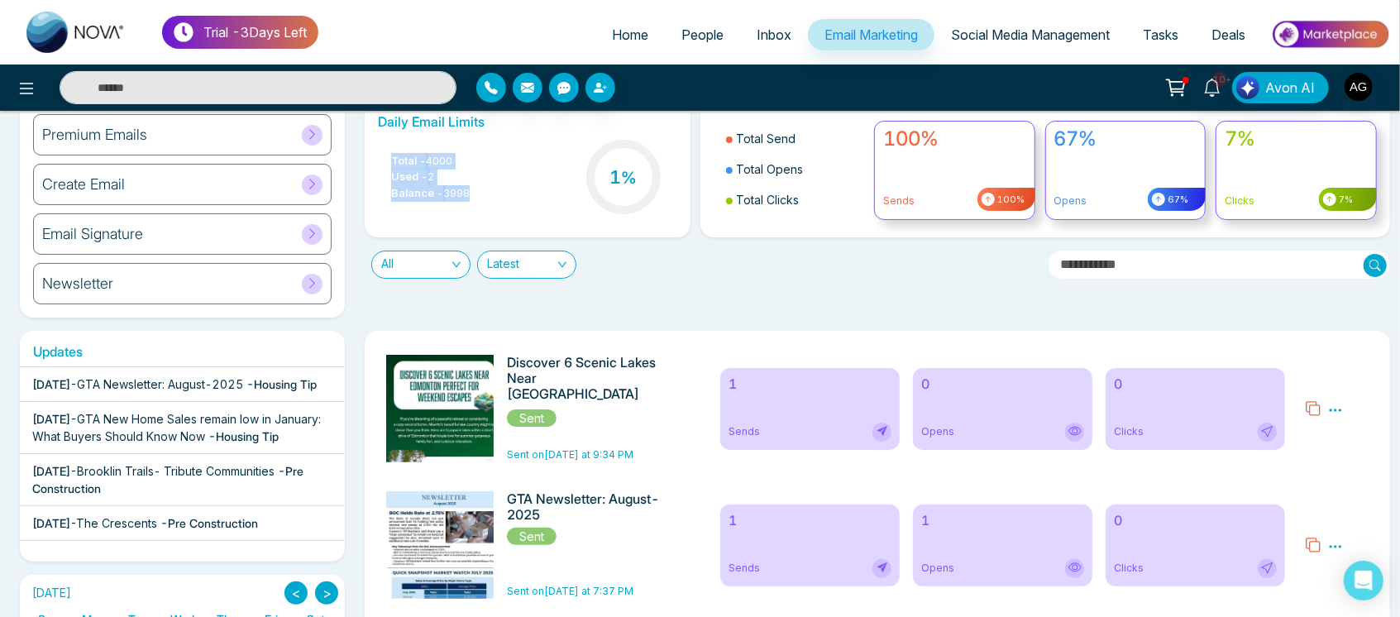
click at [496, 196] on div "Total - 4000 Used - 2 Balance - 3998 1 %" at bounding box center [527, 178] width 299 height 84
drag, startPoint x: 496, startPoint y: 196, endPoint x: 385, endPoint y: 156, distance: 118.8
click at [385, 156] on div "Total - 4000 Used - 2 Balance - 3998 1 %" at bounding box center [527, 178] width 299 height 84
click at [385, 156] on ul "Total - 4000 Used - 2 Balance - 3998" at bounding box center [424, 177] width 92 height 49
drag, startPoint x: 385, startPoint y: 156, endPoint x: 500, endPoint y: 212, distance: 128.0
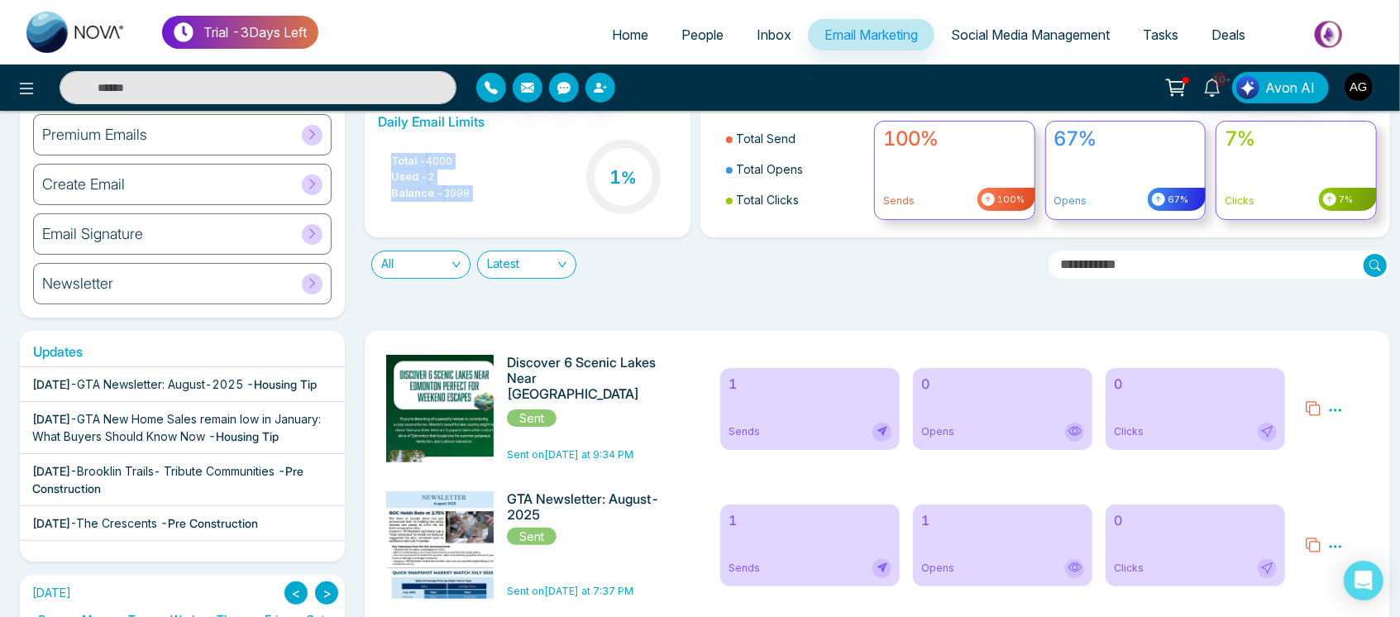
click at [500, 212] on div "Total - 4000 Used - 2 Balance - 3998 1 %" at bounding box center [527, 178] width 299 height 84
drag, startPoint x: 500, startPoint y: 212, endPoint x: 295, endPoint y: 140, distance: 216.6
click at [295, 140] on div "Premium Emails Create Email Email Signature Newsletter Daily Email Limits Total…" at bounding box center [700, 209] width 1380 height 217
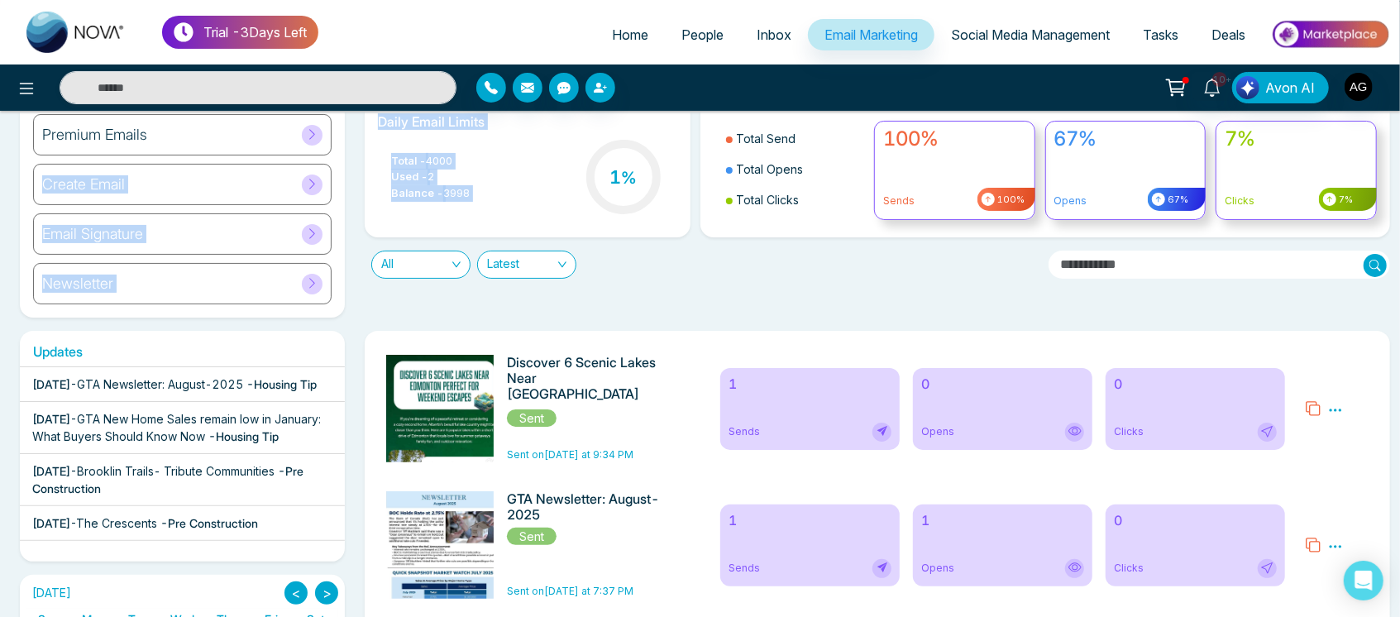
click at [369, 136] on div "Daily Email Limits Total - 4000 Used - 2 Balance - 3998 1 %" at bounding box center [527, 169] width 325 height 136
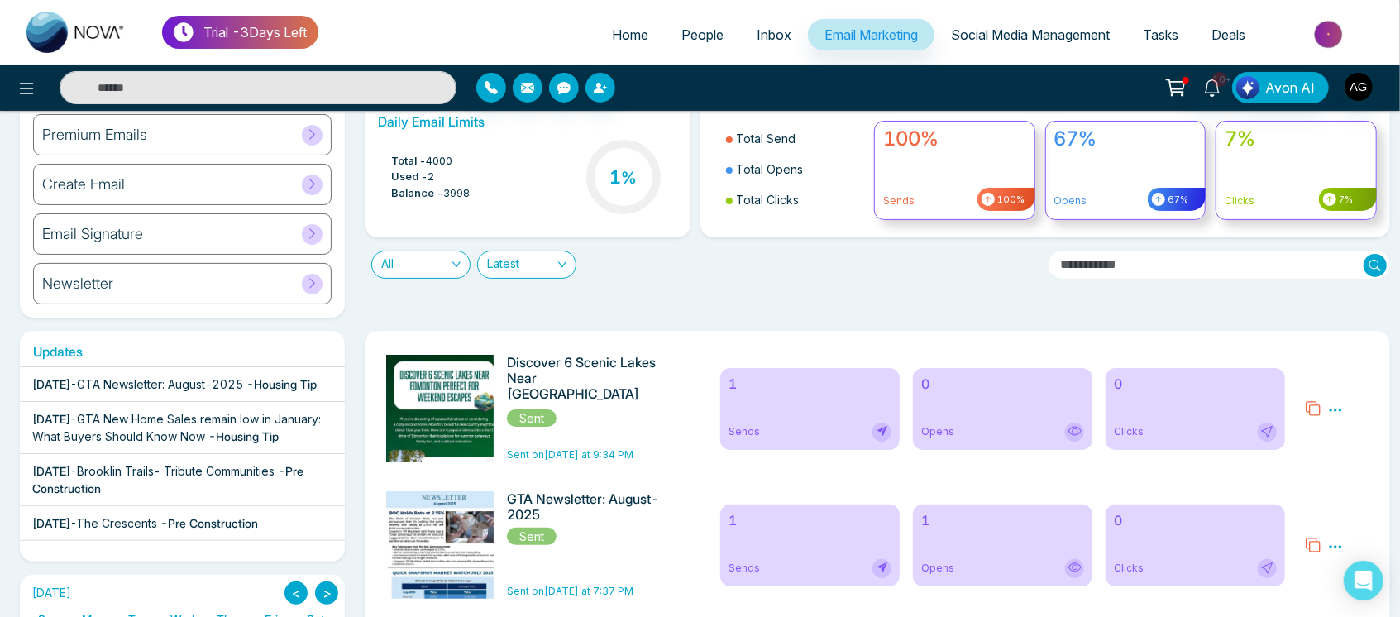
scroll to position [33, 0]
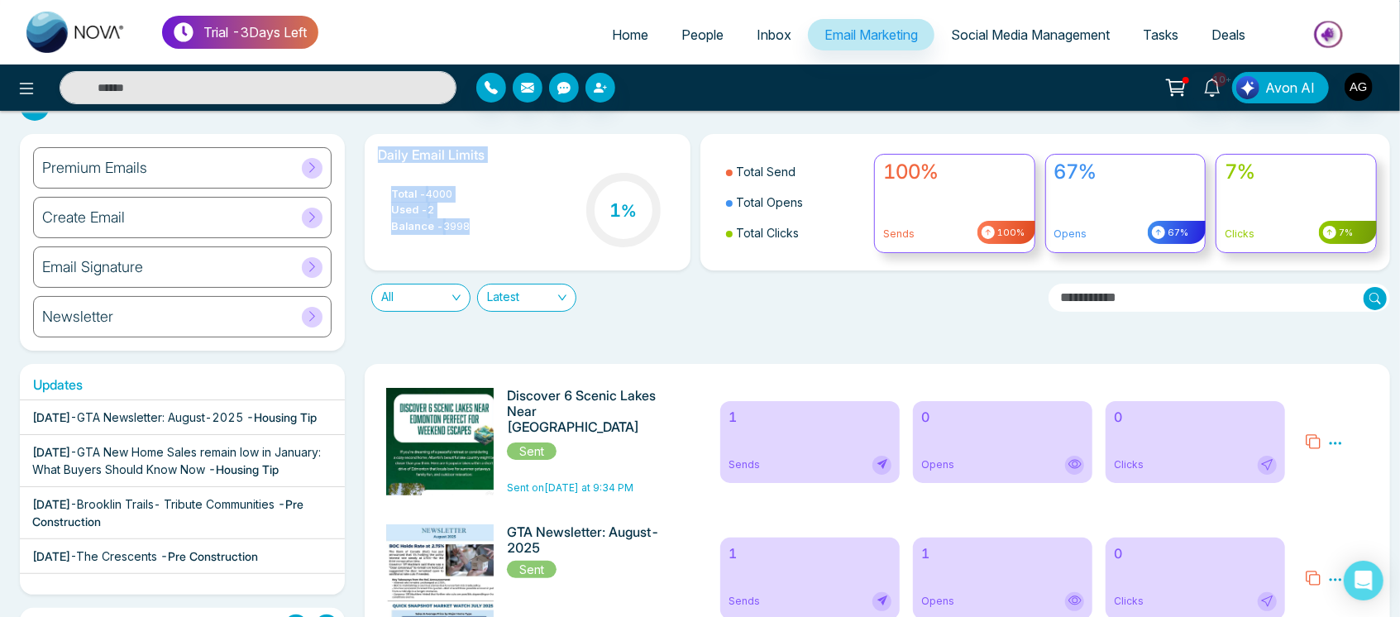
drag, startPoint x: 369, startPoint y: 144, endPoint x: 507, endPoint y: 226, distance: 160.6
click at [507, 226] on div "Daily Email Limits Total - 4000 Used - 2 Balance - 3998 1 %" at bounding box center [527, 202] width 325 height 136
click at [507, 226] on div "Total - 4000 Used - 2 Balance - 3998 1 %" at bounding box center [527, 212] width 299 height 84
drag, startPoint x: 507, startPoint y: 226, endPoint x: 373, endPoint y: 153, distance: 152.5
click at [373, 153] on div "Daily Email Limits Total - 4000 Used - 2 Balance - 3998 1 %" at bounding box center [527, 202] width 325 height 136
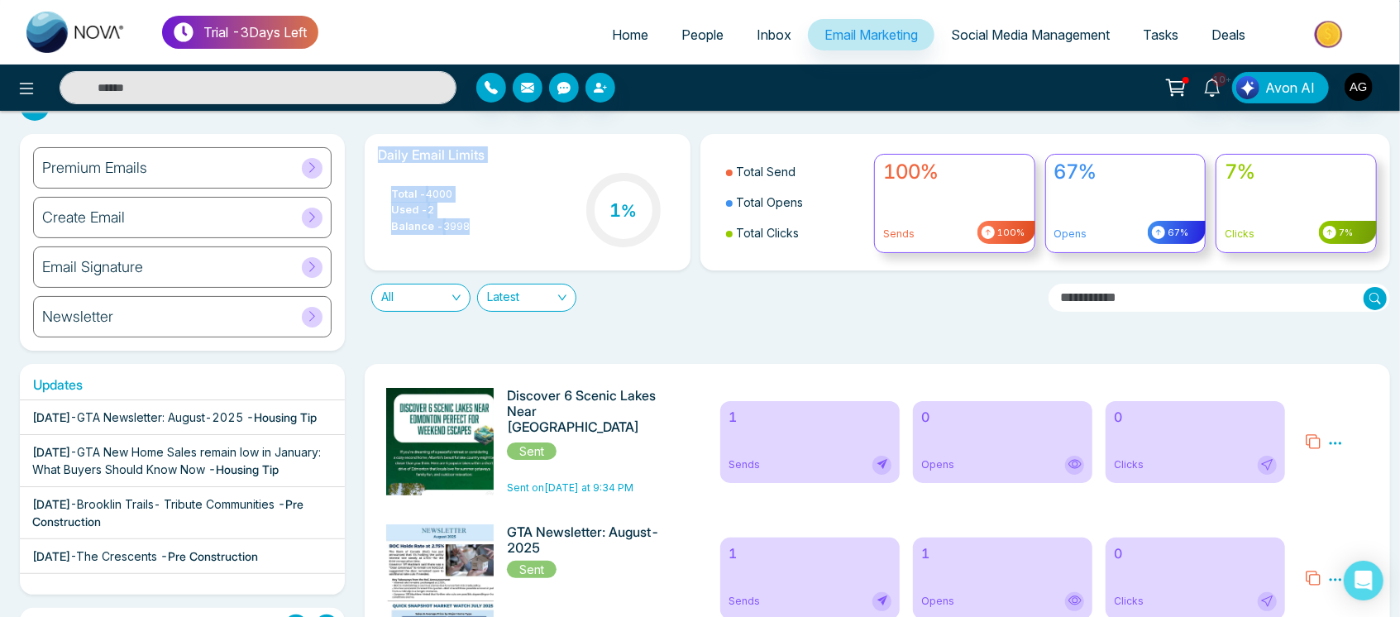
click at [373, 153] on div "Daily Email Limits Total - 4000 Used - 2 Balance - 3998 1 %" at bounding box center [527, 202] width 325 height 136
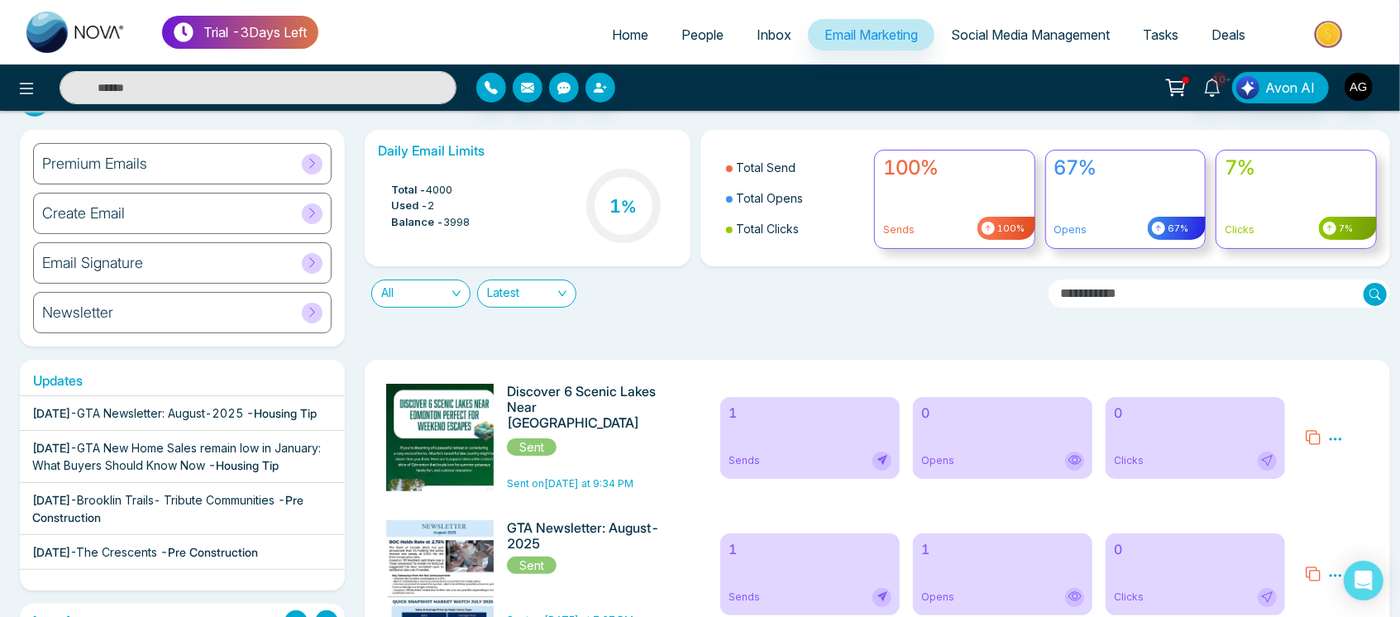
scroll to position [0, 0]
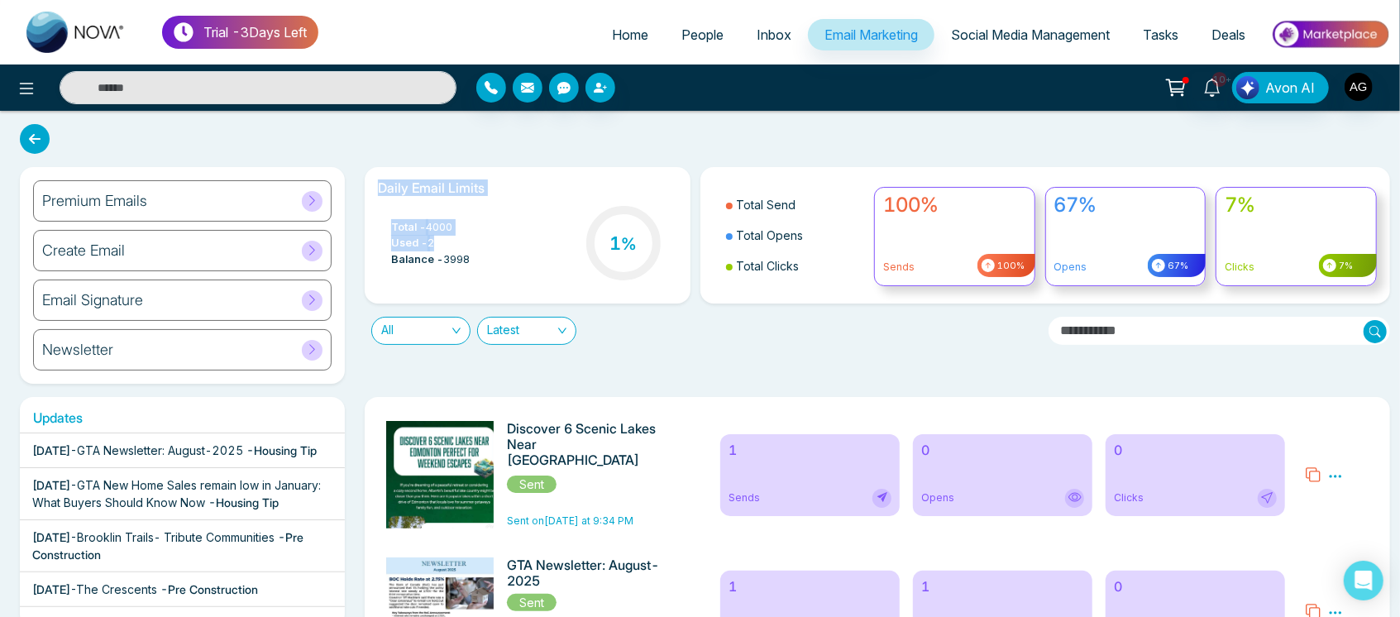
drag, startPoint x: 372, startPoint y: 183, endPoint x: 498, endPoint y: 263, distance: 149.1
click at [498, 263] on div "Daily Email Limits Total - 4000 Used - 2 Balance - 3998 1 %" at bounding box center [527, 235] width 325 height 136
click at [498, 263] on div "Total - 4000 Used - 2 Balance - 3998 1 %" at bounding box center [527, 245] width 299 height 84
drag, startPoint x: 498, startPoint y: 263, endPoint x: 376, endPoint y: 184, distance: 145.5
click at [376, 184] on div "Daily Email Limits Total - 4000 Used - 2 Balance - 3998 1 %" at bounding box center [527, 235] width 325 height 136
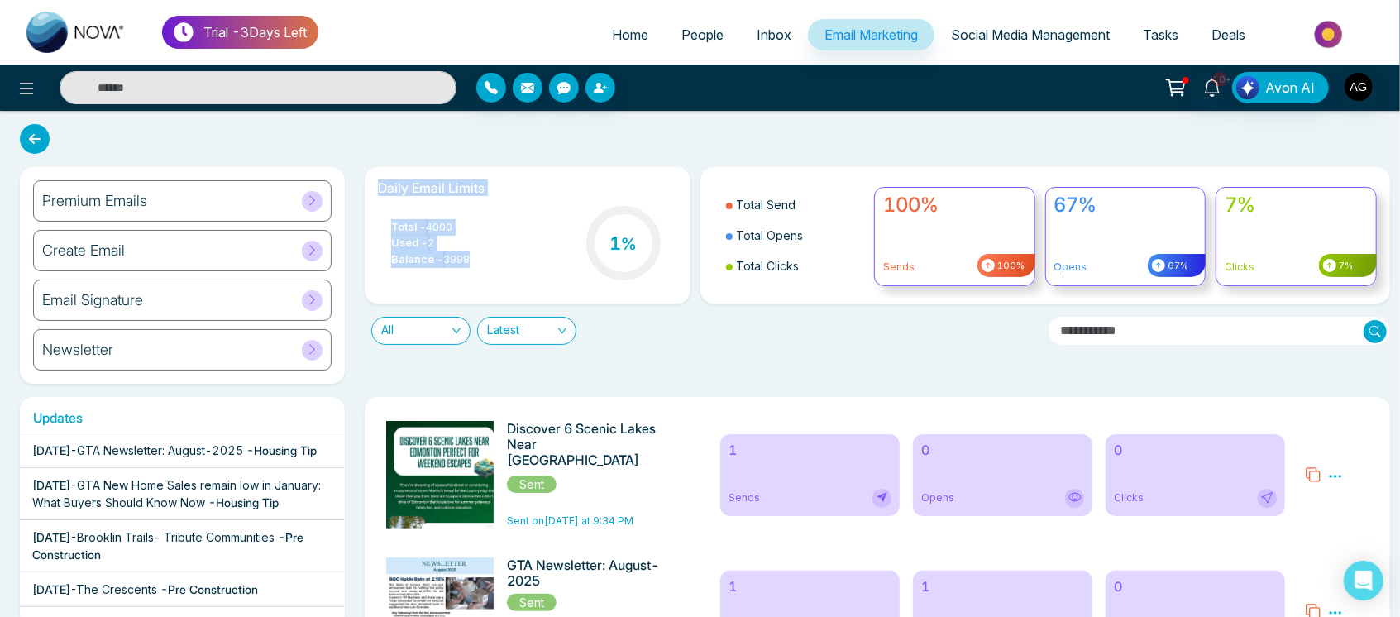
click at [376, 184] on div "Daily Email Limits Total - 4000 Used - 2 Balance - 3998 1 %" at bounding box center [527, 235] width 325 height 136
drag, startPoint x: 376, startPoint y: 184, endPoint x: 488, endPoint y: 255, distance: 132.7
click at [488, 255] on div "Daily Email Limits Total - 4000 Used - 2 Balance - 3998 1 %" at bounding box center [527, 235] width 325 height 136
click at [488, 255] on div "Total - 4000 Used - 2 Balance - 3998 1 %" at bounding box center [527, 245] width 299 height 84
drag, startPoint x: 488, startPoint y: 255, endPoint x: 379, endPoint y: 189, distance: 127.7
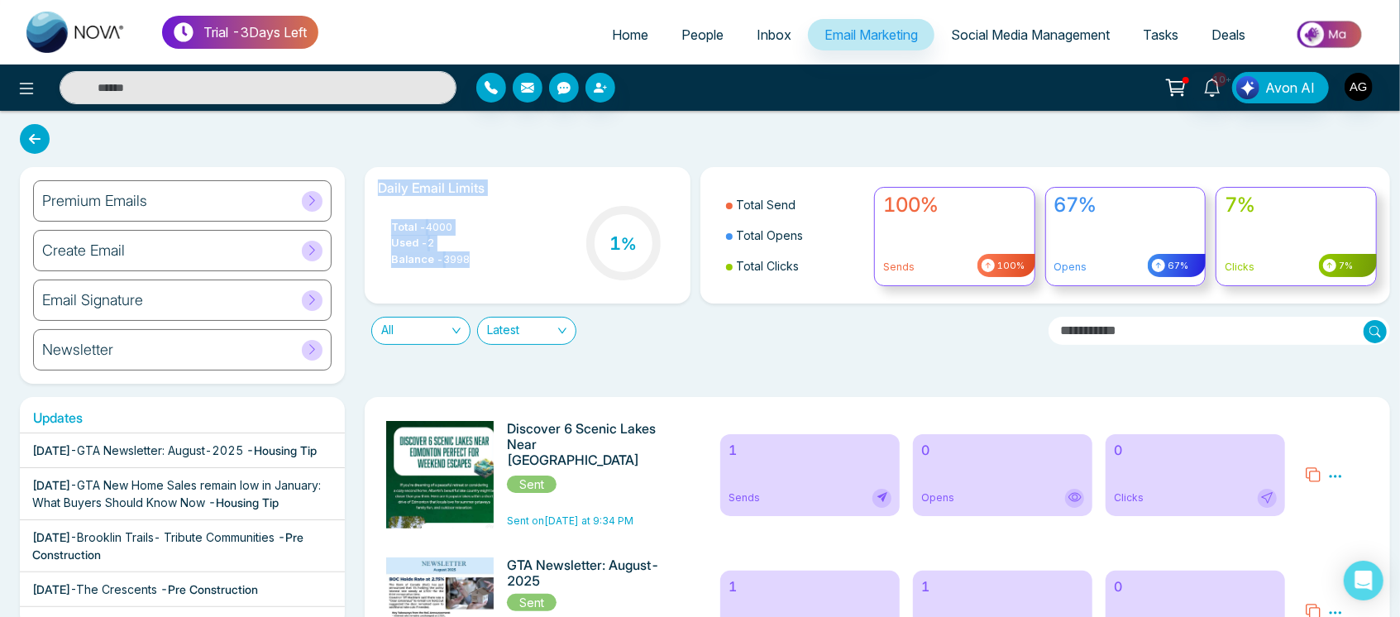
click at [379, 189] on div "Daily Email Limits Total - 4000 Used - 2 Balance - 3998 1 %" at bounding box center [527, 235] width 325 height 136
drag, startPoint x: 376, startPoint y: 189, endPoint x: 476, endPoint y: 258, distance: 122.5
click at [476, 258] on div "Daily Email Limits Total - 4000 Used - 2 Balance - 3998 1 %" at bounding box center [527, 235] width 325 height 136
click at [476, 258] on div "Total - 4000 Used - 2 Balance - 3998 1 %" at bounding box center [527, 245] width 299 height 84
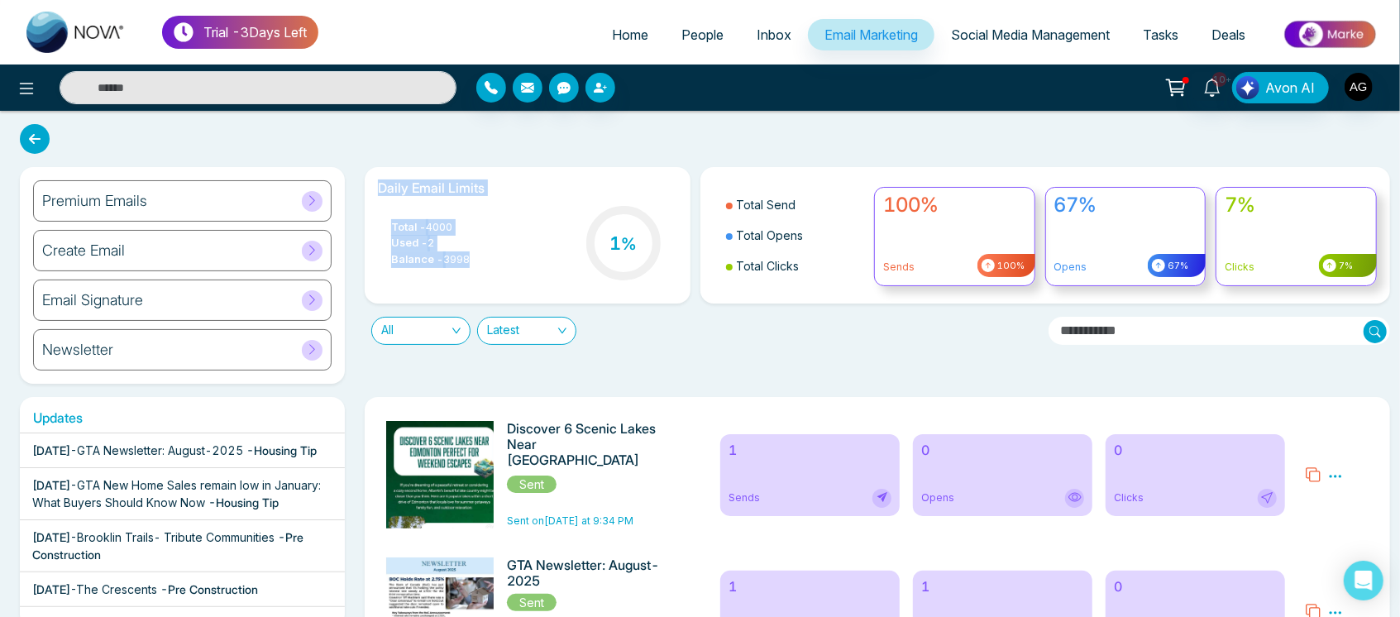
drag, startPoint x: 476, startPoint y: 258, endPoint x: 367, endPoint y: 170, distance: 140.5
click at [367, 170] on div "Daily Email Limits Total - 4000 Used - 2 Balance - 3998 1 %" at bounding box center [527, 235] width 325 height 136
drag, startPoint x: 374, startPoint y: 190, endPoint x: 483, endPoint y: 285, distance: 144.8
click at [483, 285] on div "Daily Email Limits Total - 4000 Used - 2 Balance - 3998 1 %" at bounding box center [527, 235] width 325 height 136
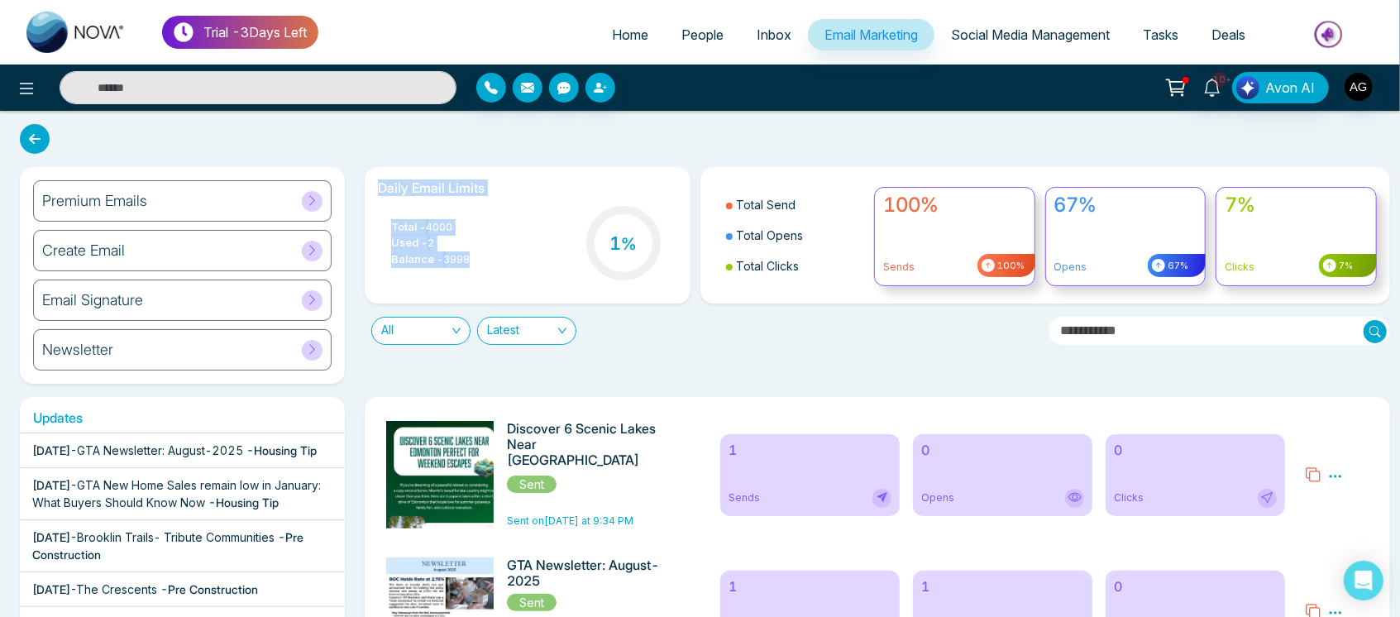
click at [483, 285] on div "Total - 4000 Used - 2 Balance - 3998 1 %" at bounding box center [527, 245] width 299 height 84
click at [486, 262] on div "Total - 4000 Used - 2 Balance - 3998 1 %" at bounding box center [527, 245] width 299 height 84
drag, startPoint x: 486, startPoint y: 262, endPoint x: 333, endPoint y: 172, distance: 178.3
click at [333, 172] on div "Premium Emails Create Email Email Signature Newsletter Daily Email Limits Total…" at bounding box center [700, 275] width 1380 height 217
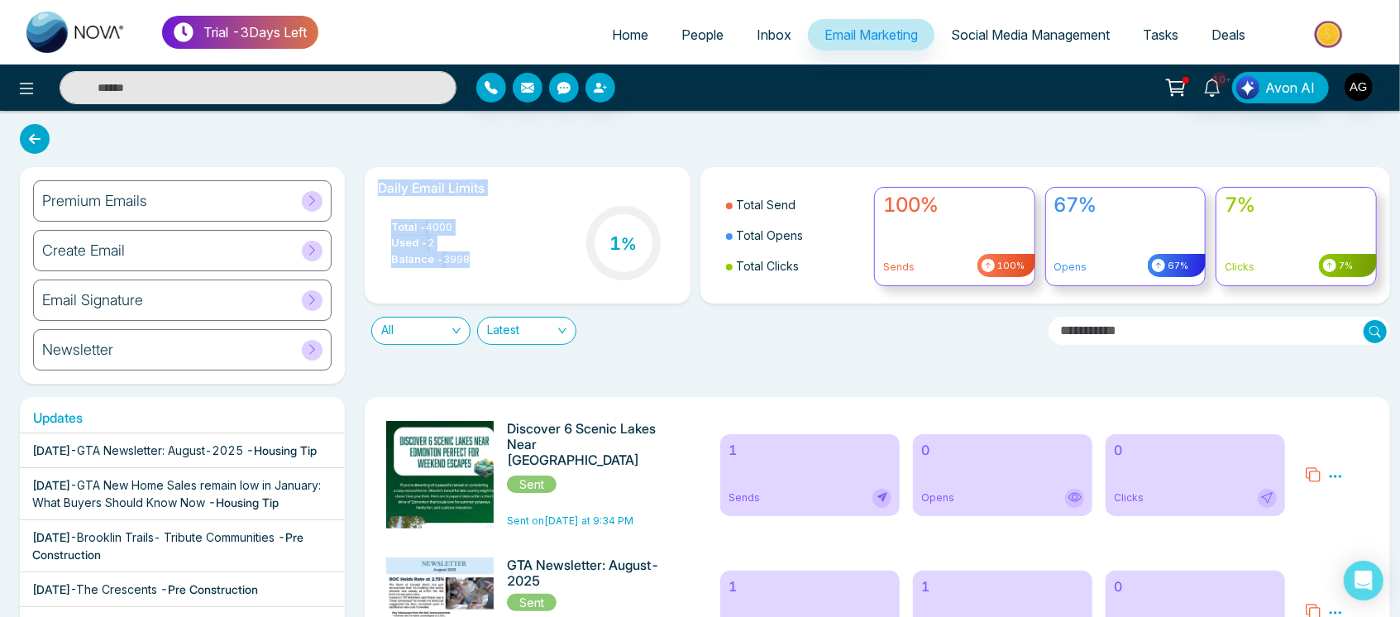
drag, startPoint x: 371, startPoint y: 189, endPoint x: 494, endPoint y: 262, distance: 143.1
click at [494, 262] on div "Daily Email Limits Total - 4000 Used - 2 Balance - 3998 1 %" at bounding box center [527, 235] width 325 height 136
click at [494, 262] on div "Total - 4000 Used - 2 Balance - 3998 1 %" at bounding box center [527, 245] width 299 height 84
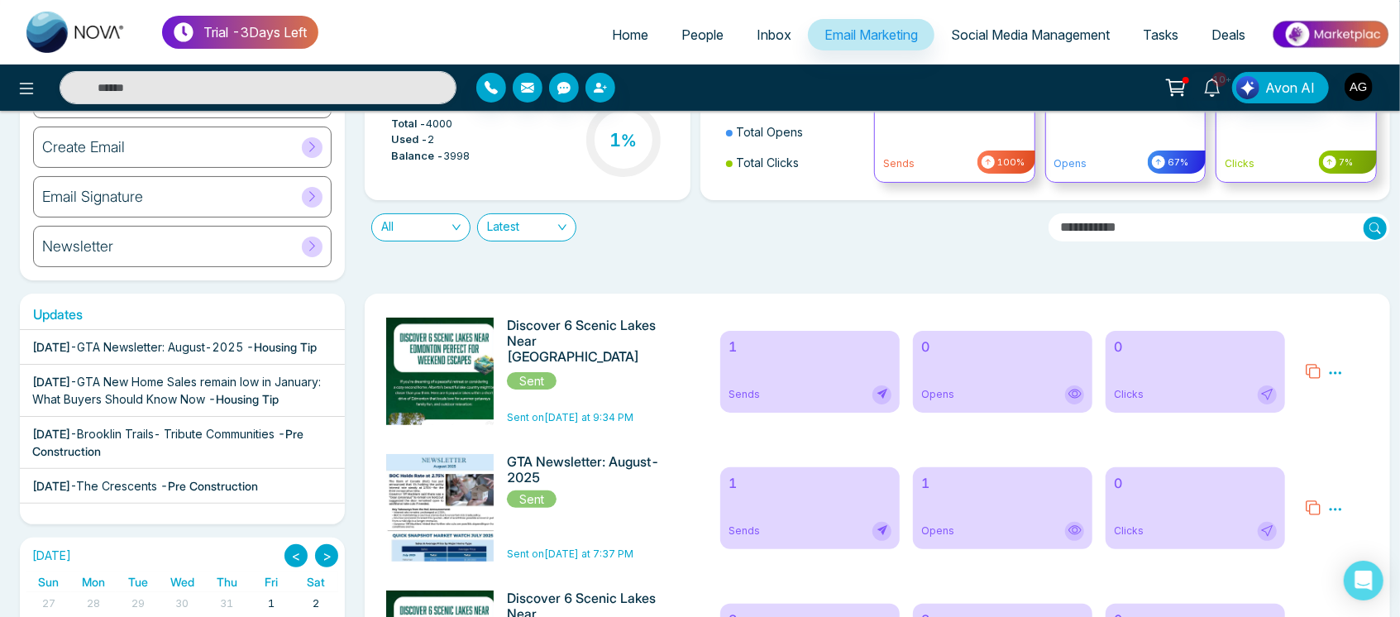
scroll to position [110, 0]
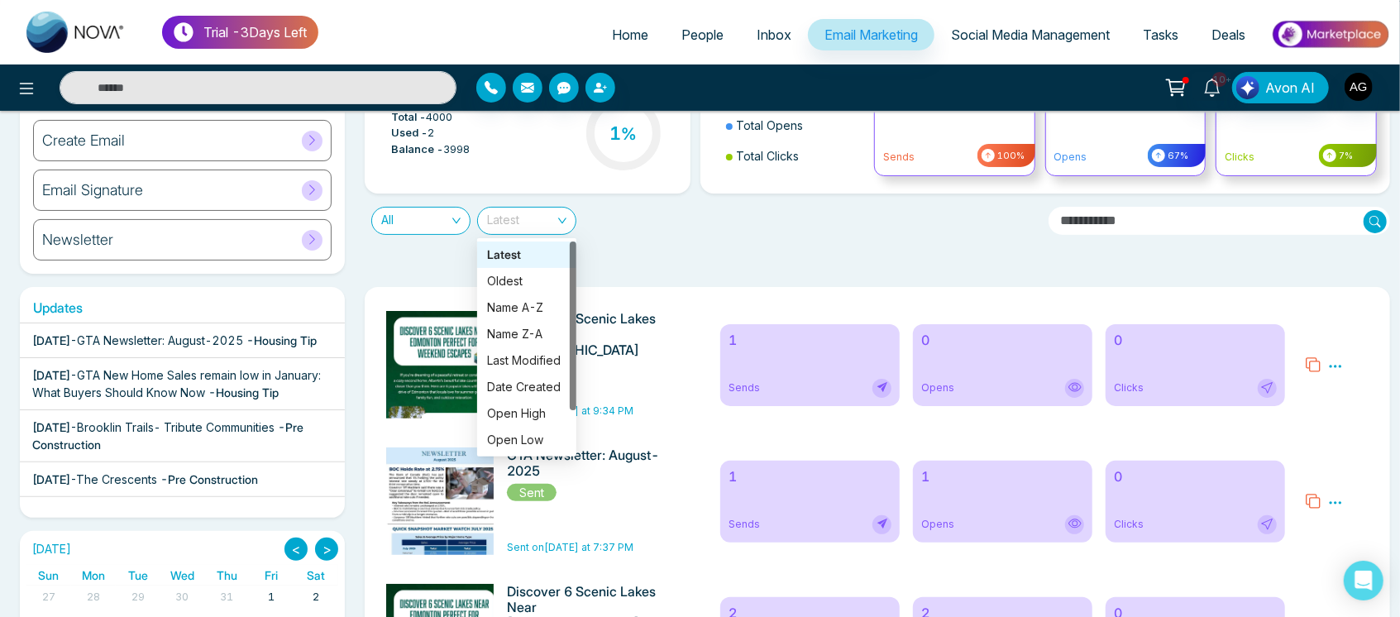
click at [545, 221] on span "Latest" at bounding box center [526, 221] width 79 height 26
click at [620, 201] on div "All Latest" at bounding box center [700, 214] width 691 height 41
click at [562, 216] on span "Latest" at bounding box center [526, 221] width 79 height 26
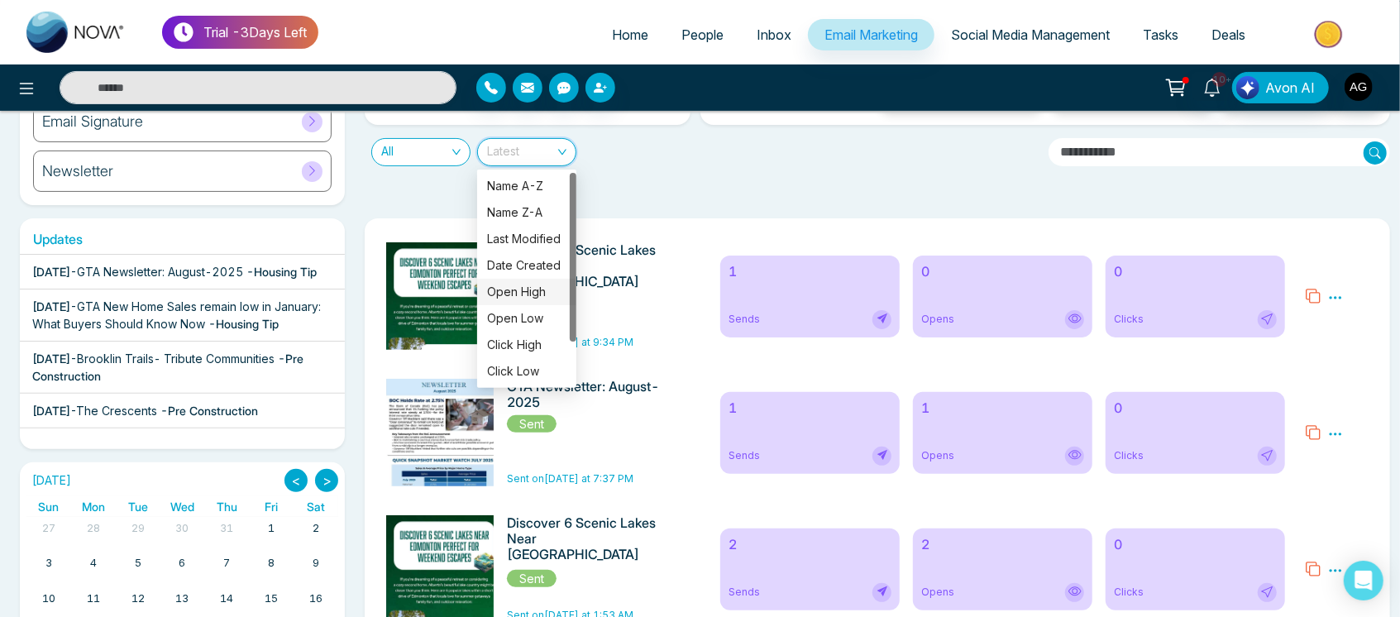
scroll to position [0, 0]
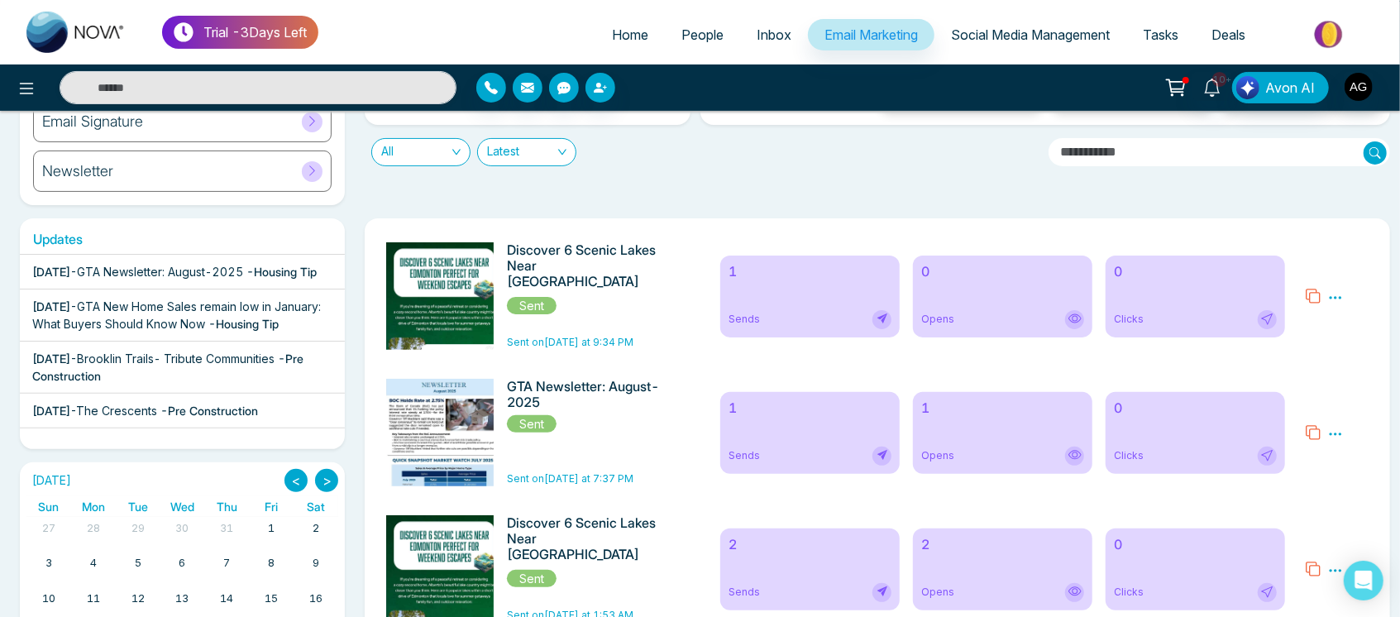
click at [706, 162] on div "All Latest" at bounding box center [700, 145] width 691 height 41
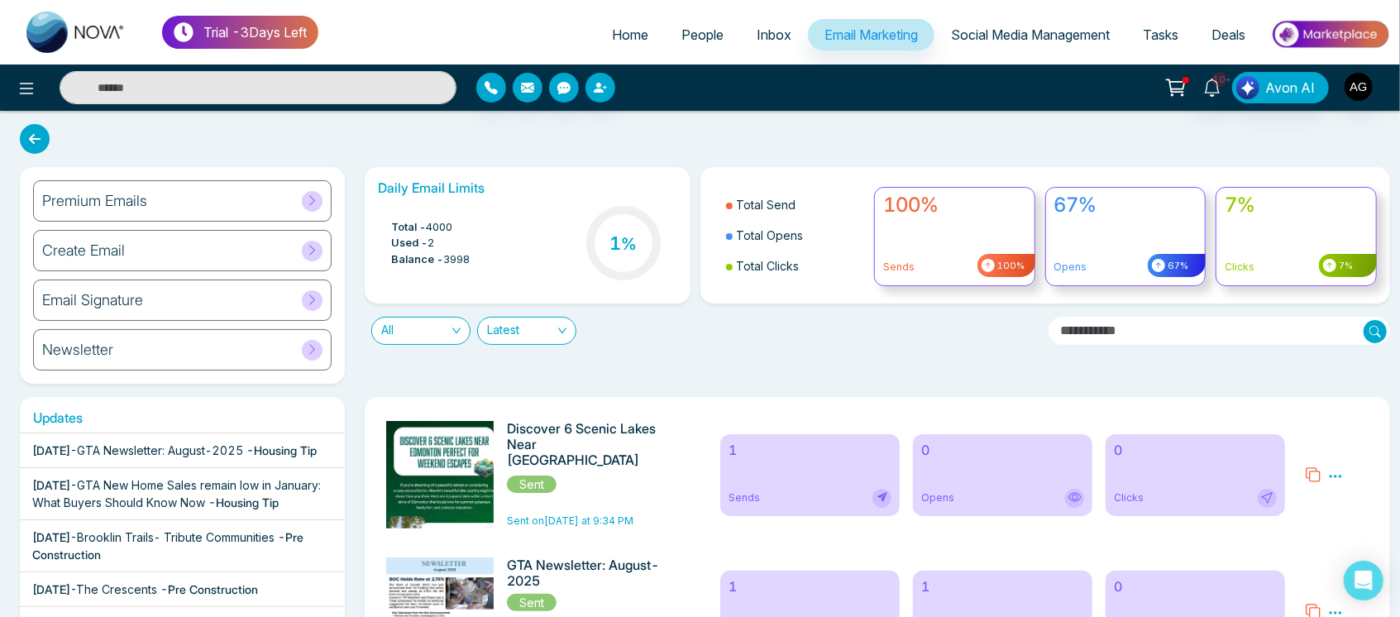
click at [167, 190] on div "Premium Emails" at bounding box center [182, 200] width 299 height 41
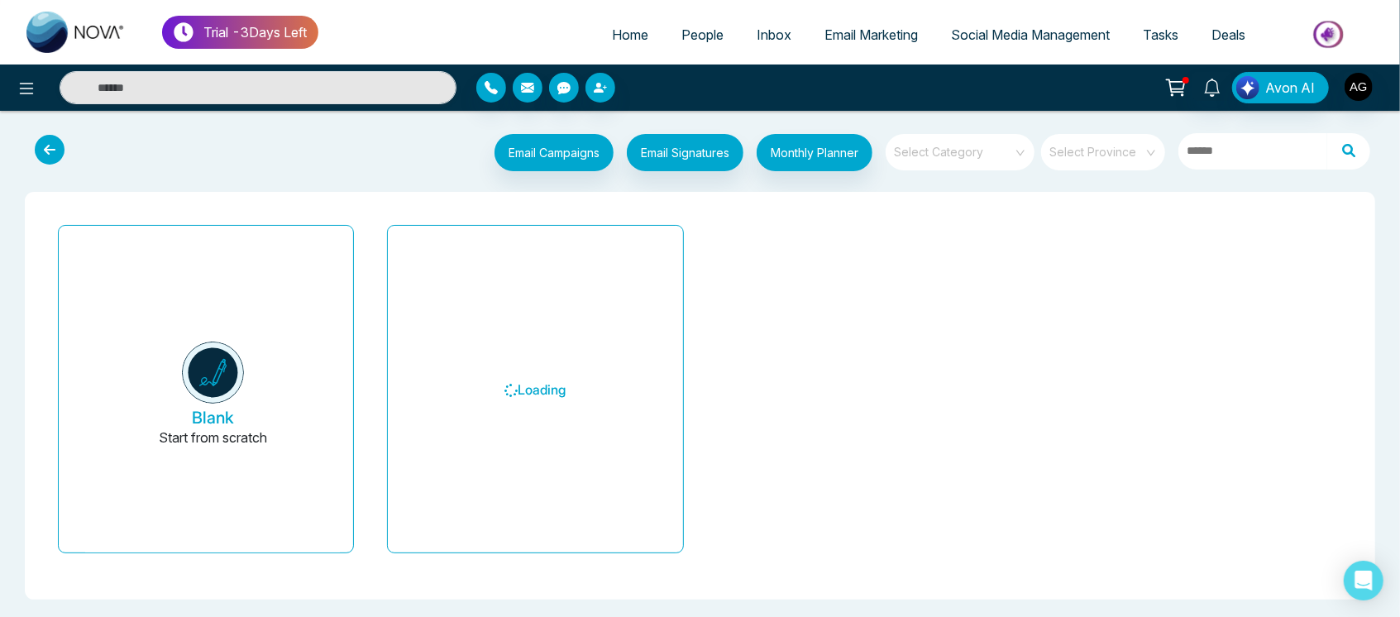
click at [60, 152] on icon at bounding box center [50, 150] width 30 height 30
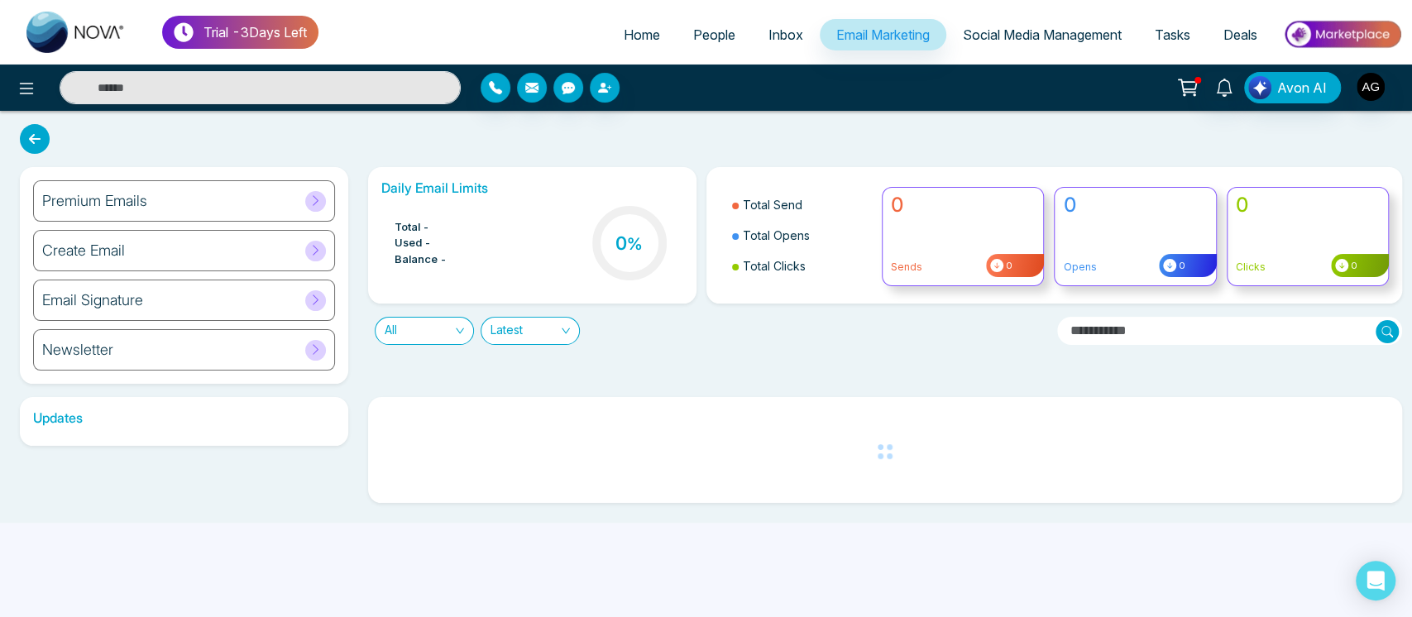
click at [33, 131] on icon at bounding box center [35, 139] width 30 height 30
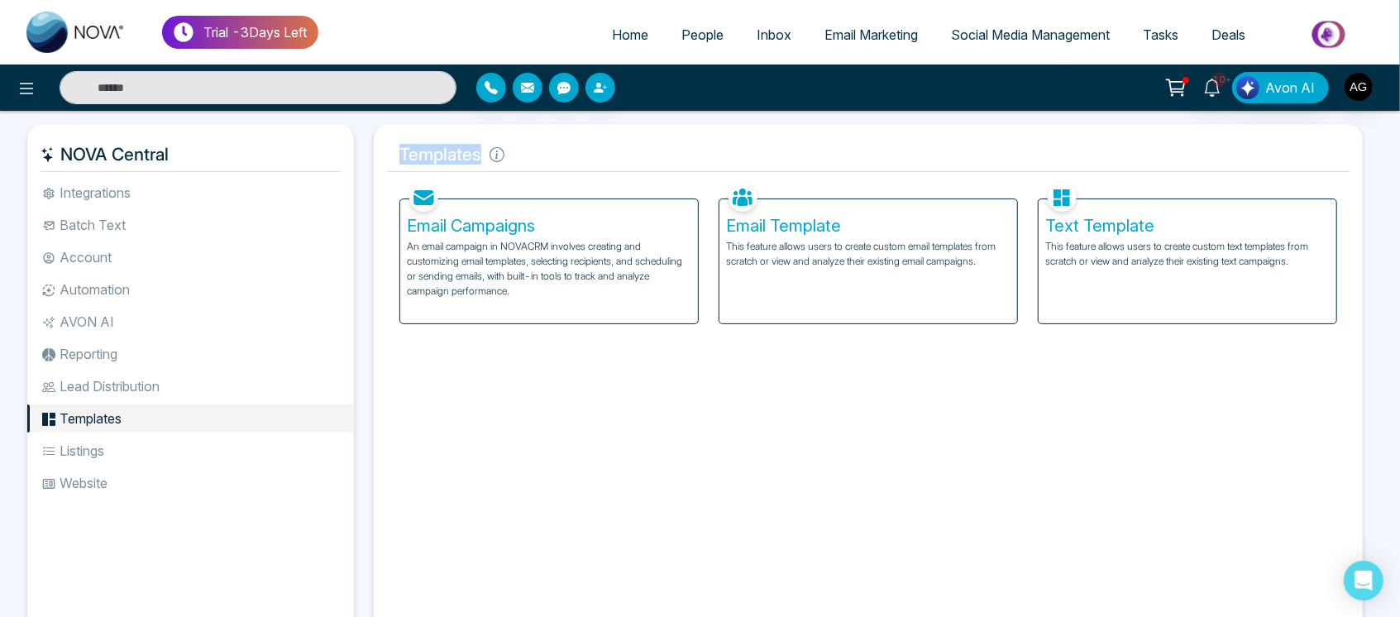
drag, startPoint x: 403, startPoint y: 155, endPoint x: 530, endPoint y: 167, distance: 128.0
click at [530, 167] on h5 "Templates" at bounding box center [868, 154] width 963 height 35
drag, startPoint x: 486, startPoint y: 156, endPoint x: 383, endPoint y: 156, distance: 103.4
click at [383, 156] on div "Templates Facebook NOVACRM enables users to connect to Facebook to schedule soc…" at bounding box center [868, 383] width 989 height 519
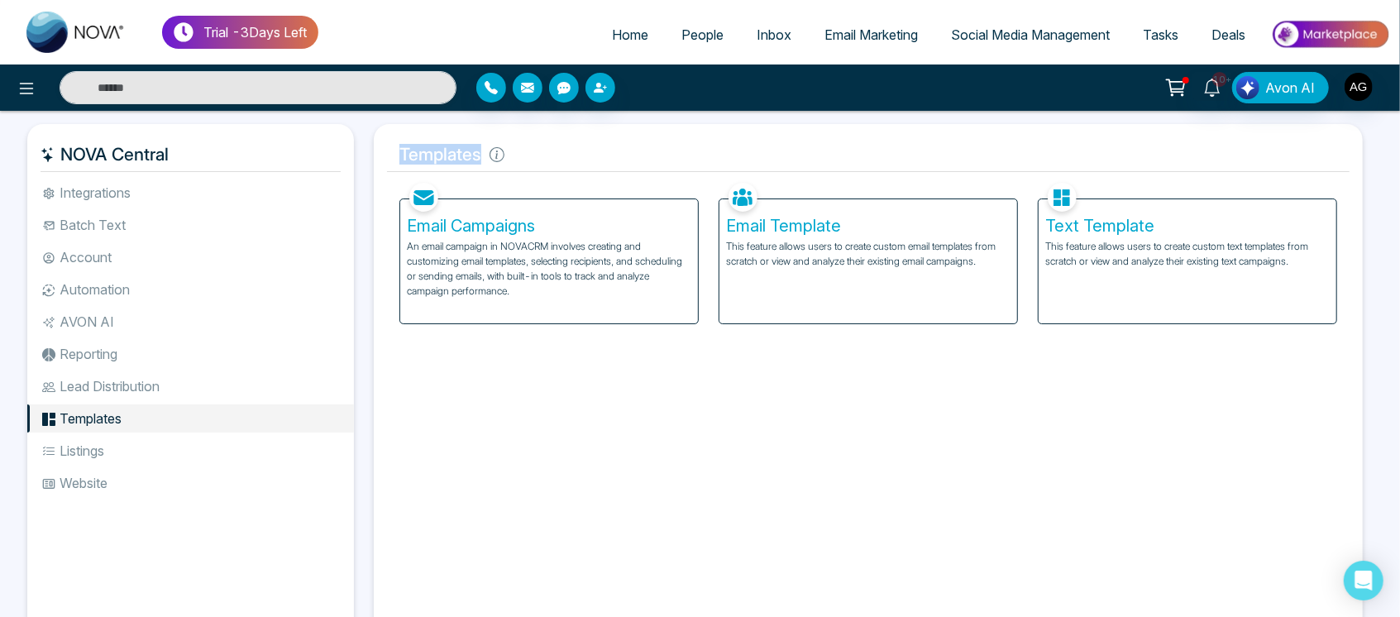
click at [383, 156] on div "Templates Facebook NOVACRM enables users to connect to Facebook to schedule soc…" at bounding box center [868, 383] width 989 height 519
drag, startPoint x: 383, startPoint y: 156, endPoint x: 538, endPoint y: 152, distance: 154.7
click at [538, 152] on div "Templates Facebook NOVACRM enables users to connect to Facebook to schedule soc…" at bounding box center [868, 383] width 989 height 519
click at [538, 152] on h5 "Templates" at bounding box center [868, 154] width 963 height 35
drag, startPoint x: 397, startPoint y: 151, endPoint x: 490, endPoint y: 155, distance: 93.6
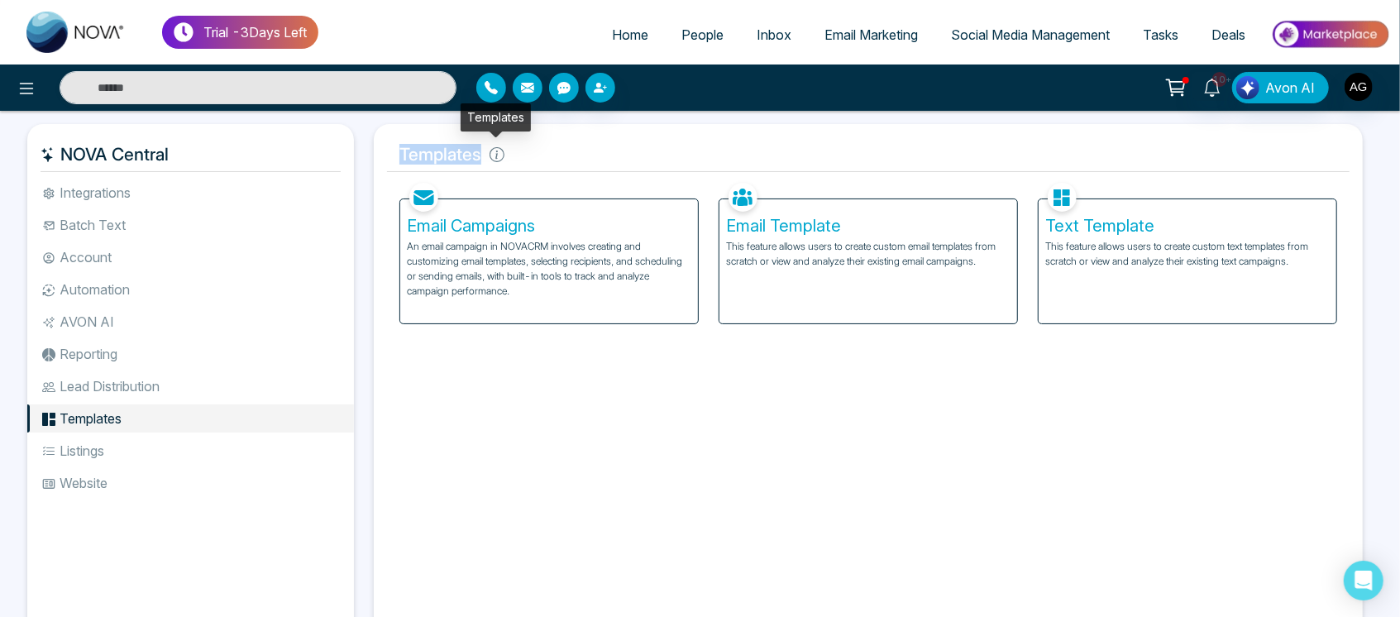
click at [490, 155] on h5 "Templates" at bounding box center [868, 154] width 963 height 35
click at [490, 155] on icon at bounding box center [497, 154] width 15 height 15
drag, startPoint x: 480, startPoint y: 150, endPoint x: 390, endPoint y: 160, distance: 90.0
click at [390, 160] on h5 "Templates" at bounding box center [868, 154] width 963 height 35
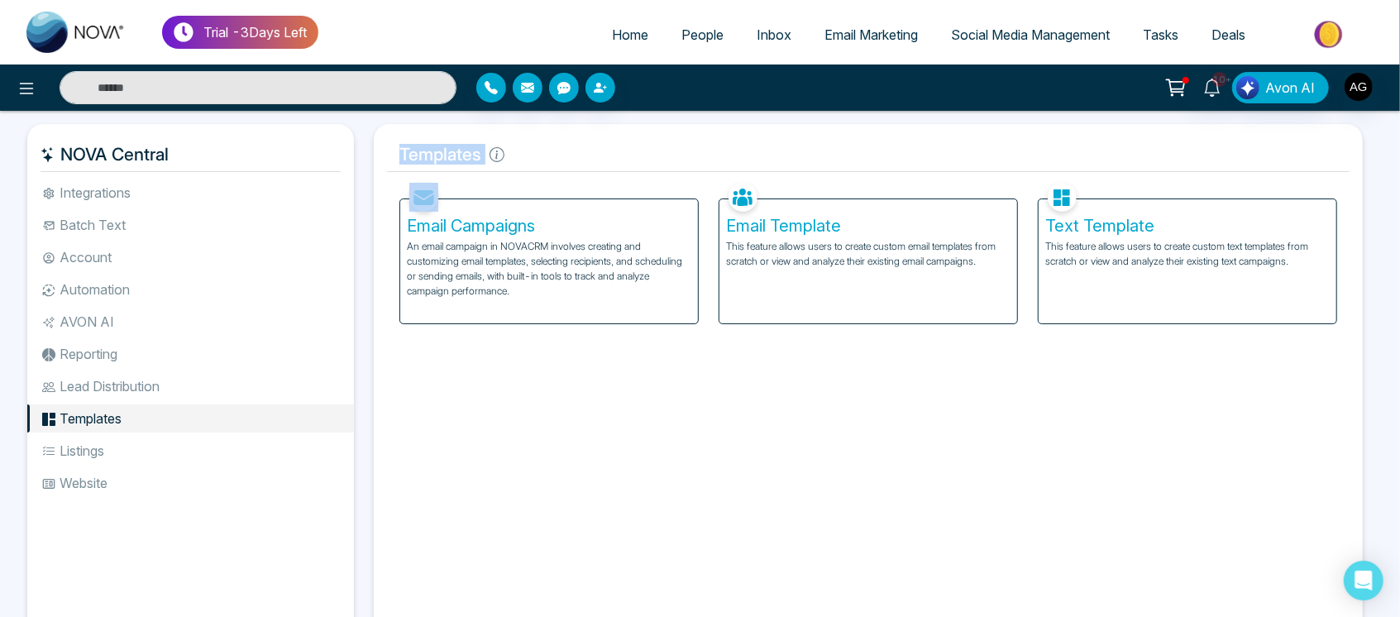
drag, startPoint x: 390, startPoint y: 160, endPoint x: 532, endPoint y: 145, distance: 142.3
click at [532, 145] on h5 "Templates" at bounding box center [868, 154] width 963 height 35
drag, startPoint x: 394, startPoint y: 150, endPoint x: 556, endPoint y: 153, distance: 162.2
click at [556, 153] on h5 "Templates" at bounding box center [868, 154] width 963 height 35
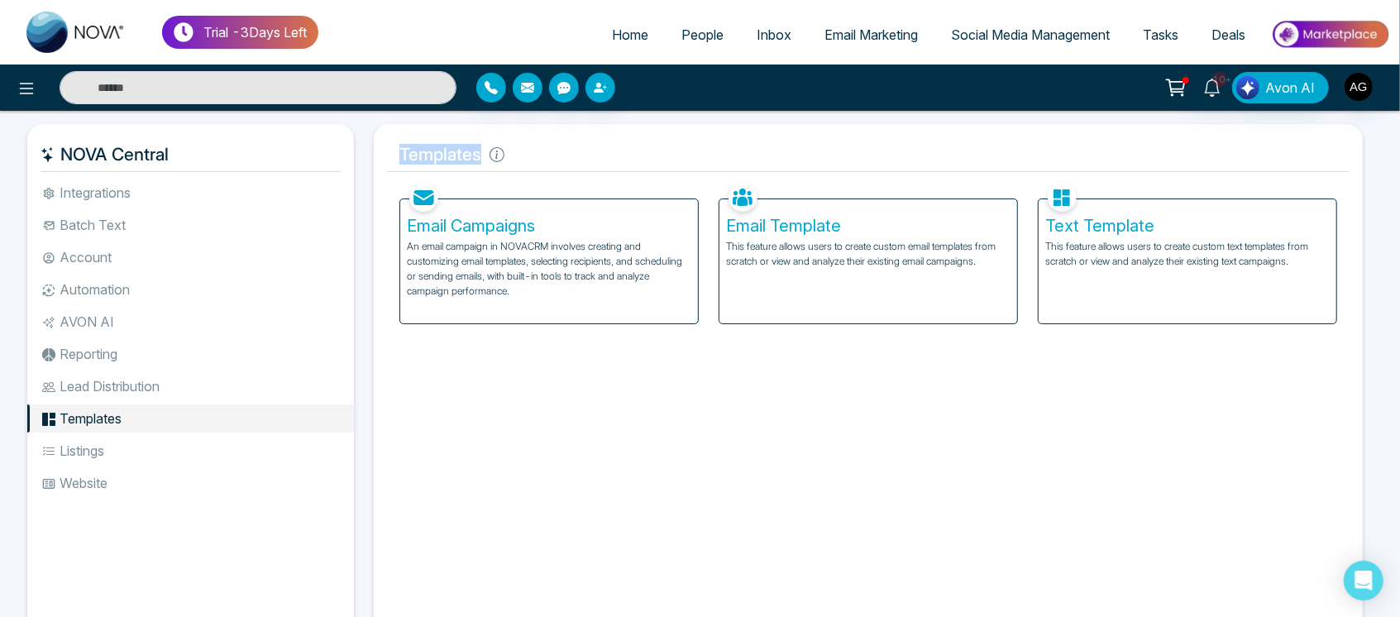
click at [556, 153] on h5 "Templates" at bounding box center [868, 154] width 963 height 35
drag, startPoint x: 392, startPoint y: 158, endPoint x: 560, endPoint y: 144, distance: 168.5
click at [560, 144] on h5 "Templates" at bounding box center [868, 154] width 963 height 35
drag, startPoint x: 484, startPoint y: 156, endPoint x: 379, endPoint y: 156, distance: 105.0
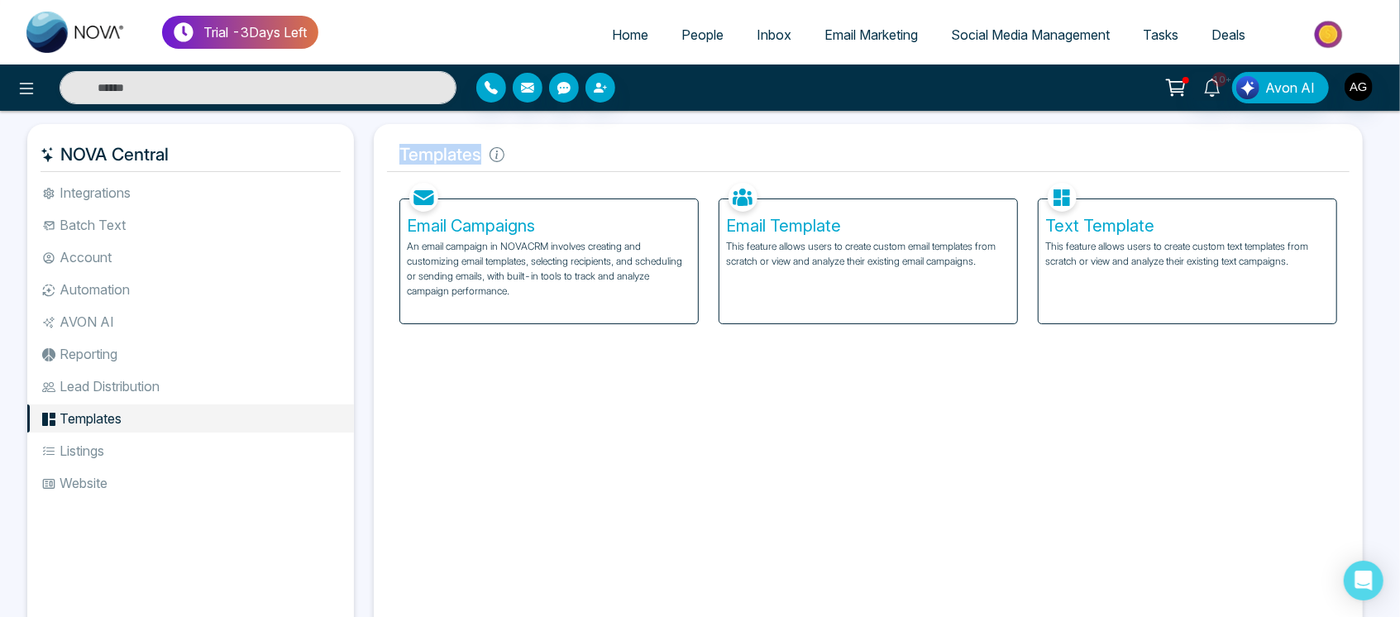
click at [379, 156] on div "Templates Facebook NOVACRM enables users to connect to Facebook to schedule soc…" at bounding box center [868, 383] width 989 height 519
drag, startPoint x: 379, startPoint y: 156, endPoint x: 547, endPoint y: 168, distance: 168.4
click at [547, 168] on div "Templates Facebook NOVACRM enables users to connect to Facebook to schedule soc…" at bounding box center [868, 383] width 989 height 519
click at [547, 168] on h5 "Templates" at bounding box center [868, 154] width 963 height 35
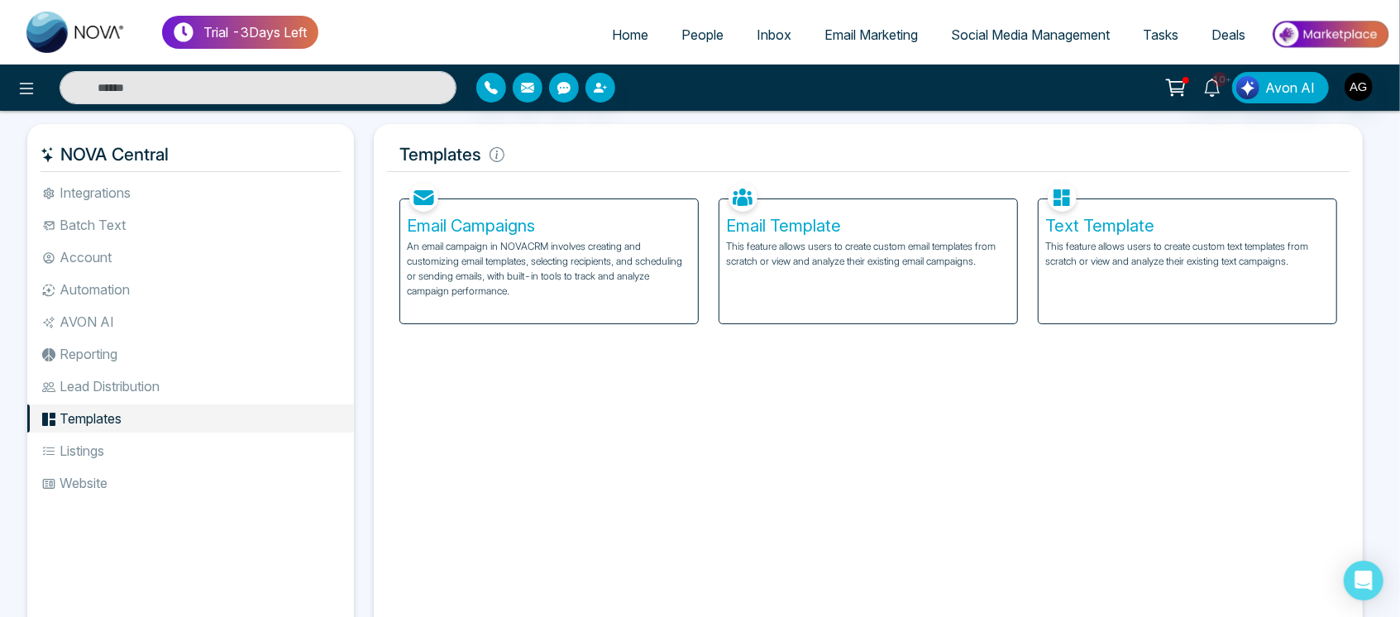
click at [496, 272] on p "An email campaign in NOVACRM involves creating and customizing email templates,…" at bounding box center [549, 269] width 285 height 60
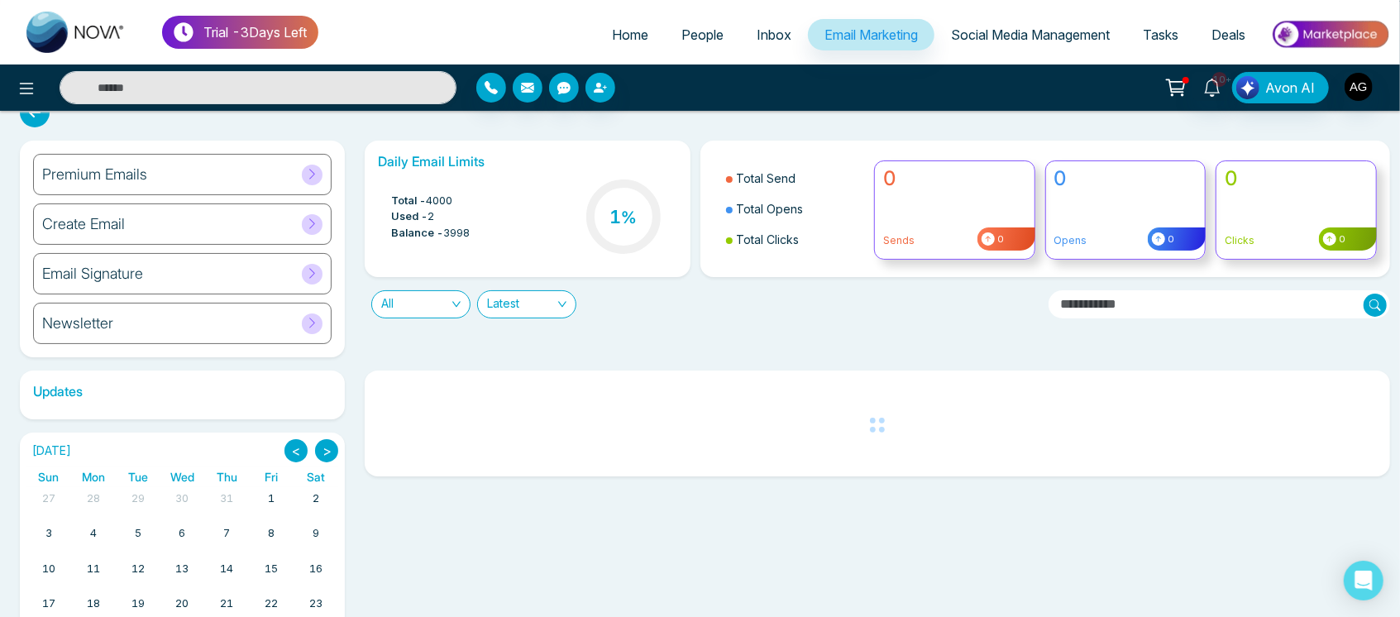
scroll to position [101, 0]
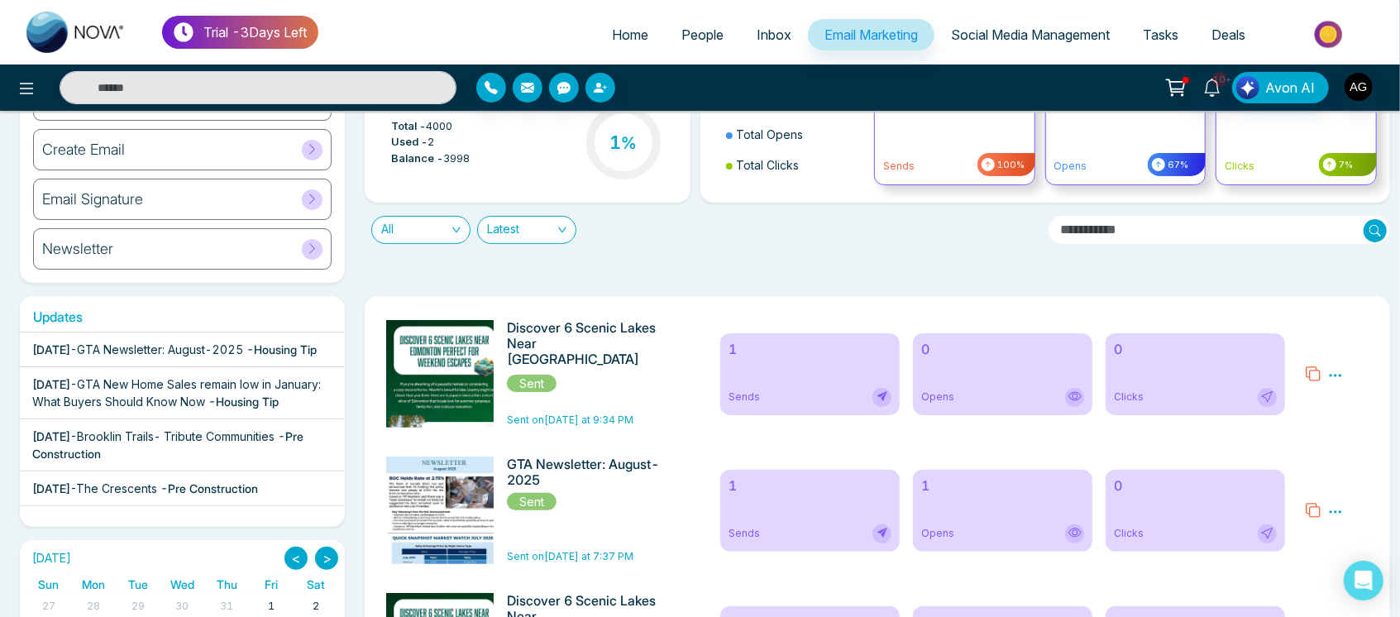
click at [1337, 370] on icon at bounding box center [1335, 375] width 15 height 15
click at [1308, 418] on link "Analytics" at bounding box center [1306, 423] width 48 height 14
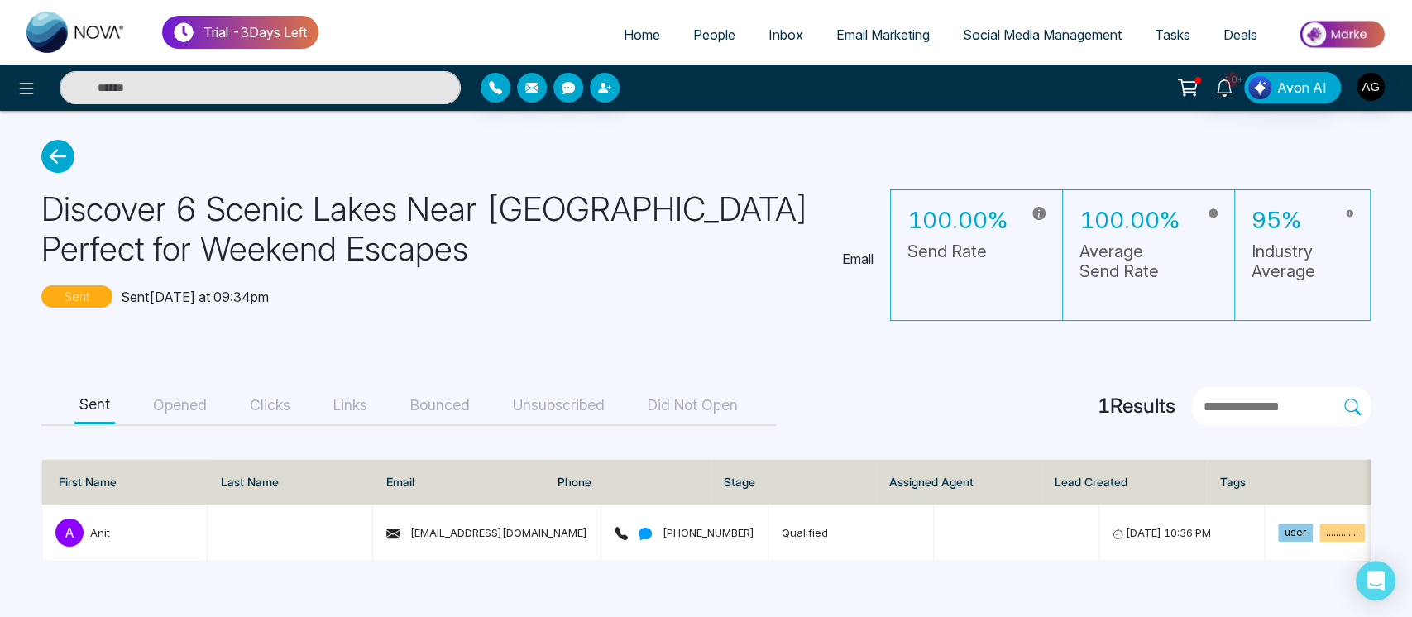
click at [46, 149] on icon at bounding box center [57, 156] width 33 height 33
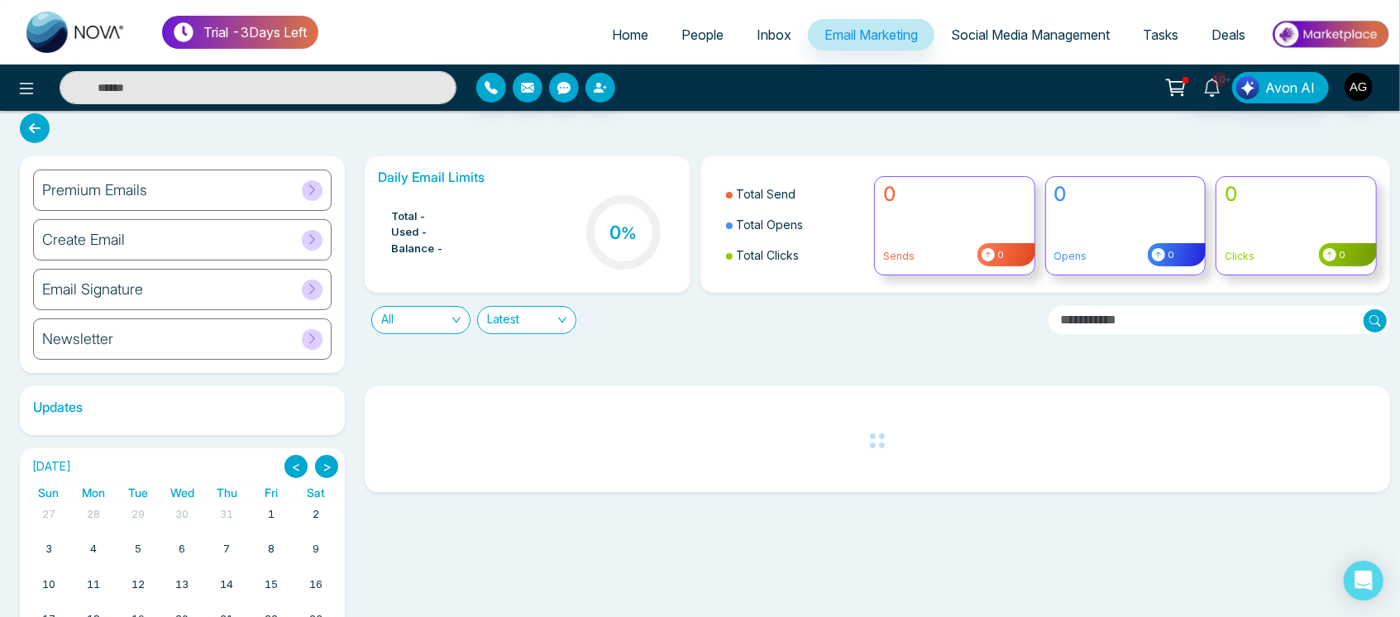
scroll to position [32, 0]
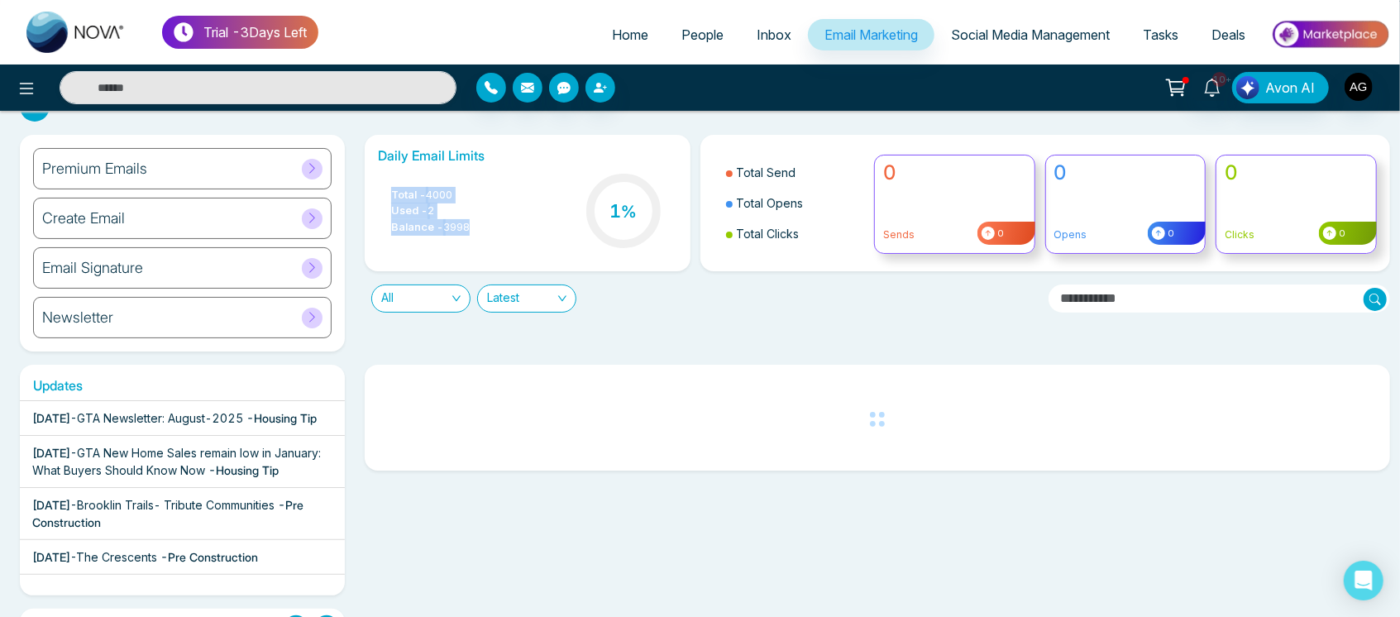
drag, startPoint x: 387, startPoint y: 189, endPoint x: 486, endPoint y: 227, distance: 105.5
click at [486, 227] on div "Total - 4000 Used - 2 Balance - 3998 1 %" at bounding box center [527, 212] width 299 height 84
drag, startPoint x: 486, startPoint y: 227, endPoint x: 378, endPoint y: 180, distance: 117.1
click at [378, 180] on div "Total - 4000 Used - 2 Balance - 3998 1 %" at bounding box center [527, 212] width 299 height 84
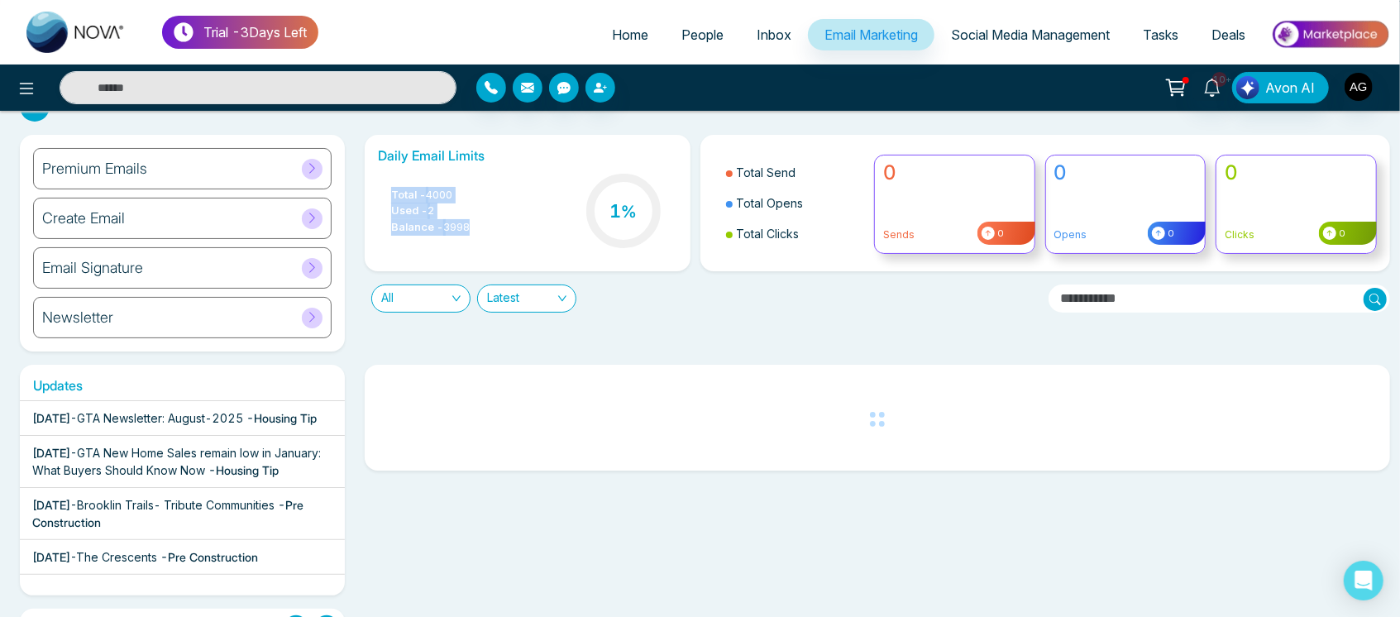
click at [378, 180] on div "Total - 4000 Used - 2 Balance - 3998 1 %" at bounding box center [527, 212] width 299 height 84
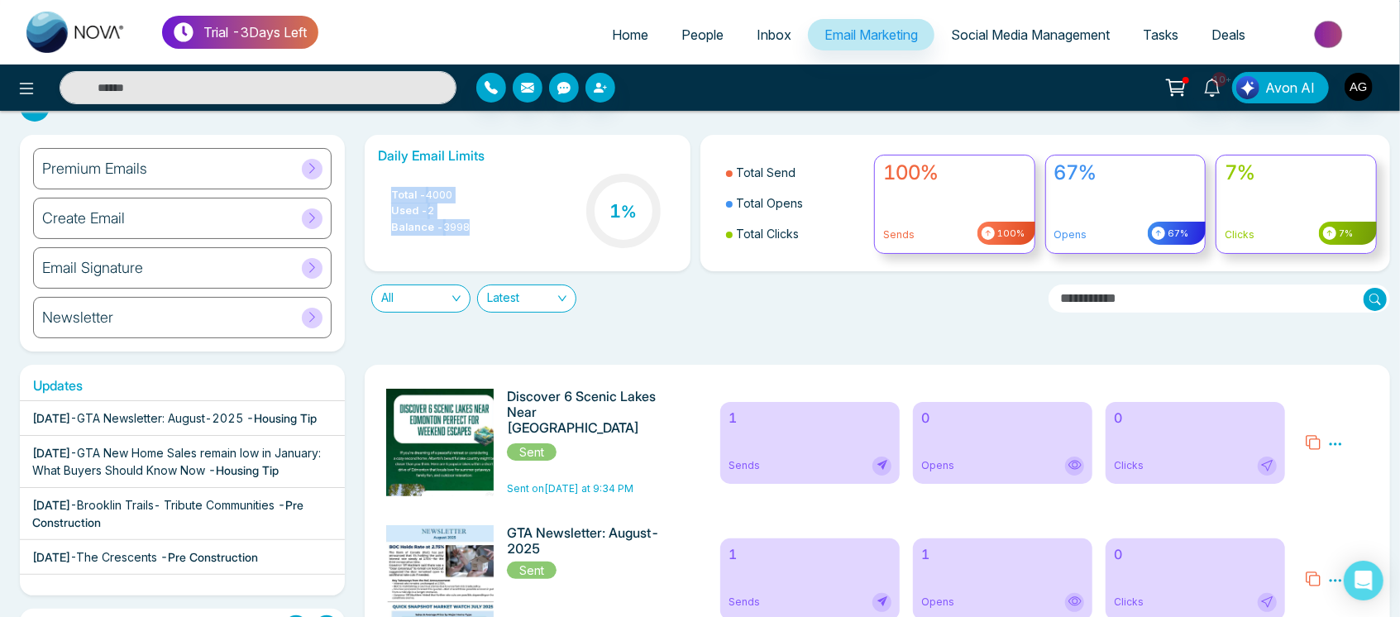
drag, startPoint x: 378, startPoint y: 180, endPoint x: 499, endPoint y: 223, distance: 128.2
click at [499, 223] on div "Total - 4000 Used - 2 Balance - 3998 1 %" at bounding box center [527, 212] width 299 height 84
drag, startPoint x: 499, startPoint y: 223, endPoint x: 374, endPoint y: 175, distance: 133.8
click at [374, 175] on div "Daily Email Limits Total - 4000 Used - 2 Balance - 3998 1 %" at bounding box center [527, 203] width 325 height 136
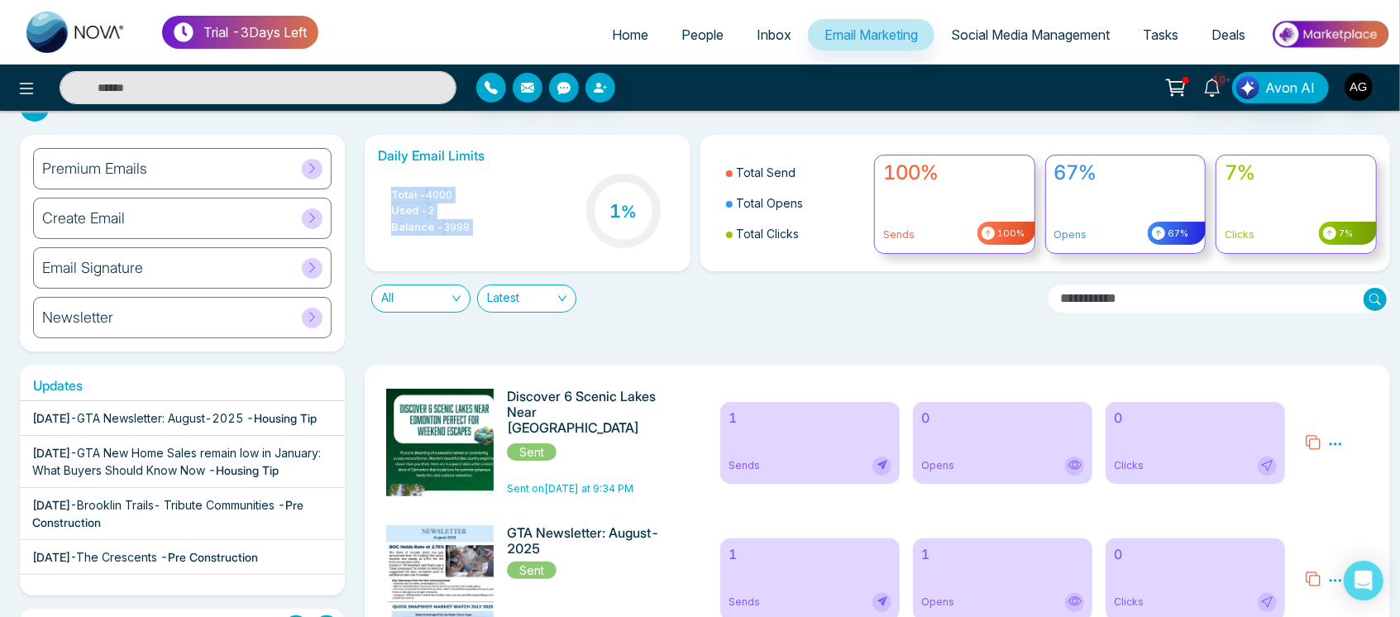
click at [374, 175] on div "Daily Email Limits Total - 4000 Used - 2 Balance - 3998 1 %" at bounding box center [527, 203] width 325 height 136
drag, startPoint x: 384, startPoint y: 184, endPoint x: 499, endPoint y: 230, distance: 124.0
click at [499, 230] on div "Total - 4000 Used - 2 Balance - 3998 1 %" at bounding box center [527, 212] width 299 height 84
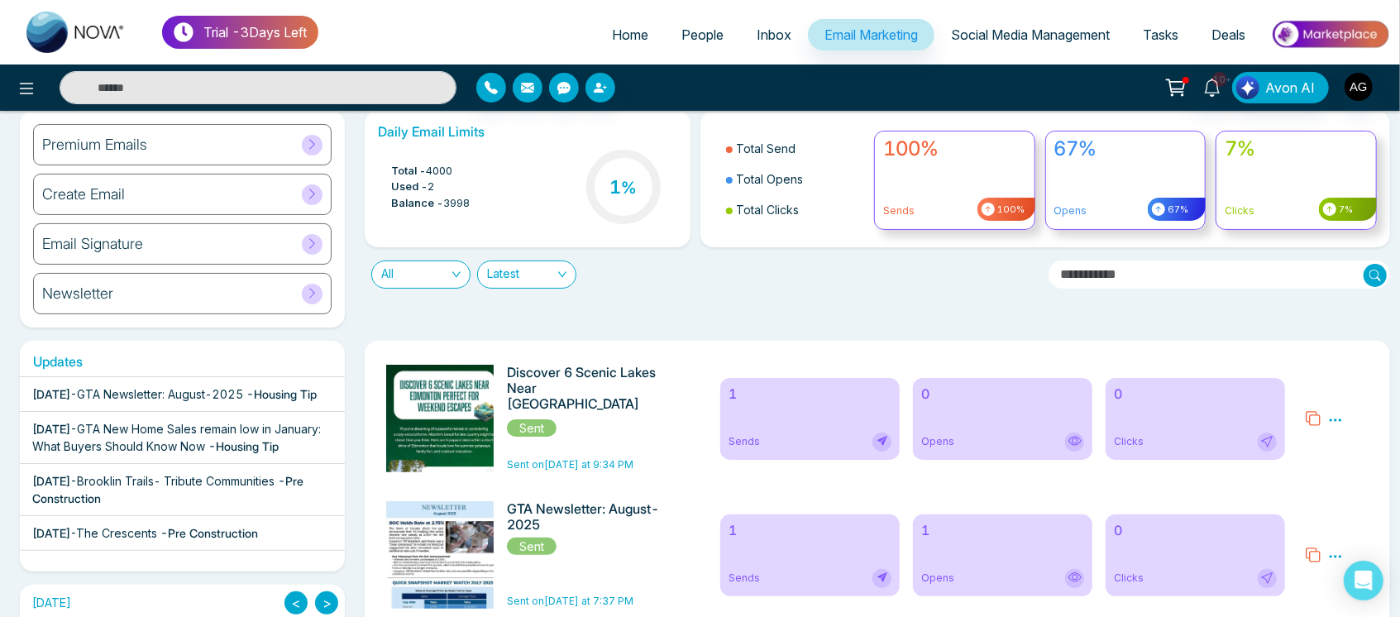
scroll to position [60, 0]
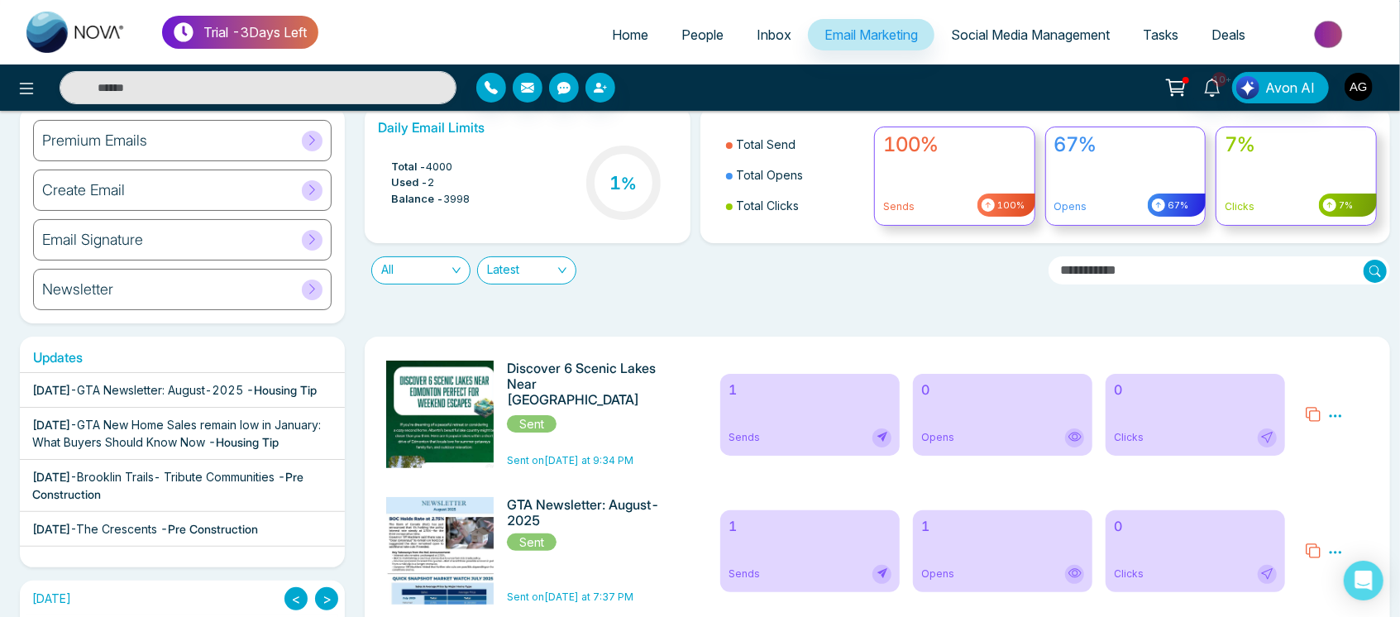
click at [562, 269] on span "Latest" at bounding box center [526, 270] width 79 height 26
click at [678, 308] on div "Daily Email Limits Total - 4000 Used - 2 Balance - 3998 1 % Total Send Total Op…" at bounding box center [873, 215] width 1036 height 217
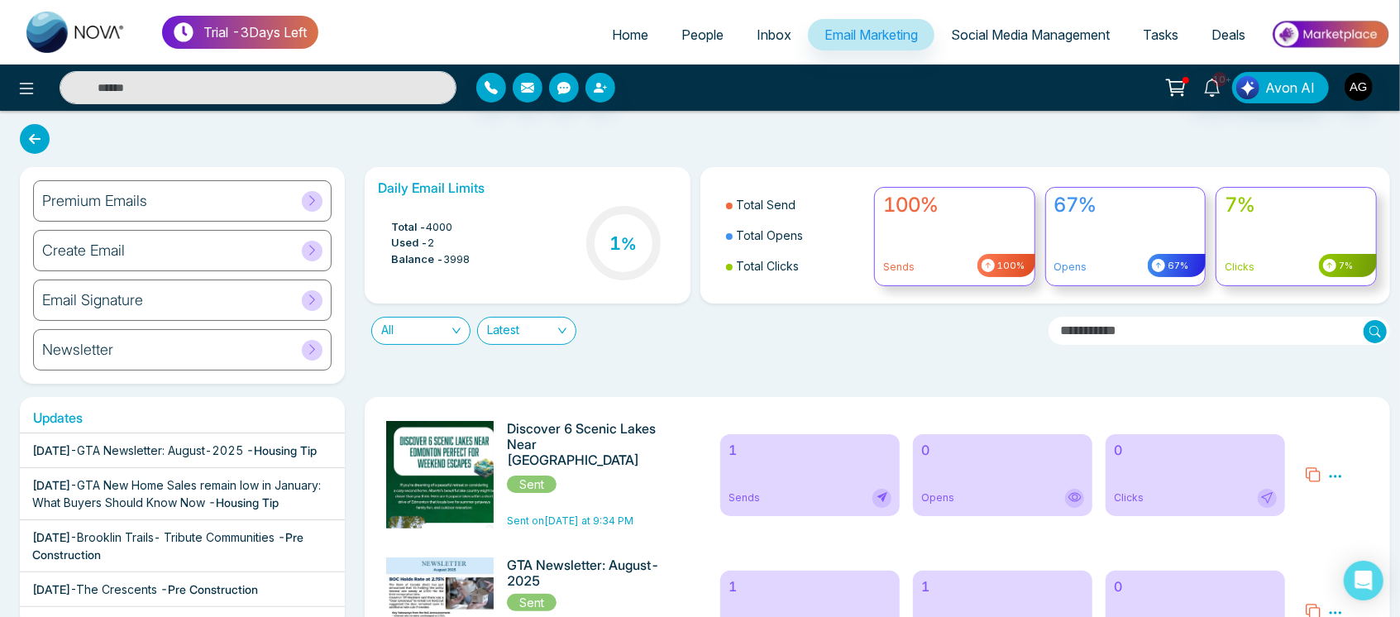
click at [1197, 319] on input "text" at bounding box center [1220, 331] width 342 height 28
click at [1176, 321] on input "text" at bounding box center [1220, 331] width 342 height 28
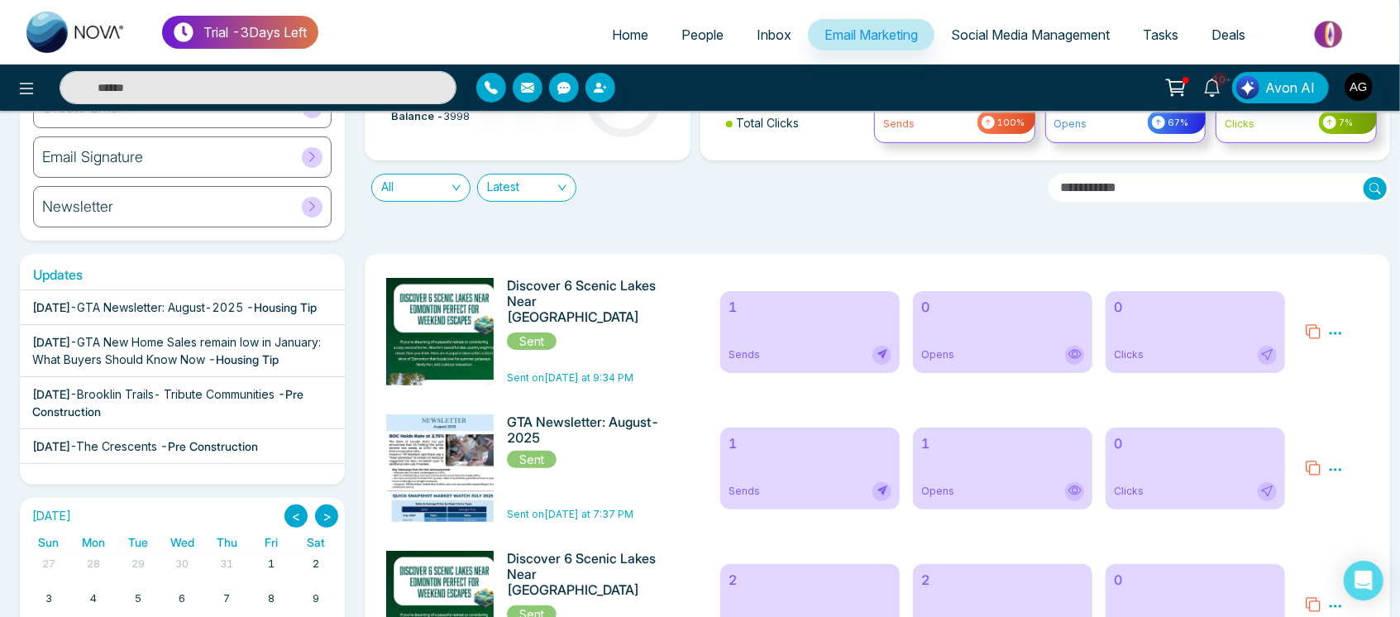
click at [89, 279] on h6 "Updates" at bounding box center [182, 275] width 325 height 16
drag, startPoint x: 89, startPoint y: 279, endPoint x: 33, endPoint y: 276, distance: 55.5
click at [33, 276] on h6 "Updates" at bounding box center [182, 275] width 325 height 16
click at [139, 270] on h6 "Updates" at bounding box center [182, 275] width 325 height 16
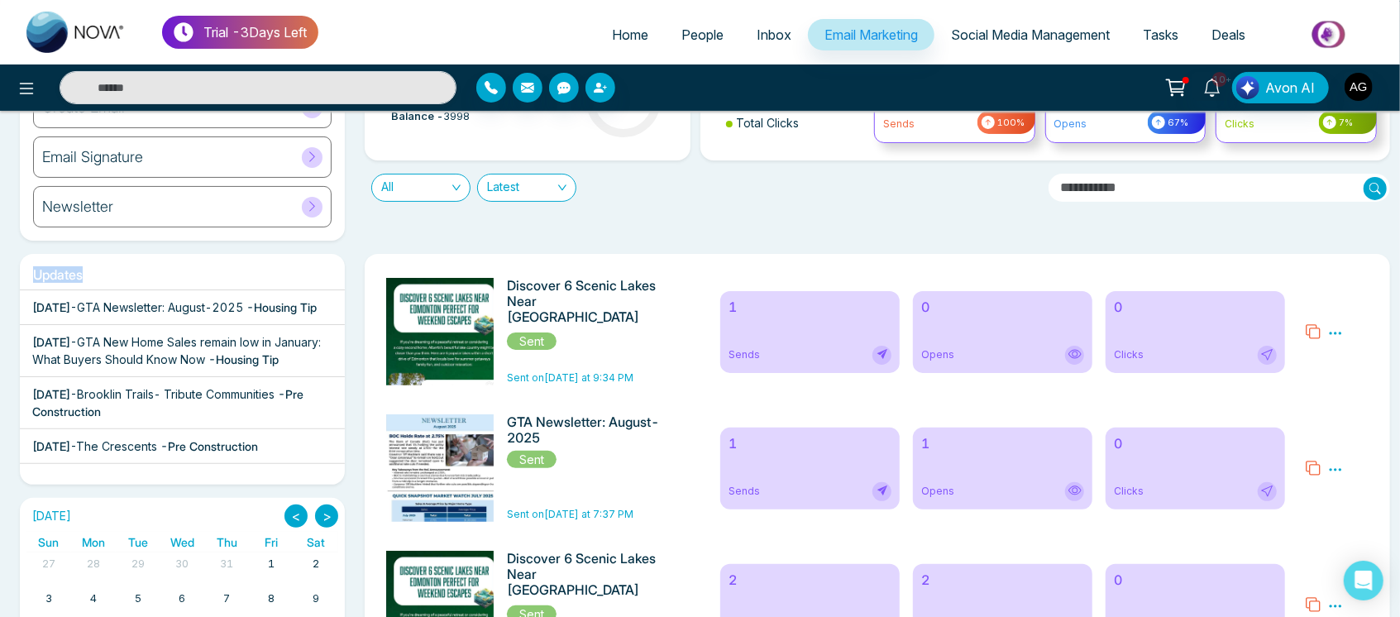
drag, startPoint x: 333, startPoint y: 305, endPoint x: 350, endPoint y: 242, distance: 65.8
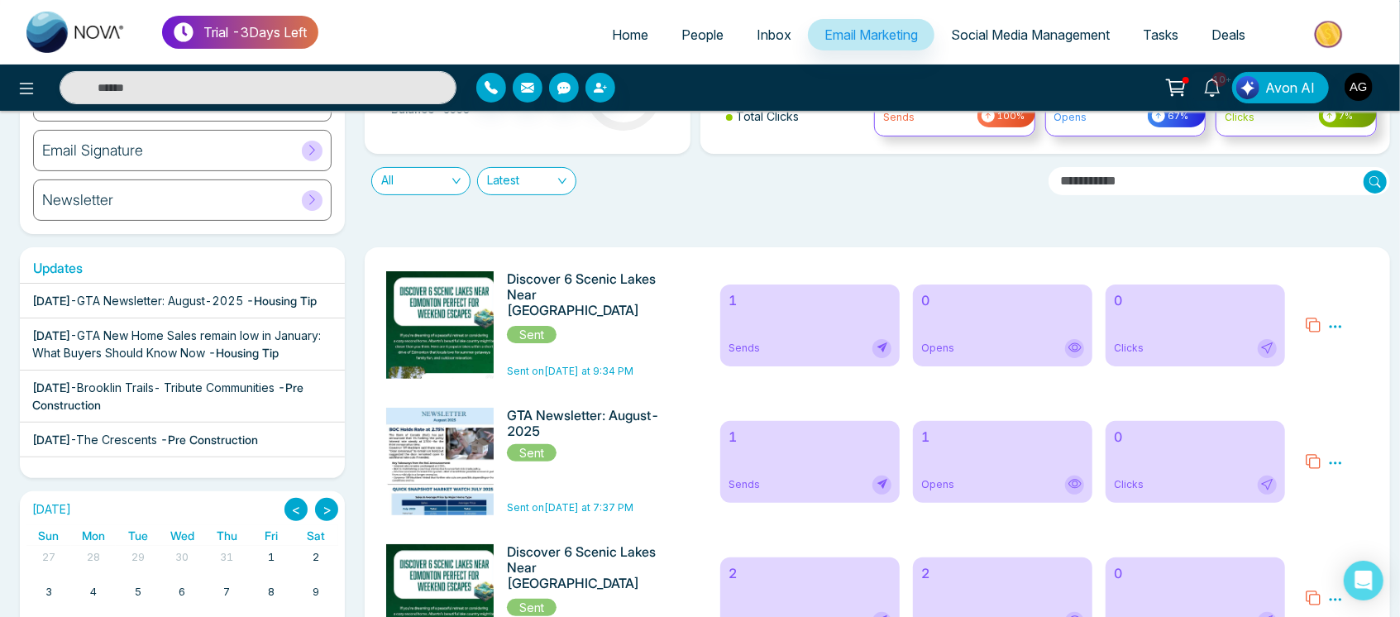
scroll to position [151, 0]
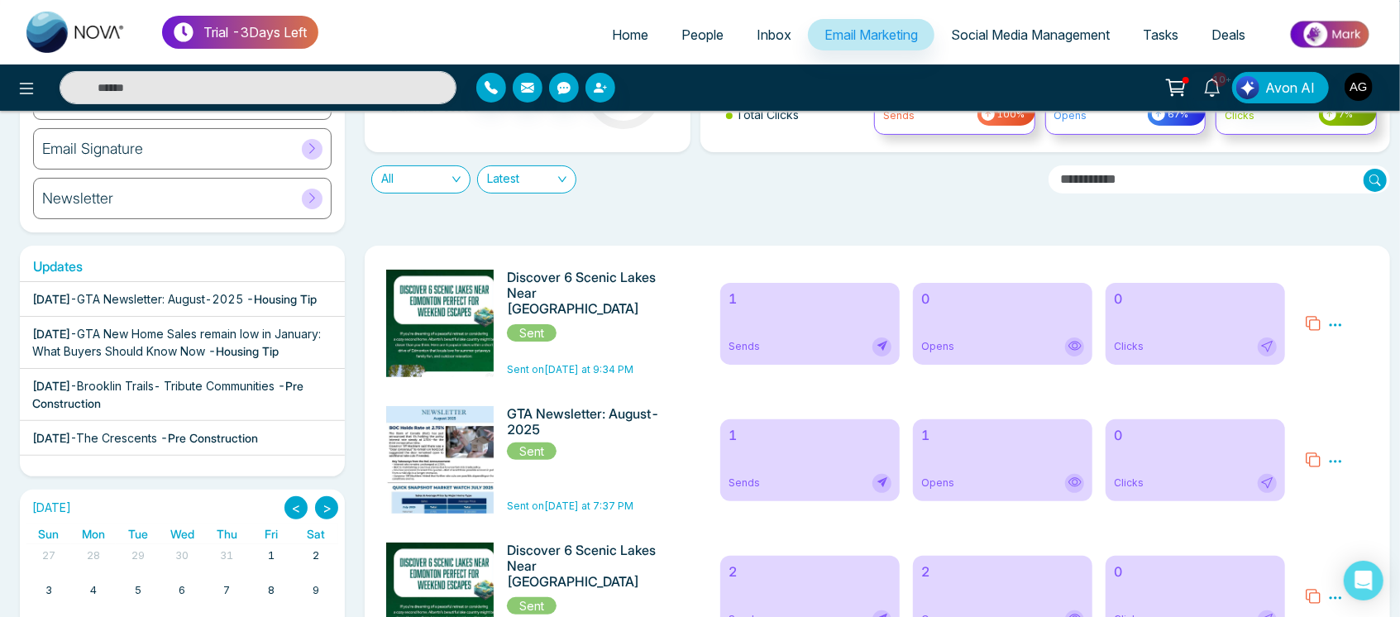
click at [1167, 184] on input "text" at bounding box center [1220, 179] width 342 height 28
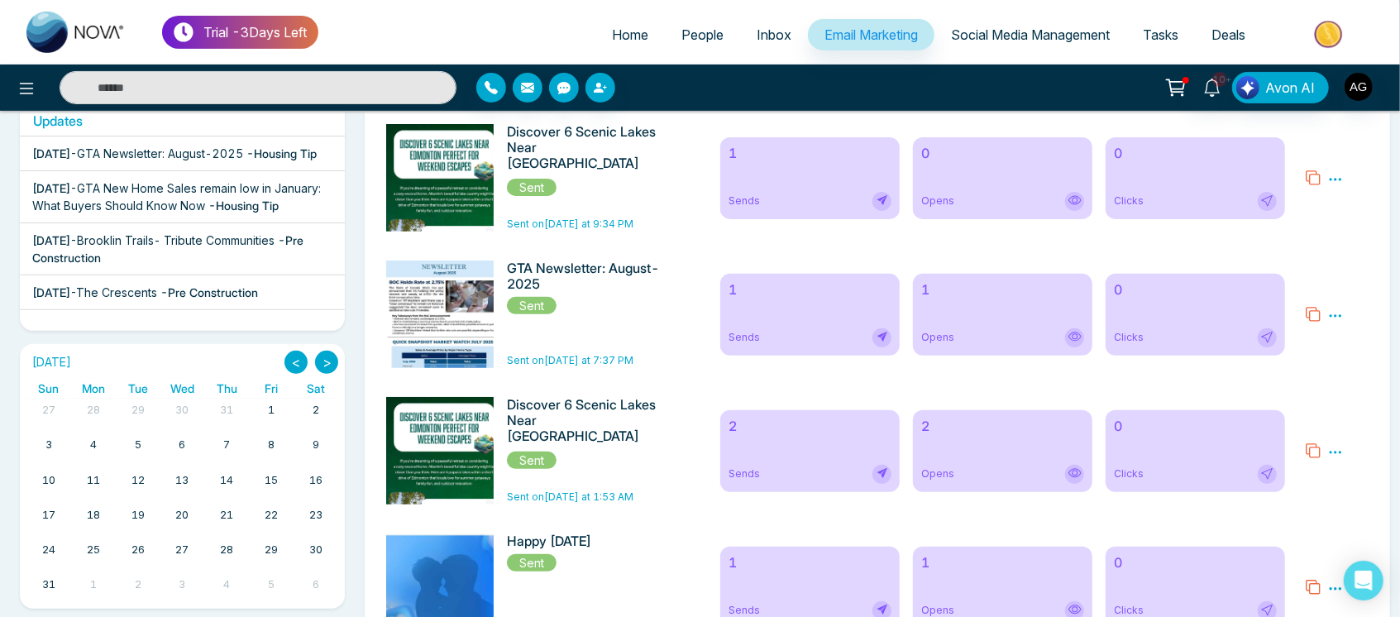
scroll to position [309, 0]
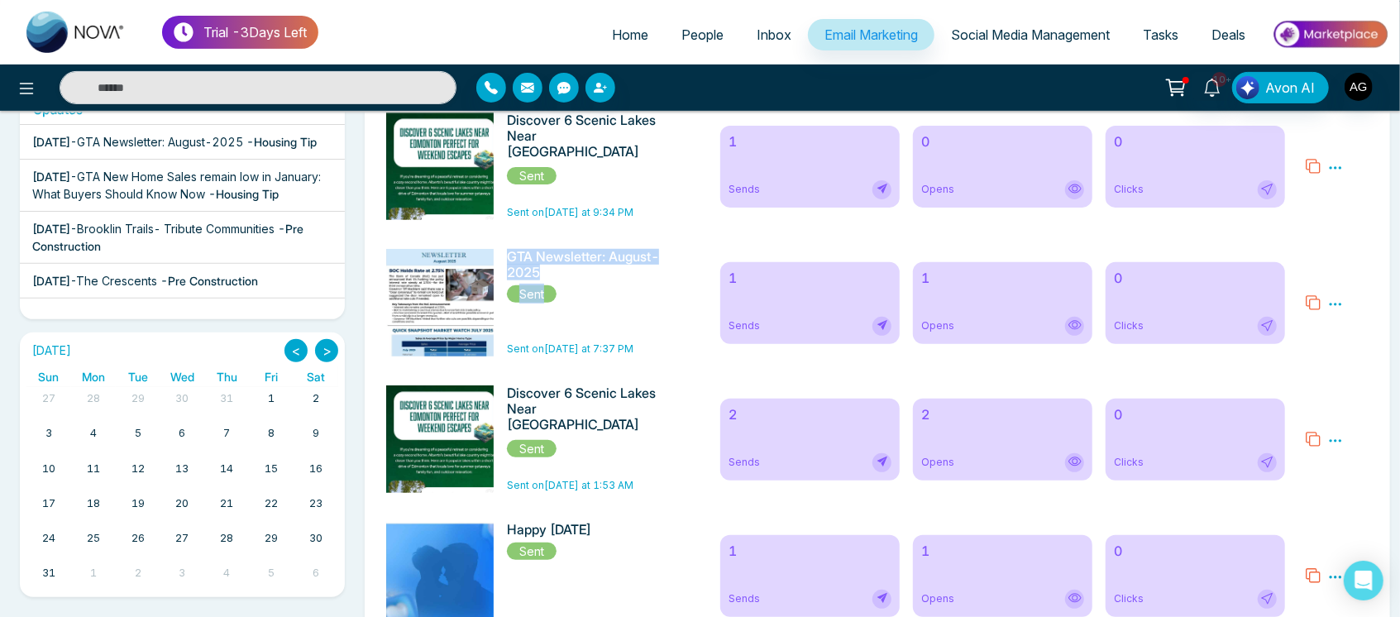
drag, startPoint x: 514, startPoint y: 261, endPoint x: 567, endPoint y: 301, distance: 66.2
click at [567, 301] on div "GTA Newsletter: August-2025 Sent" at bounding box center [585, 276] width 157 height 55
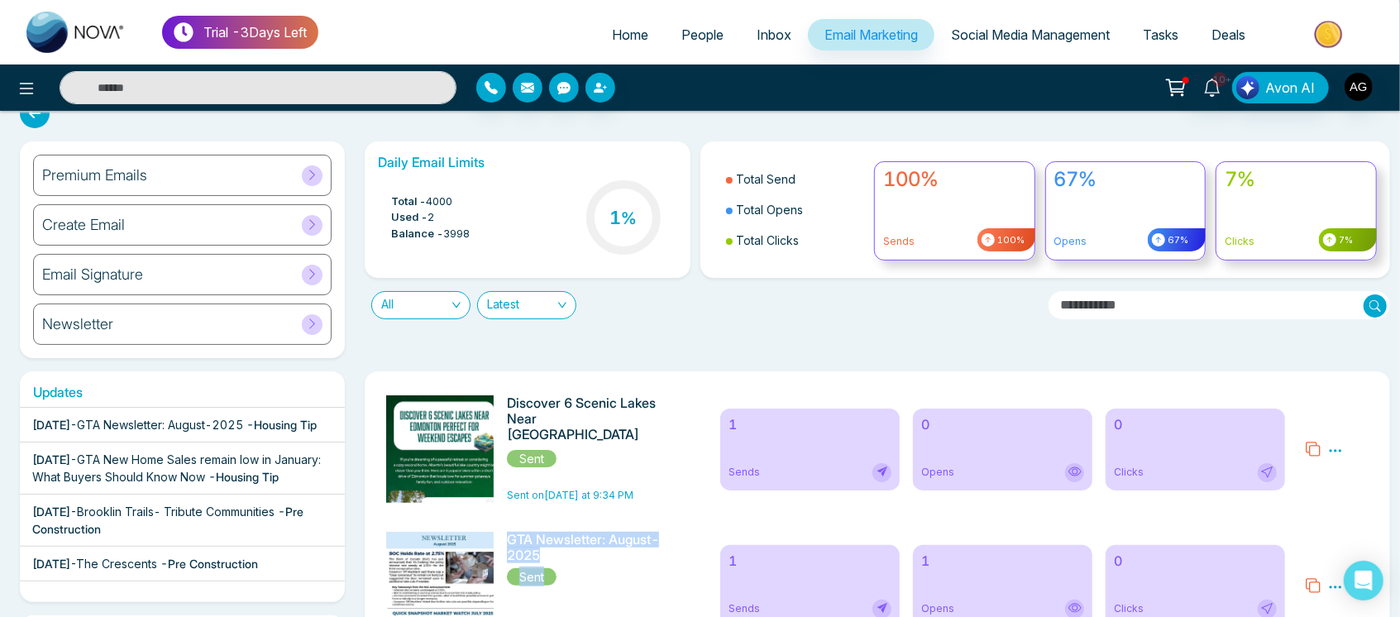
scroll to position [24, 0]
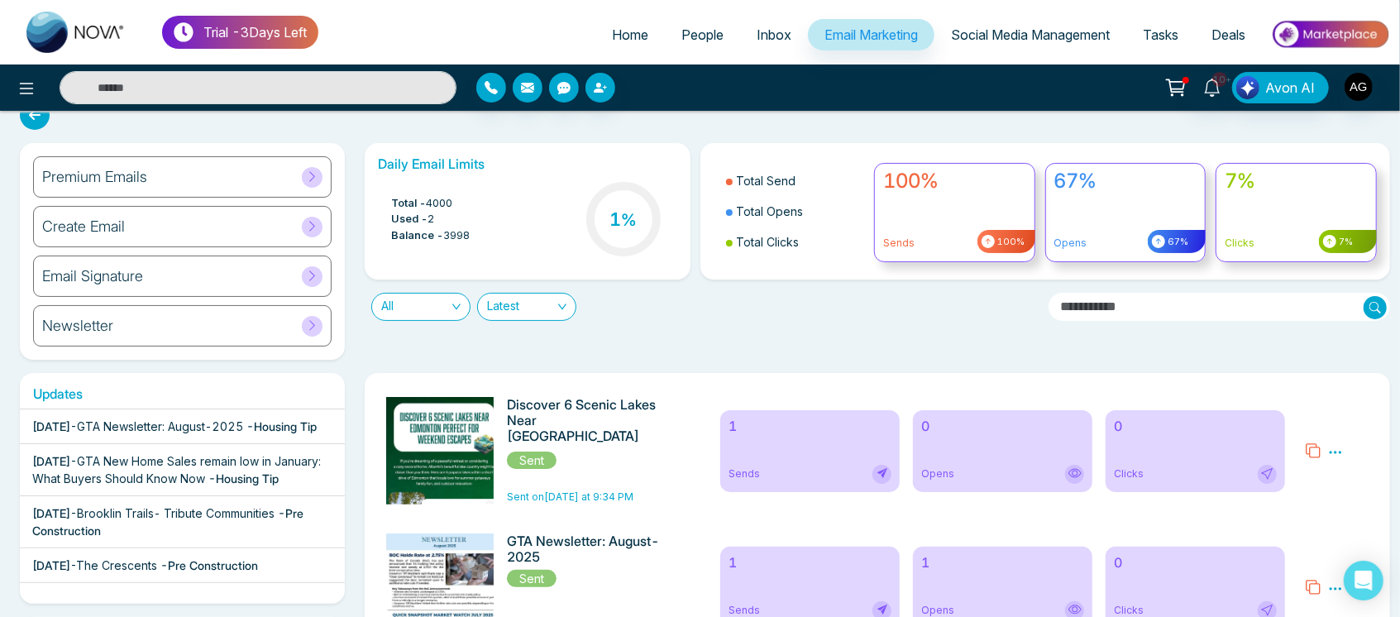
click at [589, 318] on div "All Latest" at bounding box center [700, 300] width 691 height 41
click at [907, 323] on div "Daily Email Limits Total - 4000 Used - 2 Balance - 3998 1 % Total Send Total Op…" at bounding box center [873, 251] width 1036 height 217
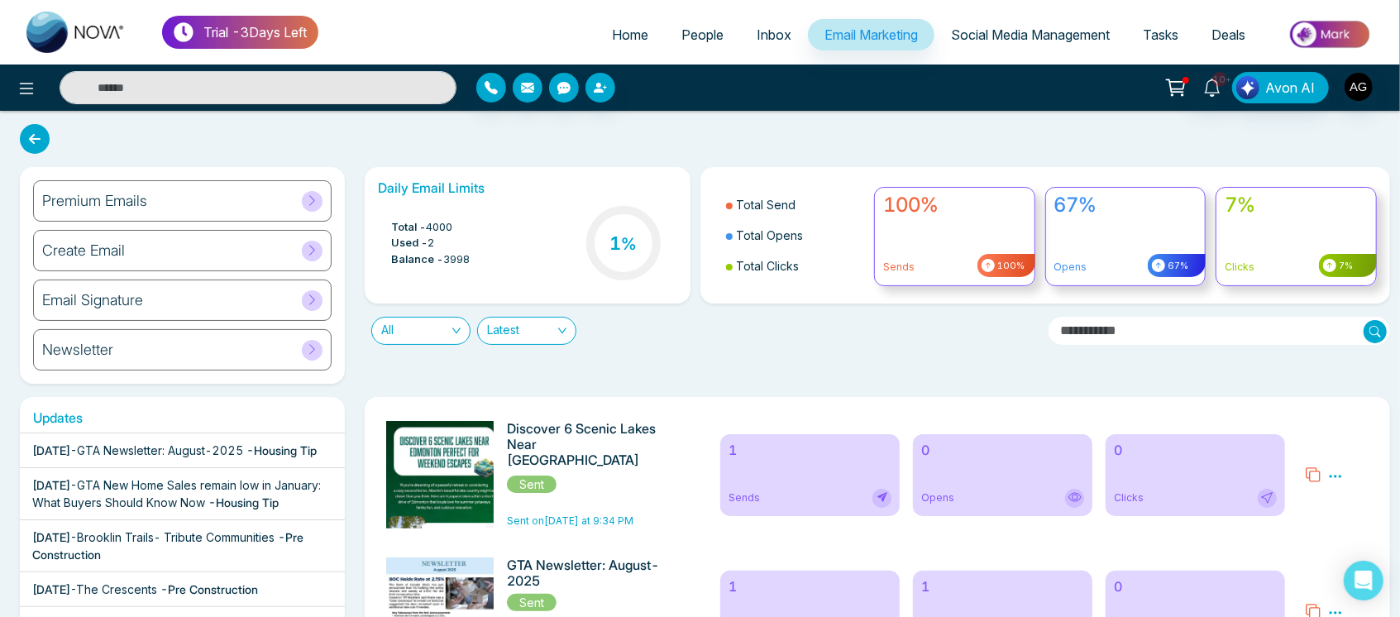
drag, startPoint x: 712, startPoint y: 199, endPoint x: 813, endPoint y: 278, distance: 128.4
click at [813, 278] on div "Total Send Total Opens Total Clicks" at bounding box center [789, 235] width 171 height 110
click at [813, 278] on li "Total Clicks" at bounding box center [795, 266] width 139 height 31
drag, startPoint x: 813, startPoint y: 278, endPoint x: 690, endPoint y: 200, distance: 145.7
click at [691, 200] on div "Total Send Total Opens Total Clicks 100% Sends 100% 67% Opens 67% 7% Clicks 7%" at bounding box center [1046, 235] width 711 height 136
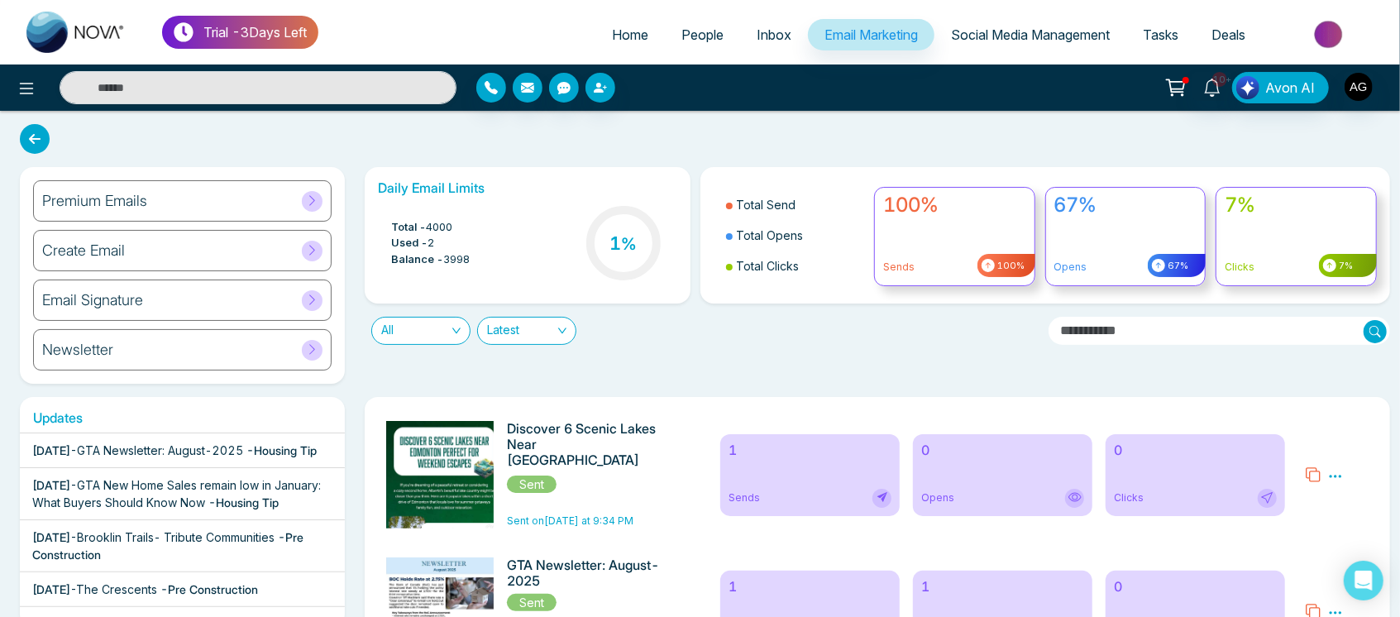
click at [701, 196] on div "Total Send Total Opens Total Clicks 100% Sends 100% 67% Opens 67% 7% Clicks 7%" at bounding box center [1046, 235] width 711 height 136
drag, startPoint x: 701, startPoint y: 196, endPoint x: 825, endPoint y: 294, distance: 159.0
click at [825, 294] on div "Total Send Total Opens Total Clicks 100% Sends 100% 67% Opens 67% 7% Clicks 7%" at bounding box center [1046, 235] width 711 height 136
click at [46, 144] on icon at bounding box center [35, 139] width 30 height 30
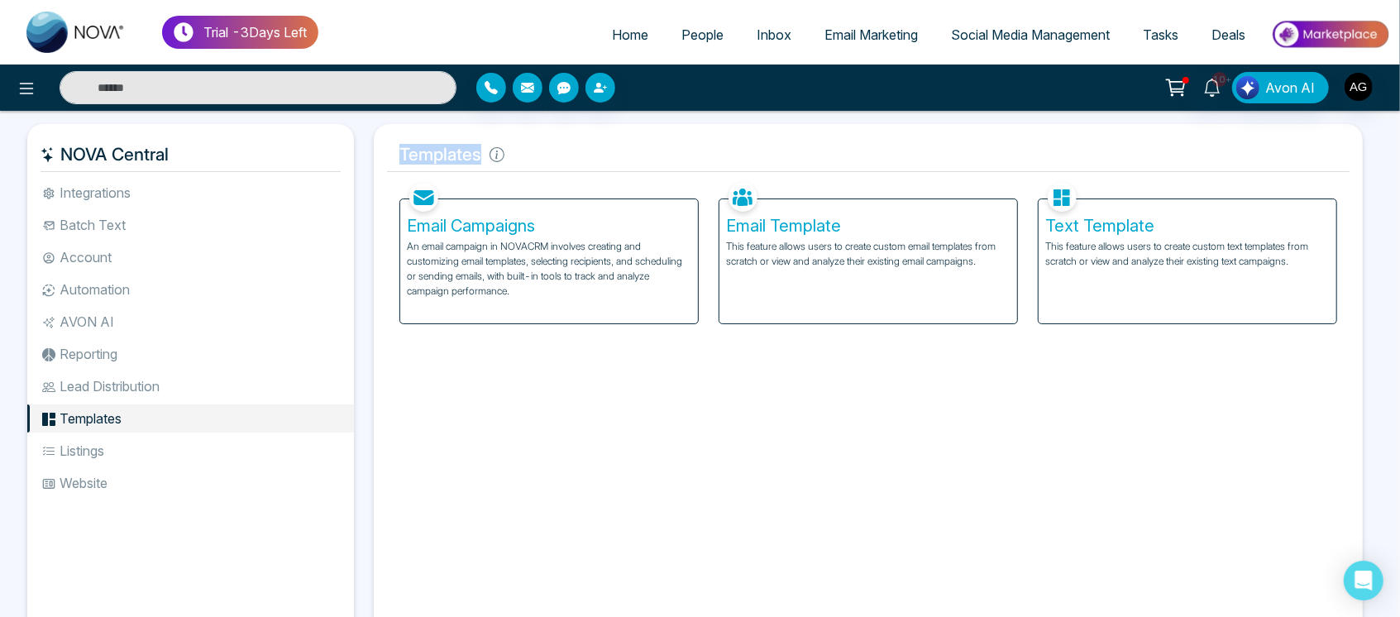
drag, startPoint x: 391, startPoint y: 152, endPoint x: 535, endPoint y: 157, distance: 144.0
click at [535, 157] on h5 "Templates" at bounding box center [868, 154] width 963 height 35
drag, startPoint x: 399, startPoint y: 150, endPoint x: 529, endPoint y: 154, distance: 130.8
click at [529, 154] on h5 "Templates" at bounding box center [868, 154] width 963 height 35
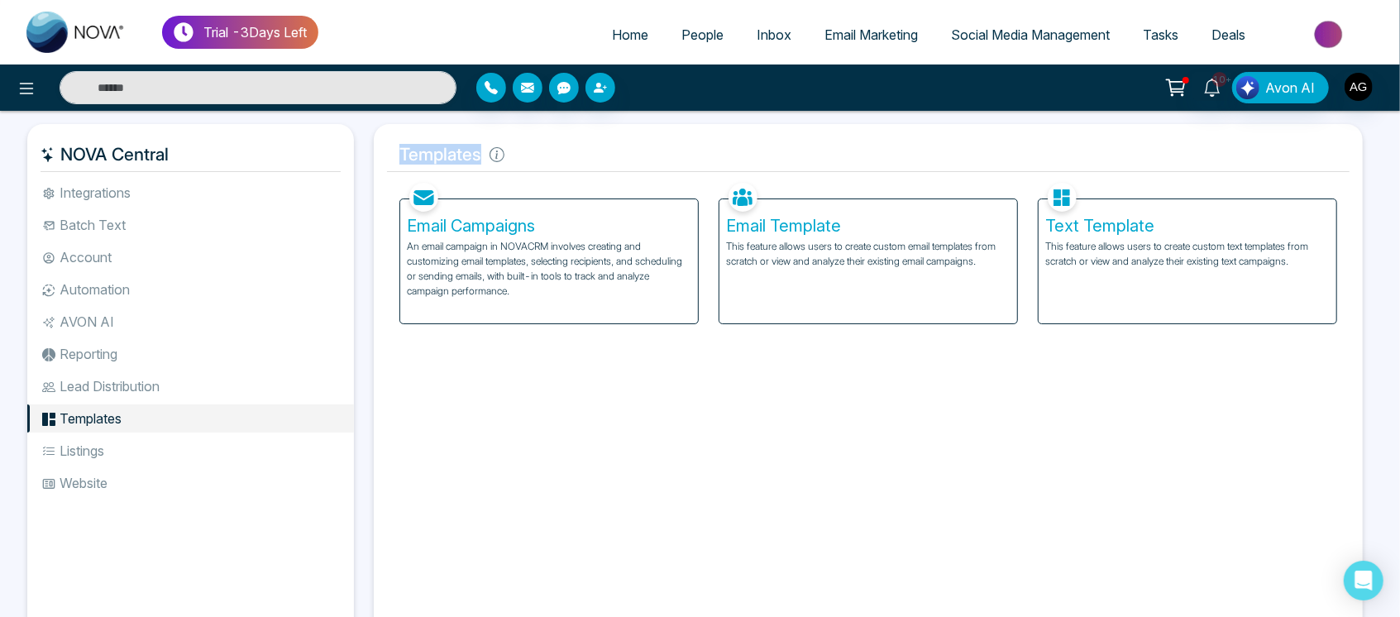
click at [427, 149] on h5 "Templates" at bounding box center [868, 154] width 963 height 35
drag, startPoint x: 398, startPoint y: 151, endPoint x: 543, endPoint y: 156, distance: 144.8
click at [543, 156] on h5 "Templates" at bounding box center [868, 154] width 963 height 35
click at [122, 460] on li "Listings" at bounding box center [190, 451] width 327 height 28
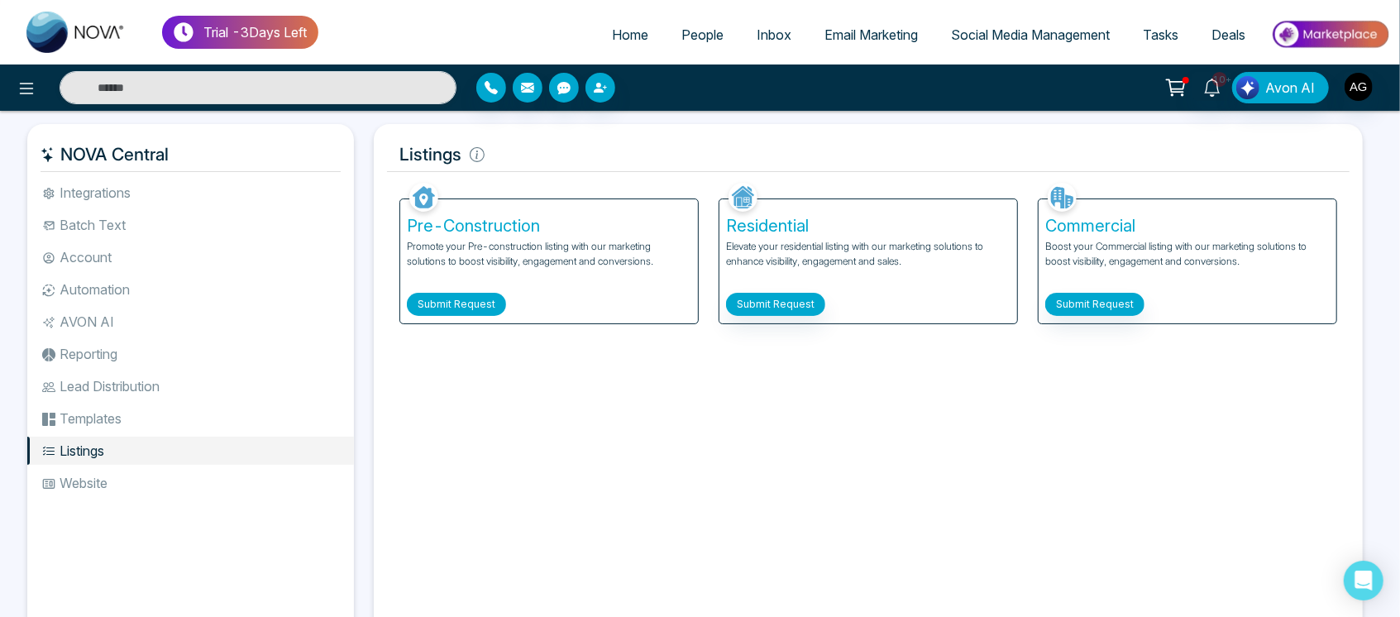
click at [441, 303] on button "Submit Request" at bounding box center [456, 304] width 99 height 23
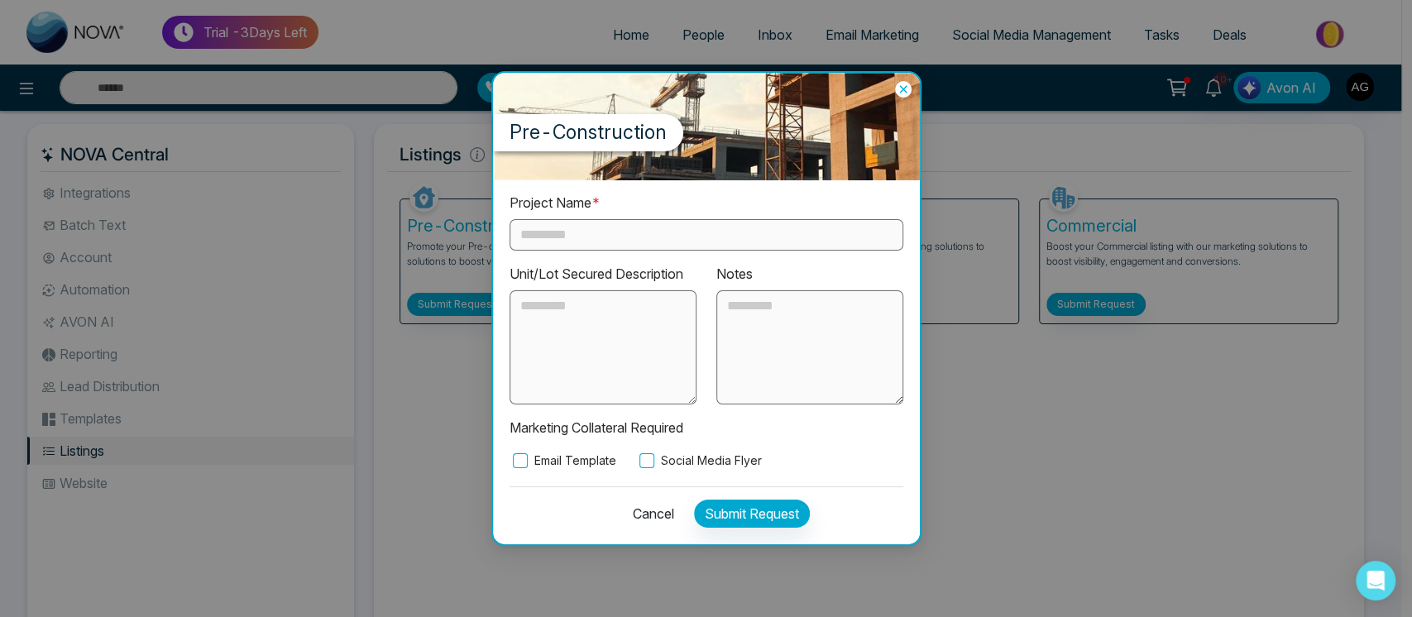
click at [686, 218] on div "Project Name *" at bounding box center [707, 222] width 394 height 58
click at [693, 248] on input "text" at bounding box center [707, 234] width 394 height 31
click at [653, 244] on input "text" at bounding box center [707, 234] width 394 height 31
type input "***"
click at [653, 470] on div "Project Name * *** Unit/Lot Secured Description Notes Marketing Collateral Requ…" at bounding box center [706, 362] width 427 height 364
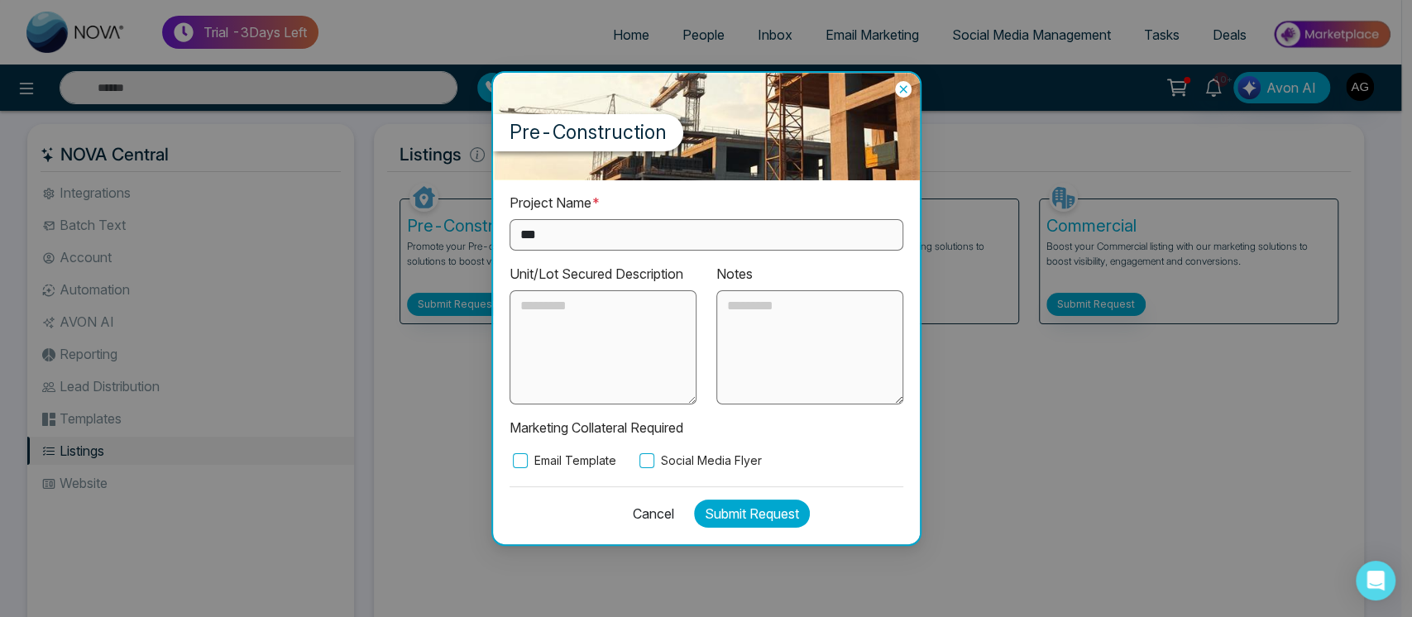
click at [758, 522] on button "Submit Request" at bounding box center [752, 514] width 116 height 28
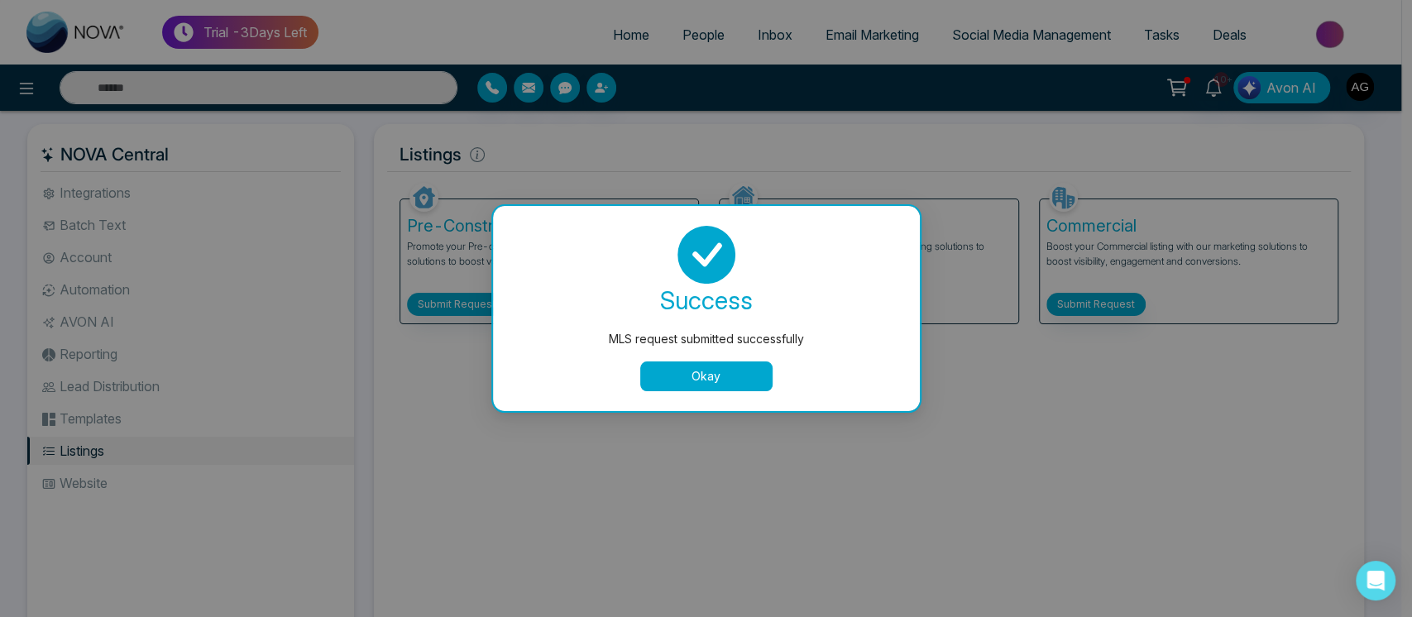
click at [715, 388] on button "Okay" at bounding box center [706, 376] width 132 height 30
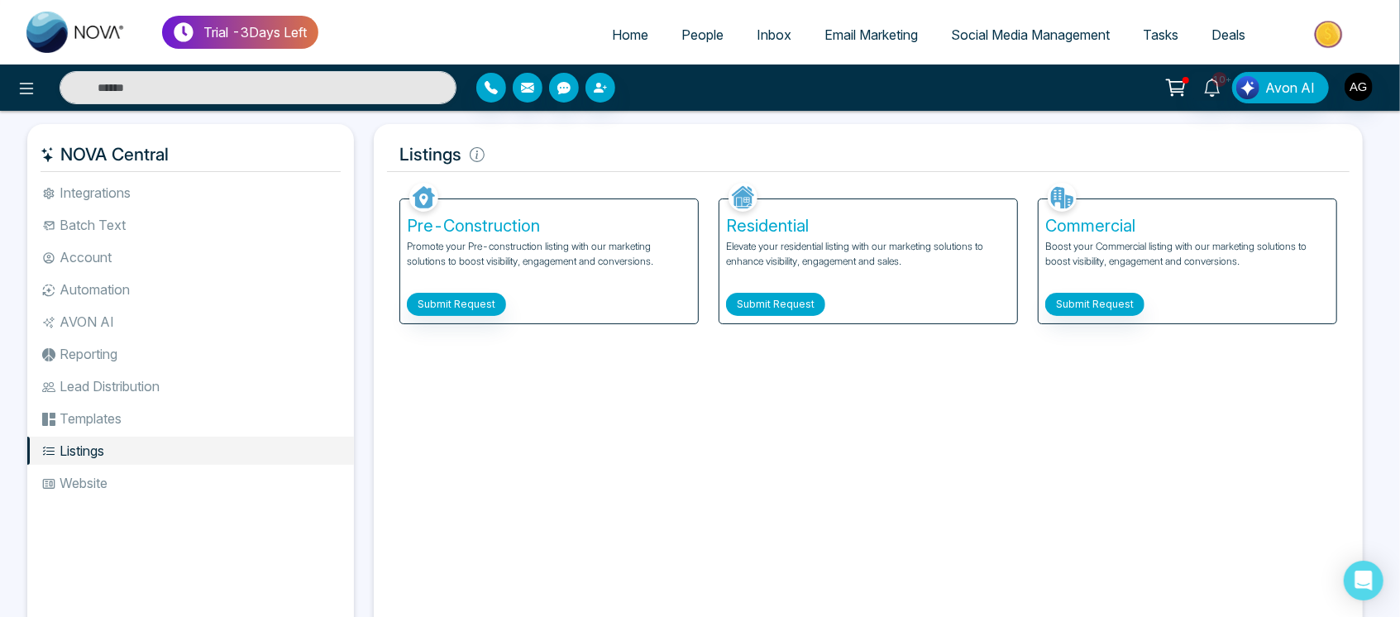
click at [793, 307] on button "Submit Request" at bounding box center [775, 304] width 99 height 23
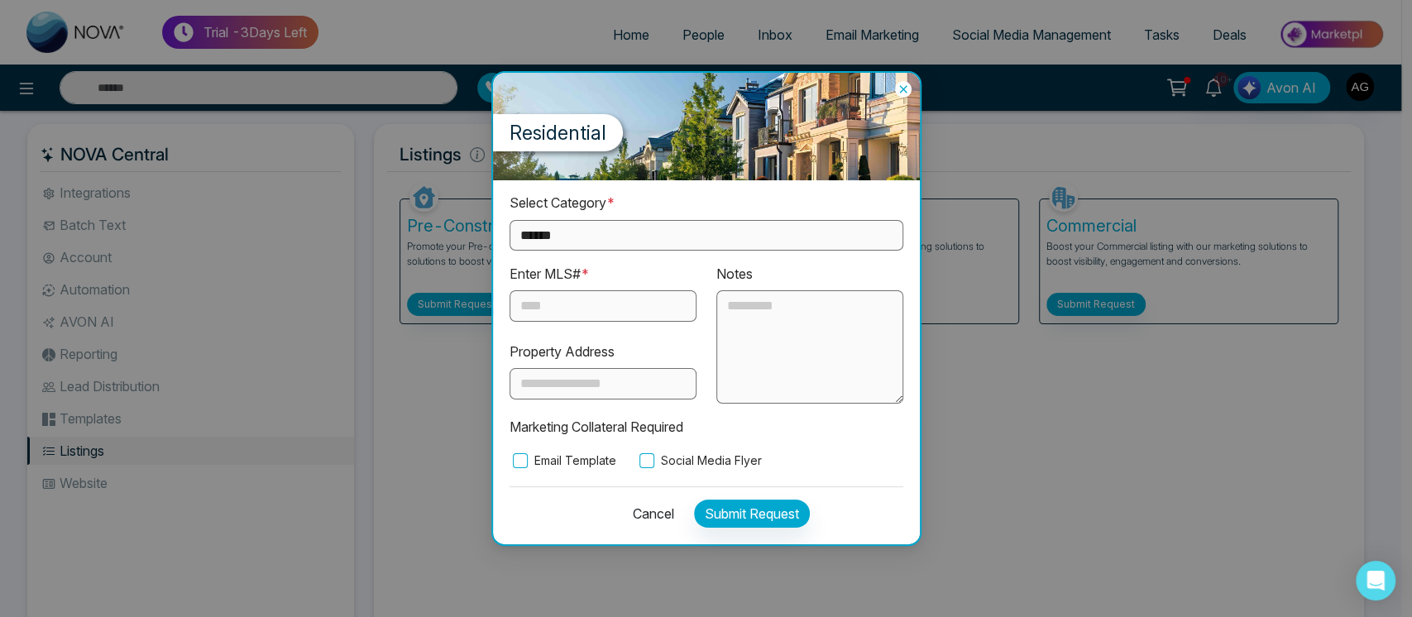
click at [664, 232] on select "**********" at bounding box center [707, 235] width 394 height 31
select select "*********"
click at [510, 220] on select "**********" at bounding box center [707, 235] width 394 height 31
click at [596, 304] on input "text" at bounding box center [603, 305] width 187 height 31
type input "****"
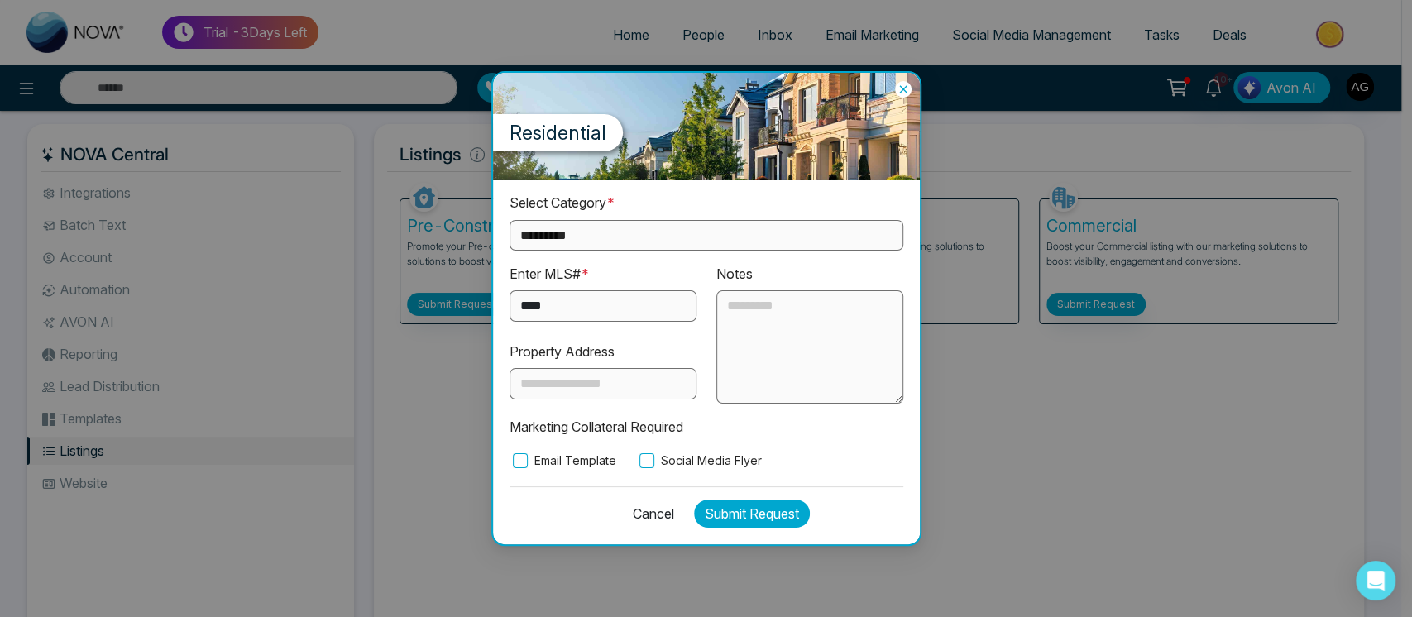
click at [729, 513] on button "Submit Request" at bounding box center [752, 514] width 116 height 28
click at [767, 529] on div "Cancel Submit Request" at bounding box center [707, 508] width 394 height 45
click at [781, 513] on button "Submit Request" at bounding box center [752, 514] width 116 height 28
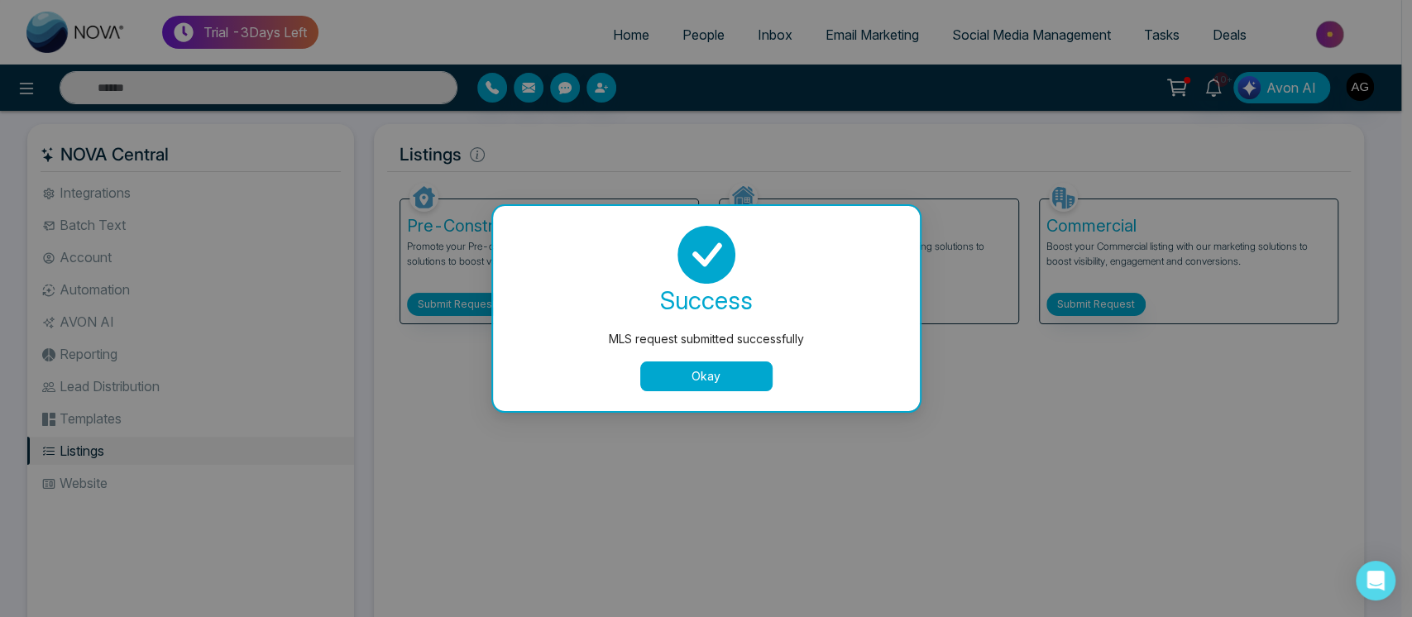
click at [739, 372] on button "Okay" at bounding box center [706, 376] width 132 height 30
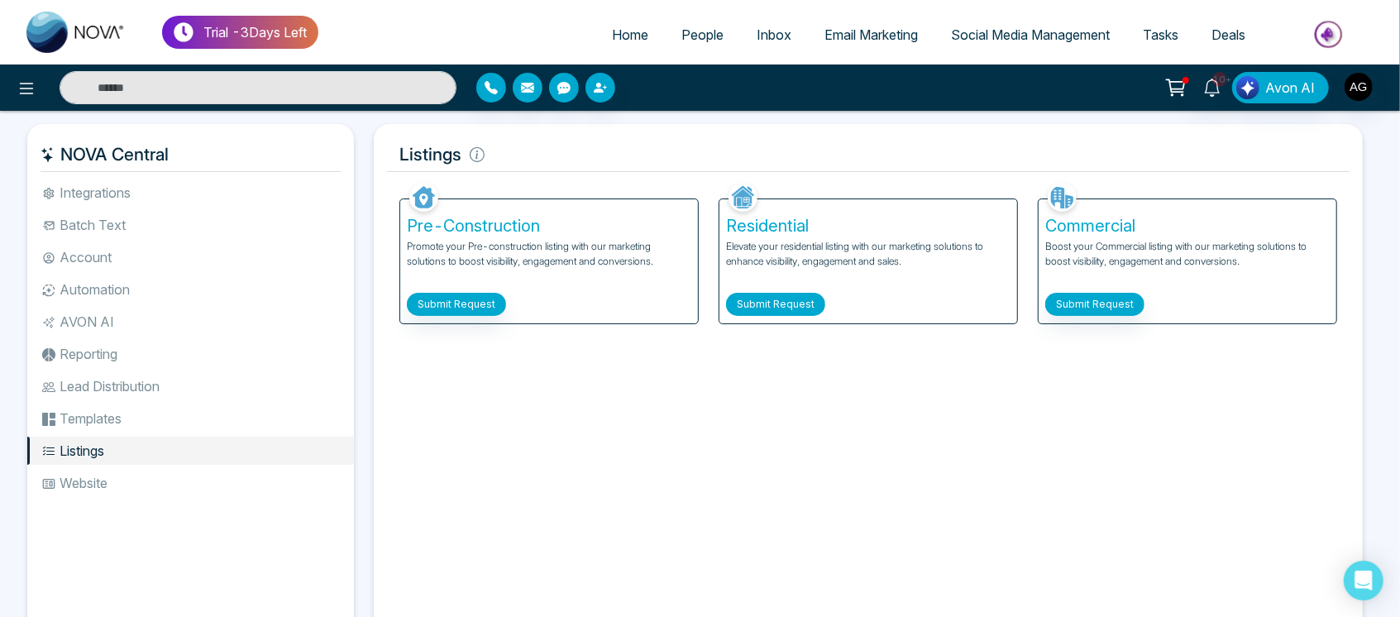
click at [807, 310] on button "Submit Request" at bounding box center [775, 304] width 99 height 23
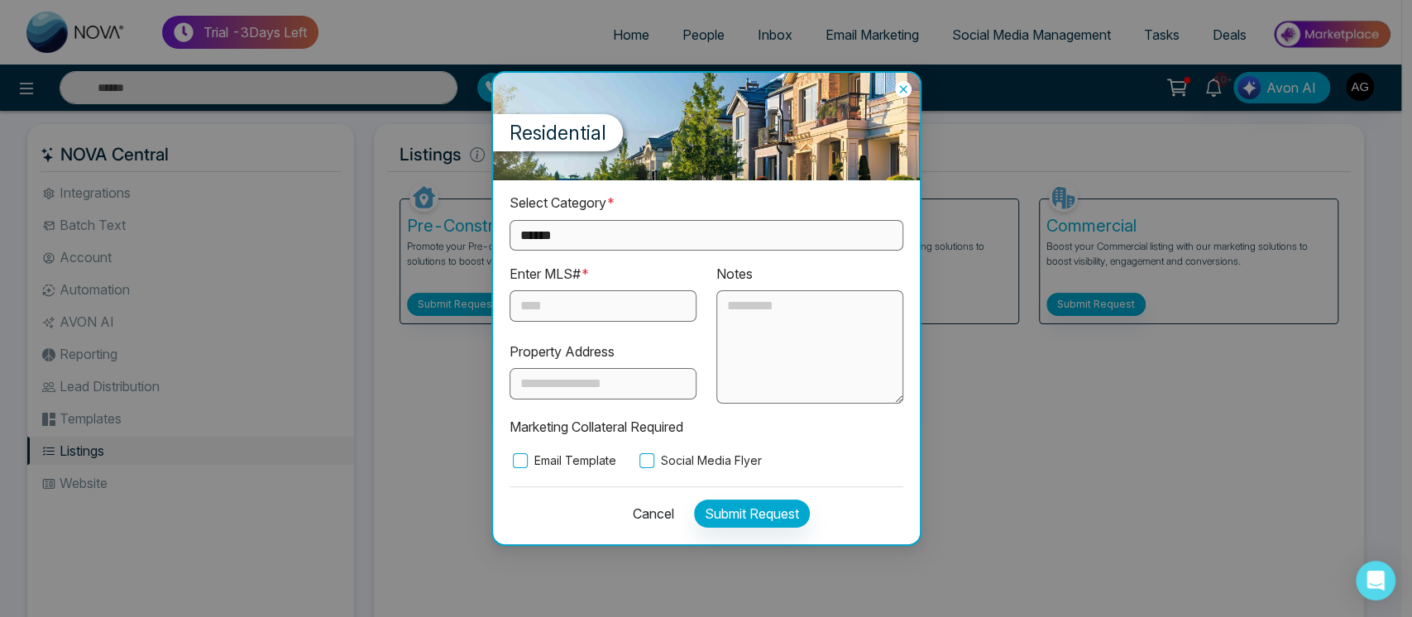
click at [668, 225] on select "**********" at bounding box center [707, 235] width 394 height 31
select select "**********"
click at [510, 220] on select "**********" at bounding box center [707, 235] width 394 height 31
click at [616, 318] on input "text" at bounding box center [603, 305] width 187 height 31
type input "****"
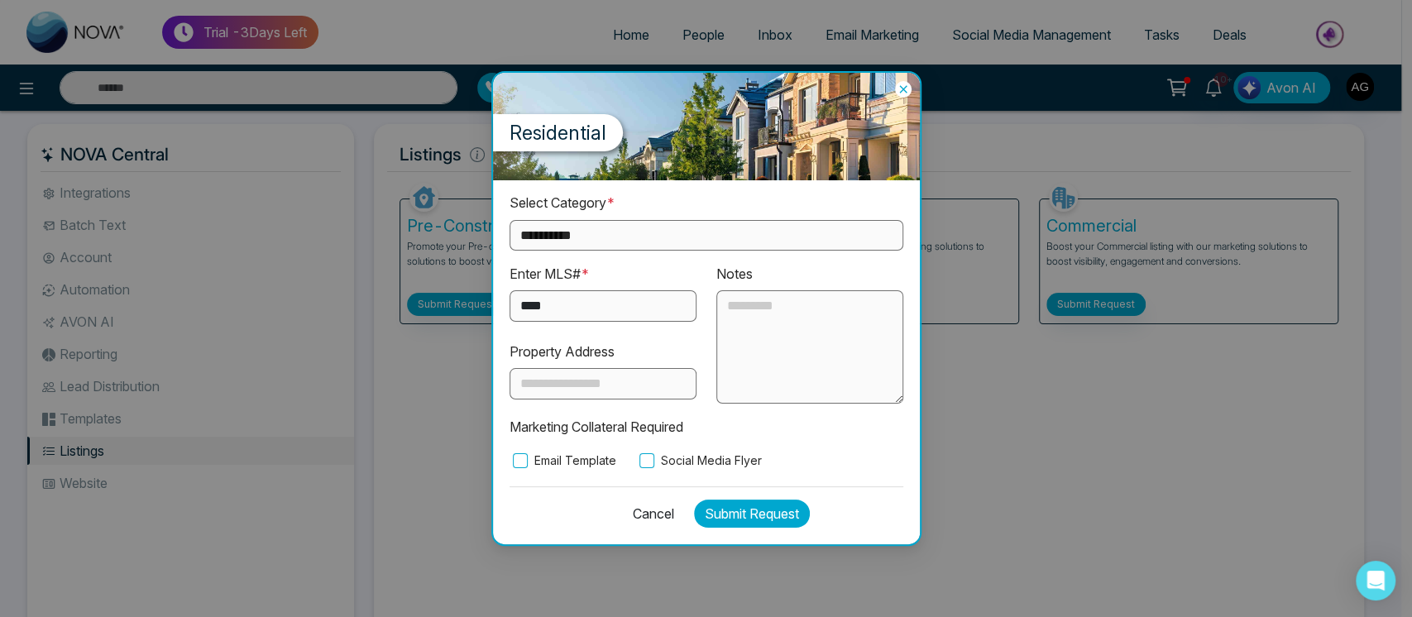
click at [748, 507] on button "Submit Request" at bounding box center [752, 514] width 116 height 28
click at [746, 514] on button "Submit Request" at bounding box center [752, 514] width 116 height 28
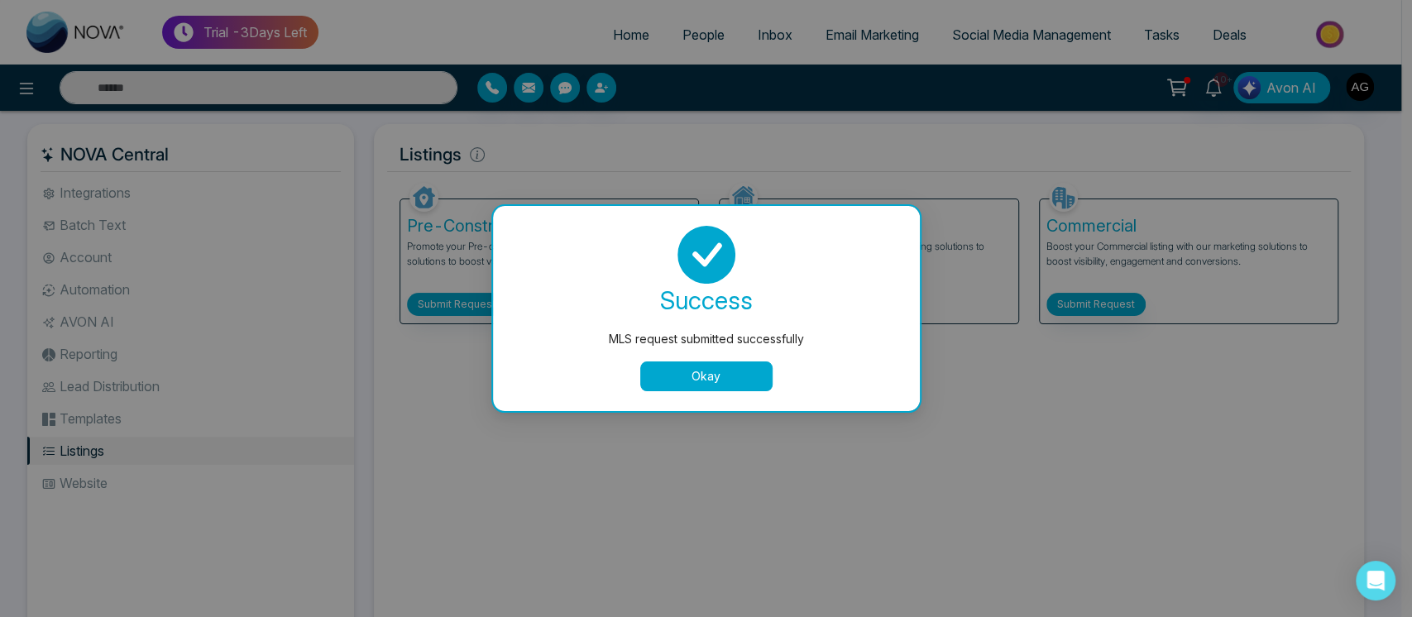
click at [723, 382] on button "Okay" at bounding box center [706, 376] width 132 height 30
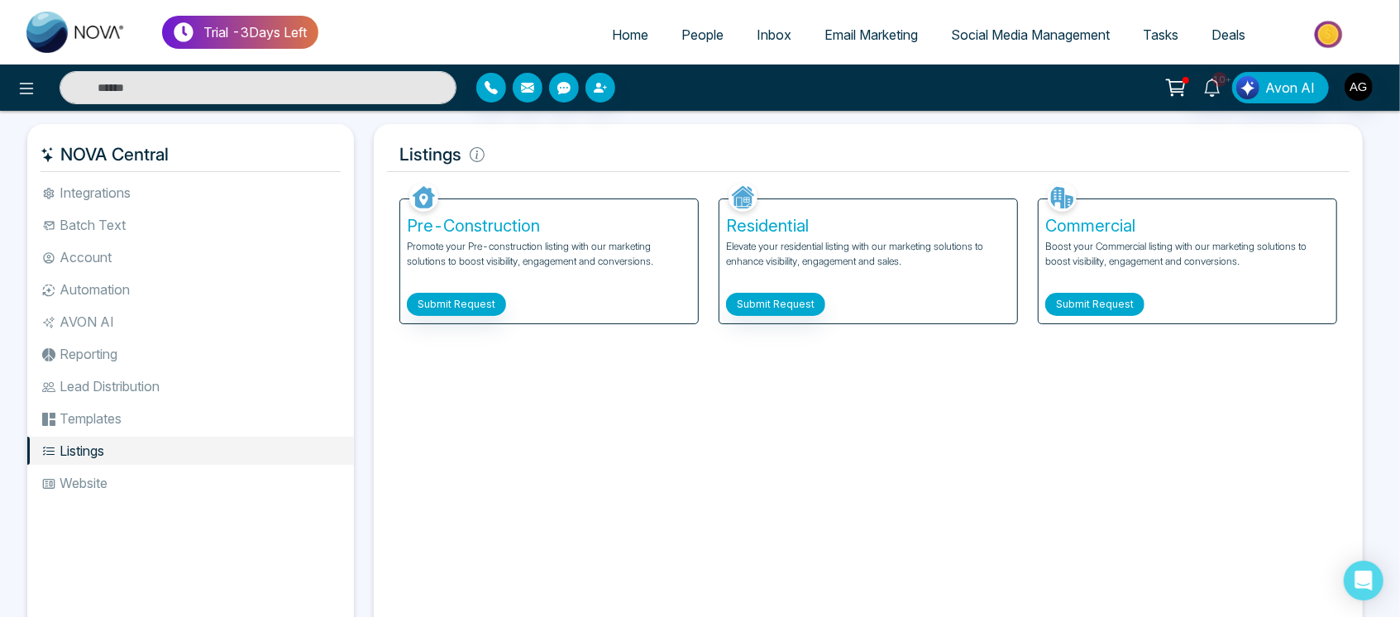
click at [1122, 308] on button "Submit Request" at bounding box center [1094, 304] width 99 height 23
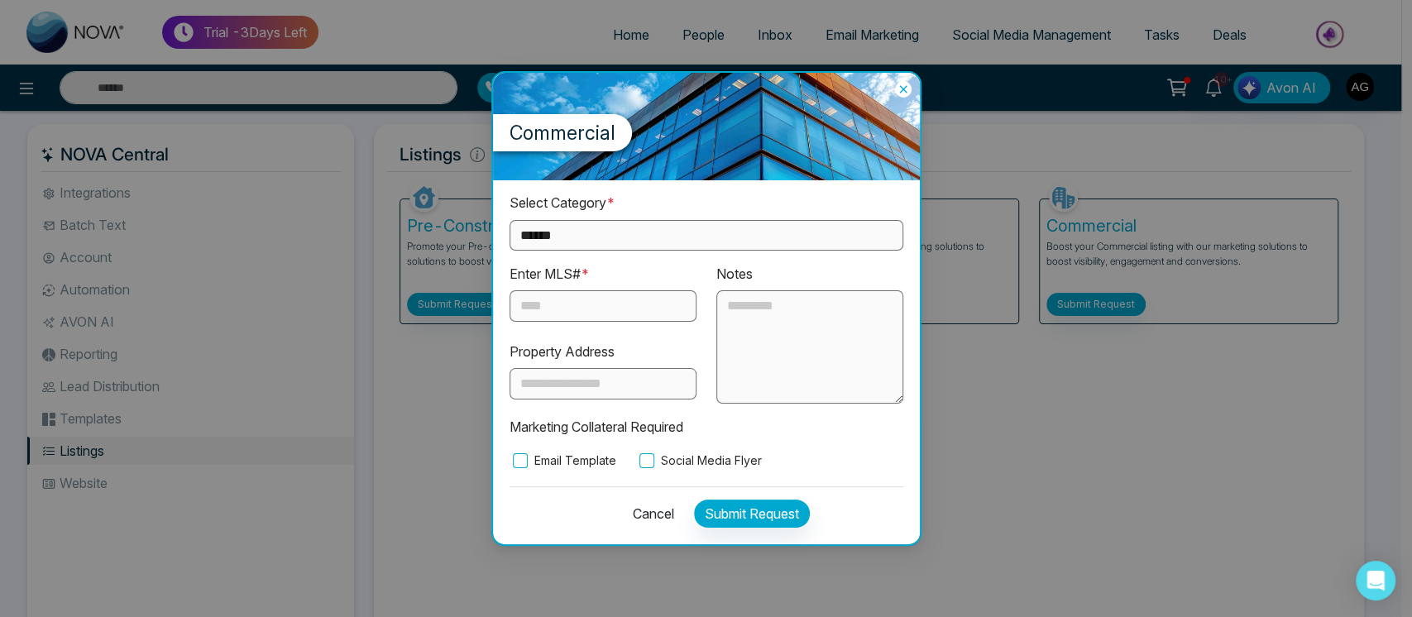
click at [651, 232] on select "**********" at bounding box center [707, 235] width 394 height 31
select select "*********"
click at [510, 220] on select "**********" at bounding box center [707, 235] width 394 height 31
click at [621, 314] on input "text" at bounding box center [603, 305] width 187 height 31
type input "******"
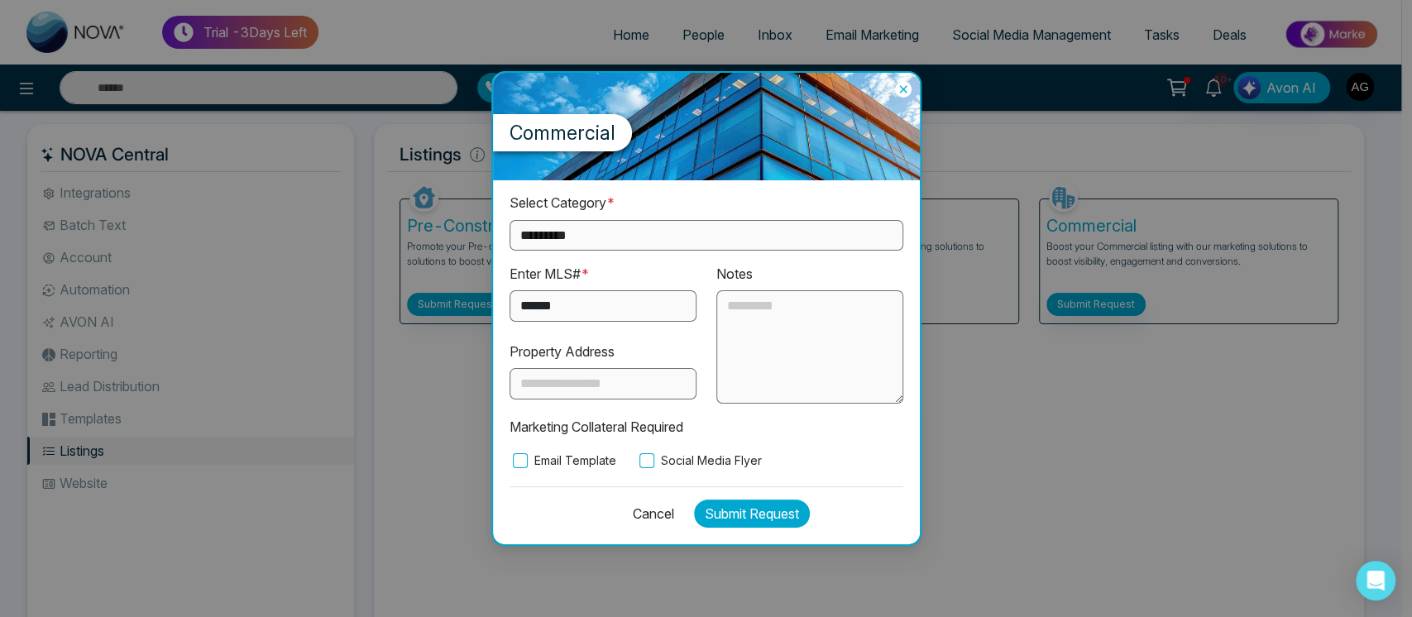
click at [742, 510] on button "Submit Request" at bounding box center [752, 514] width 116 height 28
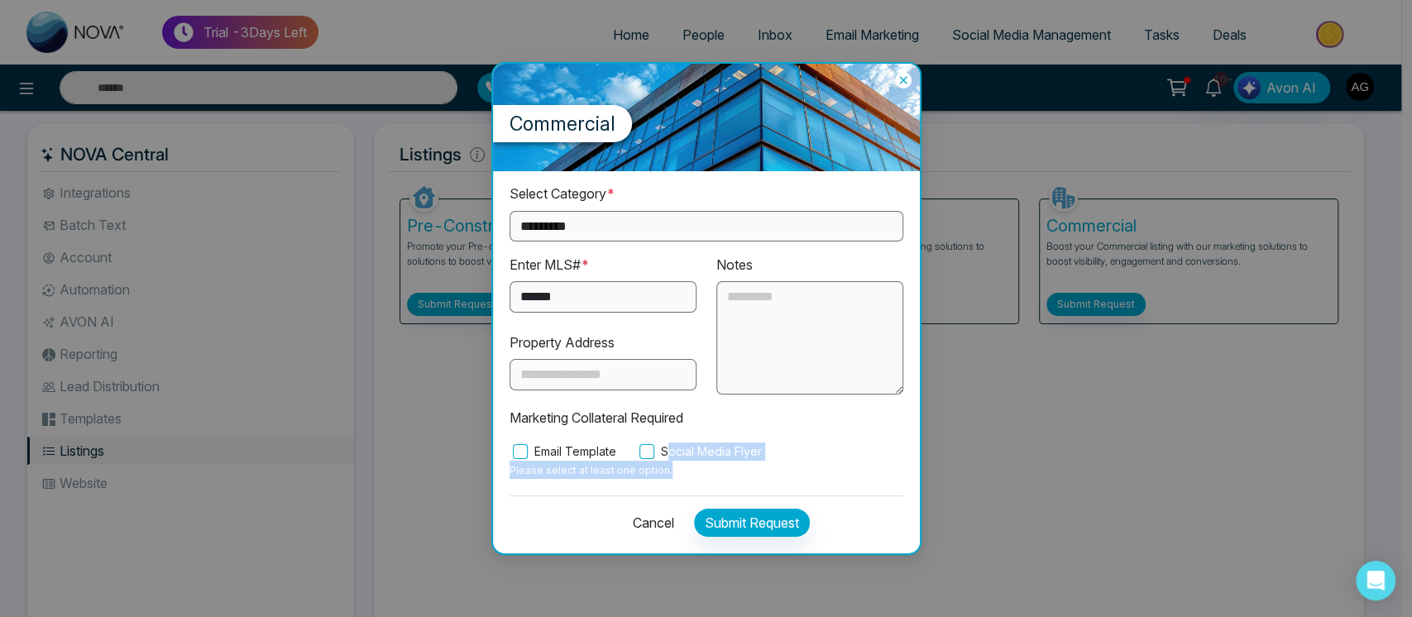
drag, startPoint x: 661, startPoint y: 446, endPoint x: 740, endPoint y: 528, distance: 114.1
click at [740, 528] on div "**********" at bounding box center [706, 361] width 427 height 381
click at [740, 528] on button "Submit Request" at bounding box center [752, 523] width 116 height 28
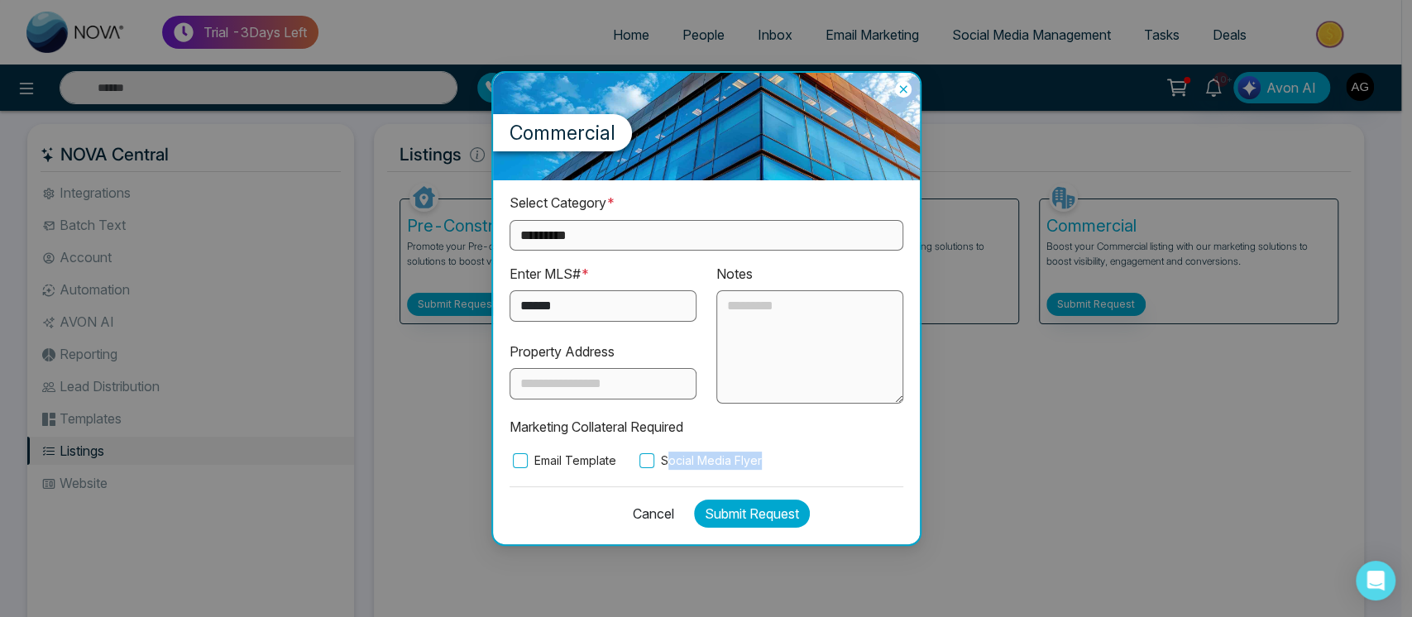
click at [776, 516] on button "Submit Request" at bounding box center [752, 514] width 116 height 28
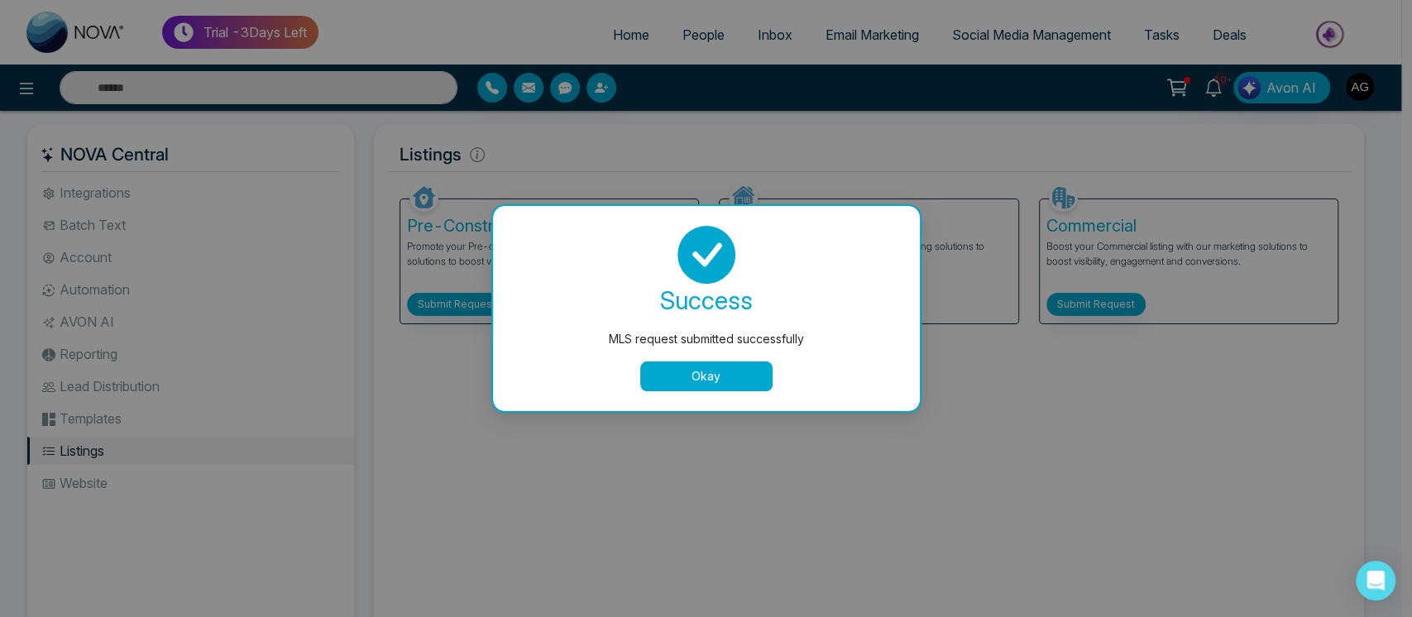
click at [721, 365] on button "Okay" at bounding box center [706, 376] width 132 height 30
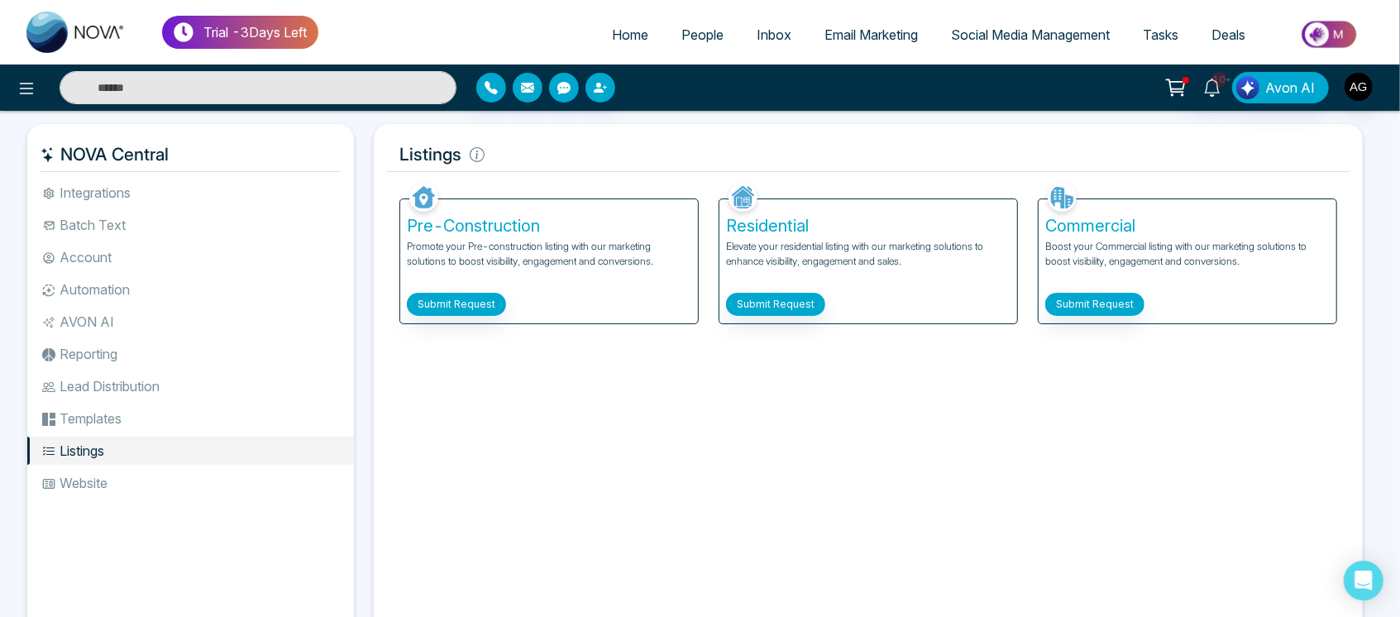
click at [141, 495] on li "Website" at bounding box center [190, 483] width 327 height 28
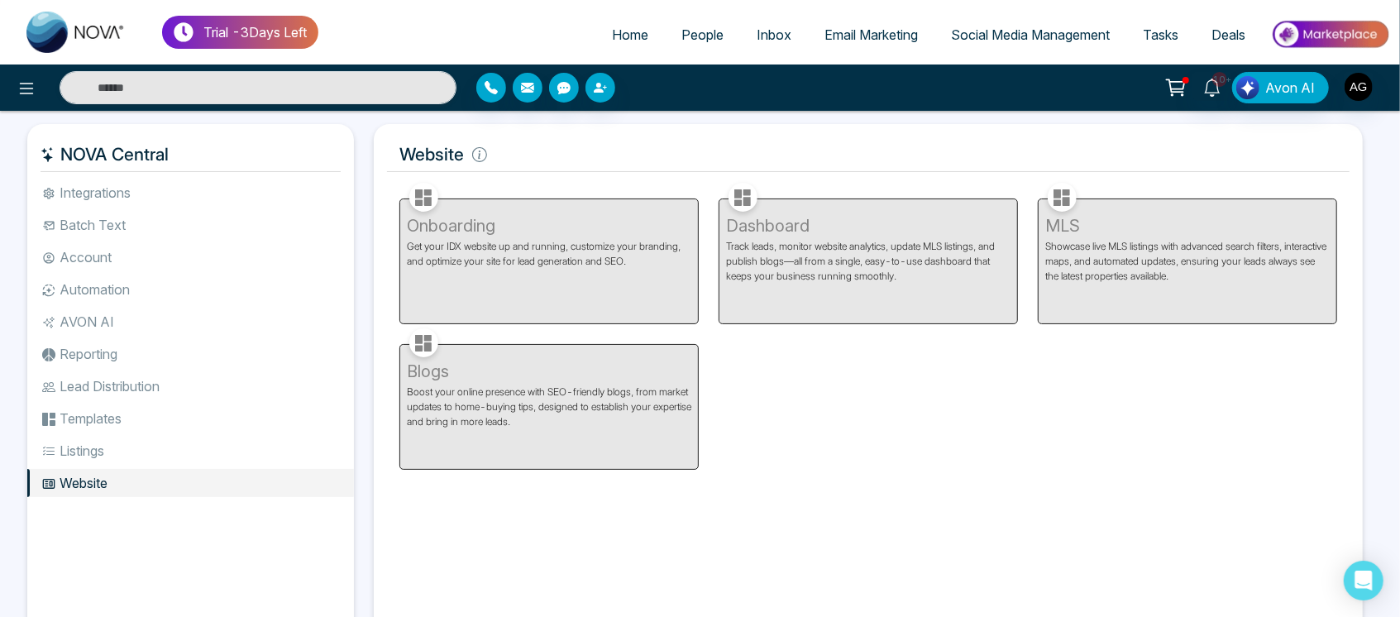
click at [122, 401] on ul "Integrations Batch Text Account Automation AVON AI Reporting Lead Distribution …" at bounding box center [190, 395] width 327 height 432
click at [136, 429] on li "Templates" at bounding box center [190, 418] width 327 height 28
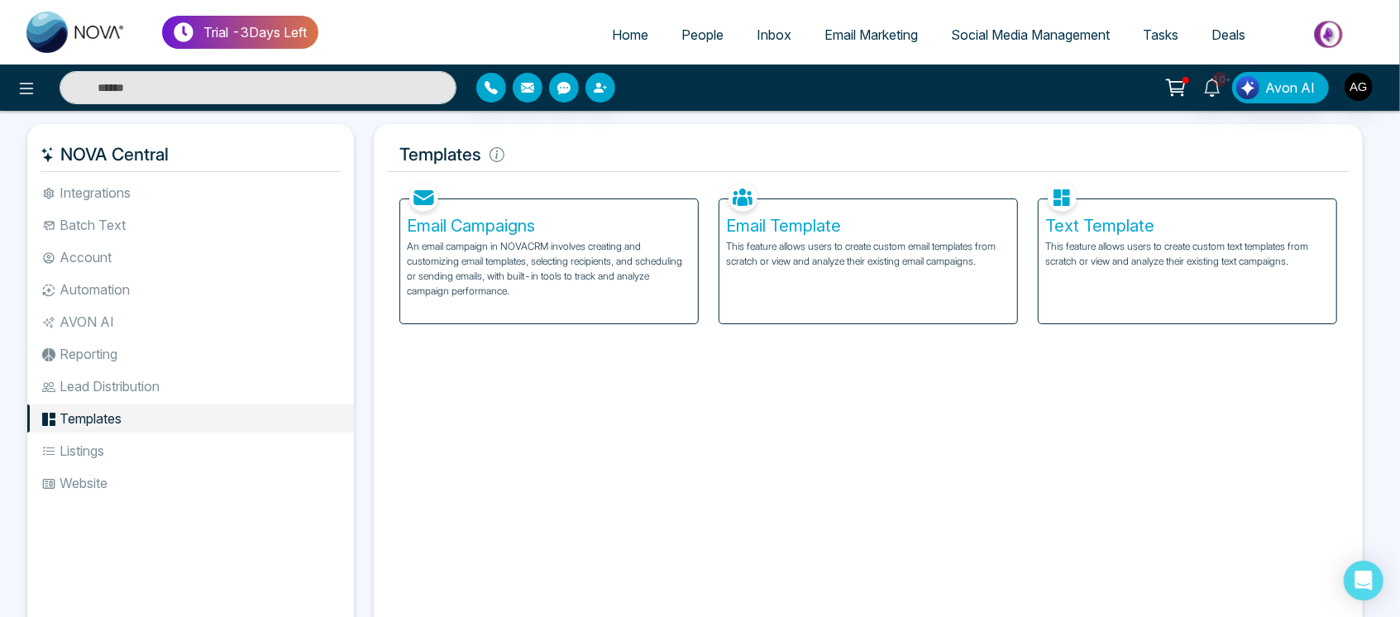
click at [113, 380] on li "Lead Distribution" at bounding box center [190, 386] width 327 height 28
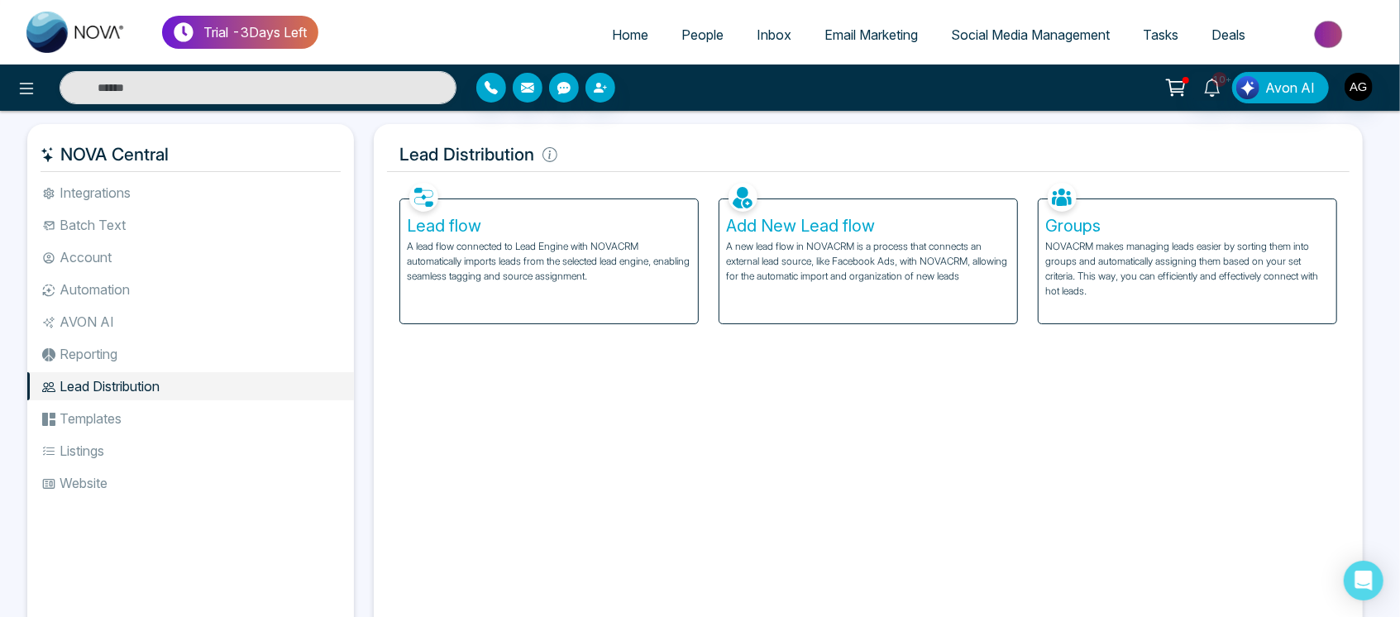
click at [117, 414] on li "Templates" at bounding box center [190, 418] width 327 height 28
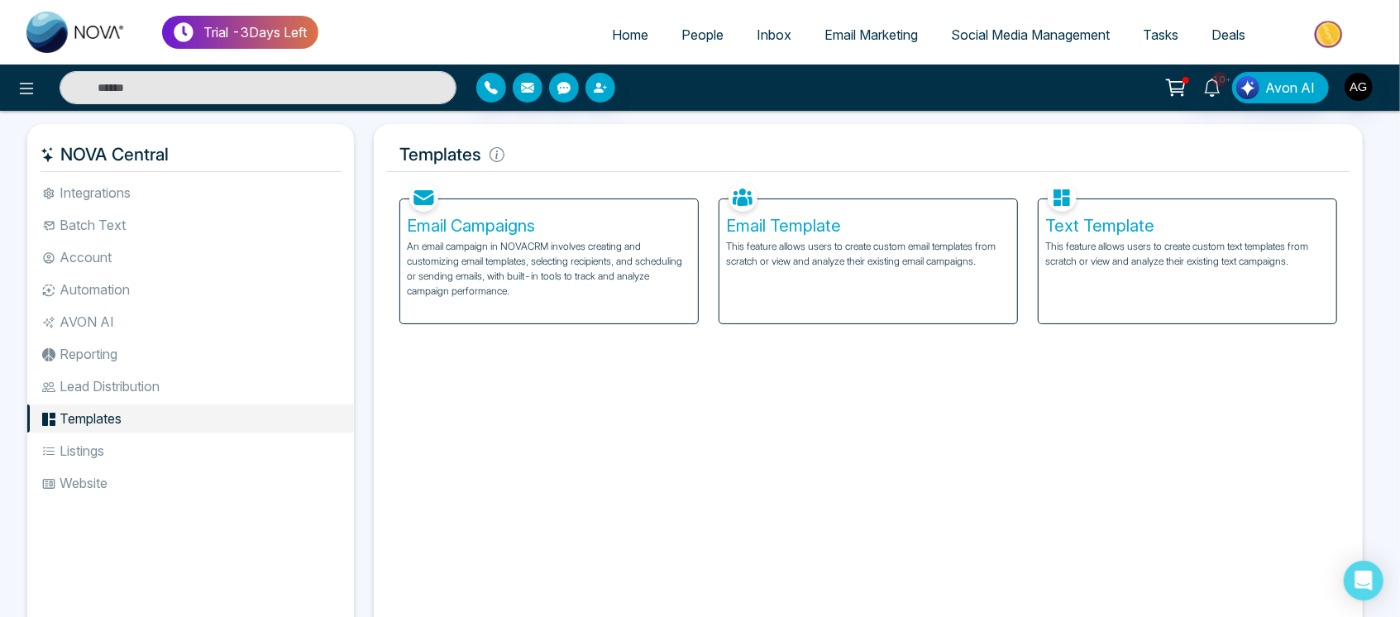
click at [153, 385] on li "Lead Distribution" at bounding box center [190, 386] width 327 height 28
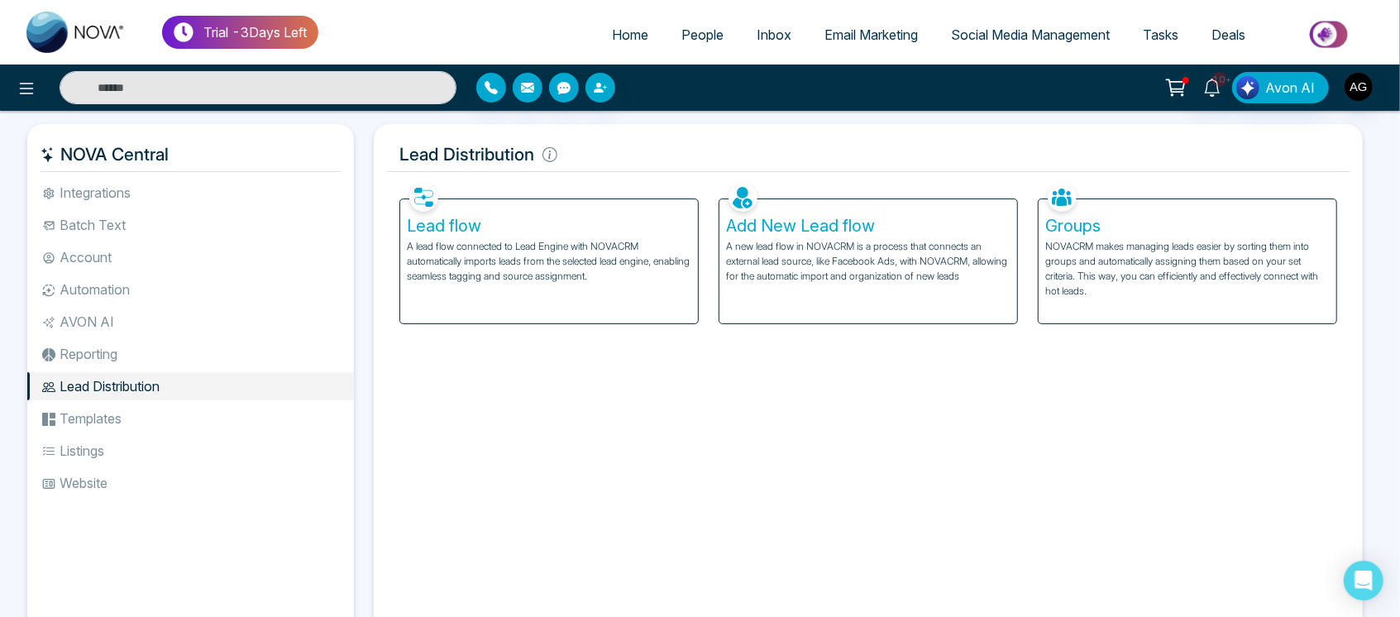
click at [116, 352] on li "Reporting" at bounding box center [190, 354] width 327 height 28
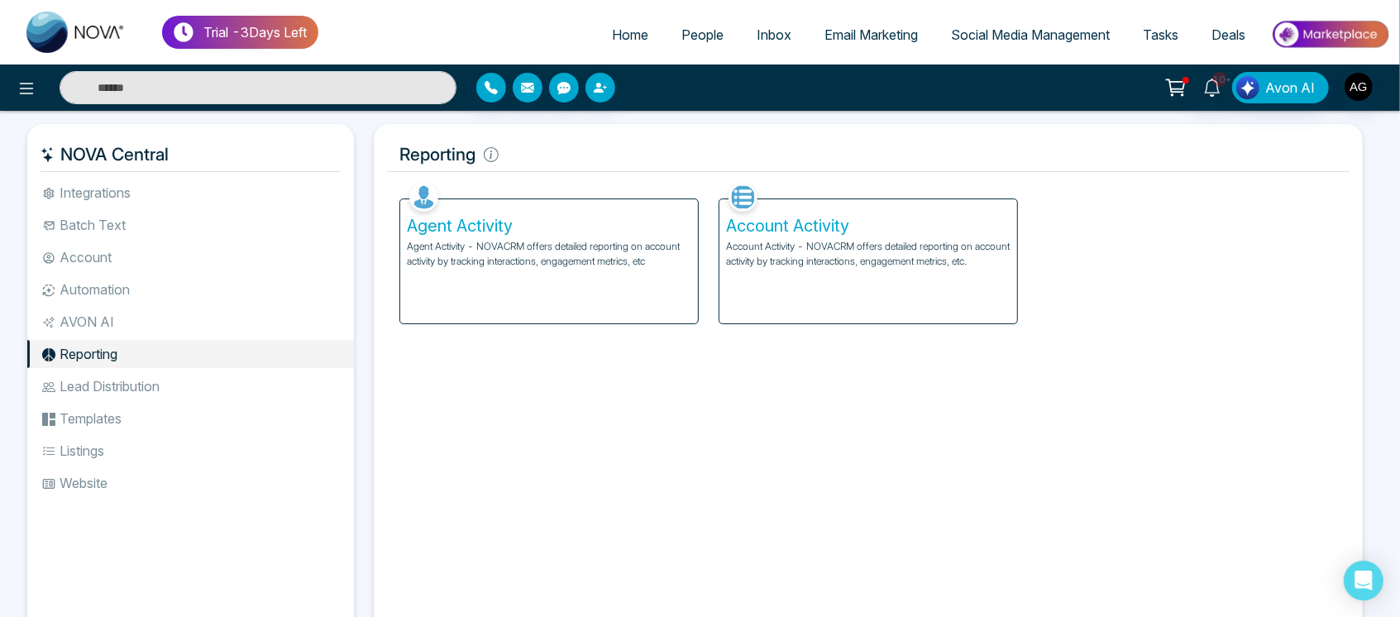
click at [126, 380] on li "Lead Distribution" at bounding box center [190, 386] width 327 height 28
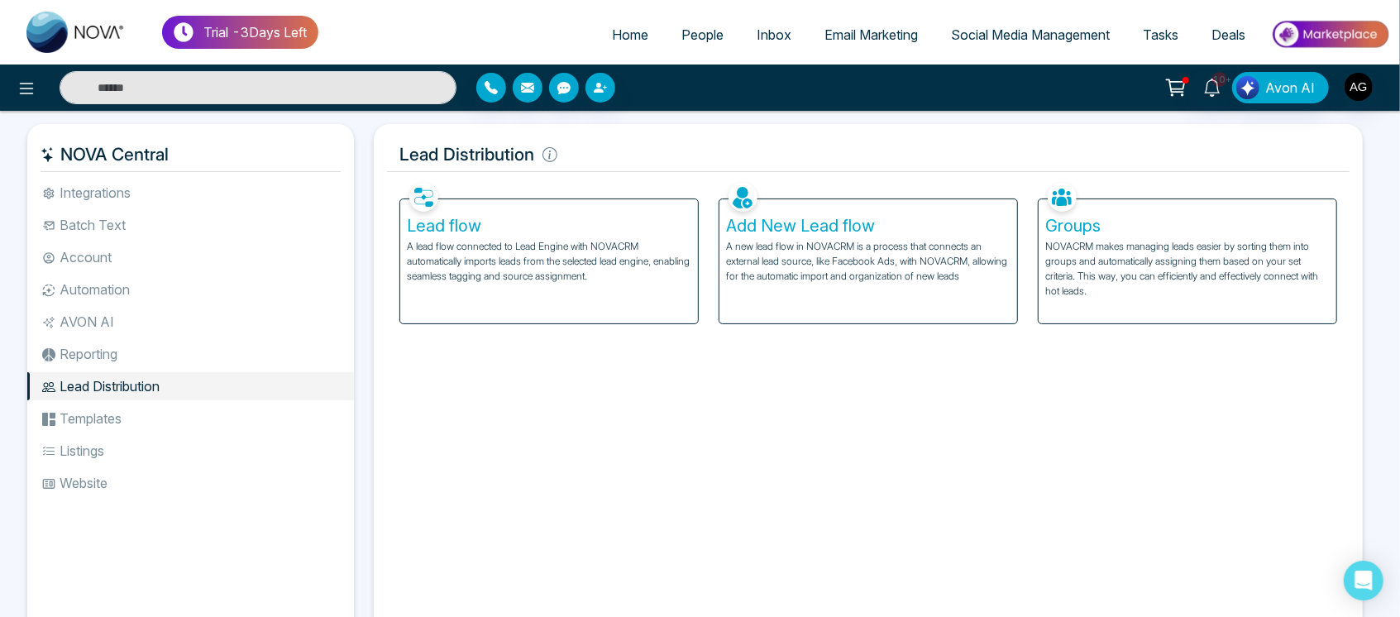
click at [138, 354] on li "Reporting" at bounding box center [190, 354] width 327 height 28
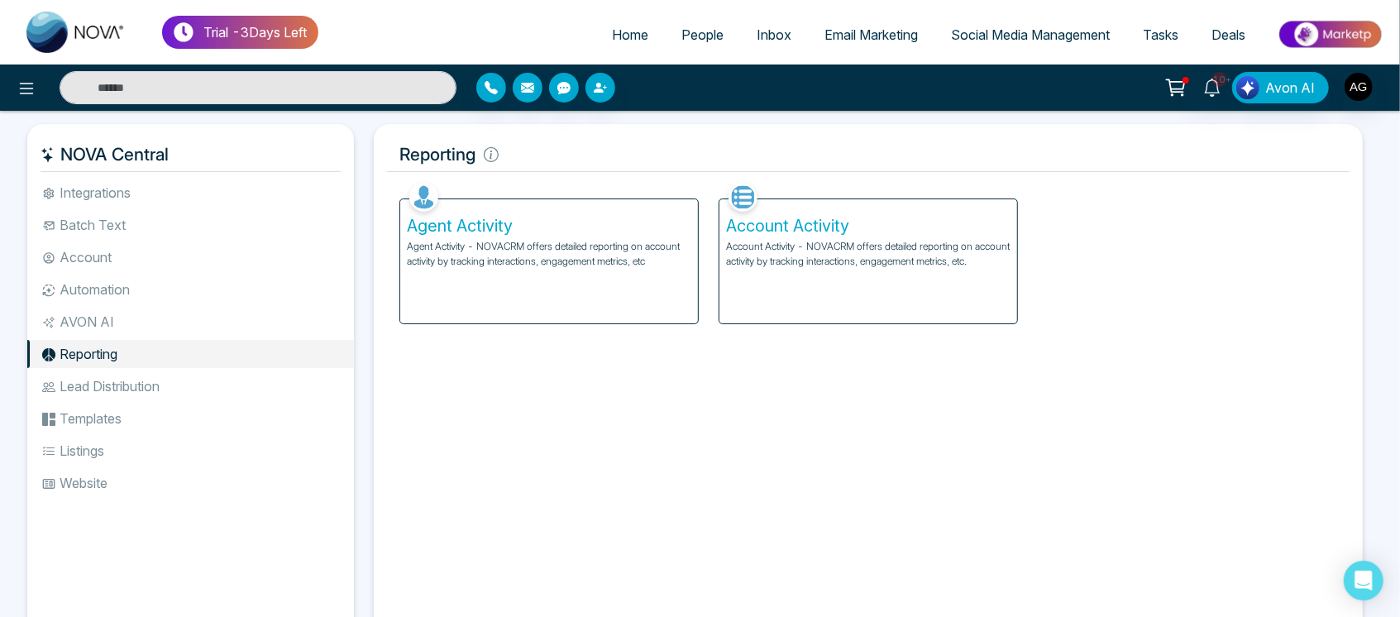
click at [177, 390] on li "Lead Distribution" at bounding box center [190, 386] width 327 height 28
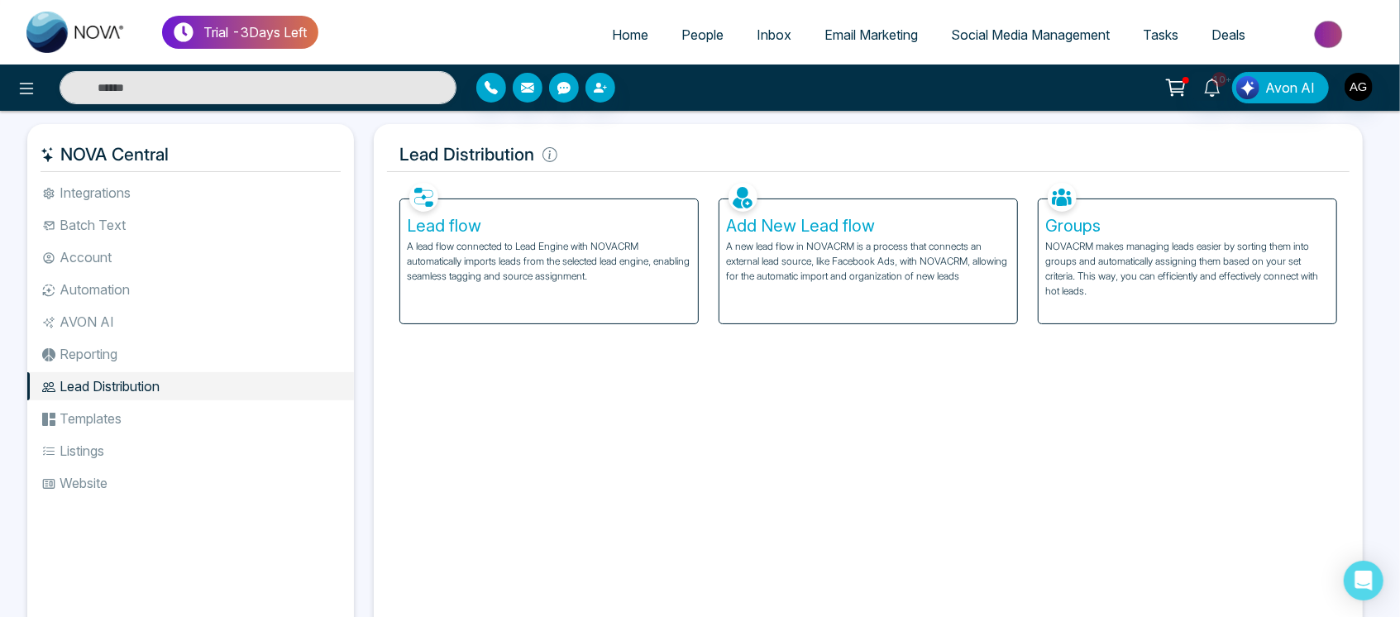
click at [170, 356] on li "Reporting" at bounding box center [190, 354] width 327 height 28
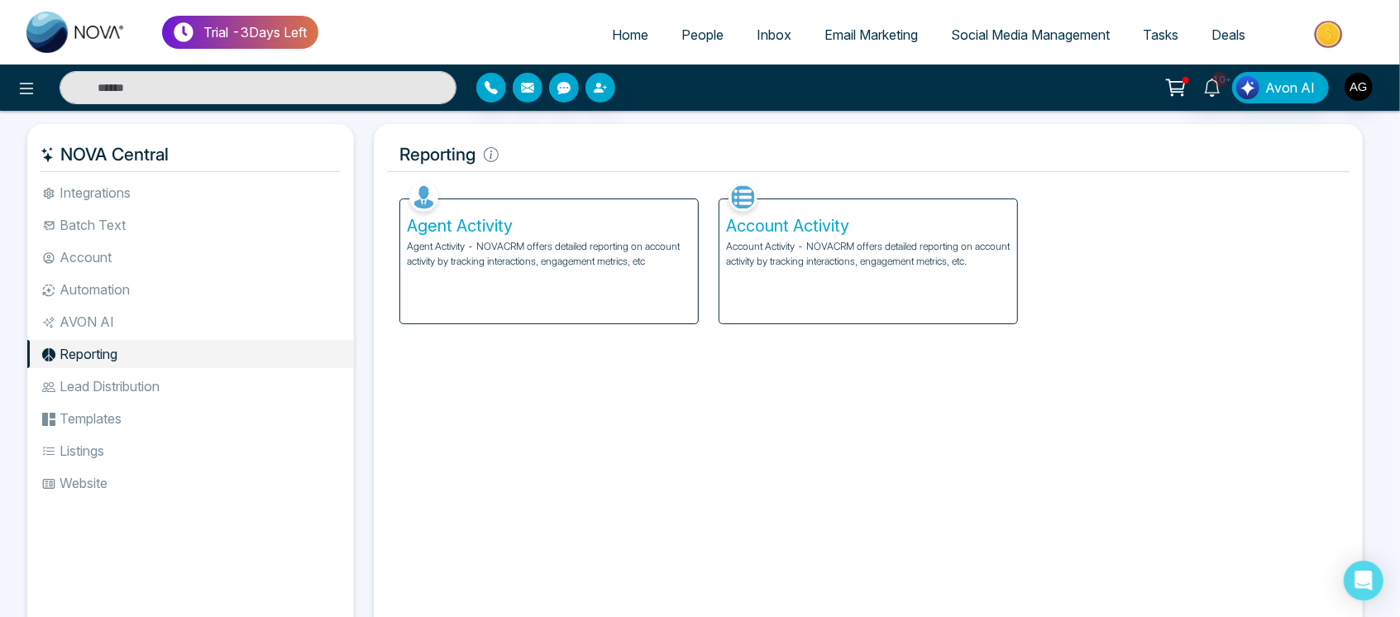
click at [136, 333] on li "AVON AI" at bounding box center [190, 322] width 327 height 28
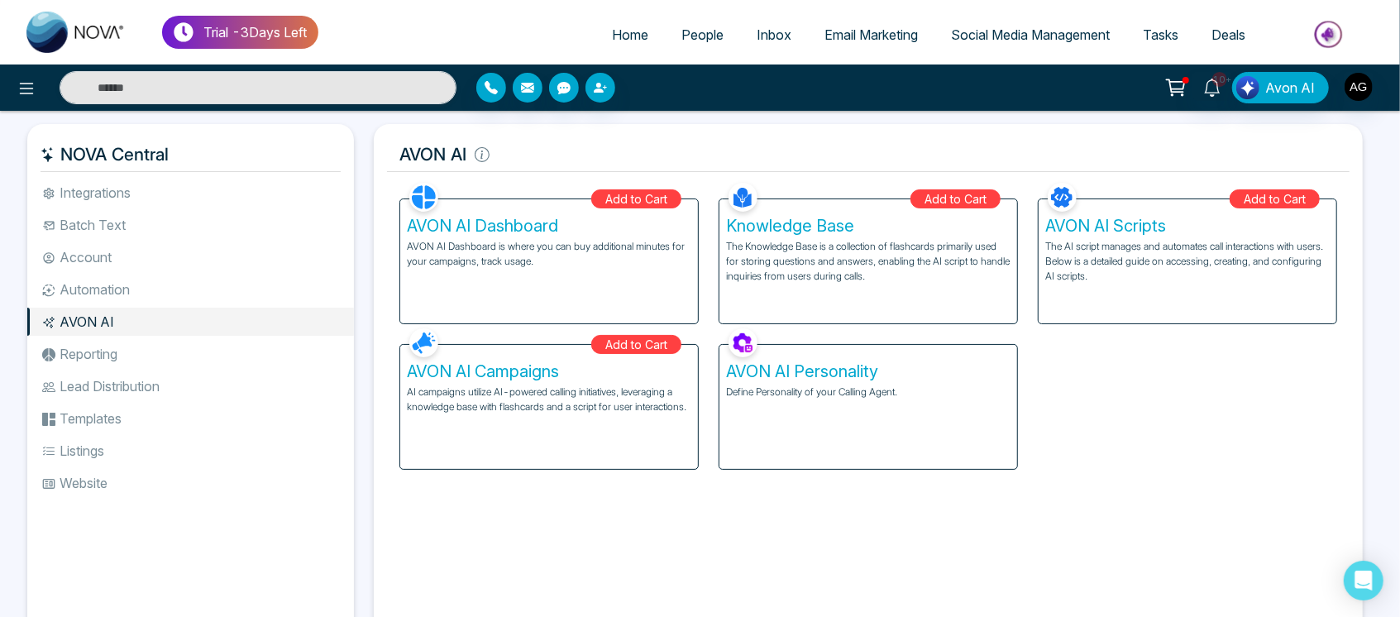
click at [146, 284] on li "Automation" at bounding box center [190, 289] width 327 height 28
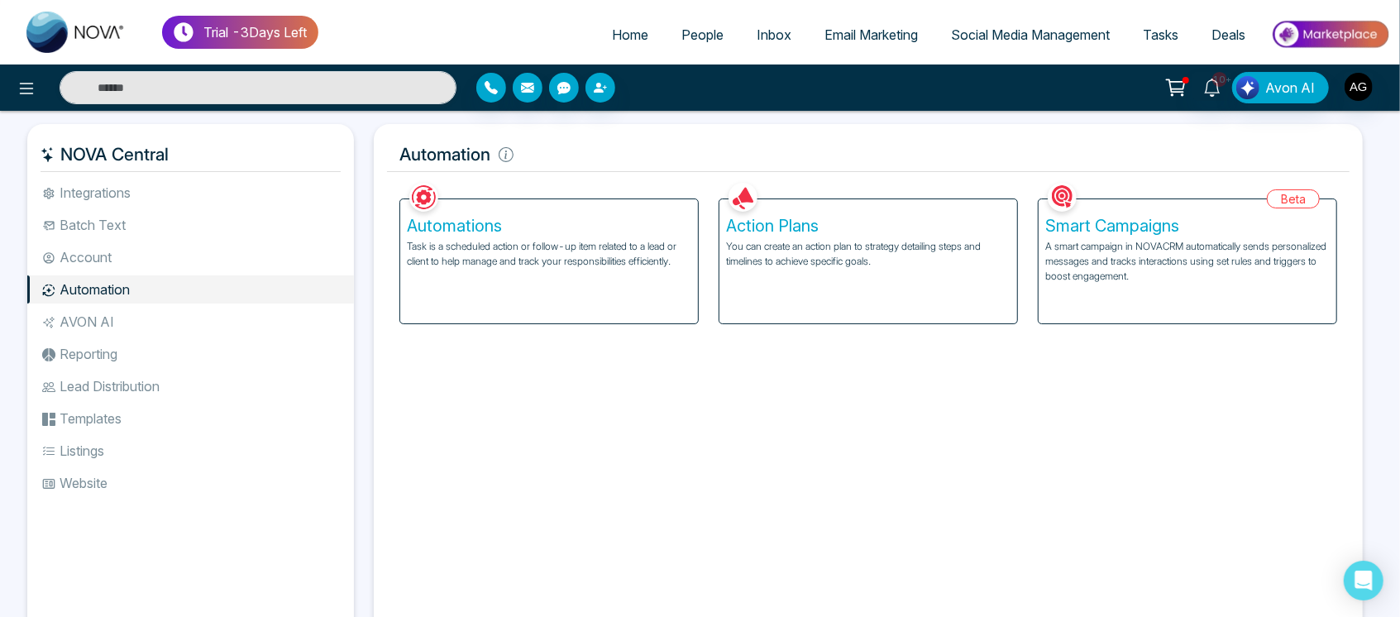
click at [160, 357] on li "Reporting" at bounding box center [190, 354] width 327 height 28
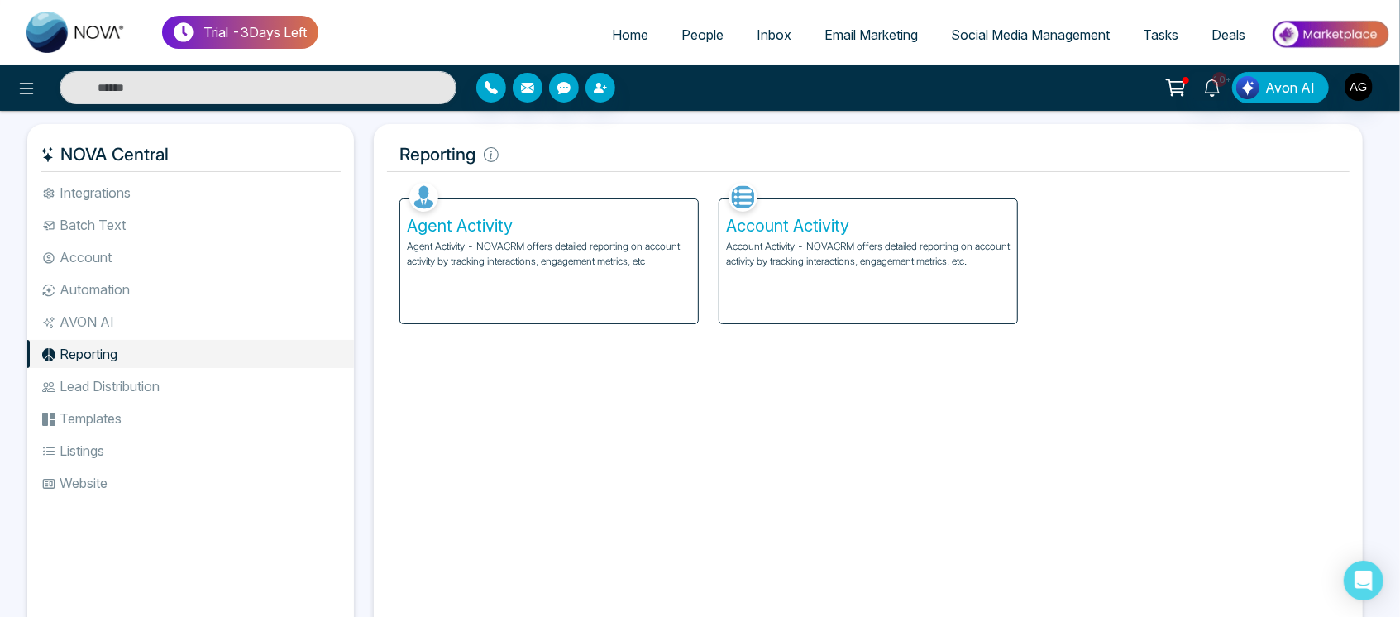
click at [158, 337] on ul "Integrations Batch Text Account Automation AVON AI Reporting Lead Distribution …" at bounding box center [190, 395] width 327 height 432
click at [125, 310] on li "AVON AI" at bounding box center [190, 322] width 327 height 28
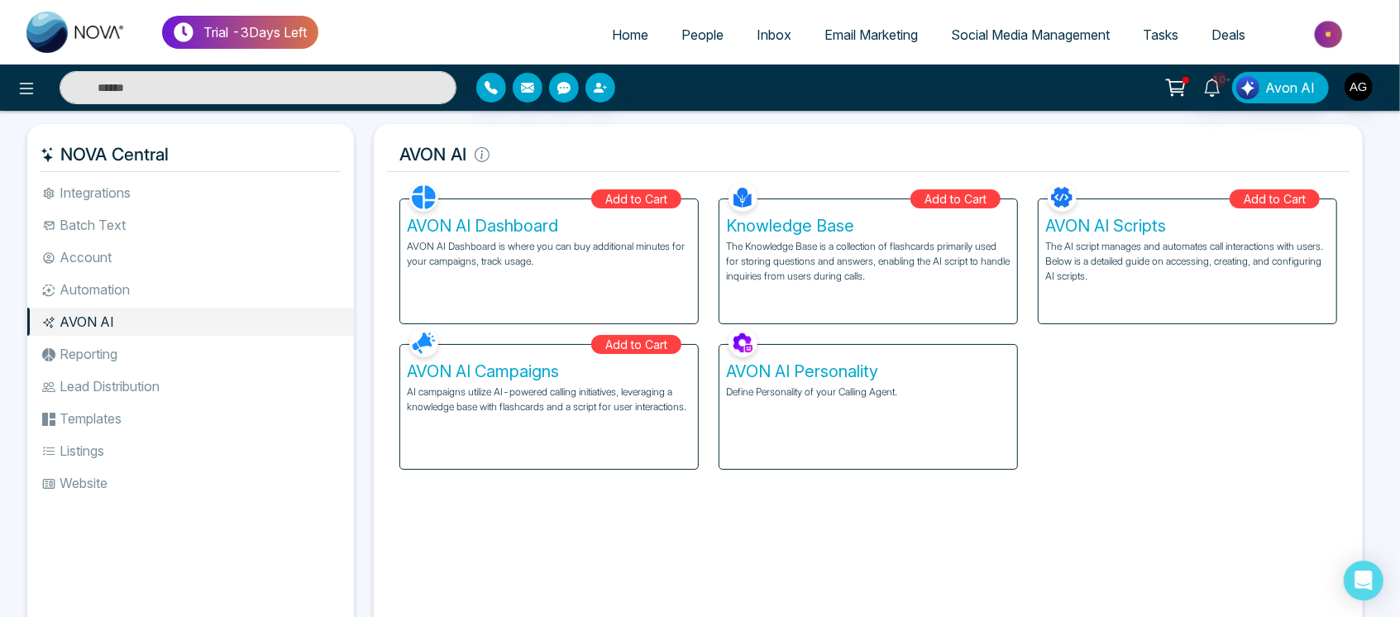
click at [132, 294] on li "Automation" at bounding box center [190, 289] width 327 height 28
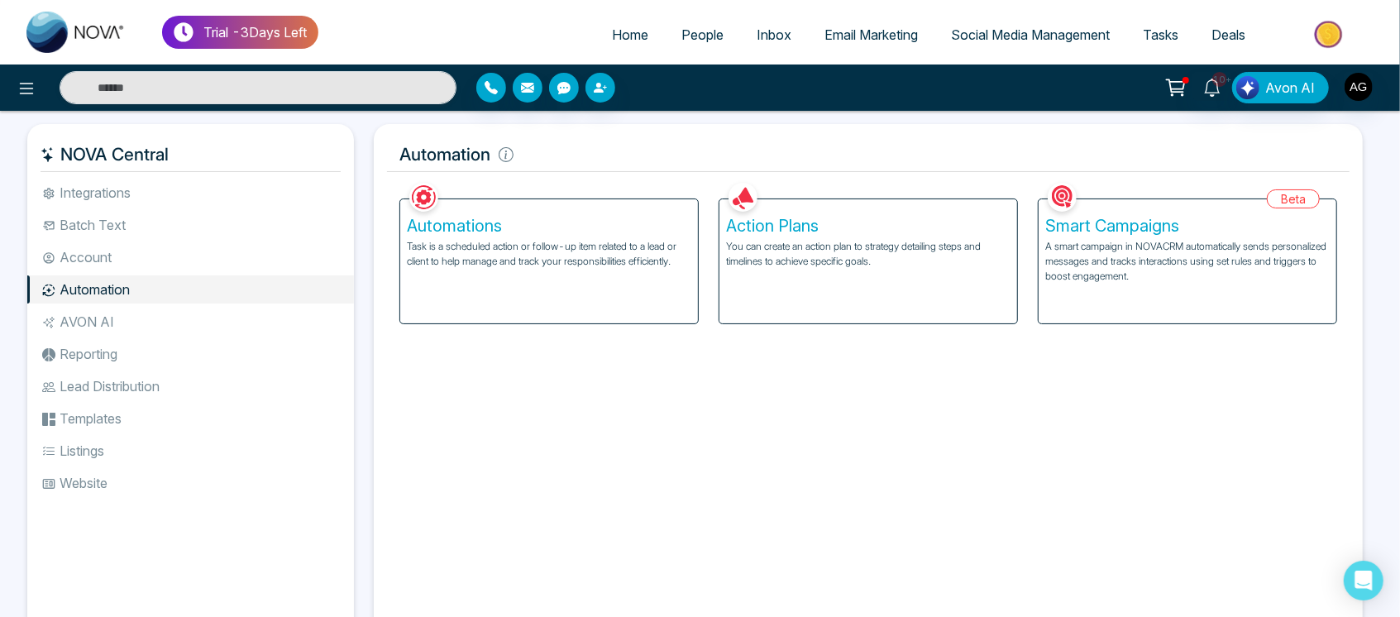
click at [141, 182] on li "Integrations" at bounding box center [190, 193] width 327 height 28
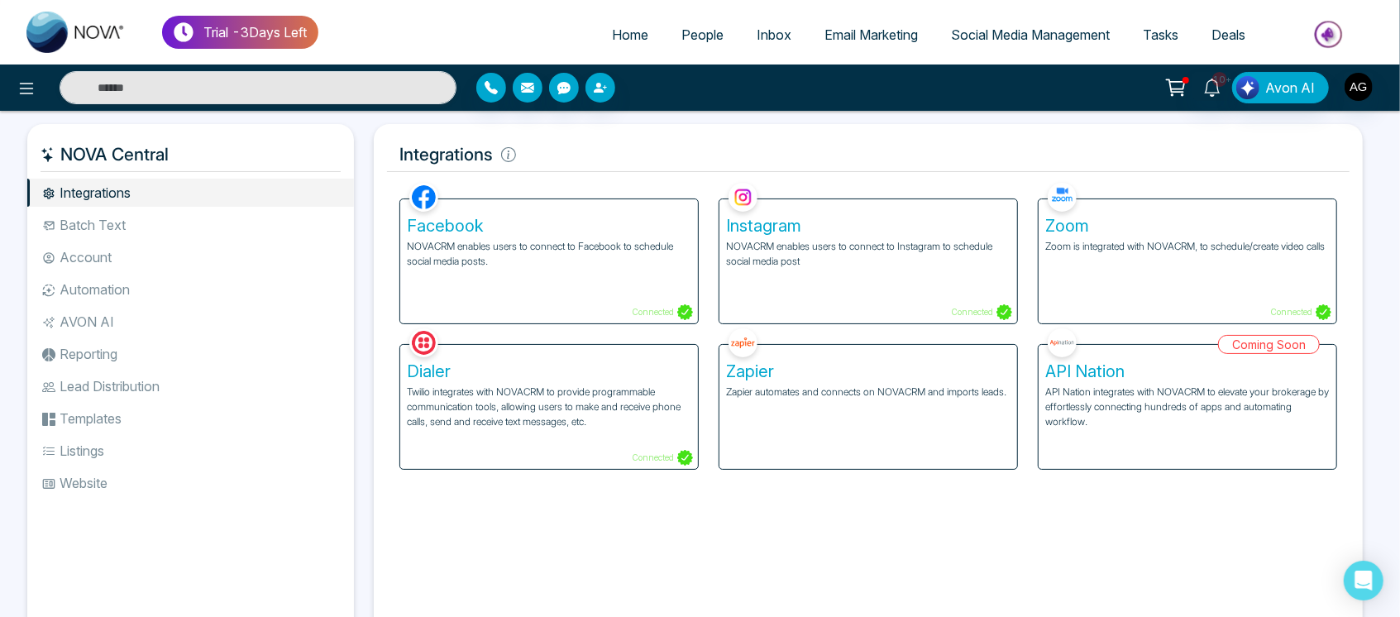
drag, startPoint x: 55, startPoint y: 159, endPoint x: 221, endPoint y: 152, distance: 166.4
click at [221, 152] on h5 "NOVA Central" at bounding box center [191, 154] width 300 height 35
drag, startPoint x: 185, startPoint y: 162, endPoint x: 38, endPoint y: 153, distance: 147.5
click at [38, 153] on div "NOVA Central" at bounding box center [190, 154] width 327 height 35
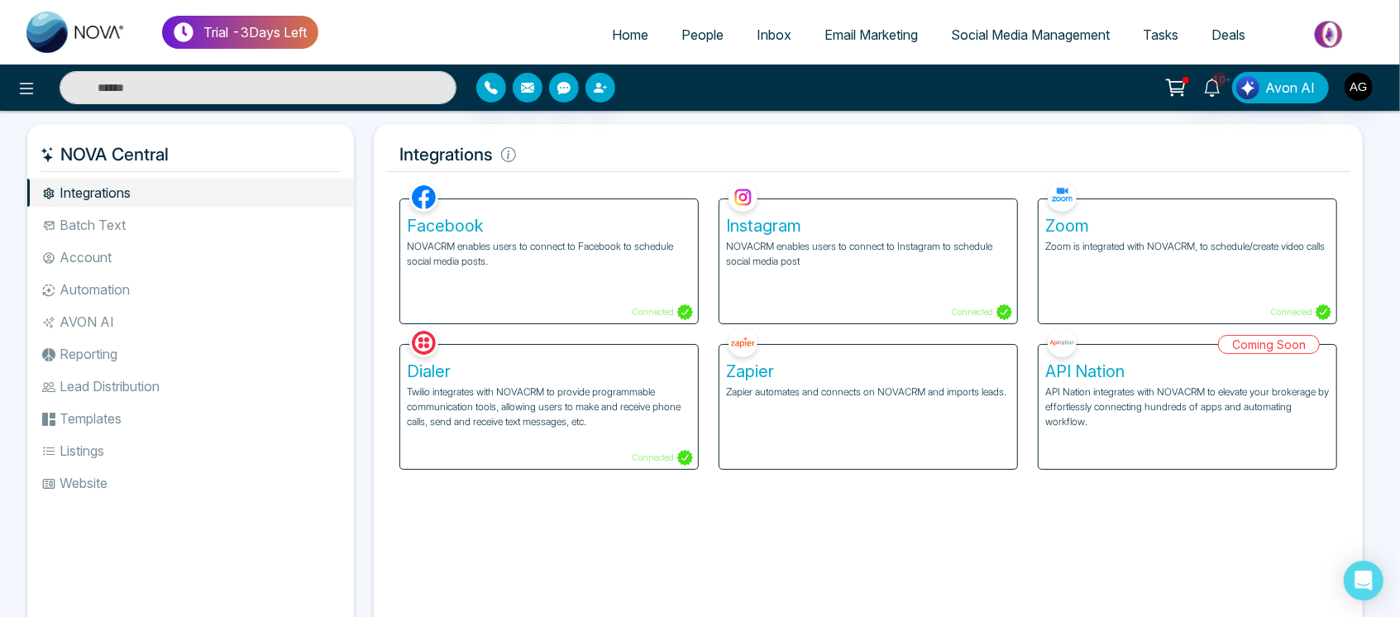
click at [38, 153] on div "NOVA Central" at bounding box center [190, 154] width 327 height 35
drag, startPoint x: 189, startPoint y: 158, endPoint x: 50, endPoint y: 152, distance: 139.1
click at [50, 152] on h5 "NOVA Central" at bounding box center [191, 154] width 300 height 35
click at [50, 152] on icon at bounding box center [48, 154] width 15 height 15
drag, startPoint x: 50, startPoint y: 152, endPoint x: 212, endPoint y: 162, distance: 162.4
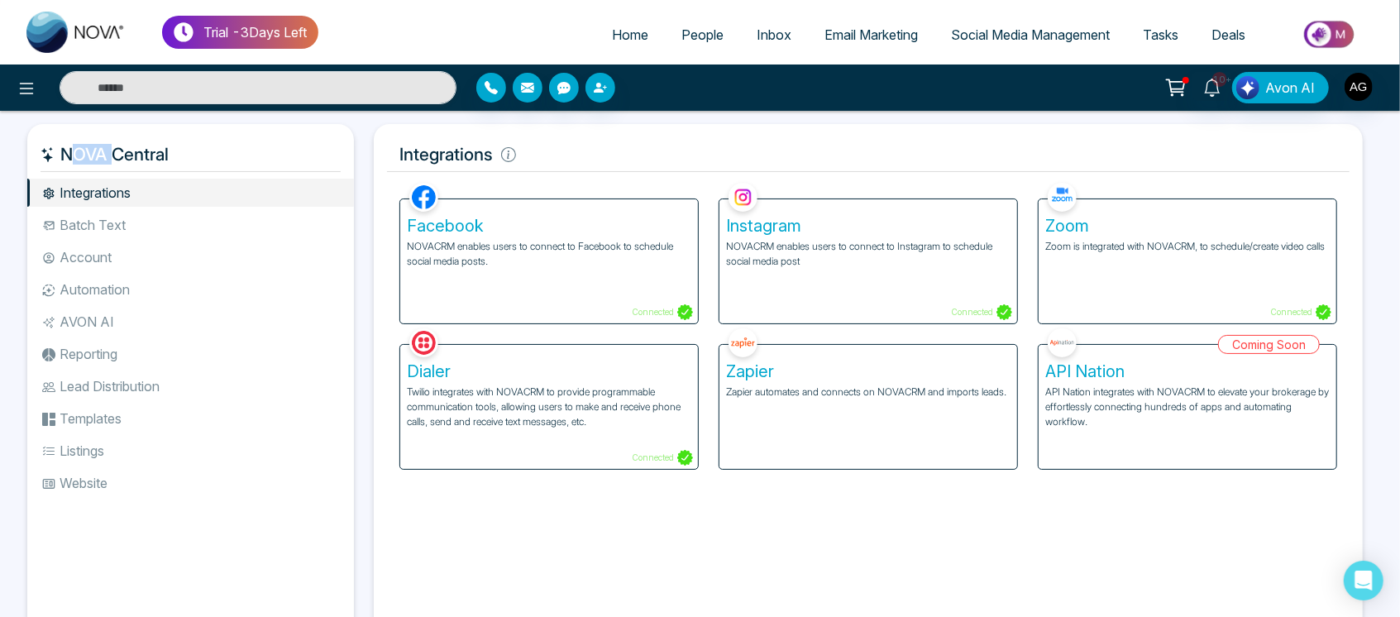
click at [212, 162] on h5 "NOVA Central" at bounding box center [191, 154] width 300 height 35
drag, startPoint x: 173, startPoint y: 150, endPoint x: 202, endPoint y: 155, distance: 29.4
click at [202, 155] on h5 "NOVA Central" at bounding box center [191, 154] width 300 height 35
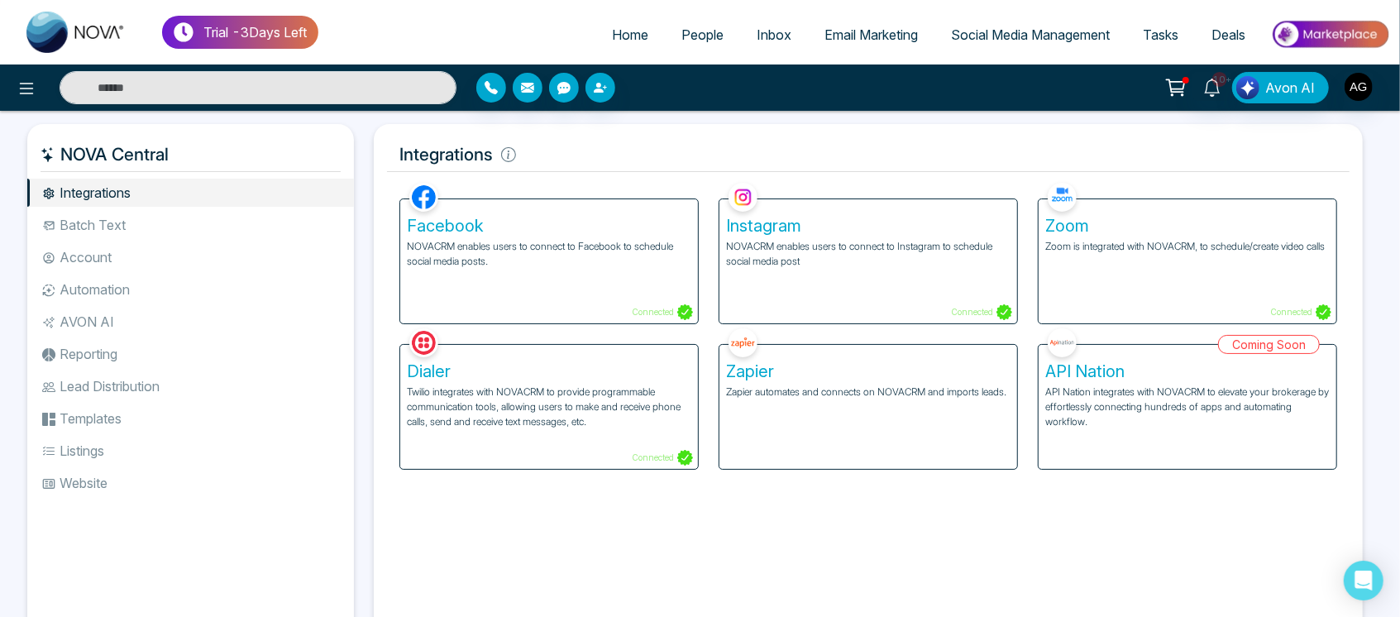
drag, startPoint x: 173, startPoint y: 160, endPoint x: 194, endPoint y: 151, distance: 22.9
click at [194, 151] on h5 "NOVA Central" at bounding box center [191, 154] width 300 height 35
drag, startPoint x: 180, startPoint y: 162, endPoint x: 54, endPoint y: 153, distance: 126.9
click at [54, 153] on h5 "NOVA Central" at bounding box center [191, 154] width 300 height 35
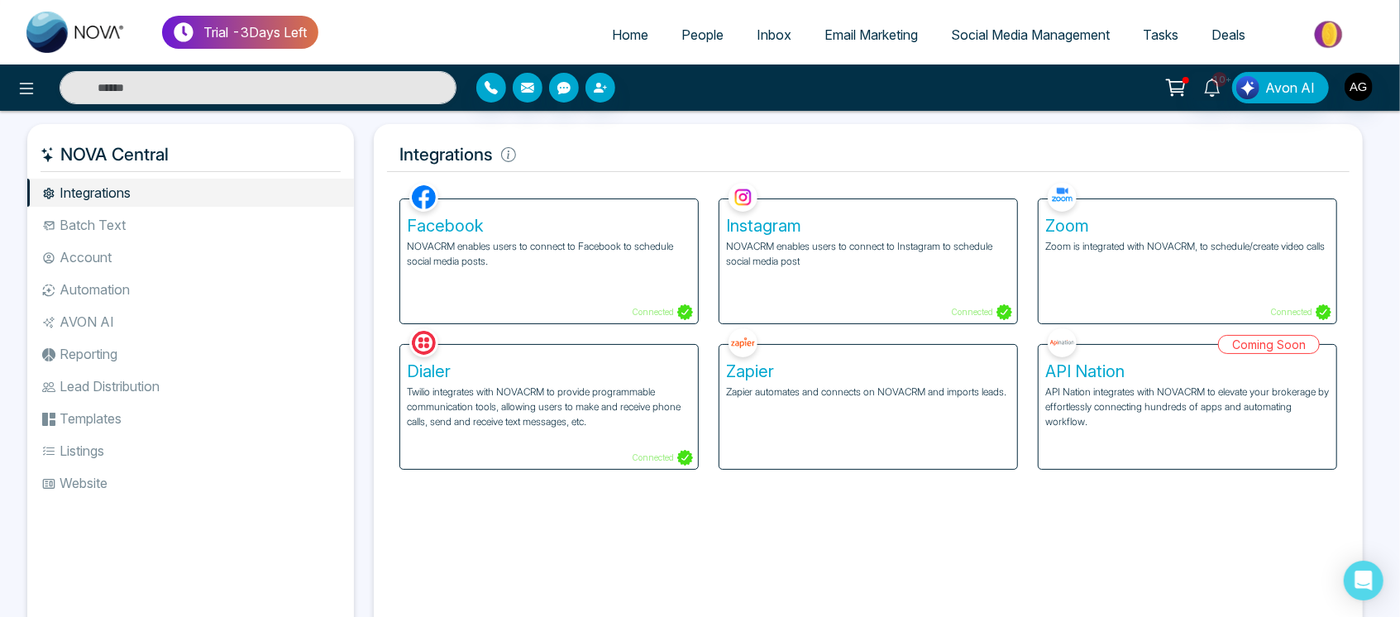
drag, startPoint x: 54, startPoint y: 153, endPoint x: 172, endPoint y: 154, distance: 118.3
click at [172, 154] on h5 "NOVA Central" at bounding box center [191, 154] width 300 height 35
drag, startPoint x: 60, startPoint y: 151, endPoint x: 190, endPoint y: 156, distance: 130.0
click at [190, 156] on h5 "NOVA Central" at bounding box center [191, 154] width 300 height 35
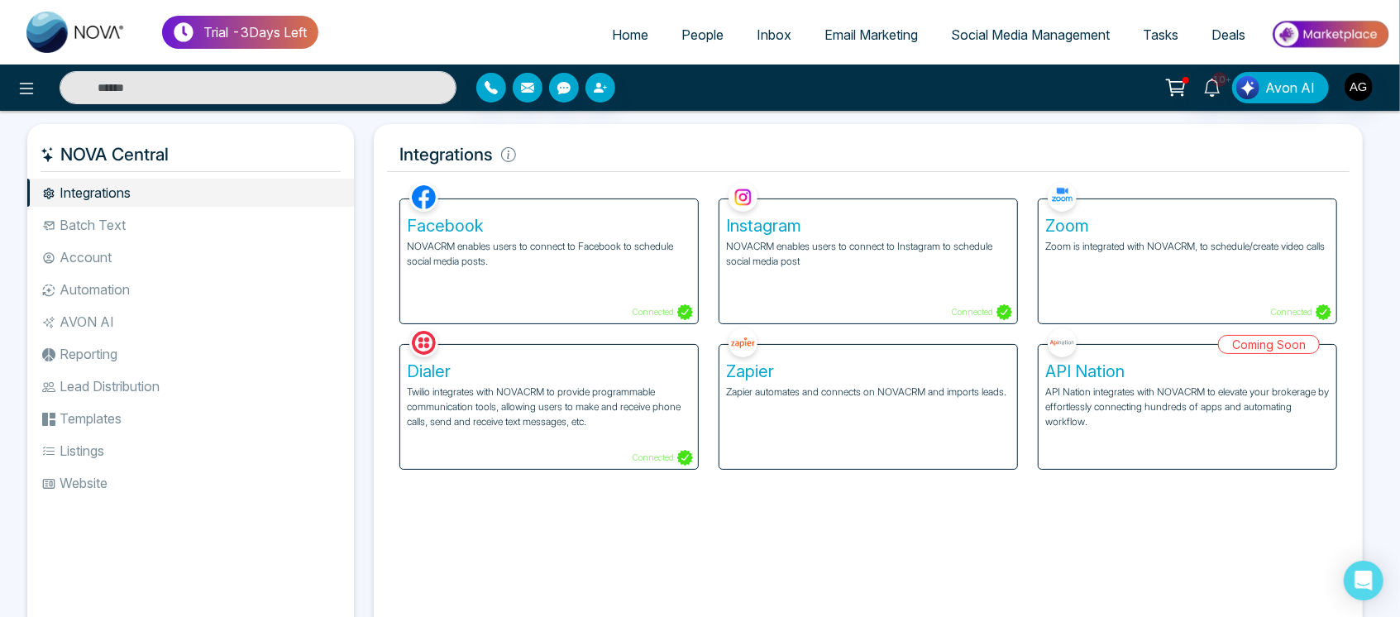
drag, startPoint x: 190, startPoint y: 156, endPoint x: 235, endPoint y: 149, distance: 45.3
click at [235, 149] on h5 "NOVA Central" at bounding box center [191, 154] width 300 height 35
drag, startPoint x: 181, startPoint y: 149, endPoint x: 227, endPoint y: 160, distance: 46.9
click at [227, 160] on h5 "NOVA Central" at bounding box center [191, 154] width 300 height 35
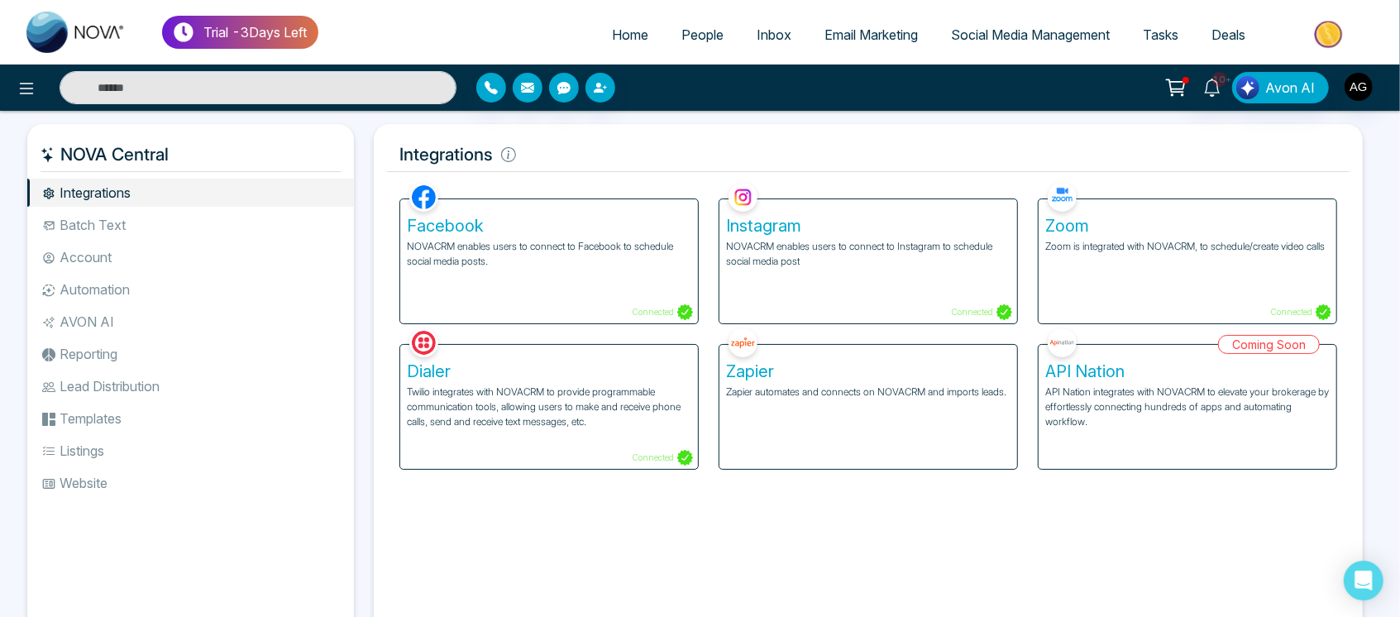
click at [227, 160] on h5 "NOVA Central" at bounding box center [191, 154] width 300 height 35
click at [33, 83] on icon at bounding box center [27, 89] width 14 height 12
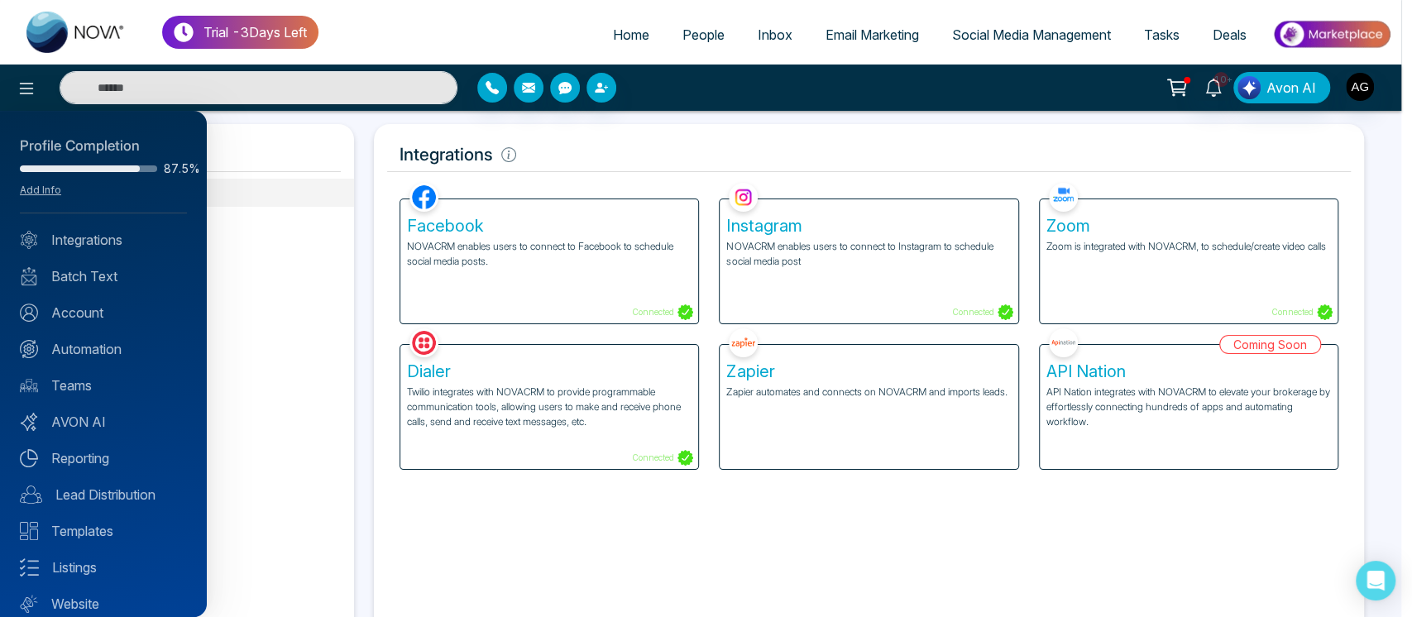
click at [267, 176] on div at bounding box center [706, 308] width 1412 height 617
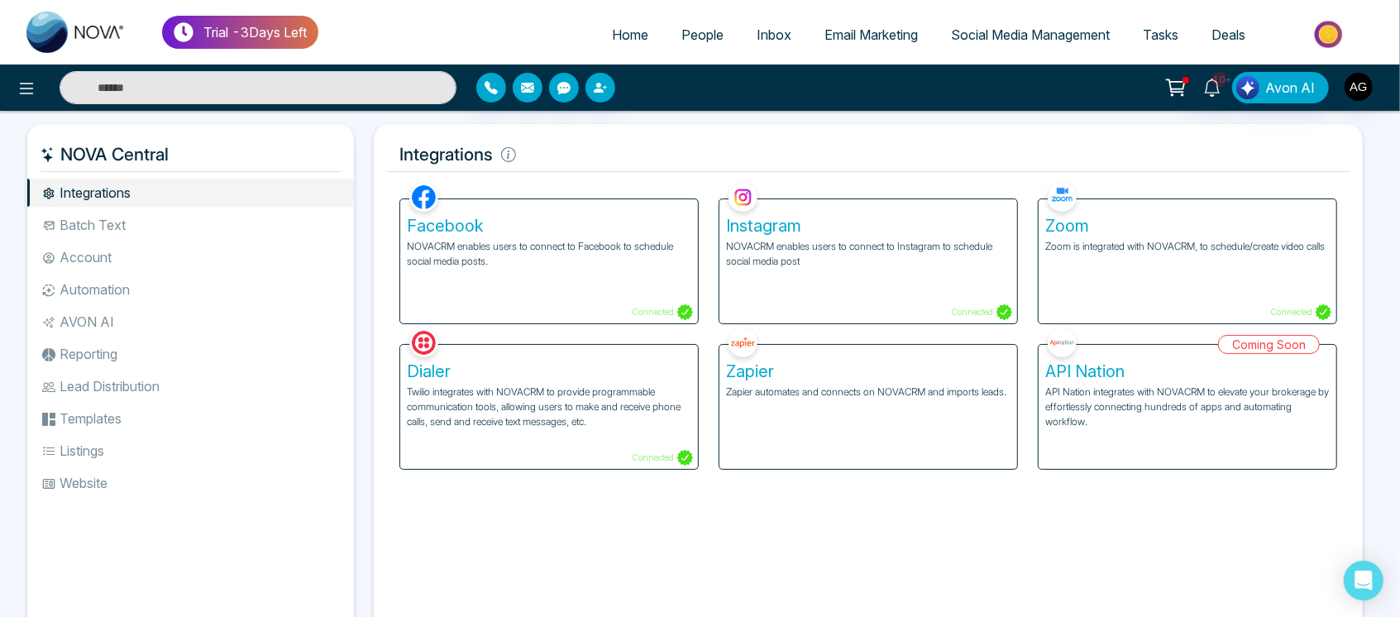
scroll to position [65, 0]
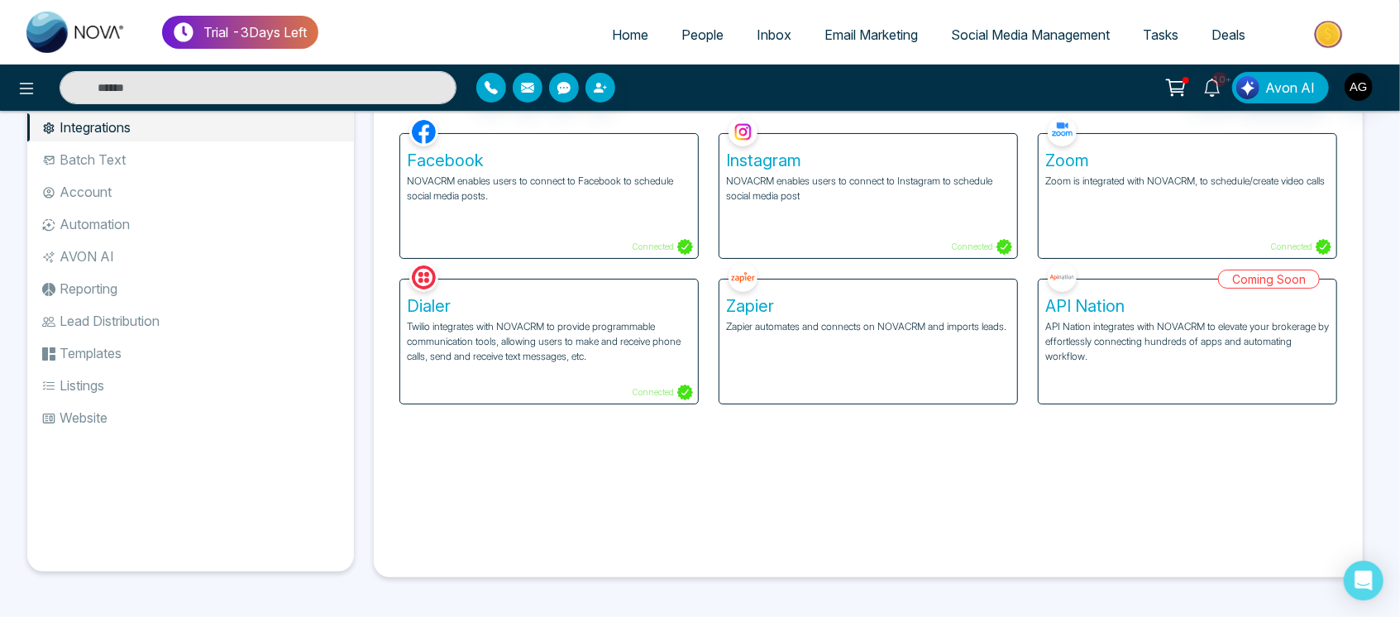
click at [129, 162] on li "Batch Text" at bounding box center [190, 160] width 327 height 28
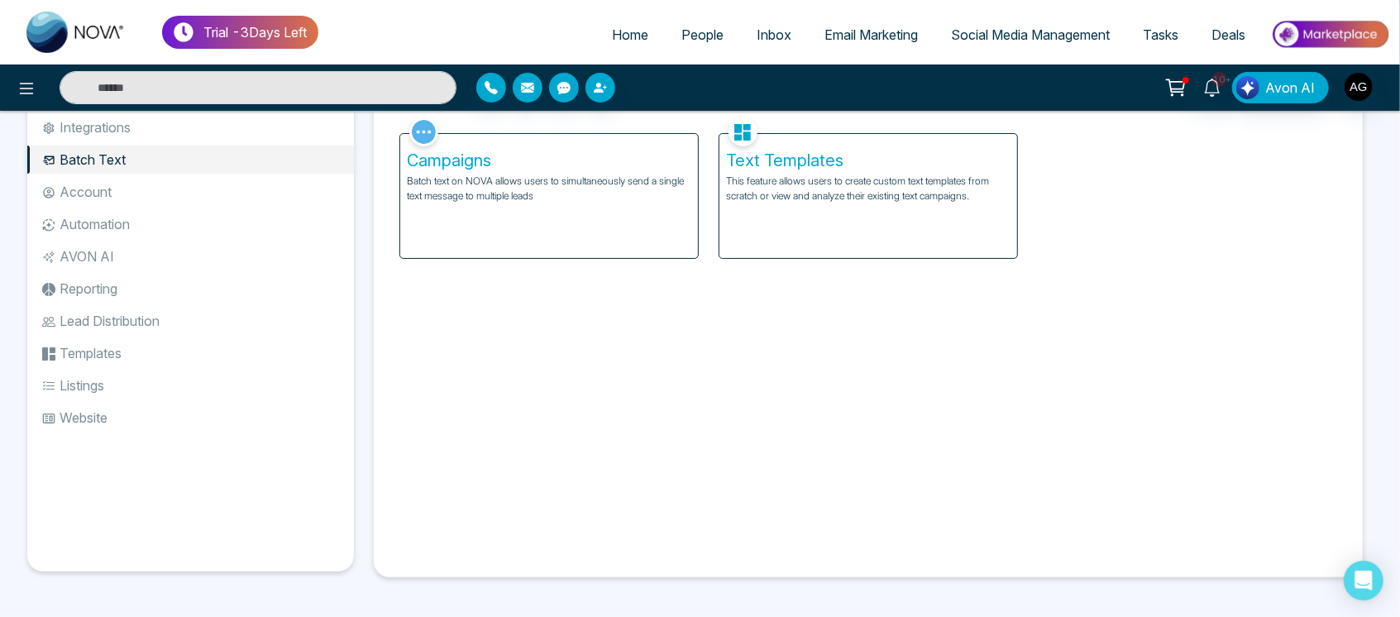
click at [126, 422] on li "Website" at bounding box center [190, 418] width 327 height 28
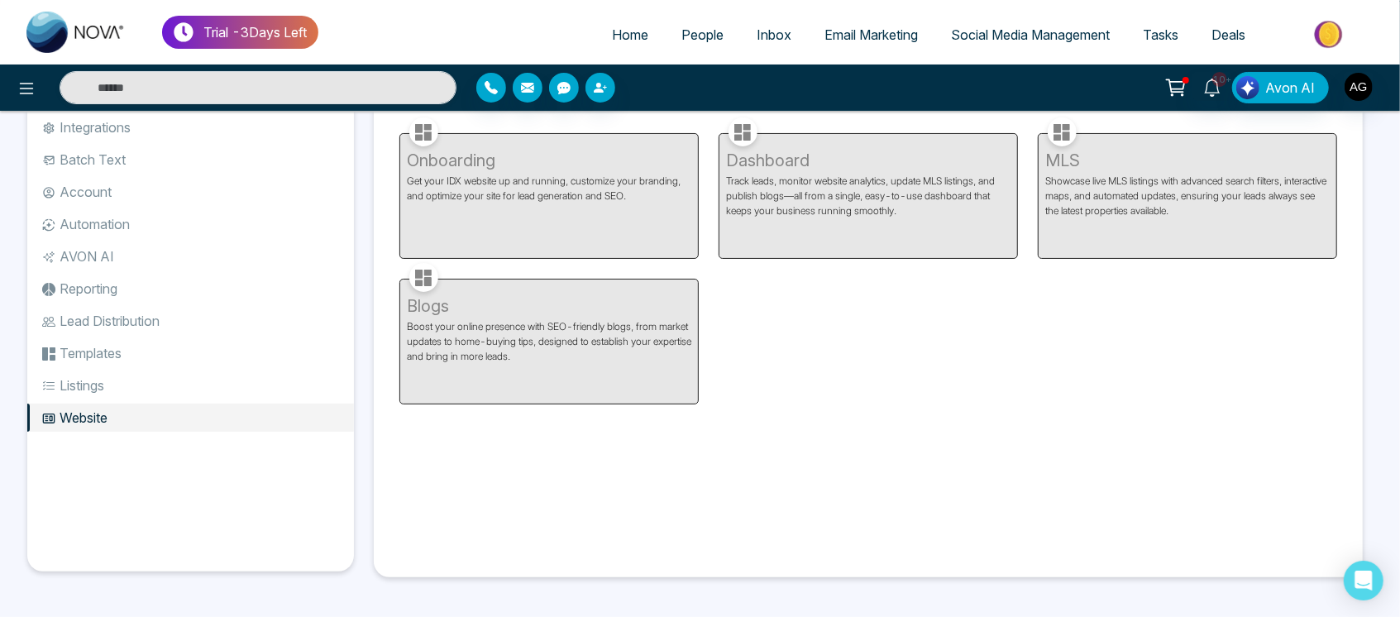
click at [132, 372] on li "Listings" at bounding box center [190, 385] width 327 height 28
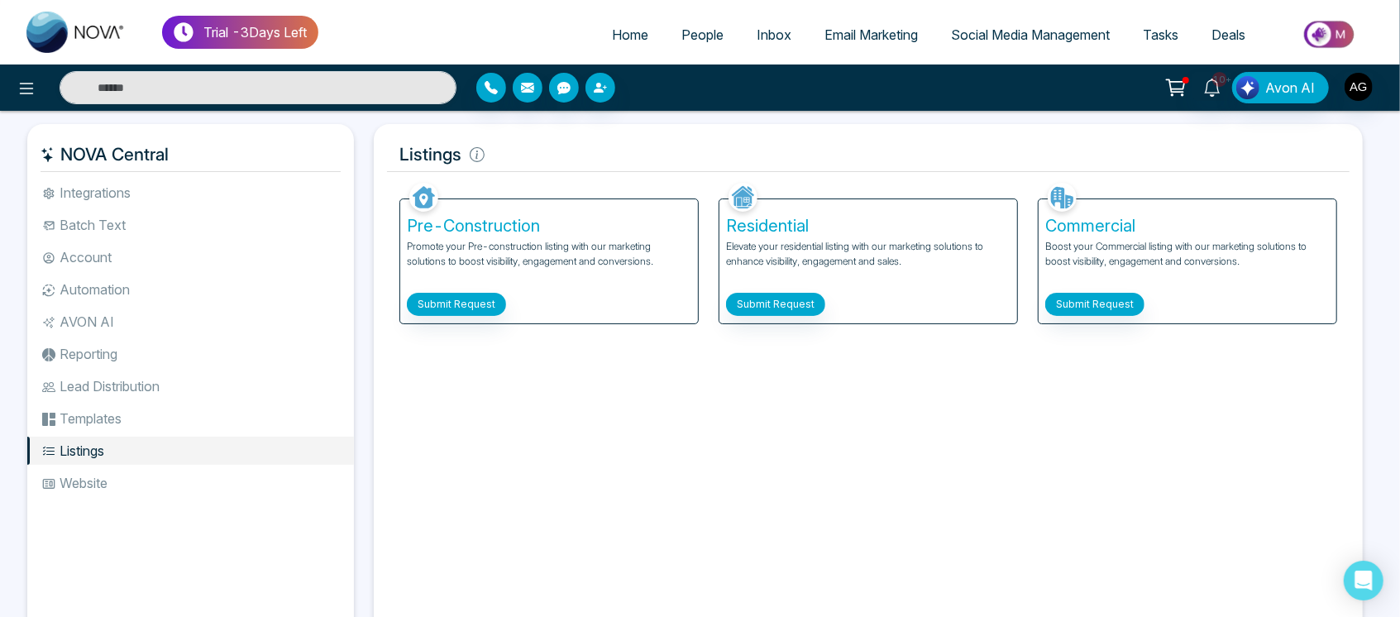
click at [115, 404] on li "Templates" at bounding box center [190, 418] width 327 height 28
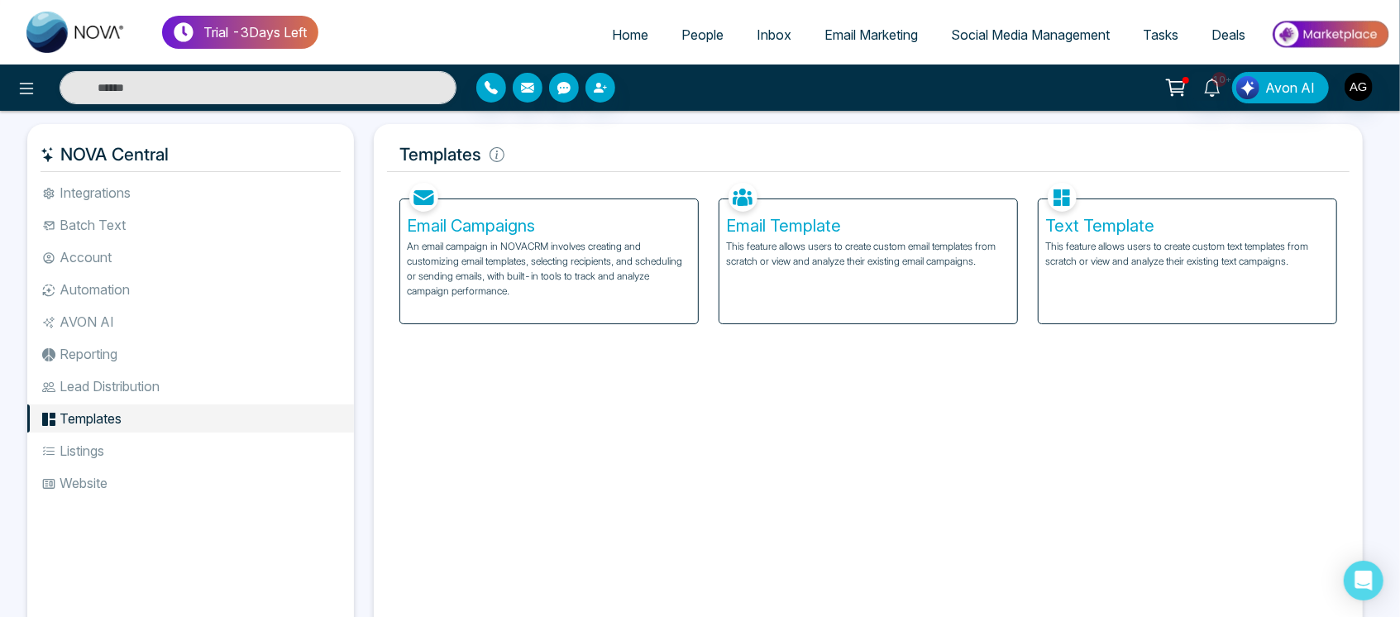
click at [161, 380] on li "Lead Distribution" at bounding box center [190, 386] width 327 height 28
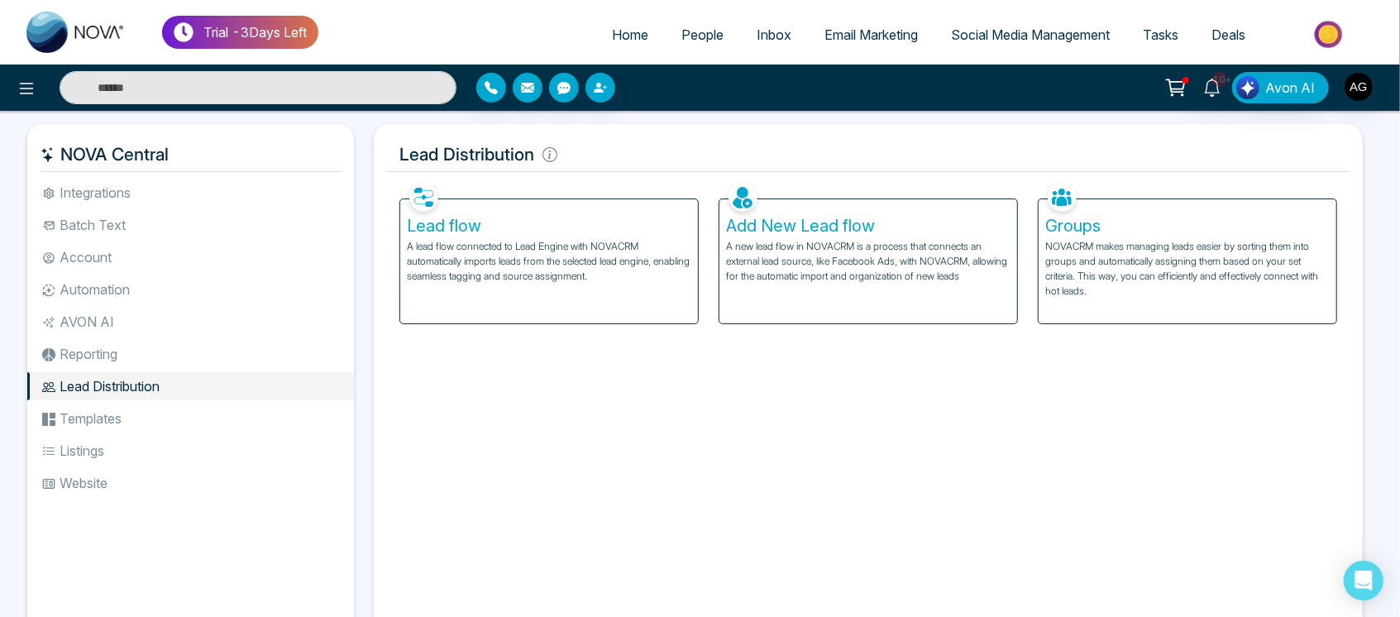
click at [100, 349] on li "Reporting" at bounding box center [190, 354] width 327 height 28
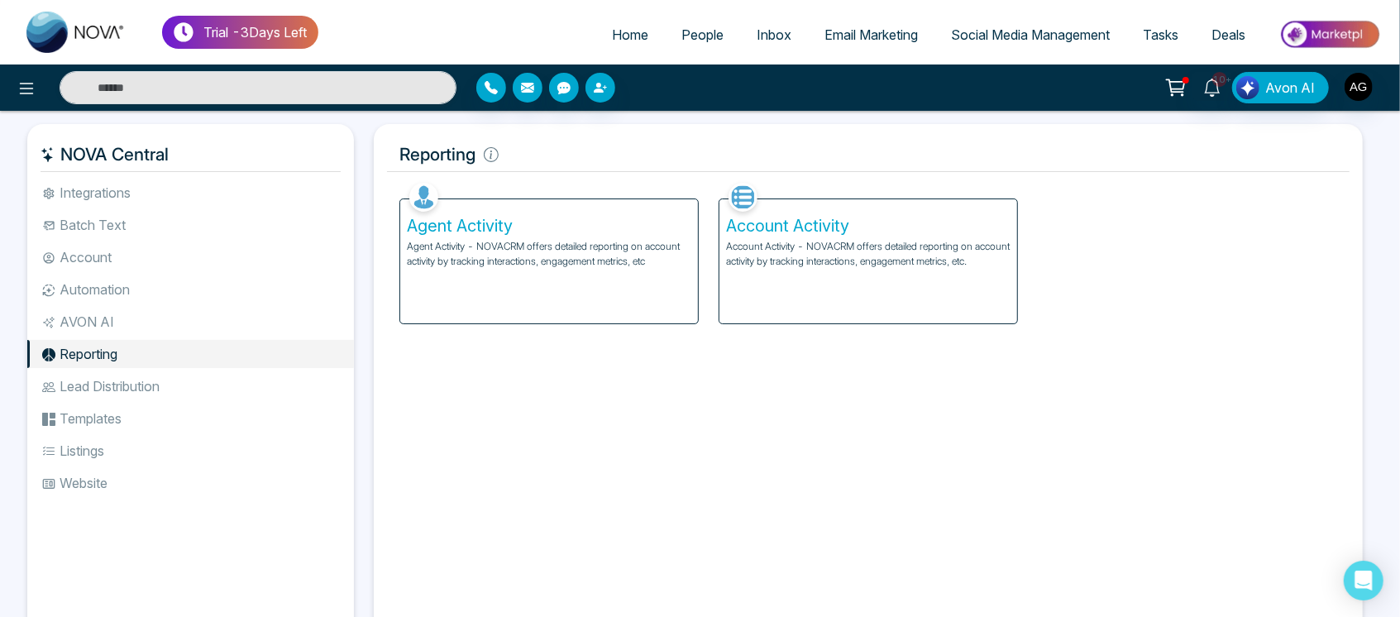
click at [158, 336] on ul "Integrations Batch Text Account Automation AVON AI Reporting Lead Distribution …" at bounding box center [190, 395] width 327 height 432
click at [124, 329] on li "AVON AI" at bounding box center [190, 322] width 327 height 28
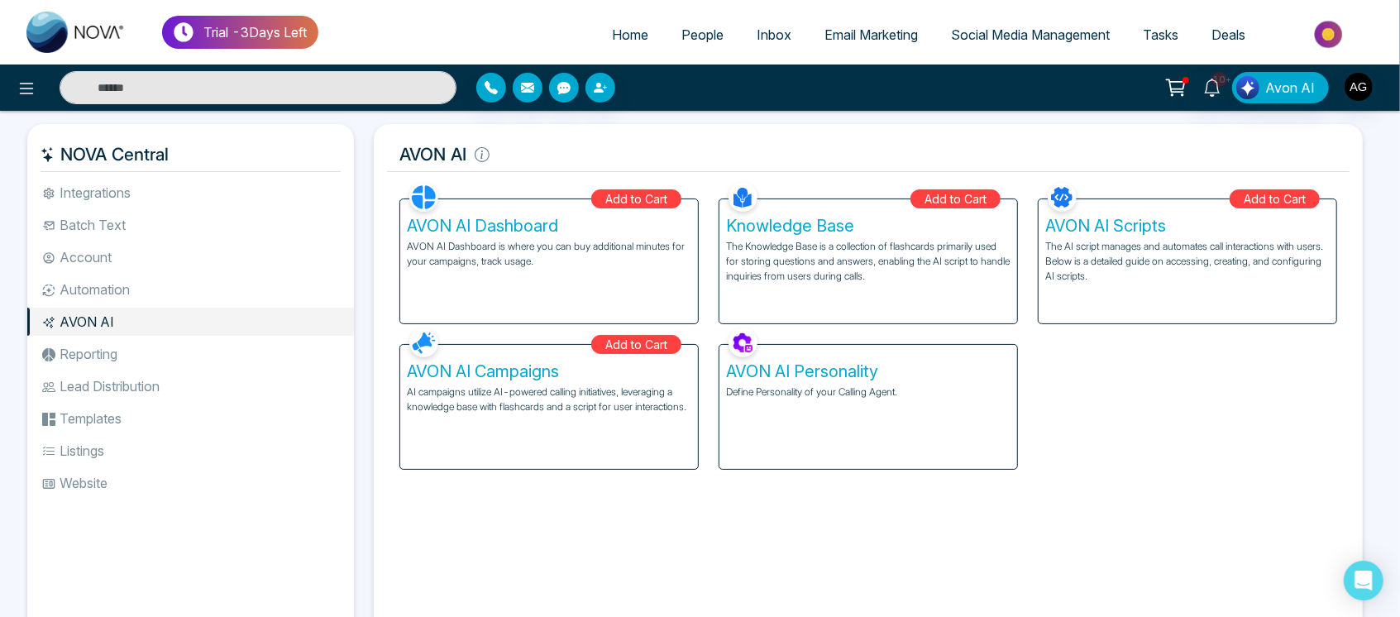
click at [146, 286] on li "Automation" at bounding box center [190, 289] width 327 height 28
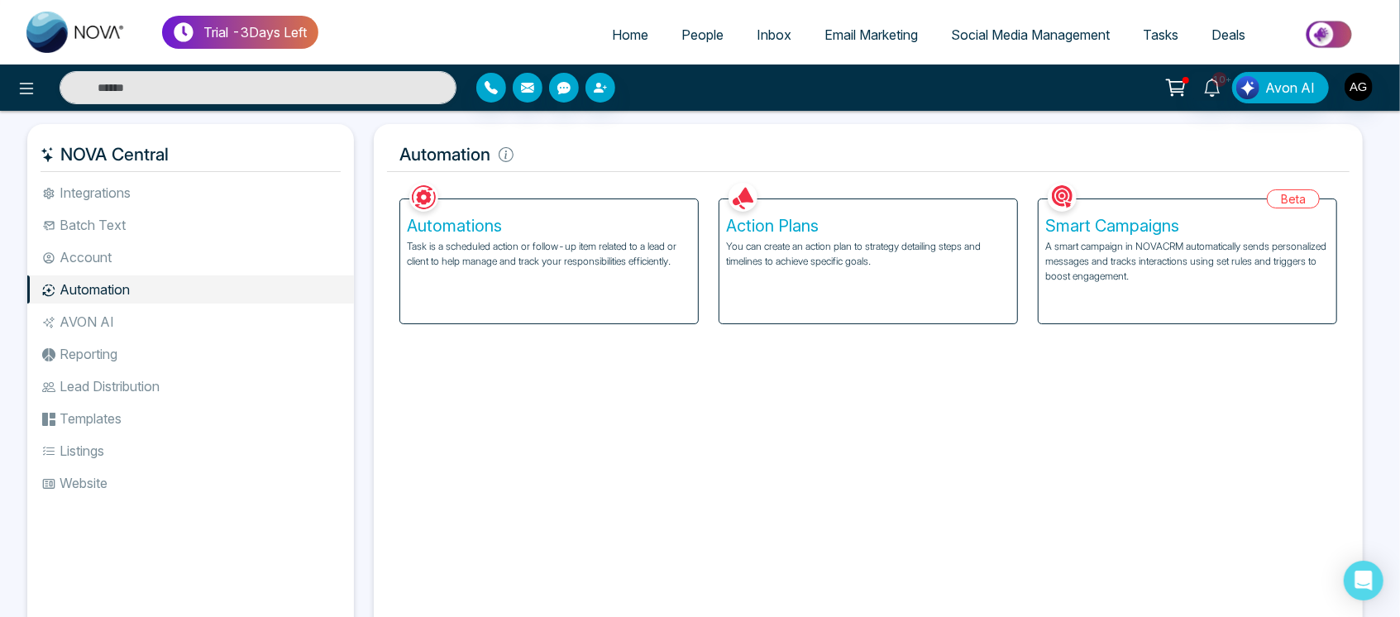
click at [108, 313] on li "AVON AI" at bounding box center [190, 322] width 327 height 28
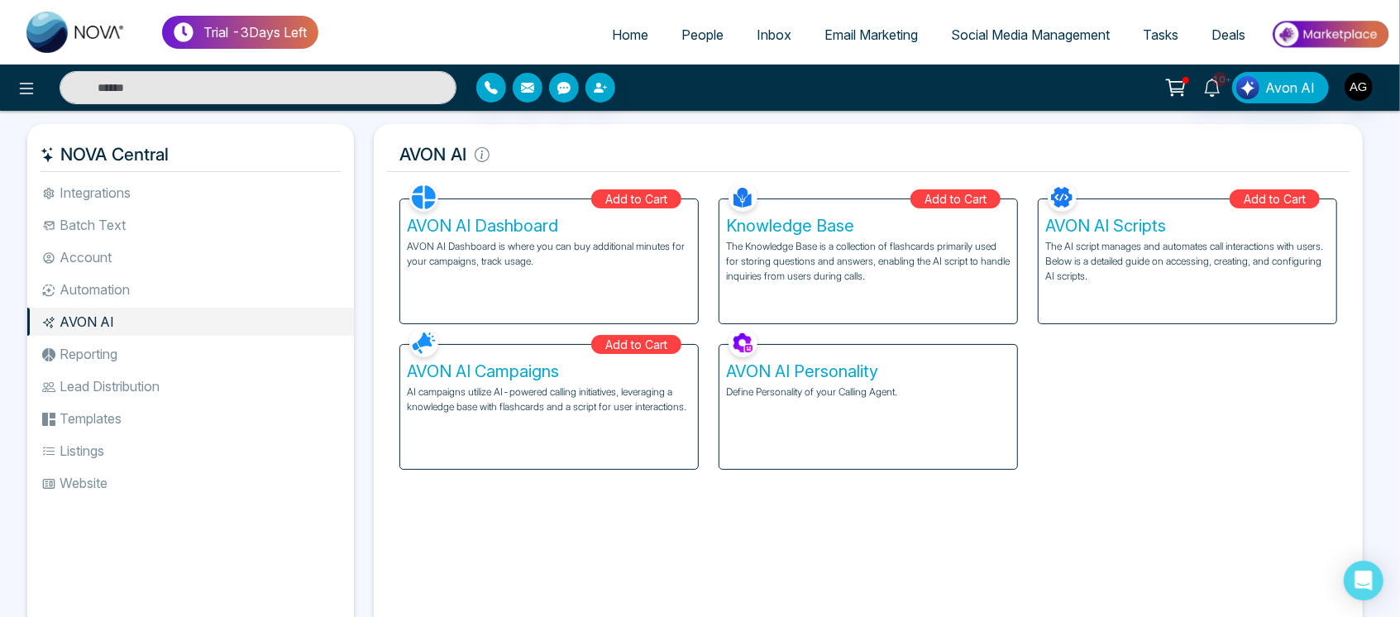
click at [132, 269] on li "Account" at bounding box center [190, 257] width 327 height 28
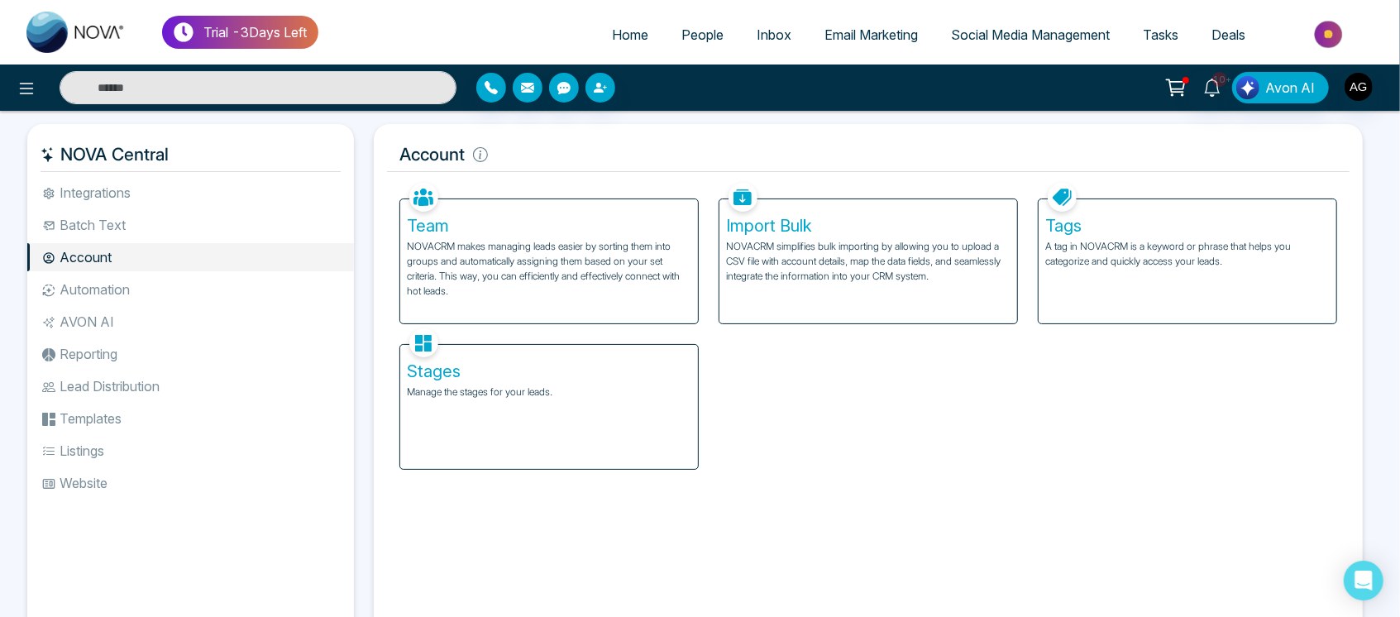
click at [133, 282] on li "Automation" at bounding box center [190, 289] width 327 height 28
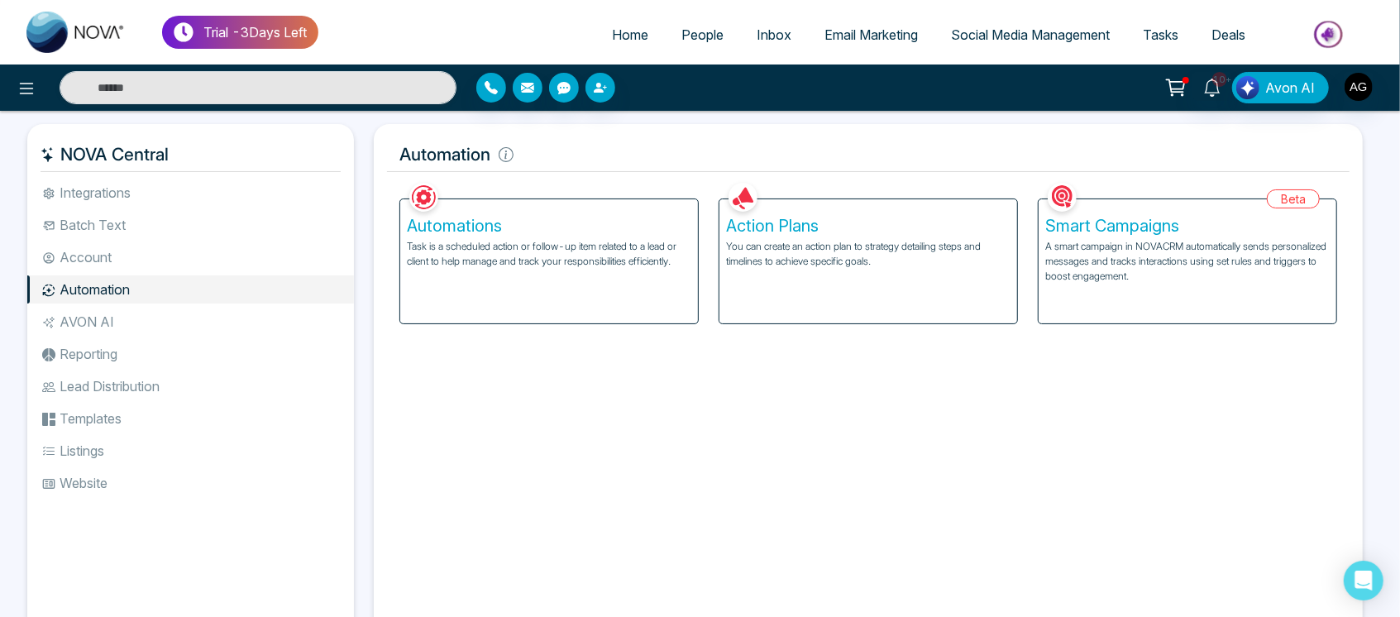
click at [161, 211] on li "Batch Text" at bounding box center [190, 225] width 327 height 28
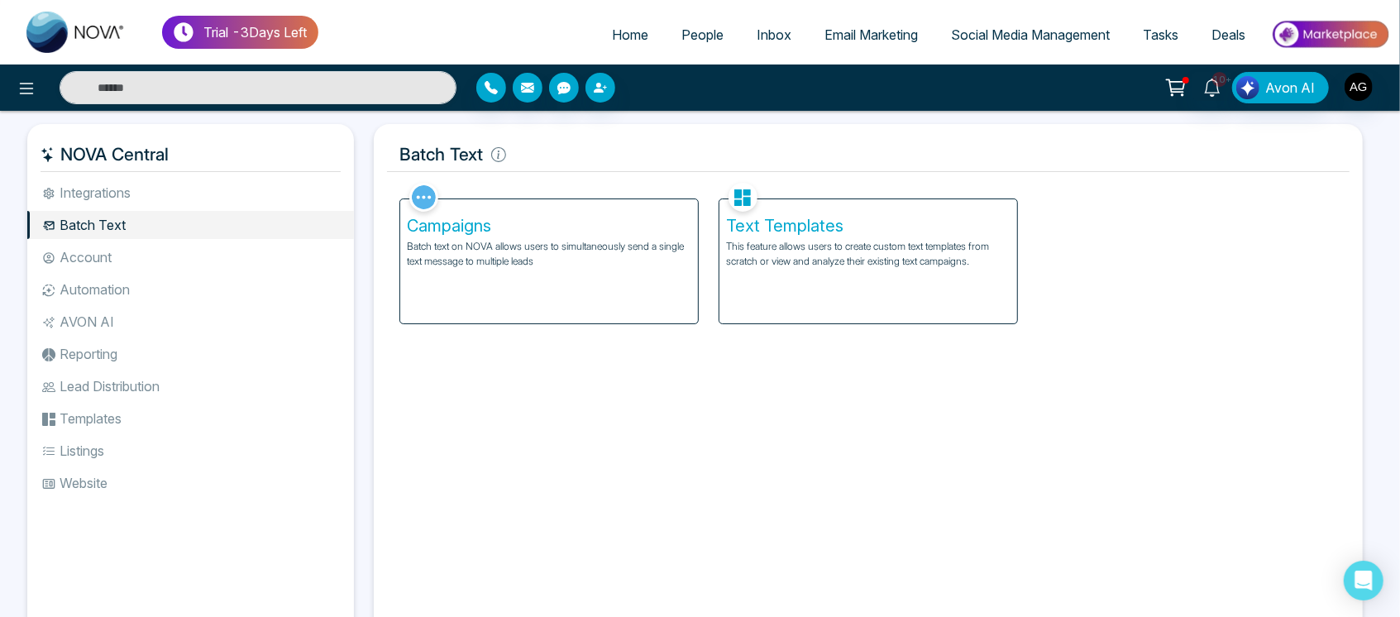
click at [172, 189] on li "Integrations" at bounding box center [190, 193] width 327 height 28
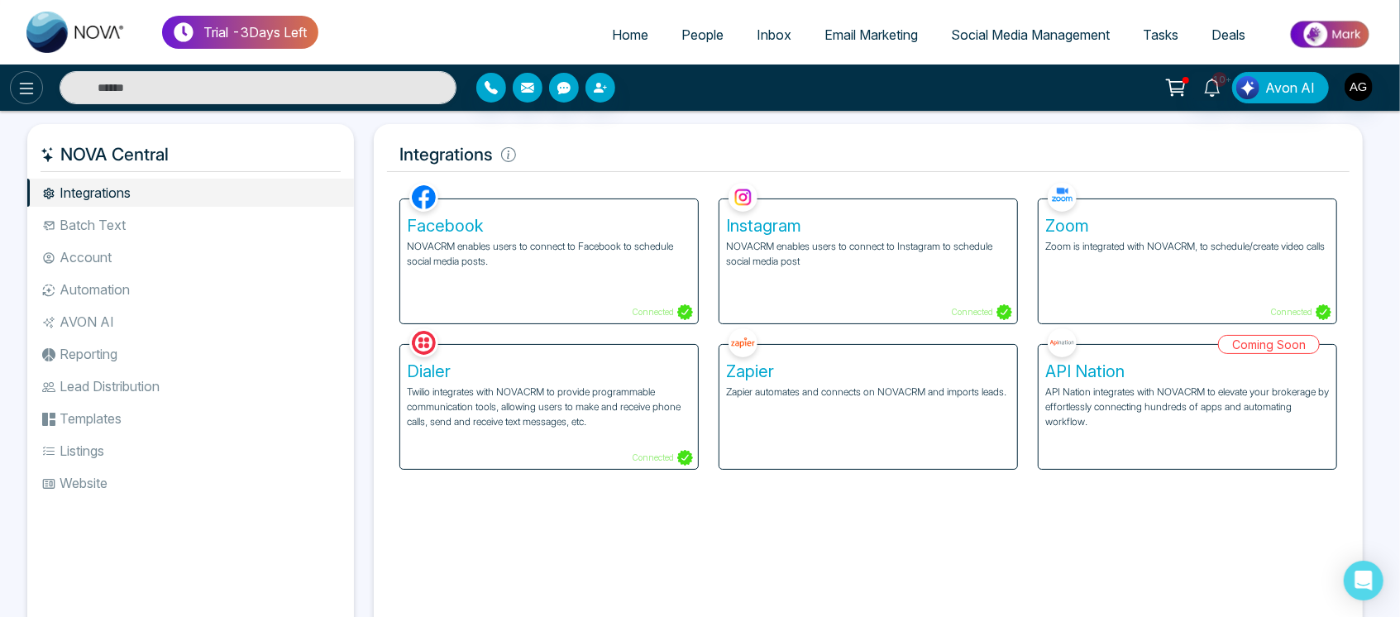
click at [35, 89] on icon at bounding box center [27, 89] width 20 height 20
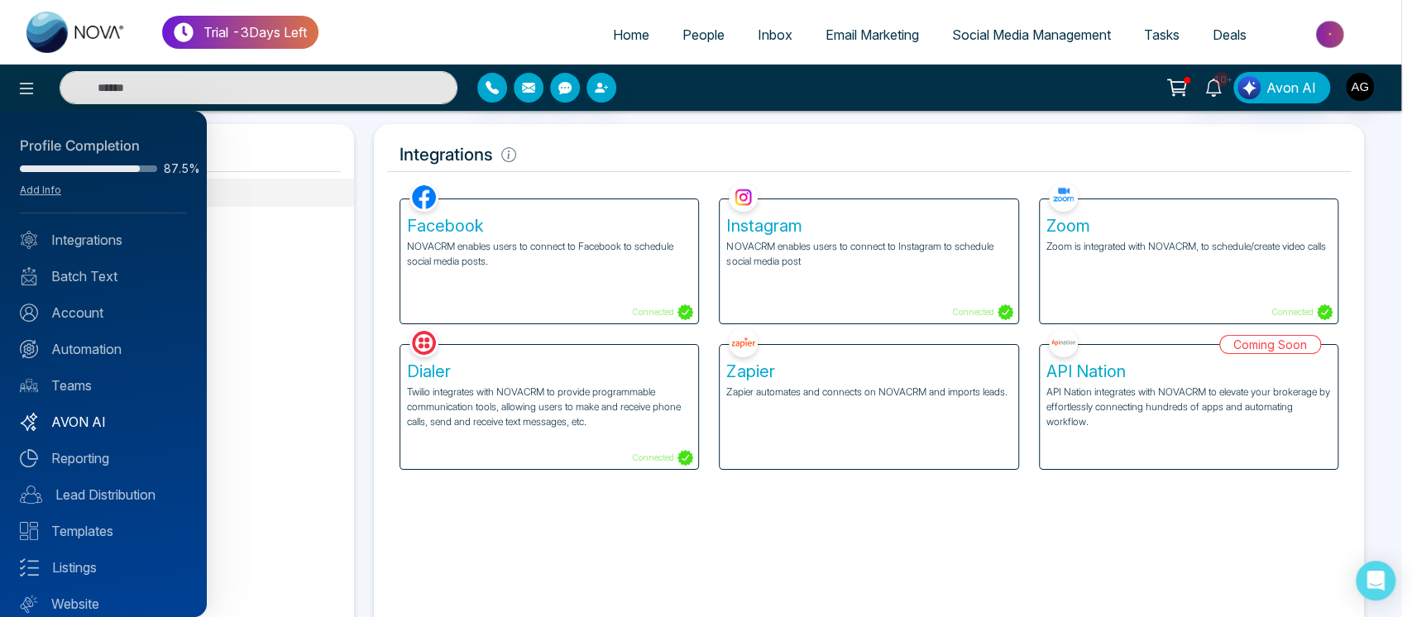
scroll to position [53, 0]
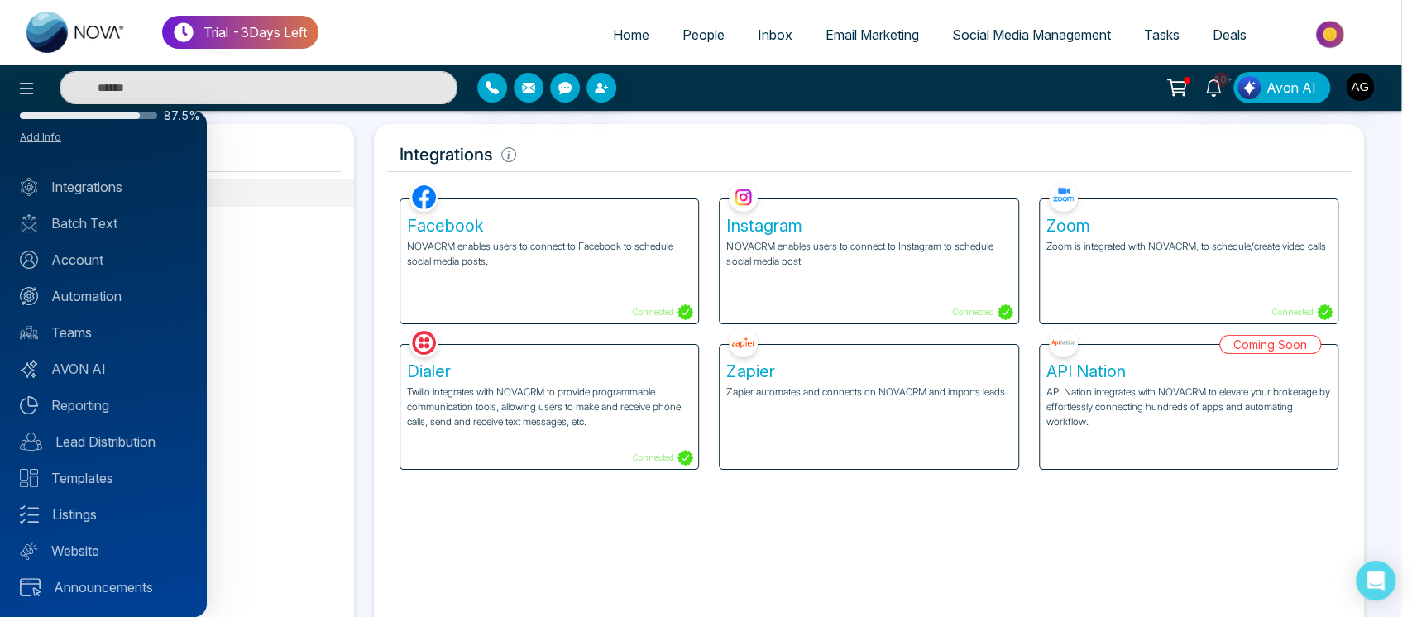
click at [335, 313] on div at bounding box center [706, 308] width 1412 height 617
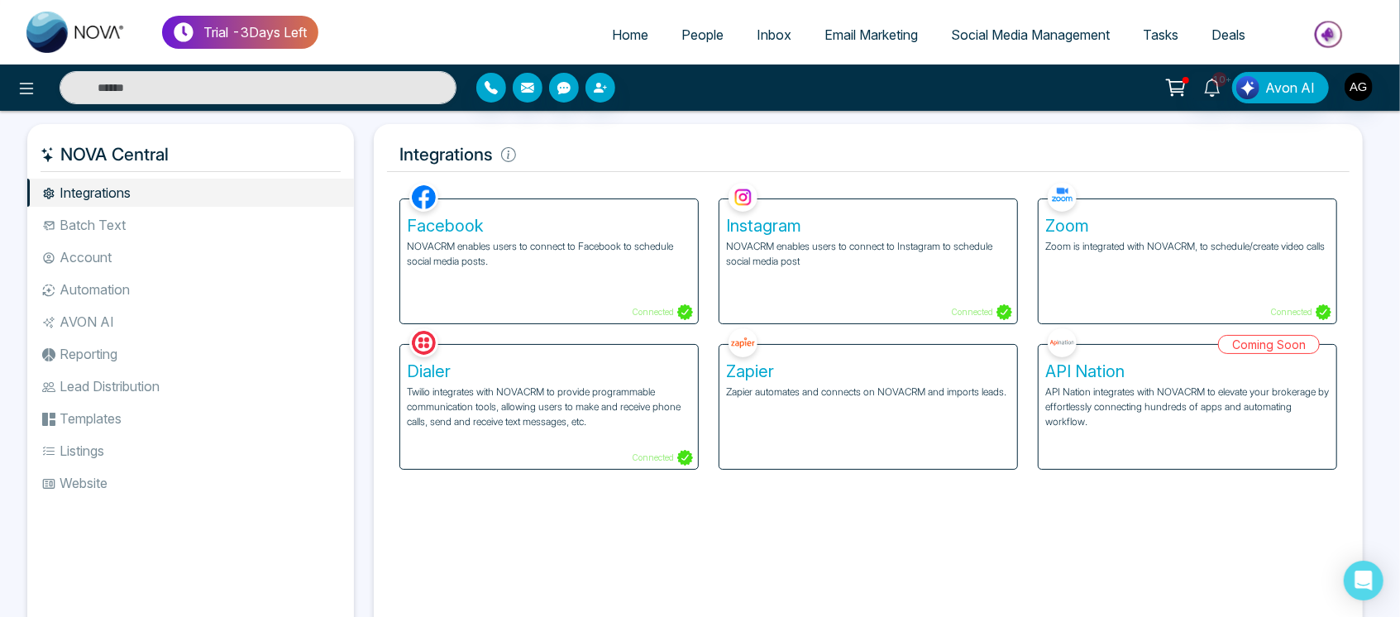
click at [122, 497] on ul "Integrations Batch Text Account Automation AVON AI Reporting Lead Distribution …" at bounding box center [190, 395] width 327 height 432
click at [140, 488] on li "Website" at bounding box center [190, 483] width 327 height 28
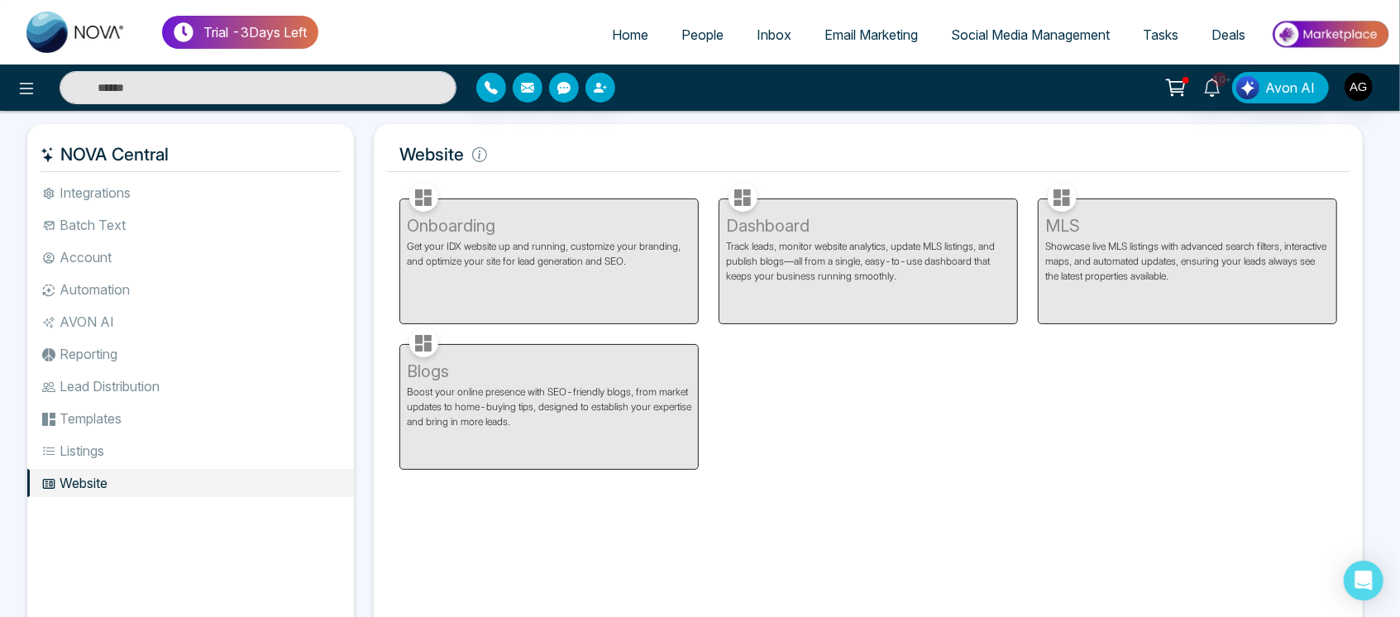
click at [140, 451] on li "Listings" at bounding box center [190, 451] width 327 height 28
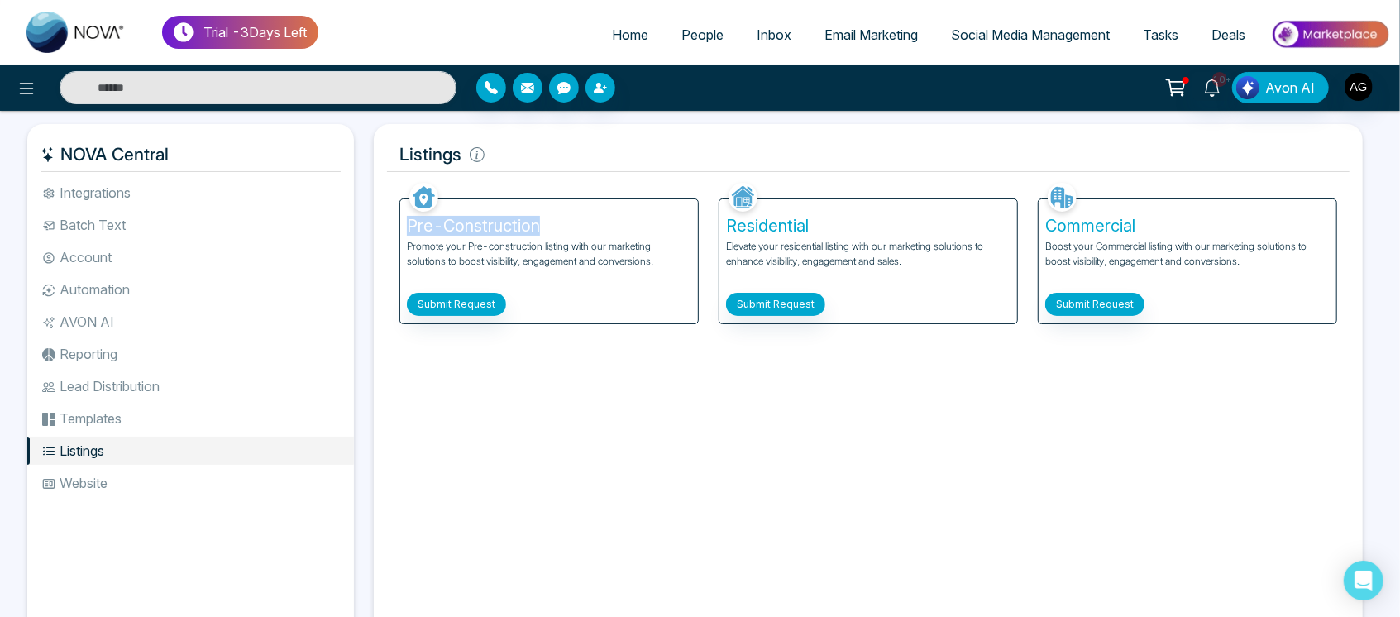
drag, startPoint x: 404, startPoint y: 228, endPoint x: 602, endPoint y: 231, distance: 198.5
click at [602, 231] on div "Pre-Construction Promote your Pre-construction listing with our marketing solut…" at bounding box center [549, 261] width 298 height 124
click at [558, 180] on div "Pre-Construction Promote your Pre-construction listing with our marketing solut…" at bounding box center [549, 252] width 319 height 146
click at [129, 408] on li "Templates" at bounding box center [190, 418] width 327 height 28
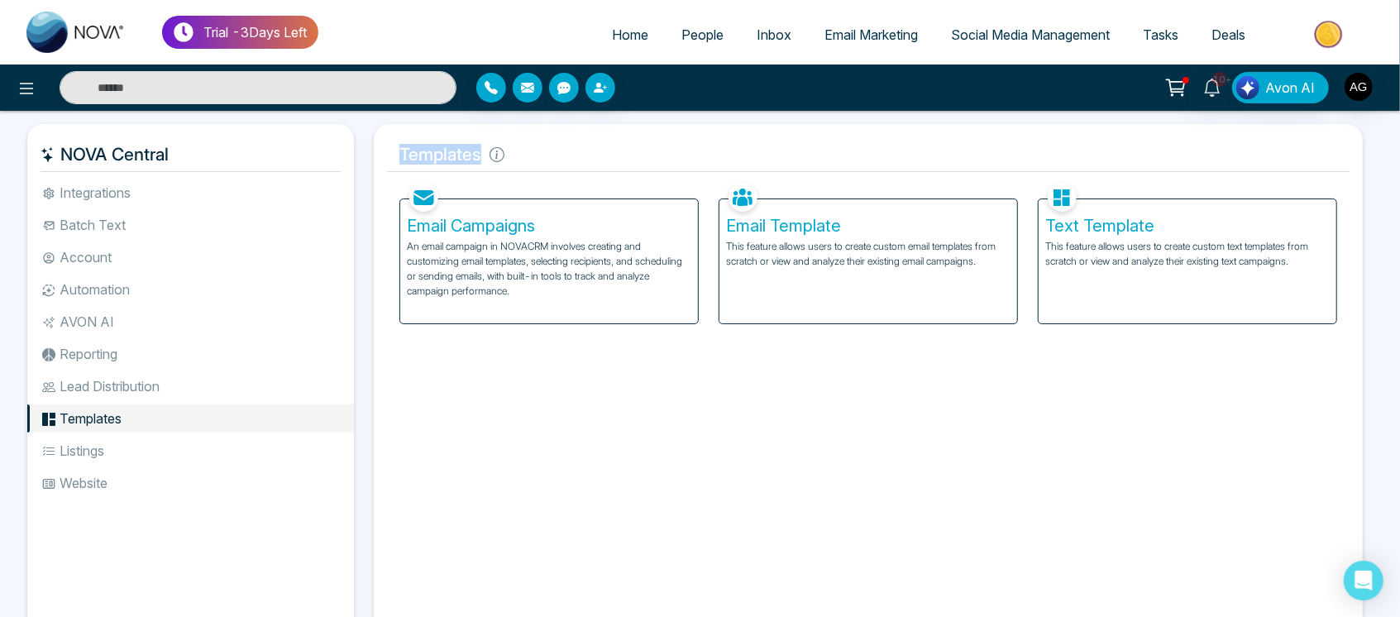
drag, startPoint x: 395, startPoint y: 149, endPoint x: 610, endPoint y: 157, distance: 215.2
click at [610, 157] on h5 "Templates" at bounding box center [868, 154] width 963 height 35
drag, startPoint x: 510, startPoint y: 156, endPoint x: 387, endPoint y: 145, distance: 123.0
click at [387, 145] on h5 "Templates" at bounding box center [868, 154] width 963 height 35
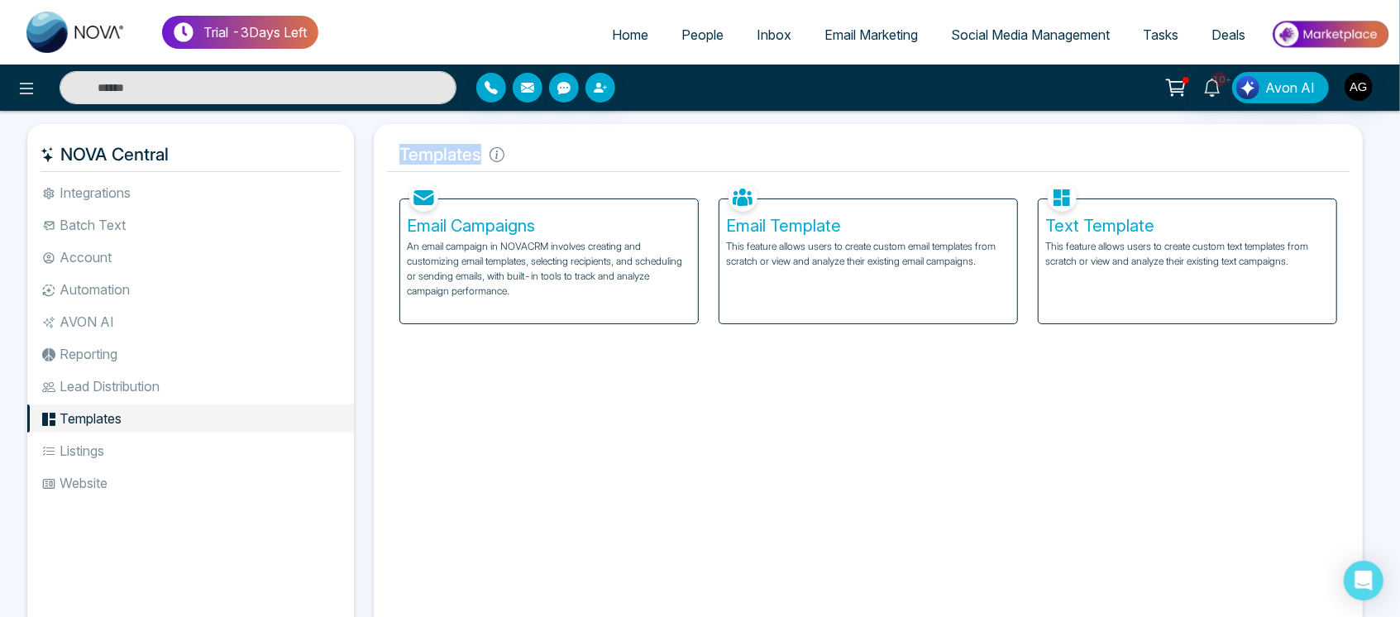
click at [387, 145] on h5 "Templates" at bounding box center [868, 154] width 963 height 35
drag, startPoint x: 387, startPoint y: 145, endPoint x: 538, endPoint y: 160, distance: 151.3
click at [538, 160] on h5 "Templates" at bounding box center [868, 154] width 963 height 35
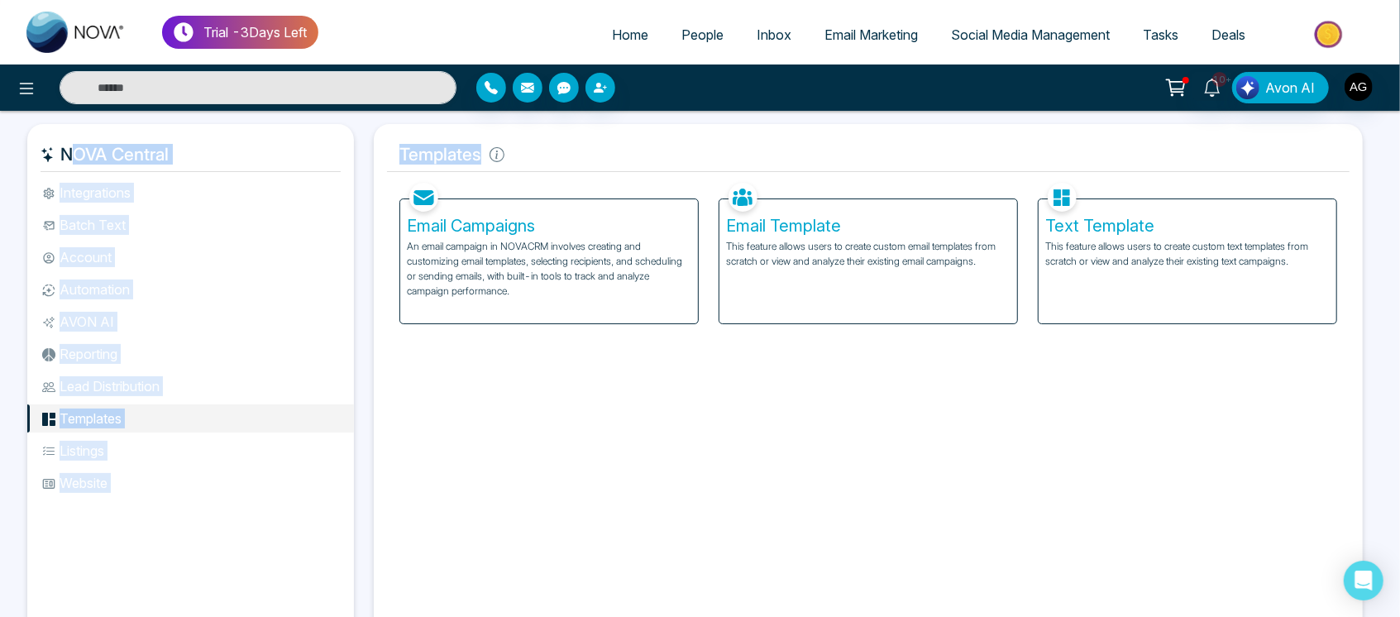
drag, startPoint x: 486, startPoint y: 151, endPoint x: 351, endPoint y: 152, distance: 134.8
click at [351, 152] on div "NOVA Central Integrations Batch Text Account Automation AVON AI Reporting Lead …" at bounding box center [700, 383] width 1346 height 519
click at [390, 152] on h5 "Templates" at bounding box center [868, 154] width 963 height 35
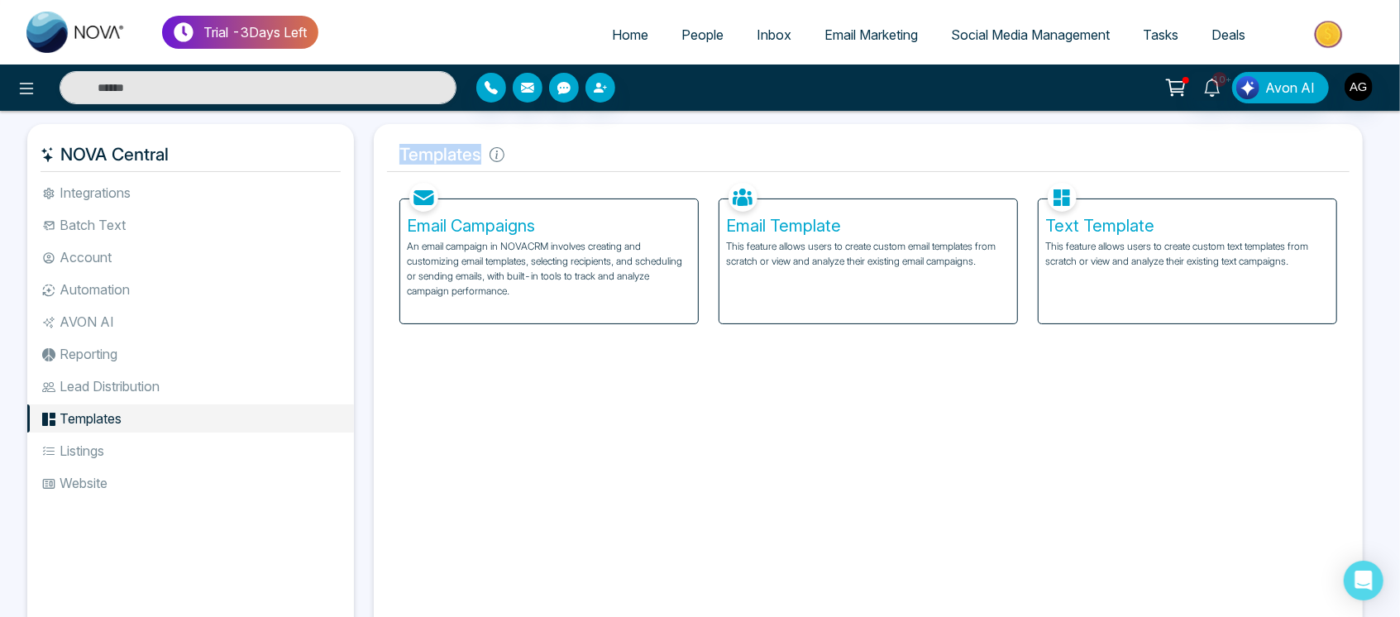
drag, startPoint x: 390, startPoint y: 152, endPoint x: 503, endPoint y: 160, distance: 112.8
click at [503, 160] on h5 "Templates" at bounding box center [868, 154] width 963 height 35
click at [589, 160] on h5 "Templates" at bounding box center [868, 154] width 963 height 35
drag, startPoint x: 408, startPoint y: 155, endPoint x: 548, endPoint y: 160, distance: 139.9
click at [548, 160] on h5 "Templates" at bounding box center [868, 154] width 963 height 35
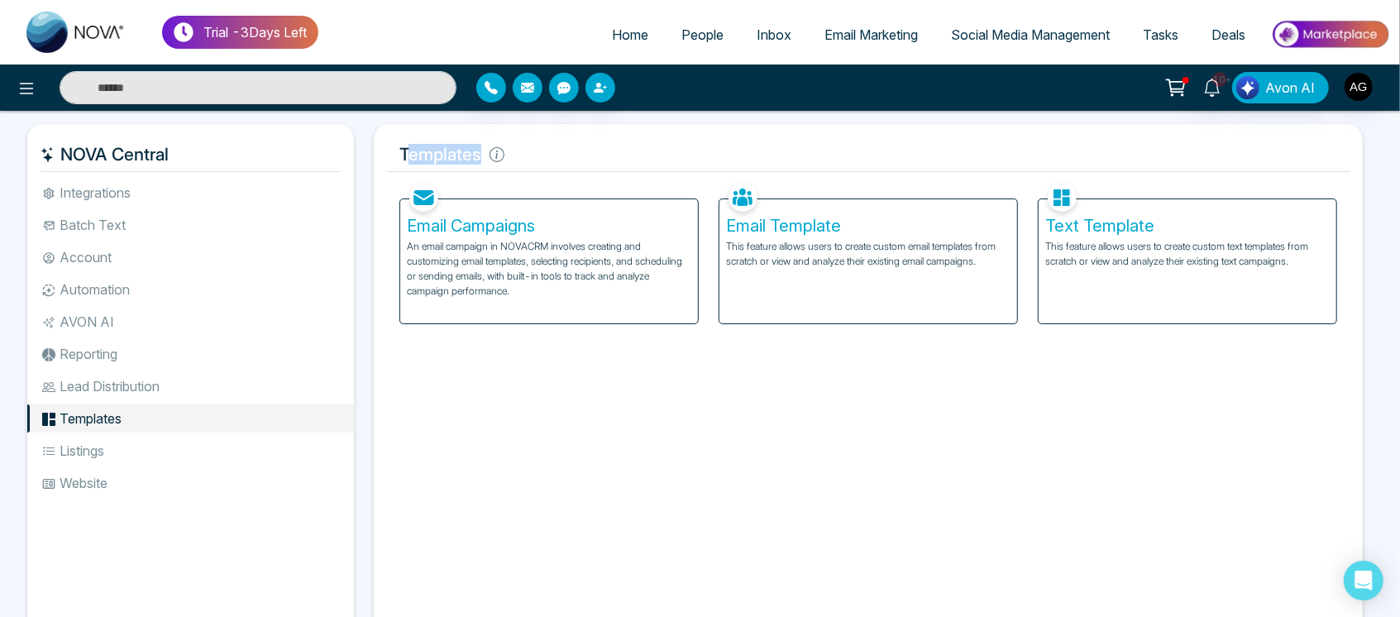
click at [548, 160] on h5 "Templates" at bounding box center [868, 154] width 963 height 35
drag, startPoint x: 482, startPoint y: 152, endPoint x: 389, endPoint y: 153, distance: 93.5
click at [389, 153] on h5 "Templates" at bounding box center [868, 154] width 963 height 35
drag, startPoint x: 389, startPoint y: 153, endPoint x: 524, endPoint y: 162, distance: 136.0
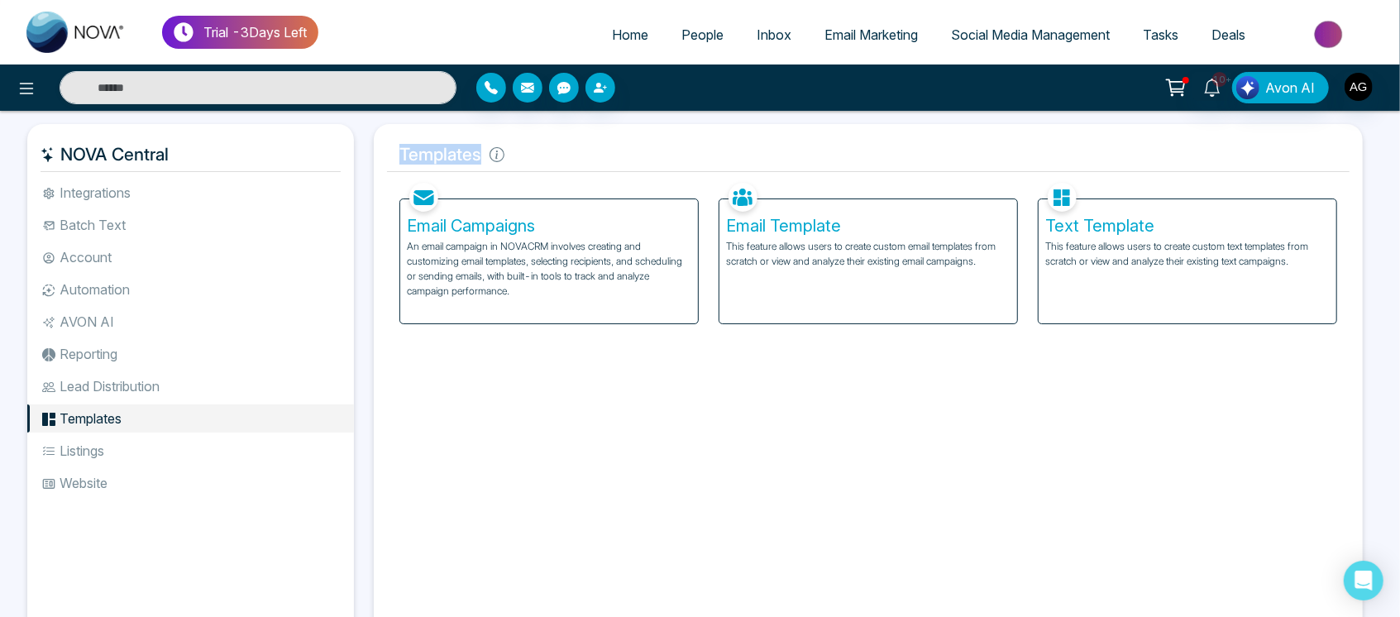
click at [524, 162] on h5 "Templates" at bounding box center [868, 154] width 963 height 35
drag, startPoint x: 386, startPoint y: 149, endPoint x: 490, endPoint y: 162, distance: 104.2
click at [490, 162] on h5 "Templates" at bounding box center [868, 154] width 963 height 35
click at [122, 189] on li "Integrations" at bounding box center [190, 193] width 327 height 28
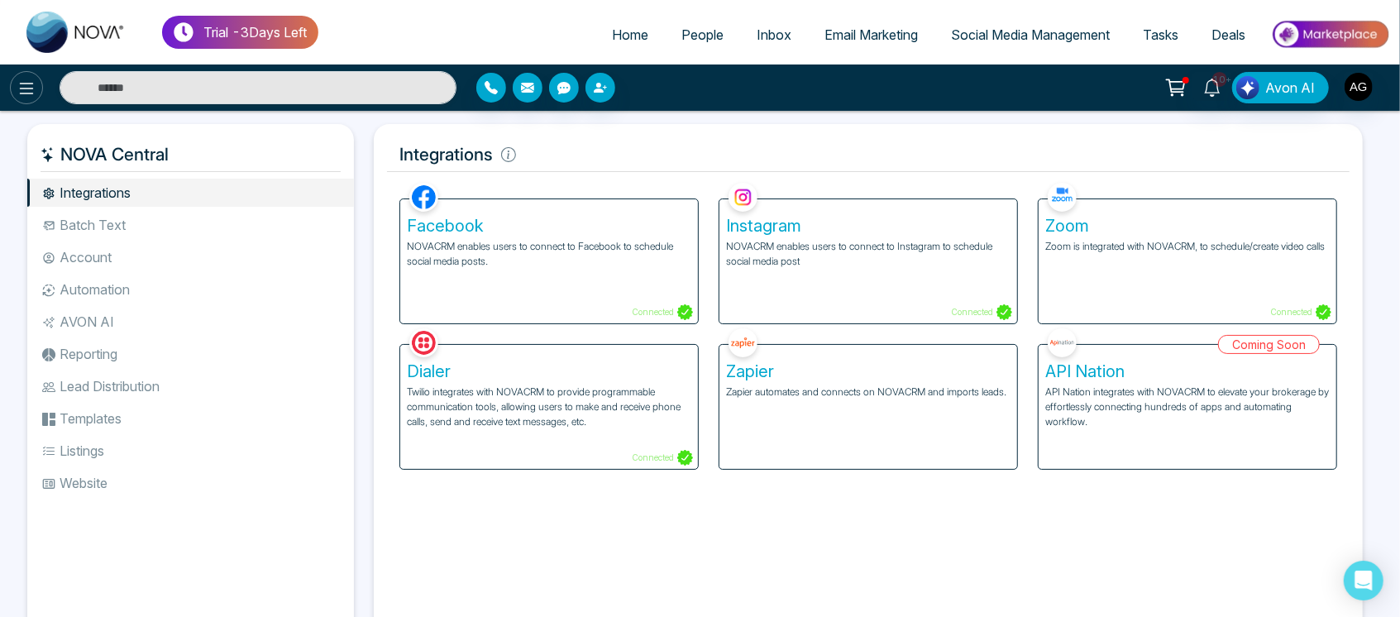
click at [33, 92] on icon at bounding box center [27, 89] width 20 height 20
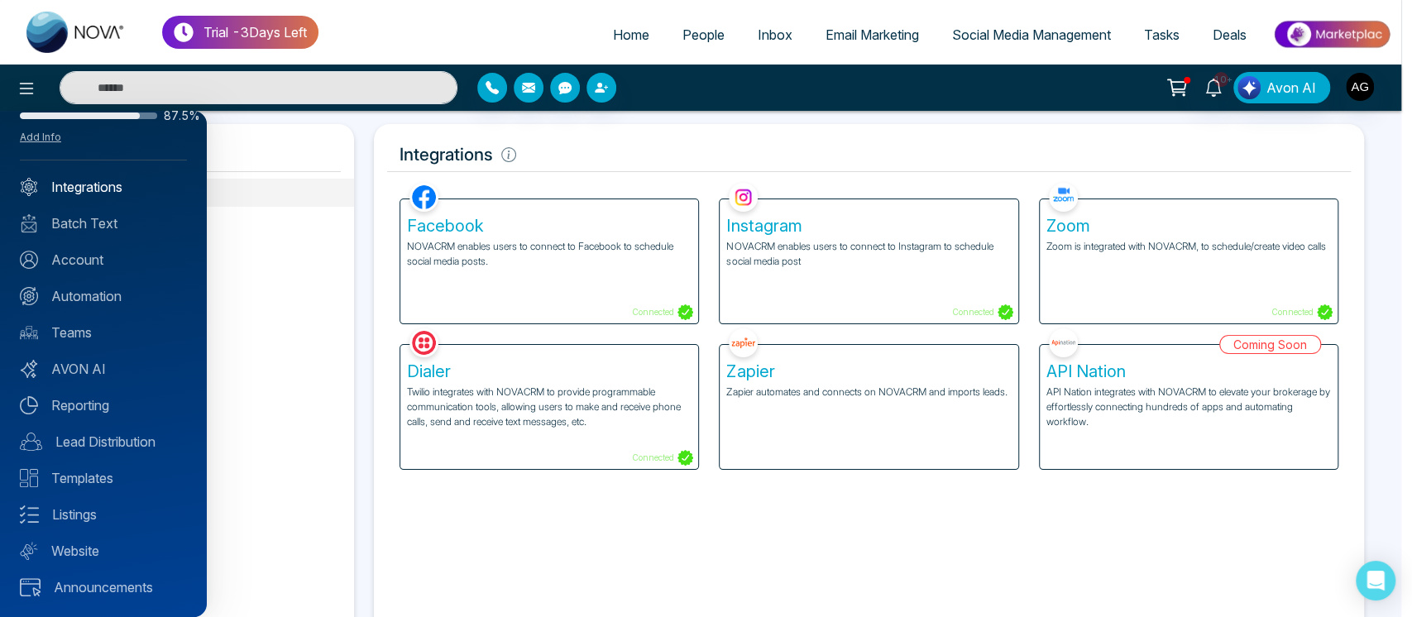
click at [84, 186] on link "Integrations" at bounding box center [103, 187] width 167 height 20
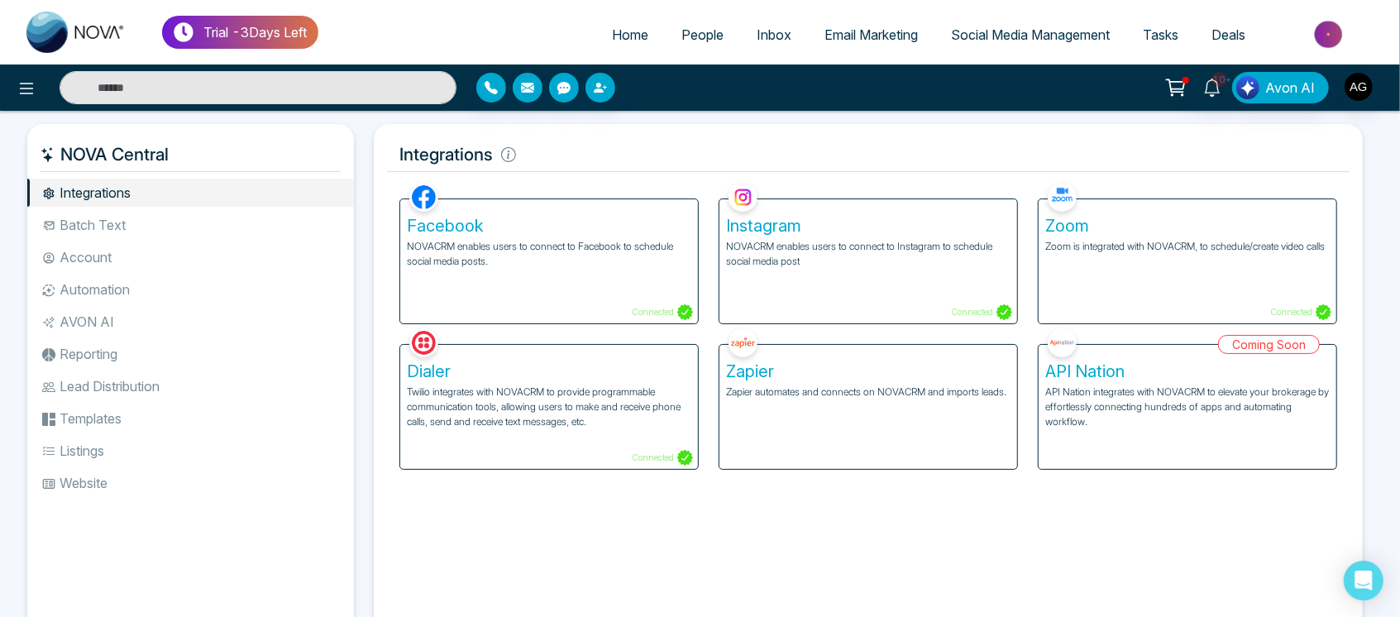
click at [172, 222] on li "Batch Text" at bounding box center [190, 225] width 327 height 28
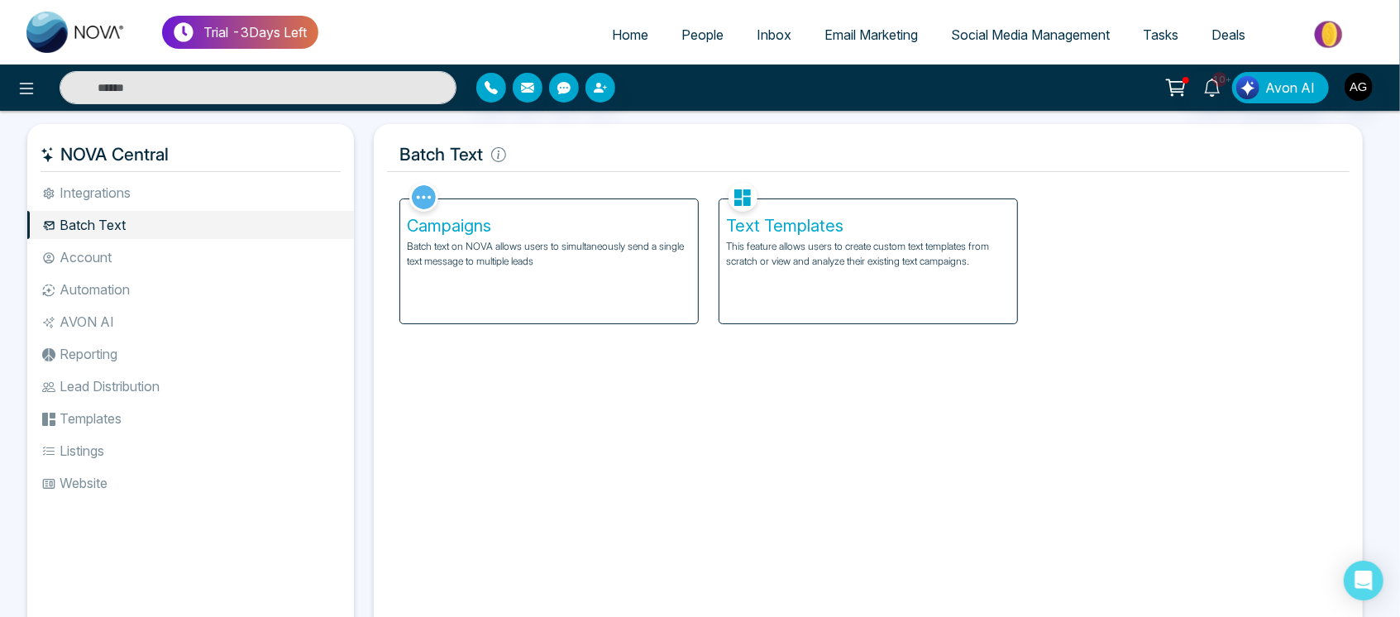
click at [117, 271] on ul "Integrations Batch Text Account Automation AVON AI Reporting Lead Distribution …" at bounding box center [190, 395] width 327 height 432
click at [117, 261] on li "Account" at bounding box center [190, 257] width 327 height 28
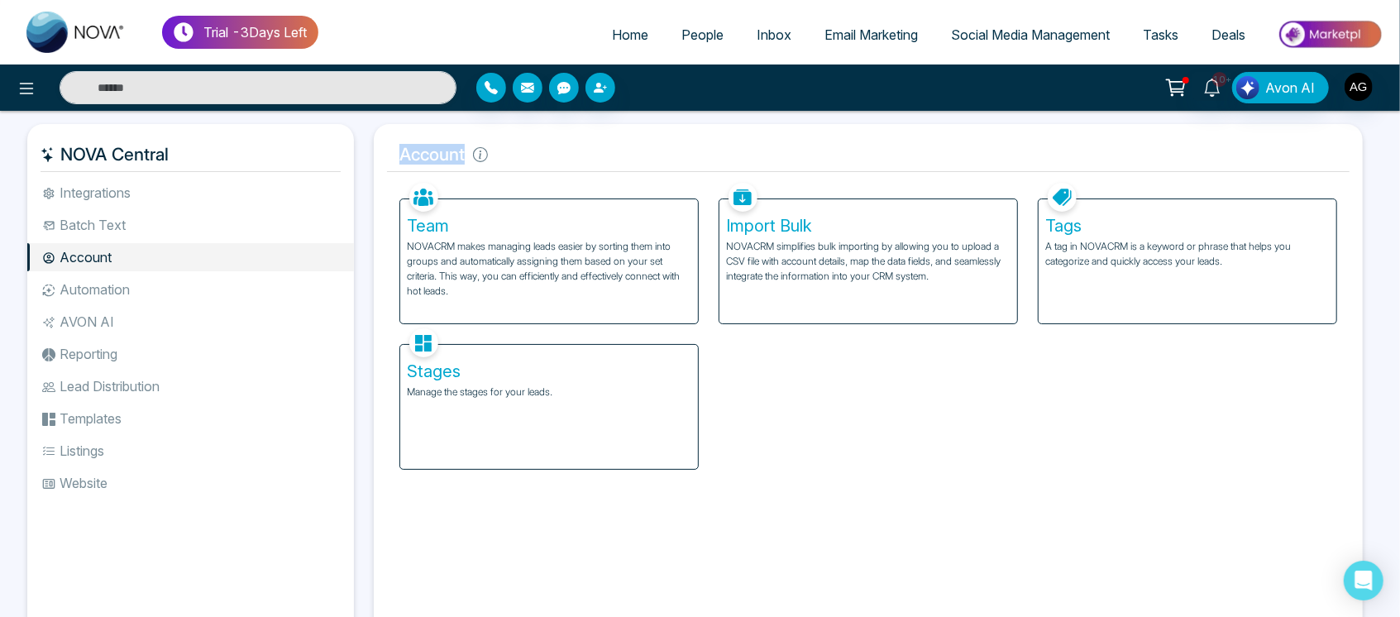
drag, startPoint x: 384, startPoint y: 162, endPoint x: 550, endPoint y: 166, distance: 166.3
click at [550, 166] on div "Account Facebook NOVACRM enables users to connect to Facebook to schedule socia…" at bounding box center [868, 383] width 989 height 519
click at [550, 166] on h5 "Account" at bounding box center [868, 154] width 963 height 35
drag, startPoint x: 393, startPoint y: 154, endPoint x: 597, endPoint y: 131, distance: 205.6
click at [597, 131] on div "Account Facebook NOVACRM enables users to connect to Facebook to schedule socia…" at bounding box center [868, 383] width 989 height 519
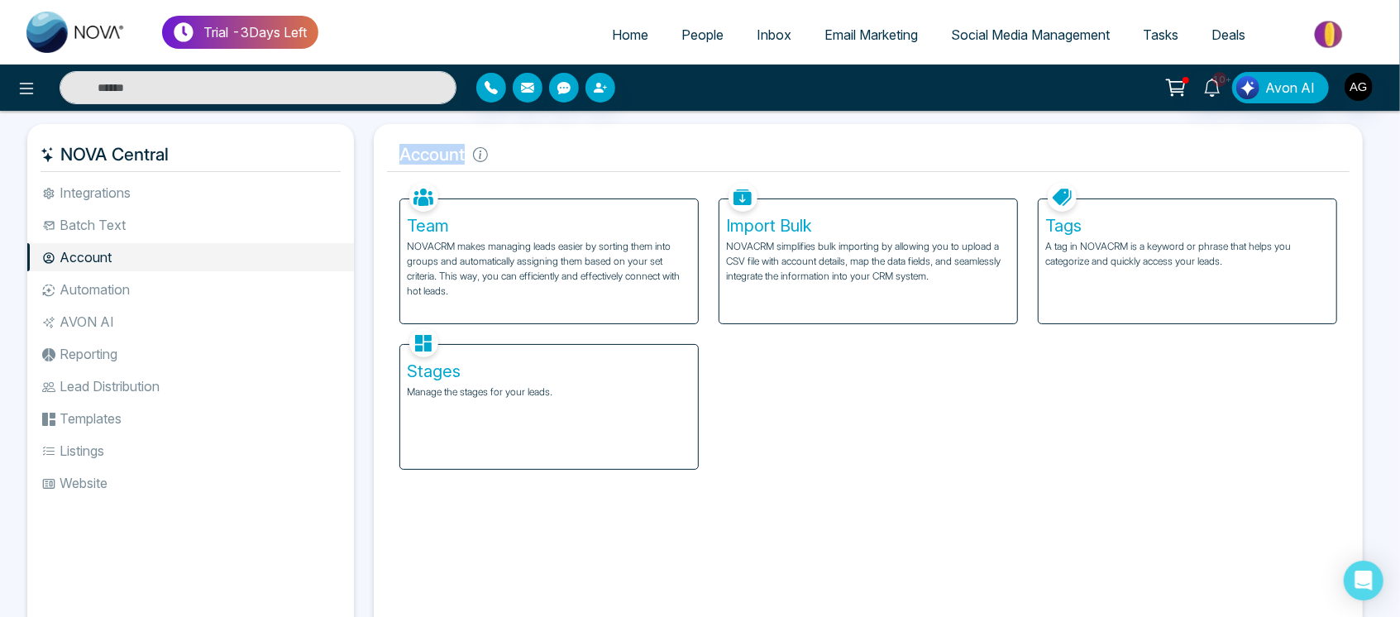
click at [597, 131] on div "Account Facebook NOVACRM enables users to connect to Facebook to schedule socia…" at bounding box center [868, 383] width 989 height 519
drag, startPoint x: 556, startPoint y: 175, endPoint x: 484, endPoint y: 156, distance: 74.4
click at [484, 156] on div "Account Facebook NOVACRM enables users to connect to Facebook to schedule socia…" at bounding box center [868, 383] width 989 height 519
click at [484, 156] on icon at bounding box center [480, 154] width 15 height 15
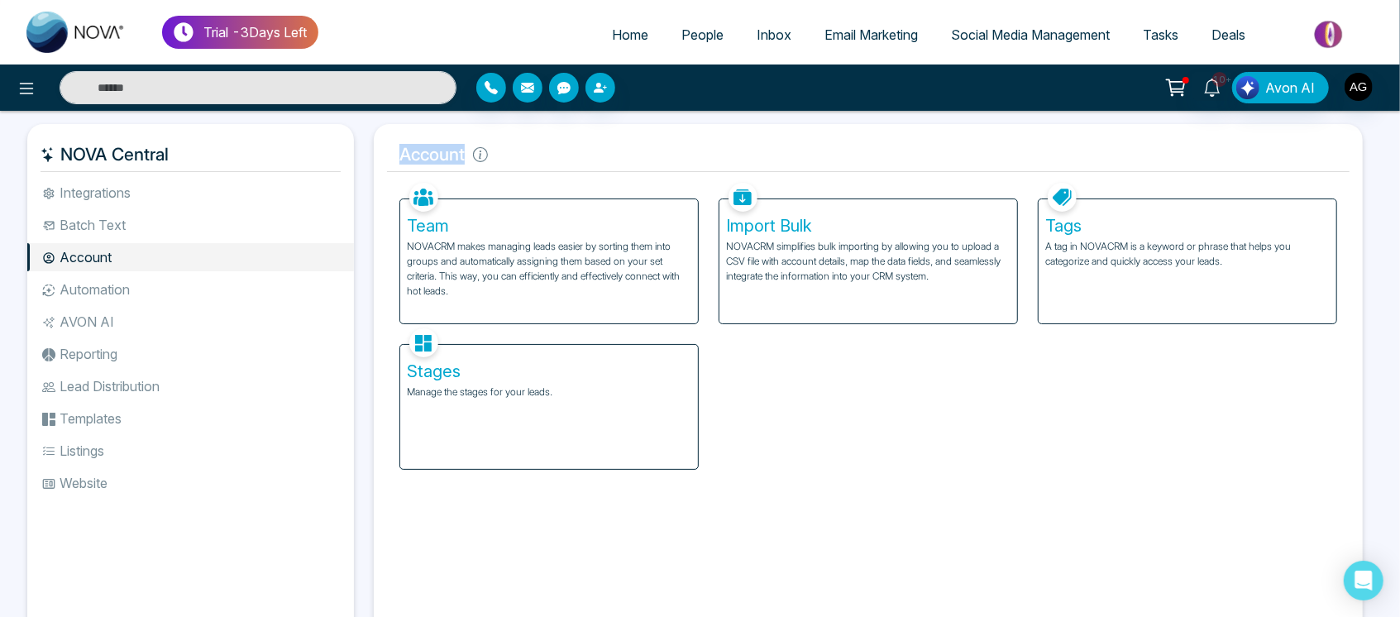
drag, startPoint x: 386, startPoint y: 154, endPoint x: 554, endPoint y: 155, distance: 167.9
click at [554, 155] on h5 "Account" at bounding box center [868, 154] width 963 height 35
click at [130, 215] on li "Batch Text" at bounding box center [190, 225] width 327 height 28
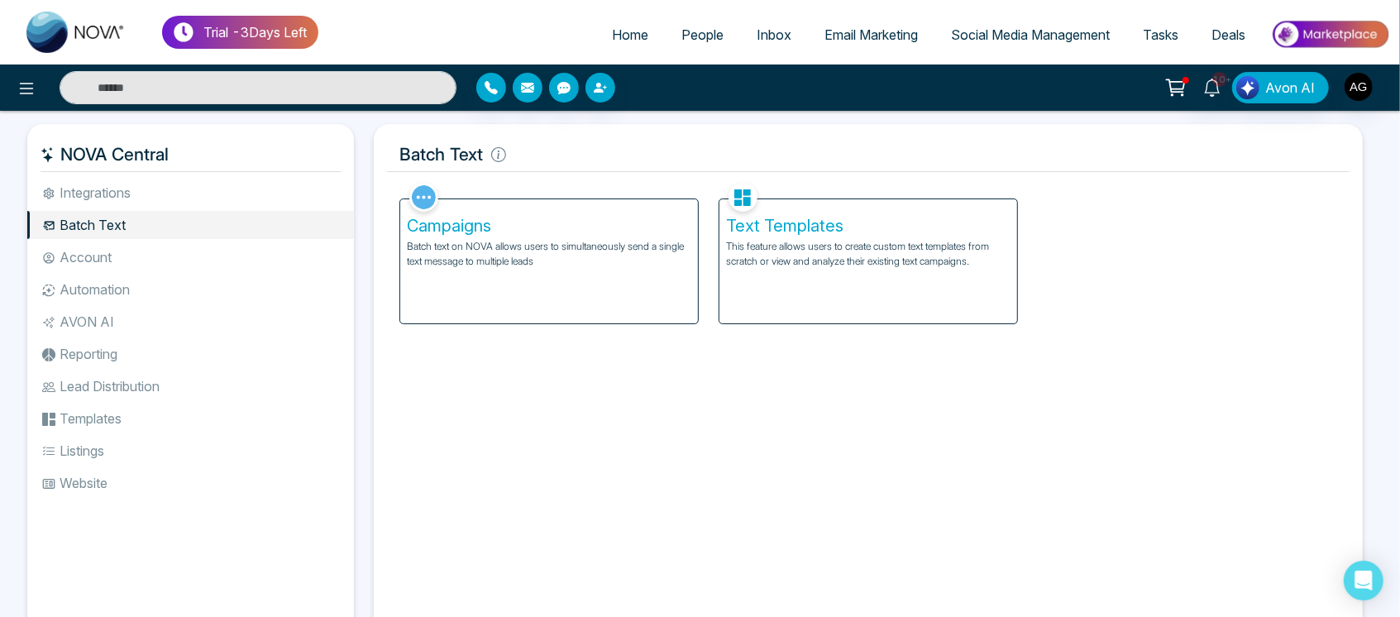
click at [166, 184] on li "Integrations" at bounding box center [190, 193] width 327 height 28
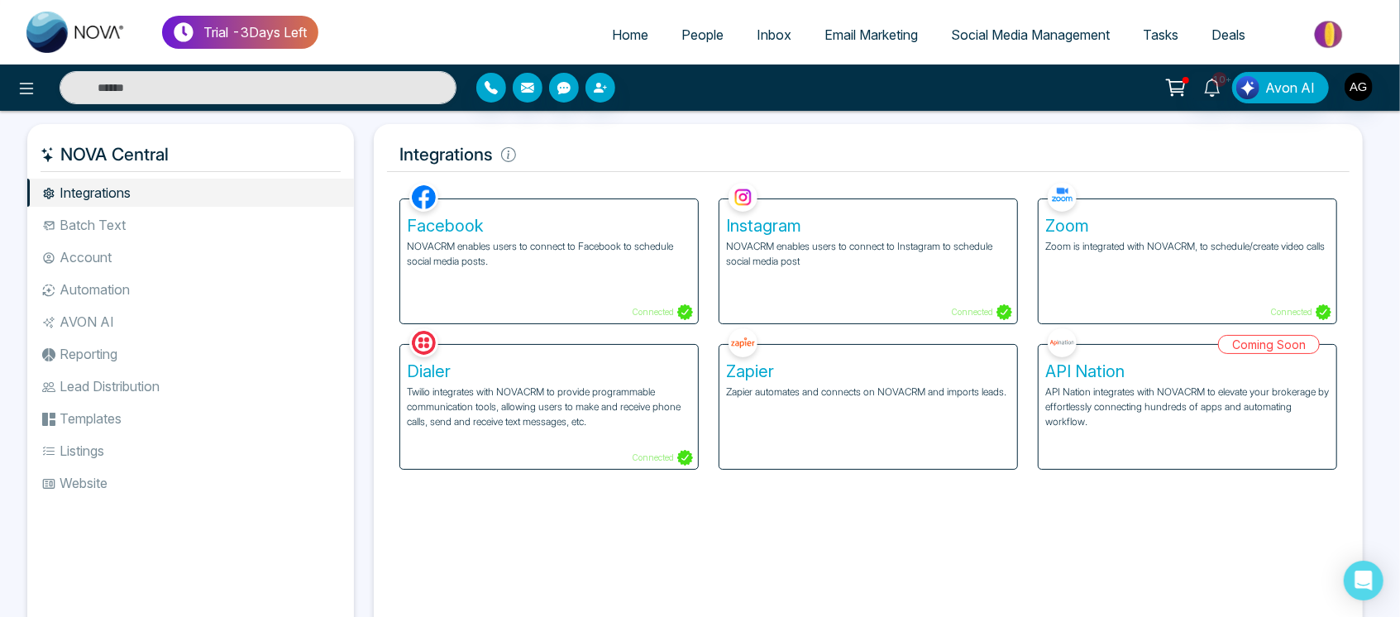
click at [180, 223] on li "Batch Text" at bounding box center [190, 225] width 327 height 28
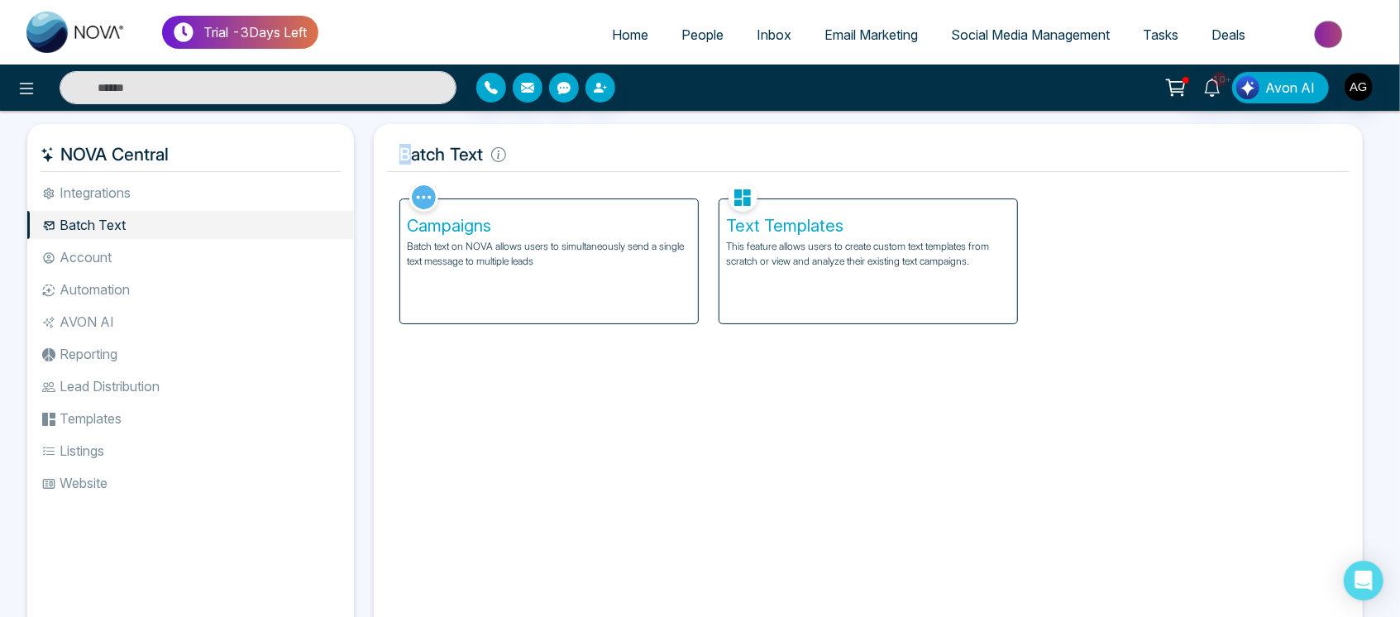
drag, startPoint x: 543, startPoint y: 155, endPoint x: 383, endPoint y: 153, distance: 159.6
click at [383, 153] on div "Batch Text Facebook NOVACRM enables users to connect to Facebook to schedule so…" at bounding box center [868, 383] width 989 height 519
click at [541, 175] on div "Batch Text Facebook NOVACRM enables users to connect to Facebook to schedule so…" at bounding box center [868, 383] width 989 height 519
click at [203, 194] on li "Integrations" at bounding box center [190, 193] width 327 height 28
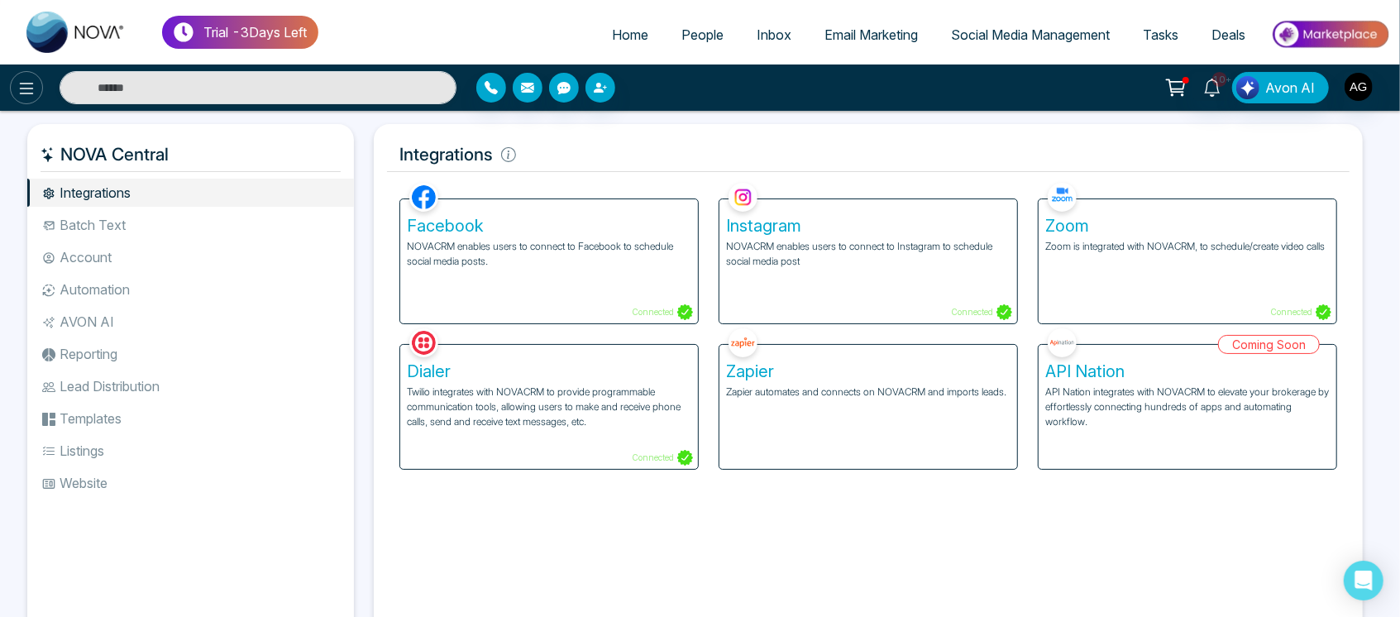
click at [17, 75] on button at bounding box center [26, 87] width 33 height 33
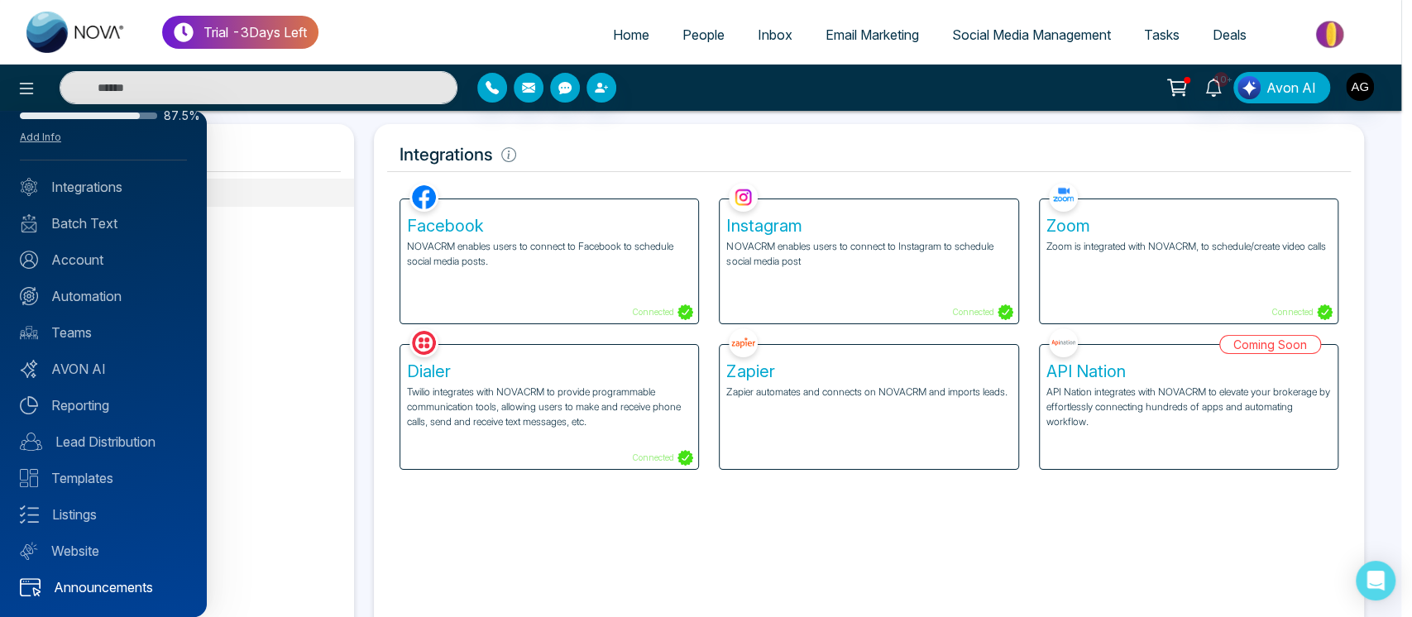
click at [126, 596] on link "Announcements" at bounding box center [103, 587] width 167 height 20
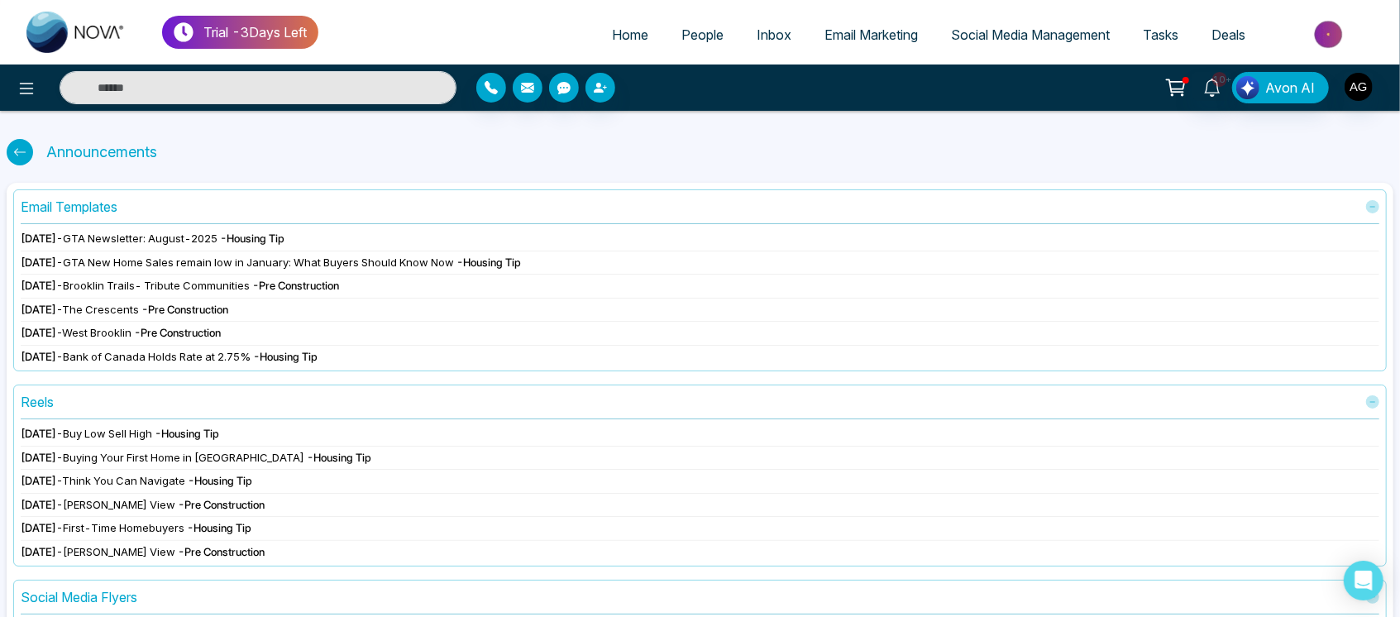
drag, startPoint x: 188, startPoint y: 156, endPoint x: 165, endPoint y: 146, distance: 24.4
click at [165, 146] on div "Announcements" at bounding box center [700, 152] width 1387 height 36
drag, startPoint x: 165, startPoint y: 146, endPoint x: 177, endPoint y: 149, distance: 12.0
click at [177, 149] on div "Announcements" at bounding box center [700, 152] width 1387 height 36
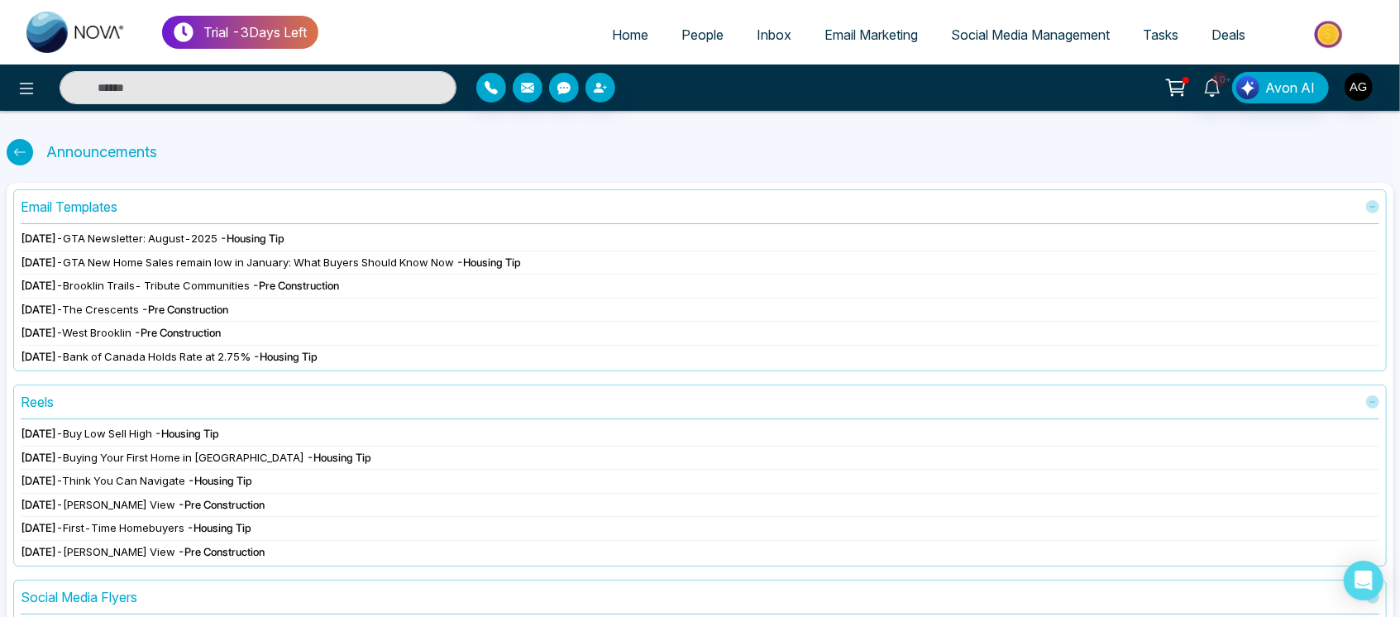
click at [177, 149] on div "Announcements" at bounding box center [700, 152] width 1387 height 36
drag, startPoint x: 177, startPoint y: 149, endPoint x: 68, endPoint y: 153, distance: 109.3
click at [68, 153] on div "Announcements" at bounding box center [700, 152] width 1387 height 36
click at [127, 165] on div "Announcements" at bounding box center [102, 152] width 124 height 36
drag, startPoint x: 202, startPoint y: 157, endPoint x: 35, endPoint y: 142, distance: 167.7
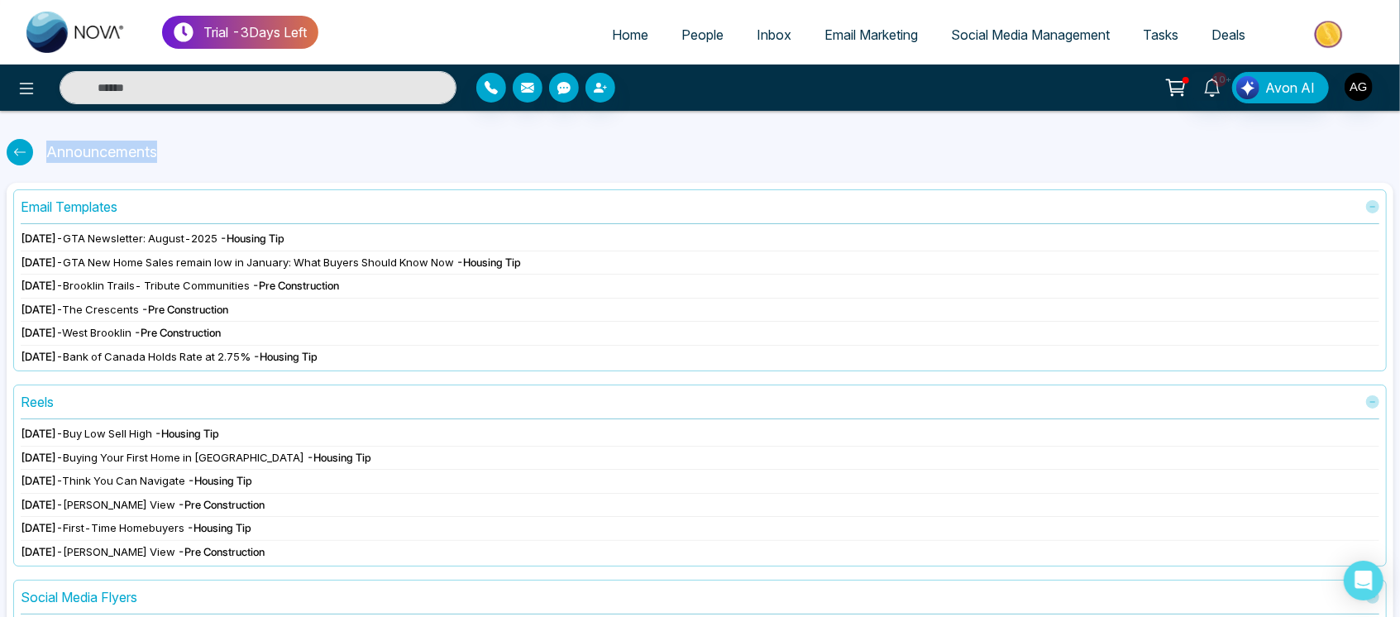
click at [35, 142] on div "Announcements" at bounding box center [700, 152] width 1387 height 36
click at [179, 157] on div "Announcements" at bounding box center [700, 152] width 1387 height 36
drag, startPoint x: 172, startPoint y: 151, endPoint x: 46, endPoint y: 153, distance: 125.7
click at [46, 153] on div "Announcements" at bounding box center [700, 152] width 1387 height 36
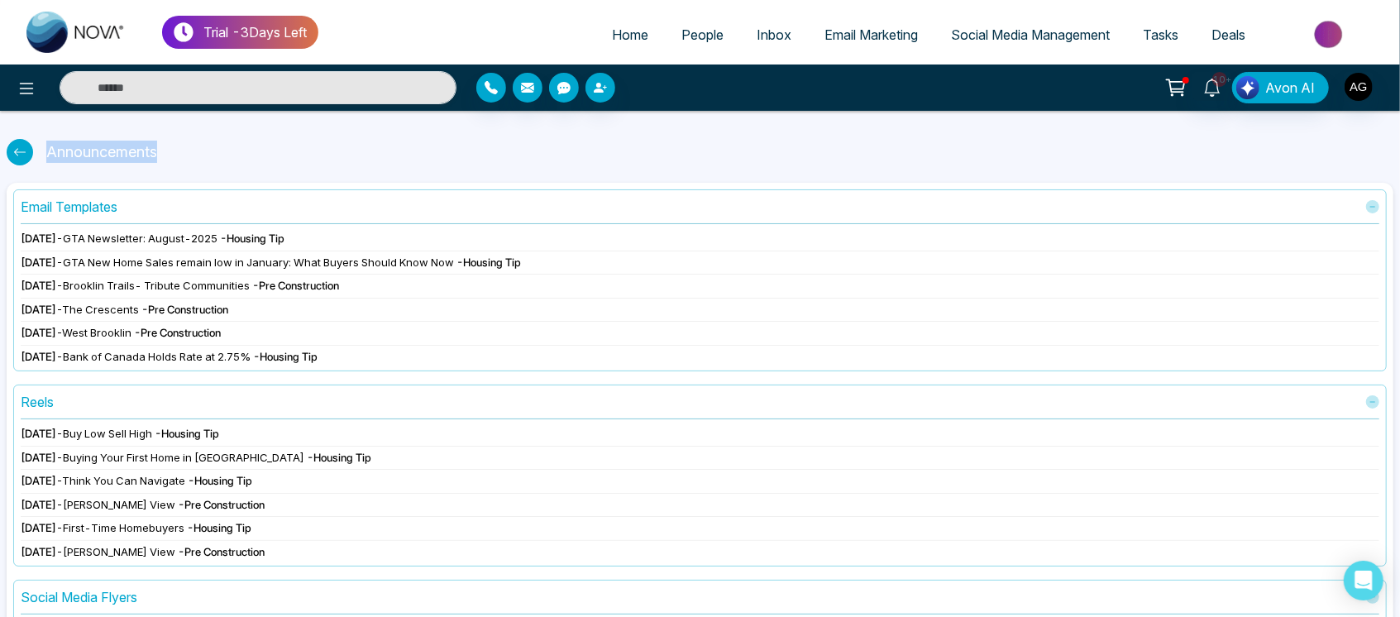
click at [46, 153] on div "Announcements" at bounding box center [102, 152] width 124 height 36
drag, startPoint x: 184, startPoint y: 152, endPoint x: 103, endPoint y: 152, distance: 80.2
click at [103, 152] on div "Announcements" at bounding box center [700, 152] width 1387 height 36
click at [103, 152] on div "Announcements" at bounding box center [102, 152] width 124 height 36
drag, startPoint x: 176, startPoint y: 156, endPoint x: 45, endPoint y: 152, distance: 131.6
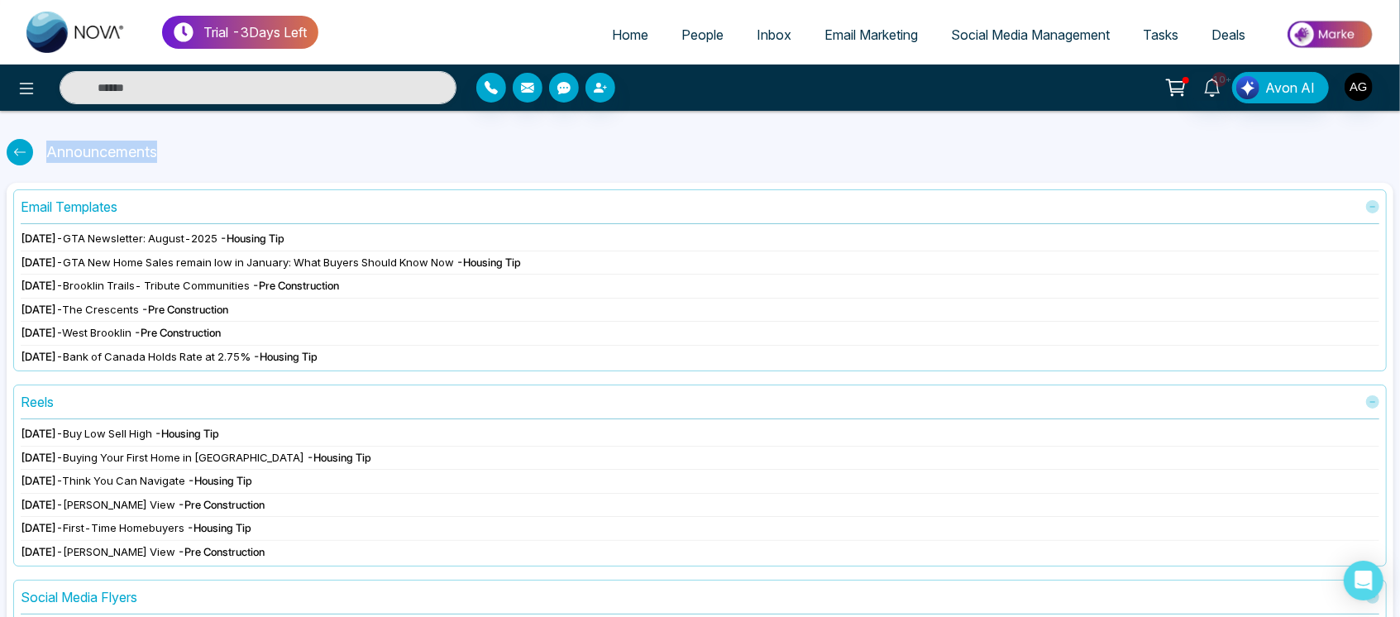
click at [45, 152] on div "Announcements" at bounding box center [700, 152] width 1387 height 36
click at [45, 152] on div "Announcements" at bounding box center [102, 152] width 124 height 36
click at [13, 148] on icon at bounding box center [19, 152] width 13 height 13
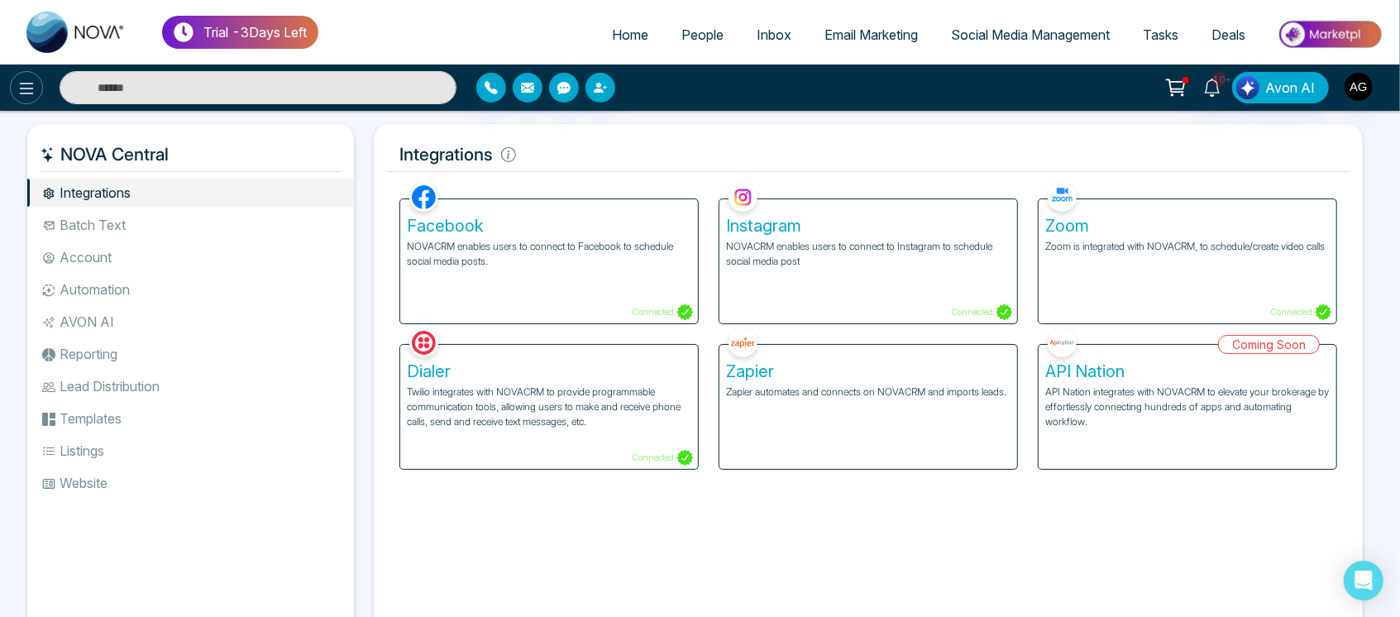
click at [26, 79] on icon at bounding box center [27, 89] width 20 height 20
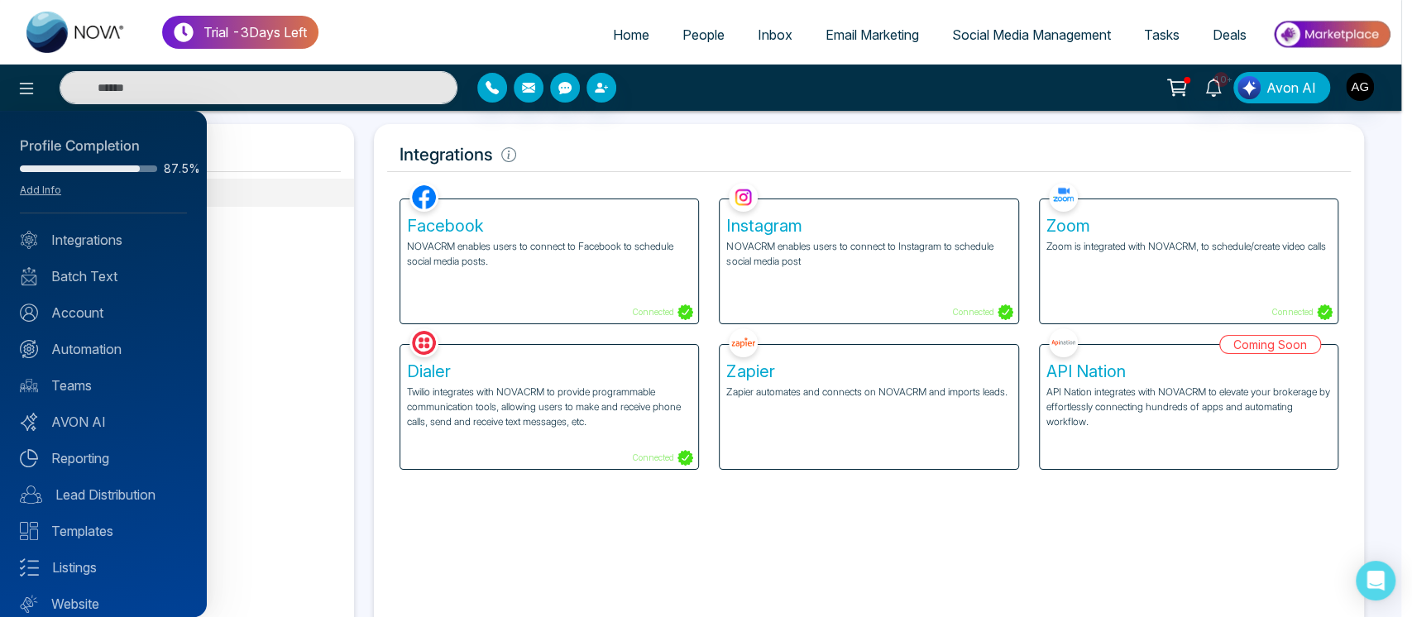
click at [317, 192] on div at bounding box center [706, 308] width 1412 height 617
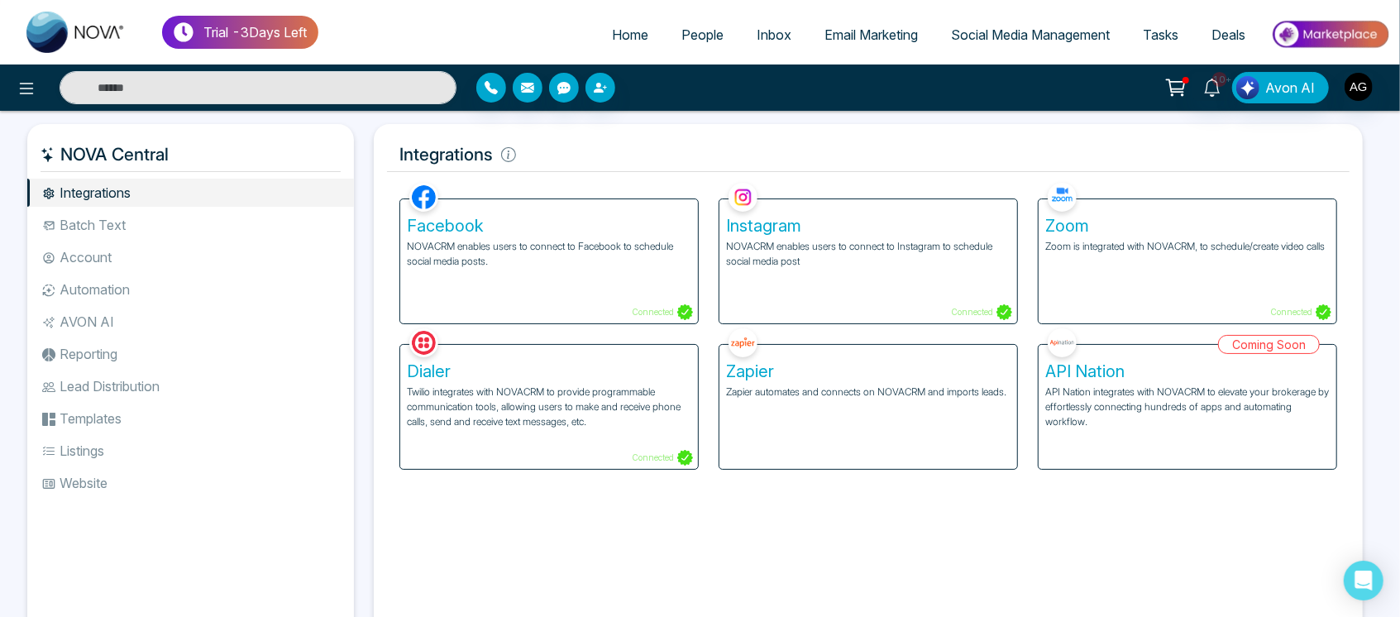
click at [368, 149] on div "Integrations Facebook NOVACRM enables users to connect to Facebook to schedule …" at bounding box center [868, 383] width 1009 height 519
click at [495, 82] on icon "button" at bounding box center [491, 87] width 13 height 13
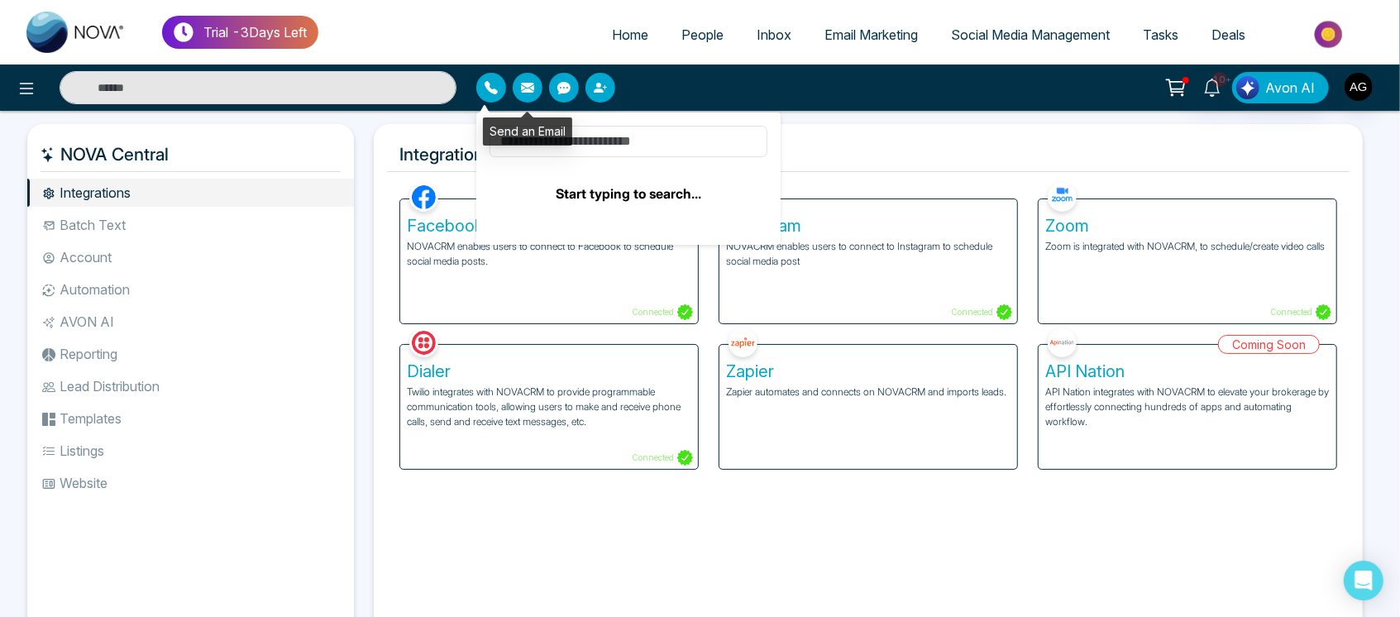
click at [530, 82] on icon "button" at bounding box center [527, 87] width 13 height 13
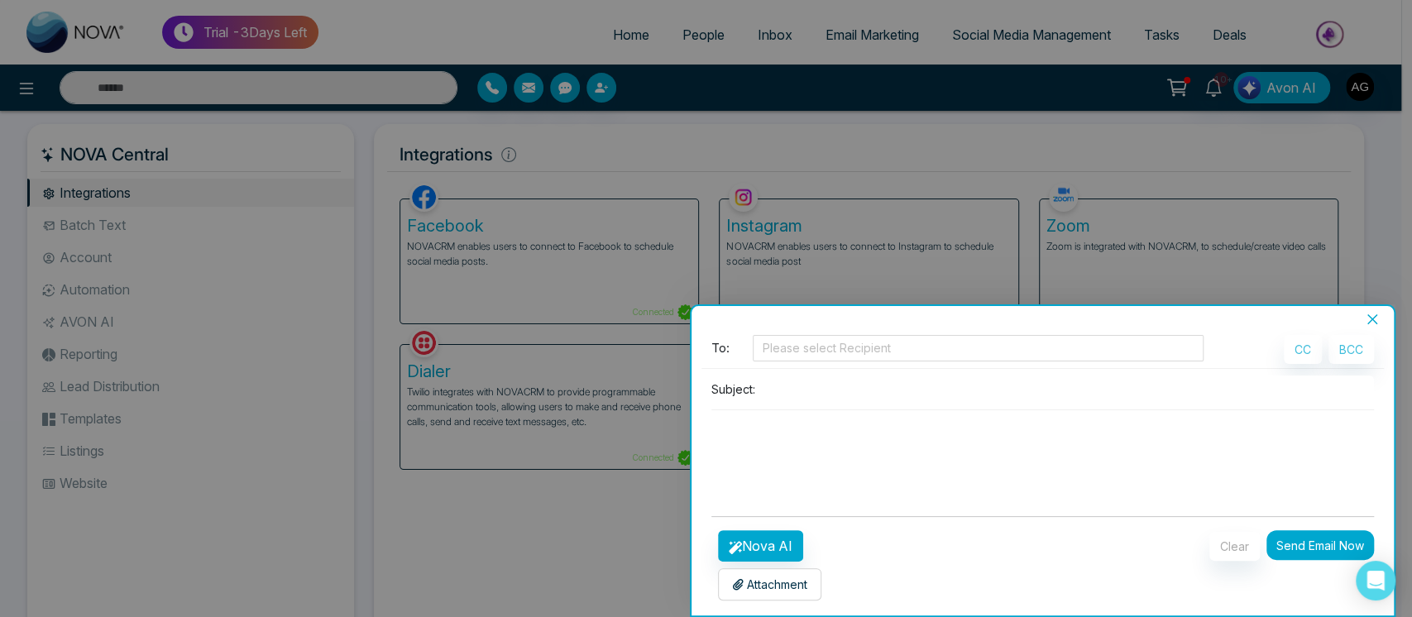
click at [1347, 537] on button "Send Email Now" at bounding box center [1320, 545] width 108 height 30
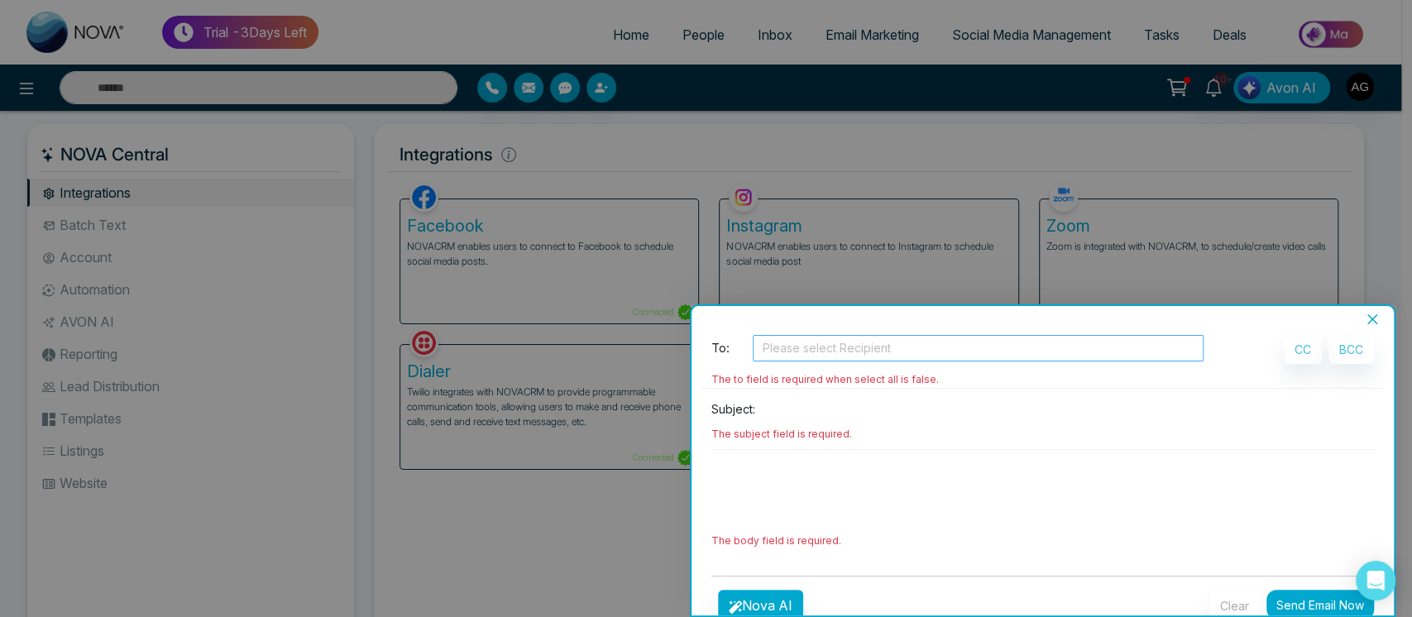
click at [1004, 354] on div at bounding box center [978, 348] width 443 height 20
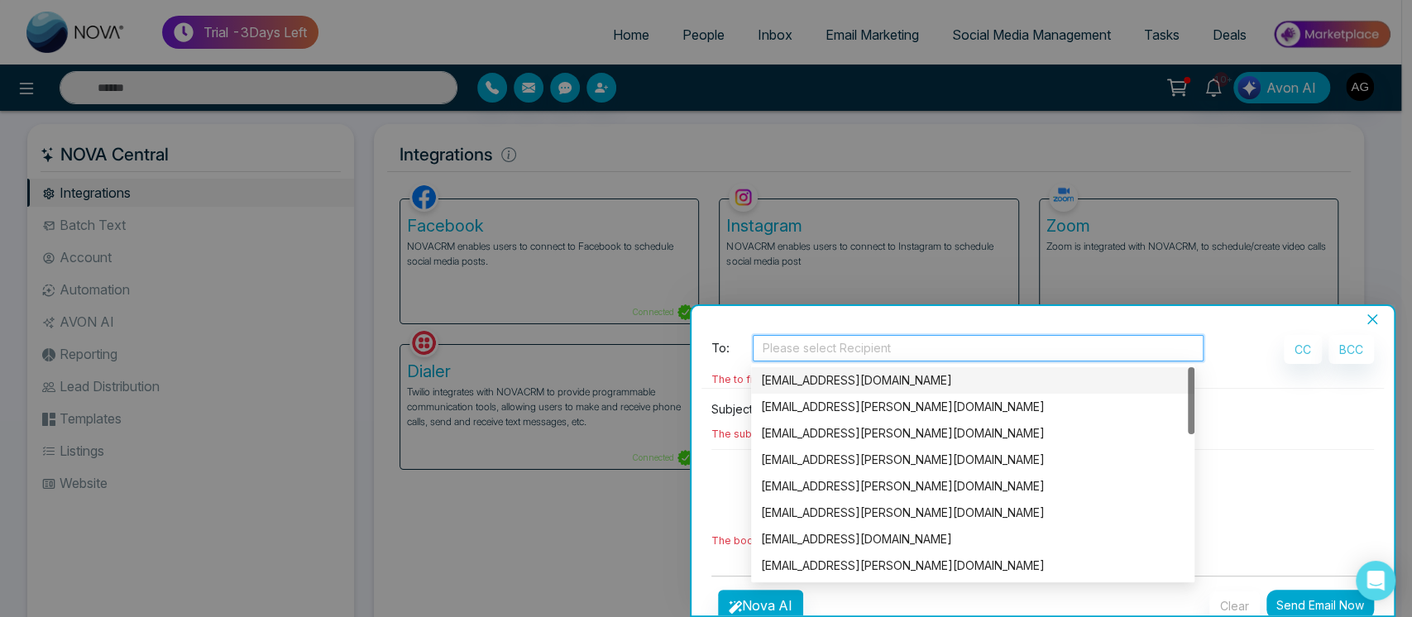
click at [935, 380] on div "[EMAIL_ADDRESS][DOMAIN_NAME]" at bounding box center [972, 380] width 423 height 18
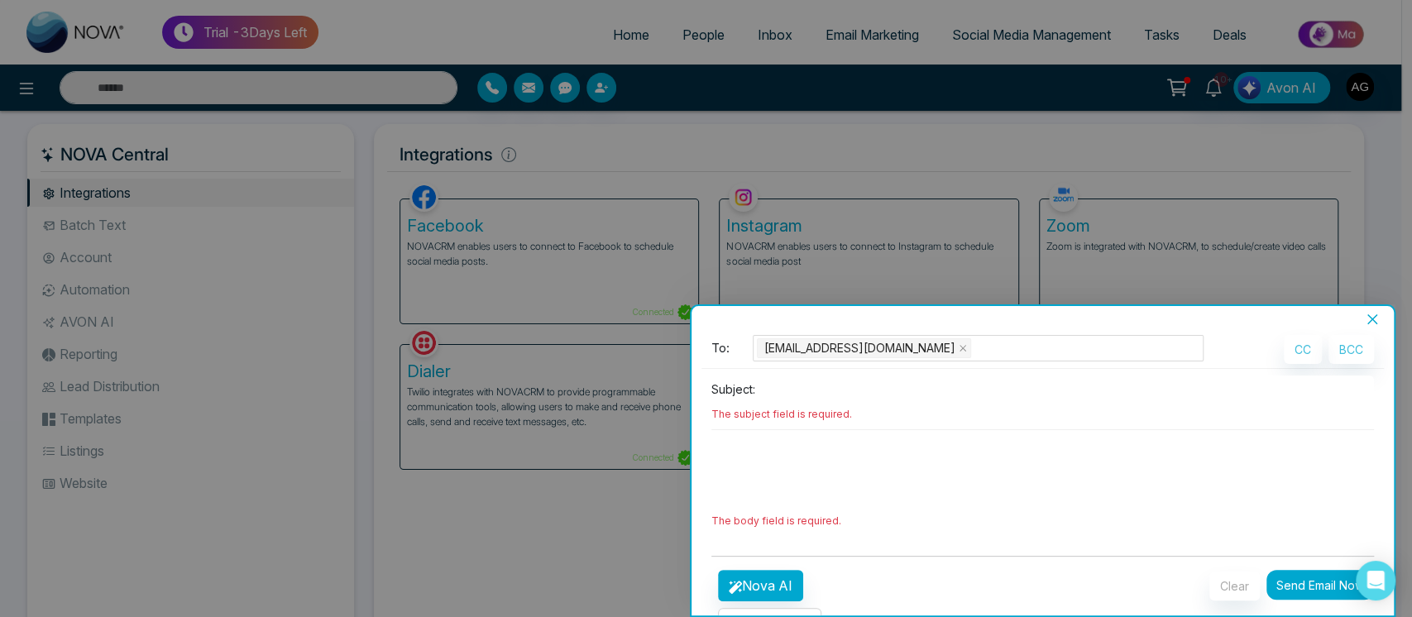
click at [1338, 433] on textarea at bounding box center [1042, 469] width 663 height 79
click at [873, 390] on input at bounding box center [1068, 389] width 613 height 27
click at [838, 386] on input at bounding box center [1068, 389] width 613 height 27
click at [797, 388] on input at bounding box center [1068, 389] width 613 height 27
drag, startPoint x: 760, startPoint y: 378, endPoint x: 695, endPoint y: 384, distance: 65.6
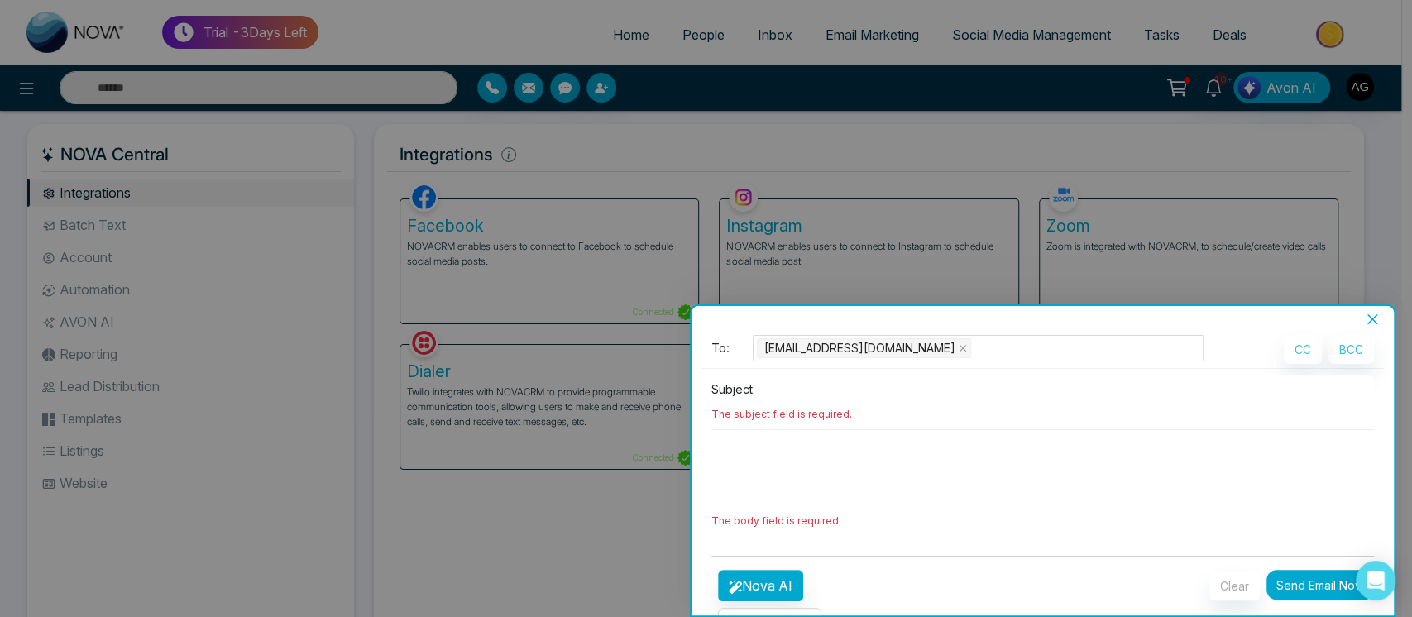
click at [695, 384] on div "**********" at bounding box center [1042, 471] width 703 height 289
click at [811, 394] on input at bounding box center [1068, 389] width 613 height 27
click at [778, 397] on input at bounding box center [1068, 389] width 613 height 27
drag, startPoint x: 783, startPoint y: 381, endPoint x: 777, endPoint y: 388, distance: 9.4
click at [777, 388] on input at bounding box center [1068, 389] width 613 height 27
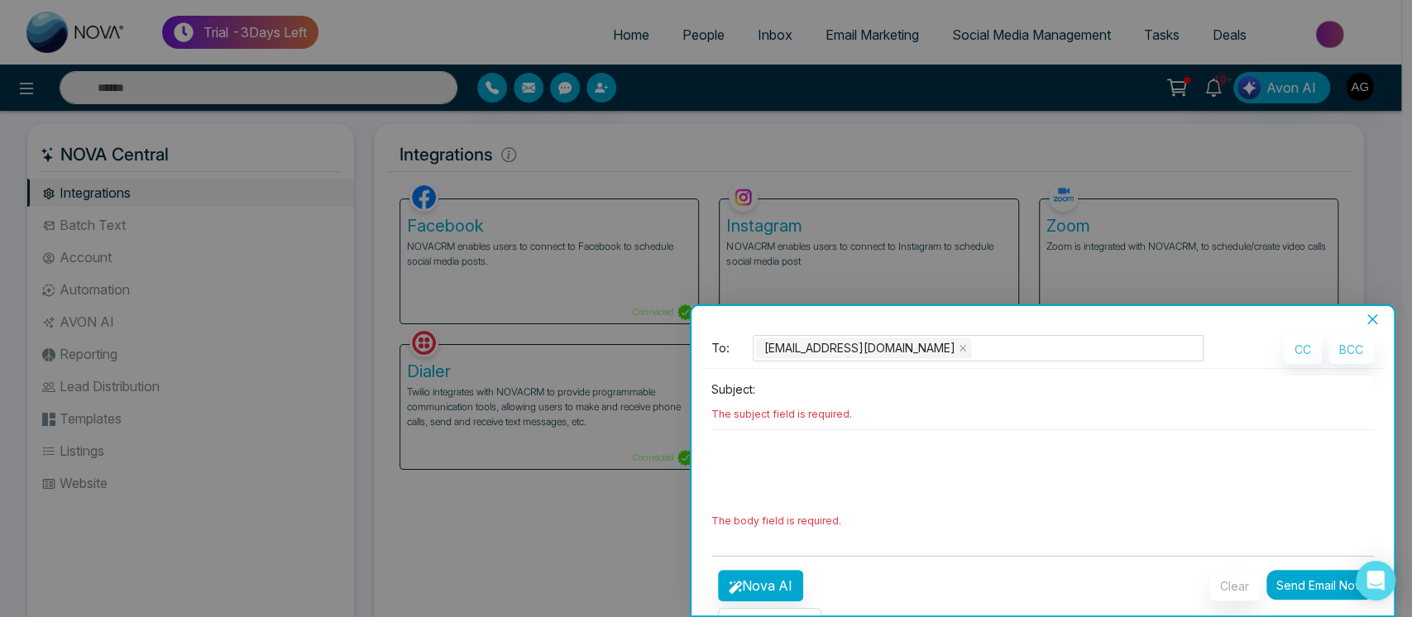
drag, startPoint x: 777, startPoint y: 388, endPoint x: 707, endPoint y: 383, distance: 69.7
click at [707, 383] on div "Subject: The subject field is required. The body field is required." at bounding box center [1042, 459] width 683 height 167
drag, startPoint x: 707, startPoint y: 383, endPoint x: 768, endPoint y: 391, distance: 60.9
click at [768, 391] on div "Subject: The subject field is required. The body field is required." at bounding box center [1042, 459] width 683 height 167
click at [768, 391] on input at bounding box center [1068, 389] width 613 height 27
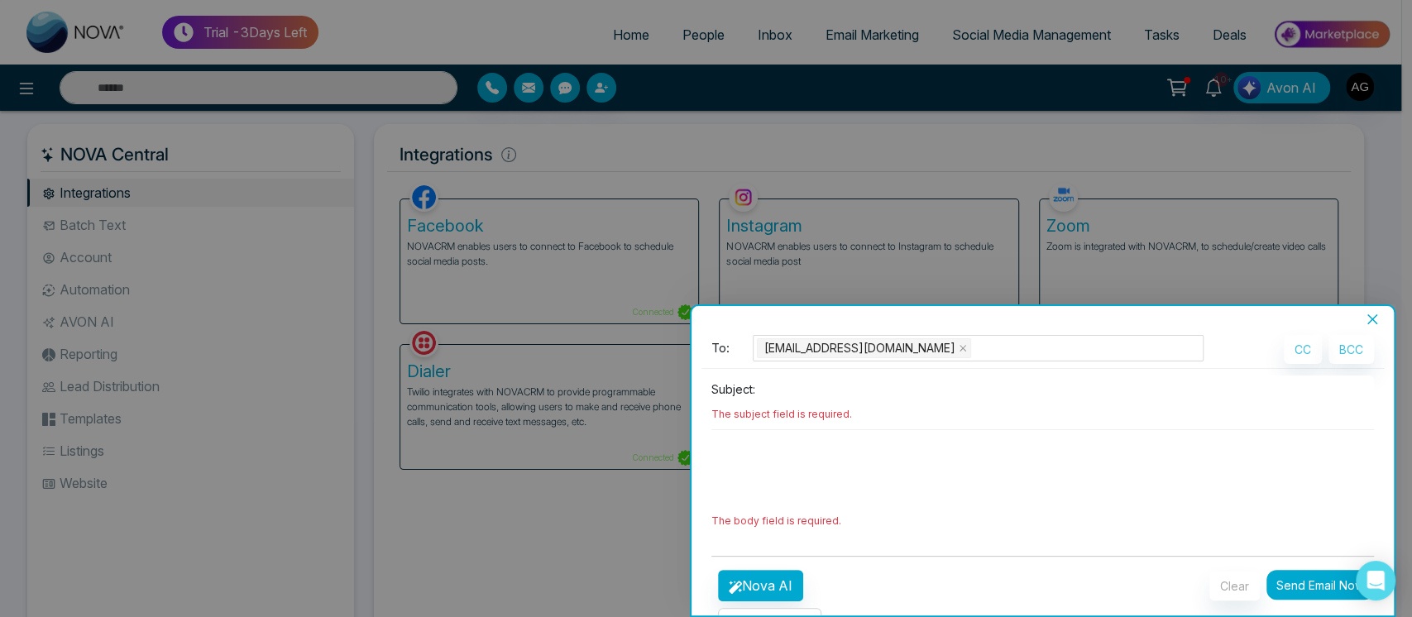
click at [819, 391] on input at bounding box center [1068, 389] width 613 height 27
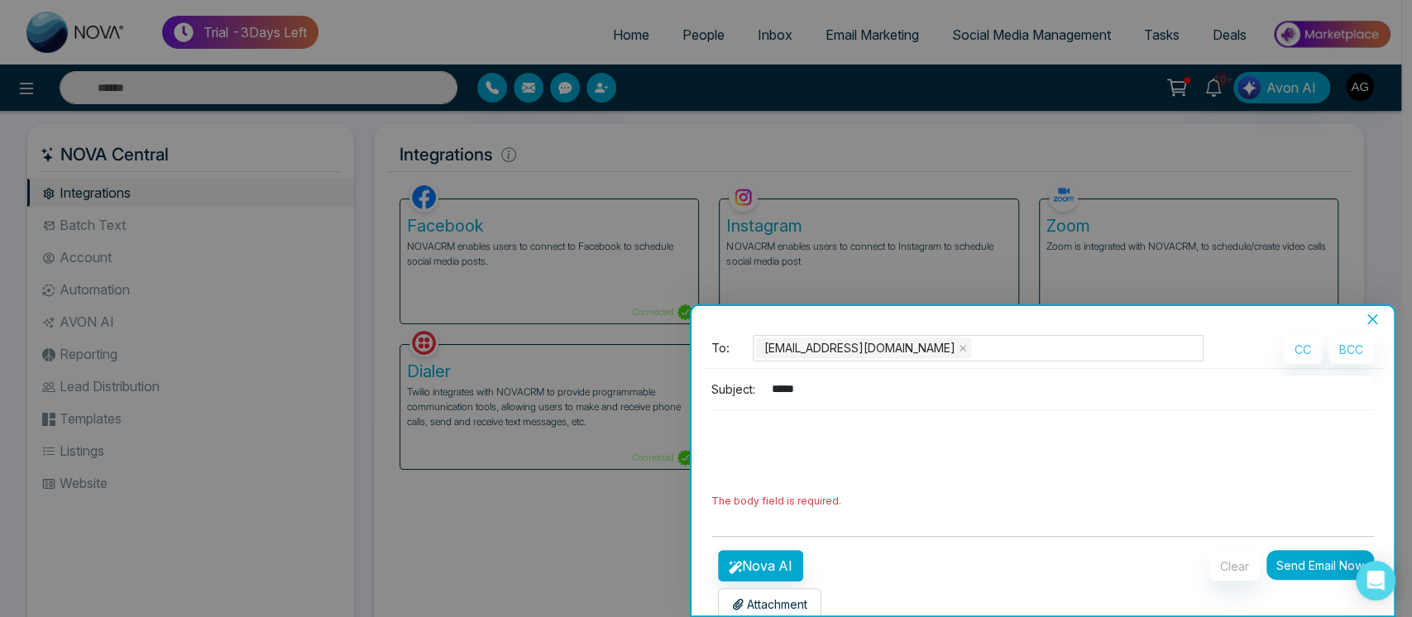
type input "*****"
click at [848, 486] on textarea at bounding box center [1042, 449] width 663 height 79
click at [773, 560] on button "Nova AI" at bounding box center [760, 565] width 85 height 31
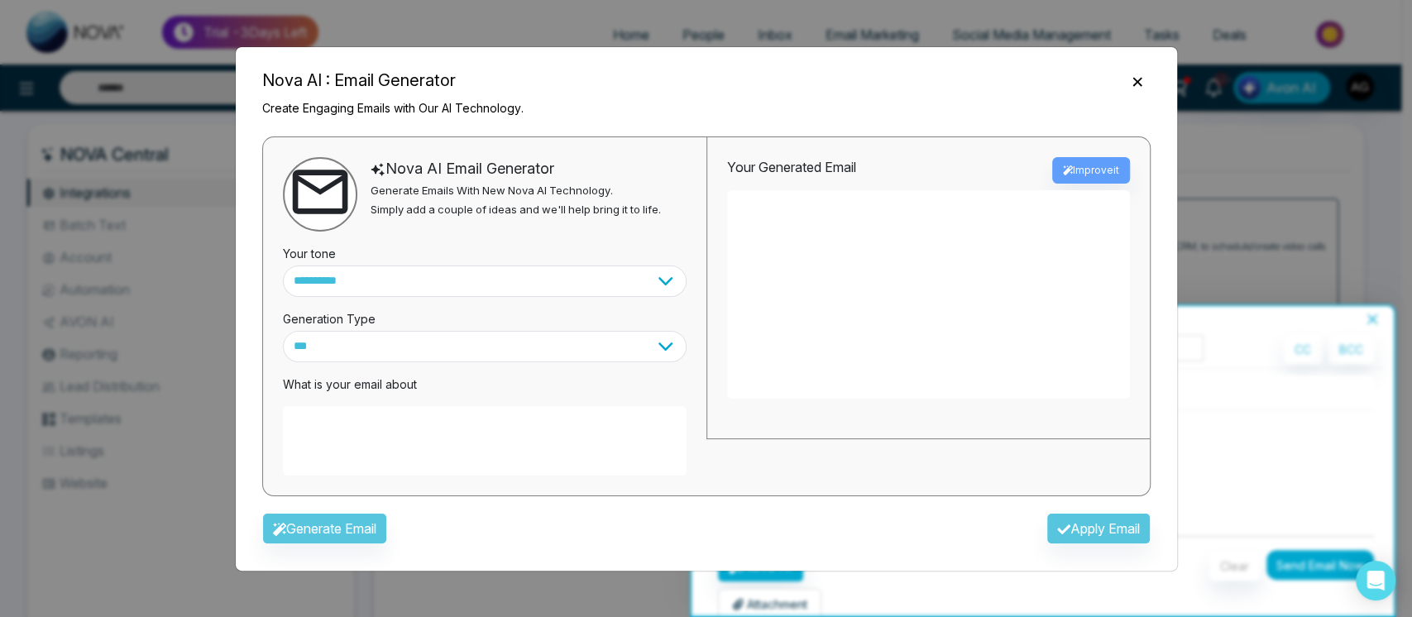
click at [514, 409] on textarea at bounding box center [485, 440] width 404 height 69
type textarea "**********"
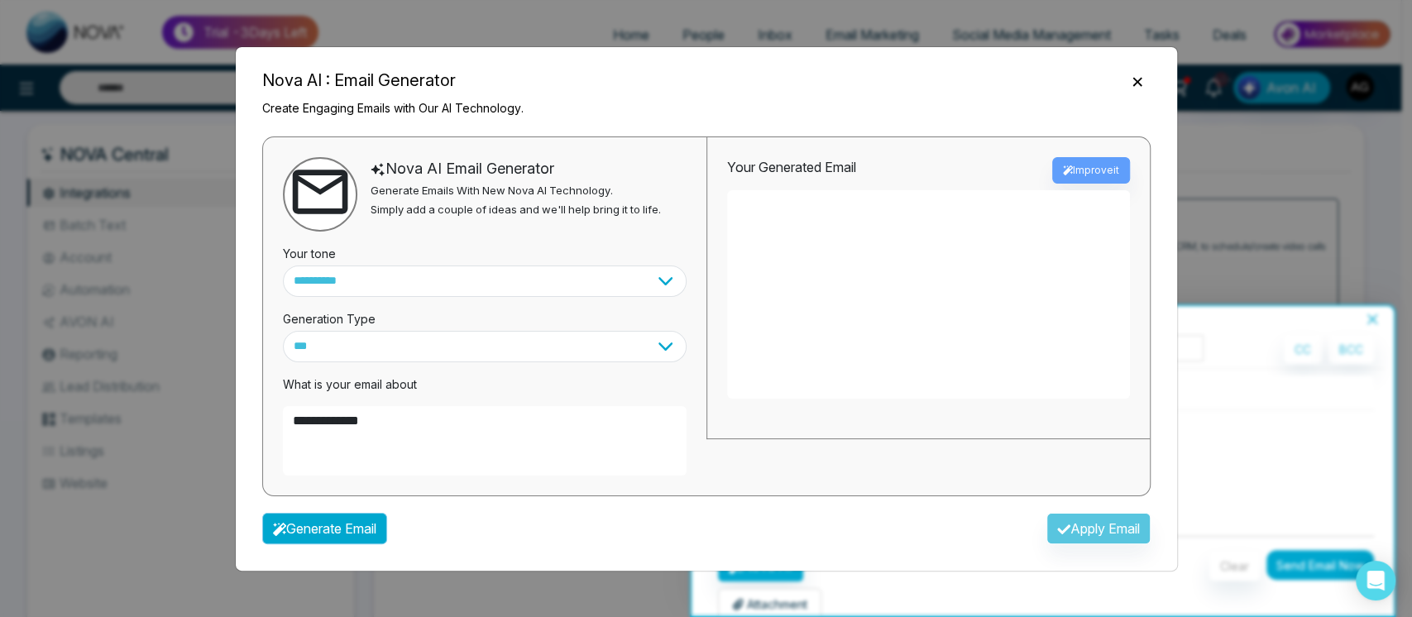
click at [360, 530] on button "Generate Email" at bounding box center [324, 528] width 125 height 31
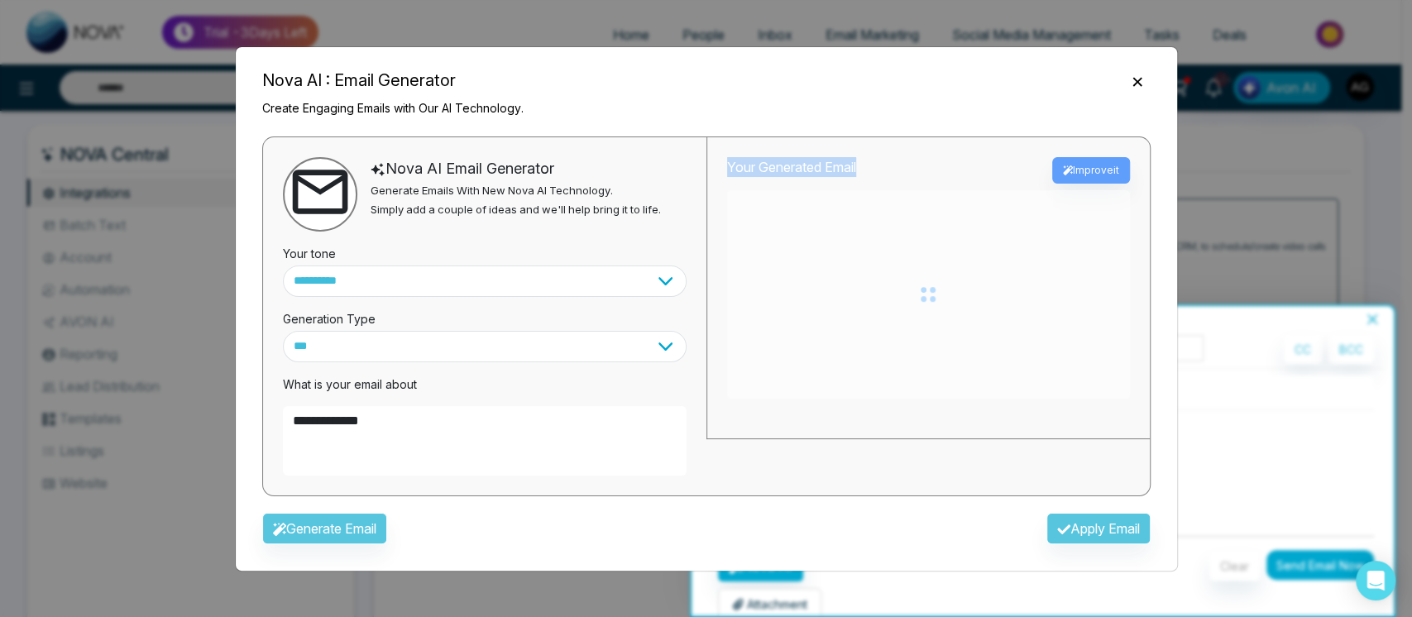
drag, startPoint x: 717, startPoint y: 155, endPoint x: 897, endPoint y: 161, distance: 180.4
click at [897, 161] on div "Your Generated Email Improve it" at bounding box center [927, 288] width 443 height 302
click at [897, 161] on div "Your Generated Email Improve it" at bounding box center [928, 170] width 403 height 26
type textarea "**********"
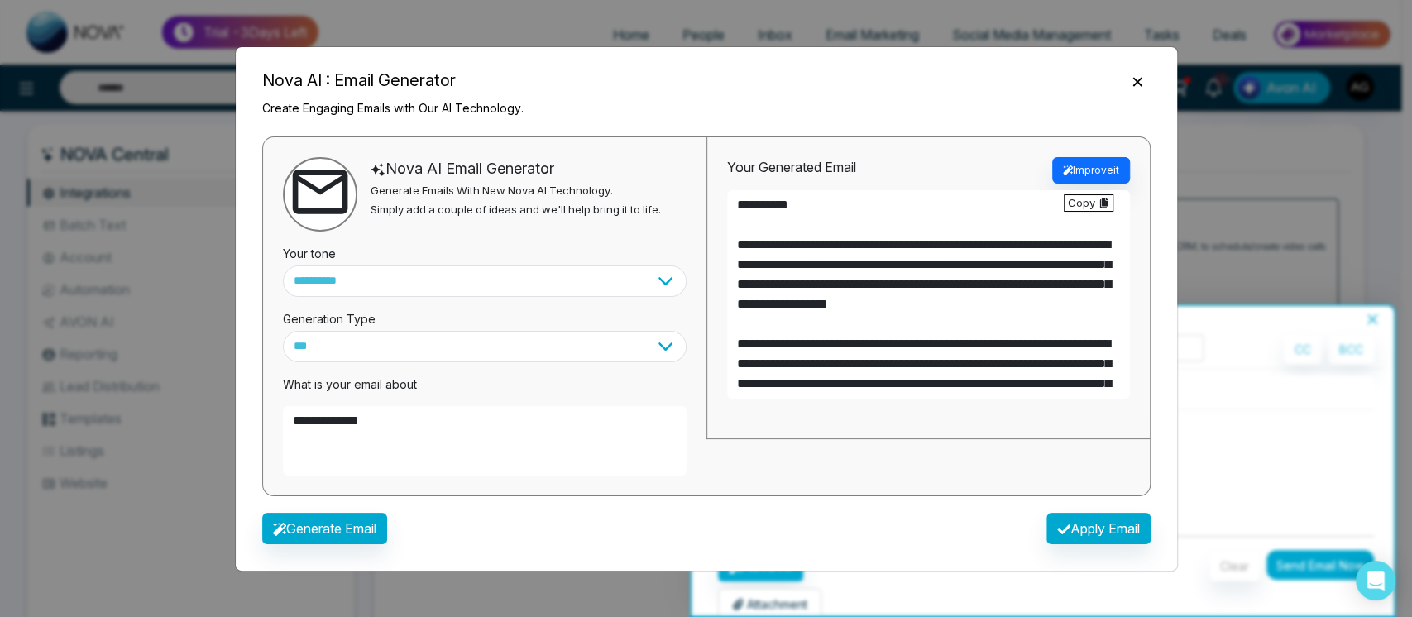
click at [740, 381] on textarea at bounding box center [928, 294] width 403 height 208
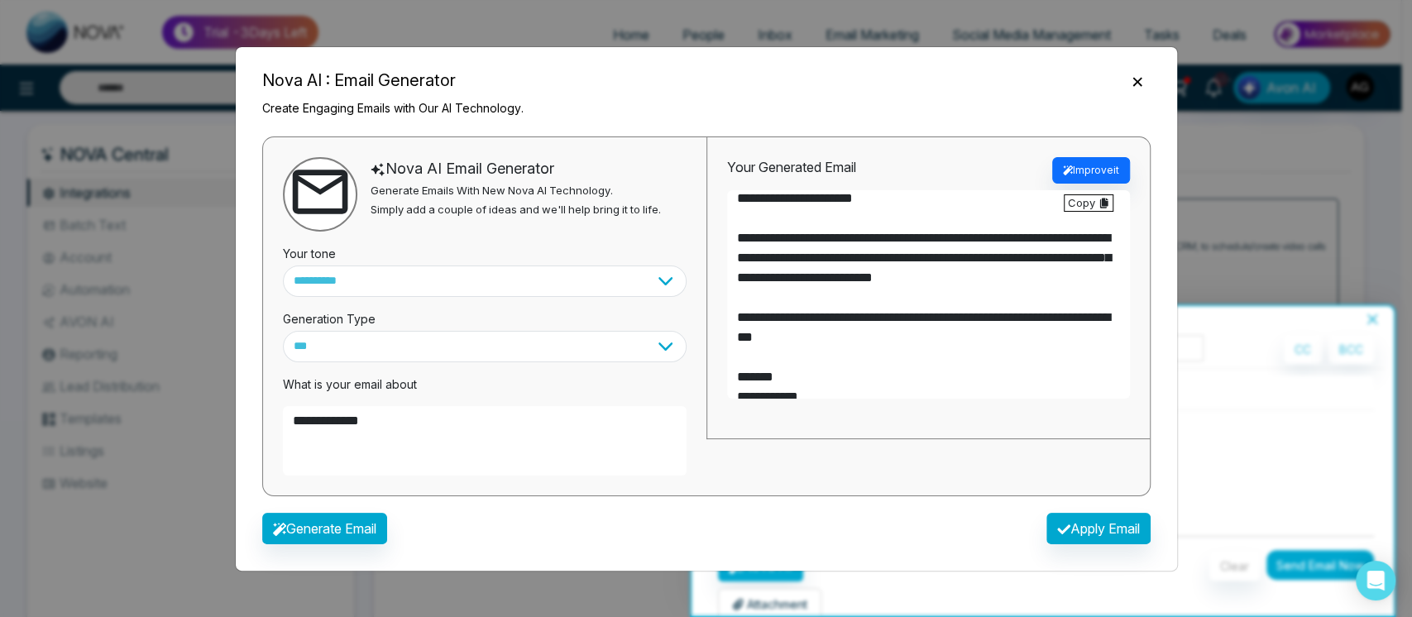
scroll to position [397, 0]
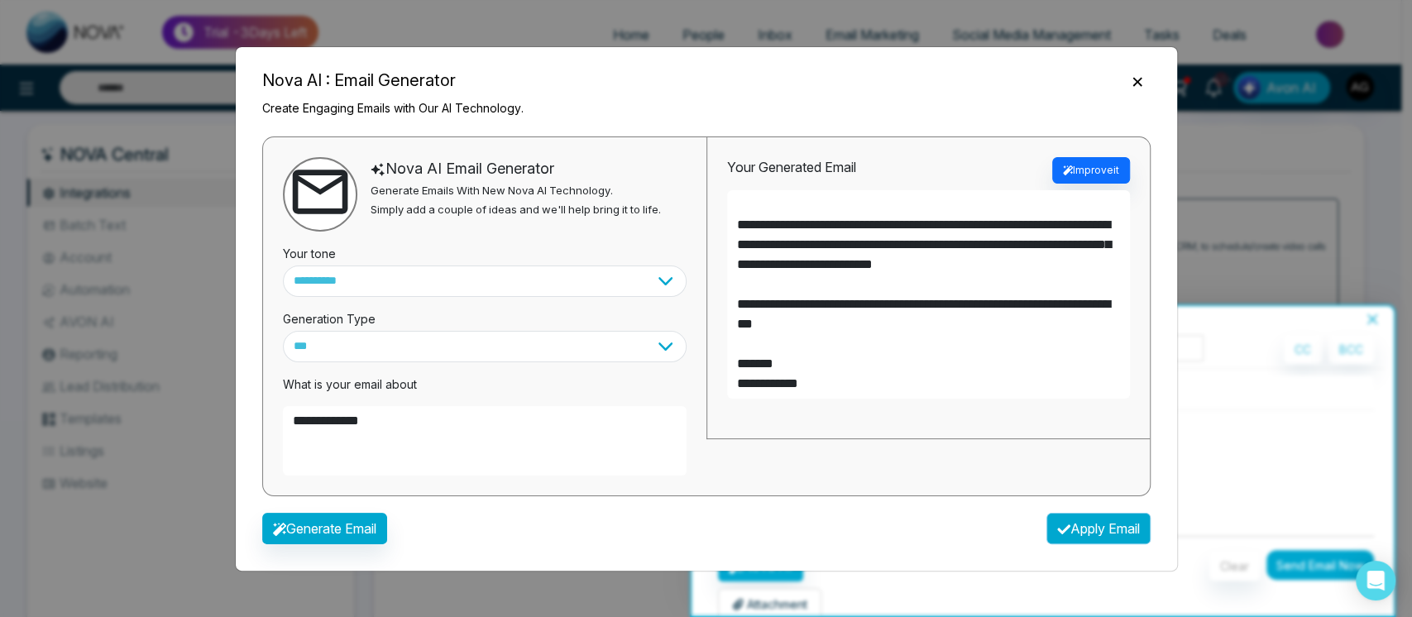
click at [1082, 537] on button "Apply Email" at bounding box center [1098, 528] width 104 height 31
type textarea "**********"
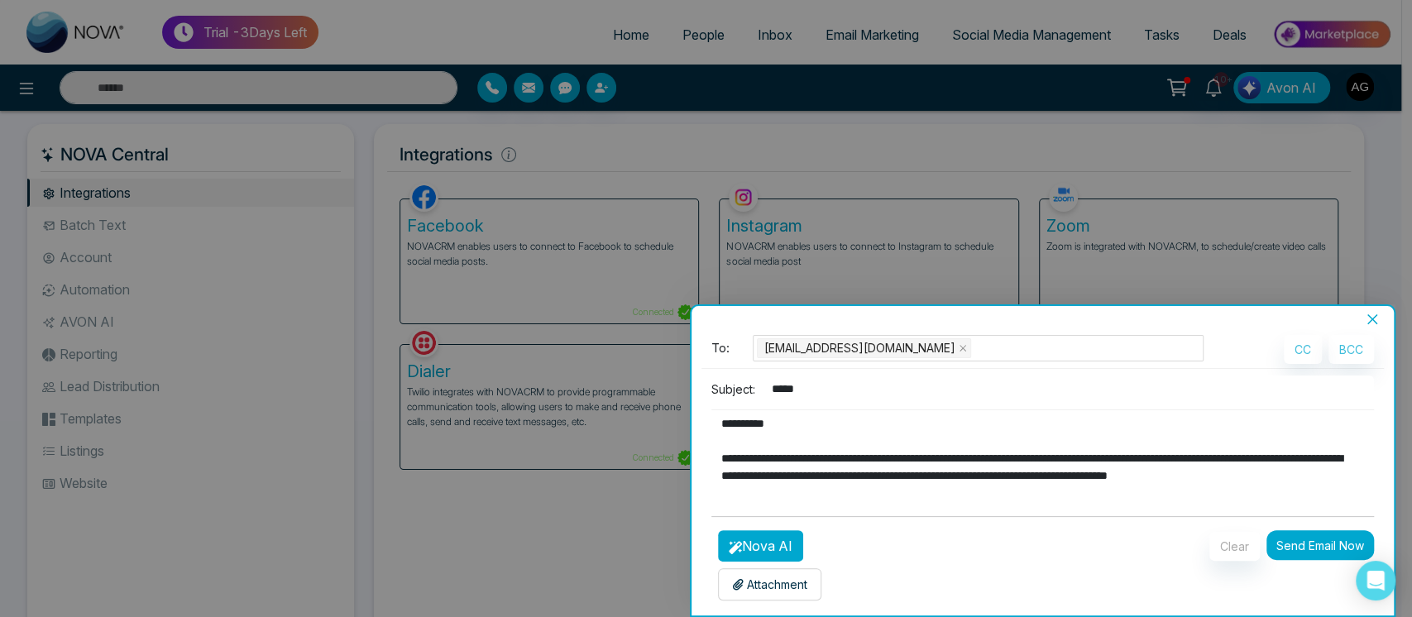
scroll to position [4, 0]
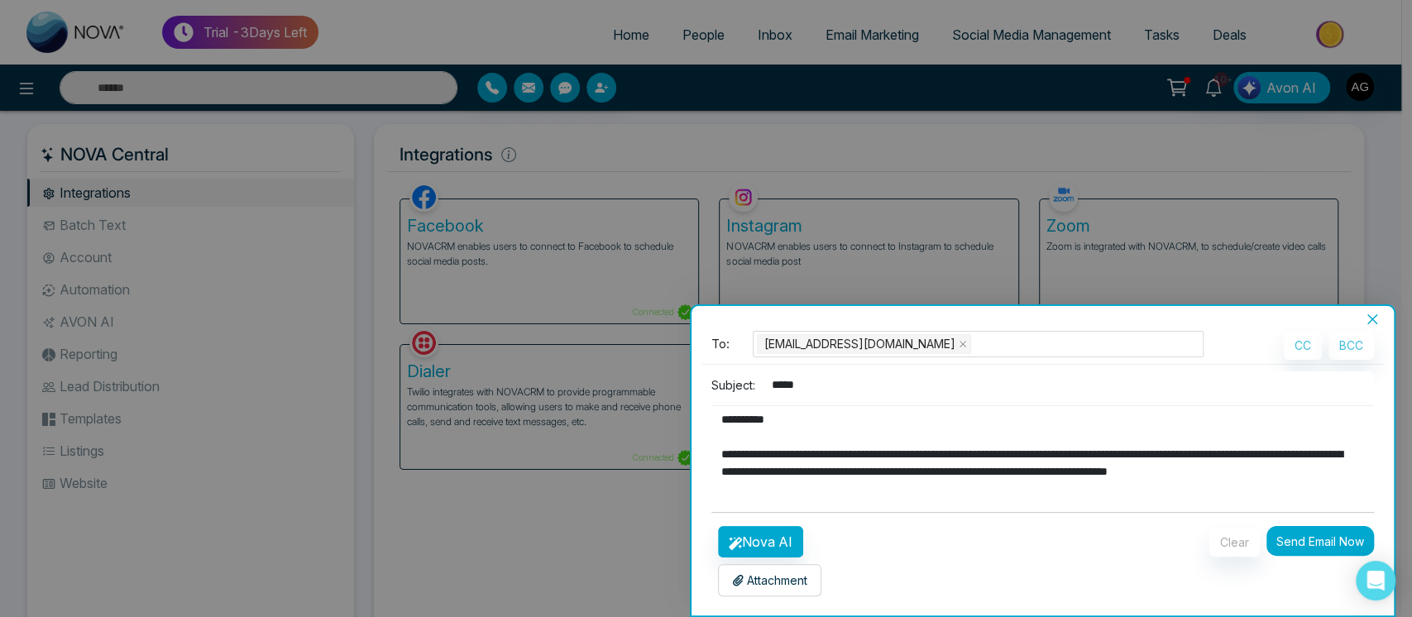
click at [766, 579] on p "Attachment" at bounding box center [769, 580] width 75 height 17
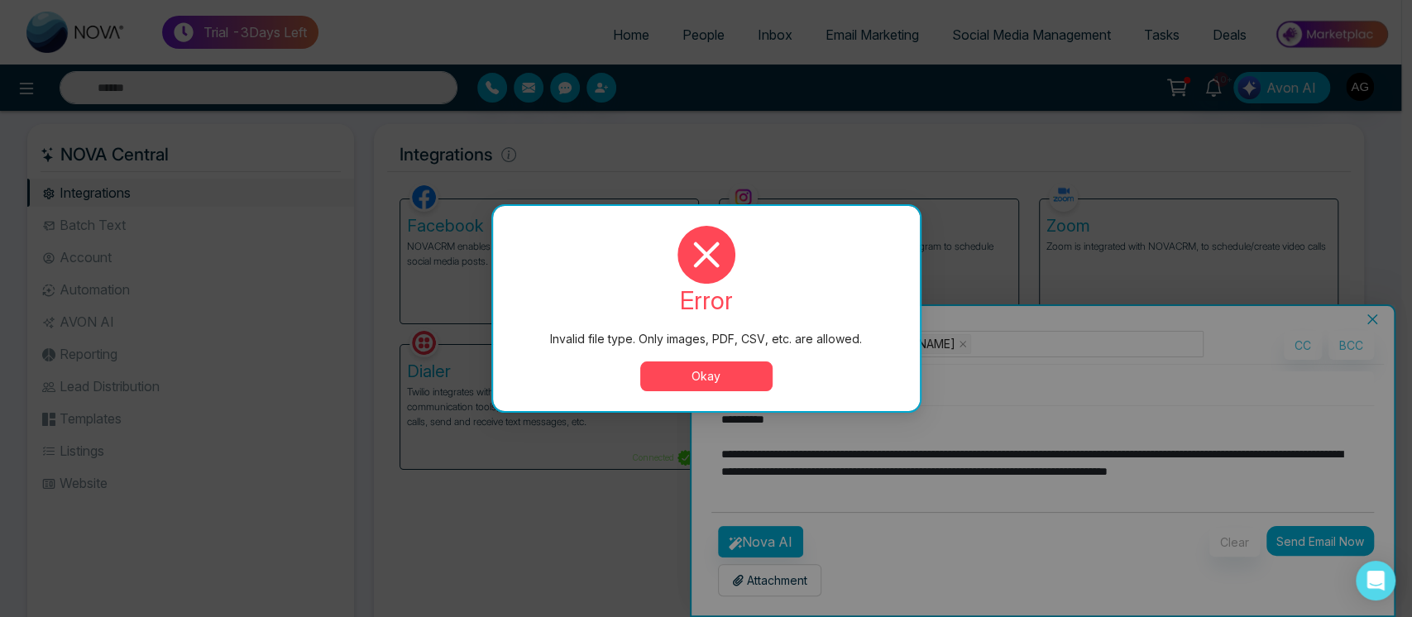
click at [751, 380] on button "Okay" at bounding box center [706, 376] width 132 height 30
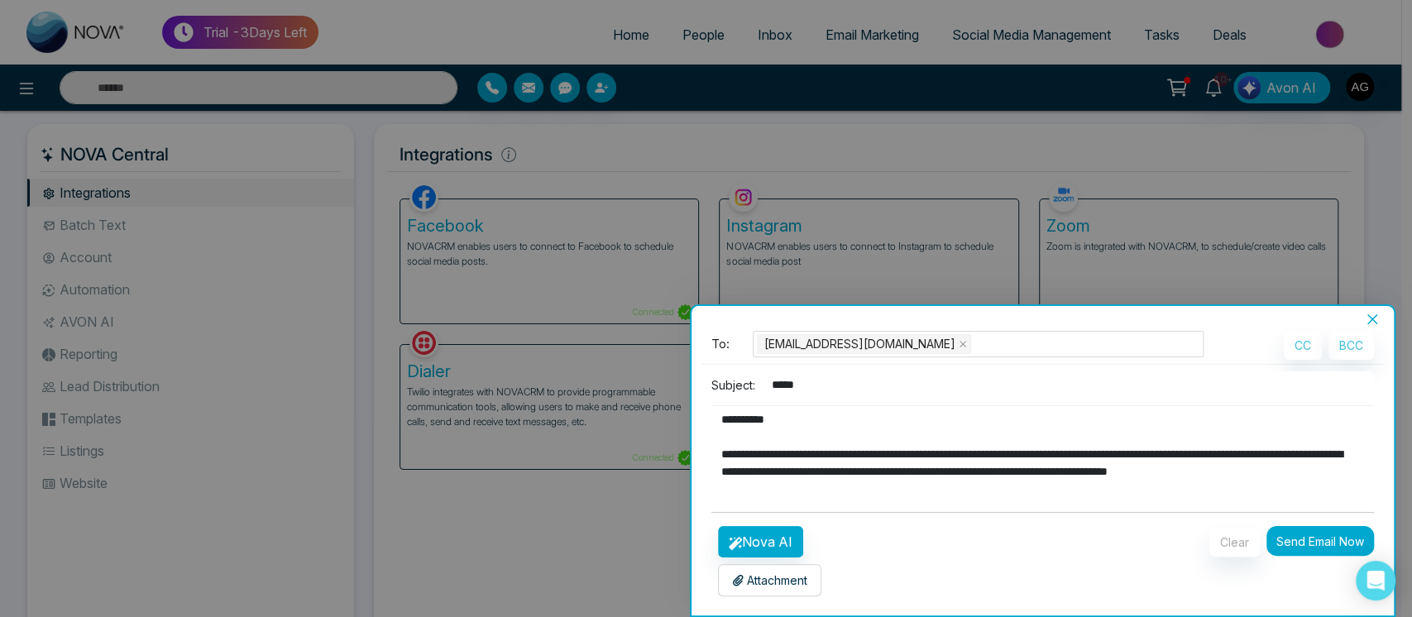
click at [806, 580] on p "Attachment" at bounding box center [769, 580] width 75 height 17
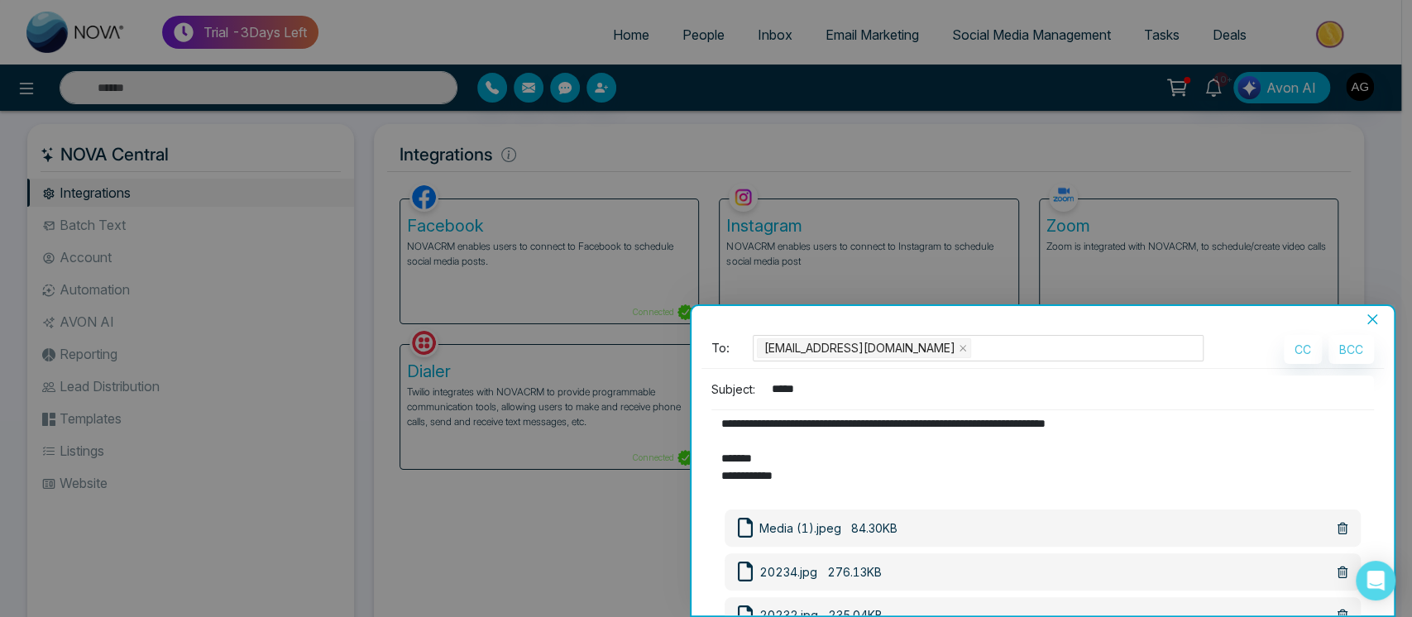
scroll to position [179, 0]
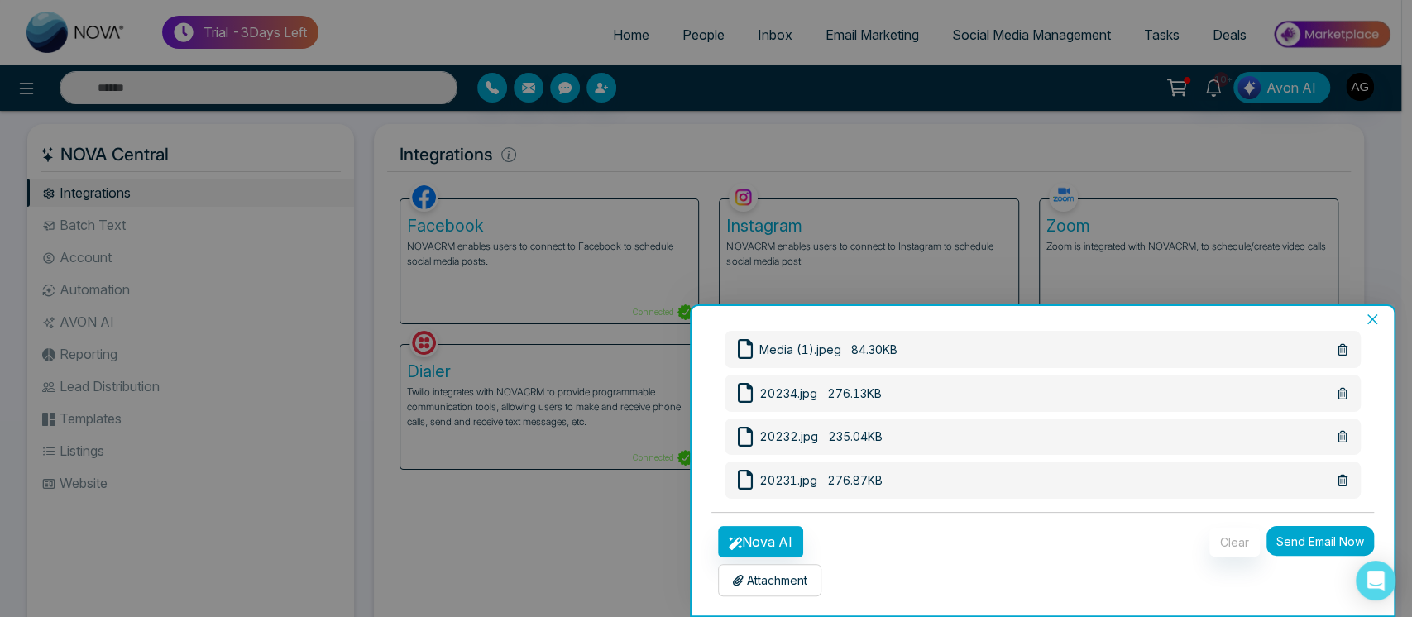
click at [1337, 536] on button "Send Email Now" at bounding box center [1320, 541] width 108 height 30
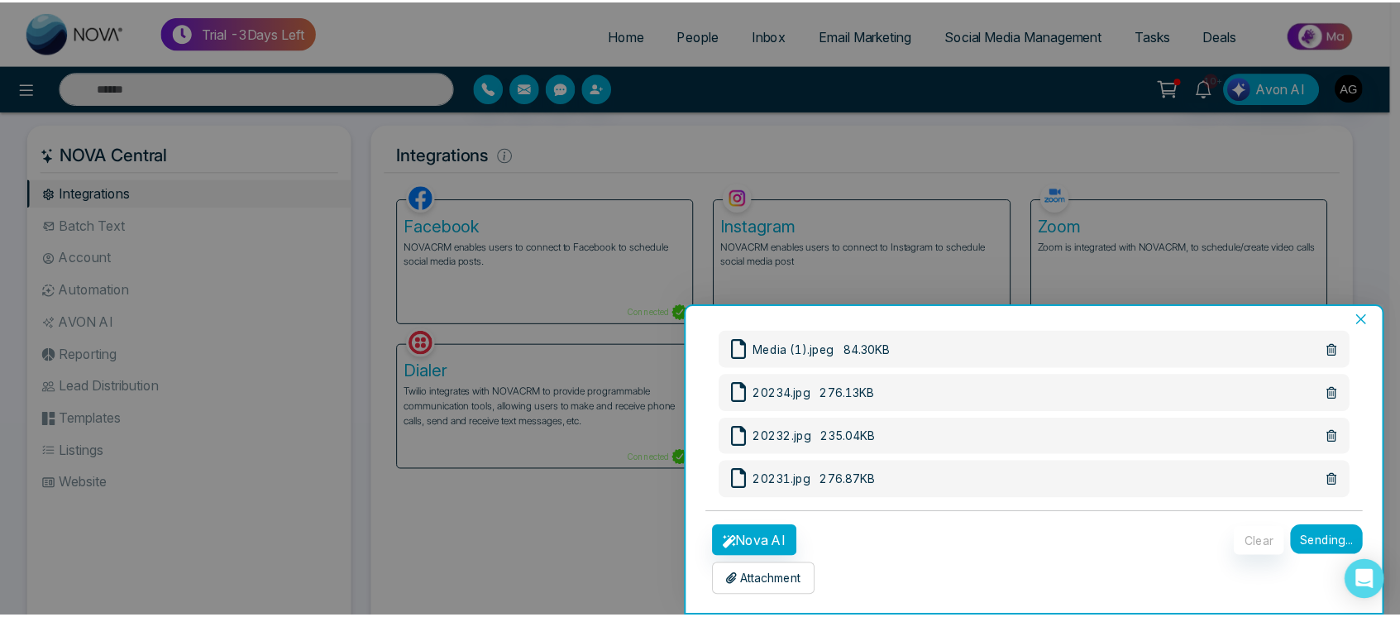
scroll to position [4, 0]
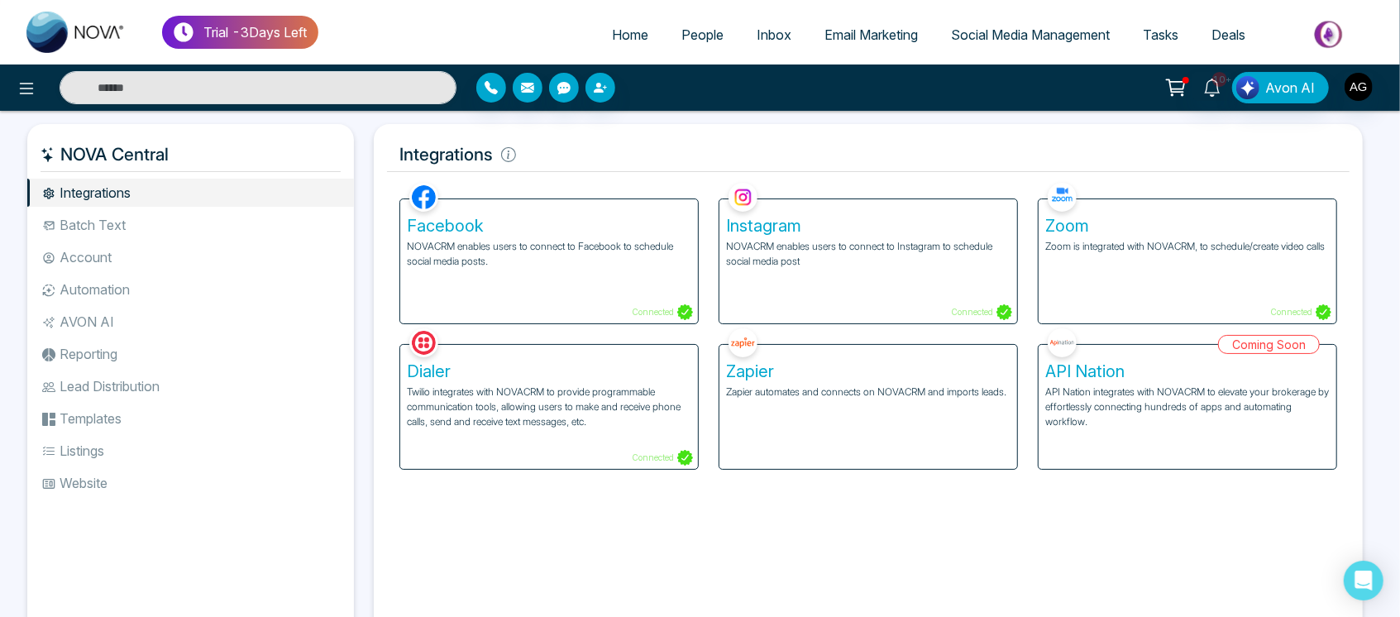
click at [88, 229] on li "Batch Text" at bounding box center [190, 225] width 327 height 28
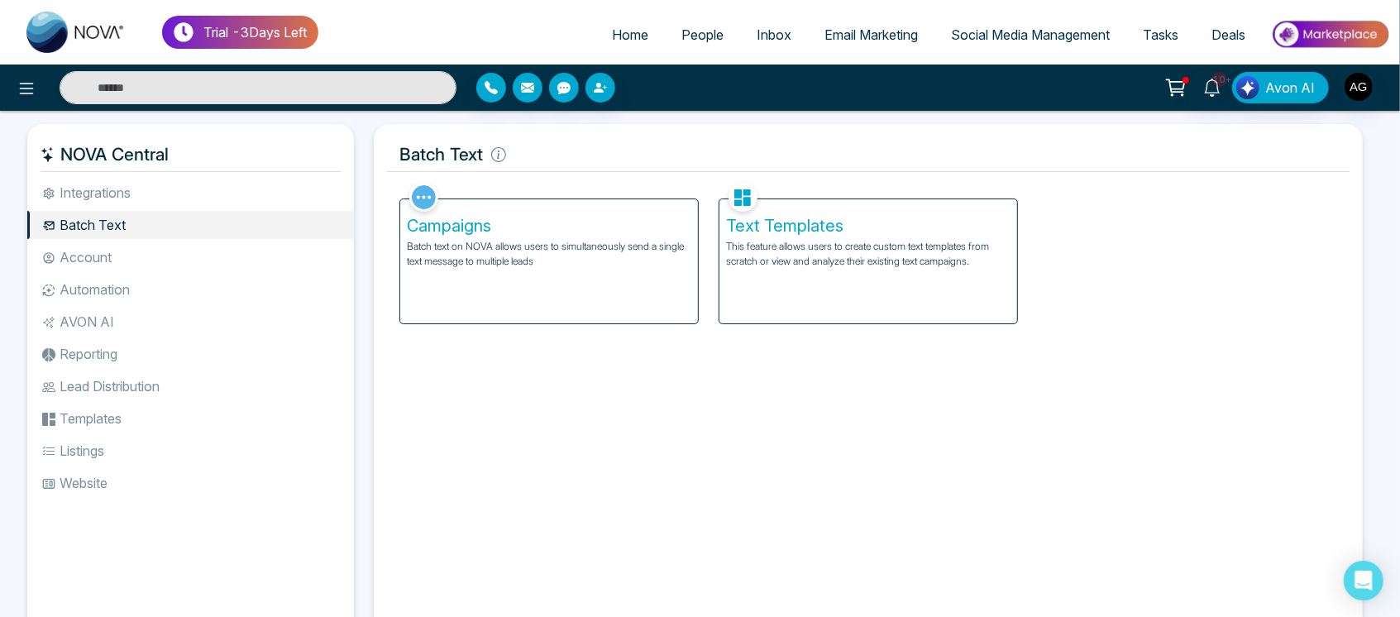
click at [122, 345] on li "Reporting" at bounding box center [190, 354] width 327 height 28
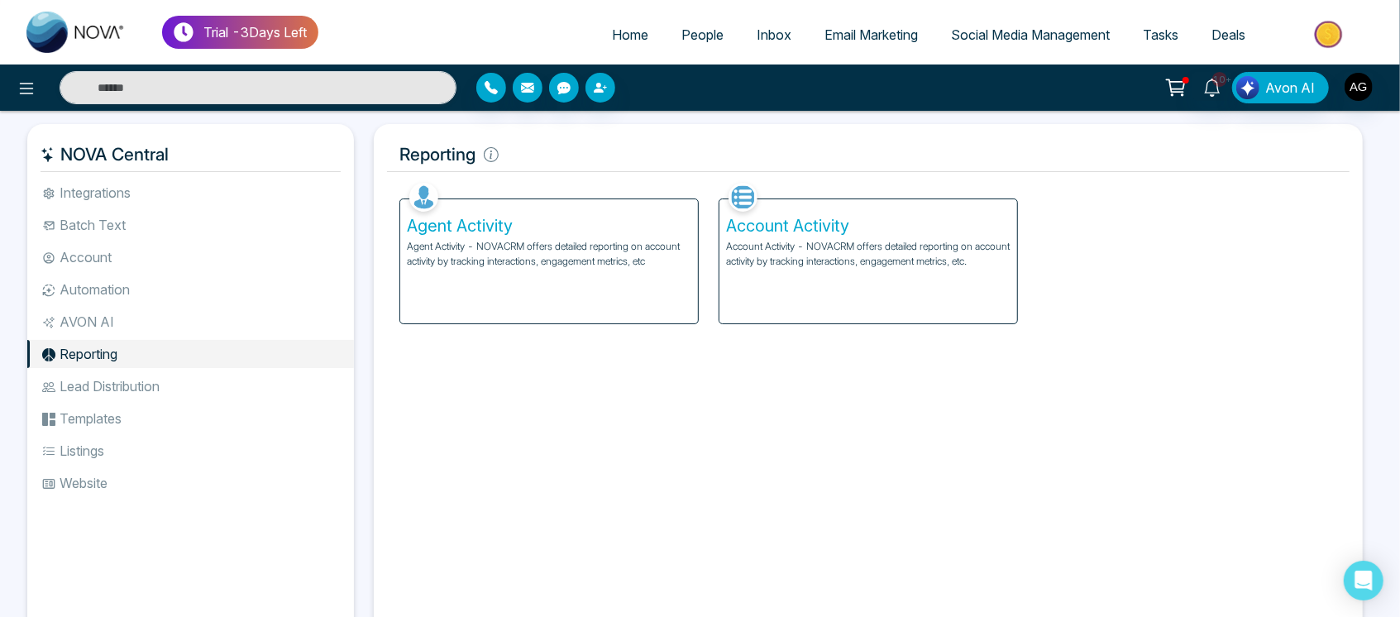
click at [134, 313] on li "AVON AI" at bounding box center [190, 322] width 327 height 28
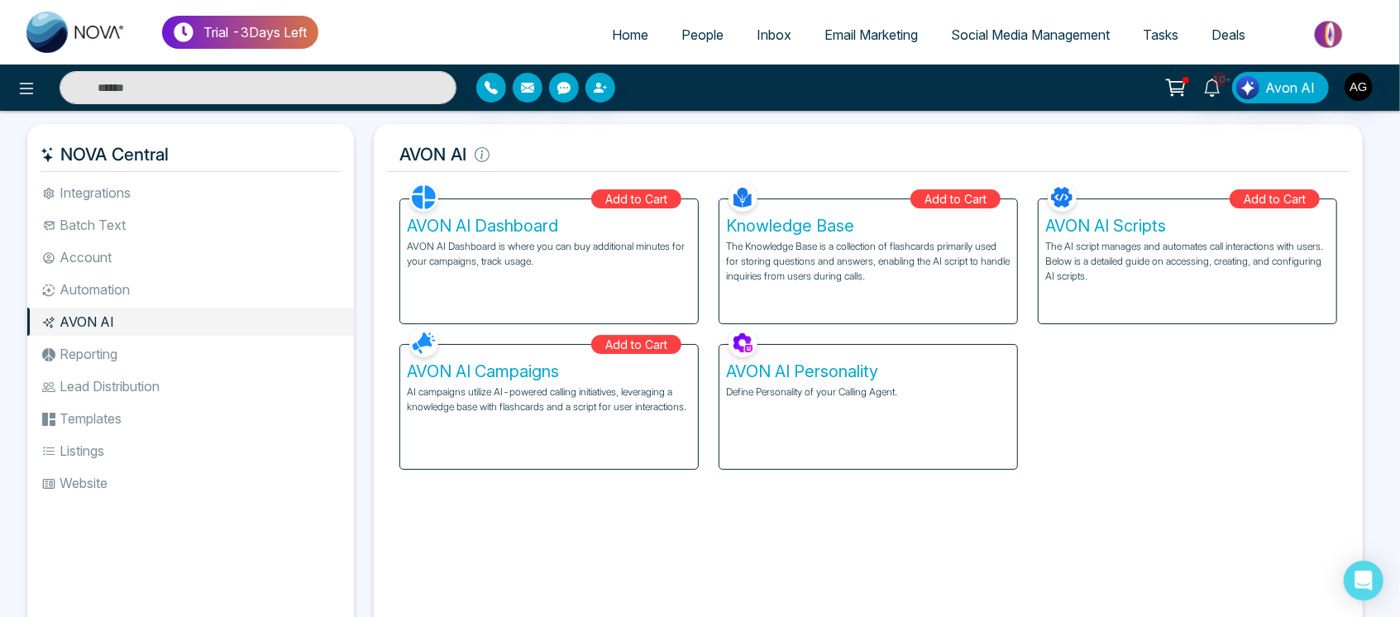
click at [146, 294] on li "Automation" at bounding box center [190, 289] width 327 height 28
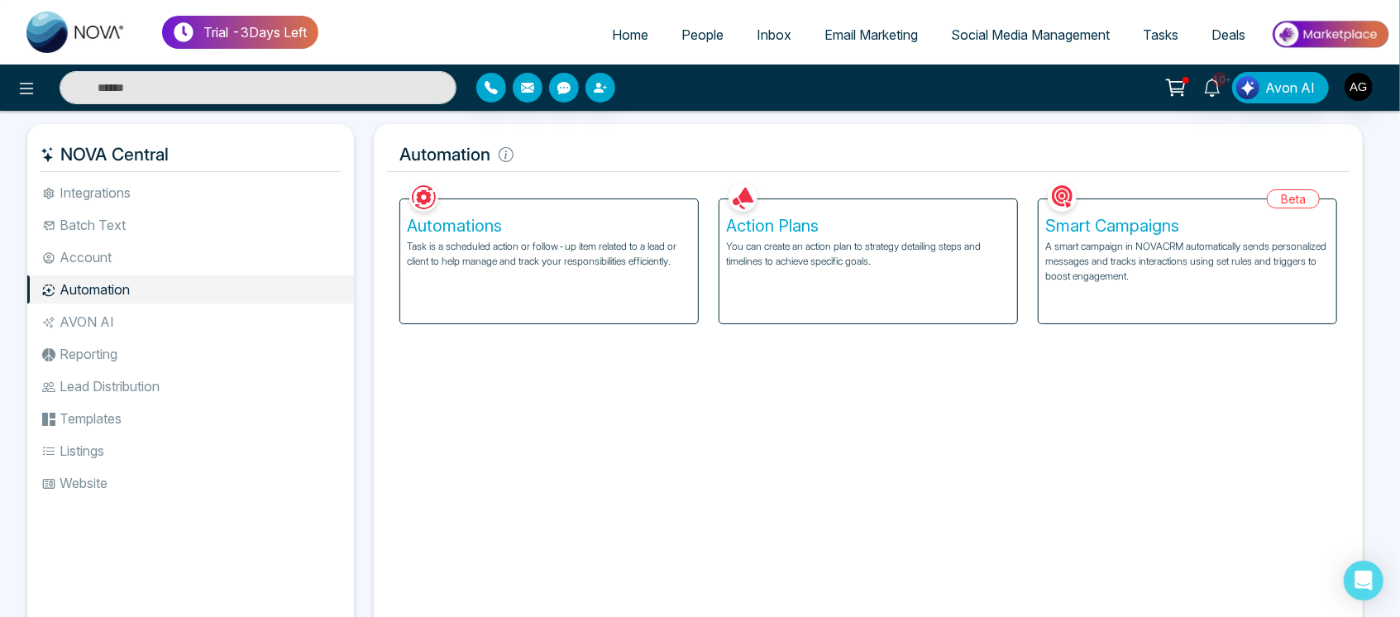
click at [146, 239] on ul "Integrations Batch Text Account Automation AVON AI Reporting Lead Distribution …" at bounding box center [190, 395] width 327 height 432
click at [165, 269] on li "Account" at bounding box center [190, 257] width 327 height 28
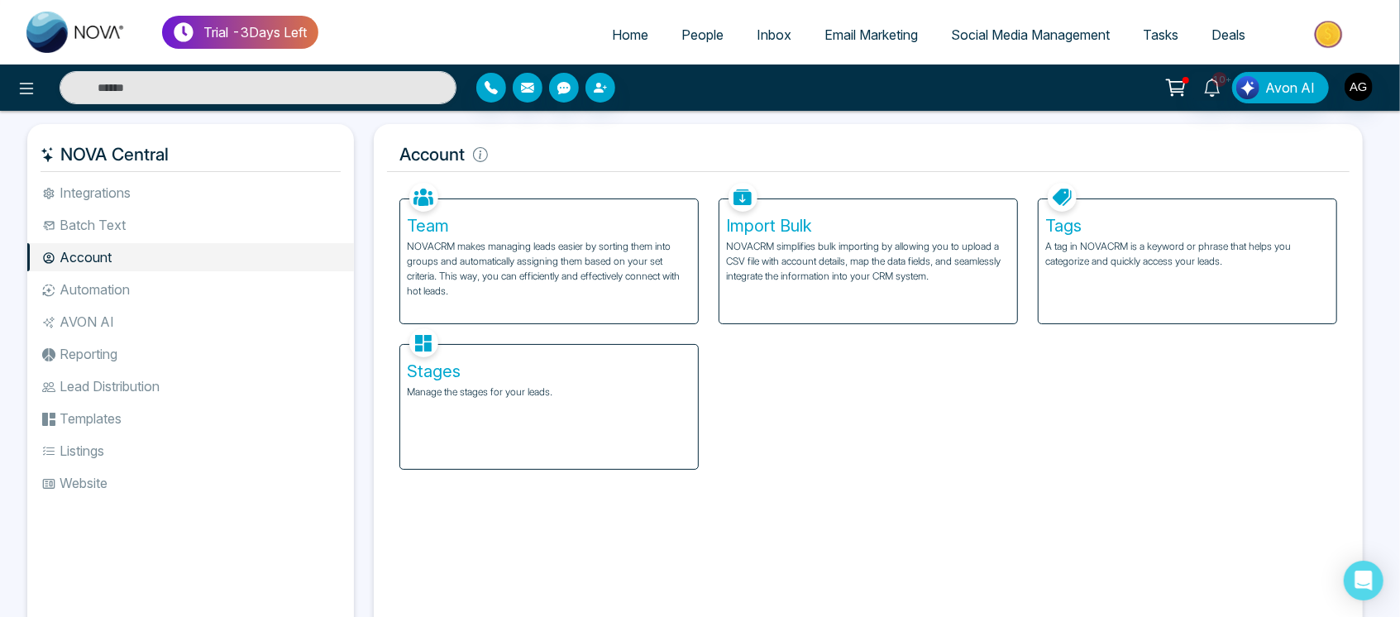
click at [165, 213] on li "Batch Text" at bounding box center [190, 225] width 327 height 28
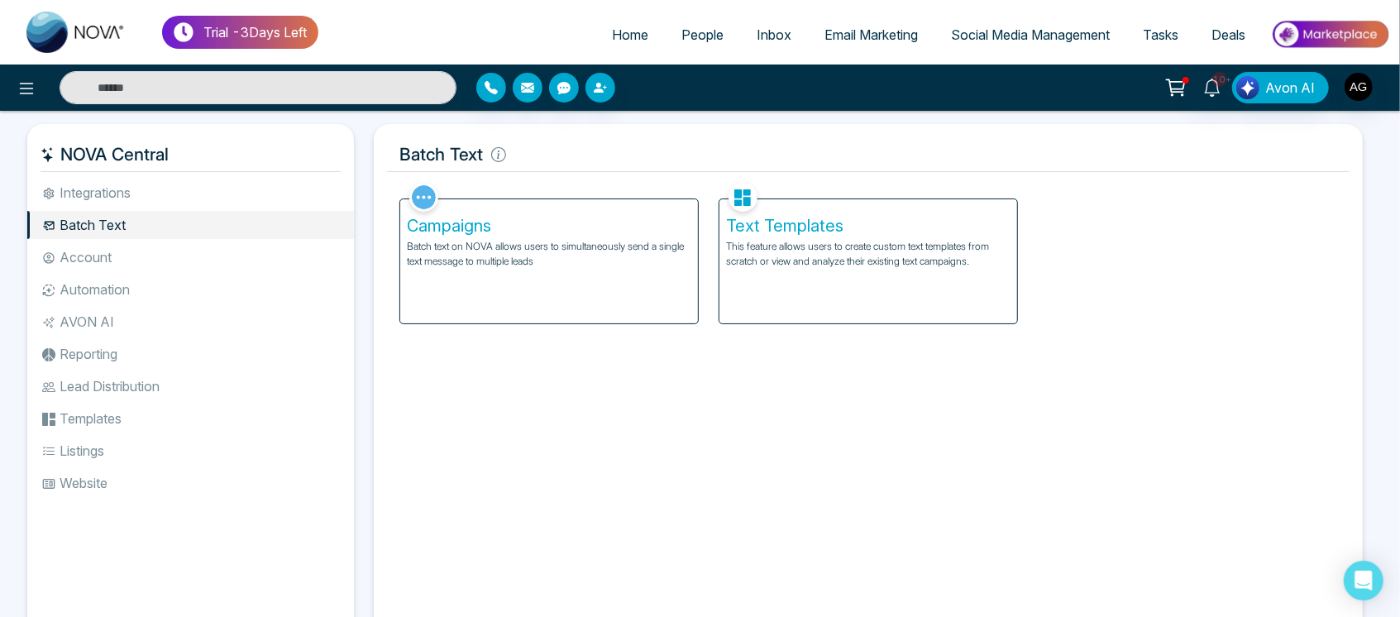
click at [175, 183] on li "Integrations" at bounding box center [190, 193] width 327 height 28
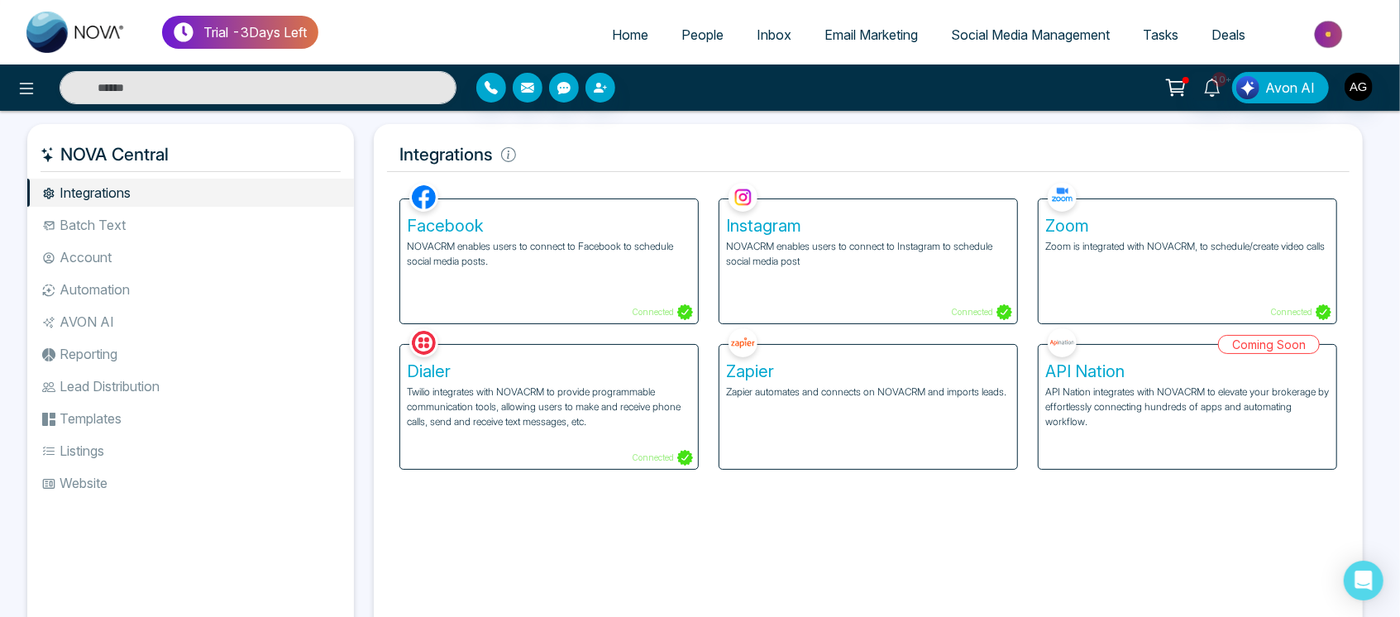
click at [696, 50] on link "People" at bounding box center [702, 34] width 75 height 31
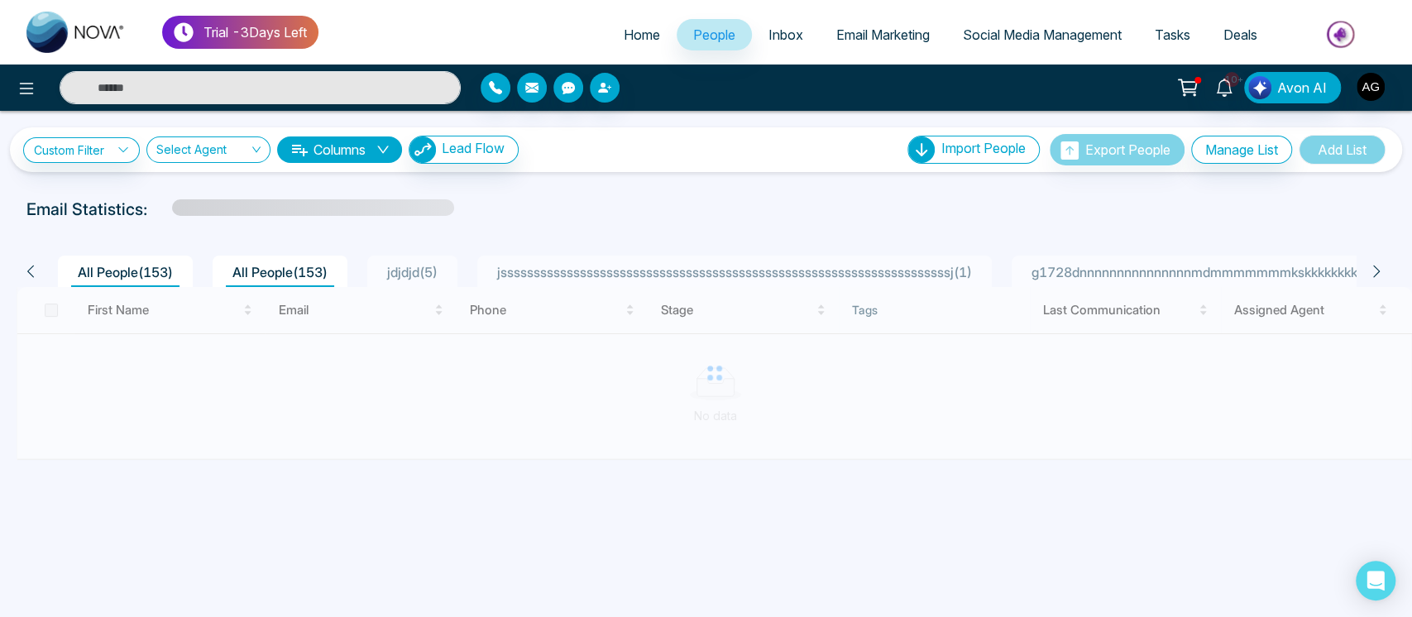
click at [624, 28] on span "Home" at bounding box center [642, 34] width 36 height 17
select select "*"
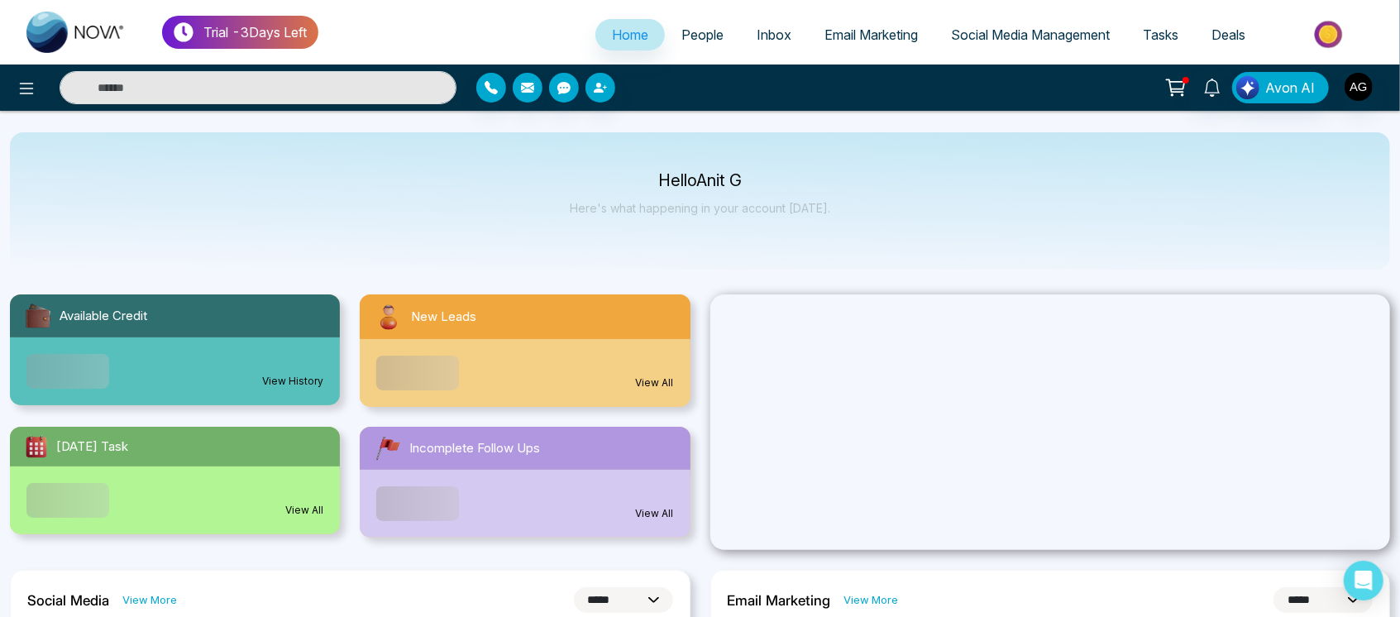
click at [701, 32] on span "People" at bounding box center [703, 34] width 42 height 17
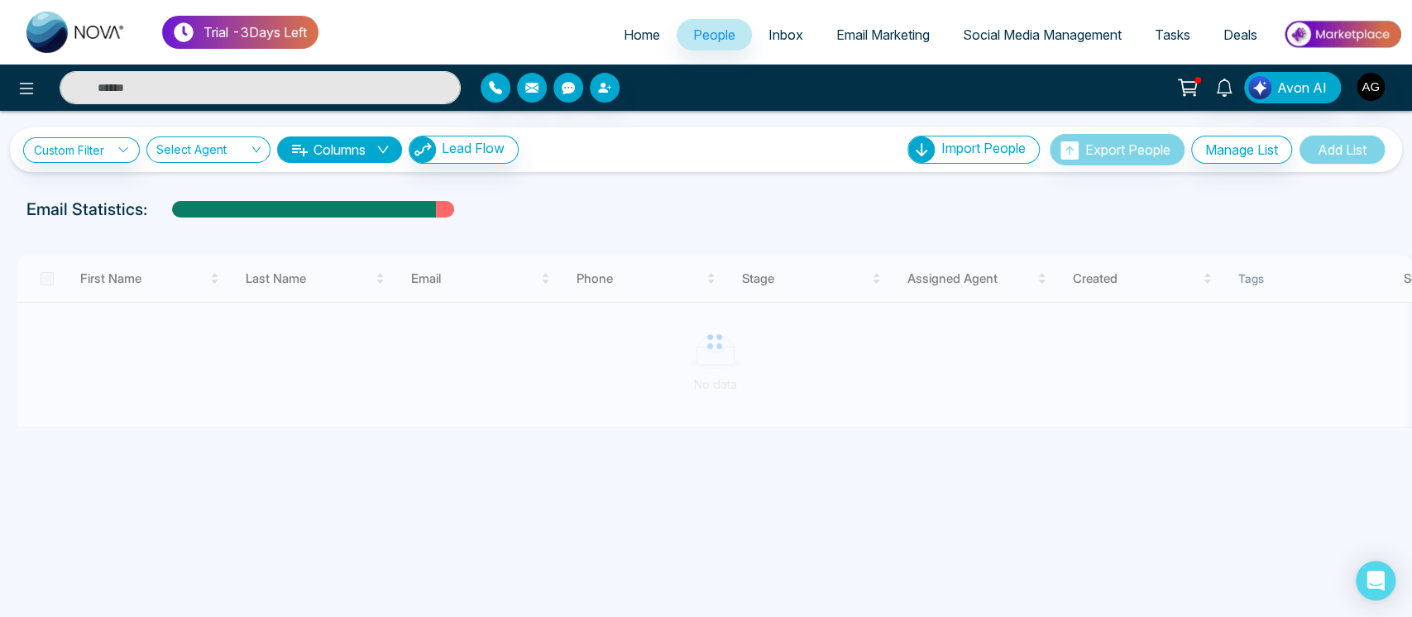
click at [627, 21] on link "Home" at bounding box center [641, 34] width 69 height 31
select select "*"
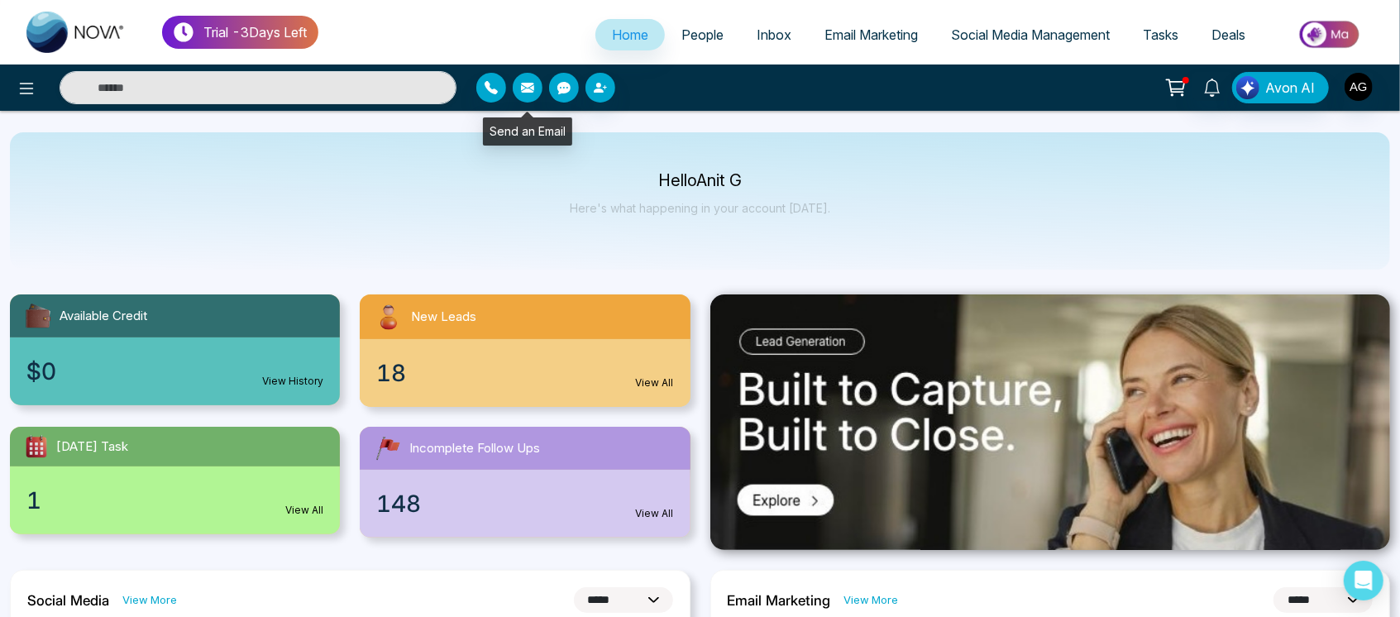
click at [524, 84] on icon "button" at bounding box center [527, 88] width 13 height 10
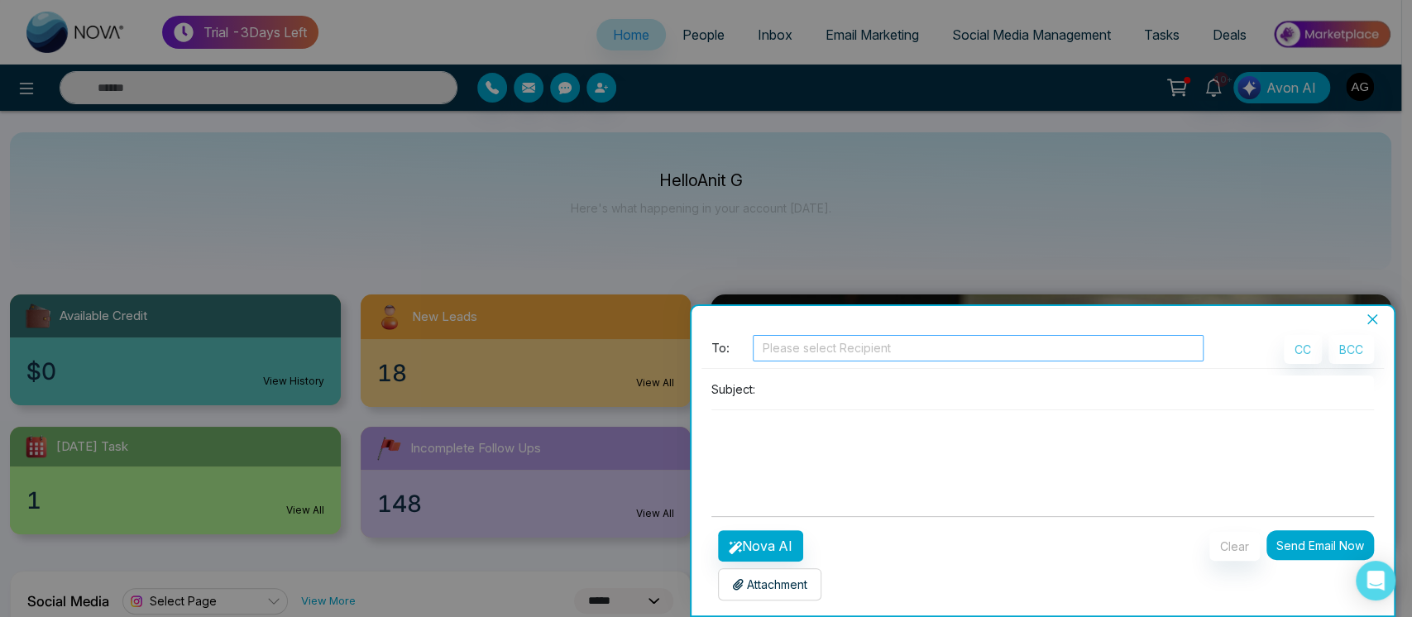
click at [876, 346] on div at bounding box center [978, 348] width 443 height 20
click at [892, 361] on div "Please select Recipient" at bounding box center [978, 348] width 451 height 26
click at [907, 352] on div at bounding box center [978, 348] width 443 height 20
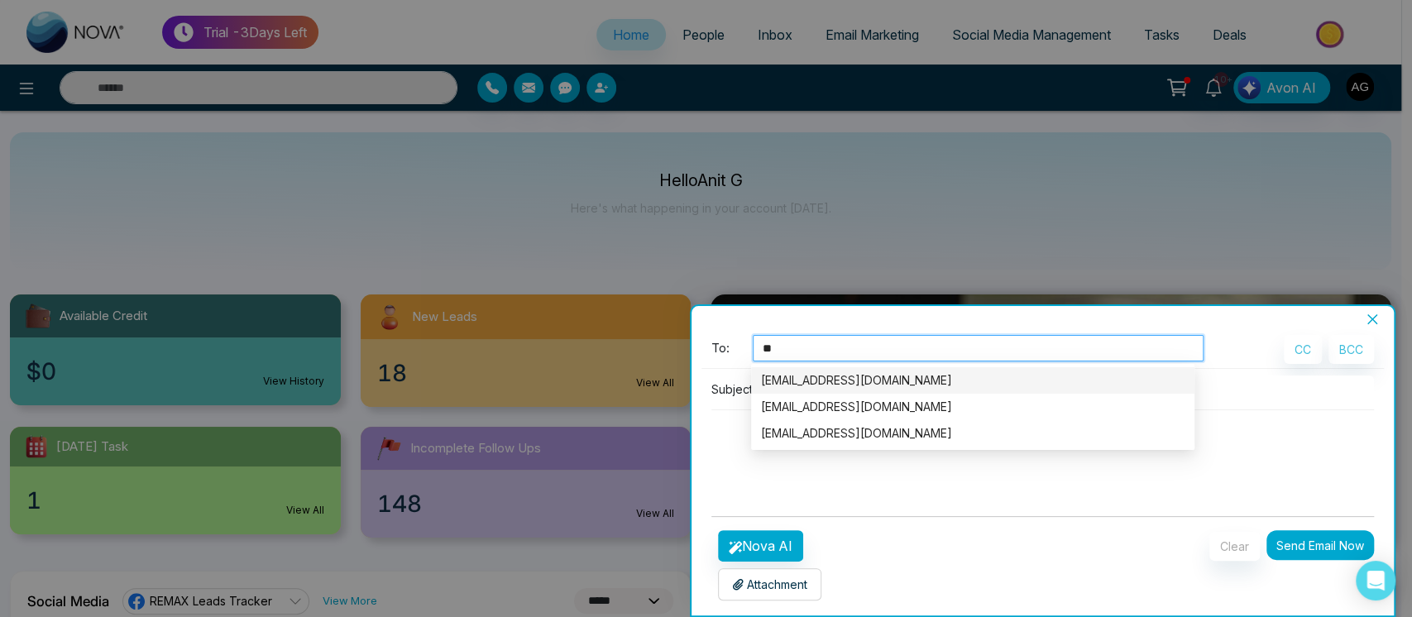
type input "***"
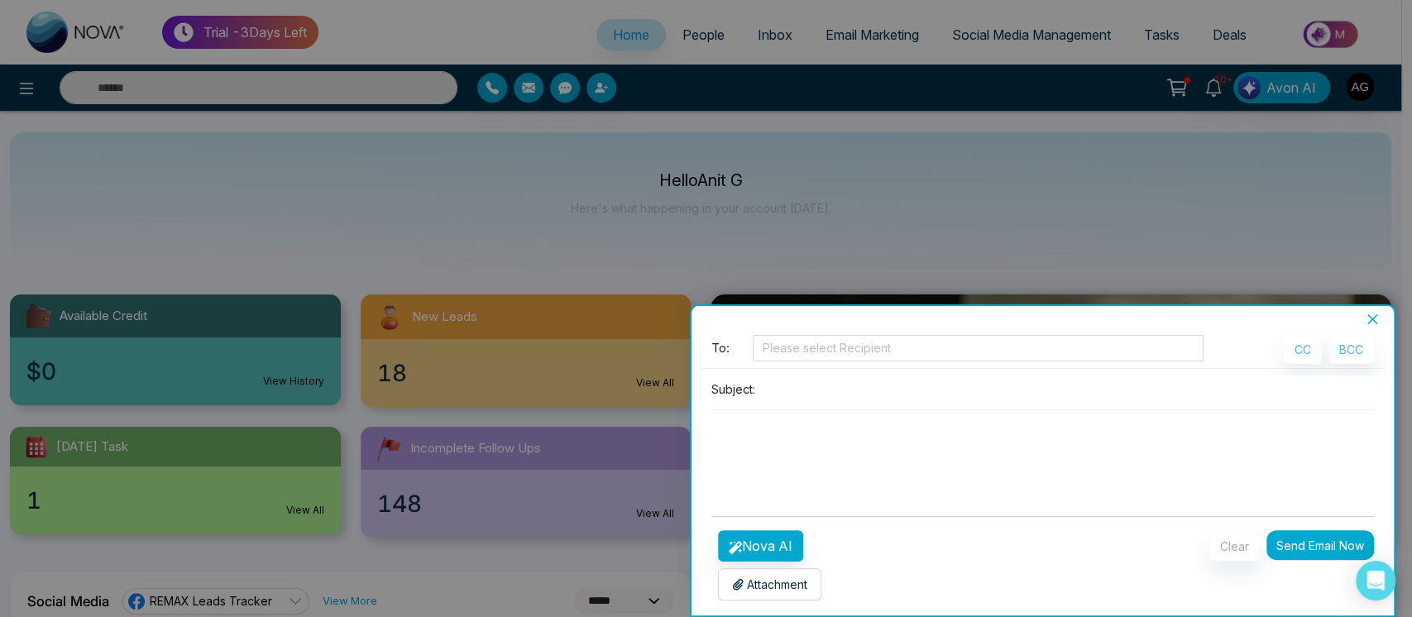
click at [959, 366] on body "**********" at bounding box center [700, 308] width 1401 height 617
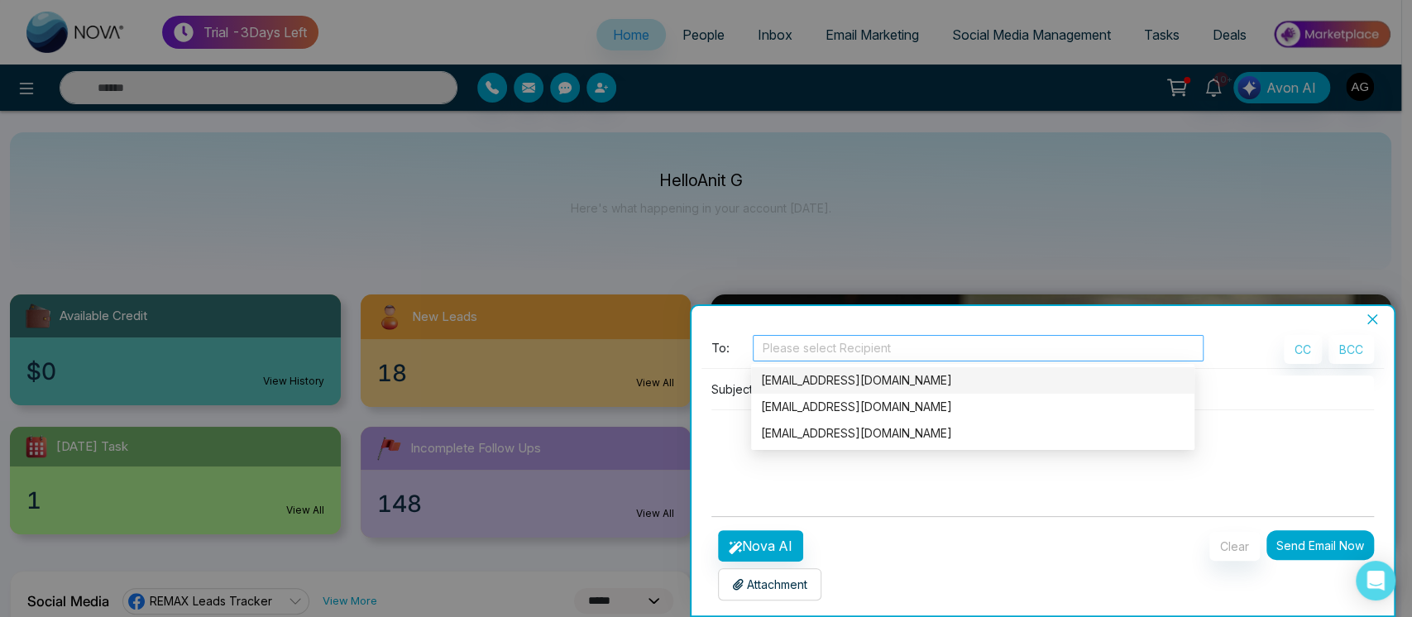
click at [916, 345] on div "Please select Recipient" at bounding box center [978, 348] width 451 height 26
click at [961, 384] on div "[EMAIL_ADDRESS][DOMAIN_NAME]" at bounding box center [972, 380] width 423 height 18
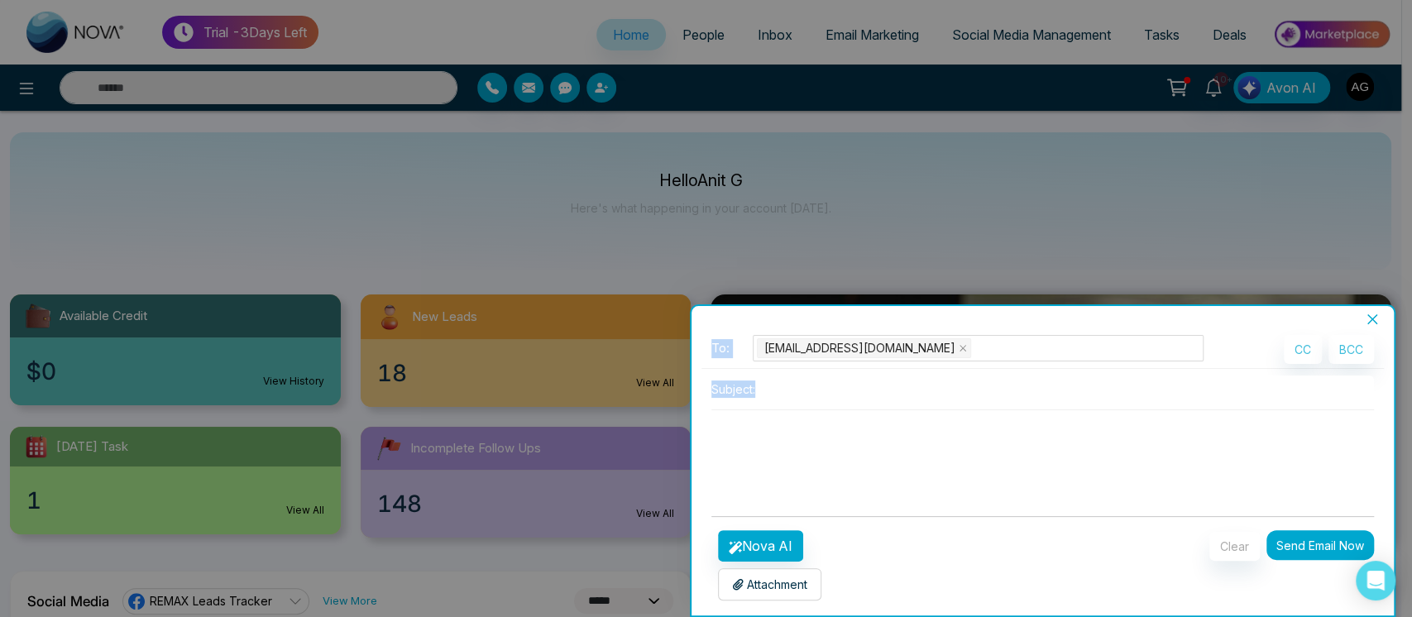
drag, startPoint x: 652, startPoint y: 447, endPoint x: 736, endPoint y: 455, distance: 84.8
click at [736, 455] on div "**********" at bounding box center [706, 308] width 1412 height 617
click at [736, 455] on textarea at bounding box center [1042, 449] width 663 height 79
click at [855, 398] on input at bounding box center [1068, 389] width 613 height 27
type input "****"
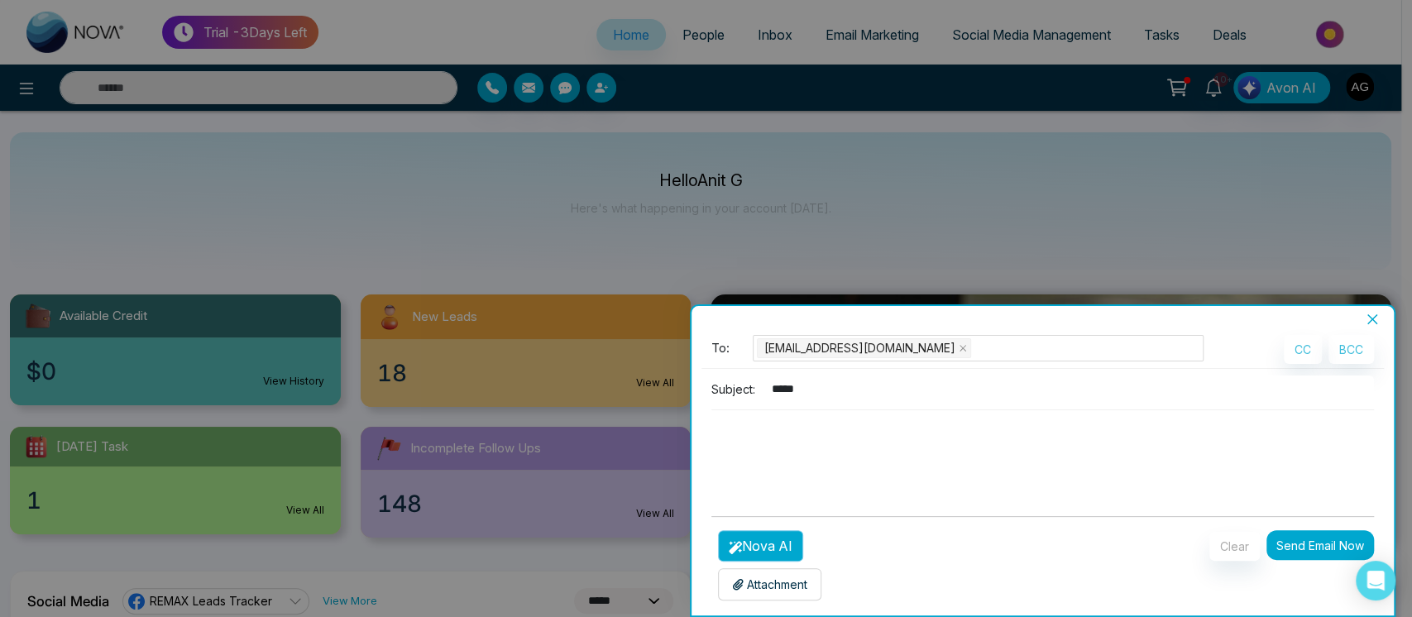
click at [787, 543] on button "Nova AI" at bounding box center [760, 545] width 85 height 31
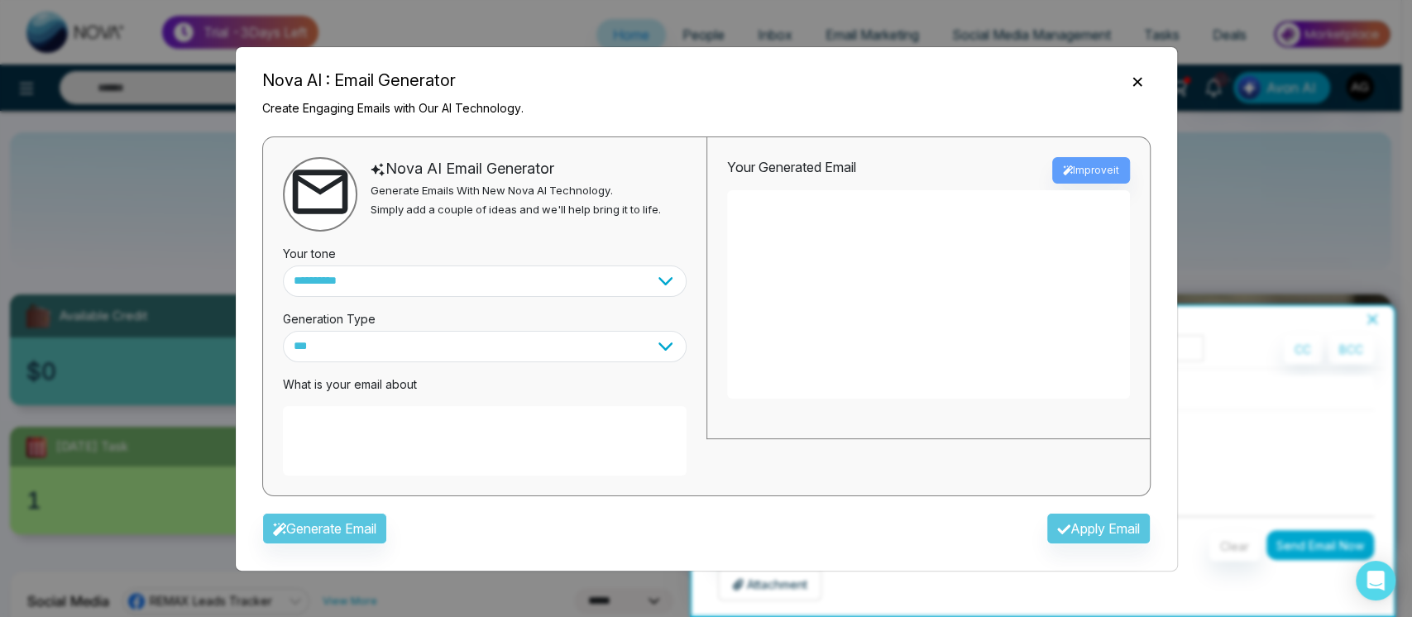
click at [435, 423] on textarea at bounding box center [485, 440] width 404 height 69
type textarea "**********"
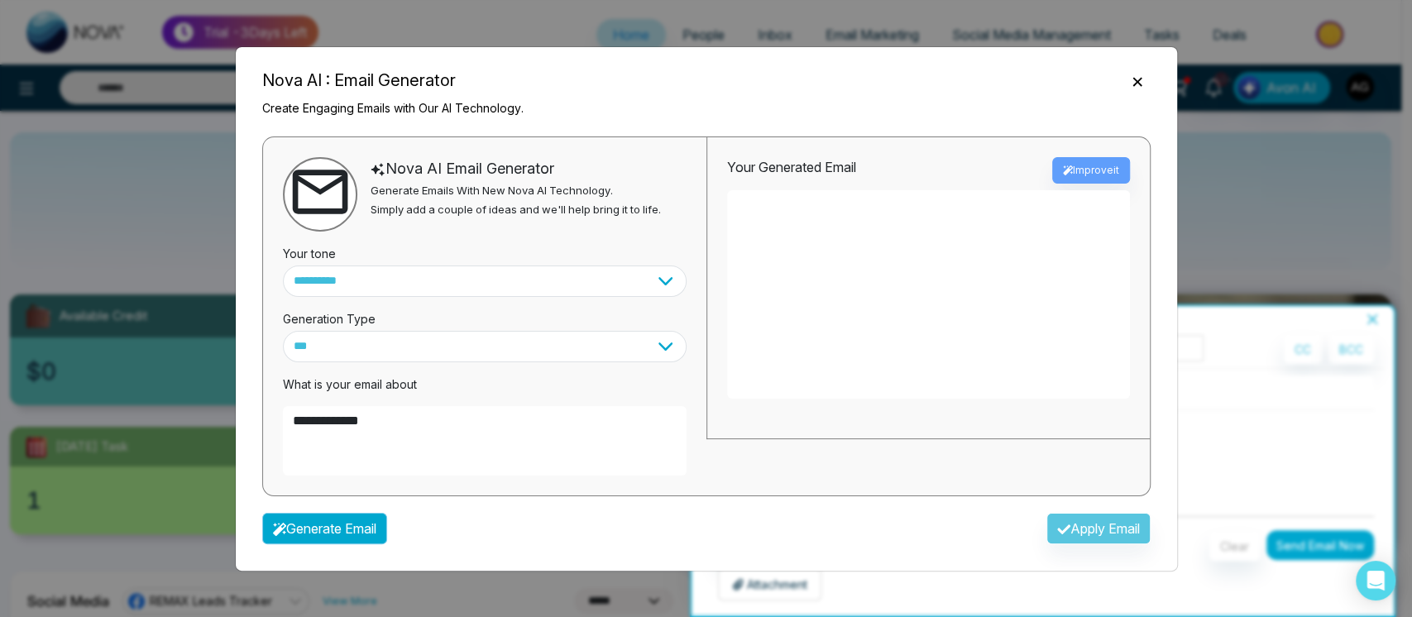
click at [366, 530] on button "Generate Email" at bounding box center [324, 528] width 125 height 31
type textarea "**********"
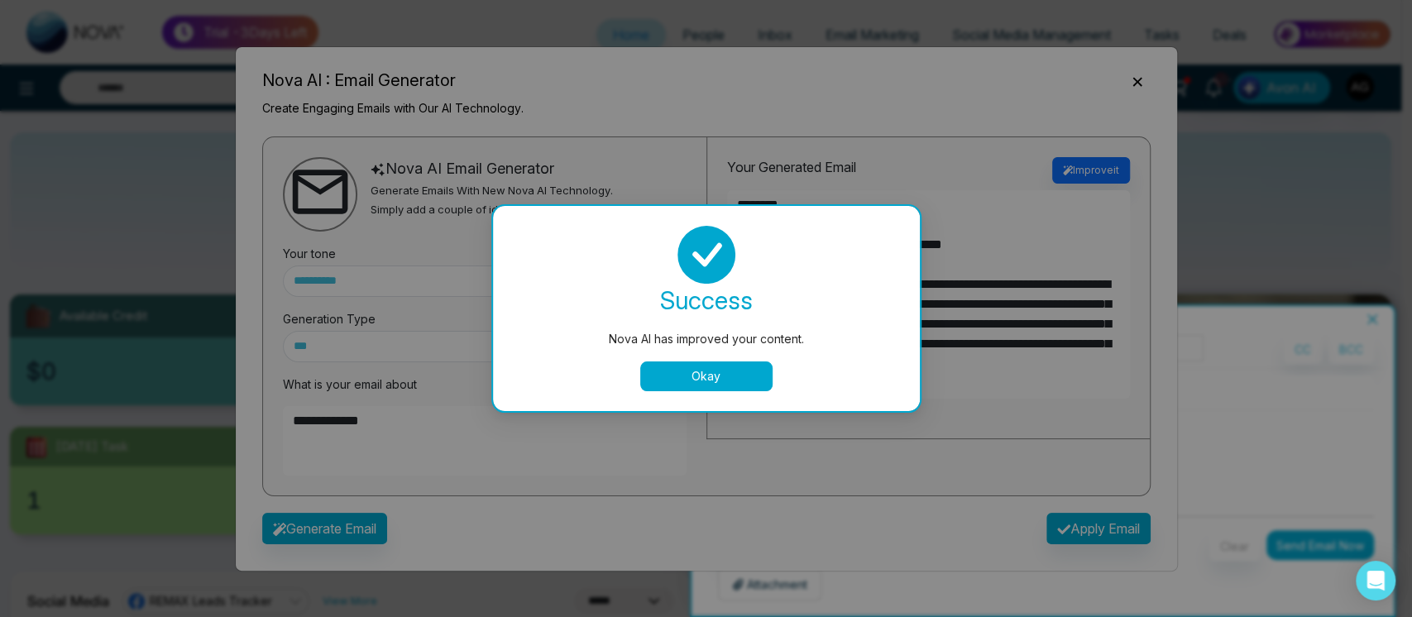
click at [717, 375] on button "Okay" at bounding box center [706, 376] width 132 height 30
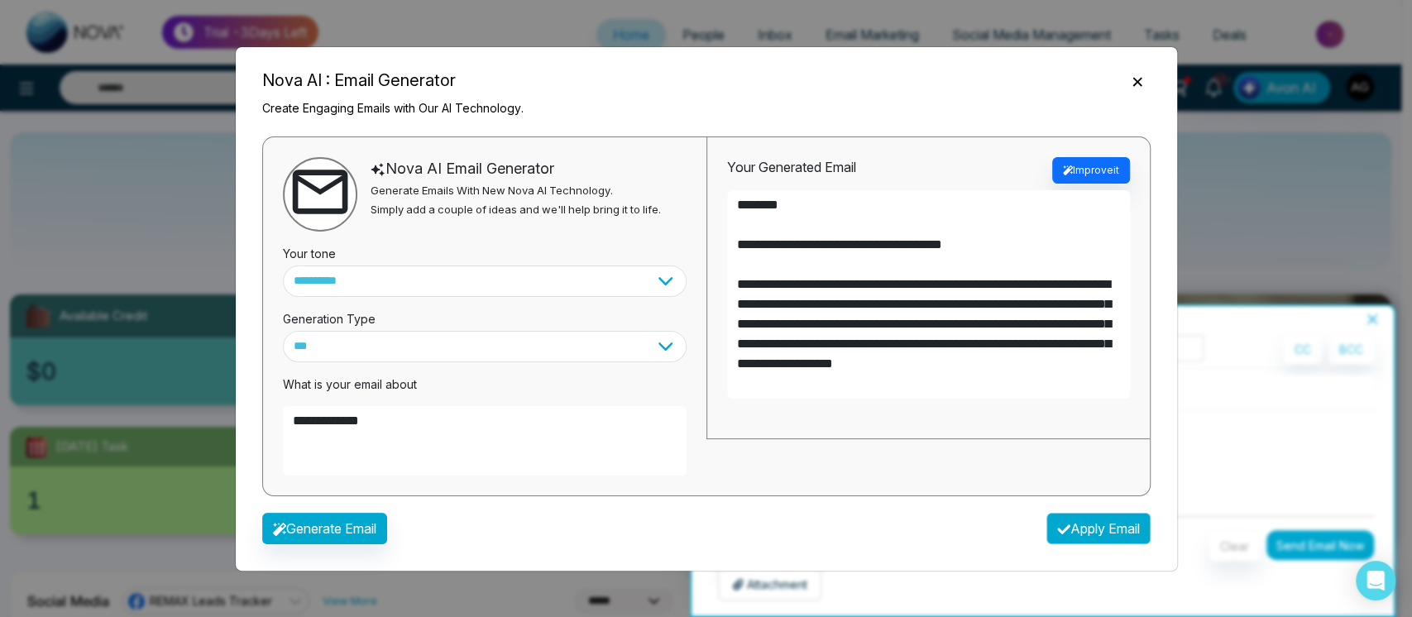
click at [1083, 515] on button "Apply Email" at bounding box center [1098, 528] width 104 height 31
type textarea "**********"
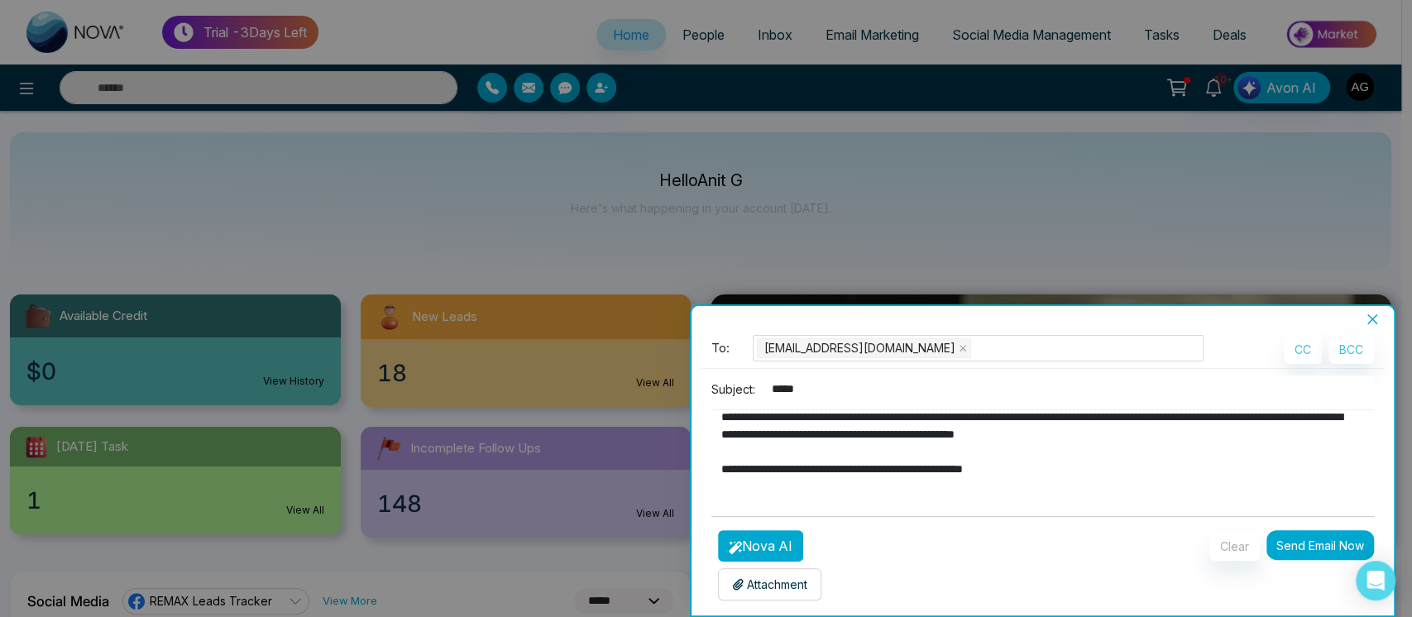
scroll to position [191, 0]
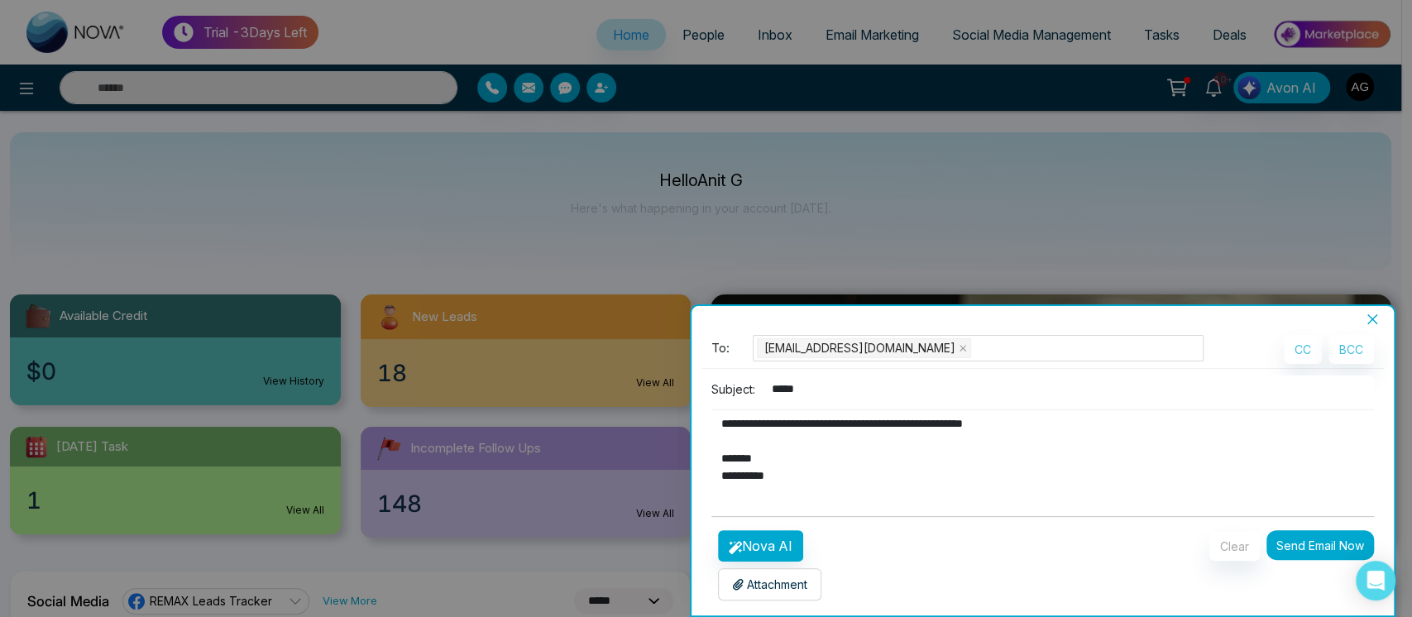
click at [770, 594] on div "Attachment Choose File" at bounding box center [769, 584] width 103 height 32
click at [772, 581] on p "Attachment" at bounding box center [769, 584] width 75 height 17
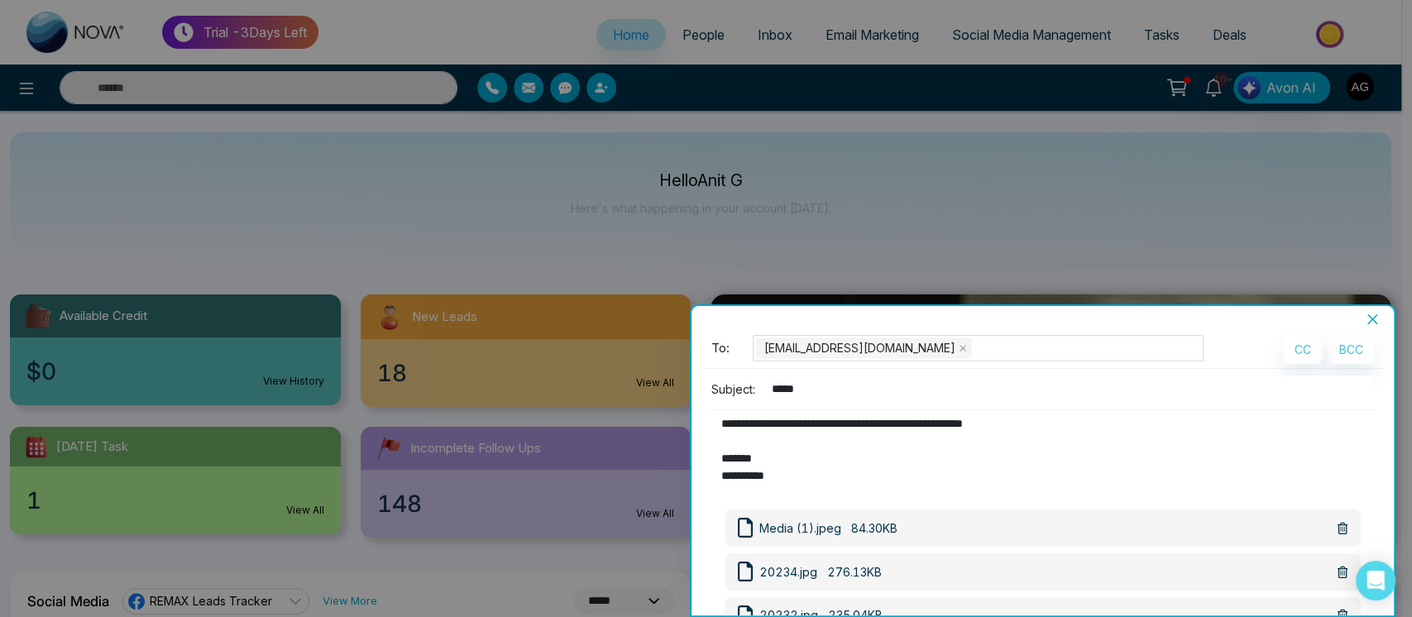
scroll to position [179, 0]
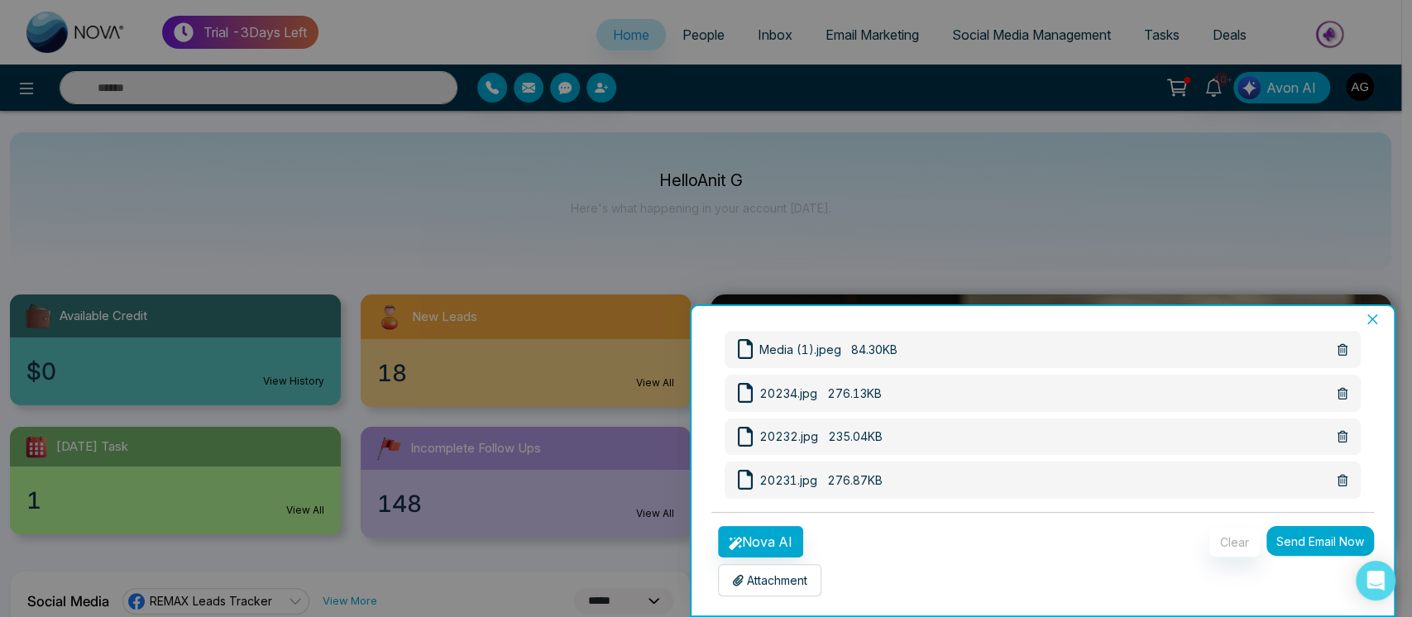
click at [1325, 547] on button "Send Email Now" at bounding box center [1320, 541] width 108 height 30
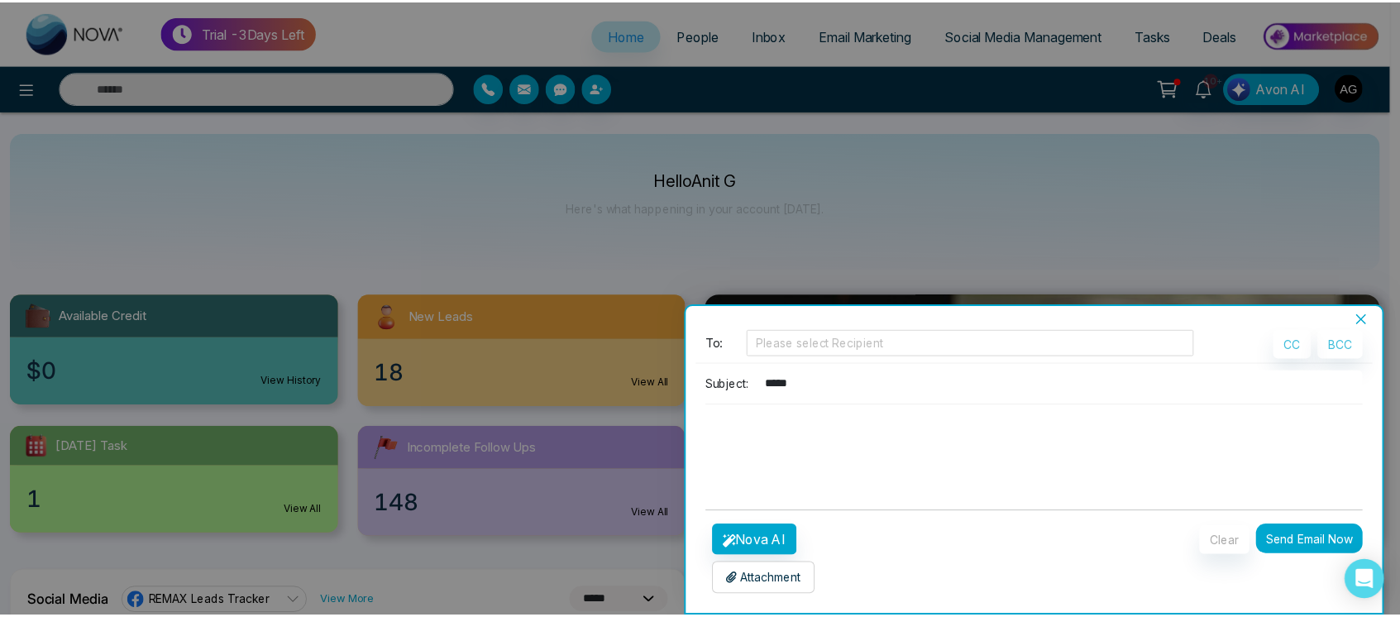
scroll to position [4, 0]
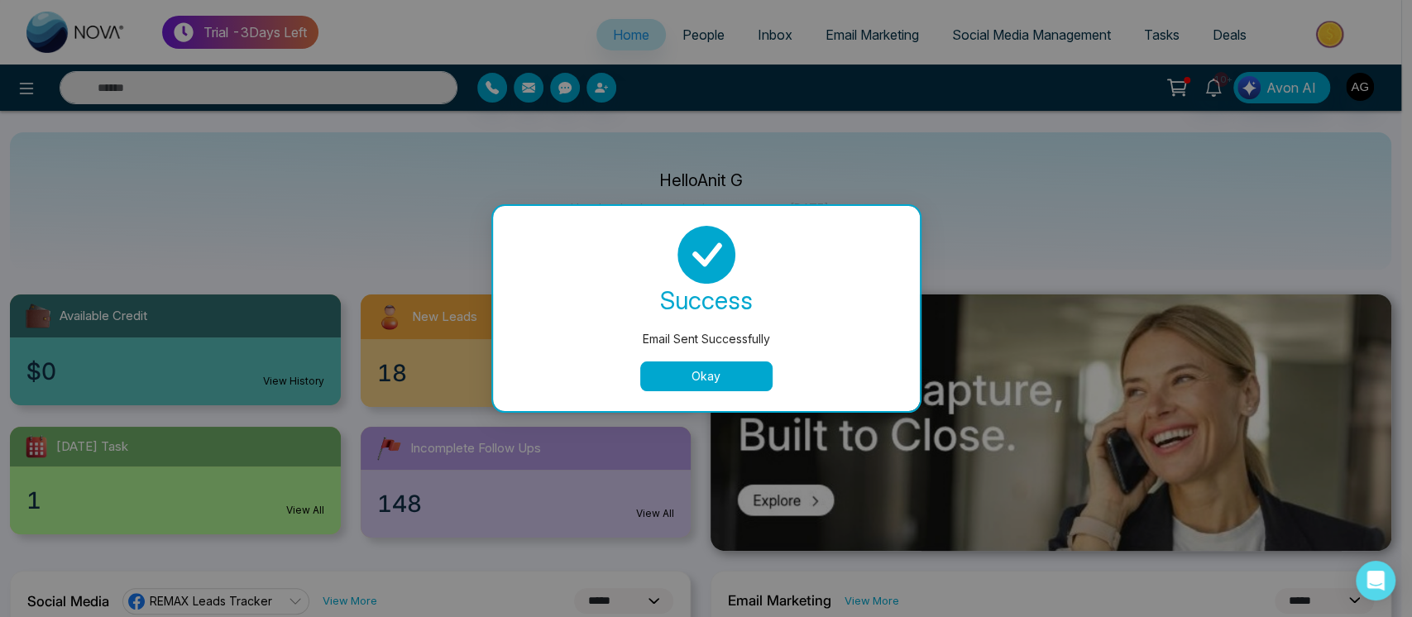
click at [725, 371] on button "Okay" at bounding box center [706, 376] width 132 height 30
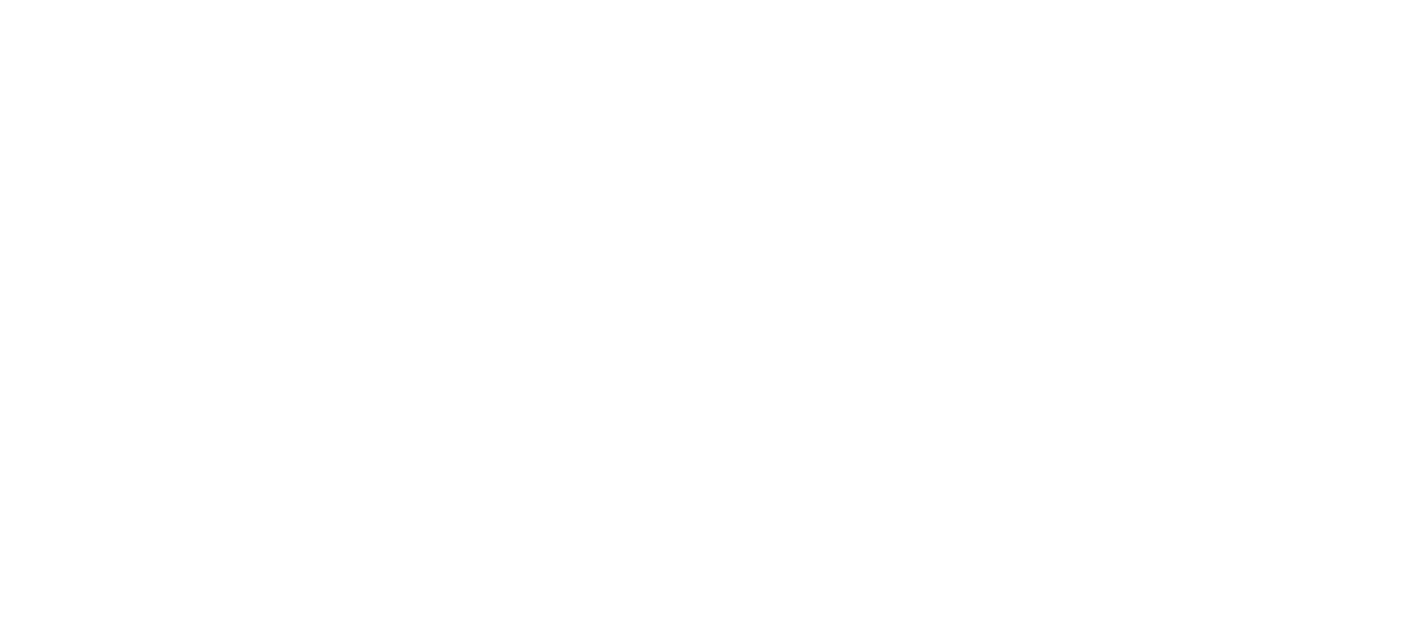
select select "*"
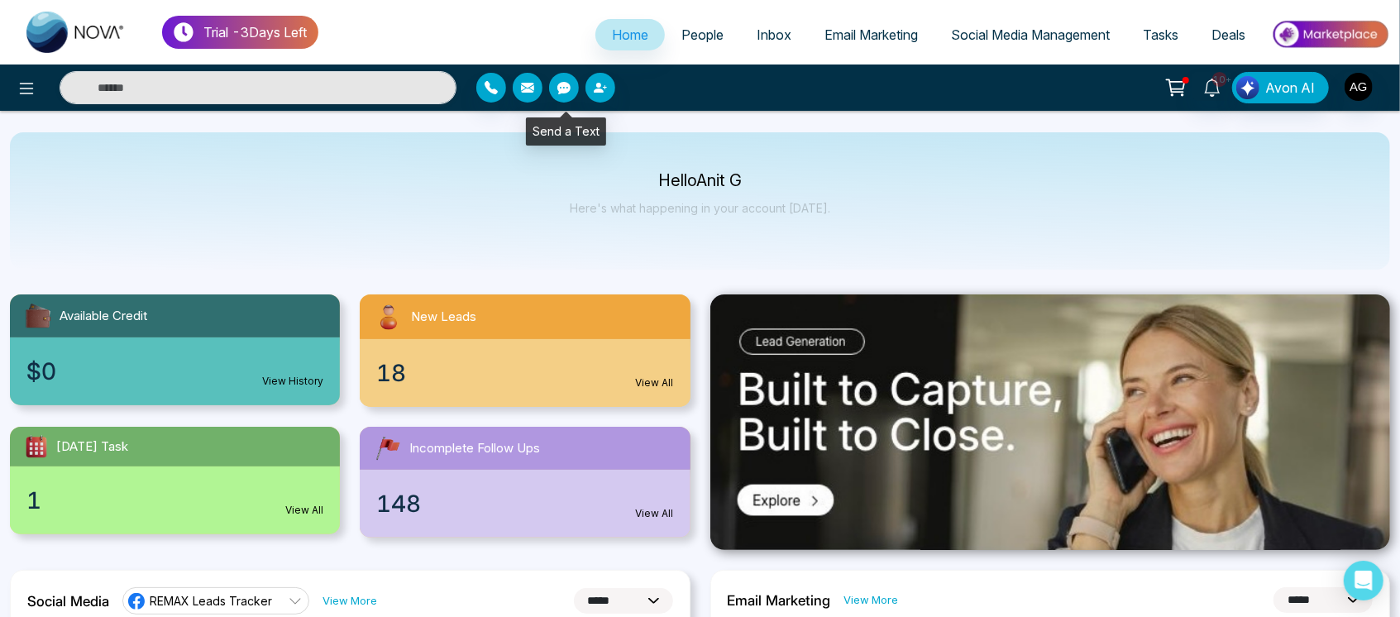
click at [568, 91] on icon "button" at bounding box center [563, 88] width 13 height 12
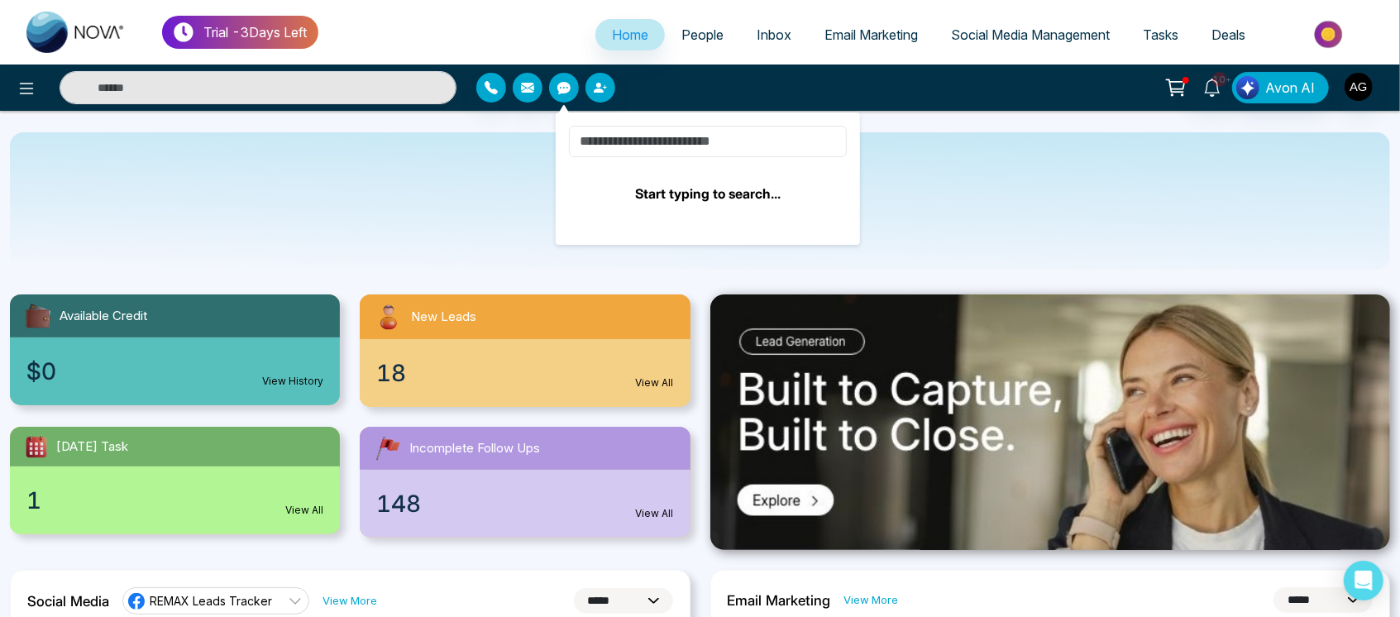
click at [637, 139] on input at bounding box center [708, 141] width 278 height 31
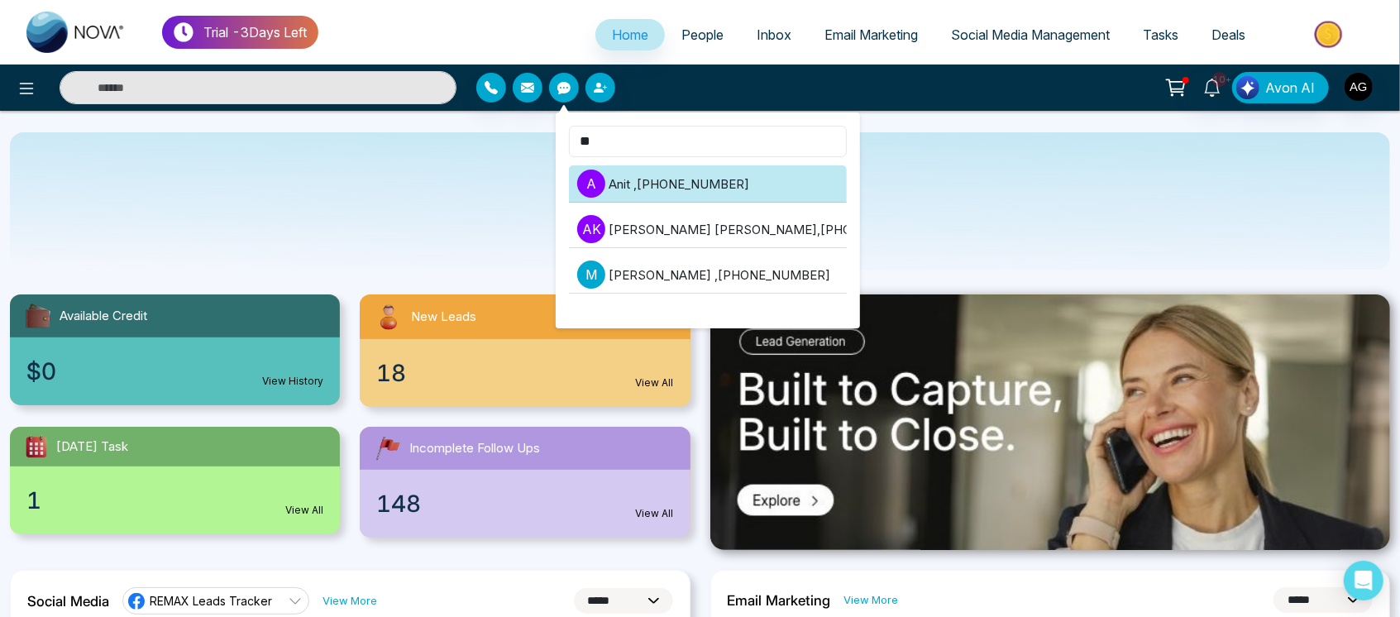
type input "**"
click at [786, 188] on li "A Anit , [PHONE_NUMBER]" at bounding box center [708, 183] width 278 height 37
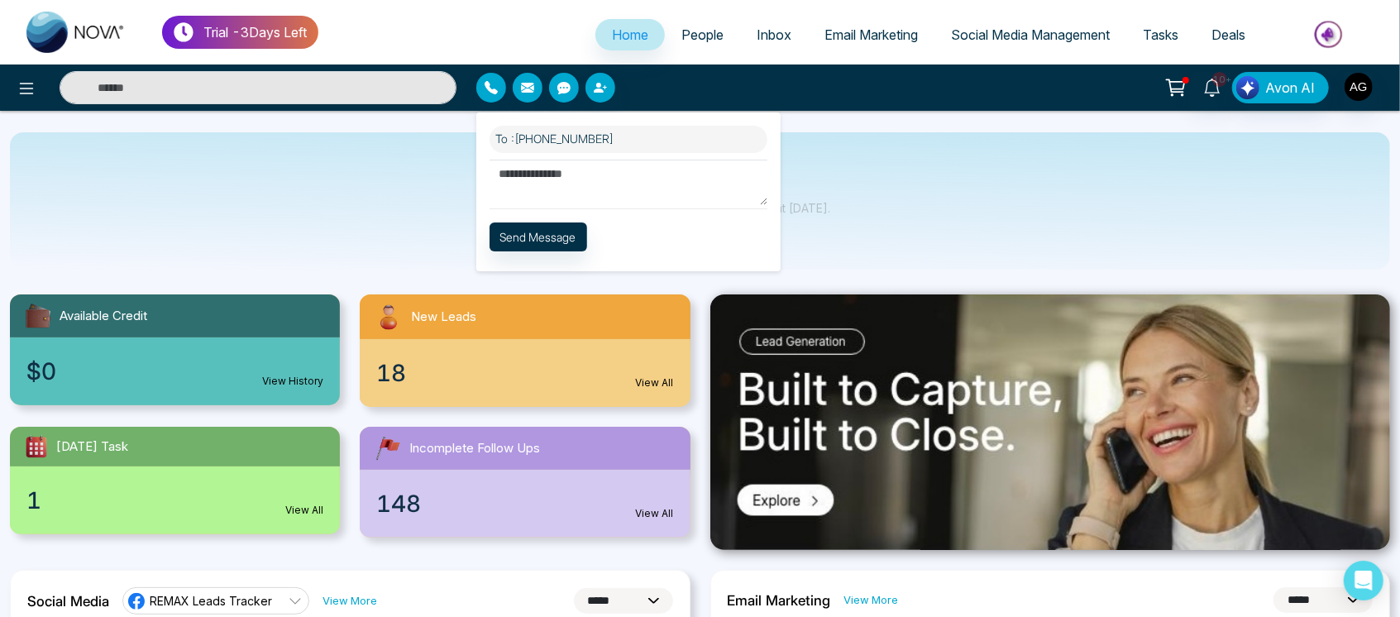
click at [600, 160] on textarea at bounding box center [629, 182] width 278 height 45
type textarea "*****"
click at [562, 222] on button "Send Message" at bounding box center [539, 236] width 98 height 29
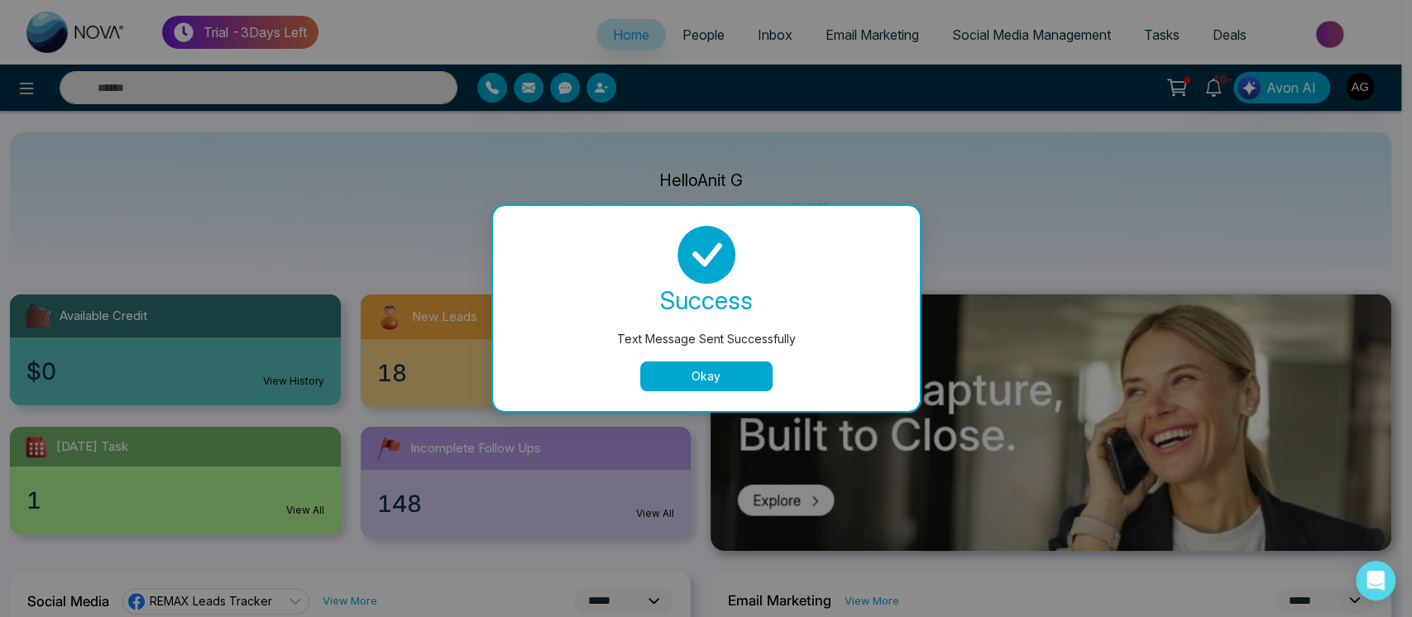
click at [716, 372] on button "Okay" at bounding box center [706, 376] width 132 height 30
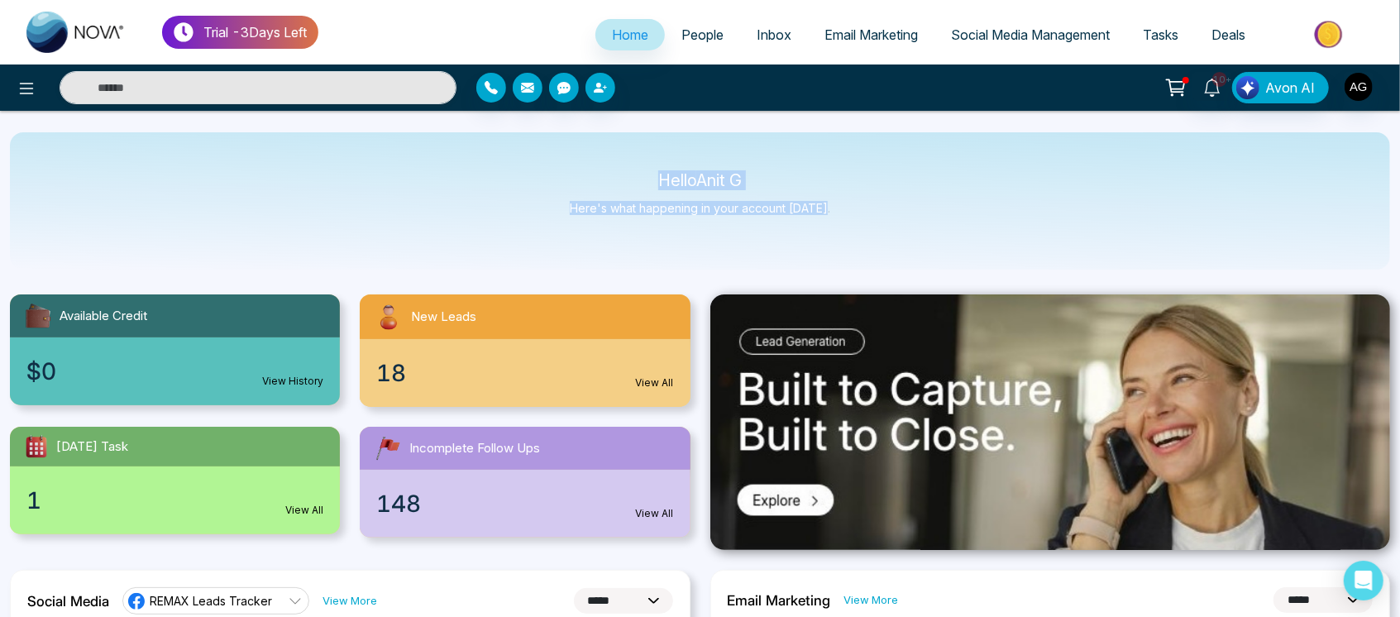
drag, startPoint x: 649, startPoint y: 182, endPoint x: 859, endPoint y: 199, distance: 210.7
click at [859, 199] on div "Hello Anit G Here's what happening in your account today." at bounding box center [700, 200] width 1380 height 137
drag, startPoint x: 842, startPoint y: 213, endPoint x: 612, endPoint y: 166, distance: 234.7
click at [612, 166] on div "Hello Anit G Here's what happening in your account today." at bounding box center [700, 200] width 1380 height 137
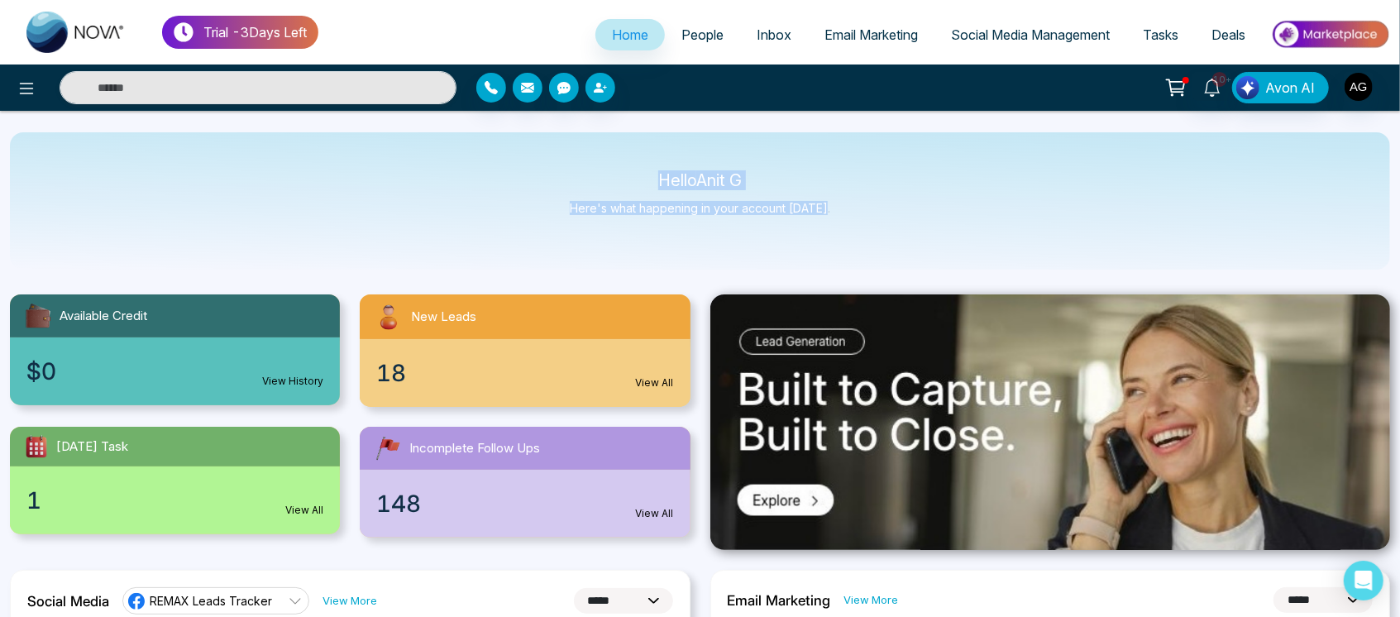
click at [612, 166] on div "Hello Anit G Here's what happening in your account today." at bounding box center [700, 200] width 1380 height 137
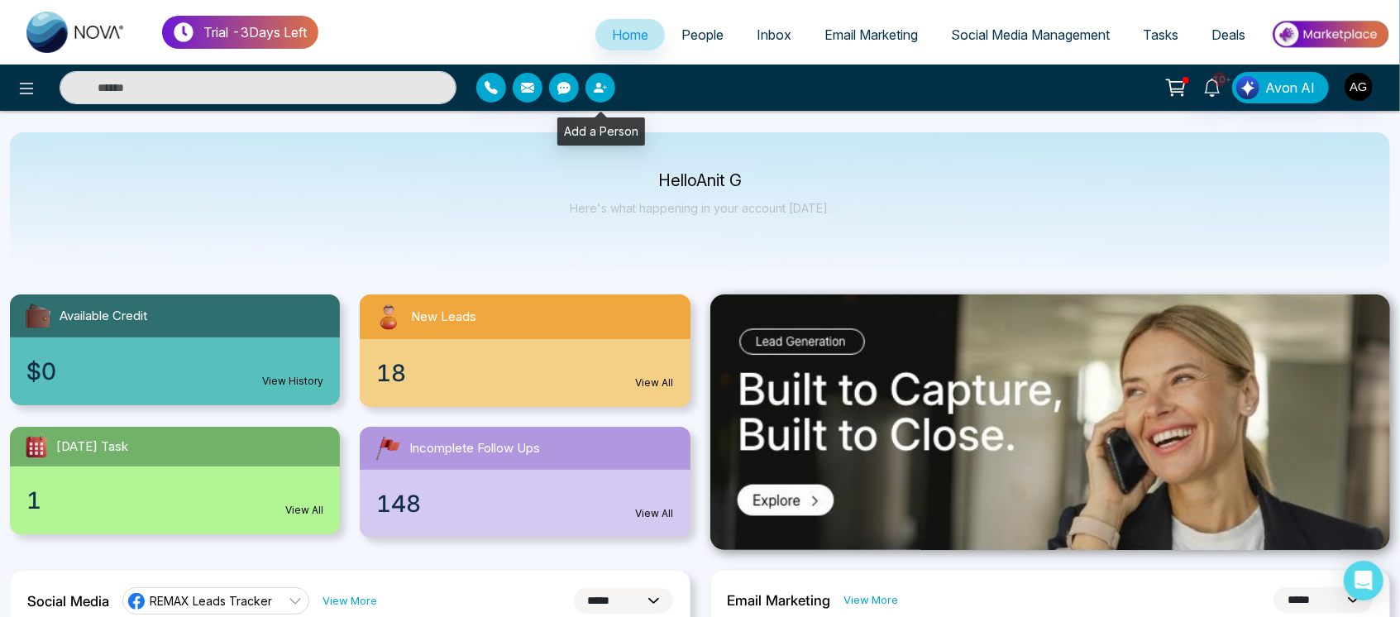
click at [610, 87] on button "button" at bounding box center [601, 88] width 30 height 30
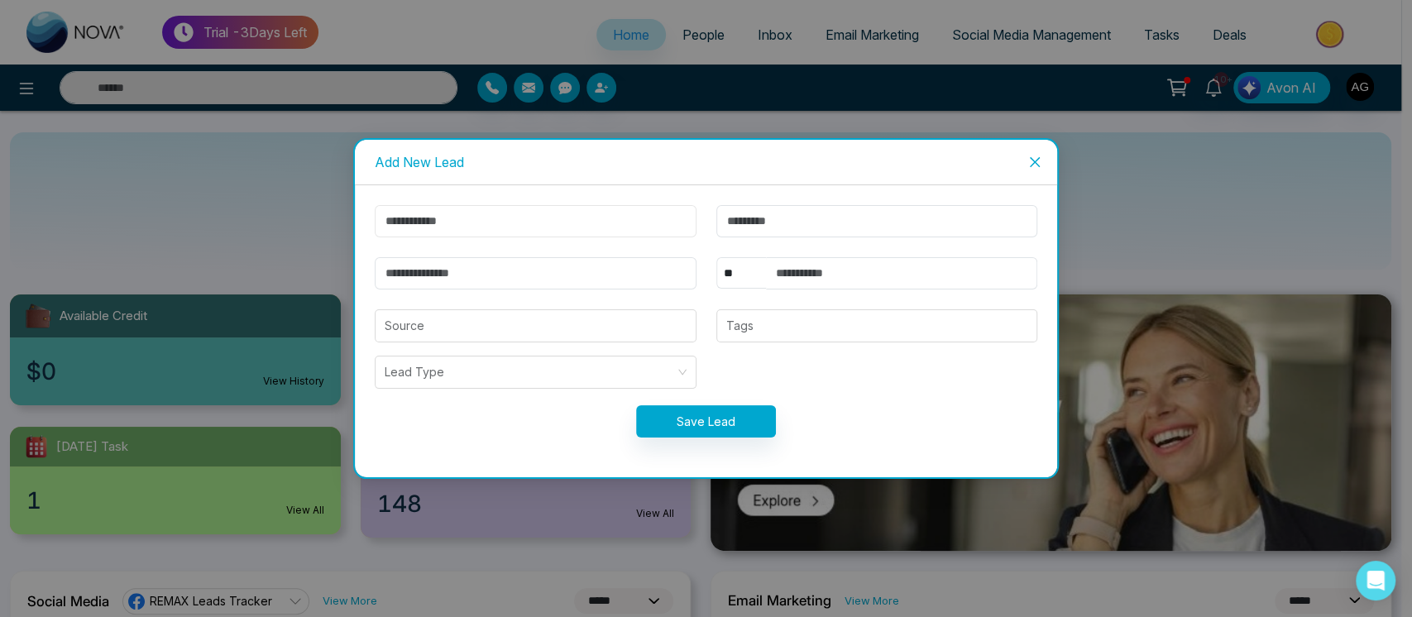
click at [543, 222] on input "text" at bounding box center [536, 221] width 322 height 32
type input "****"
click at [553, 271] on input "email" at bounding box center [536, 273] width 322 height 32
type input "**********"
drag, startPoint x: 572, startPoint y: 208, endPoint x: 332, endPoint y: 223, distance: 240.3
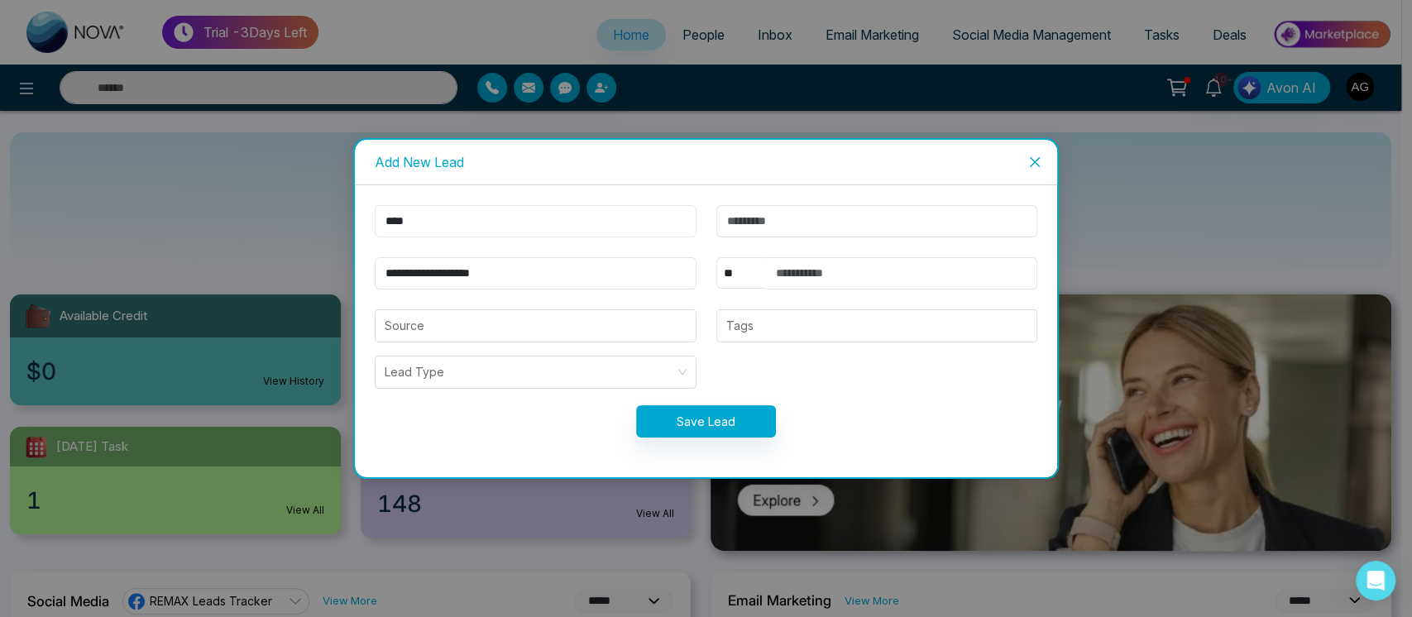
click at [332, 223] on div "**********" at bounding box center [706, 308] width 1412 height 617
type input "*****"
click at [747, 270] on select "** **** *** *** *** **** ***" at bounding box center [741, 272] width 50 height 31
select select "***"
click at [716, 257] on select "** **** *** *** *** **** ***" at bounding box center [741, 272] width 50 height 31
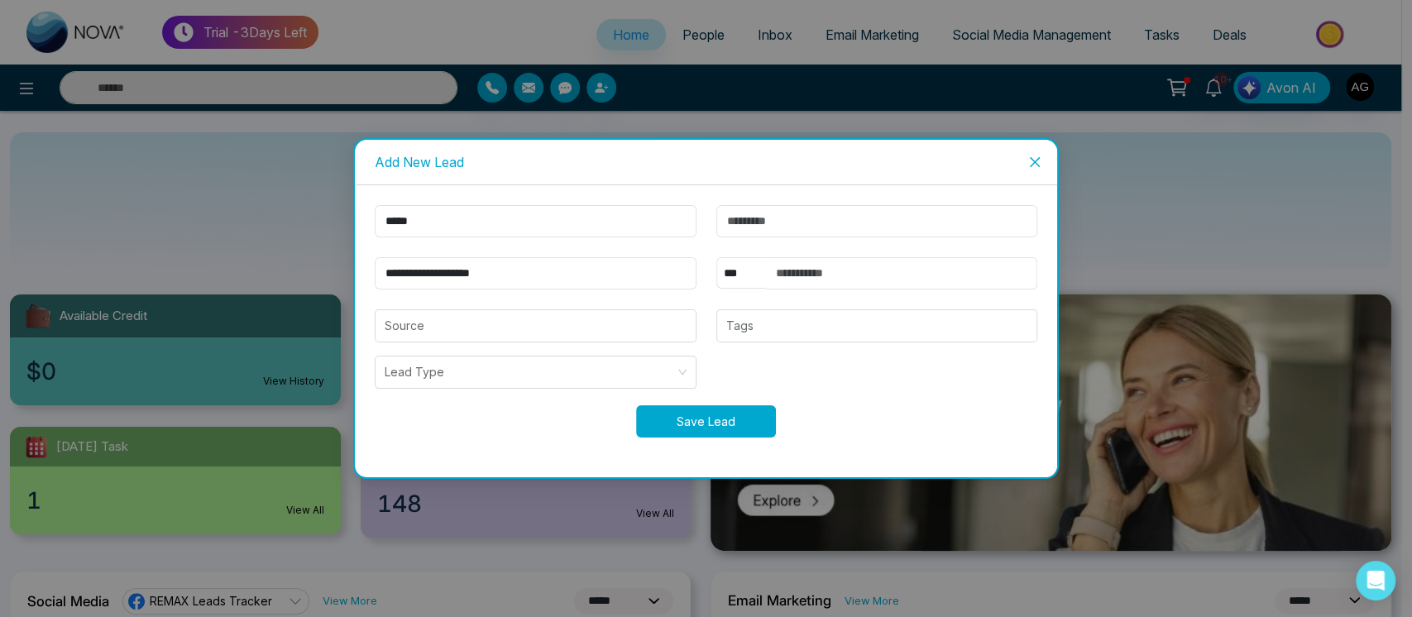
click at [748, 410] on button "Save Lead" at bounding box center [706, 421] width 140 height 32
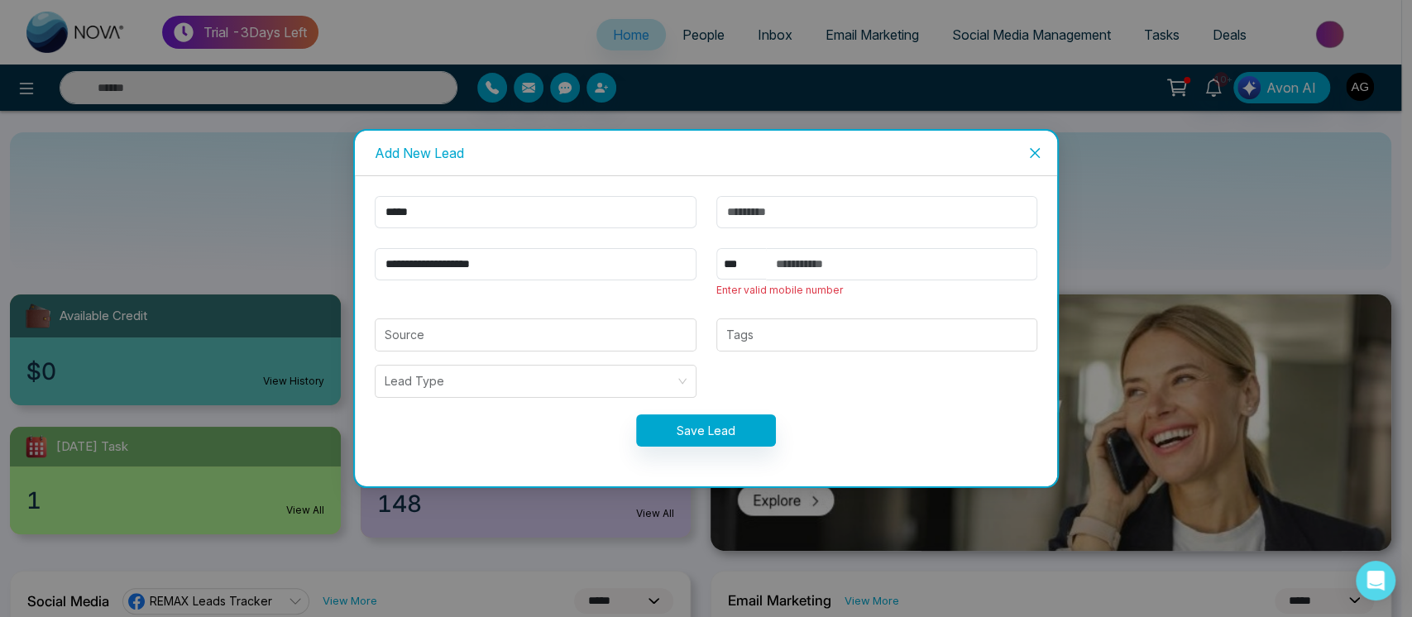
click at [898, 246] on form "**********" at bounding box center [706, 331] width 683 height 270
click at [833, 253] on input "text" at bounding box center [902, 264] width 272 height 32
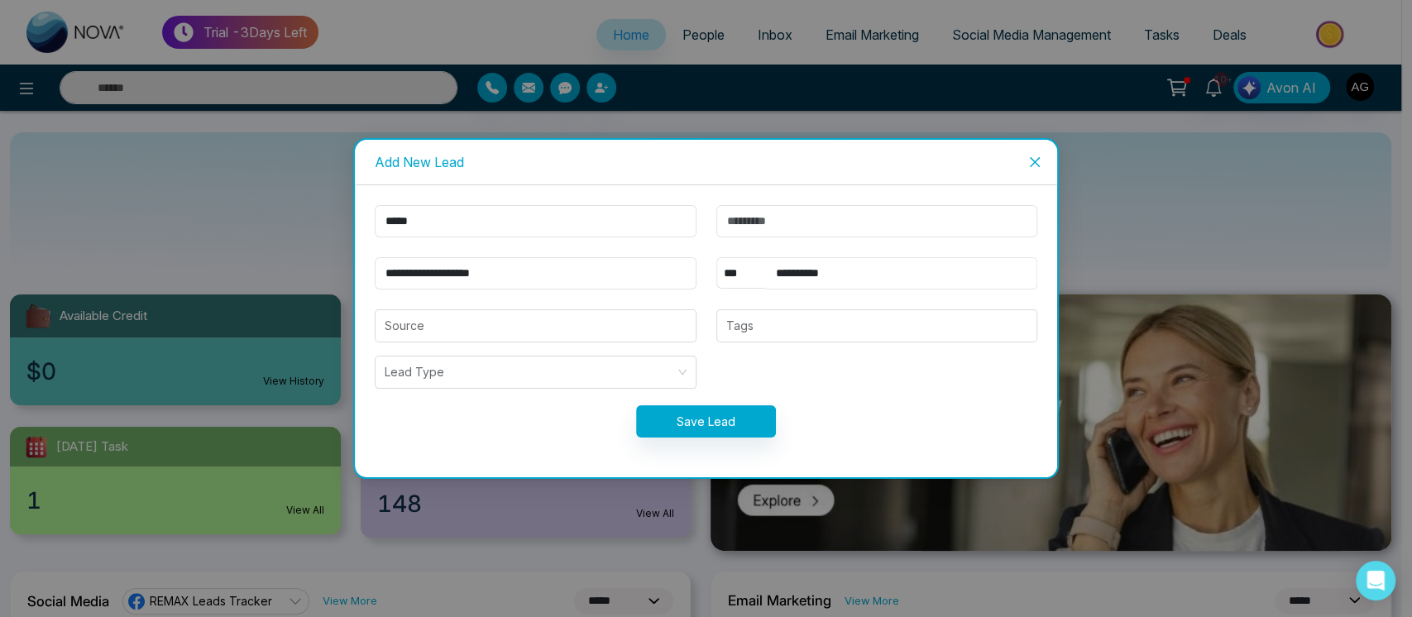
click at [897, 261] on input "**********" at bounding box center [902, 273] width 272 height 32
type input "**********"
click at [747, 414] on button "Save Lead" at bounding box center [706, 421] width 140 height 32
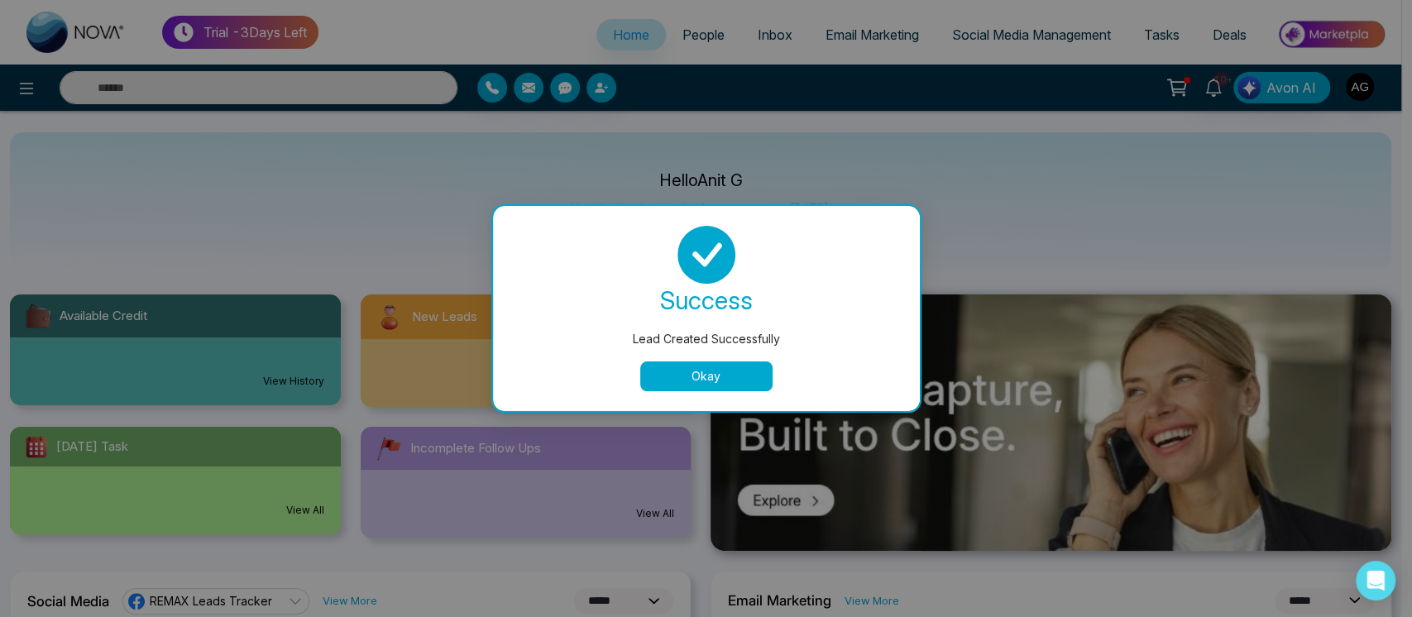
click at [732, 390] on button "Okay" at bounding box center [706, 376] width 132 height 30
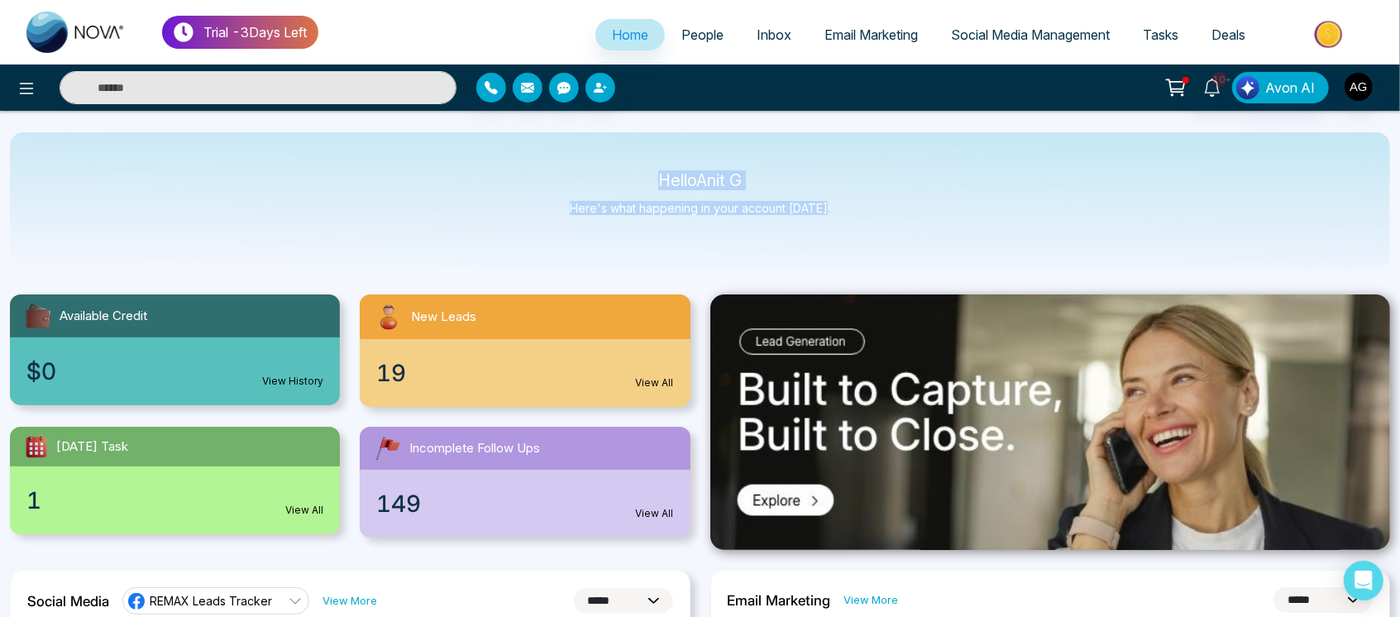
drag, startPoint x: 653, startPoint y: 176, endPoint x: 857, endPoint y: 215, distance: 207.2
click at [857, 215] on div "Hello Anit G Here's what happening in your account today." at bounding box center [700, 200] width 1380 height 137
drag, startPoint x: 645, startPoint y: 170, endPoint x: 820, endPoint y: 205, distance: 177.9
click at [820, 205] on div "Hello Anit G Here's what happening in your account today." at bounding box center [700, 200] width 1380 height 137
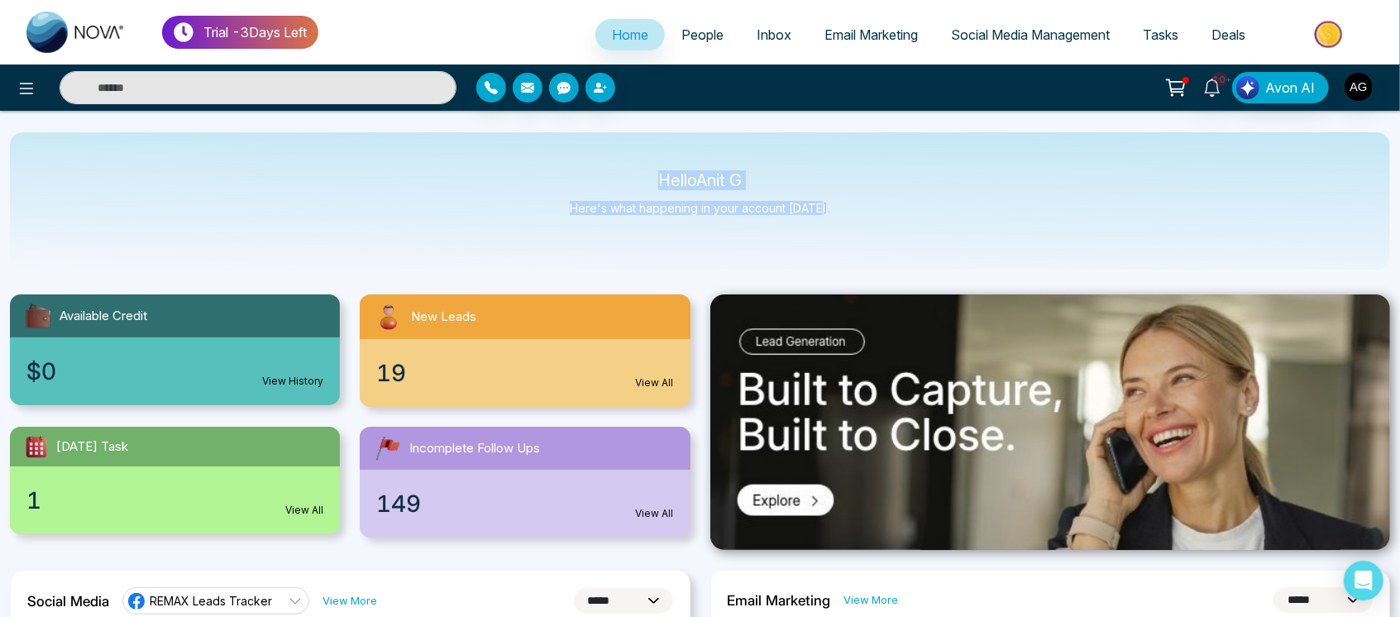
click at [820, 205] on p "Here's what happening in your account [DATE]." at bounding box center [700, 208] width 261 height 14
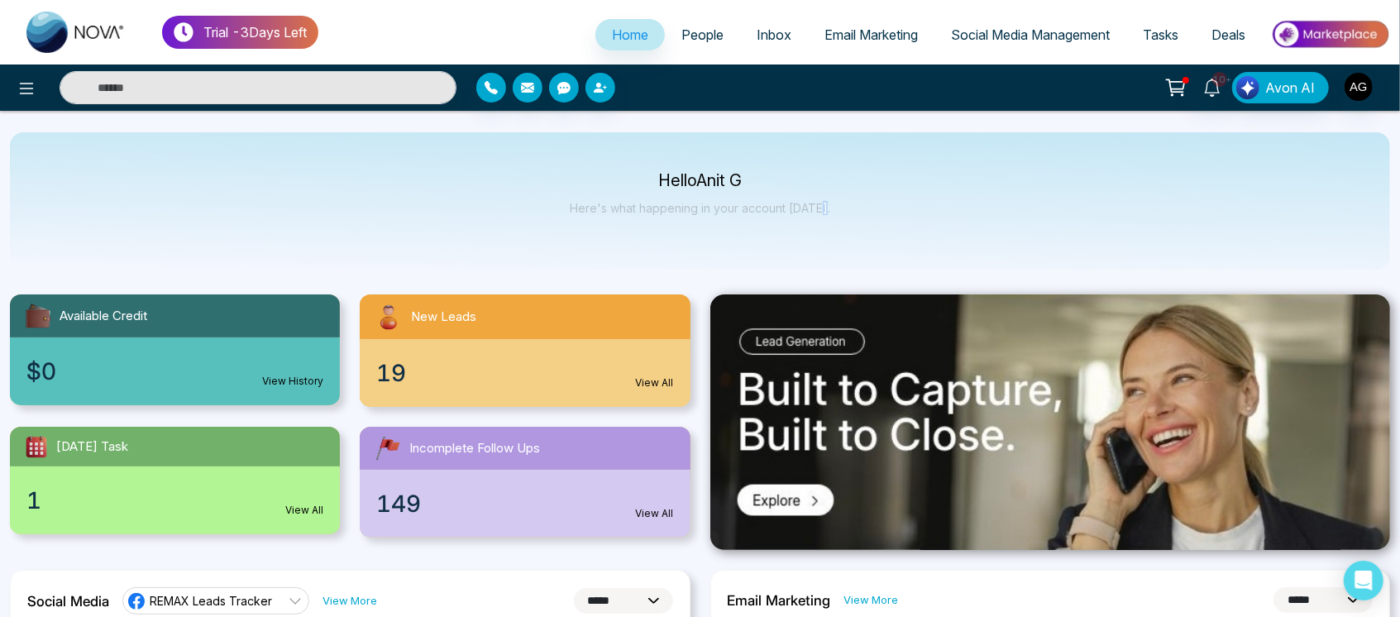
click at [820, 205] on p "Here's what happening in your account [DATE]." at bounding box center [700, 208] width 261 height 14
click at [693, 43] on link "People" at bounding box center [702, 34] width 75 height 31
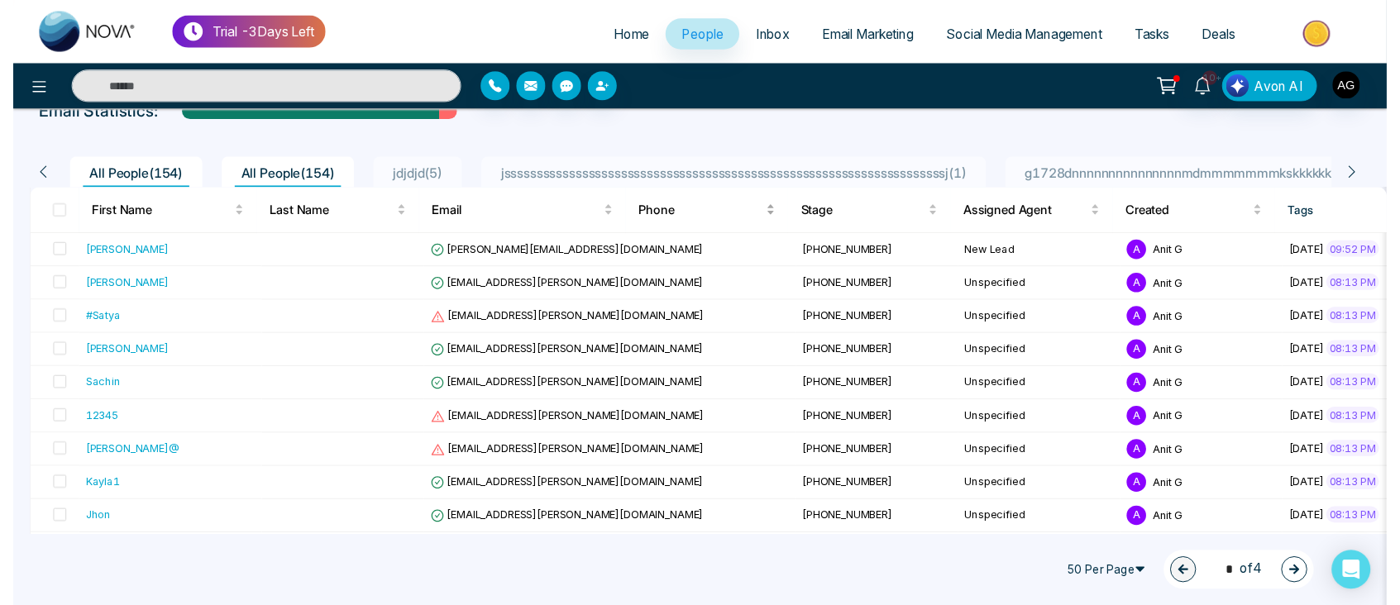
scroll to position [105, 0]
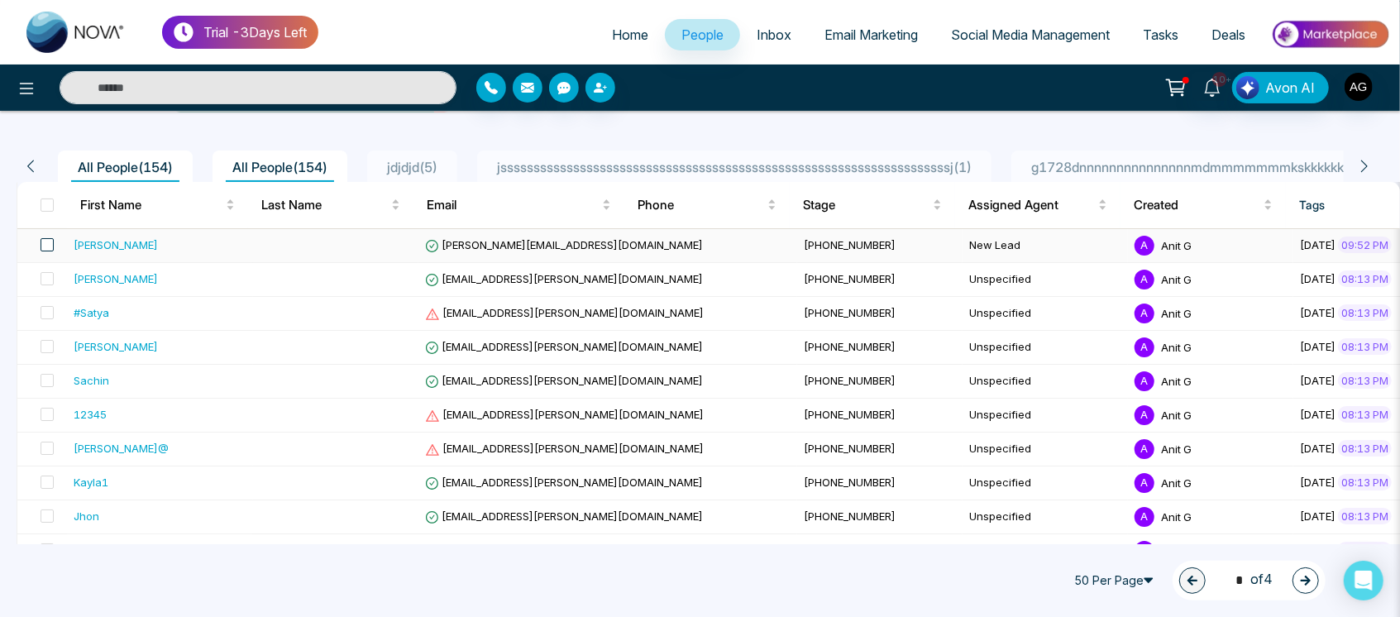
click at [52, 249] on span at bounding box center [47, 244] width 13 height 13
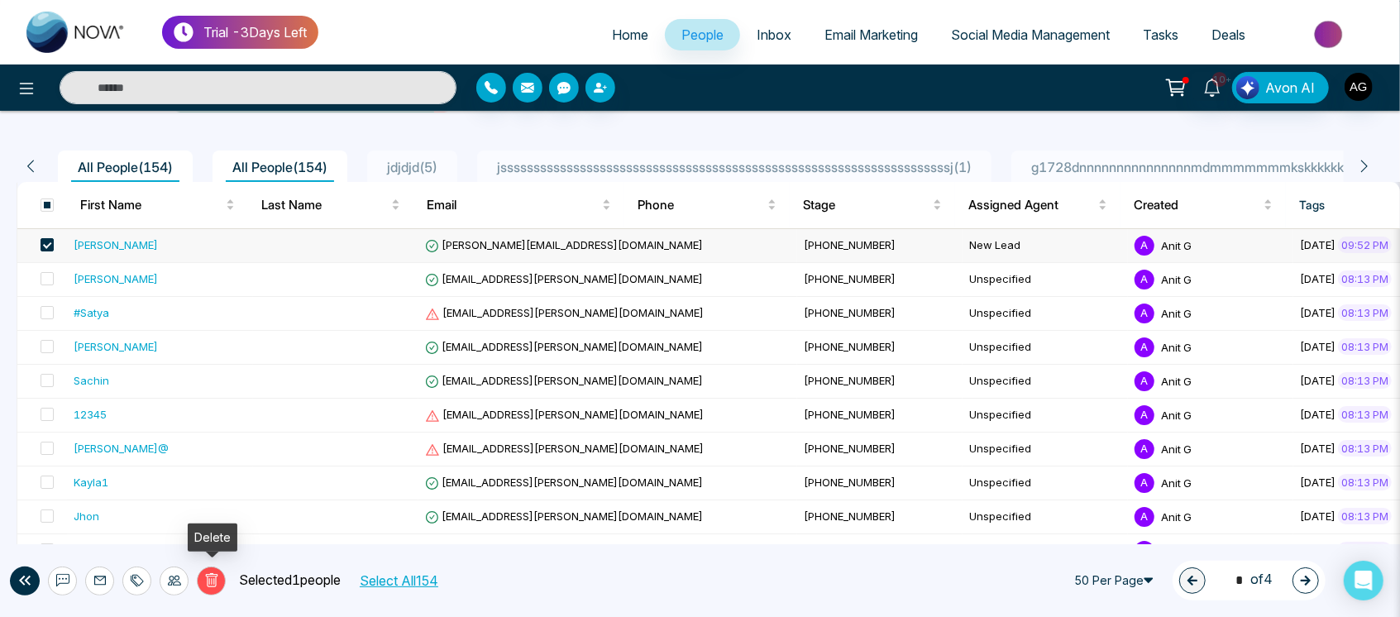
click at [213, 579] on icon at bounding box center [211, 581] width 6 height 7
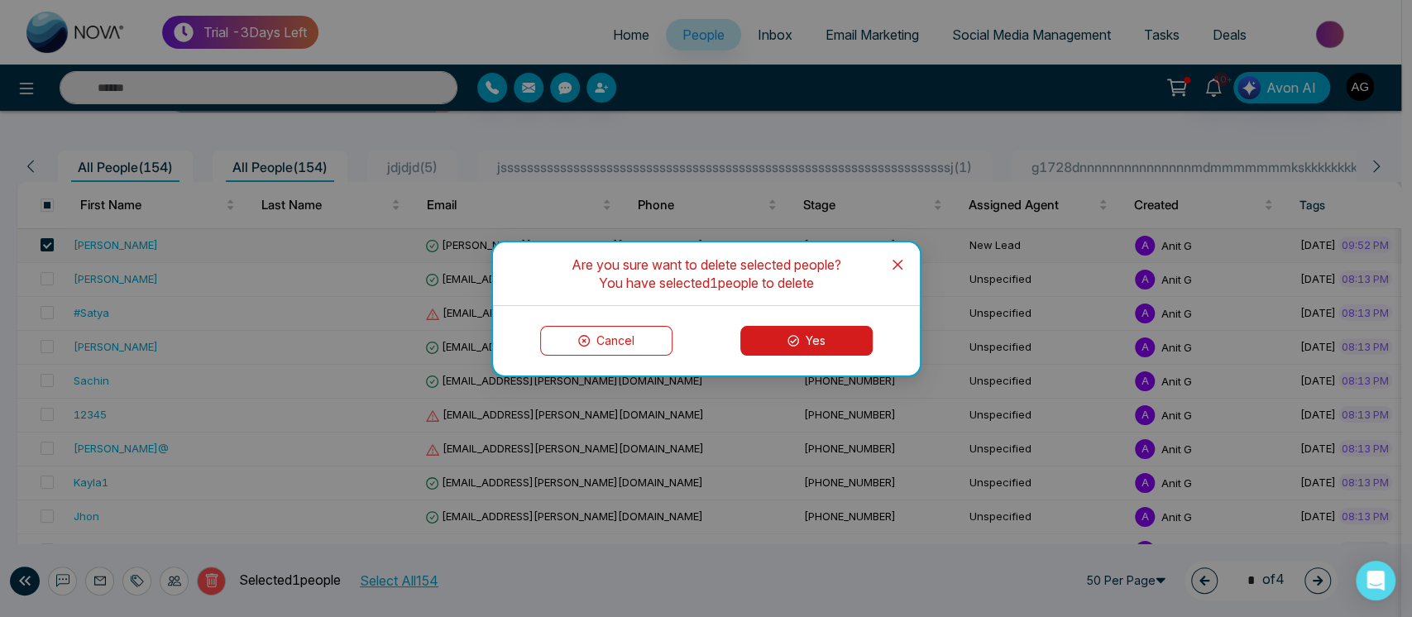
click at [840, 337] on button "Yes" at bounding box center [806, 341] width 132 height 30
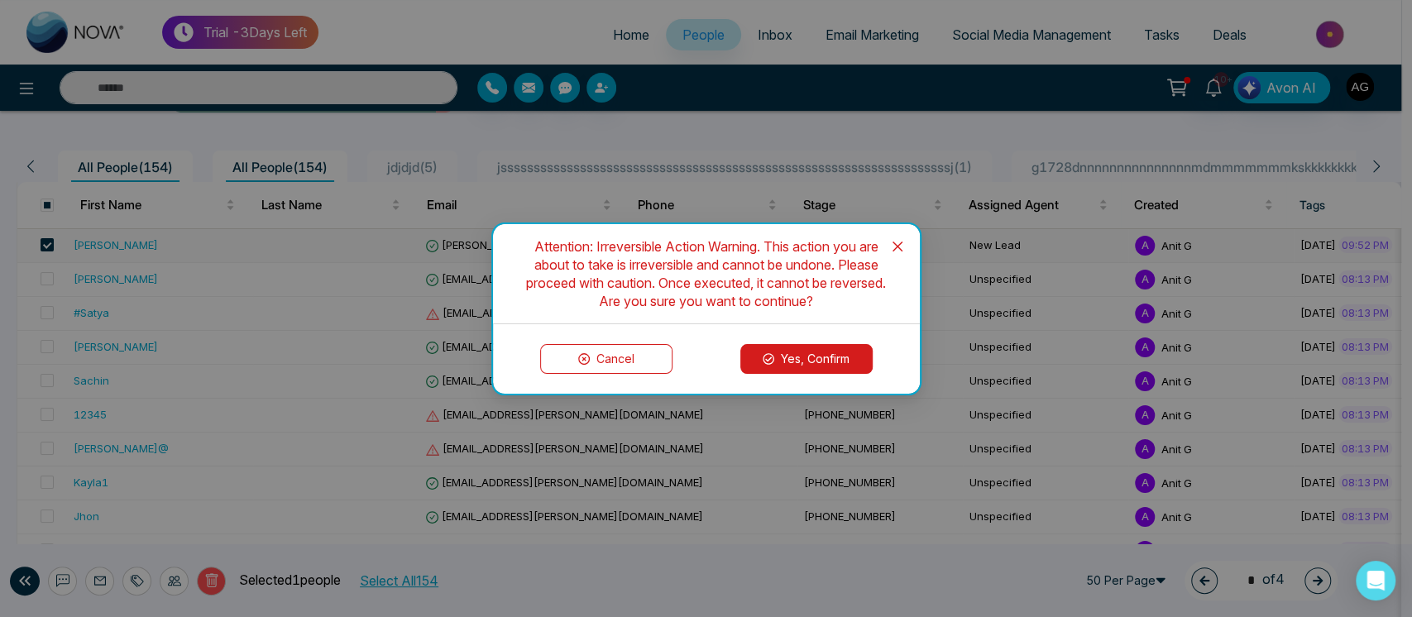
click at [808, 357] on button "Yes, Confirm" at bounding box center [806, 359] width 132 height 30
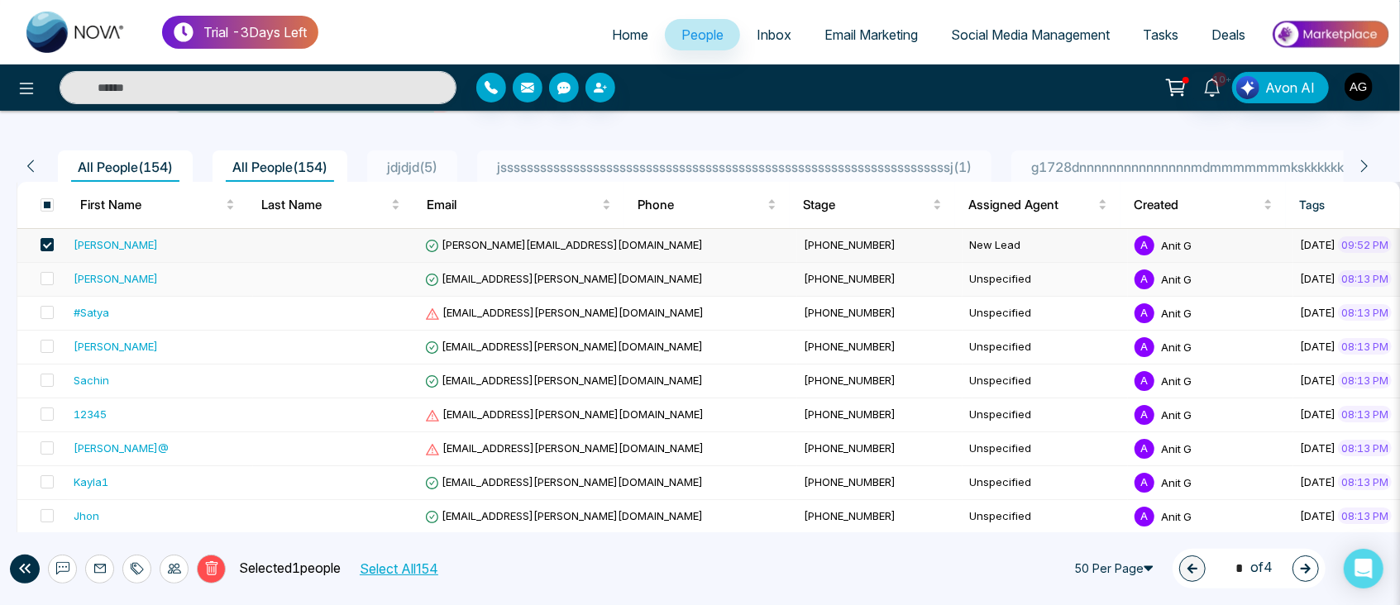
click at [205, 566] on icon at bounding box center [211, 569] width 15 height 15
click at [217, 575] on icon at bounding box center [211, 569] width 15 height 15
click at [205, 568] on icon at bounding box center [211, 569] width 15 height 15
click at [36, 117] on div "Email Statistics:" at bounding box center [700, 104] width 1367 height 25
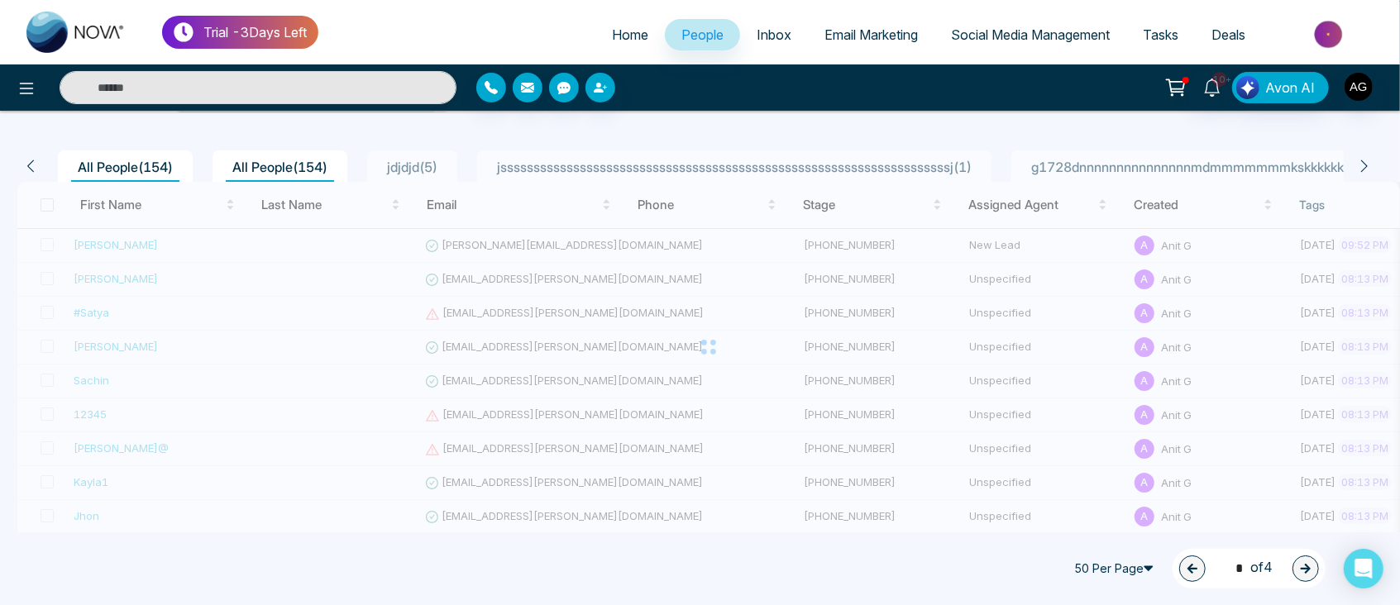
scroll to position [53, 0]
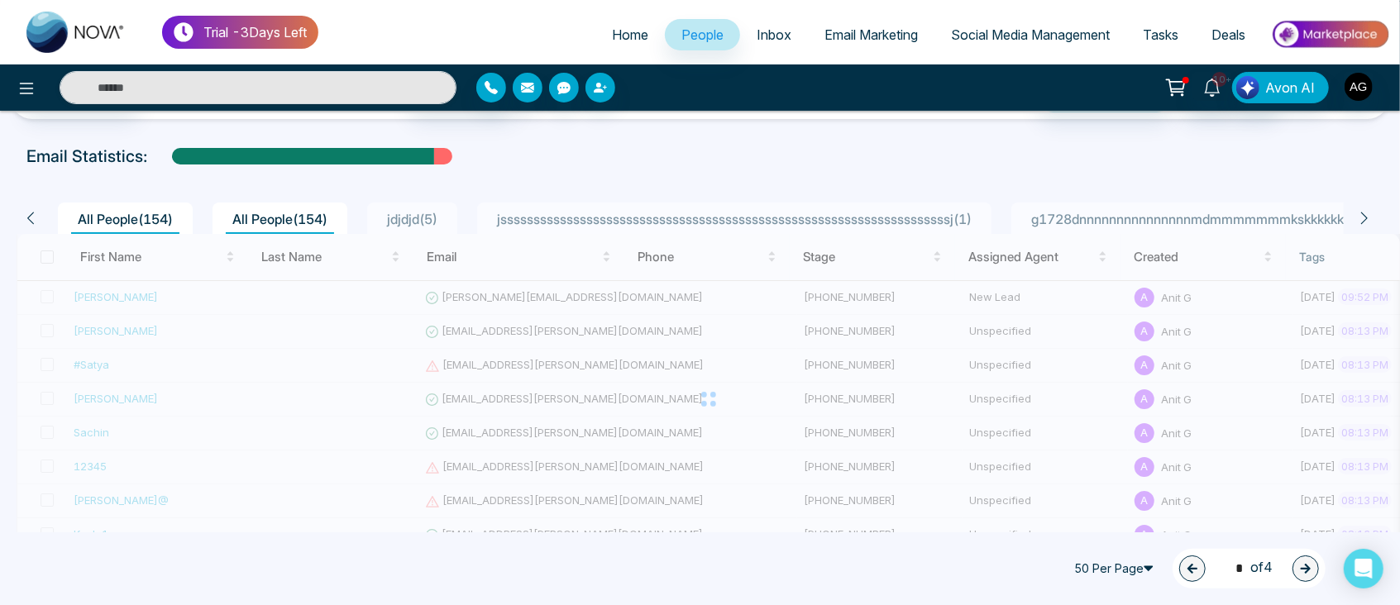
drag, startPoint x: 20, startPoint y: 149, endPoint x: 156, endPoint y: 149, distance: 136.5
click at [156, 149] on div "Email Statistics:" at bounding box center [700, 156] width 1367 height 25
click at [156, 149] on body "**********" at bounding box center [700, 249] width 1400 height 605
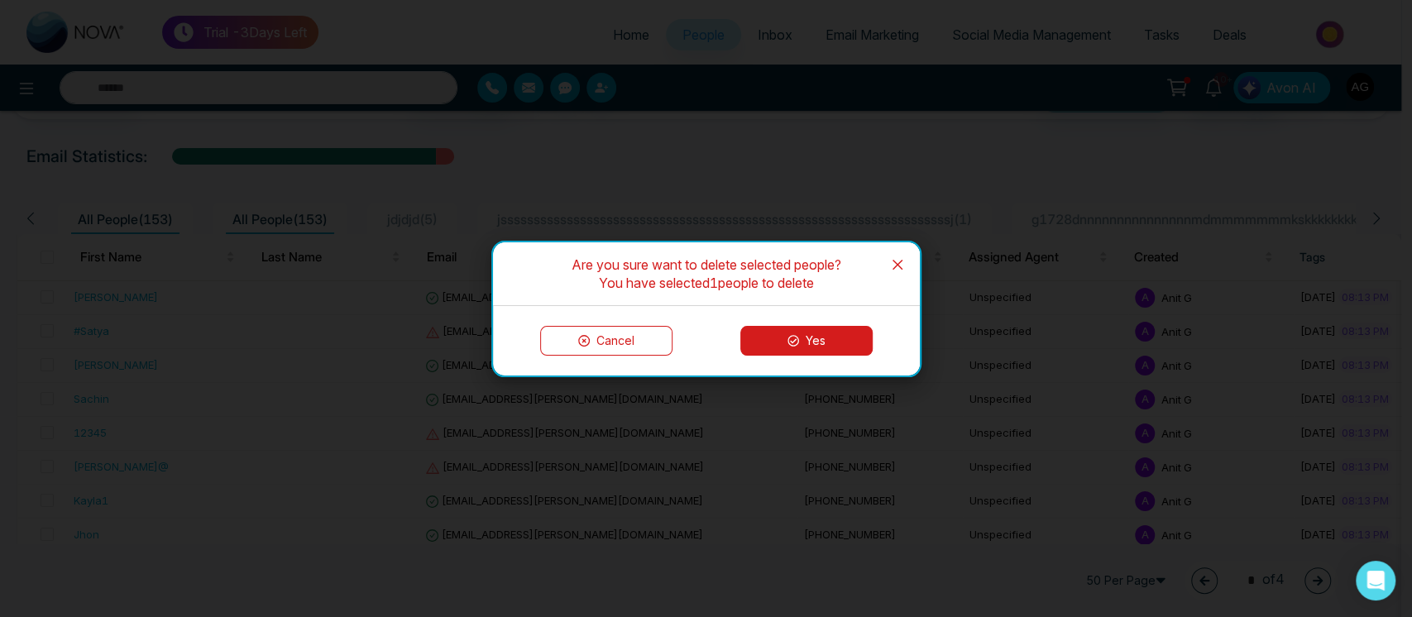
click at [897, 270] on span "Close" at bounding box center [897, 264] width 45 height 45
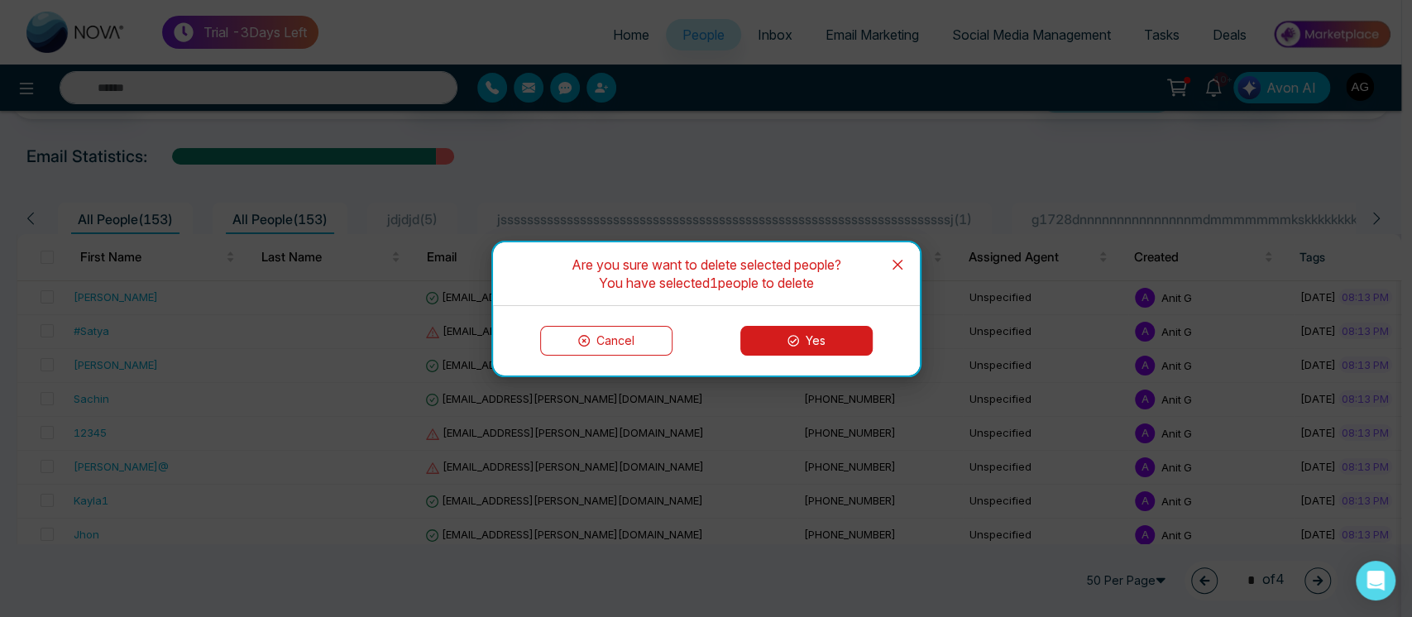
click at [889, 264] on span "Close" at bounding box center [897, 264] width 45 height 45
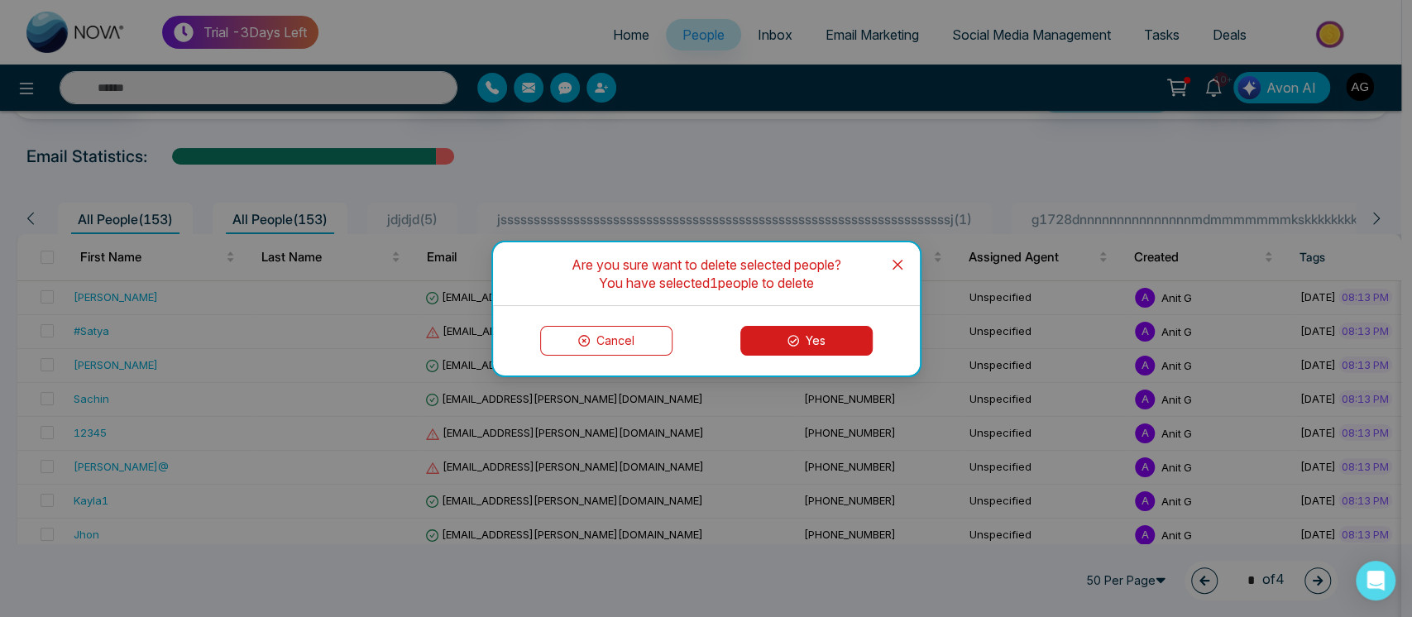
click at [905, 264] on span "Close" at bounding box center [897, 264] width 45 height 45
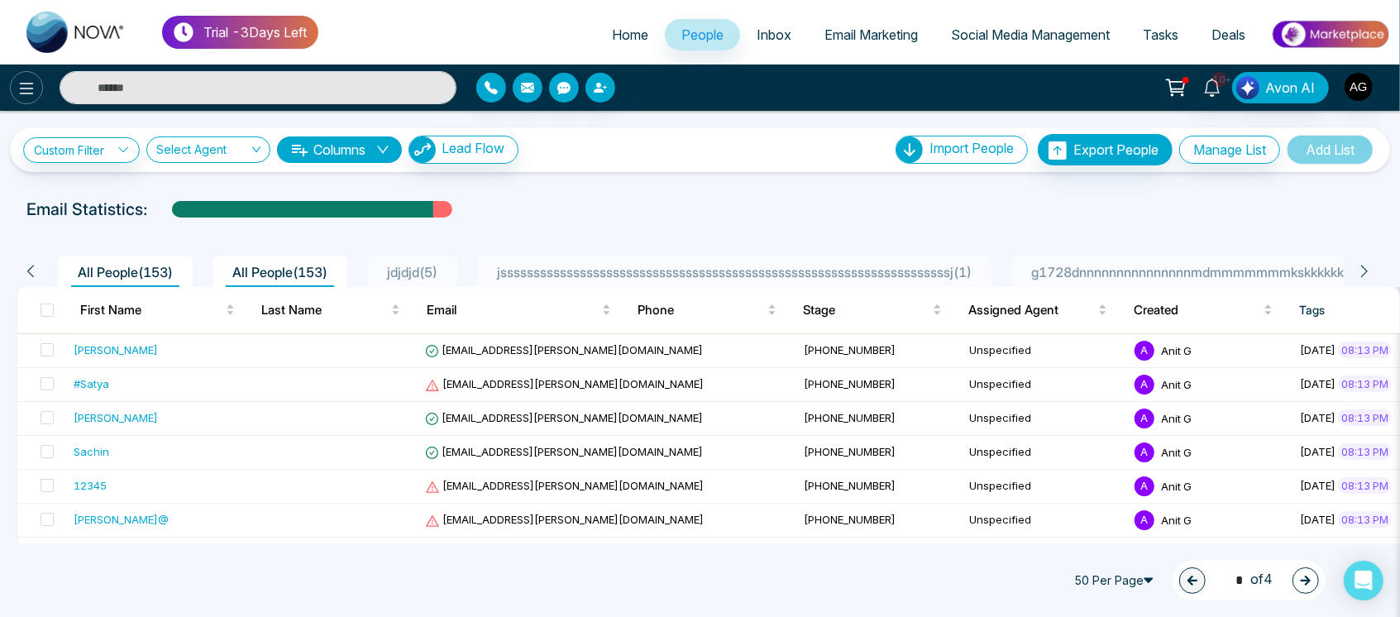
click at [30, 92] on icon at bounding box center [27, 89] width 20 height 20
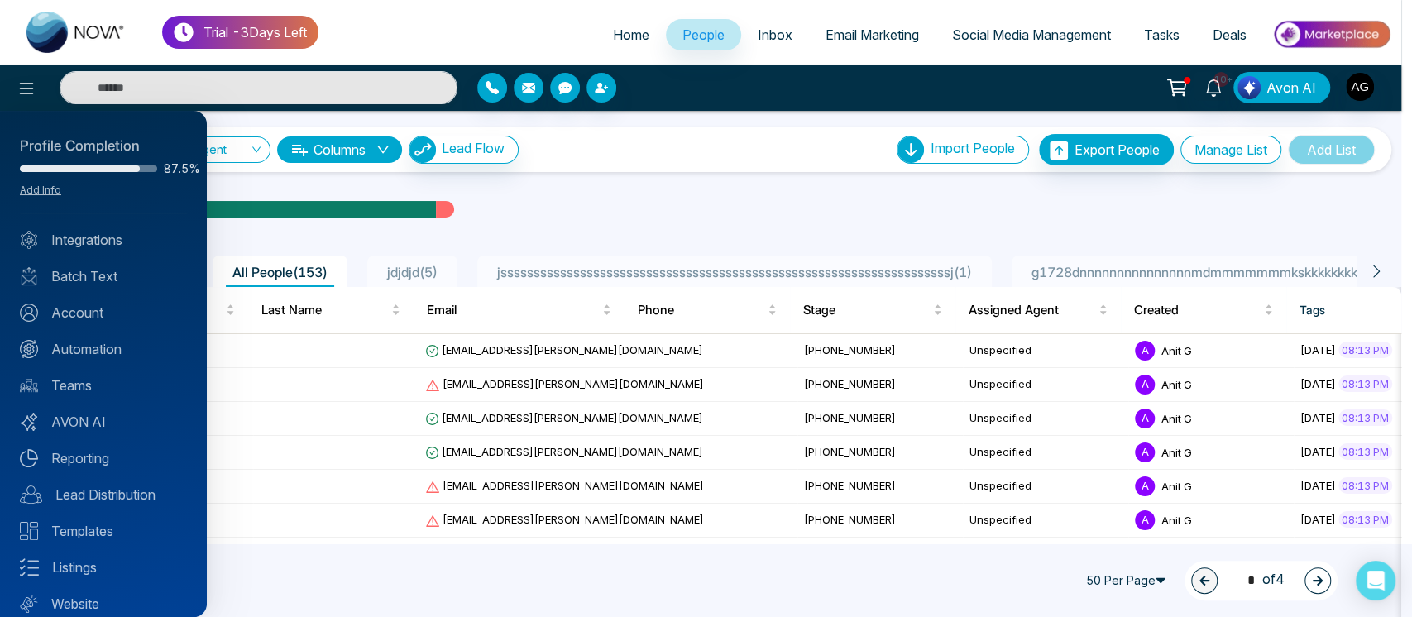
click at [621, 242] on div at bounding box center [706, 308] width 1412 height 617
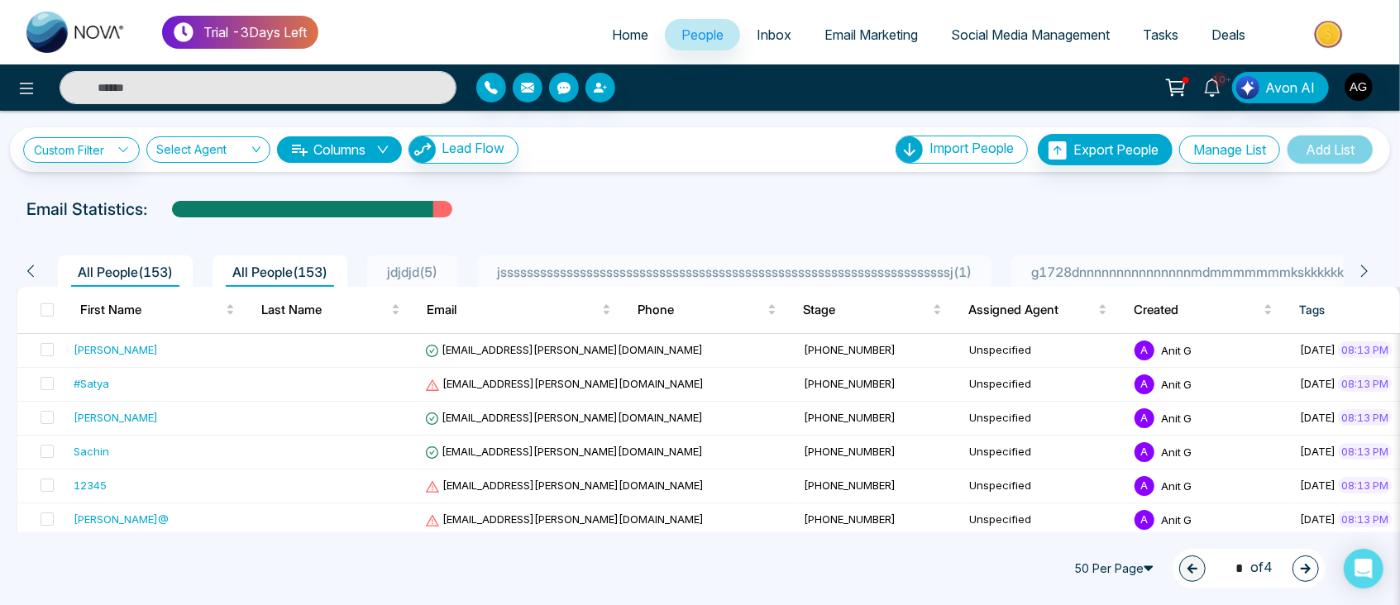
drag, startPoint x: 150, startPoint y: 213, endPoint x: 23, endPoint y: 220, distance: 126.8
click at [23, 220] on div "Email Statistics:" at bounding box center [700, 209] width 1367 height 25
drag, startPoint x: 23, startPoint y: 220, endPoint x: 151, endPoint y: 215, distance: 127.5
click at [151, 215] on div "Email Statistics:" at bounding box center [700, 209] width 1367 height 25
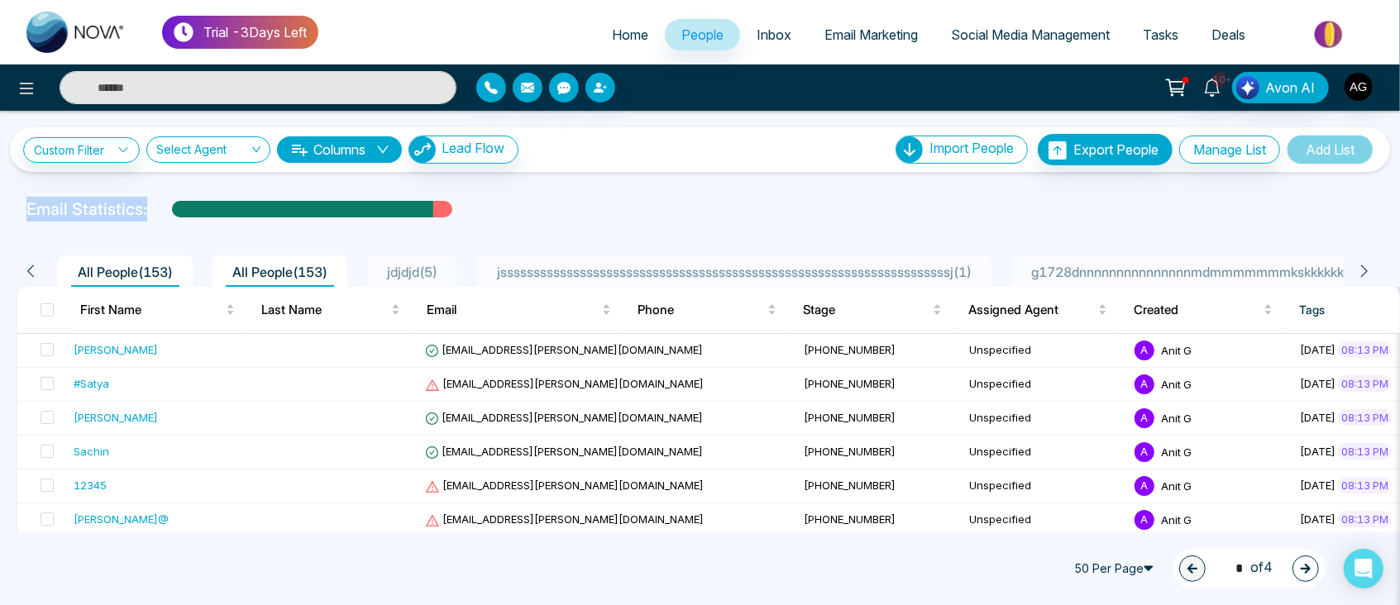
click at [151, 215] on div "Email Statistics:" at bounding box center [699, 209] width 1347 height 25
drag, startPoint x: 151, startPoint y: 215, endPoint x: 7, endPoint y: 205, distance: 144.3
click at [7, 205] on div "Email Statistics:" at bounding box center [700, 209] width 1400 height 25
drag, startPoint x: 7, startPoint y: 205, endPoint x: 161, endPoint y: 213, distance: 154.9
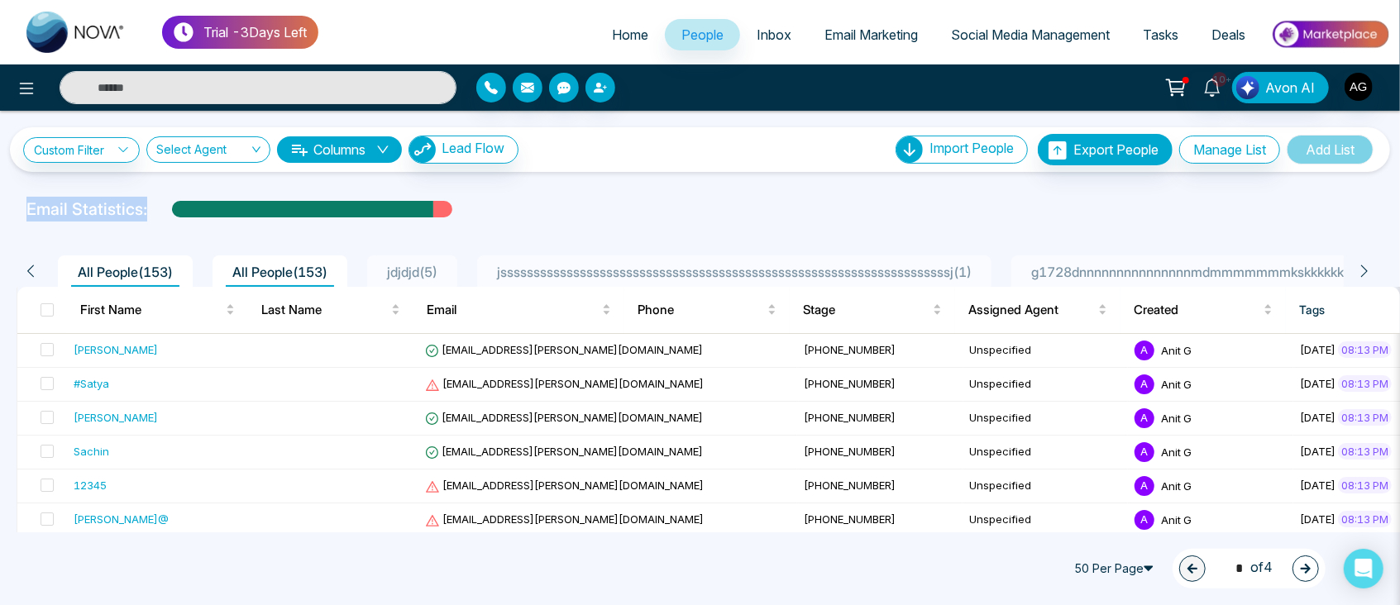
click at [161, 213] on div "Email Statistics:" at bounding box center [700, 209] width 1400 height 25
click at [161, 213] on div "Email Statistics:" at bounding box center [699, 209] width 1347 height 25
drag, startPoint x: 161, startPoint y: 213, endPoint x: 0, endPoint y: 206, distance: 161.5
click at [0, 206] on div "Email Statistics:" at bounding box center [700, 209] width 1400 height 25
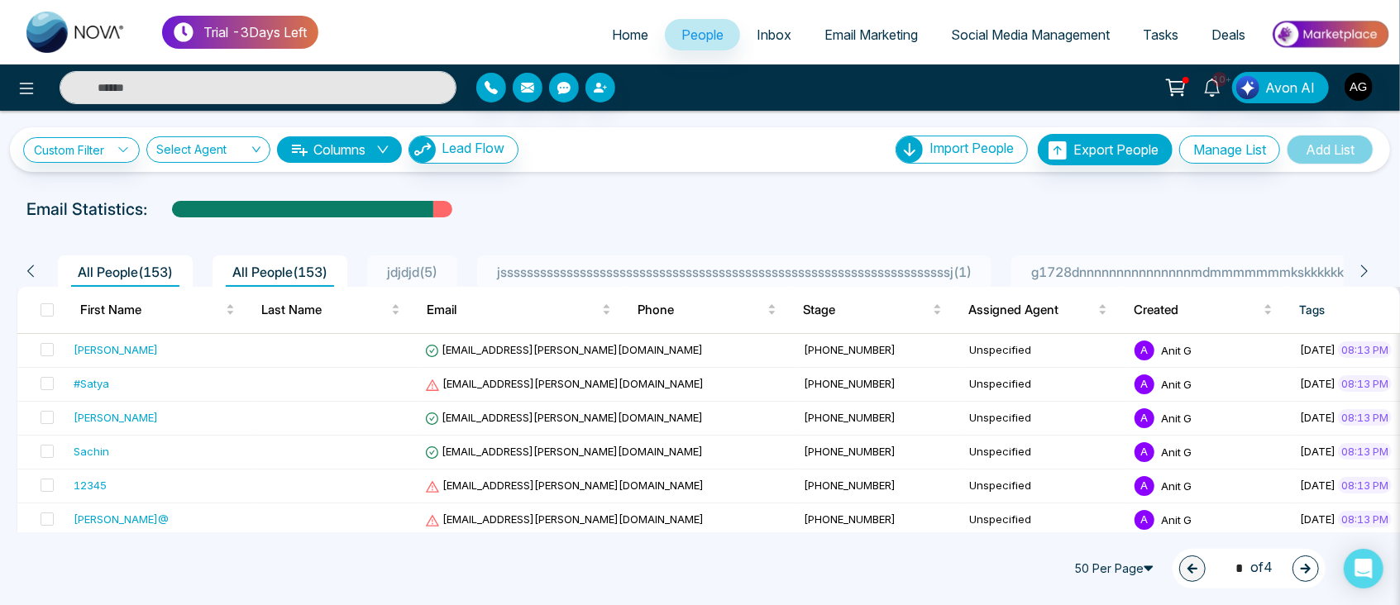
click at [763, 37] on span "Inbox" at bounding box center [774, 34] width 35 height 17
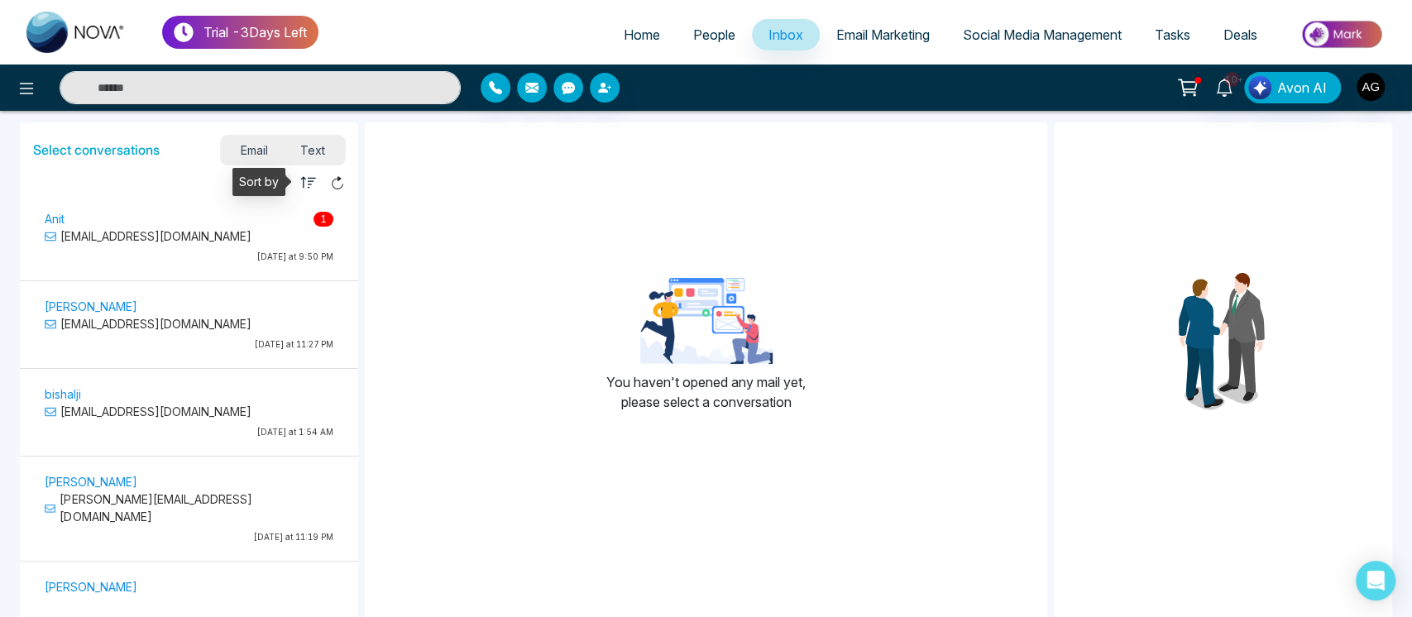
click at [305, 189] on icon "button" at bounding box center [308, 183] width 17 height 17
click at [343, 215] on li "Unread" at bounding box center [350, 211] width 98 height 17
click at [309, 188] on icon "button" at bounding box center [308, 183] width 17 height 17
click at [328, 230] on li "Read" at bounding box center [350, 231] width 98 height 17
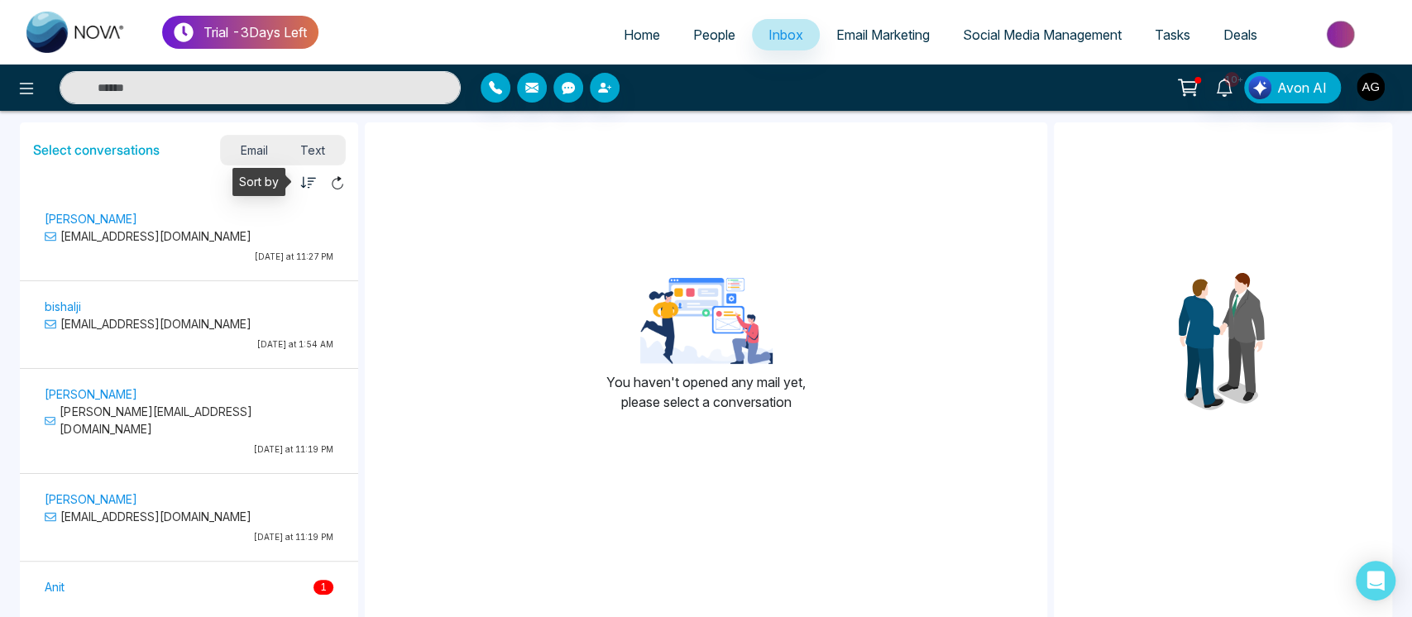
click at [309, 187] on icon "button" at bounding box center [308, 183] width 17 height 17
click at [331, 206] on li "Unread" at bounding box center [350, 211] width 98 height 17
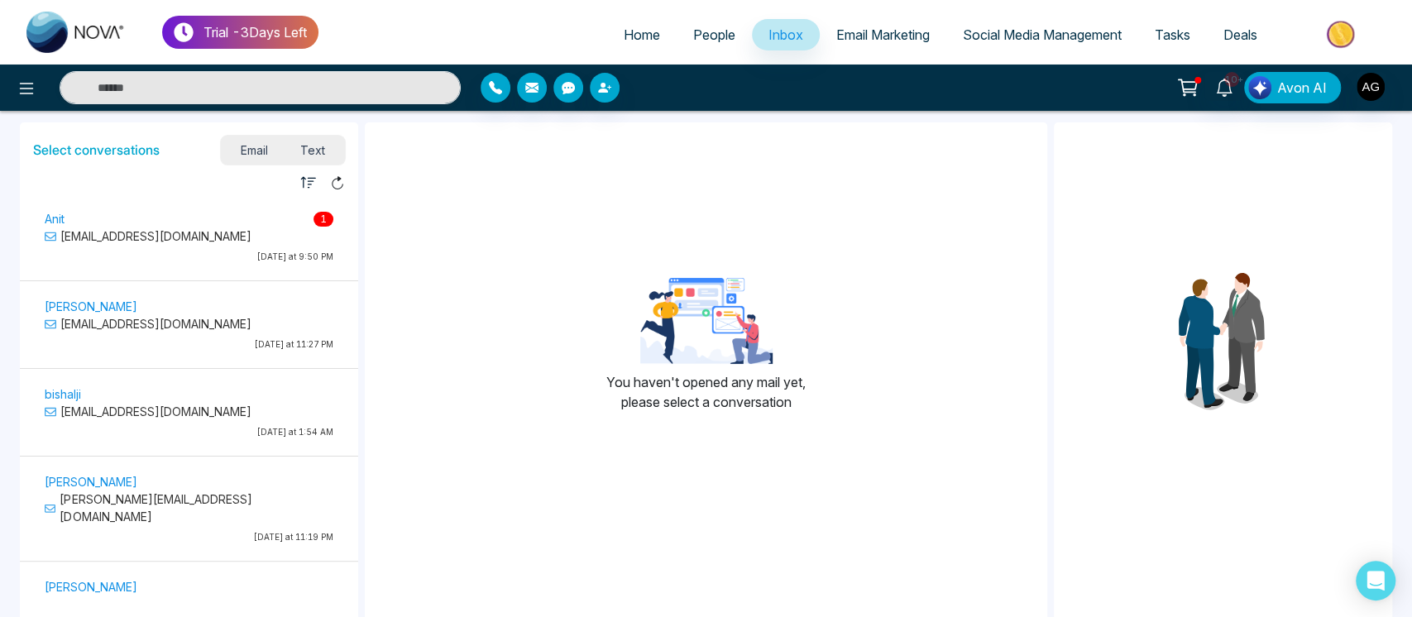
click at [196, 235] on p "[EMAIL_ADDRESS][DOMAIN_NAME]" at bounding box center [189, 235] width 289 height 17
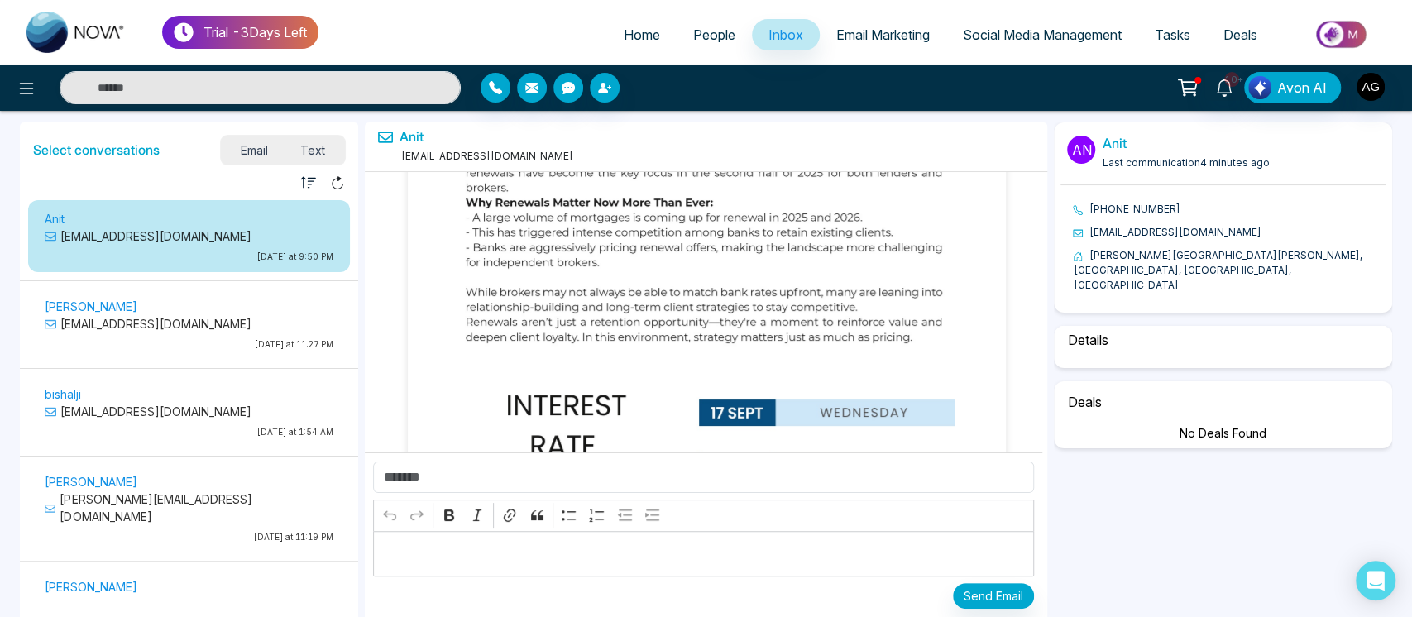
select select "*********"
select select "********"
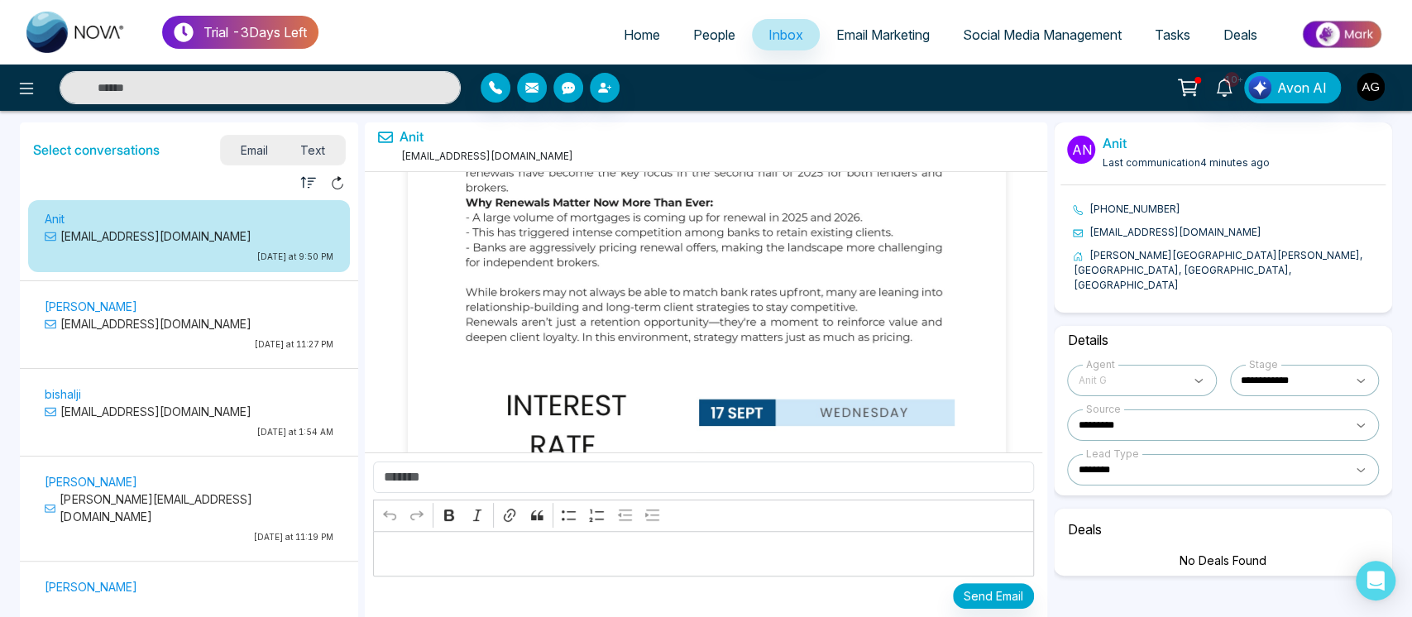
select select "****"
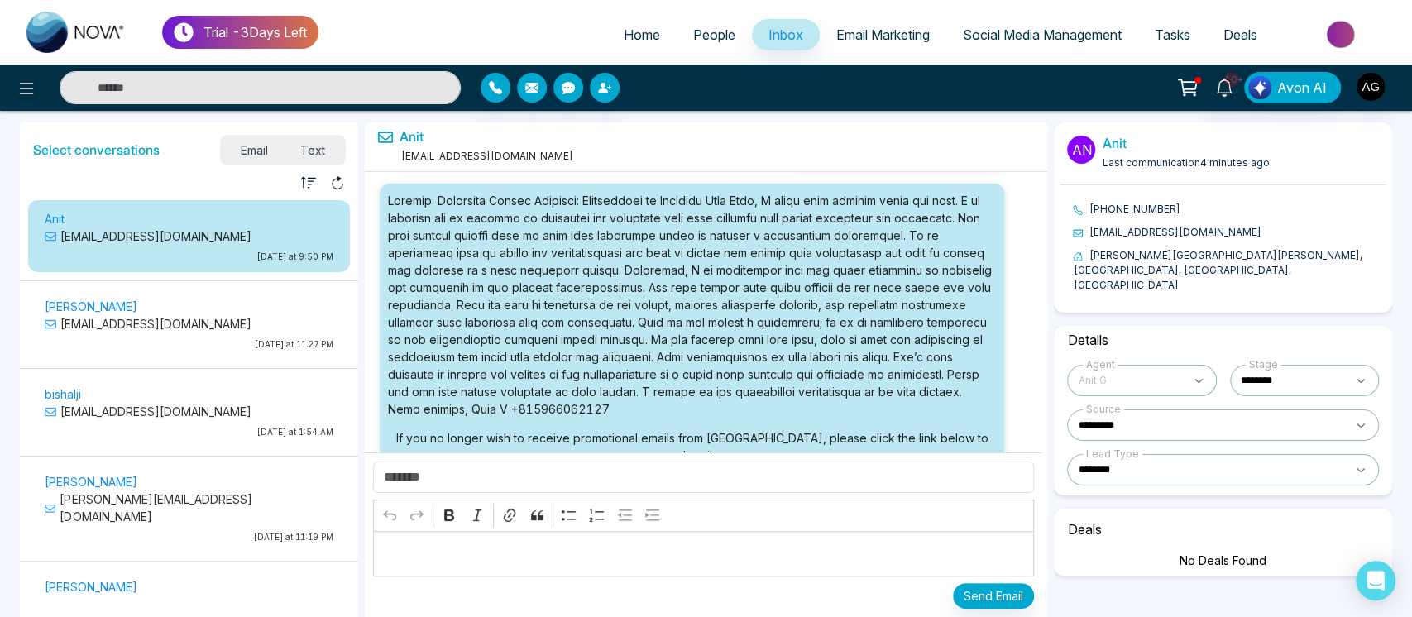
scroll to position [40168, 0]
click at [338, 141] on span "Text" at bounding box center [313, 150] width 58 height 22
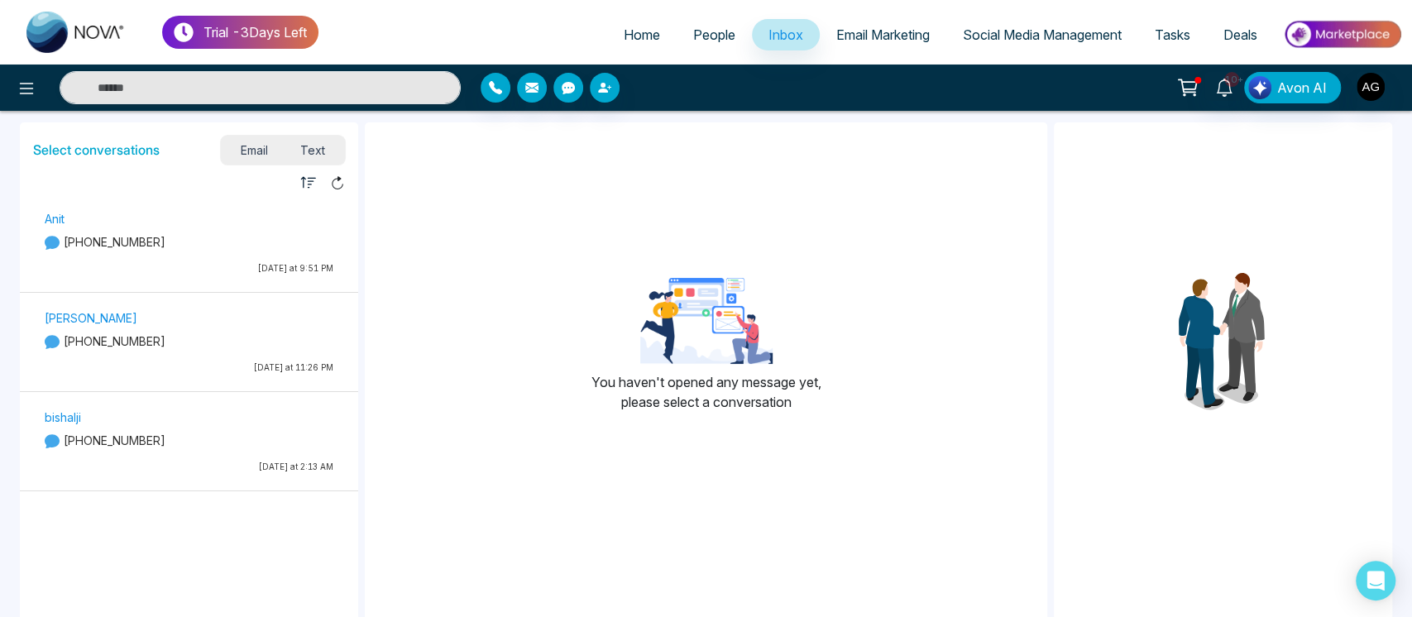
click at [248, 144] on span "Email" at bounding box center [254, 150] width 60 height 22
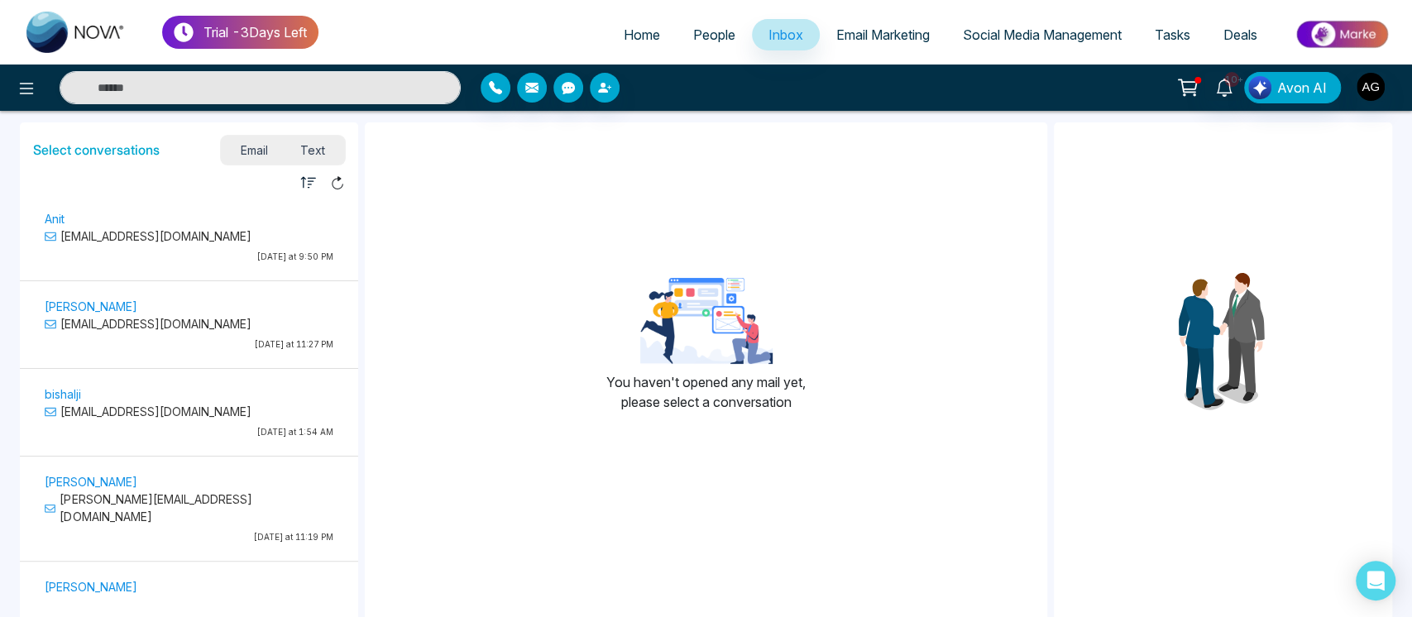
click at [894, 50] on li "Email Marketing" at bounding box center [883, 36] width 127 height 34
click at [887, 39] on span "Email Marketing" at bounding box center [882, 34] width 93 height 17
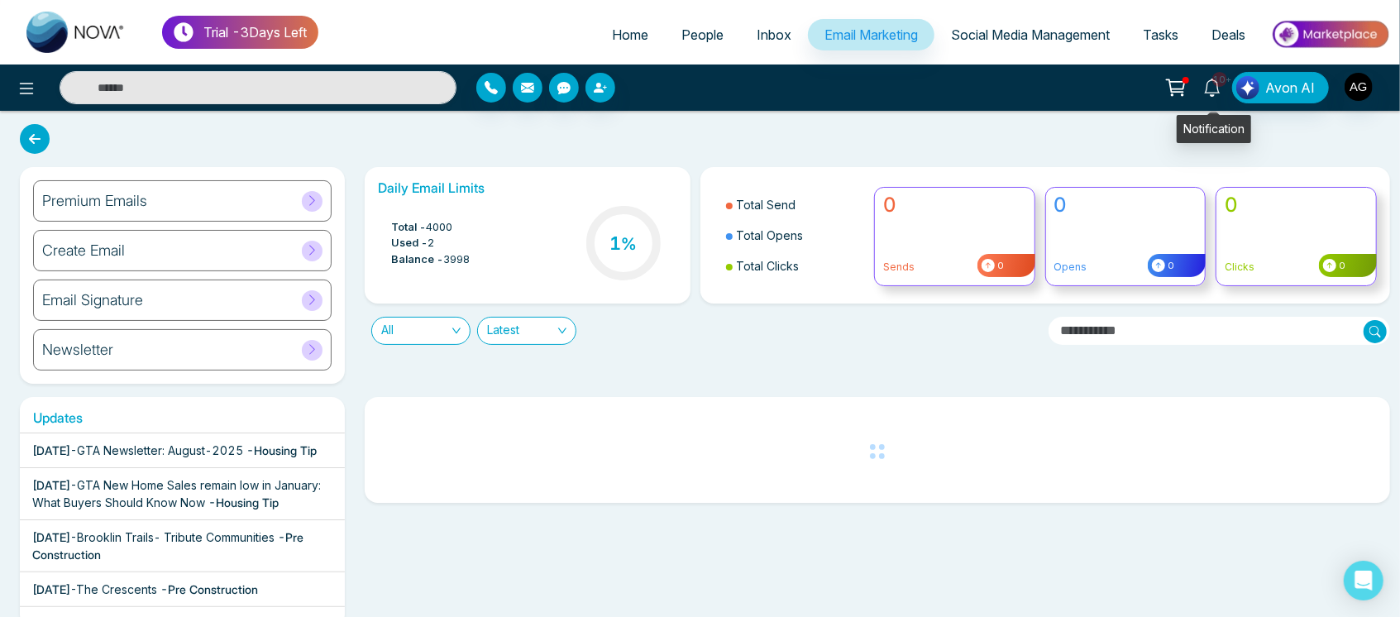
click at [1213, 76] on link "10+" at bounding box center [1213, 86] width 40 height 29
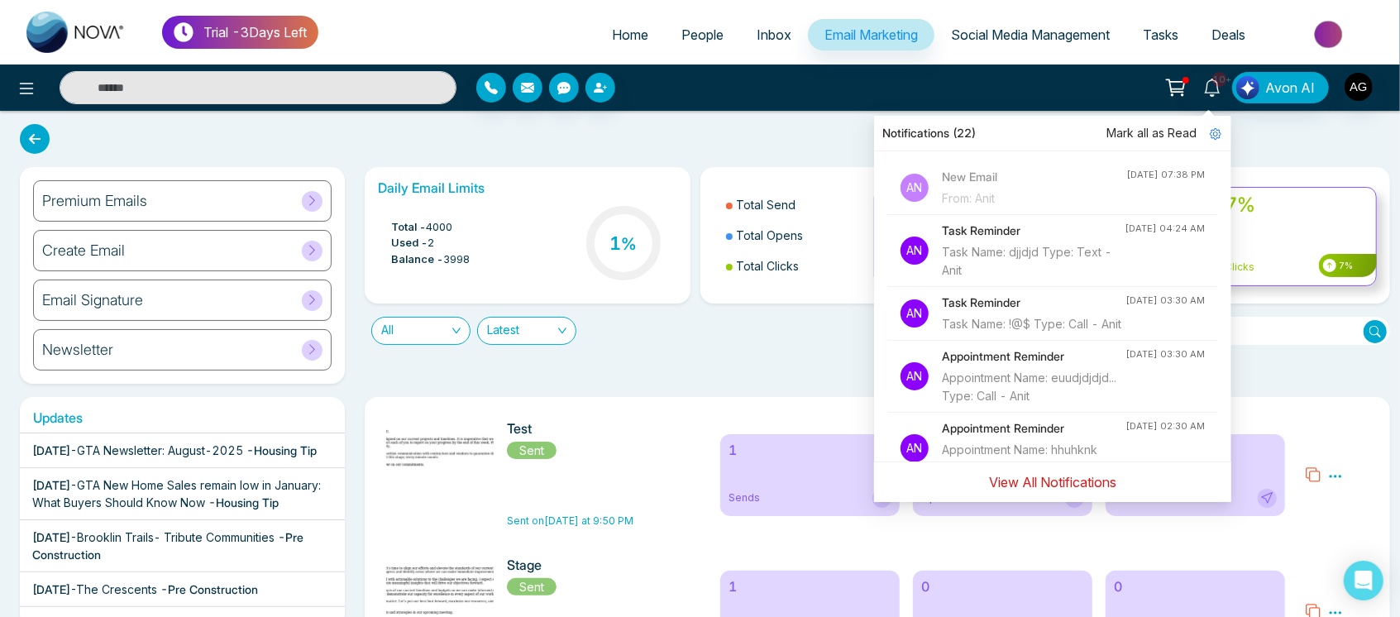
click at [1103, 478] on button "View All Notifications" at bounding box center [1052, 482] width 149 height 31
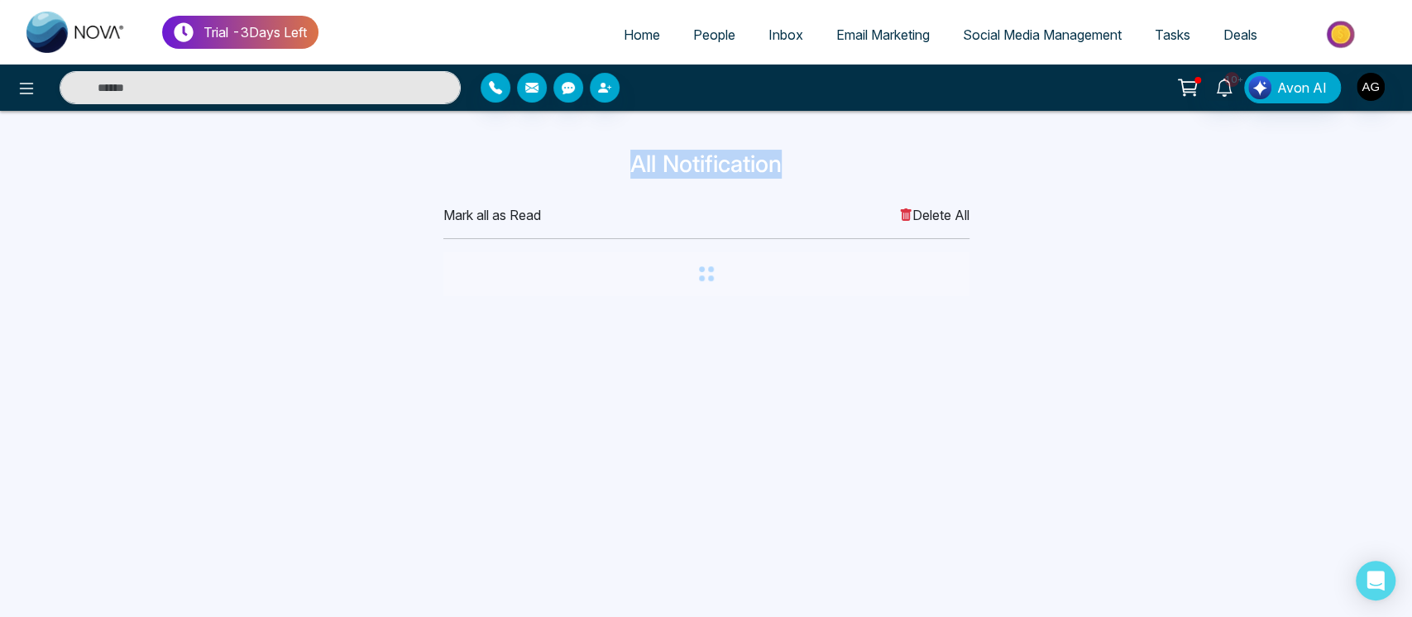
drag, startPoint x: 610, startPoint y: 169, endPoint x: 825, endPoint y: 161, distance: 215.2
click at [825, 161] on h3 "All Notification" at bounding box center [706, 165] width 1072 height 28
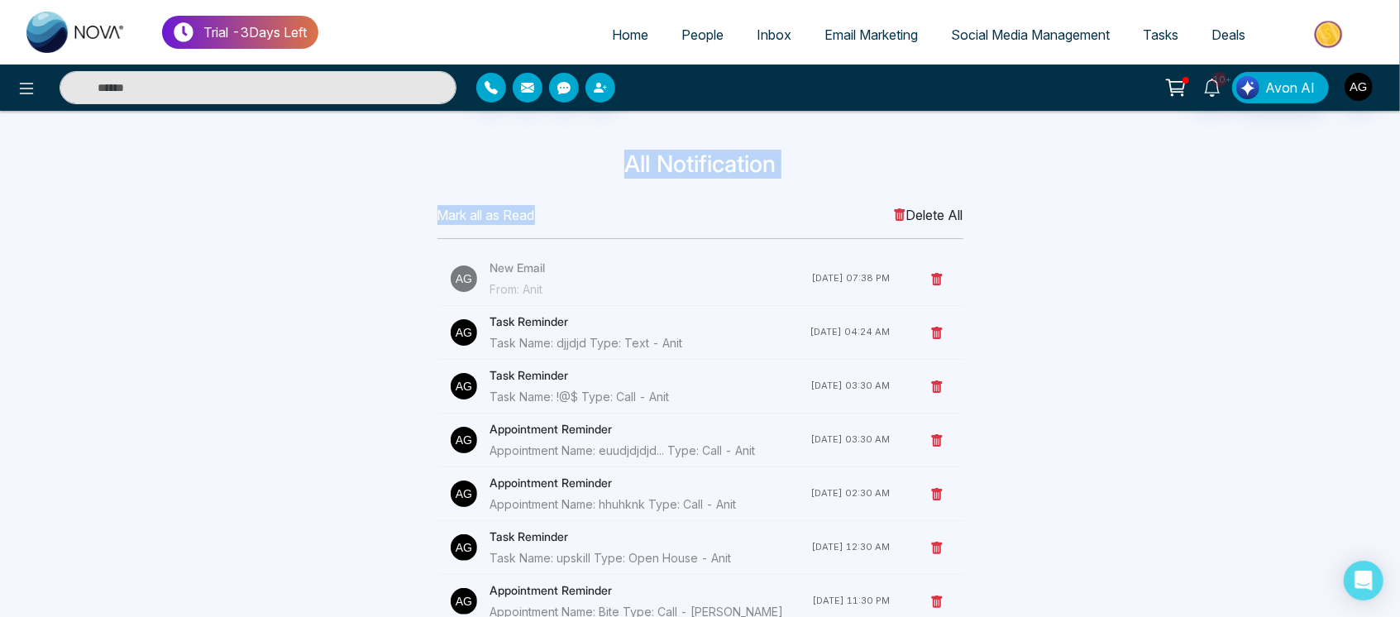
drag, startPoint x: 622, startPoint y: 157, endPoint x: 880, endPoint y: 203, distance: 262.2
drag, startPoint x: 773, startPoint y: 166, endPoint x: 592, endPoint y: 182, distance: 181.8
click at [592, 182] on div "All Notification" at bounding box center [701, 168] width 1092 height 35
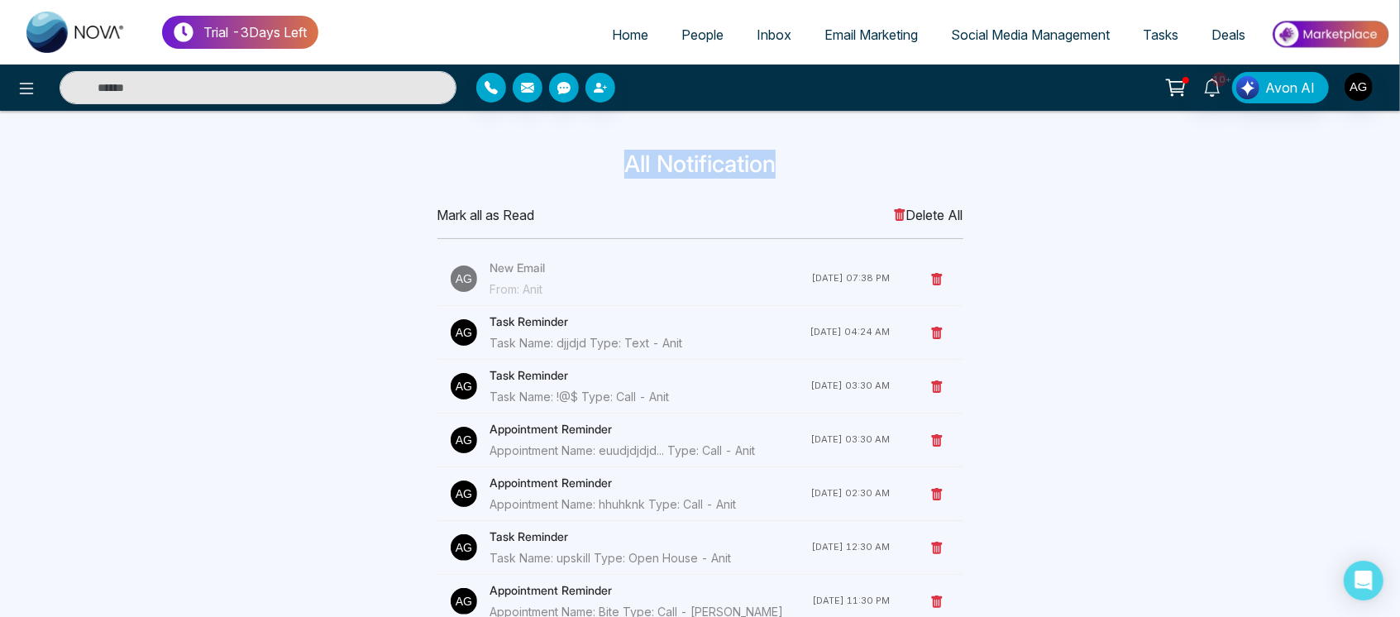
click at [592, 182] on div "All Notification" at bounding box center [701, 168] width 1092 height 35
drag, startPoint x: 592, startPoint y: 182, endPoint x: 801, endPoint y: 179, distance: 208.5
click at [801, 179] on div "All Notification" at bounding box center [701, 168] width 1092 height 35
drag, startPoint x: 801, startPoint y: 179, endPoint x: 589, endPoint y: 175, distance: 211.8
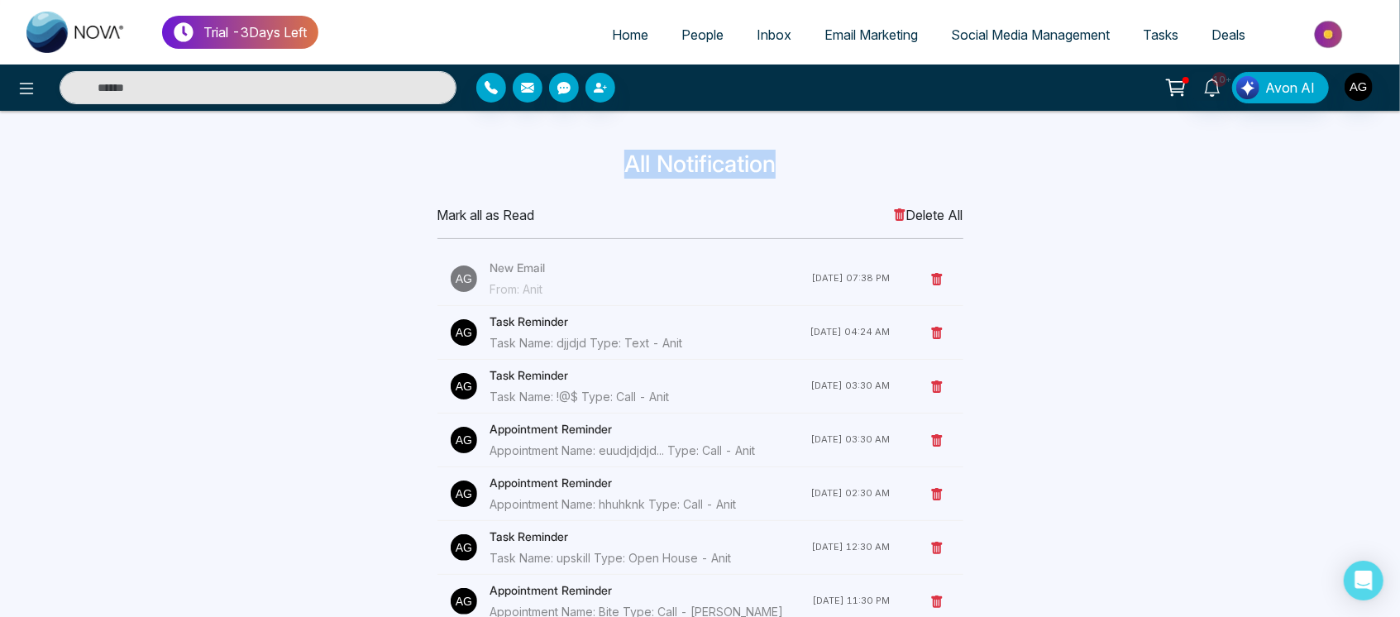
click at [589, 175] on div "All Notification" at bounding box center [701, 168] width 1092 height 35
click at [589, 175] on h3 "All Notification" at bounding box center [701, 165] width 1072 height 28
drag, startPoint x: 589, startPoint y: 175, endPoint x: 830, endPoint y: 187, distance: 241.0
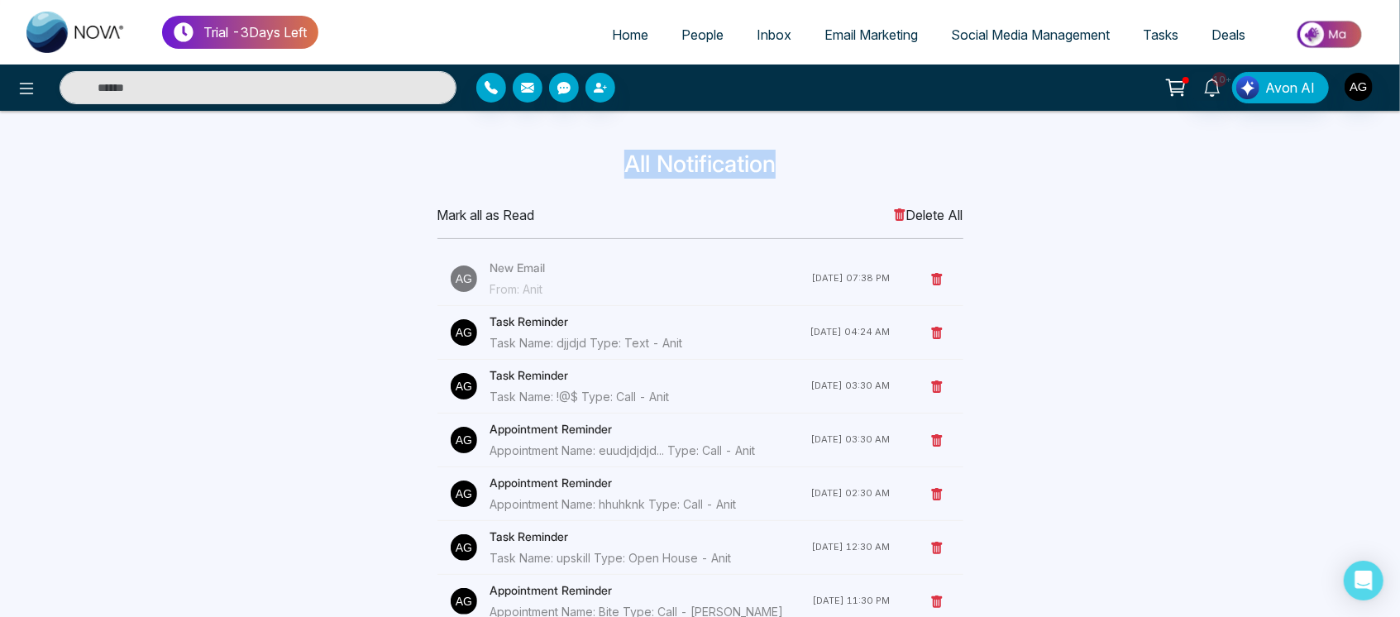
drag, startPoint x: 618, startPoint y: 173, endPoint x: 822, endPoint y: 167, distance: 204.4
click at [822, 167] on h3 "All Notification" at bounding box center [701, 165] width 1072 height 28
click at [18, 93] on icon at bounding box center [27, 89] width 20 height 20
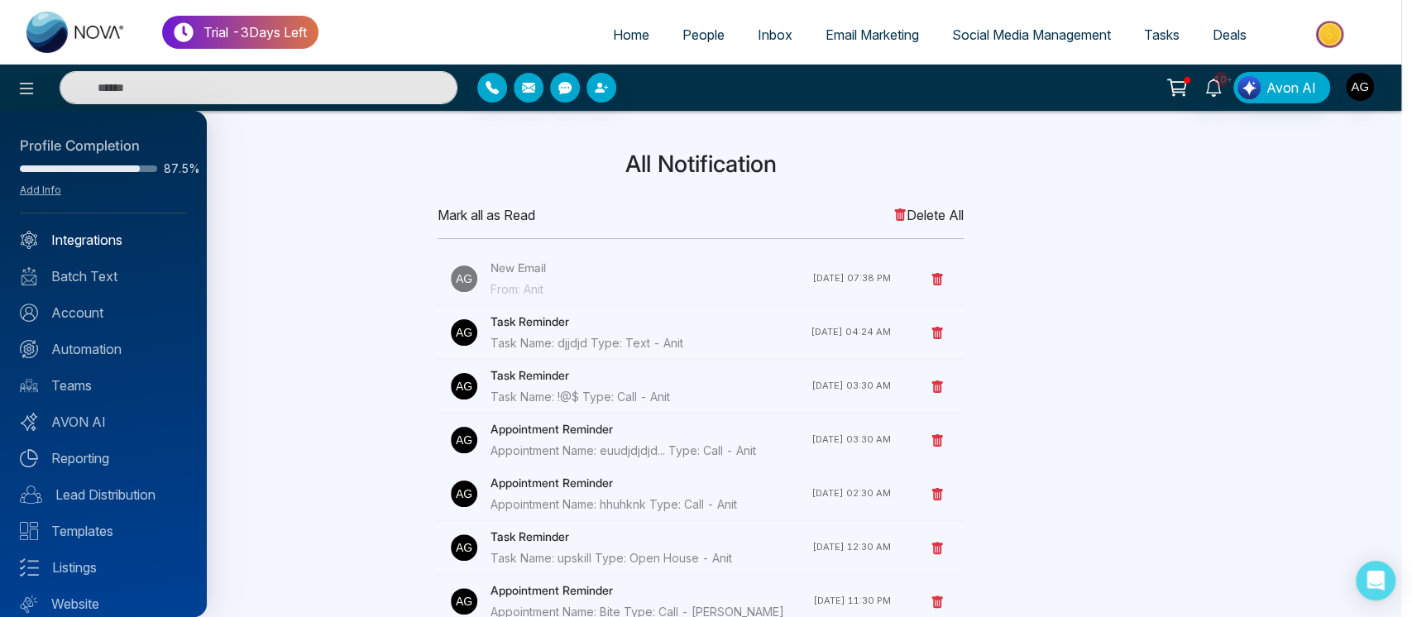
click at [101, 235] on link "Integrations" at bounding box center [103, 240] width 167 height 20
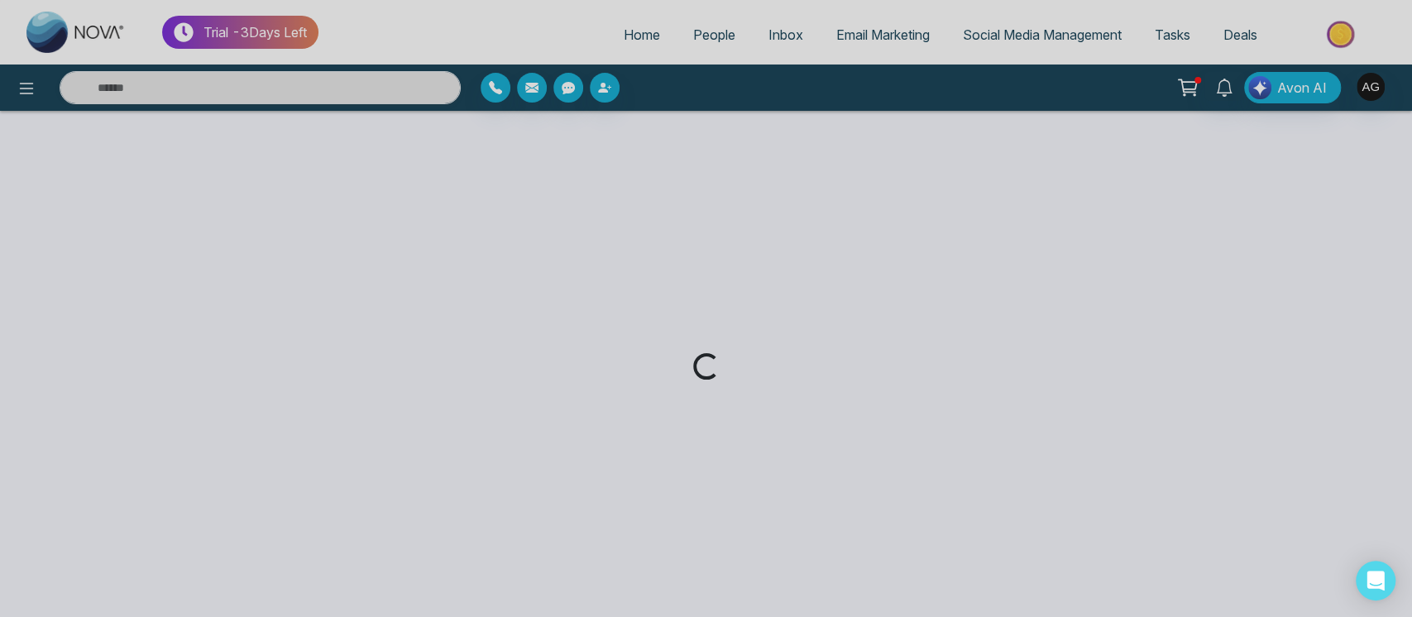
click at [31, 79] on div "Loading..." at bounding box center [706, 308] width 1412 height 617
click at [24, 83] on div "Loading..." at bounding box center [706, 308] width 1412 height 617
click at [17, 86] on div "Loading..." at bounding box center [706, 308] width 1412 height 617
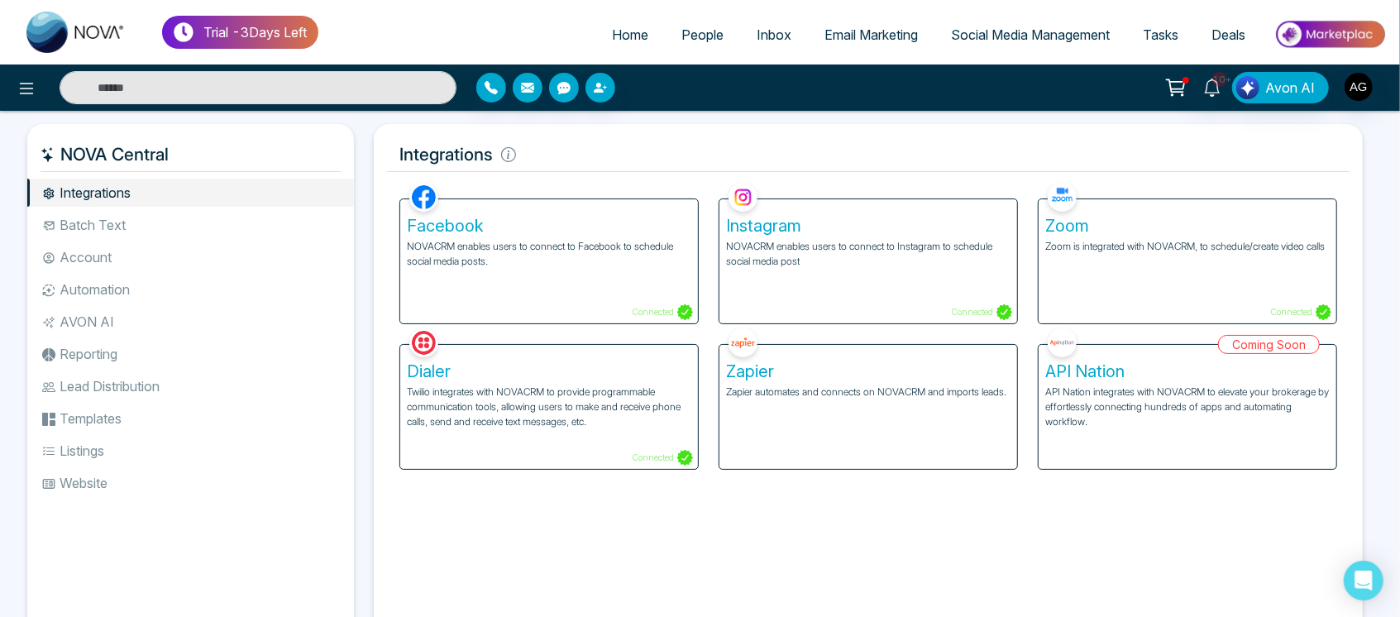
click at [404, 158] on h5 "Integrations" at bounding box center [868, 154] width 963 height 35
click at [507, 158] on icon at bounding box center [508, 155] width 2 height 8
drag, startPoint x: 390, startPoint y: 151, endPoint x: 562, endPoint y: 153, distance: 171.2
click at [562, 153] on h5 "Integrations" at bounding box center [868, 154] width 963 height 35
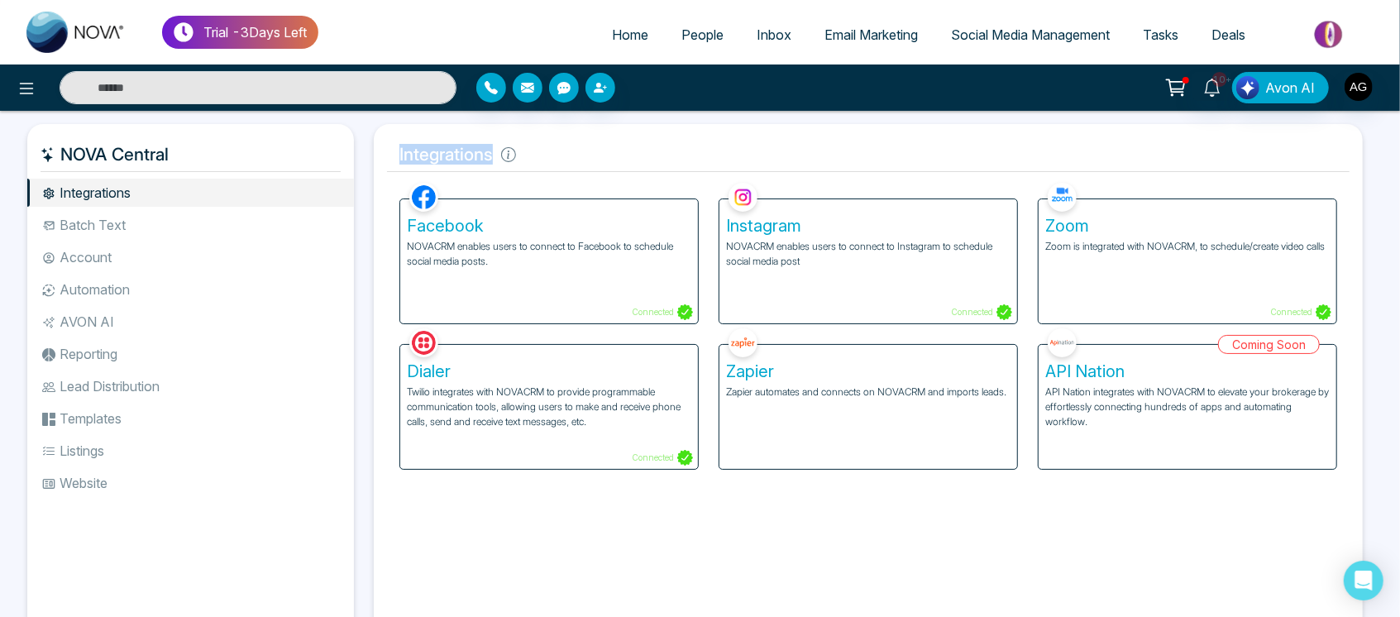
drag, startPoint x: 562, startPoint y: 153, endPoint x: 385, endPoint y: 160, distance: 177.1
click at [385, 160] on div "Integrations Facebook NOVACRM enables users to connect to Facebook to schedule …" at bounding box center [868, 383] width 989 height 519
click at [476, 160] on h5 "Integrations" at bounding box center [868, 154] width 963 height 35
drag, startPoint x: 524, startPoint y: 160, endPoint x: 395, endPoint y: 160, distance: 129.0
click at [395, 160] on h5 "Integrations" at bounding box center [868, 154] width 963 height 35
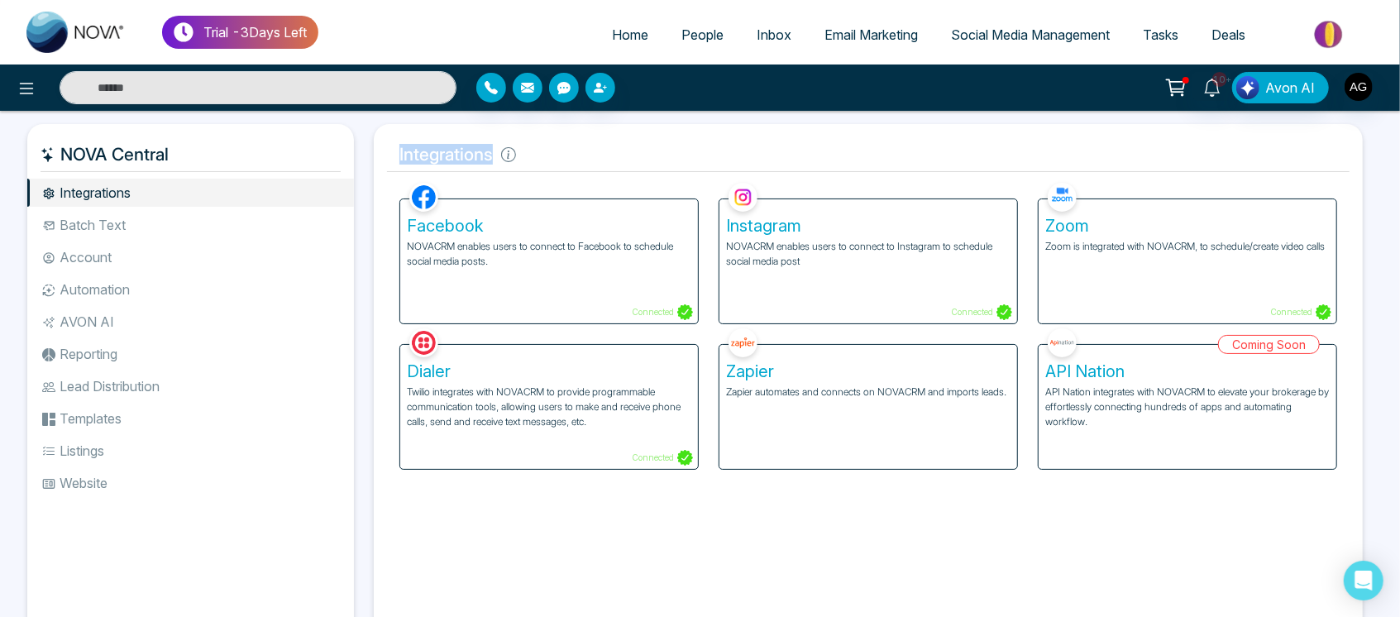
click at [521, 157] on h5 "Integrations" at bounding box center [868, 154] width 963 height 35
drag, startPoint x: 521, startPoint y: 157, endPoint x: 390, endPoint y: 158, distance: 130.7
click at [390, 158] on h5 "Integrations" at bounding box center [868, 154] width 963 height 35
drag, startPoint x: 499, startPoint y: 154, endPoint x: 395, endPoint y: 160, distance: 103.6
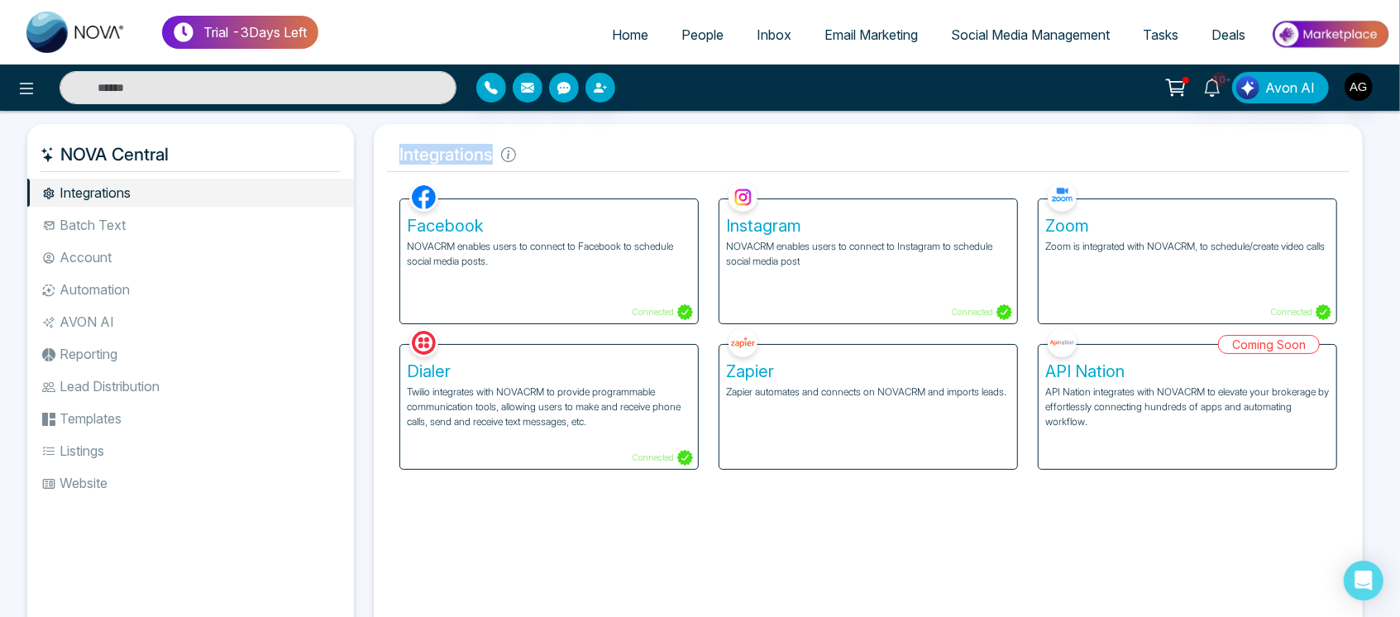
click at [395, 160] on h5 "Integrations" at bounding box center [868, 154] width 963 height 35
click at [222, 216] on li "Batch Text" at bounding box center [190, 225] width 327 height 28
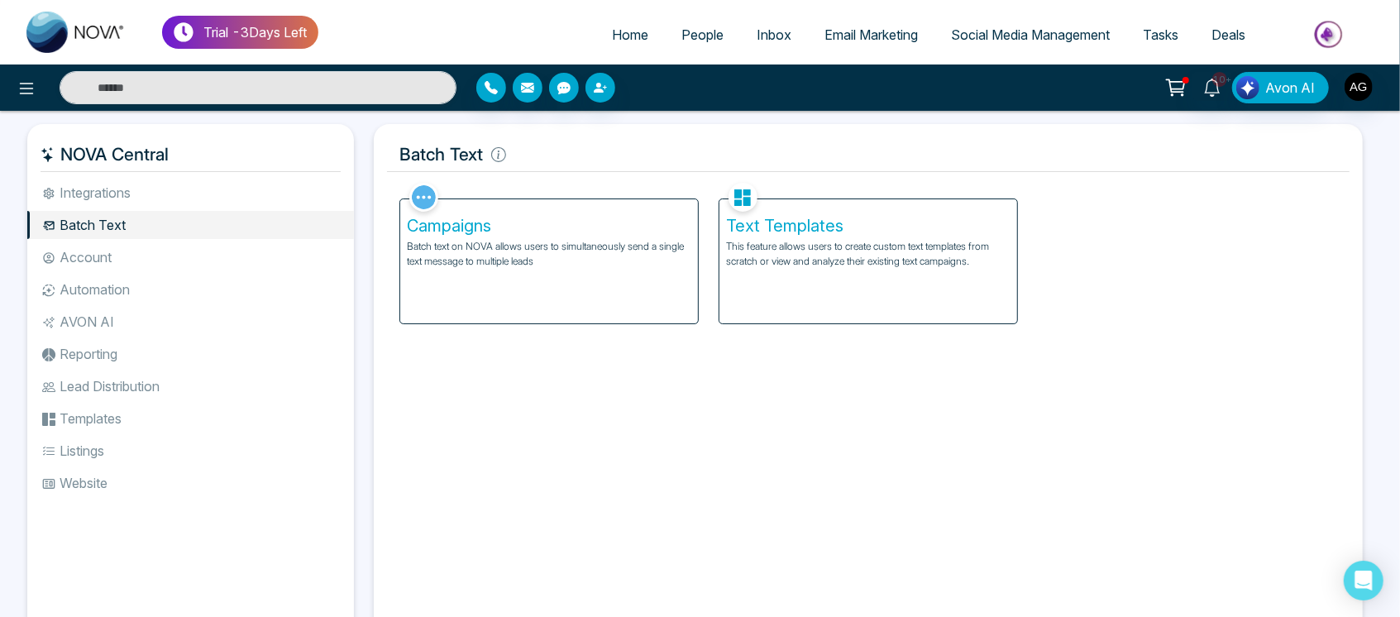
click at [145, 259] on li "Account" at bounding box center [190, 257] width 327 height 28
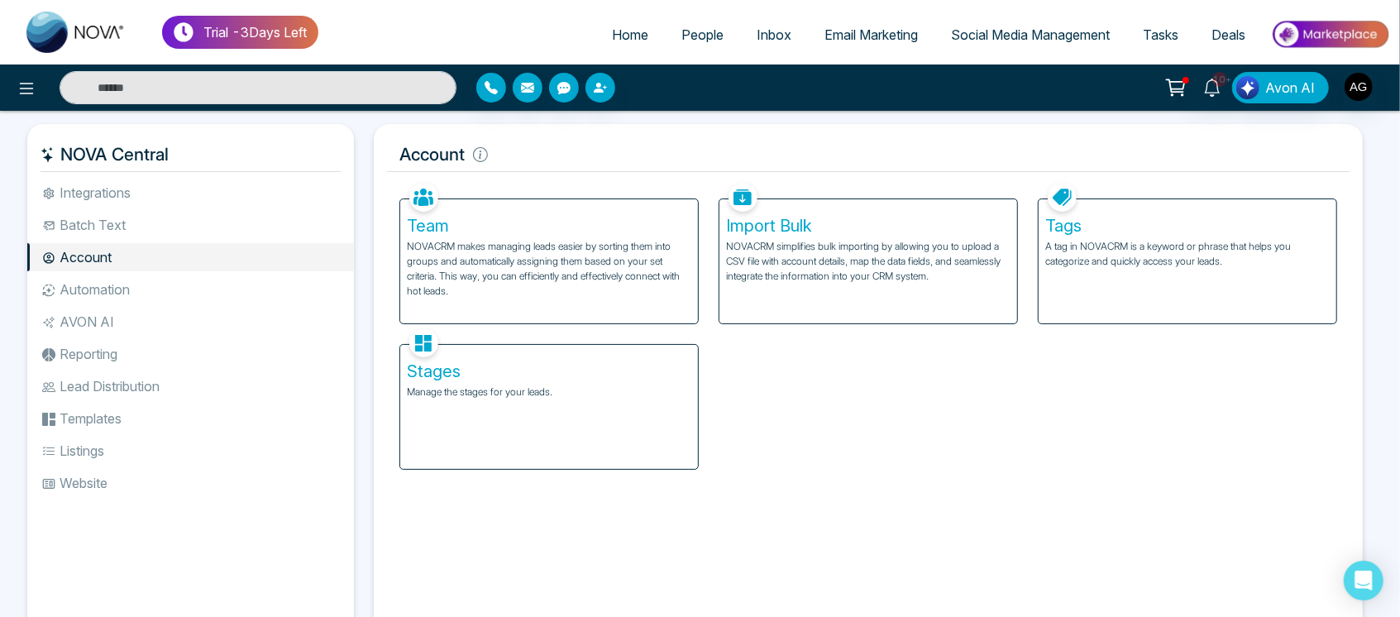
click at [168, 197] on li "Integrations" at bounding box center [190, 193] width 327 height 28
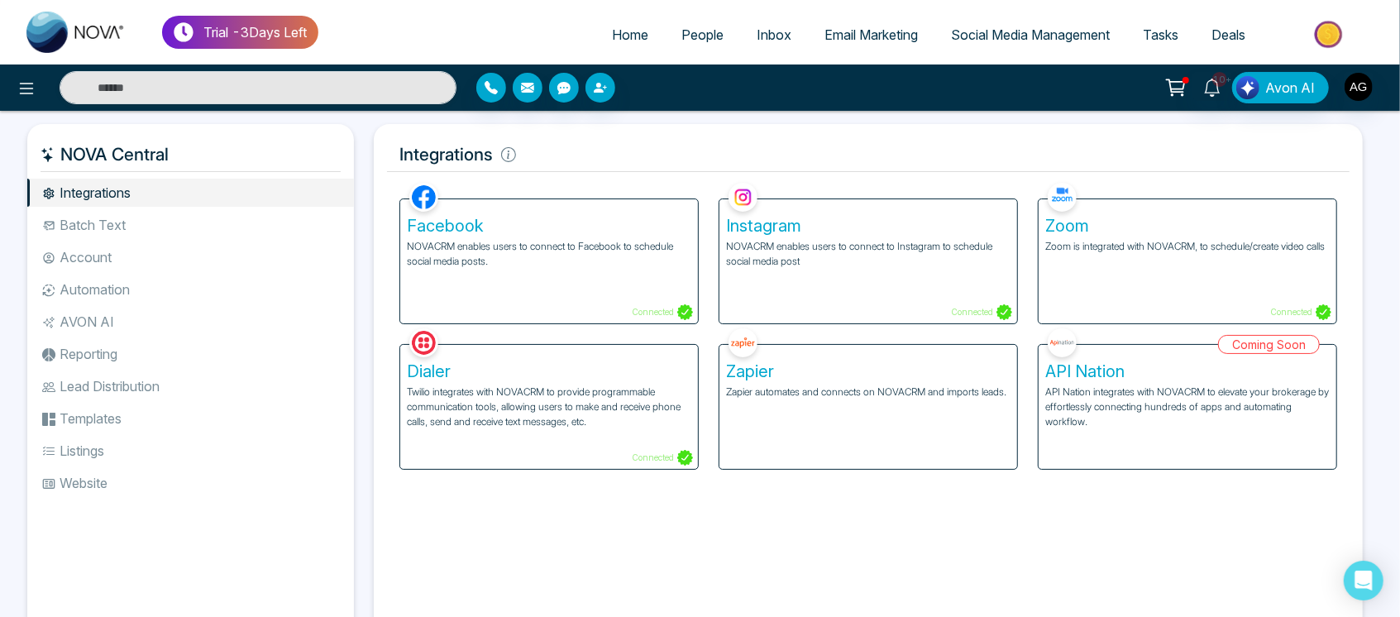
click at [172, 241] on ul "Integrations Batch Text Account Automation AVON AI Reporting Lead Distribution …" at bounding box center [190, 395] width 327 height 432
click at [101, 217] on li "Batch Text" at bounding box center [190, 225] width 327 height 28
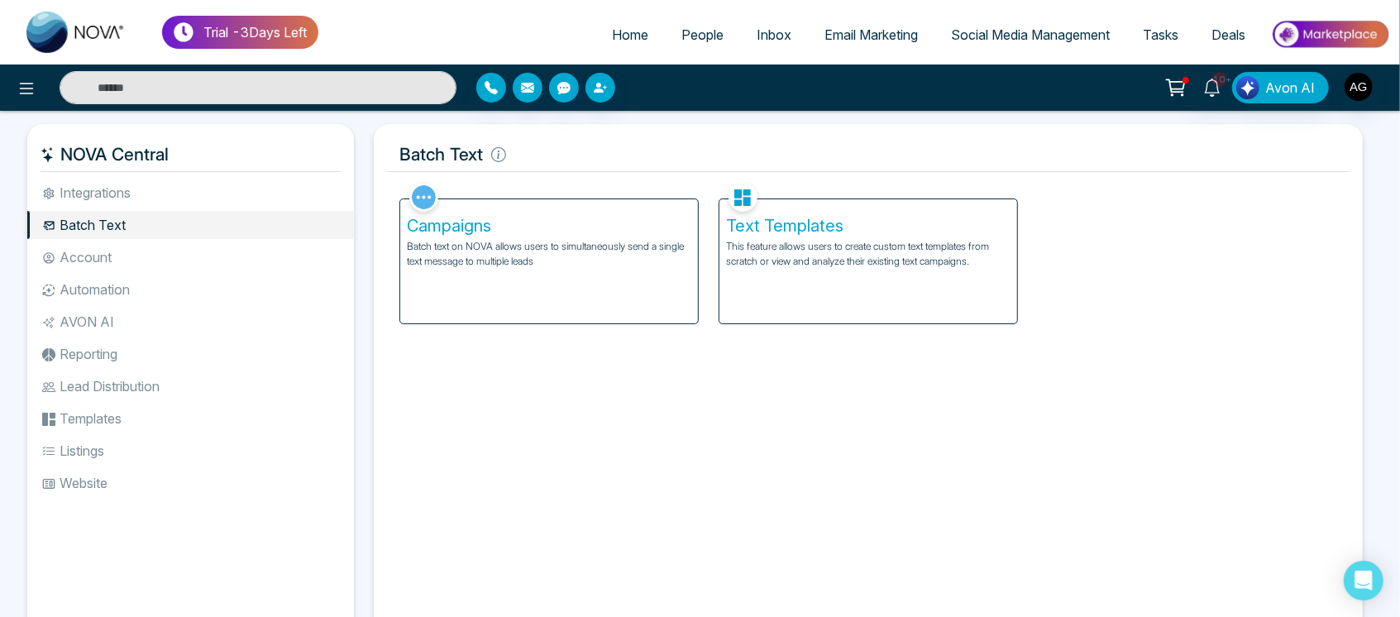
click at [120, 265] on li "Account" at bounding box center [190, 257] width 327 height 28
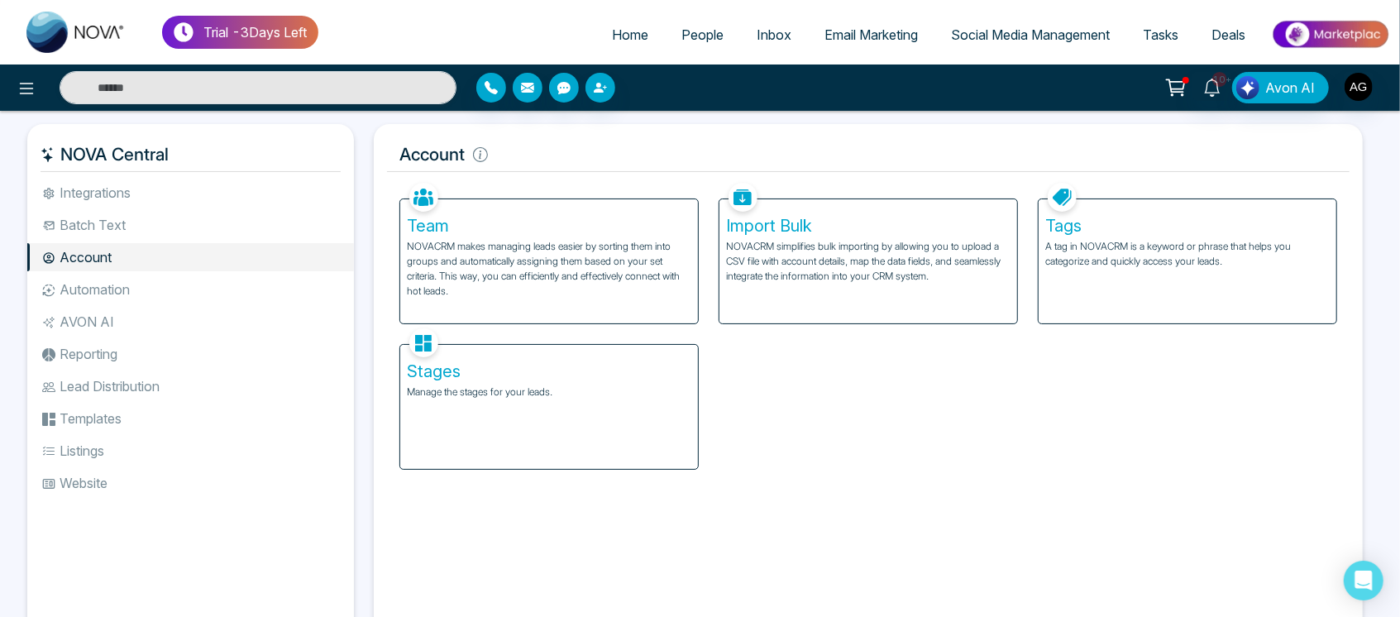
click at [136, 290] on li "Automation" at bounding box center [190, 289] width 327 height 28
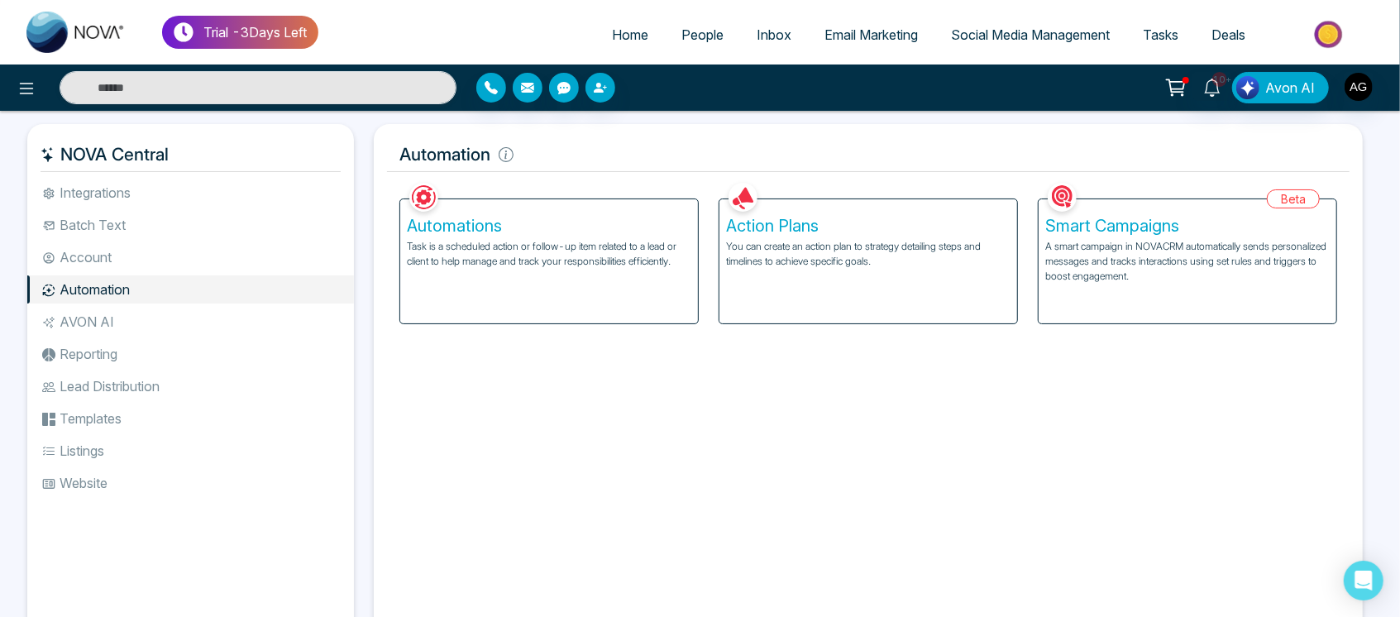
click at [94, 326] on li "AVON AI" at bounding box center [190, 322] width 327 height 28
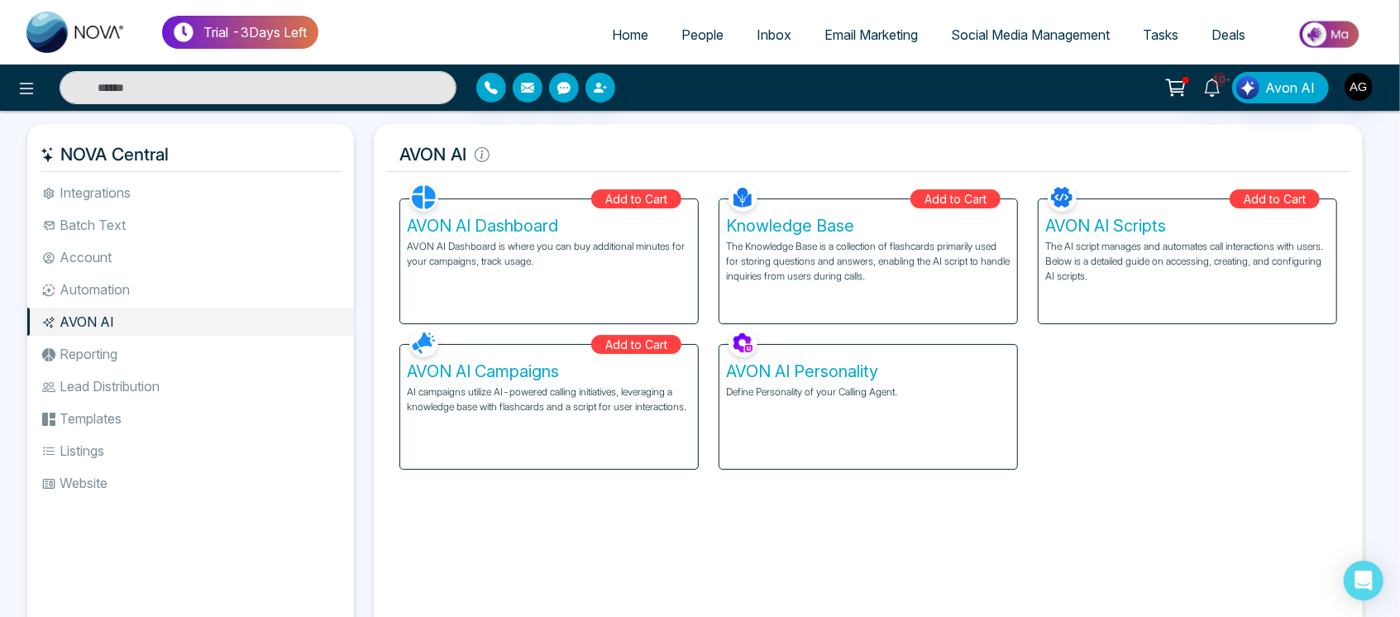
click at [143, 360] on li "Reporting" at bounding box center [190, 354] width 327 height 28
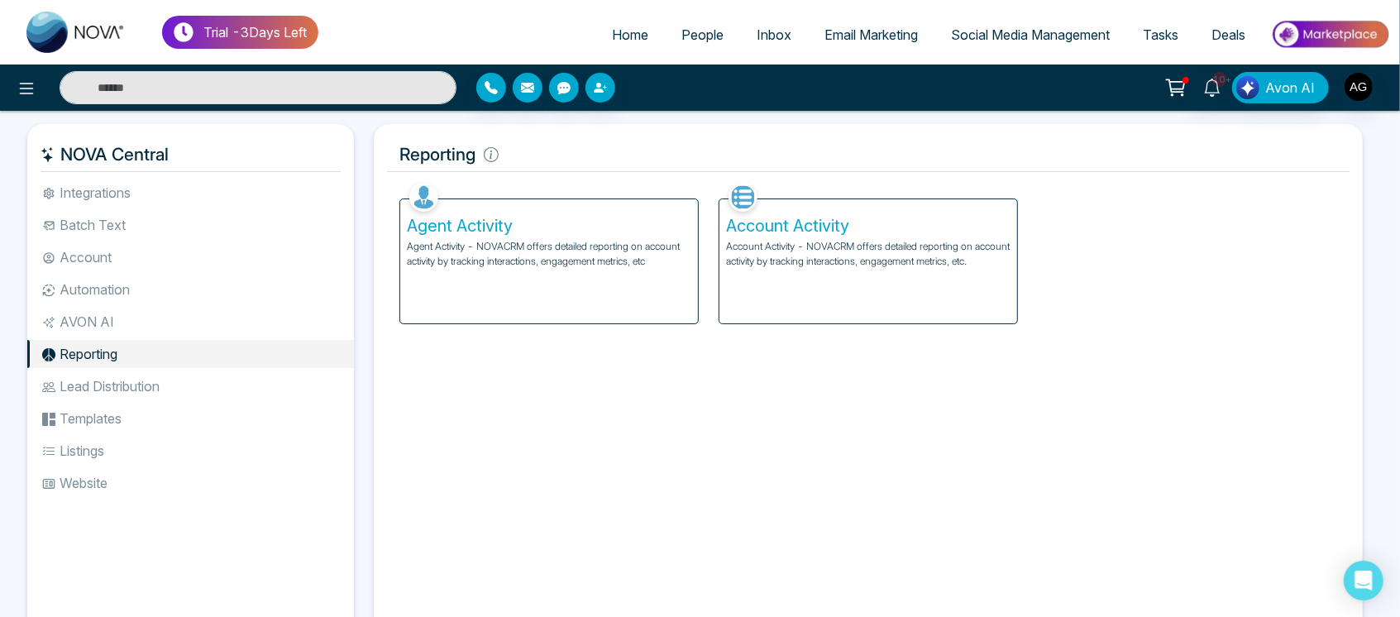
click at [133, 389] on li "Lead Distribution" at bounding box center [190, 386] width 327 height 28
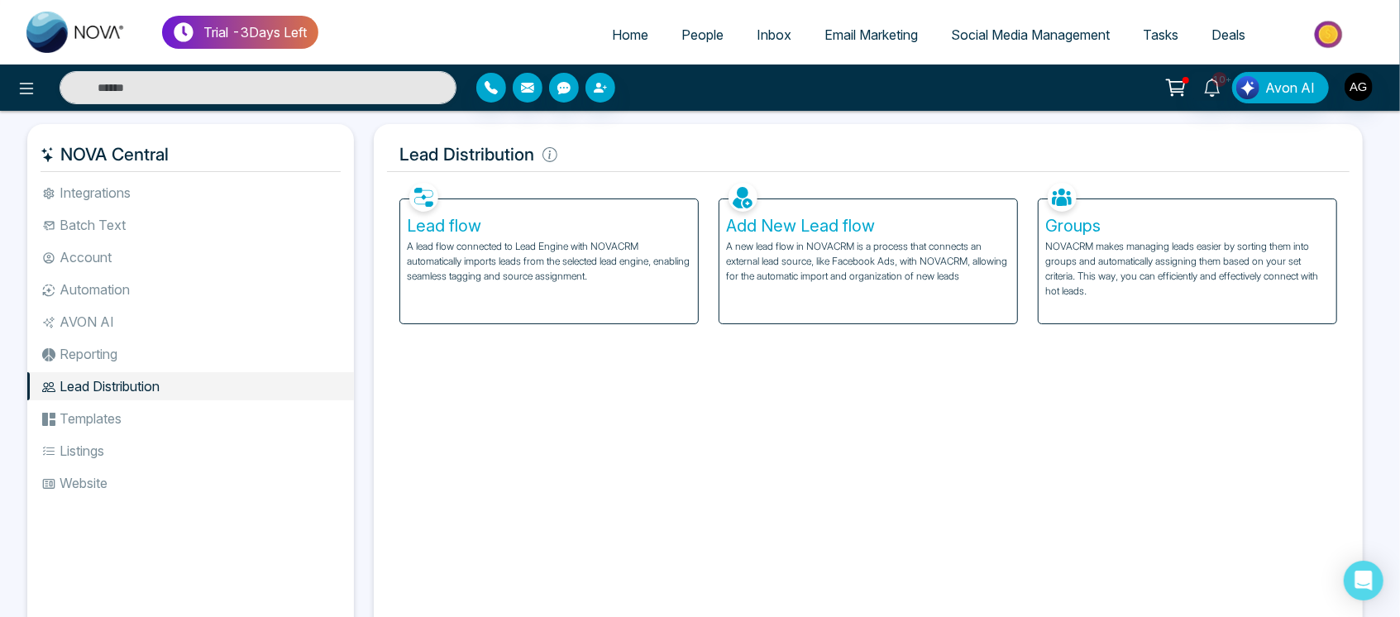
drag, startPoint x: 137, startPoint y: 407, endPoint x: 135, endPoint y: 429, distance: 22.5
click at [135, 429] on li "Templates" at bounding box center [190, 418] width 327 height 28
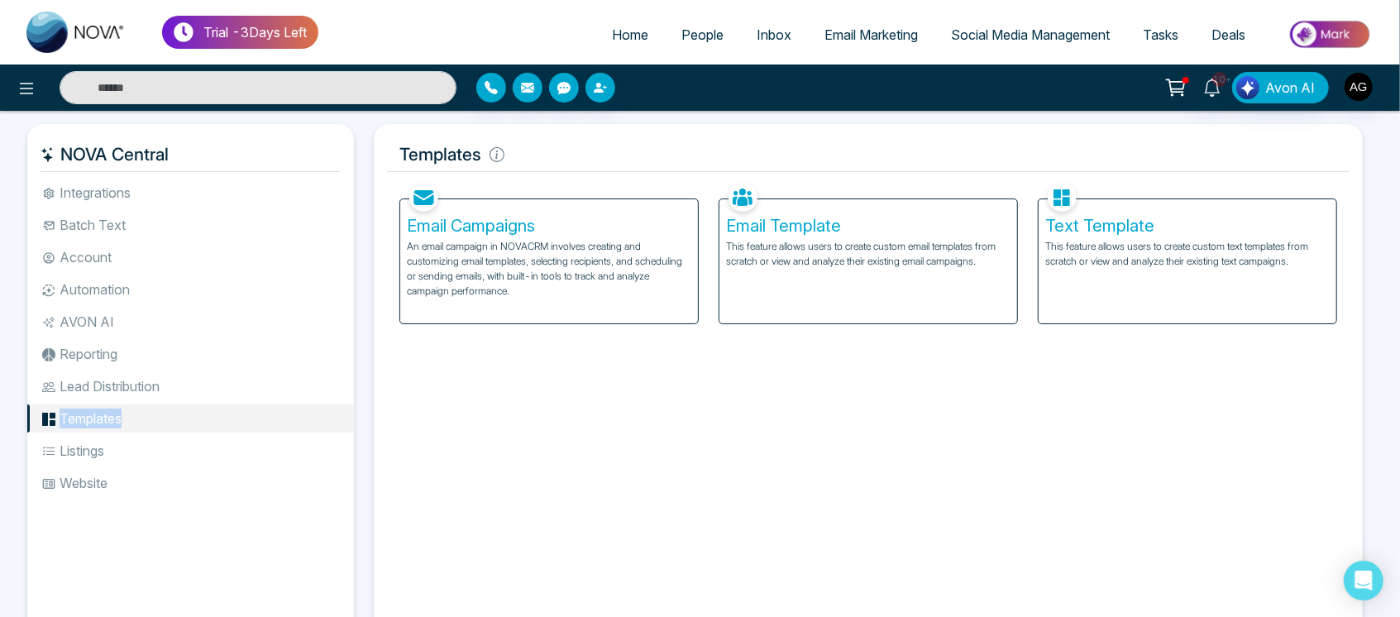
click at [135, 429] on li "Templates" at bounding box center [190, 418] width 327 height 28
click at [146, 454] on li "Listings" at bounding box center [190, 451] width 327 height 28
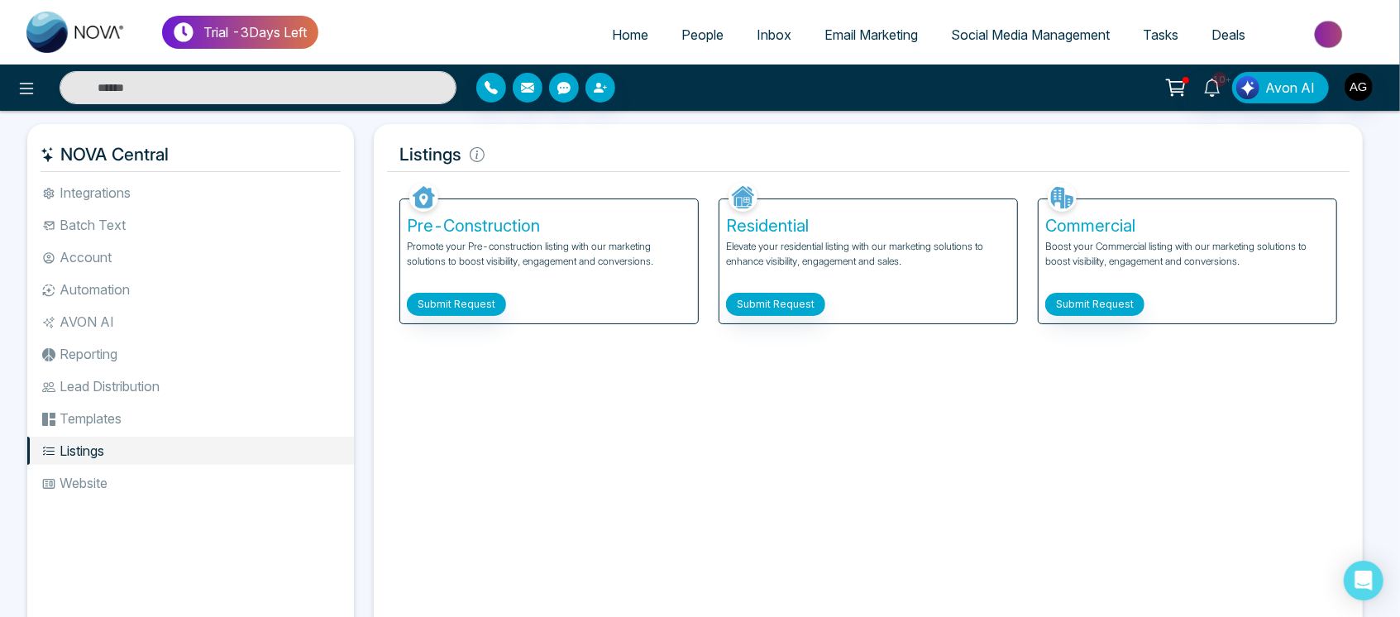
click at [34, 476] on li "Website" at bounding box center [190, 483] width 327 height 28
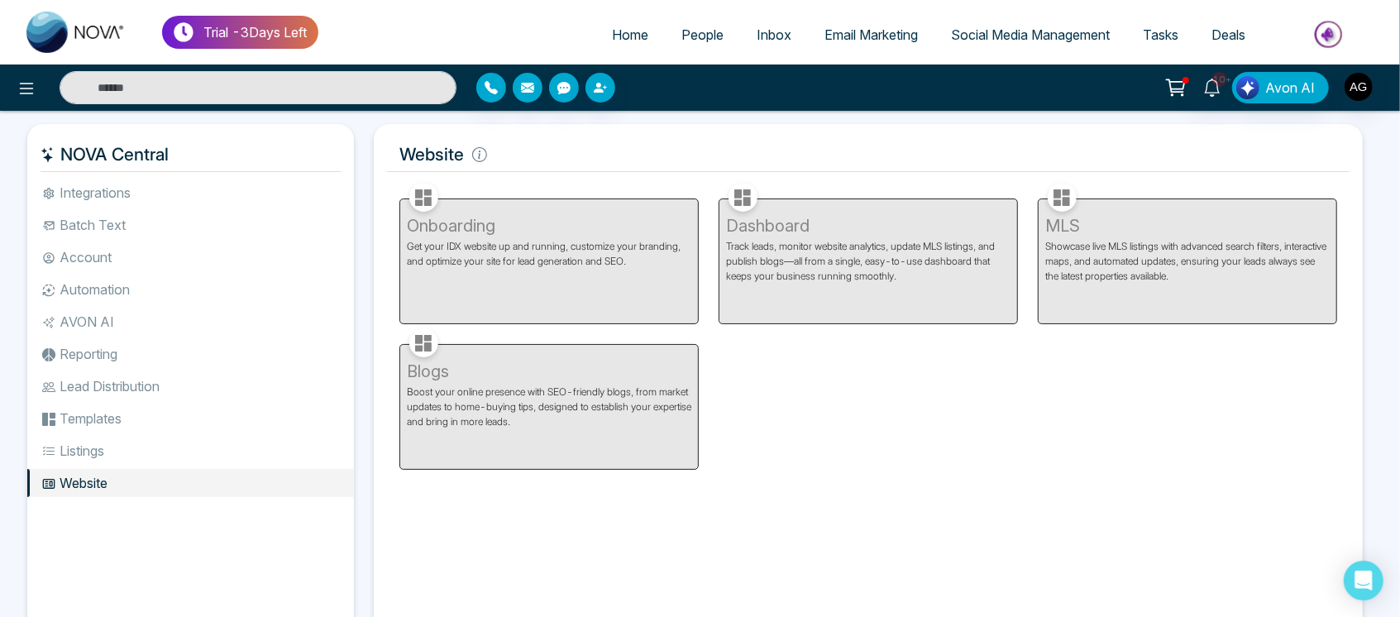
click at [228, 457] on li "Listings" at bounding box center [190, 451] width 327 height 28
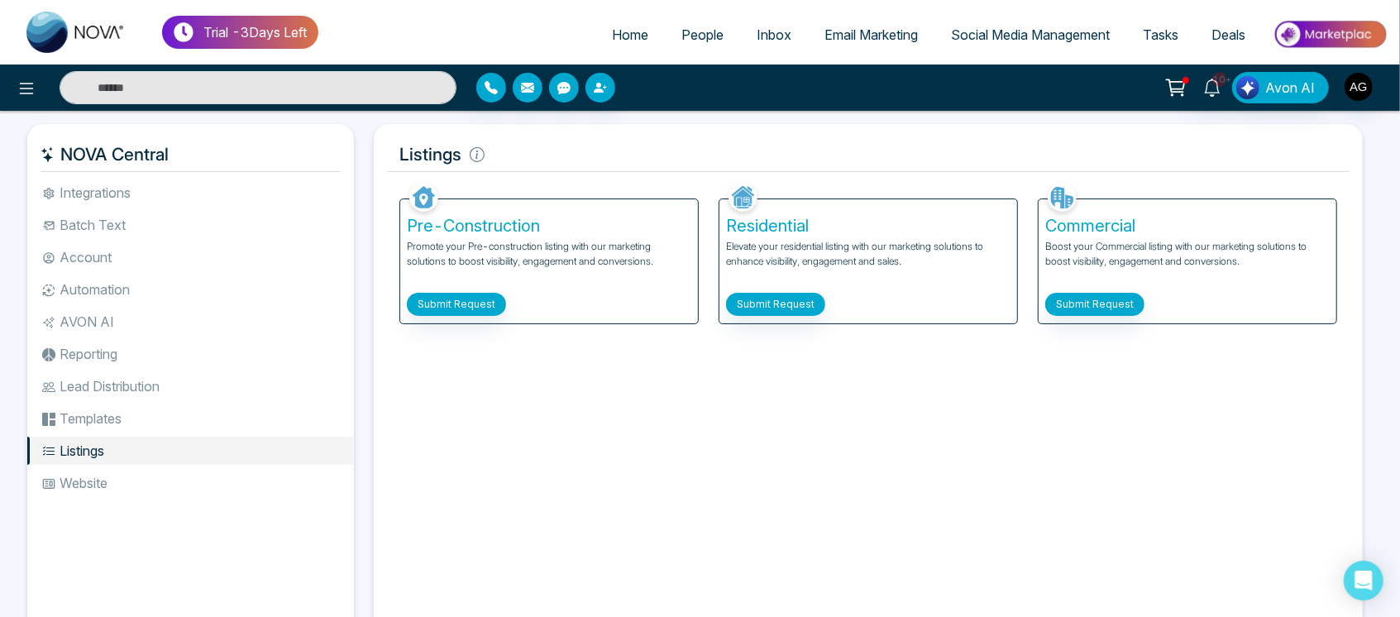
click at [108, 417] on li "Templates" at bounding box center [190, 418] width 327 height 28
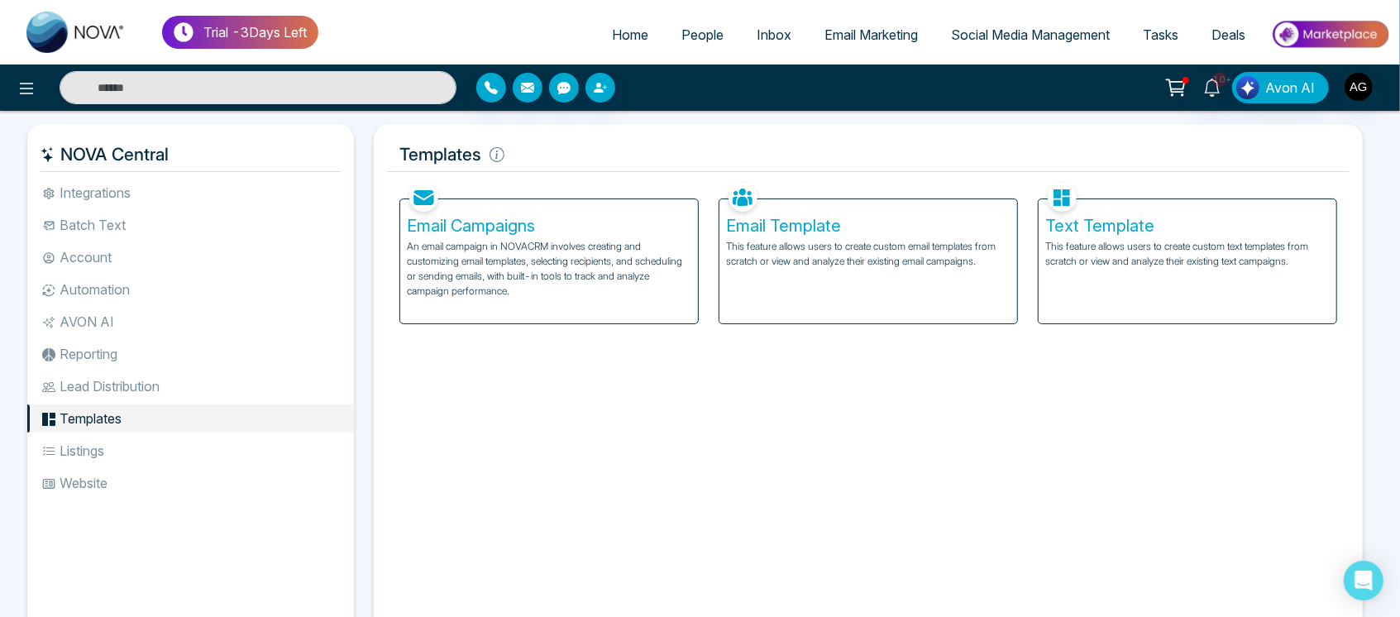
click at [117, 444] on li "Listings" at bounding box center [190, 451] width 327 height 28
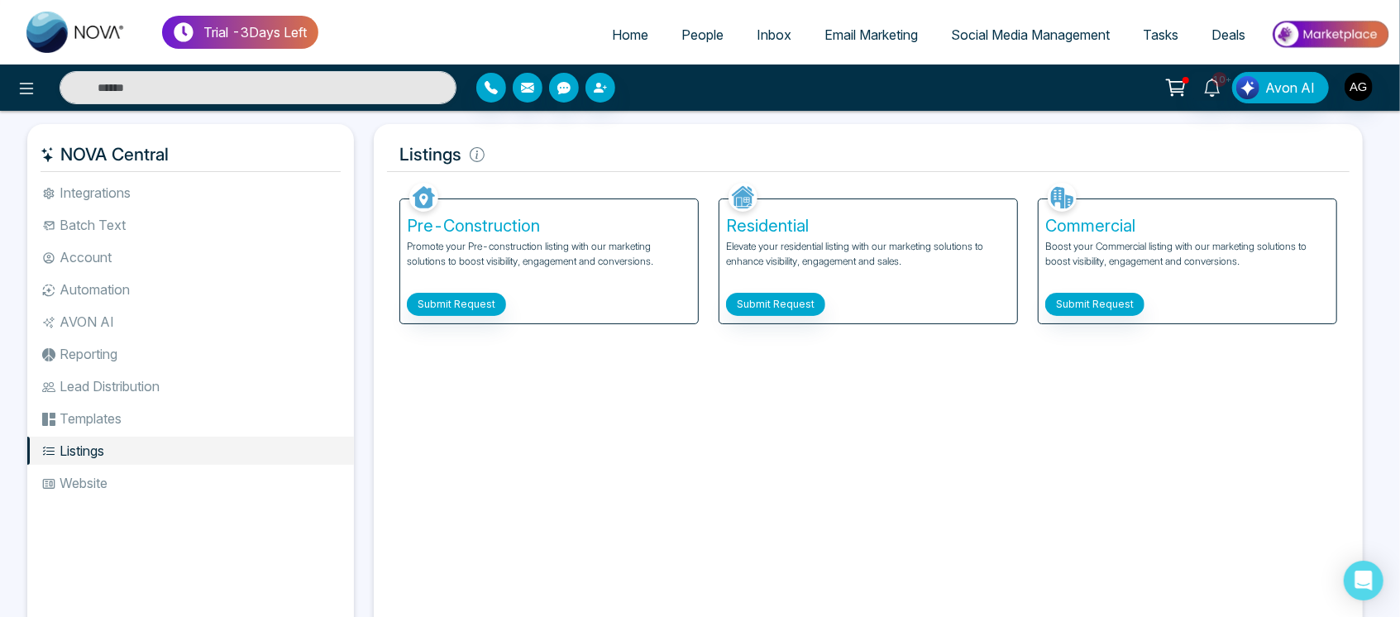
click at [125, 414] on li "Templates" at bounding box center [190, 418] width 327 height 28
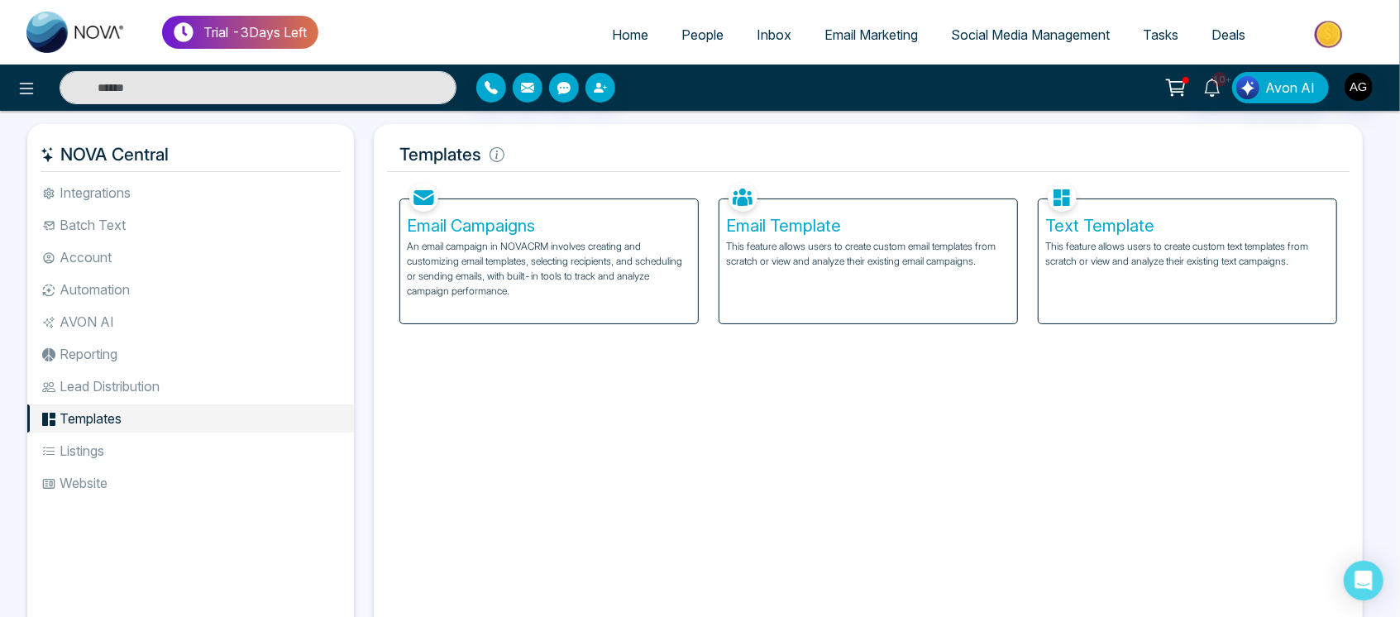
click at [136, 447] on li "Listings" at bounding box center [190, 451] width 327 height 28
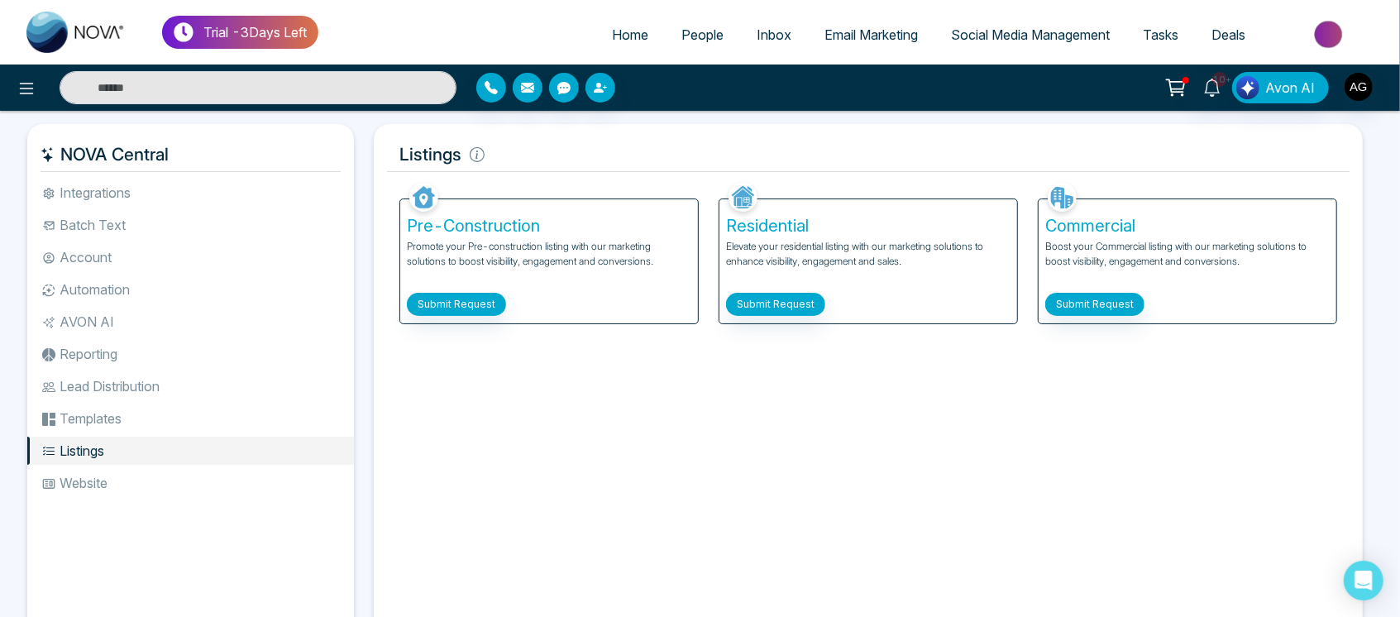
click at [136, 420] on li "Templates" at bounding box center [190, 418] width 327 height 28
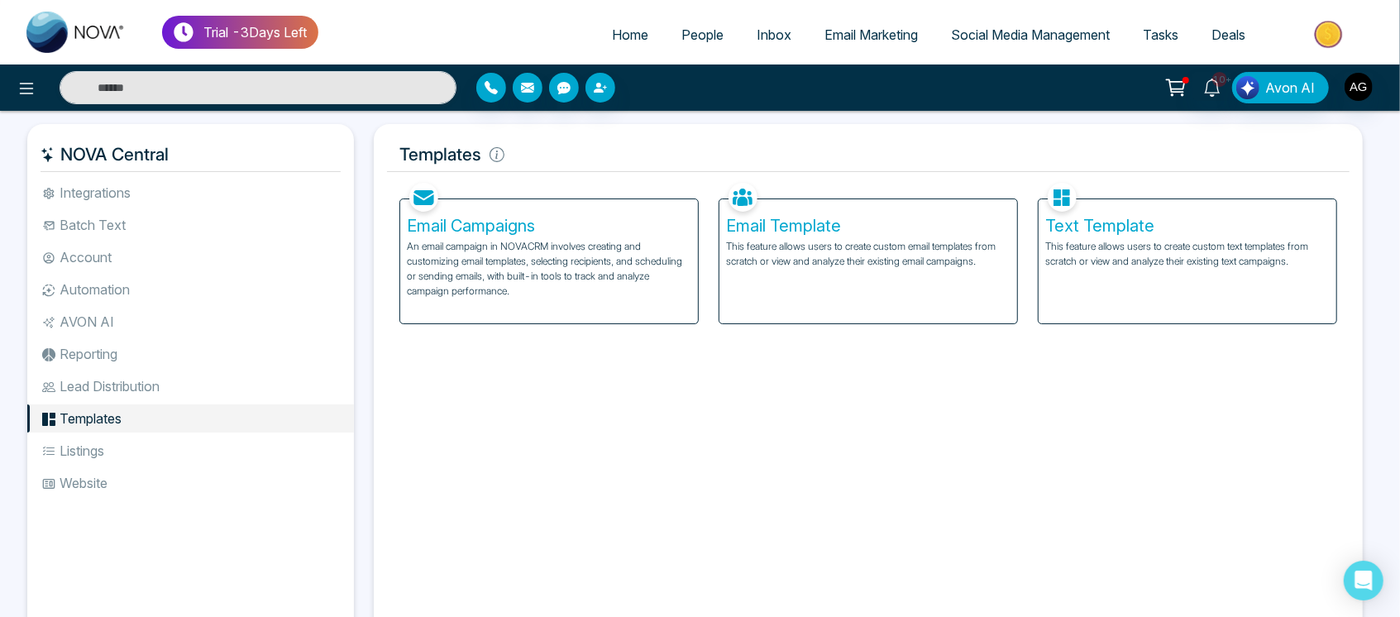
click at [136, 376] on li "Lead Distribution" at bounding box center [190, 386] width 327 height 28
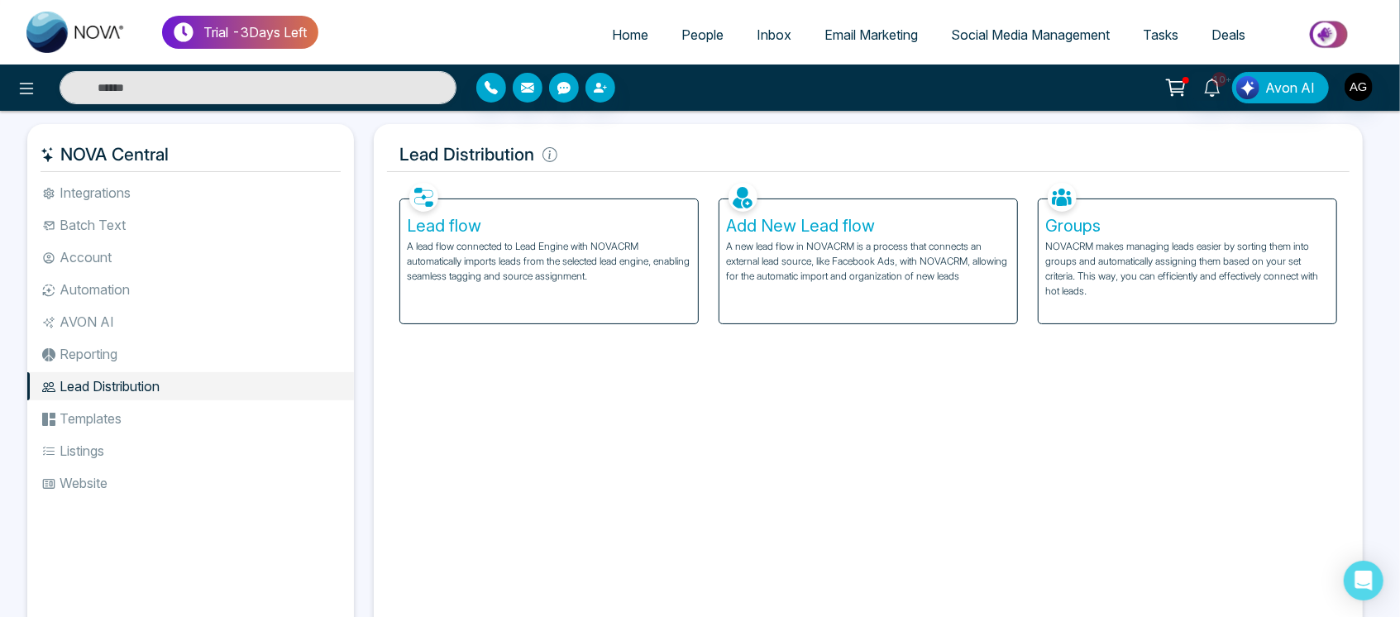
click at [142, 342] on li "Reporting" at bounding box center [190, 354] width 327 height 28
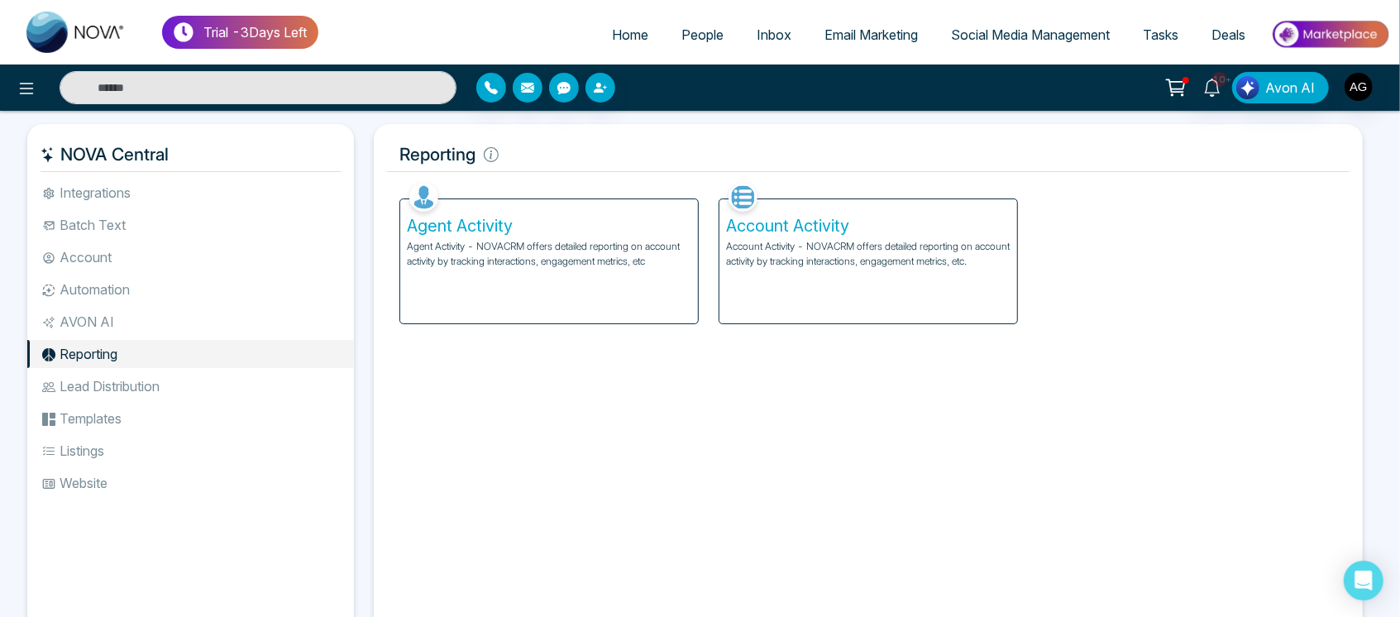
click at [152, 438] on li "Listings" at bounding box center [190, 451] width 327 height 28
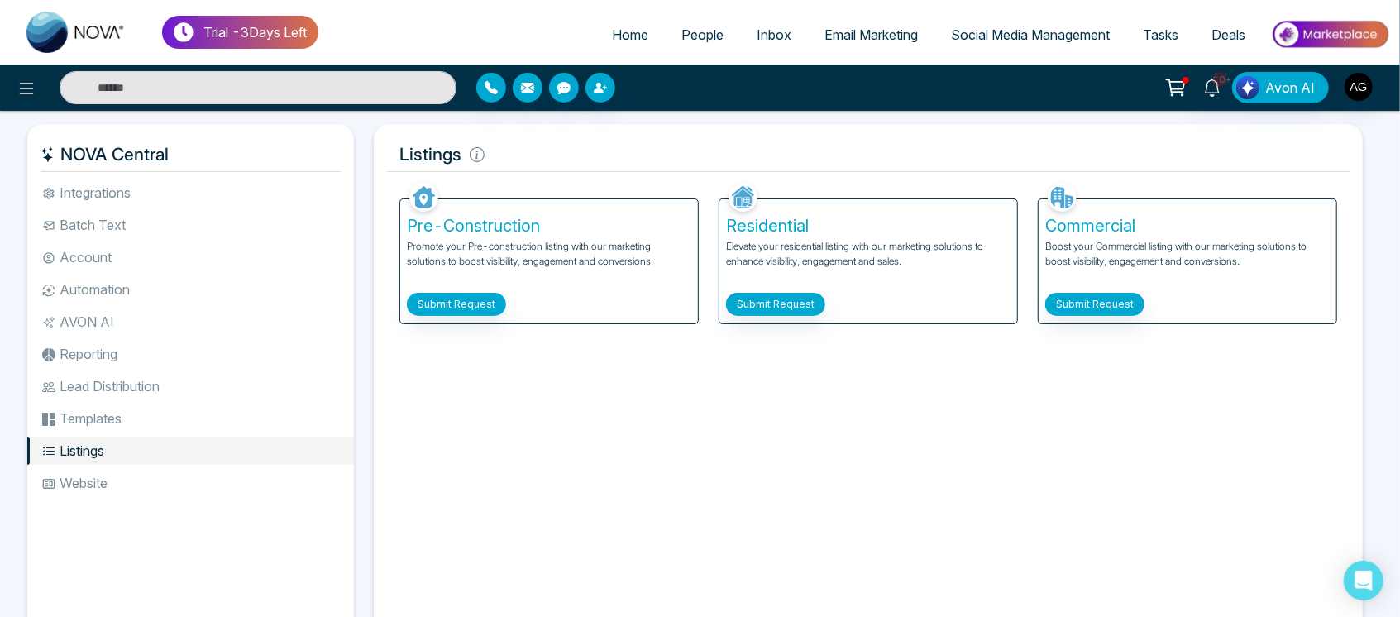
click at [118, 420] on li "Templates" at bounding box center [190, 418] width 327 height 28
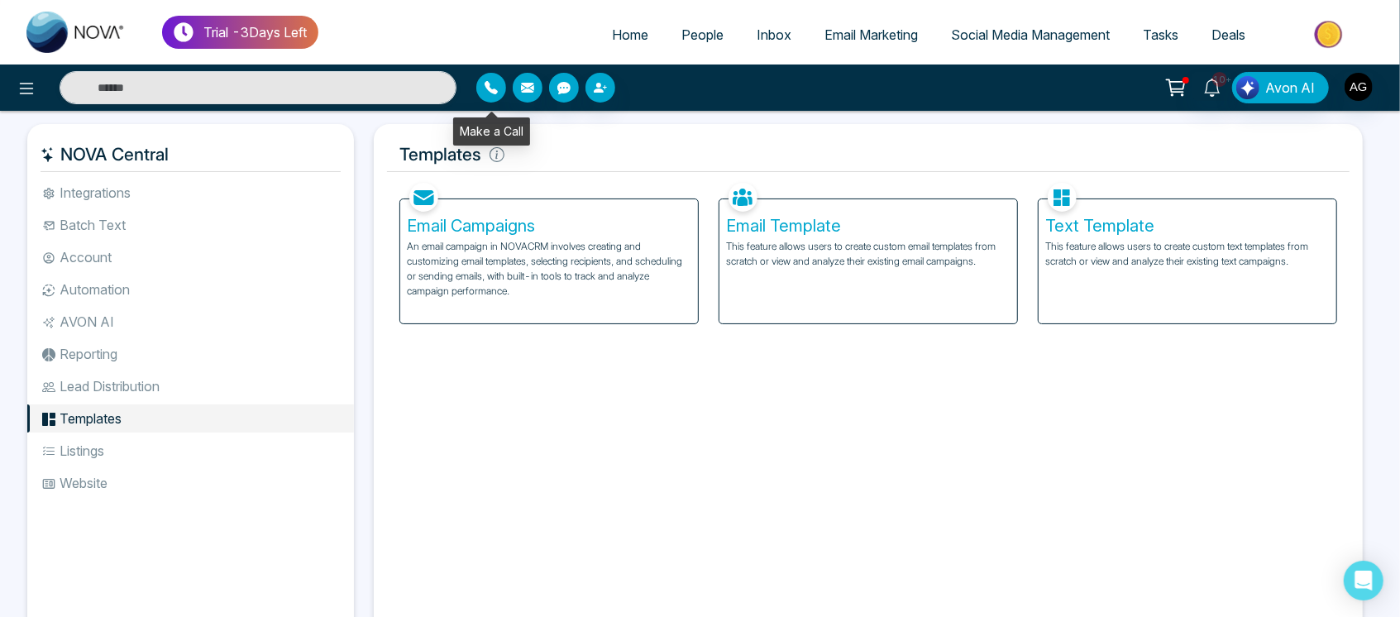
click at [485, 85] on icon "button" at bounding box center [491, 87] width 13 height 13
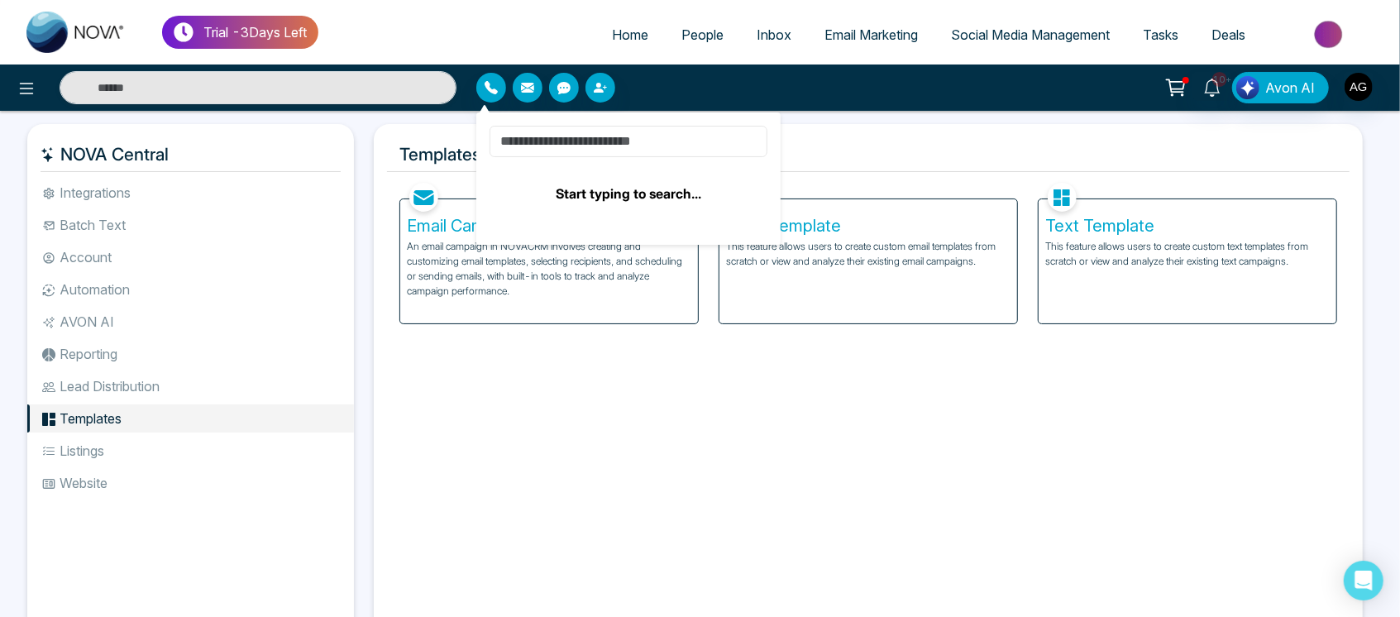
click at [602, 148] on input at bounding box center [629, 141] width 278 height 31
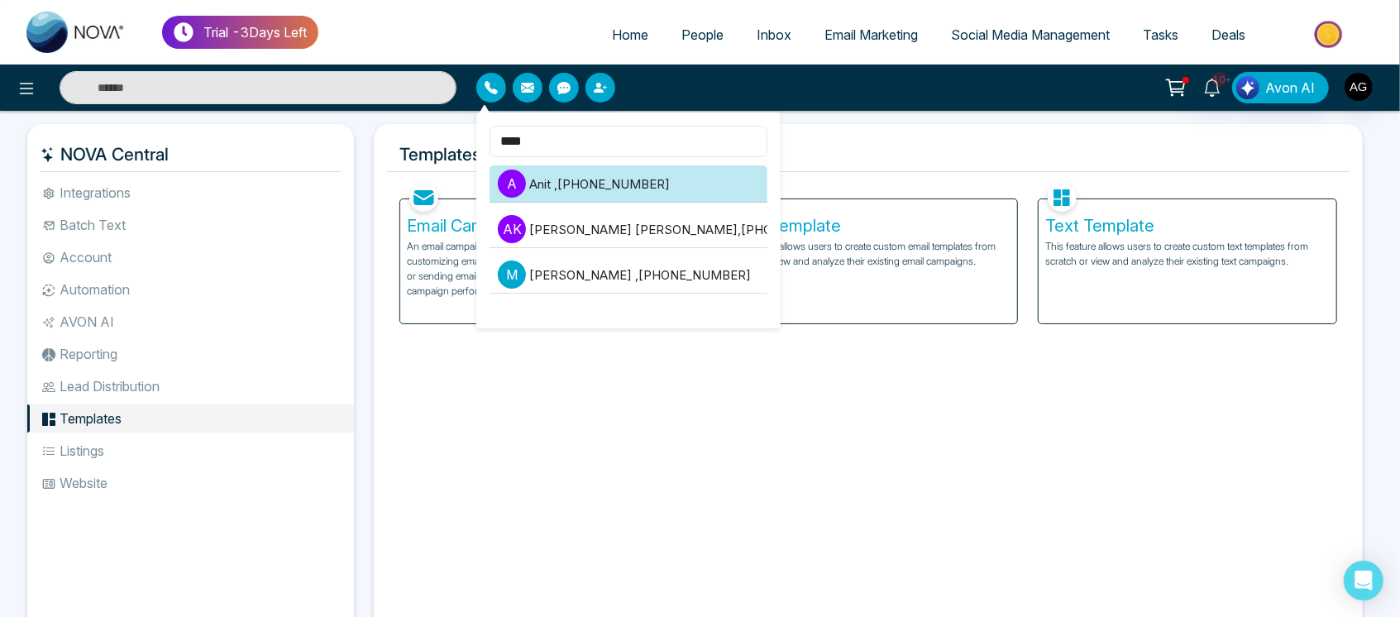
type input "****"
click at [631, 186] on li "A Anit , +919930053035" at bounding box center [629, 183] width 278 height 37
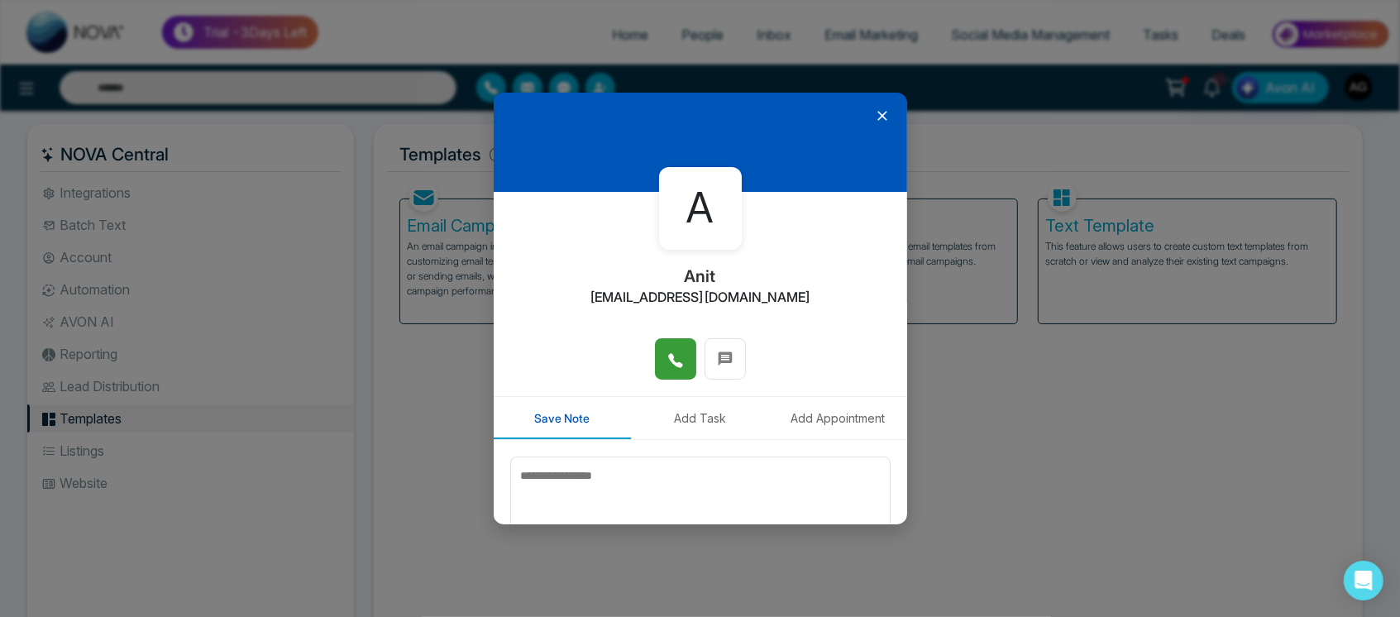
click at [679, 371] on button at bounding box center [675, 358] width 41 height 41
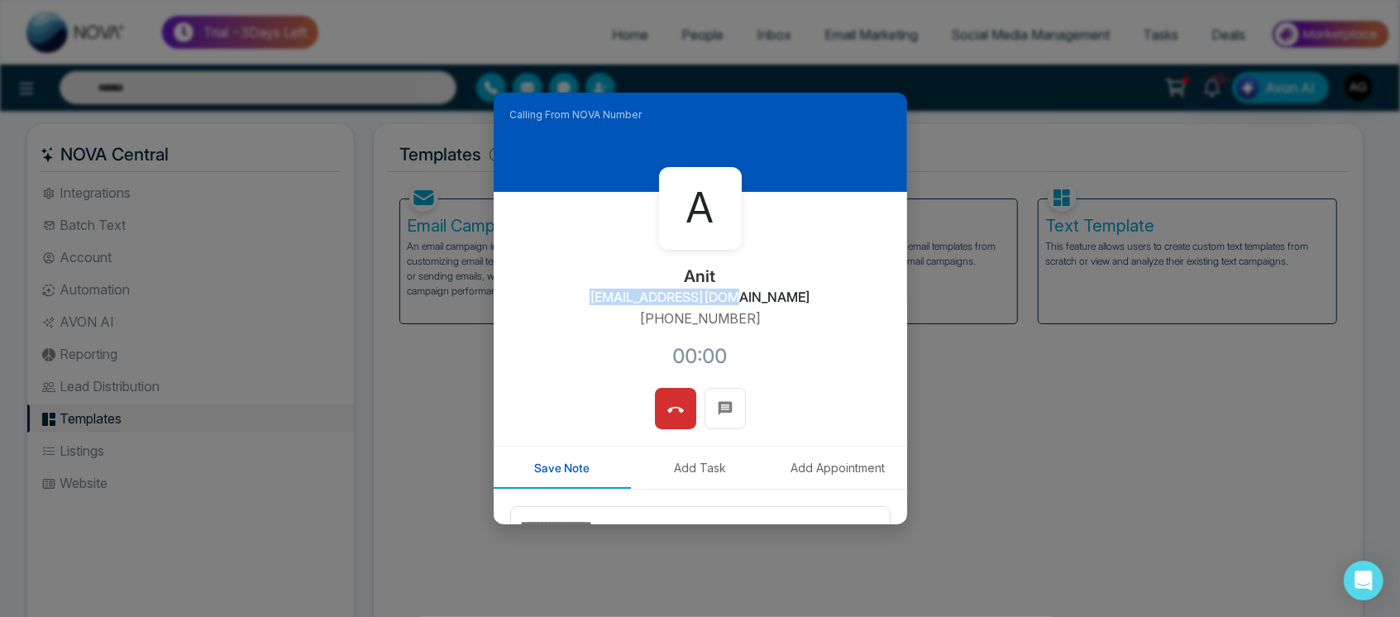
drag, startPoint x: 600, startPoint y: 293, endPoint x: 826, endPoint y: 359, distance: 235.3
click at [826, 359] on div "A Anit anit@mmnovatech.com +919930053035 00:00" at bounding box center [701, 290] width 414 height 196
click at [826, 359] on div "A Anit anit@mmnovatech.com +919930053035 00:01" at bounding box center [701, 290] width 414 height 196
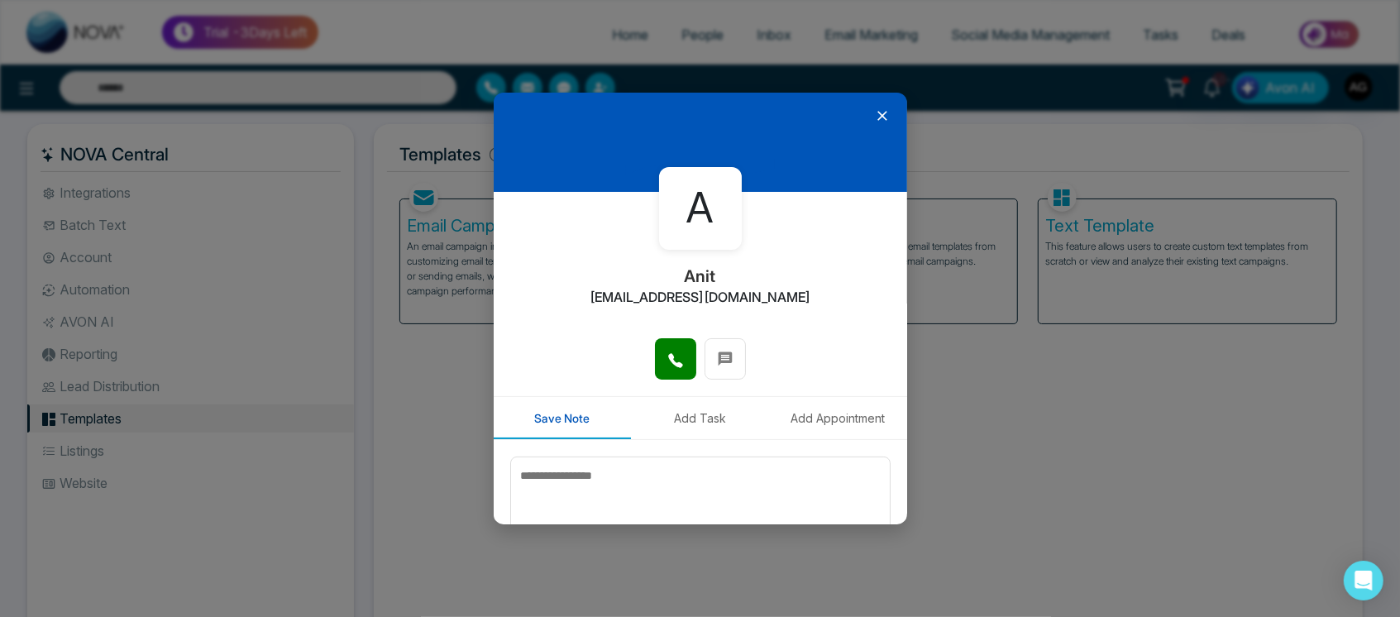
click at [708, 415] on button "Add Task" at bounding box center [700, 418] width 138 height 42
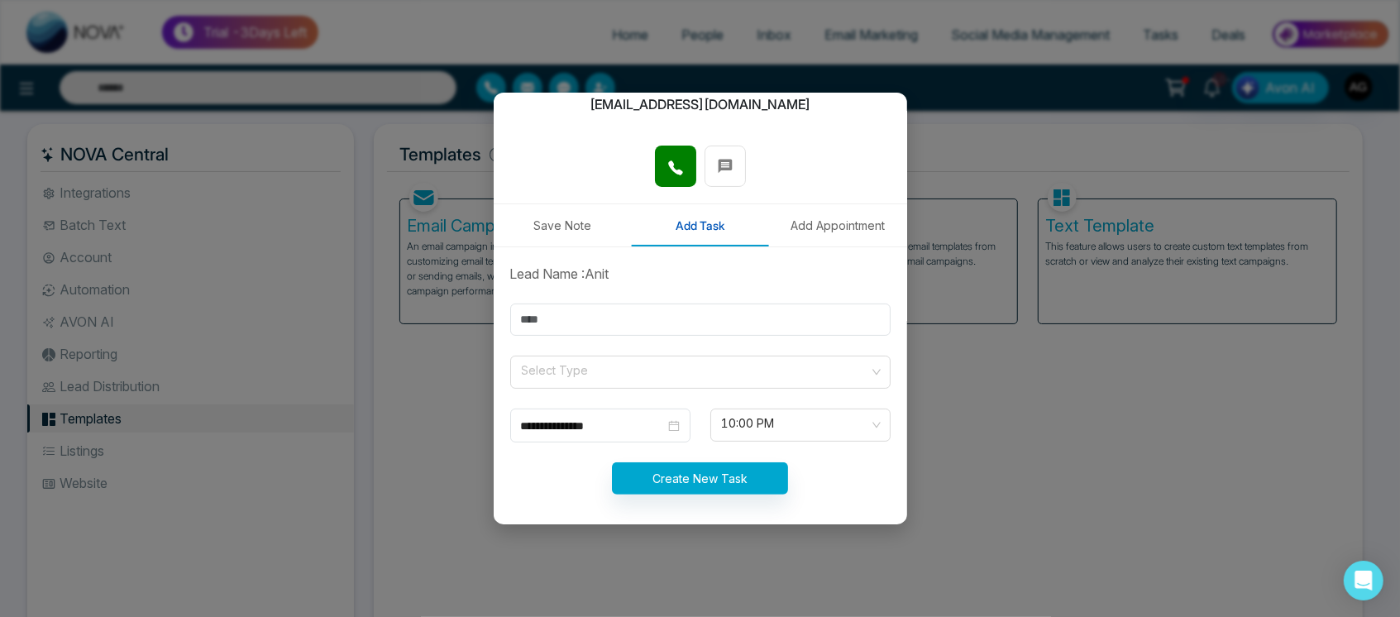
scroll to position [194, 0]
click at [641, 321] on input "text" at bounding box center [700, 319] width 380 height 32
click at [567, 311] on input "text" at bounding box center [700, 319] width 380 height 32
type input "*****"
click at [596, 371] on input "search" at bounding box center [694, 368] width 349 height 25
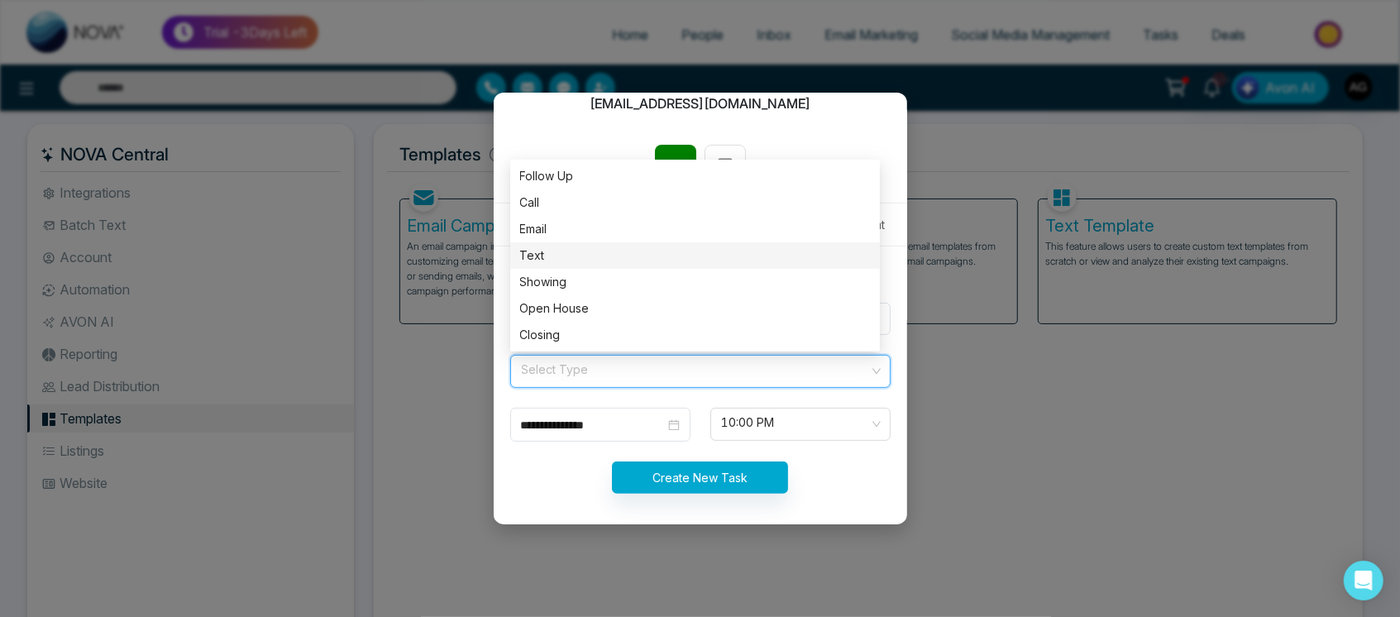
click at [647, 246] on div "Text" at bounding box center [695, 255] width 350 height 18
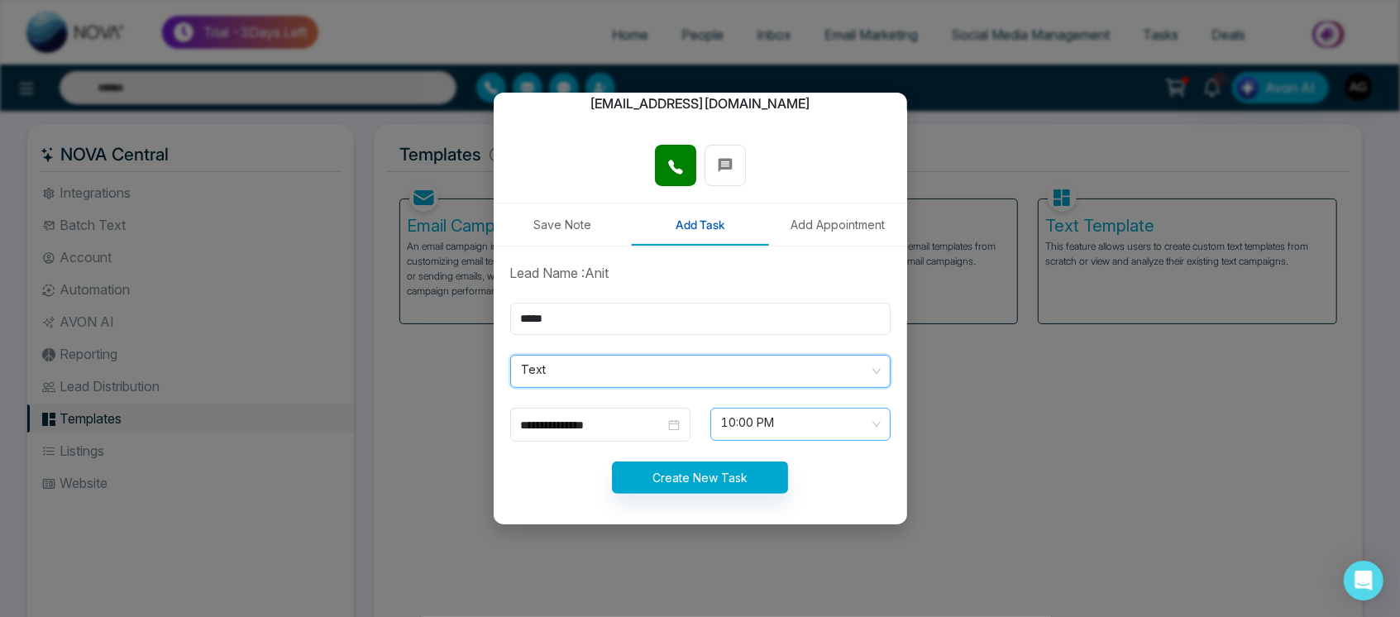
click at [789, 432] on span "10:00 PM" at bounding box center [800, 424] width 157 height 28
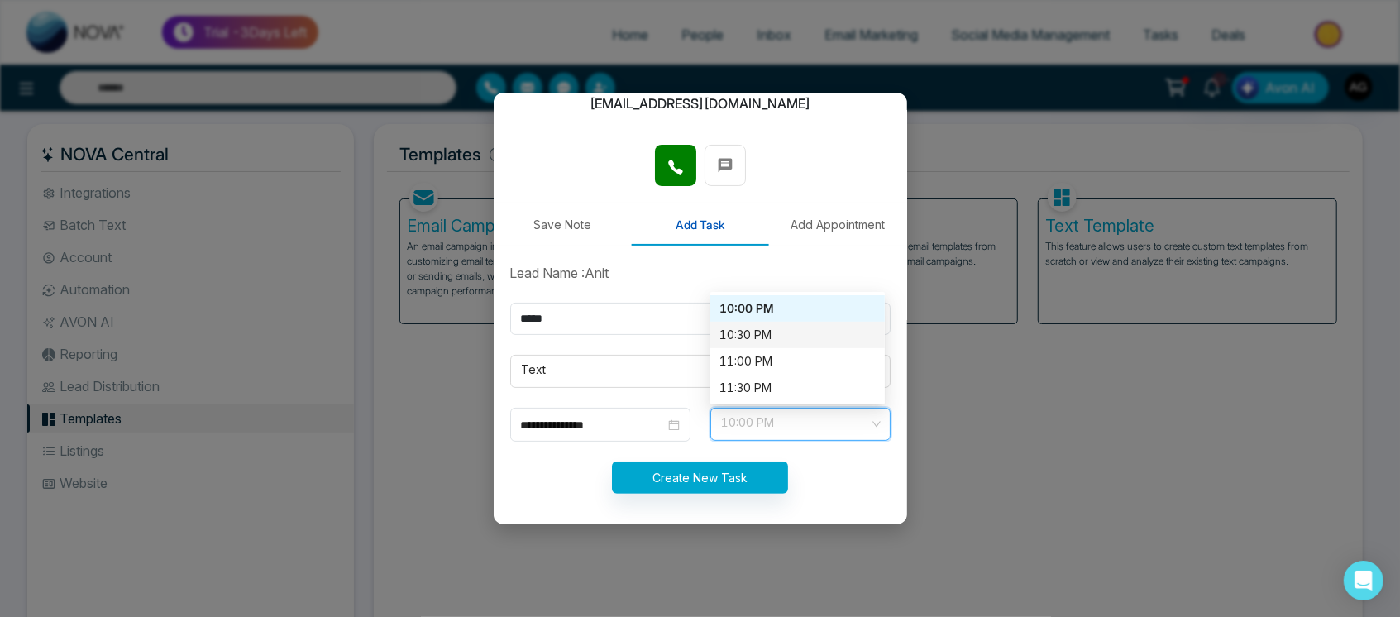
click at [783, 328] on div "10:30 PM" at bounding box center [797, 335] width 155 height 18
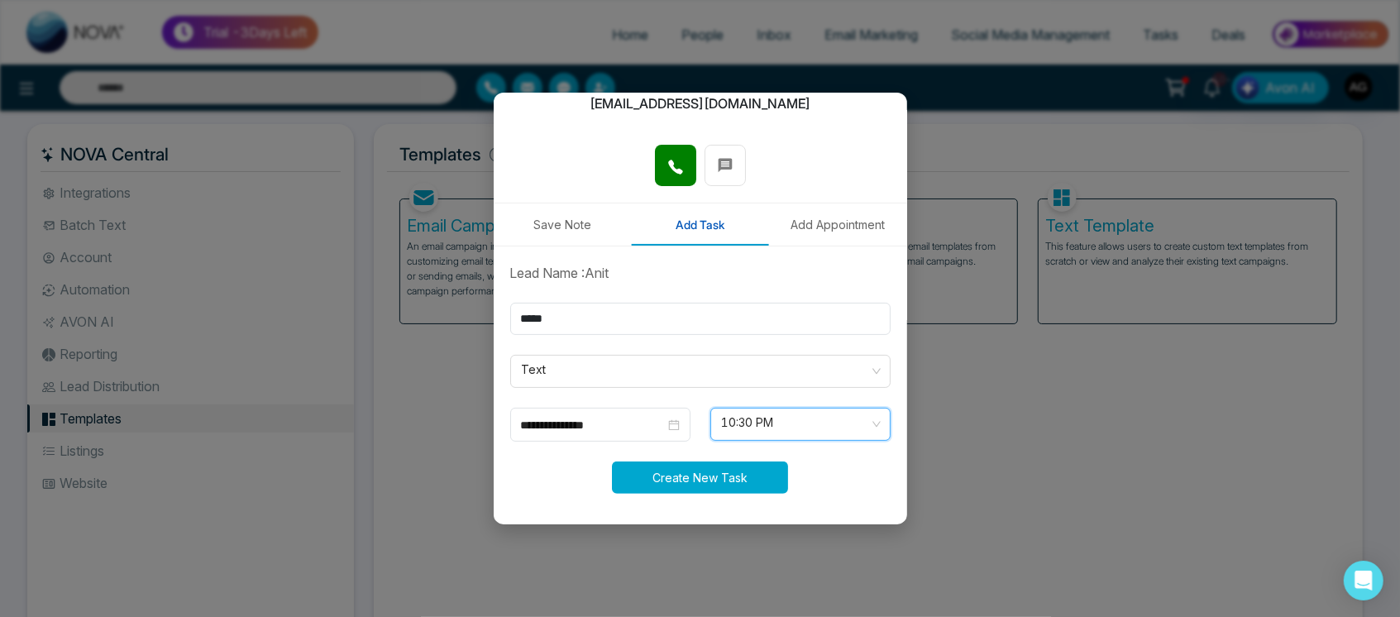
click at [731, 462] on button "Create New Task" at bounding box center [700, 478] width 176 height 32
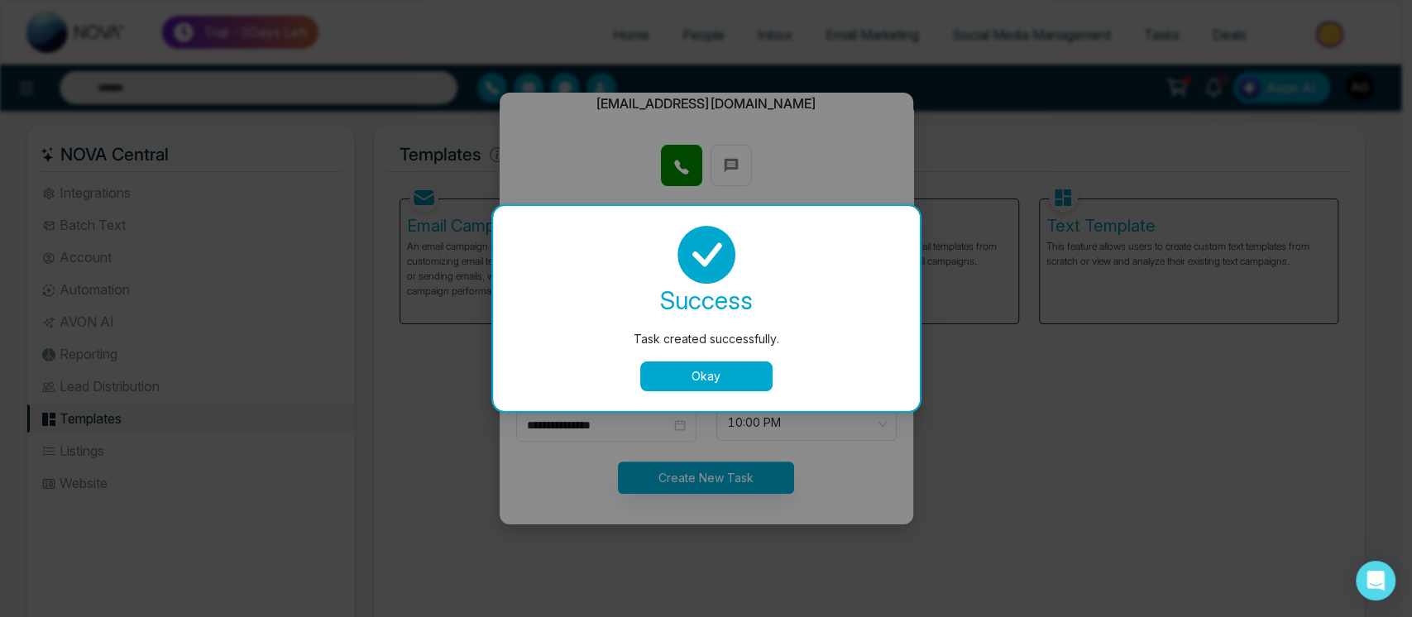
click at [721, 378] on button "Okay" at bounding box center [706, 376] width 132 height 30
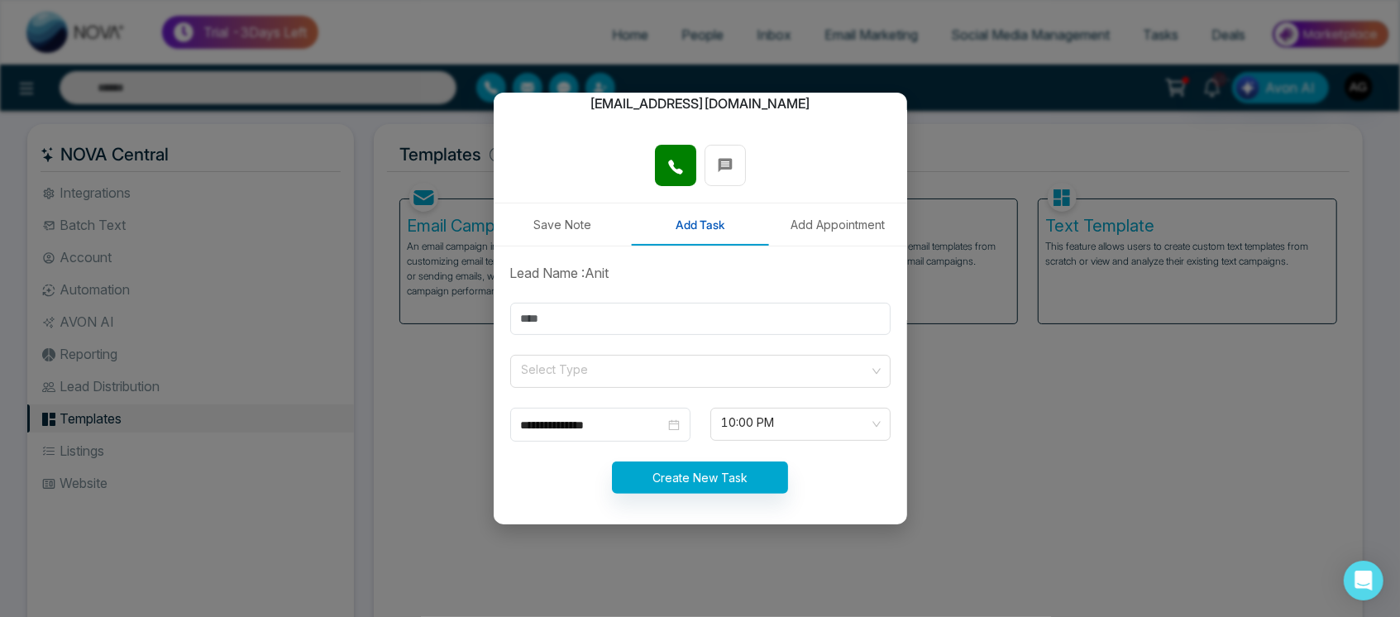
click at [814, 225] on button "Add Appointment" at bounding box center [838, 224] width 138 height 42
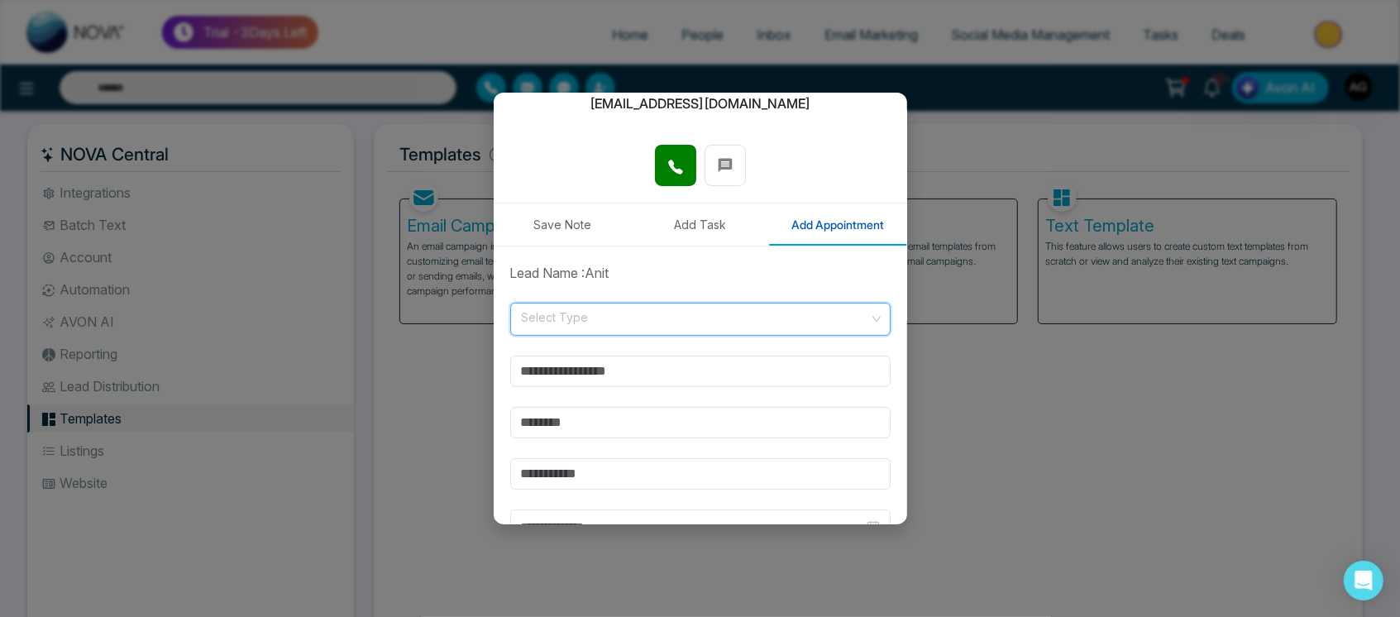
click at [701, 309] on input "search" at bounding box center [694, 316] width 349 height 25
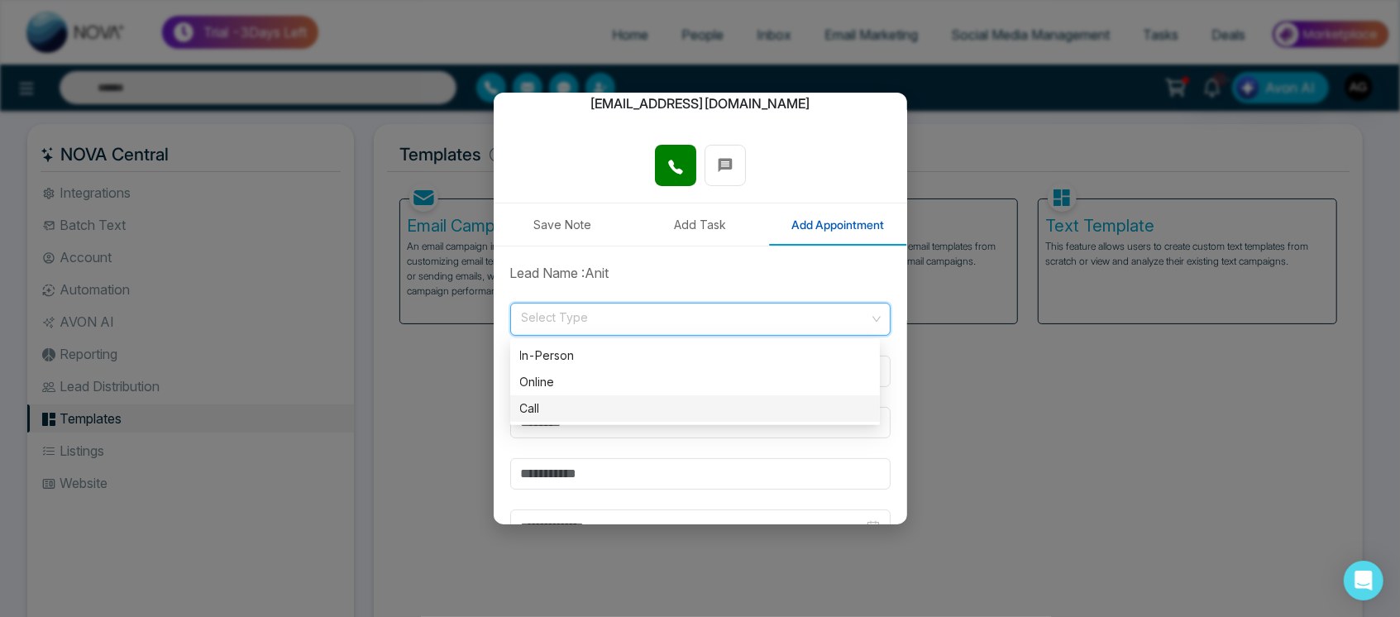
click at [607, 404] on div "Call" at bounding box center [695, 409] width 350 height 18
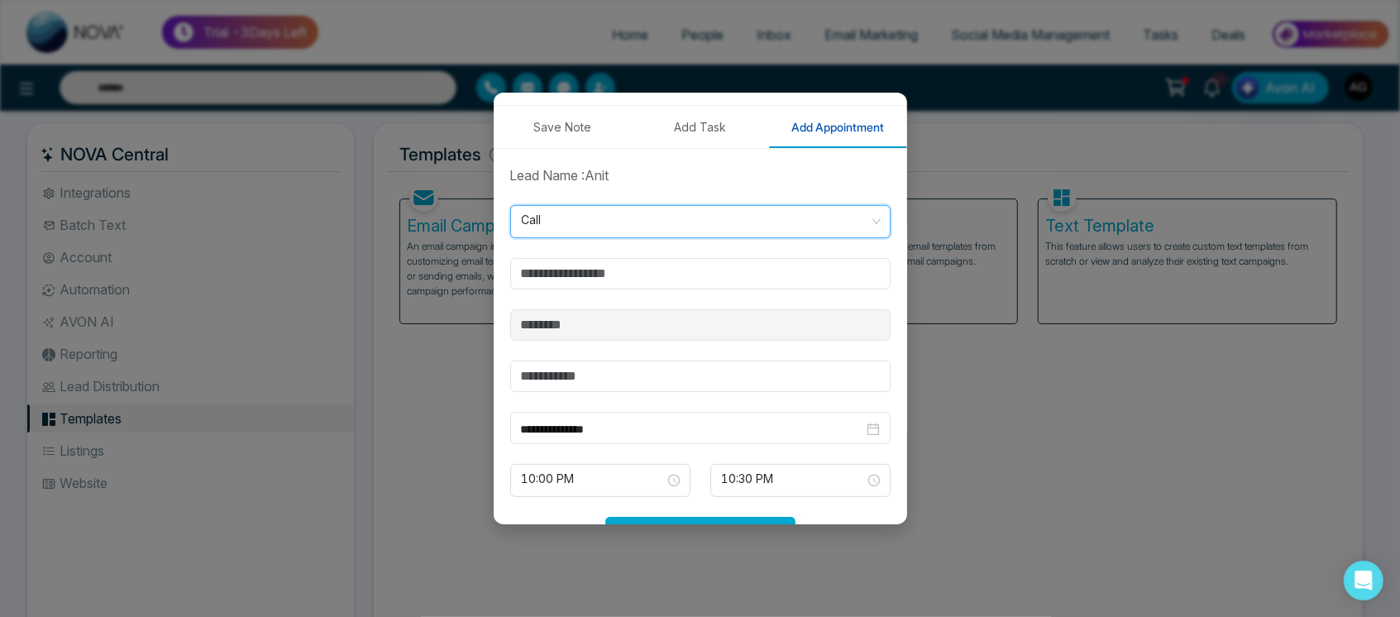
scroll to position [292, 0]
click at [690, 259] on input "text" at bounding box center [700, 272] width 380 height 31
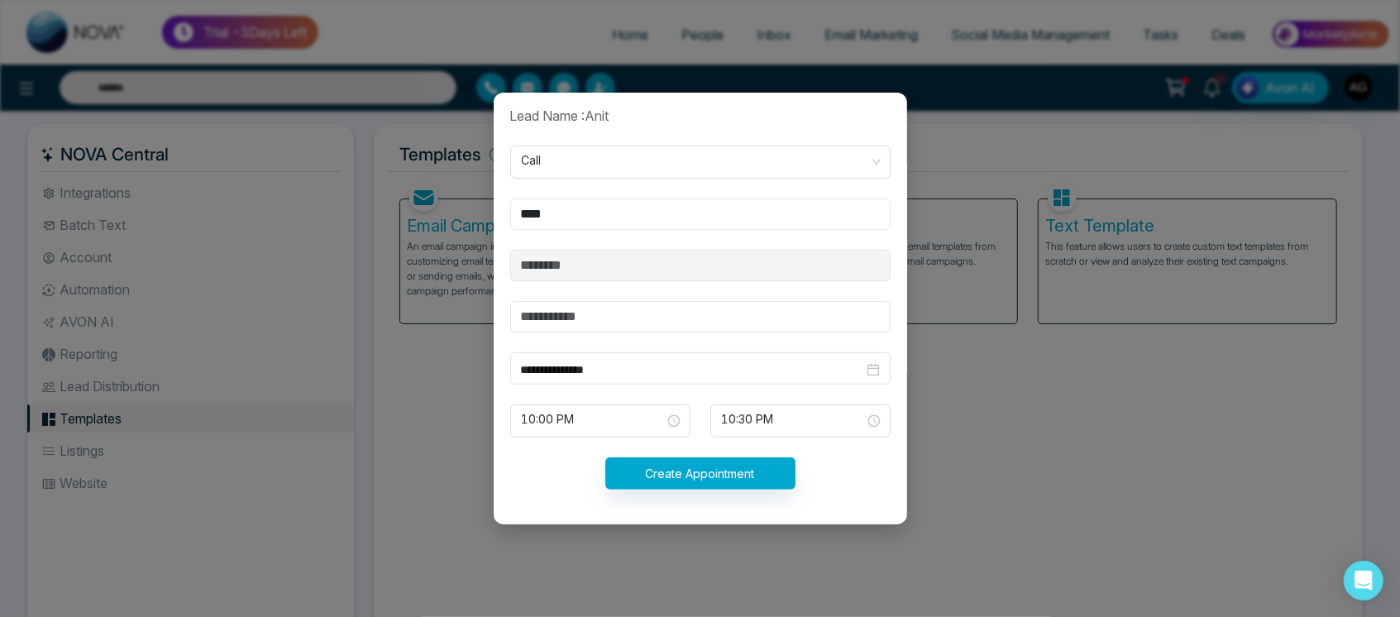
type input "****"
click at [663, 316] on input "text" at bounding box center [700, 316] width 380 height 31
type input "******"
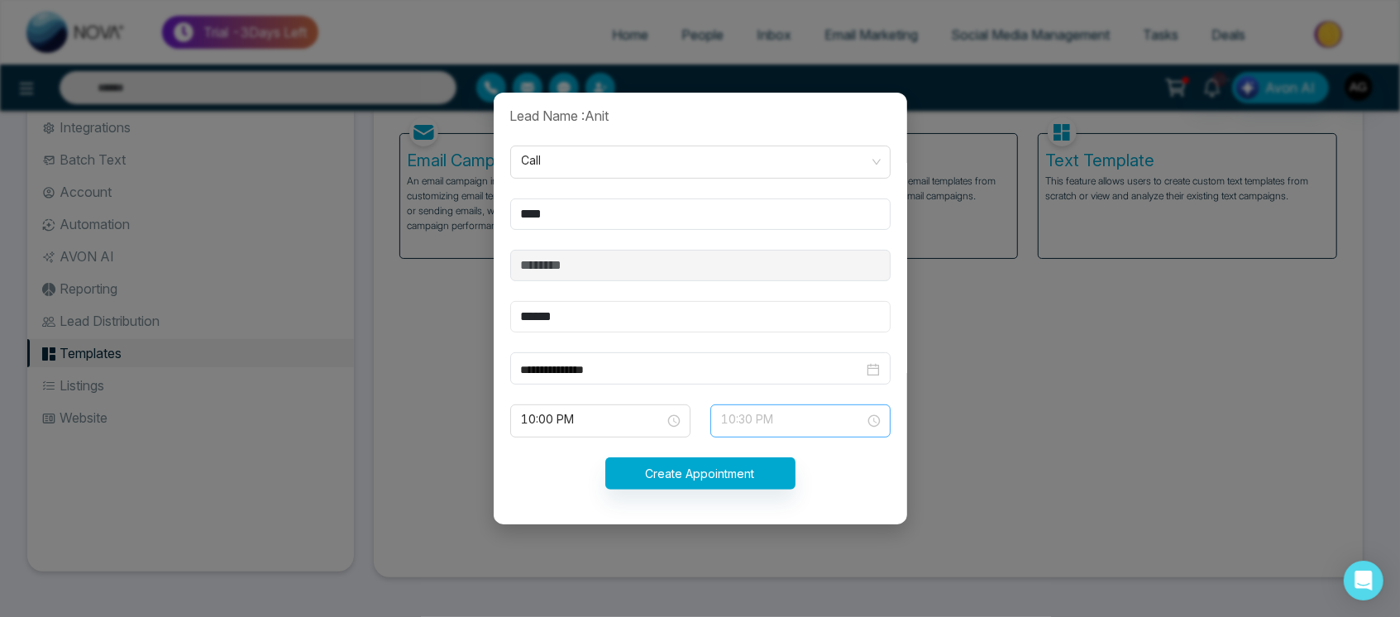
click at [806, 425] on span "10:30 PM" at bounding box center [800, 421] width 157 height 28
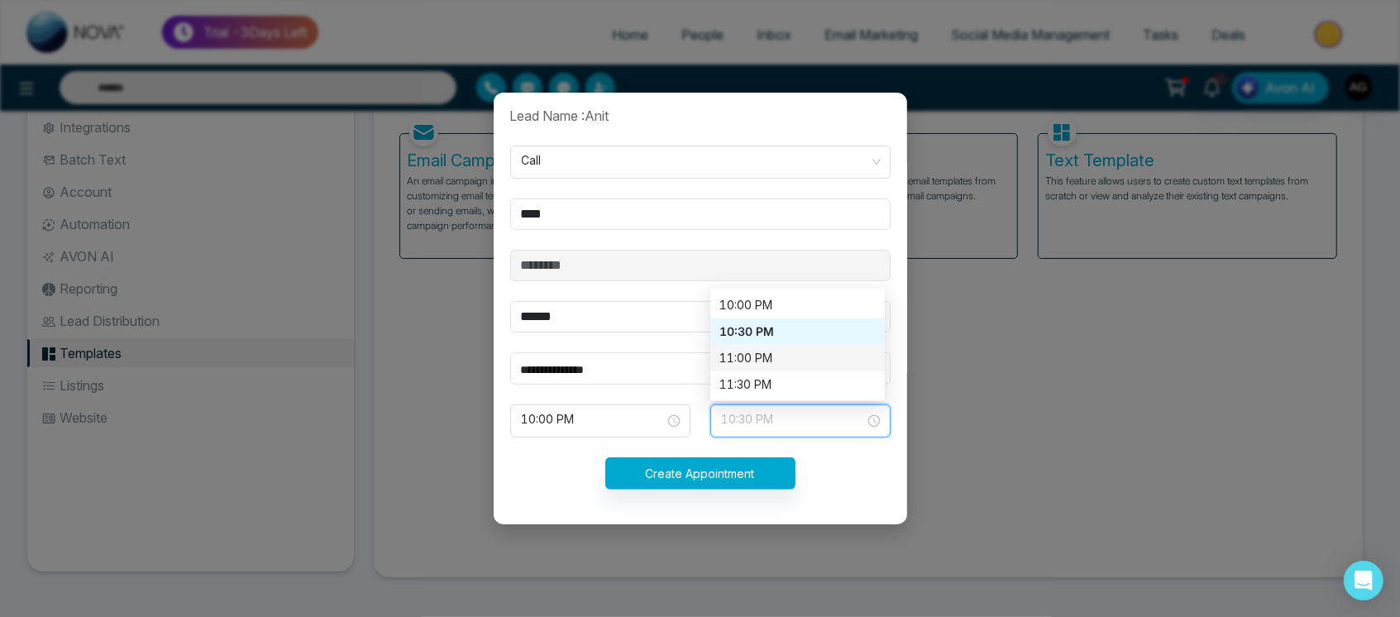
click at [797, 357] on div "11:00 PM" at bounding box center [797, 358] width 155 height 18
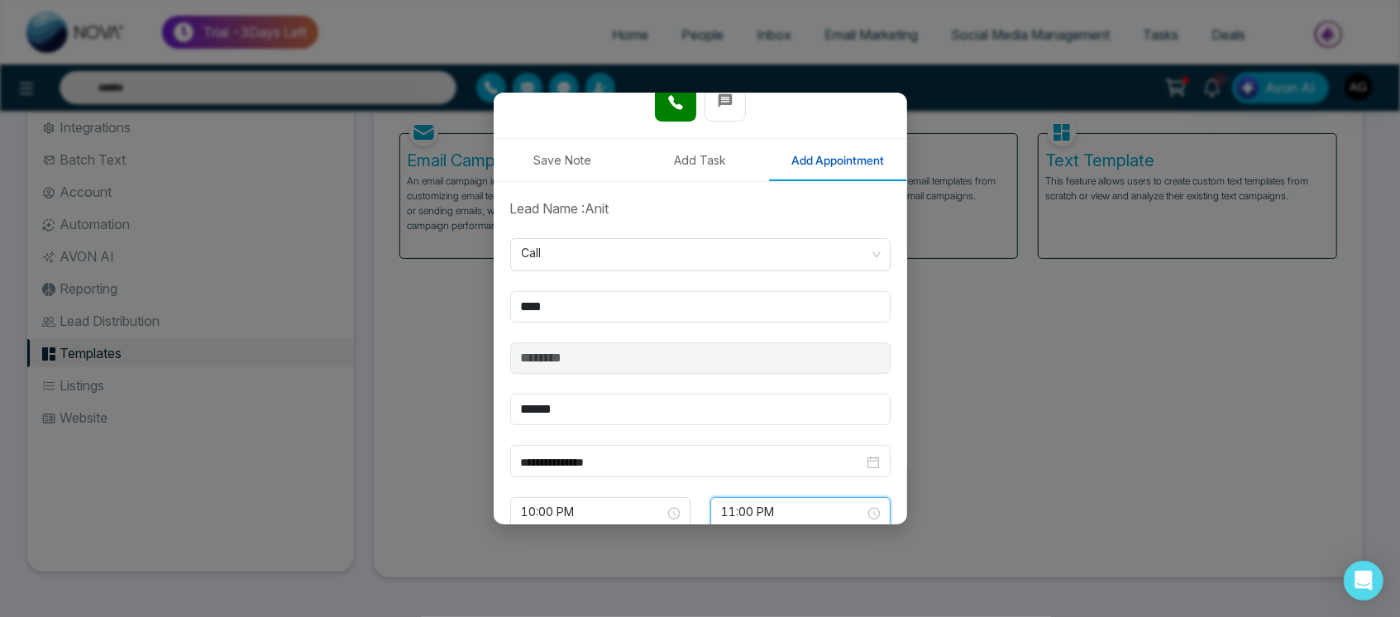
scroll to position [351, 0]
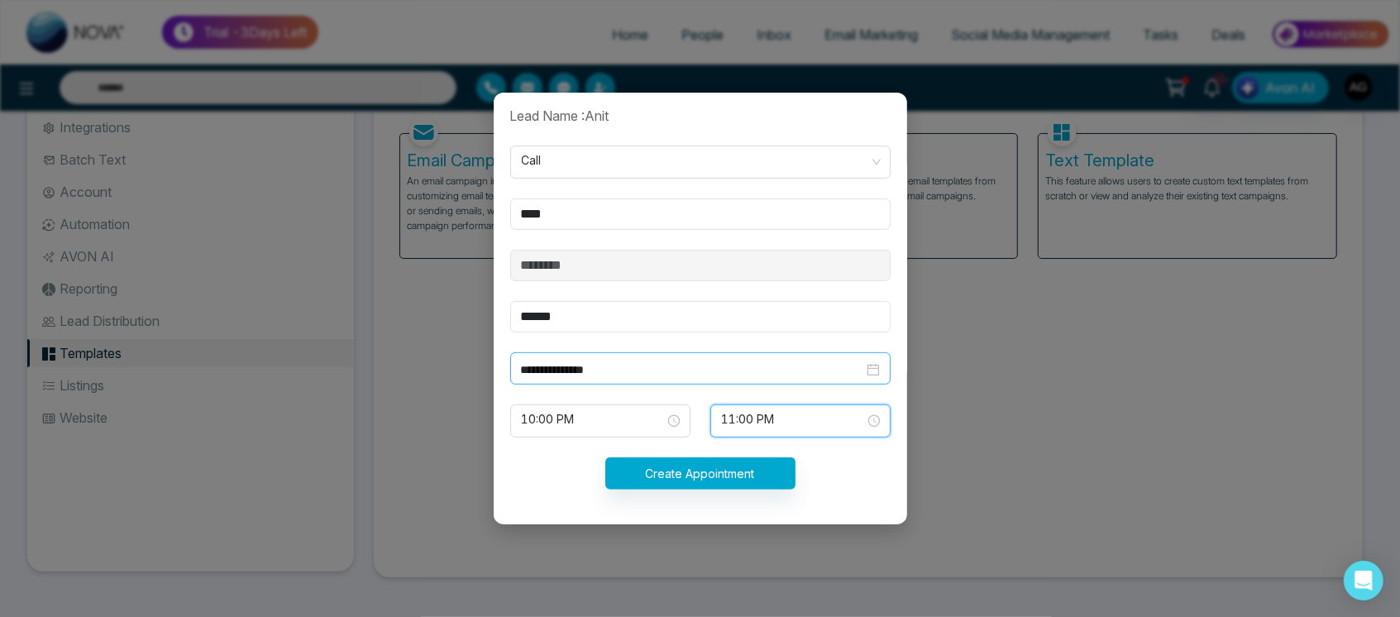
click at [782, 371] on input "**********" at bounding box center [692, 370] width 342 height 18
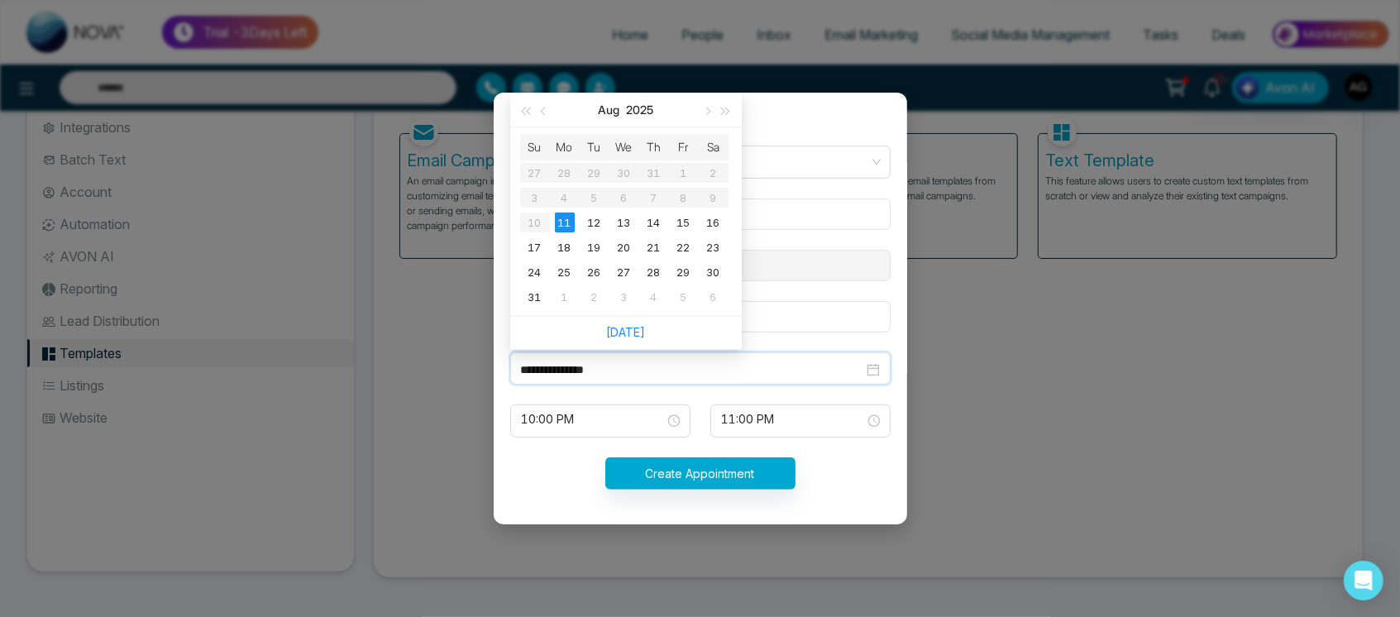
type input "**********"
click at [701, 109] on button "button" at bounding box center [707, 109] width 18 height 33
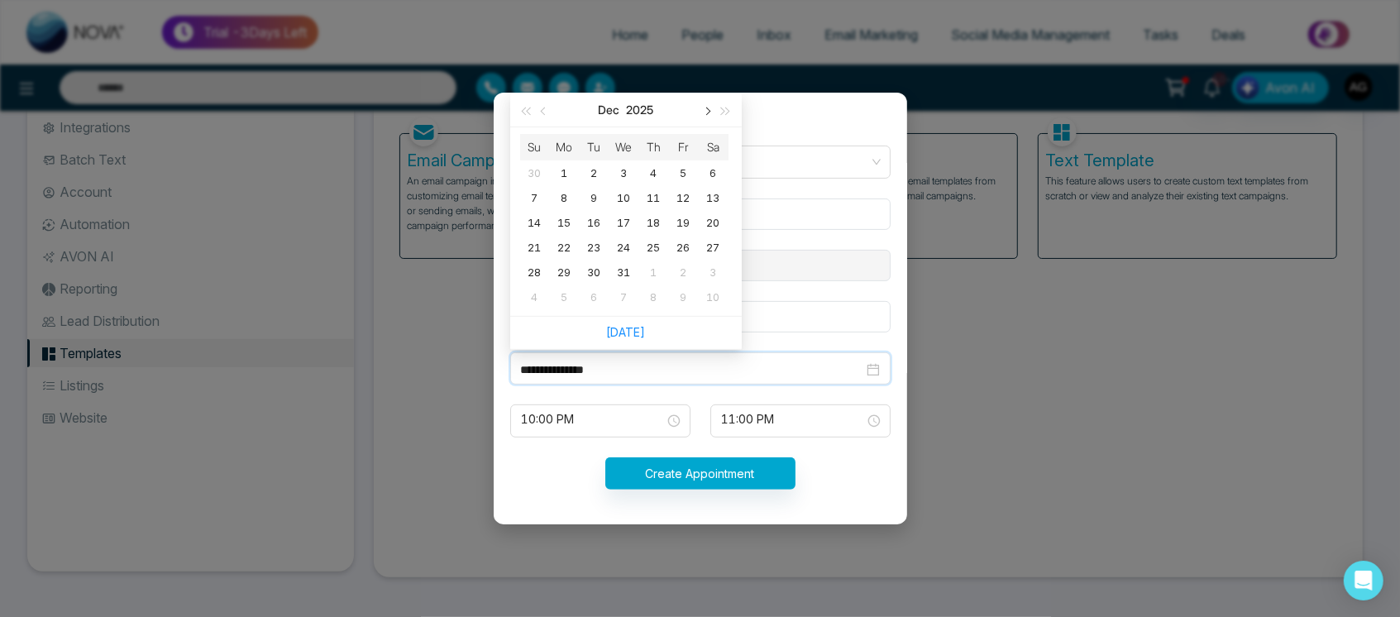
click at [701, 109] on button "button" at bounding box center [707, 109] width 18 height 33
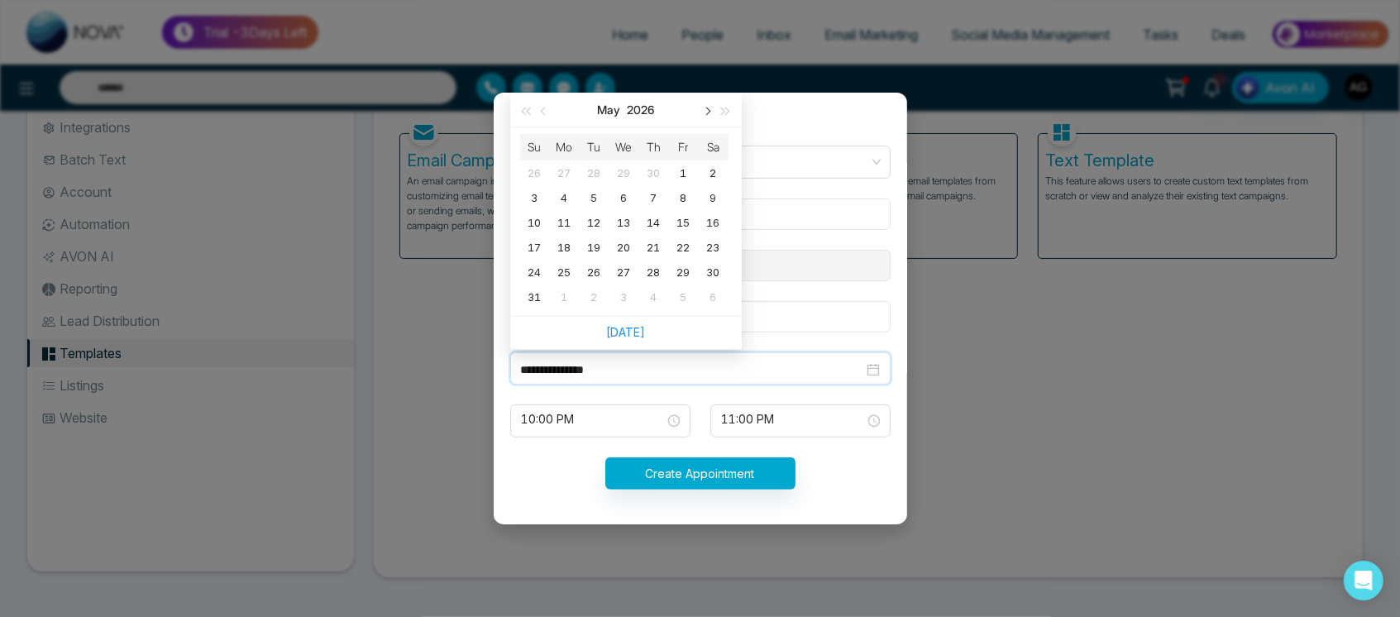
click at [701, 109] on button "button" at bounding box center [707, 109] width 18 height 33
click at [794, 101] on div "**********" at bounding box center [701, 307] width 414 height 437
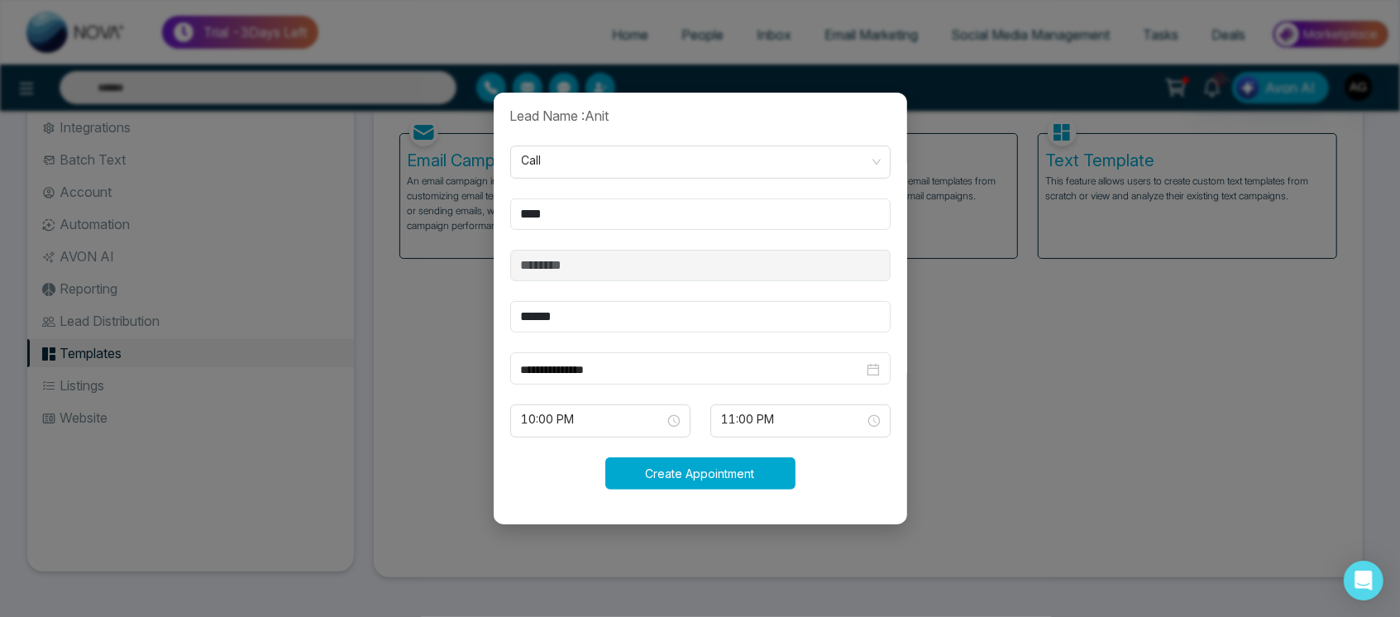
click at [732, 482] on button "Create Appointment" at bounding box center [700, 473] width 190 height 32
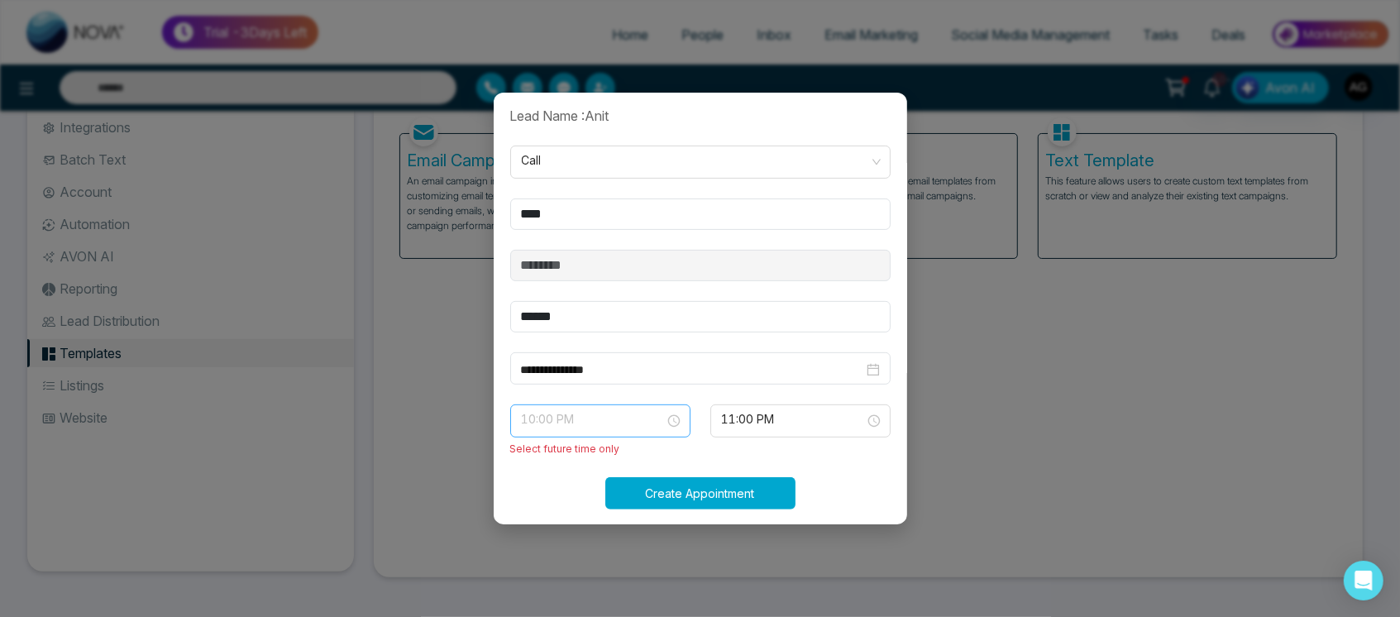
click at [644, 422] on span "10:00 PM" at bounding box center [600, 421] width 157 height 28
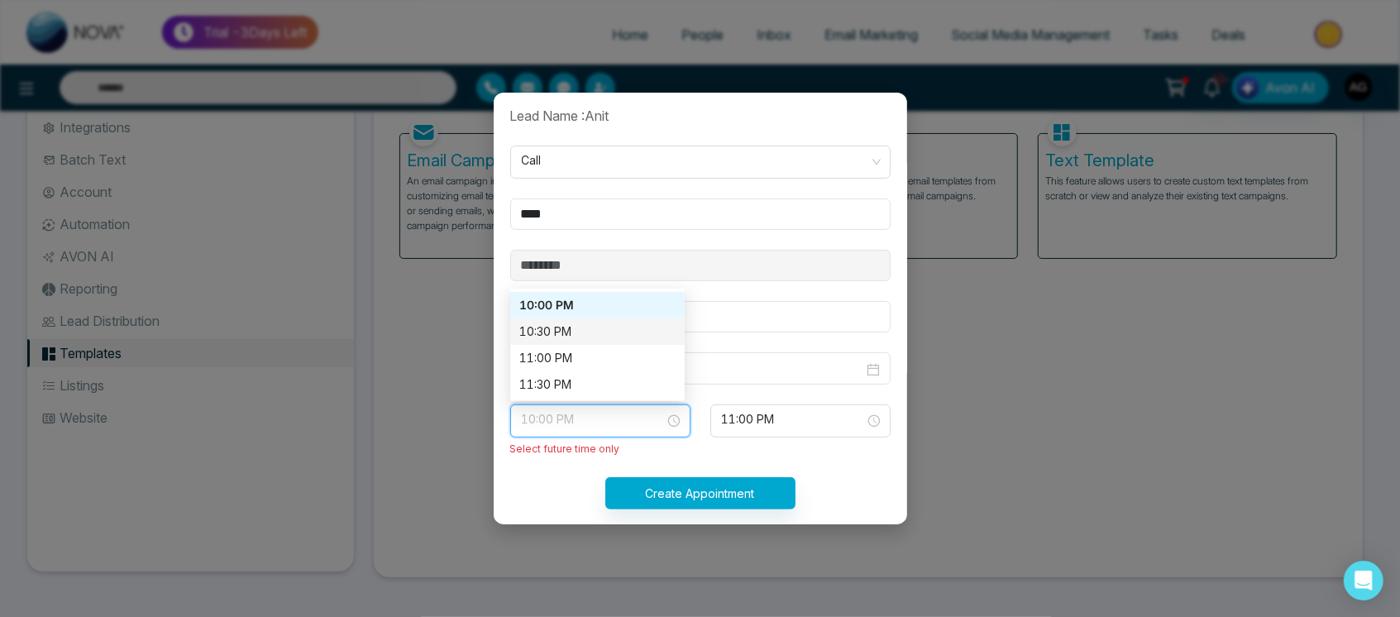
click at [612, 331] on div "10:30 PM" at bounding box center [597, 332] width 155 height 18
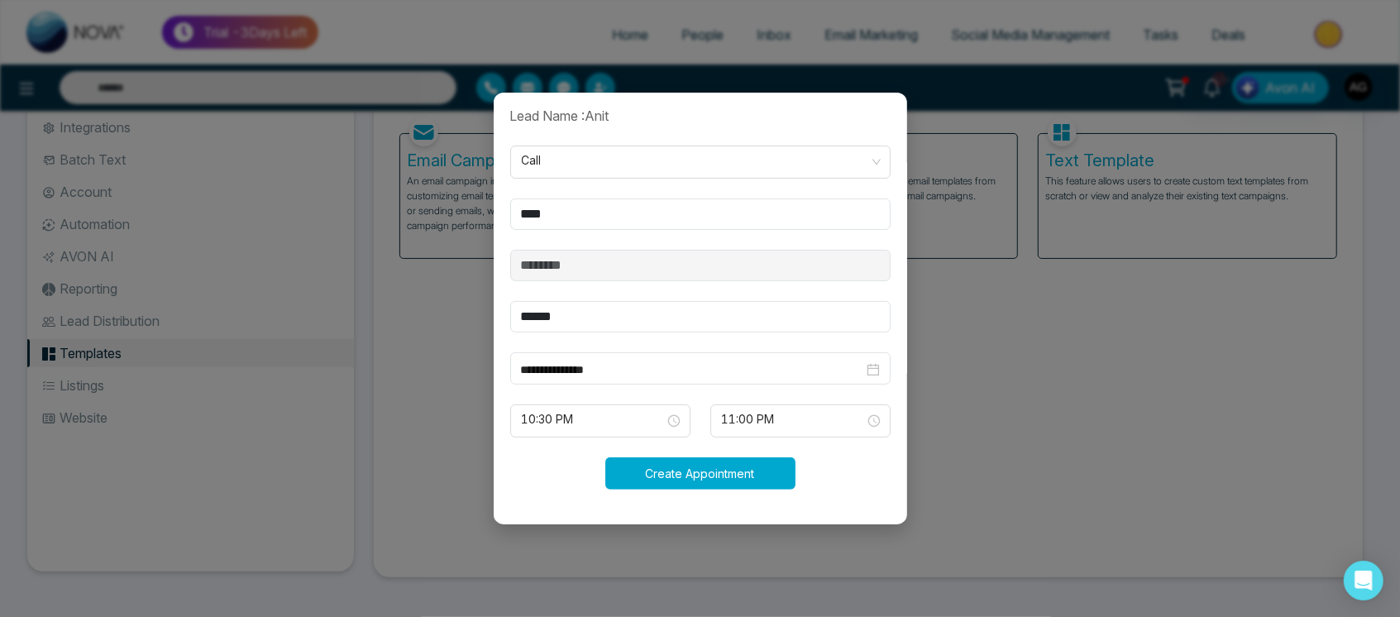
click at [740, 467] on button "Create Appointment" at bounding box center [700, 473] width 190 height 32
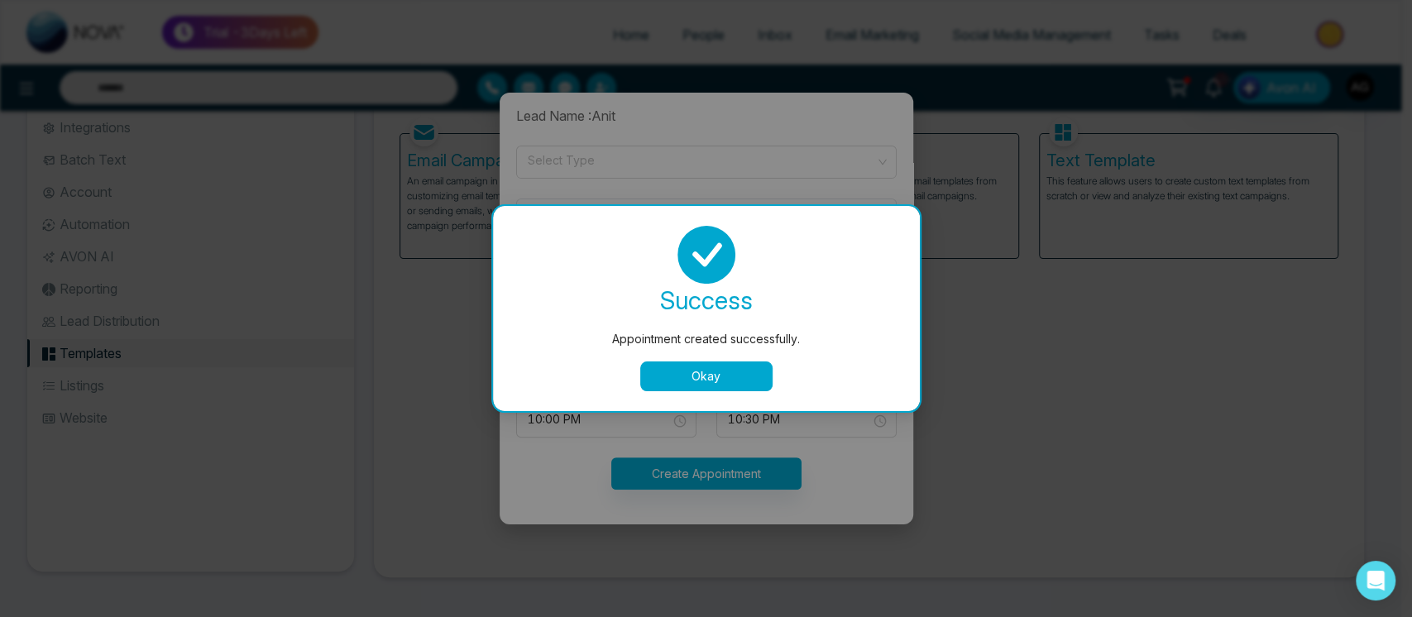
click at [718, 380] on button "Okay" at bounding box center [706, 376] width 132 height 30
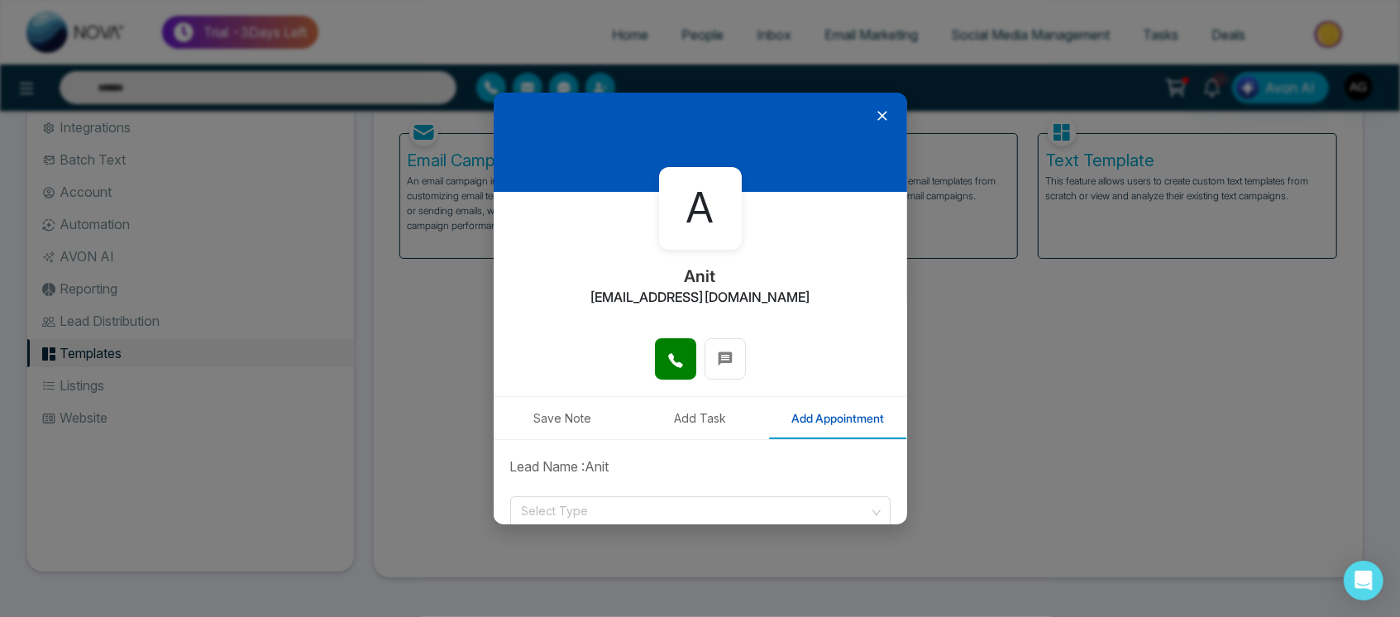
scroll to position [0, 0]
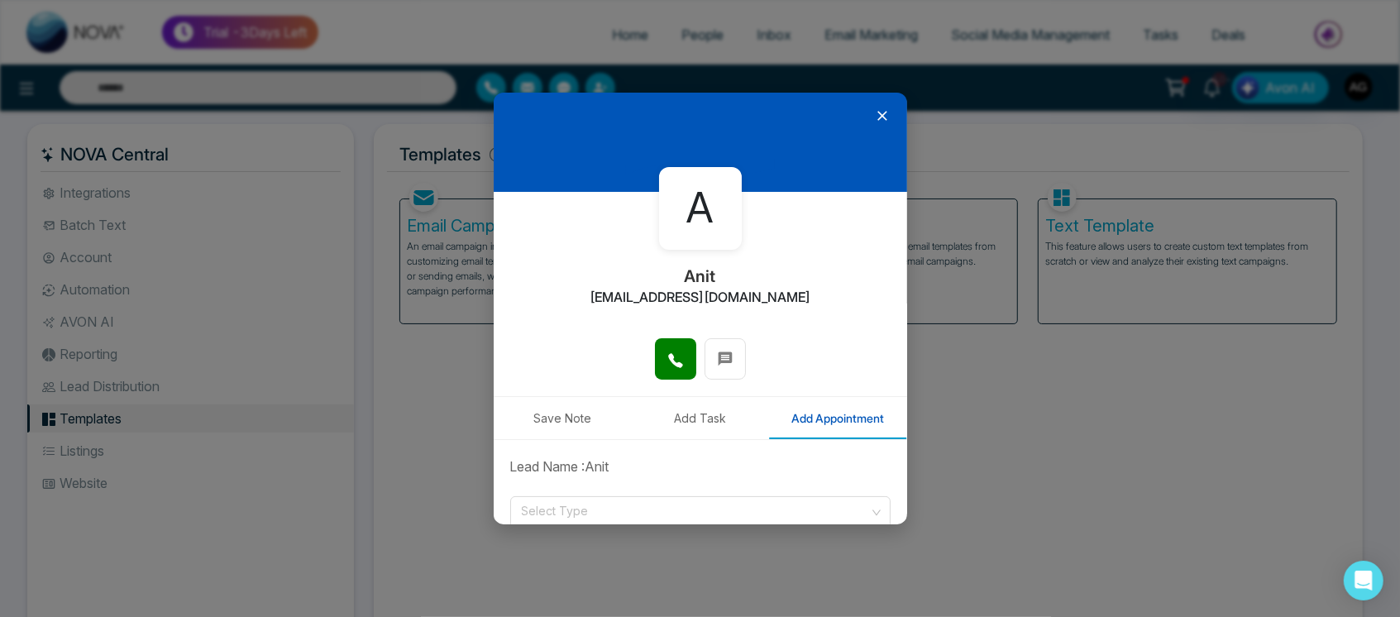
click at [874, 110] on icon at bounding box center [882, 116] width 17 height 17
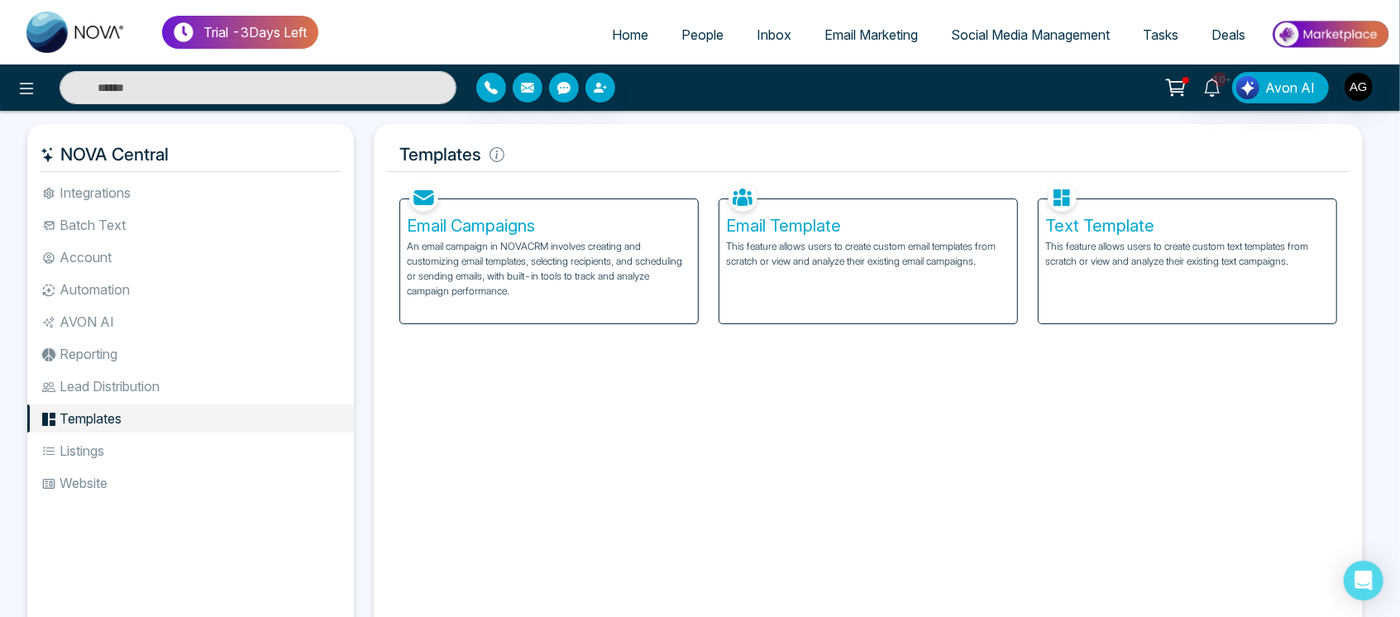
click at [1171, 30] on span "Tasks" at bounding box center [1161, 34] width 36 height 17
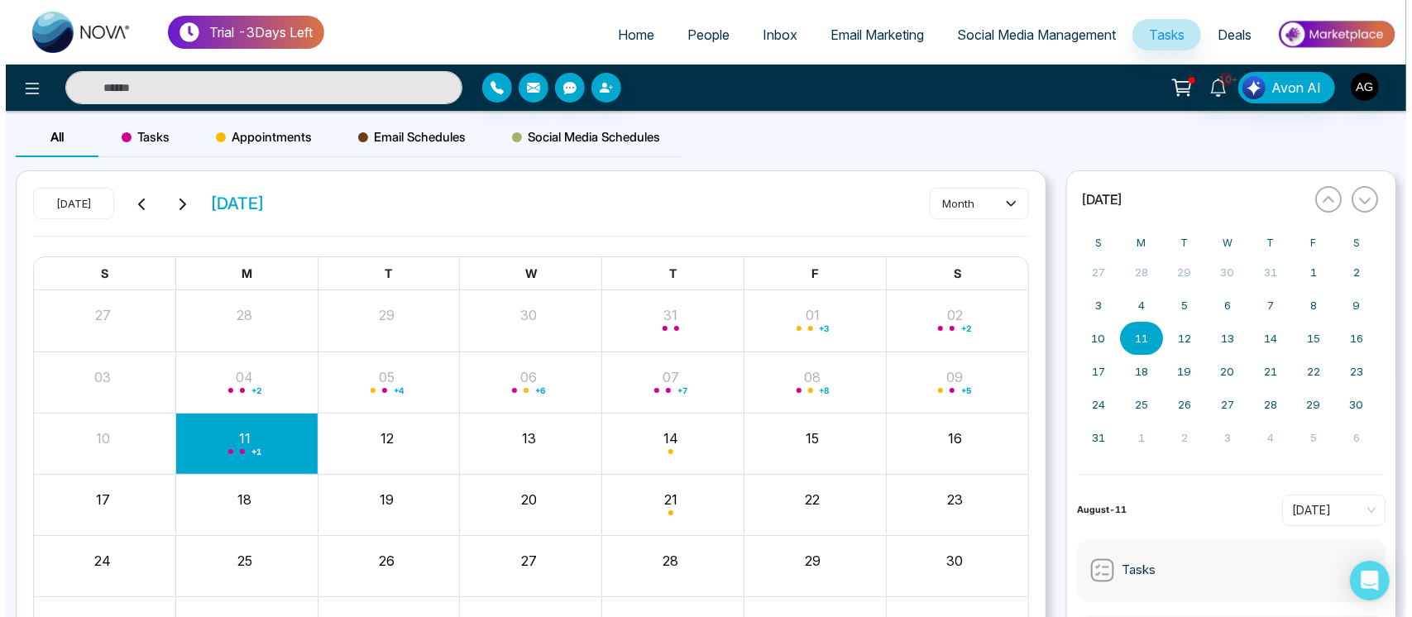
scroll to position [117, 0]
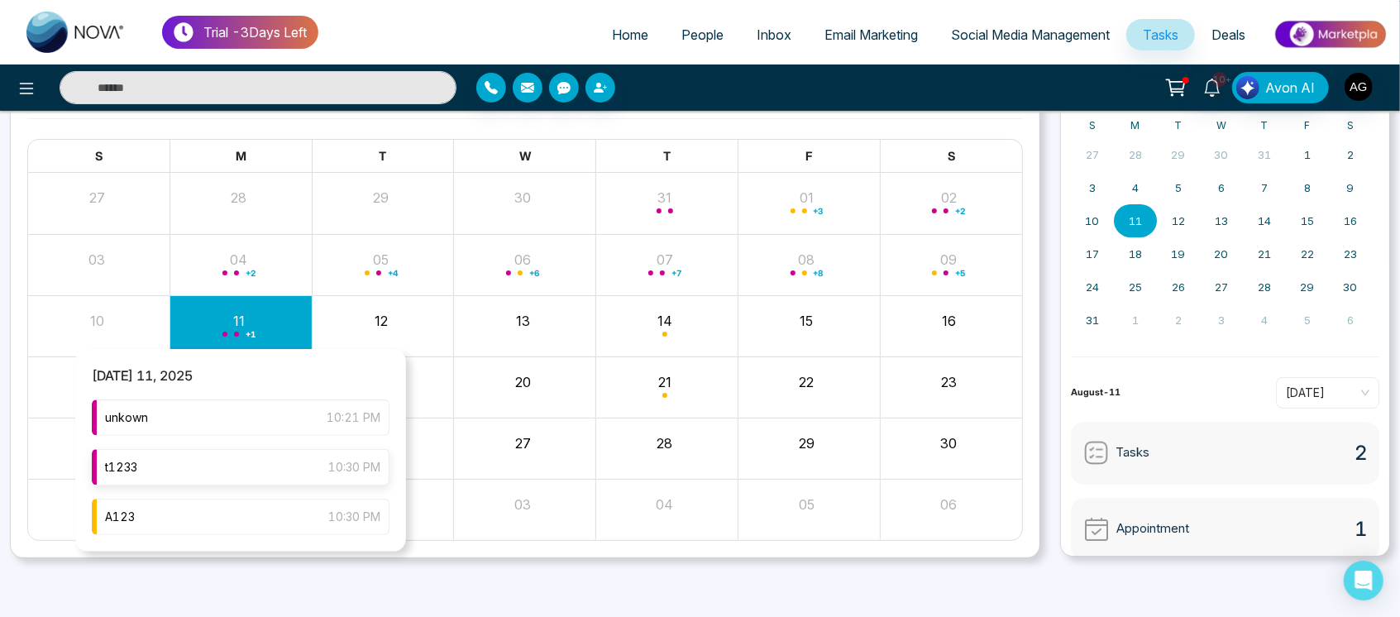
click at [266, 462] on div "t1233 10:30 PM" at bounding box center [241, 467] width 298 height 36
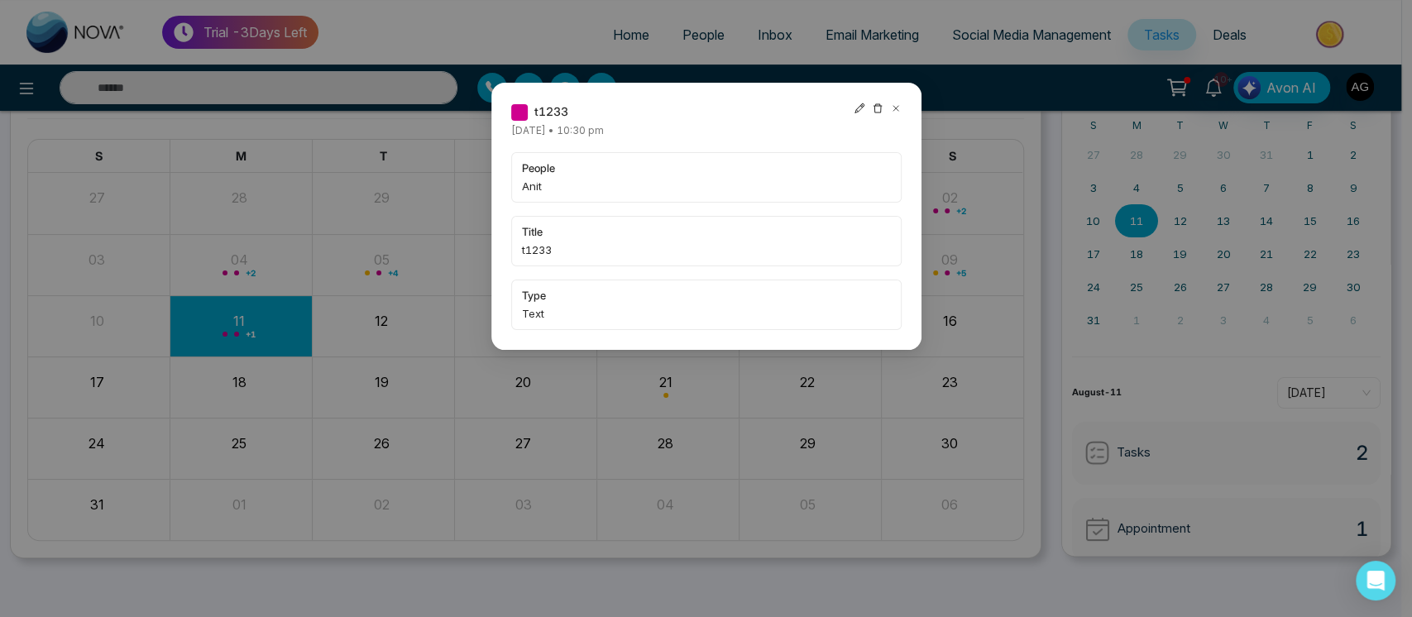
click at [849, 109] on div "t1233" at bounding box center [706, 112] width 390 height 18
click at [861, 106] on div at bounding box center [878, 112] width 48 height 18
click at [861, 106] on icon at bounding box center [860, 109] width 12 height 12
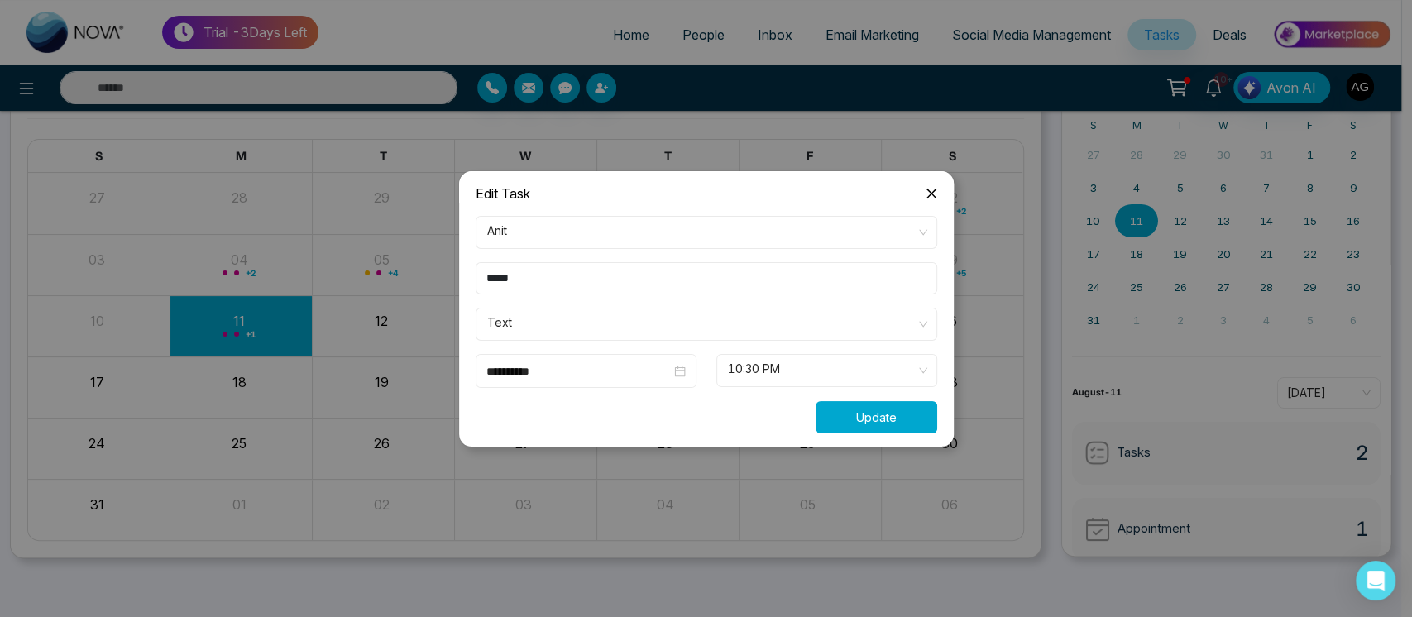
click at [844, 405] on button "Update" at bounding box center [877, 417] width 122 height 32
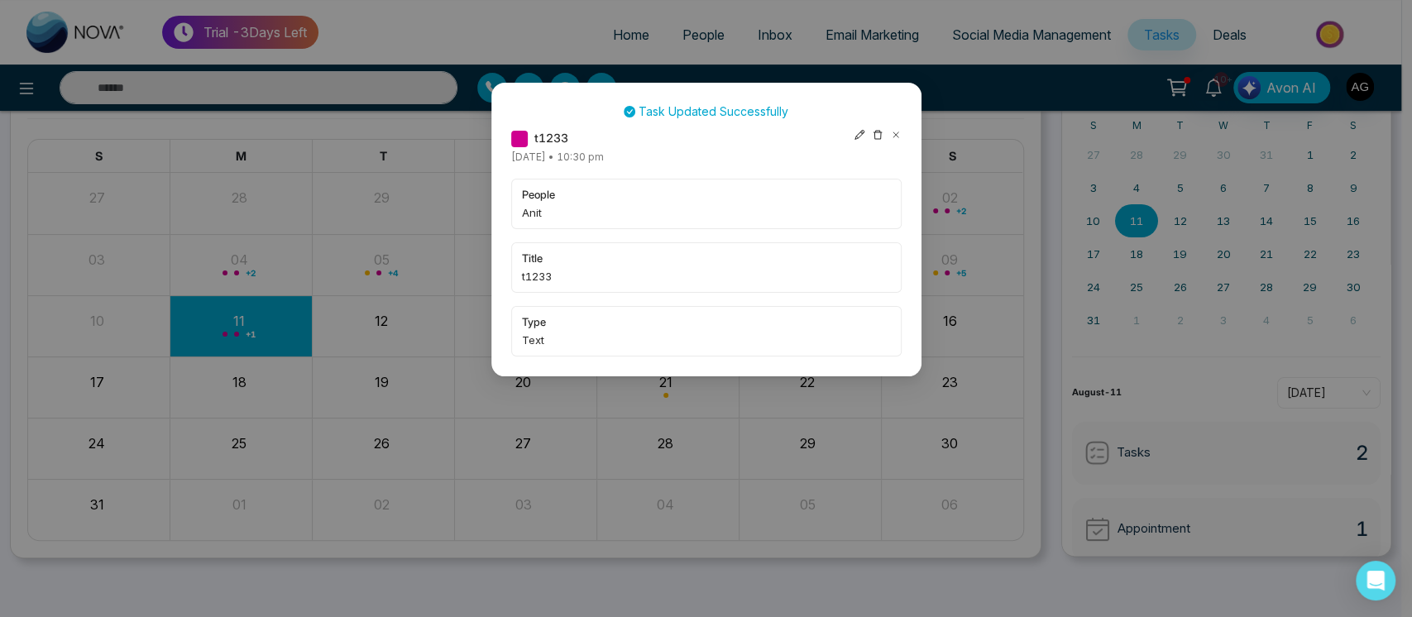
click at [858, 136] on icon at bounding box center [860, 135] width 12 height 12
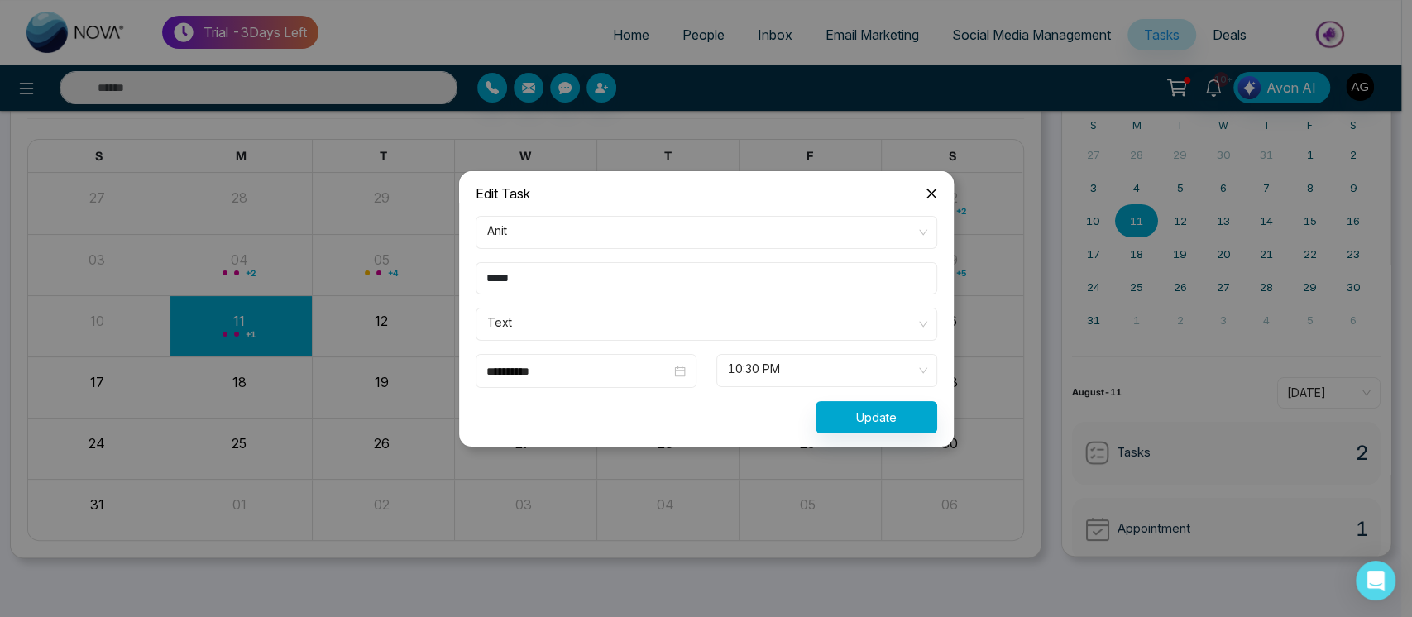
click at [730, 374] on span "10:30 PM" at bounding box center [827, 370] width 198 height 28
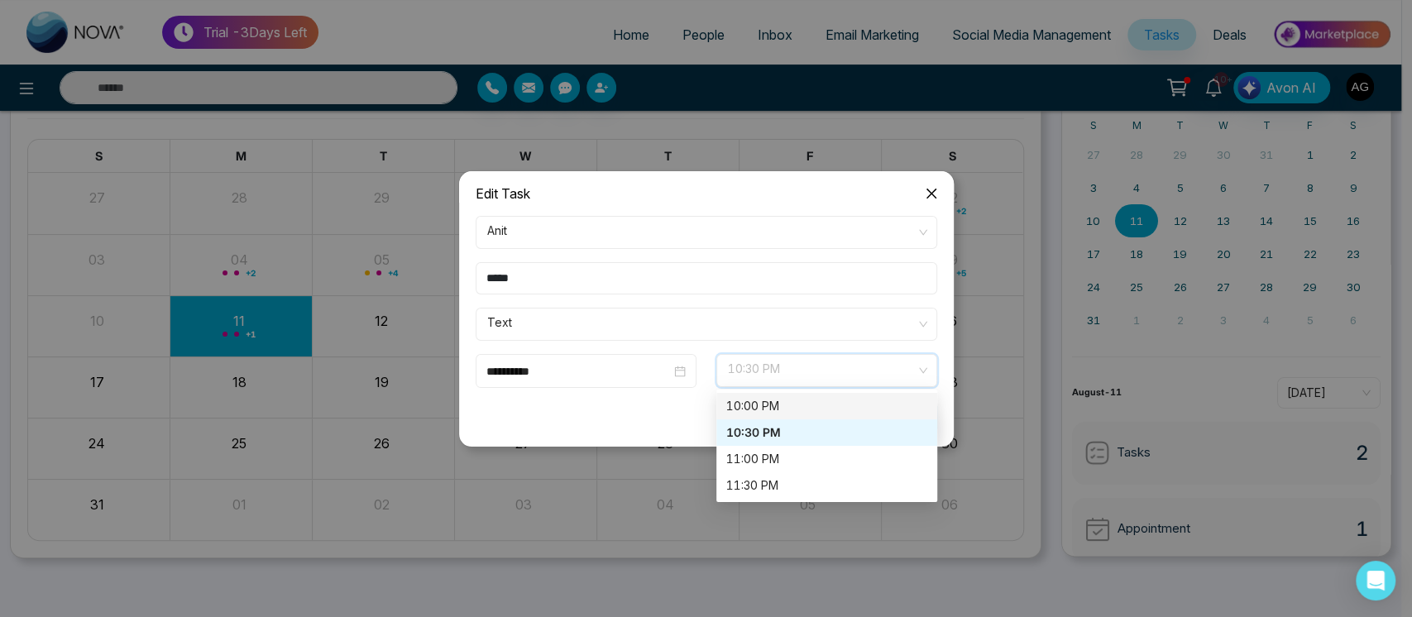
click at [623, 375] on input "**********" at bounding box center [578, 371] width 184 height 18
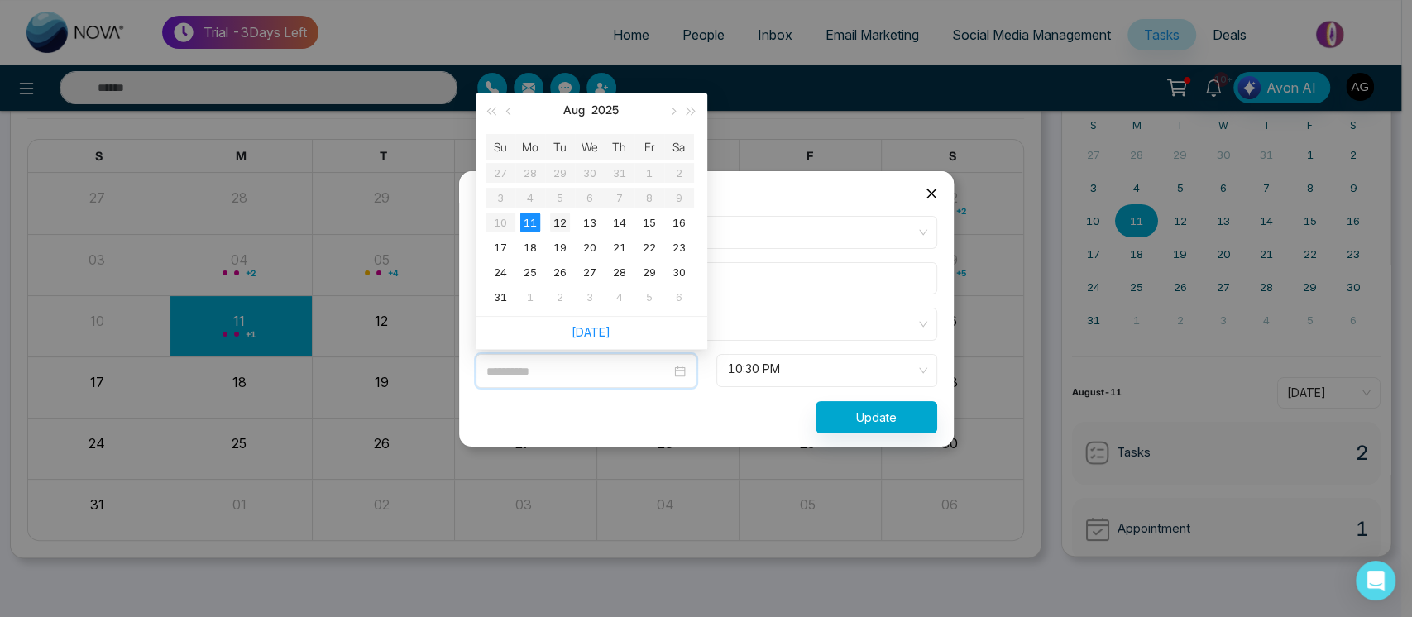
click at [557, 224] on div "12" at bounding box center [560, 223] width 20 height 20
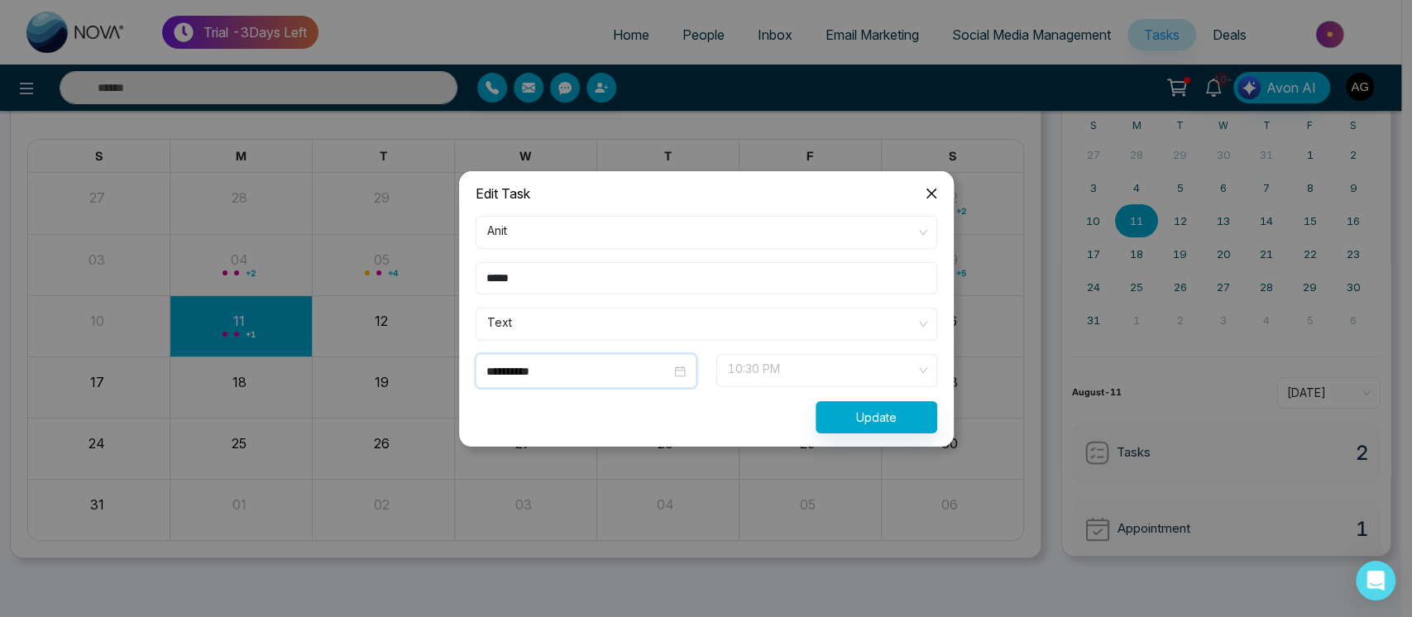
click at [779, 373] on span "10:30 PM" at bounding box center [827, 370] width 198 height 28
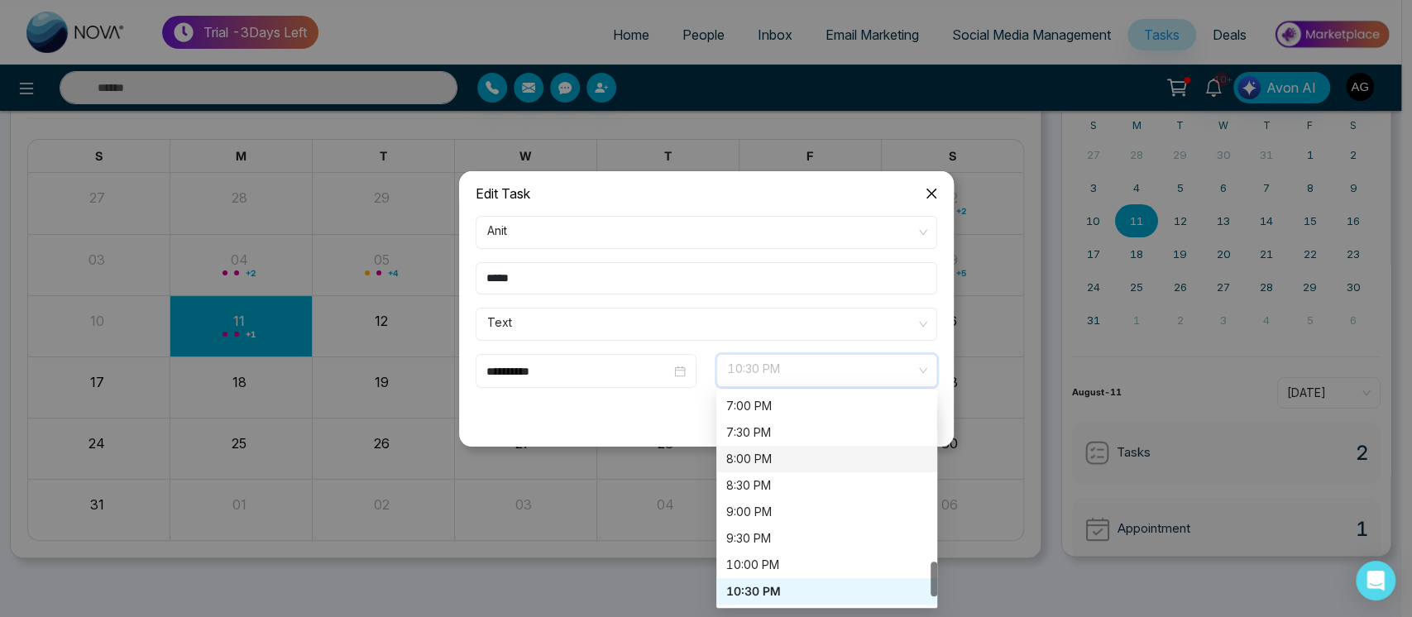
drag, startPoint x: 826, startPoint y: 559, endPoint x: 826, endPoint y: 470, distance: 89.3
click at [826, 470] on div "6:30 PM 7:00 PM 7:30 PM 8:00 PM 8:30 PM 9:00 PM 9:30 PM 10:00 PM 10:30 PM 11:00…" at bounding box center [826, 511] width 221 height 291
click at [826, 470] on div "8:00 PM" at bounding box center [826, 459] width 221 height 26
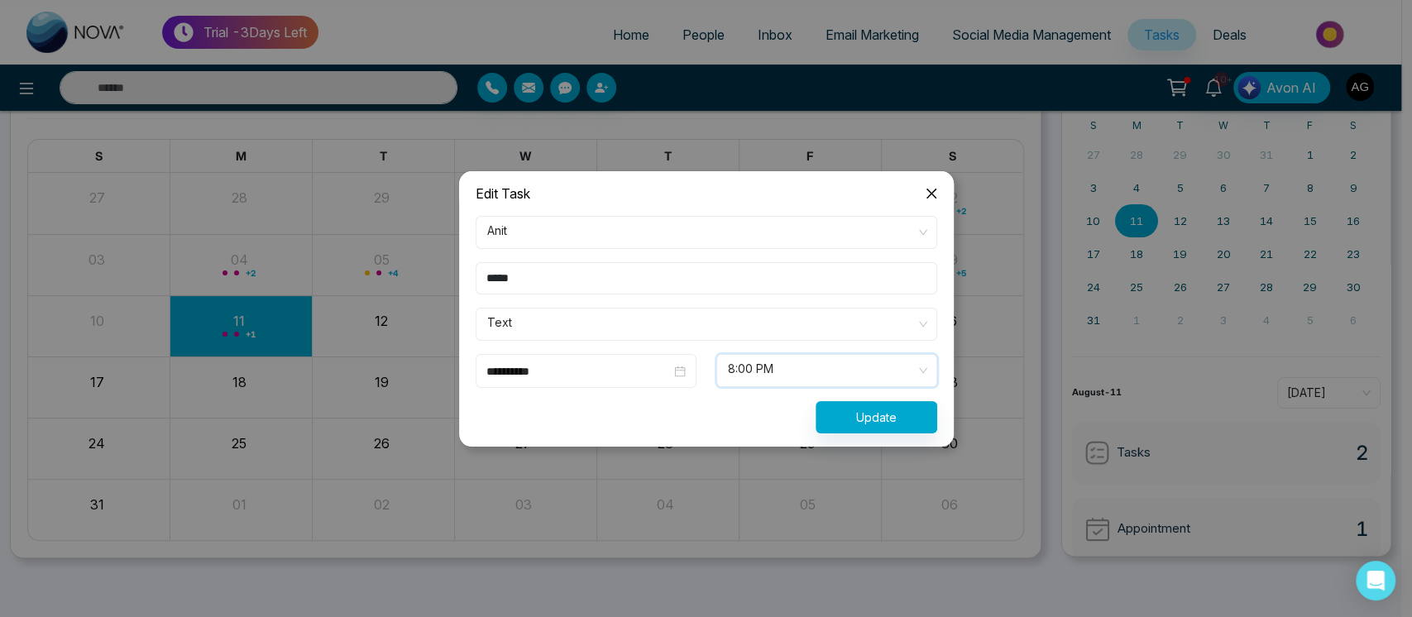
click at [620, 363] on input "**********" at bounding box center [578, 371] width 184 height 18
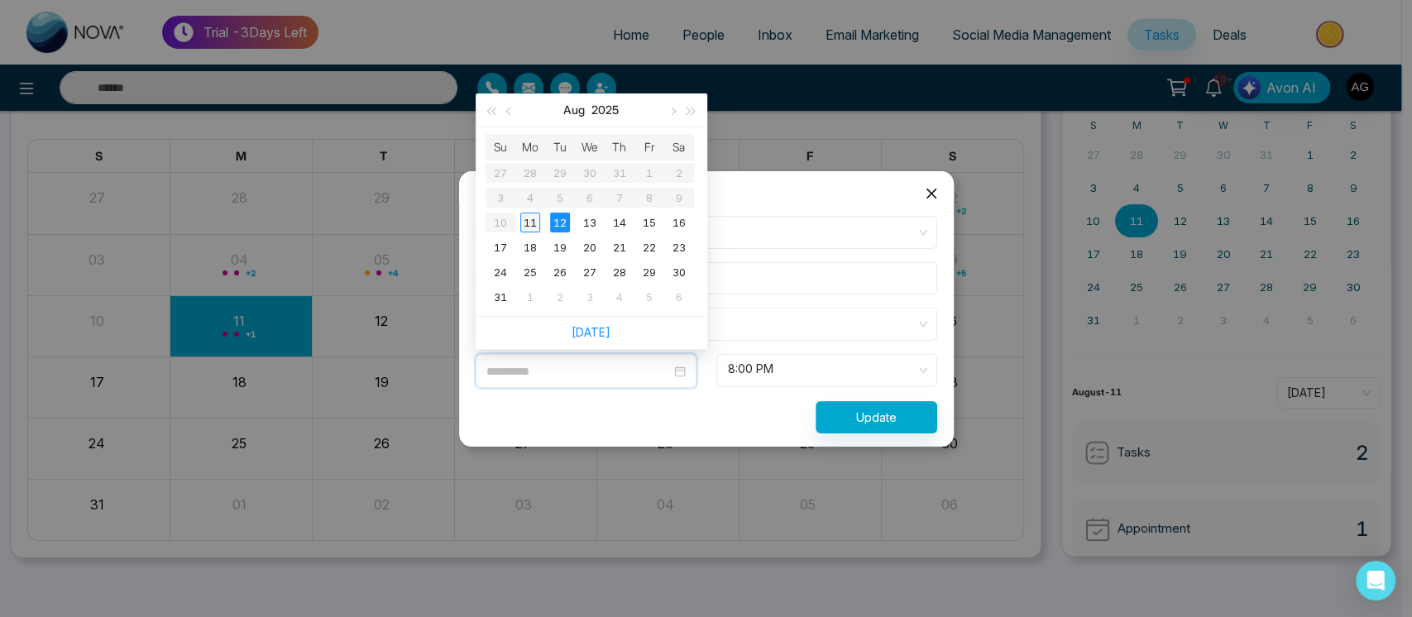
type input "**********"
click at [536, 212] on td "11" at bounding box center [530, 222] width 30 height 25
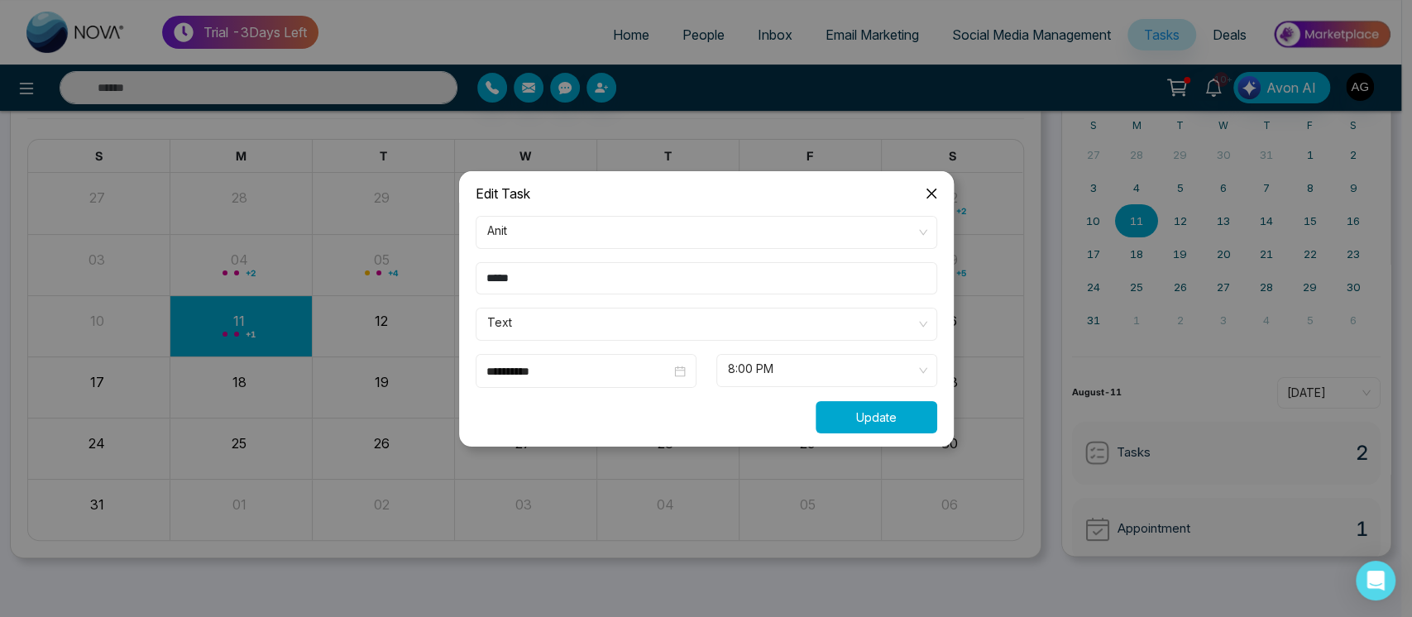
click at [892, 414] on button "Update" at bounding box center [877, 417] width 122 height 32
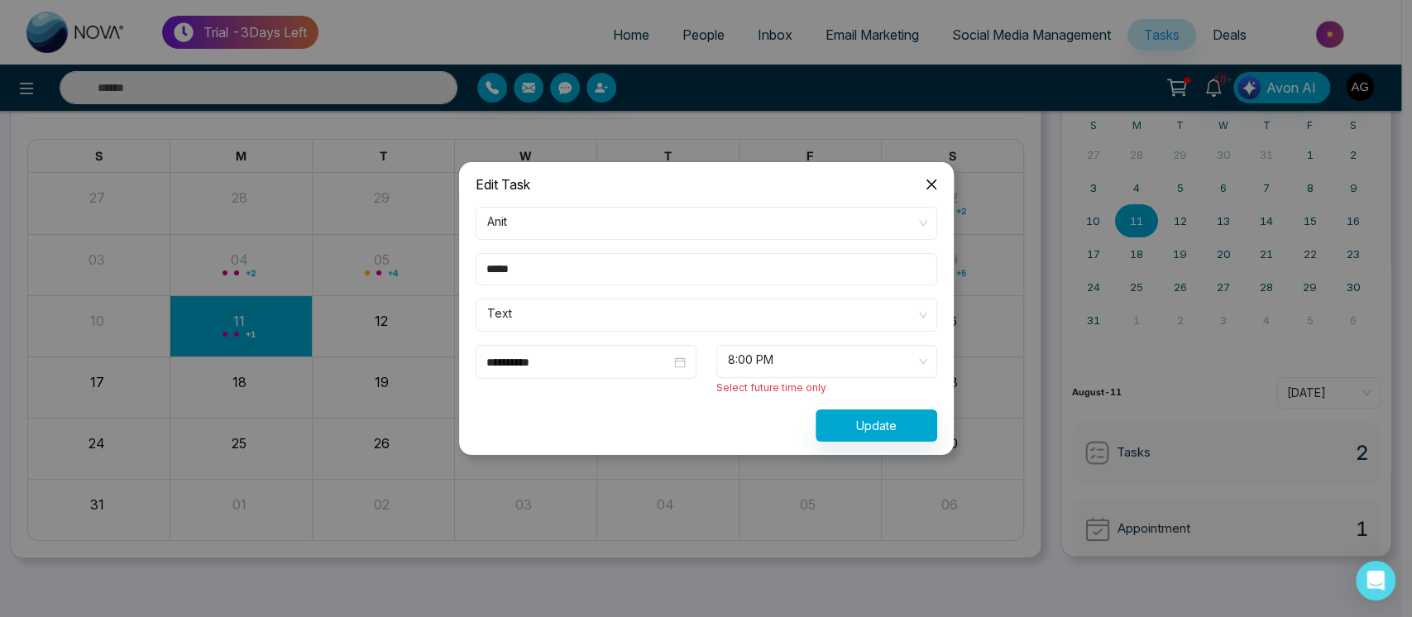
drag, startPoint x: 877, startPoint y: 441, endPoint x: 900, endPoint y: 428, distance: 26.7
click at [900, 428] on div "**********" at bounding box center [706, 324] width 495 height 261
click at [900, 428] on button "Update" at bounding box center [877, 425] width 122 height 32
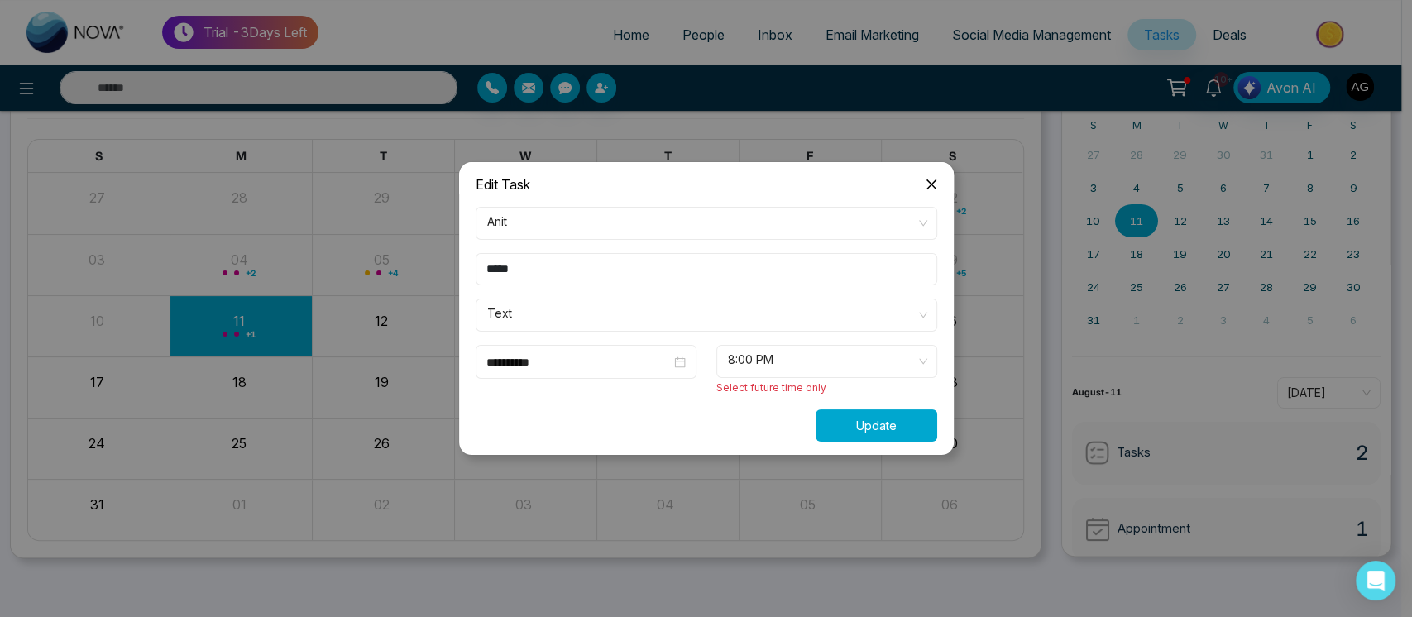
click at [900, 428] on button "Update" at bounding box center [877, 425] width 122 height 32
drag, startPoint x: 900, startPoint y: 428, endPoint x: 897, endPoint y: 349, distance: 78.6
click at [897, 349] on form "**********" at bounding box center [706, 324] width 481 height 235
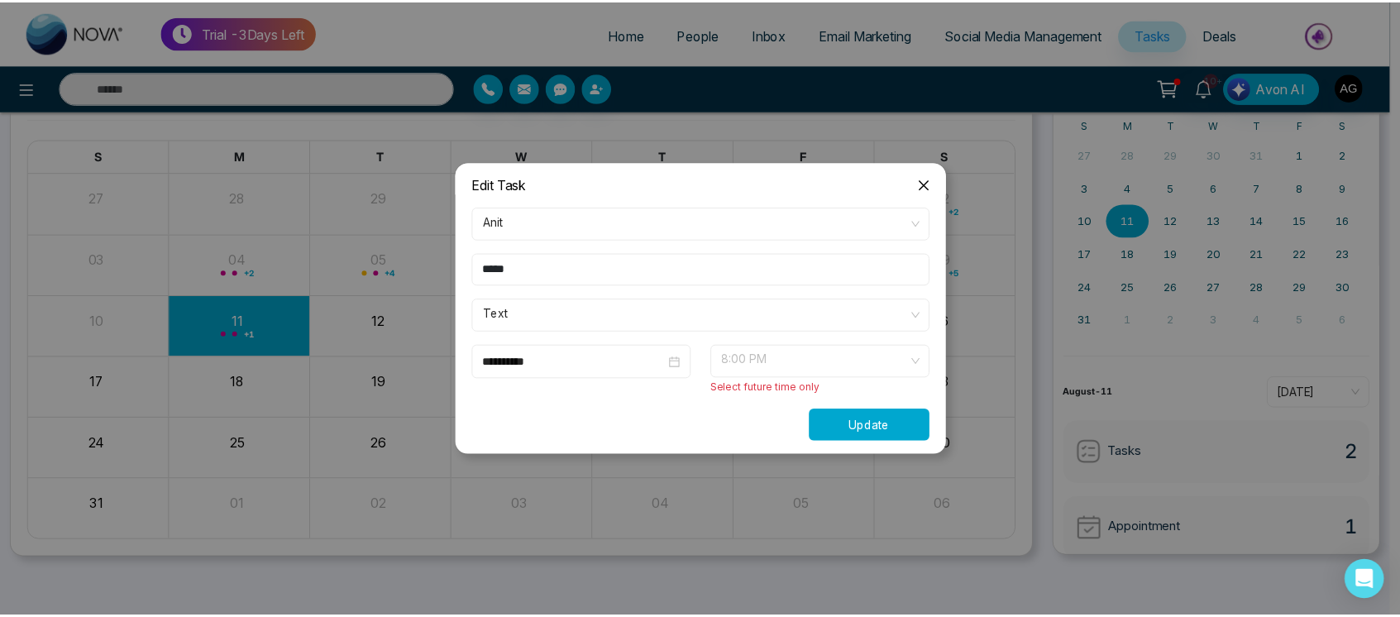
scroll to position [0, 0]
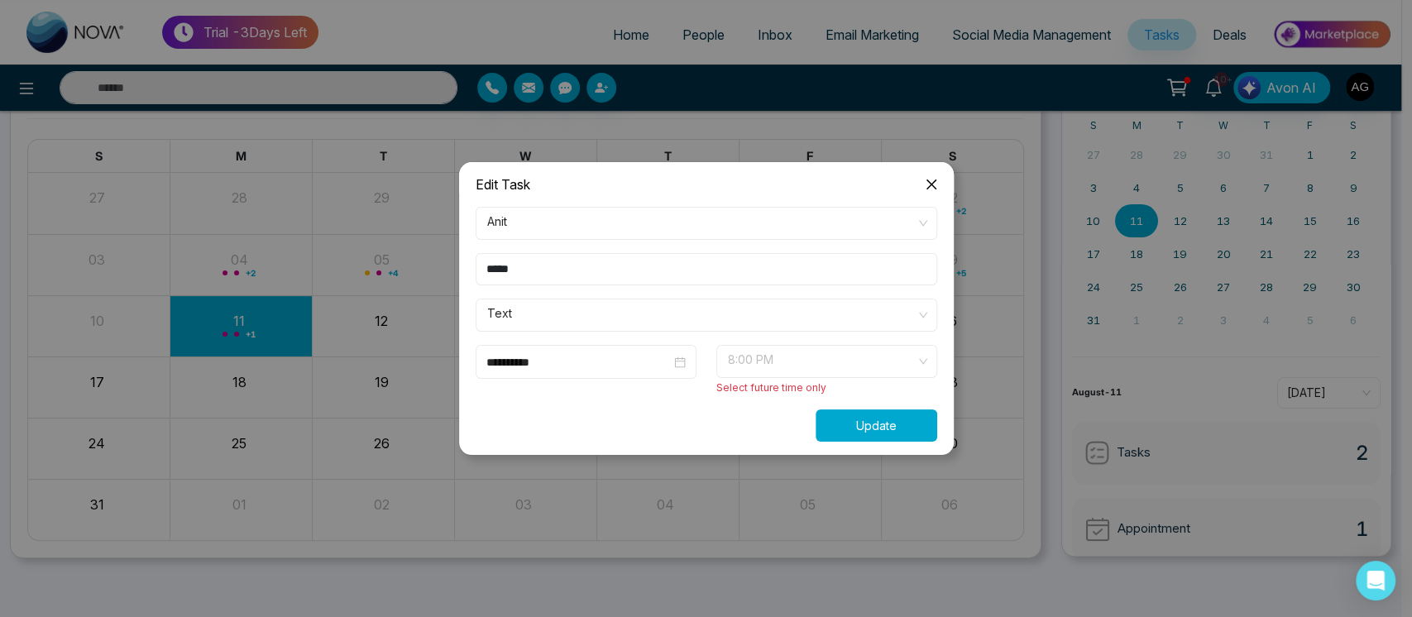
click at [897, 349] on span "8:00 PM" at bounding box center [827, 361] width 198 height 28
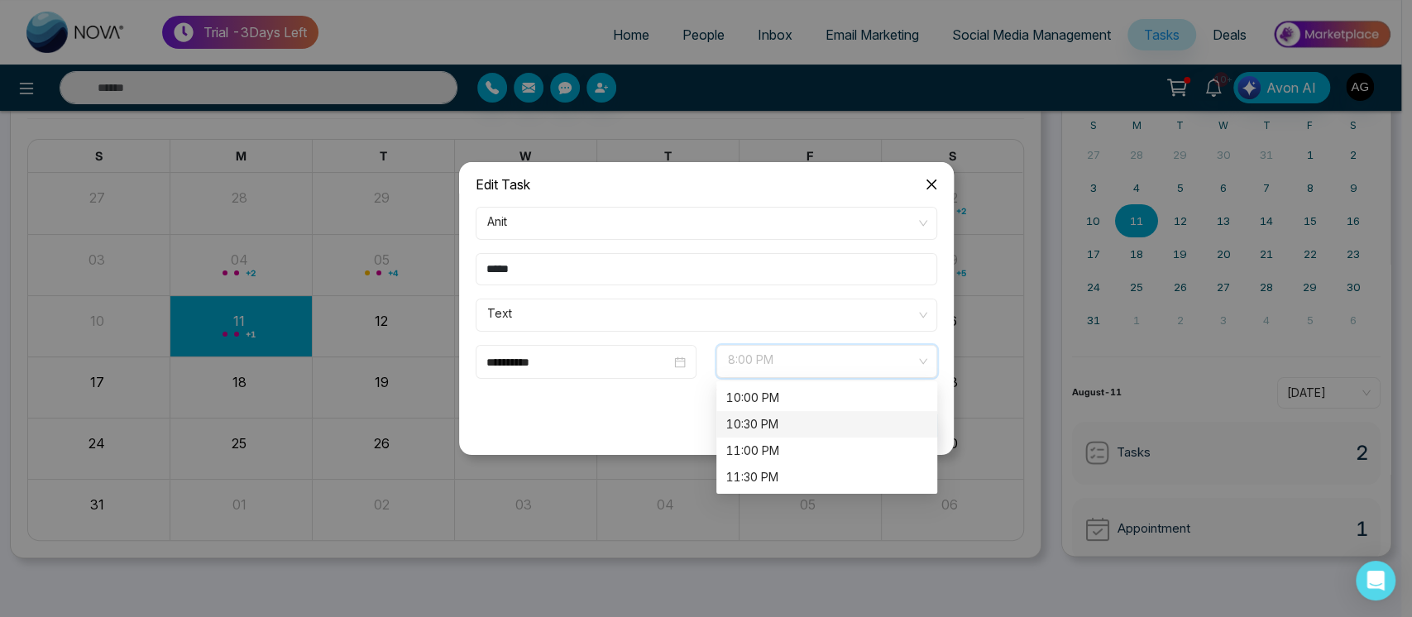
click at [823, 428] on div "10:30 PM" at bounding box center [826, 424] width 201 height 18
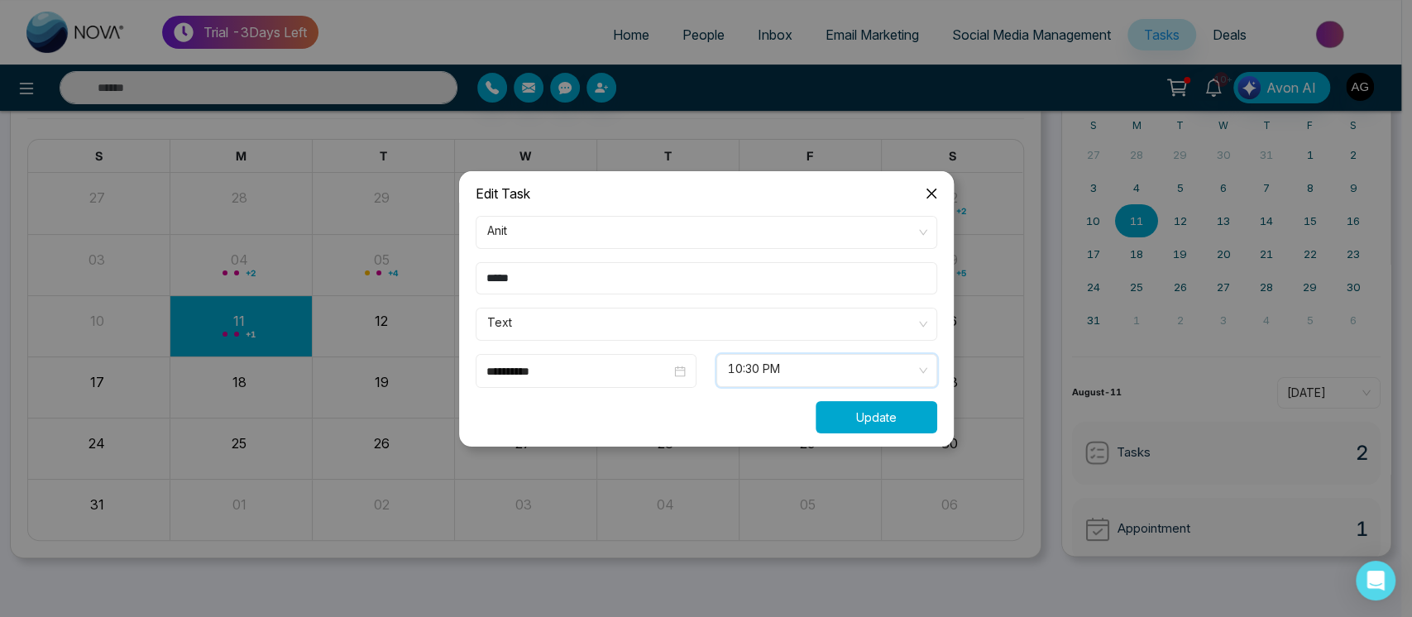
click at [897, 424] on button "Update" at bounding box center [877, 417] width 122 height 32
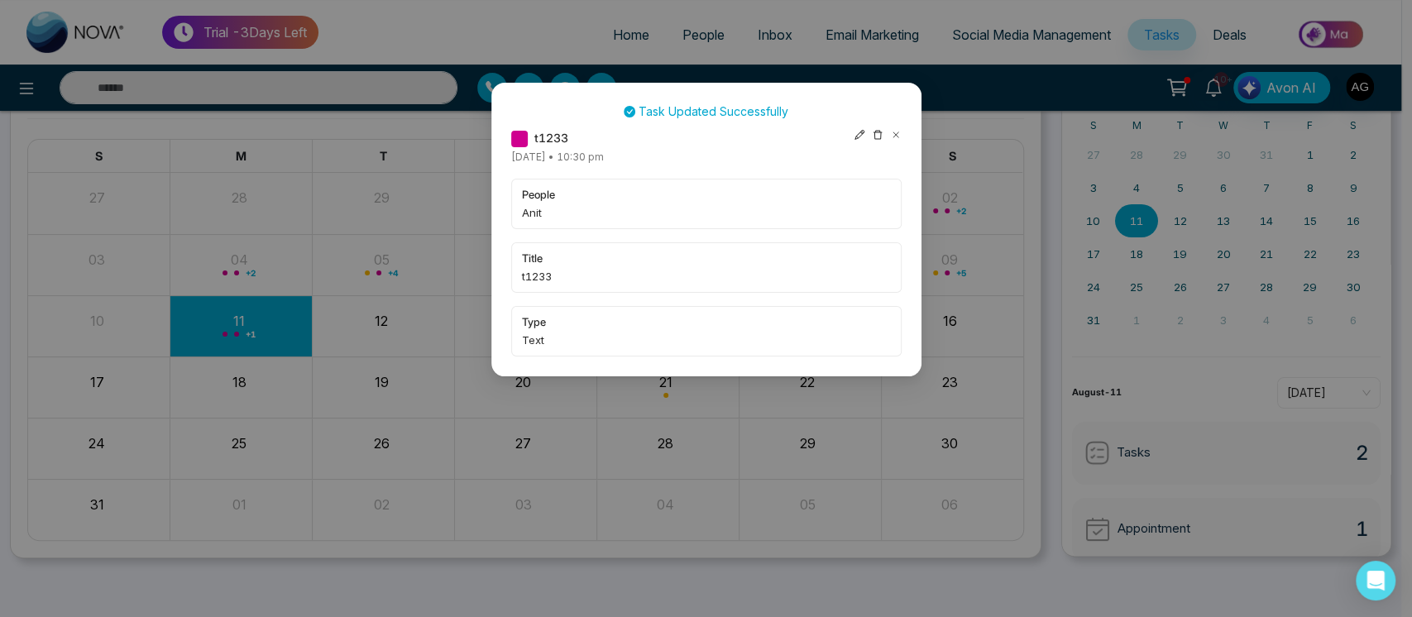
click at [894, 136] on icon at bounding box center [896, 135] width 12 height 12
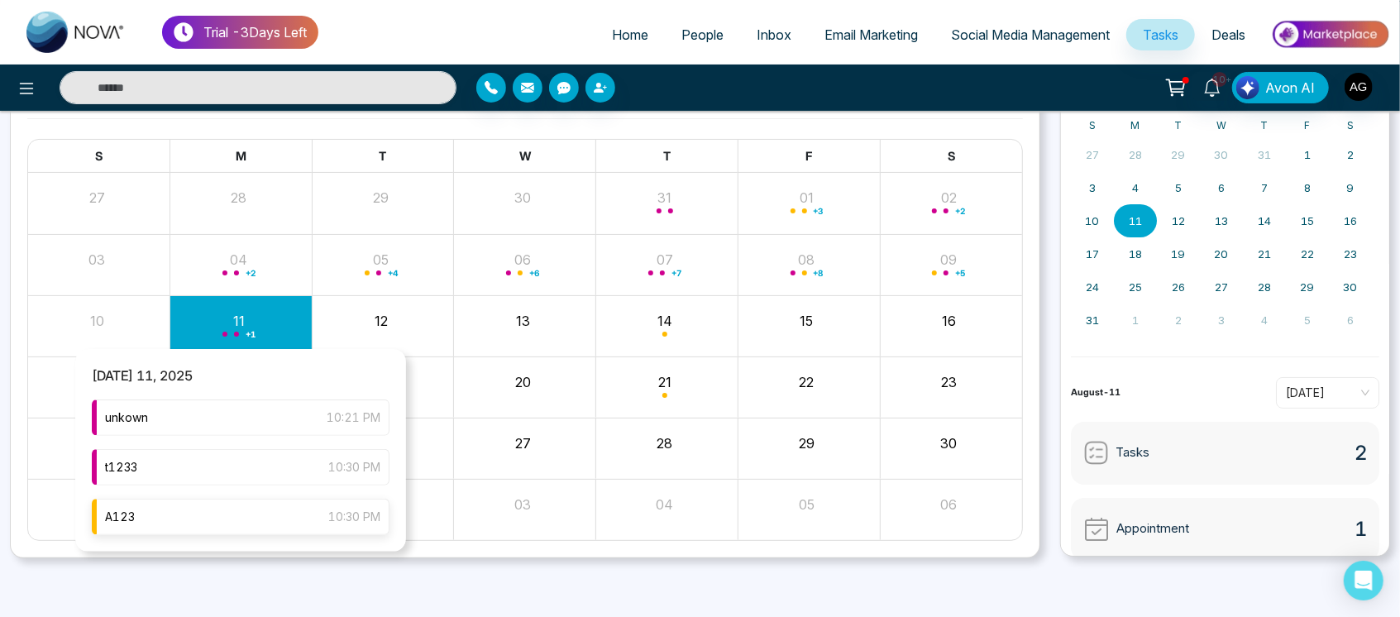
click at [289, 524] on div "A123 10:30 PM" at bounding box center [241, 517] width 298 height 36
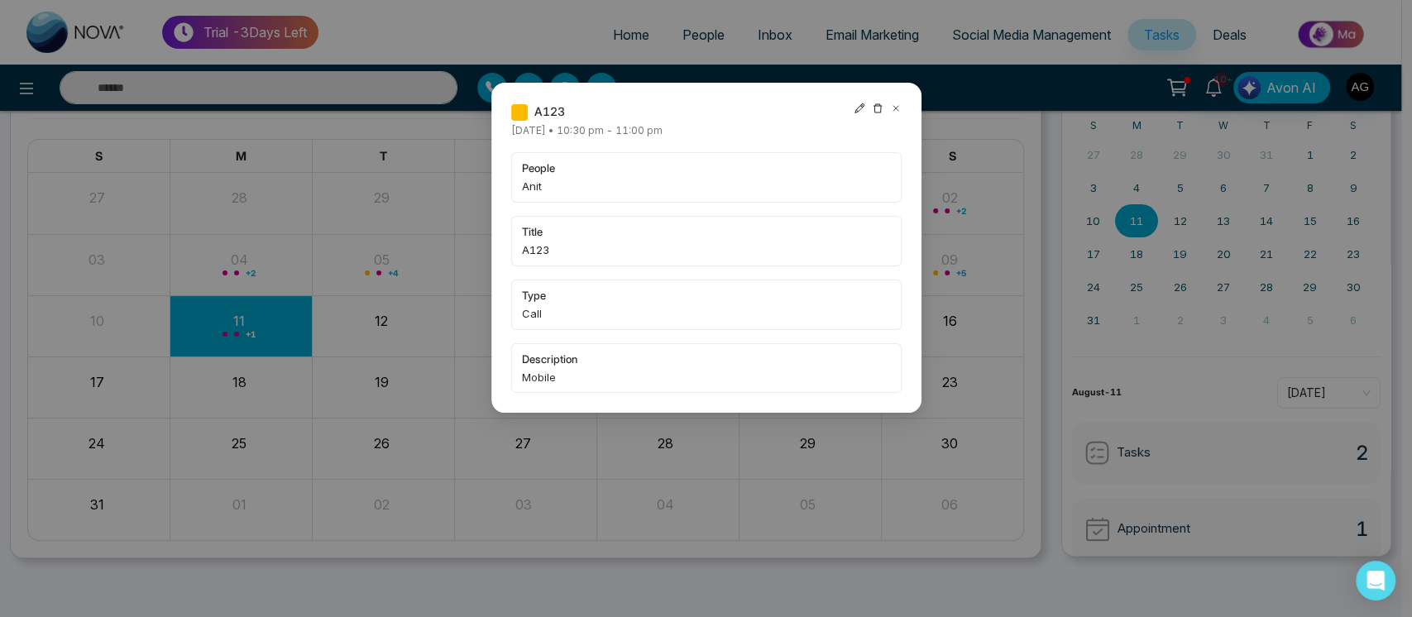
click at [859, 111] on icon at bounding box center [860, 109] width 12 height 12
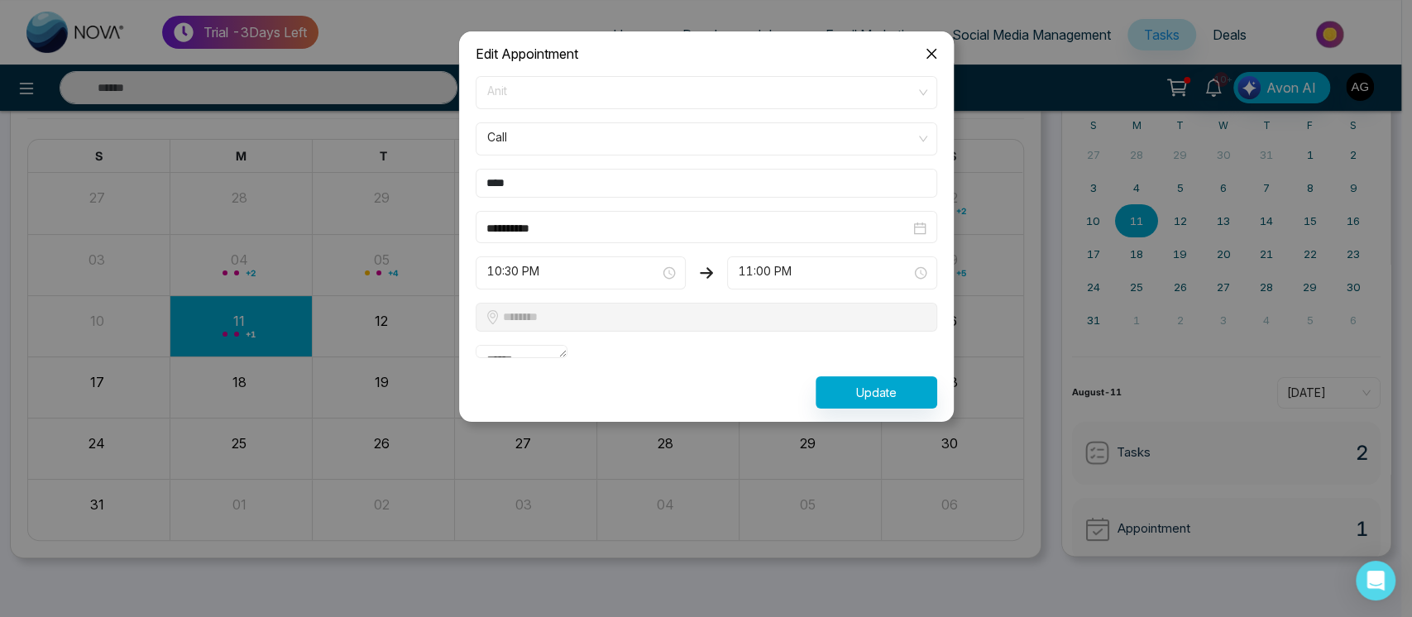
click at [713, 96] on span "Anit" at bounding box center [706, 93] width 438 height 28
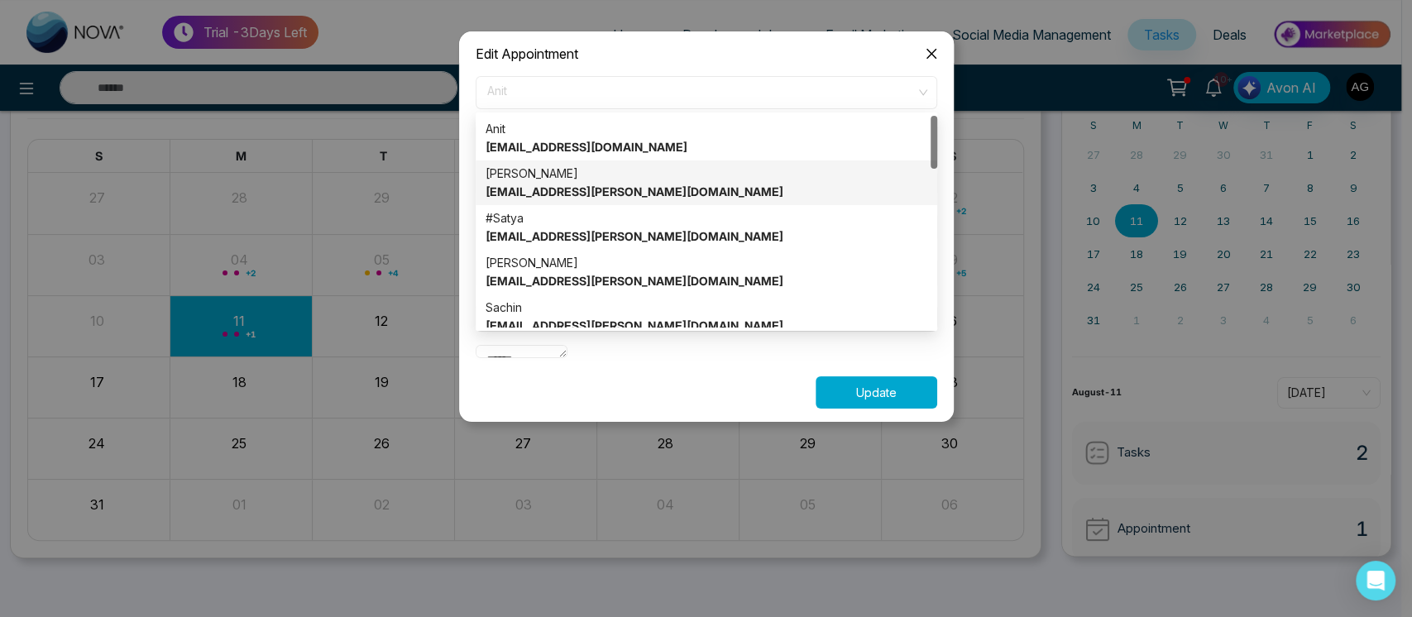
click at [866, 409] on button "Update" at bounding box center [877, 392] width 122 height 32
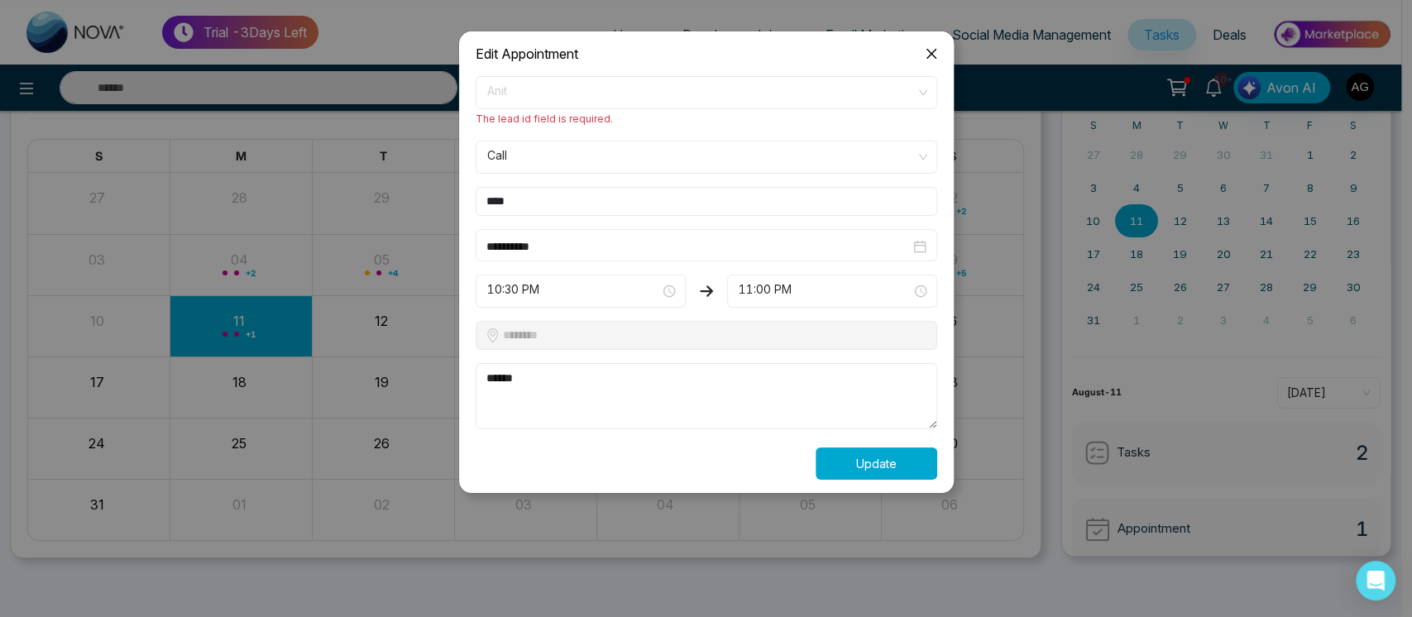
click at [701, 89] on span "Anit" at bounding box center [706, 93] width 438 height 28
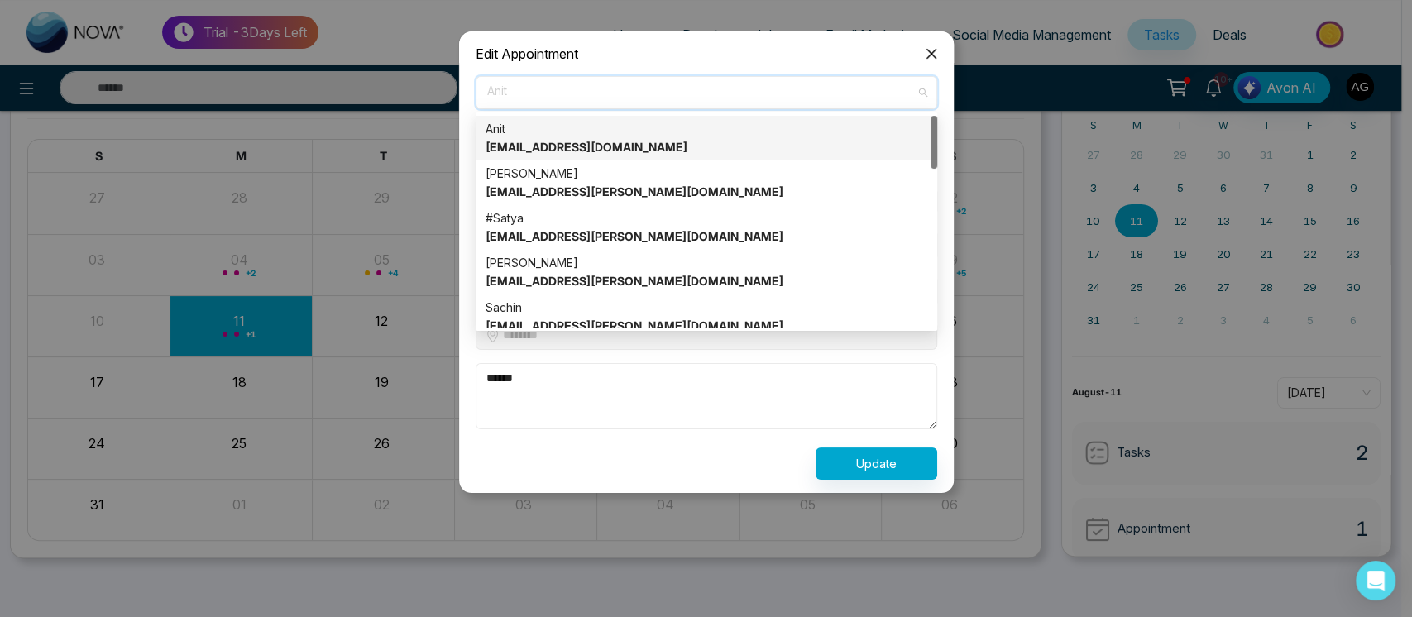
click at [713, 136] on div "Anit anit@mmnovatech.com" at bounding box center [707, 138] width 442 height 36
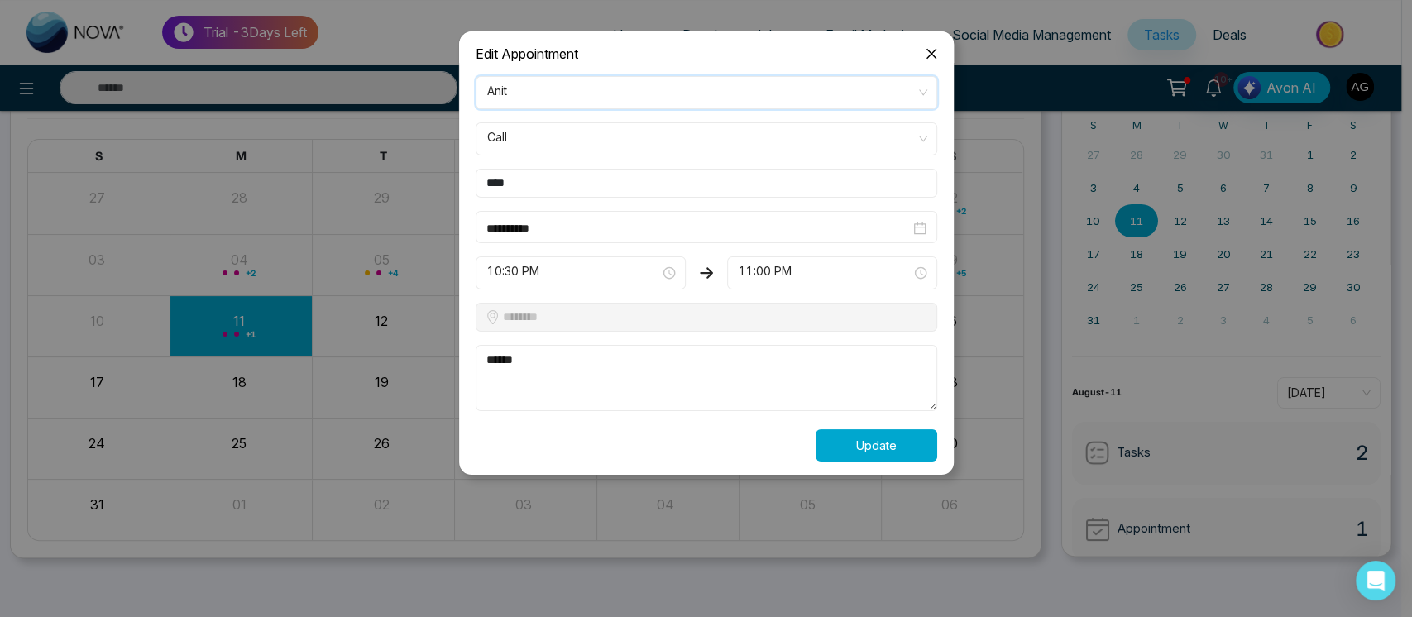
click at [893, 447] on button "Update" at bounding box center [877, 445] width 122 height 32
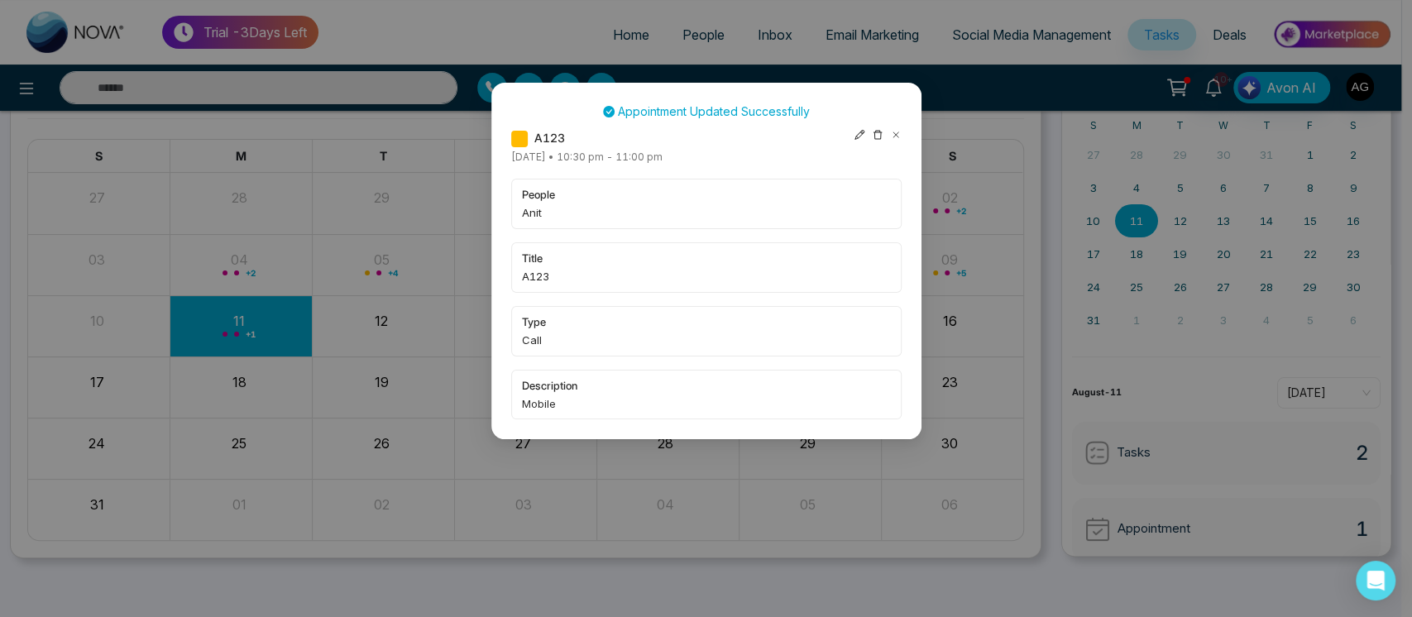
click at [859, 135] on icon at bounding box center [860, 135] width 12 height 12
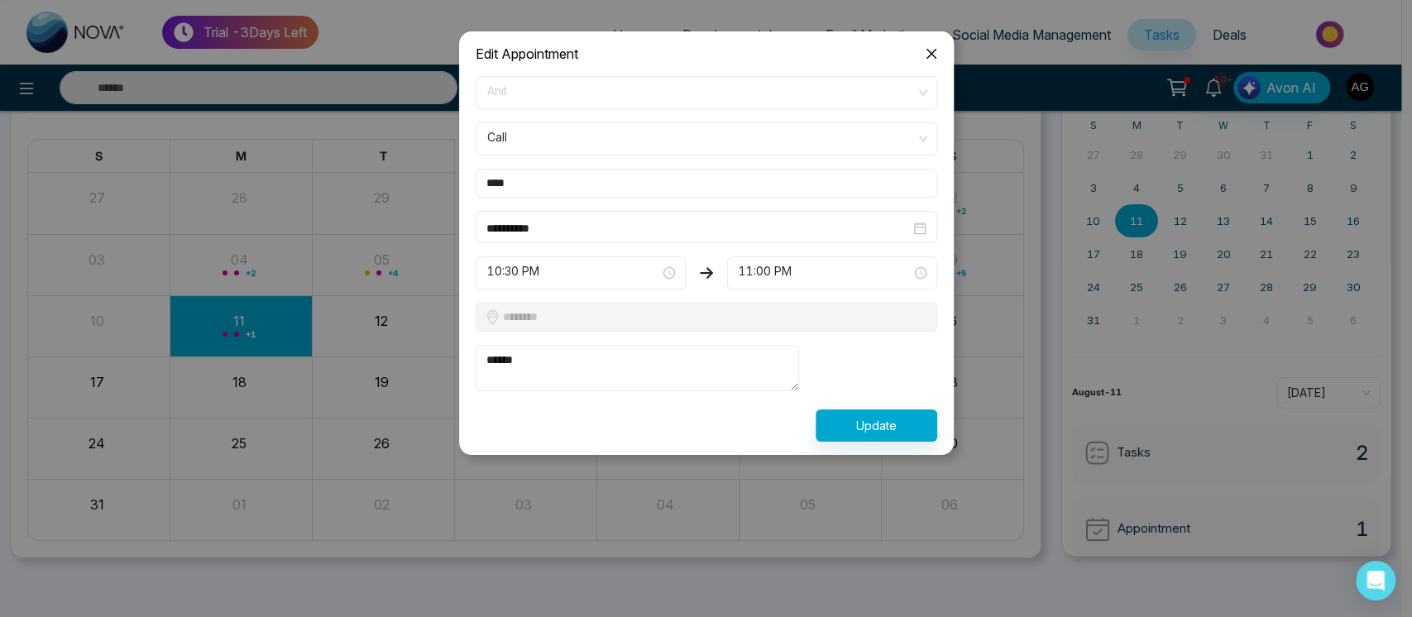
click at [927, 50] on icon "close" at bounding box center [931, 54] width 10 height 10
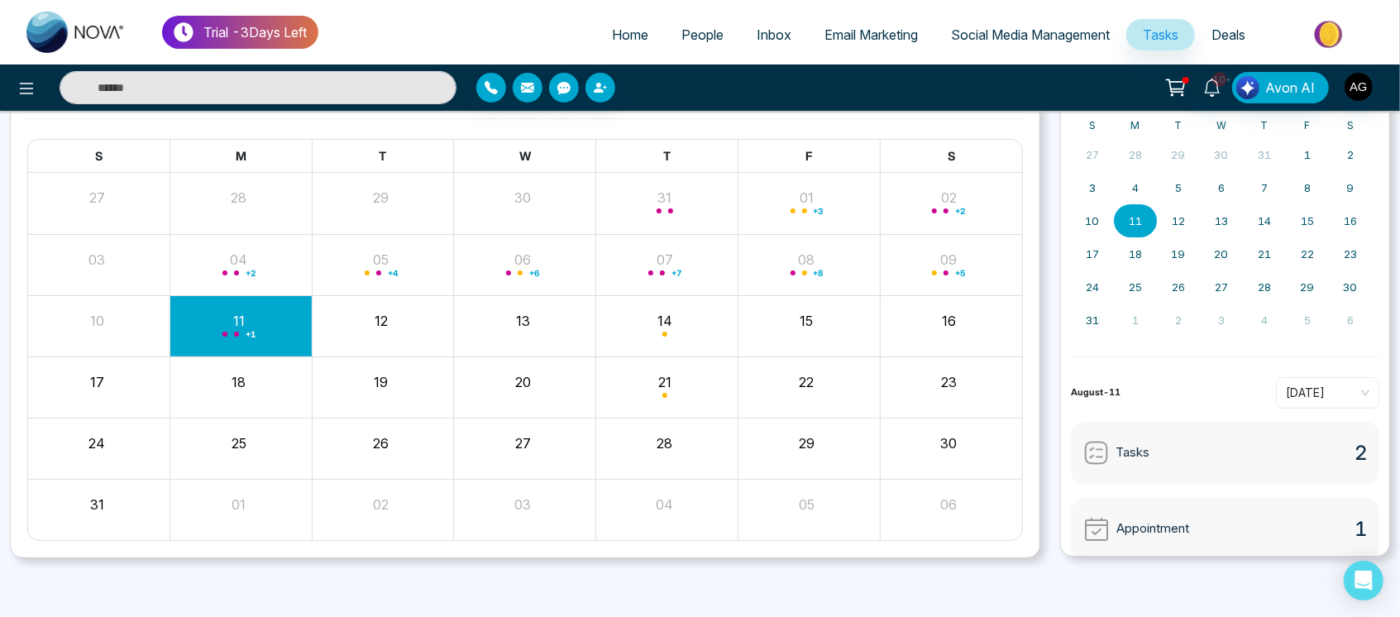
click at [569, 447] on div "27" at bounding box center [523, 440] width 138 height 25
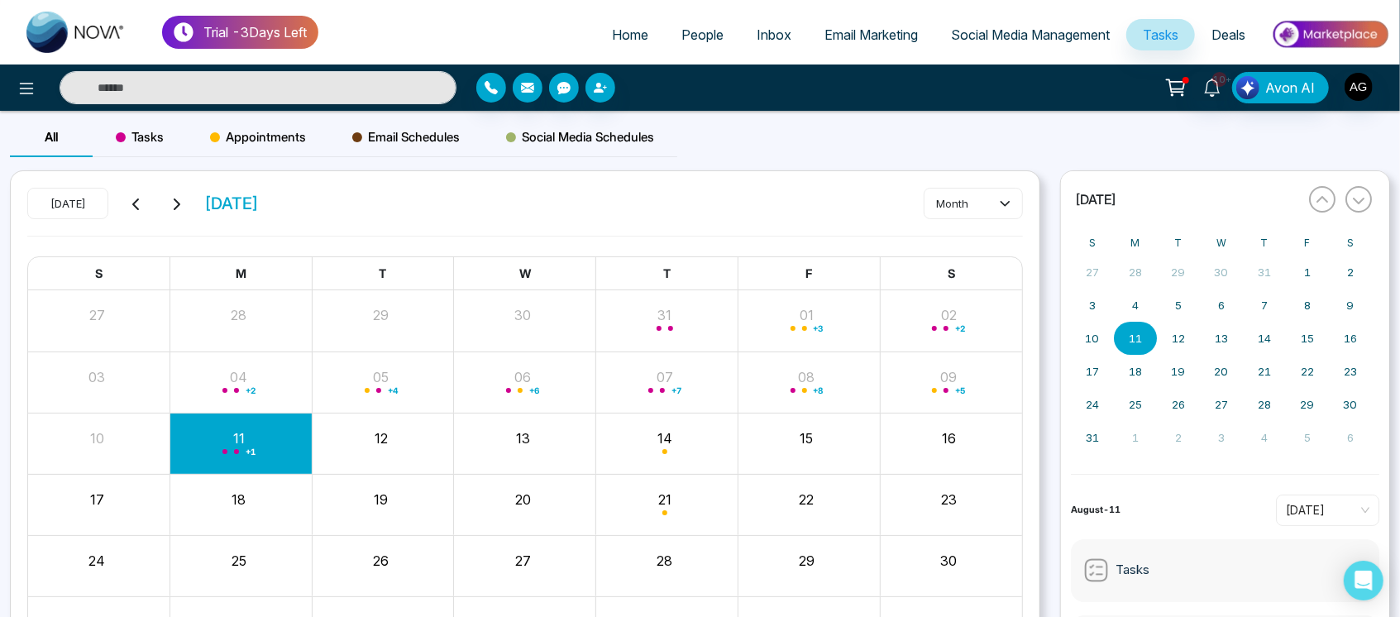
click at [140, 148] on div "Tasks" at bounding box center [140, 137] width 94 height 40
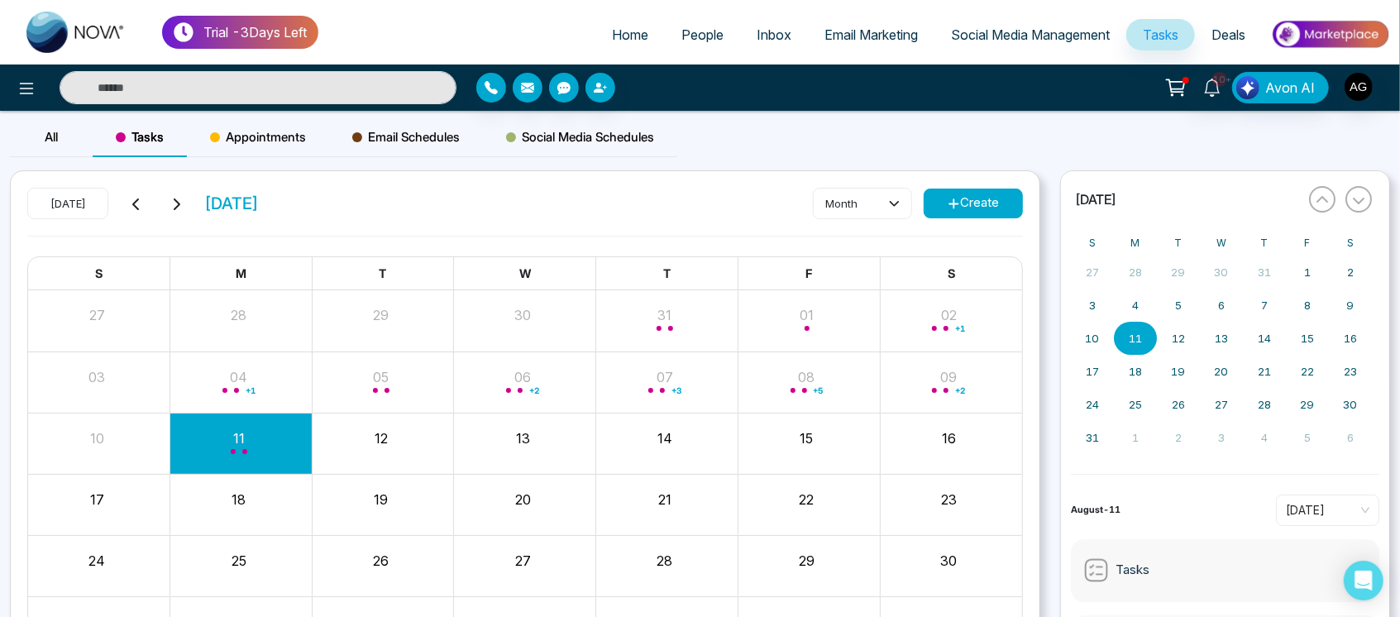
click at [179, 213] on button at bounding box center [176, 204] width 23 height 22
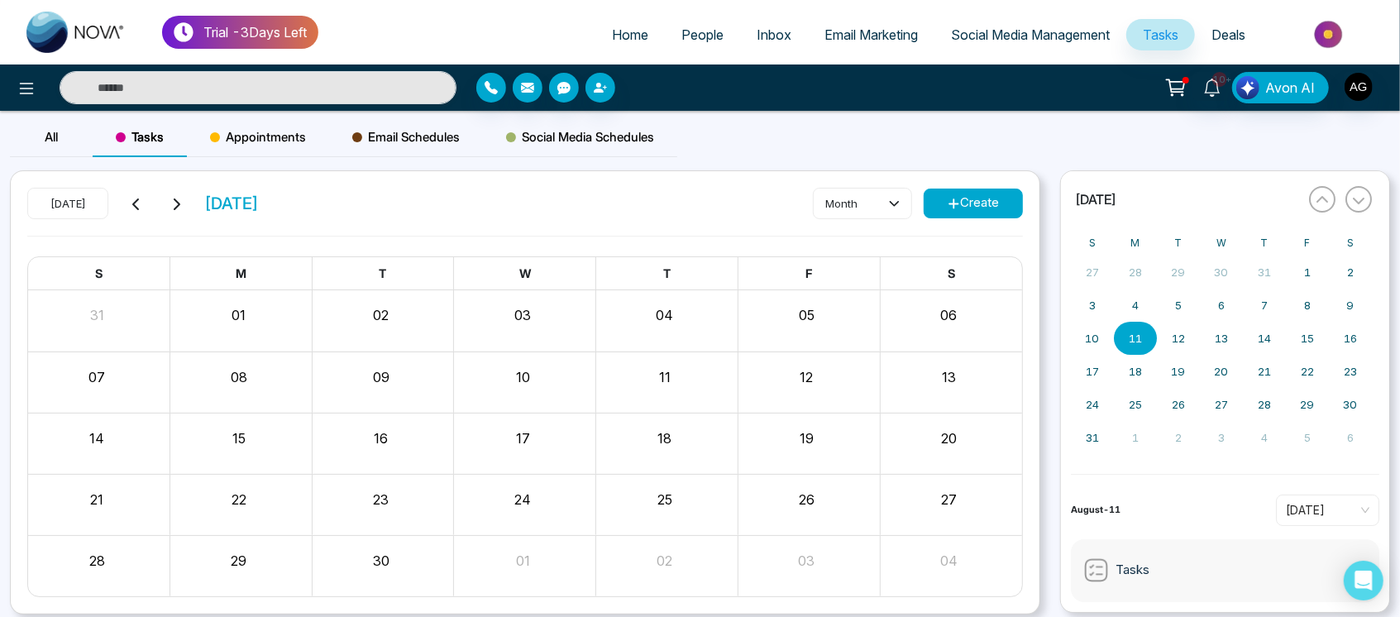
click at [130, 203] on icon at bounding box center [136, 204] width 13 height 13
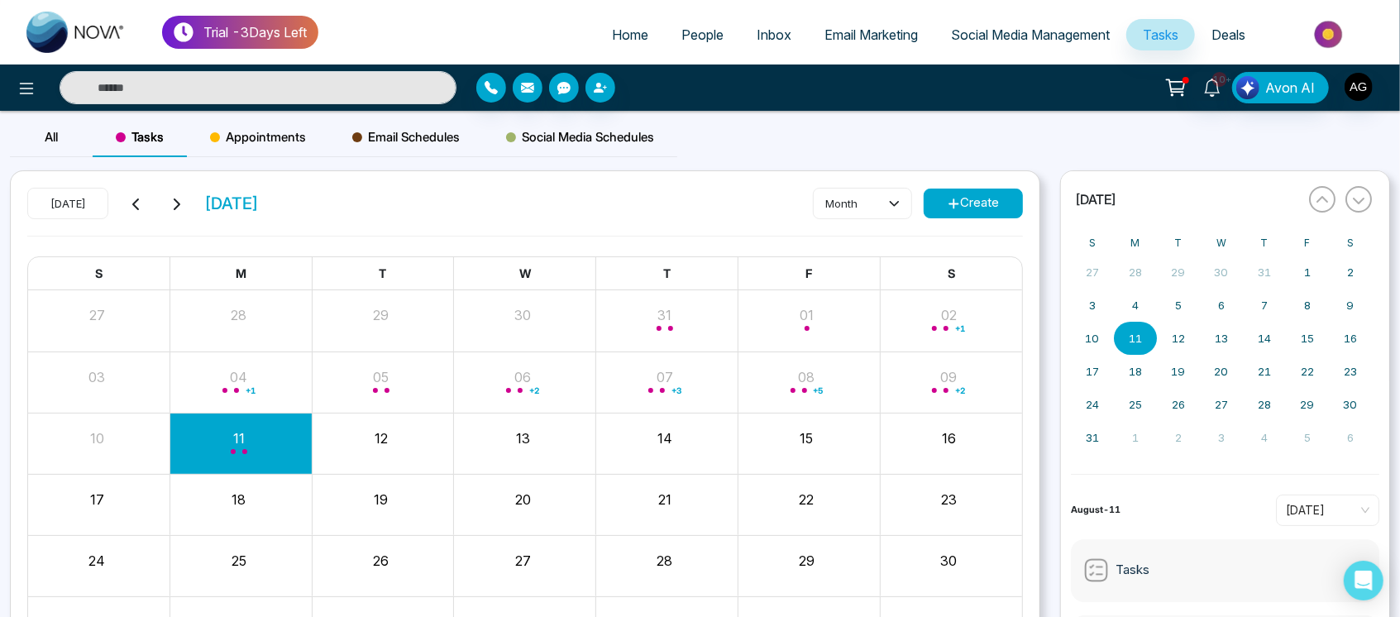
drag, startPoint x: 204, startPoint y: 205, endPoint x: 342, endPoint y: 215, distance: 138.5
click at [342, 215] on div "Today August 2025 month Create" at bounding box center [525, 212] width 996 height 48
drag, startPoint x: 203, startPoint y: 204, endPoint x: 328, endPoint y: 215, distance: 126.2
click at [328, 215] on div "Today August 2025 month Create" at bounding box center [525, 212] width 996 height 48
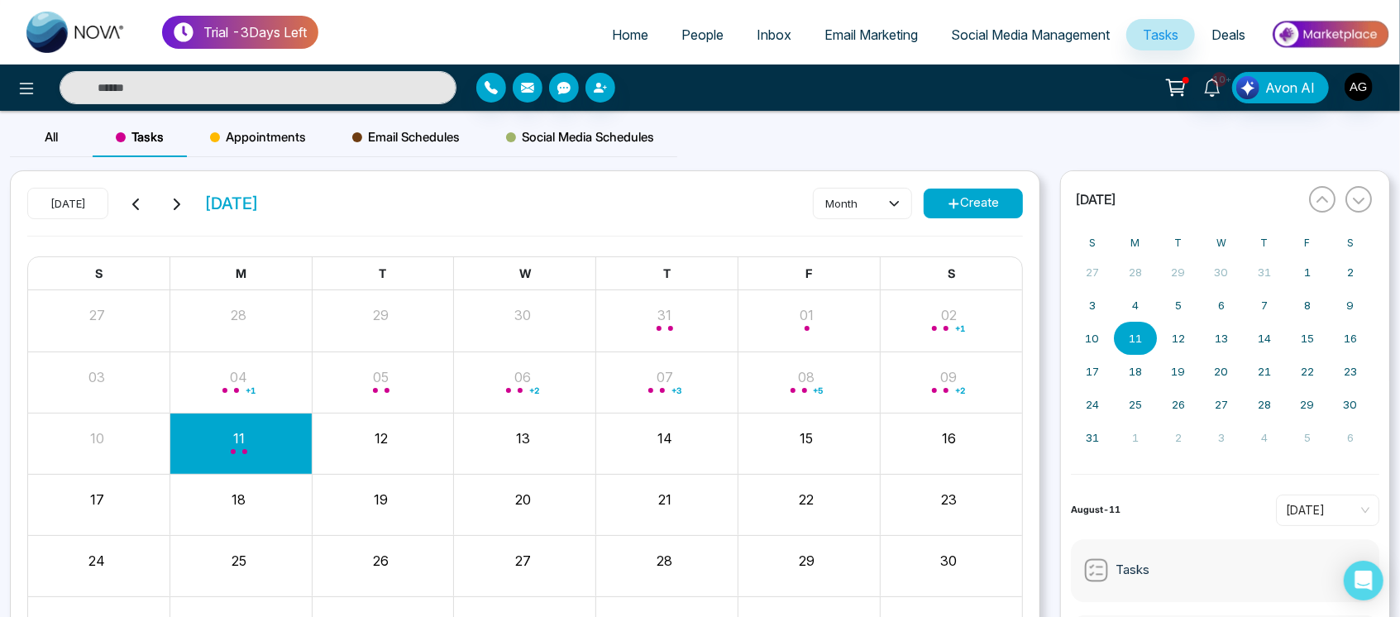
click at [328, 215] on div "Today August 2025 month Create" at bounding box center [525, 212] width 996 height 48
drag, startPoint x: 328, startPoint y: 215, endPoint x: 198, endPoint y: 208, distance: 130.9
click at [198, 208] on div "Today August 2025 month Create" at bounding box center [525, 212] width 996 height 48
click at [198, 208] on div "Today August 2025" at bounding box center [143, 203] width 232 height 31
drag, startPoint x: 198, startPoint y: 208, endPoint x: 352, endPoint y: 206, distance: 154.7
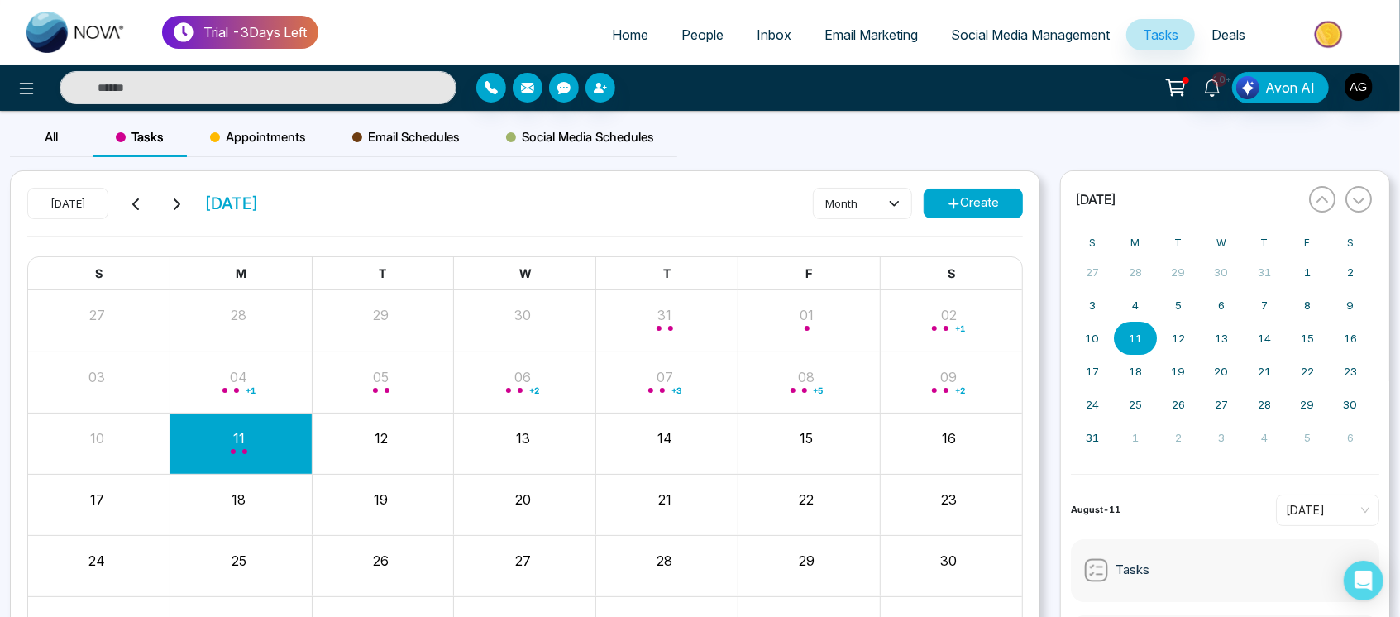
click at [352, 206] on div "Today August 2025 month Create" at bounding box center [525, 212] width 996 height 48
drag, startPoint x: 199, startPoint y: 191, endPoint x: 361, endPoint y: 207, distance: 162.9
click at [361, 207] on div "Today August 2025 month Create" at bounding box center [525, 212] width 996 height 48
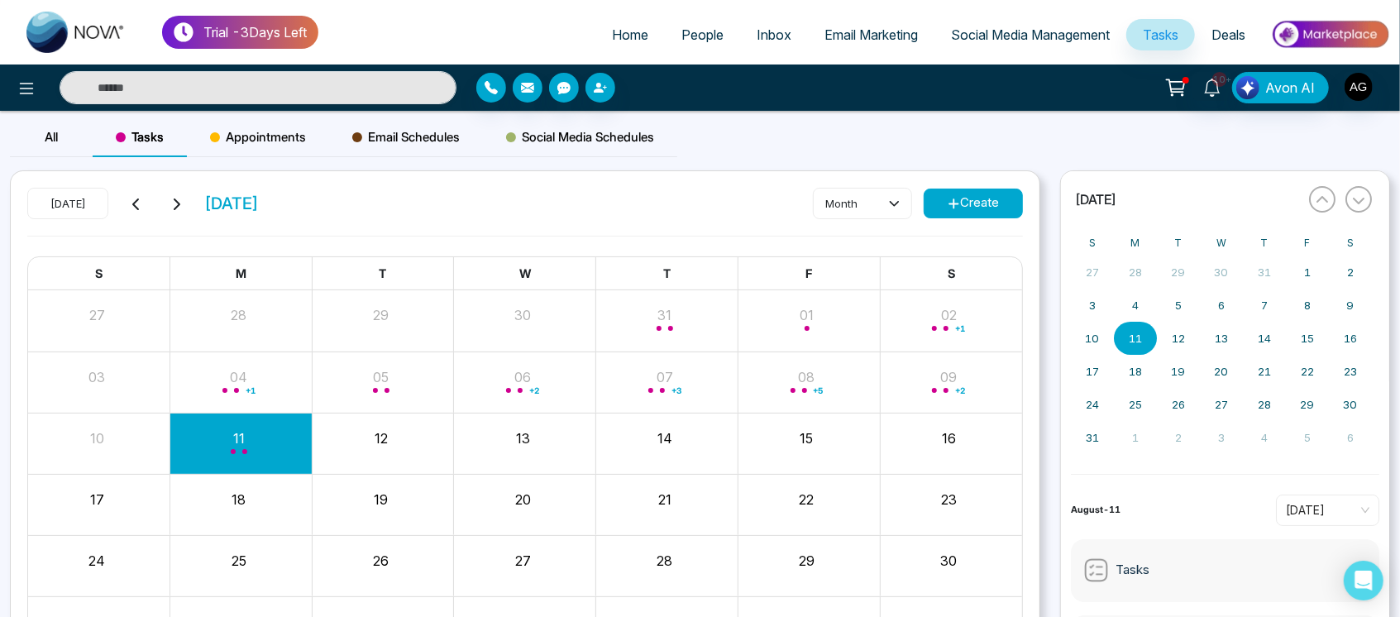
drag, startPoint x: 336, startPoint y: 211, endPoint x: 206, endPoint y: 206, distance: 130.0
click at [206, 206] on div "Today August 2025 month Create" at bounding box center [525, 212] width 996 height 48
click at [206, 206] on span "[DATE]" at bounding box center [231, 203] width 55 height 25
drag, startPoint x: 206, startPoint y: 206, endPoint x: 337, endPoint y: 213, distance: 130.9
click at [337, 213] on div "Today August 2025 month Create" at bounding box center [525, 212] width 996 height 48
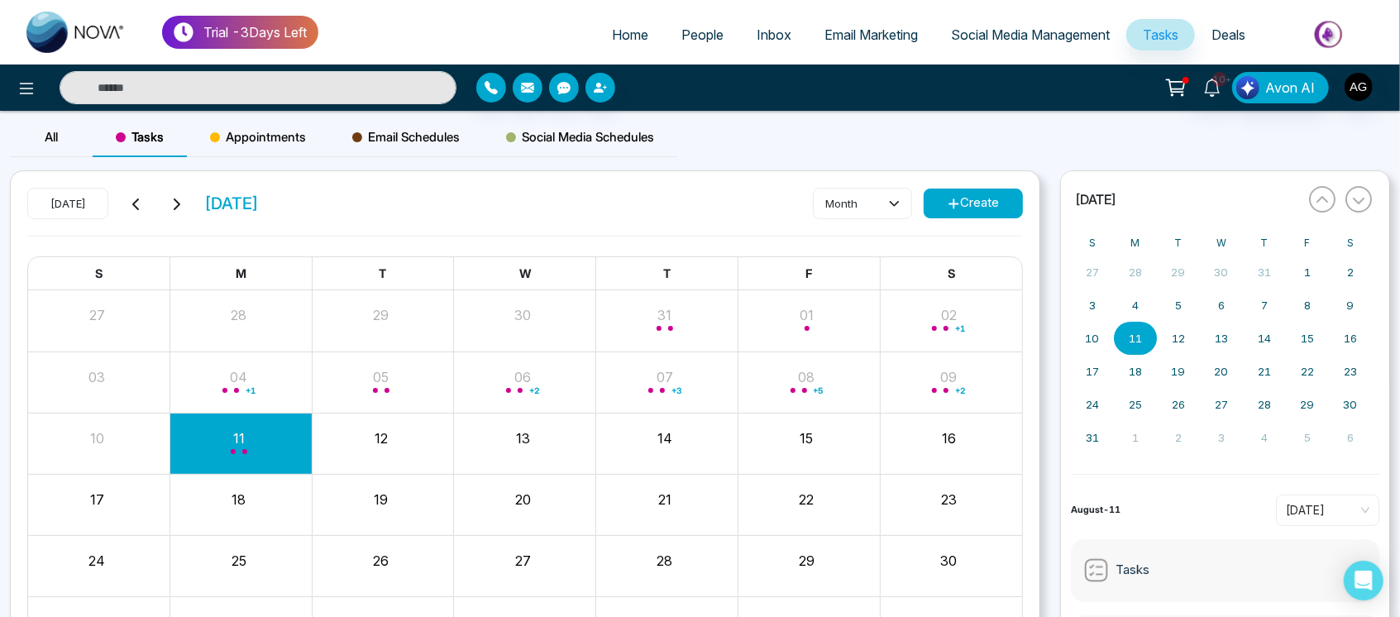
click at [337, 213] on div "Today August 2025 month Create" at bounding box center [525, 212] width 996 height 48
drag, startPoint x: 190, startPoint y: 196, endPoint x: 388, endPoint y: 215, distance: 198.6
click at [388, 215] on div "Today August 2025 month Create" at bounding box center [525, 212] width 996 height 48
click at [288, 134] on span "Appointments" at bounding box center [258, 137] width 96 height 20
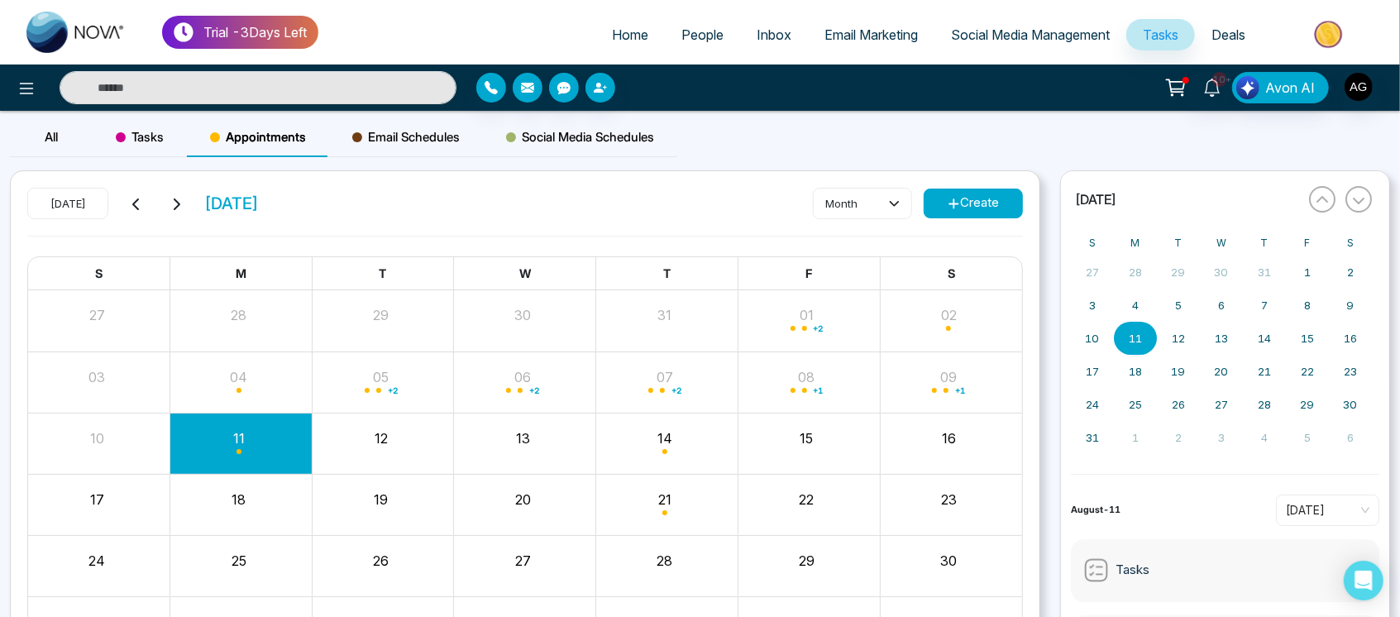
click at [433, 146] on span "Email Schedules" at bounding box center [406, 137] width 108 height 20
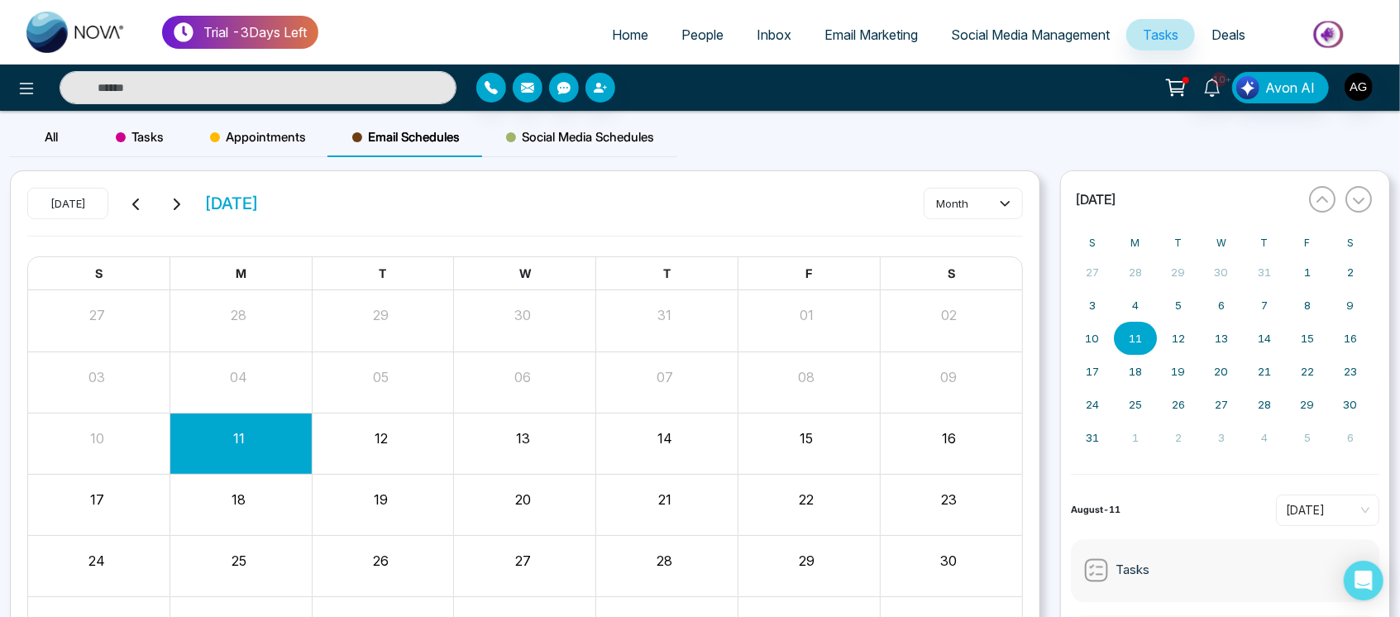
click at [607, 128] on span "Social Media Schedules" at bounding box center [580, 137] width 148 height 20
drag, startPoint x: 976, startPoint y: 232, endPoint x: 223, endPoint y: 210, distance: 753.0
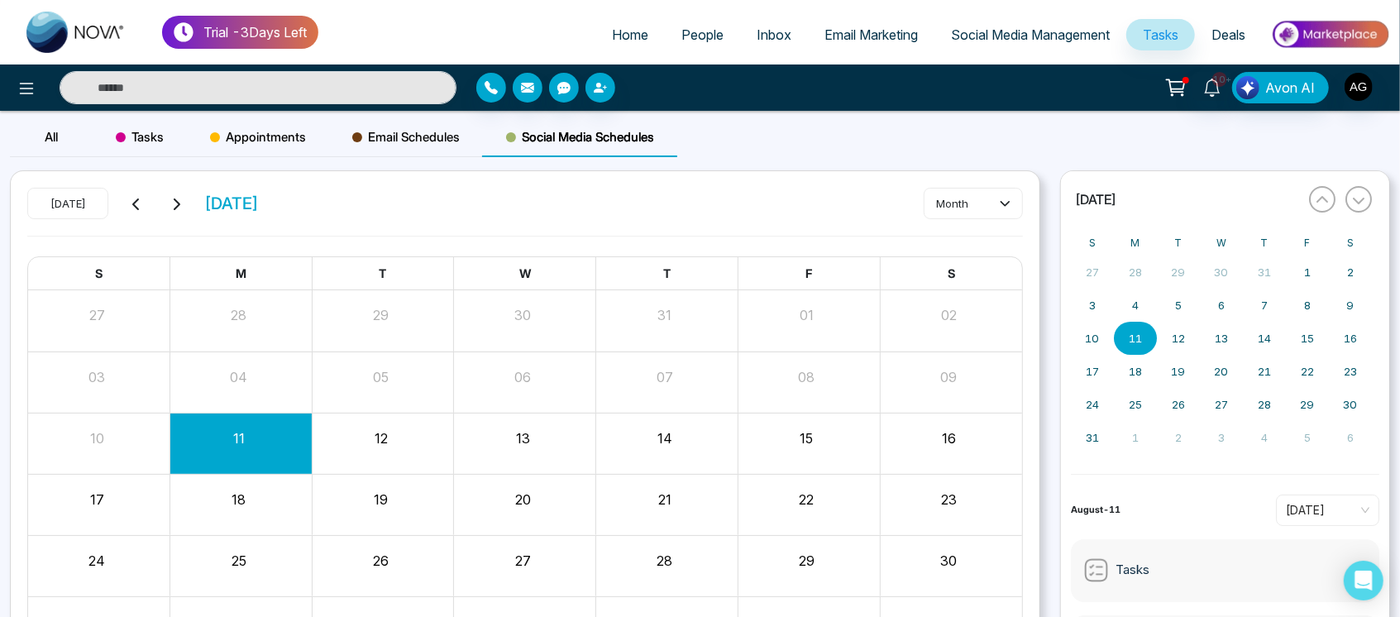
click at [223, 210] on div "Today August 2025 month" at bounding box center [525, 212] width 996 height 48
click at [160, 137] on span "Tasks" at bounding box center [140, 137] width 48 height 20
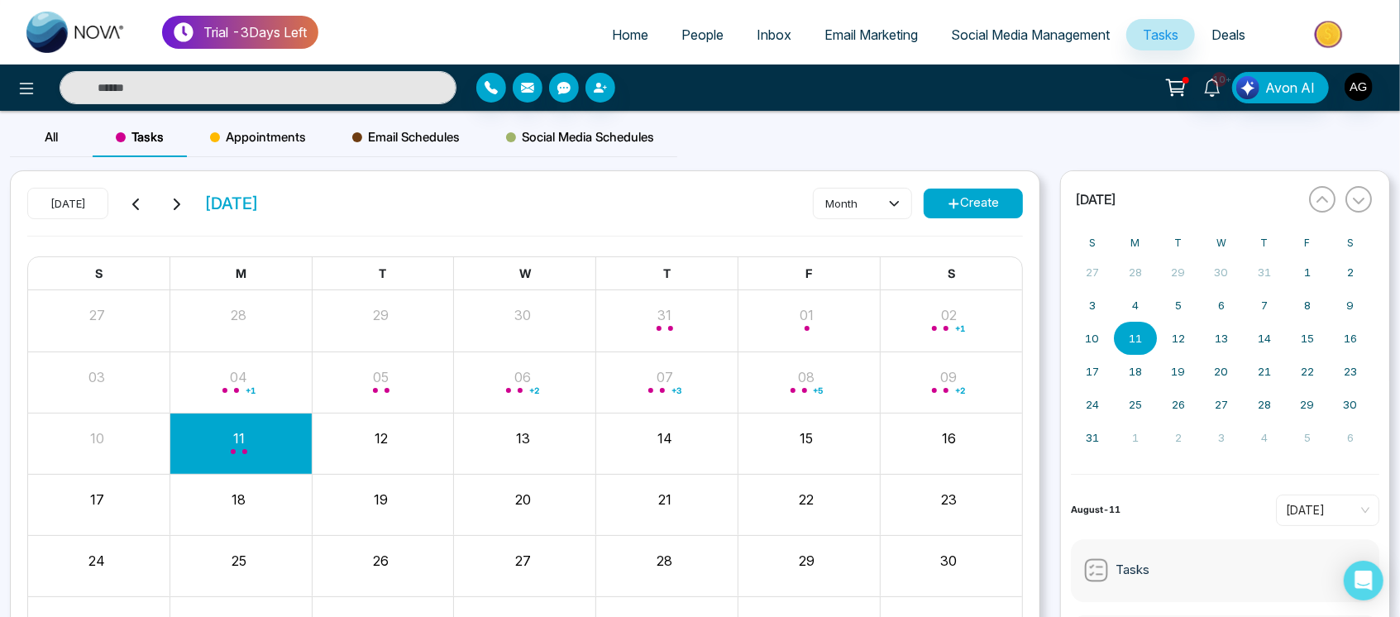
click at [256, 136] on span "Appointments" at bounding box center [258, 137] width 96 height 20
click at [866, 215] on button "month" at bounding box center [862, 203] width 99 height 31
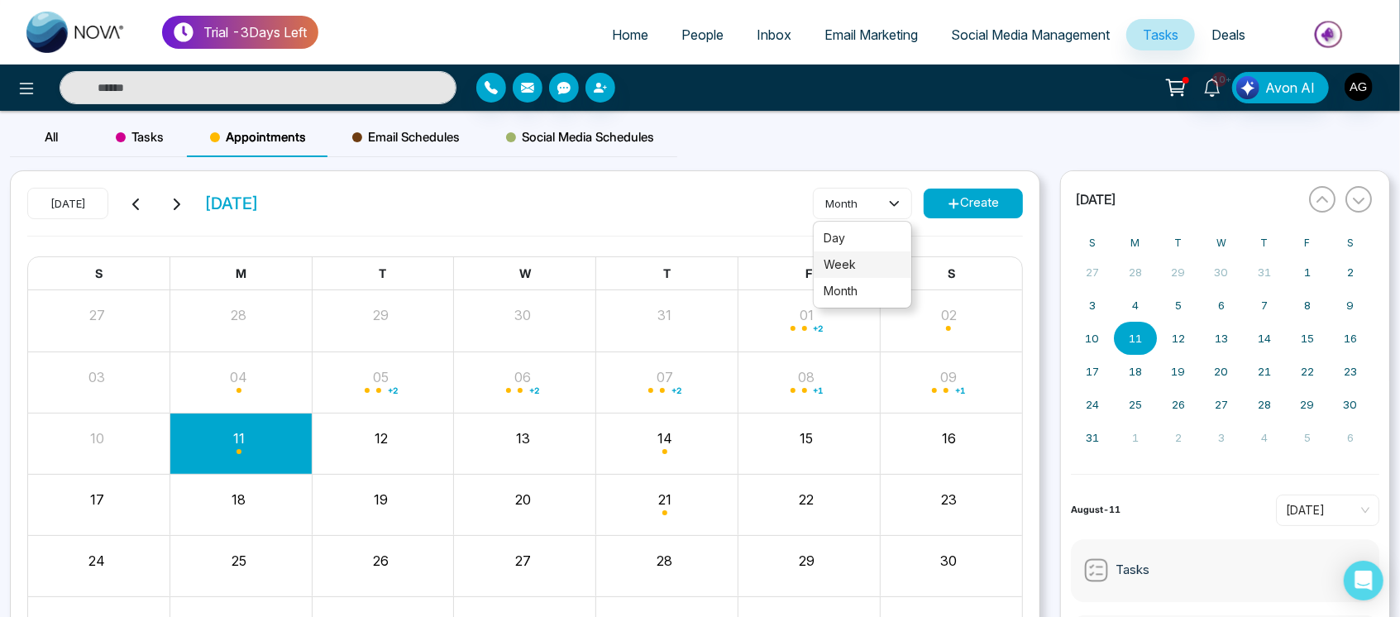
click at [858, 251] on li "week" at bounding box center [863, 264] width 98 height 26
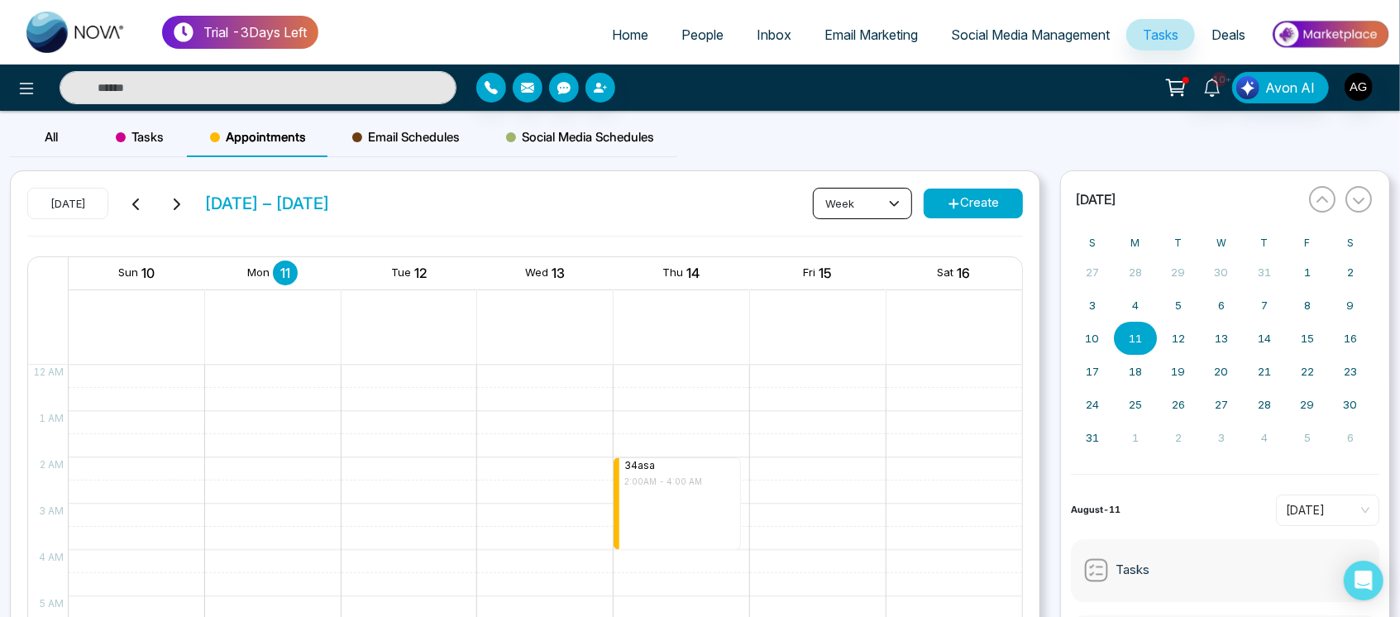
click at [866, 208] on button "week" at bounding box center [862, 203] width 99 height 31
click at [855, 238] on span "day" at bounding box center [863, 238] width 78 height 18
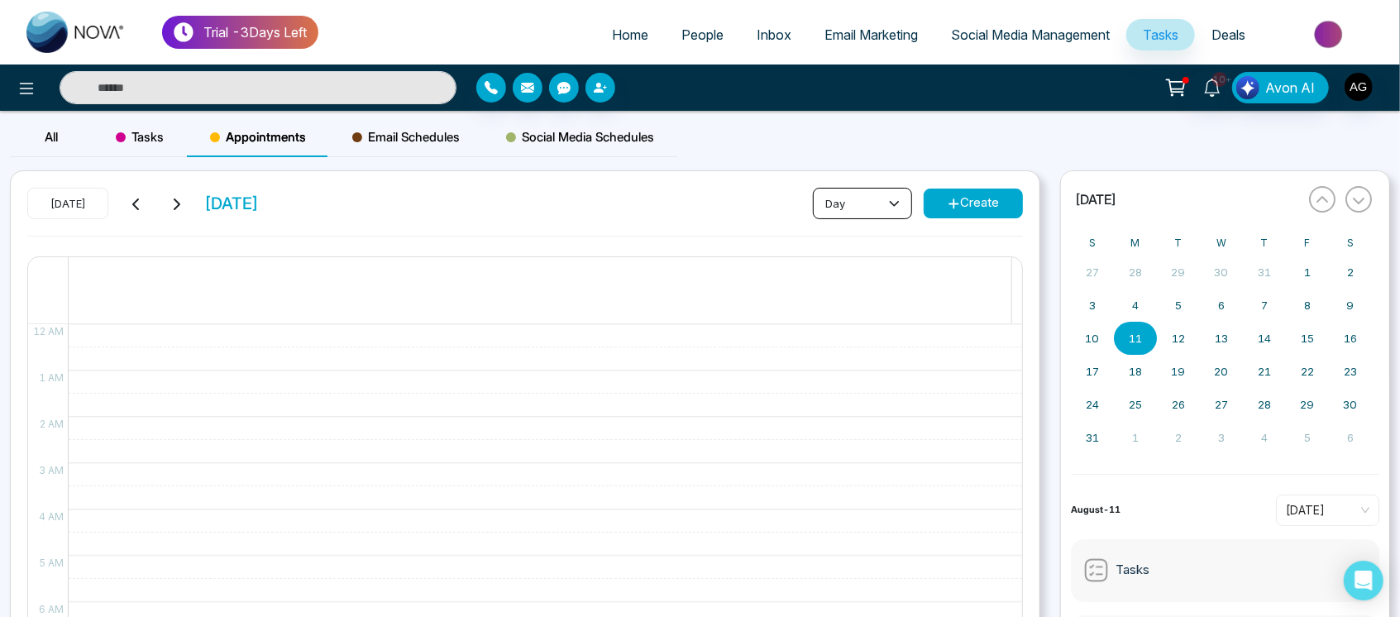
click at [880, 205] on button "day" at bounding box center [862, 203] width 99 height 31
click at [630, 215] on div "Today Monday August 11 day Create" at bounding box center [525, 212] width 996 height 48
click at [868, 191] on button "day" at bounding box center [862, 203] width 99 height 31
click at [849, 235] on span "day" at bounding box center [863, 238] width 78 height 18
click at [871, 182] on div "Today Monday August 11 day Create 11 12 AM 1 AM 2 AM 3 AM 4 AM 5 AM 6 AM 7 AM 8…" at bounding box center [525, 466] width 1029 height 591
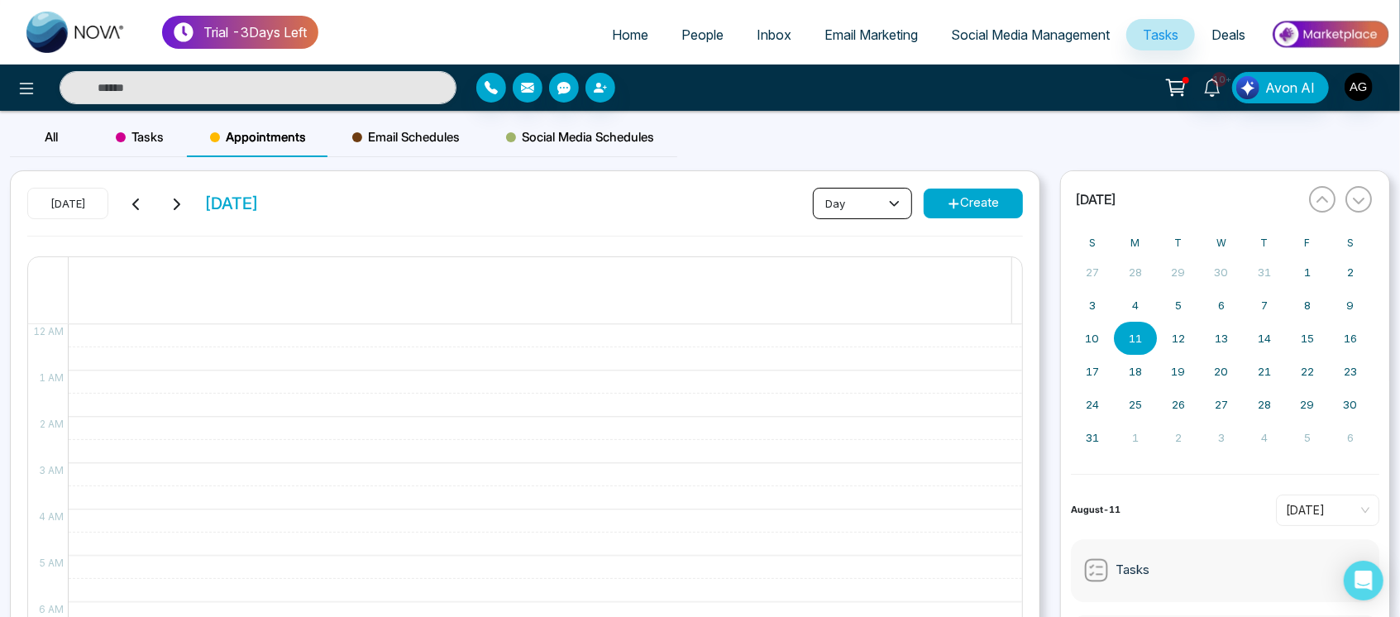
click at [884, 195] on button "day" at bounding box center [862, 203] width 99 height 31
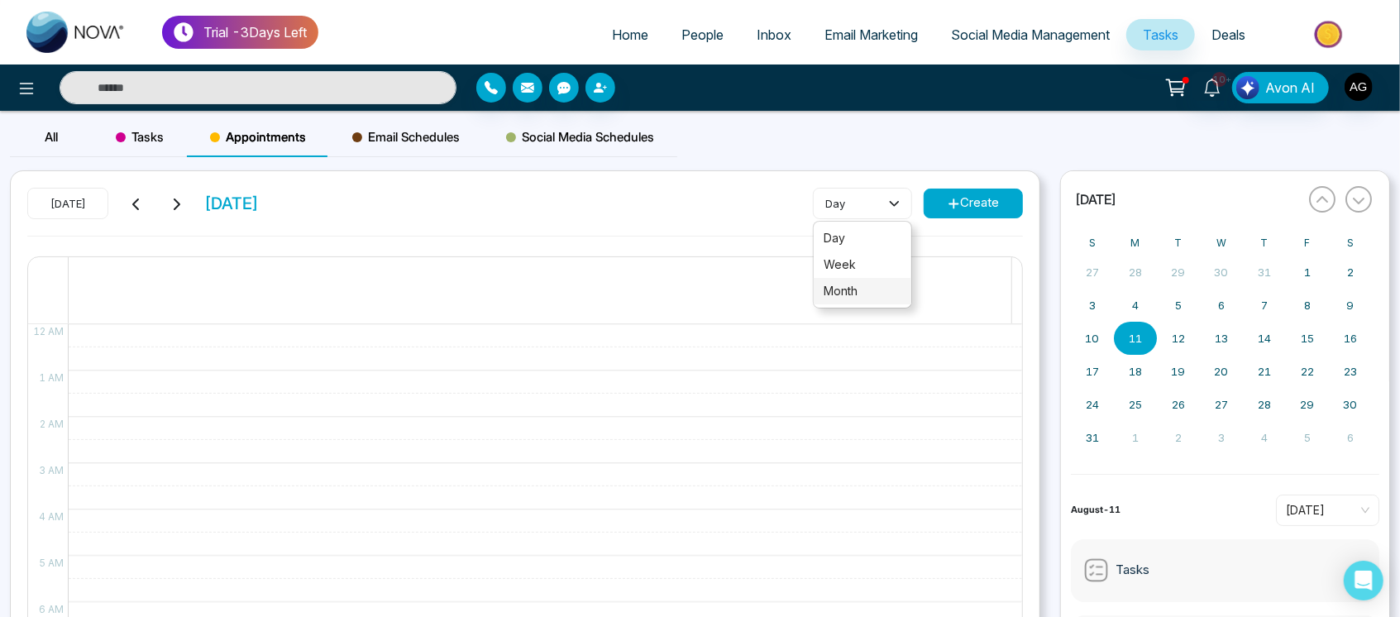
click at [880, 285] on span "month" at bounding box center [863, 291] width 78 height 18
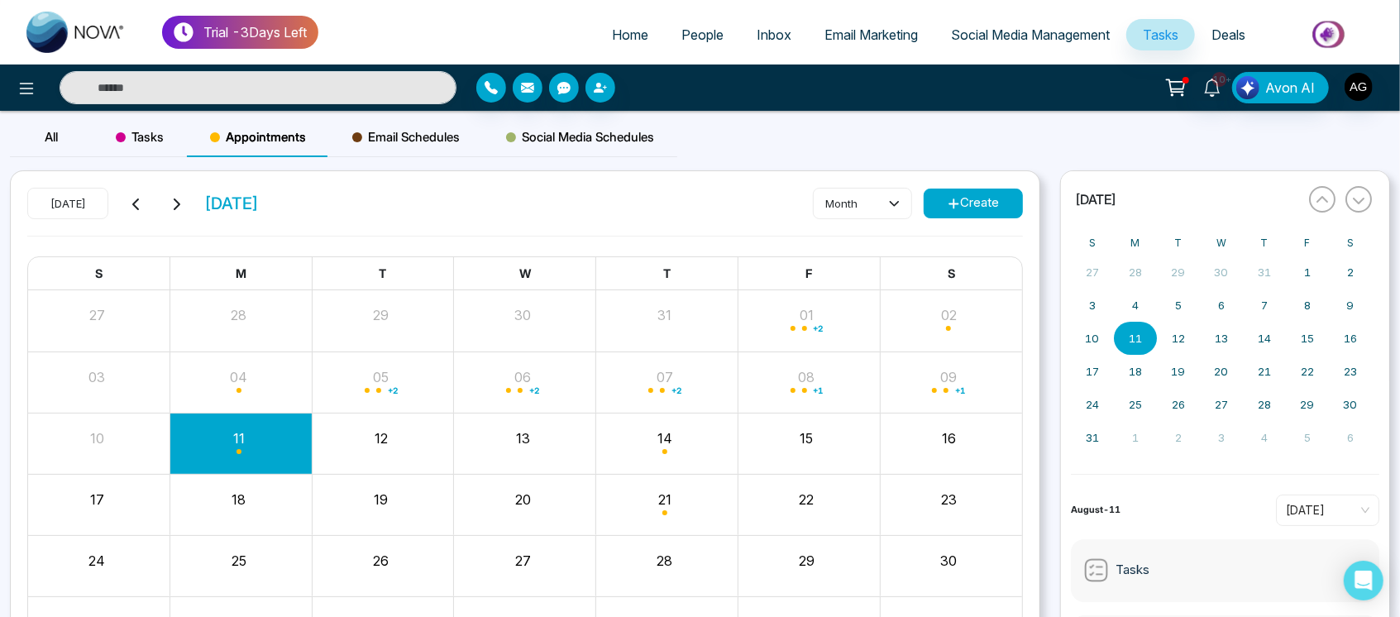
click at [172, 208] on icon at bounding box center [176, 204] width 13 height 13
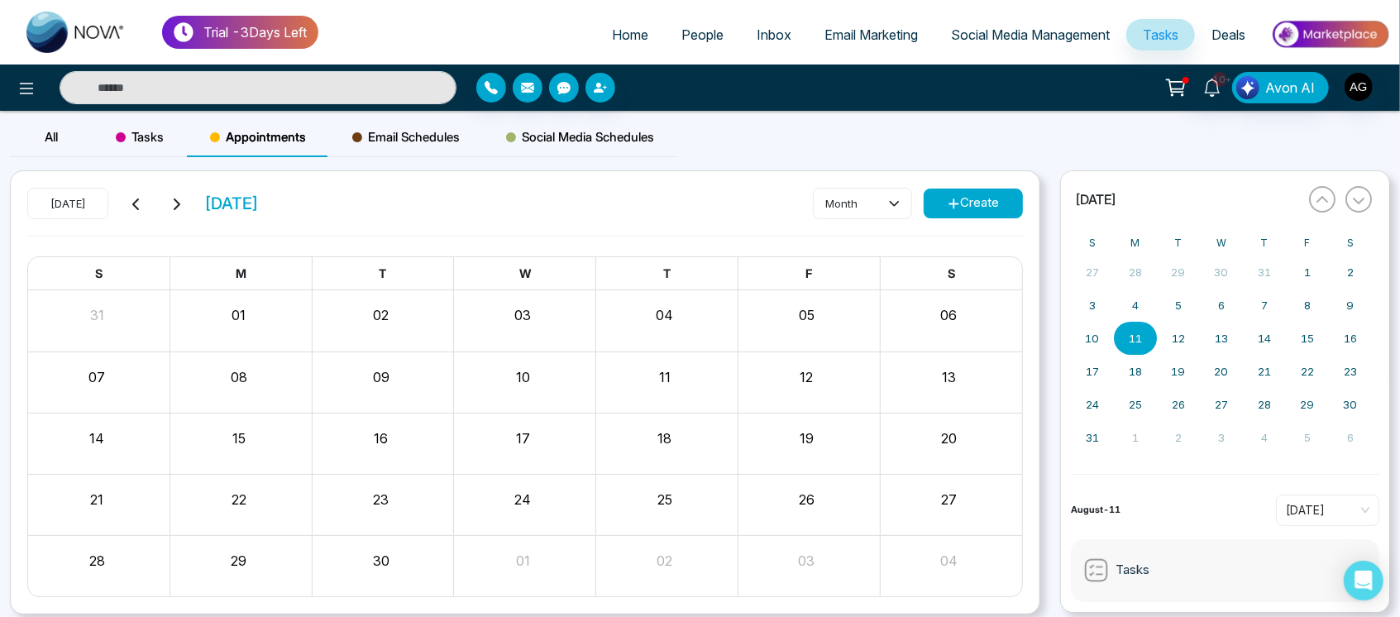
click at [130, 208] on icon at bounding box center [136, 204] width 13 height 13
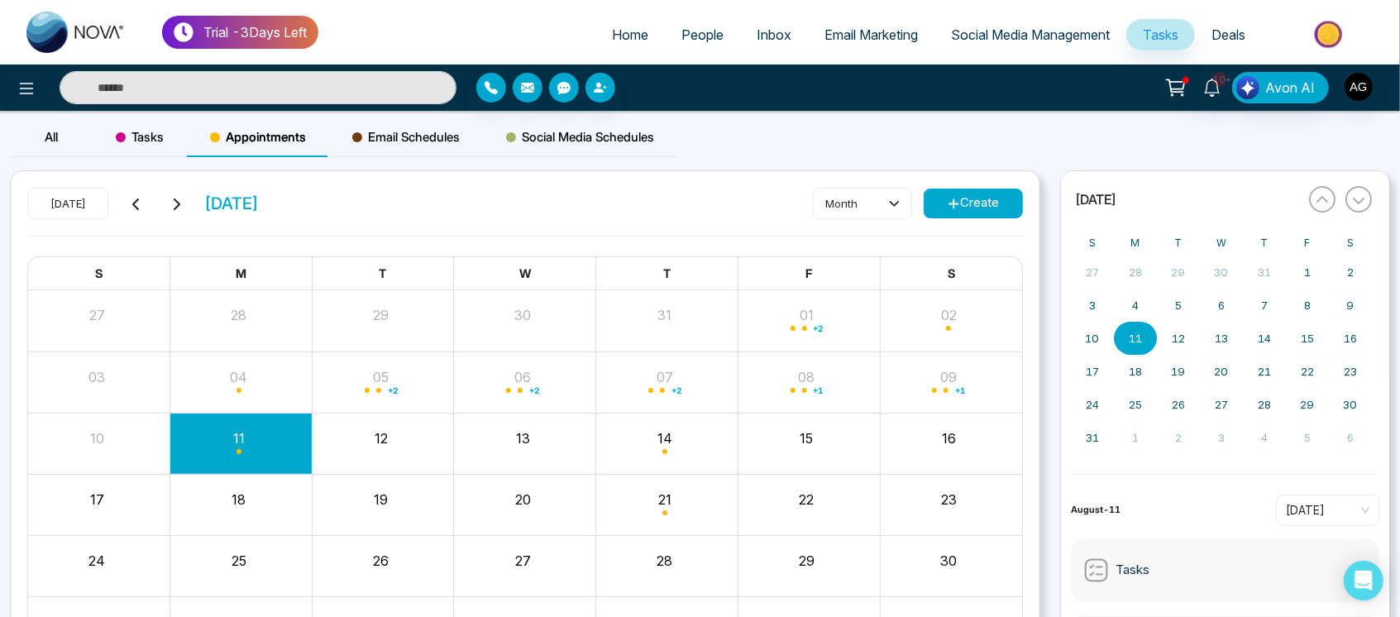
drag, startPoint x: 194, startPoint y: 206, endPoint x: 342, endPoint y: 190, distance: 148.9
click at [342, 190] on div "Today August 2025 month Create" at bounding box center [525, 212] width 996 height 48
click at [1326, 207] on button "button" at bounding box center [1322, 199] width 26 height 26
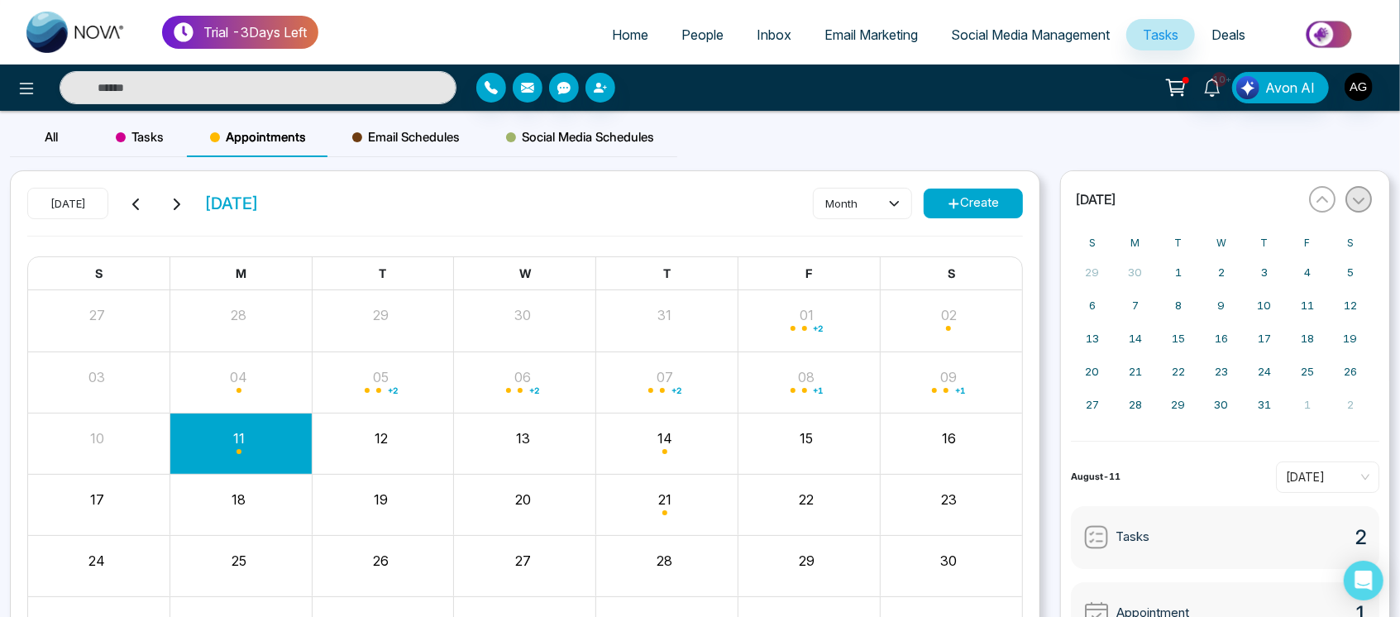
click at [1346, 207] on button "button" at bounding box center [1359, 199] width 26 height 26
click at [1328, 203] on button "button" at bounding box center [1322, 199] width 26 height 26
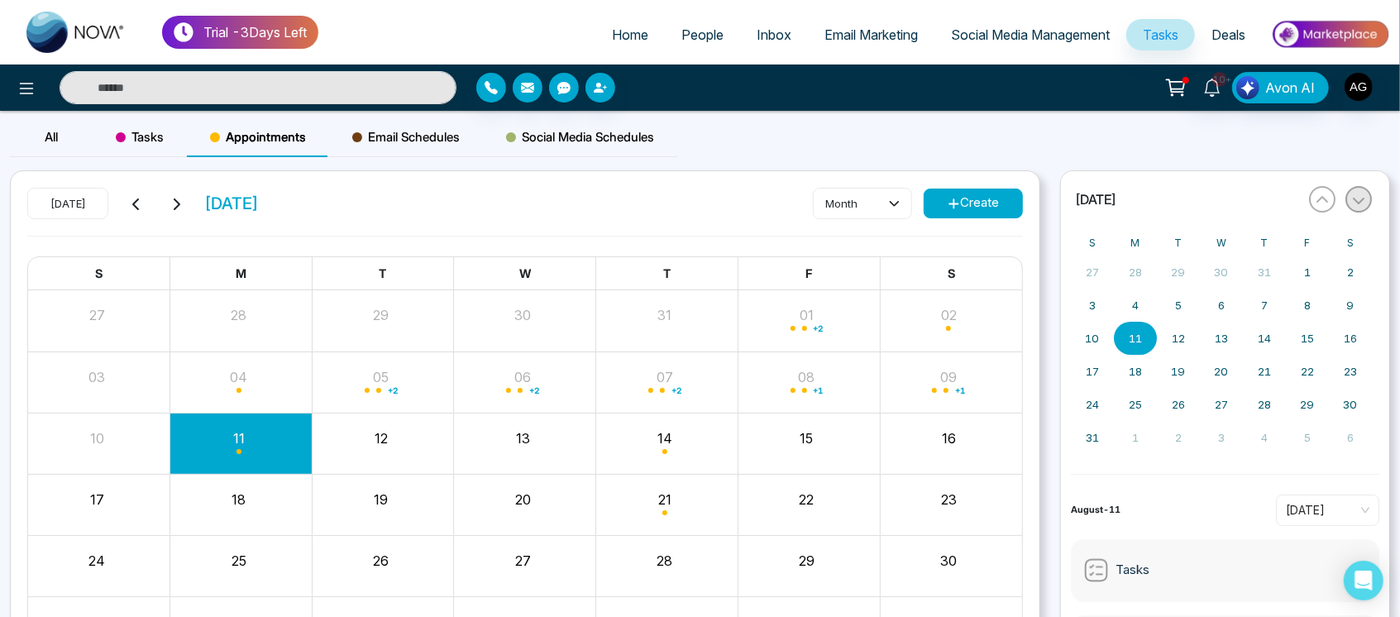
click at [1361, 206] on icon "button" at bounding box center [1358, 200] width 13 height 13
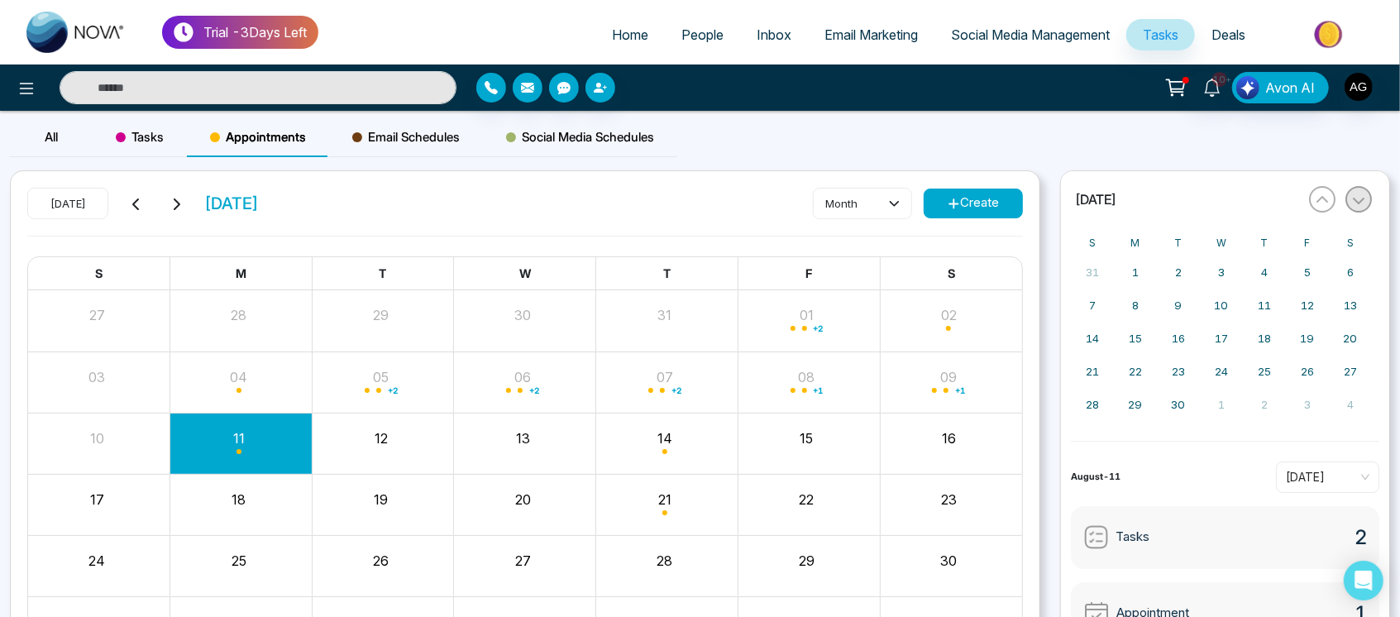
click at [1361, 206] on icon "button" at bounding box center [1358, 200] width 13 height 13
click at [1329, 199] on button "button" at bounding box center [1322, 199] width 26 height 26
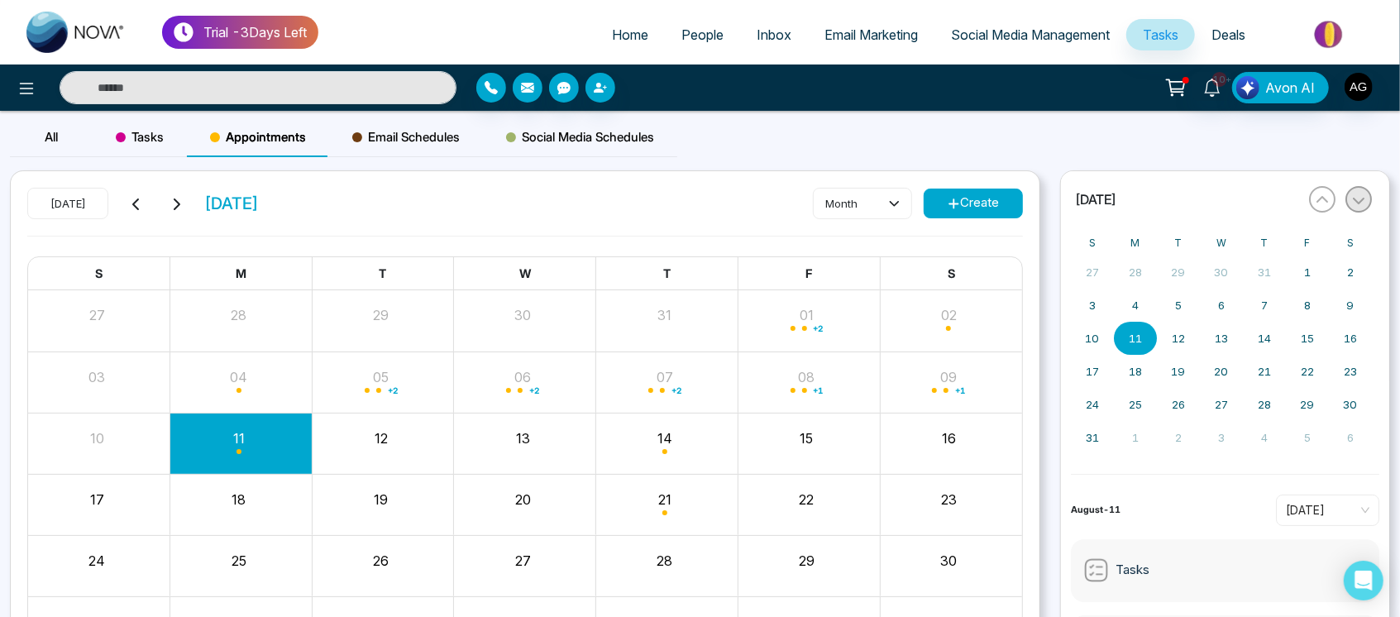
click at [1356, 199] on icon "button" at bounding box center [1358, 200] width 13 height 13
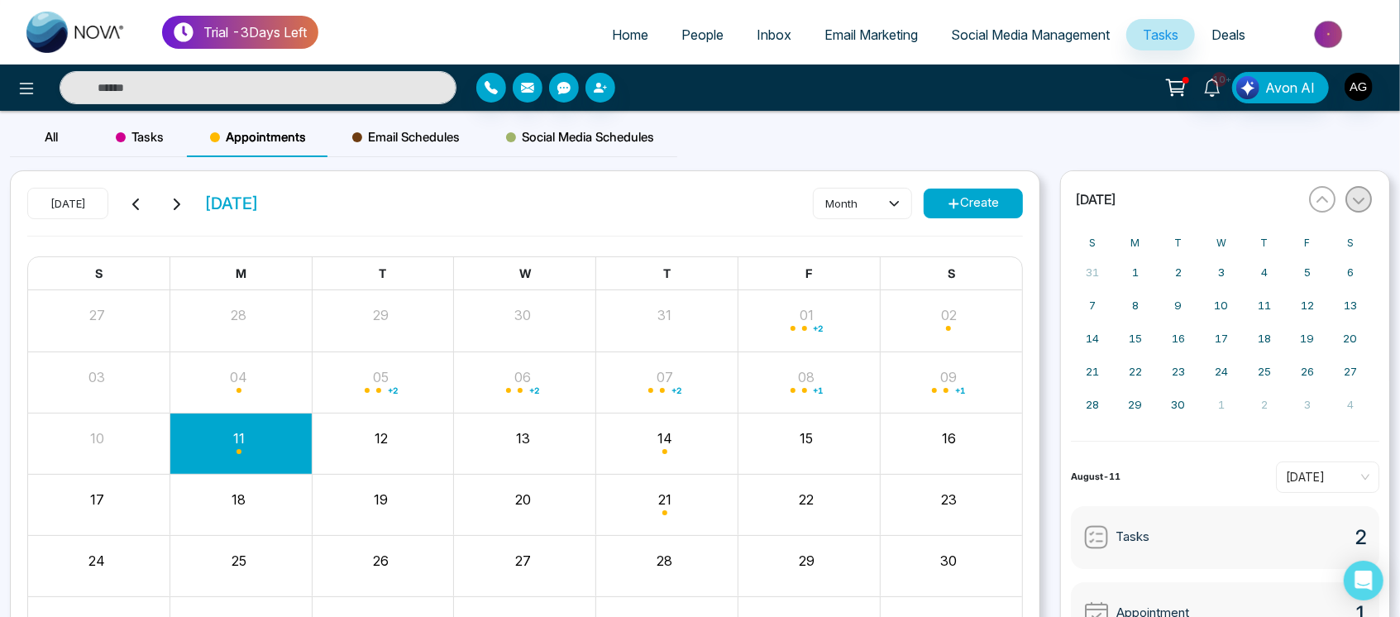
click at [1356, 199] on icon "button" at bounding box center [1358, 200] width 13 height 13
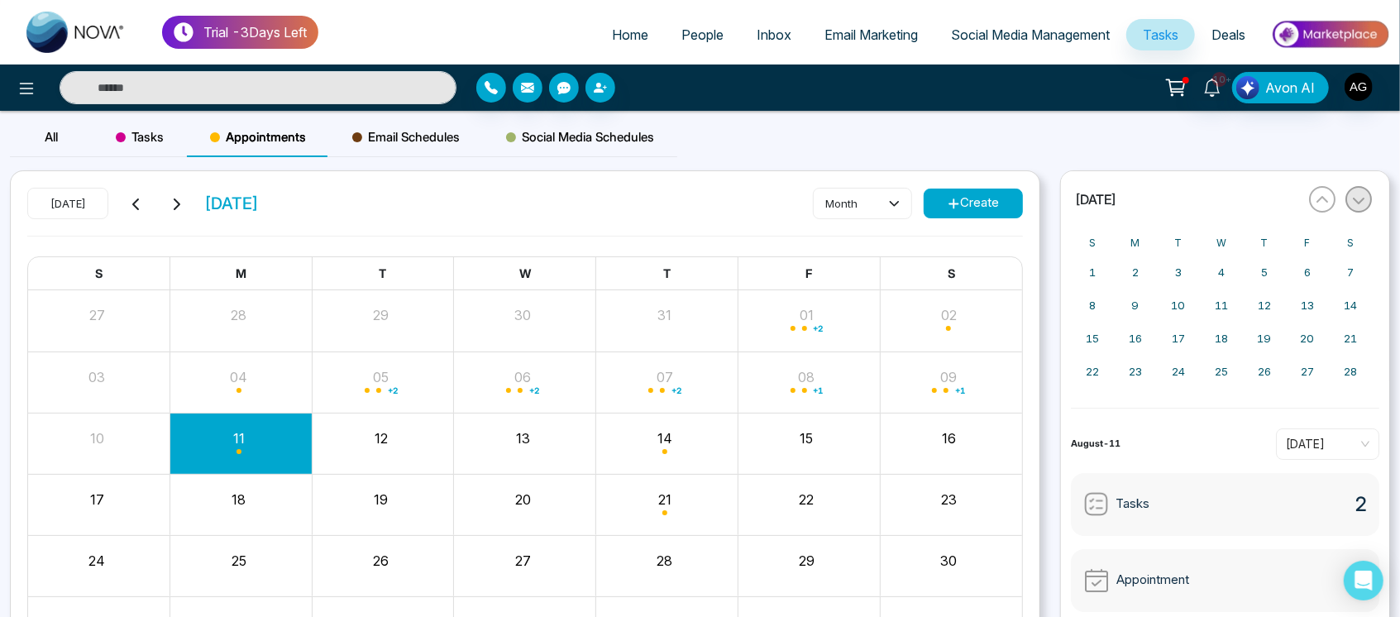
click at [1356, 199] on icon "button" at bounding box center [1358, 200] width 13 height 13
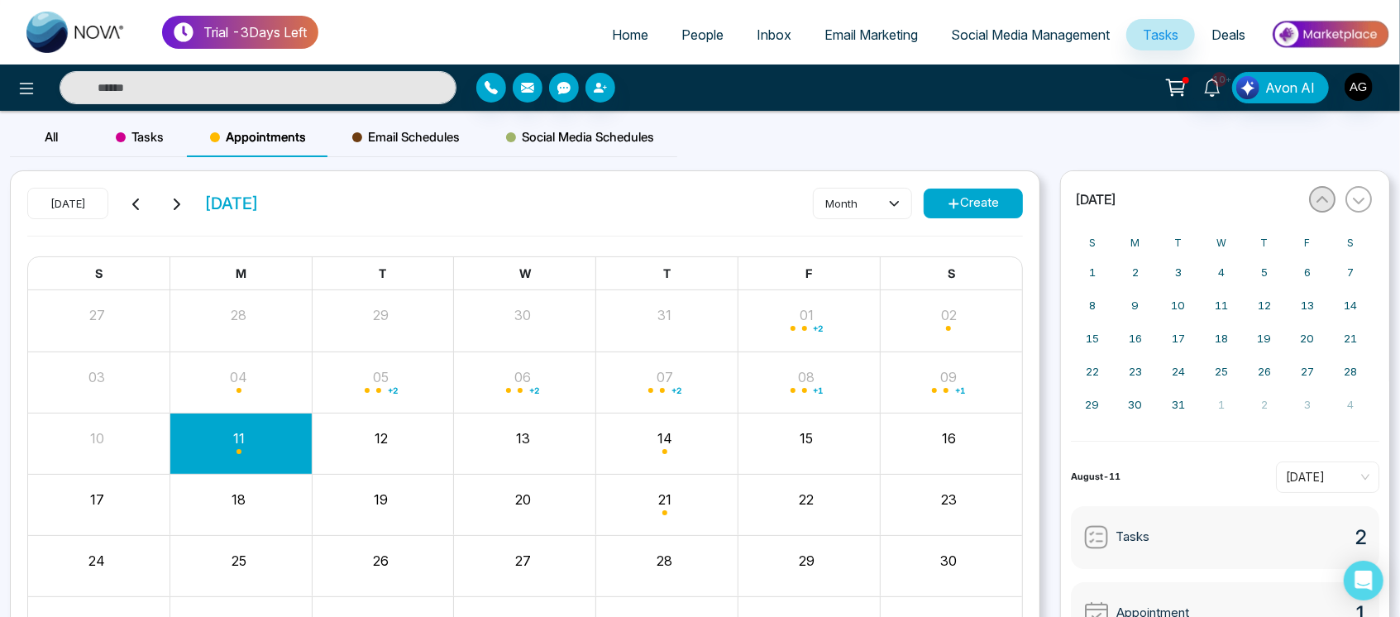
click at [1311, 199] on button "button" at bounding box center [1322, 199] width 26 height 26
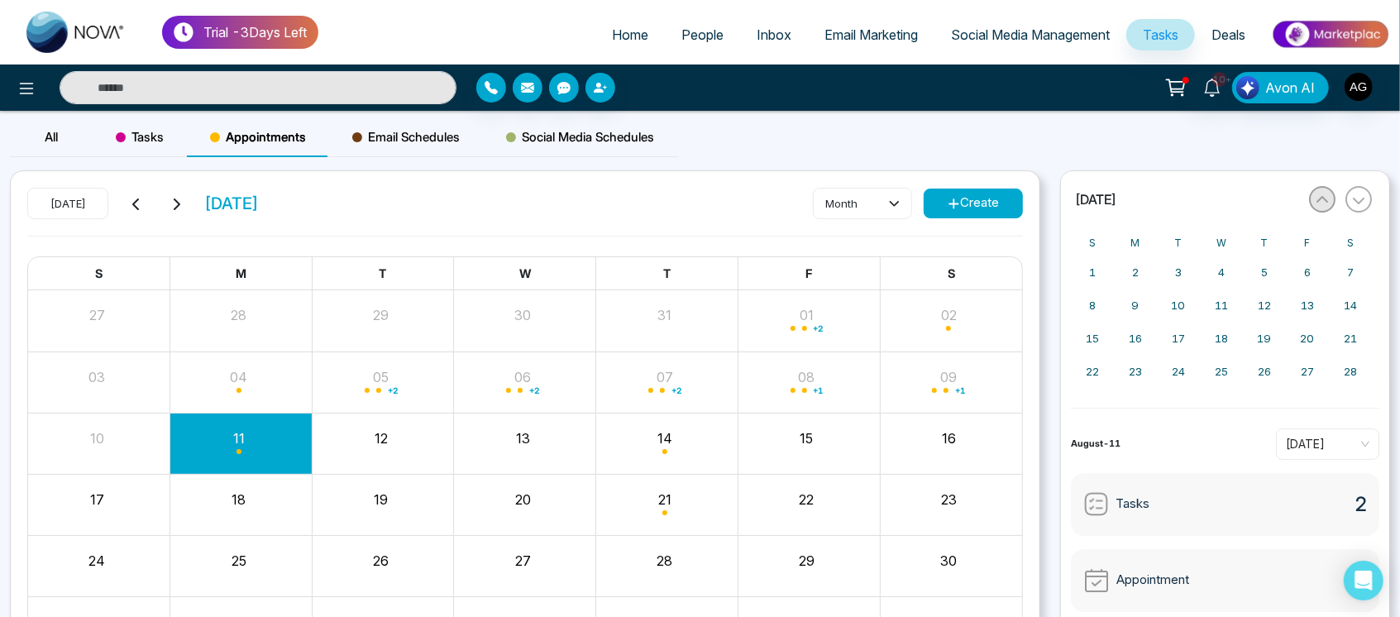
click at [1311, 199] on button "button" at bounding box center [1322, 199] width 26 height 26
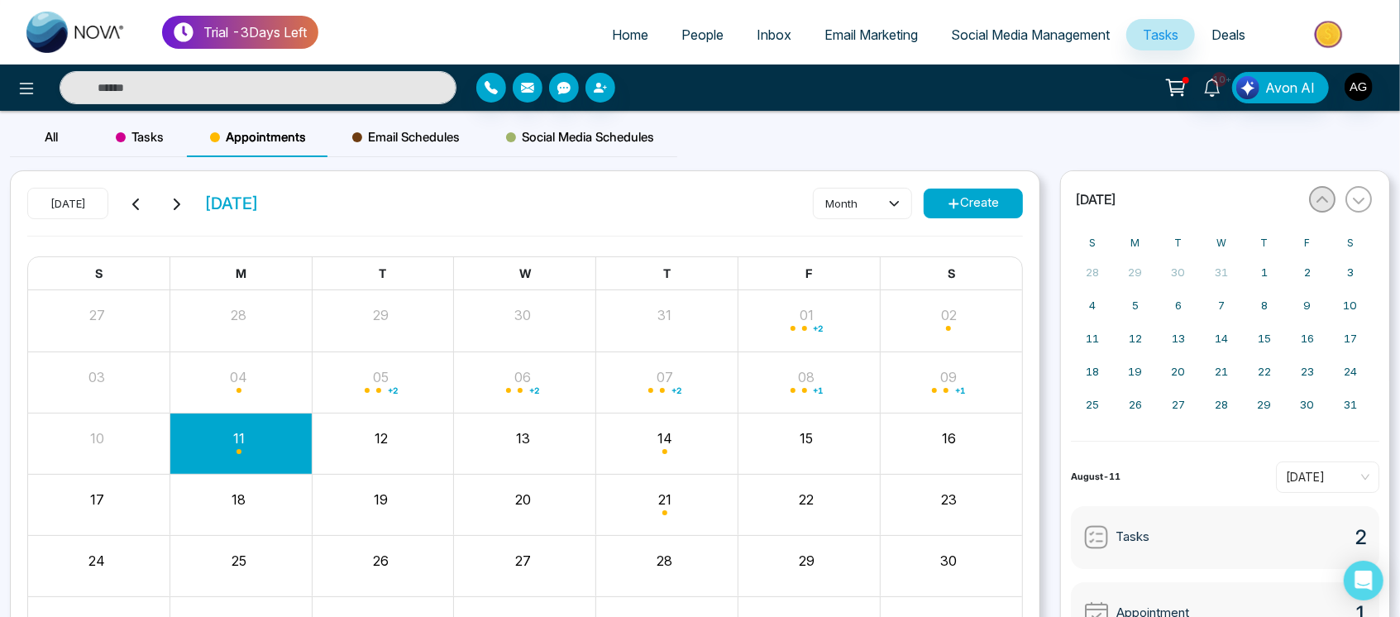
click at [1311, 199] on button "button" at bounding box center [1322, 199] width 26 height 26
click at [1365, 201] on button "button" at bounding box center [1359, 199] width 26 height 26
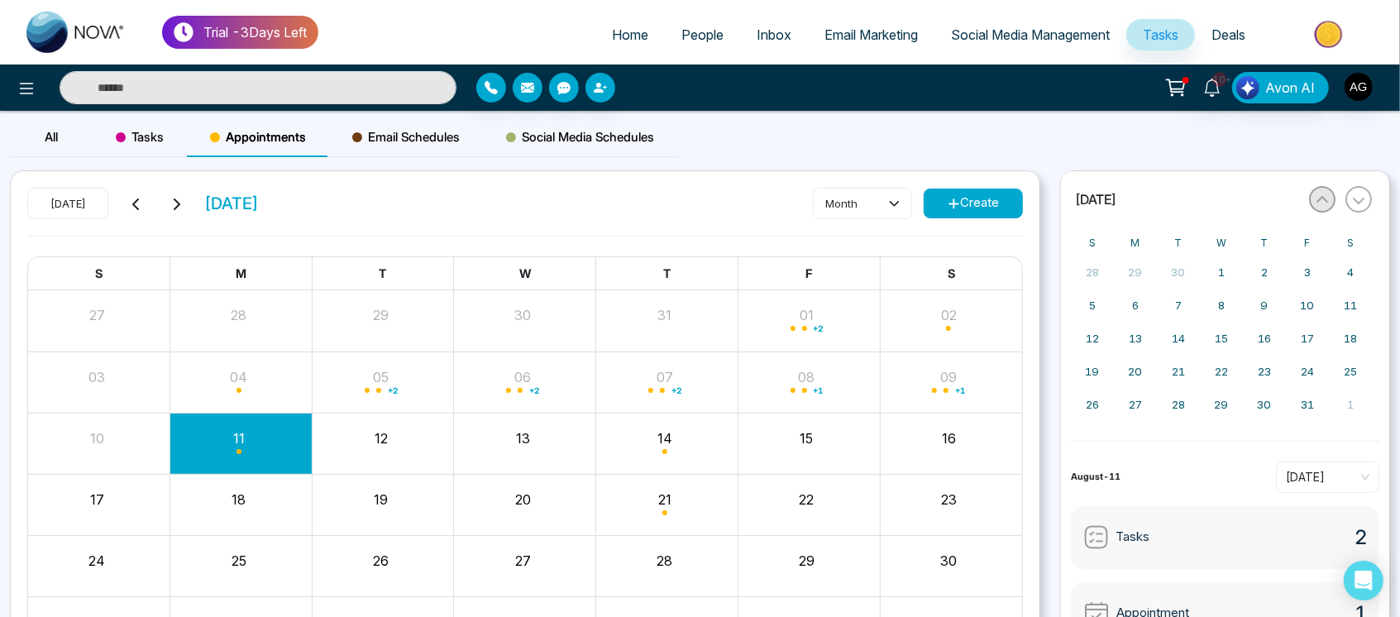
click at [1323, 202] on icon "button" at bounding box center [1322, 200] width 13 height 13
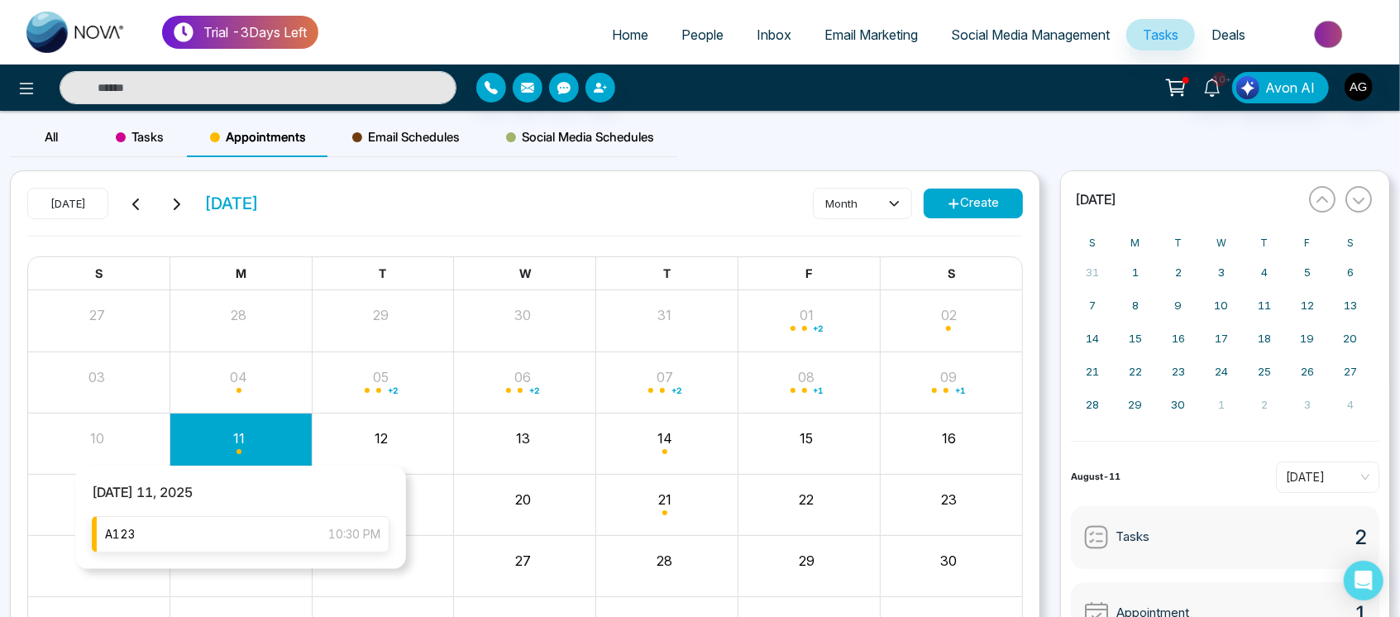
click at [267, 526] on div "A123 10:30 PM" at bounding box center [241, 534] width 298 height 36
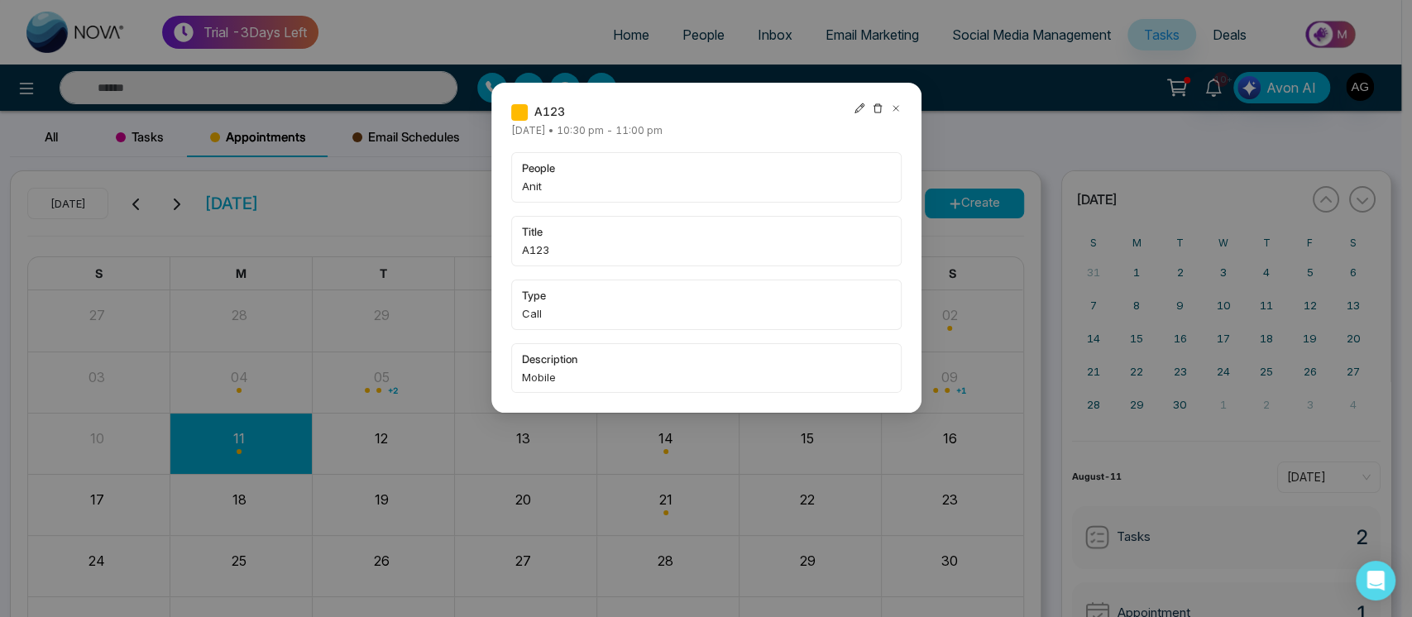
click at [893, 109] on icon at bounding box center [894, 108] width 5 height 5
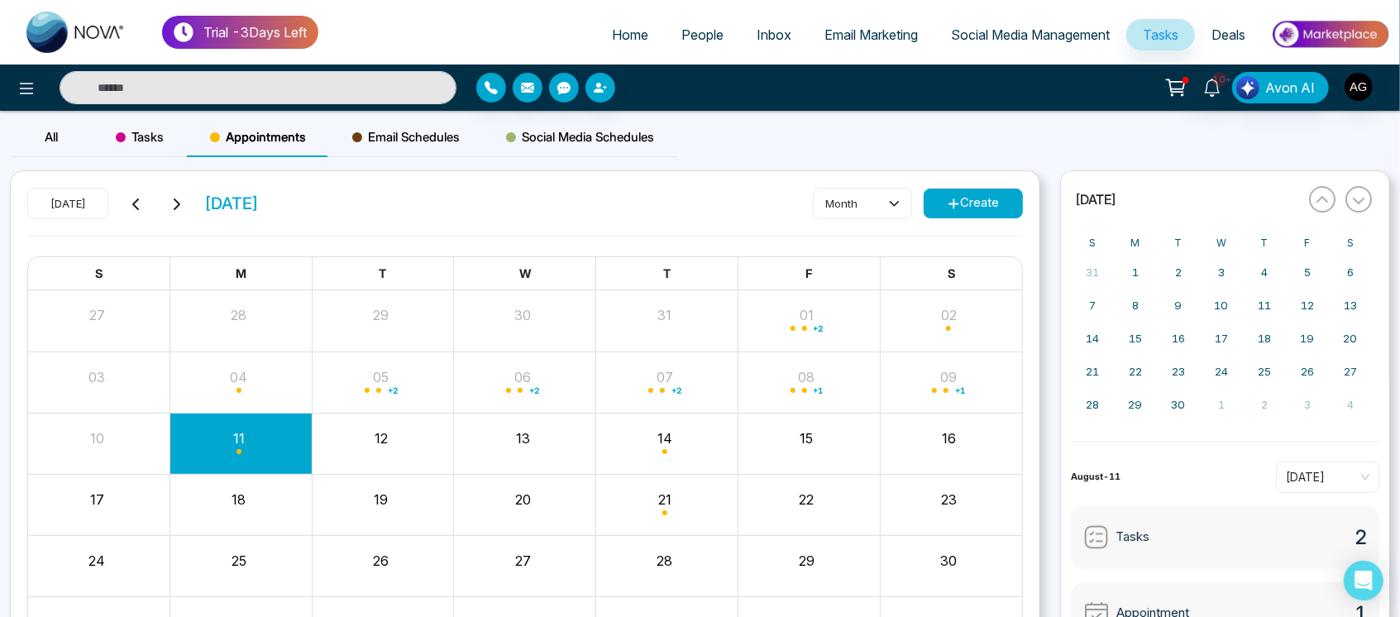
click at [442, 141] on span "Email Schedules" at bounding box center [406, 137] width 108 height 20
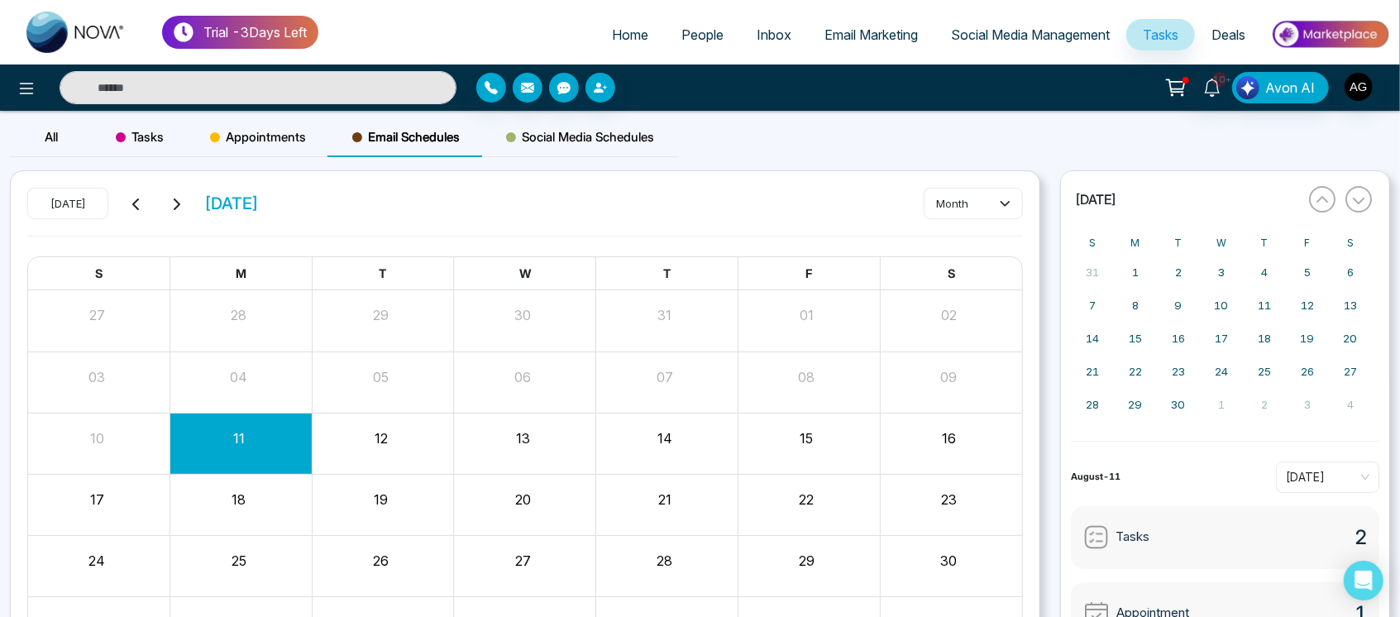
drag, startPoint x: 614, startPoint y: 162, endPoint x: 615, endPoint y: 127, distance: 34.7
click at [615, 127] on div "All Tasks Appointments Email Schedules Social Media Schedules" at bounding box center [343, 143] width 667 height 53
click at [615, 127] on span "Social Media Schedules" at bounding box center [580, 137] width 148 height 20
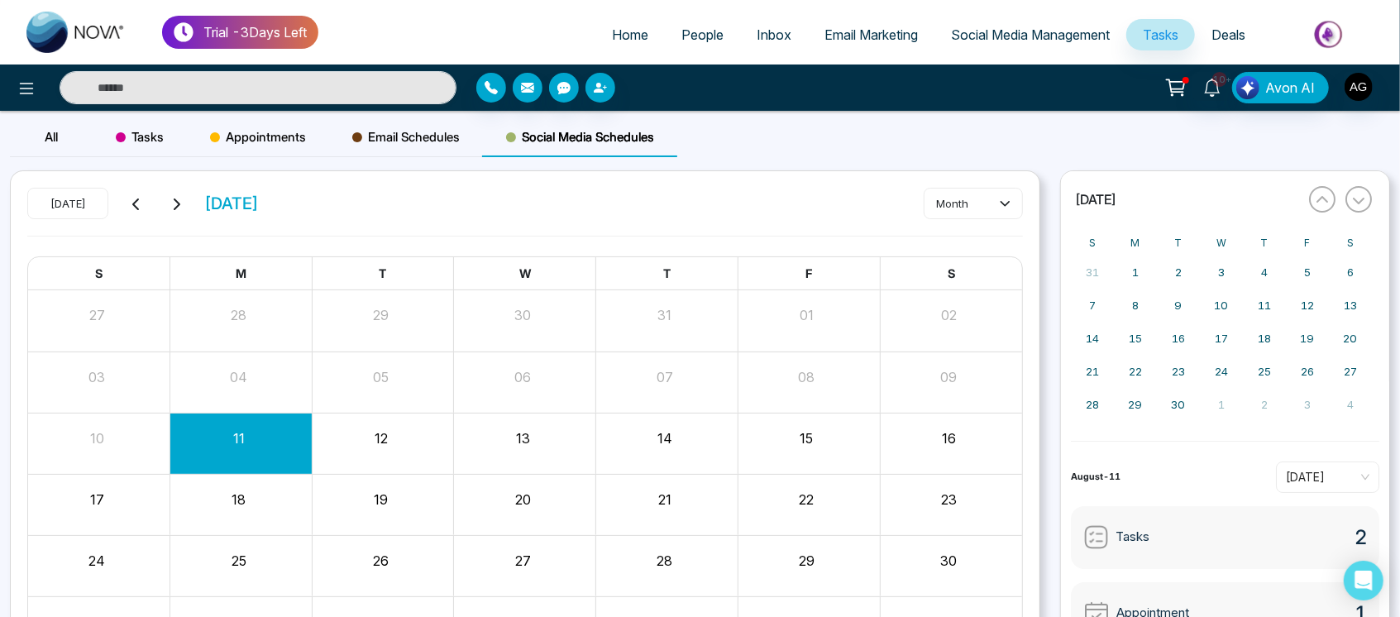
drag, startPoint x: 198, startPoint y: 197, endPoint x: 347, endPoint y: 200, distance: 149.7
click at [347, 200] on div "Today August 2025 month" at bounding box center [525, 212] width 996 height 48
drag, startPoint x: 347, startPoint y: 200, endPoint x: 210, endPoint y: 195, distance: 137.4
click at [210, 195] on div "Today August 2025 month" at bounding box center [525, 212] width 996 height 48
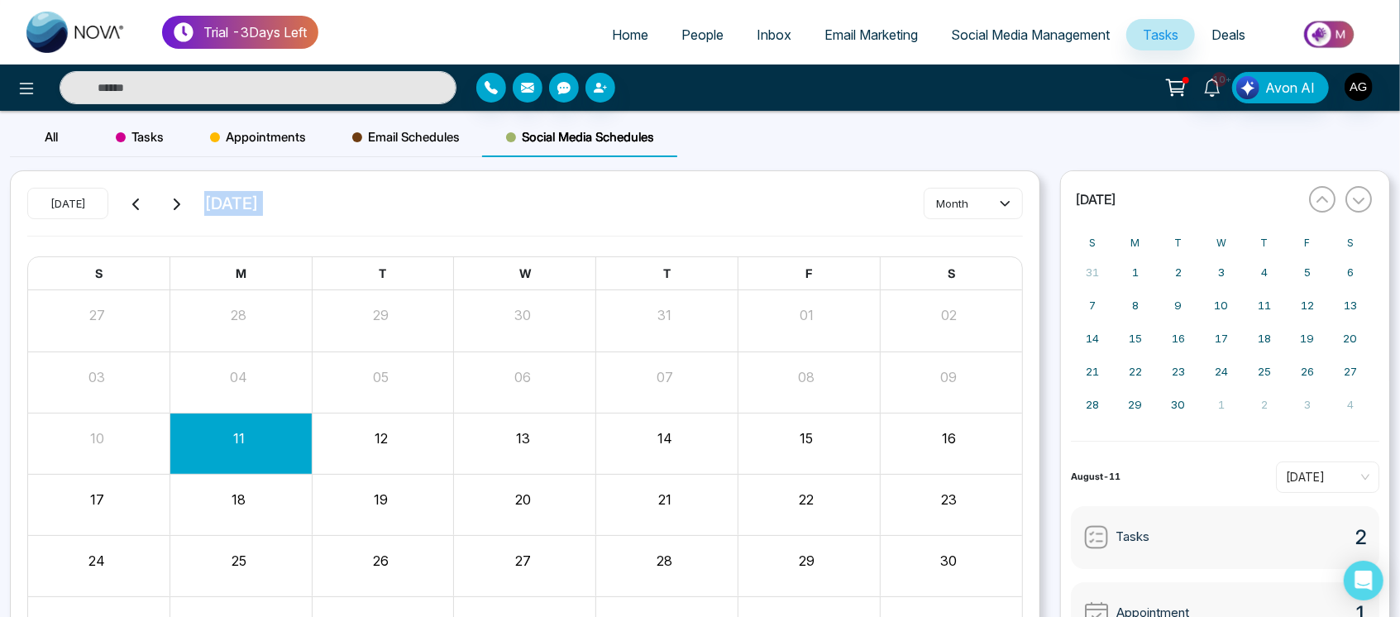
click at [210, 195] on span "[DATE]" at bounding box center [231, 203] width 55 height 25
drag, startPoint x: 308, startPoint y: 199, endPoint x: 194, endPoint y: 208, distance: 114.4
click at [194, 208] on div "Today August 2025 month" at bounding box center [525, 212] width 996 height 48
click at [194, 208] on div "Today August 2025" at bounding box center [143, 203] width 232 height 31
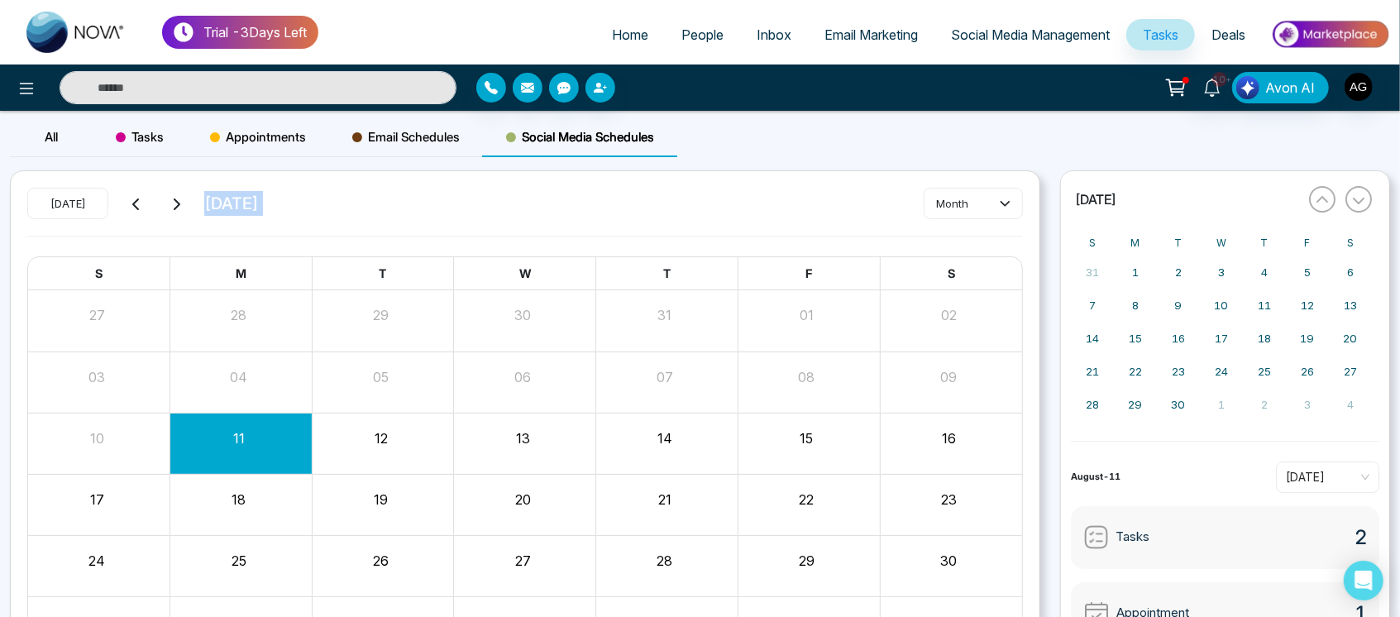
drag, startPoint x: 194, startPoint y: 208, endPoint x: 316, endPoint y: 215, distance: 122.6
click at [316, 215] on div "Today August 2025 month" at bounding box center [525, 212] width 996 height 48
drag, startPoint x: 316, startPoint y: 215, endPoint x: 205, endPoint y: 206, distance: 111.2
click at [205, 206] on div "Today August 2025 month" at bounding box center [525, 212] width 996 height 48
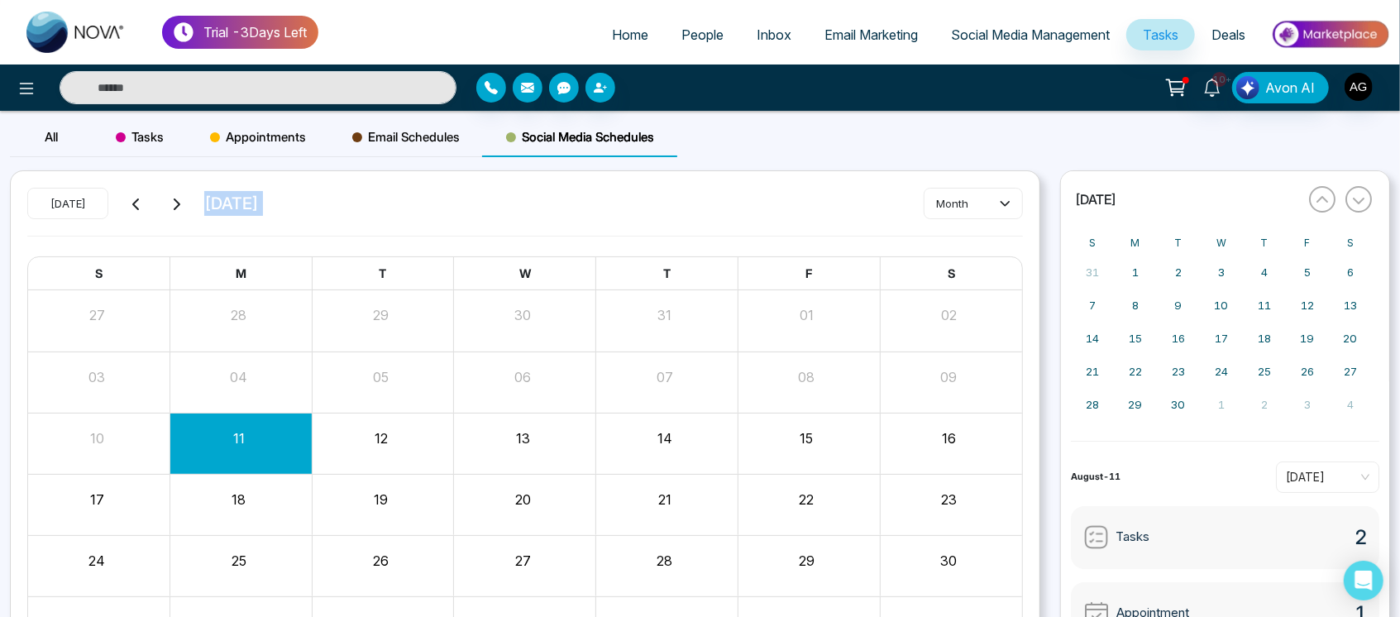
click at [205, 206] on span "[DATE]" at bounding box center [231, 203] width 55 height 25
drag, startPoint x: 331, startPoint y: 211, endPoint x: 196, endPoint y: 199, distance: 135.3
click at [196, 199] on div "Today August 2025 month" at bounding box center [525, 212] width 996 height 48
click at [196, 199] on div "Today August 2025" at bounding box center [143, 203] width 232 height 31
drag, startPoint x: 196, startPoint y: 199, endPoint x: 350, endPoint y: 203, distance: 153.9
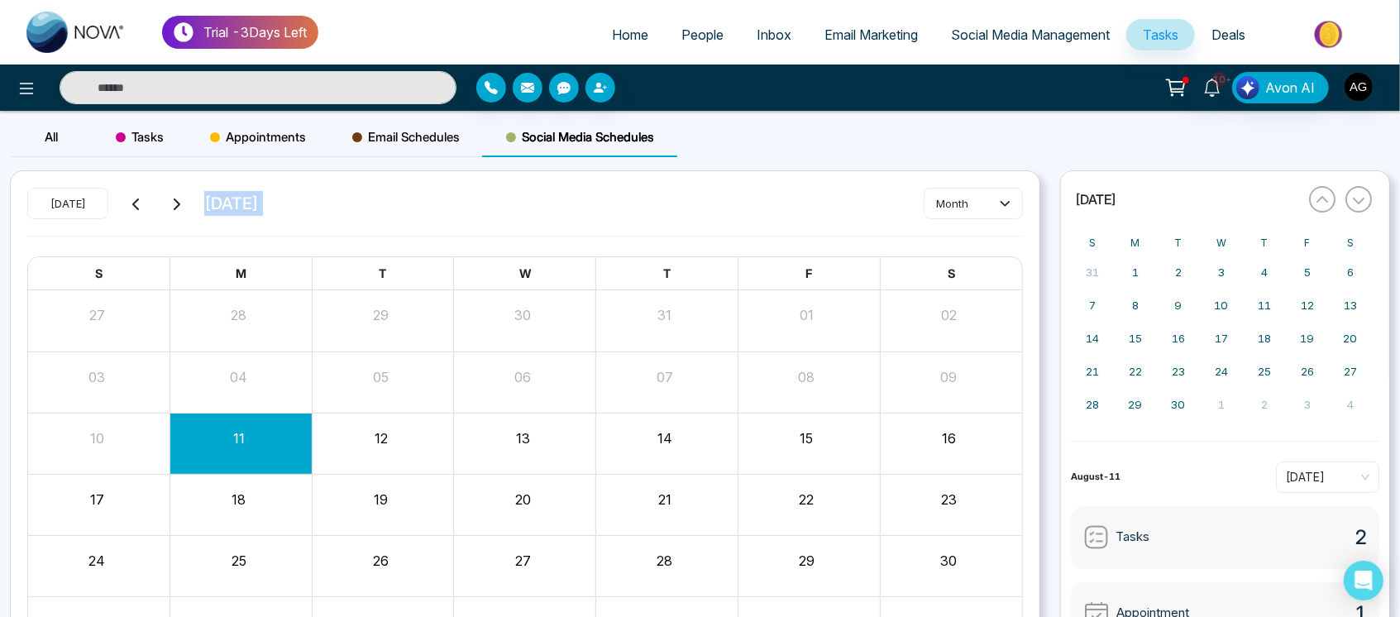
click at [350, 203] on div "Today August 2025 month" at bounding box center [525, 212] width 996 height 48
drag, startPoint x: 350, startPoint y: 203, endPoint x: 211, endPoint y: 218, distance: 139.8
click at [211, 218] on div "Today August 2025 month" at bounding box center [525, 212] width 996 height 48
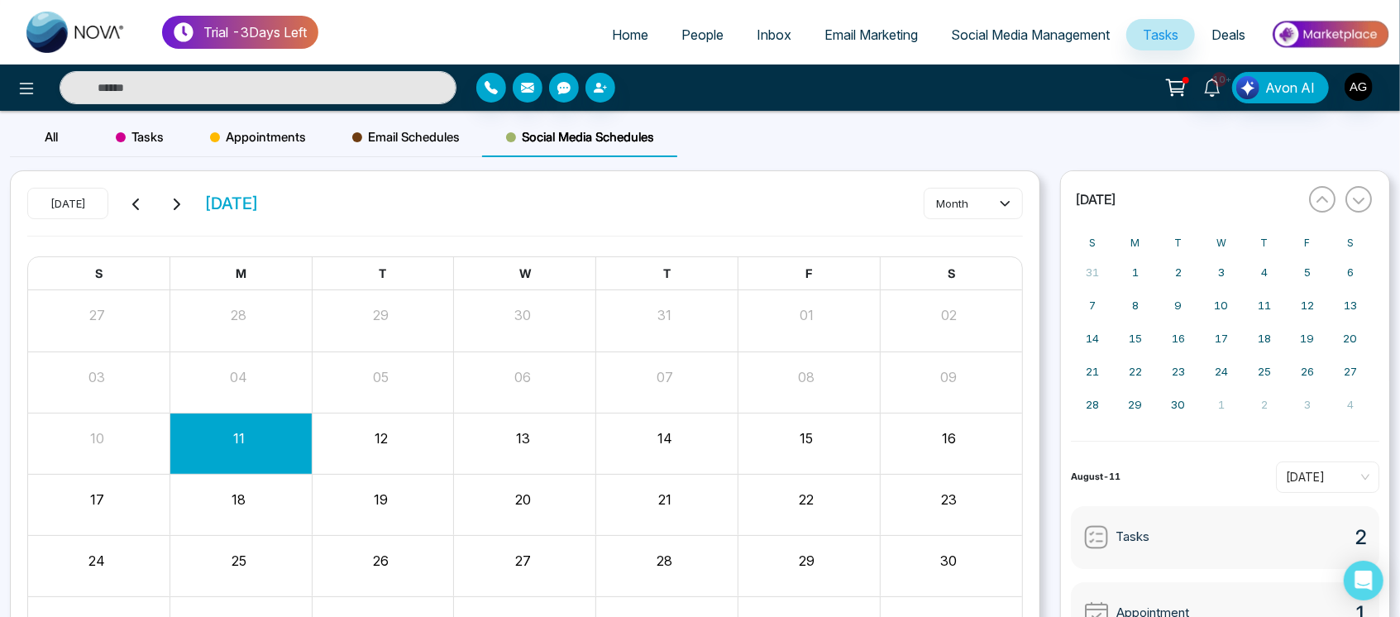
drag, startPoint x: 318, startPoint y: 208, endPoint x: 317, endPoint y: 199, distance: 10.0
click at [317, 199] on div "Today August 2025 month" at bounding box center [525, 212] width 996 height 48
drag, startPoint x: 317, startPoint y: 199, endPoint x: 217, endPoint y: 199, distance: 100.1
click at [217, 199] on div "Today August 2025 month" at bounding box center [525, 212] width 996 height 48
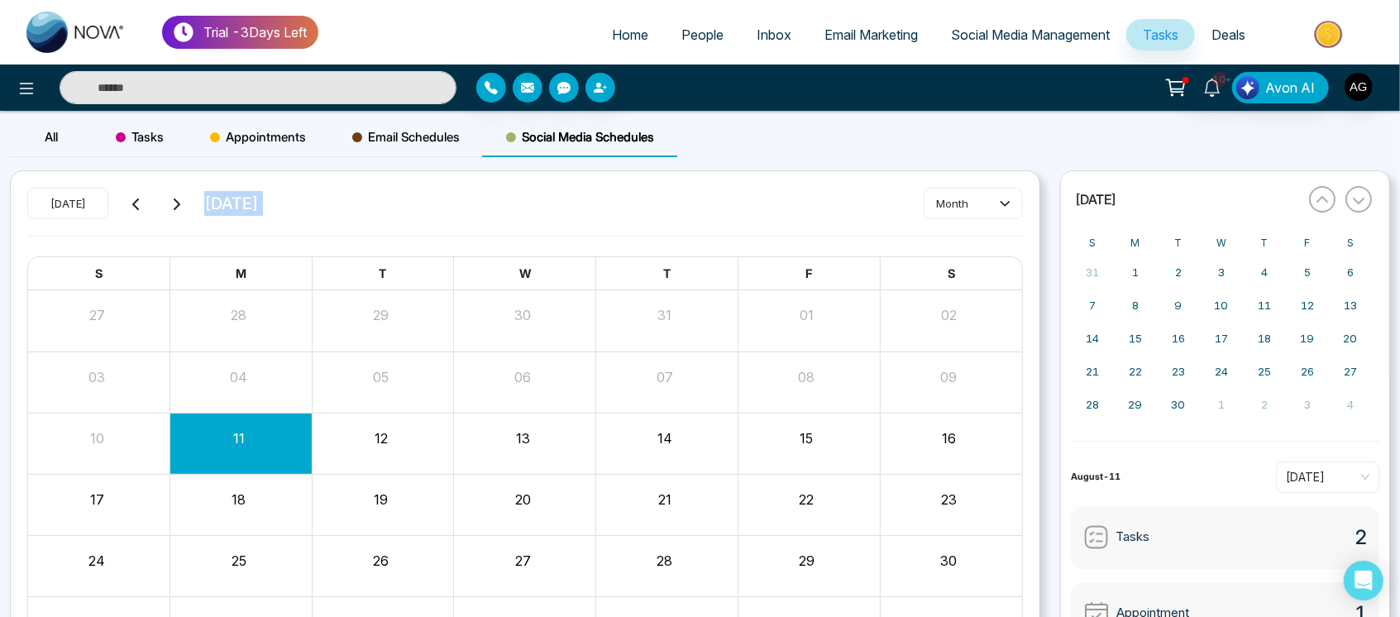
click at [371, 203] on div "Today August 2025 month" at bounding box center [525, 212] width 996 height 48
click at [623, 39] on span "Home" at bounding box center [630, 34] width 36 height 17
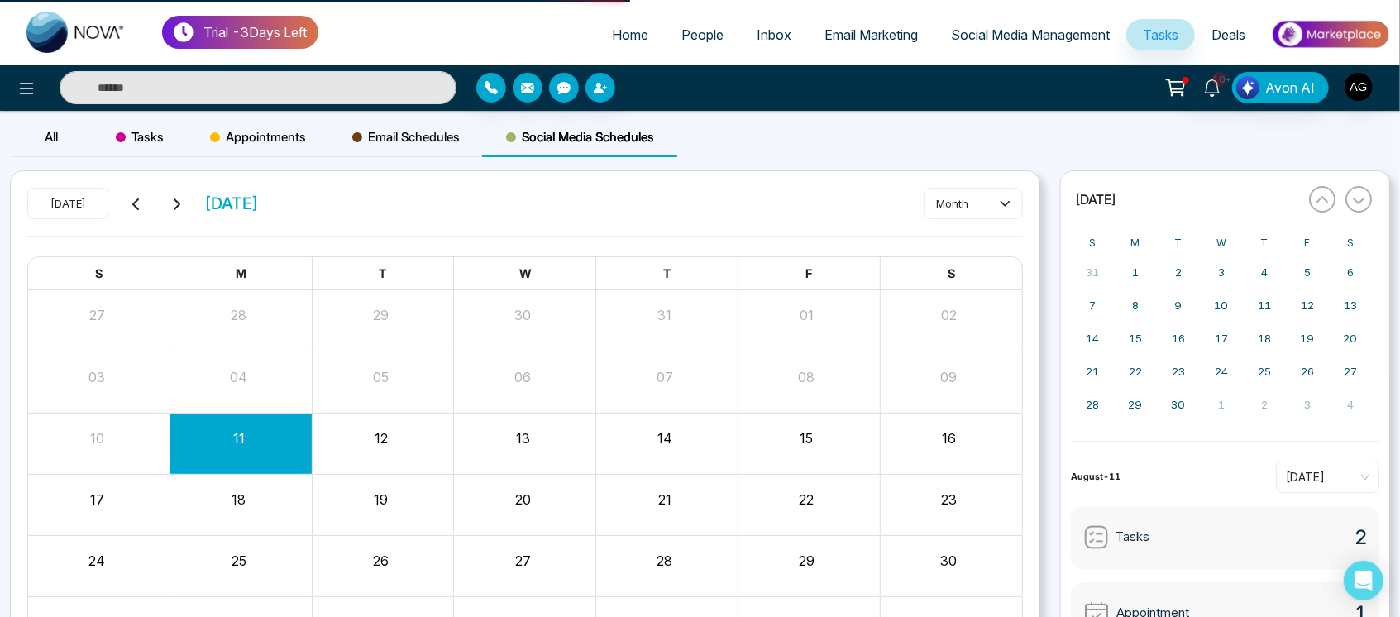
select select "*"
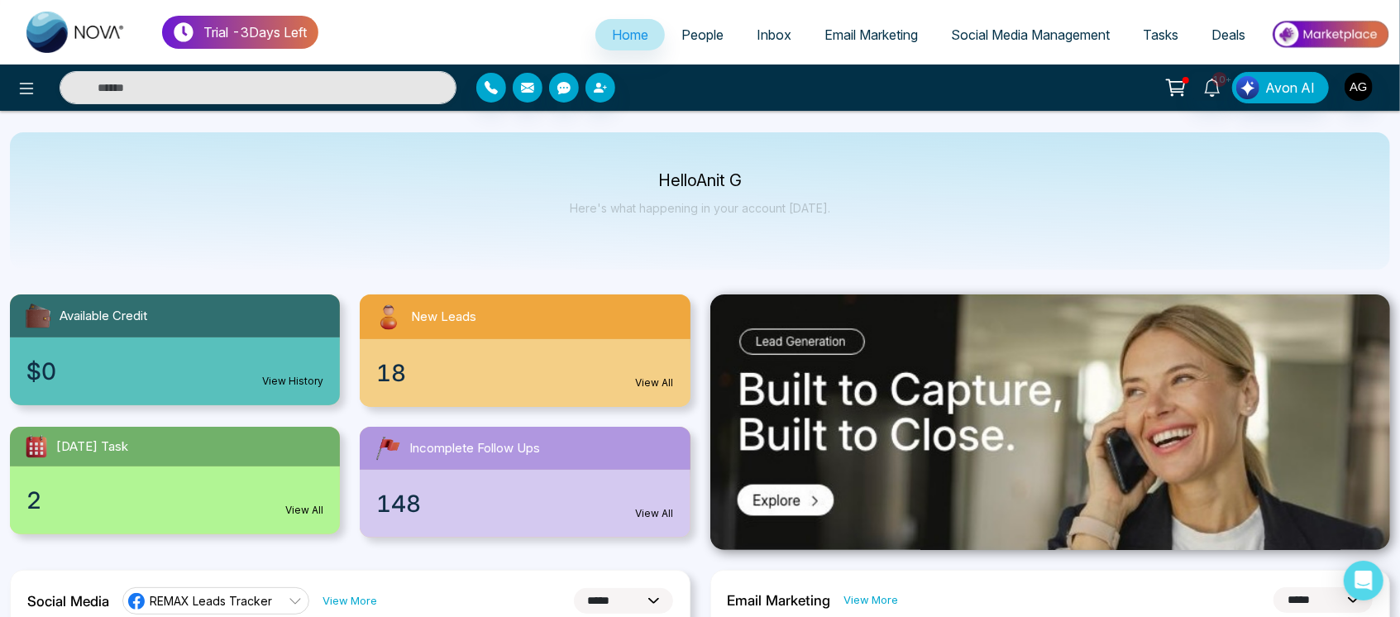
click at [323, 393] on div "$0 View History" at bounding box center [175, 371] width 330 height 68
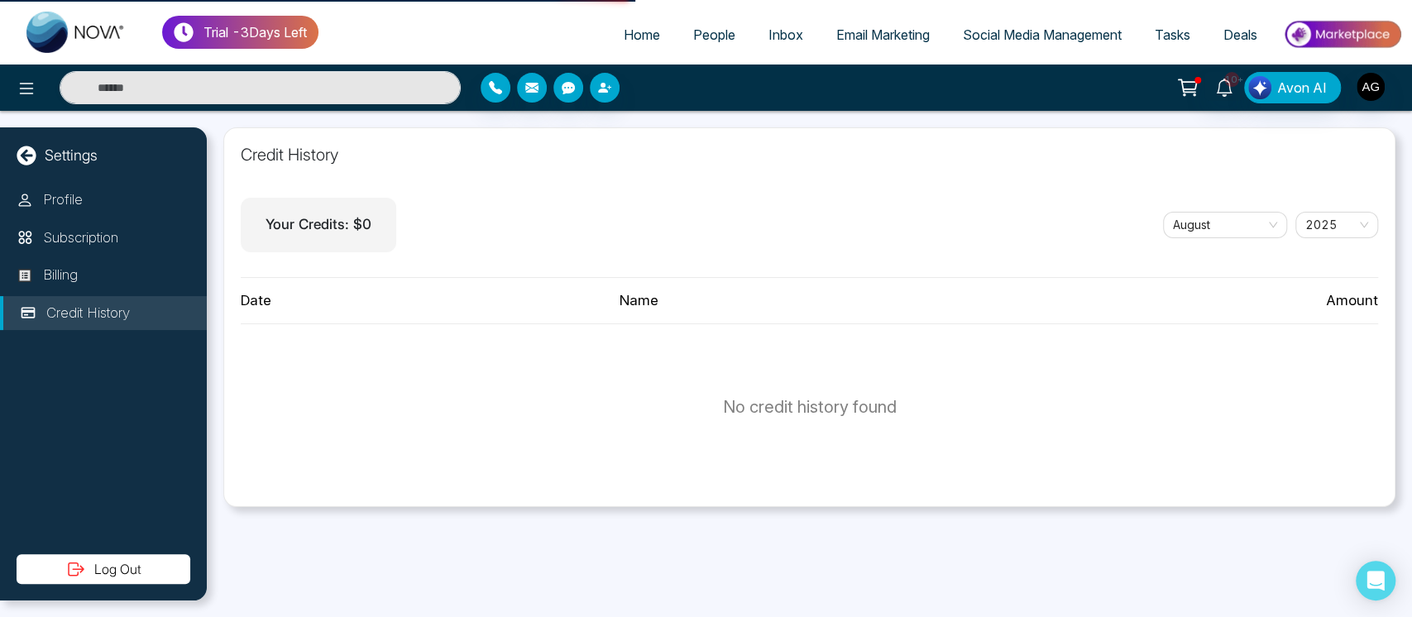
click at [642, 26] on span "Home" at bounding box center [642, 34] width 36 height 17
click at [624, 36] on span "Home" at bounding box center [642, 34] width 36 height 17
click at [637, 33] on span "Home" at bounding box center [642, 34] width 36 height 17
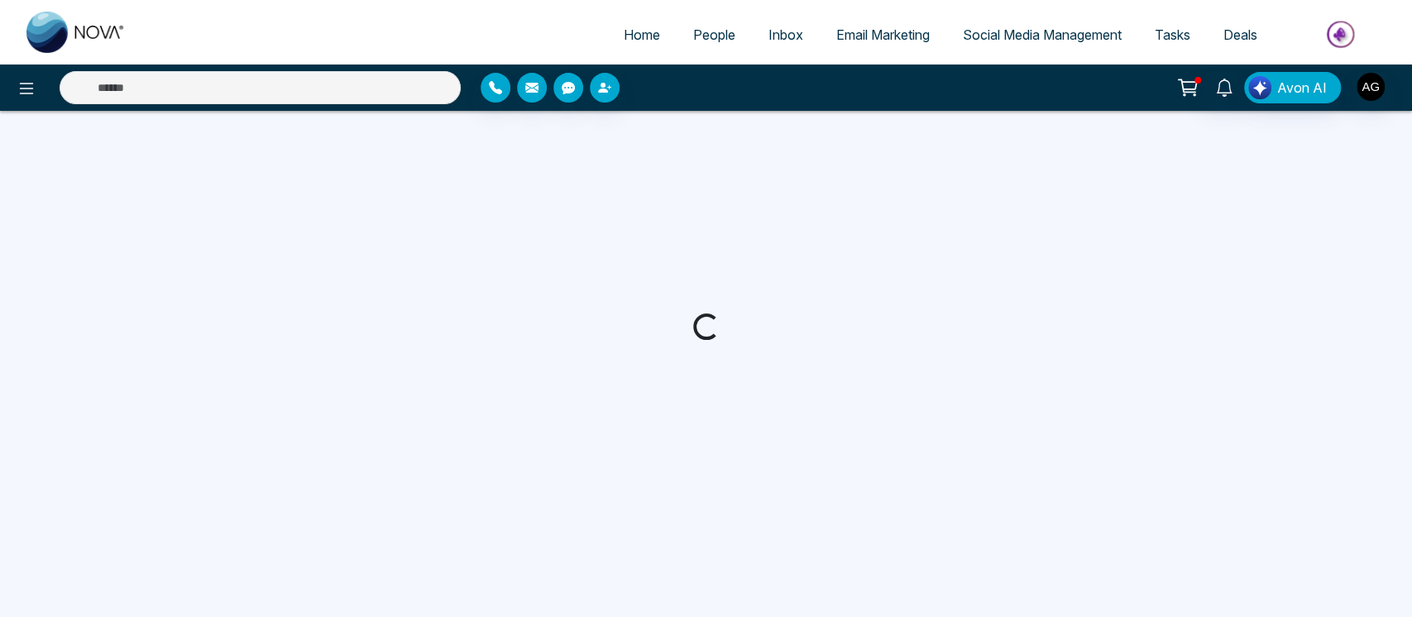
click at [632, 41] on span "Home" at bounding box center [642, 34] width 36 height 17
click at [628, 39] on span "Home" at bounding box center [642, 34] width 36 height 17
click at [22, 97] on icon at bounding box center [27, 89] width 20 height 20
click at [22, 93] on icon at bounding box center [27, 89] width 14 height 12
select select
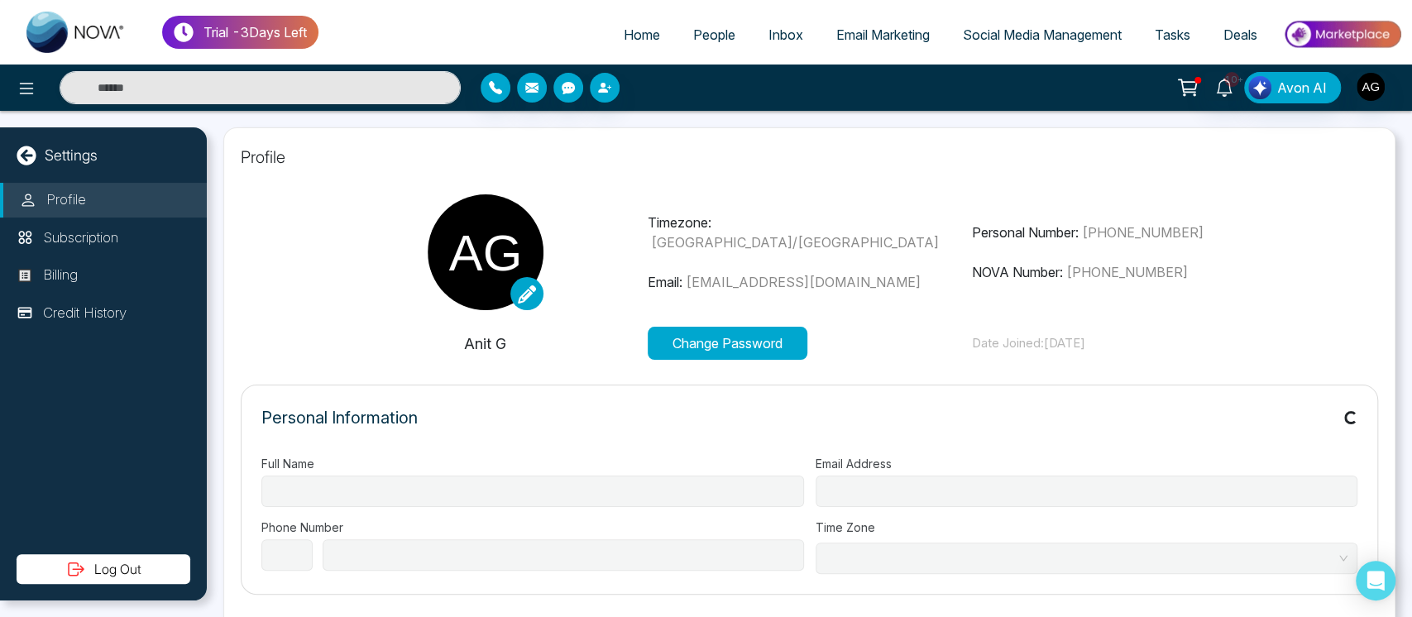
type input "******"
type input "**********"
select select "***"
type input "**********"
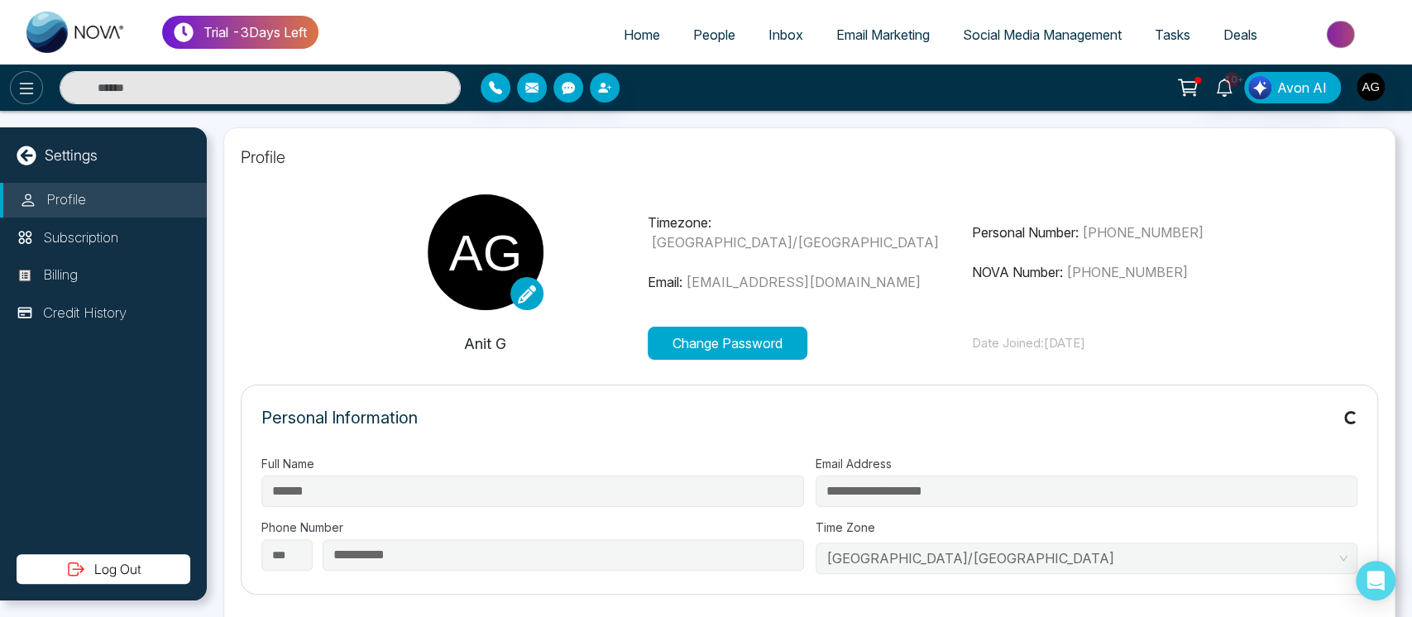
type input "**********"
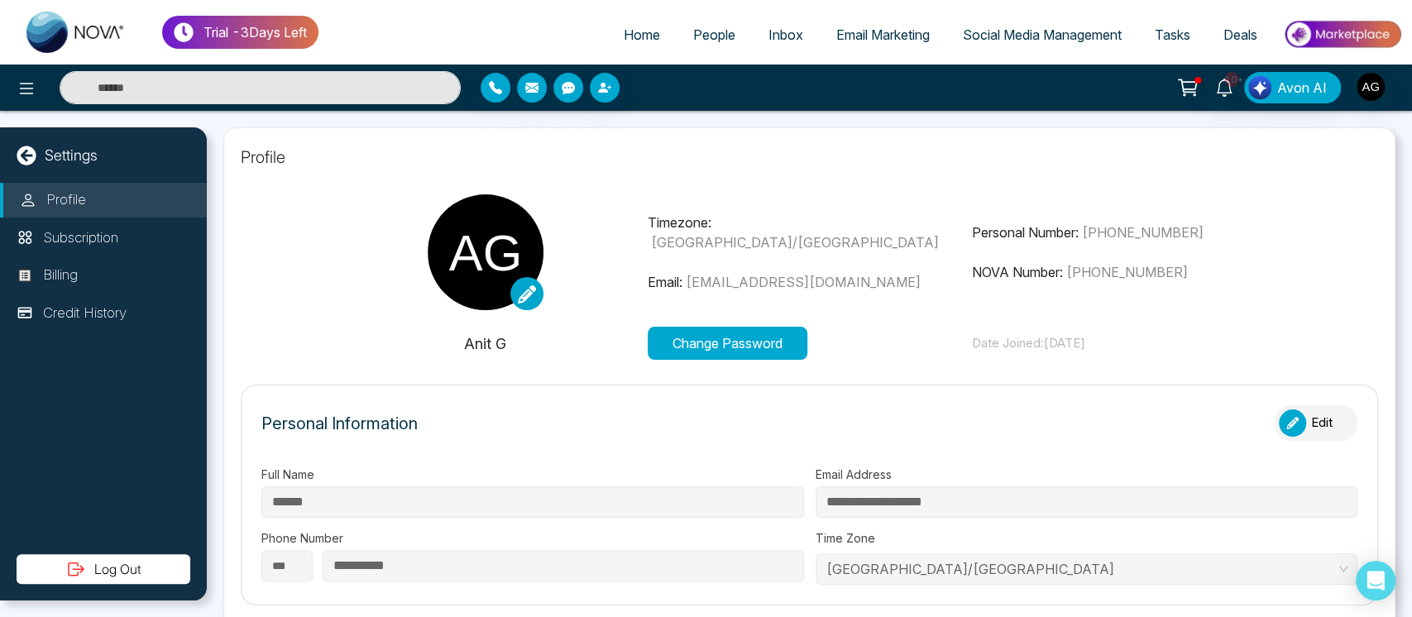
click at [18, 156] on icon at bounding box center [26, 155] width 19 height 19
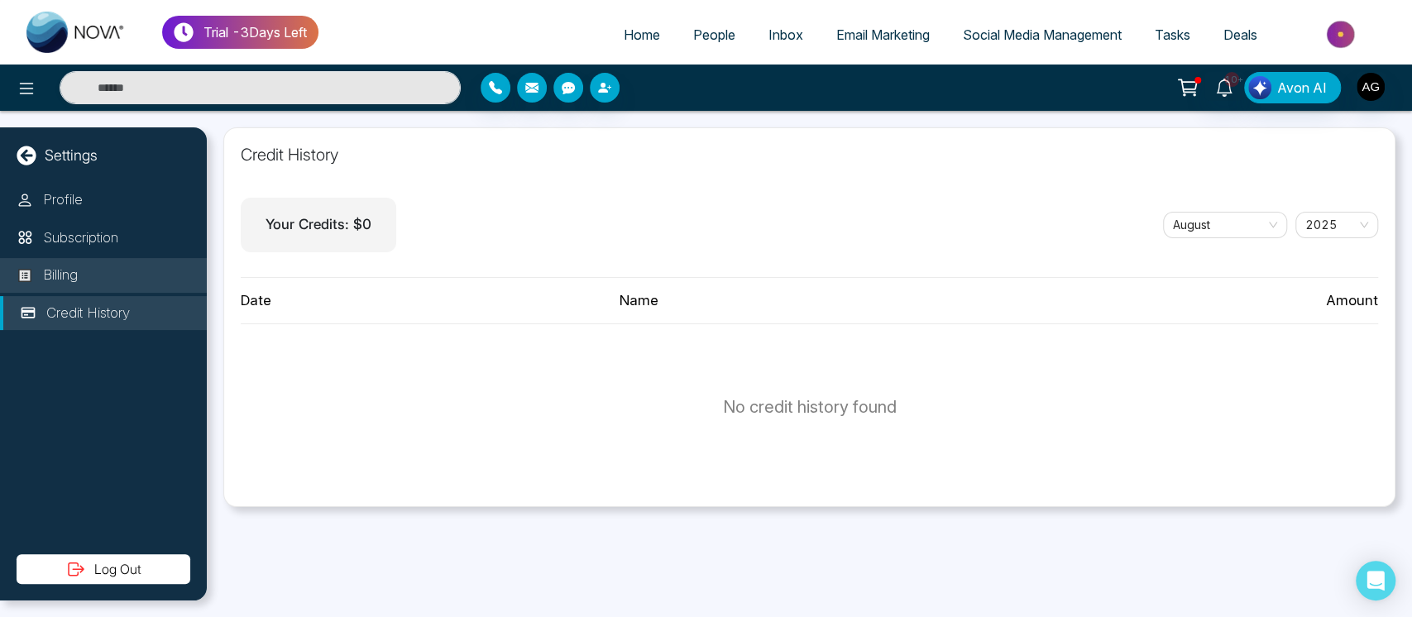
click at [165, 263] on li "Billing" at bounding box center [103, 275] width 207 height 35
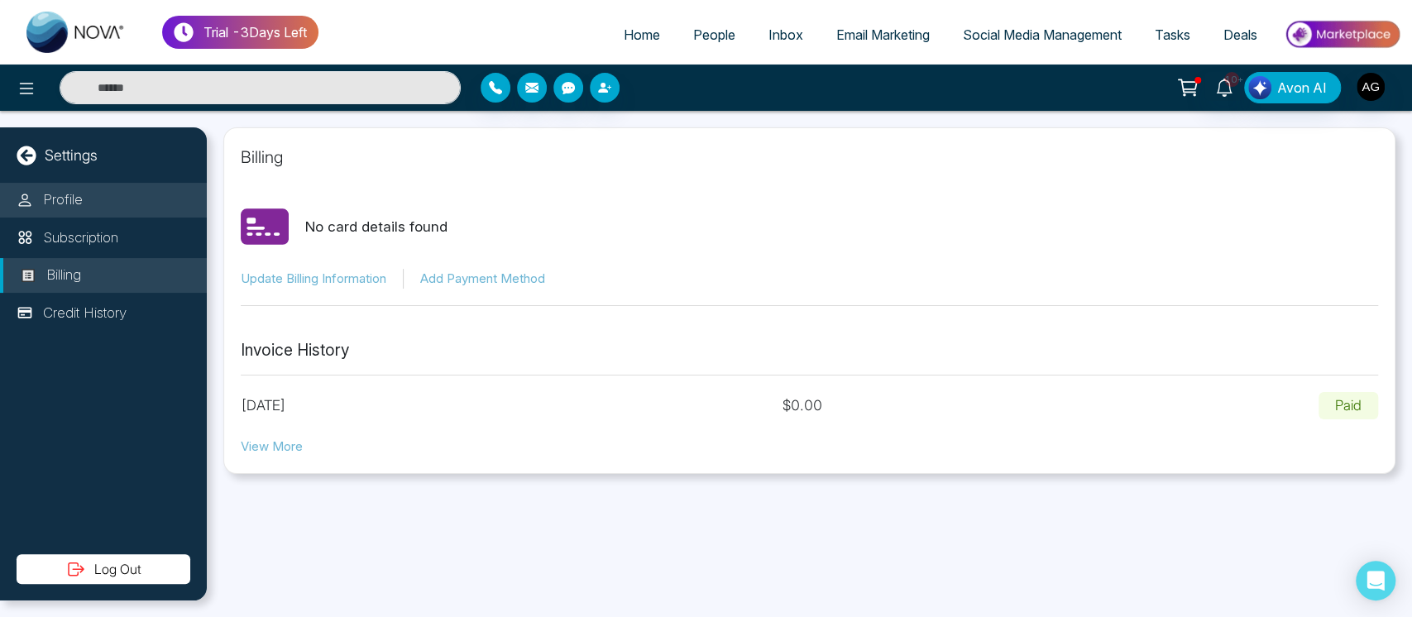
click at [180, 189] on li "Profile" at bounding box center [103, 200] width 207 height 35
select select "***"
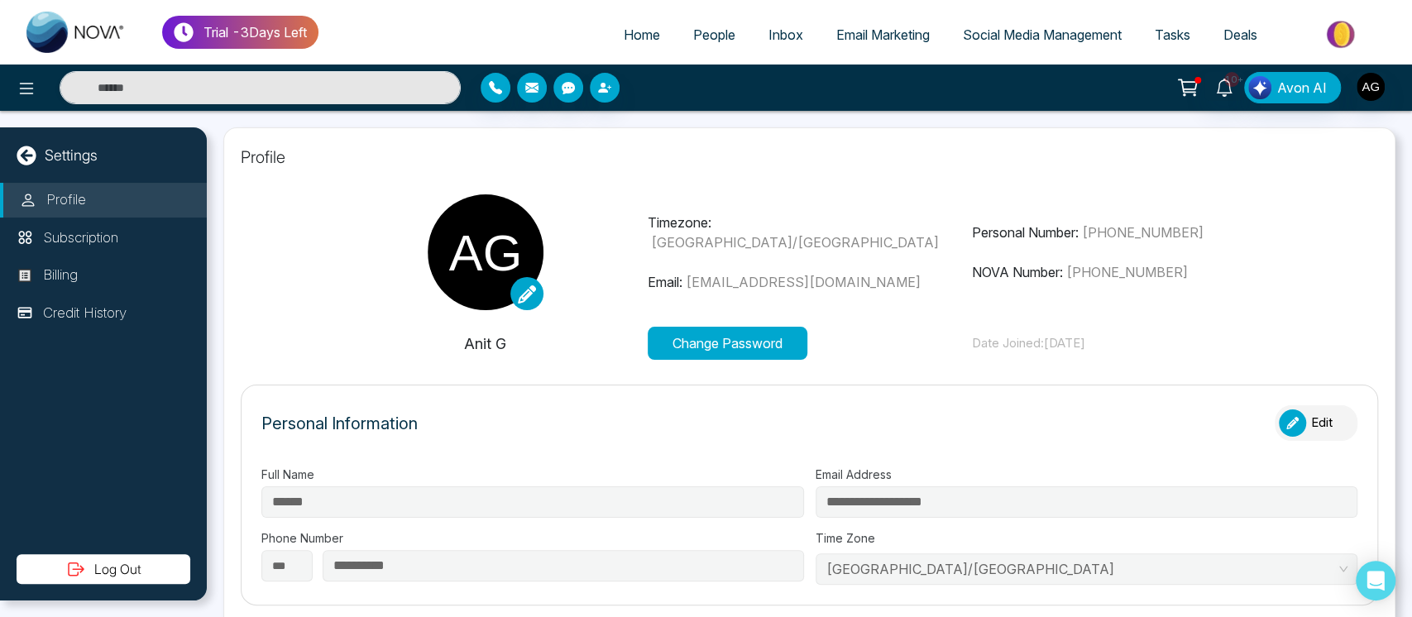
type input "**********"
drag, startPoint x: 414, startPoint y: 140, endPoint x: 555, endPoint y: 312, distance: 222.7
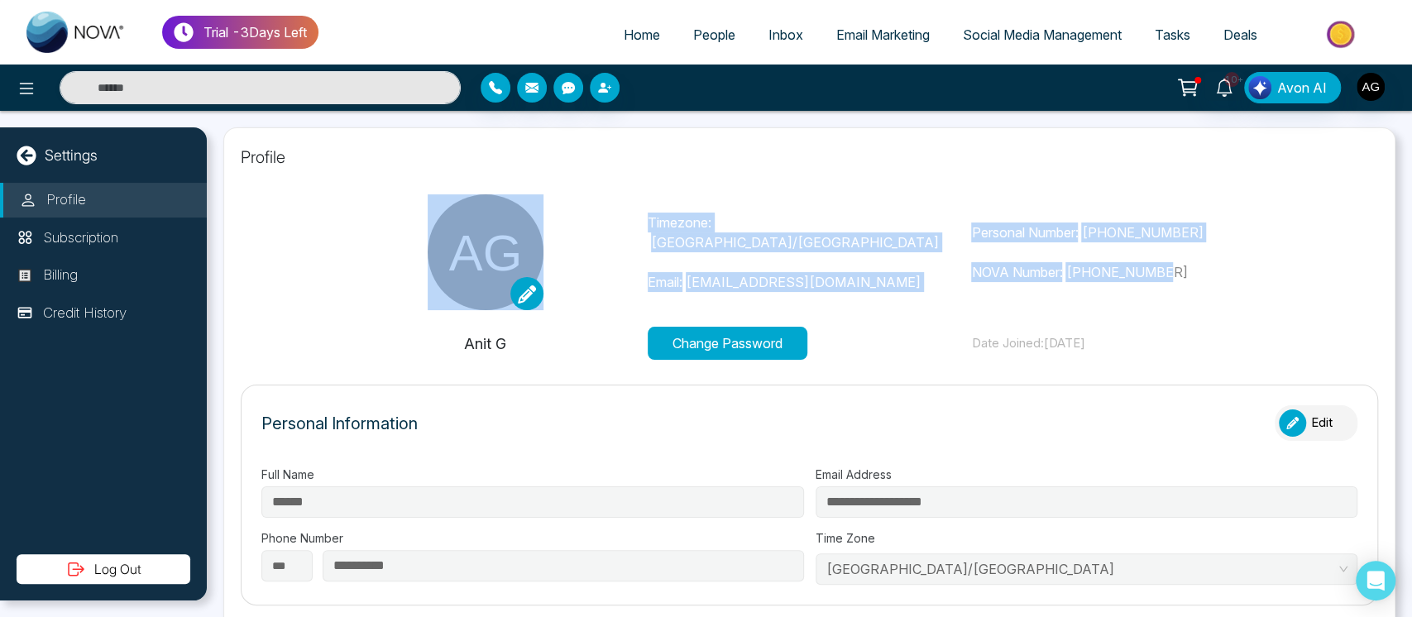
drag, startPoint x: 633, startPoint y: 226, endPoint x: 1232, endPoint y: 299, distance: 604.1
click at [1232, 299] on div "Timezone: [GEOGRAPHIC_DATA]/[GEOGRAPHIC_DATA] Email: [EMAIL_ADDRESS][DOMAIN_NAM…" at bounding box center [809, 252] width 972 height 116
drag, startPoint x: 1232, startPoint y: 299, endPoint x: 628, endPoint y: 219, distance: 609.8
click at [628, 219] on div "Timezone: [GEOGRAPHIC_DATA]/[GEOGRAPHIC_DATA] Email: [EMAIL_ADDRESS][DOMAIN_NAM…" at bounding box center [809, 252] width 972 height 116
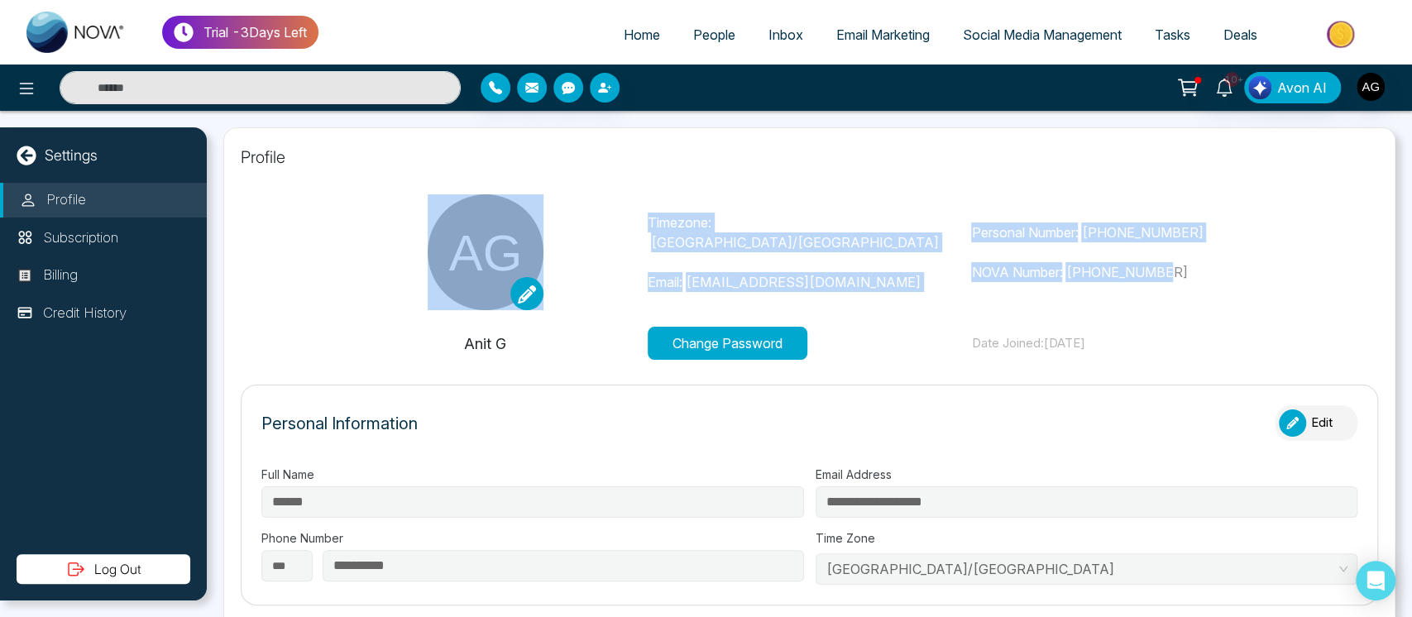
click at [628, 219] on div at bounding box center [485, 252] width 324 height 116
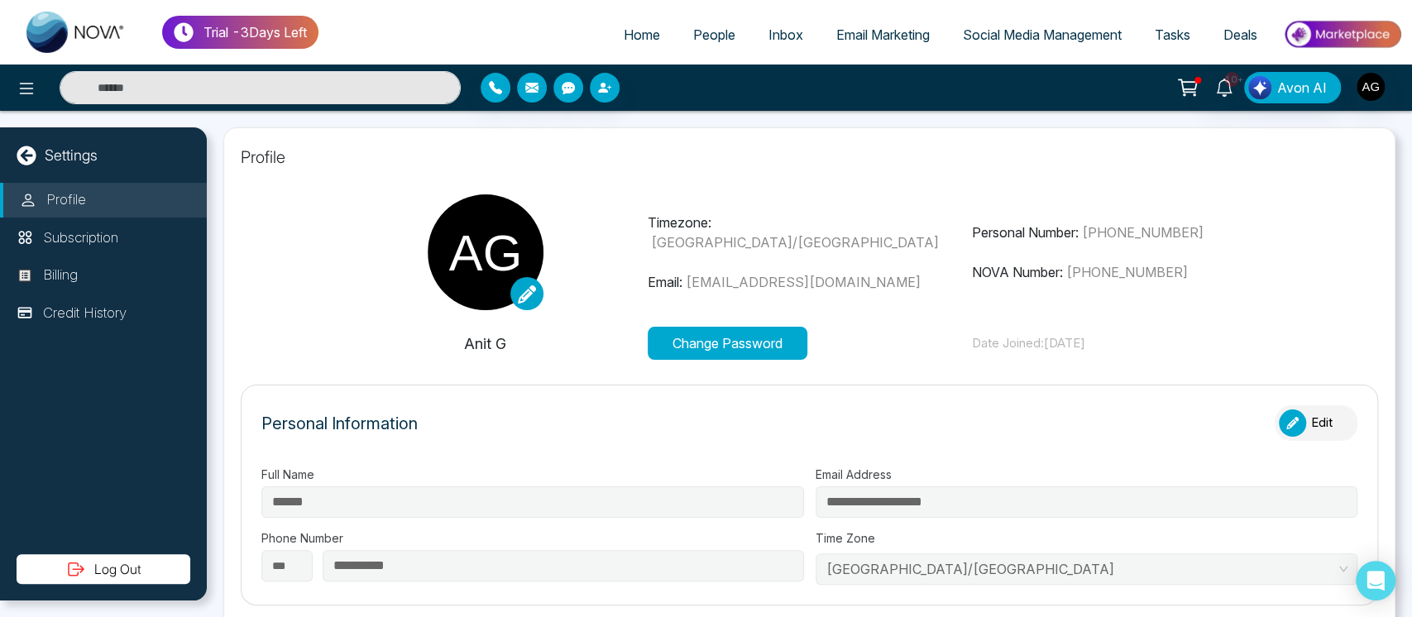
click at [624, 27] on span "Home" at bounding box center [642, 34] width 36 height 17
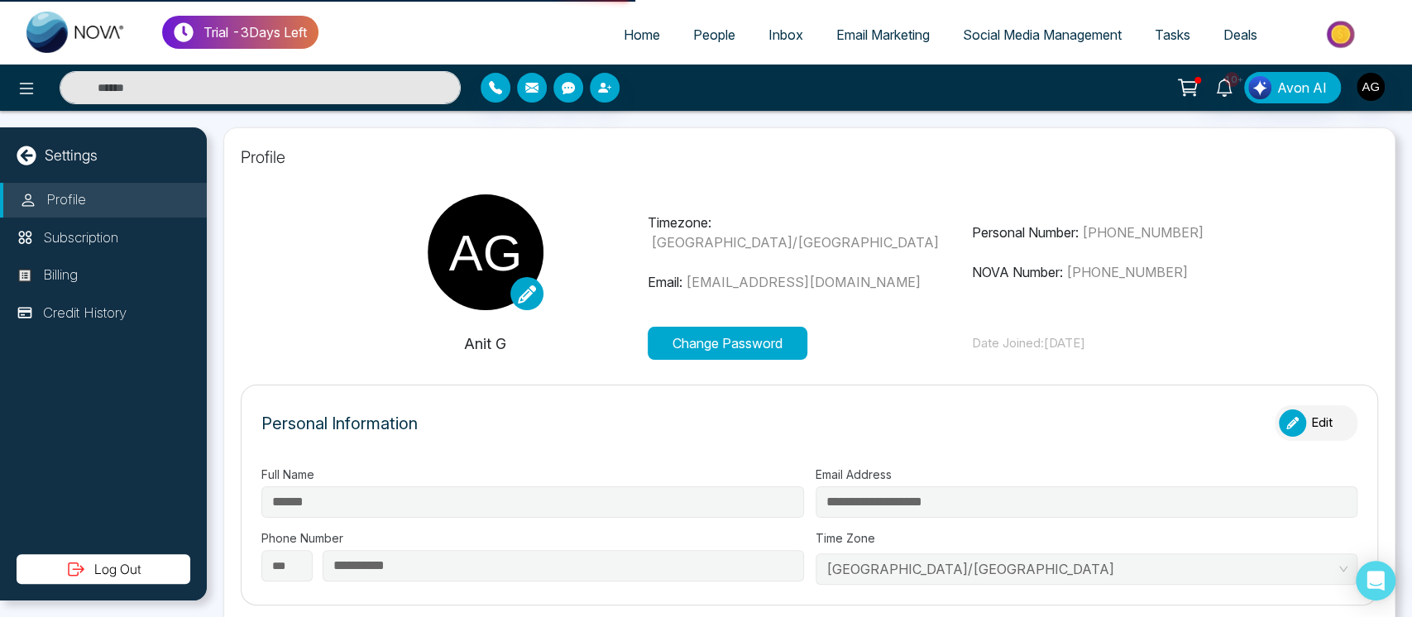
select select "*"
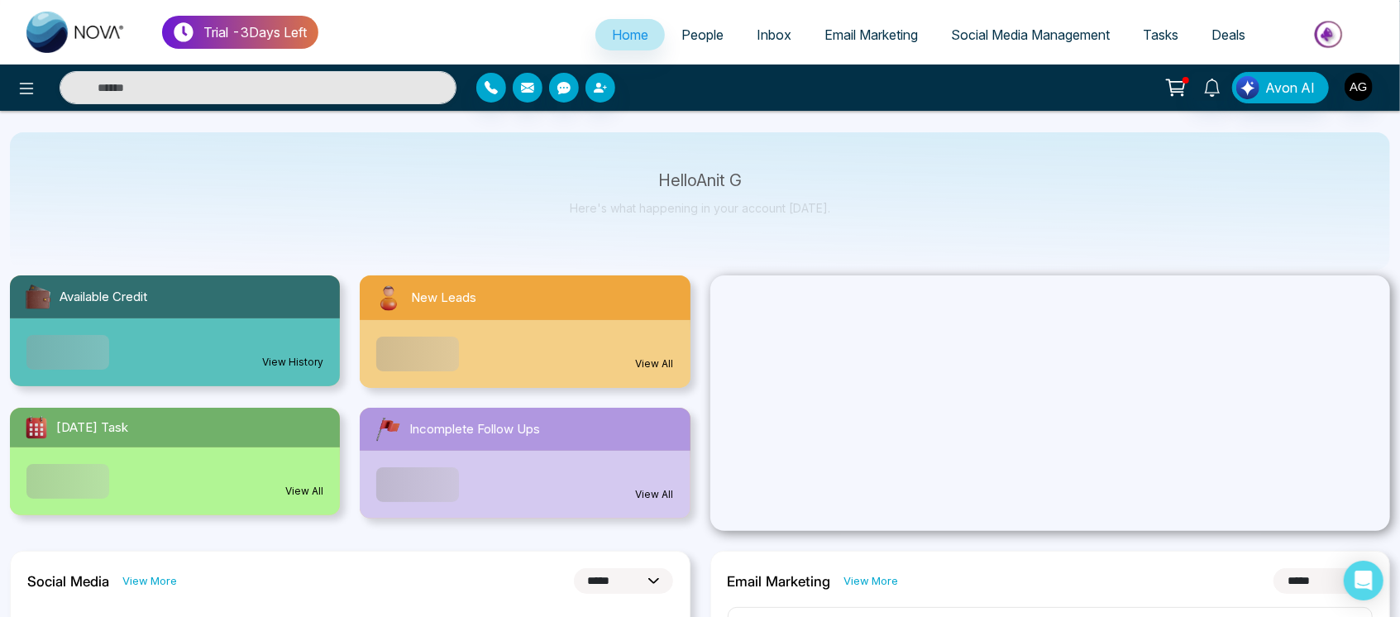
scroll to position [60, 0]
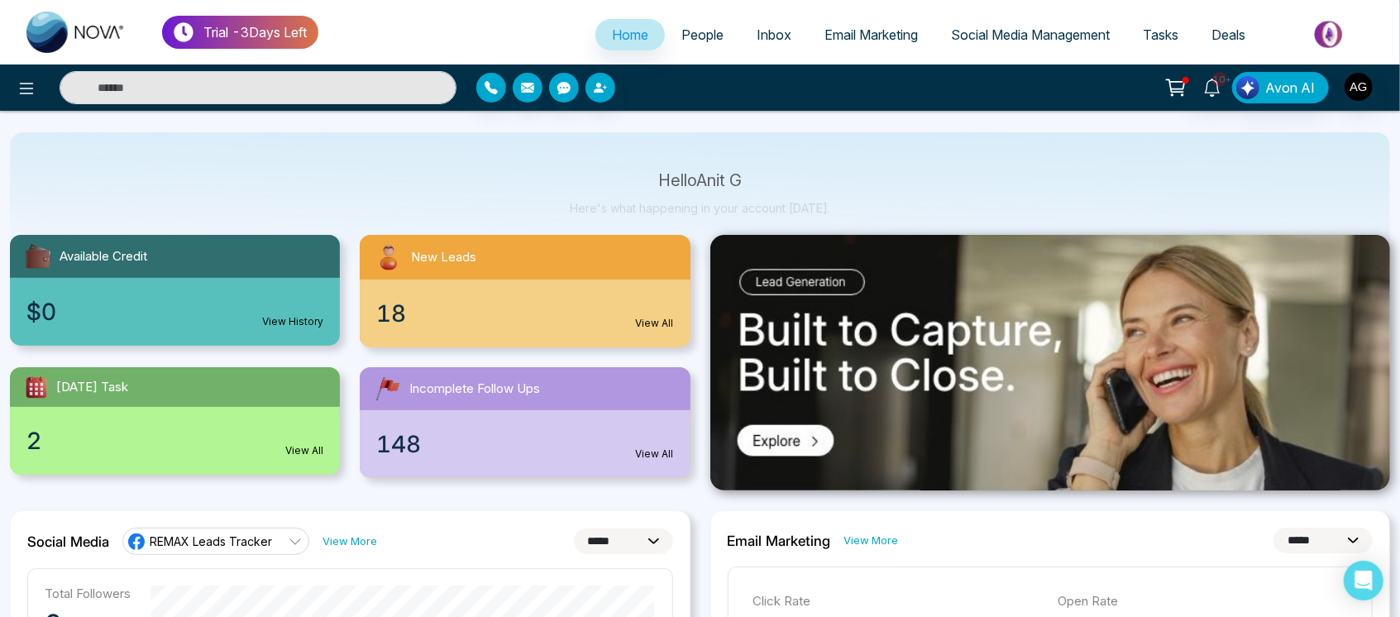
click at [232, 457] on div "2 View All" at bounding box center [175, 441] width 330 height 68
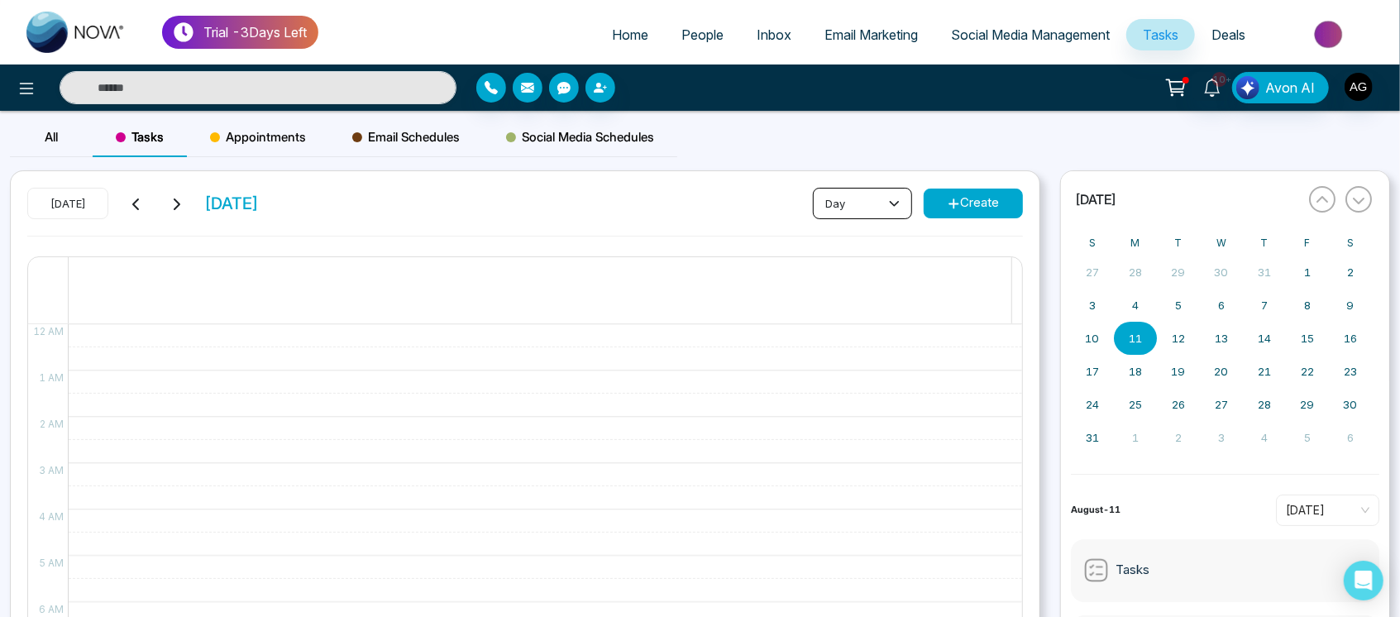
click at [883, 210] on button "day" at bounding box center [862, 203] width 99 height 31
click at [817, 108] on div "10+ Avon AI" at bounding box center [700, 88] width 1400 height 46
click at [881, 214] on button "day" at bounding box center [862, 203] width 99 height 31
click at [612, 40] on span "Home" at bounding box center [630, 34] width 36 height 17
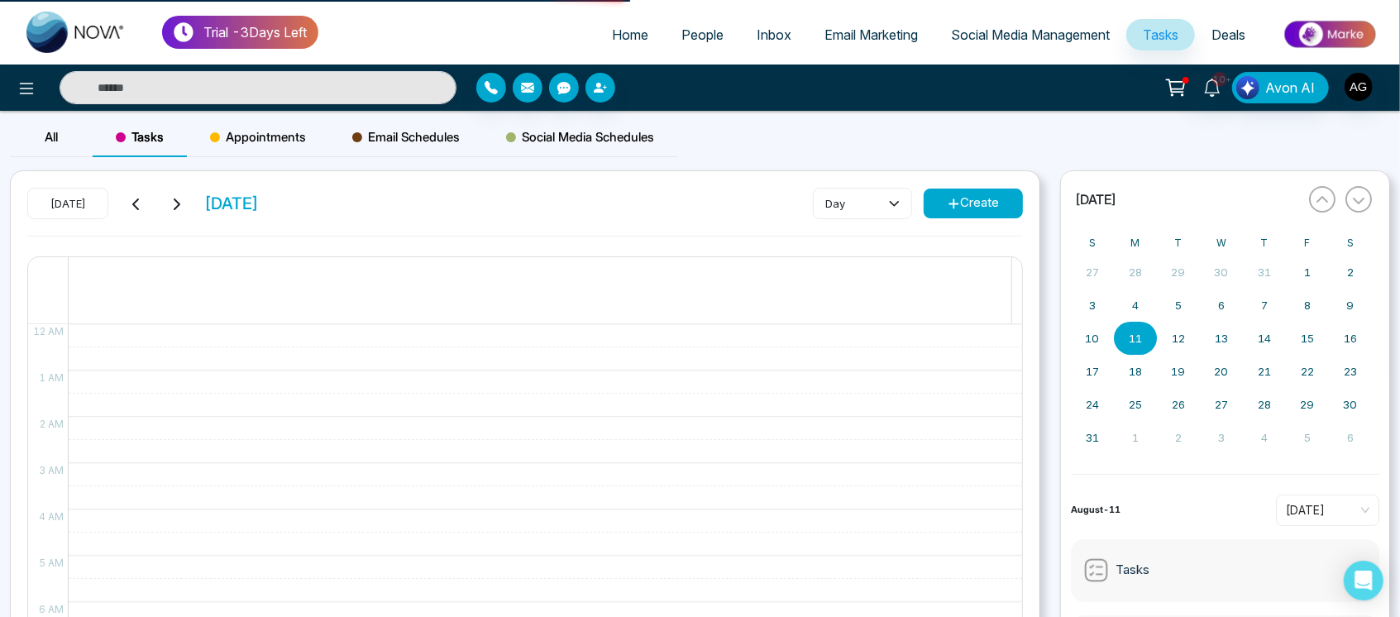
select select "*"
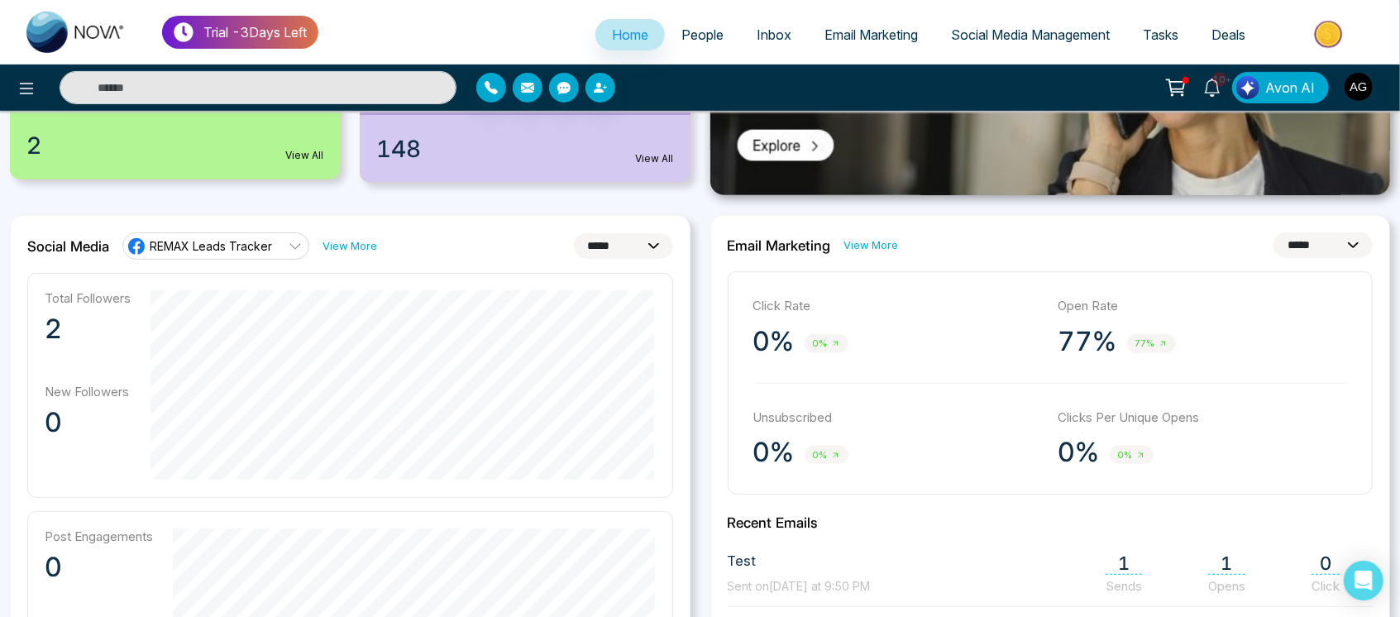
scroll to position [347, 0]
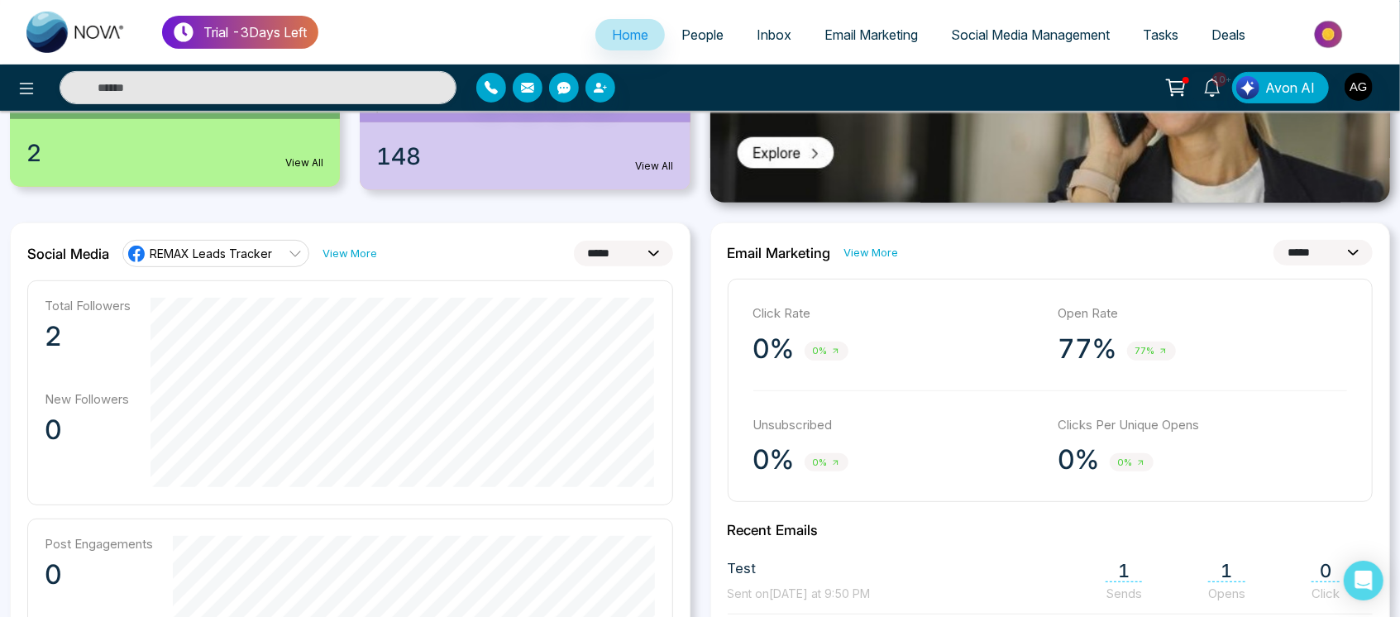
click at [635, 254] on select "**********" at bounding box center [623, 254] width 99 height 26
select select "*"
click at [574, 241] on select "**********" at bounding box center [623, 254] width 99 height 26
click at [635, 246] on select "**********" at bounding box center [623, 254] width 99 height 26
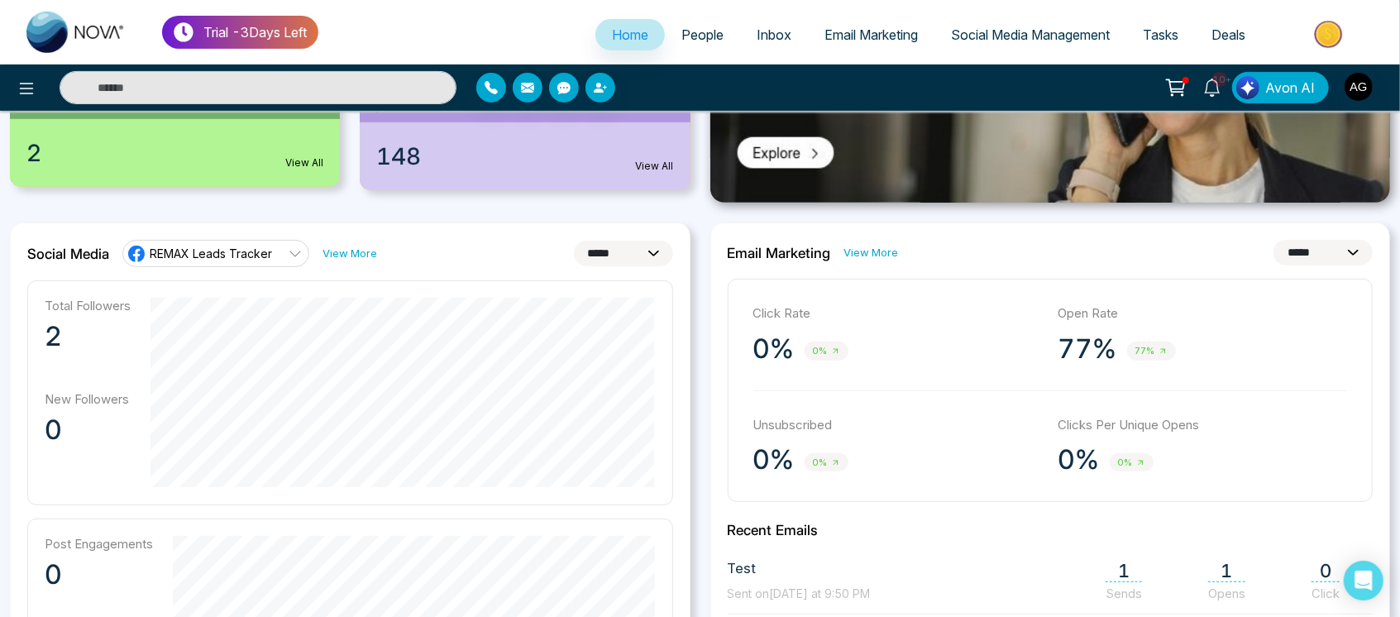
click at [635, 246] on select "**********" at bounding box center [623, 254] width 99 height 26
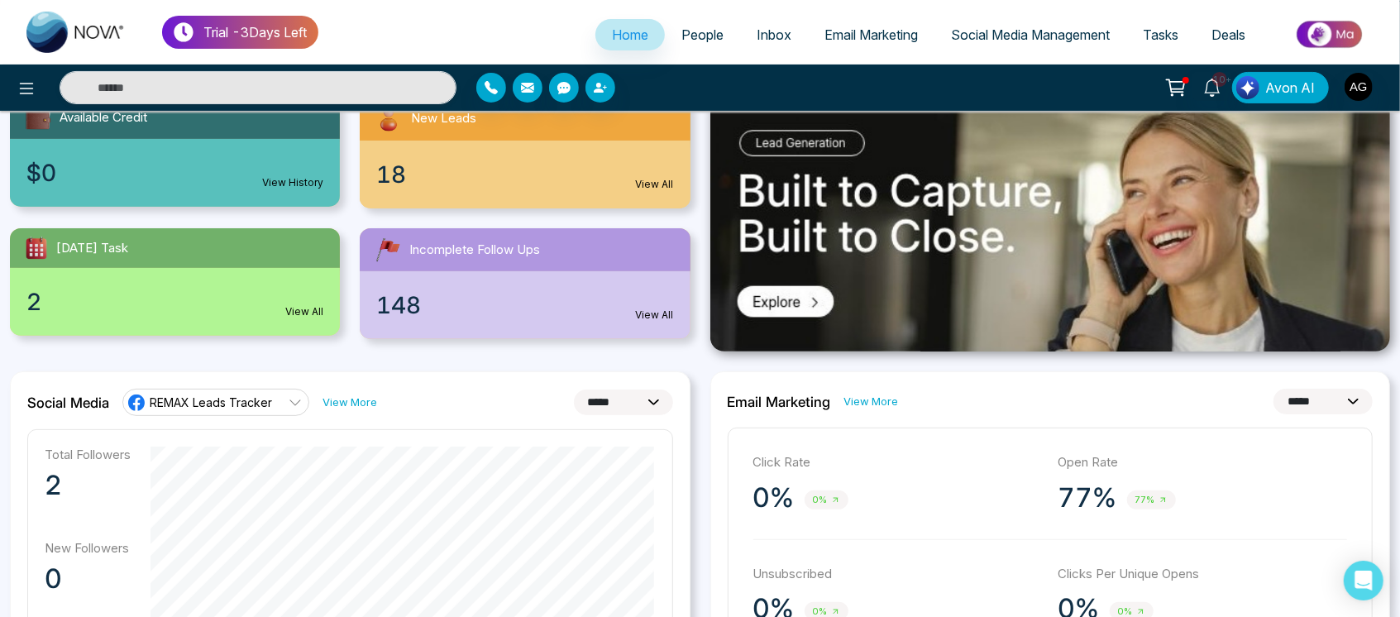
scroll to position [198, 0]
click at [1318, 413] on select "**********" at bounding box center [1323, 403] width 99 height 26
click at [1274, 390] on select "**********" at bounding box center [1323, 403] width 99 height 26
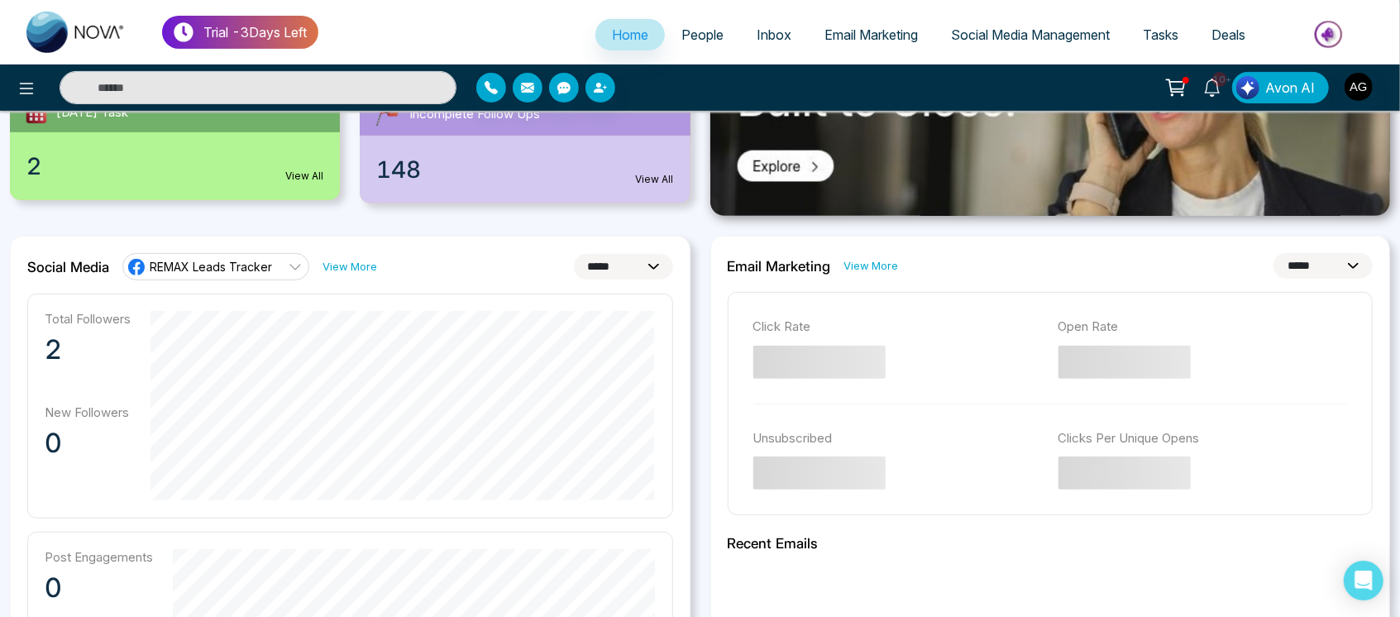
scroll to position [358, 0]
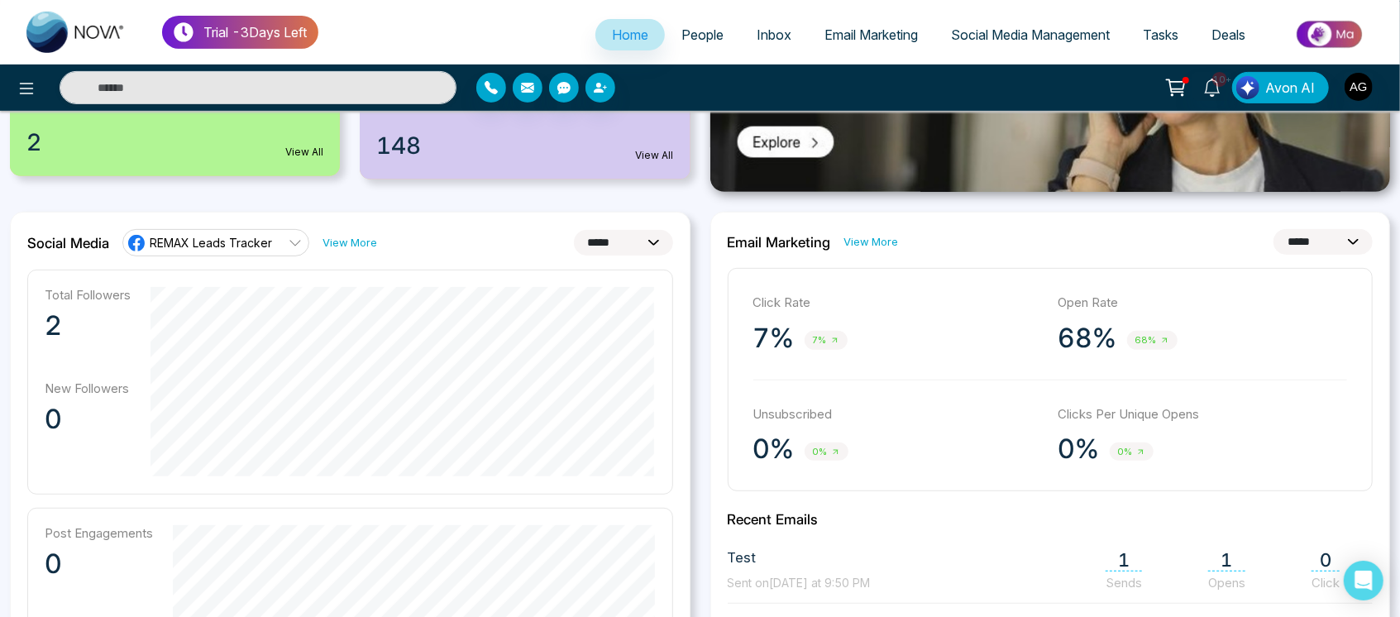
click at [1315, 248] on select "**********" at bounding box center [1323, 242] width 99 height 26
click at [1274, 229] on select "**********" at bounding box center [1323, 242] width 99 height 26
click at [1320, 245] on select "**********" at bounding box center [1323, 242] width 99 height 26
click at [1274, 229] on select "**********" at bounding box center [1323, 242] width 99 height 26
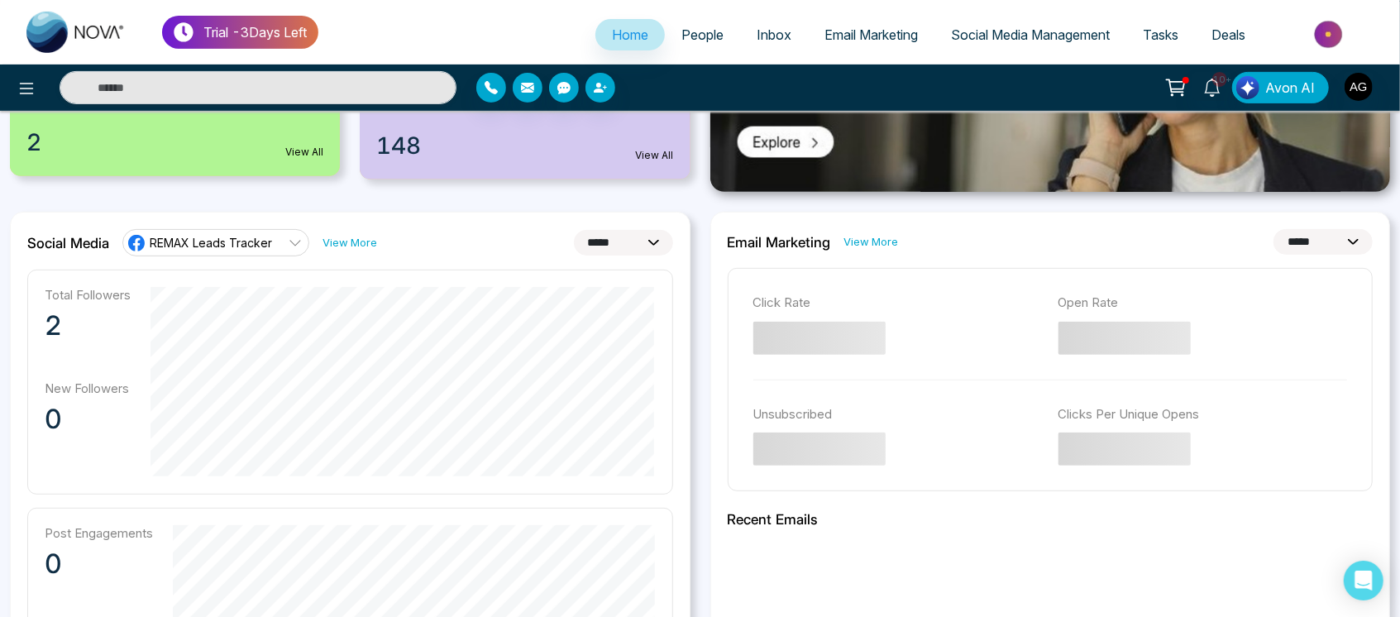
click at [1321, 233] on select "**********" at bounding box center [1323, 242] width 99 height 26
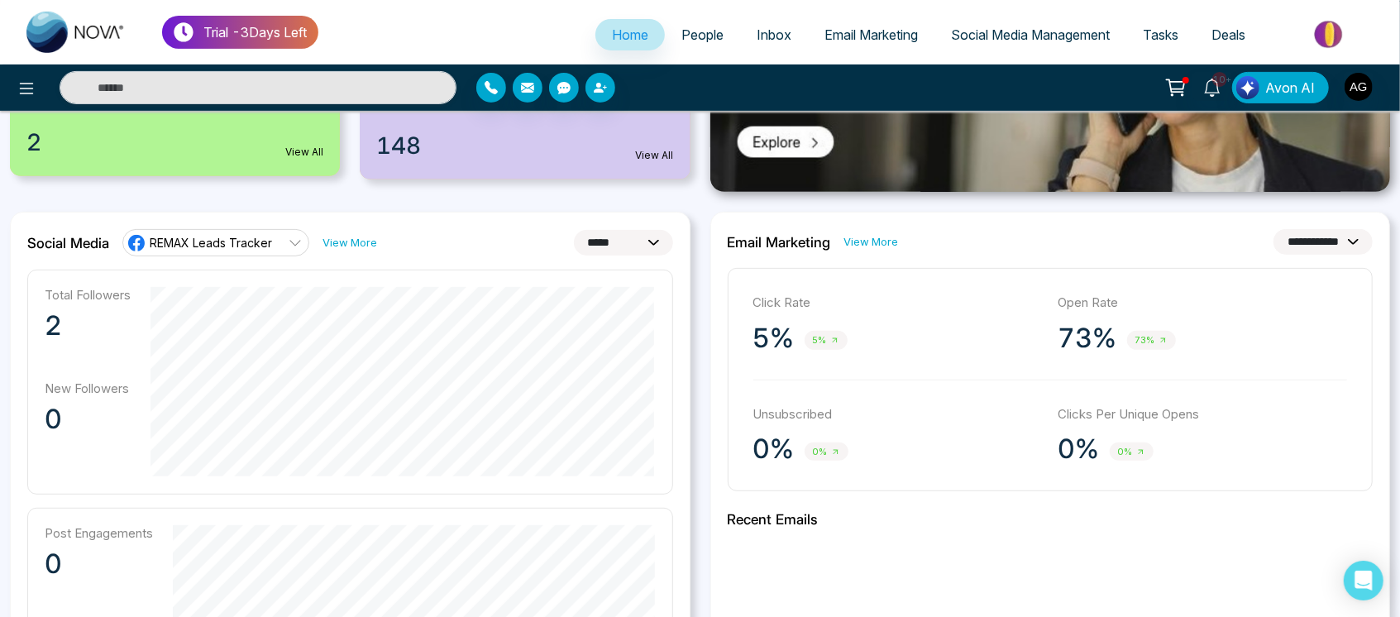
click at [1274, 229] on select "**********" at bounding box center [1323, 242] width 99 height 26
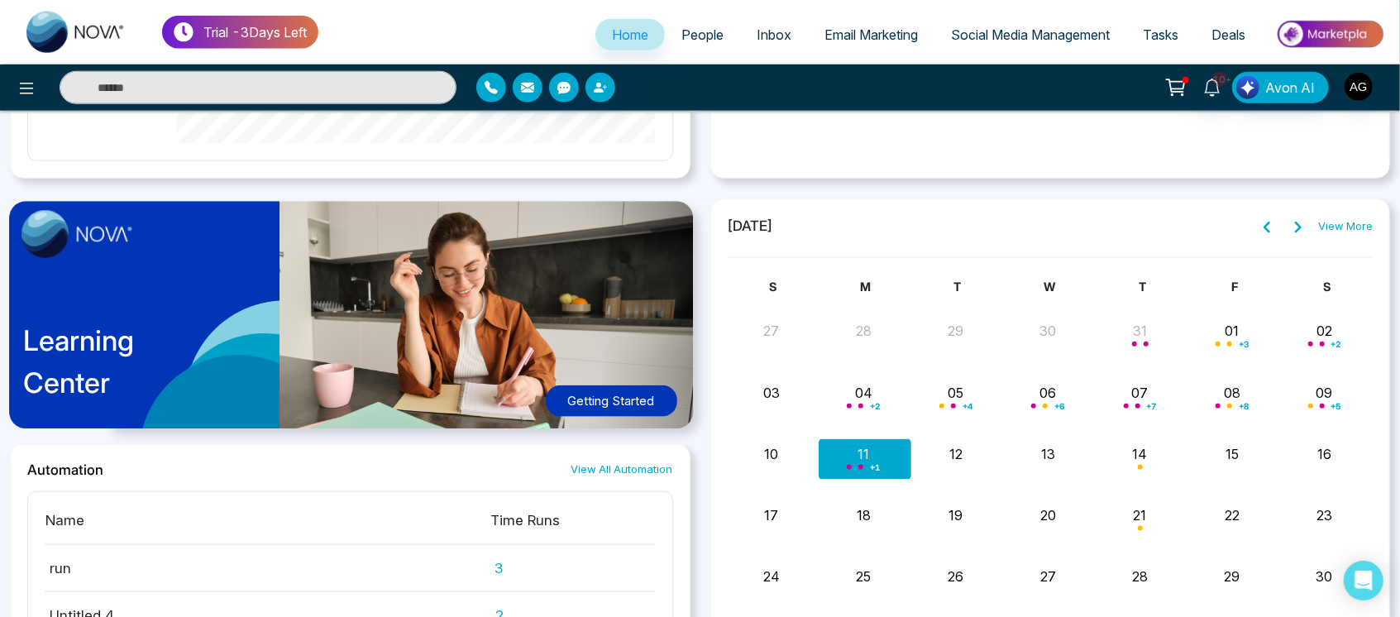
scroll to position [1215, 0]
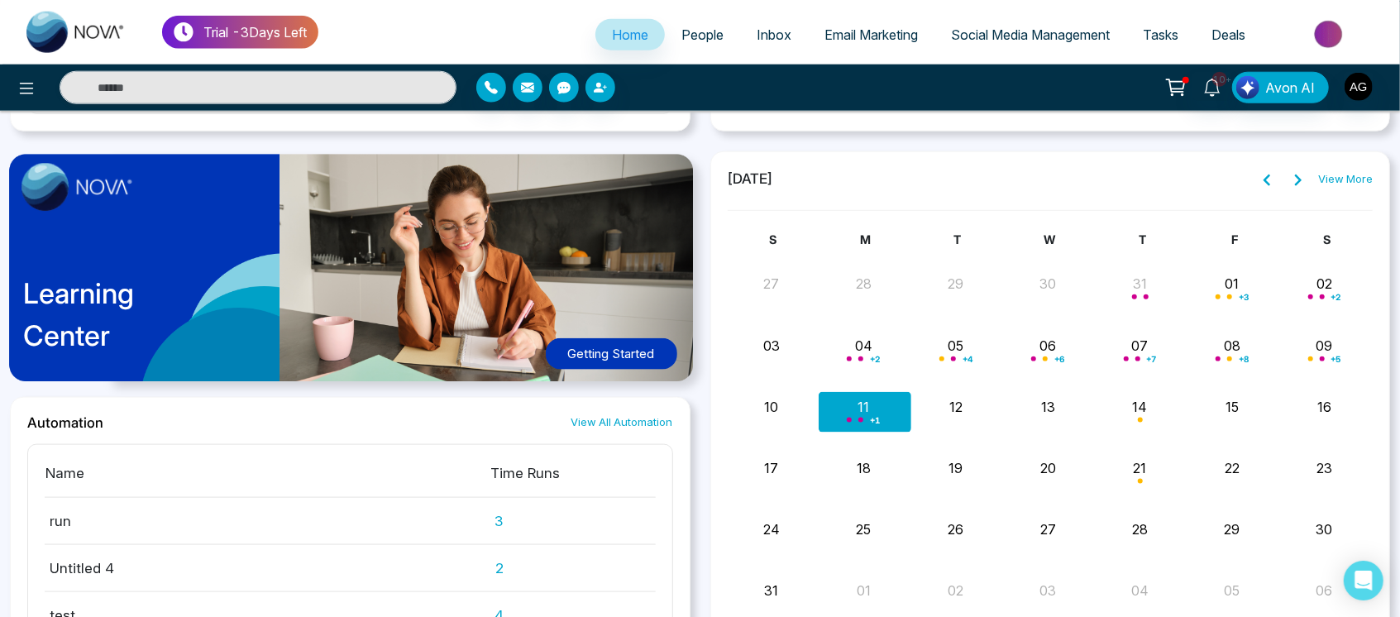
click at [507, 263] on div "Learning Center Getting Started" at bounding box center [350, 274] width 681 height 246
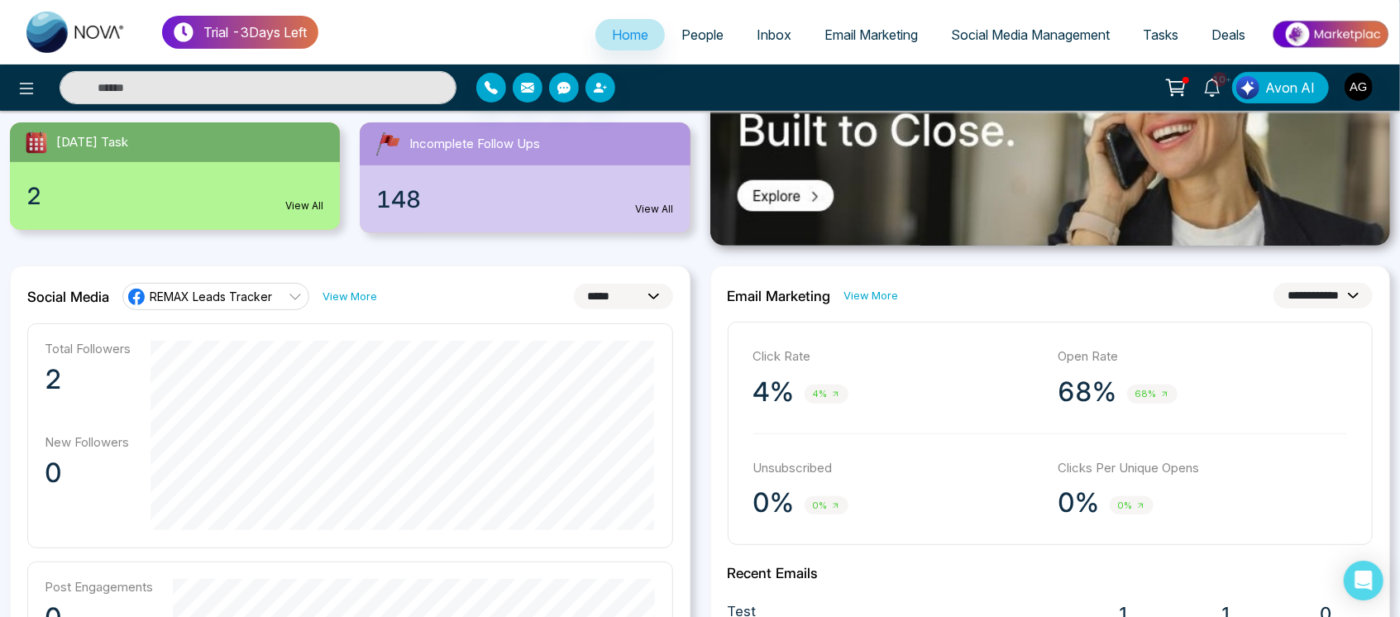
scroll to position [304, 0]
click at [1316, 299] on select "**********" at bounding box center [1323, 297] width 99 height 26
click at [1274, 284] on select "**********" at bounding box center [1323, 297] width 99 height 26
click at [1328, 289] on select "**********" at bounding box center [1323, 297] width 99 height 26
select select "*"
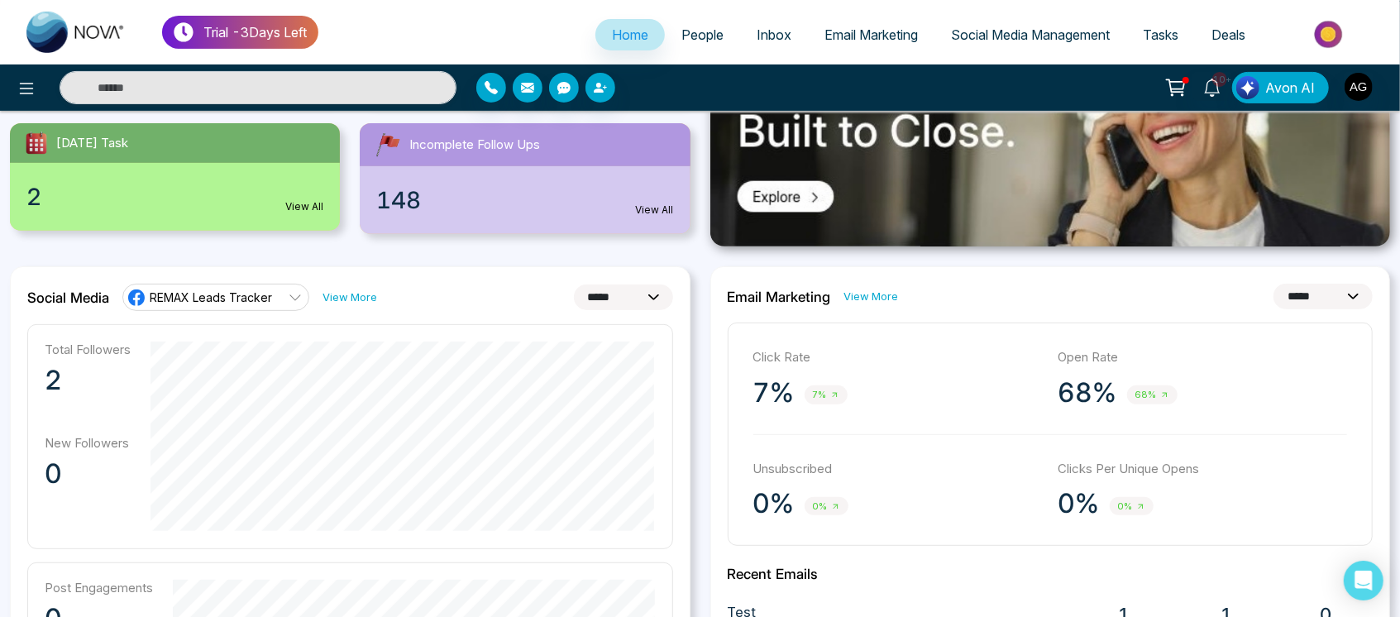
click at [1274, 284] on select "**********" at bounding box center [1323, 297] width 99 height 26
drag, startPoint x: 920, startPoint y: 298, endPoint x: 739, endPoint y: 294, distance: 181.2
click at [739, 294] on div "**********" at bounding box center [1051, 297] width 646 height 26
click at [739, 294] on h2 "Email Marketing" at bounding box center [779, 297] width 103 height 17
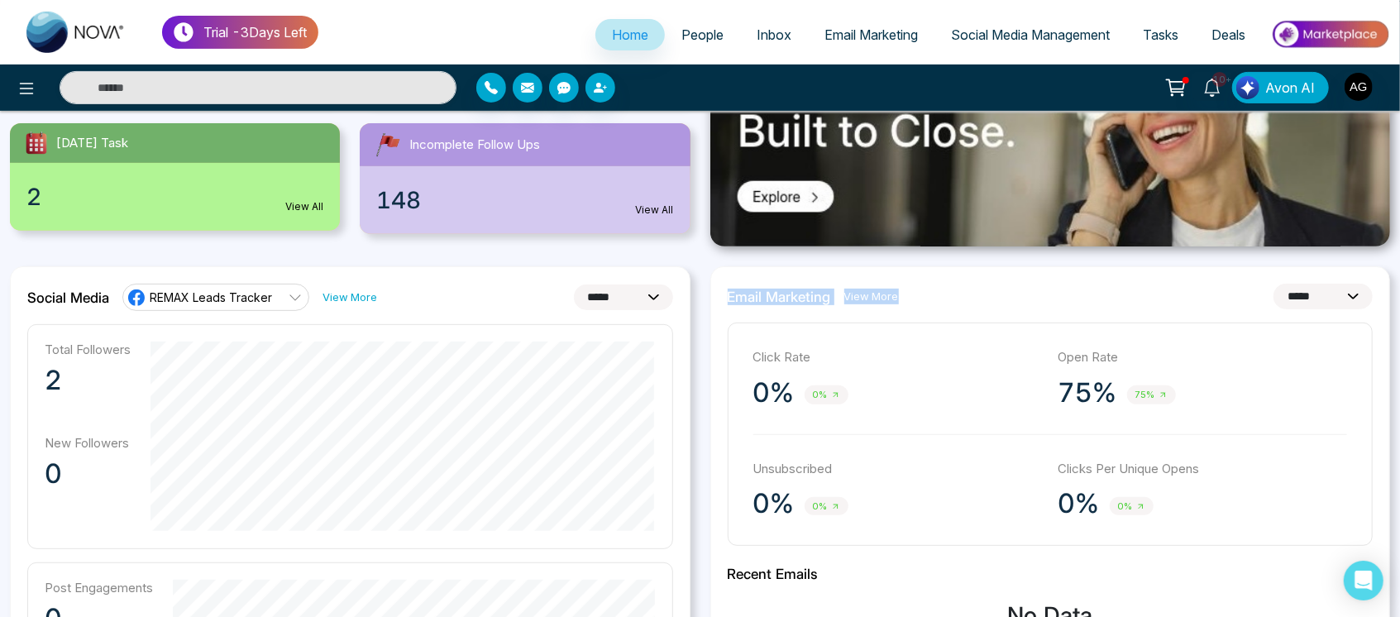
drag, startPoint x: 708, startPoint y: 296, endPoint x: 1052, endPoint y: 278, distance: 344.6
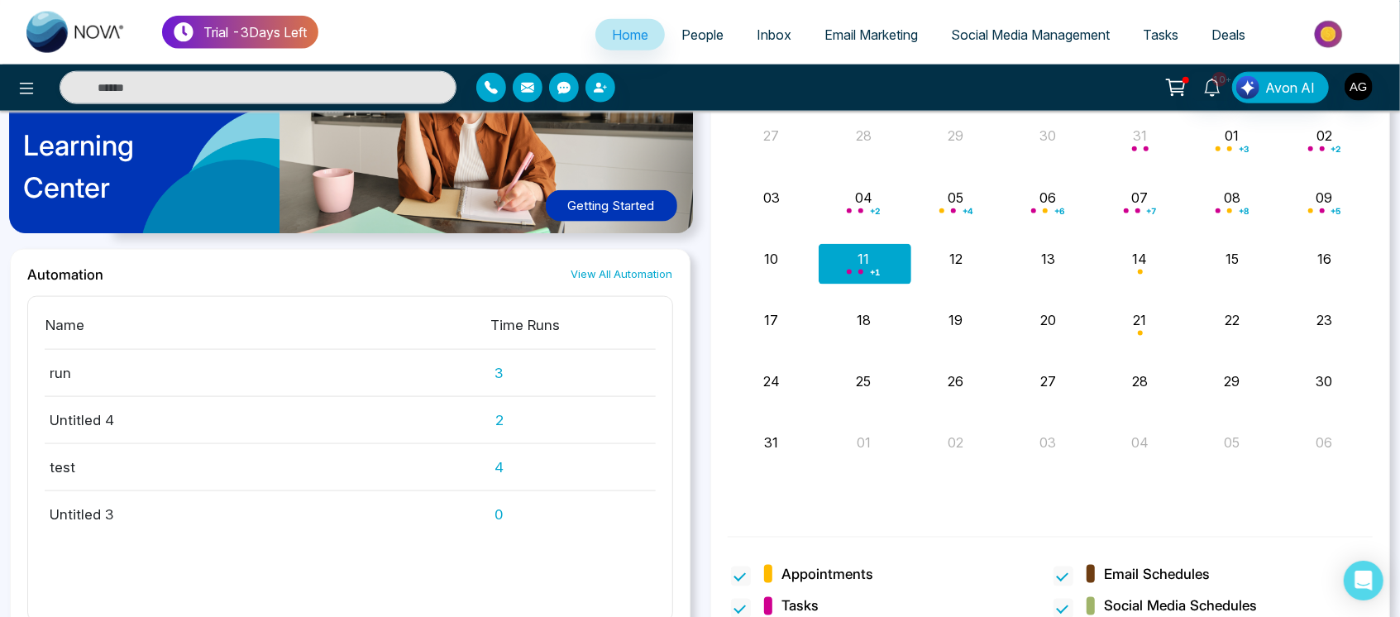
scroll to position [1384, 0]
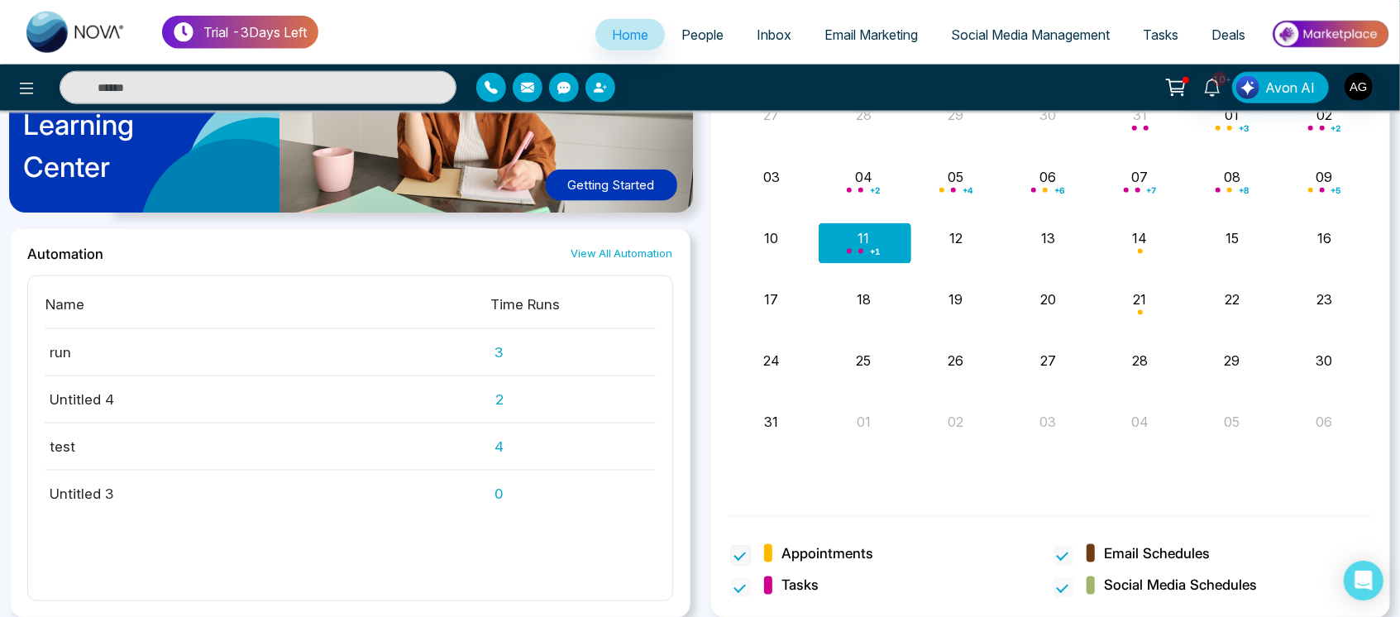
click at [734, 557] on span at bounding box center [741, 556] width 20 height 20
click at [735, 581] on span at bounding box center [741, 588] width 20 height 20
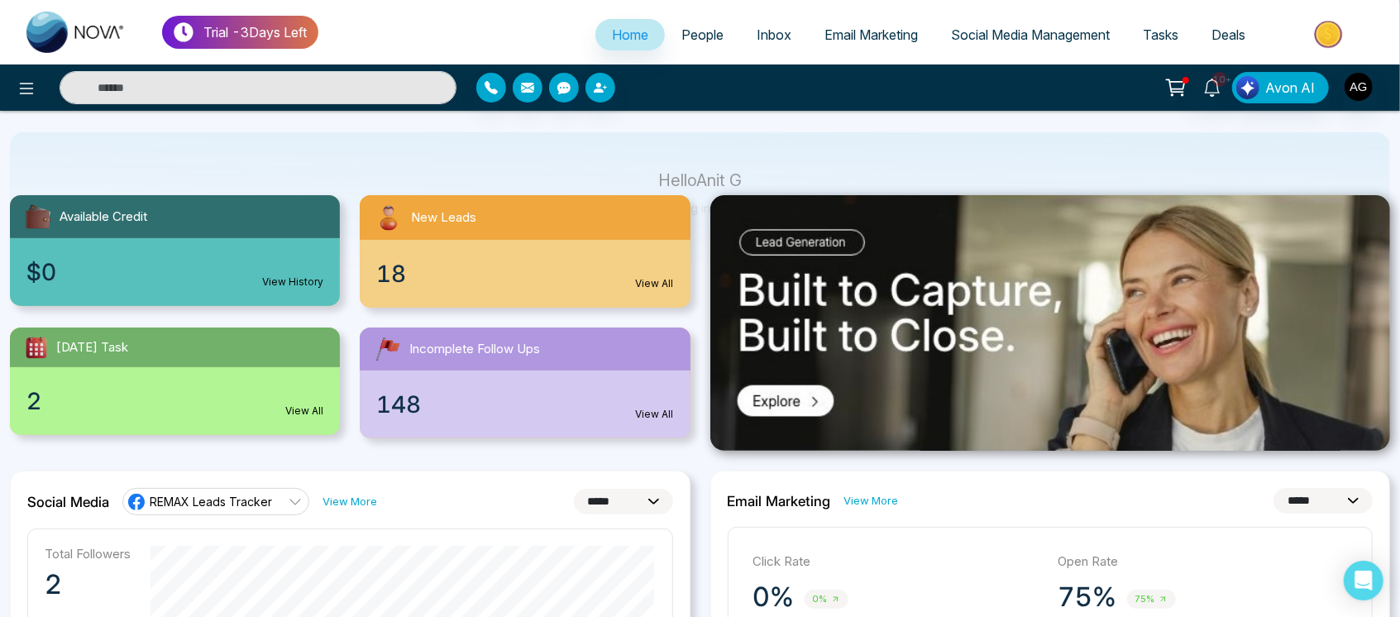
scroll to position [100, 0]
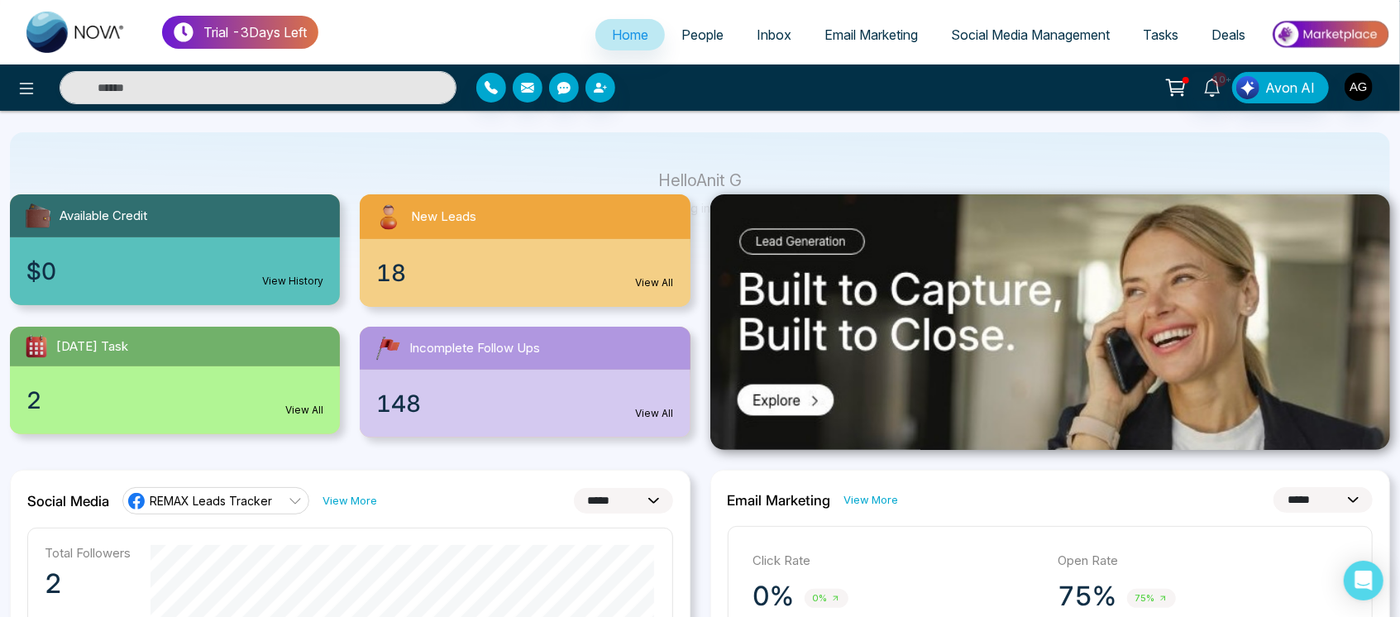
click at [1031, 299] on img at bounding box center [1051, 322] width 681 height 256
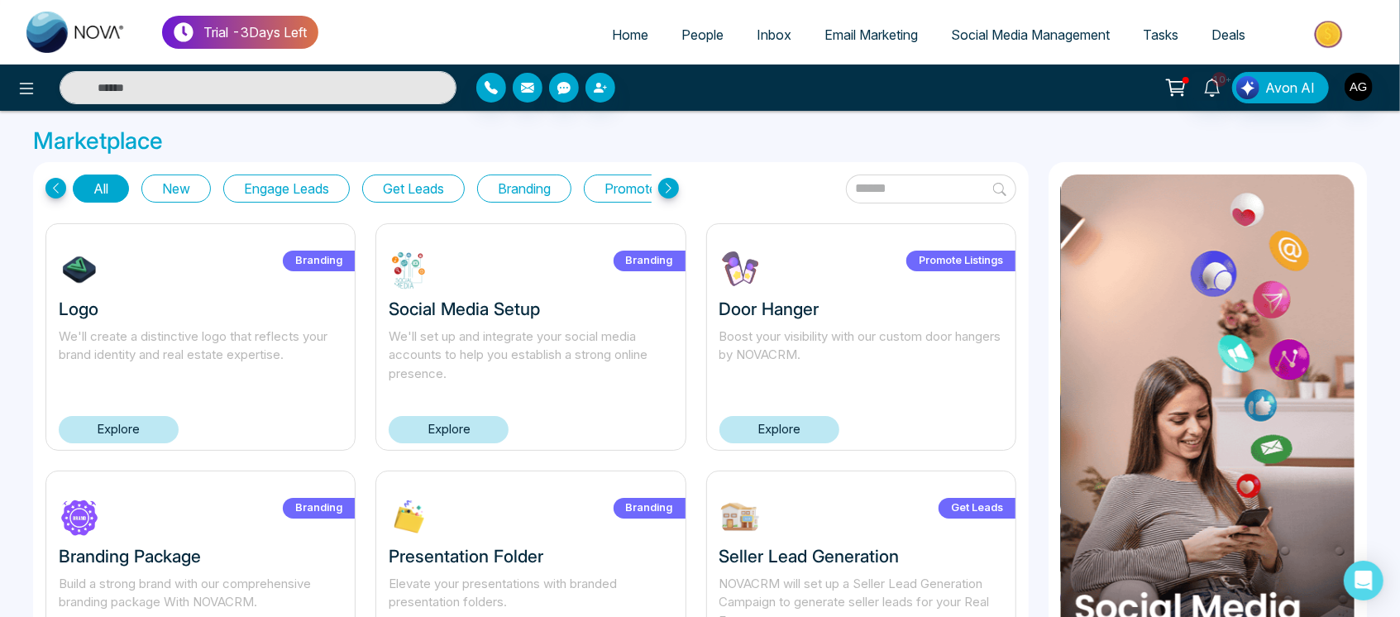
click at [50, 184] on icon at bounding box center [55, 188] width 21 height 21
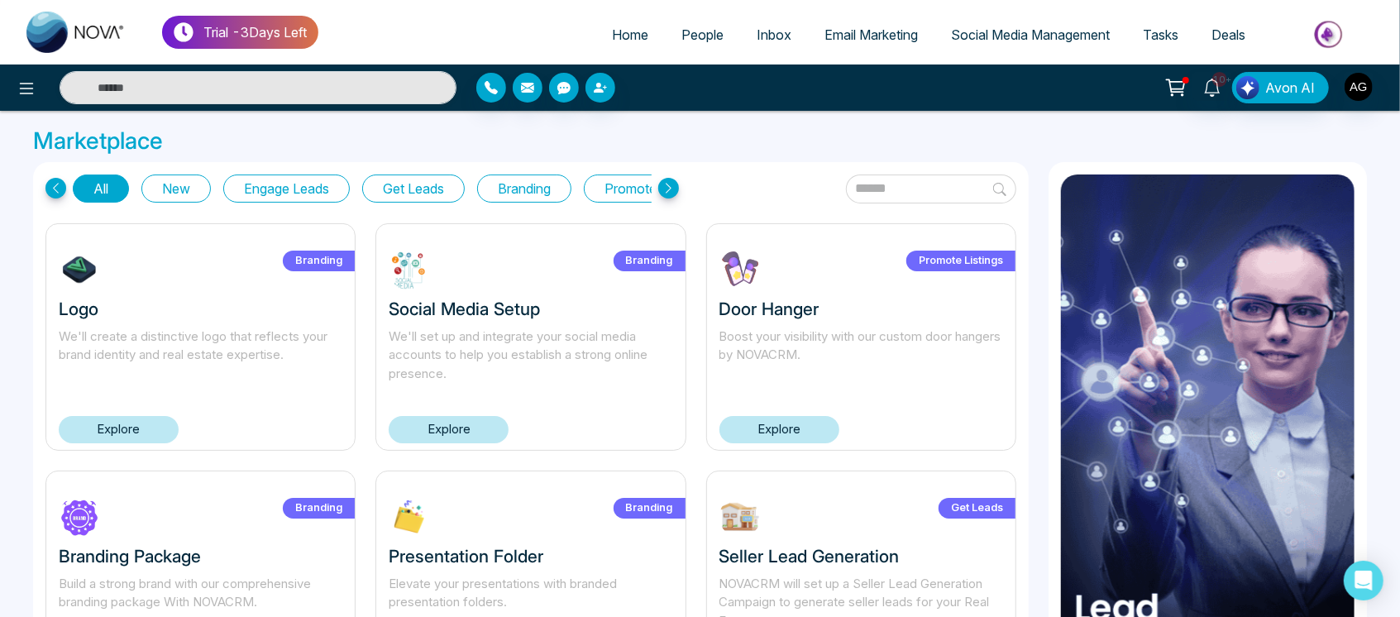
click at [615, 33] on span "Home" at bounding box center [630, 34] width 36 height 17
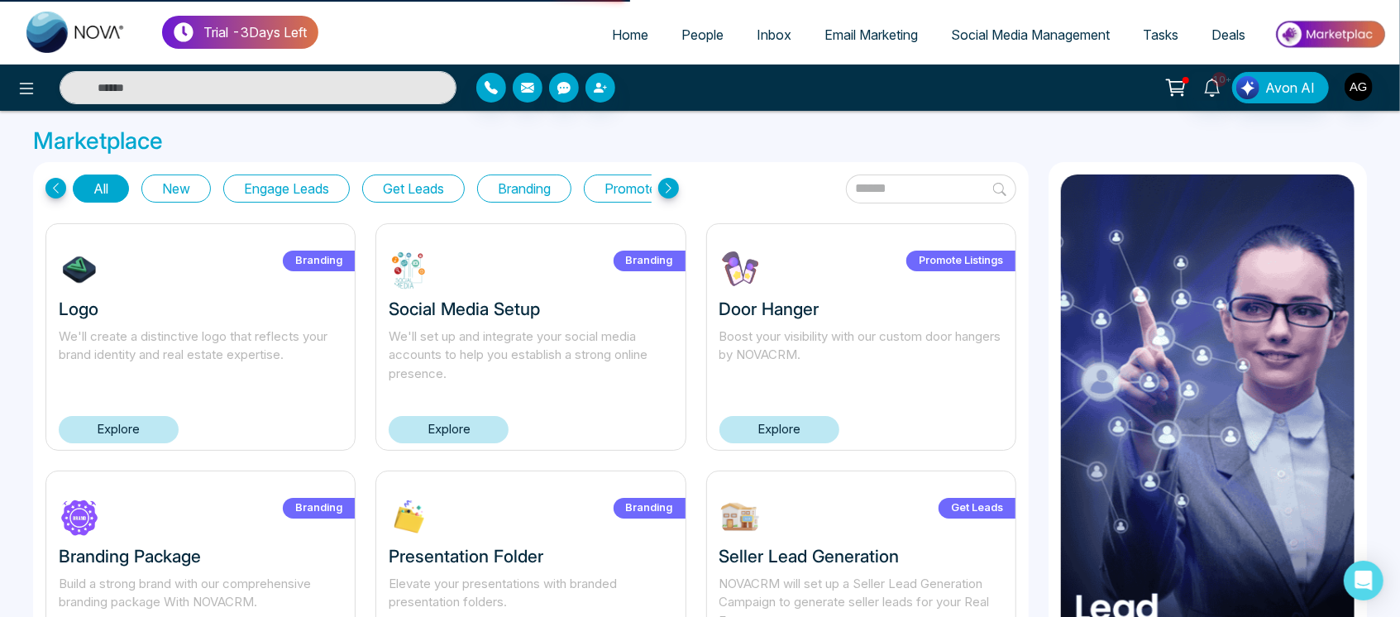
select select "*"
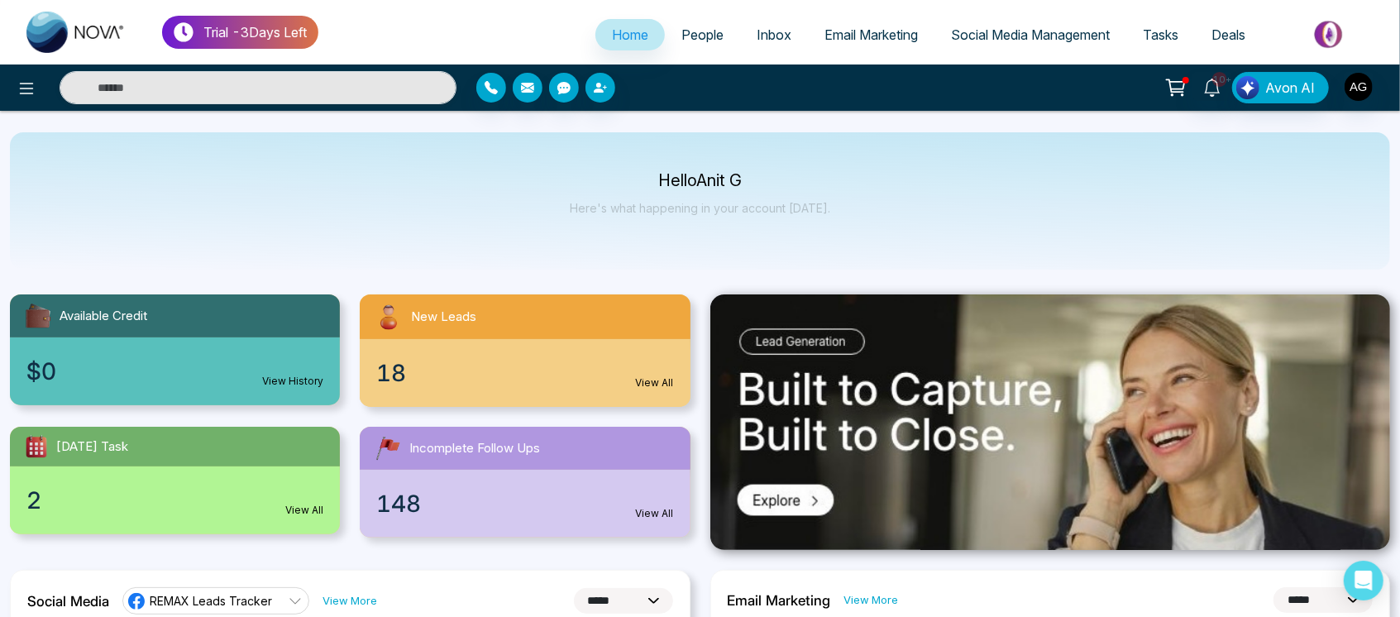
click at [705, 38] on span "People" at bounding box center [703, 34] width 42 height 17
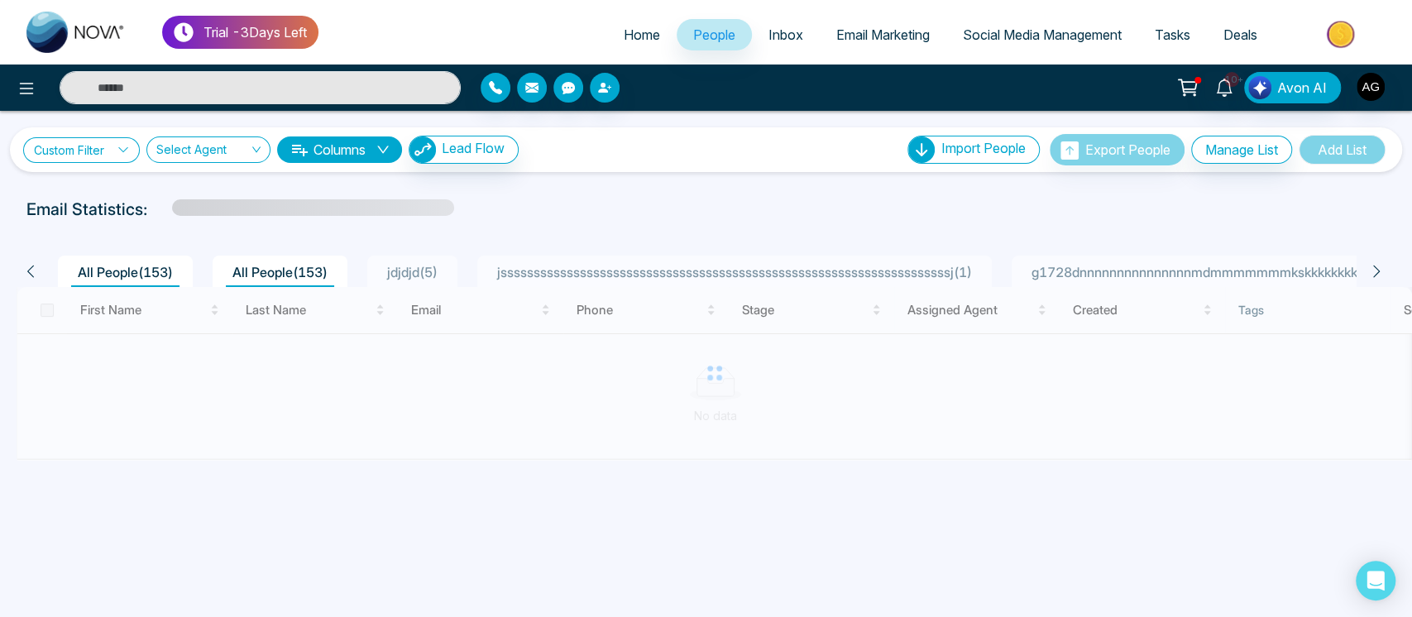
click at [103, 142] on link "Custom Filter" at bounding box center [81, 150] width 117 height 26
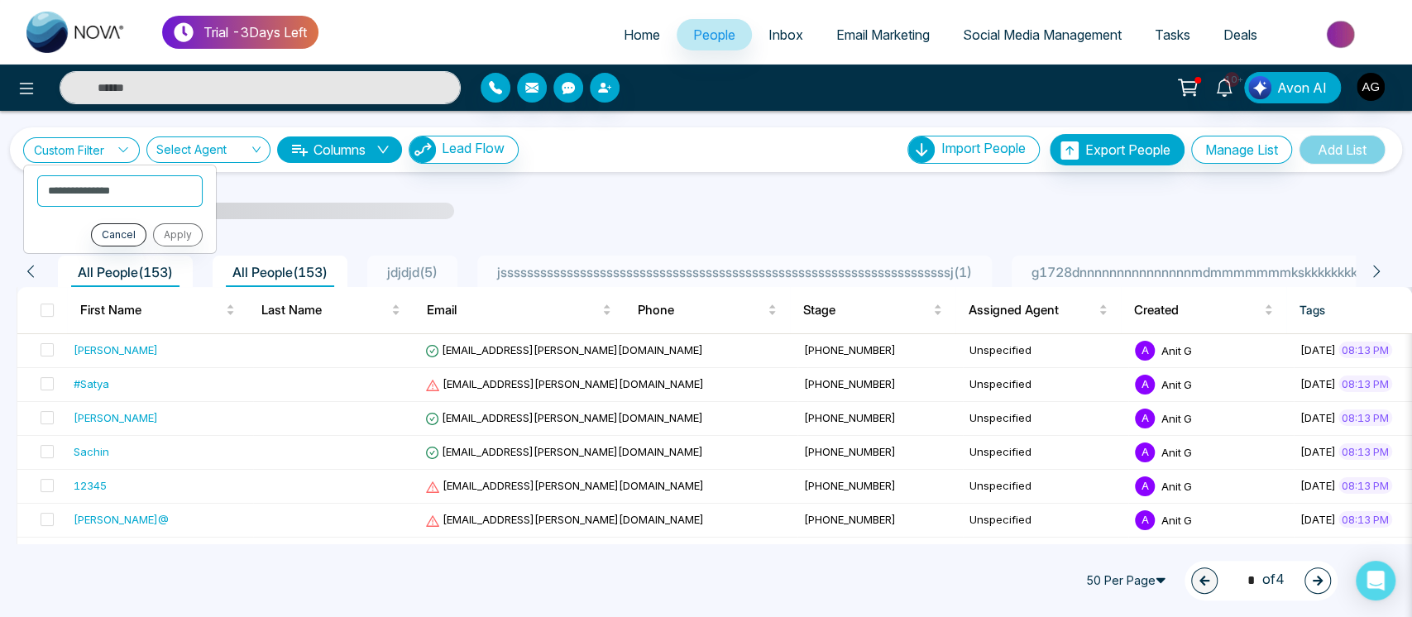
click at [103, 142] on link "Custom Filter" at bounding box center [81, 150] width 117 height 26
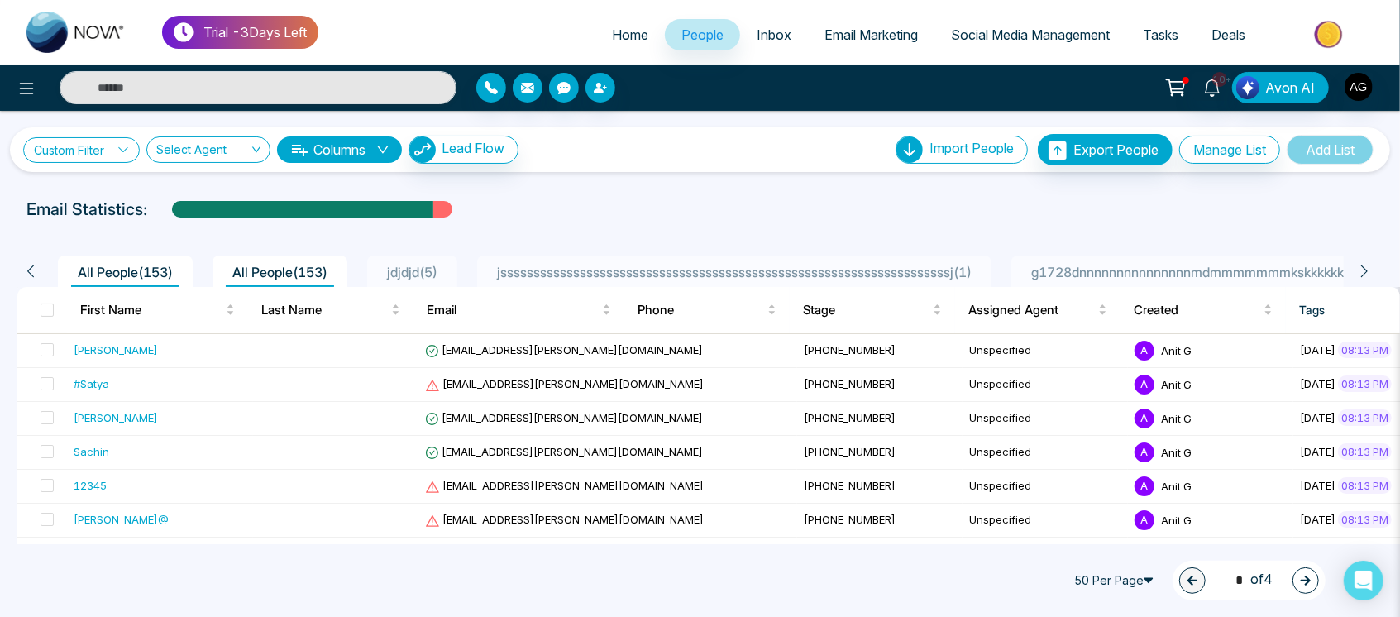
click at [118, 142] on link "Custom Filter" at bounding box center [81, 150] width 117 height 26
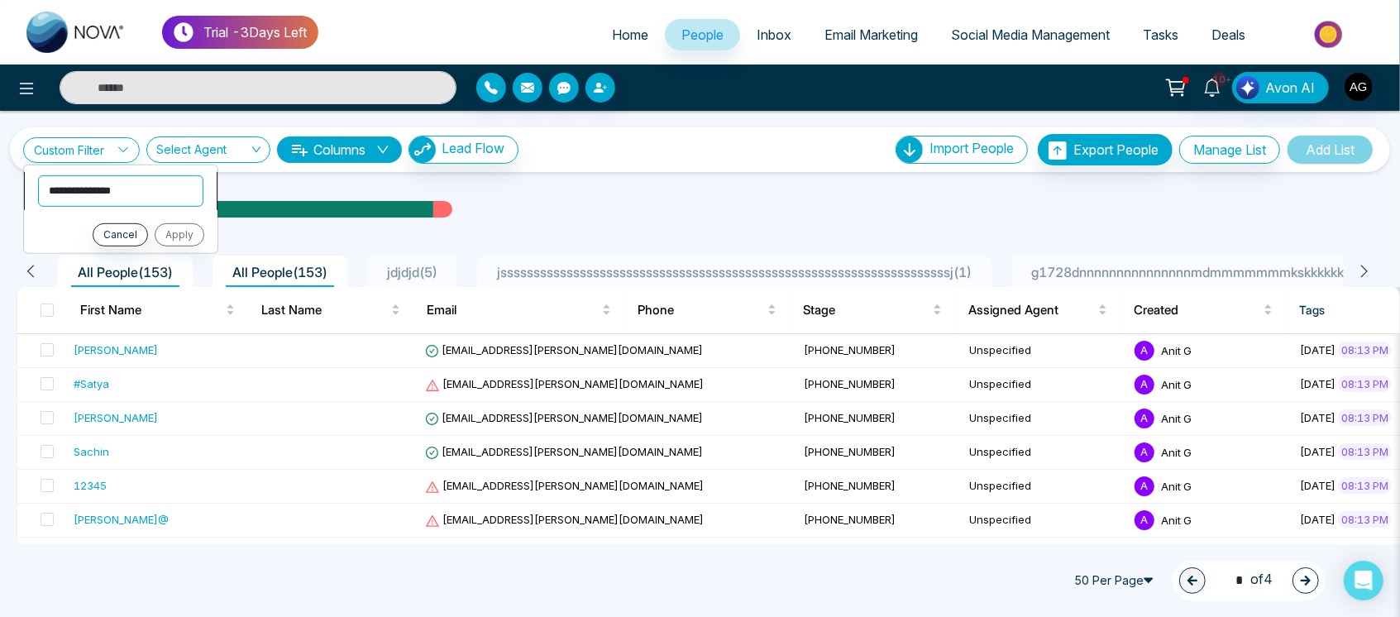
click at [112, 191] on select "**********" at bounding box center [120, 190] width 165 height 31
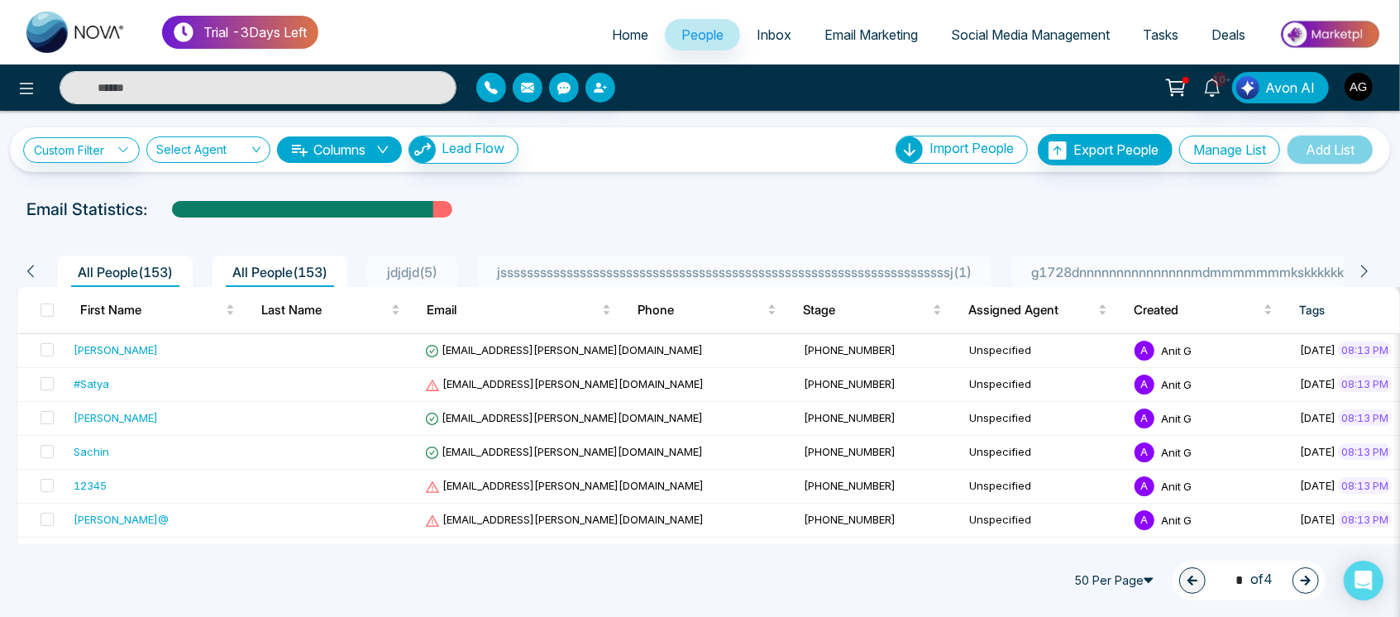
click at [69, 134] on div "**********" at bounding box center [700, 149] width 1354 height 31
click at [87, 142] on link "Custom Filter" at bounding box center [81, 150] width 117 height 26
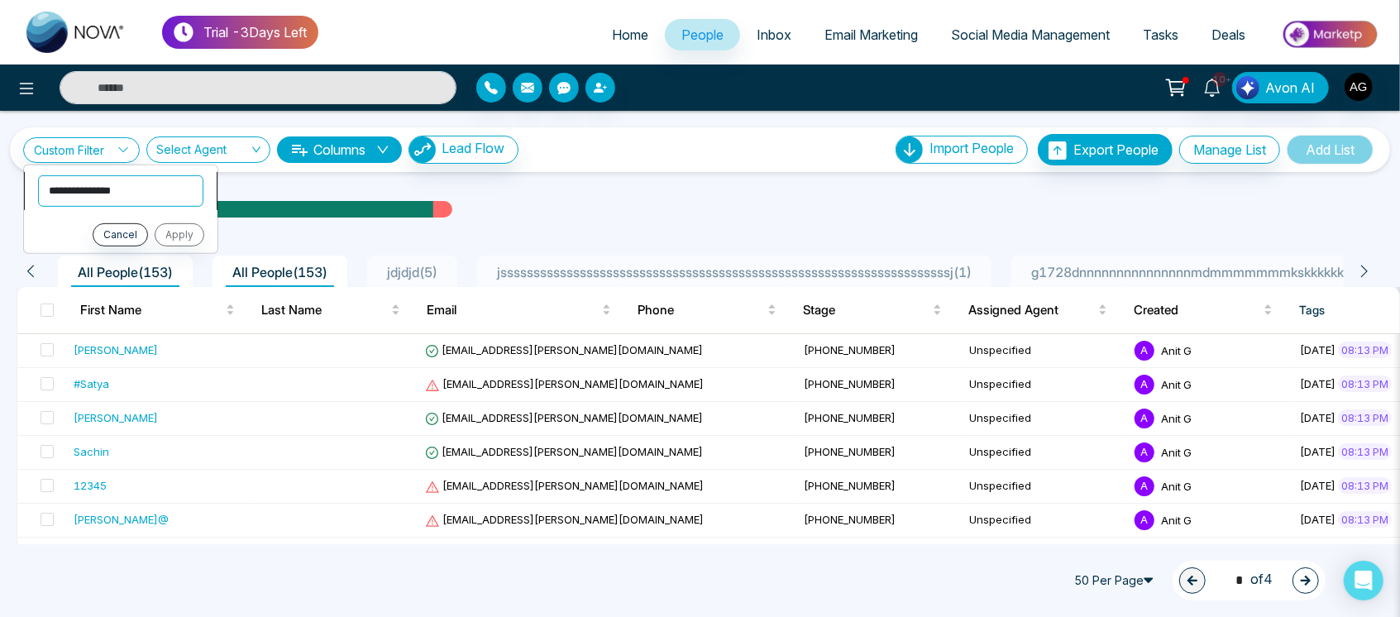
click at [112, 184] on select "**********" at bounding box center [120, 190] width 165 height 31
select select "*****"
click at [37, 175] on select "**********" at bounding box center [119, 190] width 165 height 31
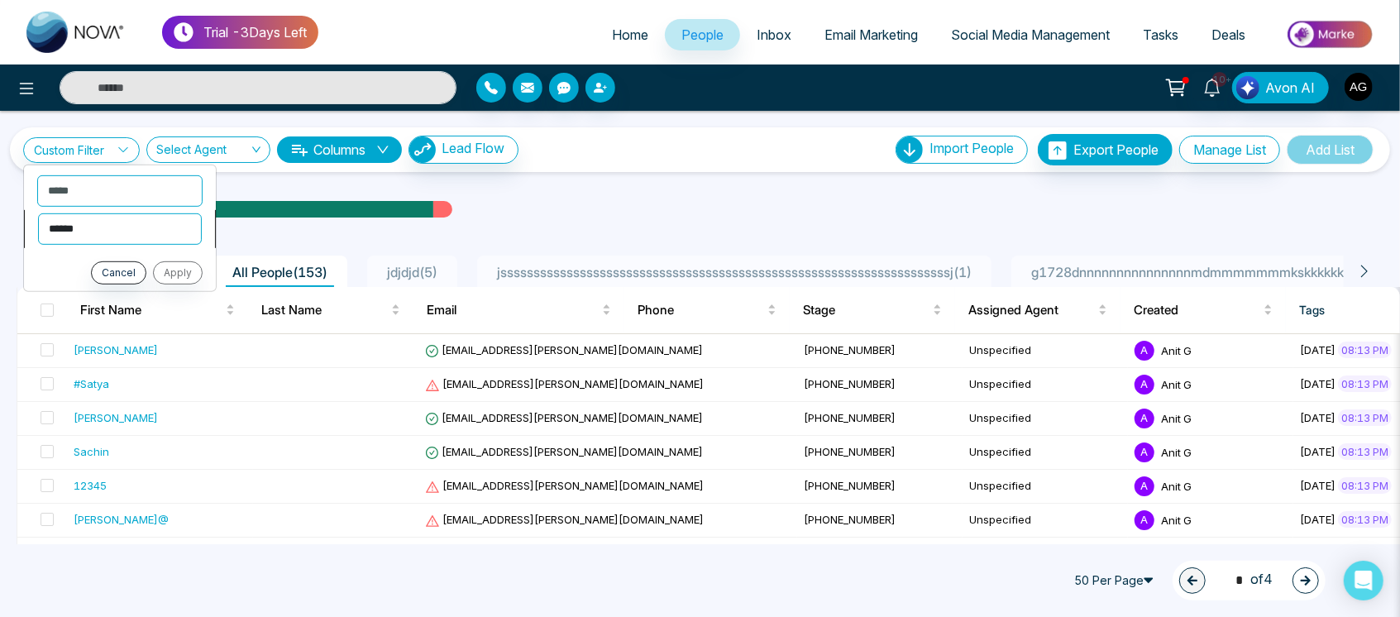
click at [155, 235] on select "**********" at bounding box center [120, 228] width 164 height 31
select select "**********"
click at [38, 213] on select "**********" at bounding box center [120, 228] width 164 height 31
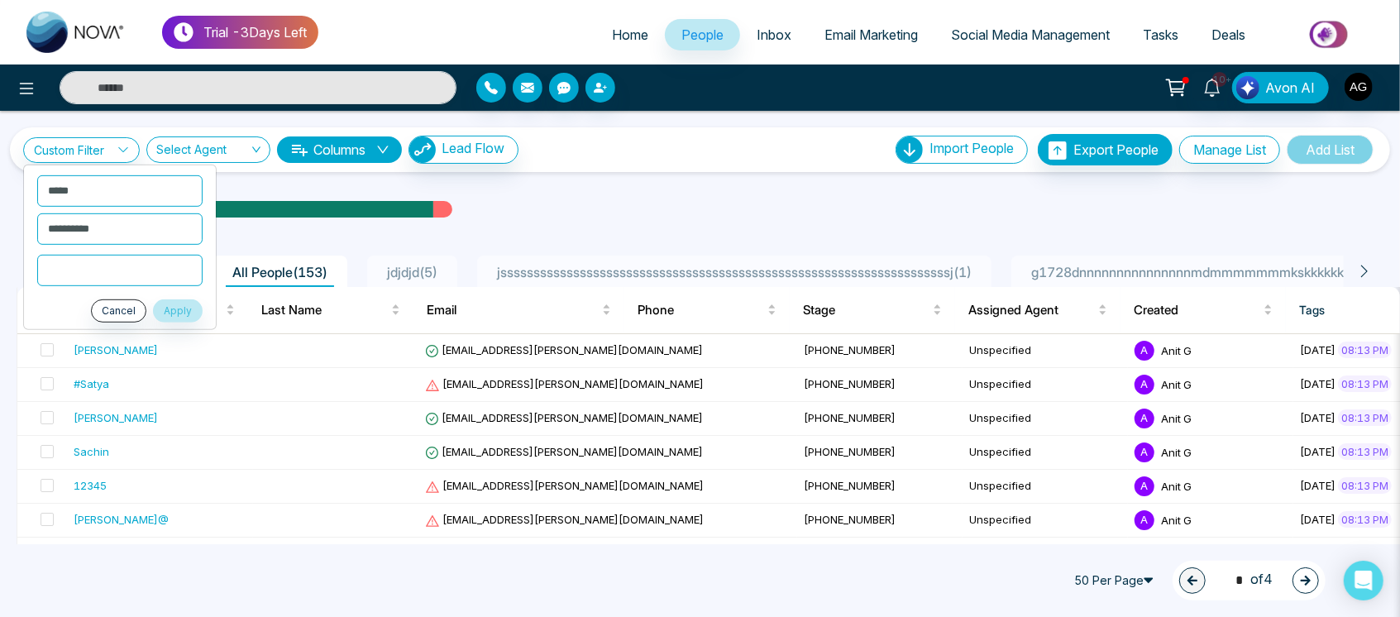
click at [149, 271] on input "text" at bounding box center [119, 269] width 165 height 31
type input "*"
click button "Apply" at bounding box center [178, 310] width 50 height 23
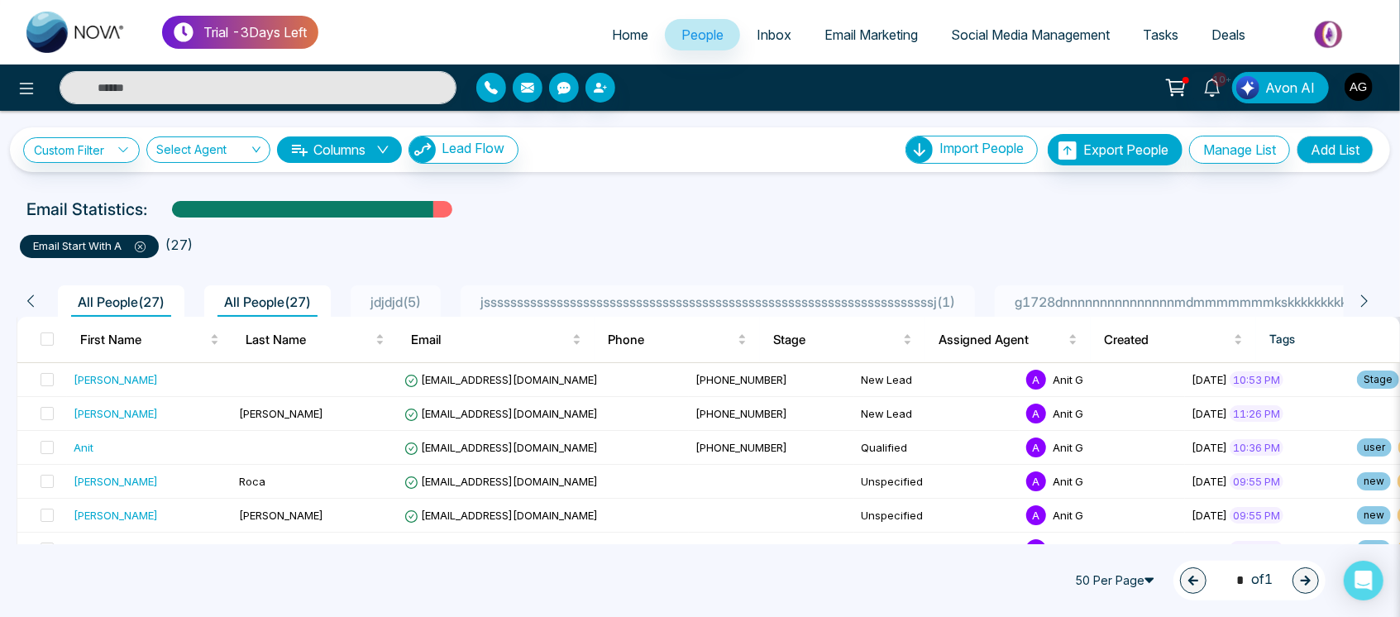
click at [146, 242] on icon at bounding box center [140, 247] width 11 height 11
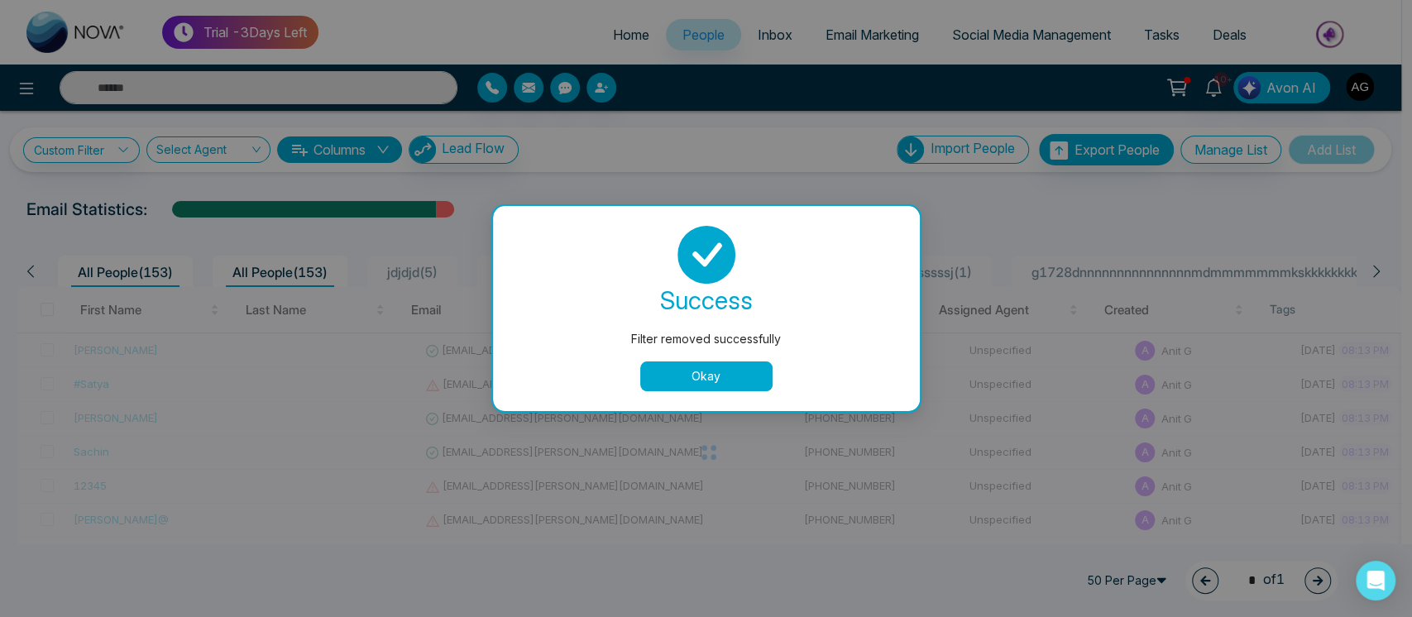
click at [730, 380] on button "Okay" at bounding box center [706, 376] width 132 height 30
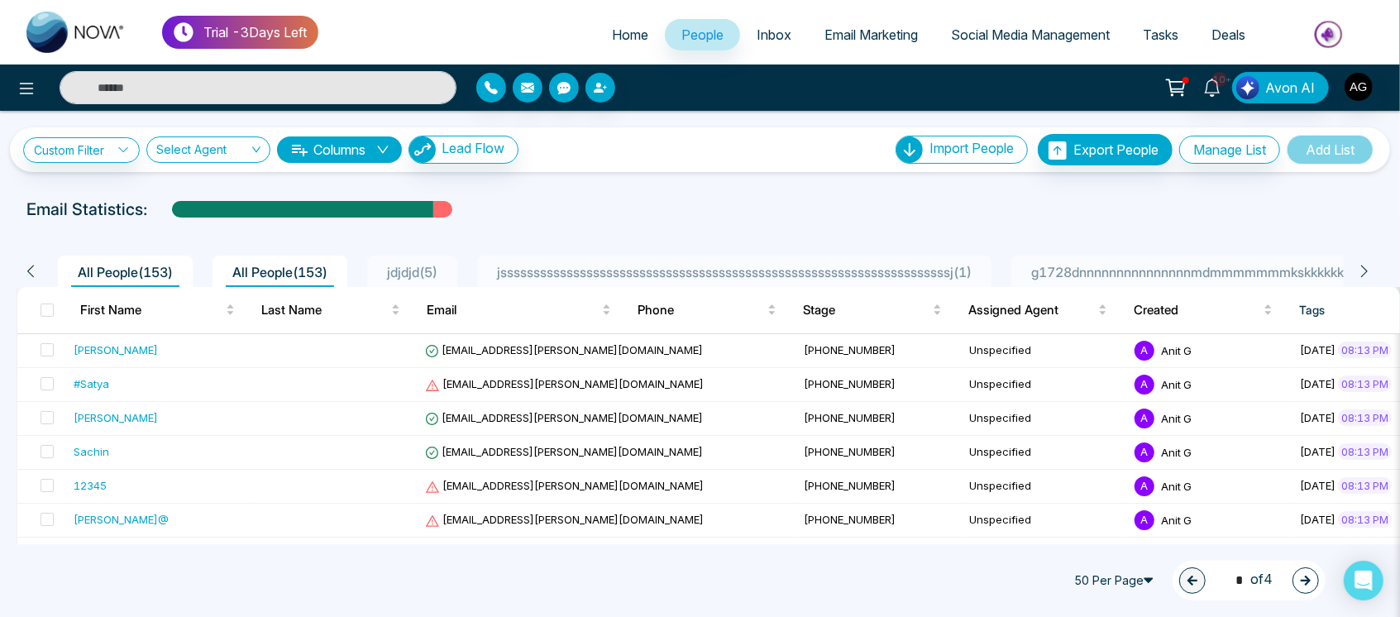
click at [1372, 272] on icon at bounding box center [1364, 271] width 15 height 15
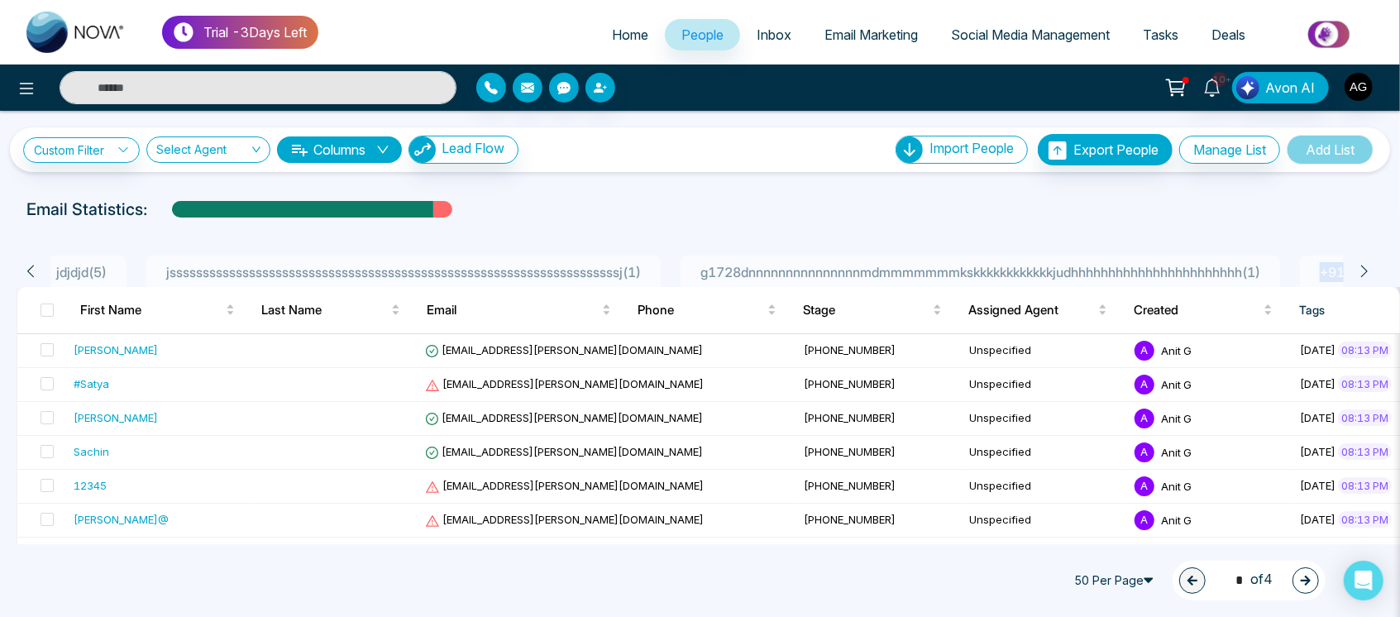
click at [1372, 272] on icon at bounding box center [1364, 271] width 15 height 15
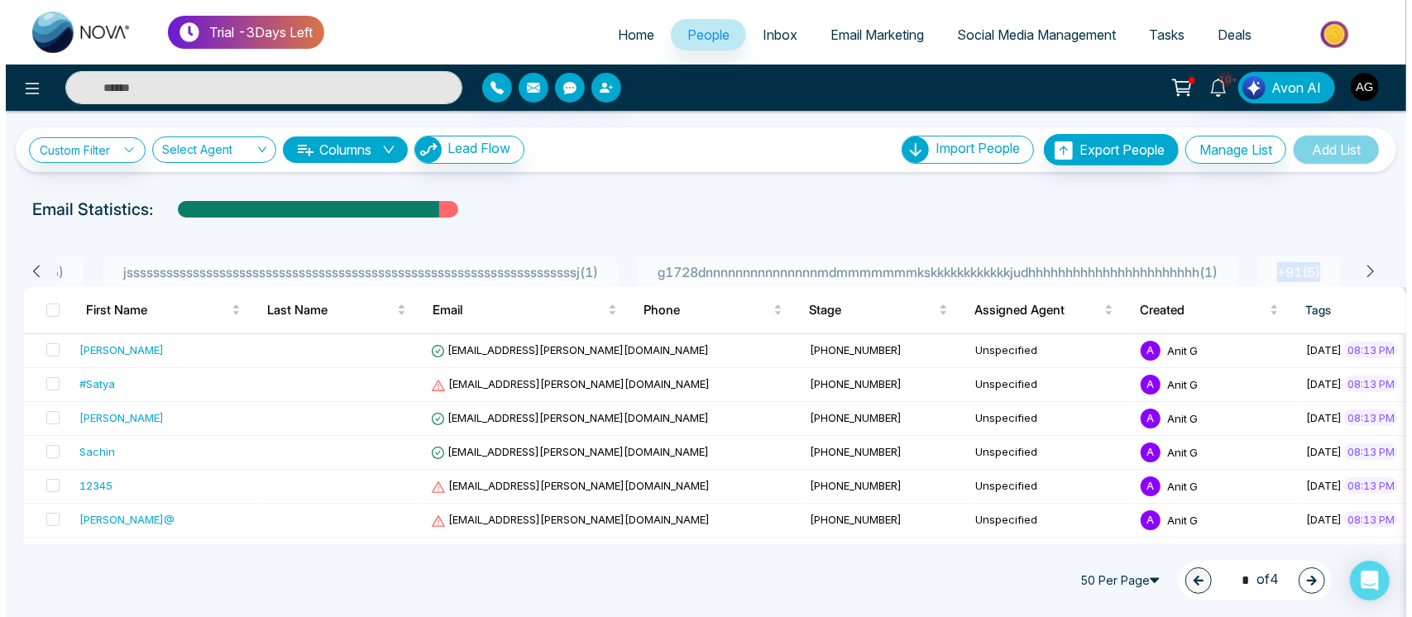
scroll to position [0, 412]
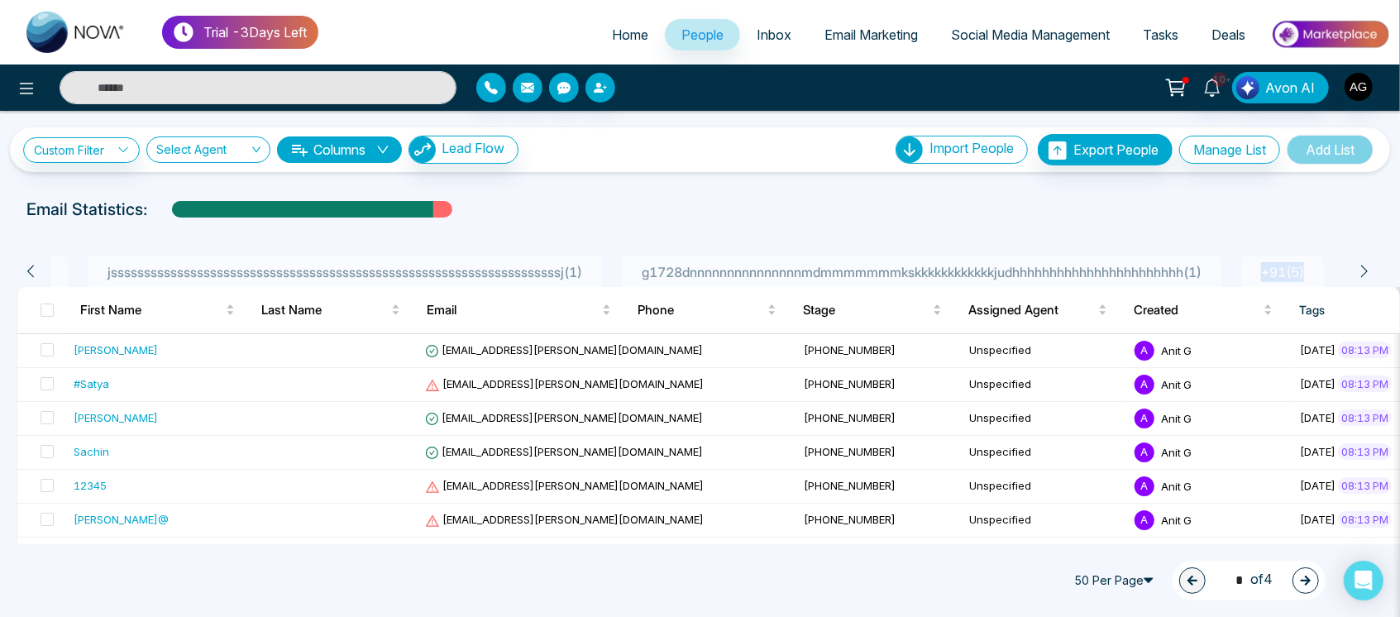
click at [1372, 272] on icon at bounding box center [1364, 271] width 15 height 15
click at [1297, 264] on span "+91 ( 5 )" at bounding box center [1283, 272] width 56 height 17
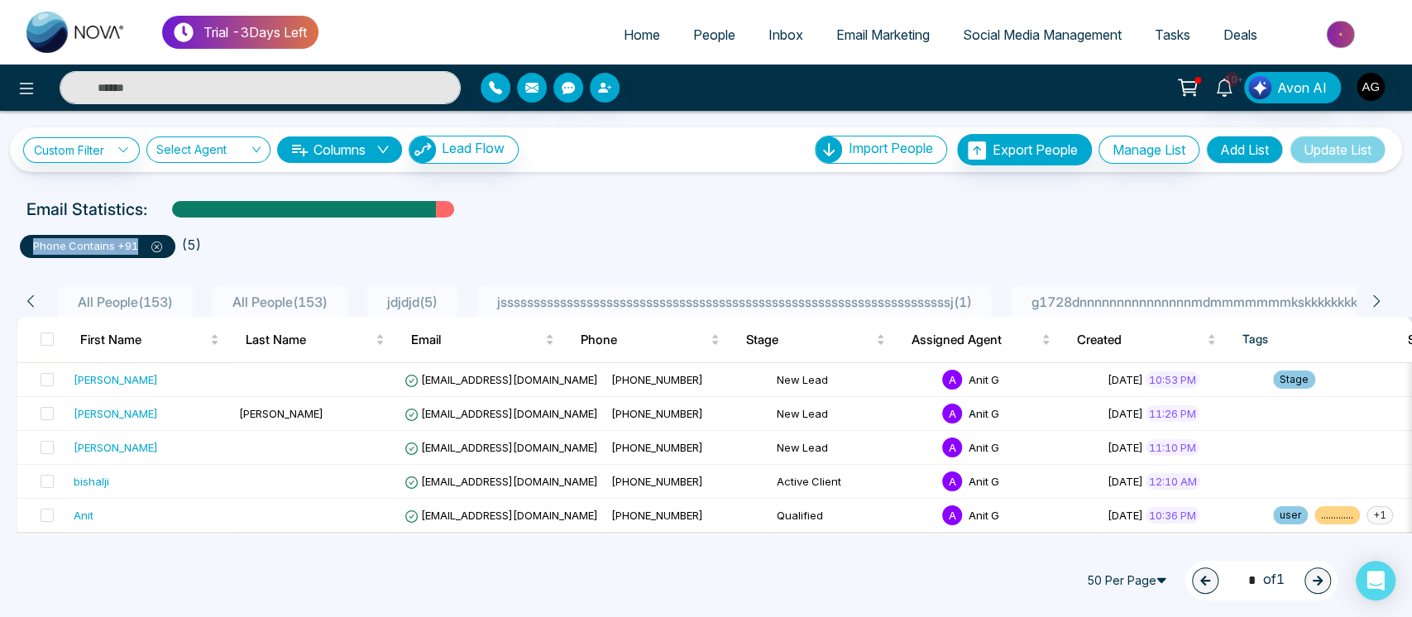
drag, startPoint x: 142, startPoint y: 247, endPoint x: 2, endPoint y: 249, distance: 140.6
click at [2, 249] on div "**********" at bounding box center [706, 358] width 1412 height 495
click at [242, 228] on ul "phone contains +91 ( 5 )" at bounding box center [706, 243] width 1372 height 30
drag, startPoint x: 136, startPoint y: 249, endPoint x: 0, endPoint y: 256, distance: 136.7
click at [0, 256] on div "**********" at bounding box center [706, 358] width 1412 height 495
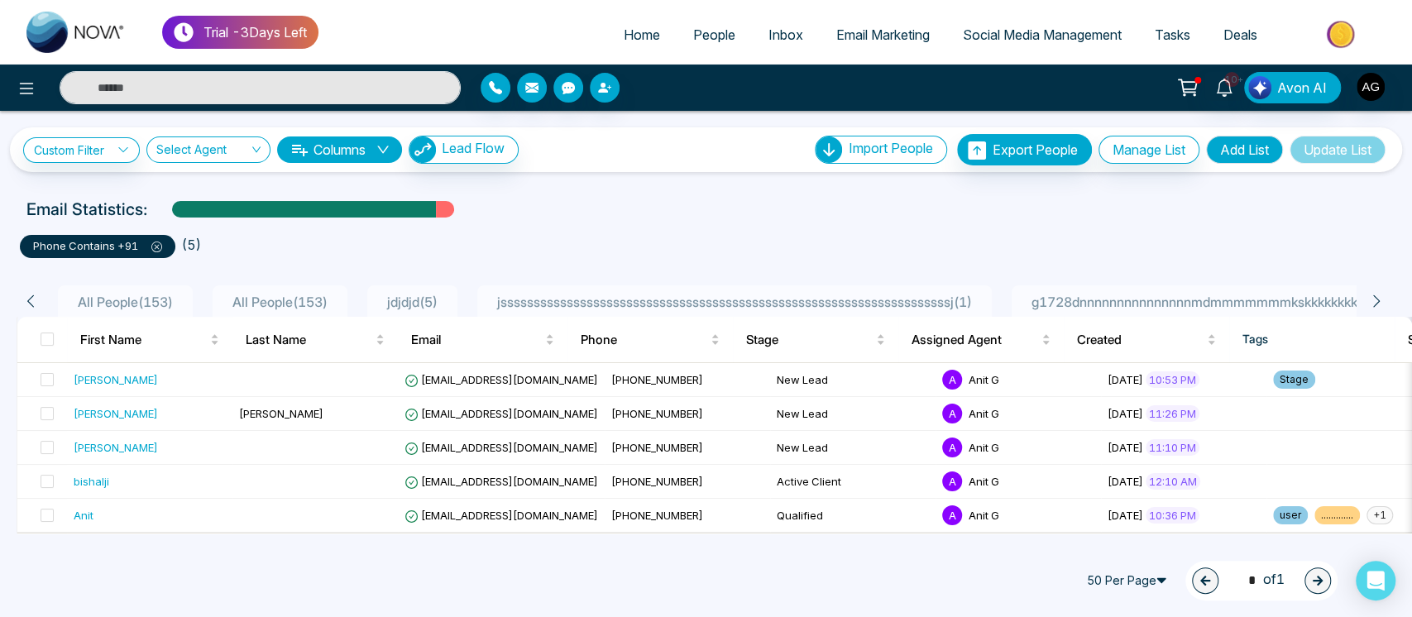
click at [0, 256] on div "**********" at bounding box center [706, 358] width 1412 height 495
drag, startPoint x: 136, startPoint y: 248, endPoint x: 0, endPoint y: 256, distance: 136.7
click at [0, 256] on div "**********" at bounding box center [706, 358] width 1412 height 495
drag, startPoint x: 139, startPoint y: 241, endPoint x: 0, endPoint y: 246, distance: 139.1
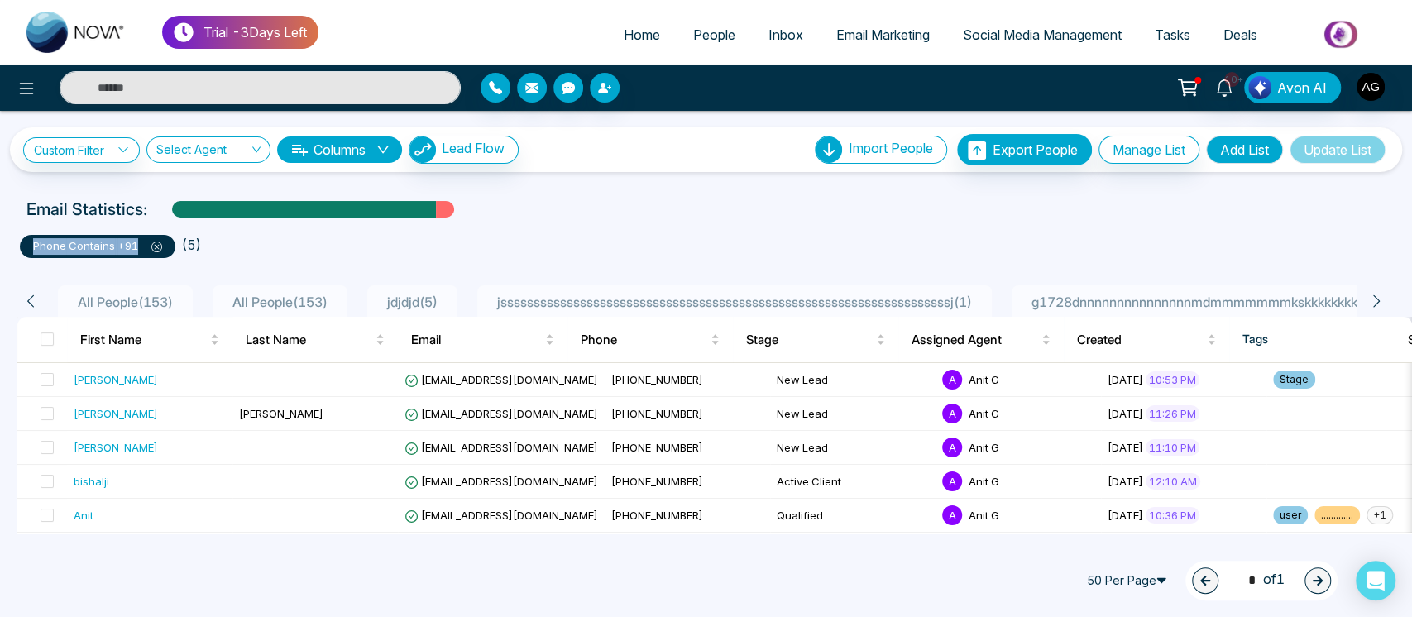
click at [0, 246] on div "**********" at bounding box center [706, 358] width 1412 height 495
